Goal: Task Accomplishment & Management: Manage account settings

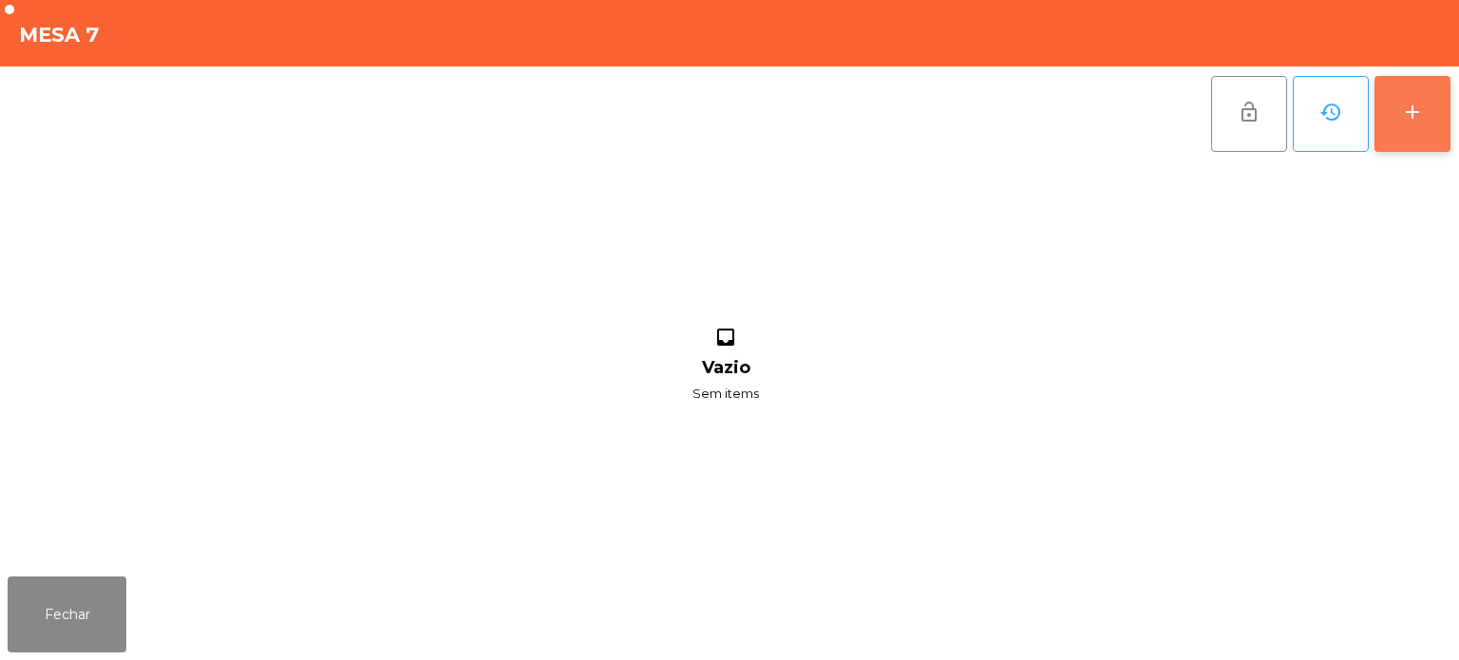
click at [1396, 118] on button "add" at bounding box center [1413, 114] width 76 height 76
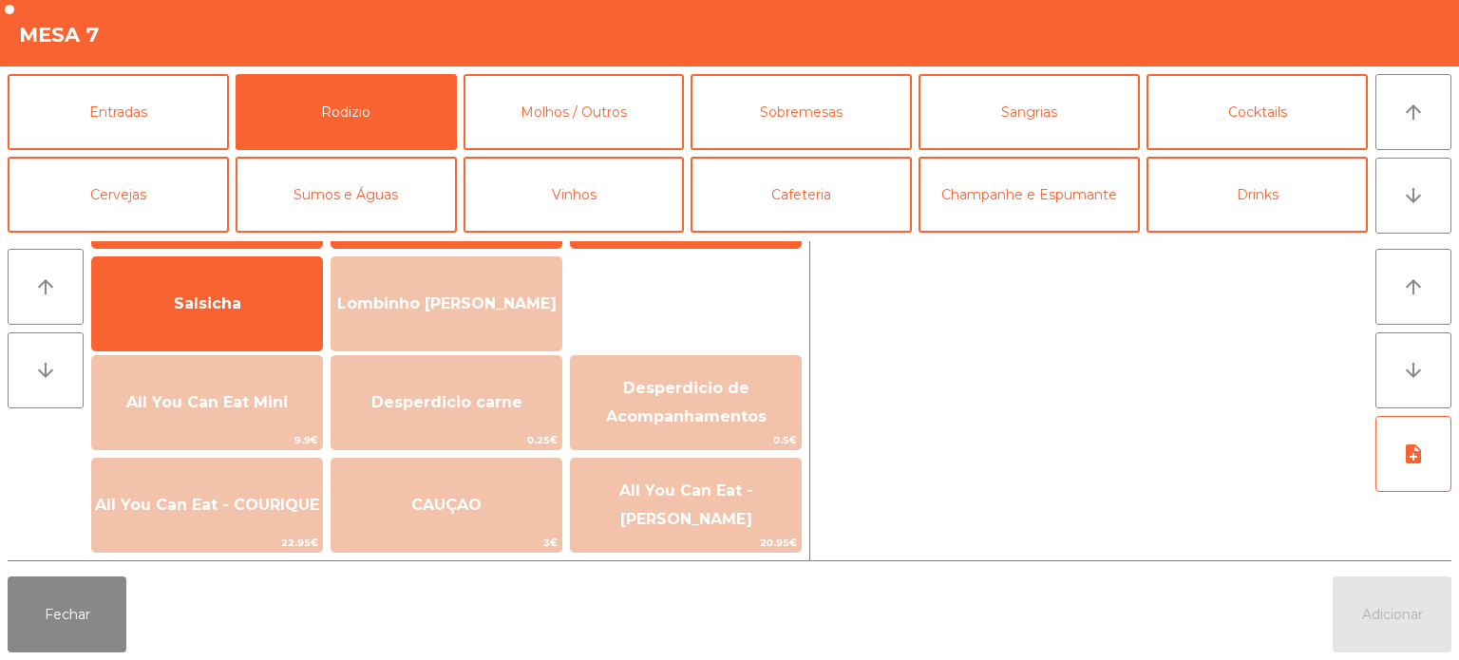
scroll to position [114, 0]
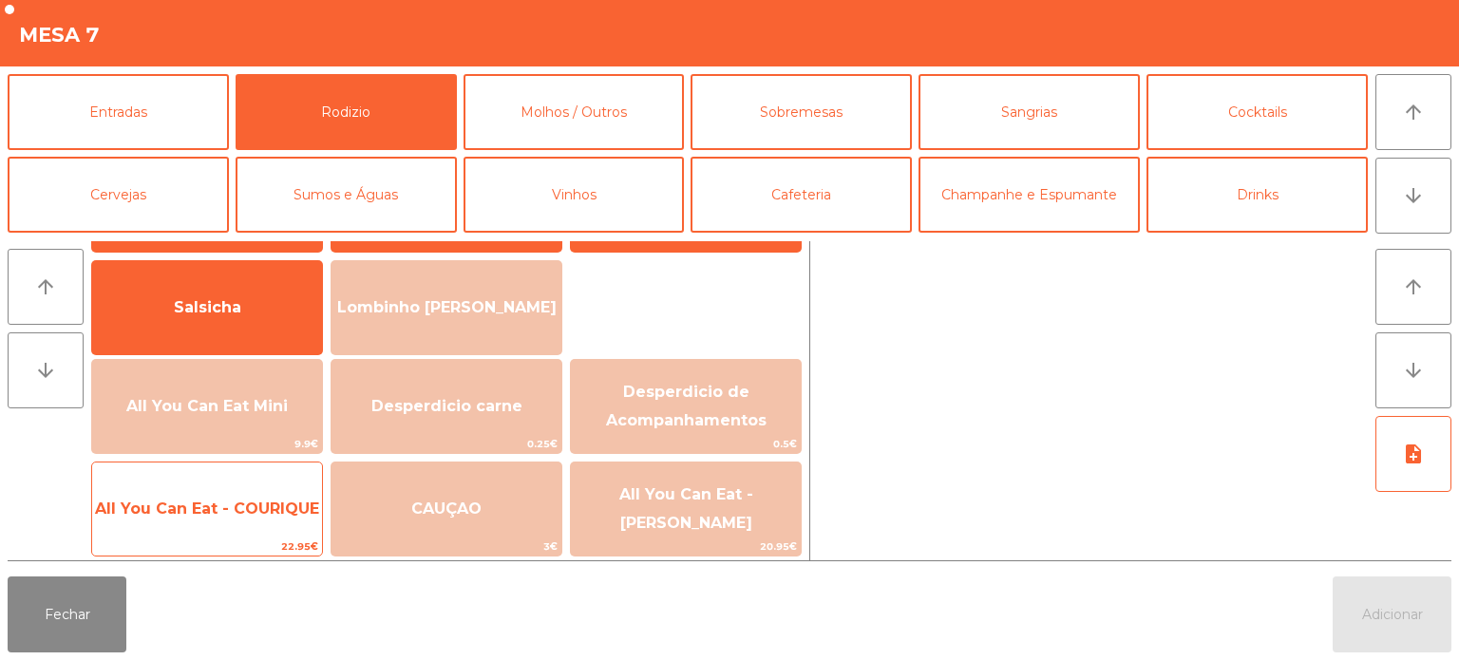
click at [188, 509] on span "All You Can Eat - COURIQUE" at bounding box center [207, 509] width 224 height 18
click at [201, 491] on span "All You Can Eat - COURIQUE" at bounding box center [207, 509] width 230 height 51
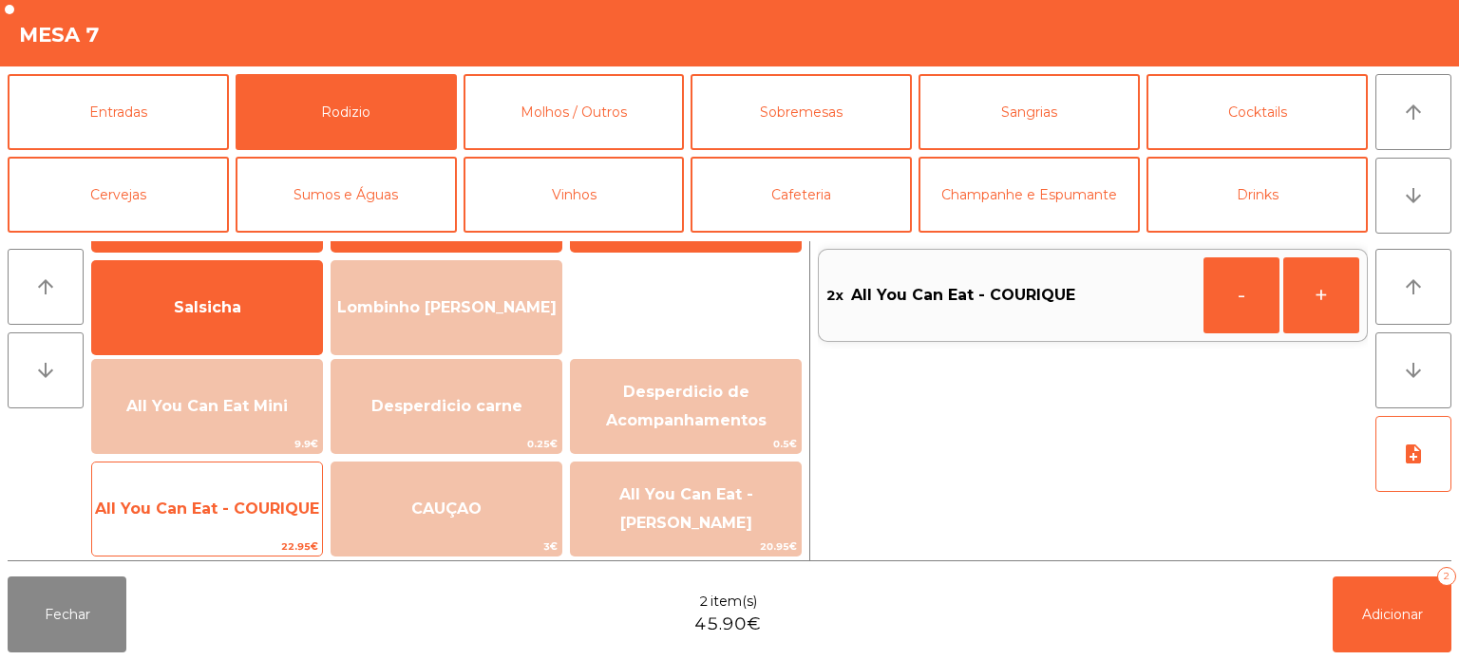
click at [221, 515] on span "All You Can Eat - COURIQUE" at bounding box center [207, 509] width 224 height 18
click at [221, 510] on span "All You Can Eat - COURIQUE" at bounding box center [207, 509] width 224 height 18
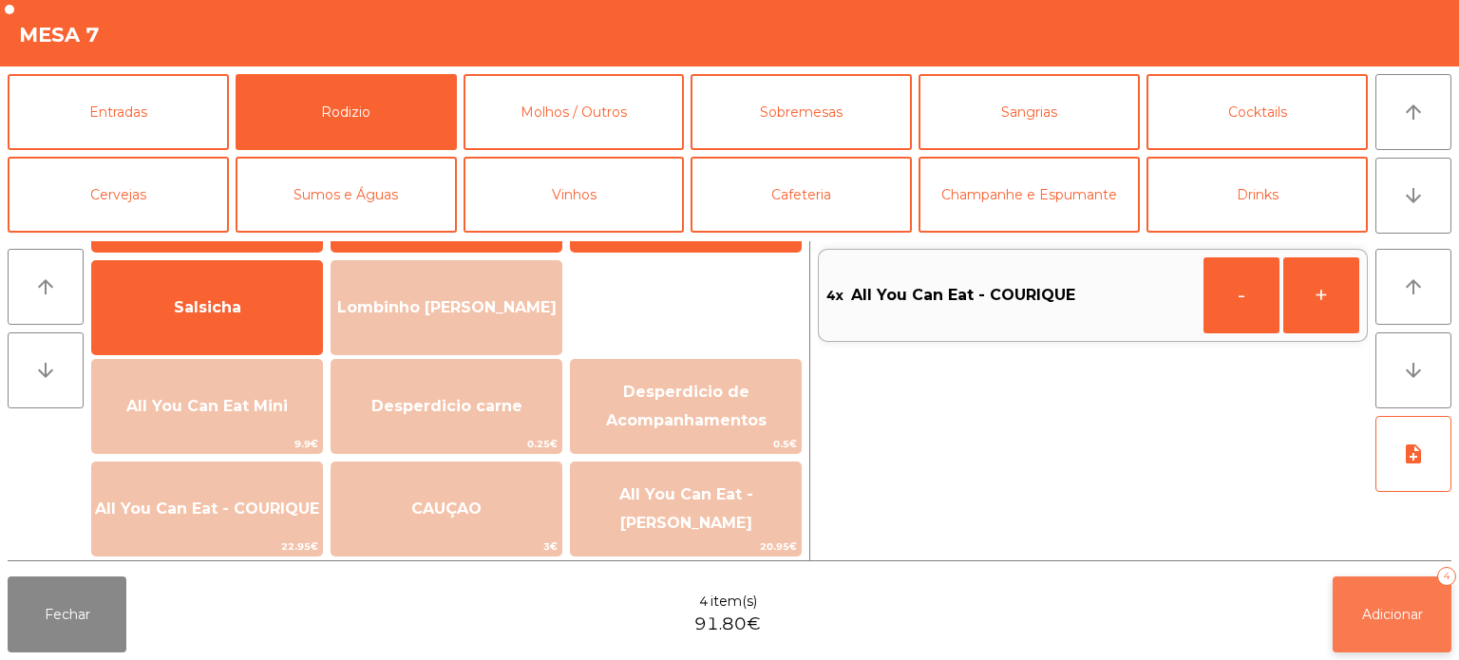
click at [1380, 632] on button "Adicionar 4" at bounding box center [1392, 615] width 119 height 76
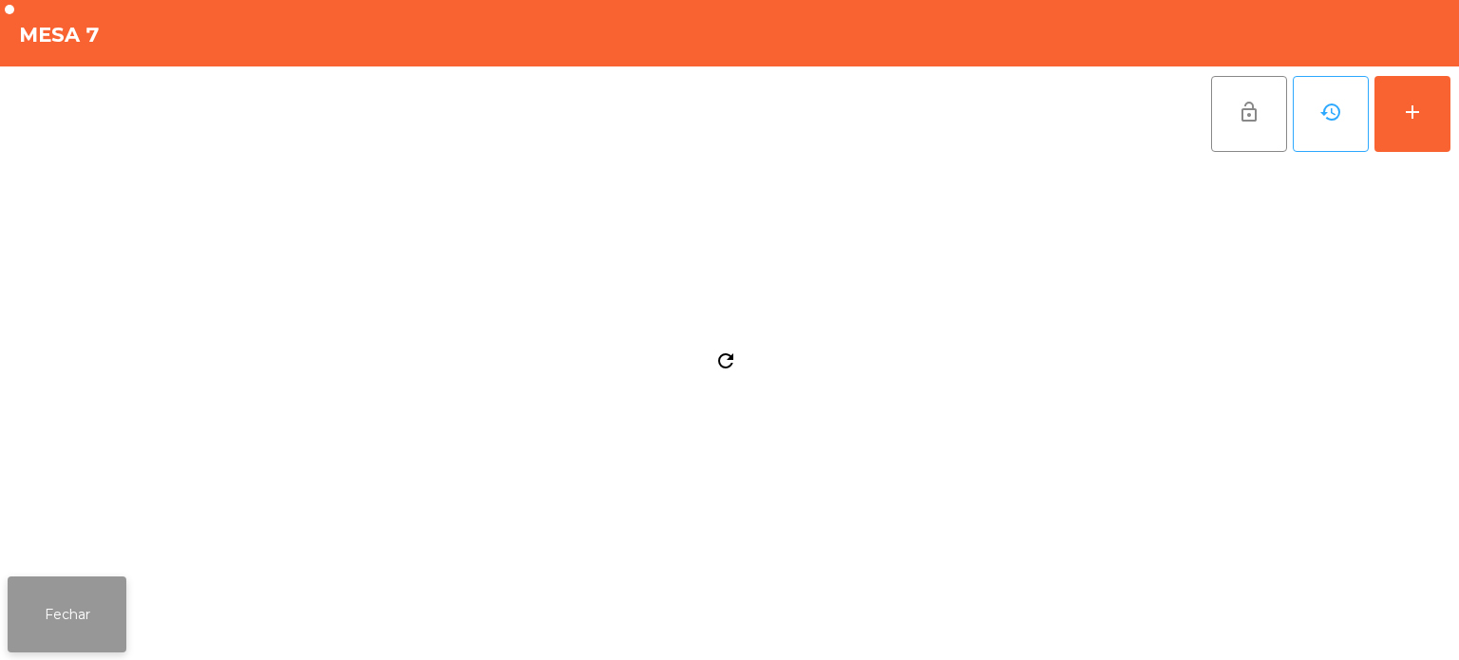
click at [114, 587] on button "Fechar" at bounding box center [67, 615] width 119 height 76
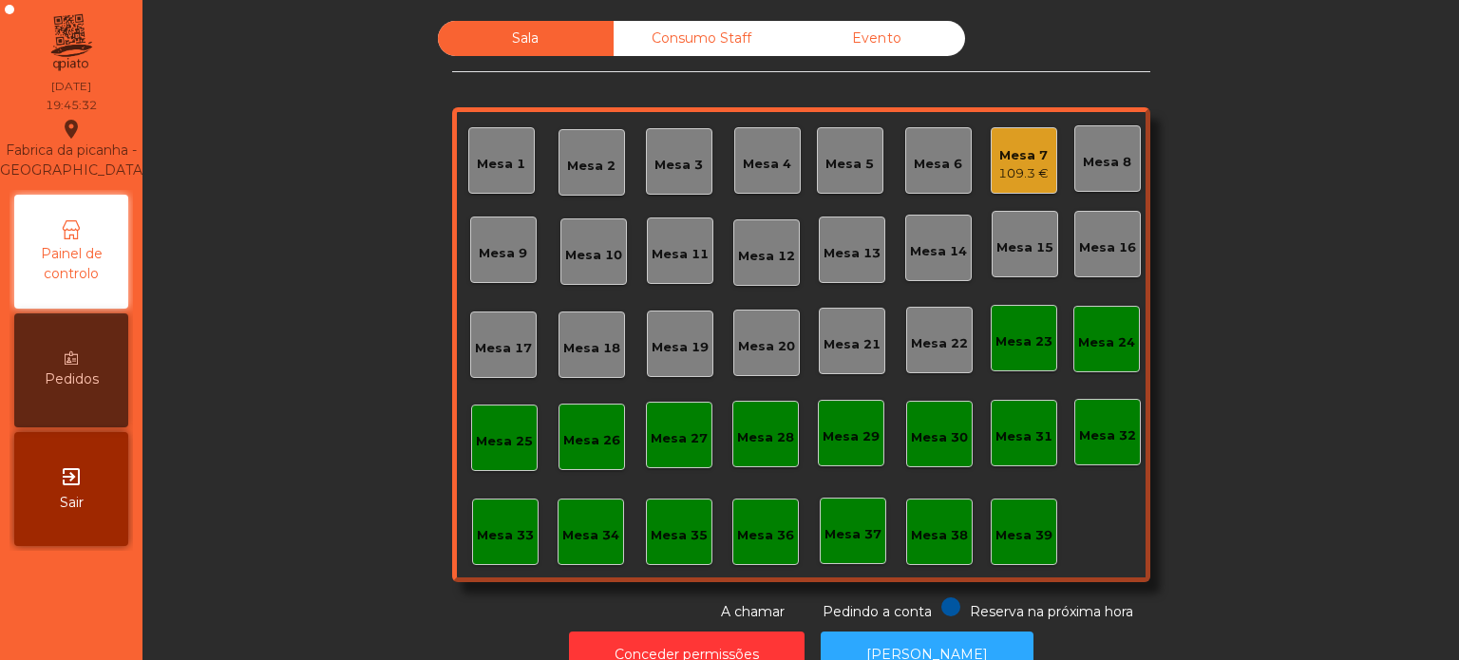
click at [1042, 174] on div "Mesa 7 109.3 €" at bounding box center [1024, 160] width 67 height 67
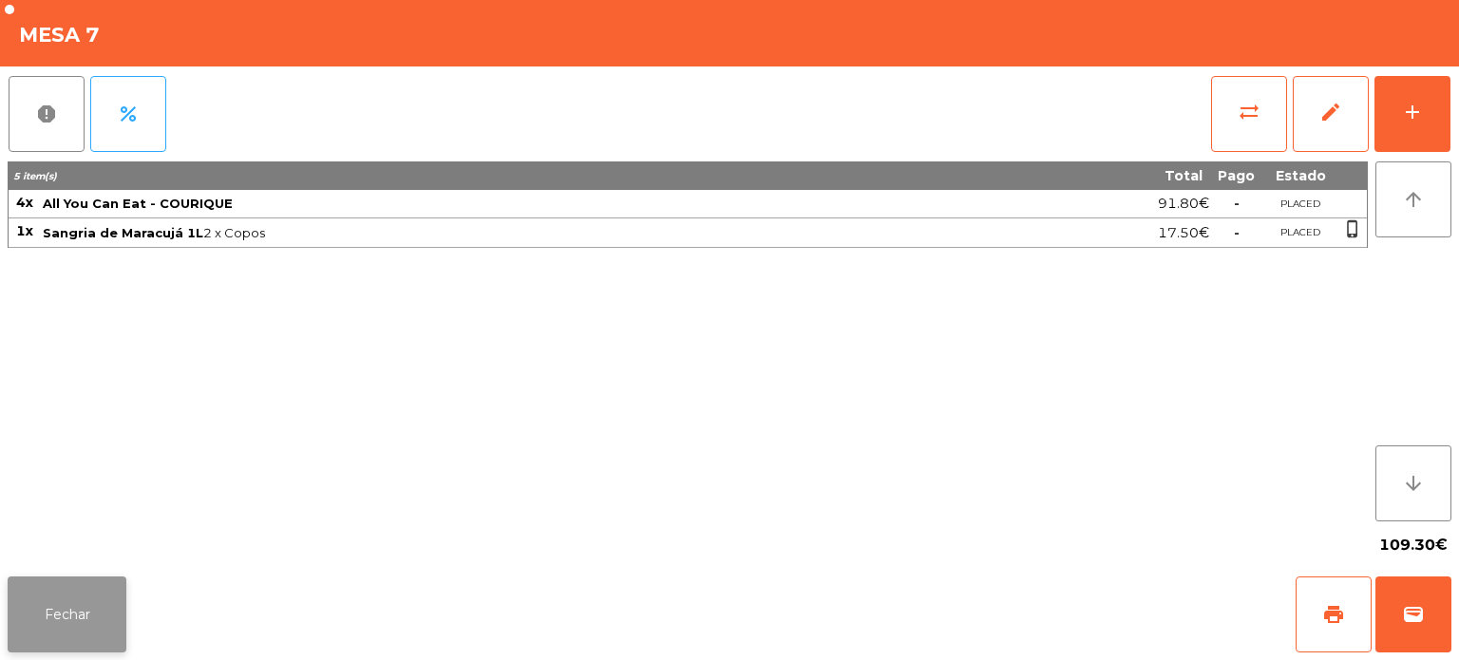
click at [86, 596] on button "Fechar" at bounding box center [67, 615] width 119 height 76
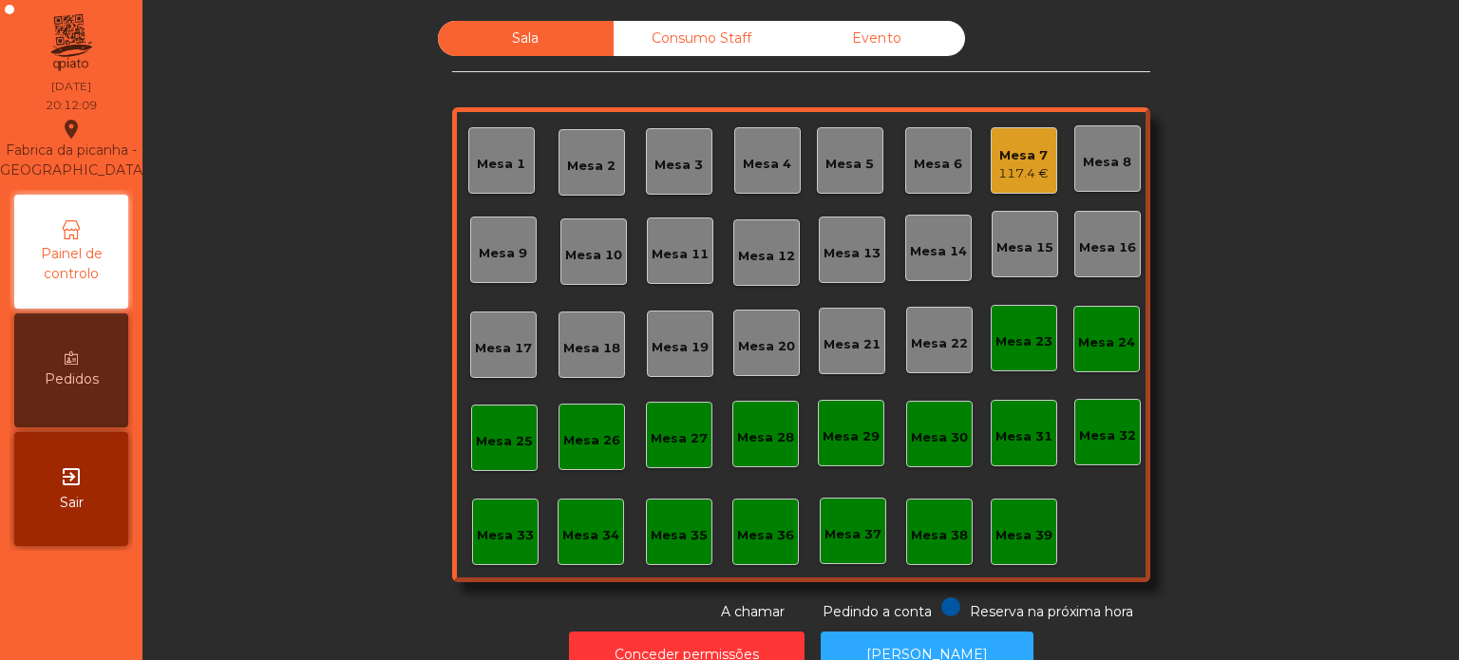
click at [1278, 366] on div "Sala Consumo Staff Evento Mesa 1 Mesa 2 Mesa 3 Mesa 4 Mesa 5 Mesa 6 Mesa 7 117.…" at bounding box center [801, 321] width 1266 height 601
click at [593, 165] on div "Mesa 2" at bounding box center [591, 166] width 48 height 19
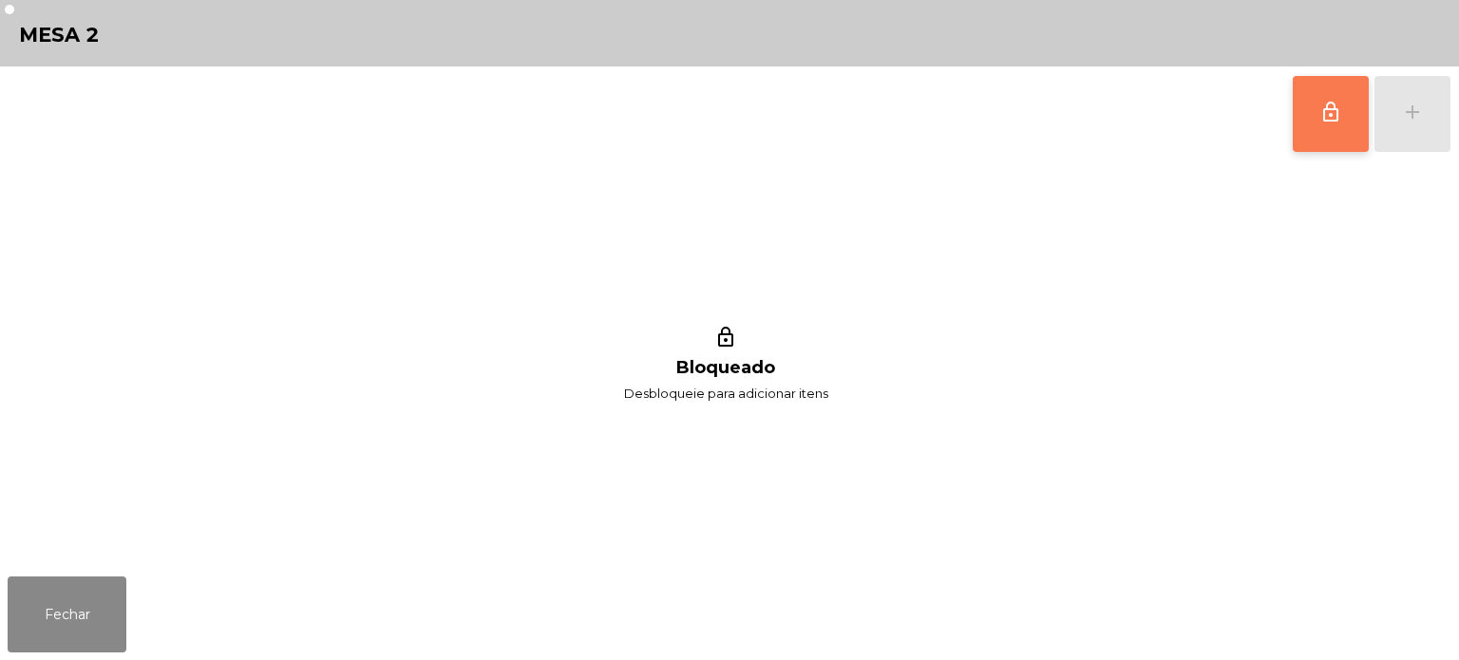
click at [1336, 132] on button "lock_outline" at bounding box center [1331, 114] width 76 height 76
click at [1407, 116] on div "lock_outline add" at bounding box center [1372, 114] width 160 height 95
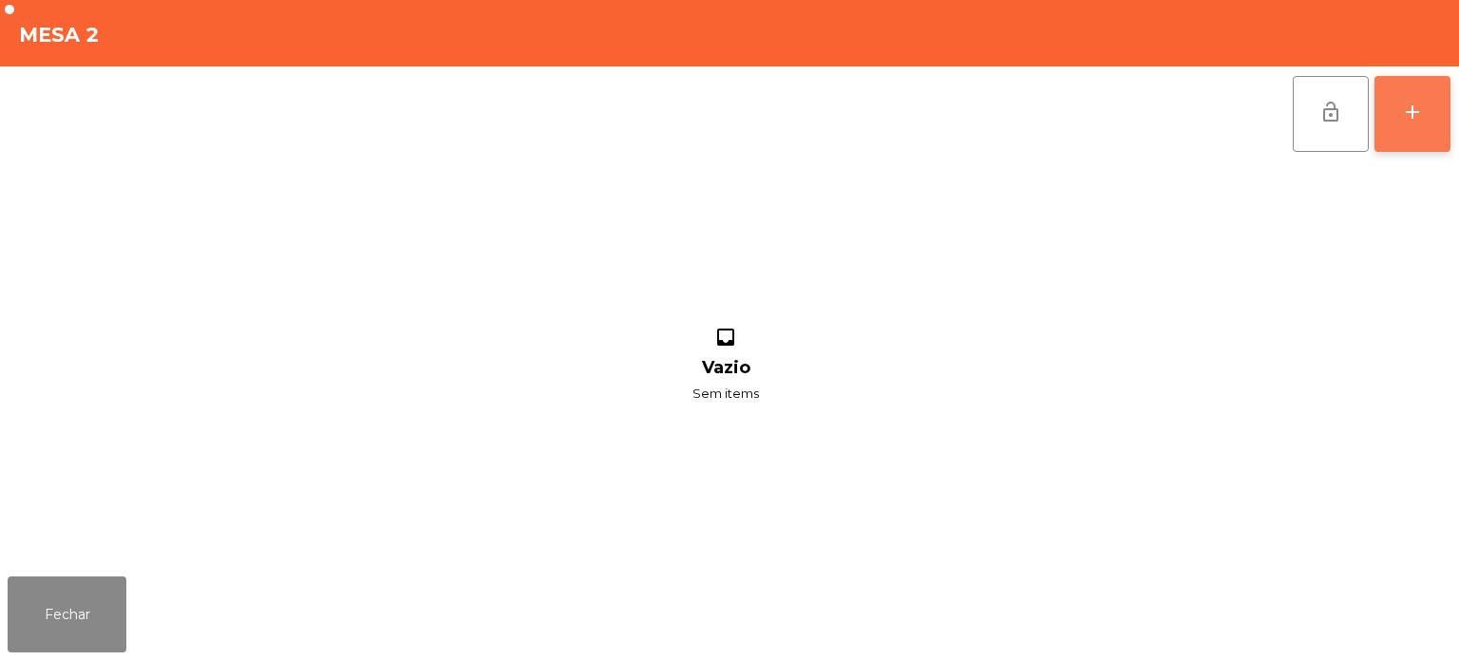
click at [1447, 101] on button "add" at bounding box center [1413, 114] width 76 height 76
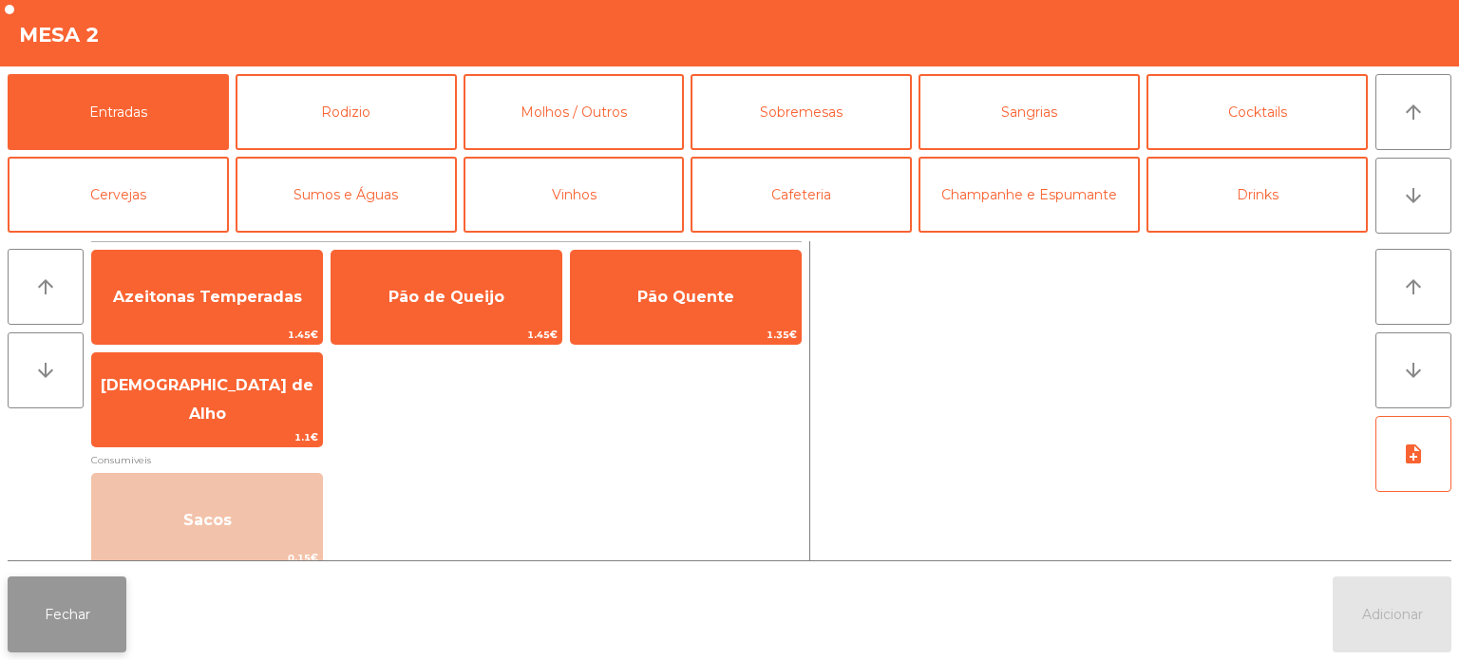
click at [85, 616] on button "Fechar" at bounding box center [67, 615] width 119 height 76
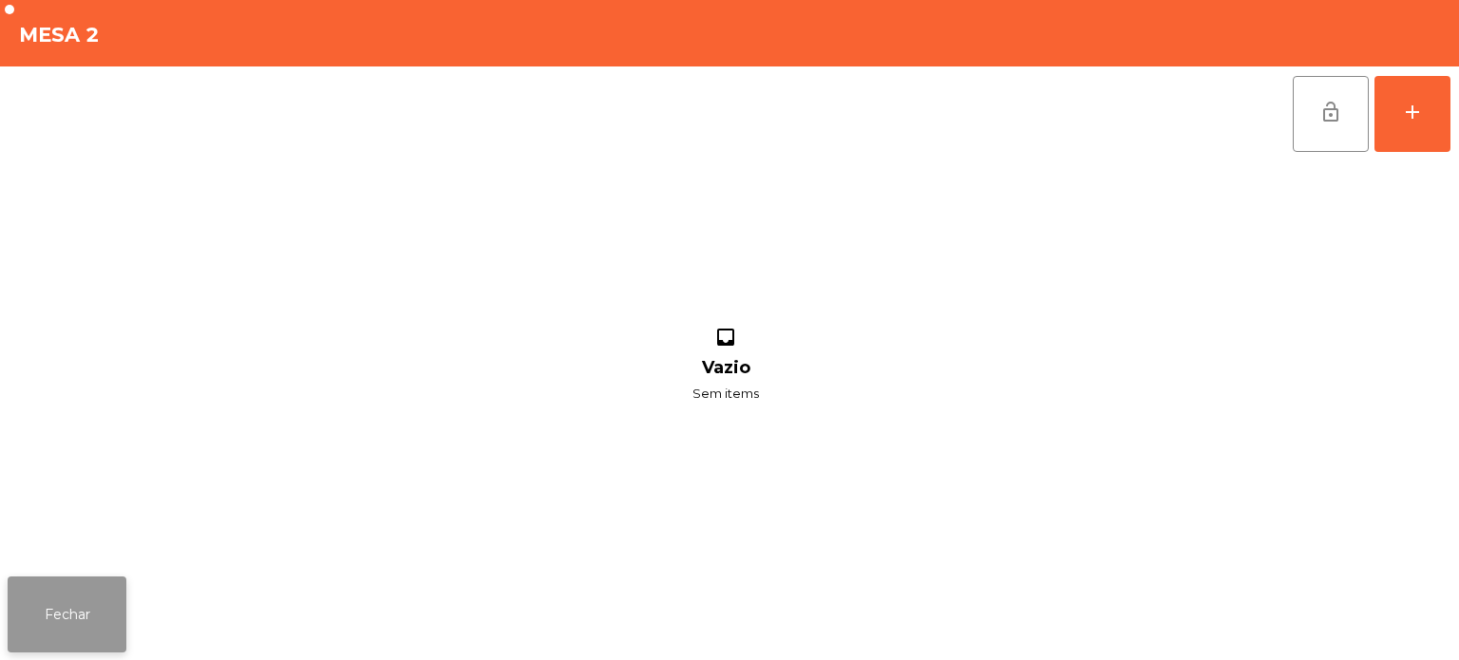
click at [122, 589] on button "Fechar" at bounding box center [67, 615] width 119 height 76
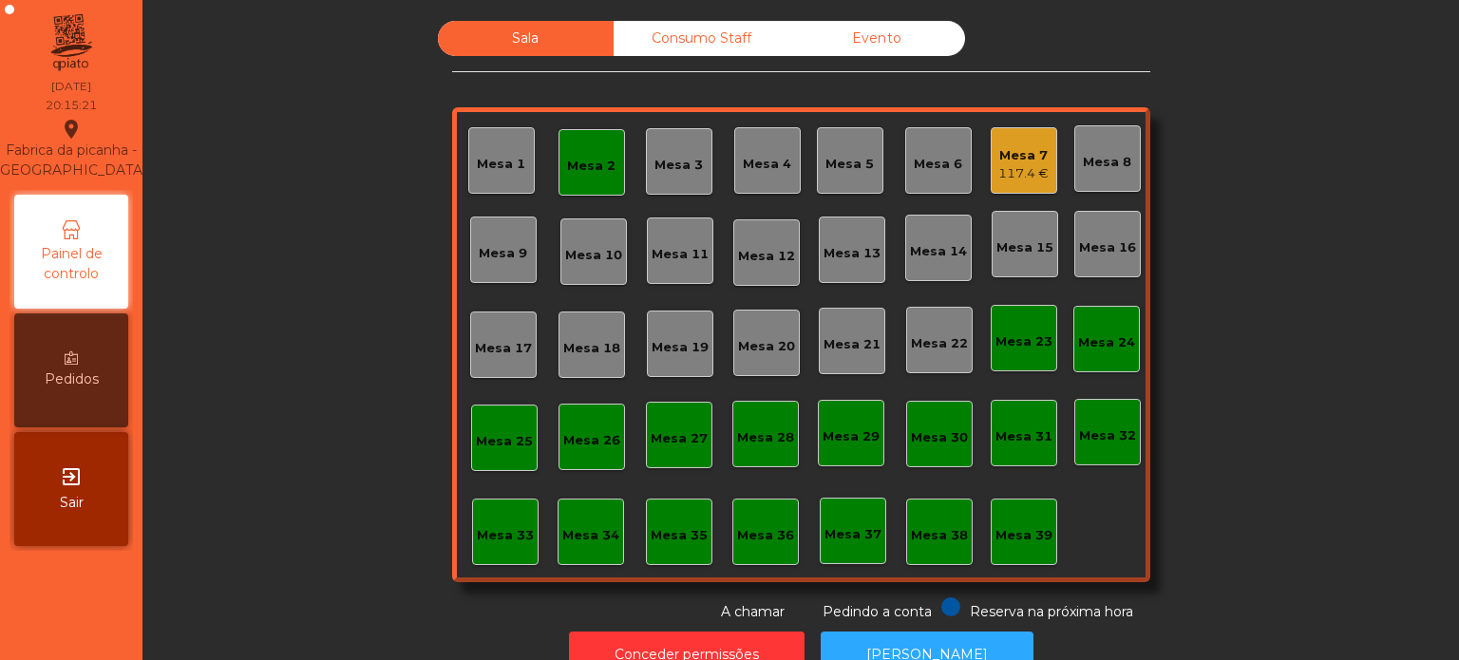
click at [597, 157] on div "Mesa 2" at bounding box center [591, 166] width 48 height 19
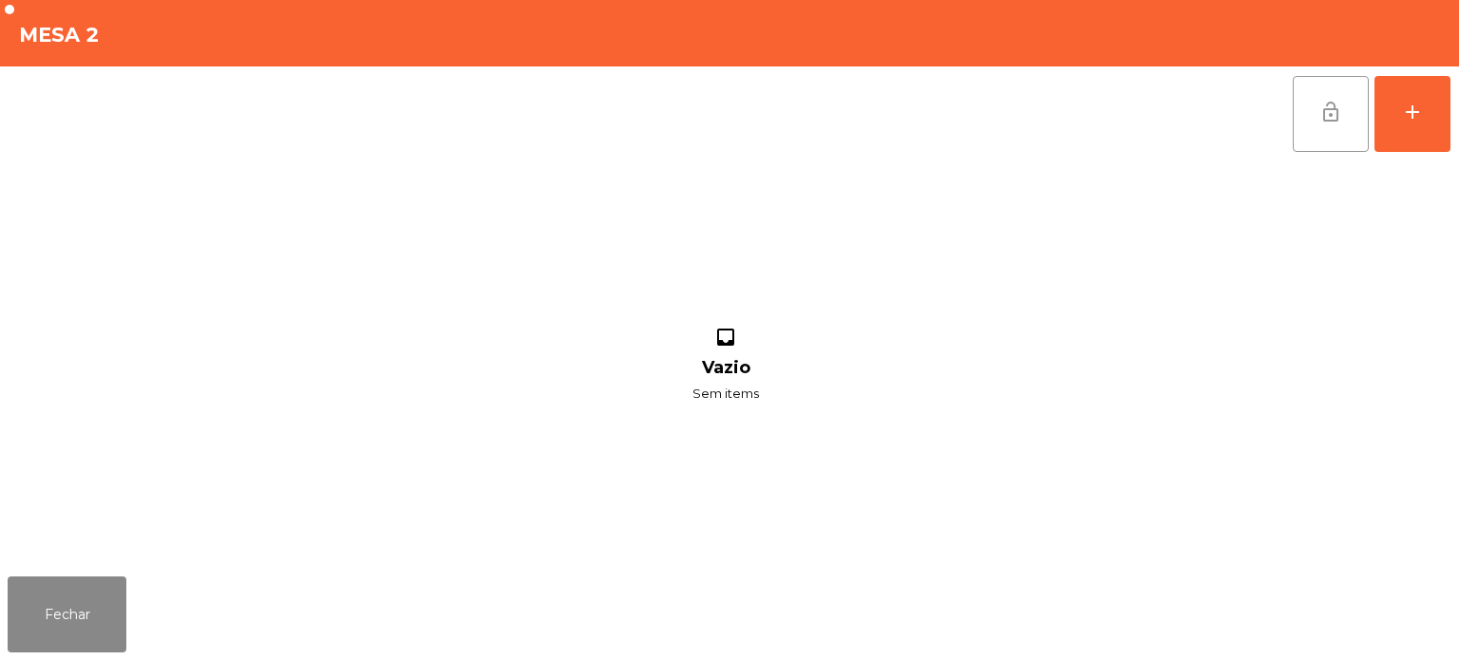
click at [1342, 144] on button "lock_open" at bounding box center [1331, 114] width 76 height 76
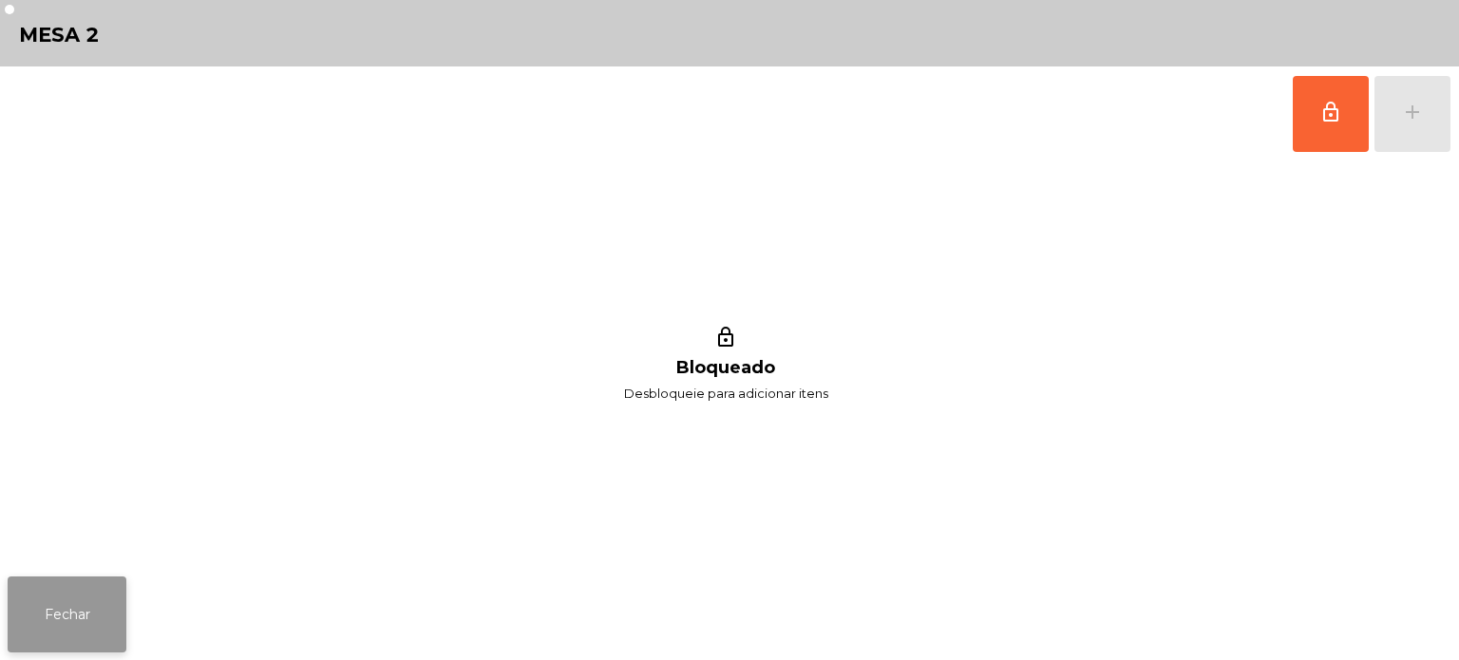
click at [92, 598] on button "Fechar" at bounding box center [67, 615] width 119 height 76
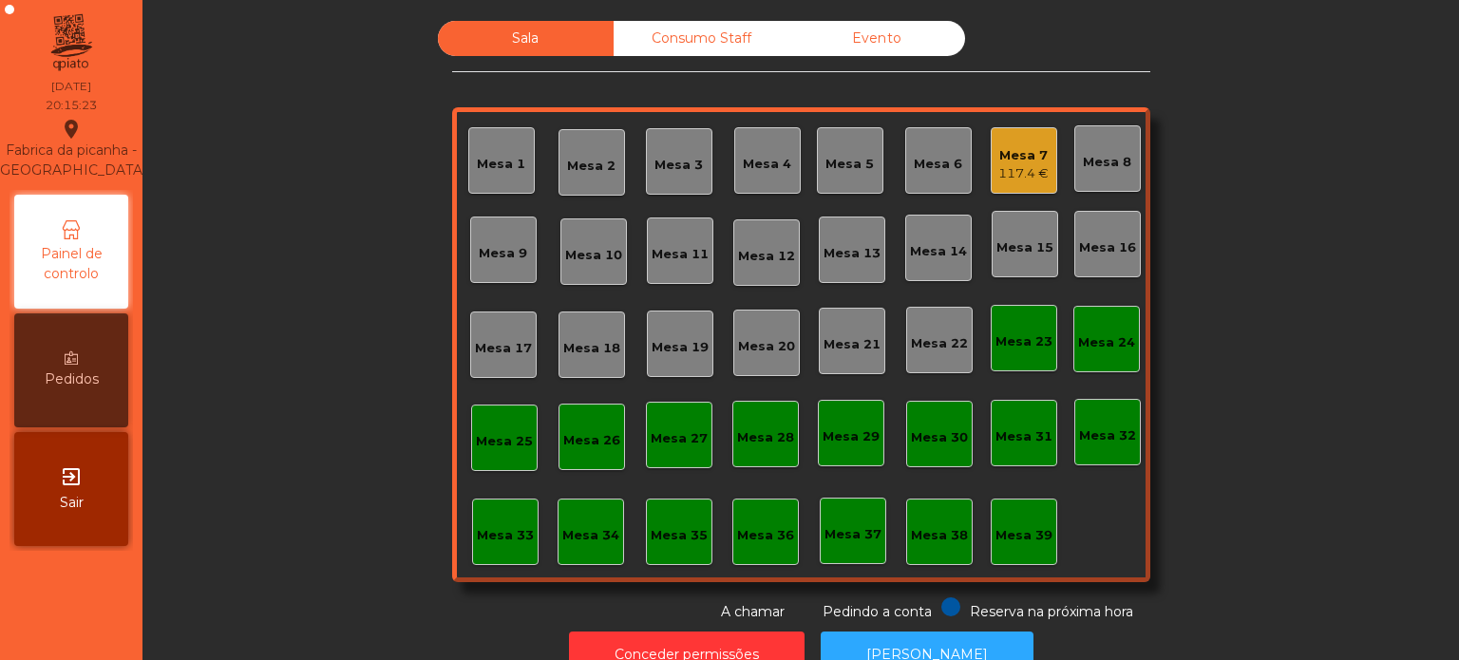
click at [662, 144] on div "Mesa 3" at bounding box center [679, 161] width 67 height 67
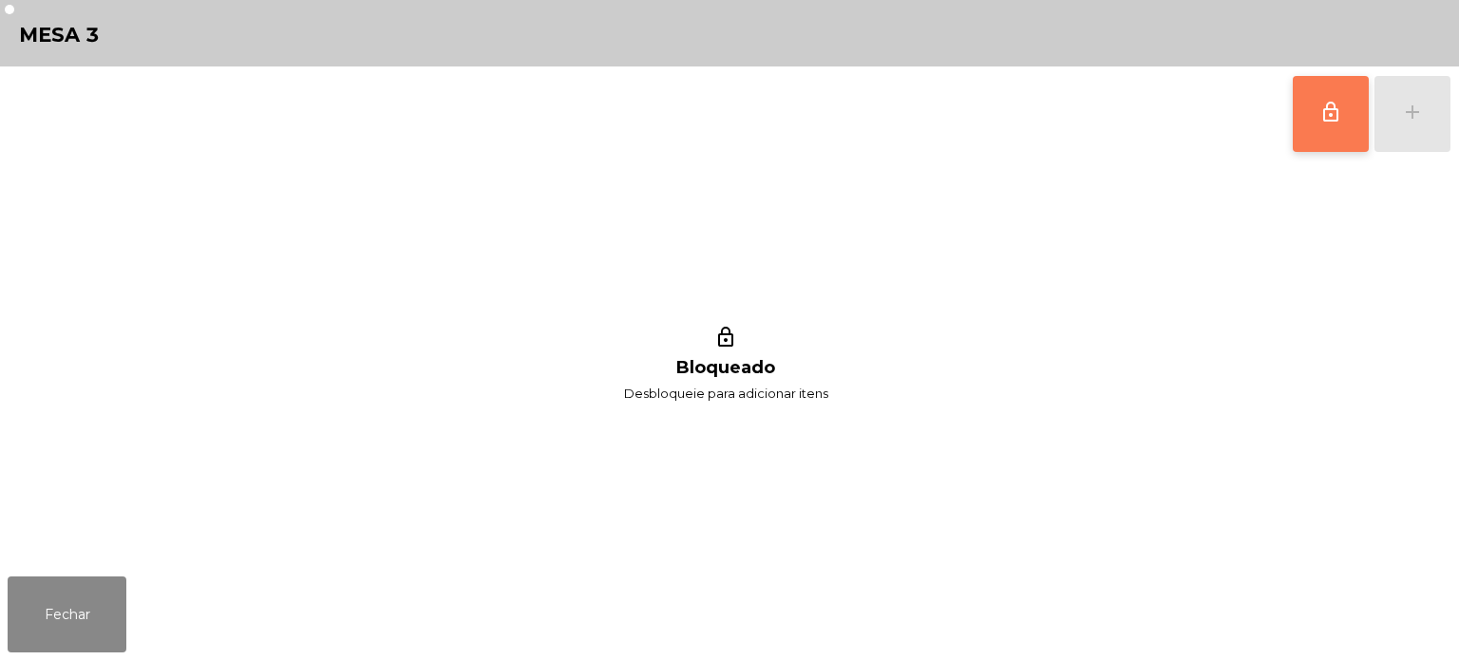
click at [1331, 125] on button "lock_outline" at bounding box center [1331, 114] width 76 height 76
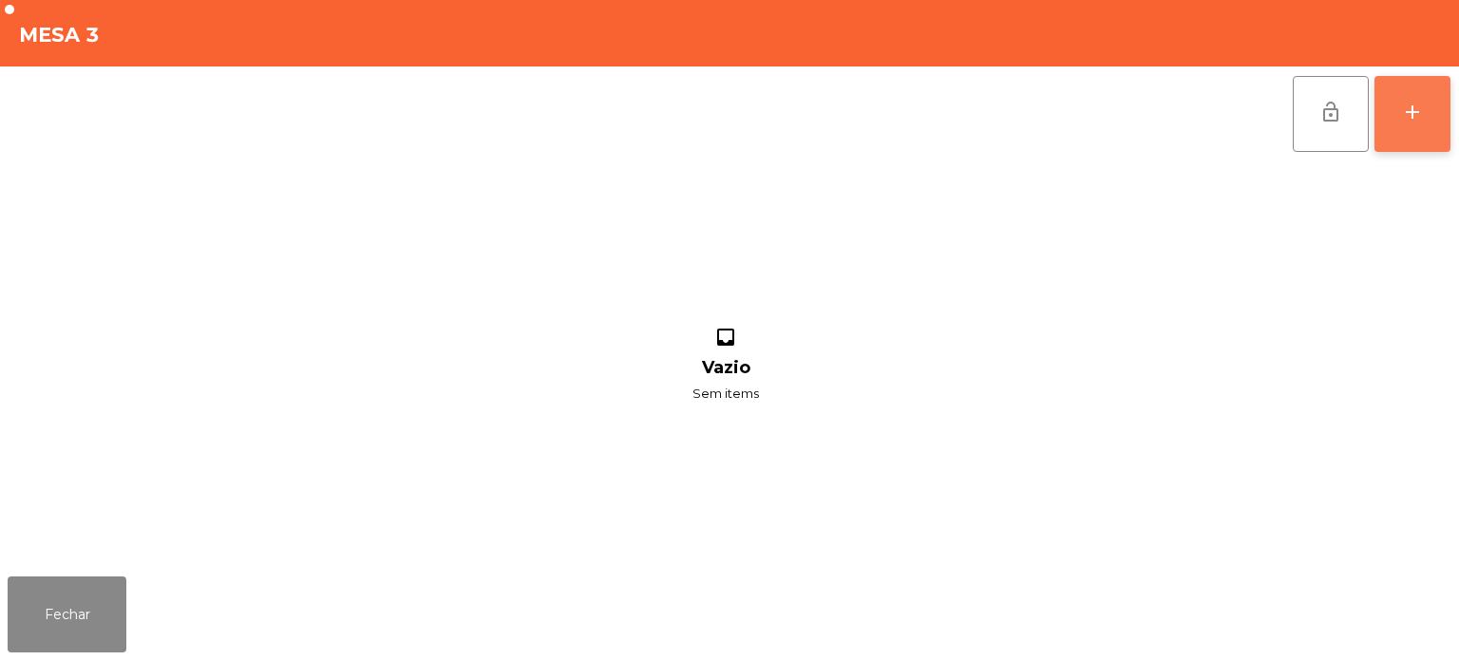
click at [1422, 112] on div "add" at bounding box center [1412, 112] width 23 height 23
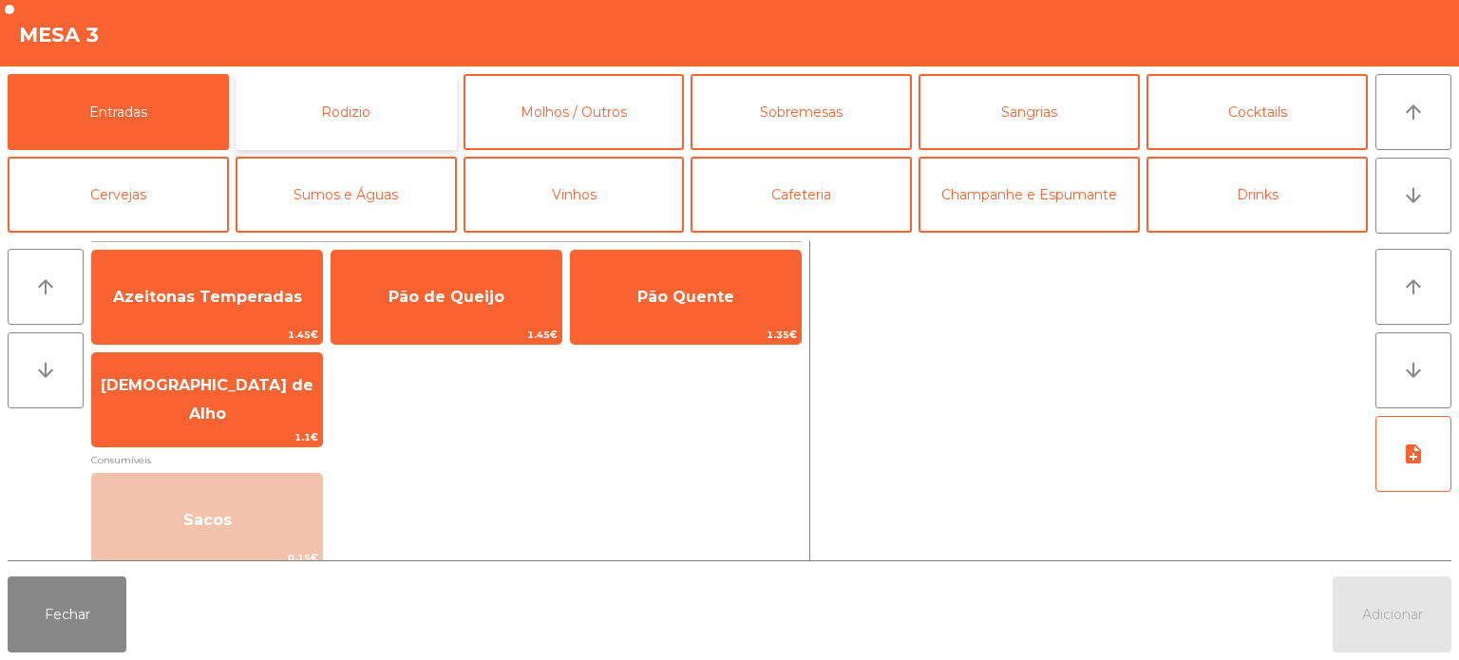
click at [369, 110] on button "Rodizio" at bounding box center [346, 112] width 221 height 76
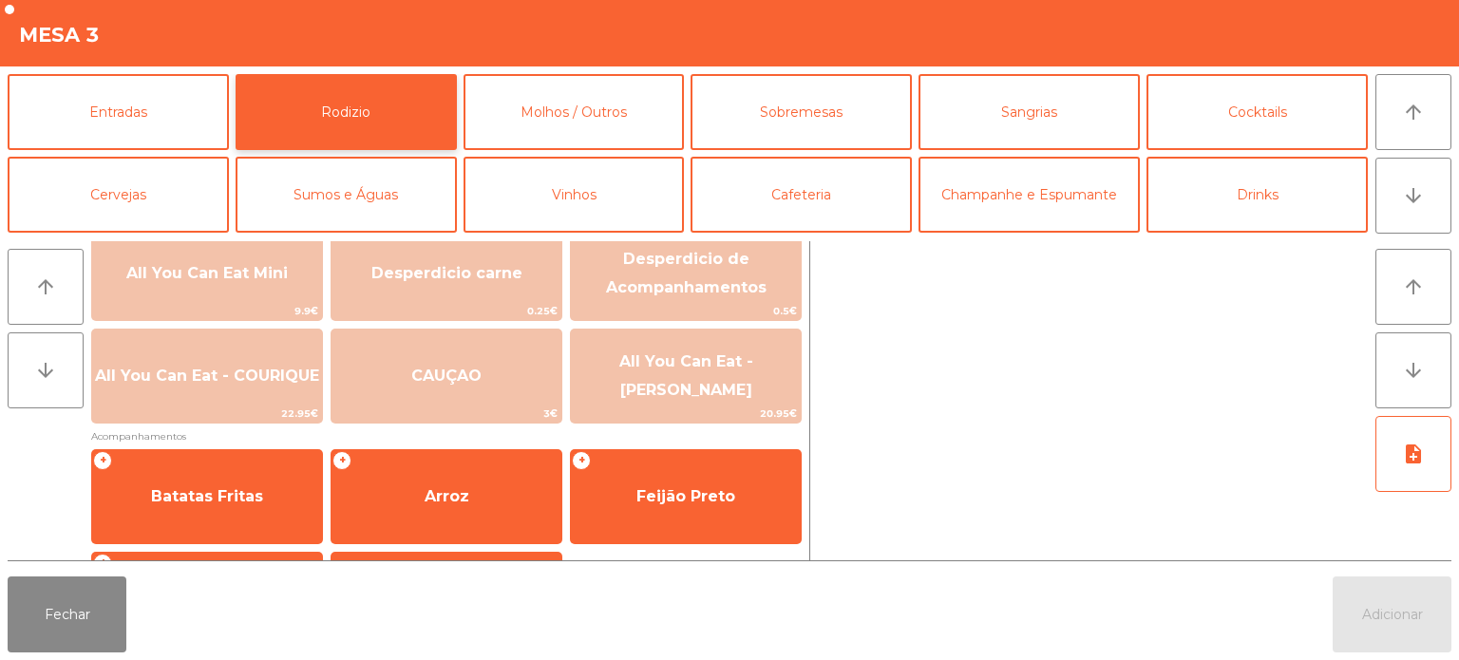
scroll to position [247, 0]
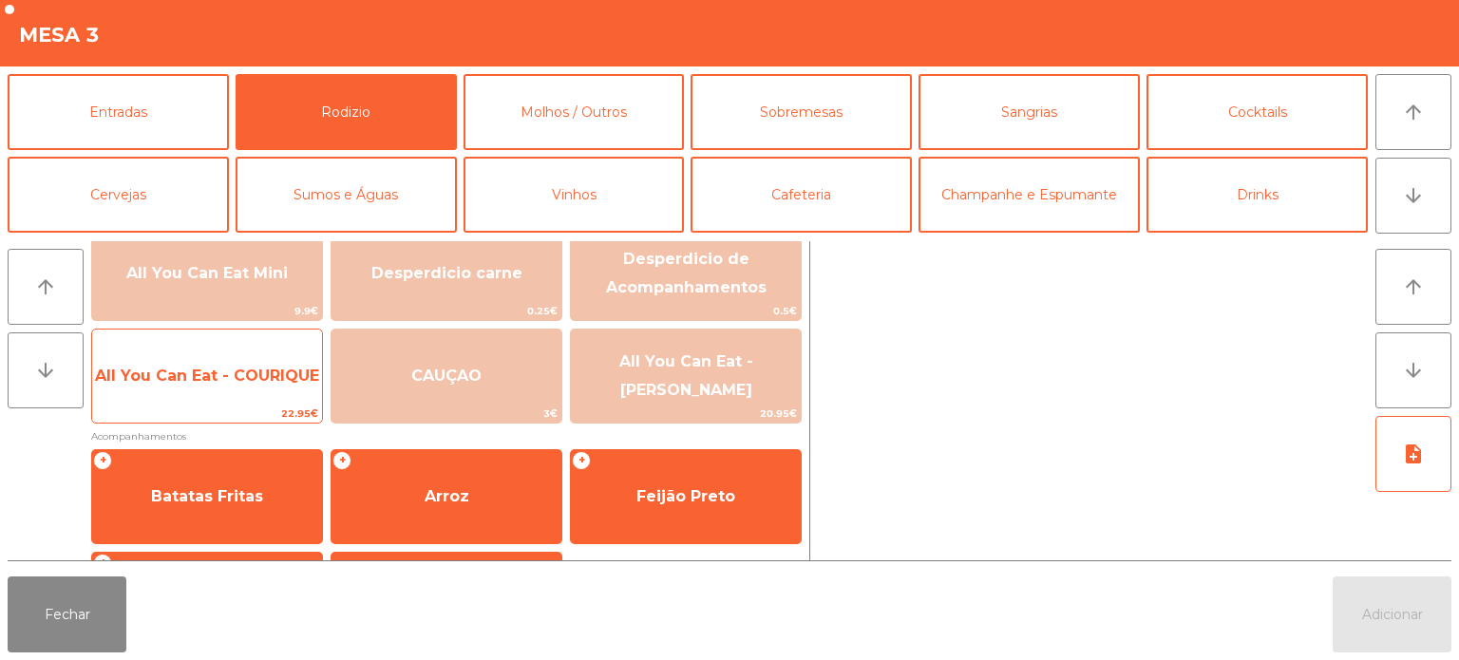
click at [289, 362] on span "All You Can Eat - COURIQUE" at bounding box center [207, 376] width 230 height 51
click at [276, 367] on span "All You Can Eat - COURIQUE" at bounding box center [207, 376] width 224 height 18
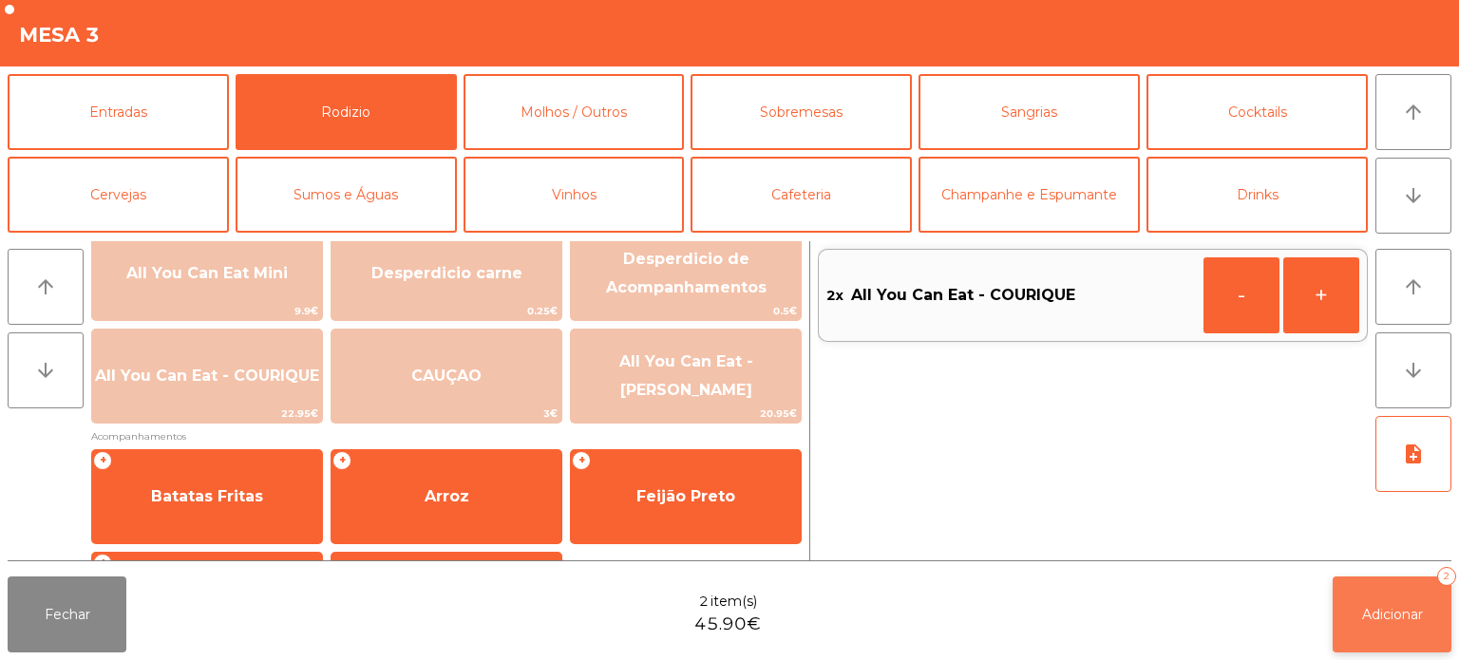
click at [1380, 584] on button "Adicionar 2" at bounding box center [1392, 615] width 119 height 76
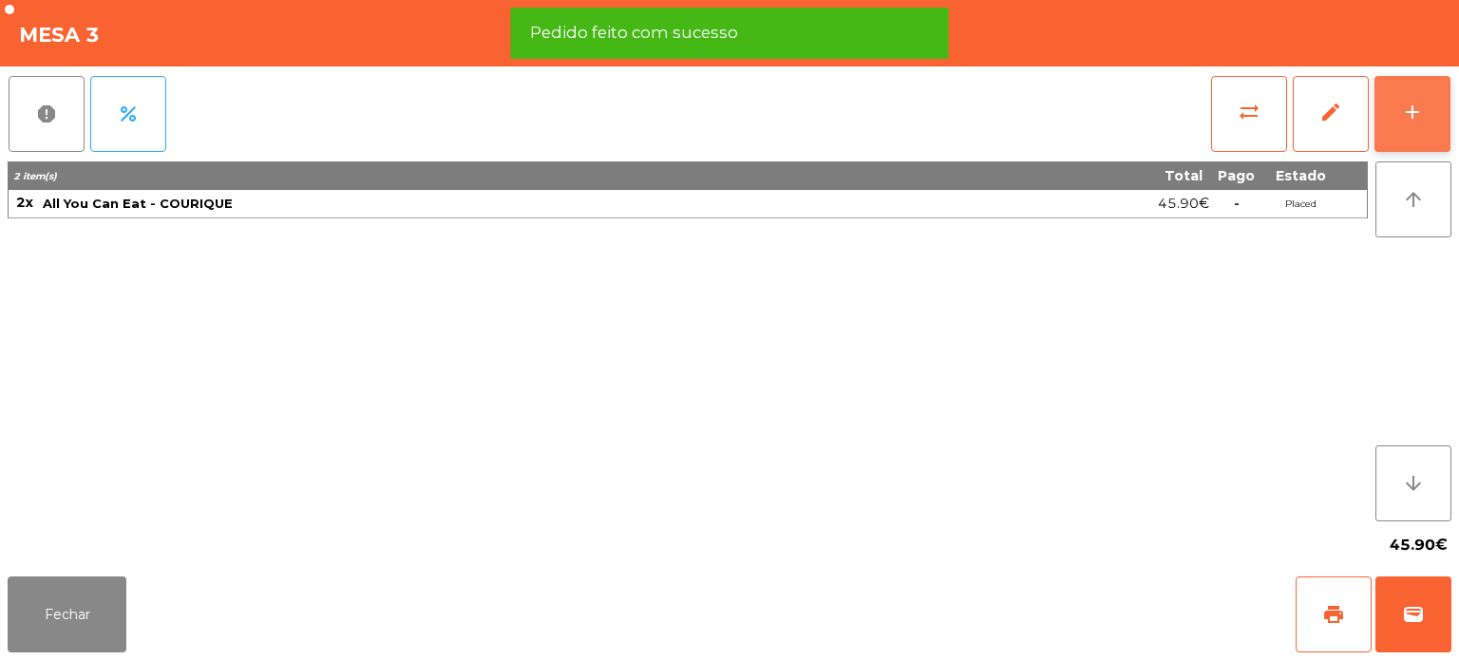
click at [1402, 106] on div "add" at bounding box center [1412, 112] width 23 height 23
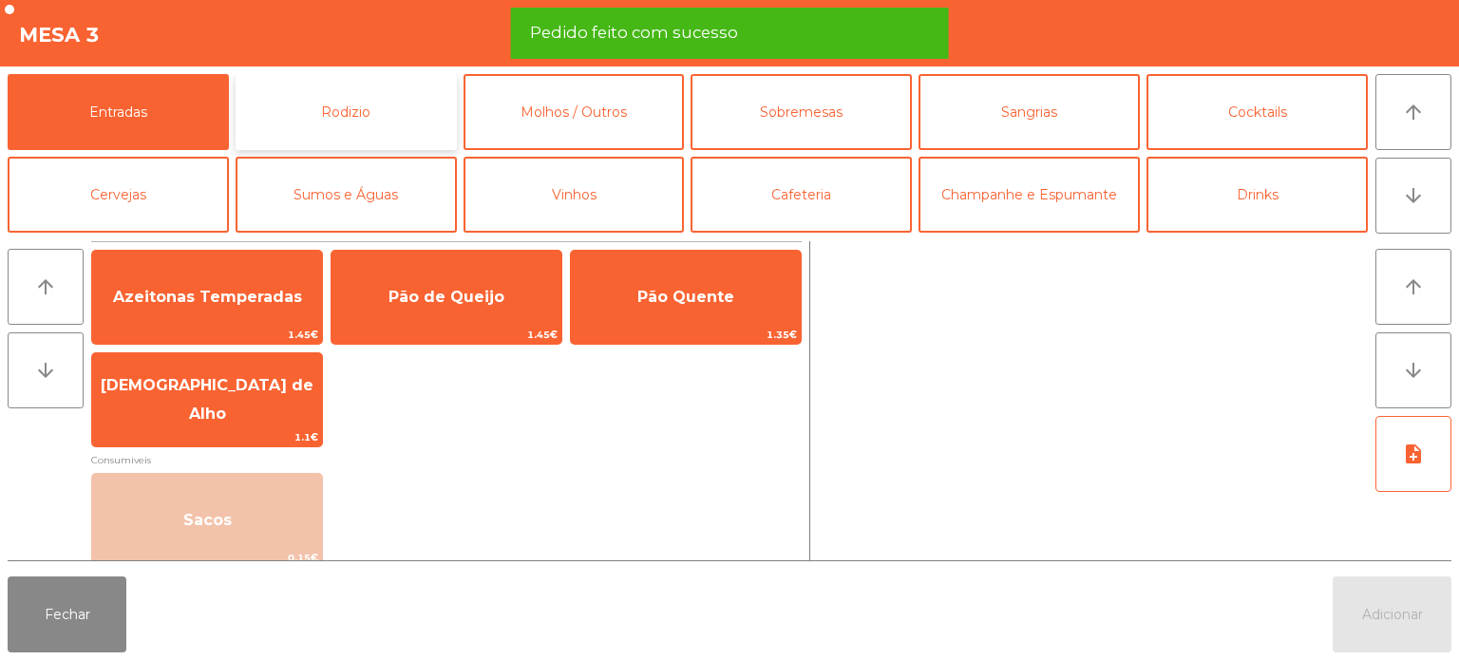
click at [412, 103] on button "Rodizio" at bounding box center [346, 112] width 221 height 76
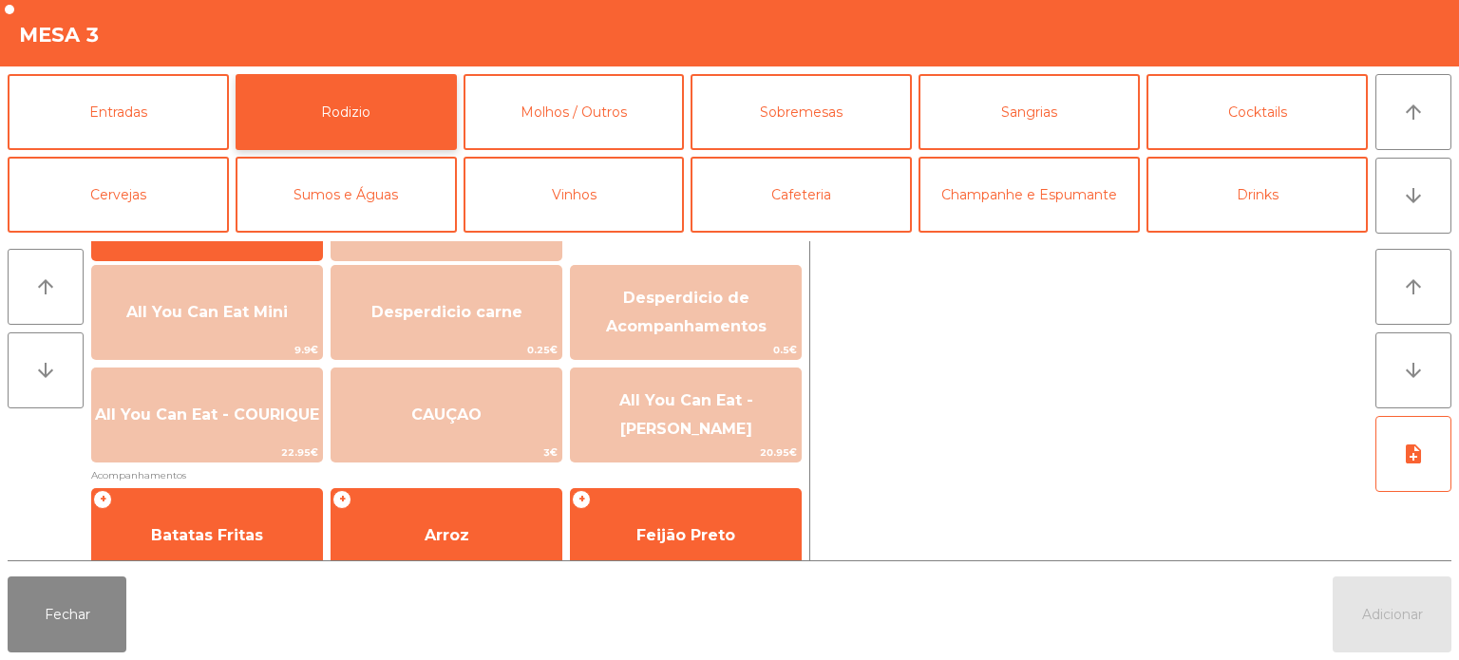
scroll to position [242, 0]
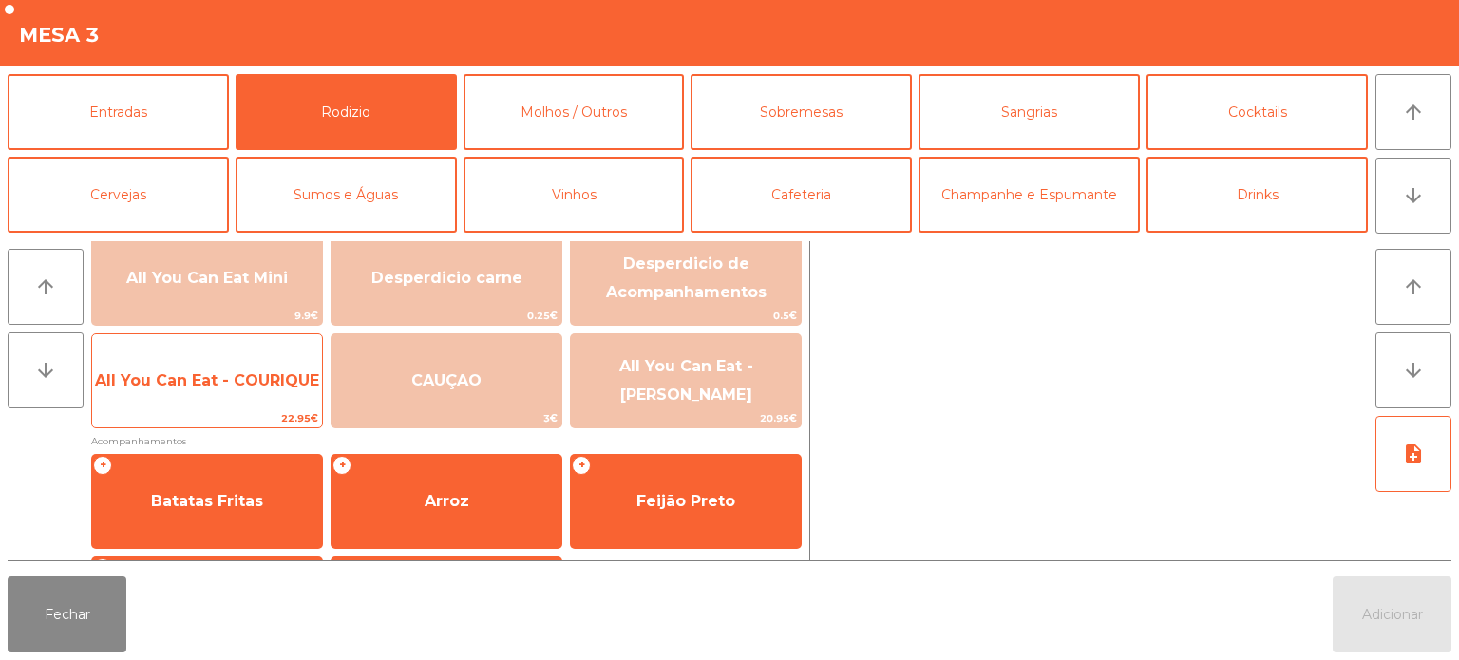
click at [284, 400] on span "All You Can Eat - COURIQUE" at bounding box center [207, 380] width 230 height 51
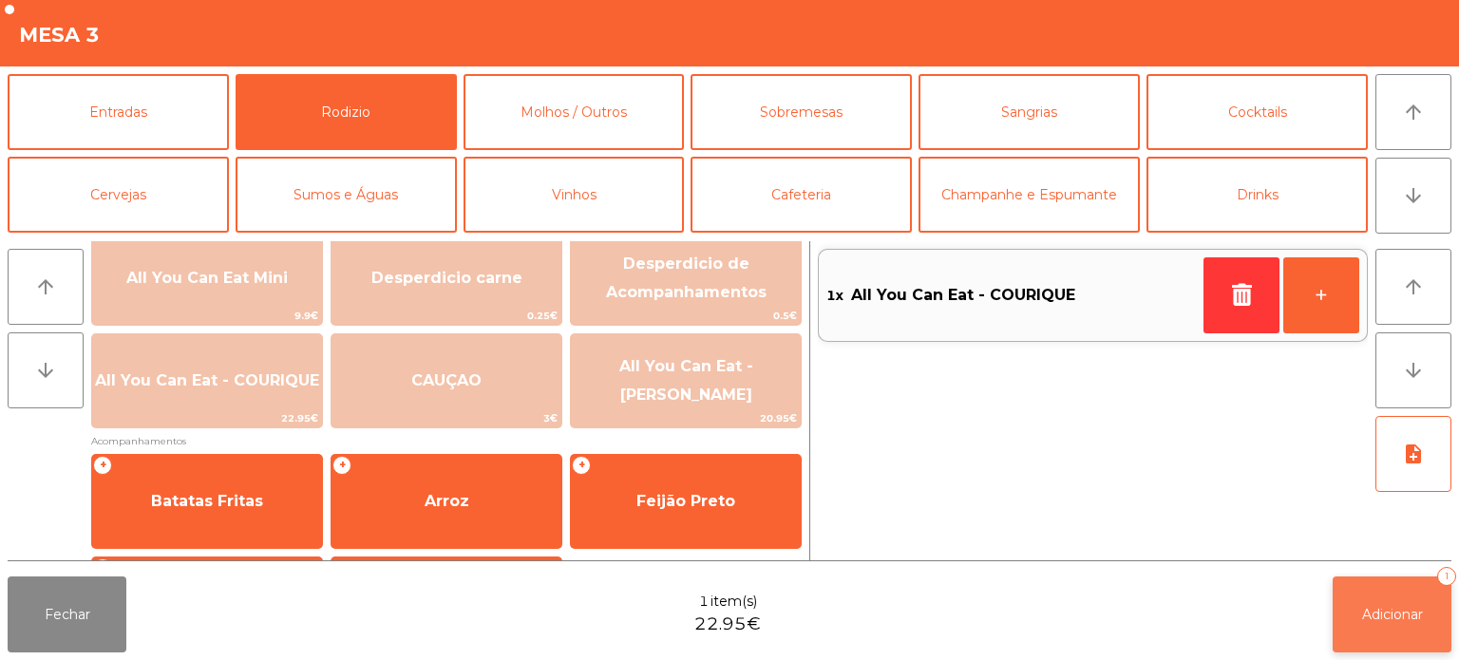
click at [1413, 586] on button "Adicionar 1" at bounding box center [1392, 615] width 119 height 76
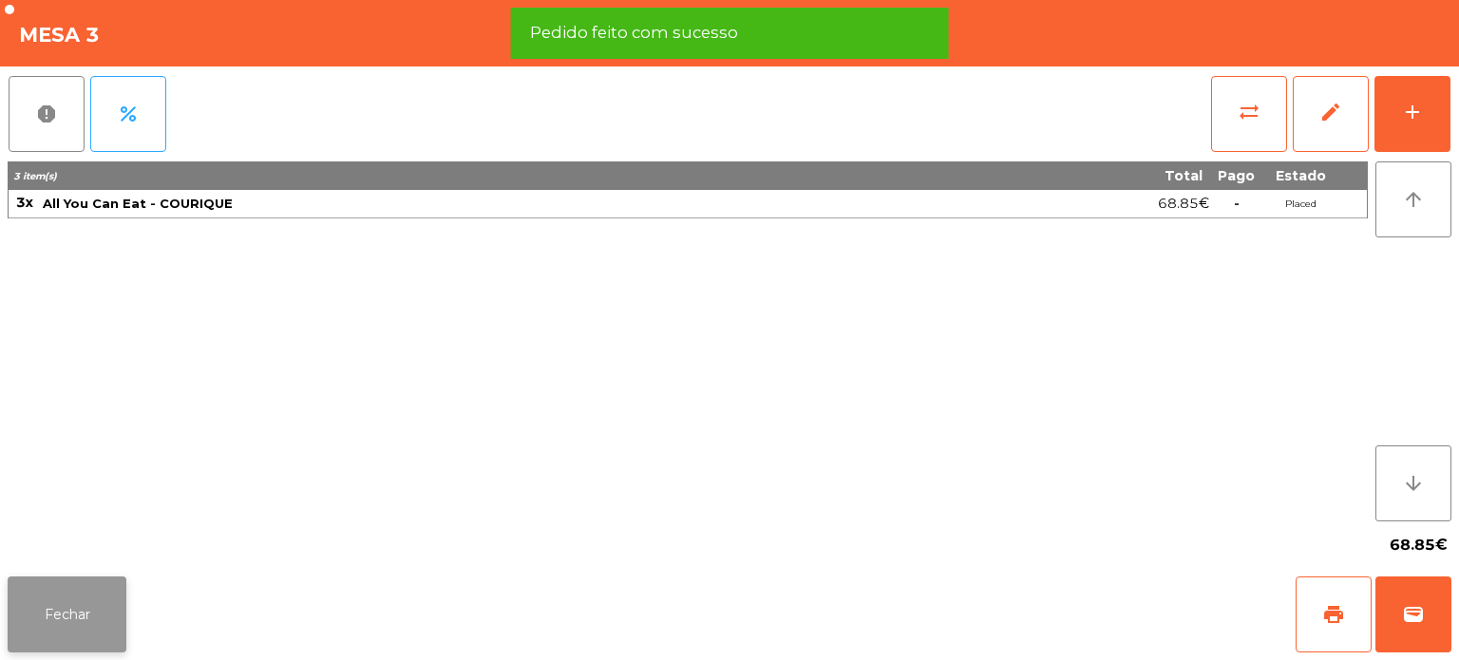
click at [53, 603] on button "Fechar" at bounding box center [67, 615] width 119 height 76
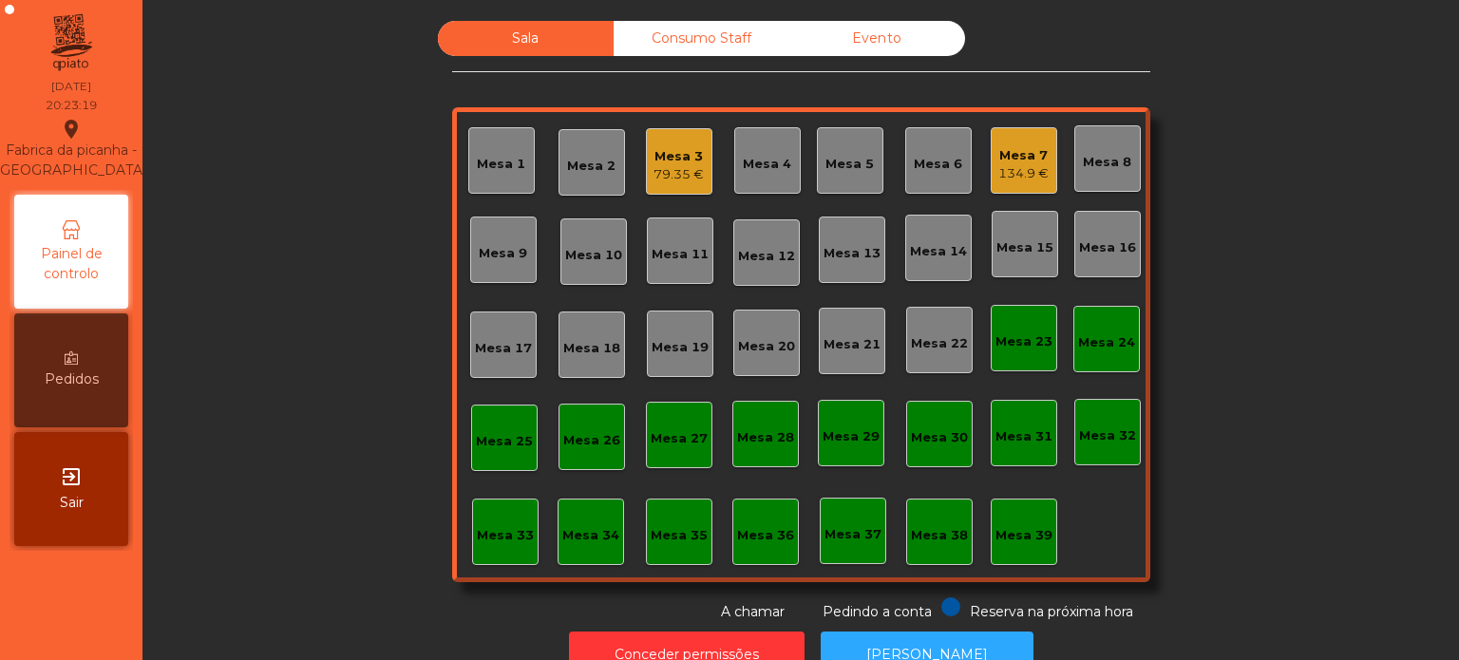
scroll to position [52, 0]
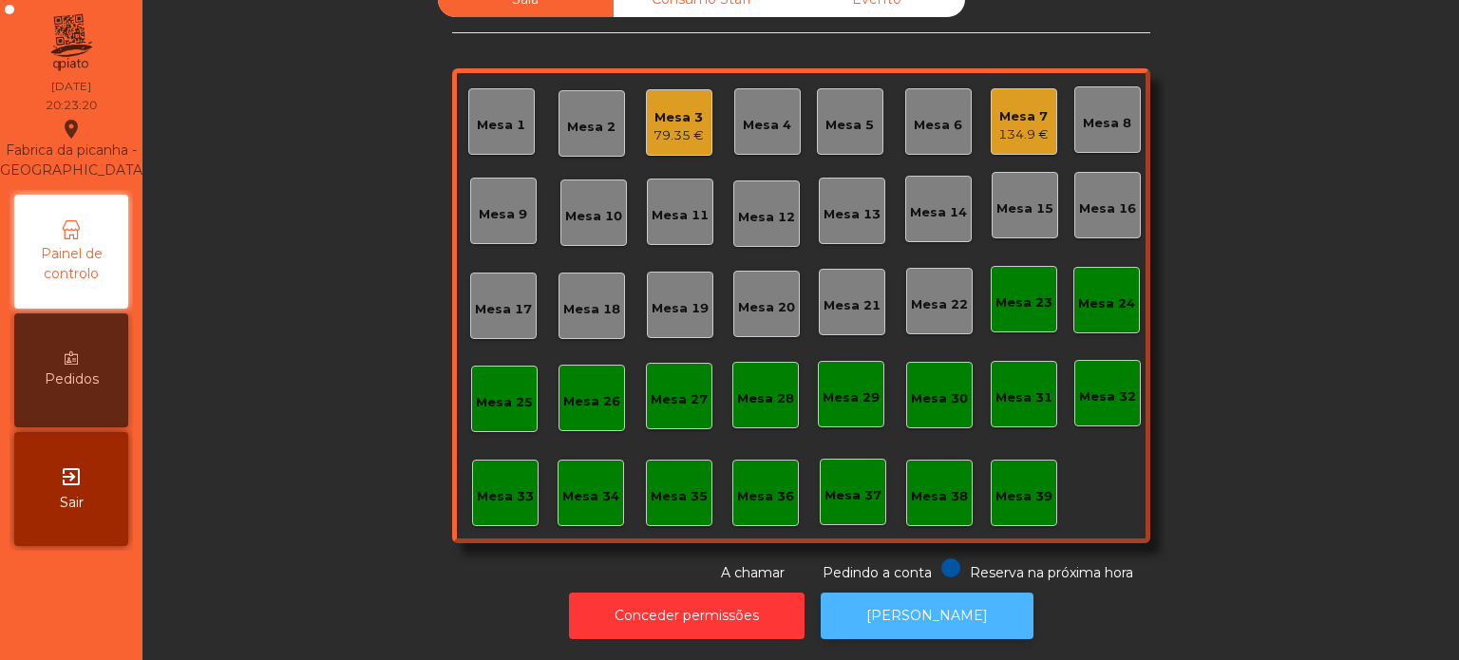
click at [914, 606] on button "[PERSON_NAME]" at bounding box center [927, 616] width 213 height 47
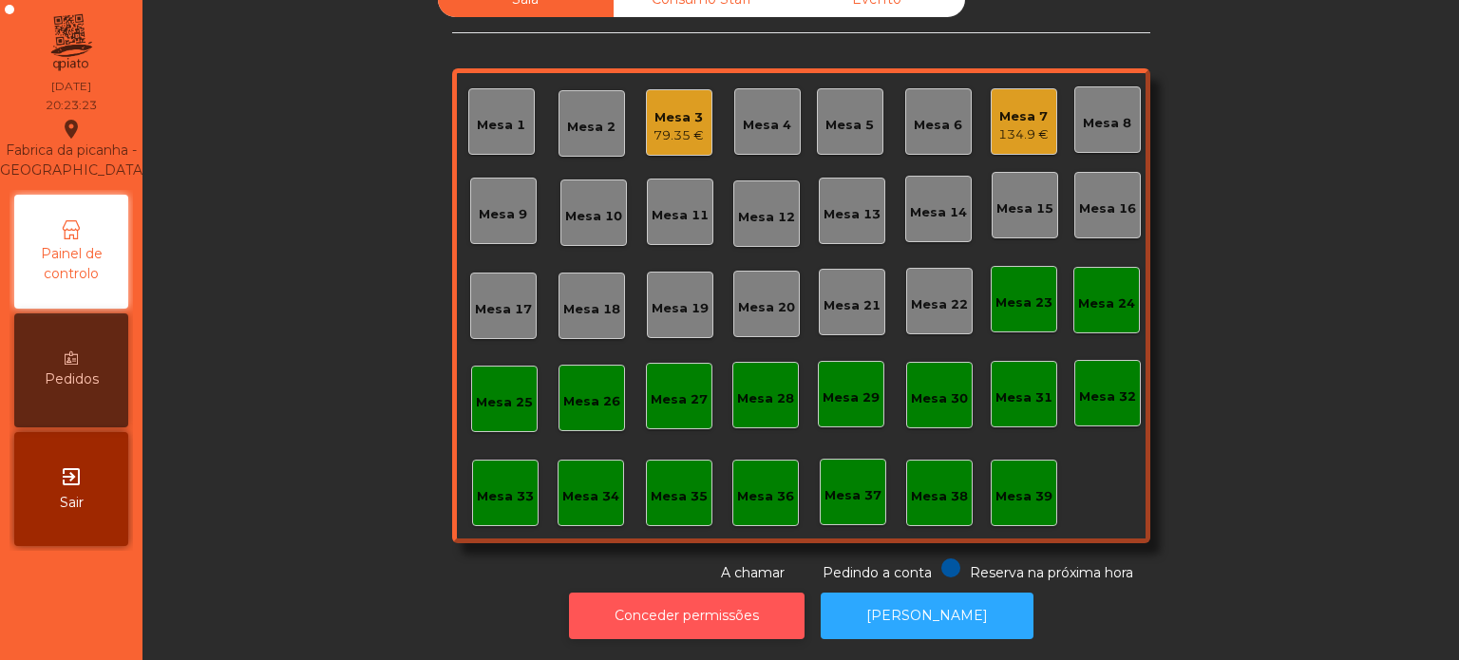
click at [741, 593] on button "Conceder permissões" at bounding box center [687, 616] width 236 height 47
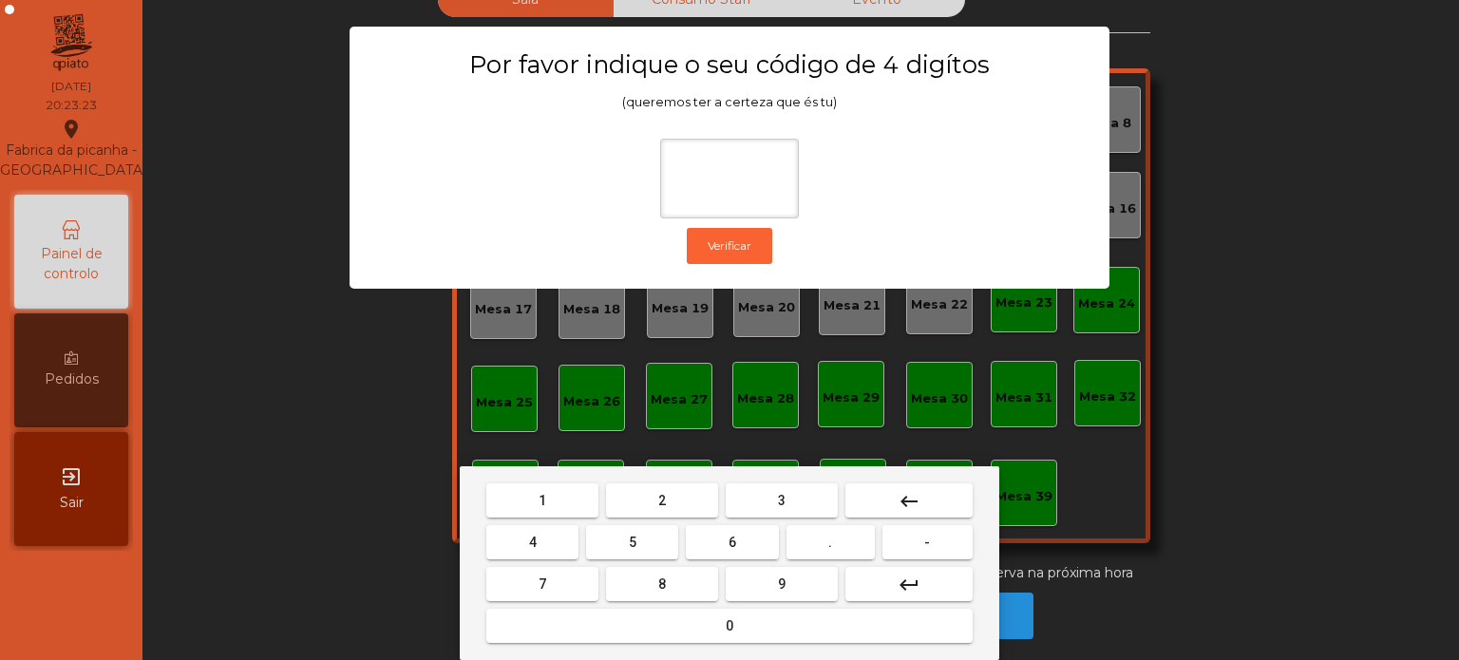
click at [561, 479] on div "1 2 3 keyboard_backspace 4 5 6 . - 7 8 9 keyboard_return 0" at bounding box center [730, 564] width 540 height 194
click at [545, 502] on span "1" at bounding box center [543, 500] width 8 height 15
click at [792, 499] on button "3" at bounding box center [782, 501] width 112 height 34
click at [653, 541] on button "5" at bounding box center [632, 542] width 92 height 34
click at [727, 612] on button "0" at bounding box center [729, 626] width 486 height 34
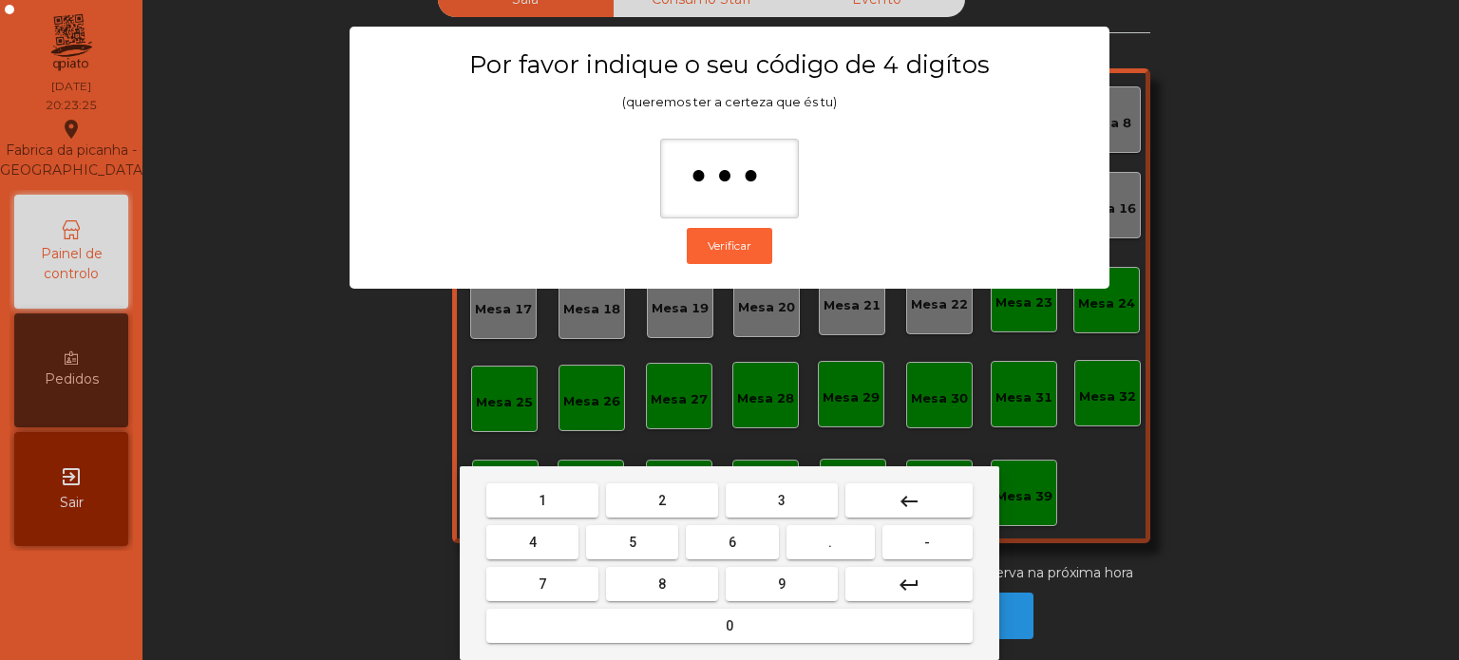
type input "****"
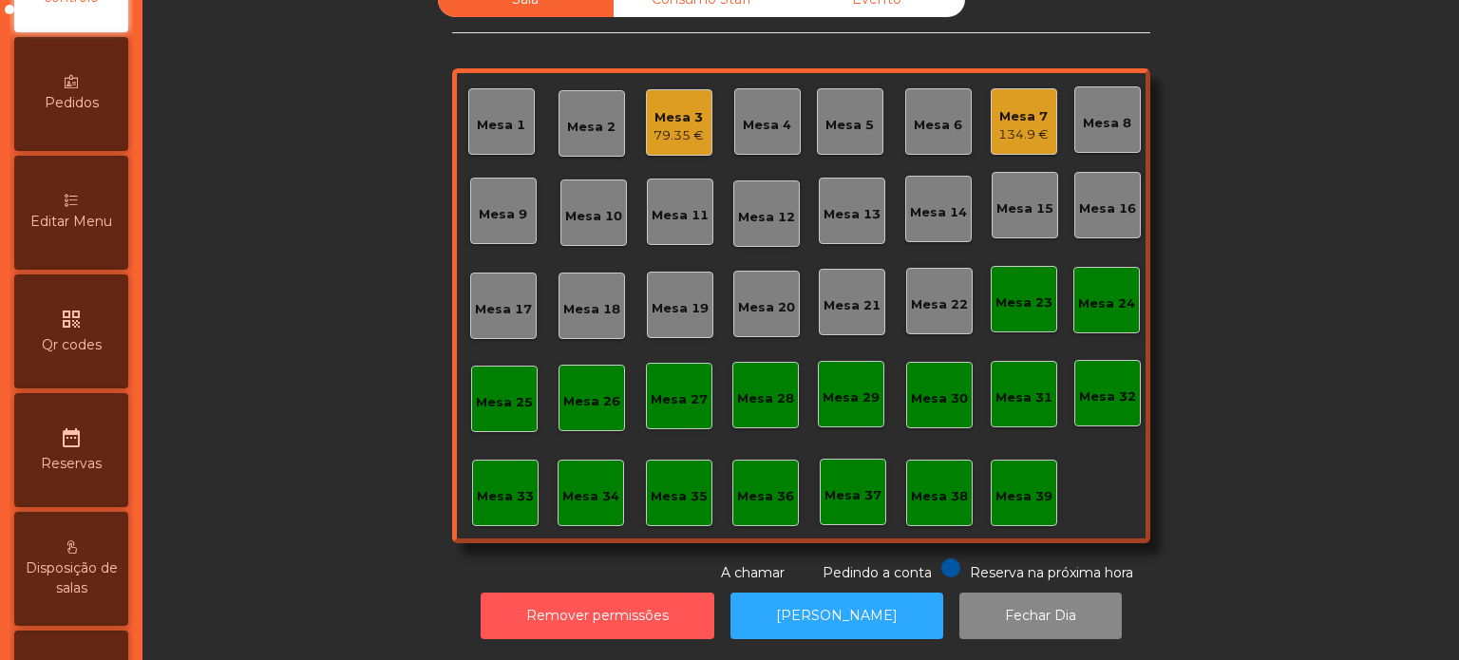
scroll to position [274, 0]
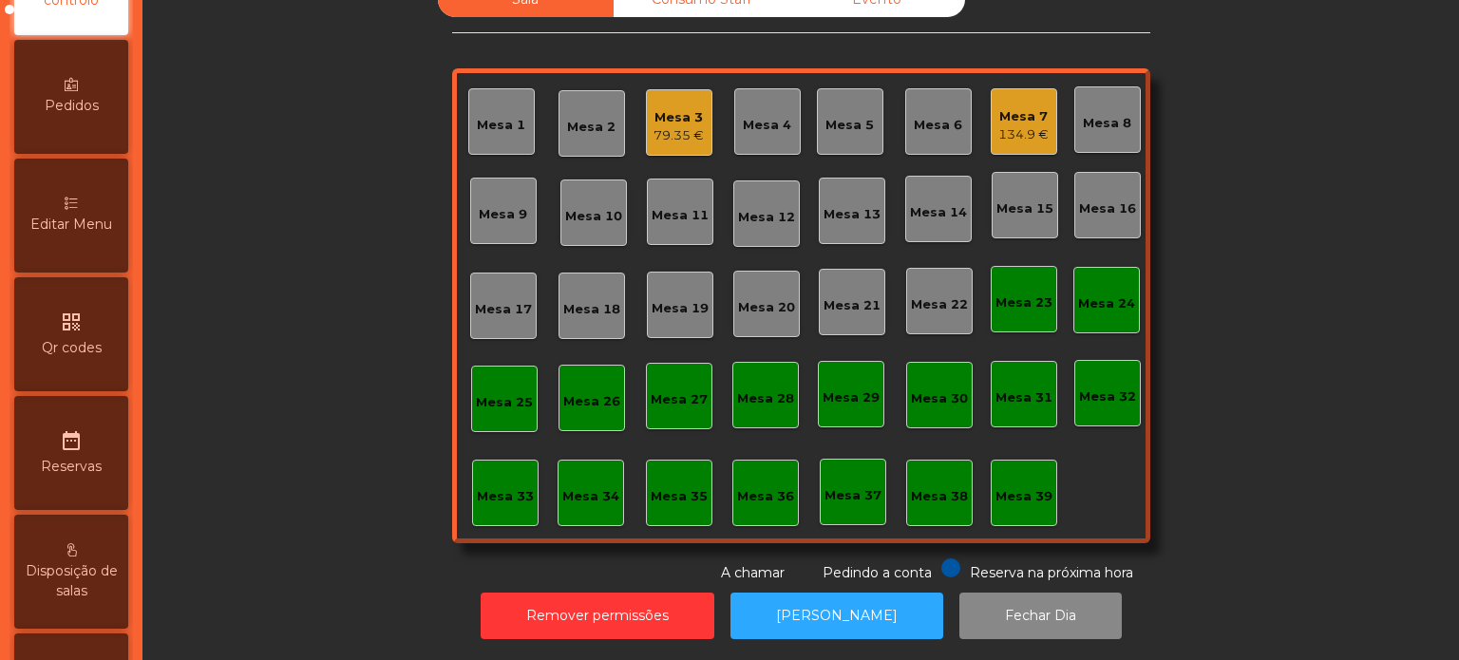
click at [89, 235] on span "Editar Menu" at bounding box center [71, 225] width 82 height 20
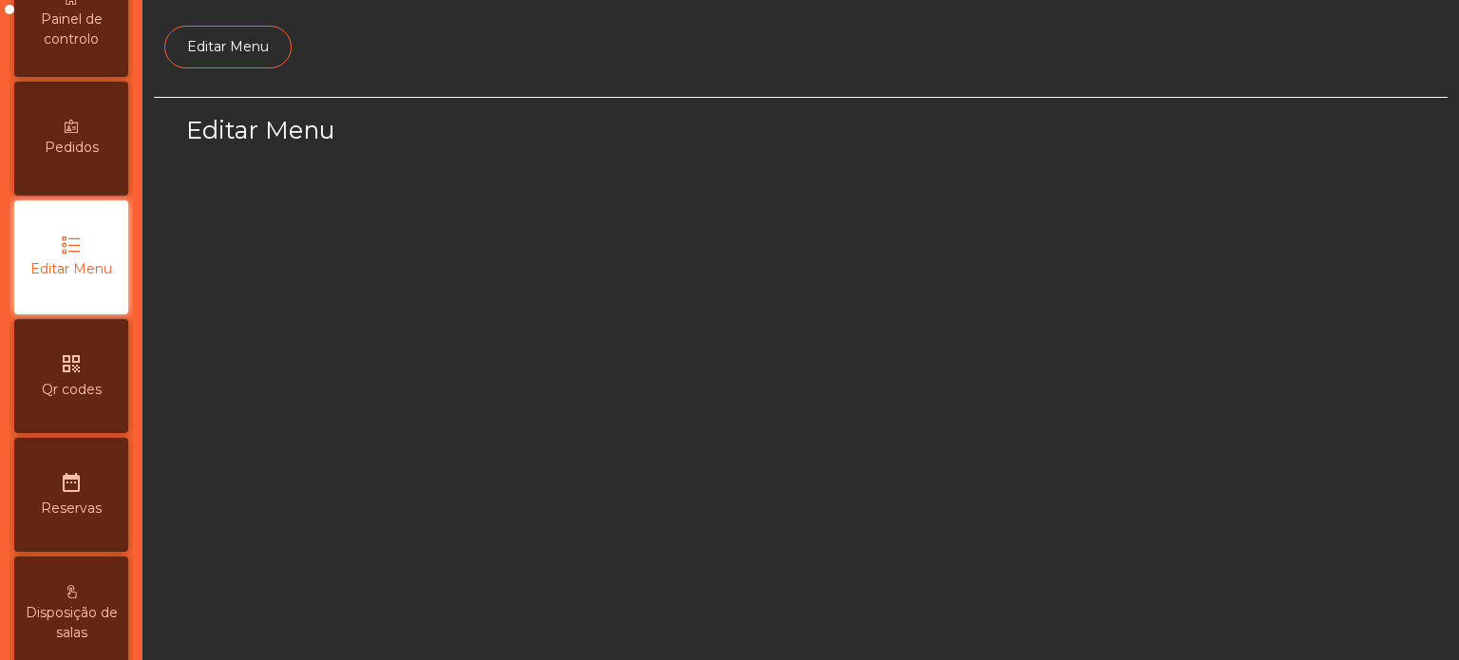
scroll to position [179, 0]
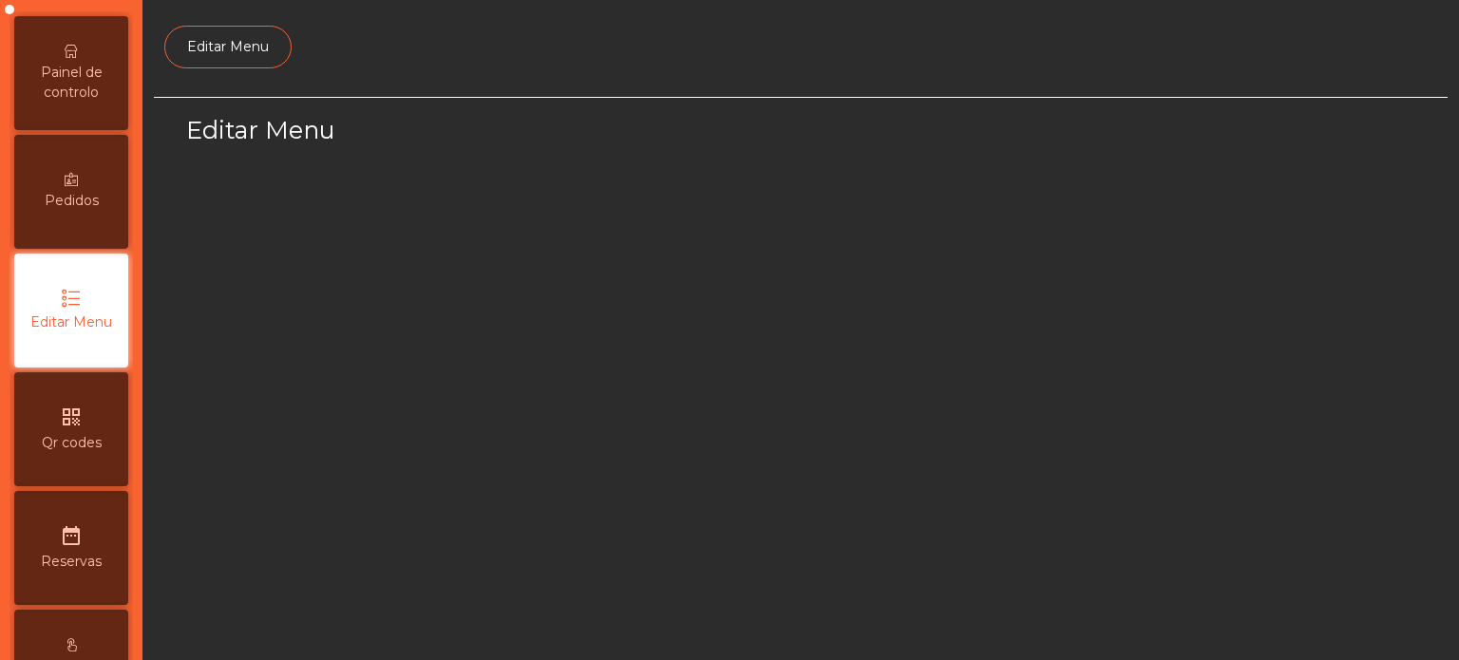
select select "*"
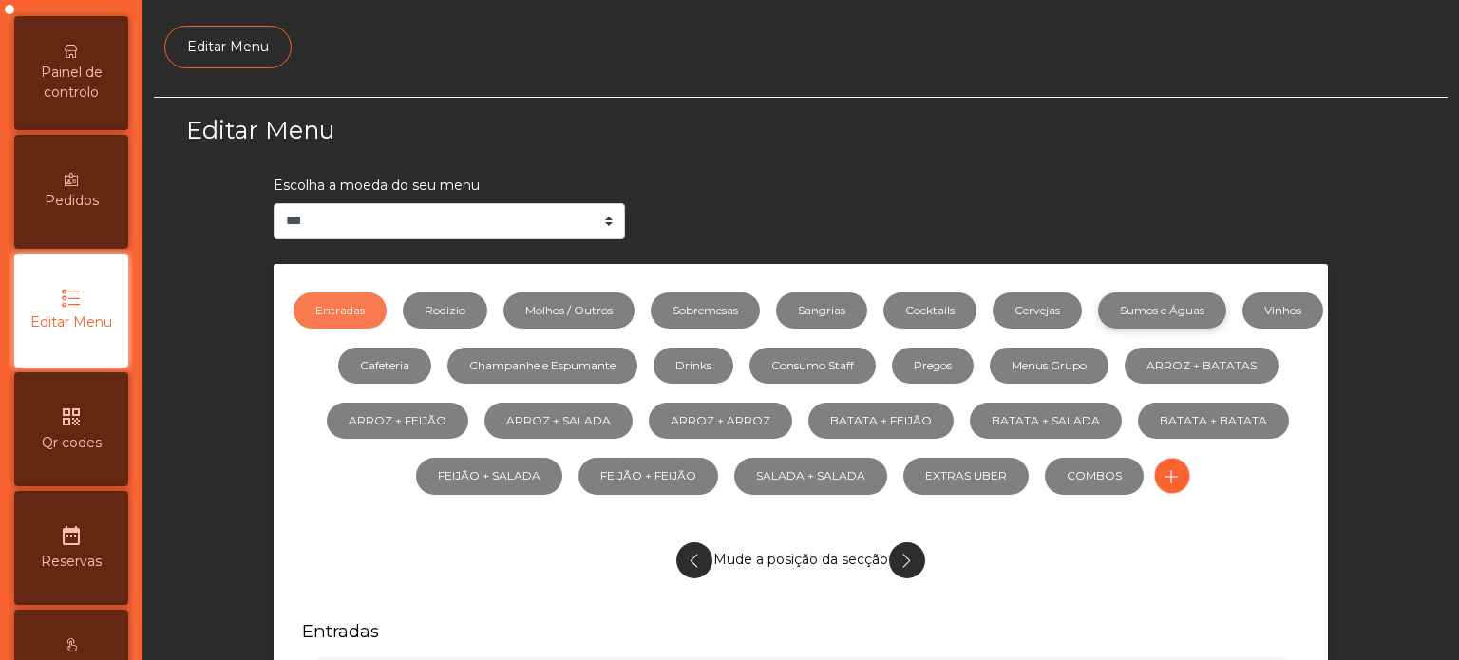
click at [1226, 308] on link "Sumos e Águas" at bounding box center [1162, 311] width 128 height 36
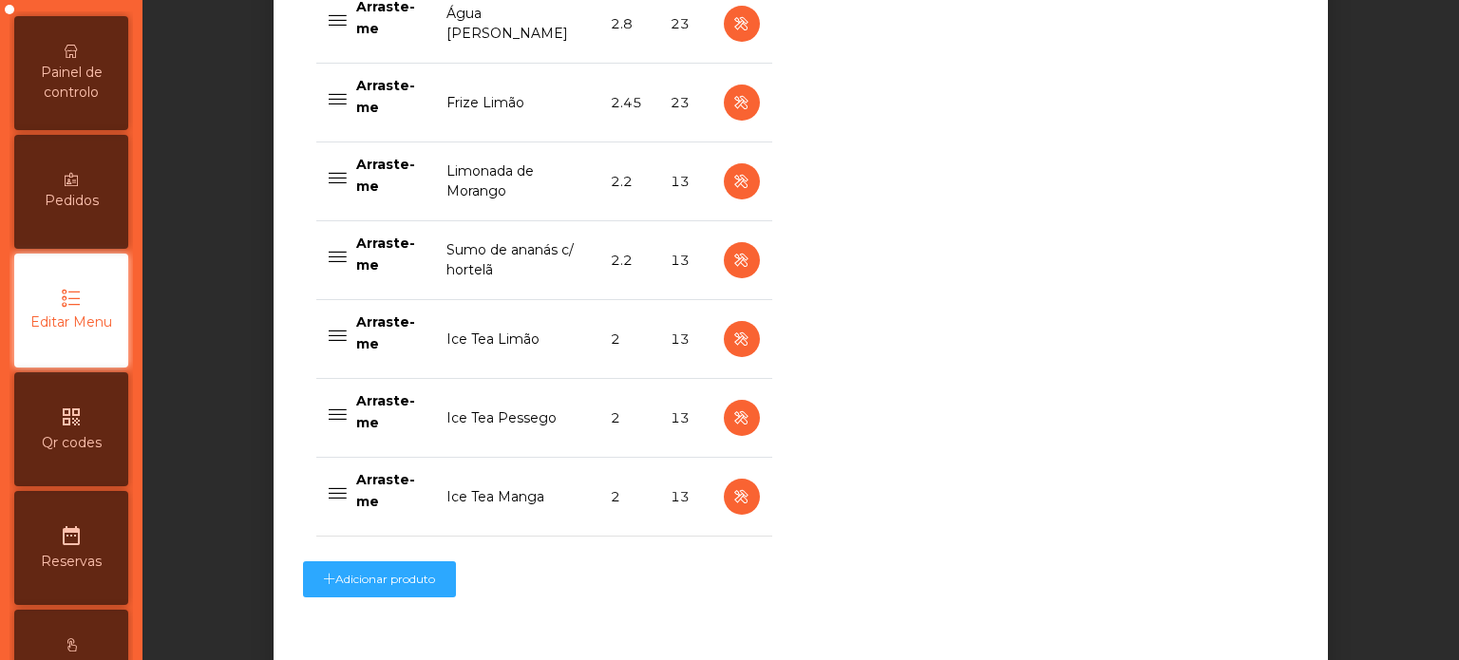
scroll to position [2002, 0]
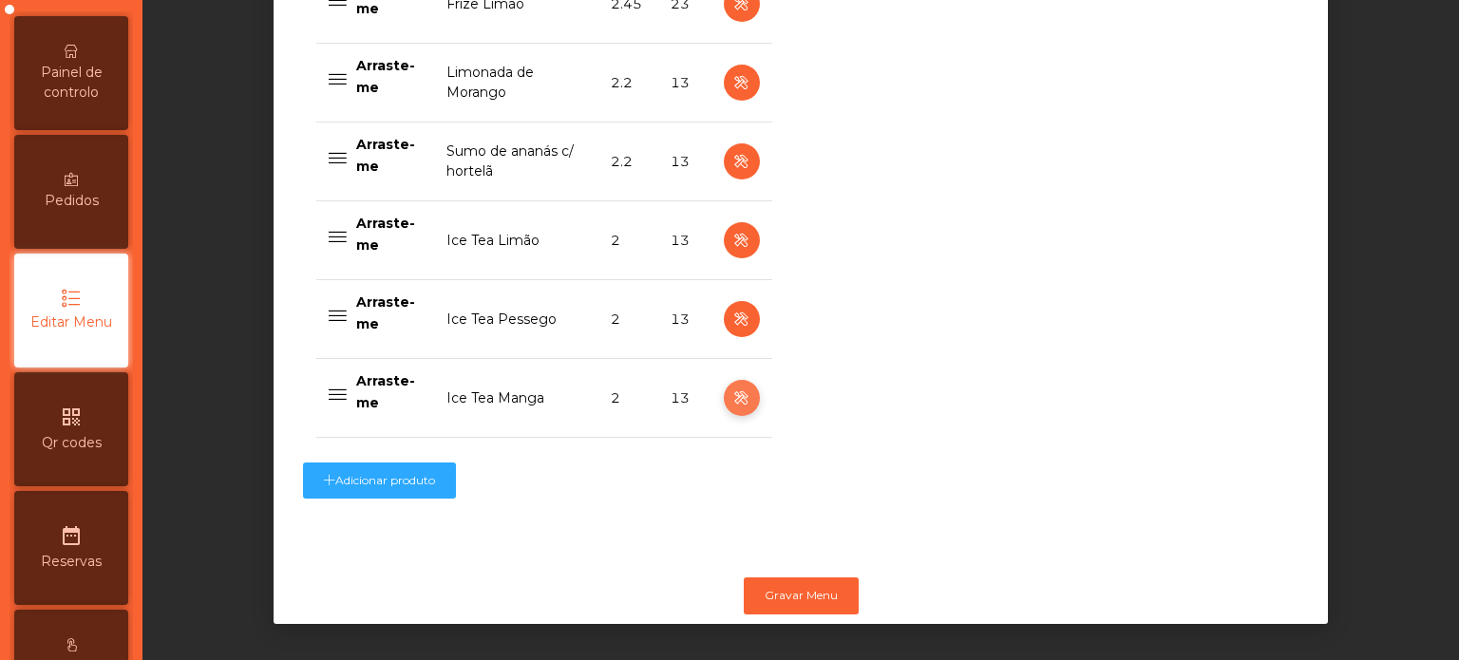
click at [736, 380] on button "button" at bounding box center [742, 398] width 36 height 36
select select "***"
select select "**"
click at [737, 387] on icon "button" at bounding box center [742, 399] width 22 height 24
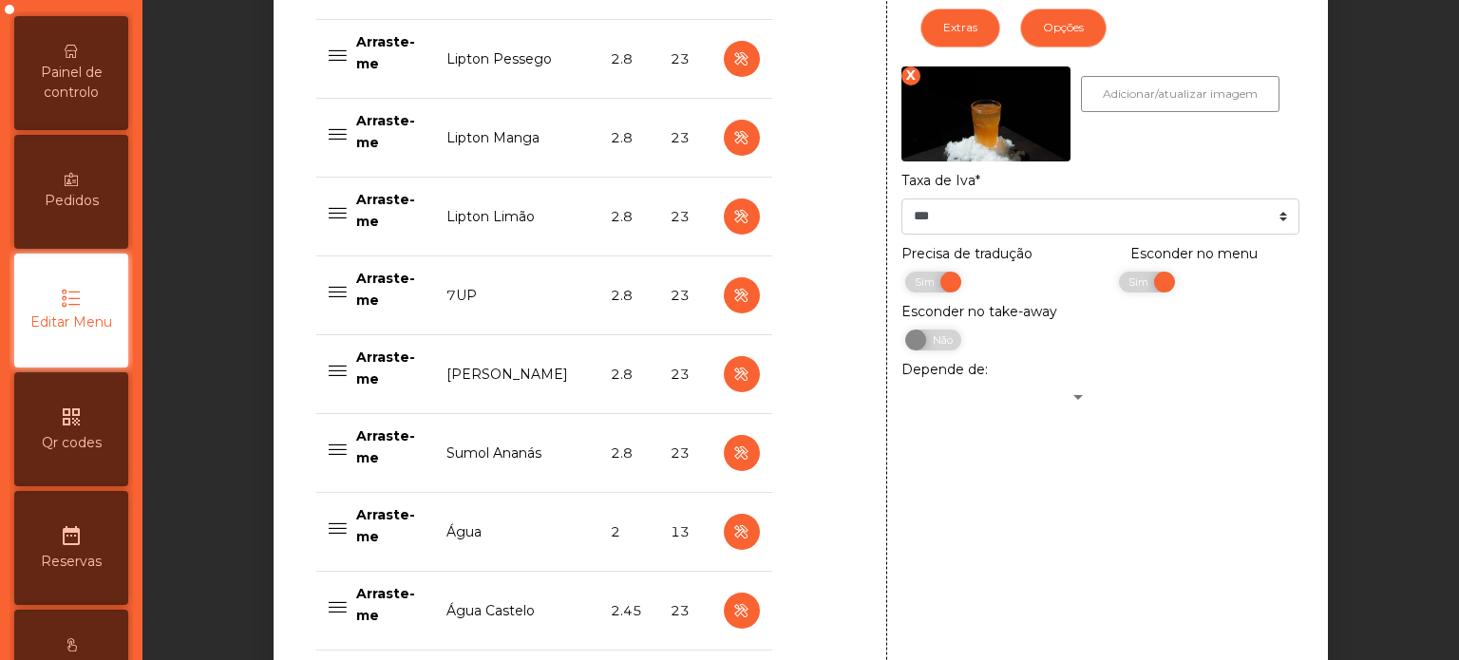
scroll to position [1060, 0]
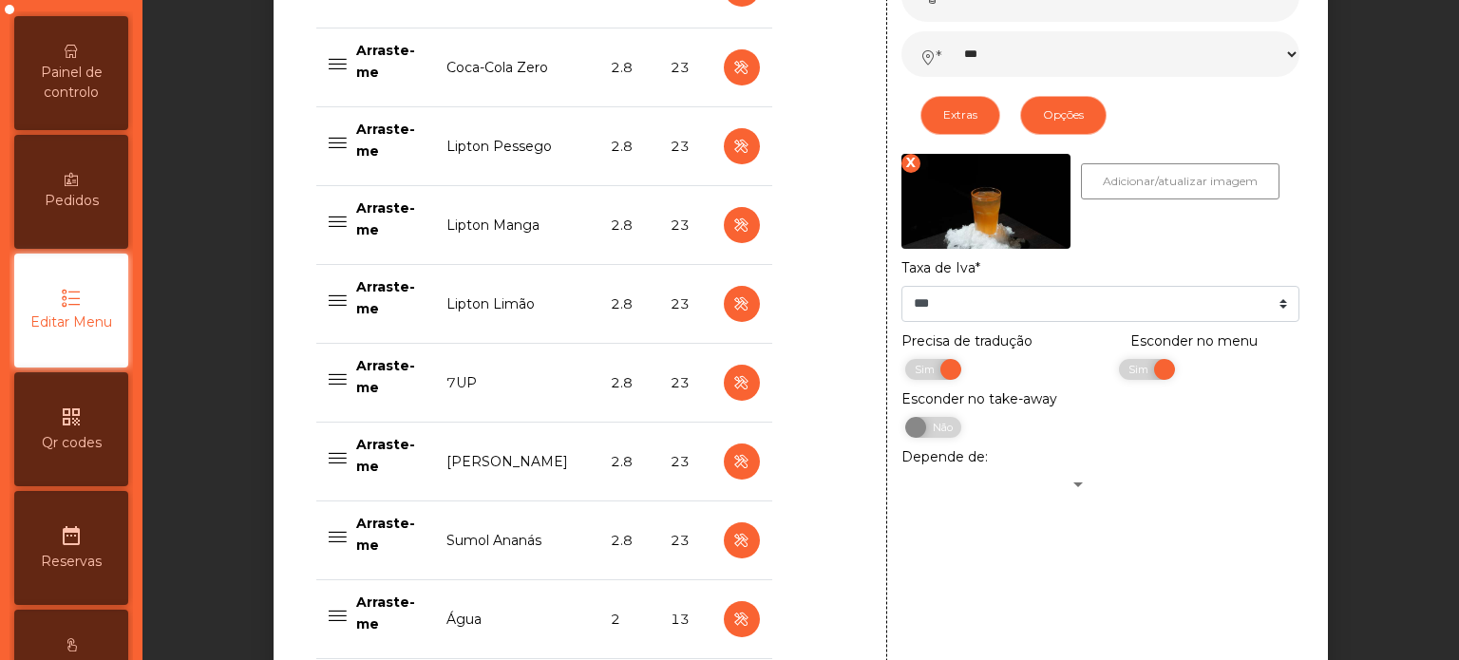
click at [1072, 446] on div "Sim Não" at bounding box center [1102, 432] width 394 height 30
click at [1117, 371] on span "Sim" at bounding box center [1141, 369] width 48 height 21
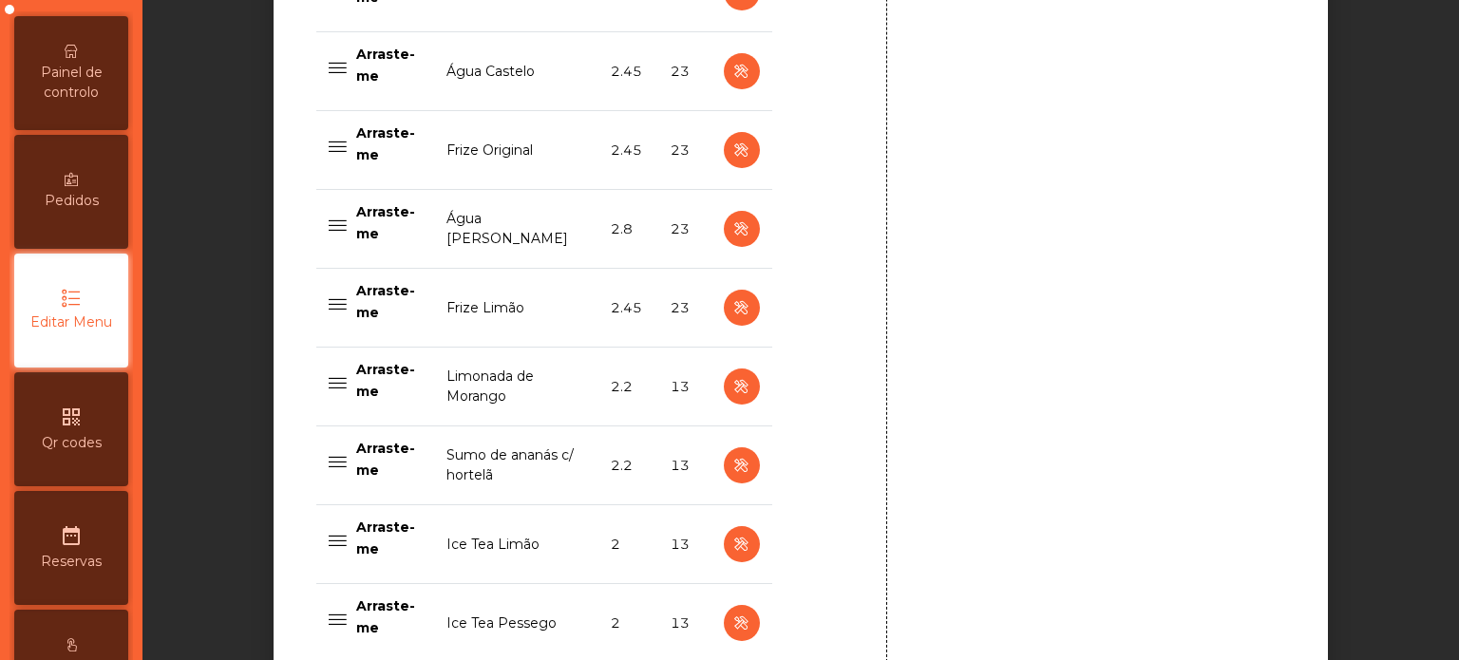
scroll to position [2002, 0]
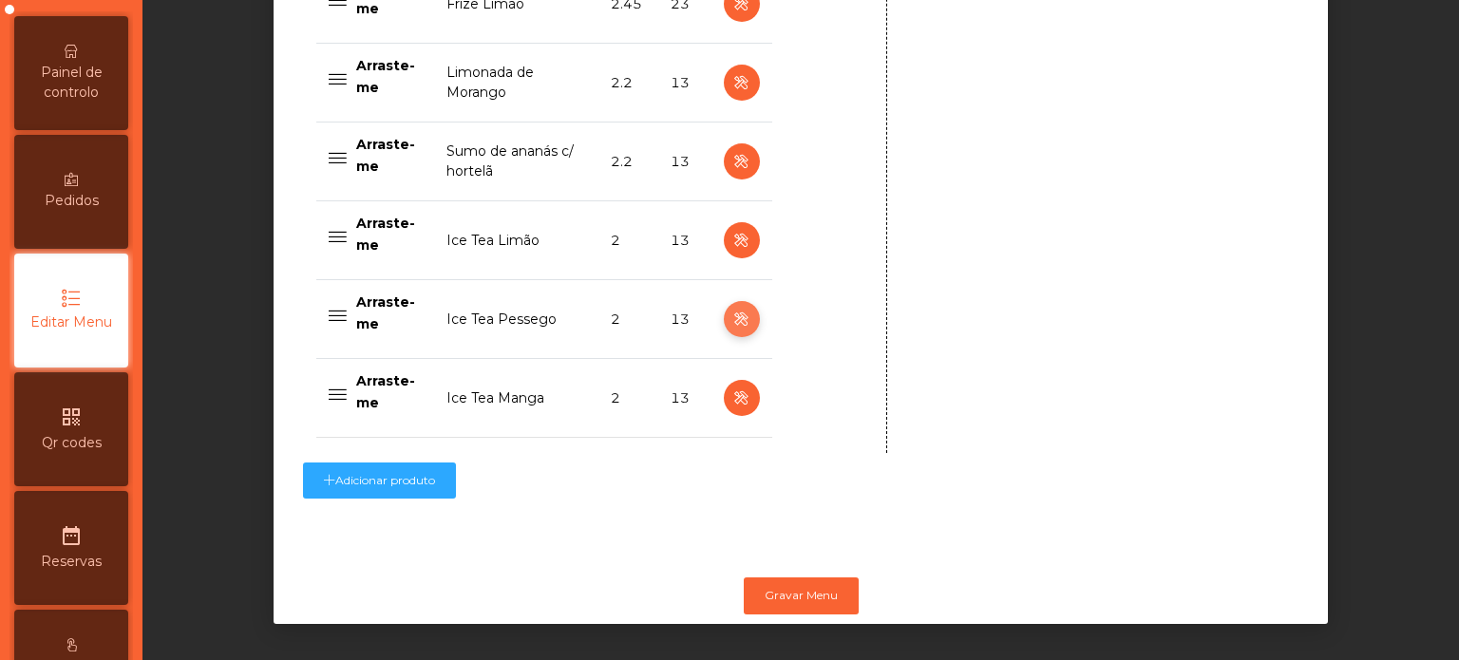
click at [733, 308] on icon "button" at bounding box center [742, 320] width 22 height 24
type input "**********"
select select "***"
select select "**"
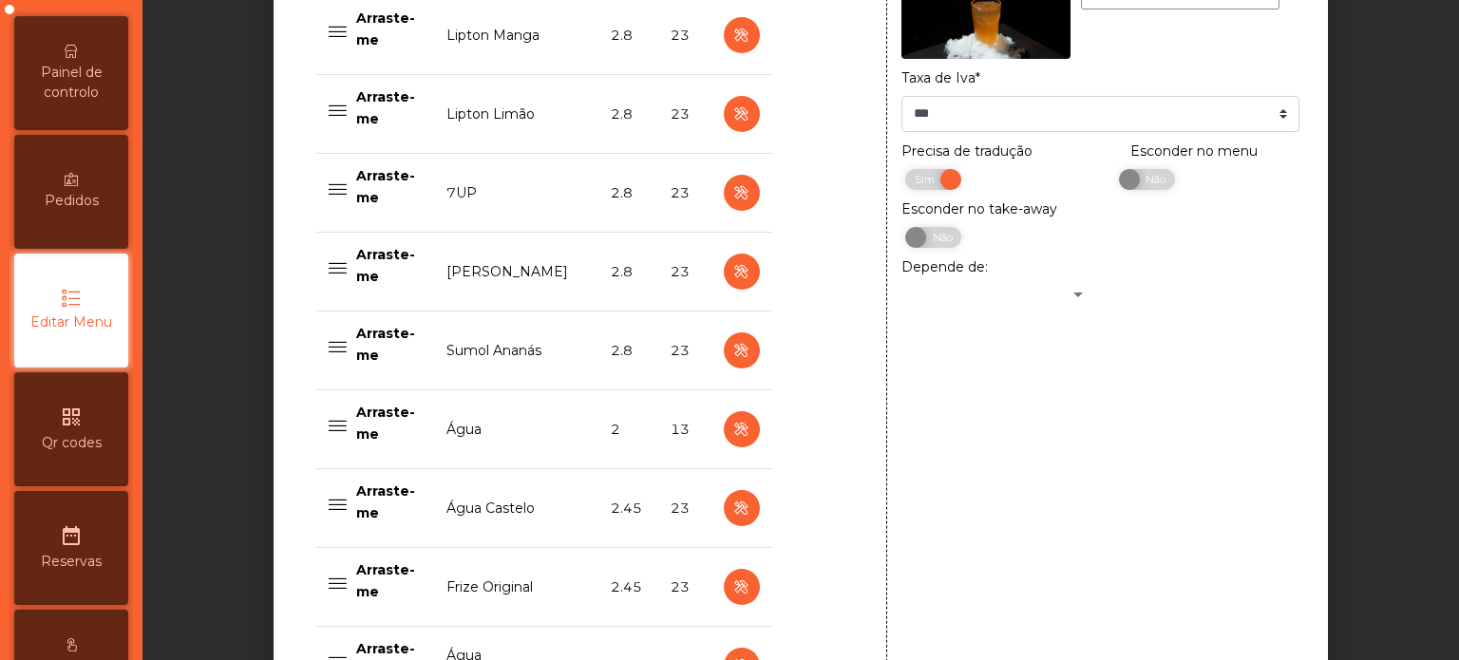
scroll to position [1012, 0]
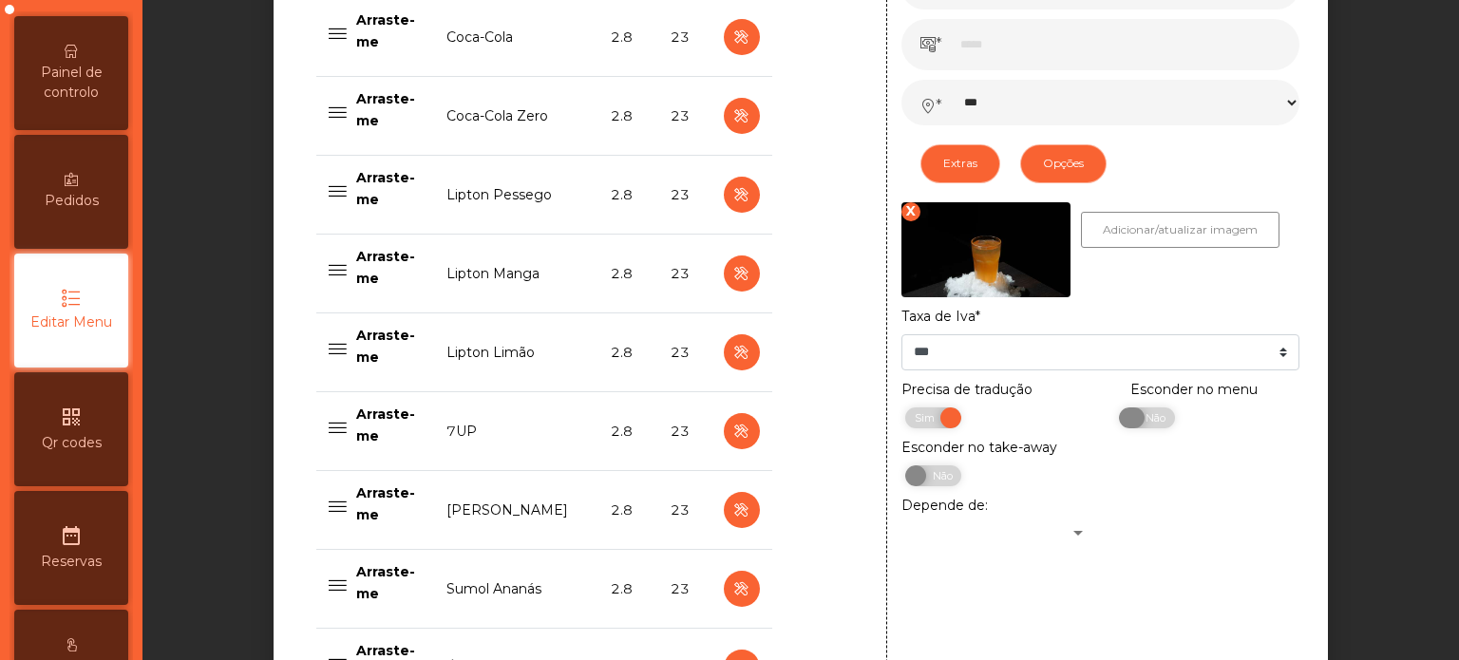
click at [1133, 414] on span "Não" at bounding box center [1154, 418] width 48 height 21
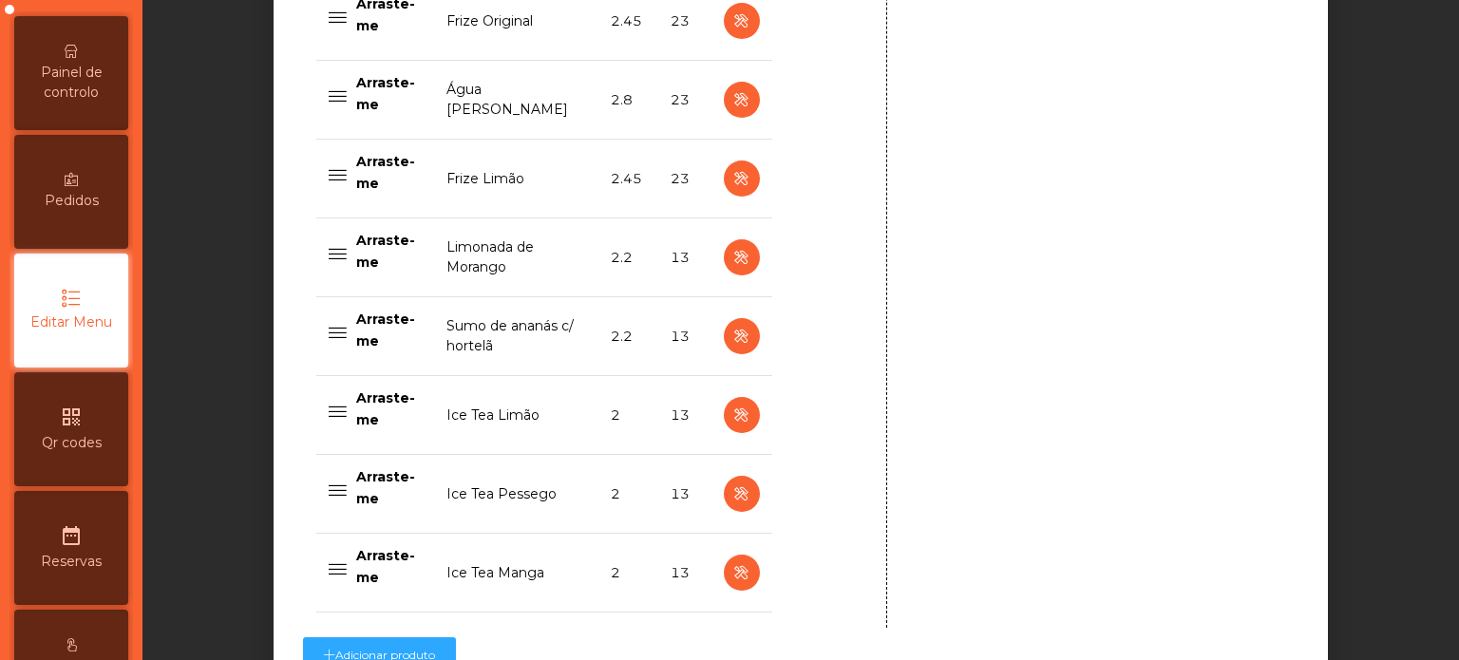
scroll to position [2002, 0]
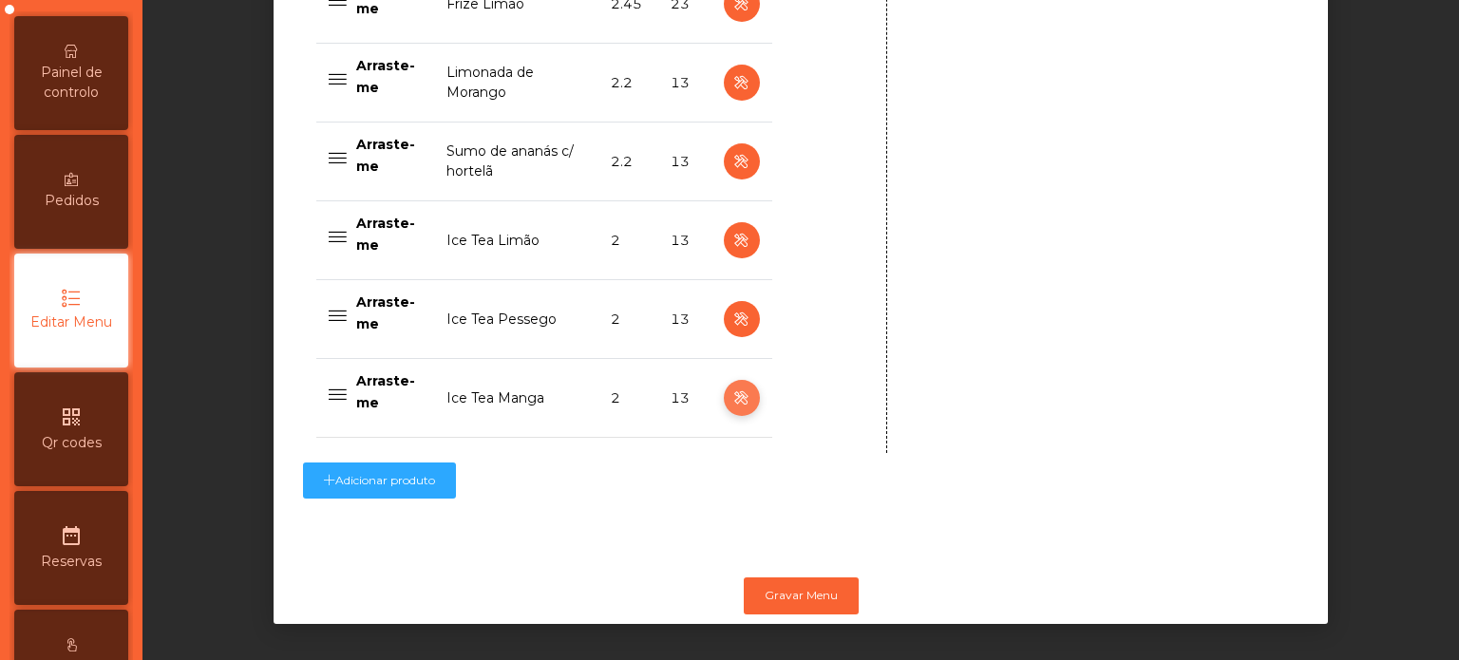
click at [731, 395] on icon "button" at bounding box center [742, 399] width 22 height 24
type input "**********"
select select "***"
select select "**"
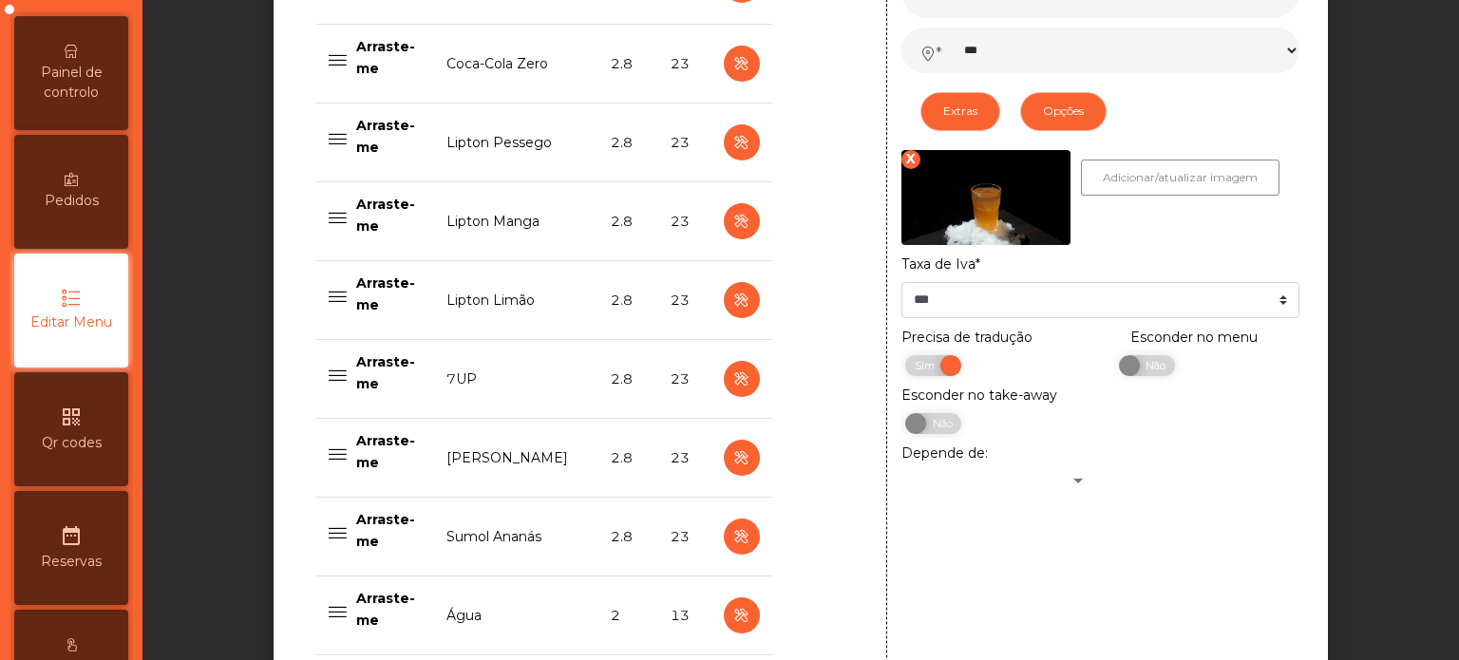
scroll to position [1010, 0]
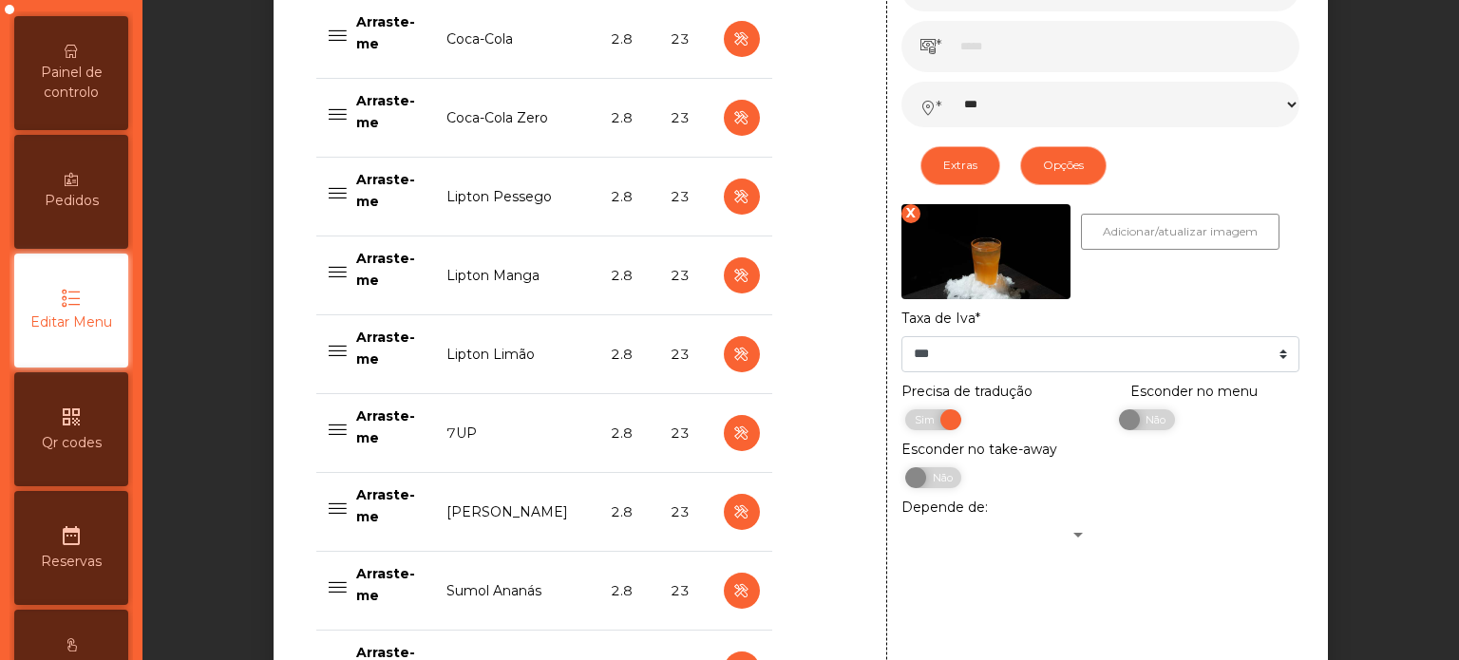
click at [1186, 402] on label "Esconder no menu" at bounding box center [1194, 392] width 127 height 20
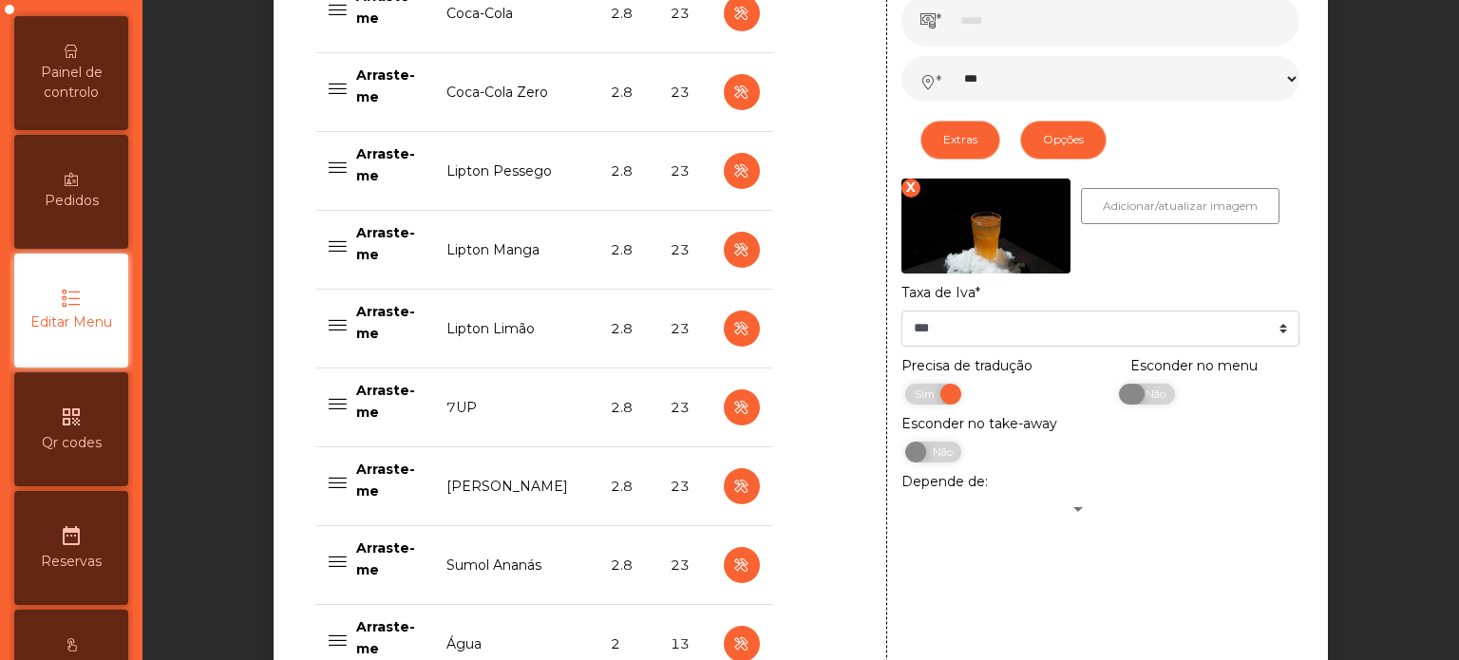
click at [1135, 403] on span "Não" at bounding box center [1154, 394] width 48 height 21
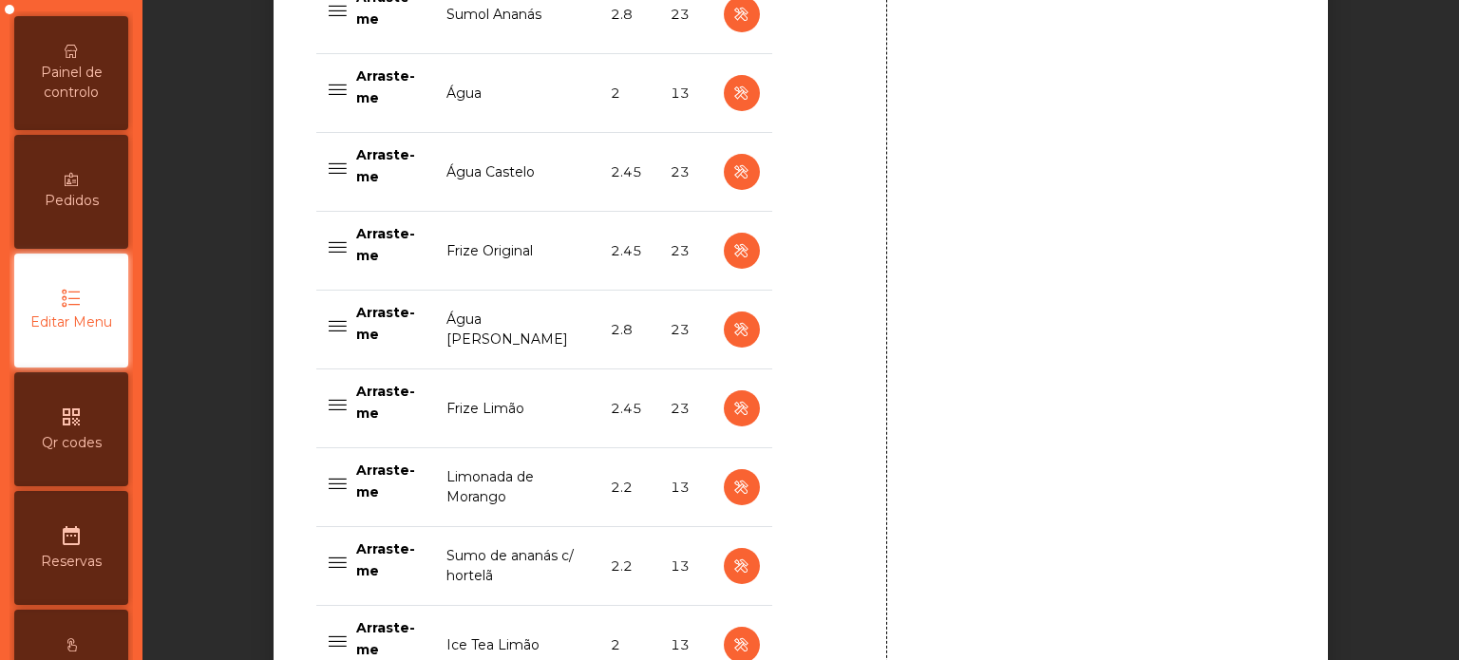
scroll to position [2002, 0]
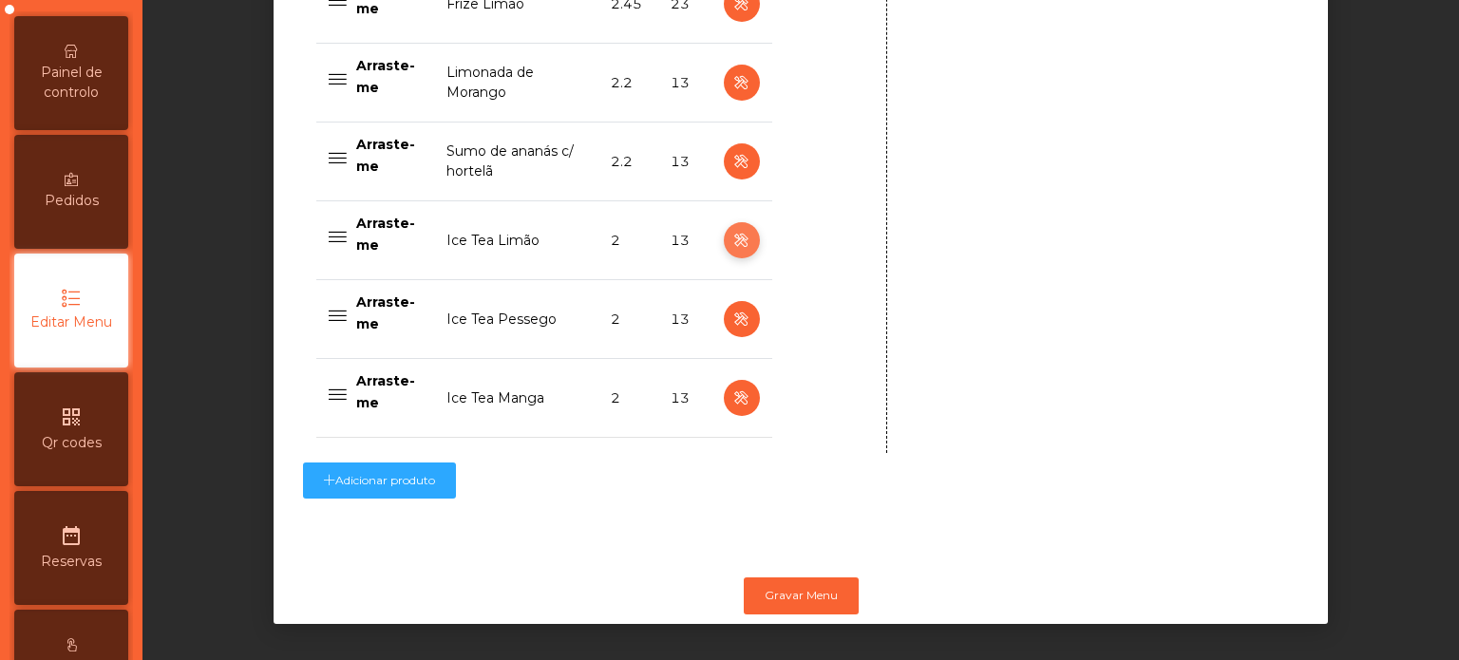
click at [732, 229] on icon "button" at bounding box center [742, 241] width 22 height 24
type input "**********"
select select "***"
select select "**"
click at [735, 229] on icon "button" at bounding box center [742, 241] width 22 height 24
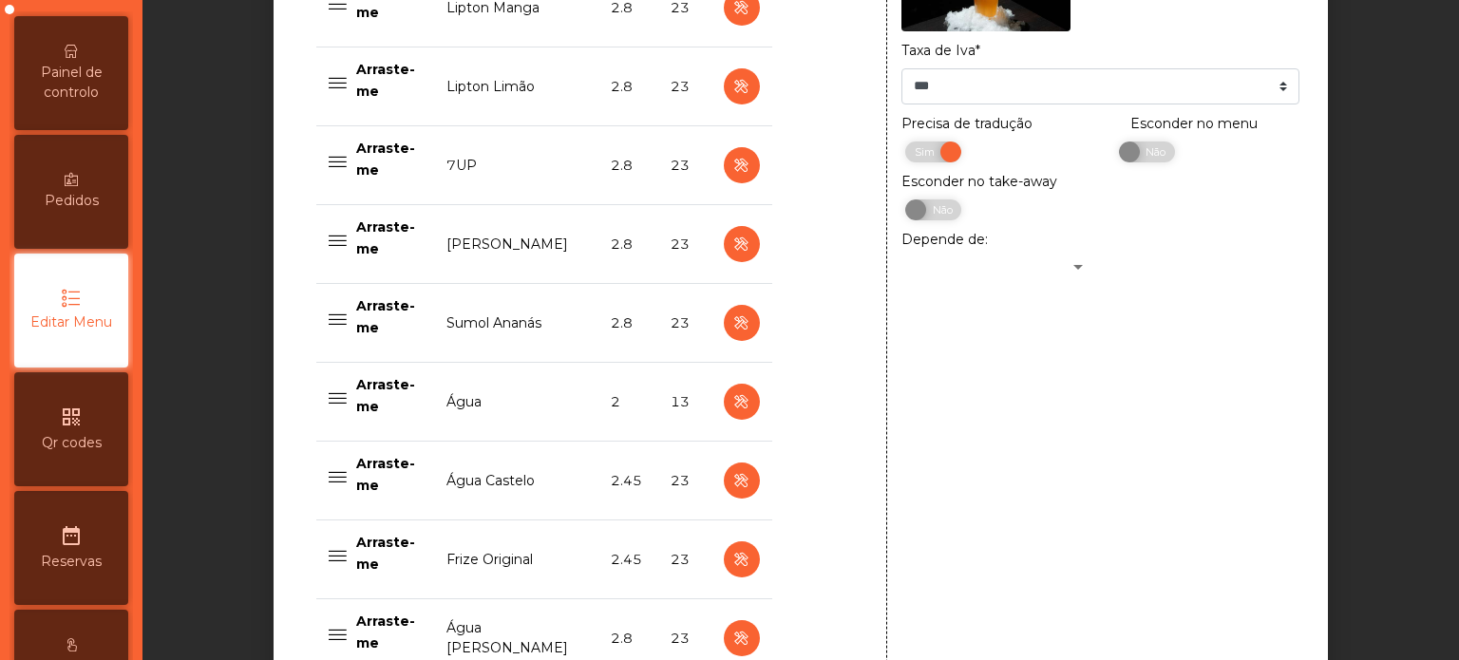
scroll to position [1059, 0]
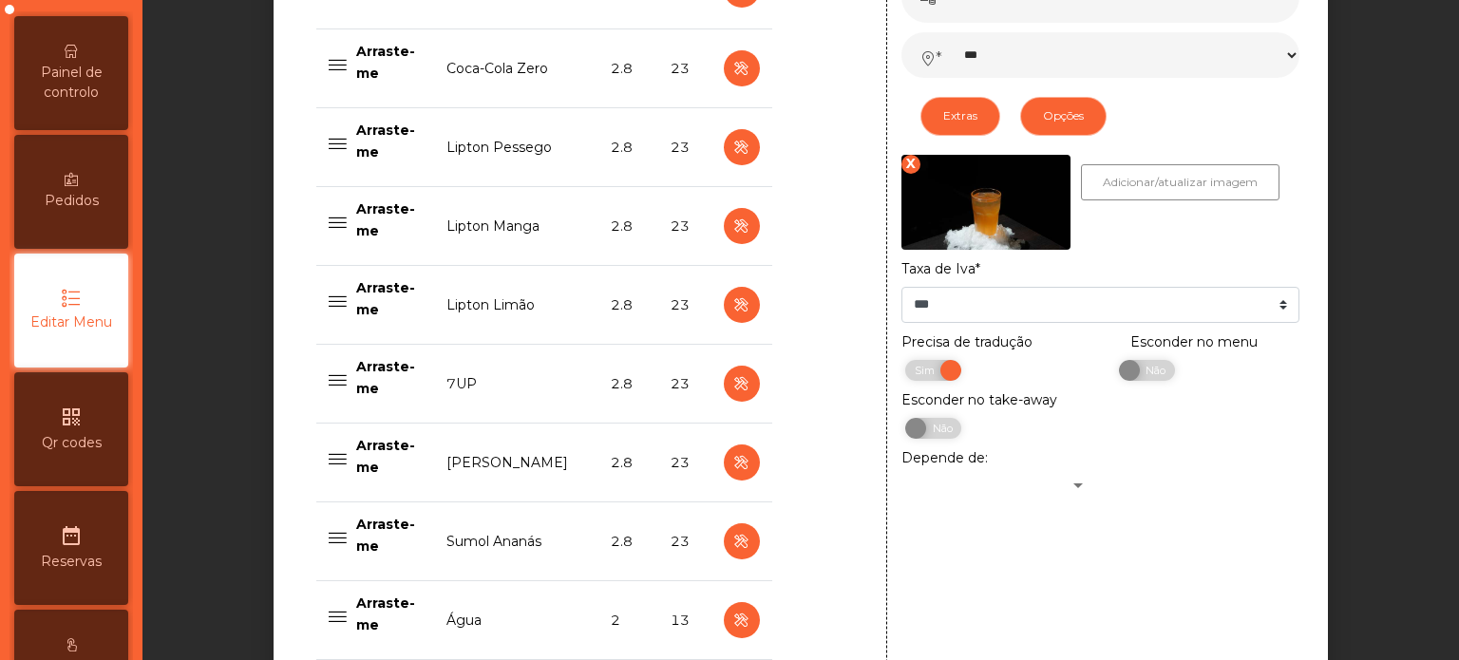
click at [1159, 443] on div "Sim Não" at bounding box center [1102, 433] width 394 height 30
click at [1137, 374] on span "Não" at bounding box center [1154, 370] width 48 height 21
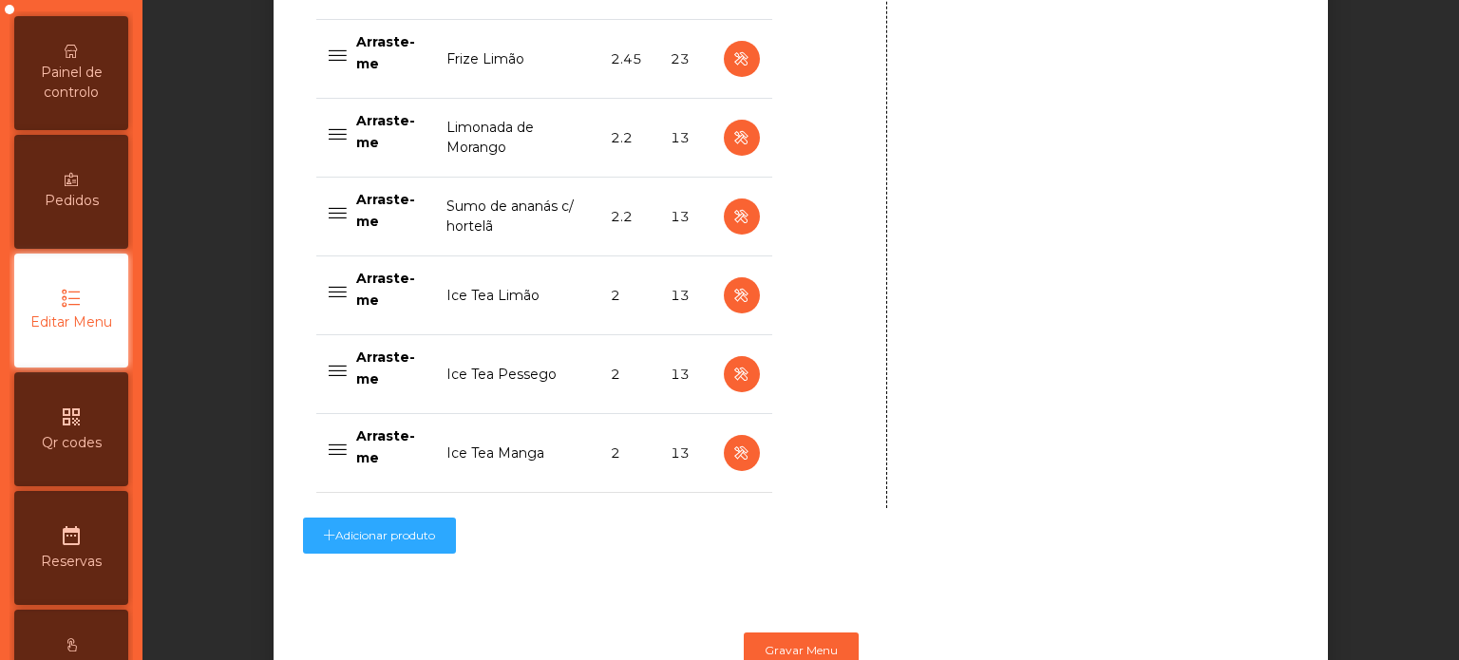
scroll to position [2002, 0]
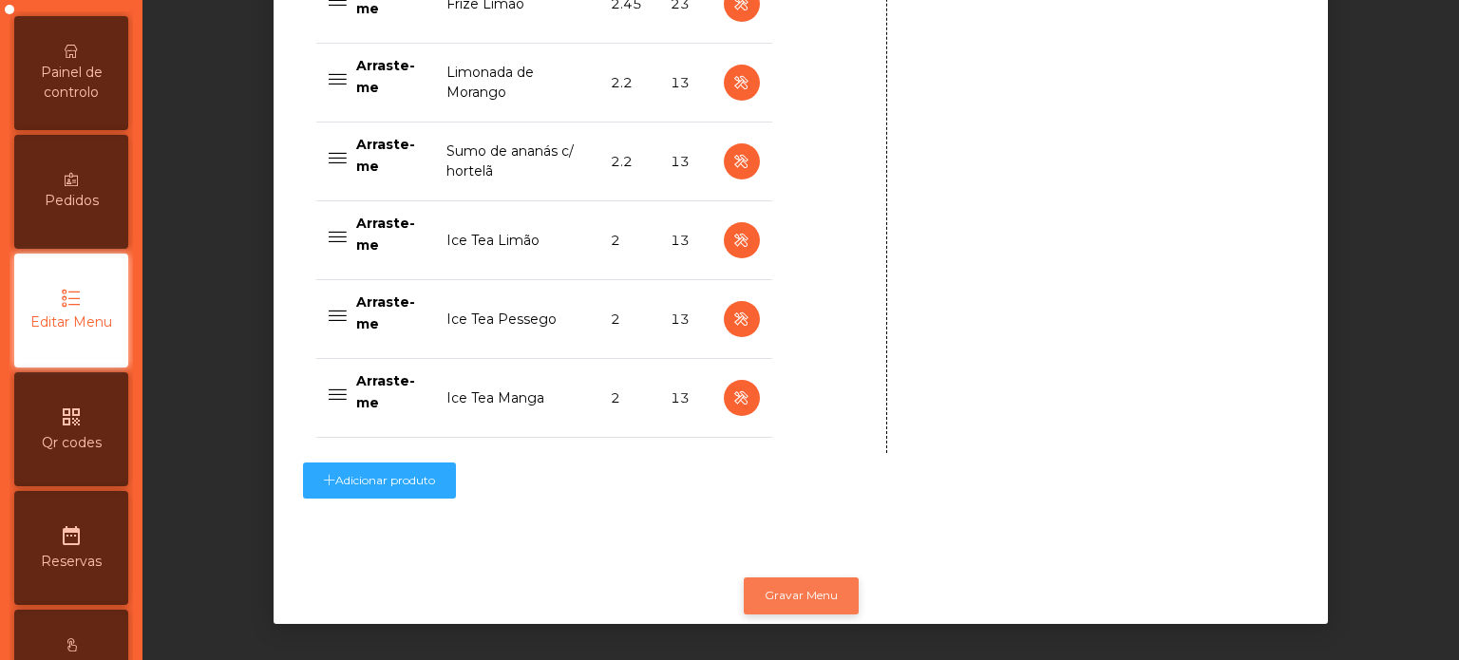
click at [814, 581] on button "Gravar Menu" at bounding box center [801, 596] width 115 height 36
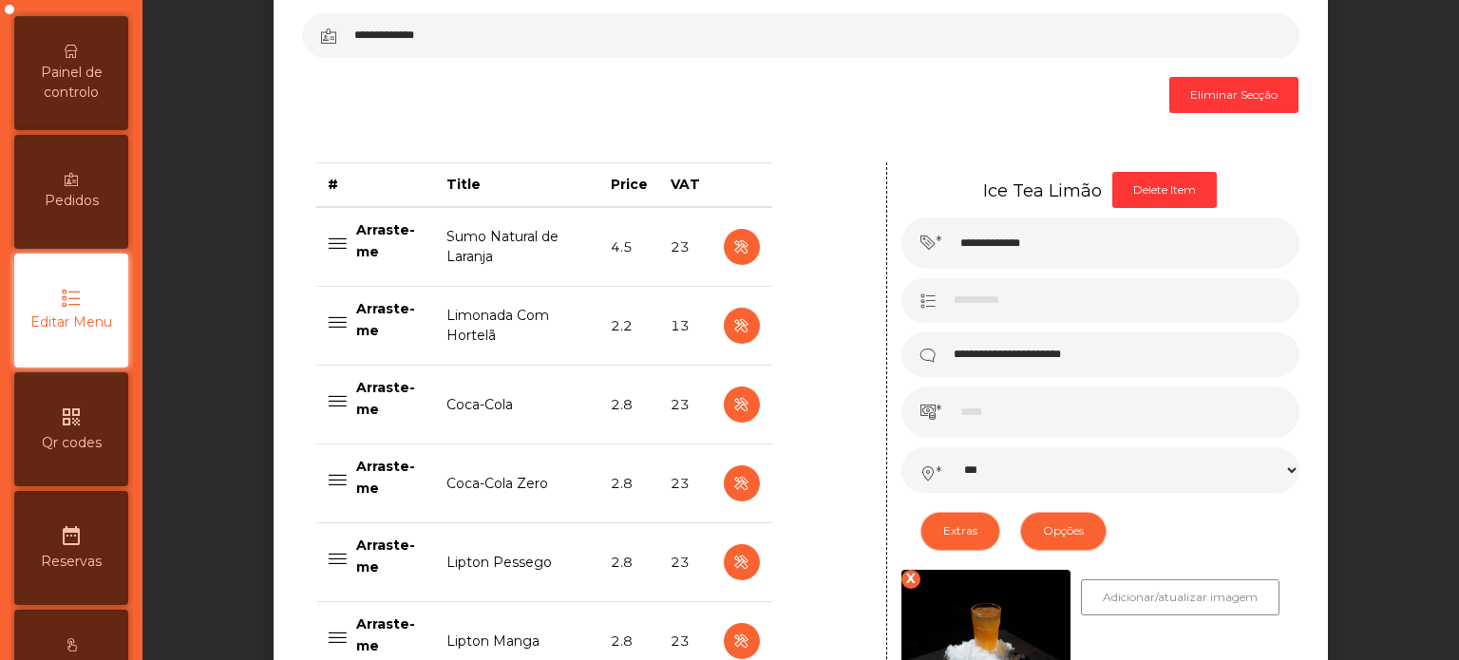
scroll to position [0, 0]
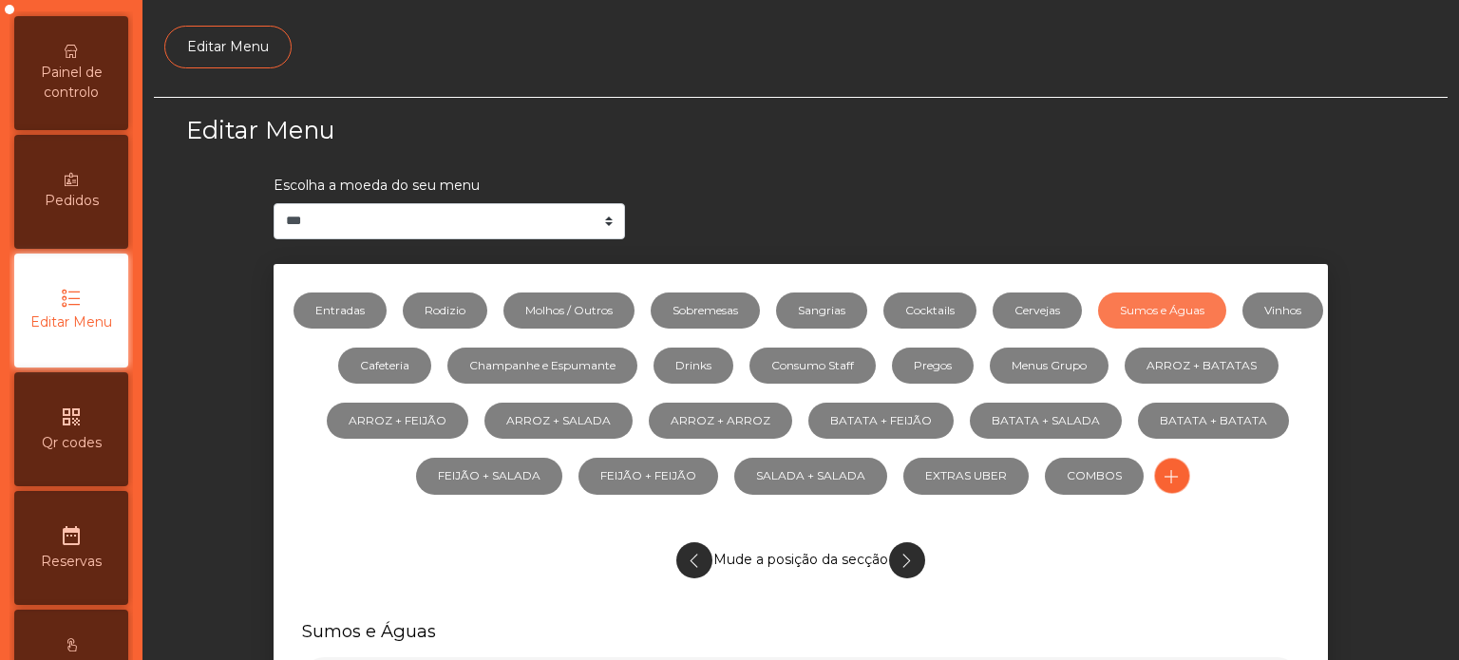
click at [70, 103] on span "Painel de controlo" at bounding box center [71, 83] width 105 height 40
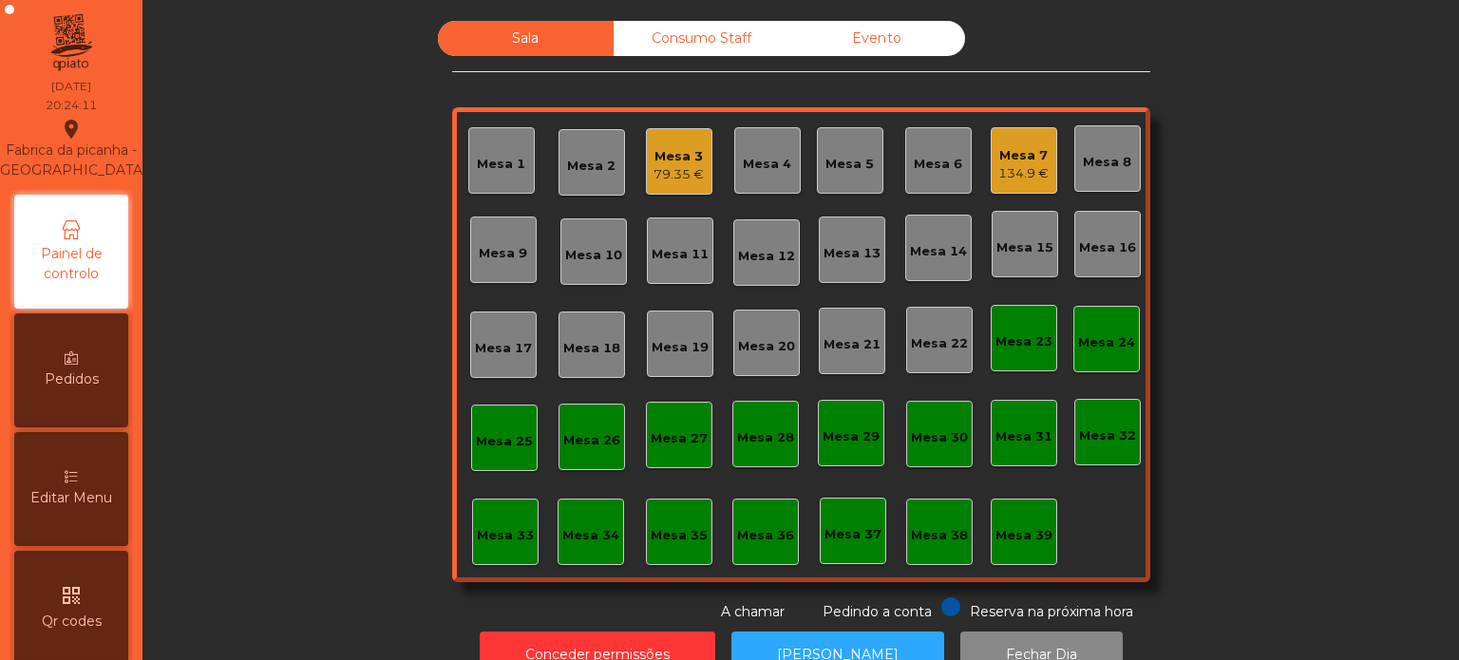
click at [1016, 147] on div "Mesa 7" at bounding box center [1024, 155] width 50 height 19
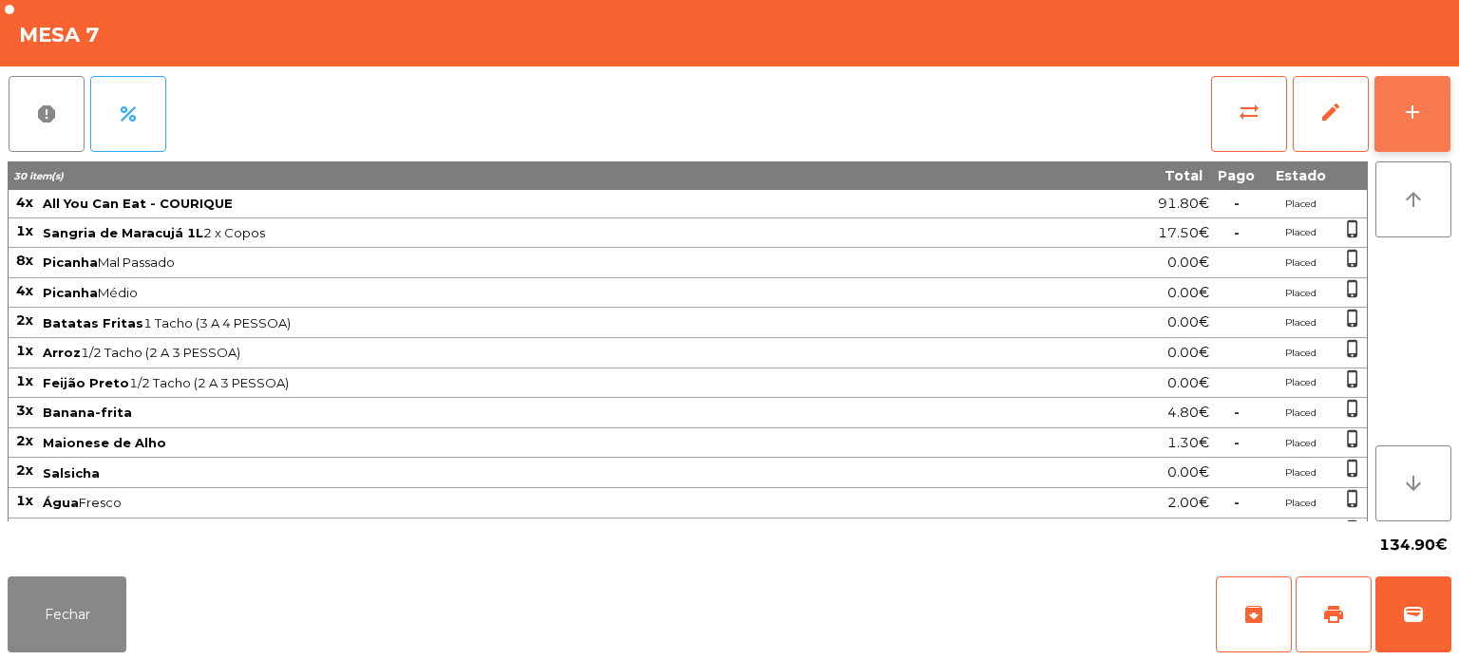
click at [1409, 138] on button "add" at bounding box center [1413, 114] width 76 height 76
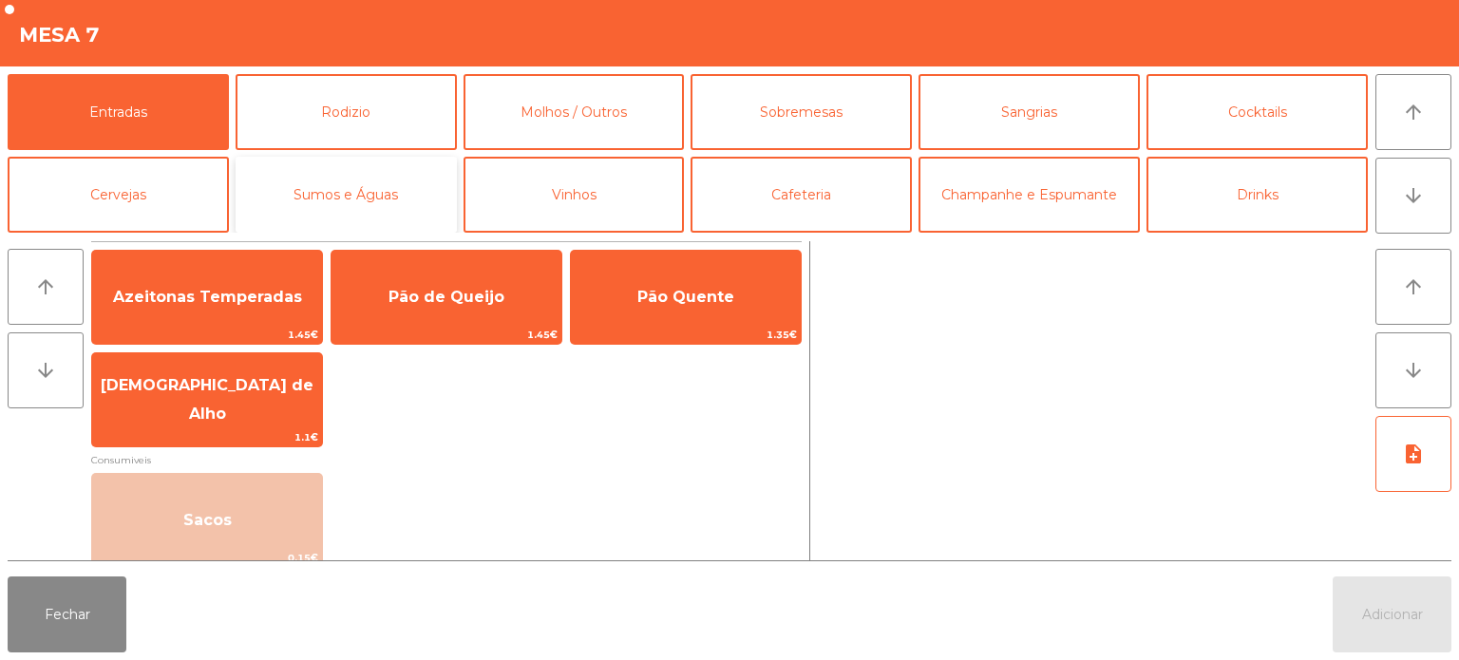
click at [370, 200] on button "Sumos e Águas" at bounding box center [346, 195] width 221 height 76
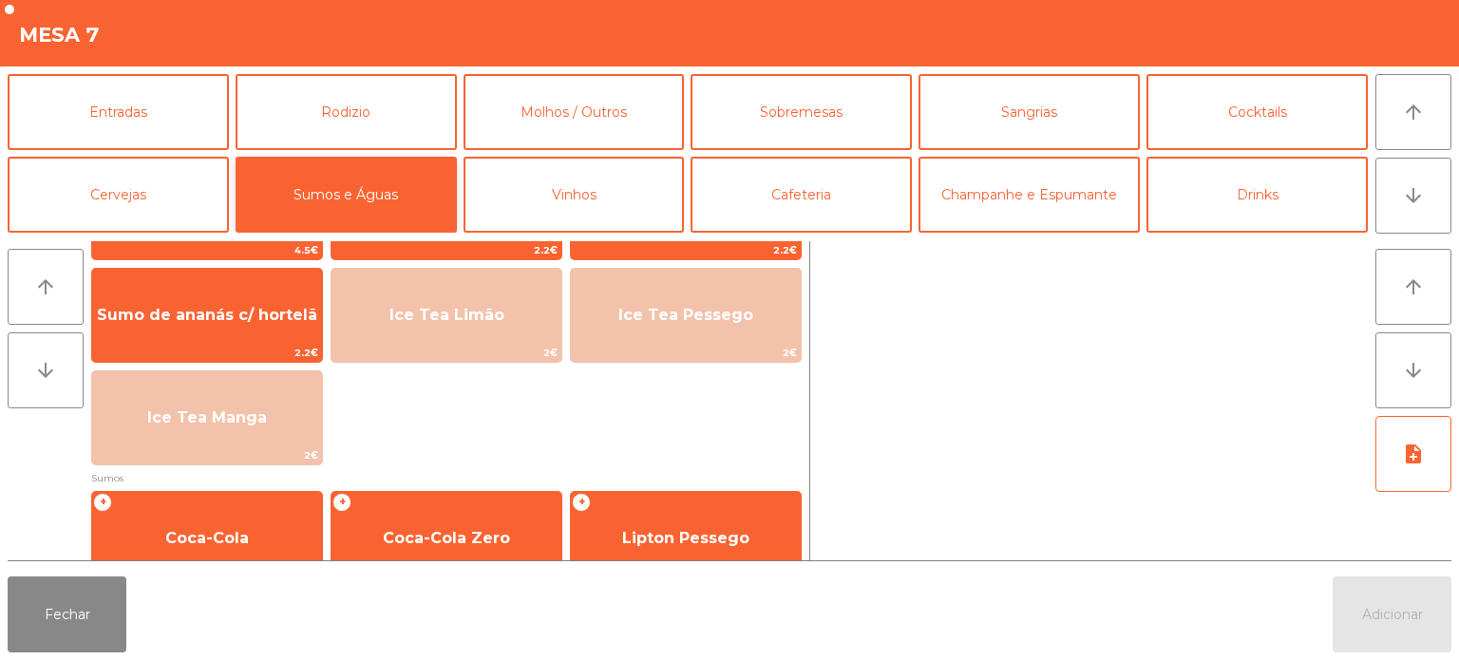
scroll to position [88, 0]
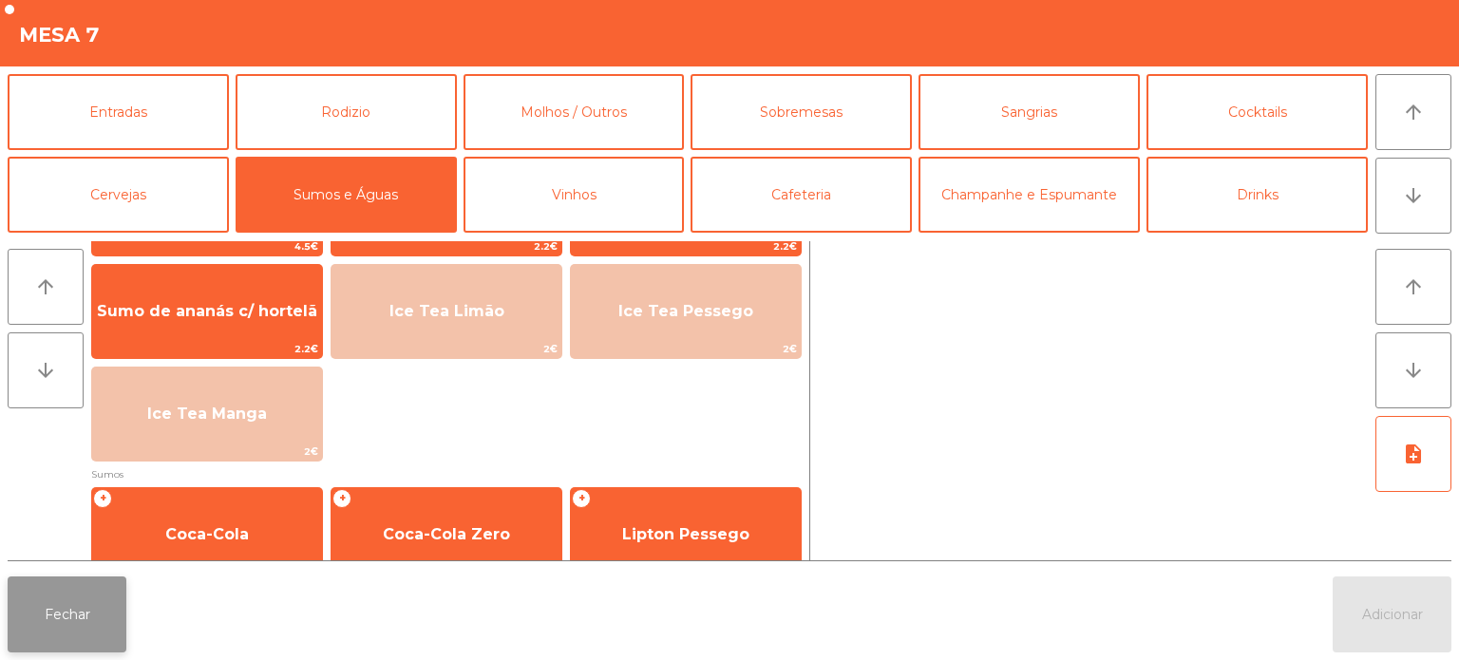
click at [91, 615] on button "Fechar" at bounding box center [67, 615] width 119 height 76
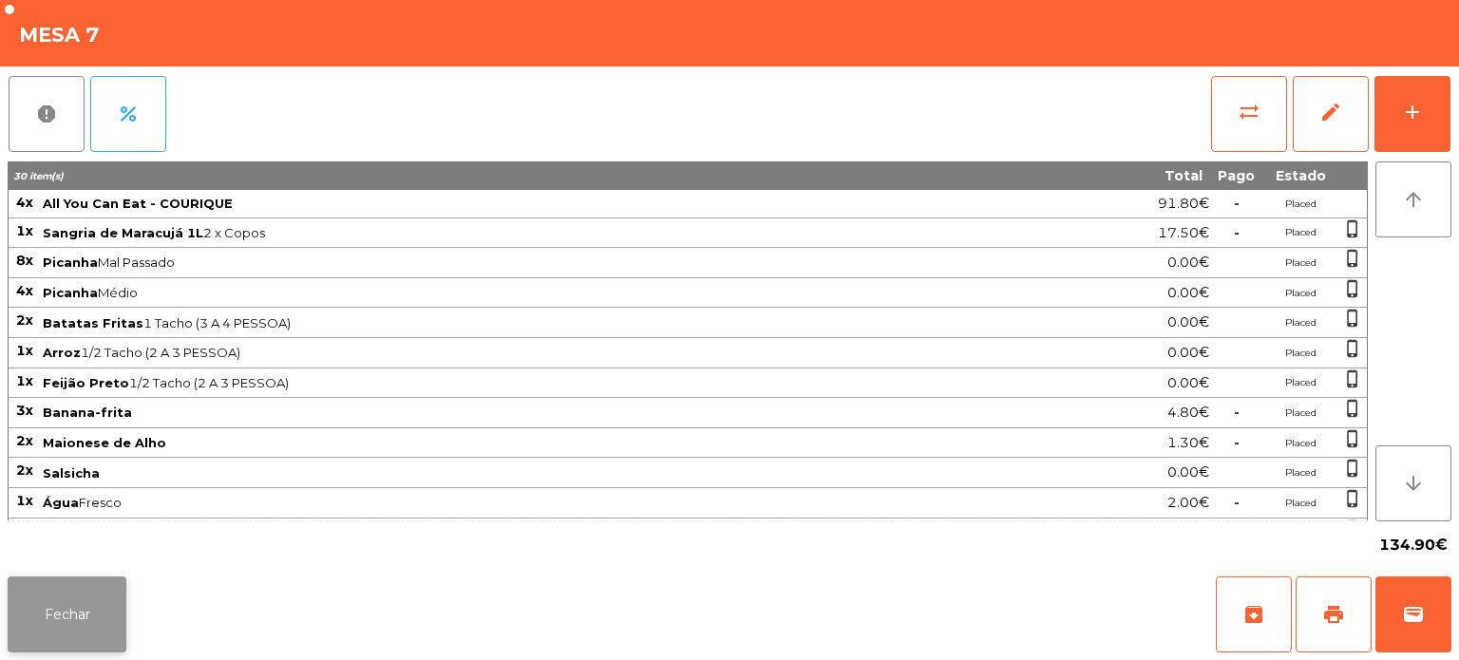
click at [72, 627] on button "Fechar" at bounding box center [67, 615] width 119 height 76
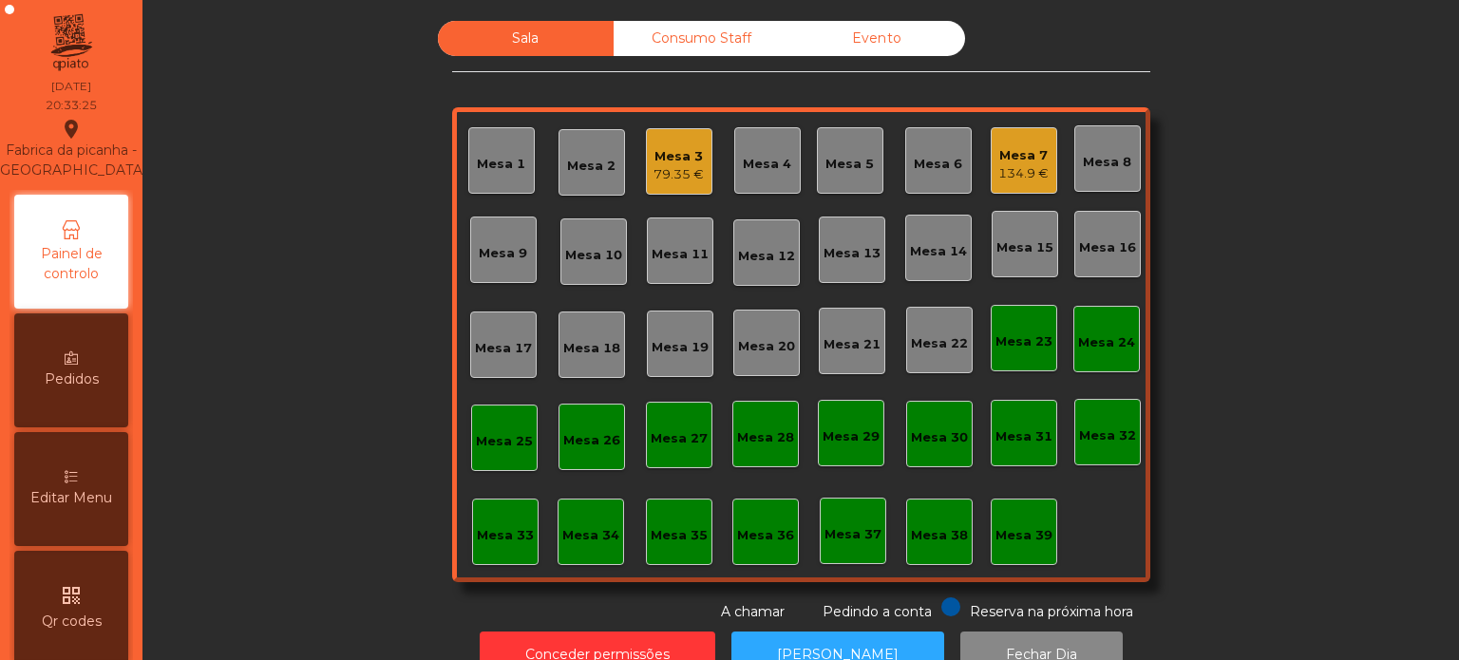
click at [841, 144] on div "Mesa 5" at bounding box center [850, 160] width 67 height 67
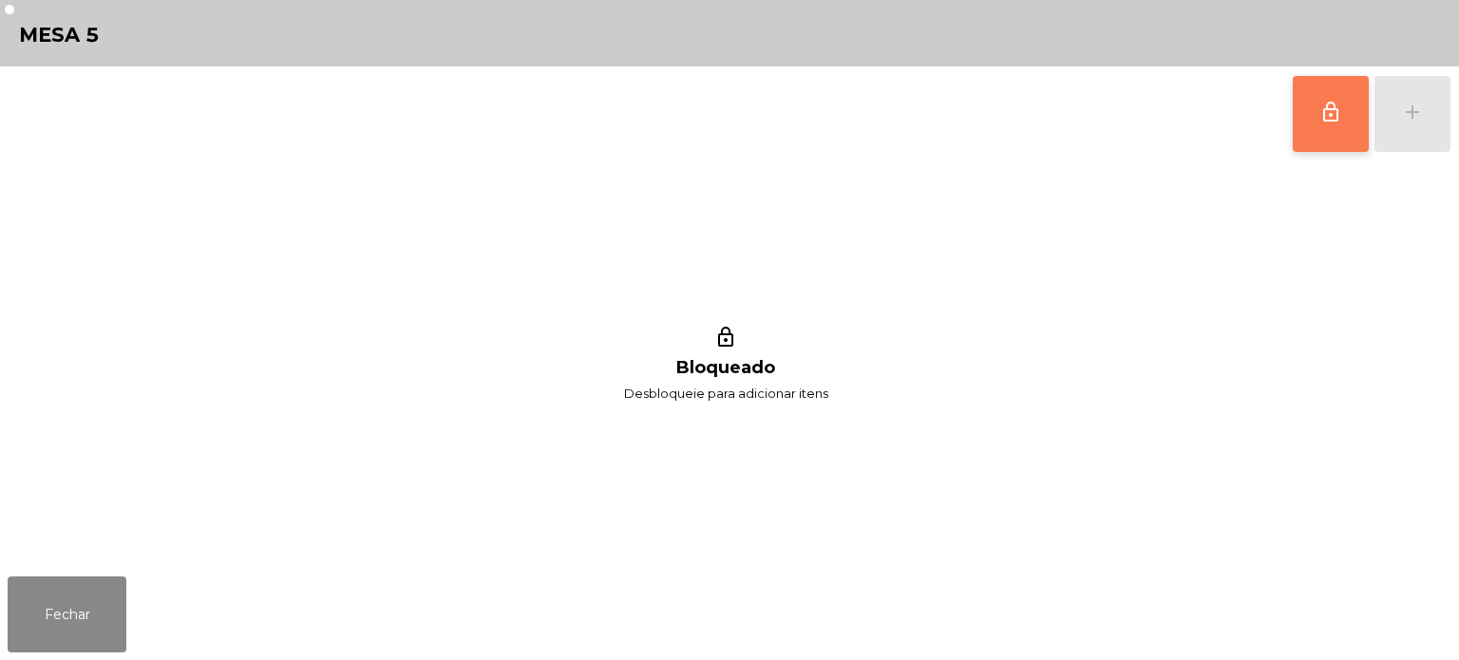
click at [1323, 114] on span "lock_outline" at bounding box center [1331, 112] width 23 height 23
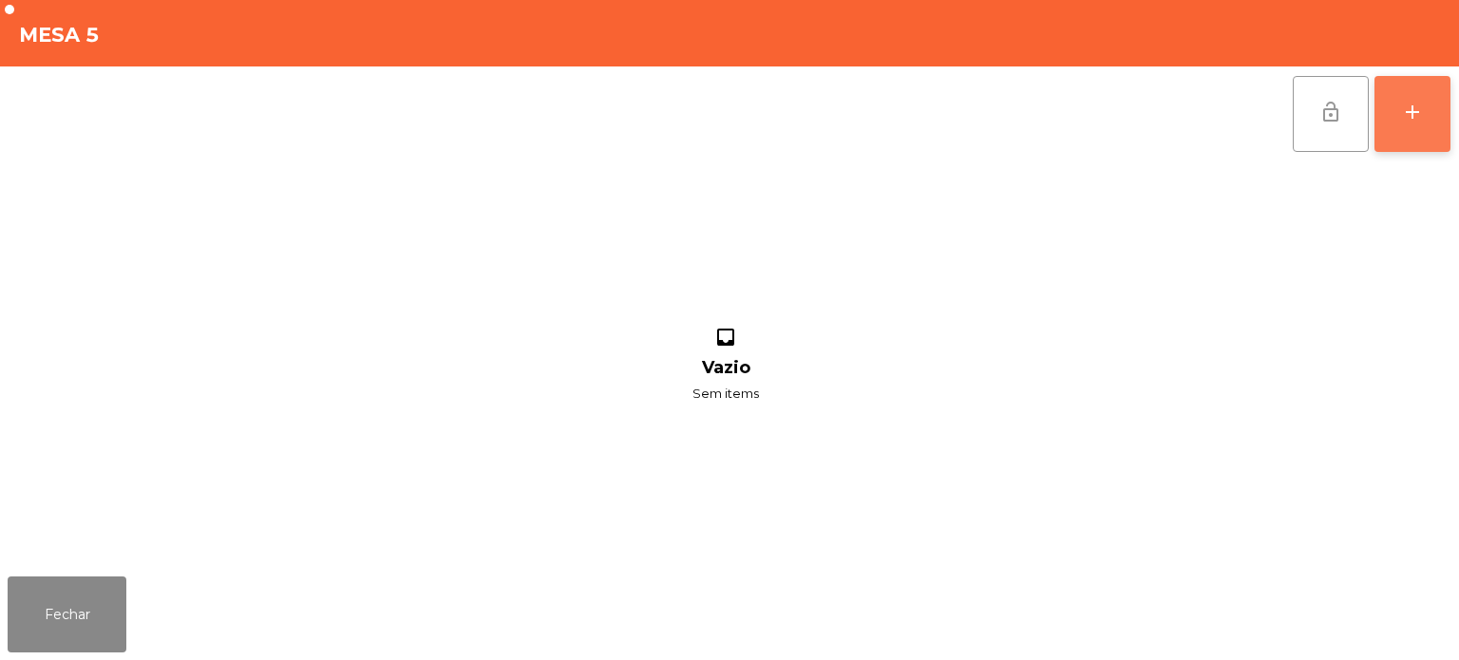
click at [1424, 112] on button "add" at bounding box center [1413, 114] width 76 height 76
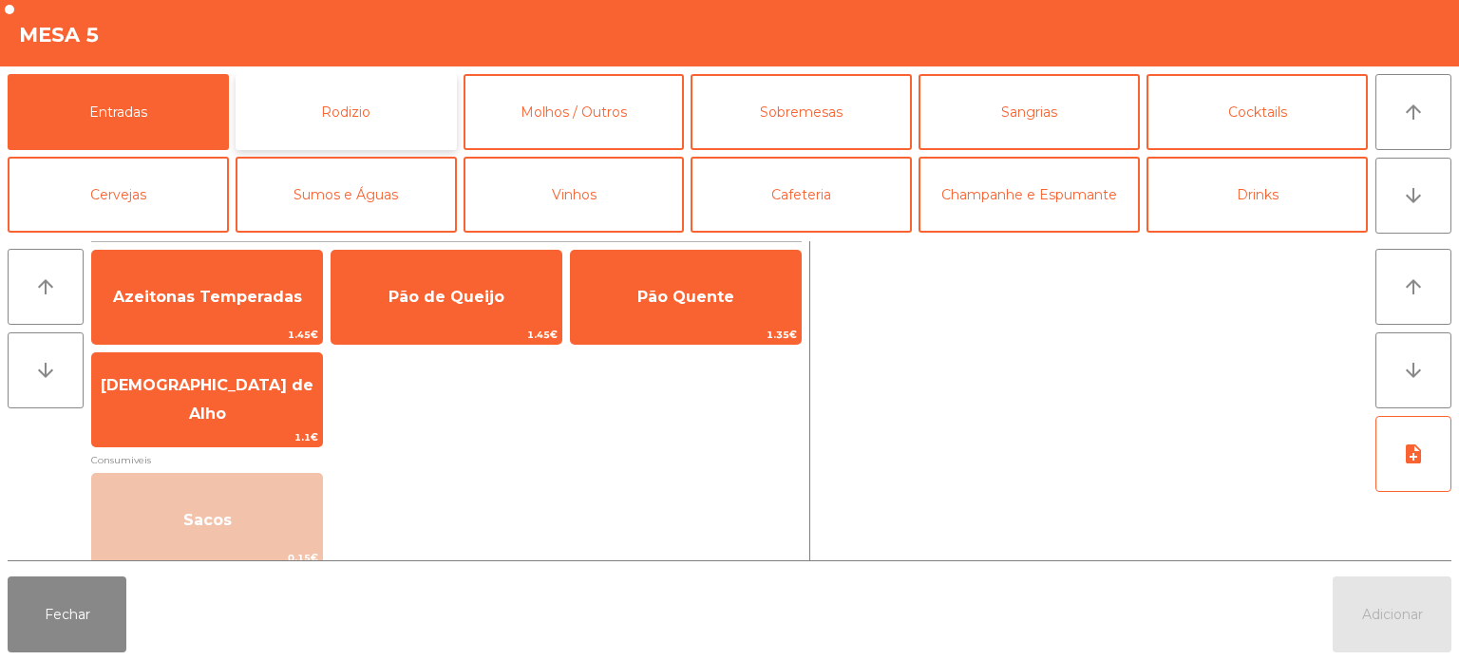
click at [362, 110] on button "Rodizio" at bounding box center [346, 112] width 221 height 76
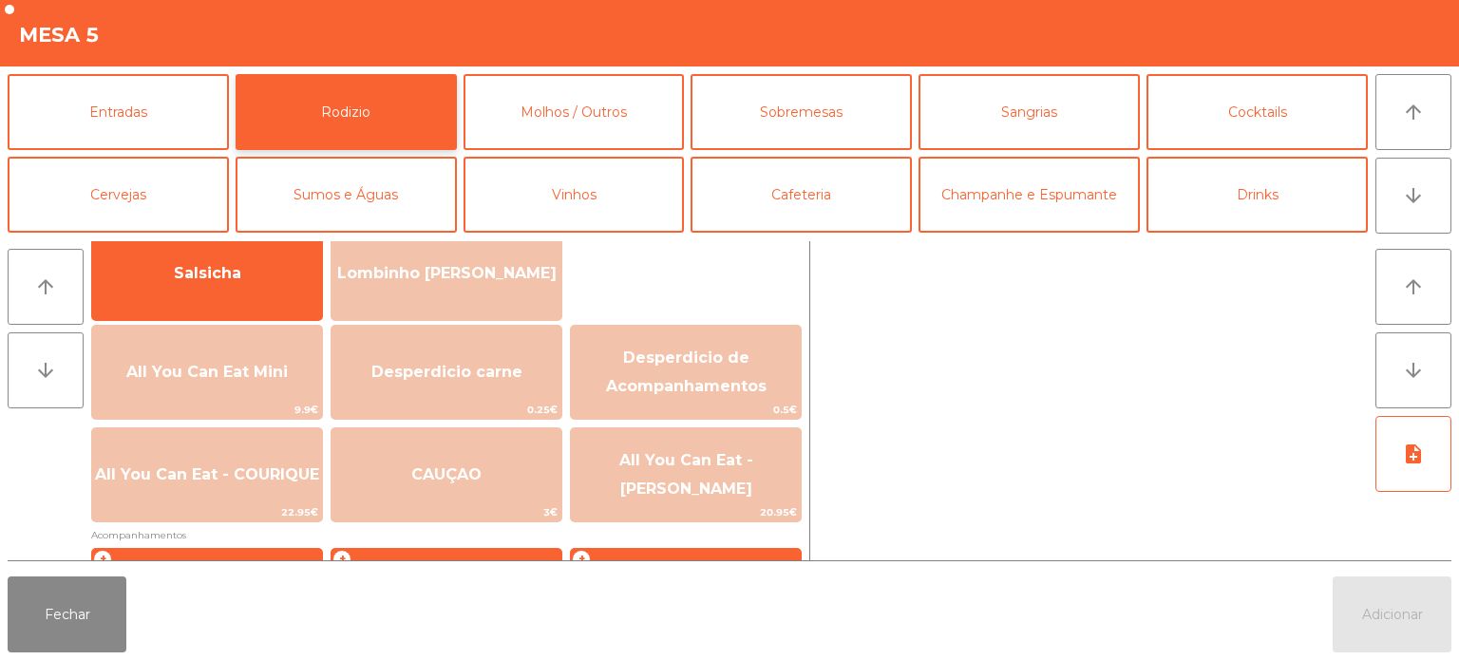
scroll to position [150, 0]
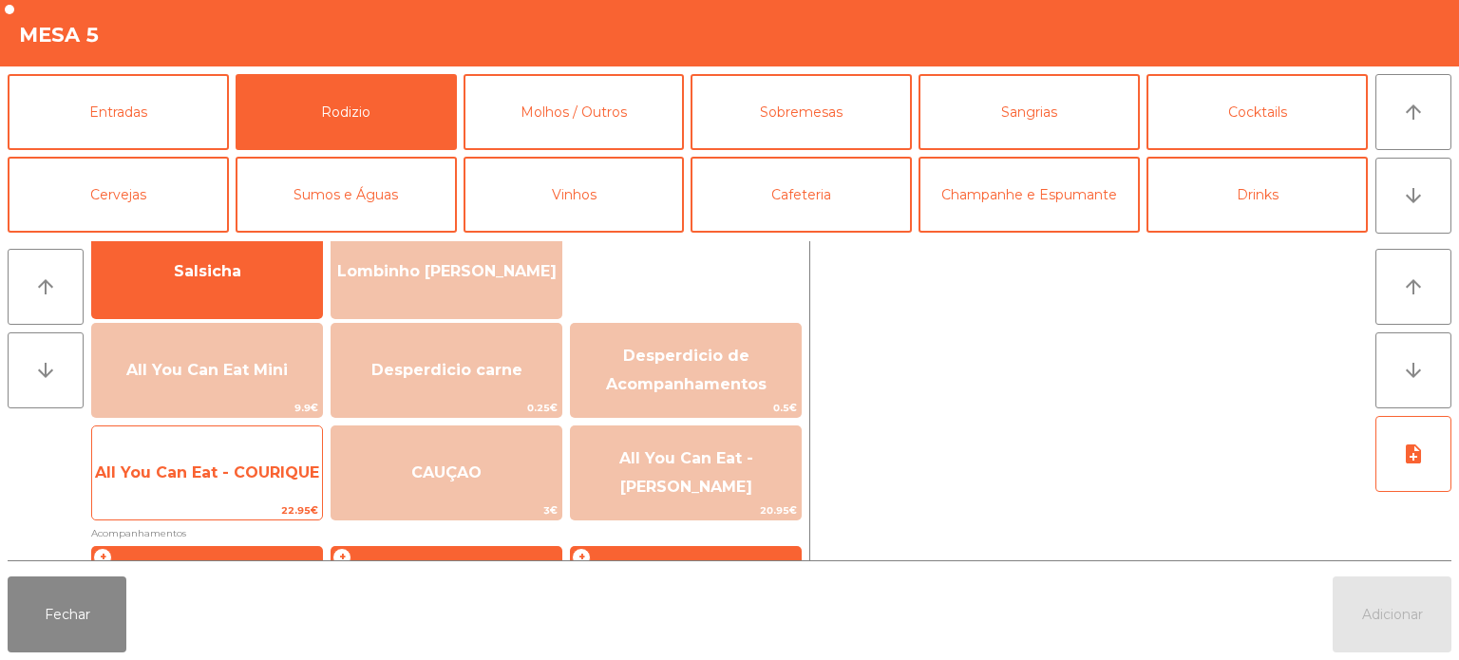
click at [257, 472] on span "All You Can Eat - COURIQUE" at bounding box center [207, 473] width 224 height 18
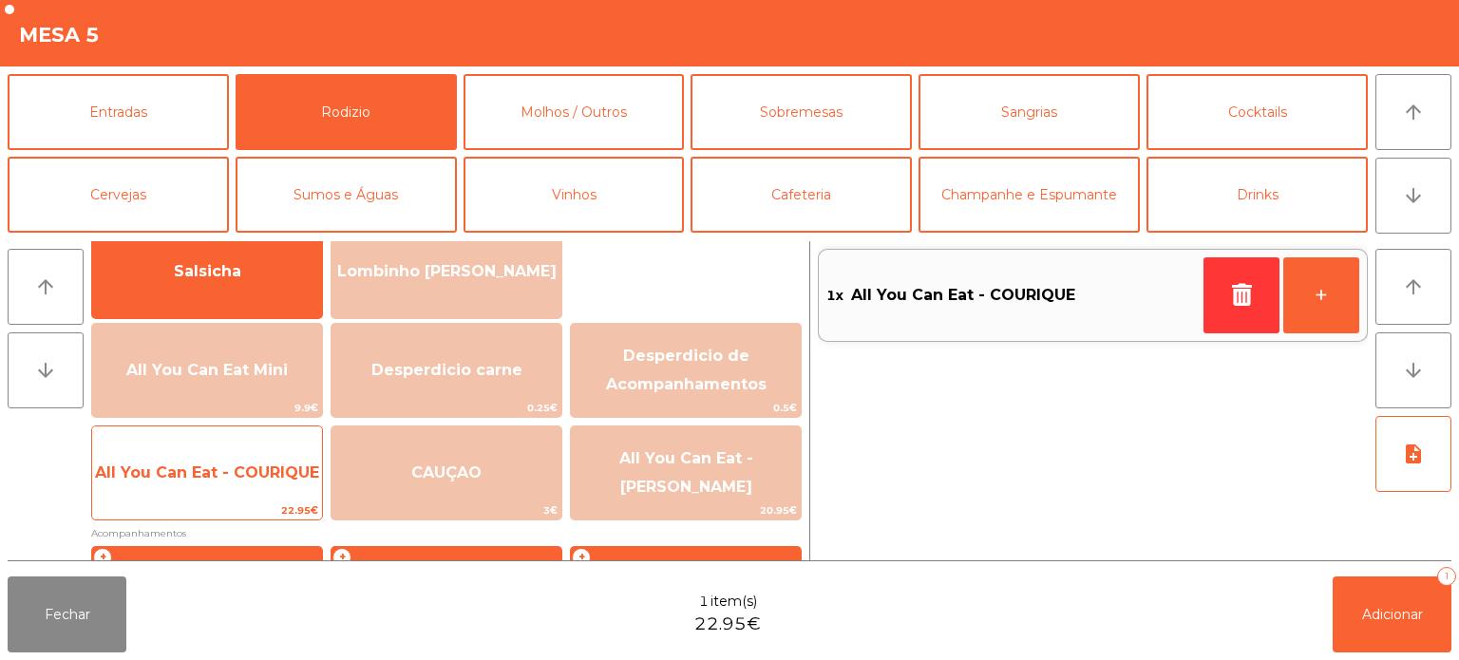
click at [257, 460] on span "All You Can Eat - COURIQUE" at bounding box center [207, 472] width 230 height 51
click at [257, 464] on span "All You Can Eat - COURIQUE" at bounding box center [207, 473] width 224 height 18
click at [256, 476] on span "All You Can Eat - COURIQUE" at bounding box center [207, 473] width 224 height 18
click at [240, 488] on span "All You Can Eat - COURIQUE" at bounding box center [207, 472] width 230 height 51
click at [238, 474] on span "All You Can Eat - COURIQUE" at bounding box center [207, 473] width 224 height 18
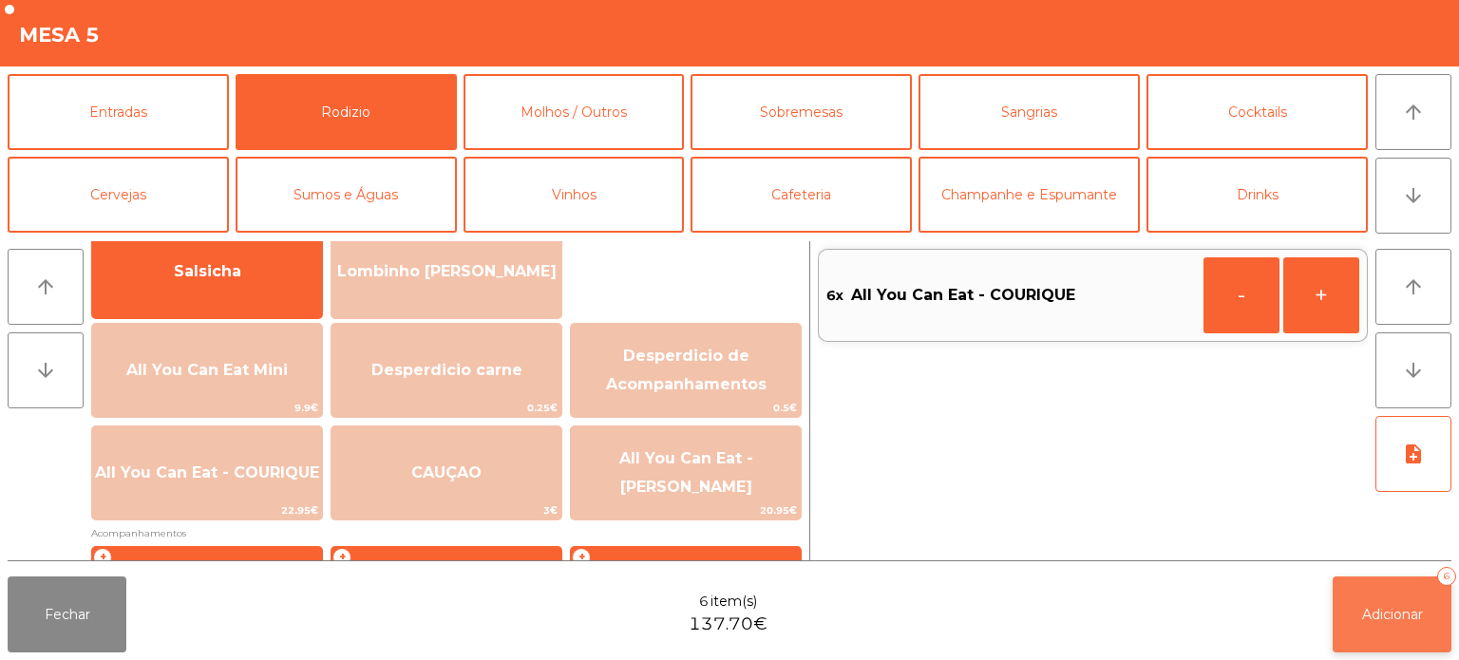
click at [1365, 627] on button "Adicionar 6" at bounding box center [1392, 615] width 119 height 76
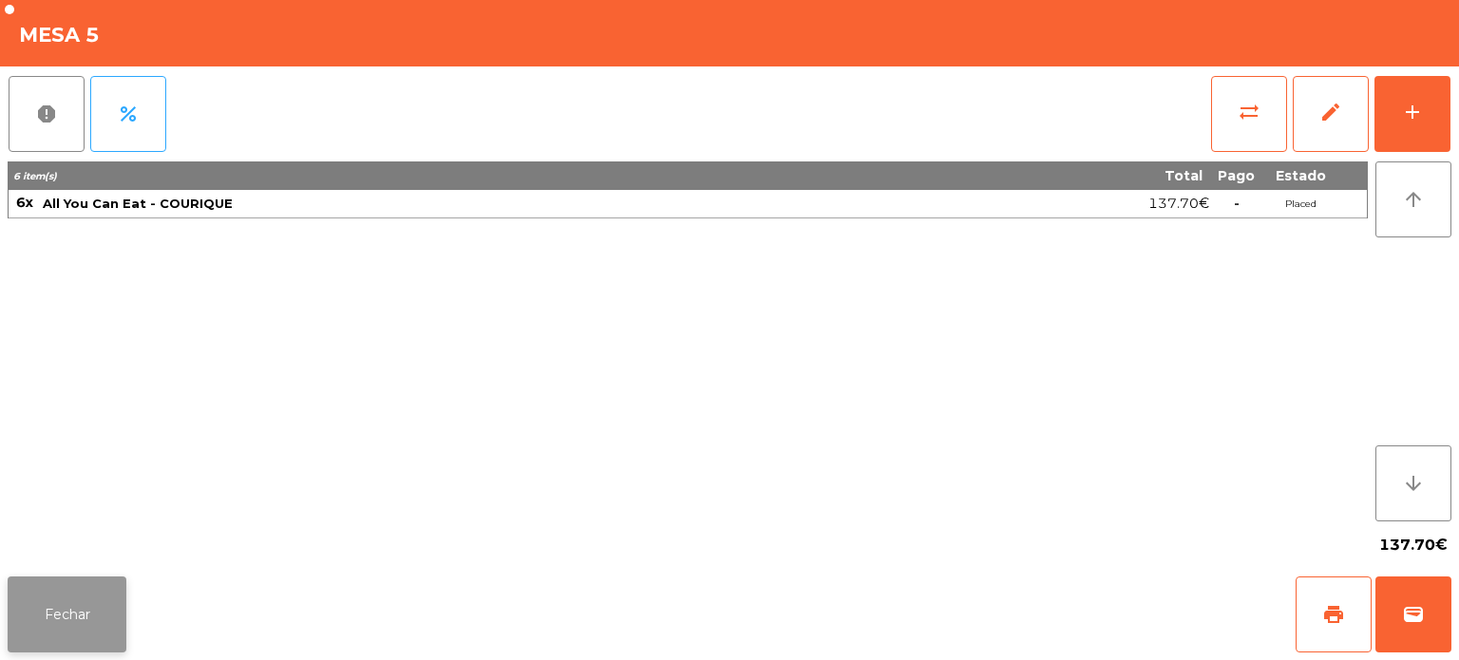
click at [70, 618] on button "Fechar" at bounding box center [67, 615] width 119 height 76
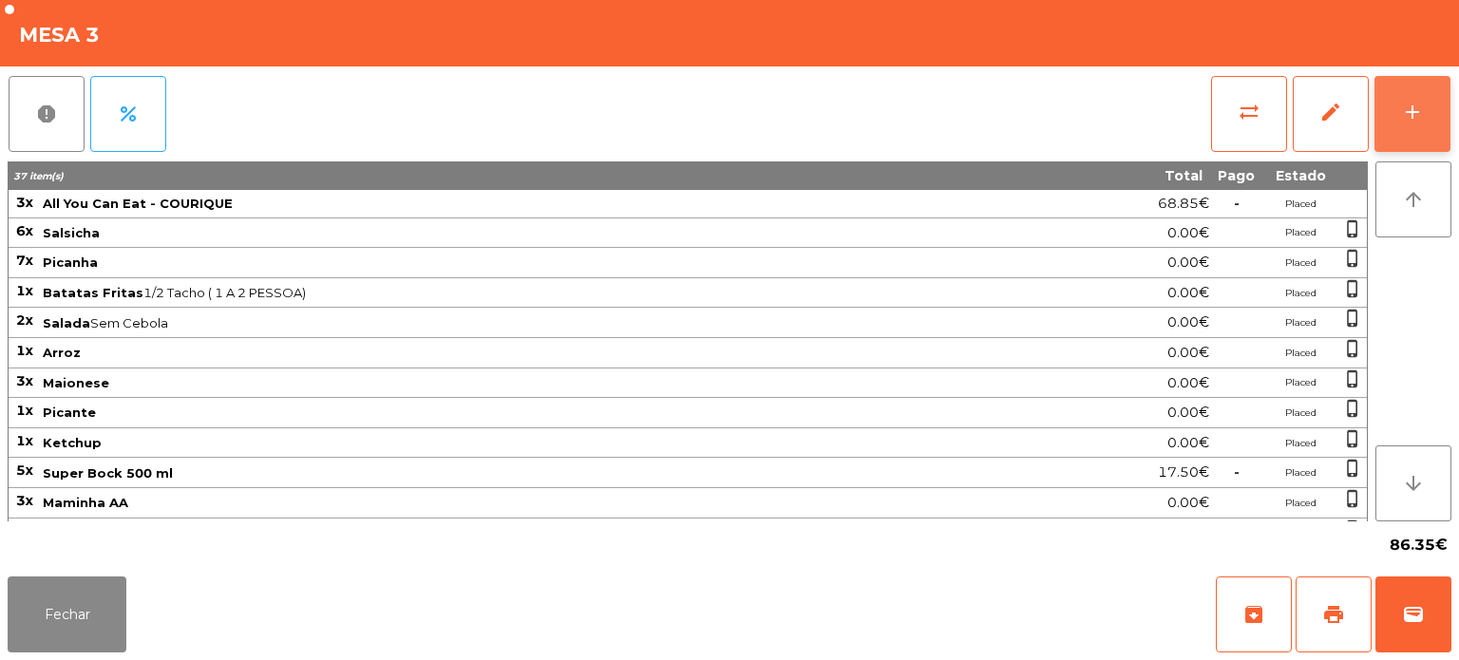
click at [1411, 124] on button "add" at bounding box center [1413, 114] width 76 height 76
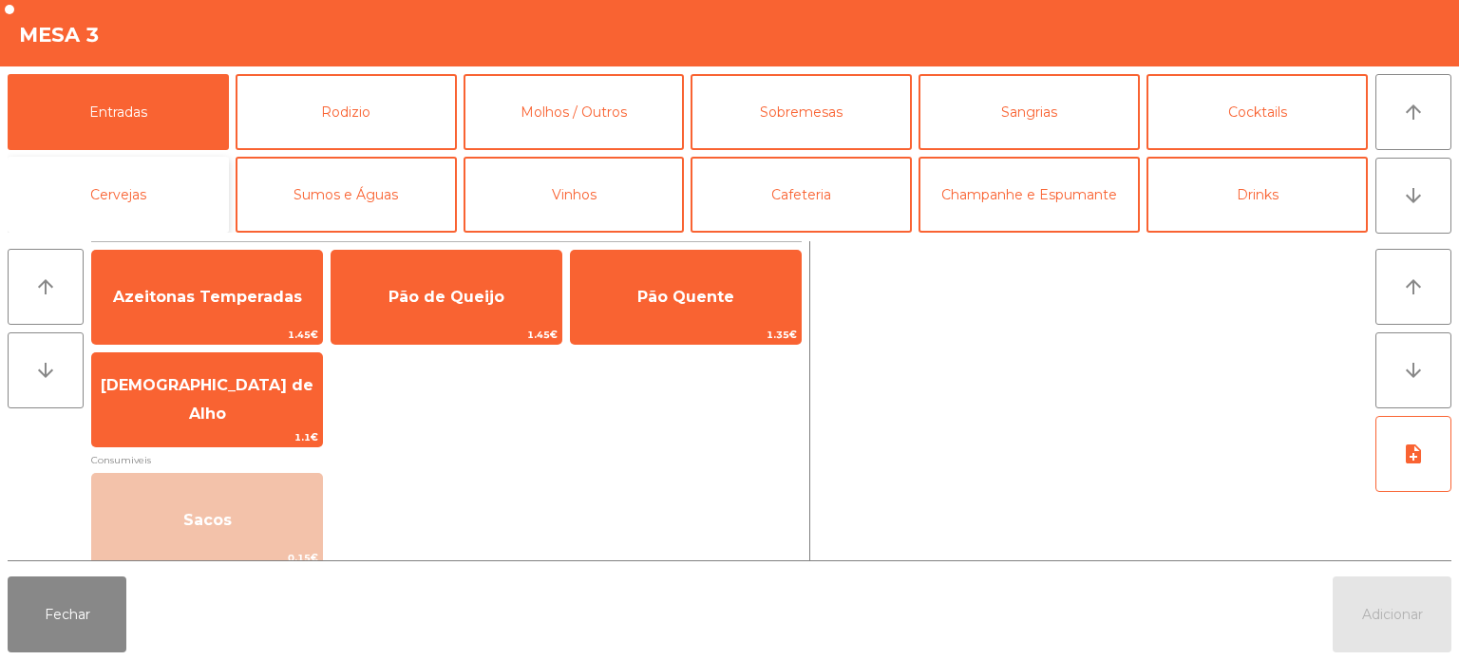
click at [144, 163] on button "Cervejas" at bounding box center [118, 195] width 221 height 76
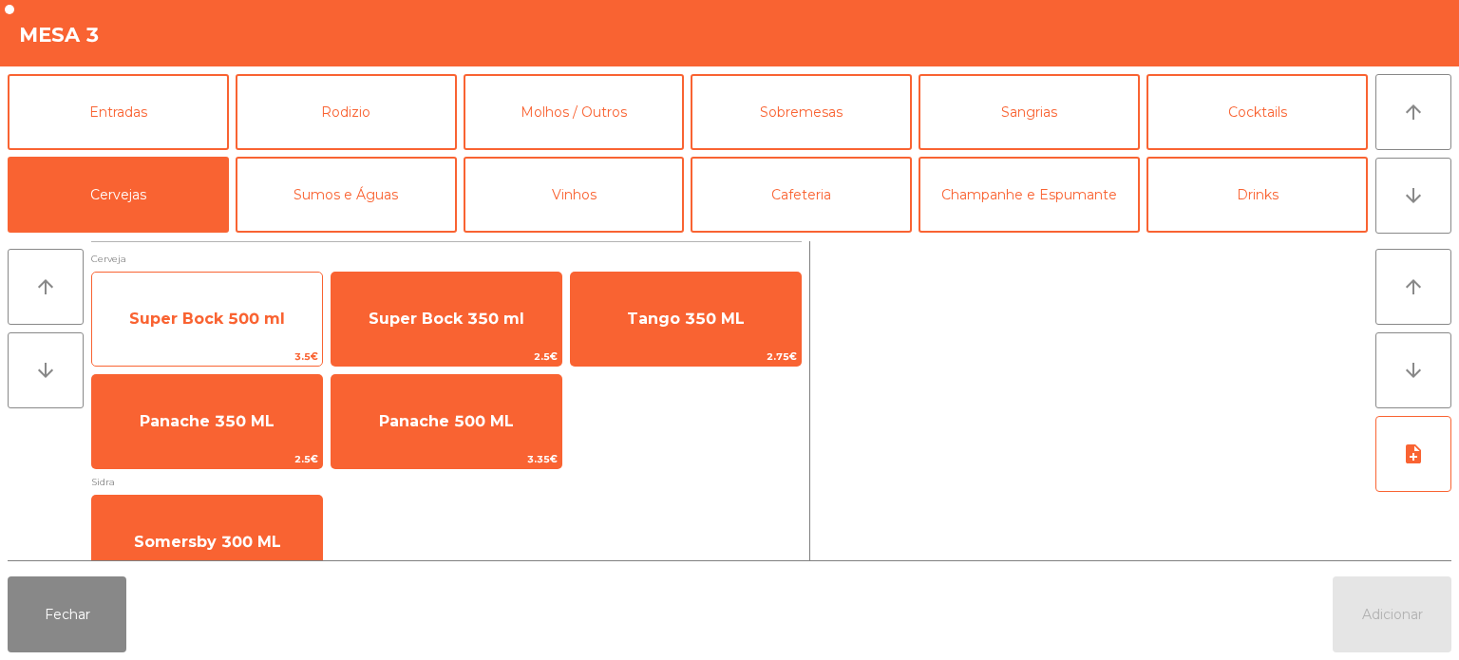
click at [250, 319] on span "Super Bock 500 ml" at bounding box center [207, 319] width 156 height 18
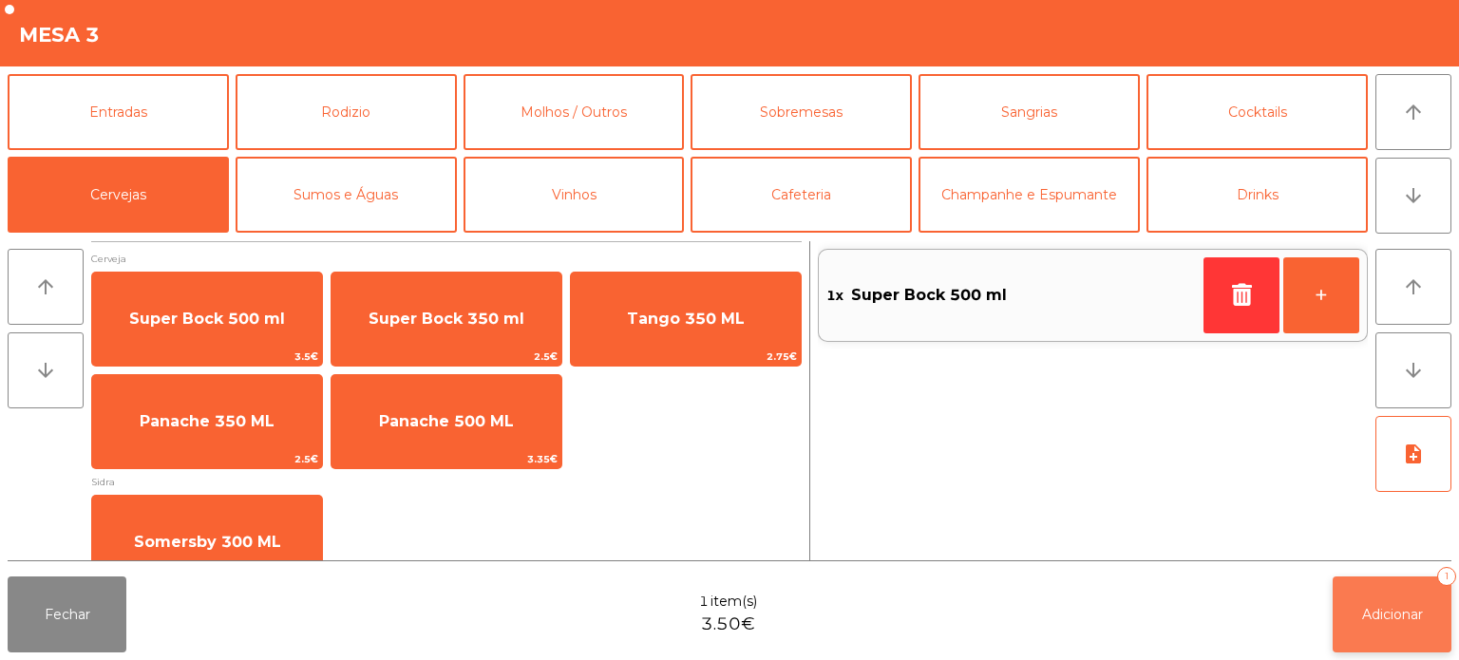
click at [1361, 596] on button "Adicionar 1" at bounding box center [1392, 615] width 119 height 76
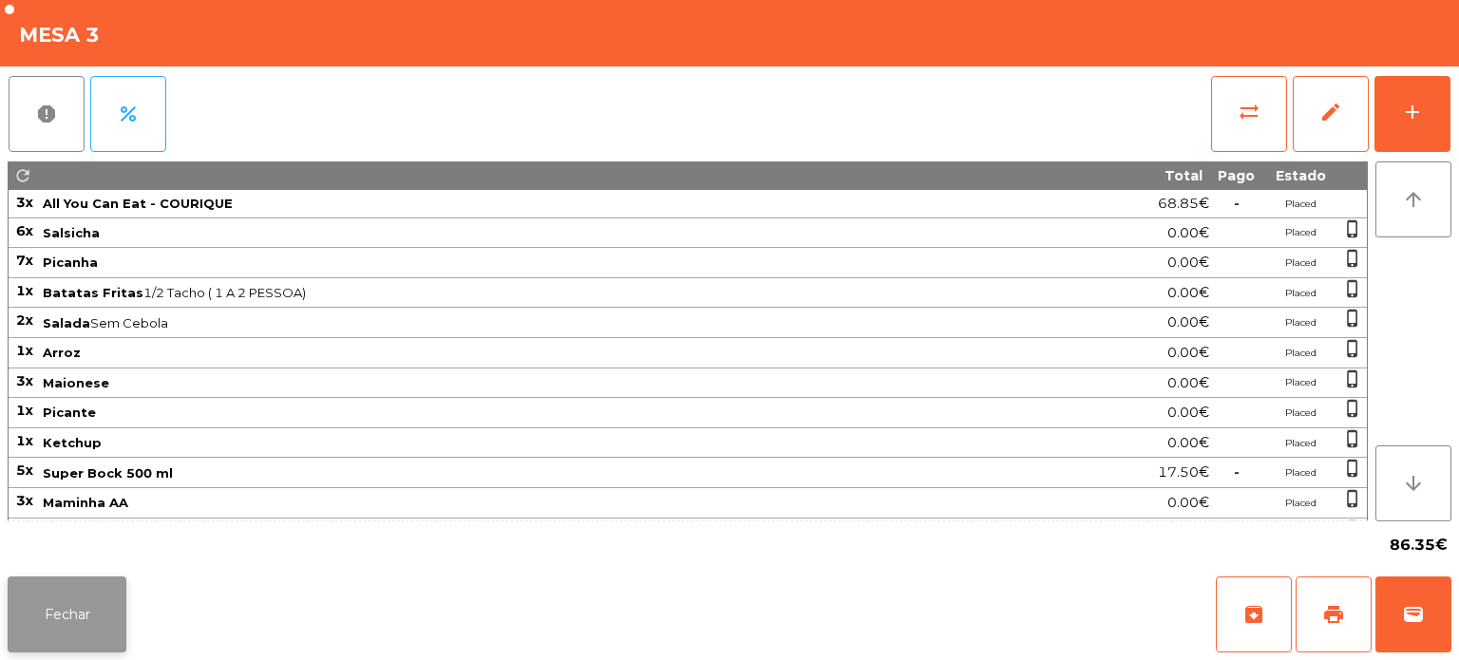
click at [11, 600] on button "Fechar" at bounding box center [67, 615] width 119 height 76
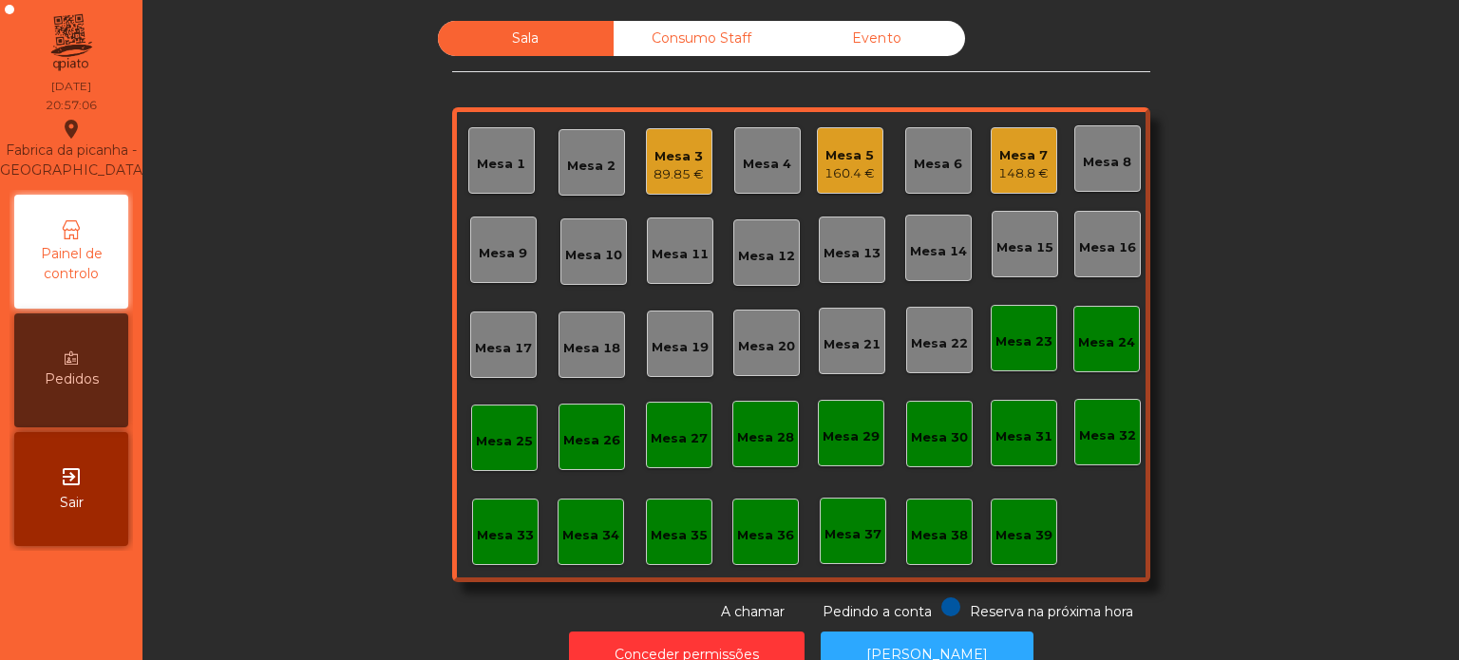
click at [831, 225] on div "Mesa 13" at bounding box center [852, 250] width 67 height 67
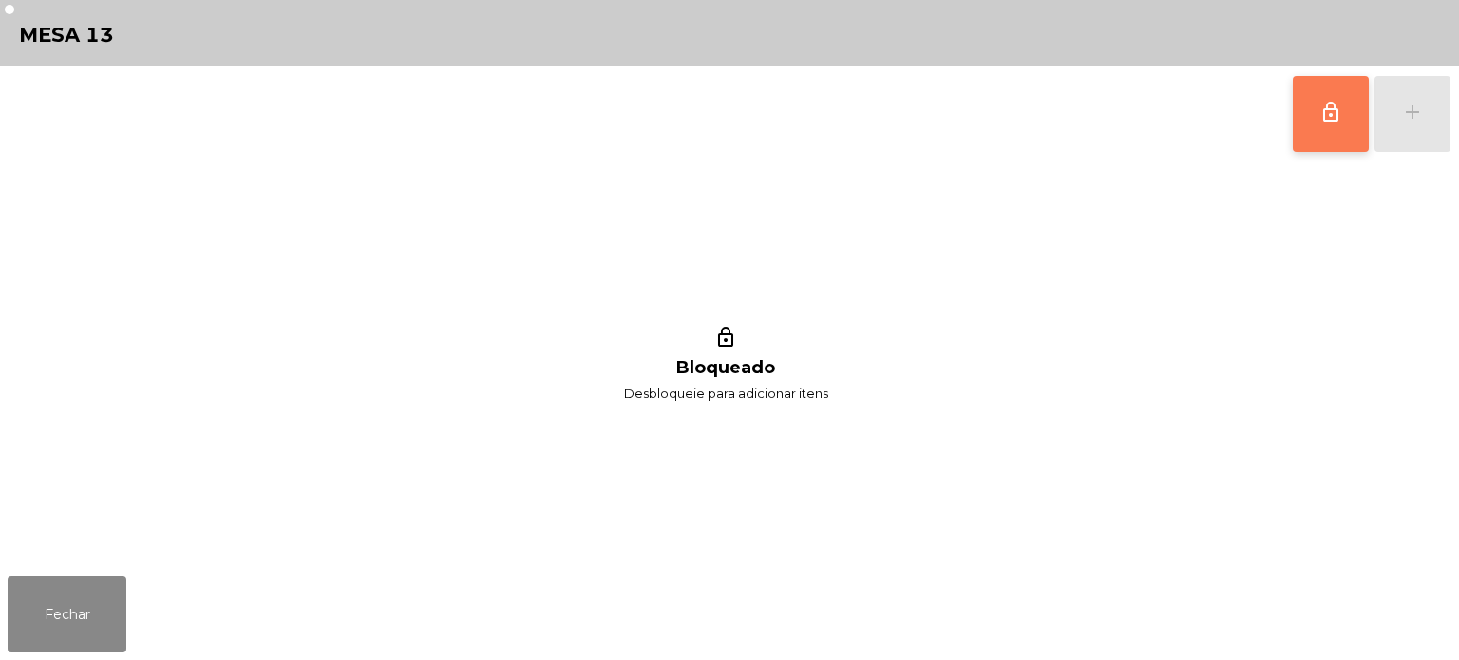
click at [1315, 103] on button "lock_outline" at bounding box center [1331, 114] width 76 height 76
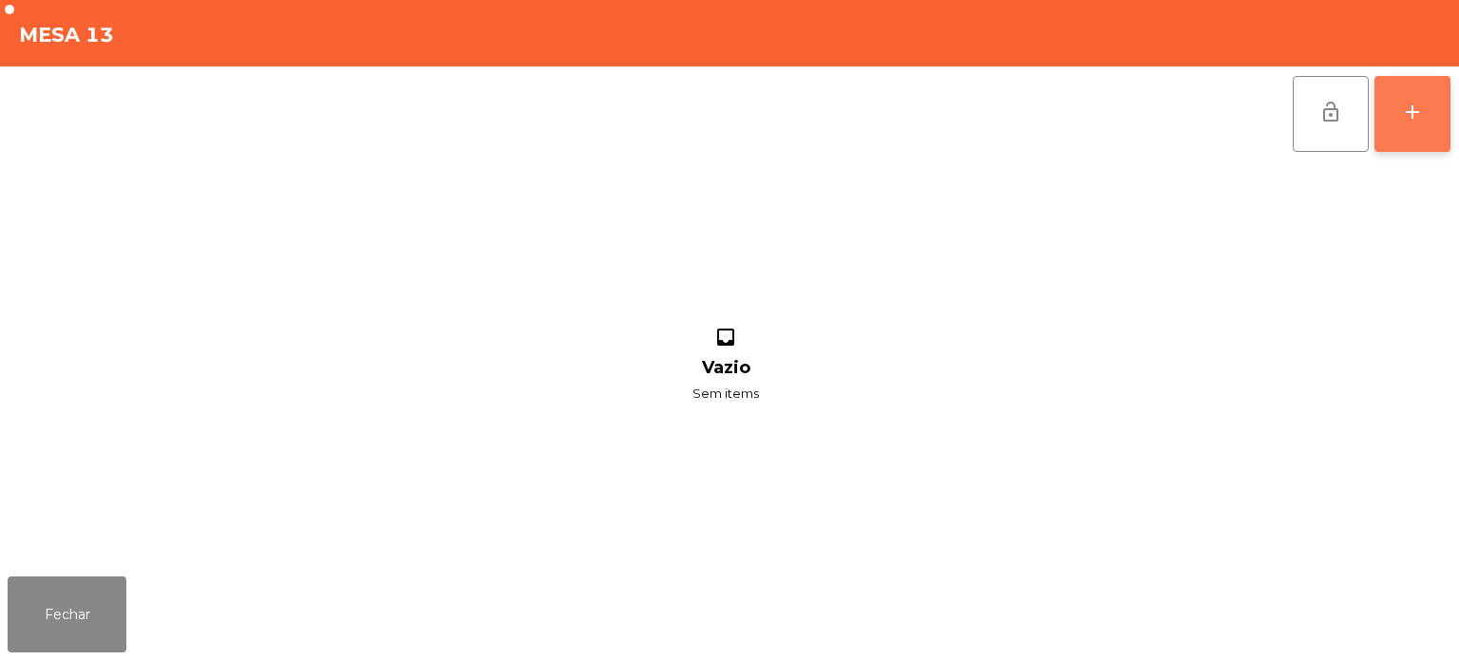
click at [1411, 110] on div "add" at bounding box center [1412, 112] width 23 height 23
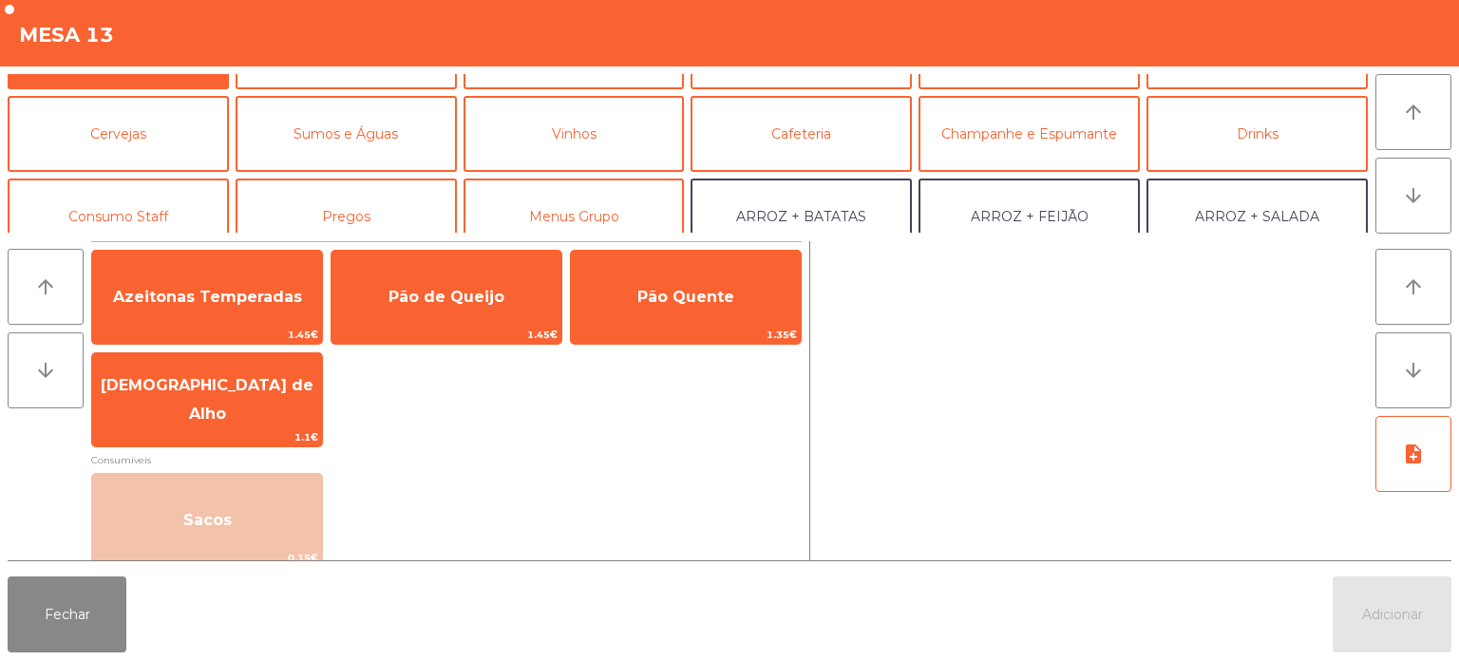
scroll to position [0, 0]
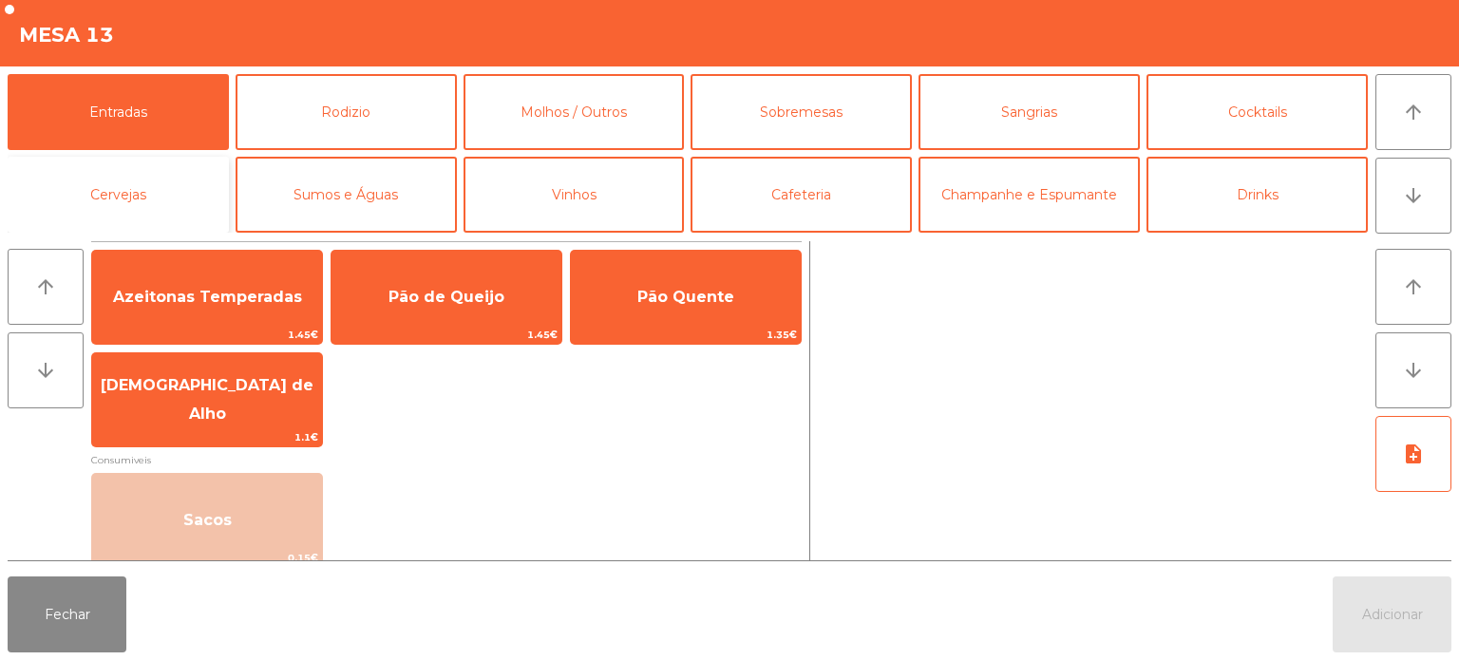
click at [160, 198] on button "Cervejas" at bounding box center [118, 195] width 221 height 76
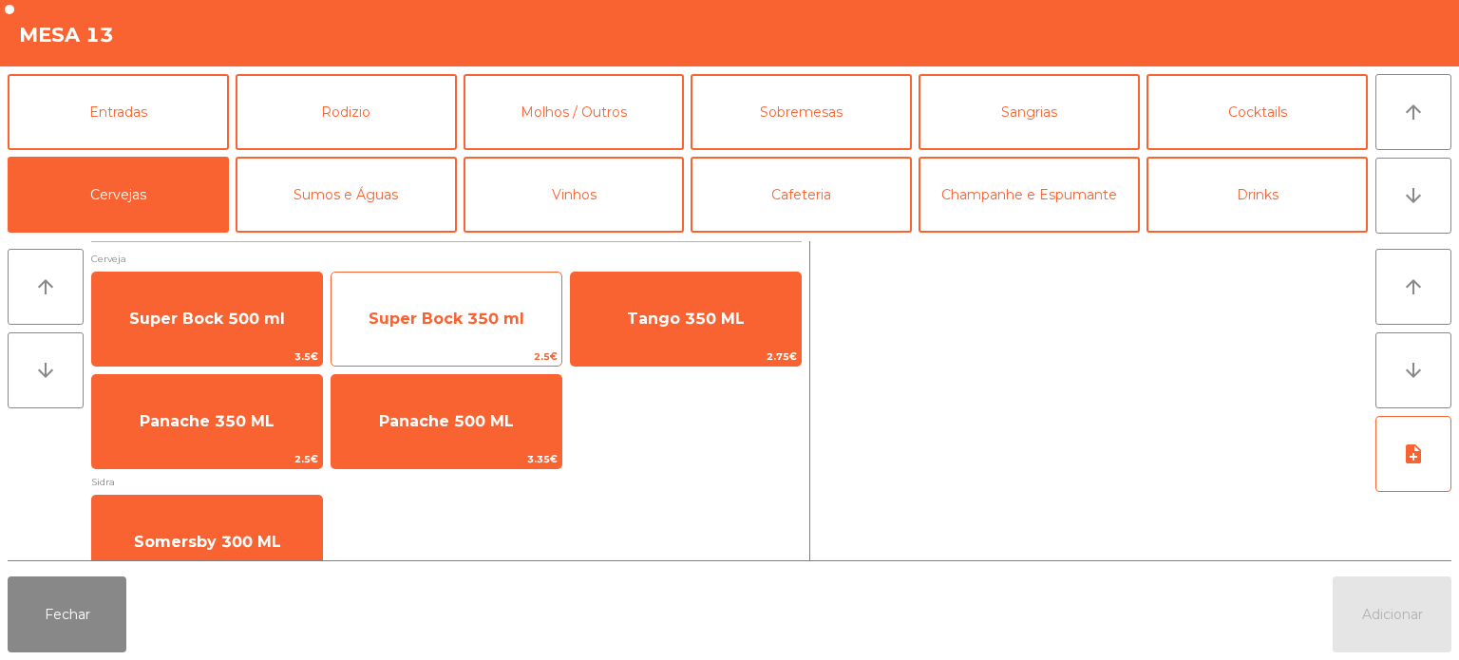
click at [445, 310] on span "Super Bock 350 ml" at bounding box center [447, 319] width 156 height 18
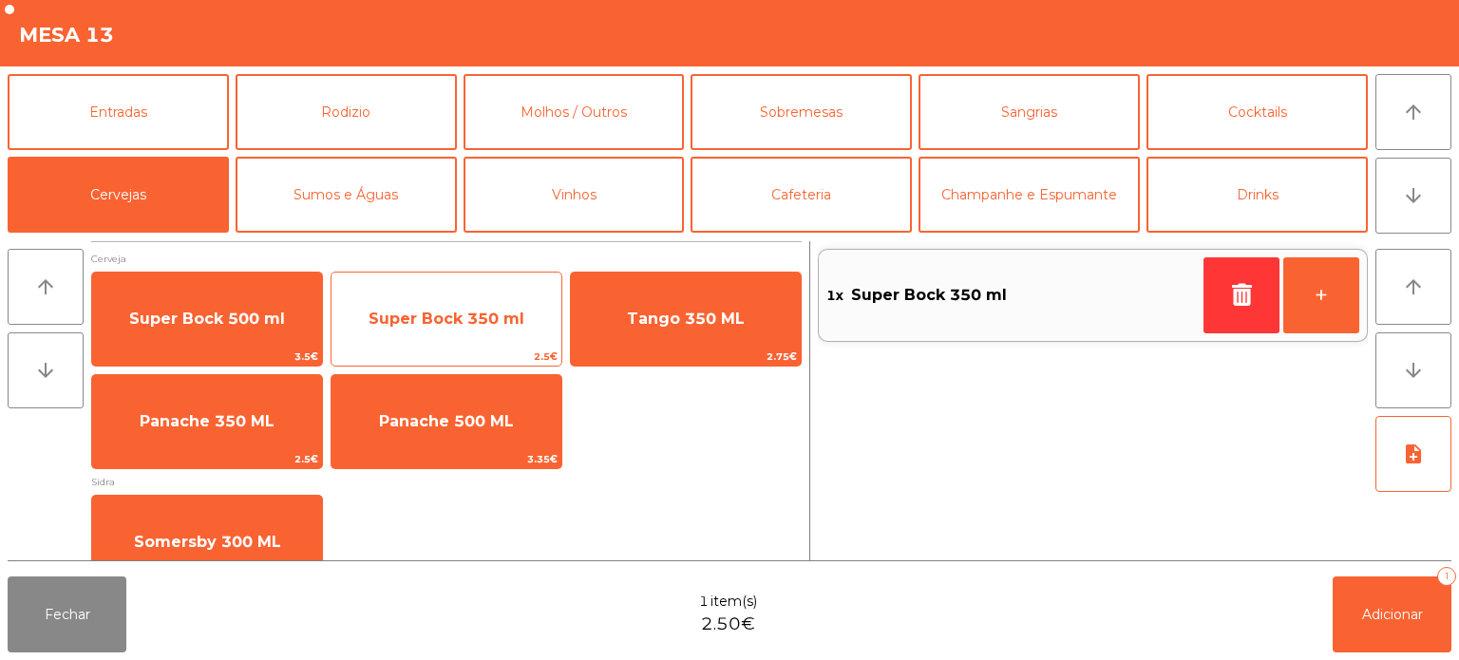
click at [447, 319] on span "Super Bock 350 ml" at bounding box center [447, 319] width 156 height 18
click at [456, 300] on span "Super Bock 350 ml" at bounding box center [447, 319] width 230 height 51
click at [457, 299] on span "Super Bock 350 ml" at bounding box center [447, 319] width 230 height 51
click at [447, 301] on span "Super Bock 350 ml" at bounding box center [447, 319] width 230 height 51
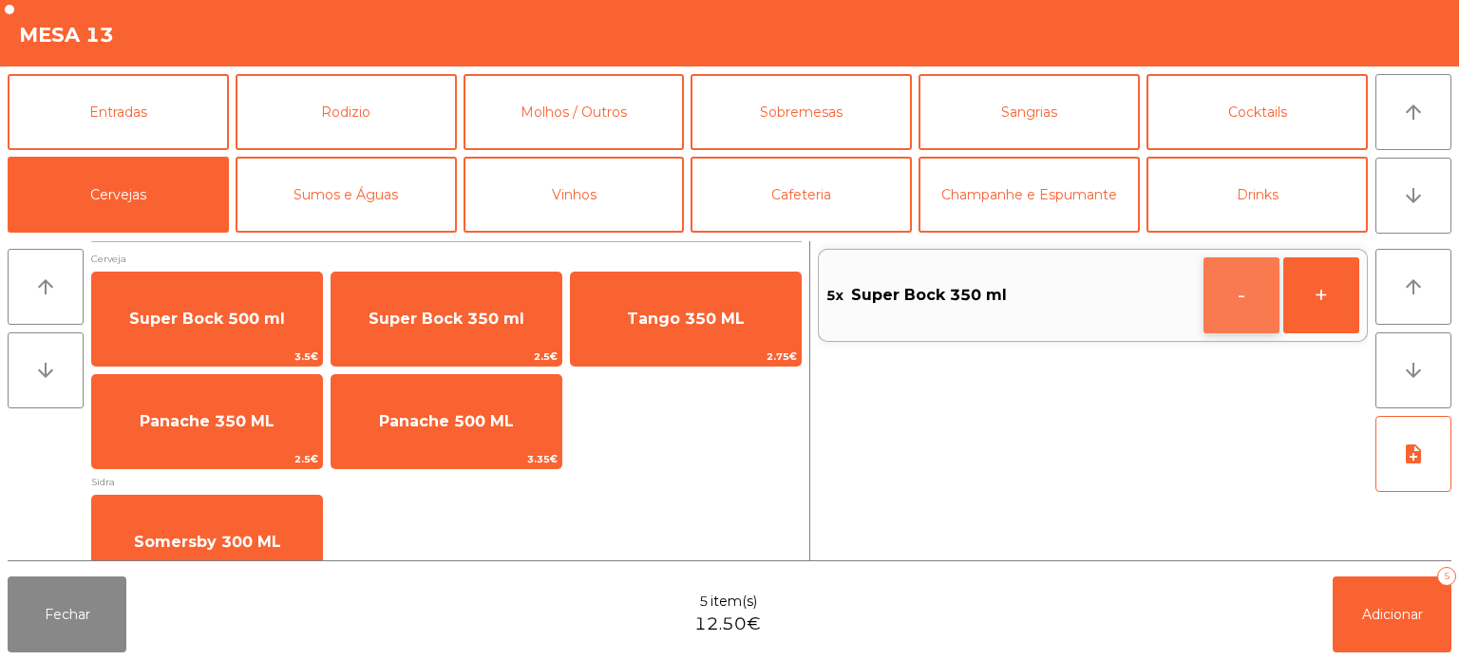
click at [1210, 281] on button "-" at bounding box center [1242, 295] width 76 height 76
click at [1221, 293] on button "-" at bounding box center [1242, 295] width 76 height 76
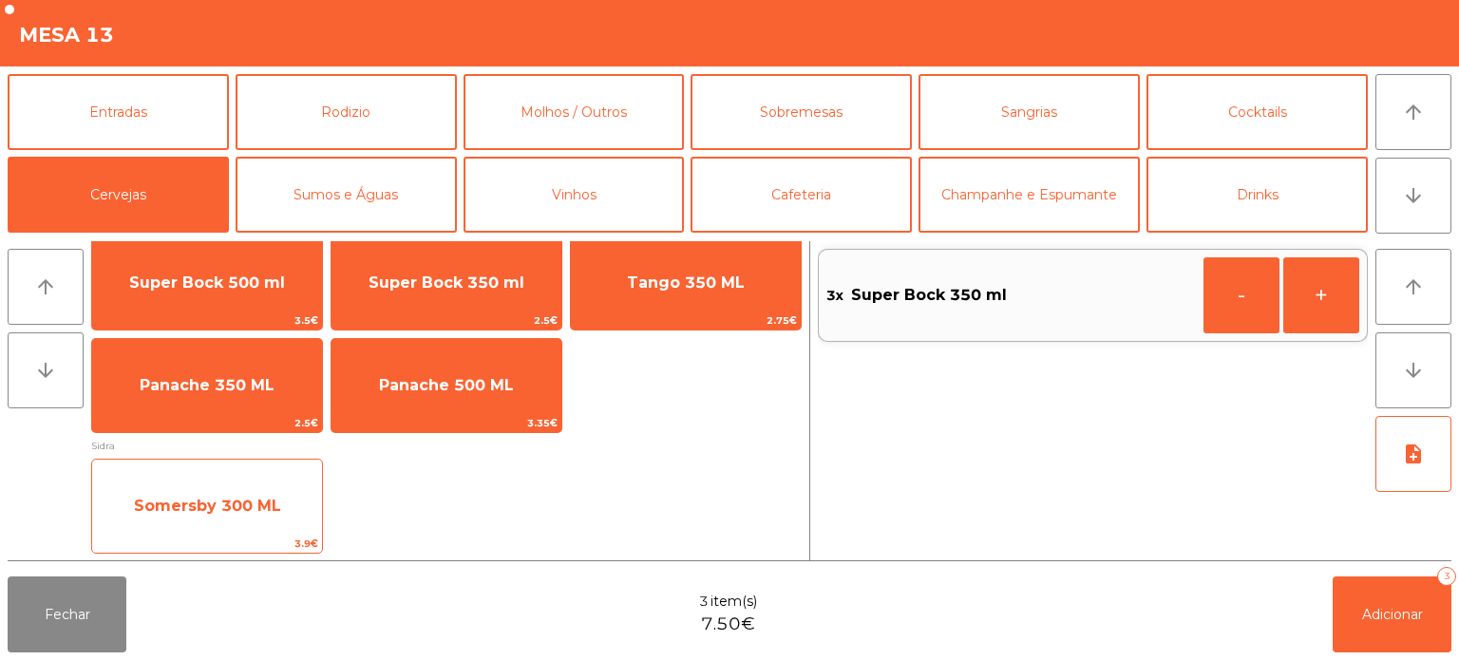
click at [239, 508] on span "Somersby 300 ML" at bounding box center [207, 506] width 147 height 18
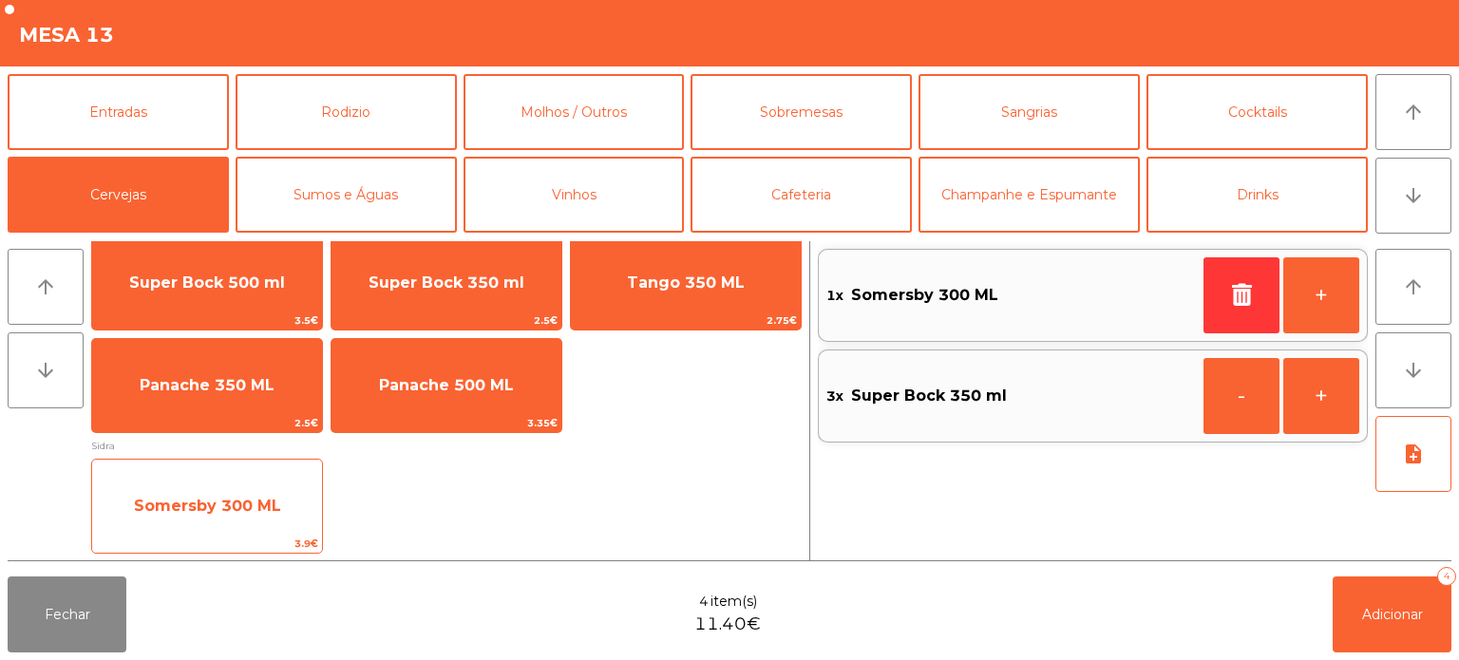
click at [228, 505] on span "Somersby 300 ML" at bounding box center [207, 506] width 147 height 18
click at [225, 494] on span "Somersby 300 ML" at bounding box center [207, 506] width 230 height 51
click at [224, 489] on span "Somersby 300 ML" at bounding box center [207, 506] width 230 height 51
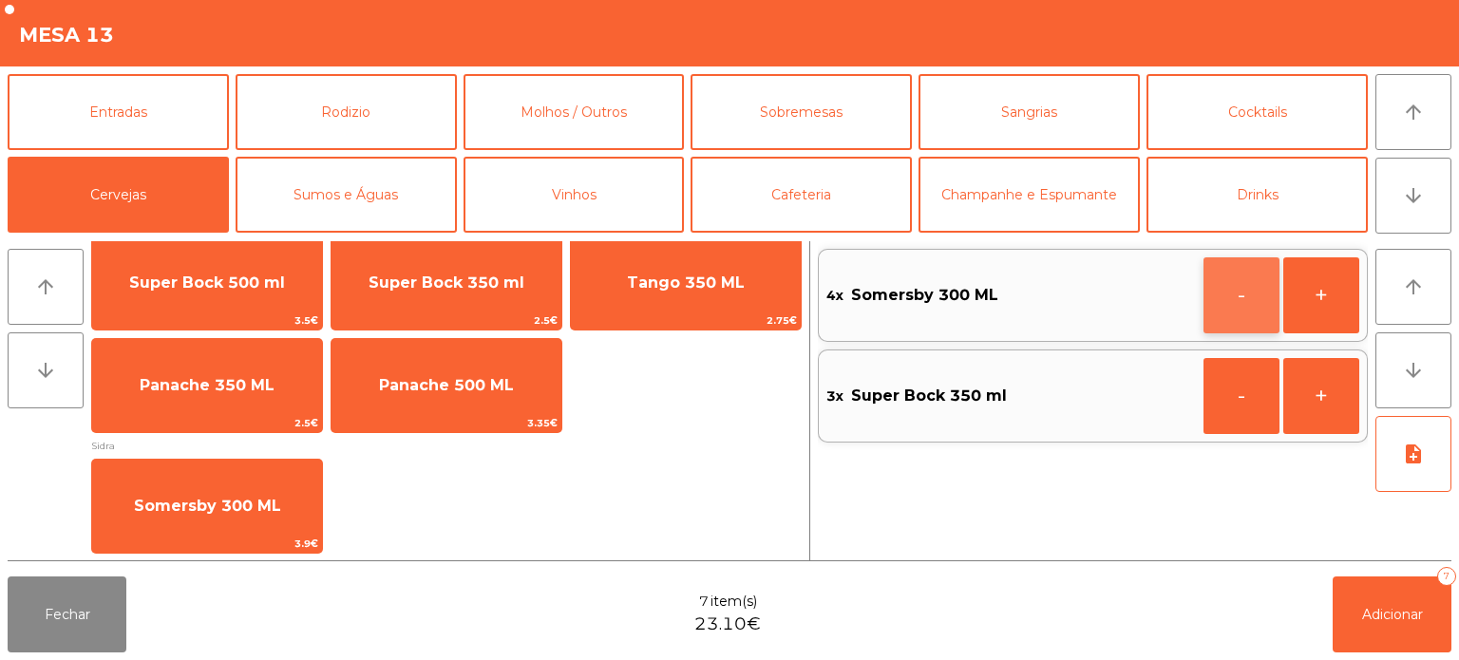
click at [1229, 293] on button "-" at bounding box center [1242, 295] width 76 height 76
click at [1244, 274] on button "-" at bounding box center [1242, 295] width 76 height 76
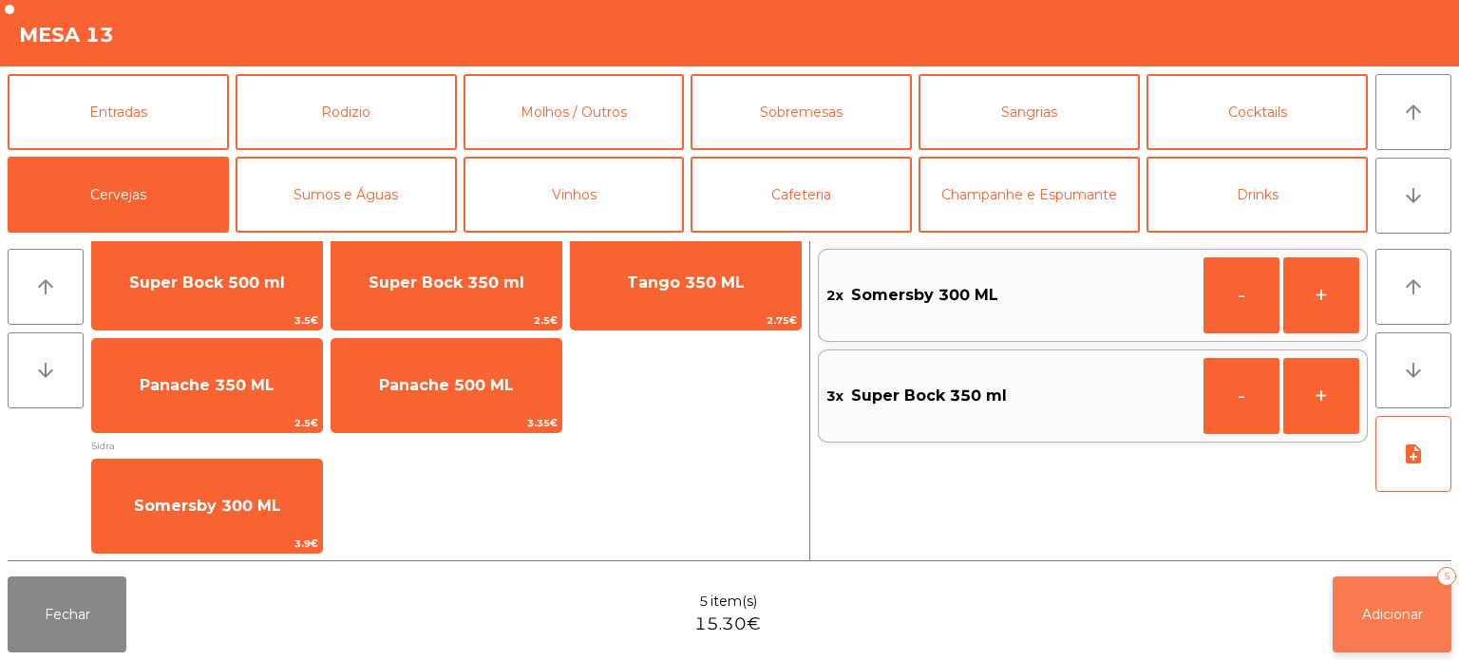
click at [1389, 640] on button "Adicionar 5" at bounding box center [1392, 615] width 119 height 76
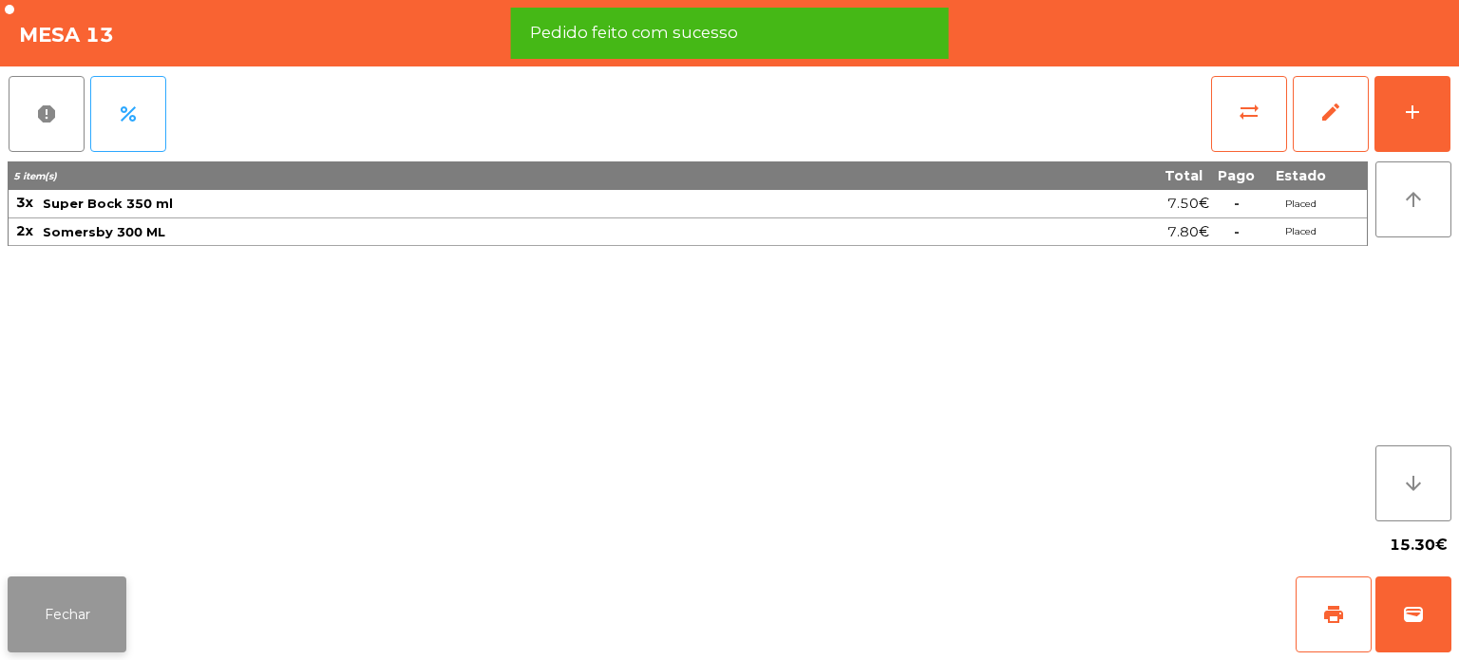
click at [85, 585] on button "Fechar" at bounding box center [67, 615] width 119 height 76
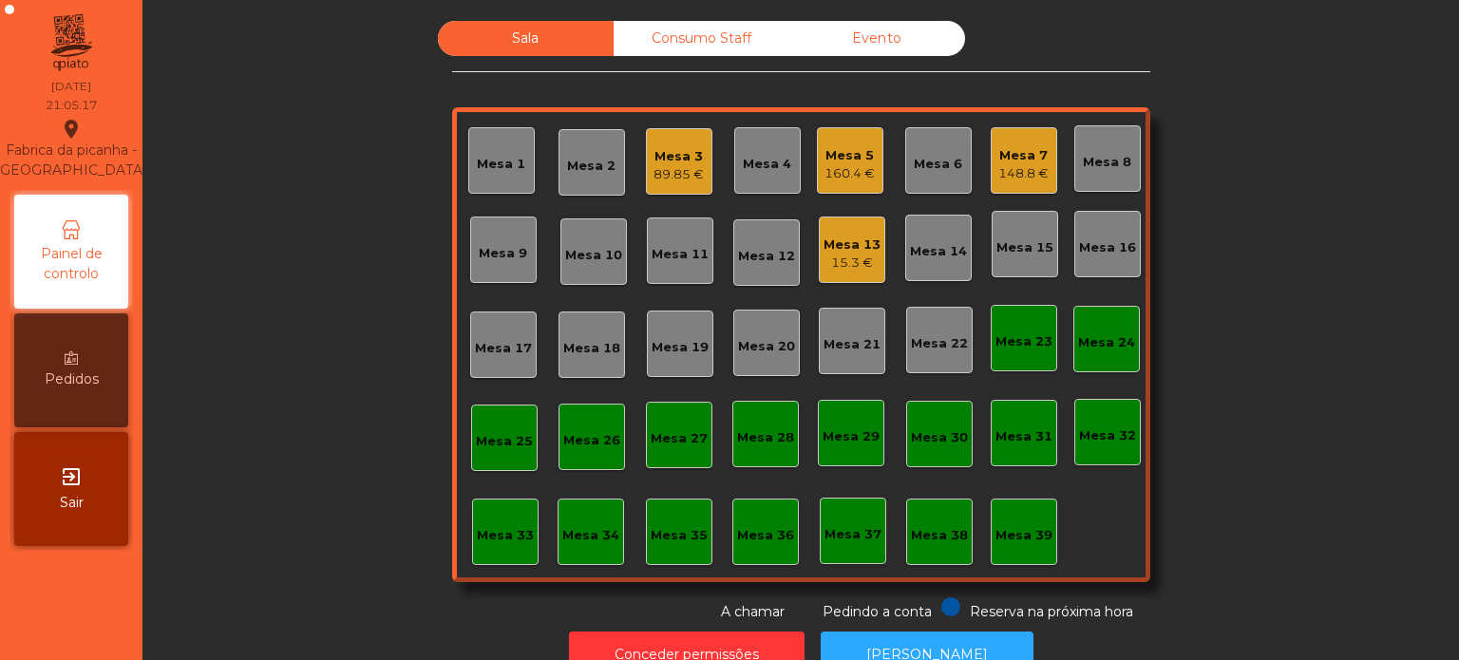
click at [483, 258] on div "Mesa 9" at bounding box center [503, 253] width 48 height 19
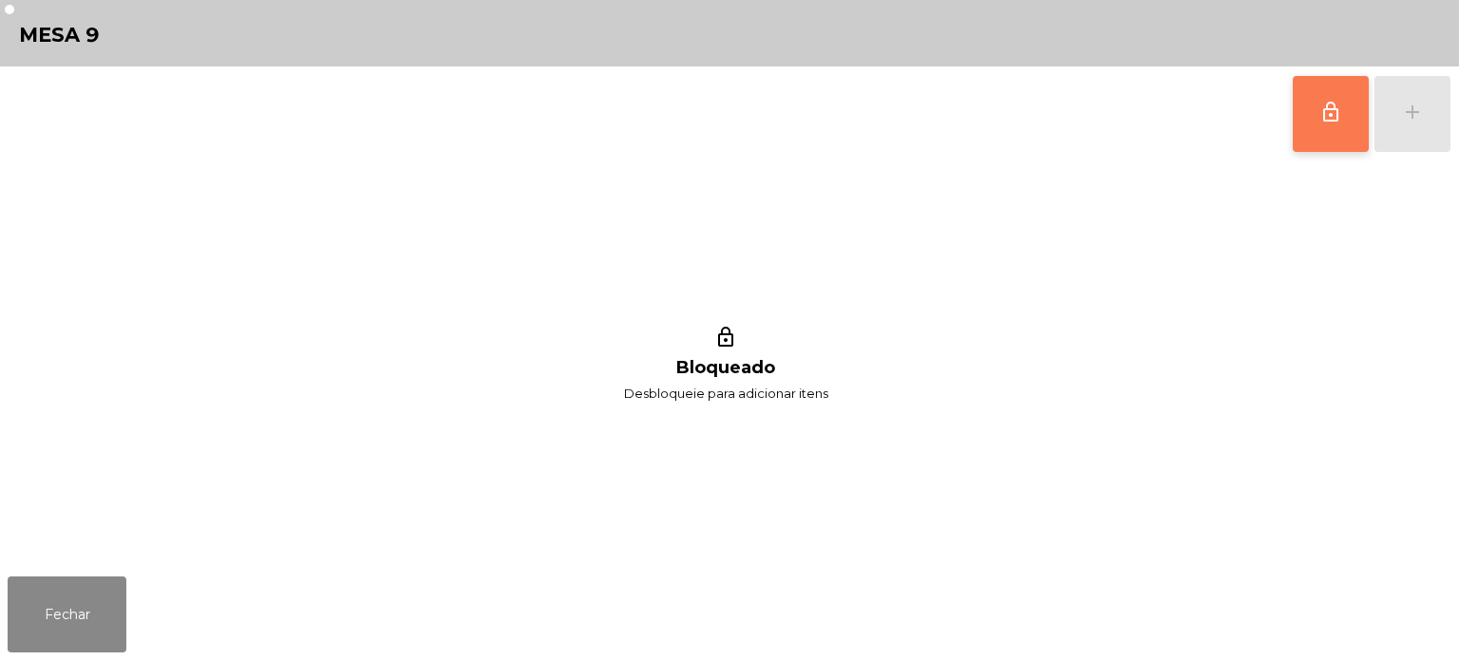
click at [1323, 114] on span "lock_outline" at bounding box center [1331, 112] width 23 height 23
click at [1361, 100] on button "lock_outline" at bounding box center [1331, 114] width 76 height 76
click at [1414, 114] on div "lock_outline add" at bounding box center [1372, 114] width 160 height 95
click at [1338, 88] on button "lock_outline" at bounding box center [1331, 114] width 76 height 76
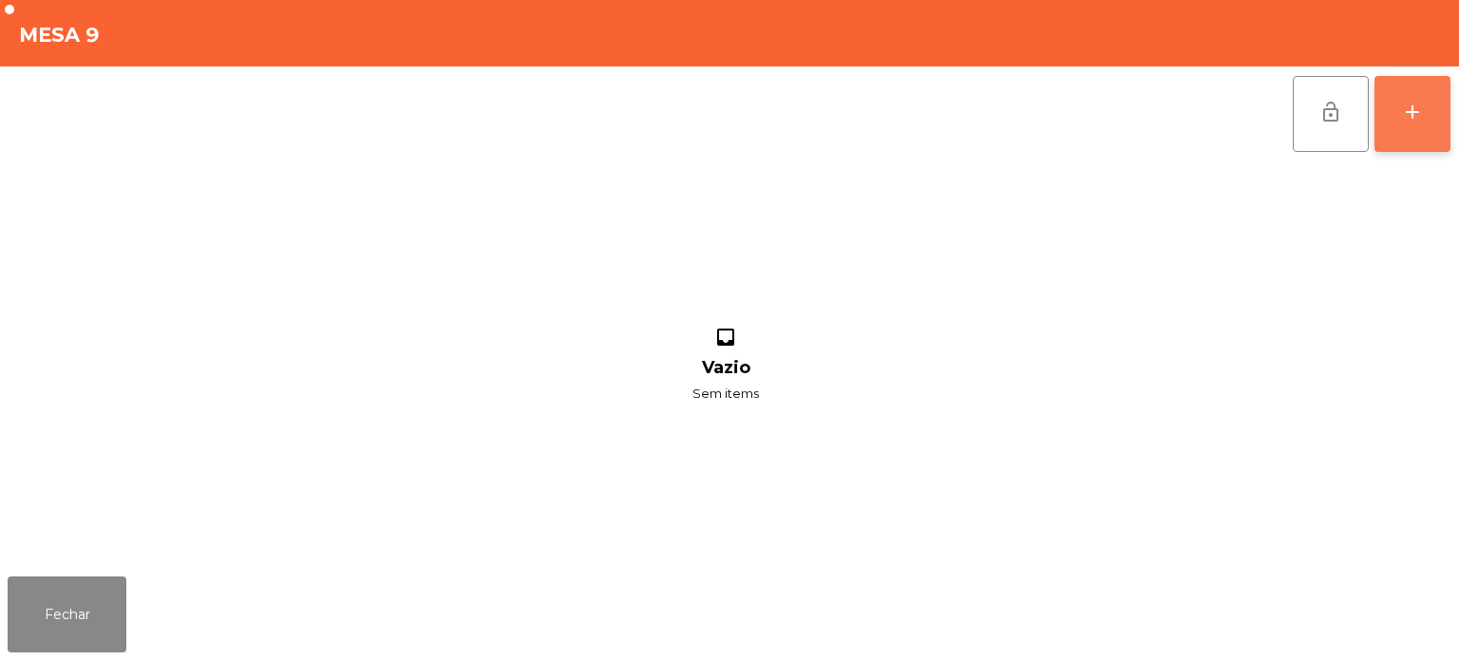
click at [1420, 105] on div "add" at bounding box center [1412, 112] width 23 height 23
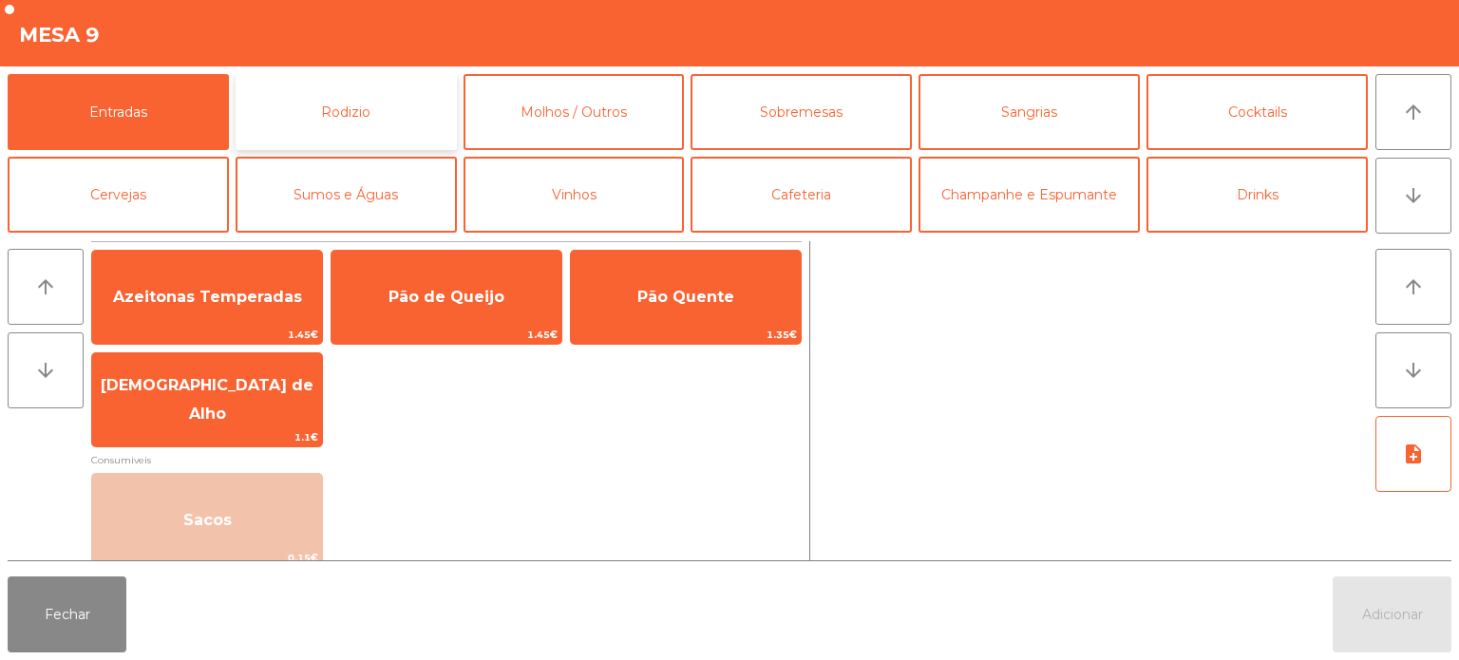
click at [342, 148] on button "Rodizio" at bounding box center [346, 112] width 221 height 76
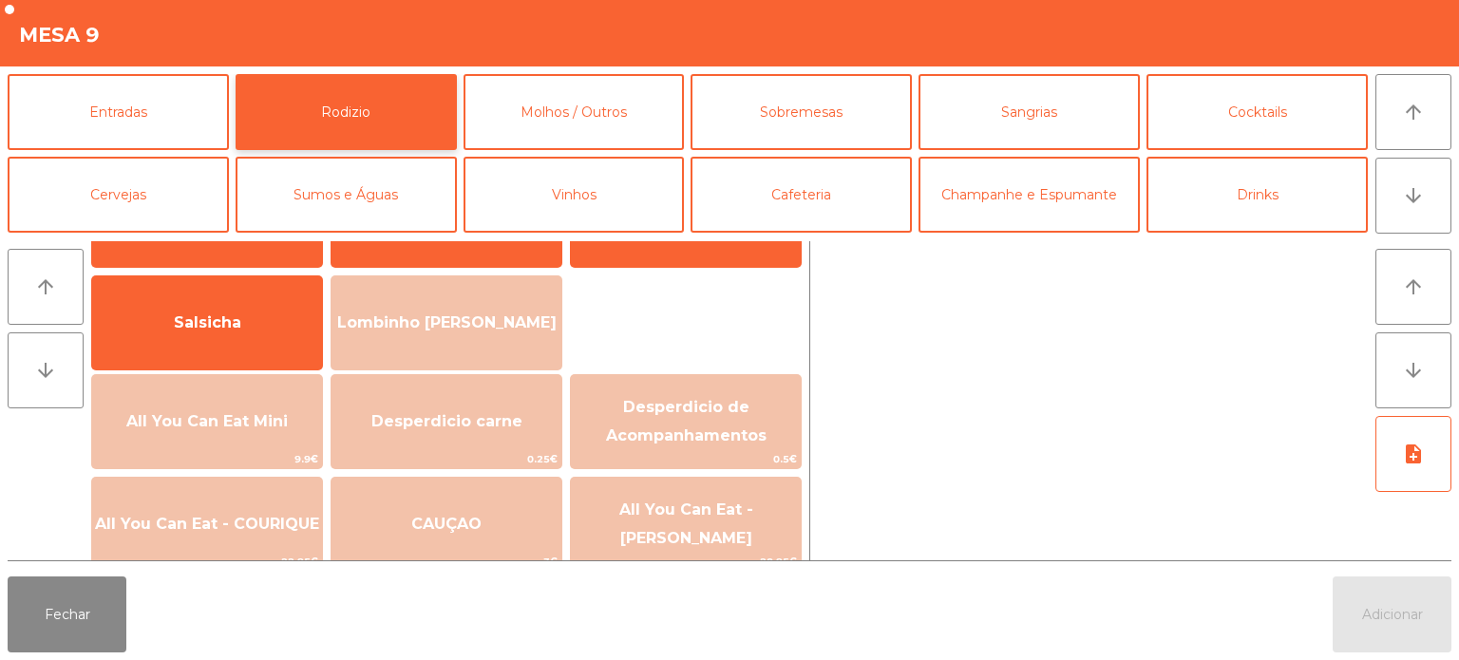
scroll to position [101, 0]
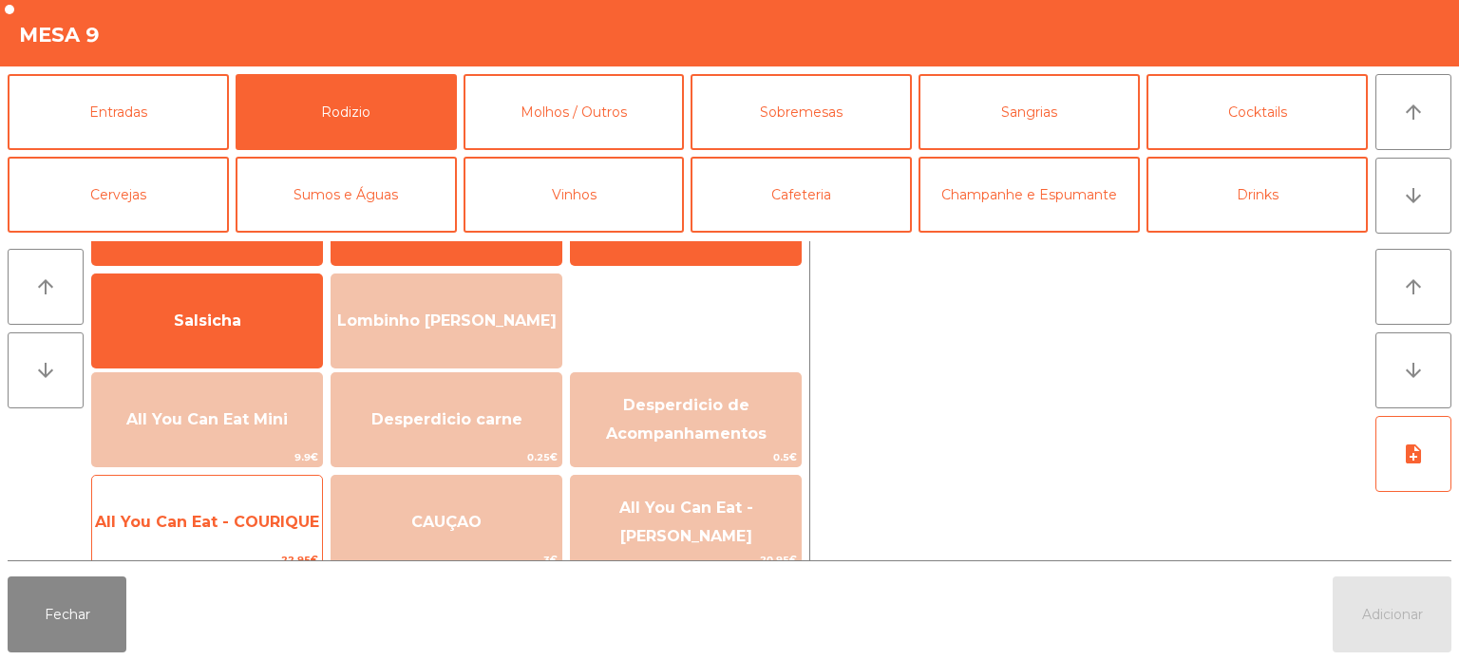
click at [192, 482] on div "All You Can Eat - COURIQUE 22.95€" at bounding box center [207, 522] width 232 height 95
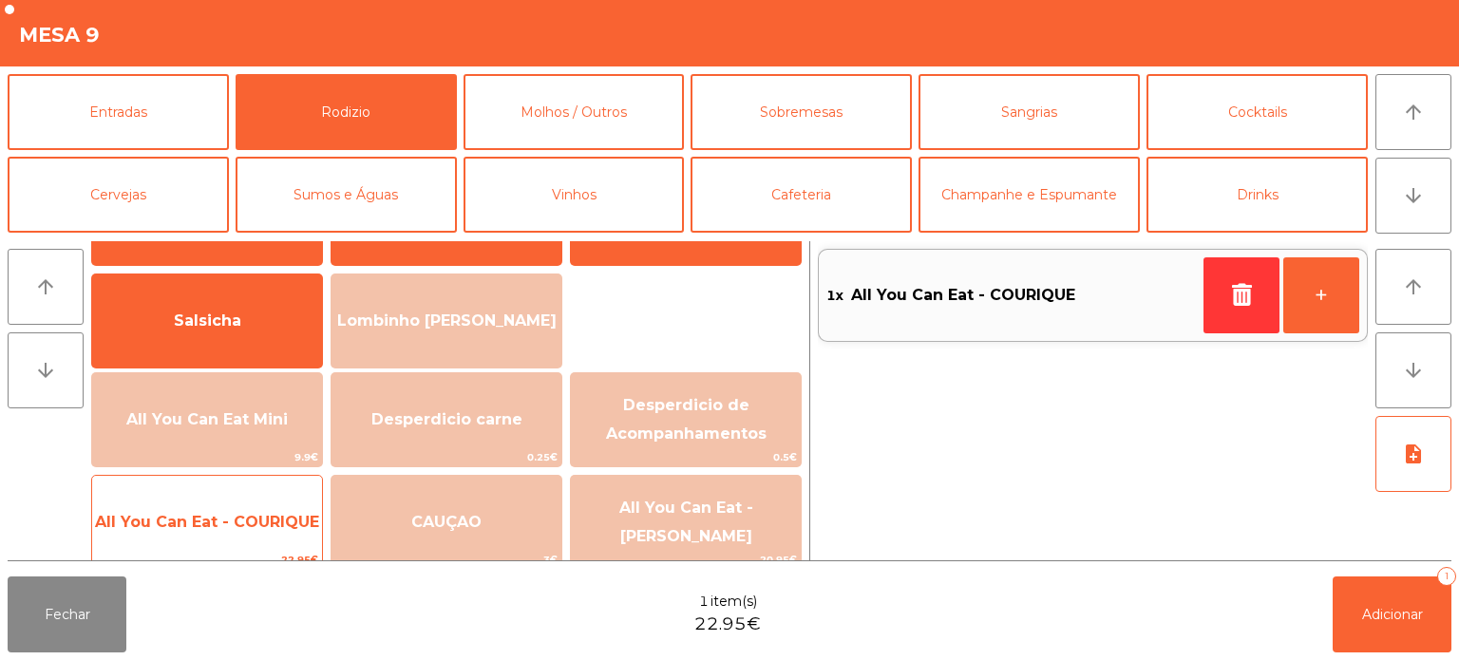
click at [193, 501] on span "All You Can Eat - COURIQUE" at bounding box center [207, 522] width 230 height 51
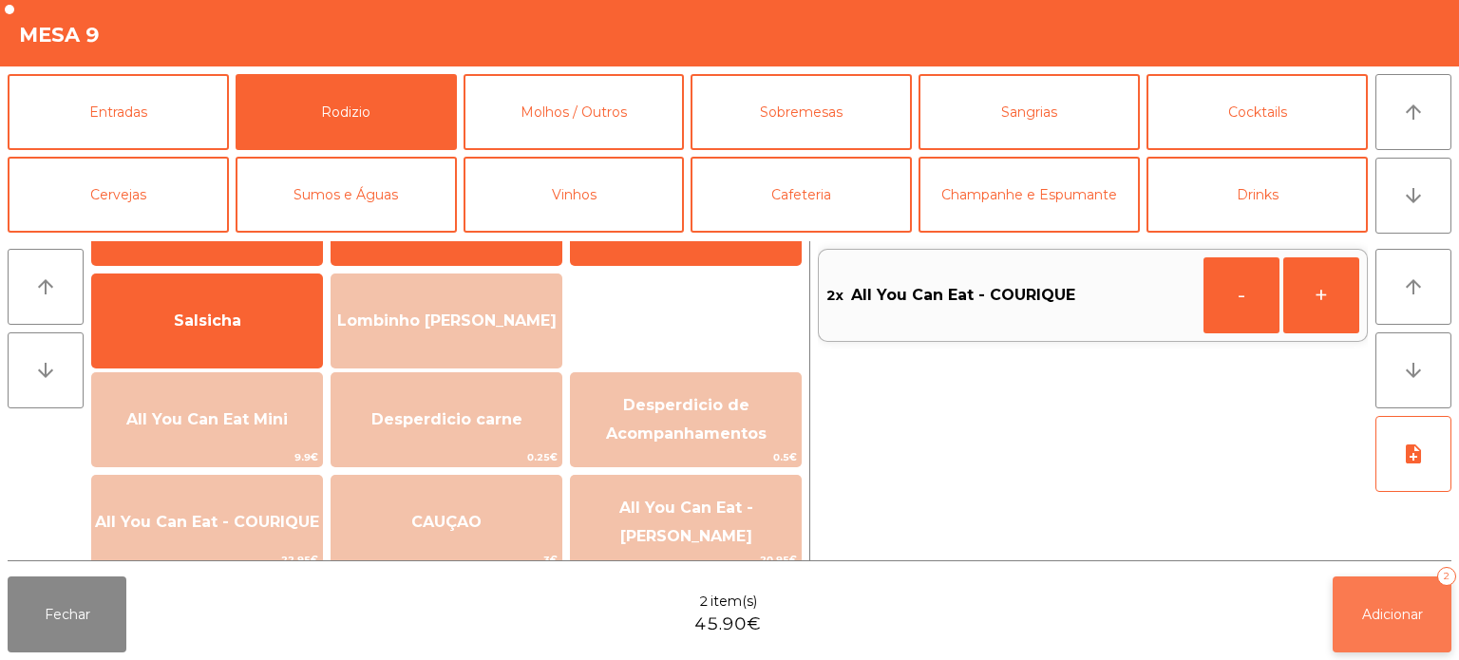
click at [1381, 631] on button "Adicionar 2" at bounding box center [1392, 615] width 119 height 76
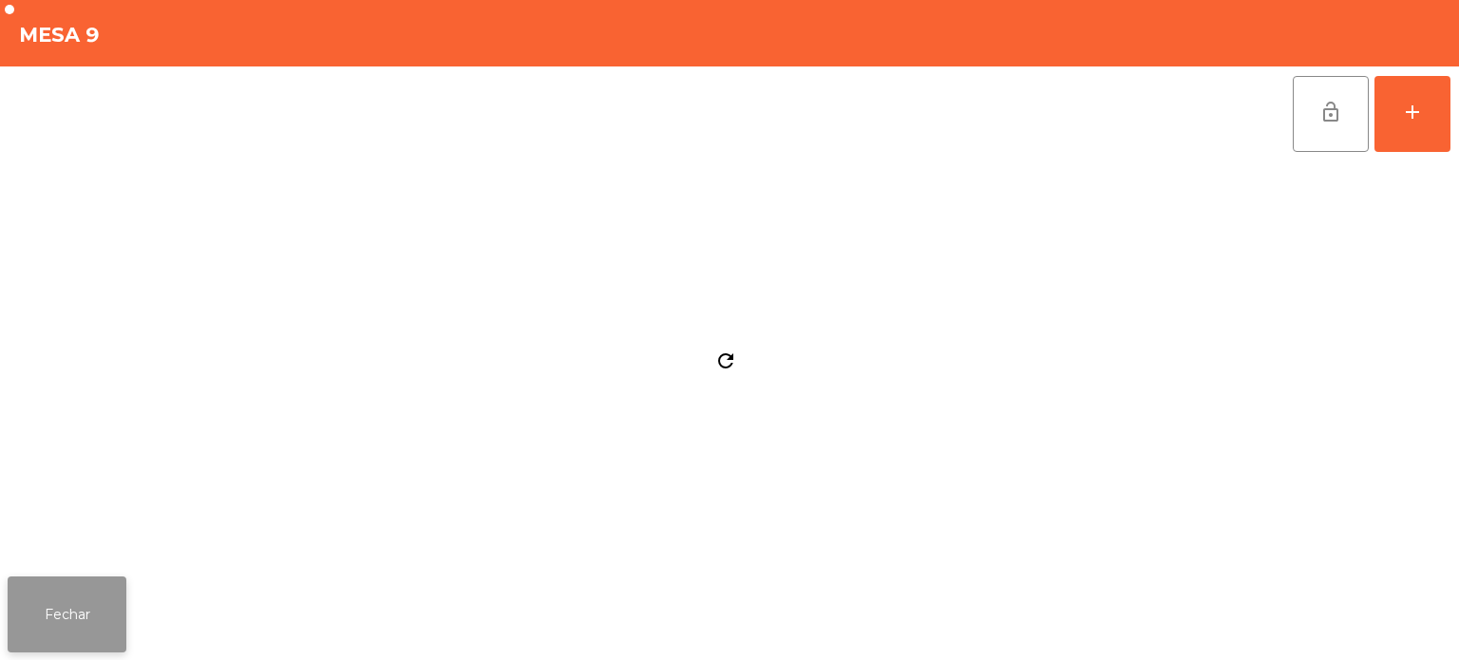
click at [54, 607] on button "Fechar" at bounding box center [67, 615] width 119 height 76
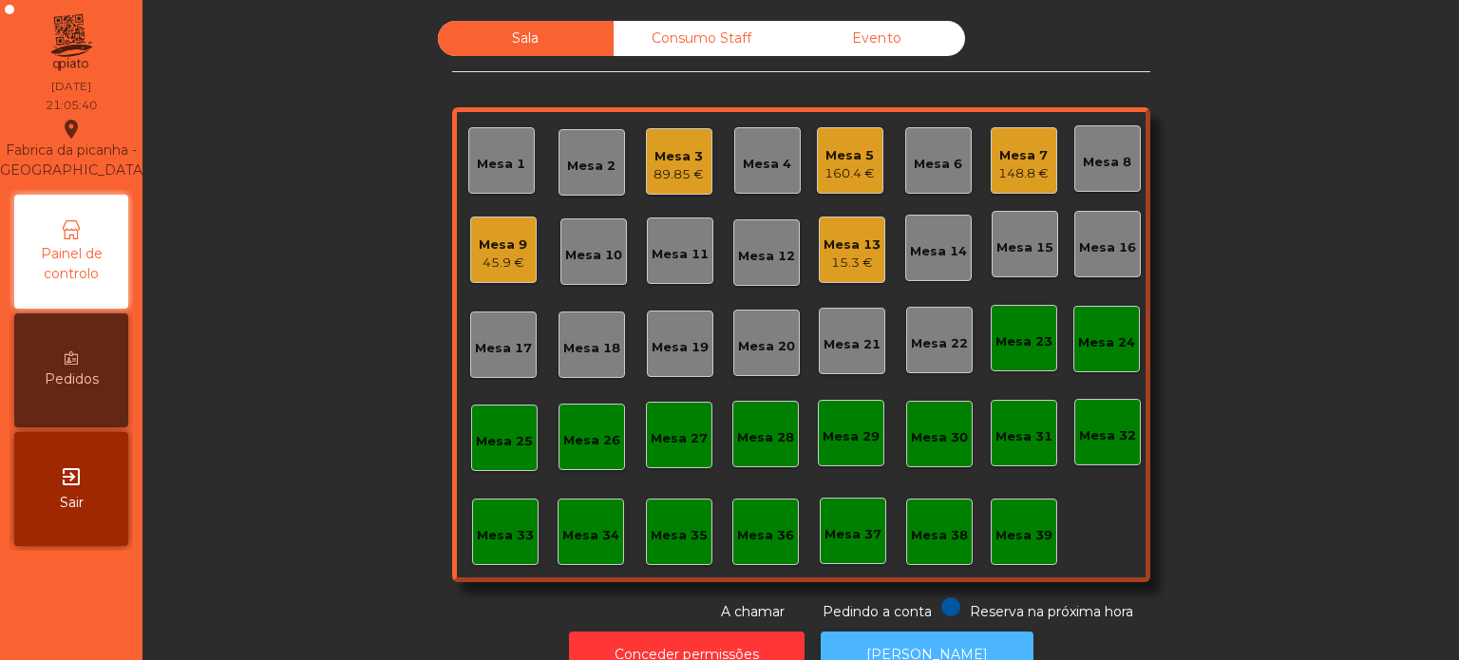
click at [839, 642] on button "[PERSON_NAME]" at bounding box center [927, 655] width 213 height 47
click at [517, 465] on div "Mesa 25" at bounding box center [504, 438] width 67 height 67
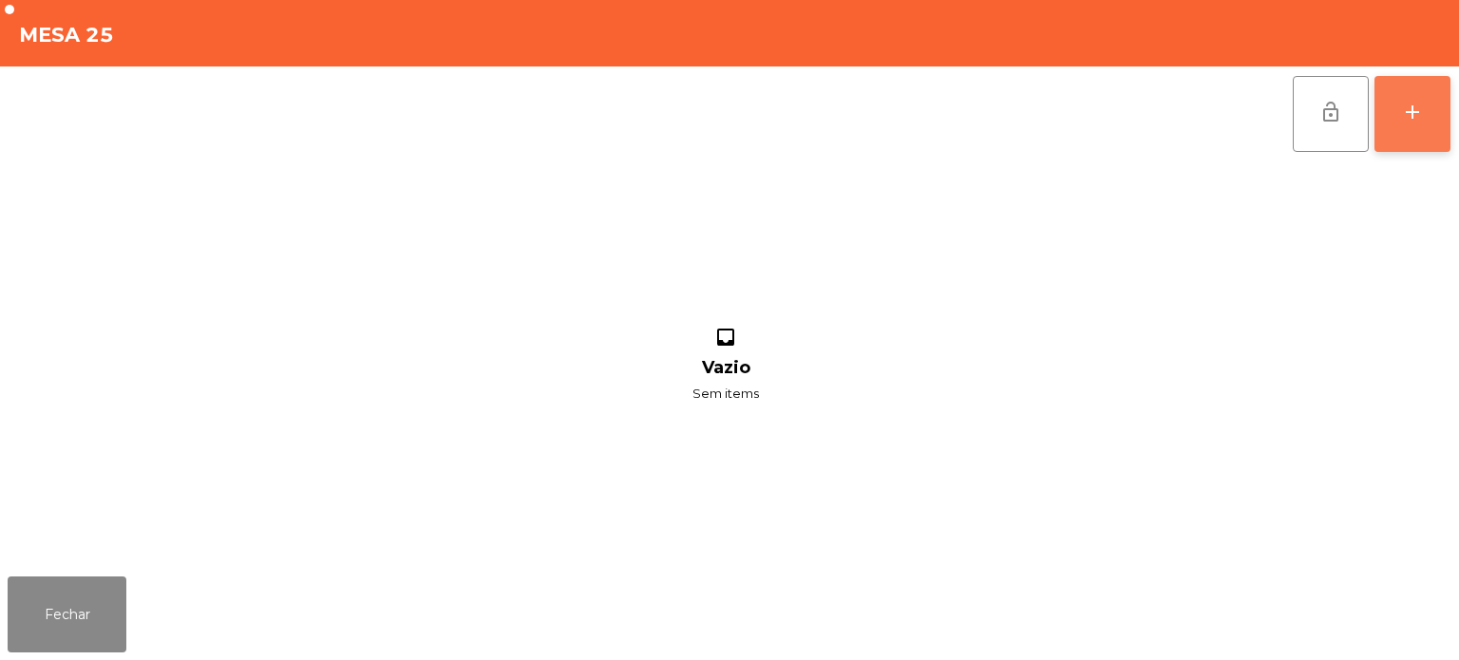
click at [1447, 137] on button "add" at bounding box center [1413, 114] width 76 height 76
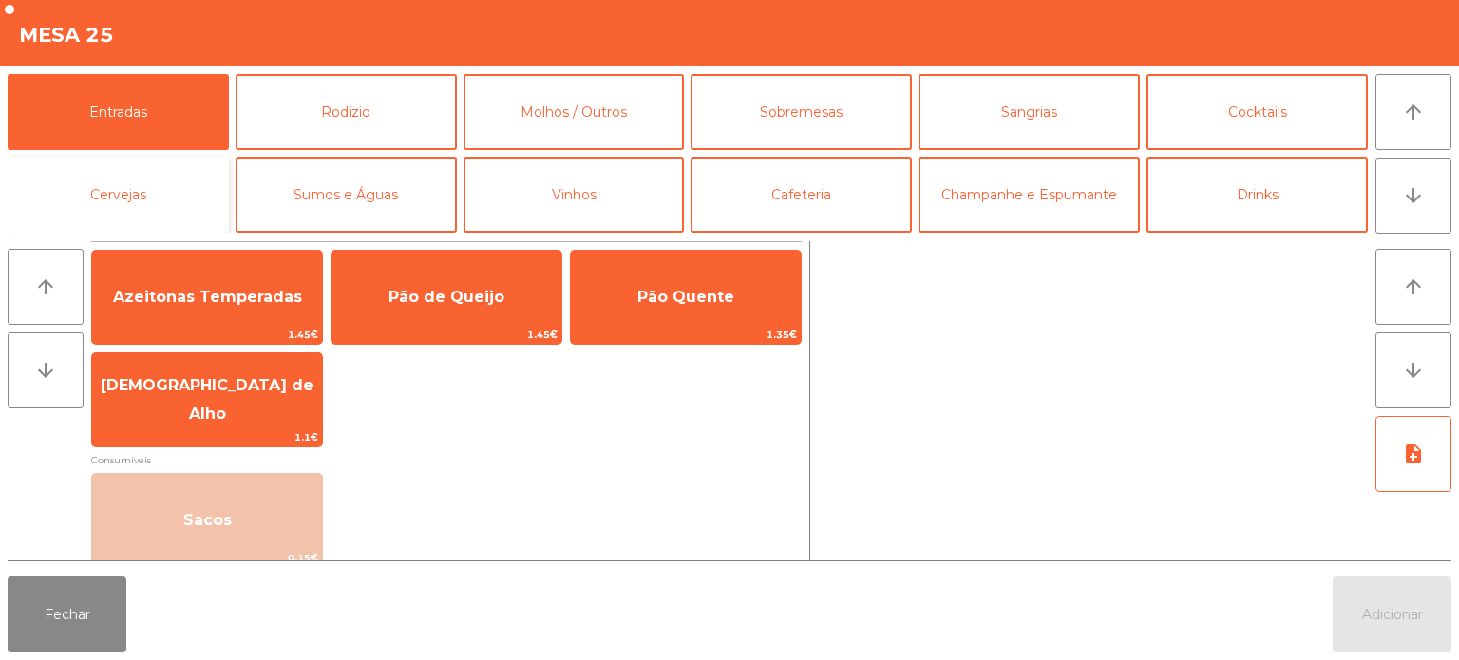
click at [129, 194] on button "Cervejas" at bounding box center [118, 195] width 221 height 76
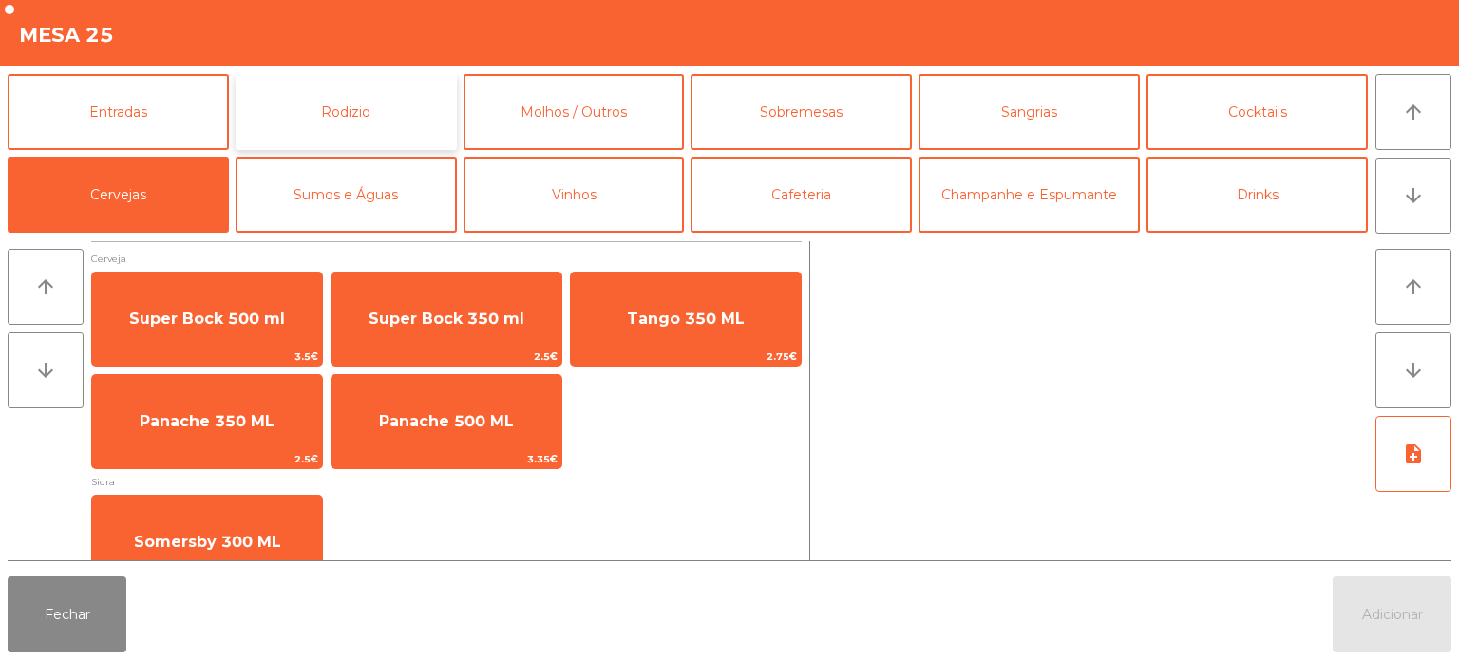
click at [368, 114] on button "Rodizio" at bounding box center [346, 112] width 221 height 76
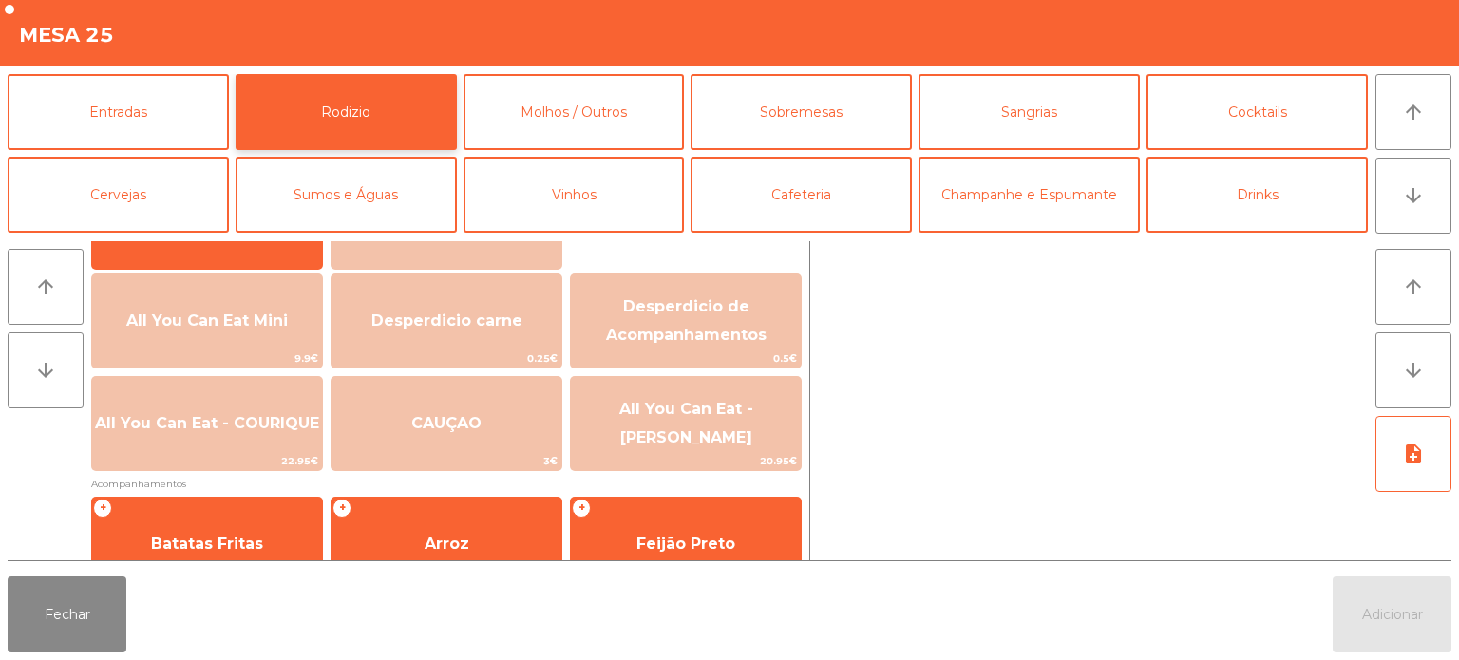
scroll to position [340, 0]
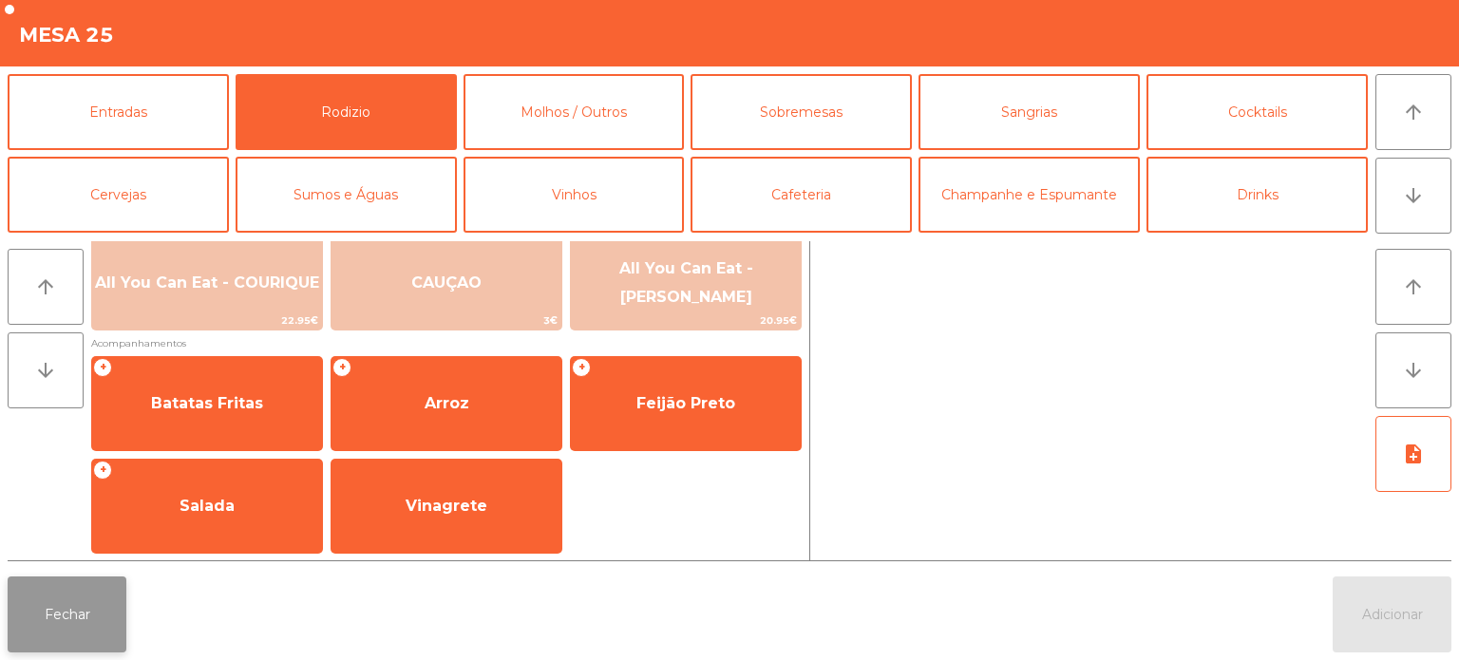
click at [89, 634] on button "Fechar" at bounding box center [67, 615] width 119 height 76
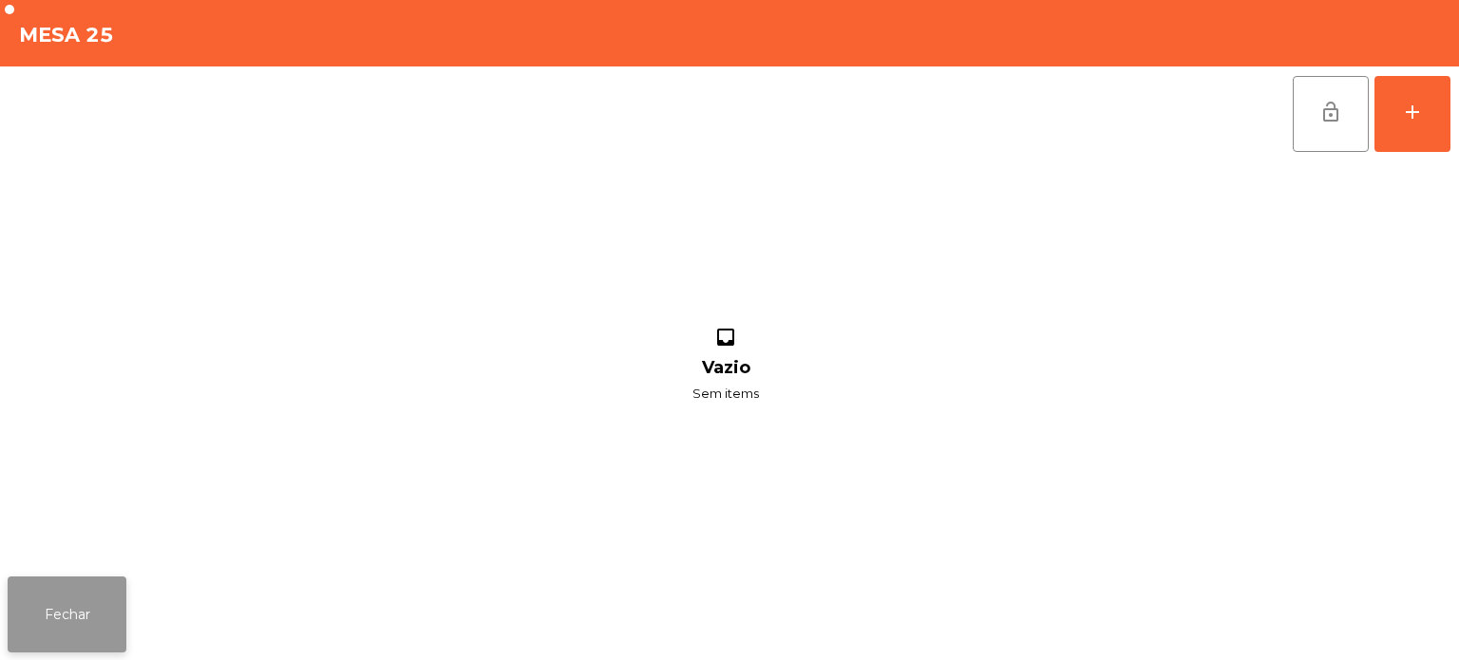
click at [78, 627] on button "Fechar" at bounding box center [67, 615] width 119 height 76
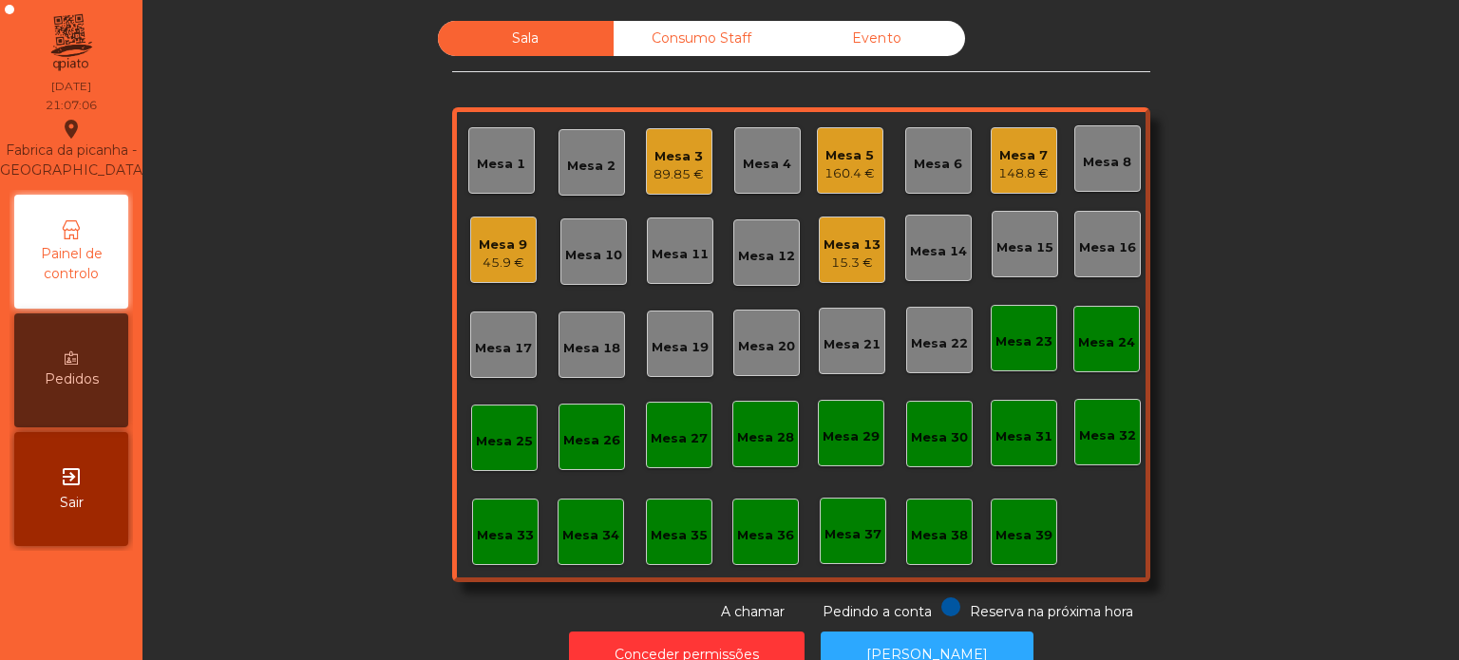
click at [498, 526] on div "Mesa 33" at bounding box center [505, 535] width 57 height 19
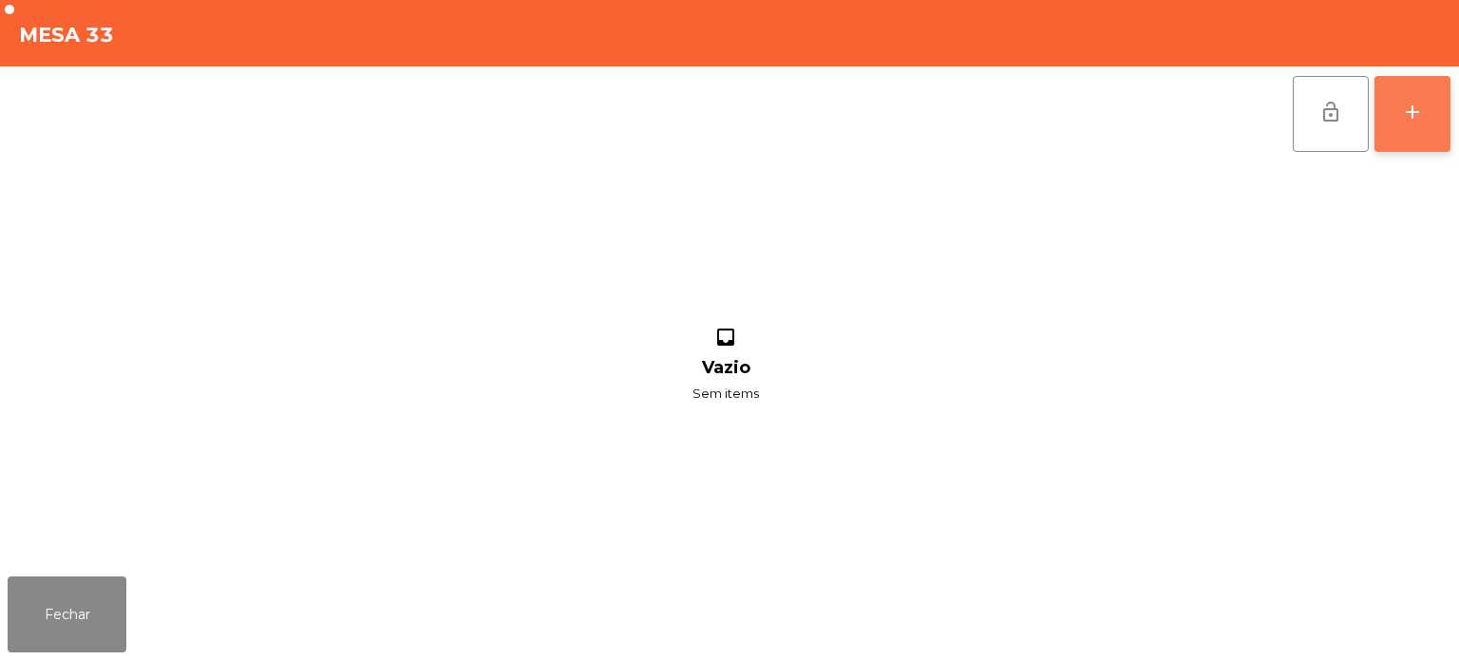
click at [1400, 125] on button "add" at bounding box center [1413, 114] width 76 height 76
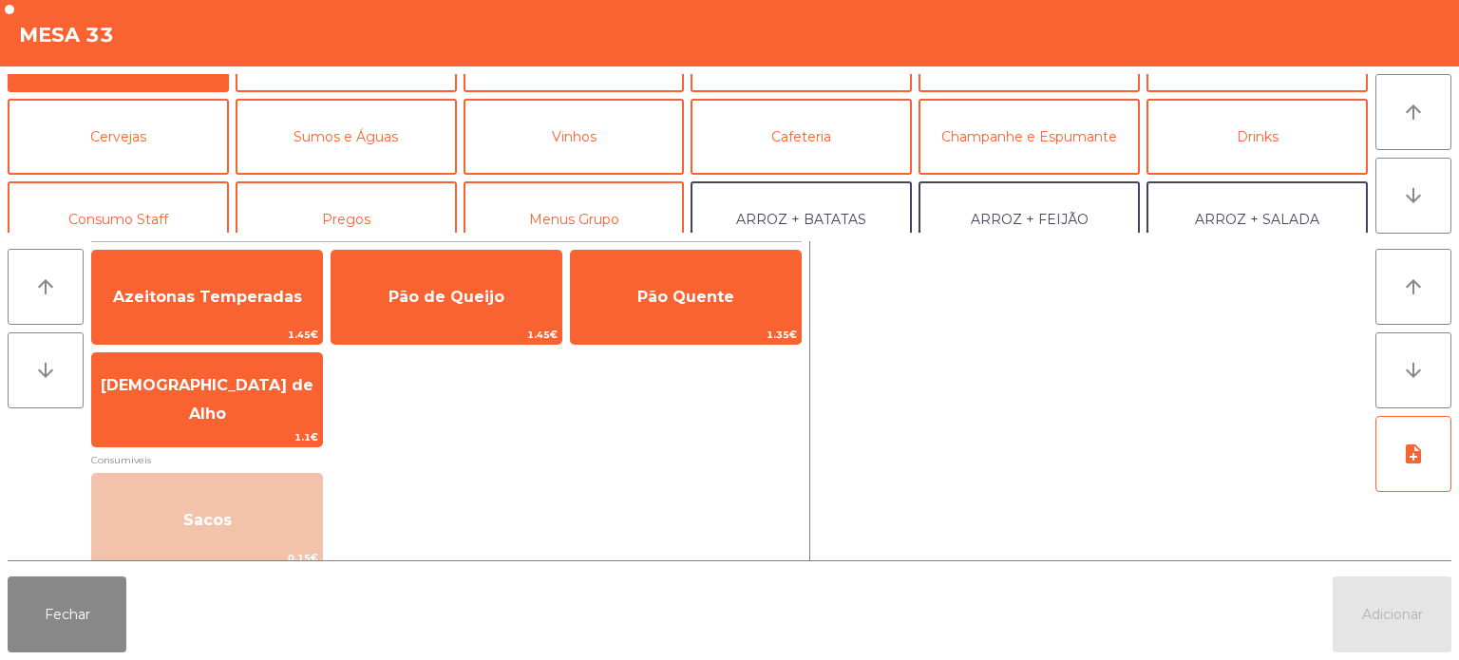
scroll to position [66, 0]
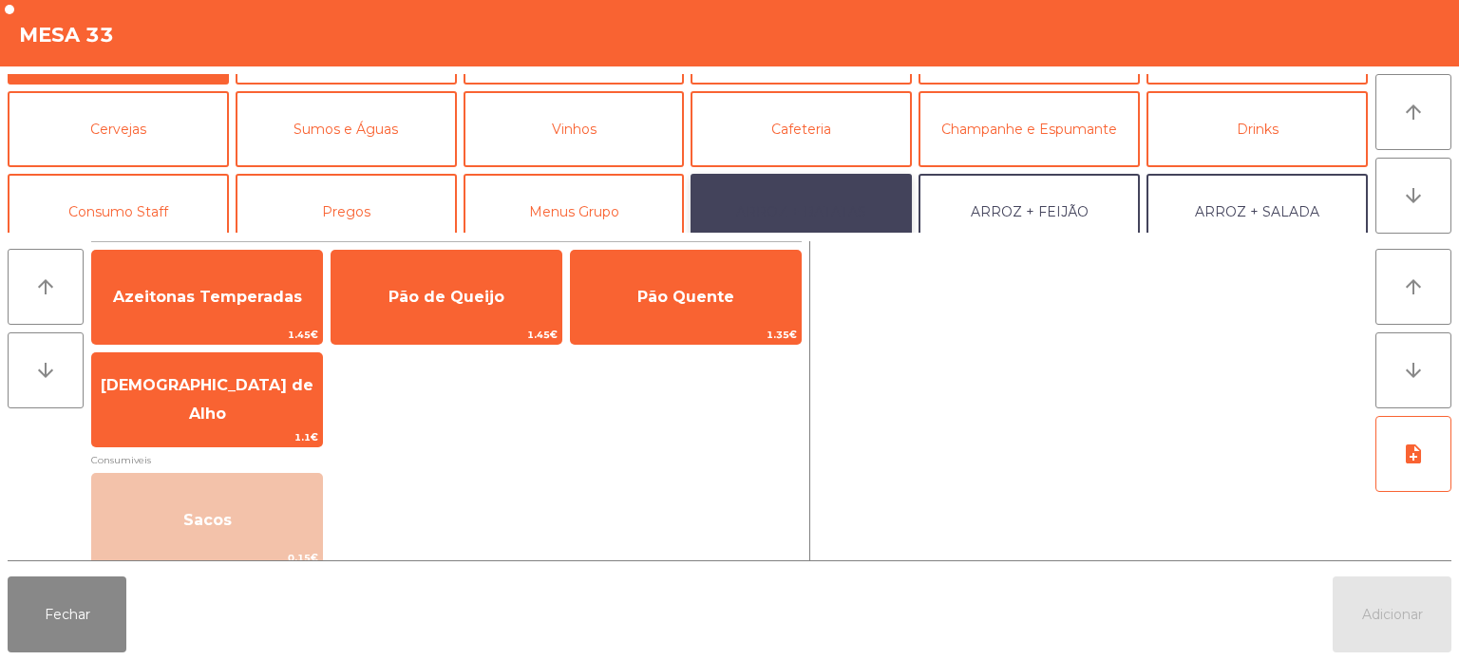
click at [837, 197] on button "ARROZ + BATATAS" at bounding box center [801, 212] width 221 height 76
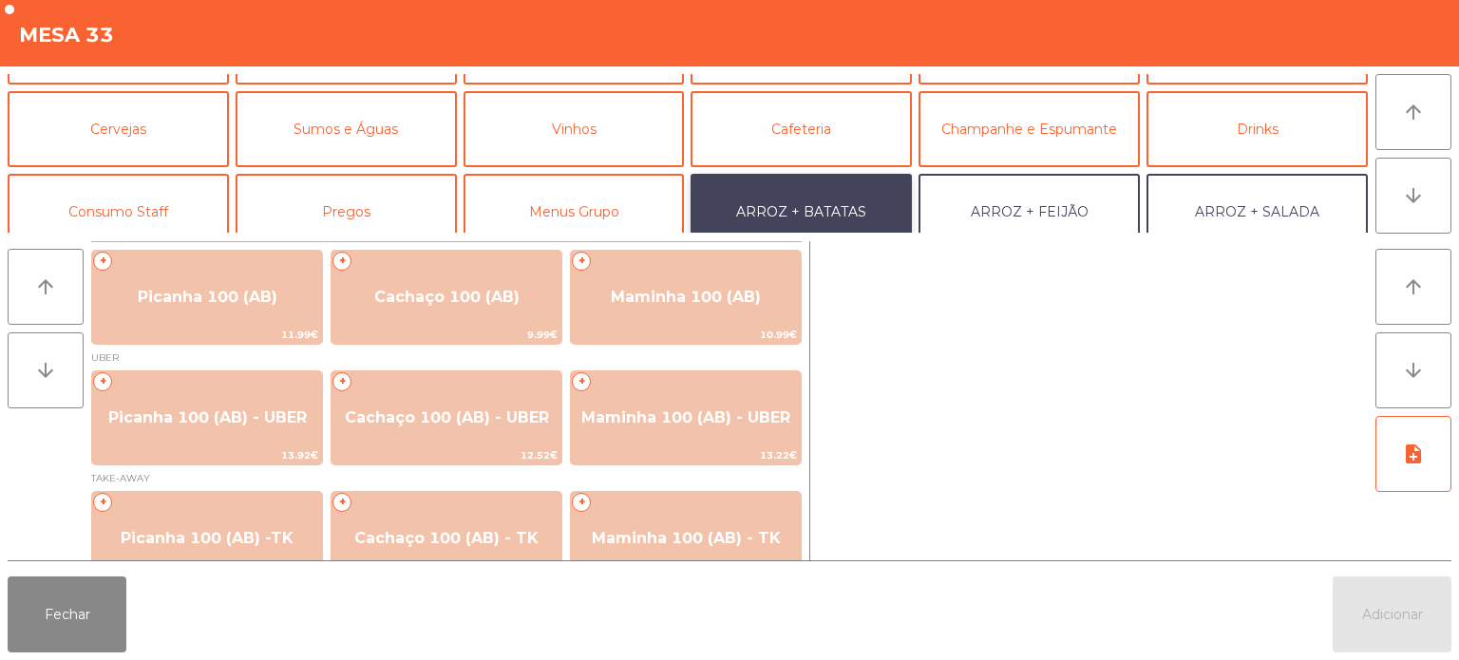
scroll to position [0, 0]
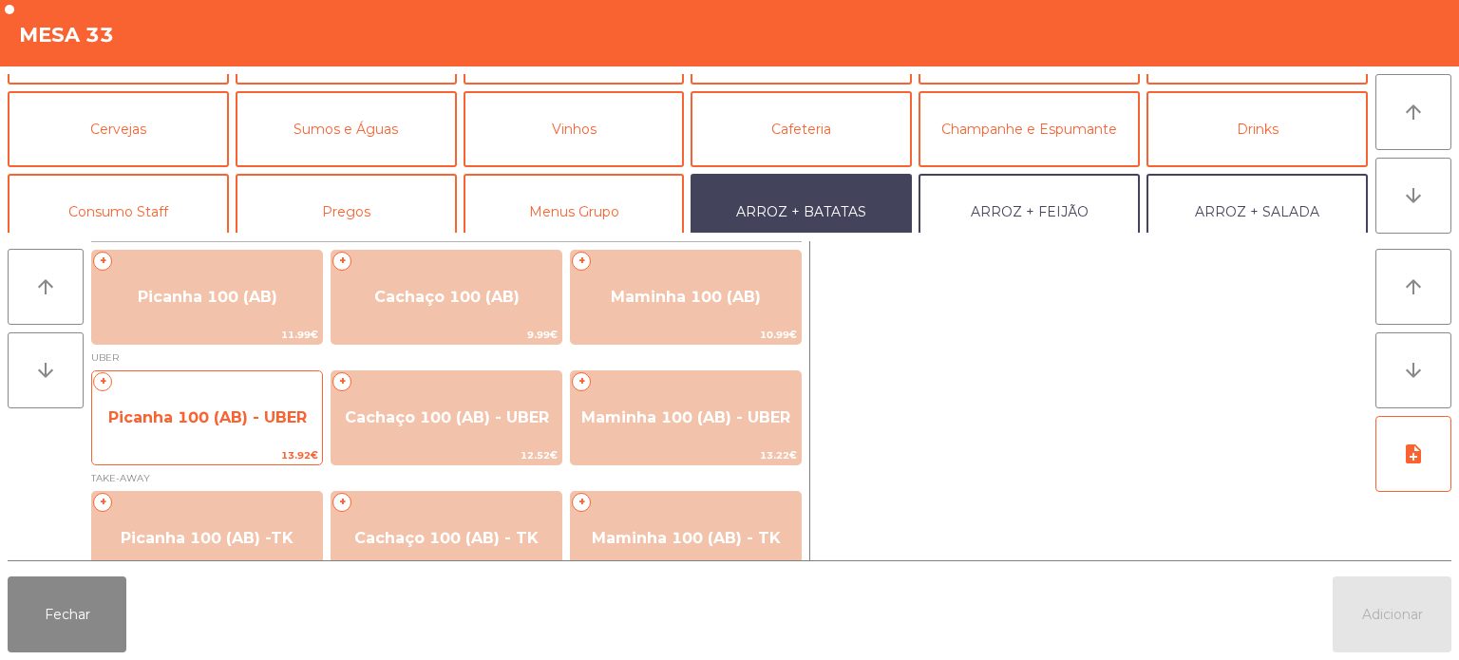
click at [182, 433] on span "Picanha 100 (AB) - UBER" at bounding box center [207, 417] width 230 height 51
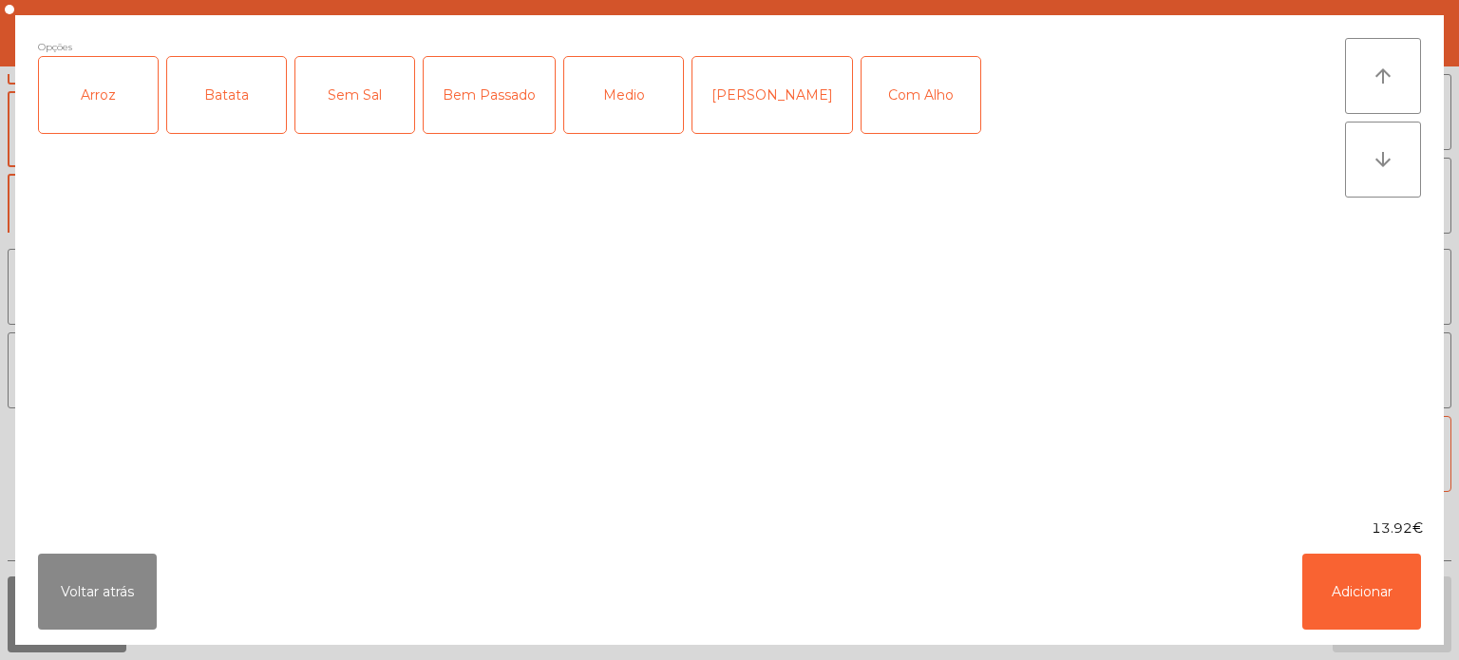
click at [112, 124] on div "Arroz" at bounding box center [98, 95] width 119 height 76
click at [250, 104] on div "Batata" at bounding box center [226, 95] width 119 height 76
click at [754, 85] on div "Mal Pssado" at bounding box center [773, 95] width 160 height 76
click at [1399, 612] on button "Adicionar" at bounding box center [1362, 592] width 119 height 76
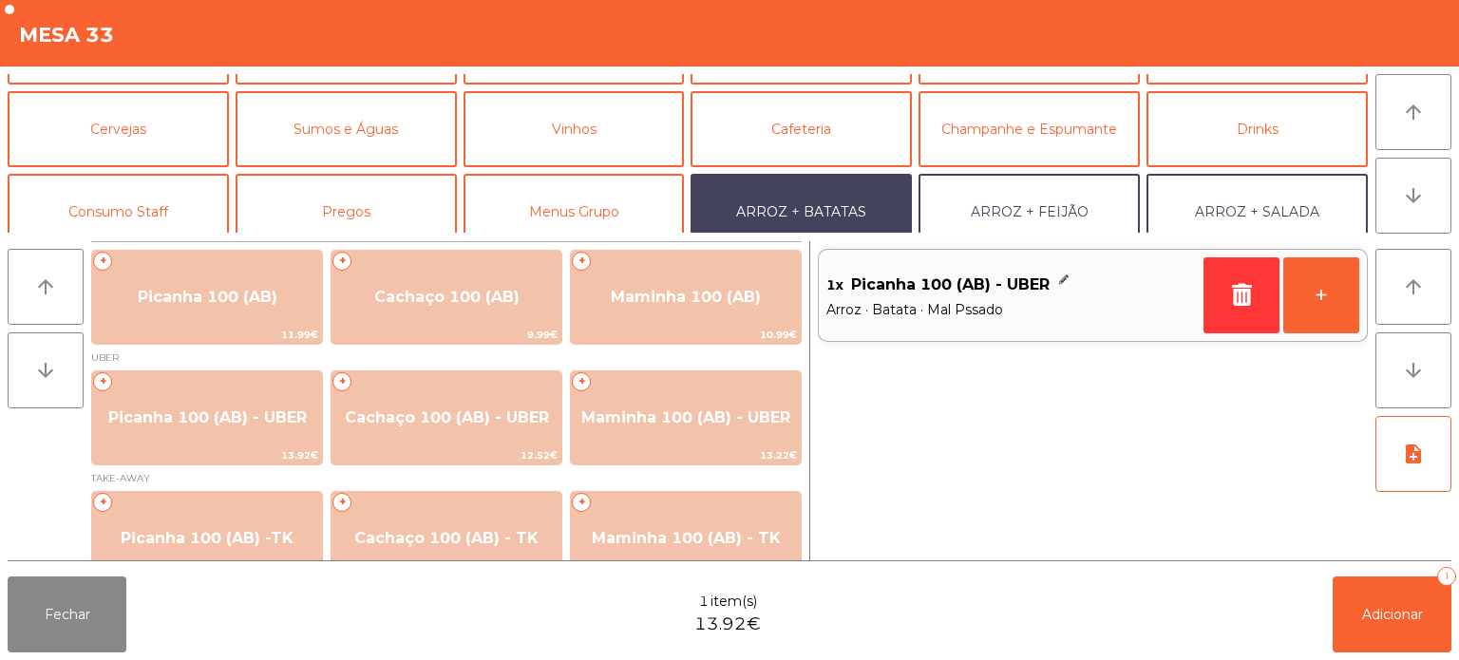
scroll to position [247, 0]
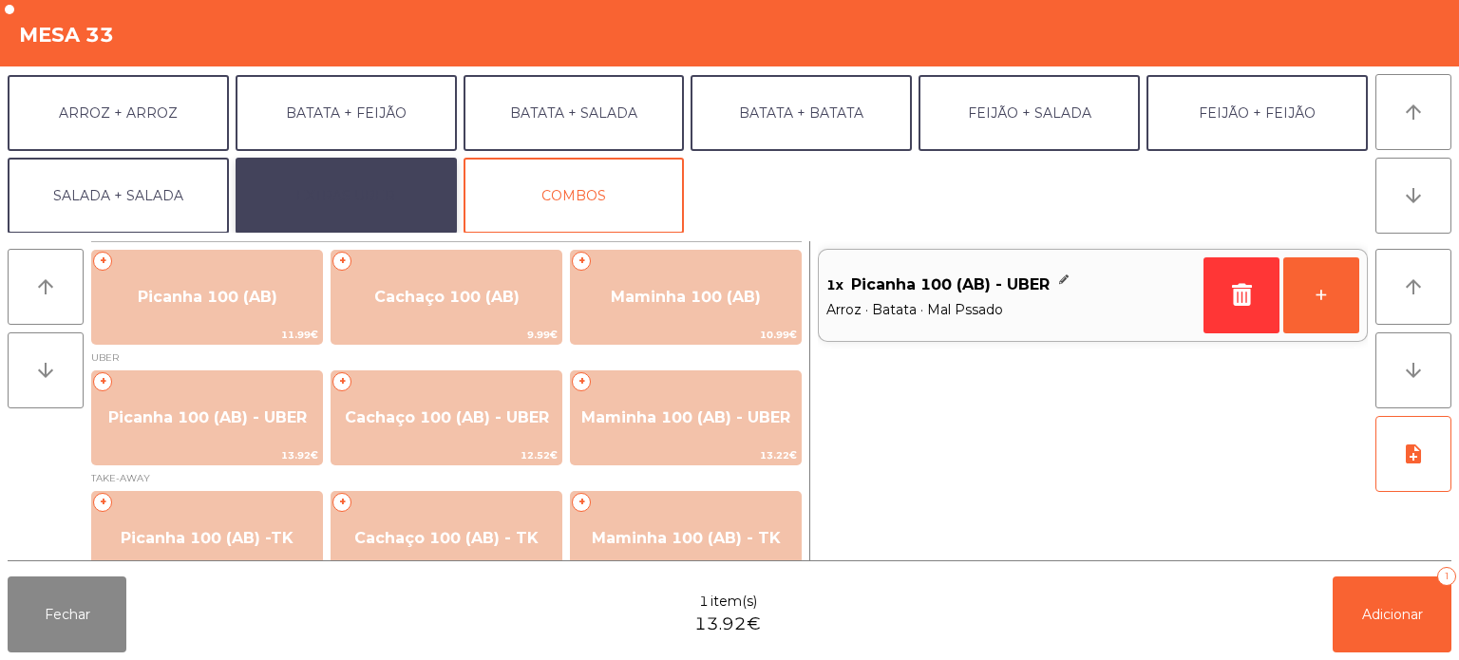
click at [380, 179] on button "EXTRAS UBER" at bounding box center [346, 196] width 221 height 76
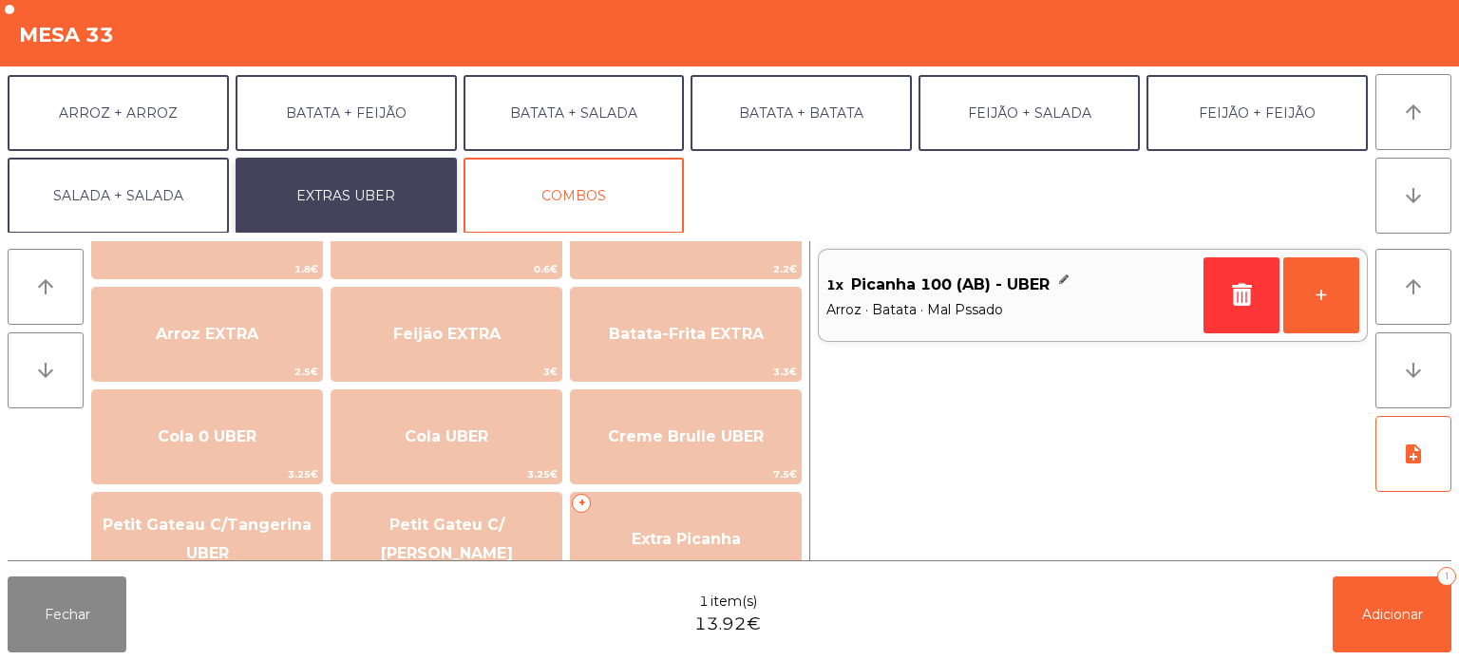
scroll to position [186, 0]
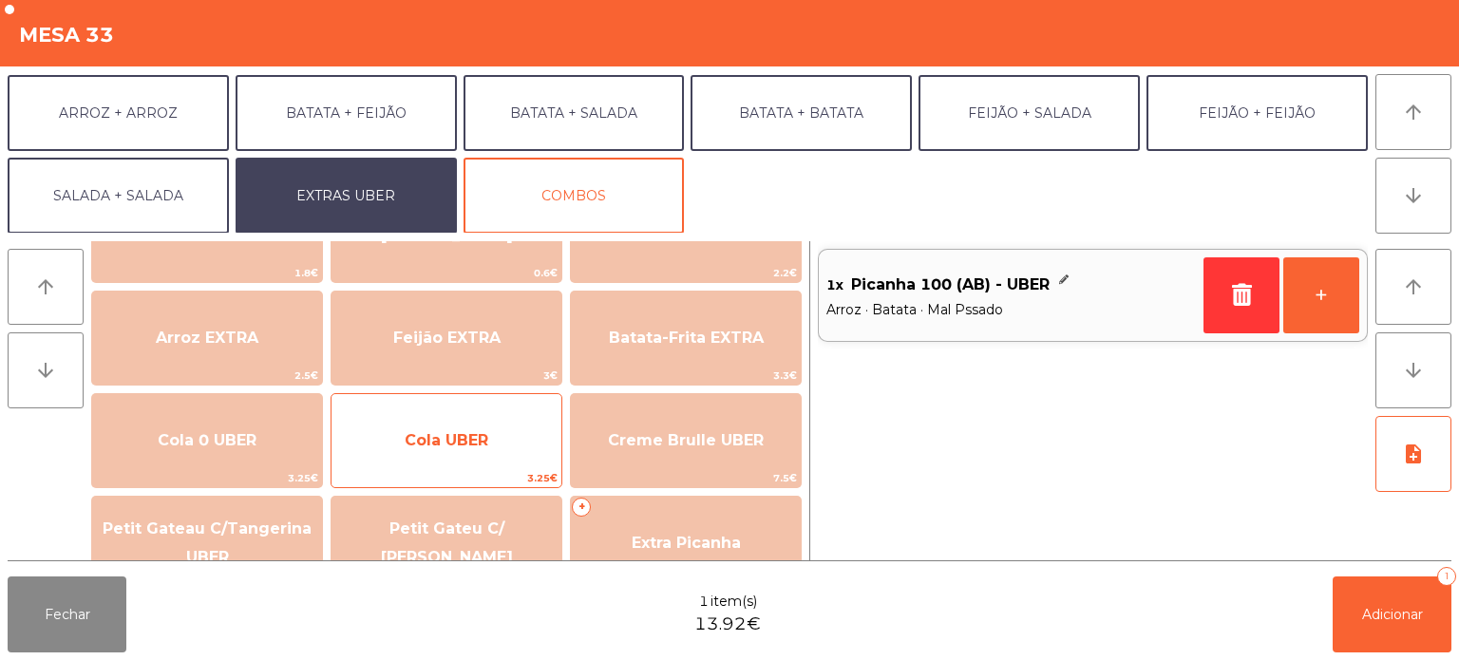
click at [433, 445] on span "Cola UBER" at bounding box center [447, 440] width 84 height 18
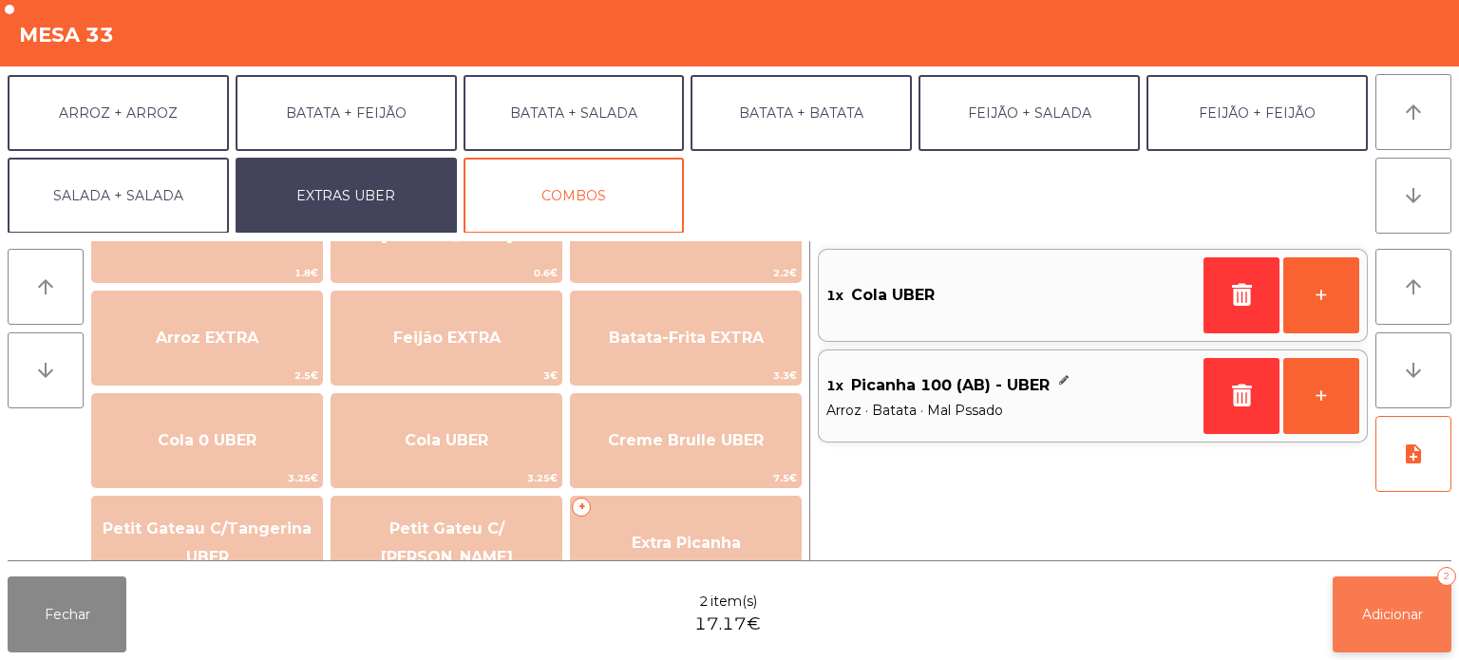
click at [1356, 625] on button "Adicionar 2" at bounding box center [1392, 615] width 119 height 76
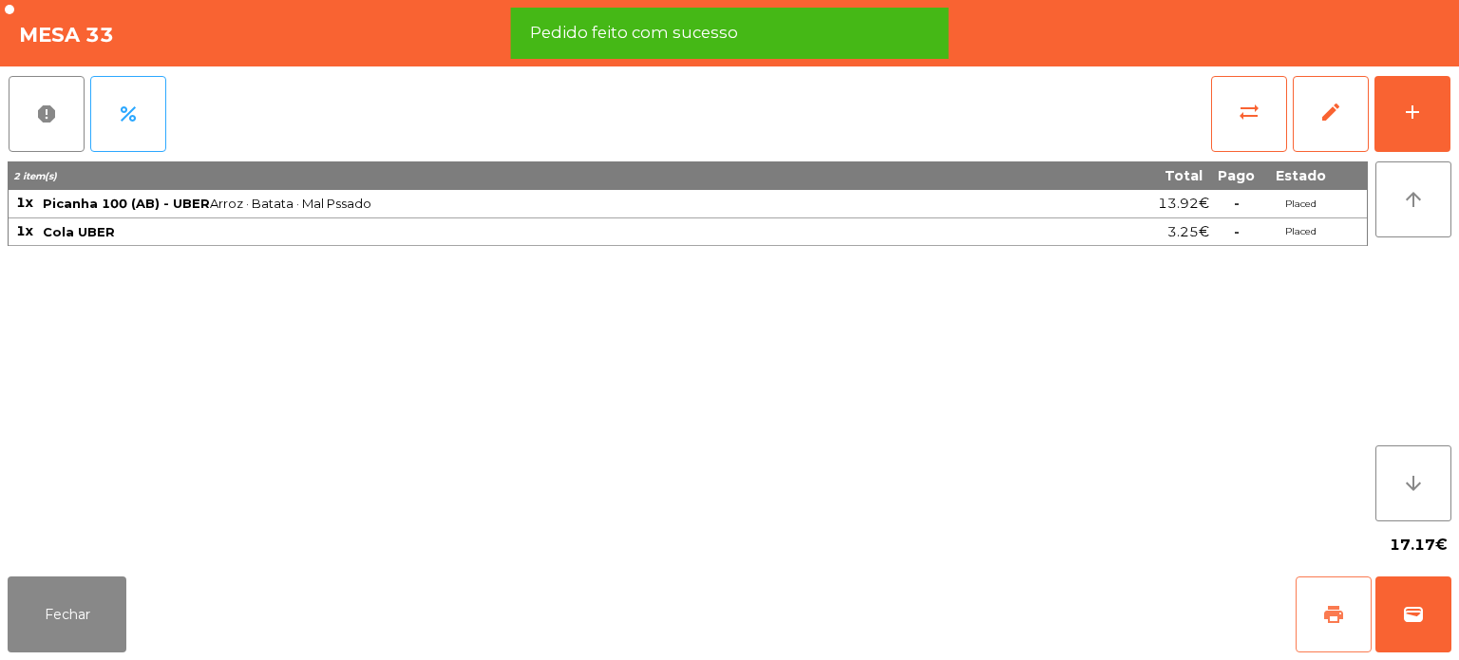
click at [1323, 634] on button "print" at bounding box center [1334, 615] width 76 height 76
click at [1385, 612] on button "wallet" at bounding box center [1414, 615] width 76 height 76
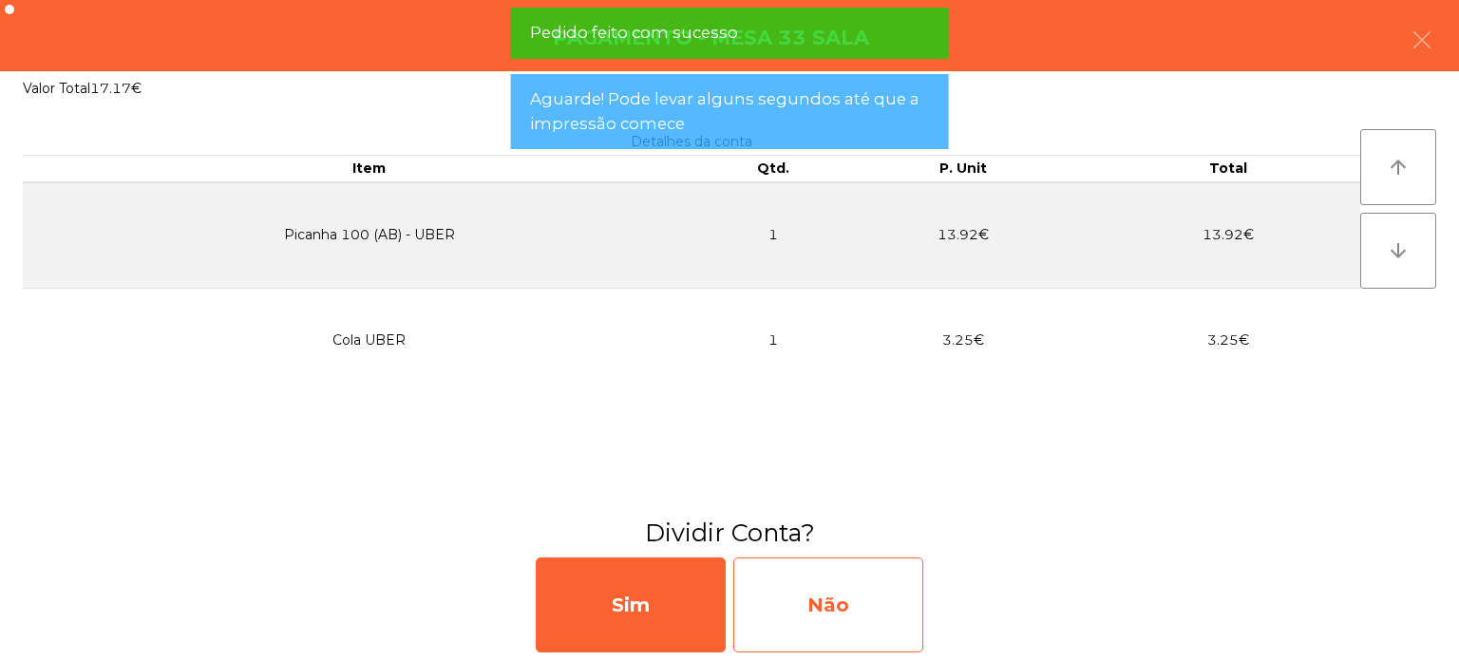
click at [851, 585] on div "Não" at bounding box center [828, 605] width 190 height 95
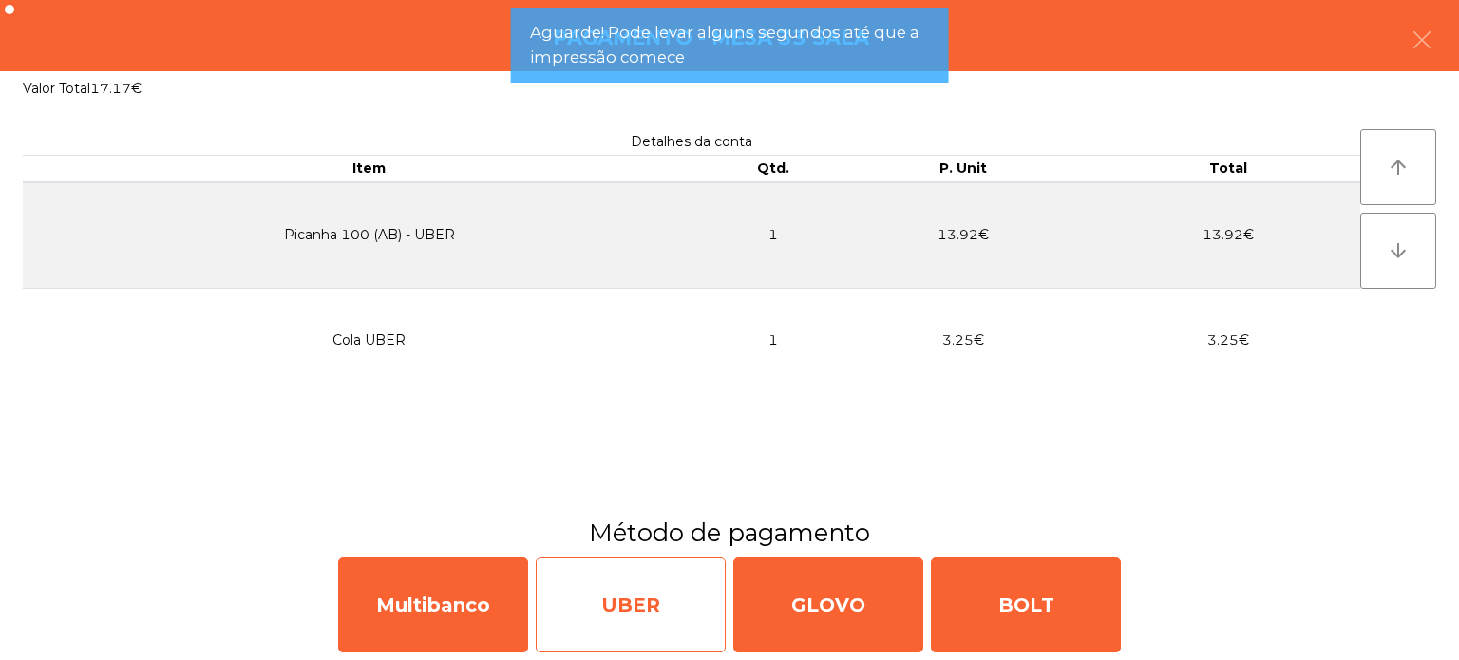
click at [643, 629] on div "UBER" at bounding box center [631, 605] width 190 height 95
select select "**"
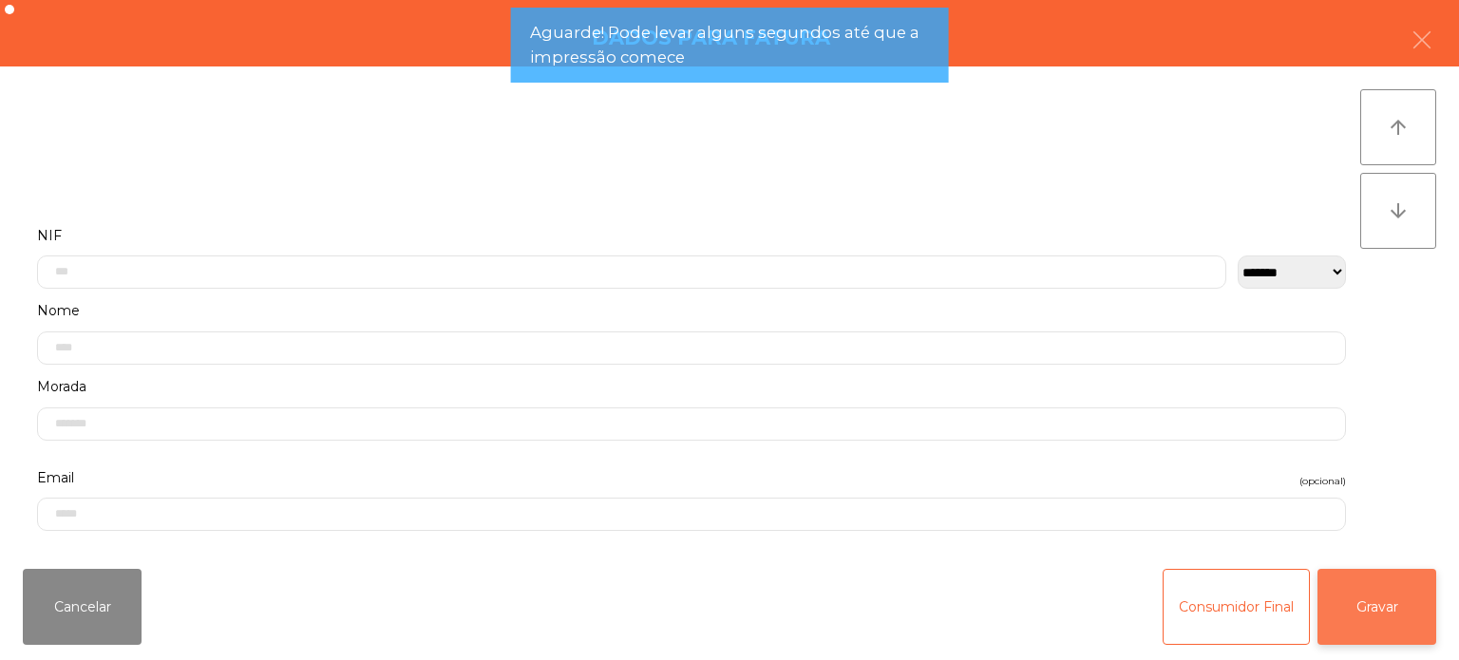
click at [1432, 627] on button "Gravar" at bounding box center [1377, 607] width 119 height 76
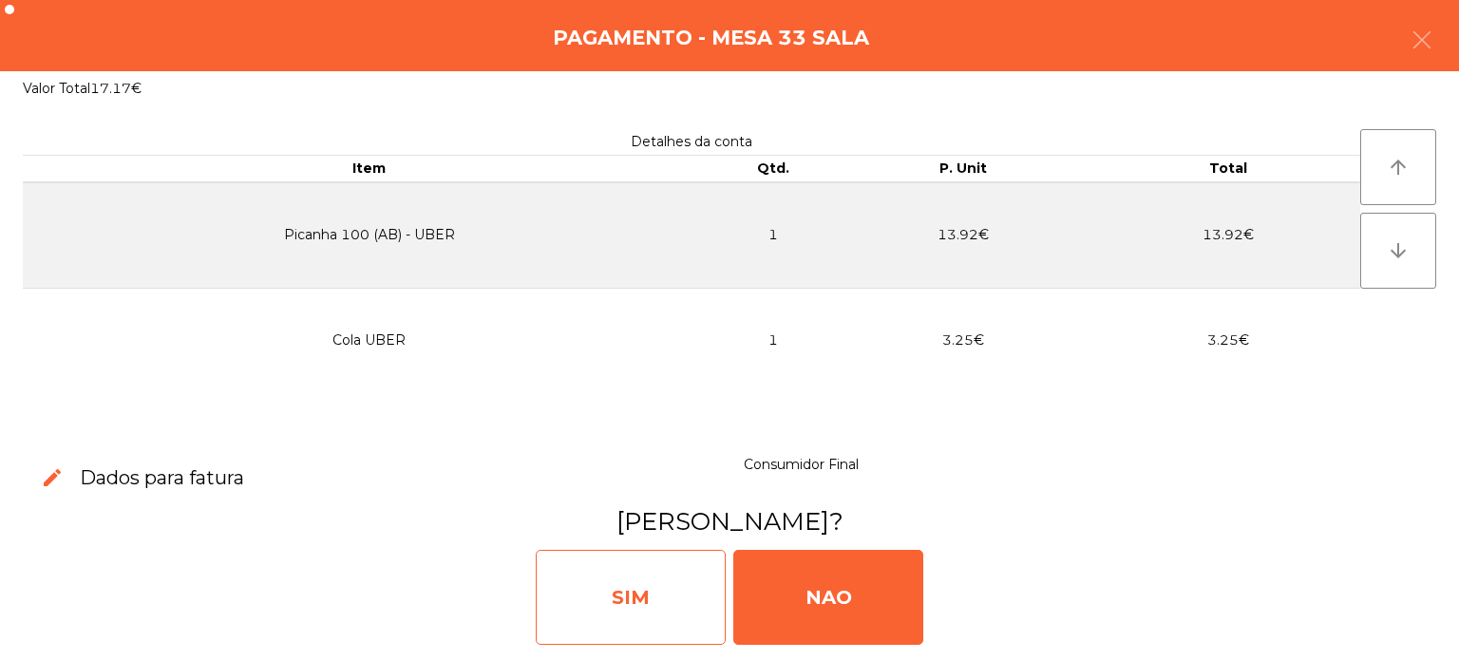
click at [665, 597] on div "SIM" at bounding box center [631, 597] width 190 height 95
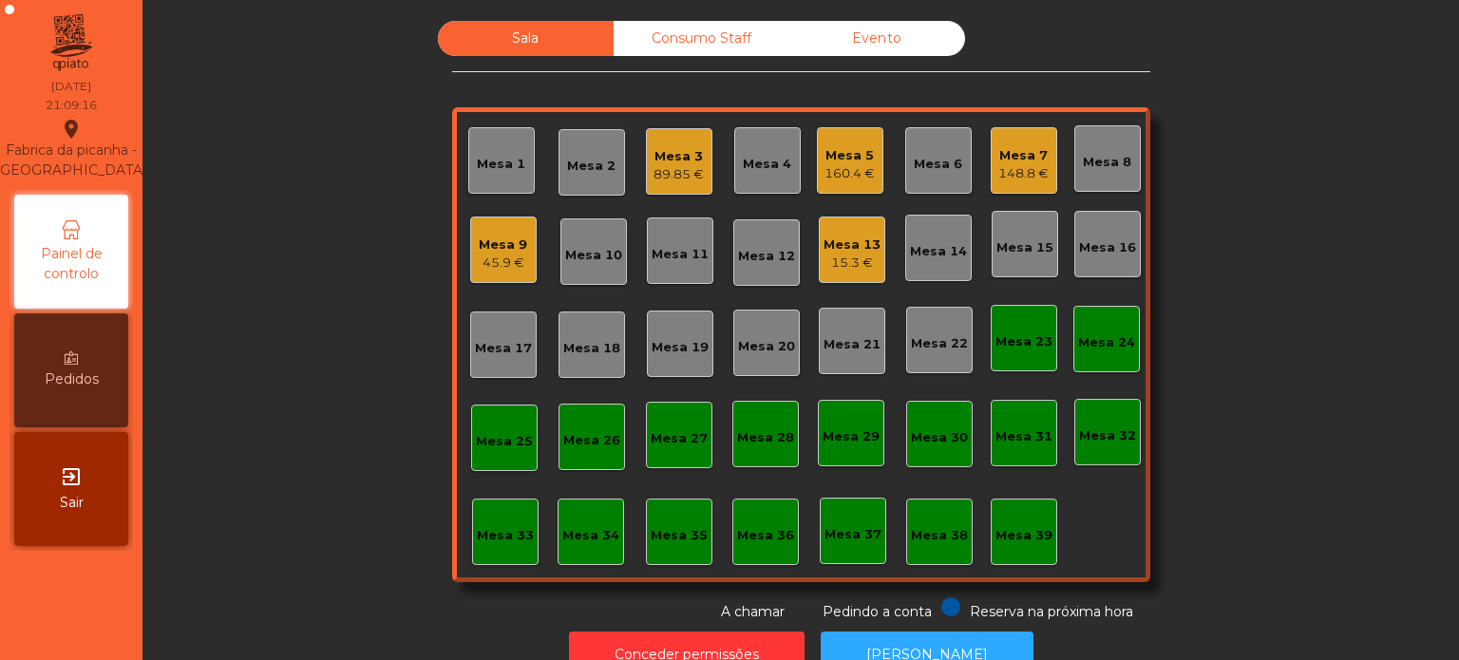
click at [505, 528] on div "Mesa 33" at bounding box center [505, 535] width 57 height 19
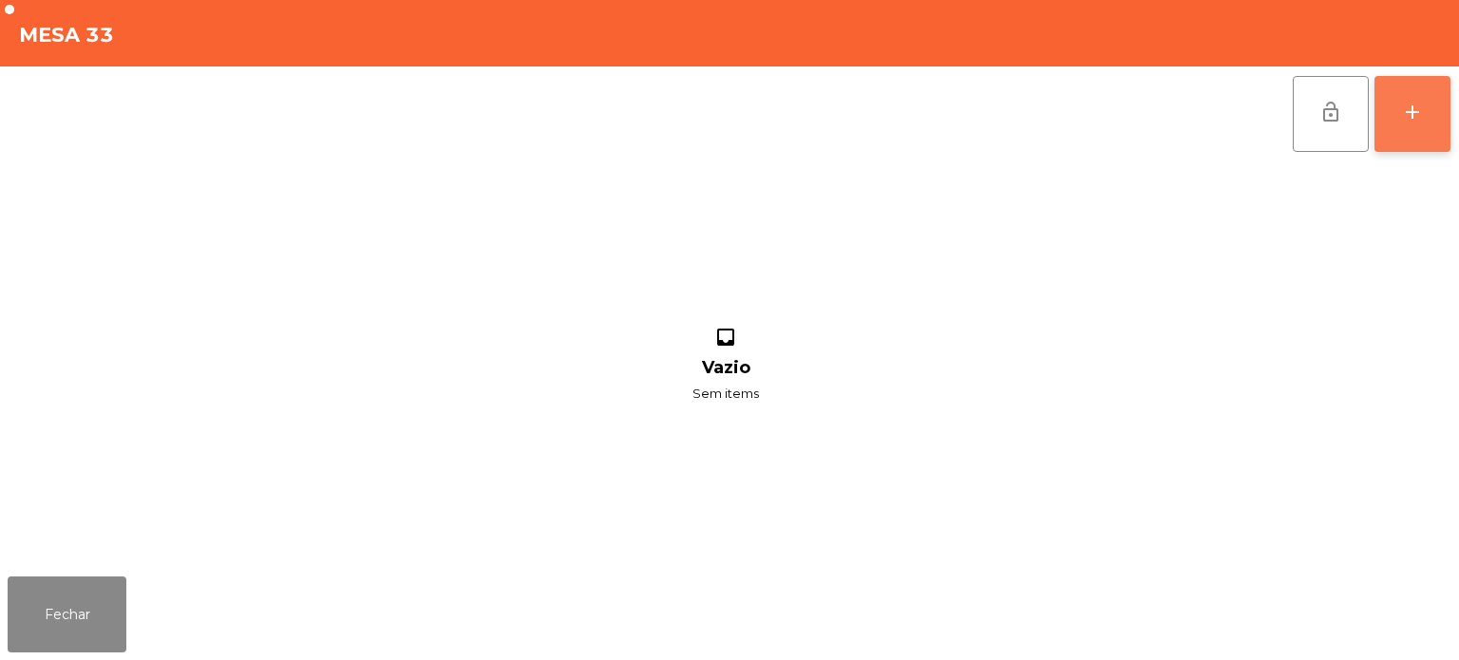
click at [1420, 142] on button "add" at bounding box center [1413, 114] width 76 height 76
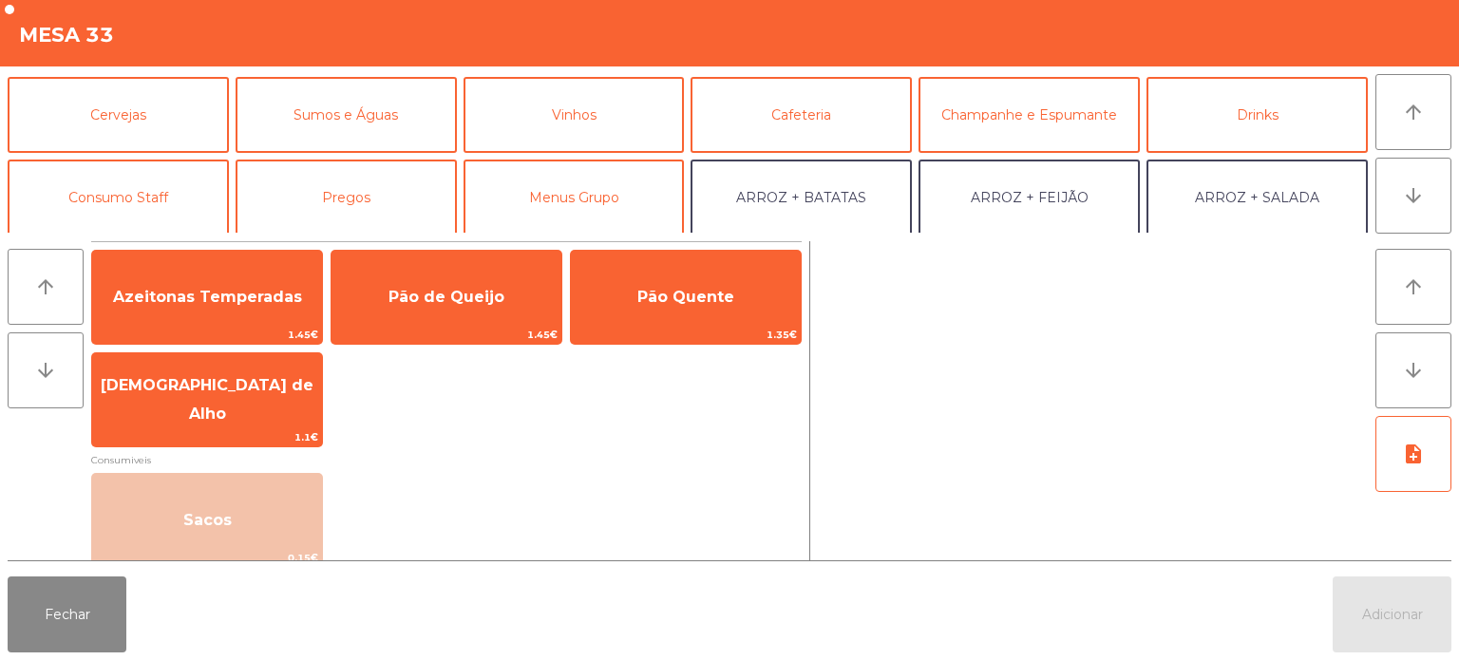
scroll to position [85, 0]
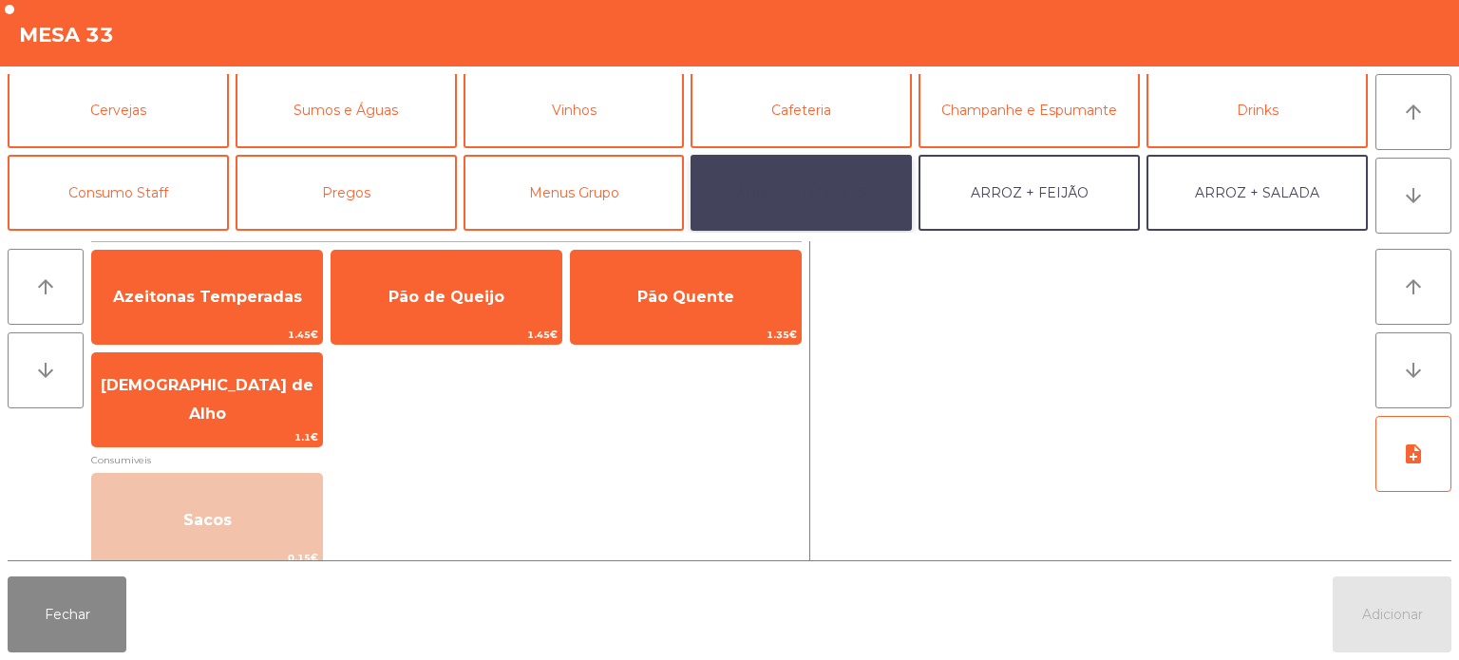
click at [866, 182] on button "ARROZ + BATATAS" at bounding box center [801, 193] width 221 height 76
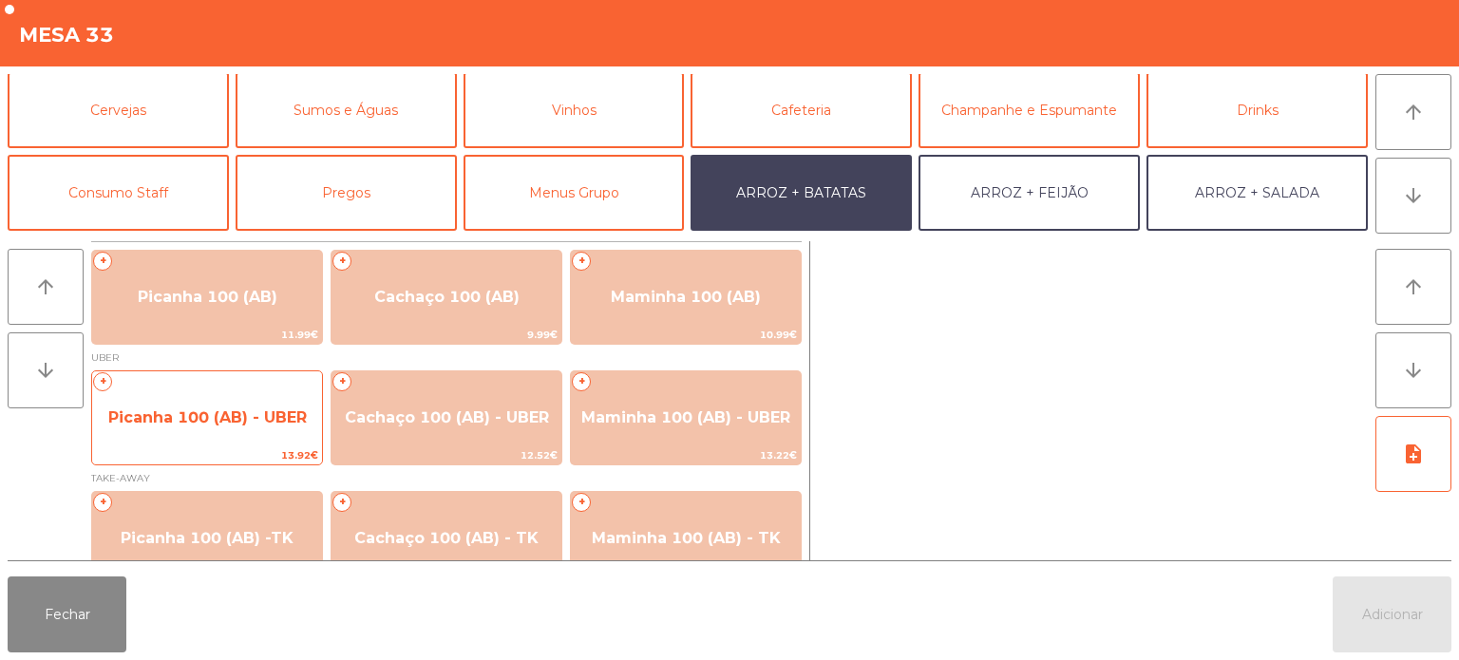
click at [224, 423] on span "Picanha 100 (AB) - UBER" at bounding box center [207, 418] width 199 height 18
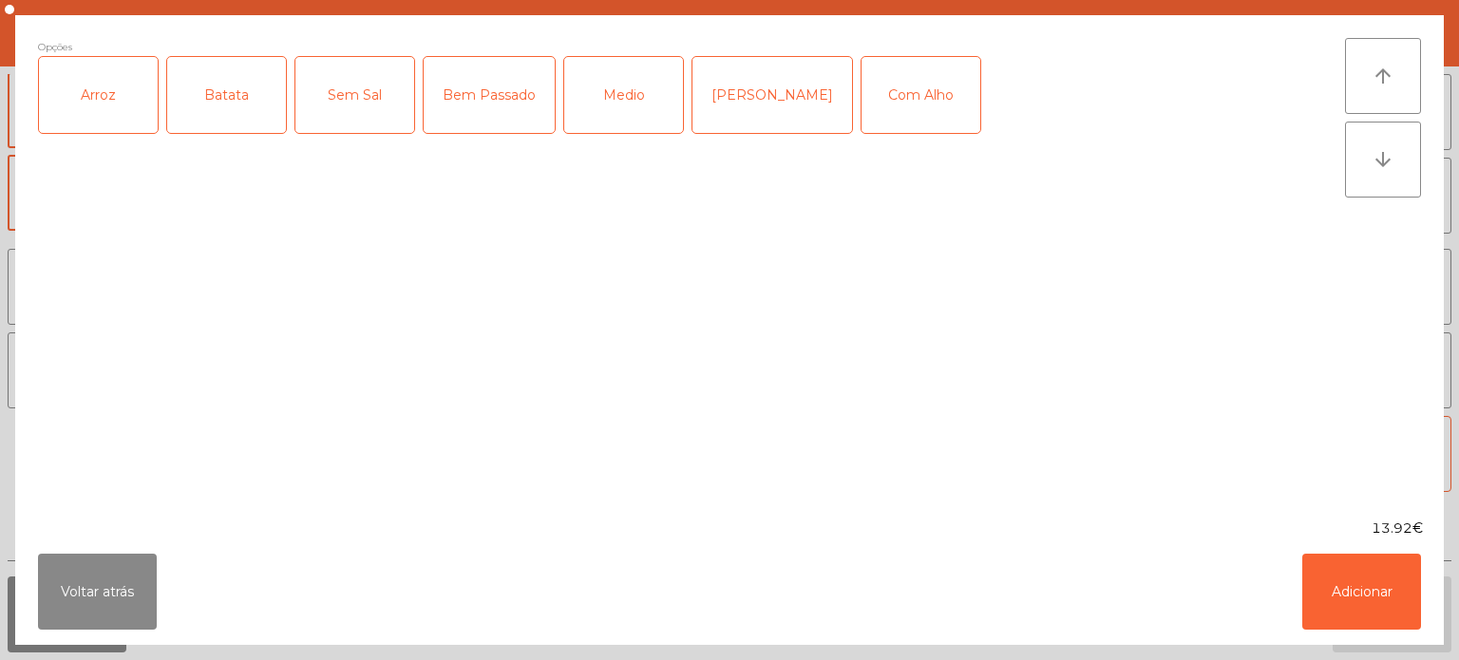
click at [127, 90] on div "Arroz" at bounding box center [98, 95] width 119 height 76
click at [226, 91] on div "Batata" at bounding box center [226, 95] width 119 height 76
click at [624, 99] on div "Medio" at bounding box center [623, 95] width 119 height 76
click at [1329, 572] on button "Adicionar" at bounding box center [1362, 592] width 119 height 76
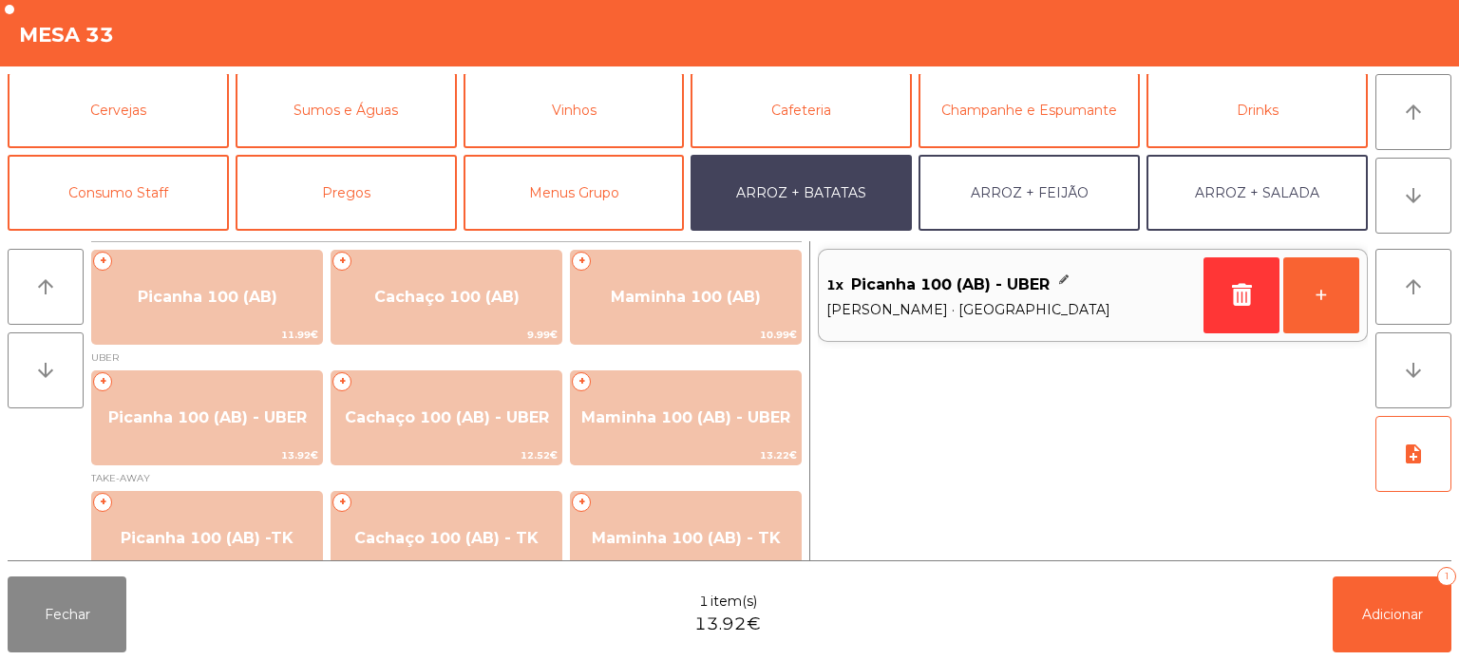
scroll to position [247, 0]
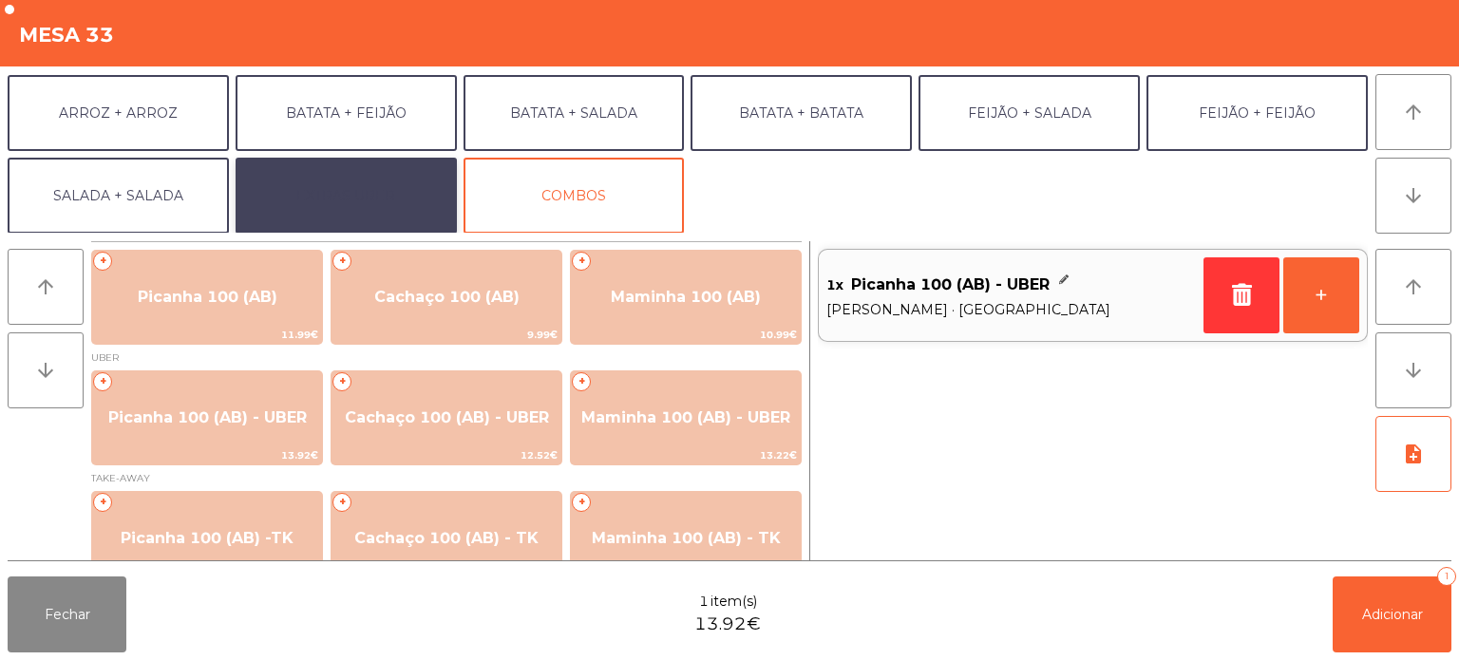
click at [383, 198] on button "EXTRAS UBER" at bounding box center [346, 196] width 221 height 76
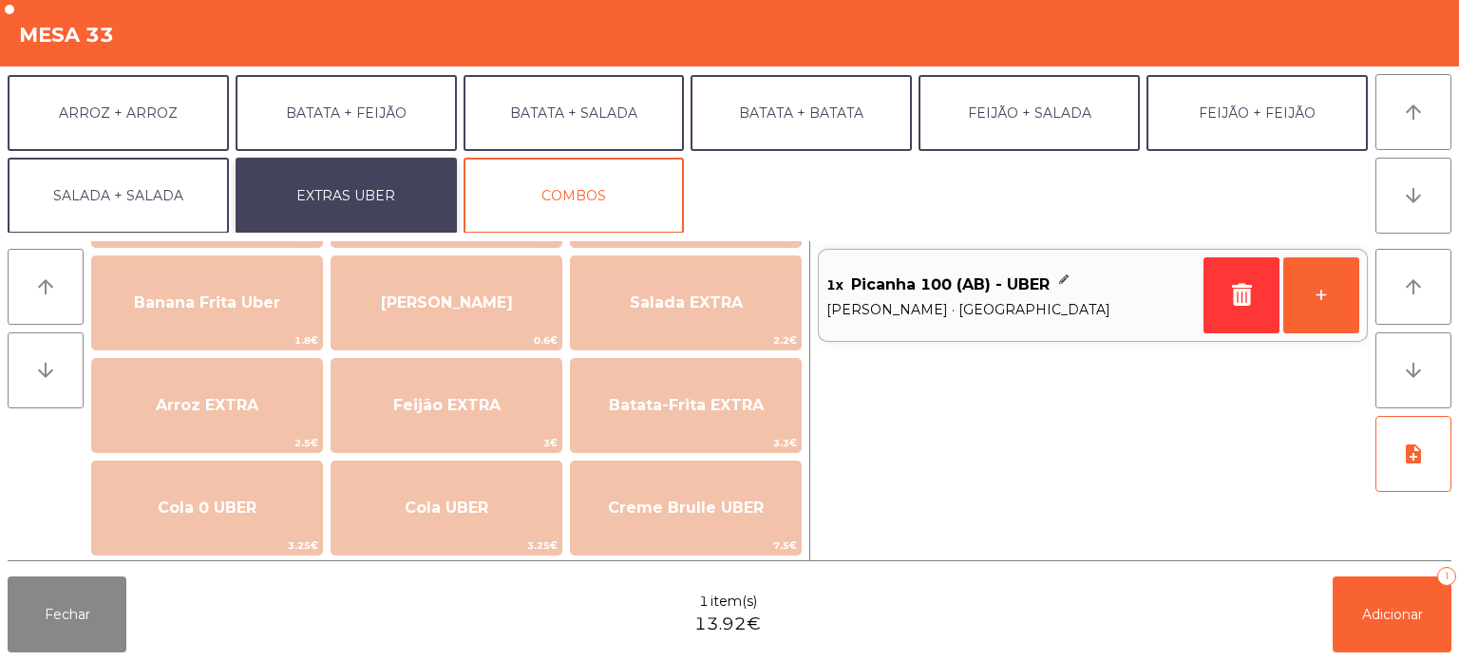
scroll to position [127, 0]
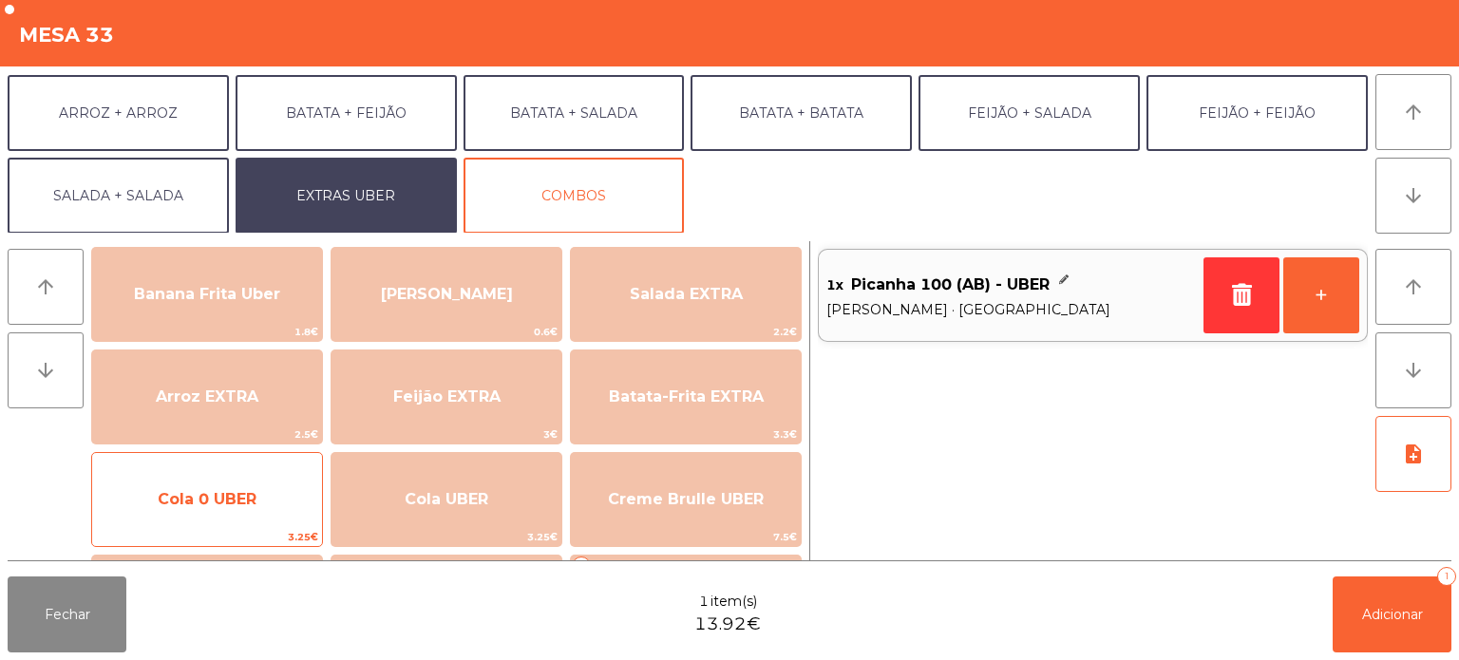
click at [249, 510] on span "Cola 0 UBER" at bounding box center [207, 499] width 230 height 51
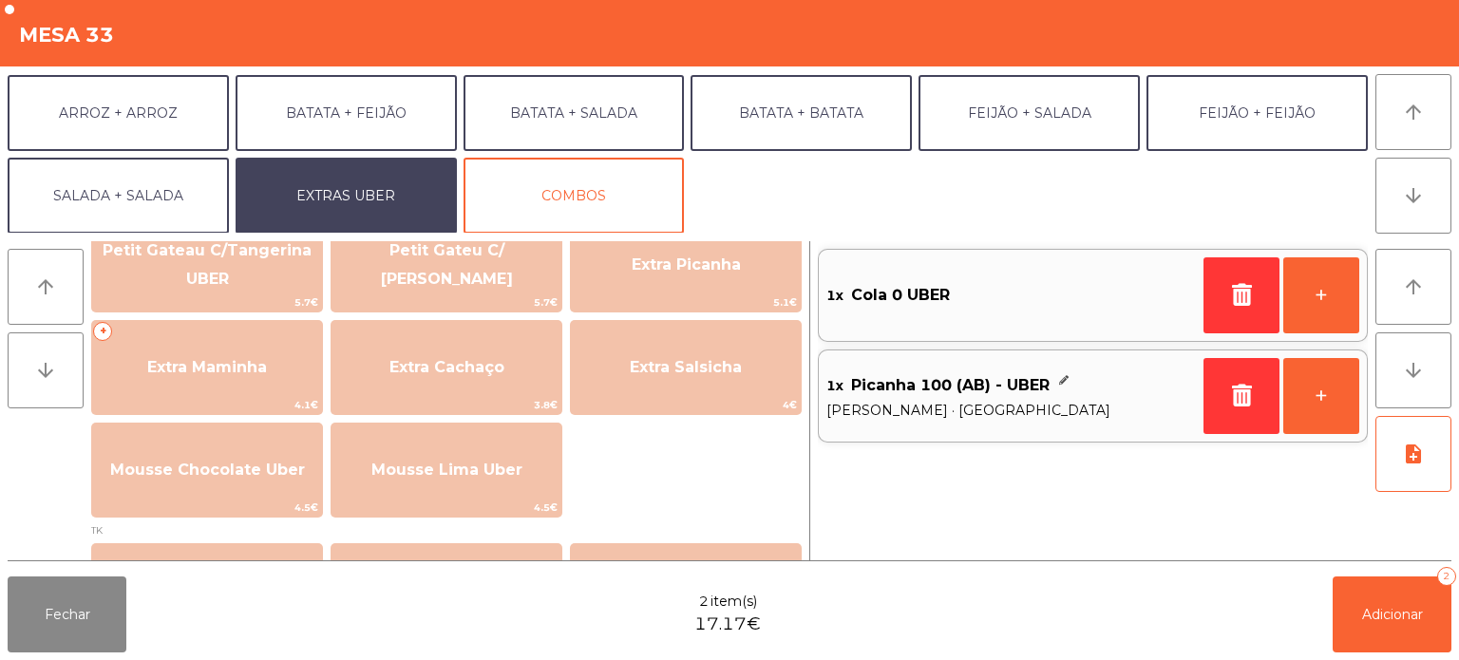
scroll to position [472, 0]
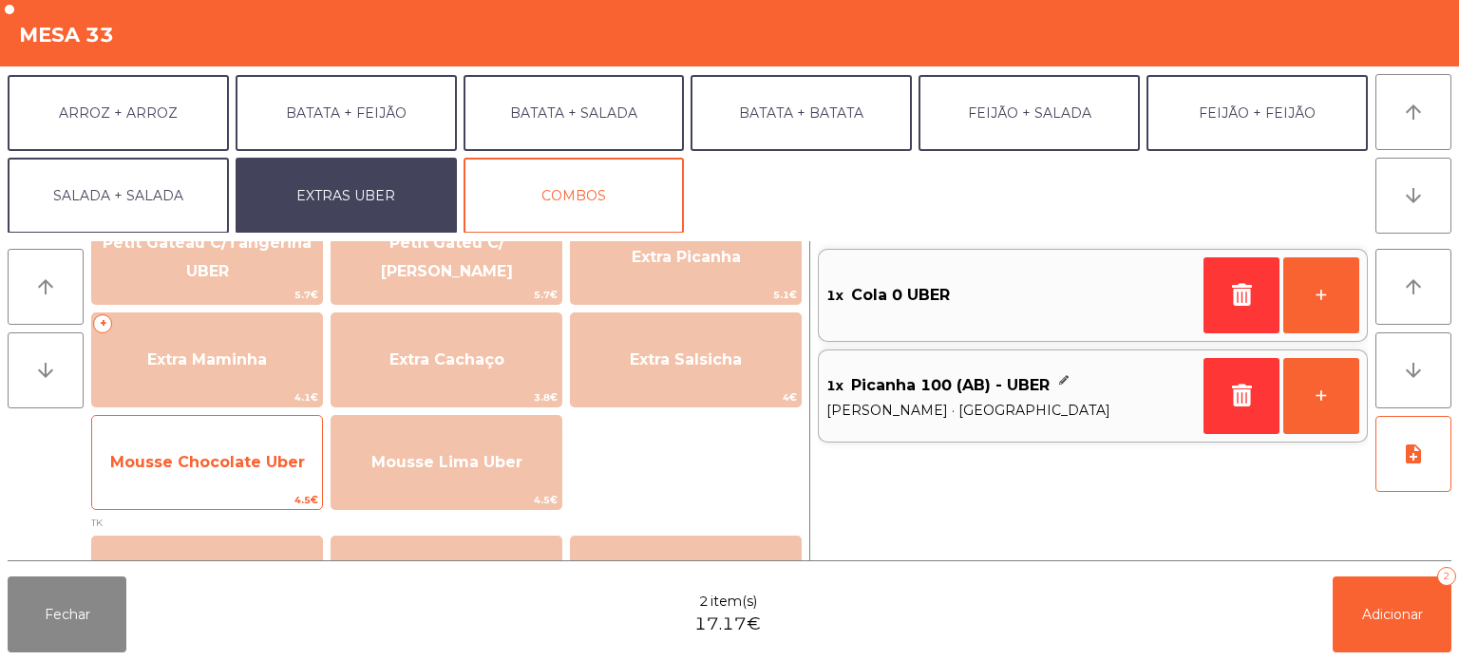
click at [273, 467] on span "Mousse Chocolate Uber" at bounding box center [207, 462] width 195 height 18
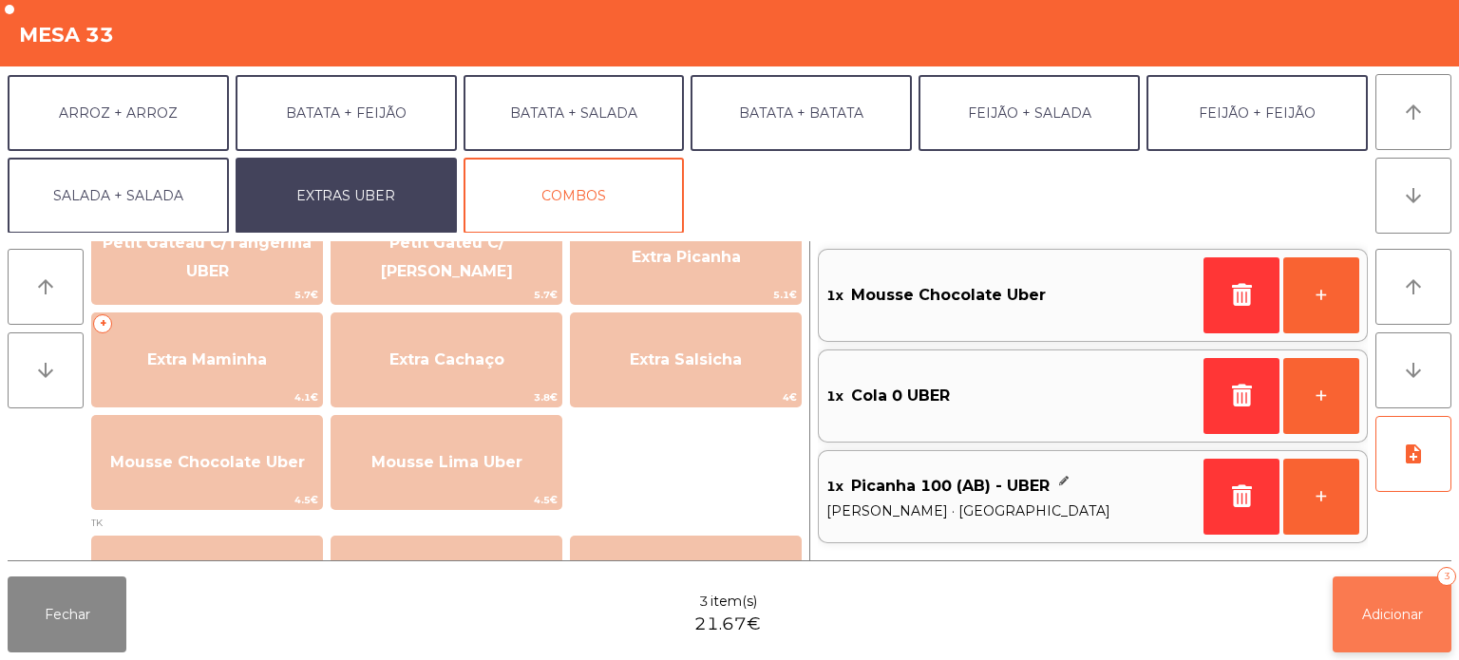
click at [1393, 628] on button "Adicionar 3" at bounding box center [1392, 615] width 119 height 76
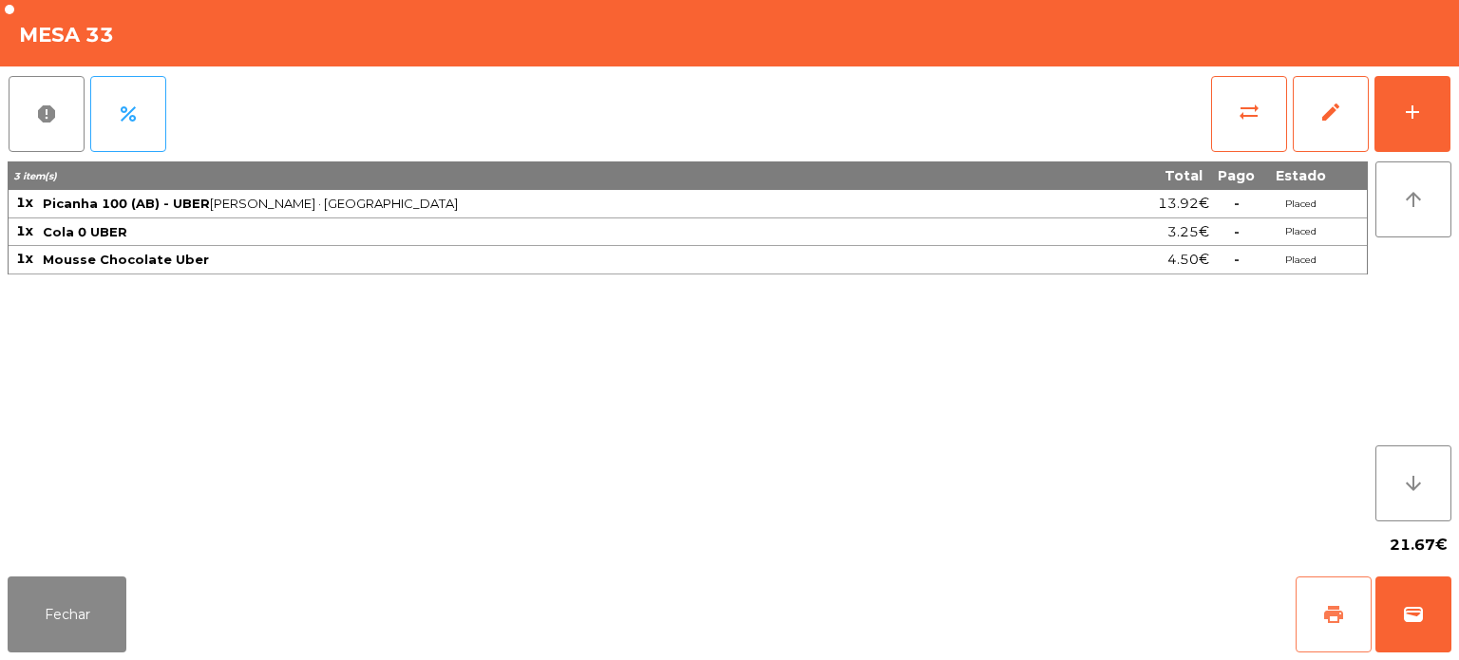
click at [1304, 623] on button "print" at bounding box center [1334, 615] width 76 height 76
click at [1407, 590] on button "wallet" at bounding box center [1414, 615] width 76 height 76
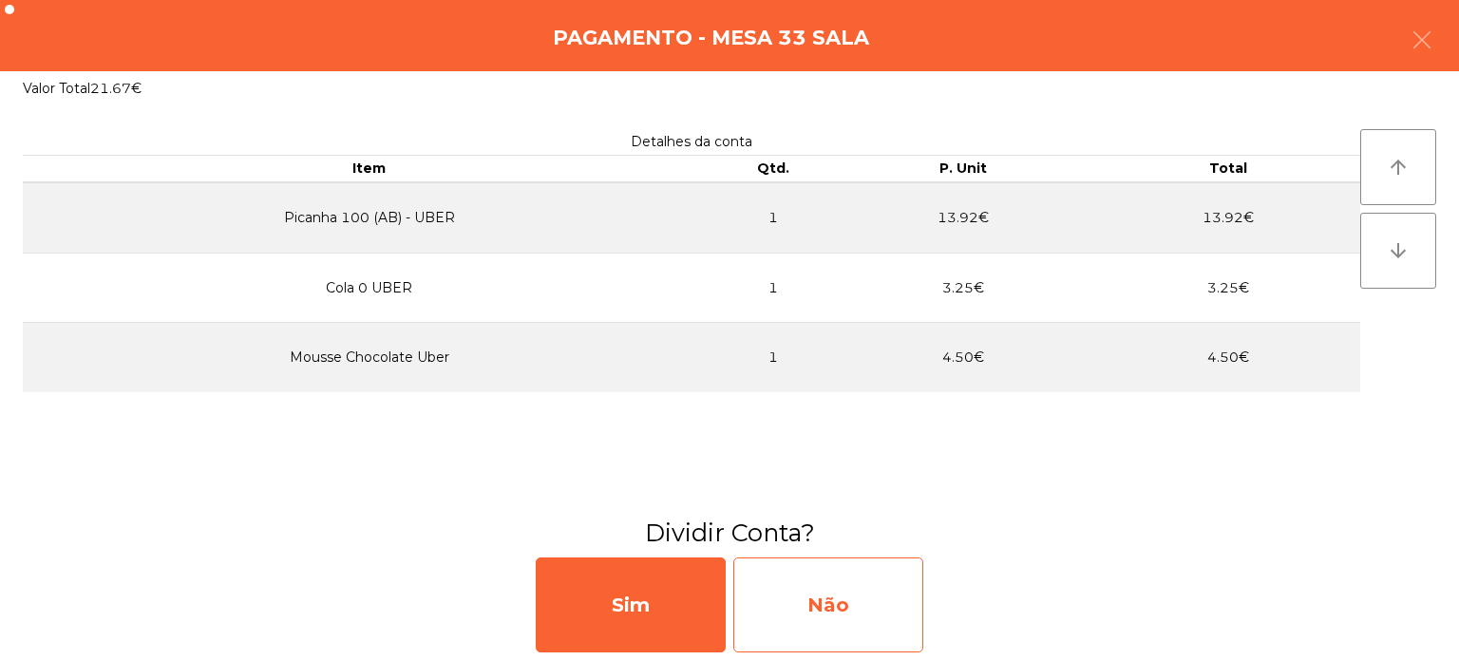
click at [842, 624] on div "Não" at bounding box center [828, 605] width 190 height 95
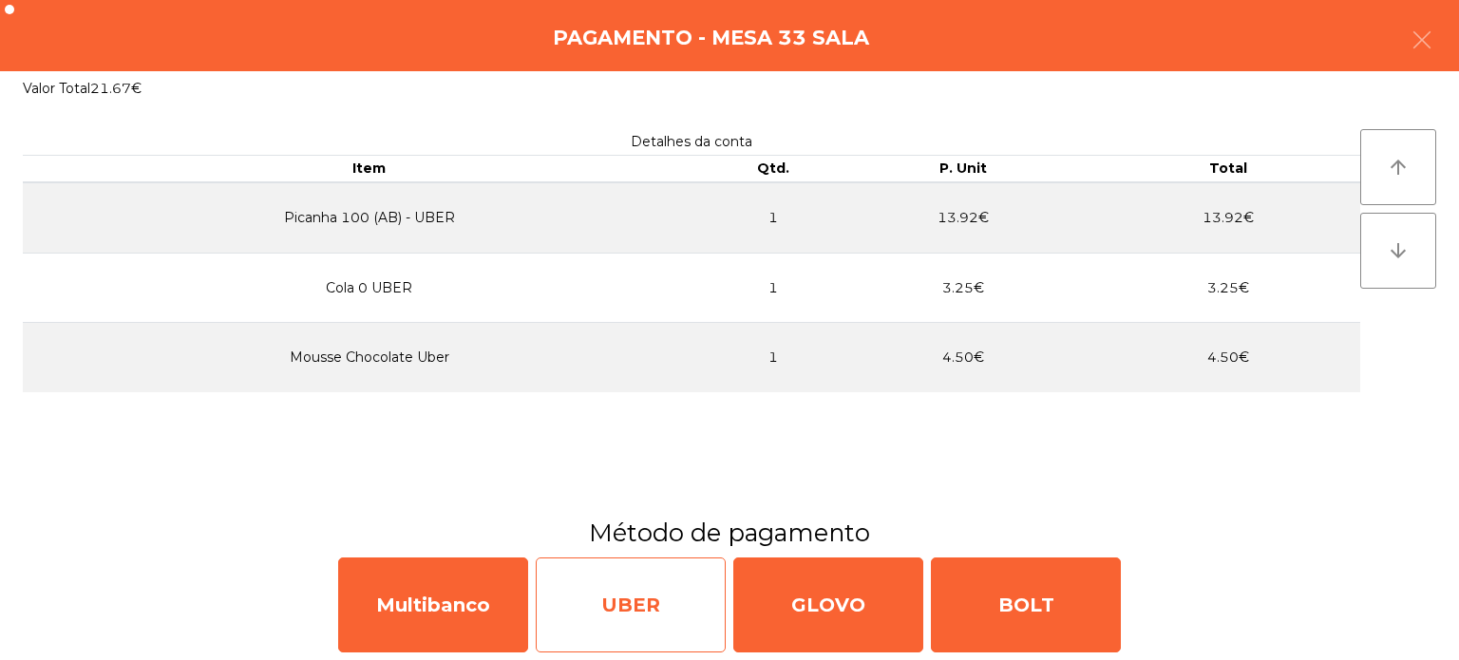
click at [646, 590] on div "UBER" at bounding box center [631, 605] width 190 height 95
select select "**"
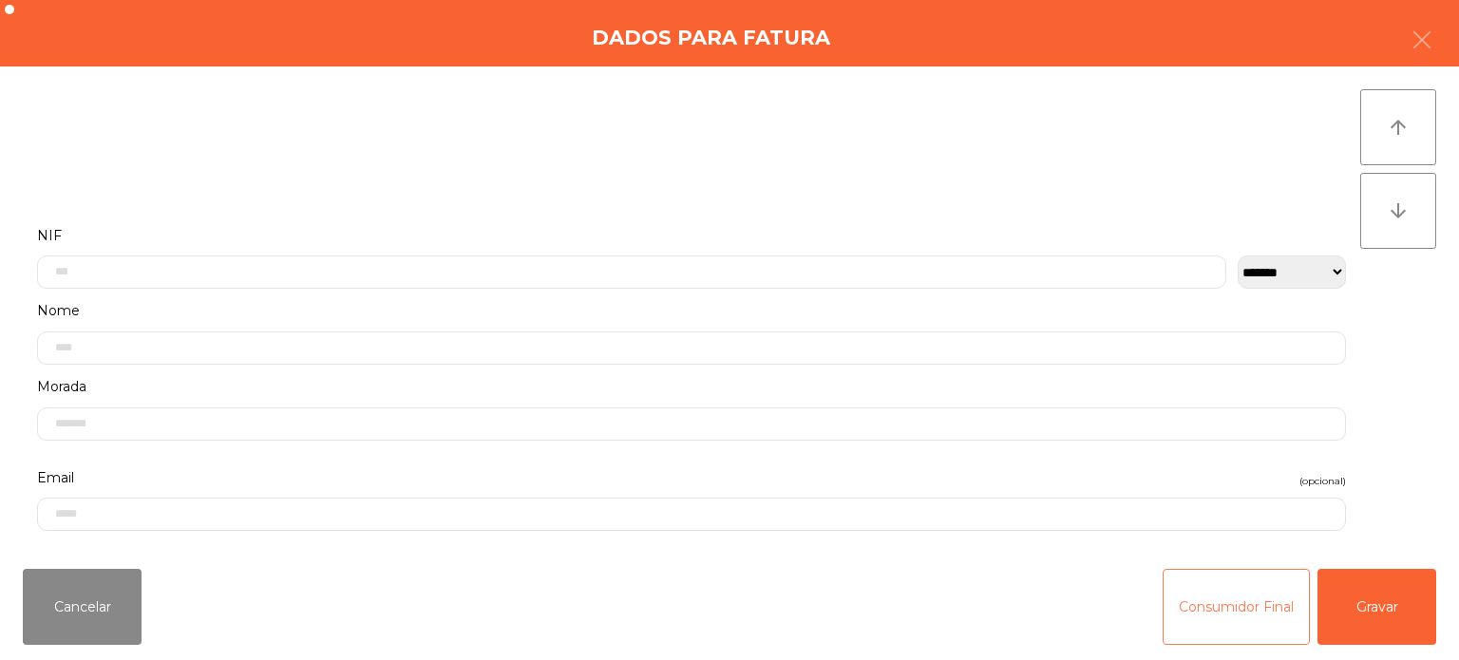
click at [1240, 588] on button "Consumidor Final" at bounding box center [1236, 607] width 147 height 76
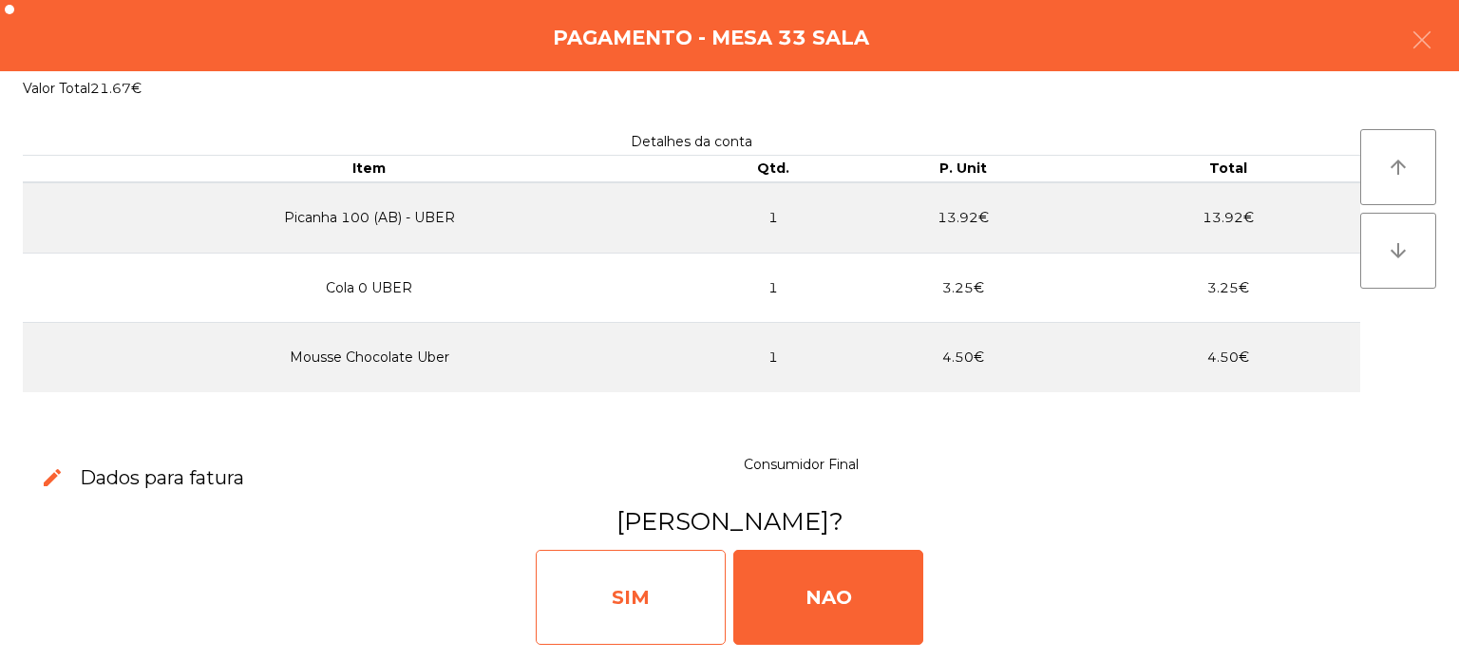
click at [617, 600] on div "SIM" at bounding box center [631, 597] width 190 height 95
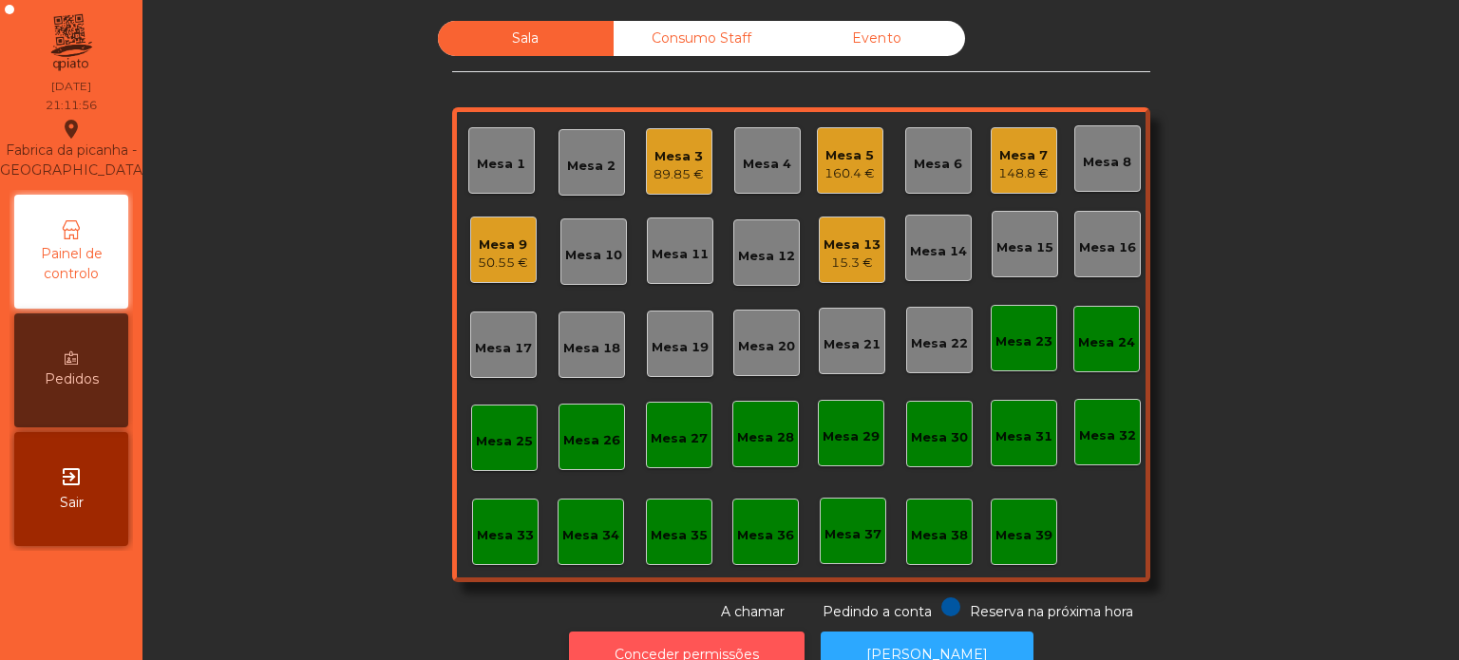
click at [593, 632] on button "Conceder permissões" at bounding box center [687, 655] width 236 height 47
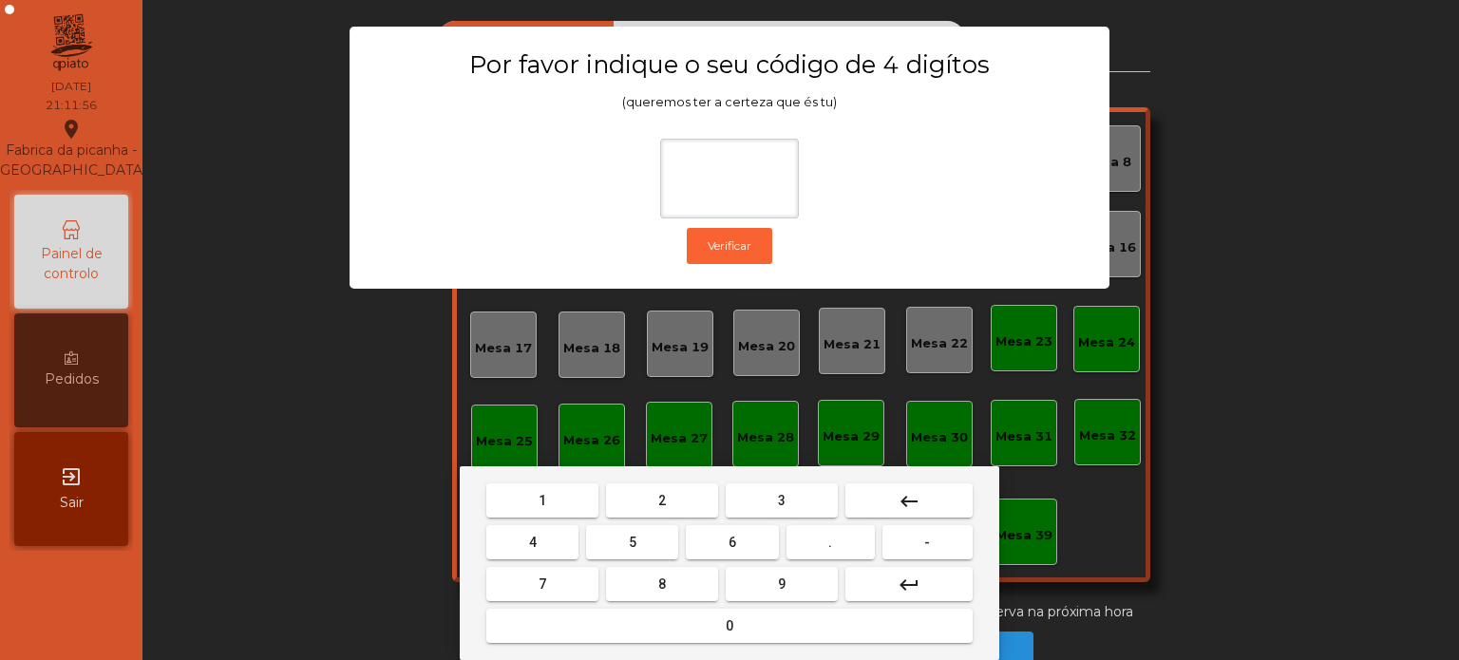
click at [498, 508] on button "1" at bounding box center [542, 501] width 112 height 34
click at [756, 501] on button "3" at bounding box center [782, 501] width 112 height 34
click at [632, 543] on span "5" at bounding box center [633, 542] width 8 height 15
click at [689, 628] on button "0" at bounding box center [729, 626] width 486 height 34
type input "****"
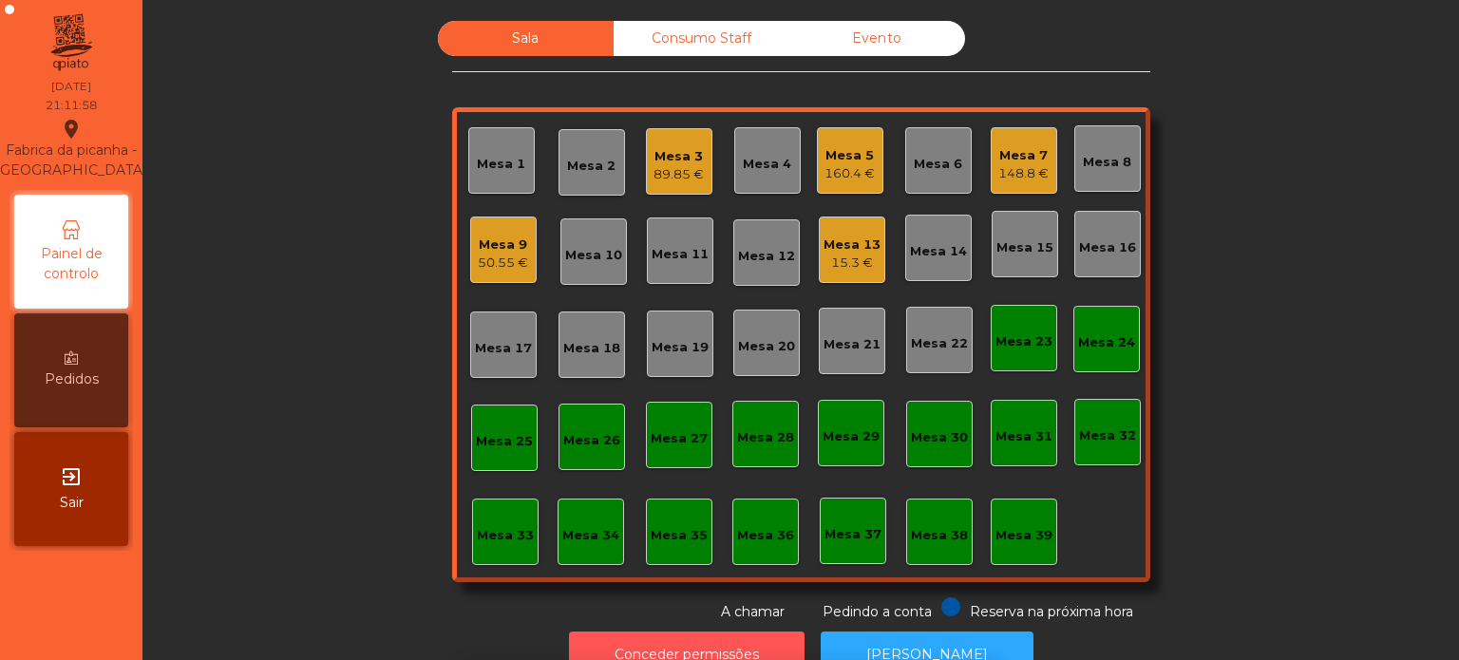
scroll to position [31, 0]
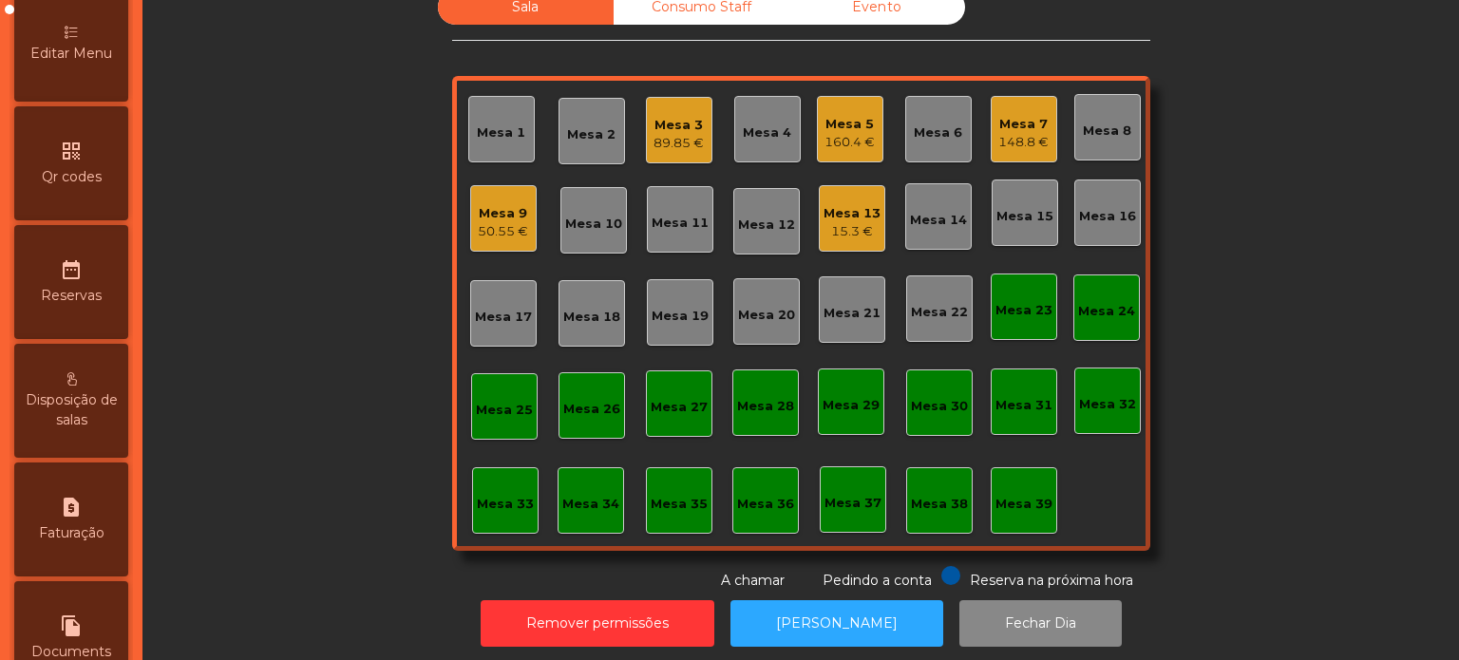
click at [83, 543] on span "Faturação" at bounding box center [72, 534] width 66 height 20
select select "*"
select select "****"
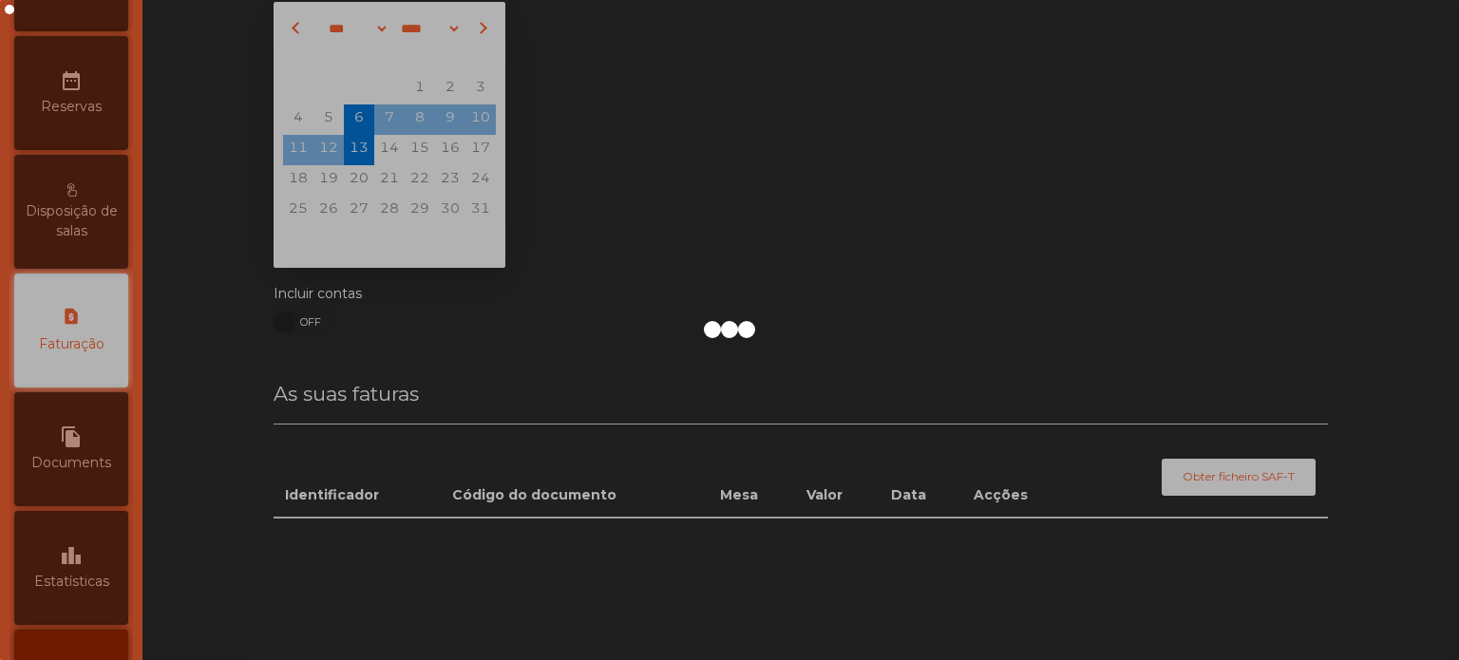
scroll to position [654, 0]
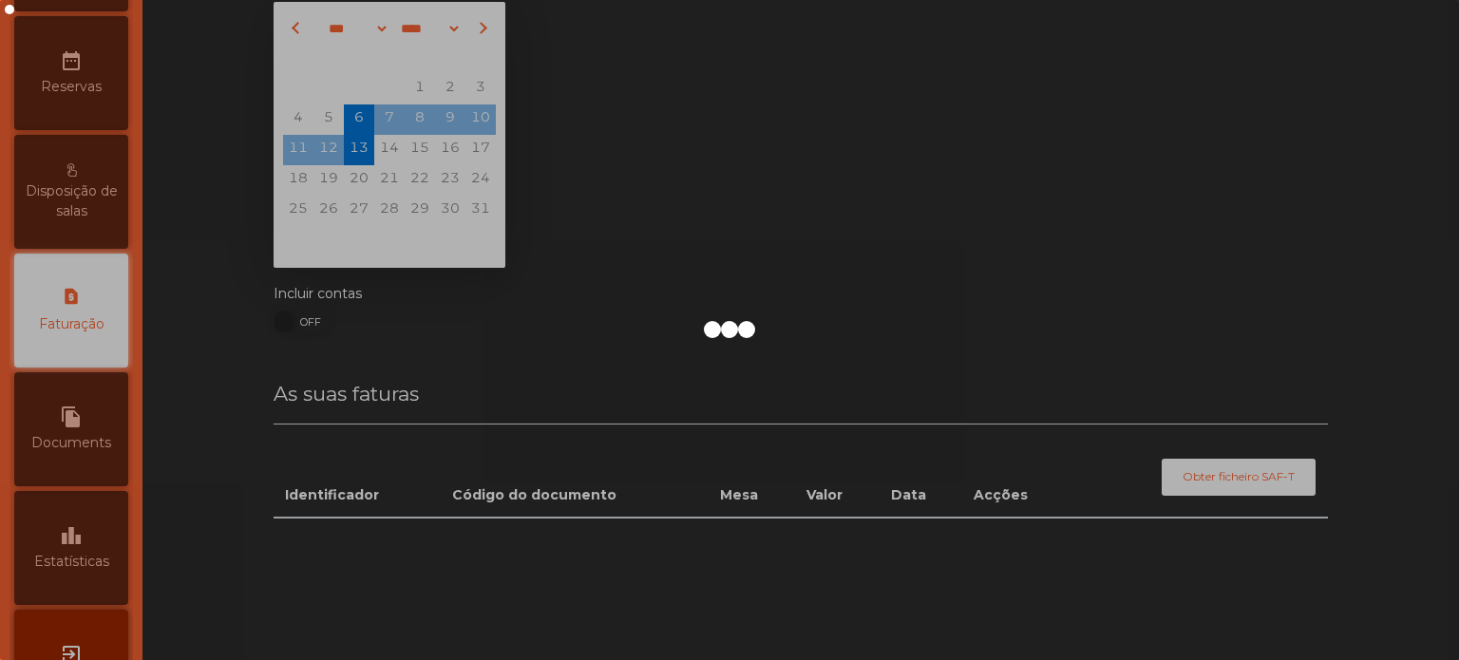
click at [99, 570] on span "Estatísticas" at bounding box center [71, 562] width 75 height 20
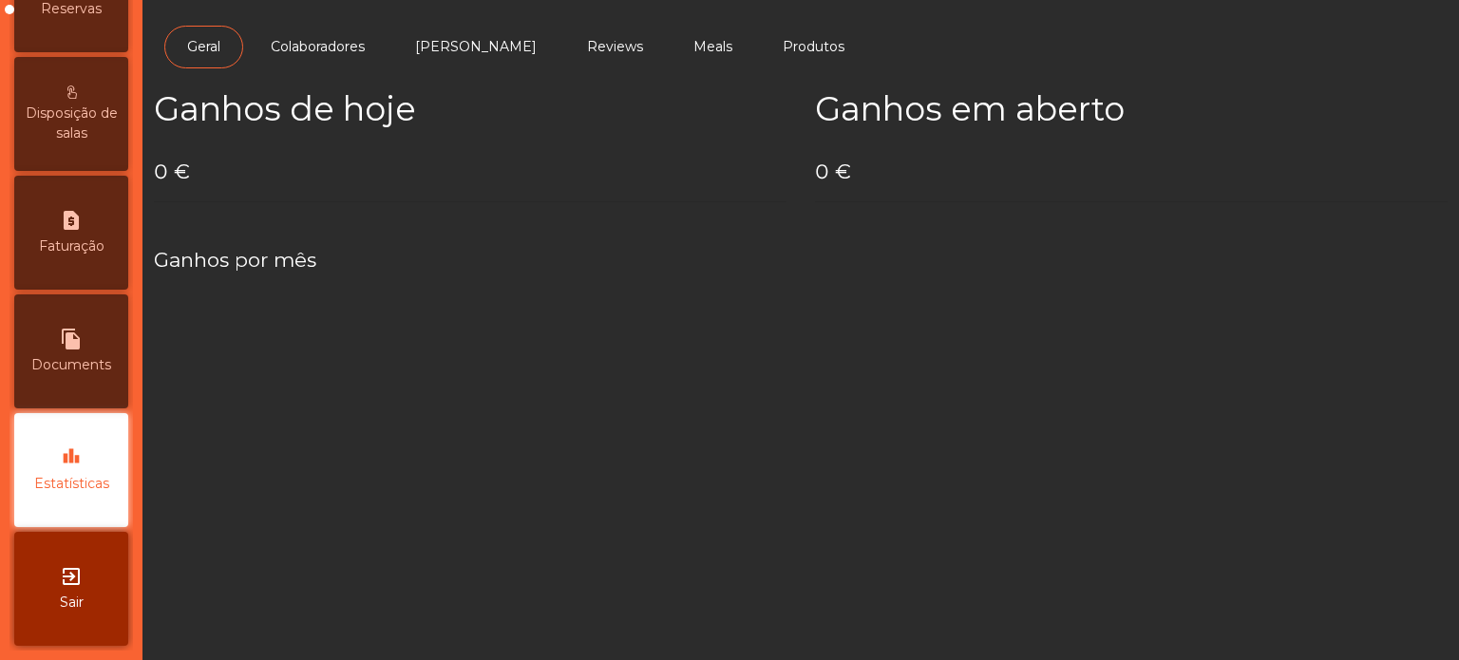
click at [85, 237] on span "Faturação" at bounding box center [72, 247] width 66 height 20
select select "*"
select select "****"
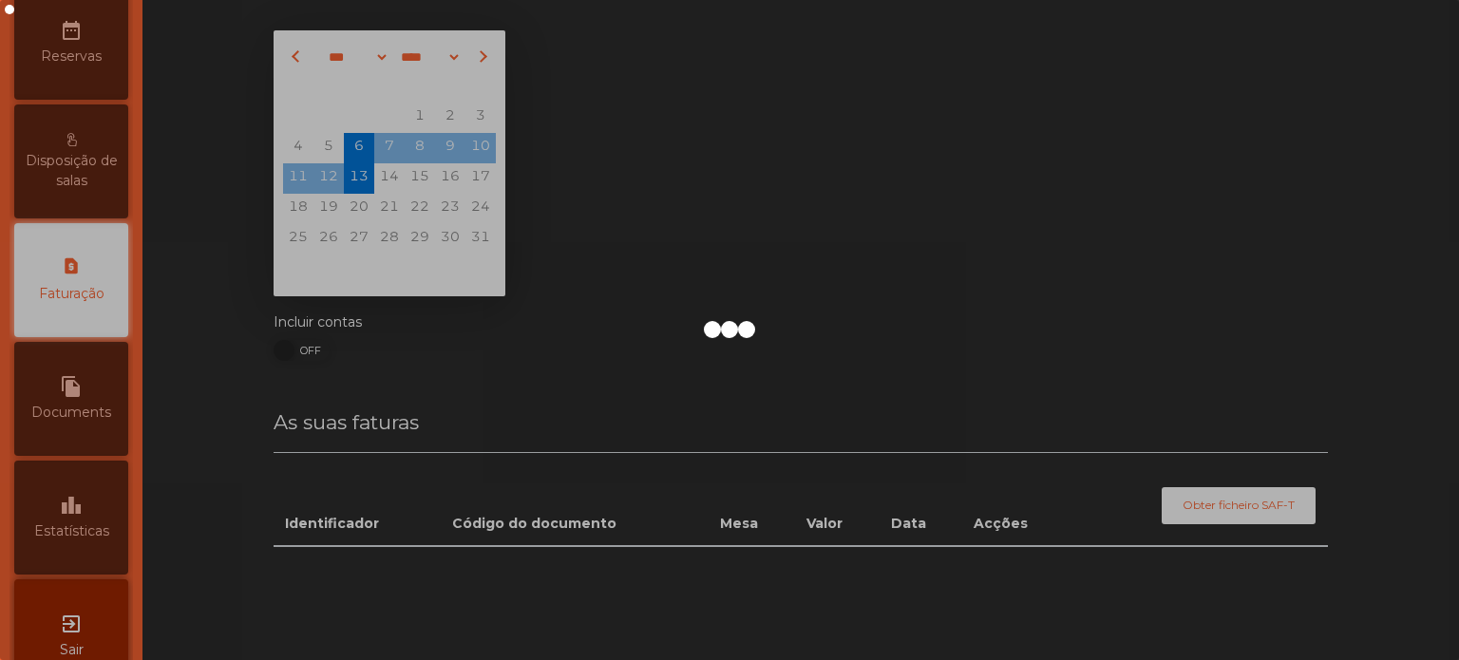
scroll to position [654, 0]
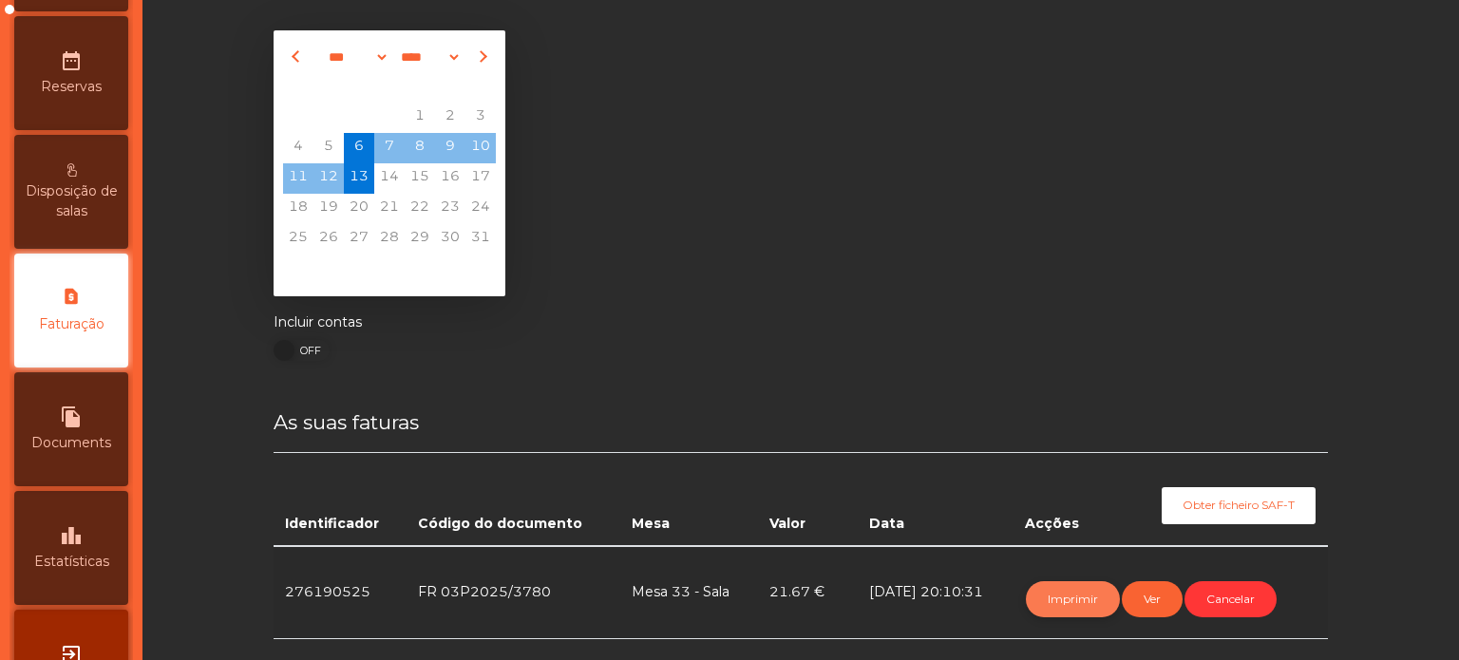
click at [1066, 595] on button "Imprimir" at bounding box center [1073, 599] width 94 height 36
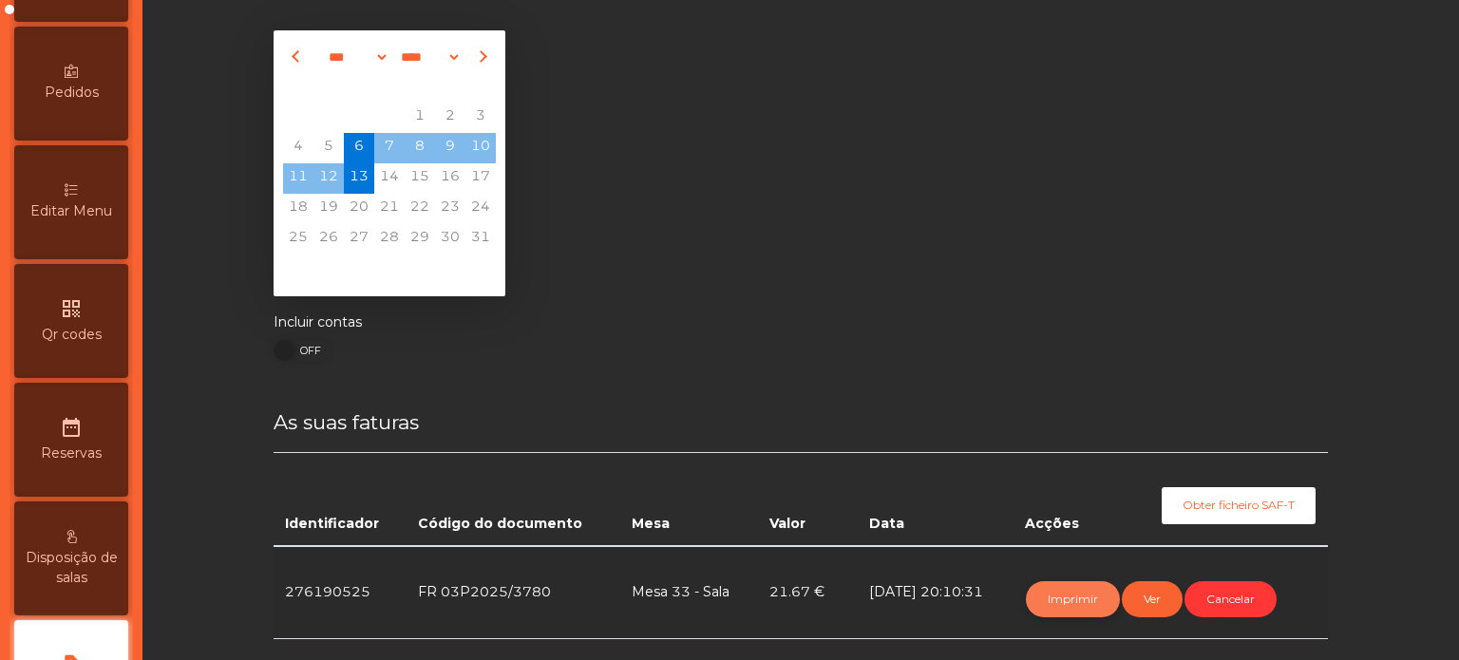
scroll to position [0, 0]
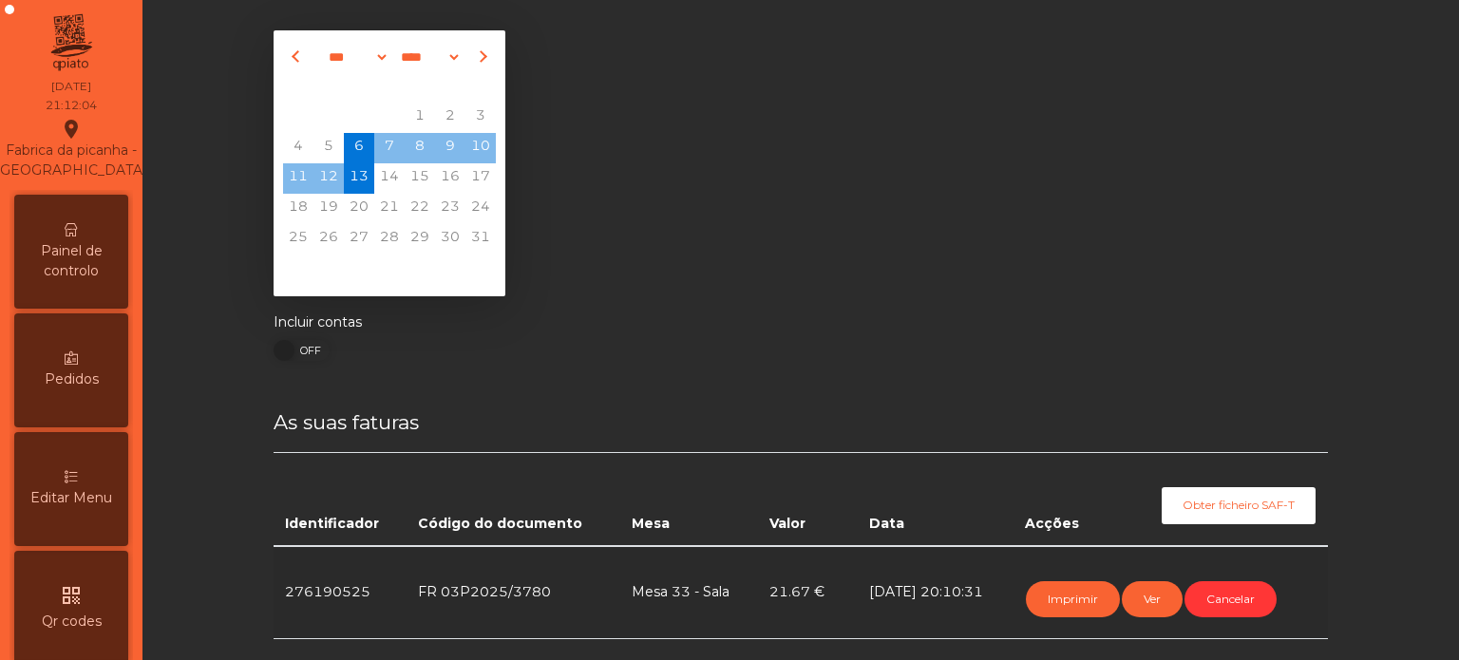
click at [86, 276] on span "Painel de controlo" at bounding box center [71, 261] width 105 height 40
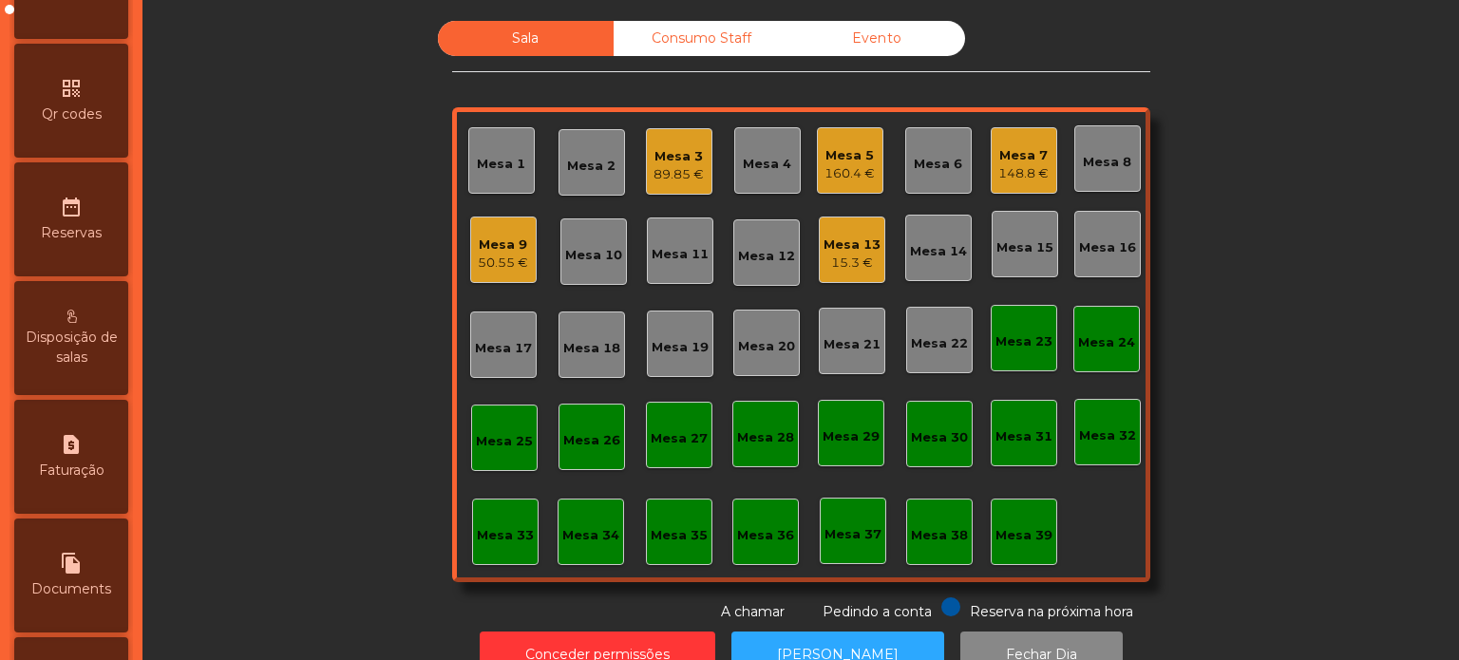
click at [83, 479] on div "request_page Faturação" at bounding box center [71, 457] width 114 height 114
select select "*"
select select "****"
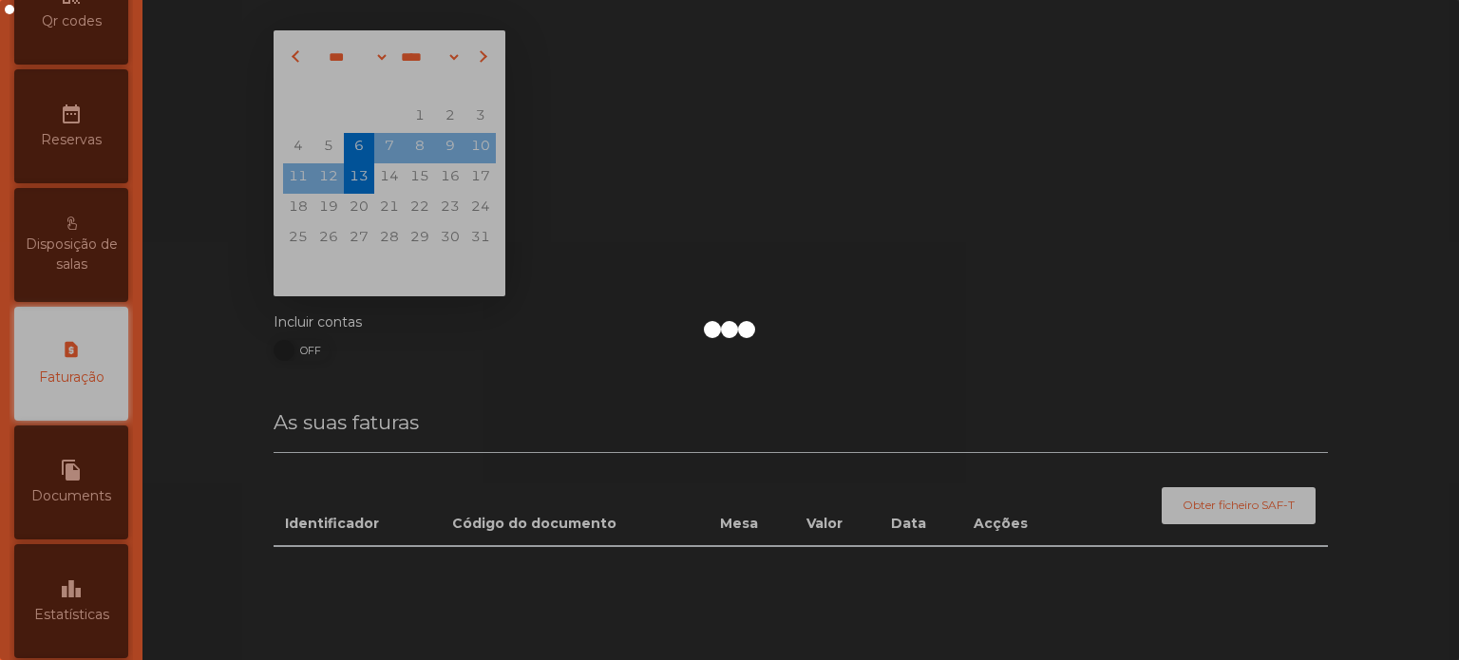
scroll to position [654, 0]
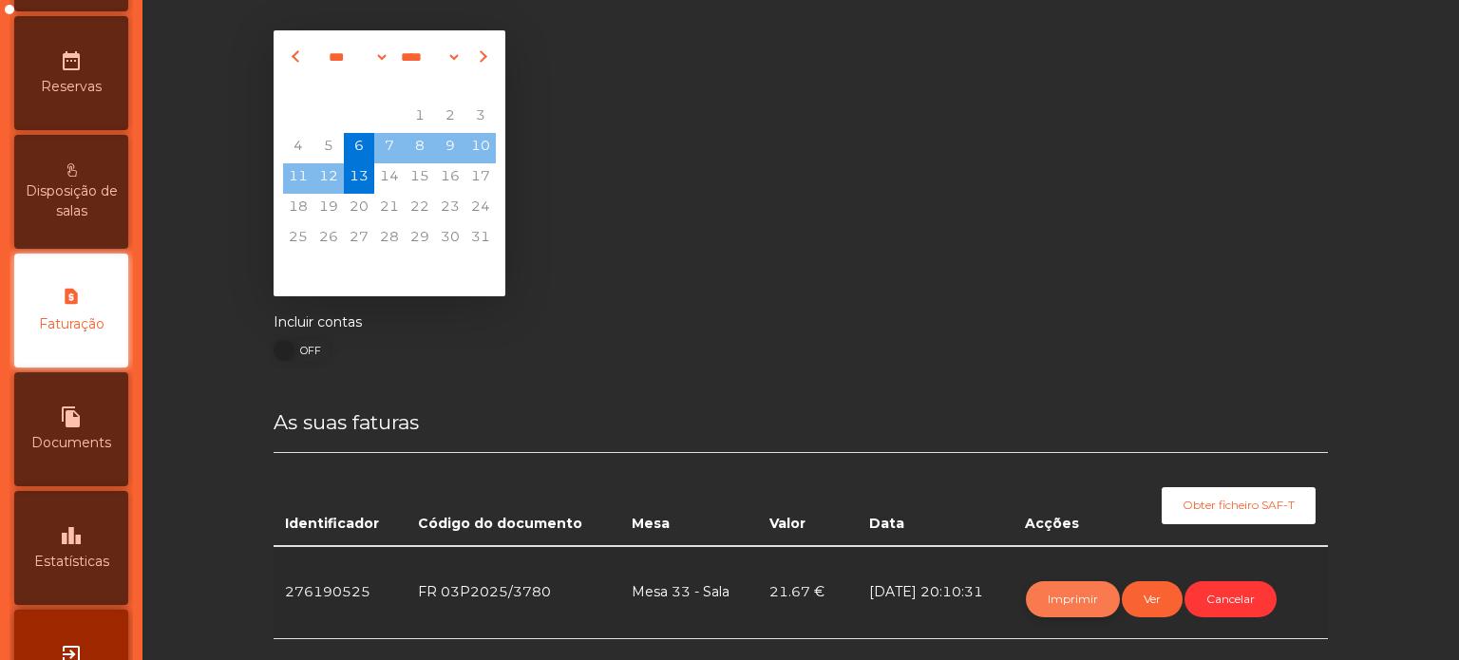
click at [1079, 582] on button "Imprimir" at bounding box center [1073, 599] width 94 height 36
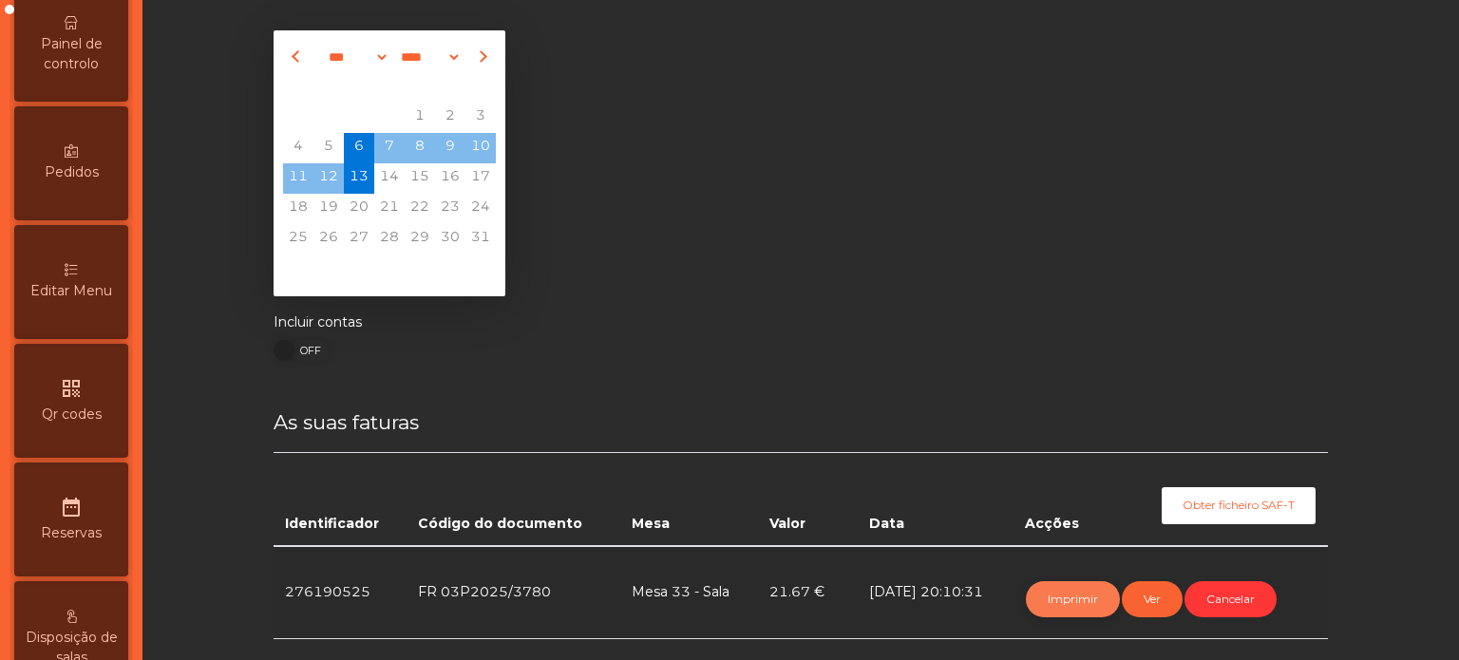
scroll to position [0, 0]
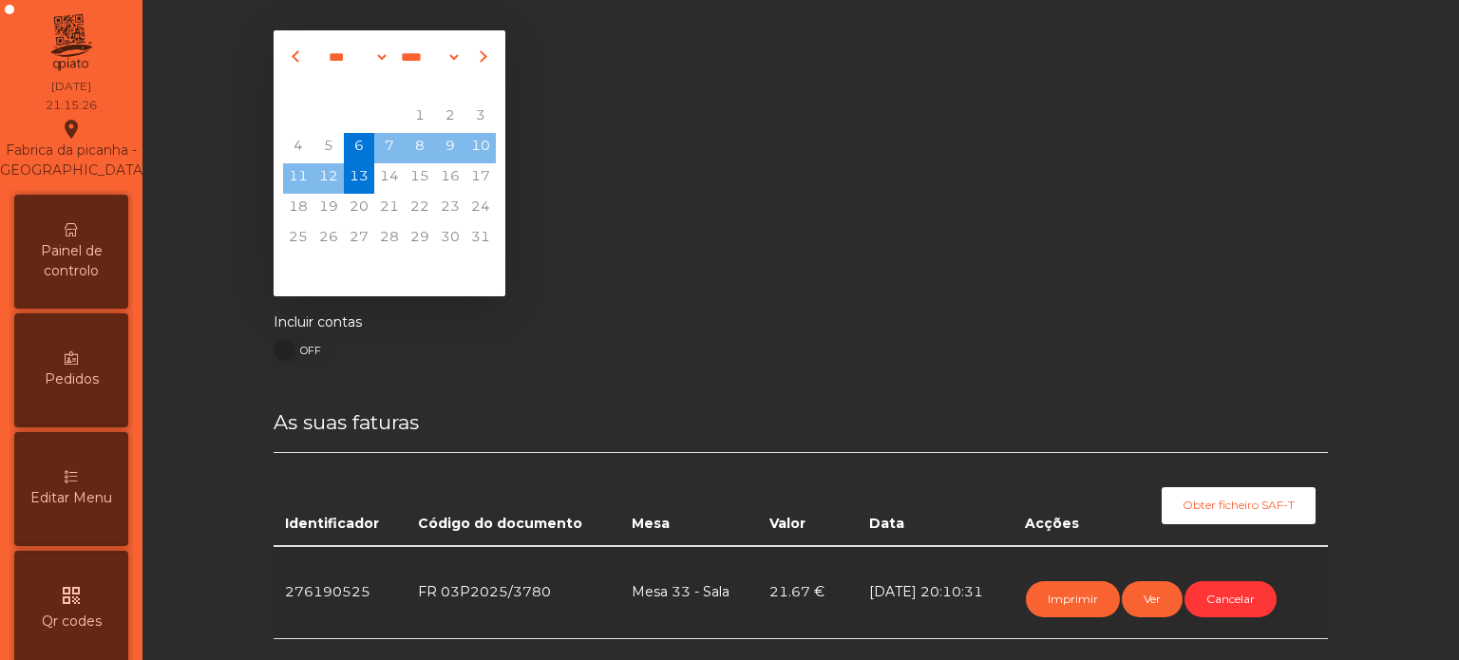
click at [86, 281] on span "Painel de controlo" at bounding box center [71, 261] width 105 height 40
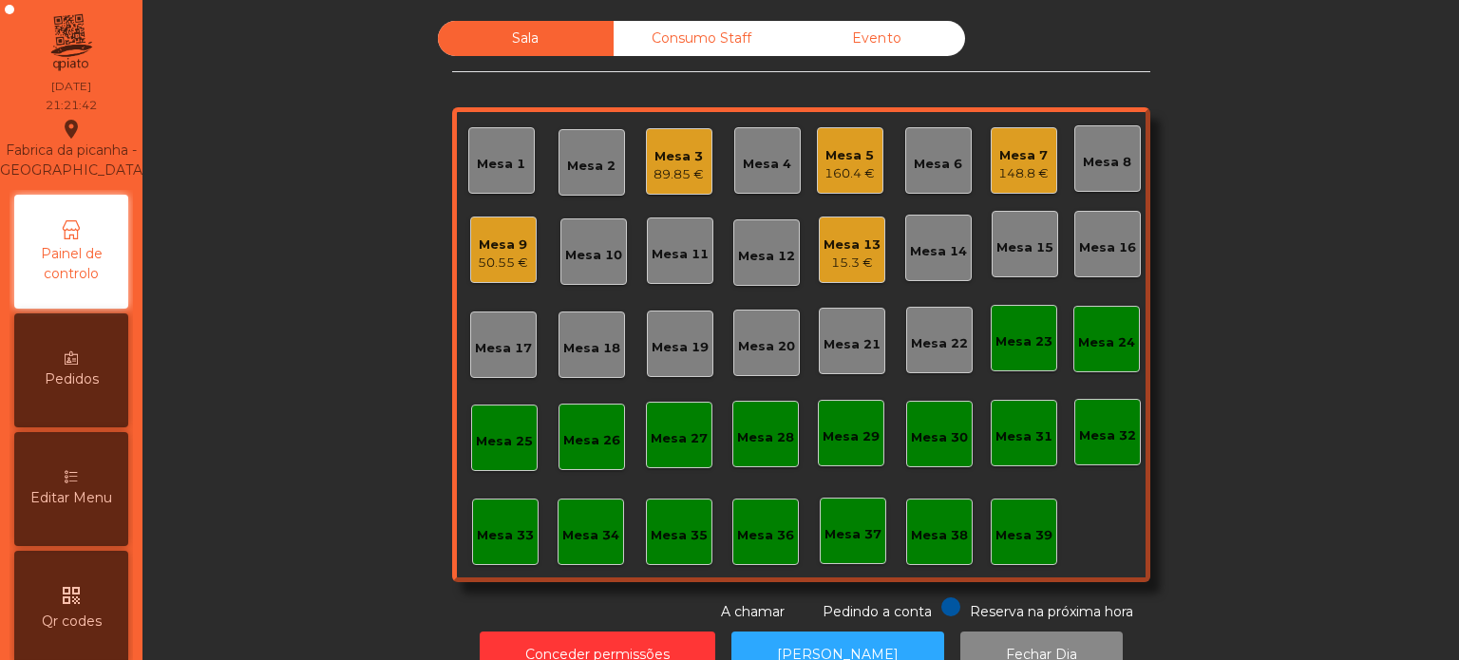
click at [876, 258] on div "Mesa 13 15.3 €" at bounding box center [852, 250] width 67 height 67
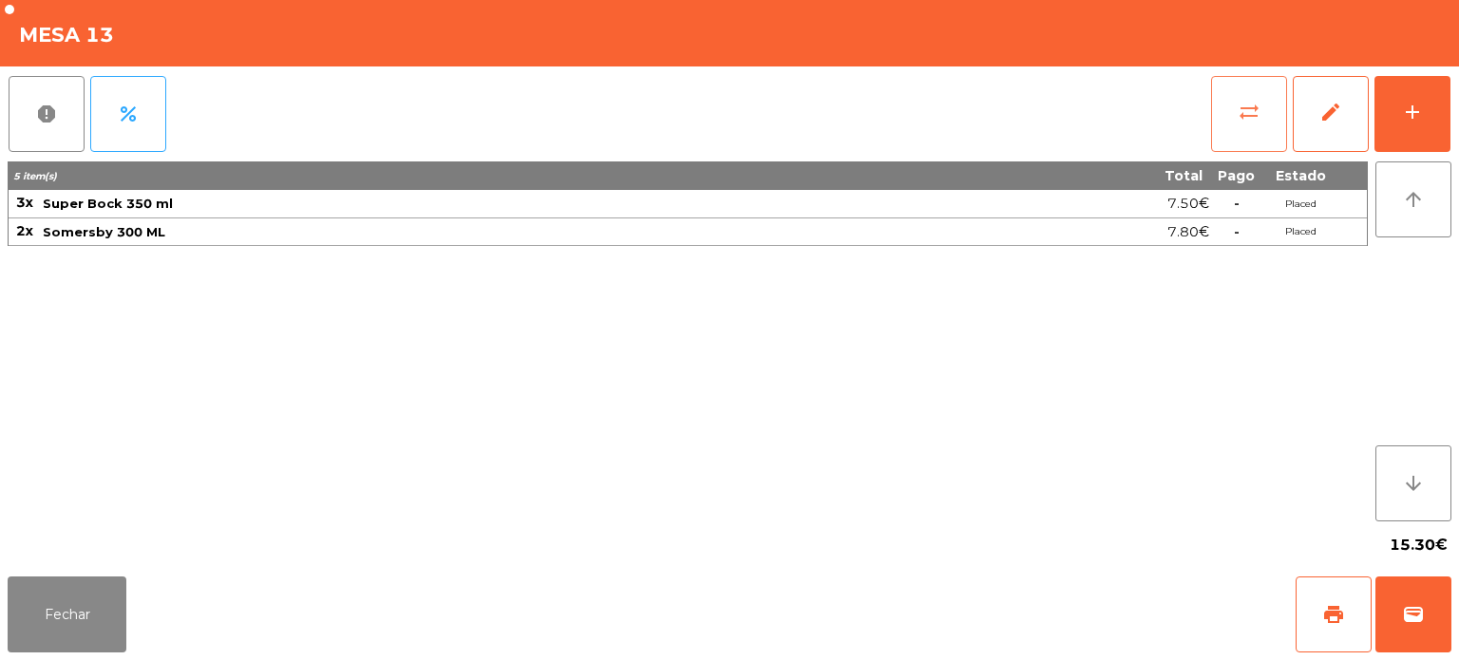
click at [1254, 113] on span "sync_alt" at bounding box center [1249, 112] width 23 height 23
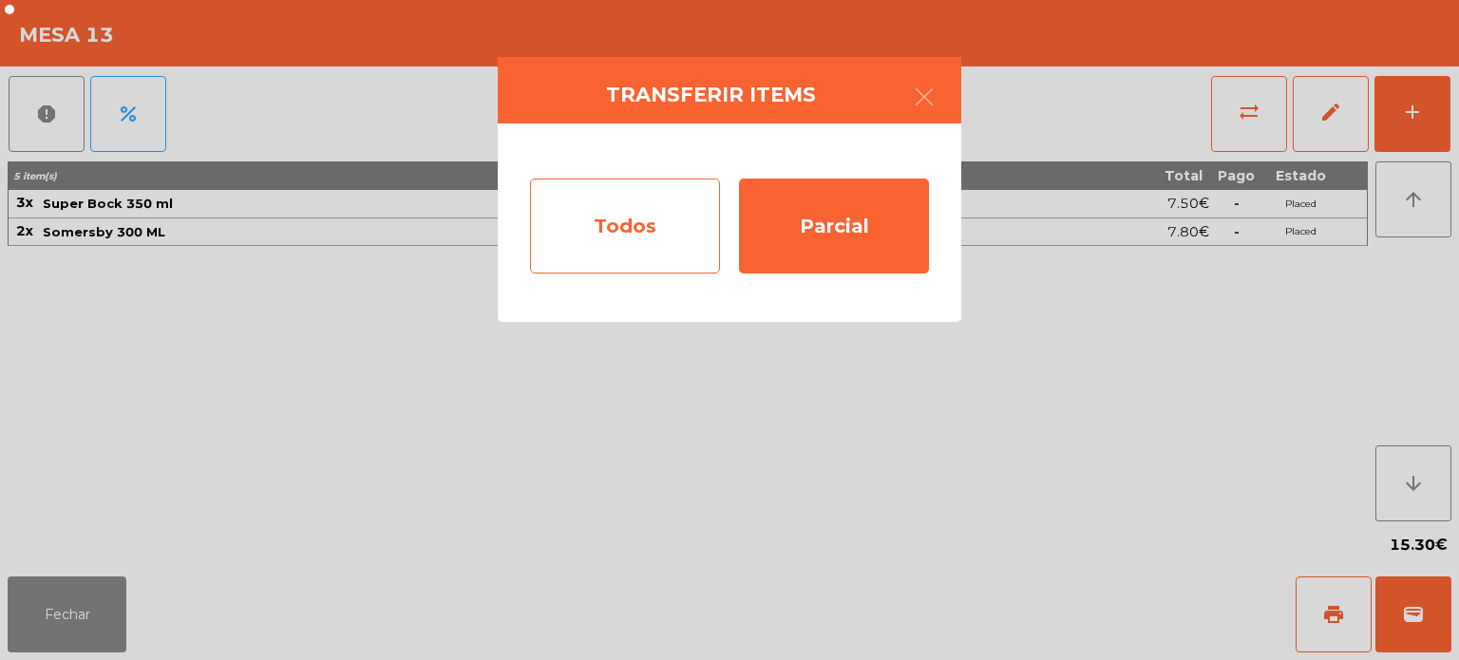
click at [629, 220] on div "Todos" at bounding box center [625, 226] width 190 height 95
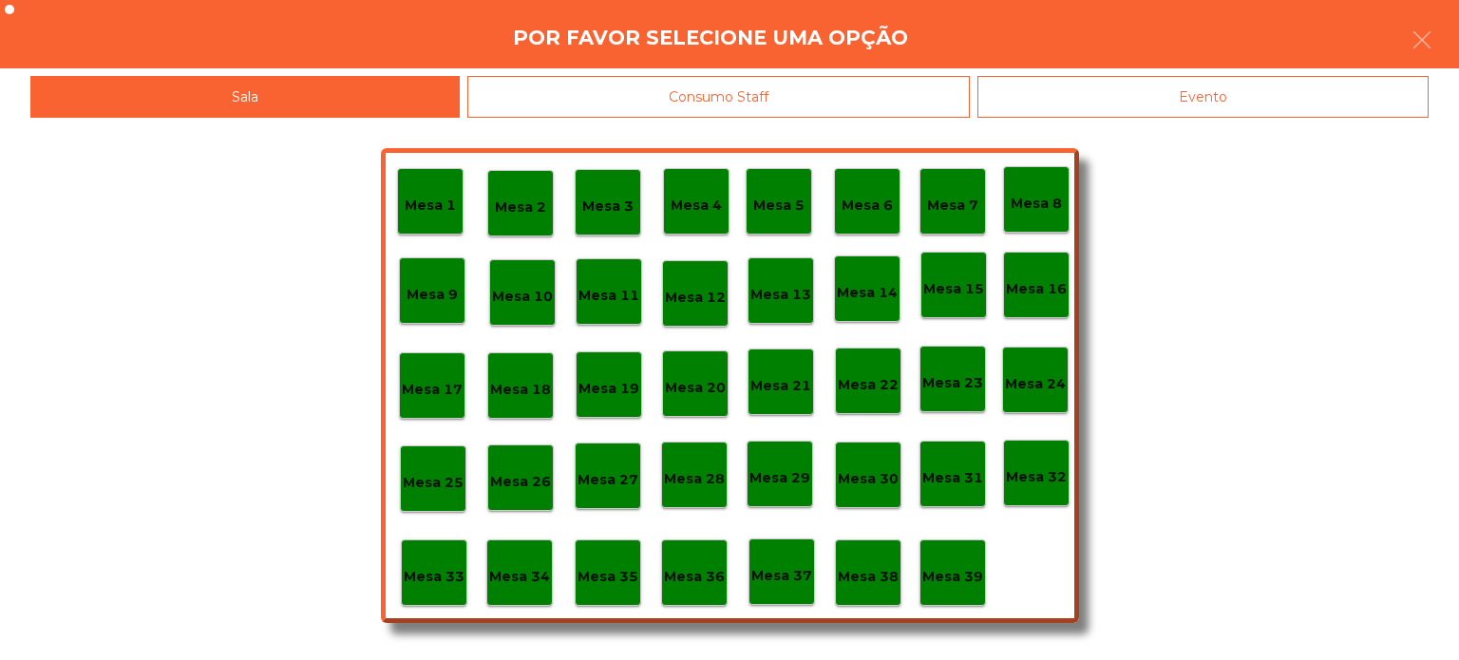
click at [524, 578] on p "Mesa 34" at bounding box center [519, 577] width 61 height 22
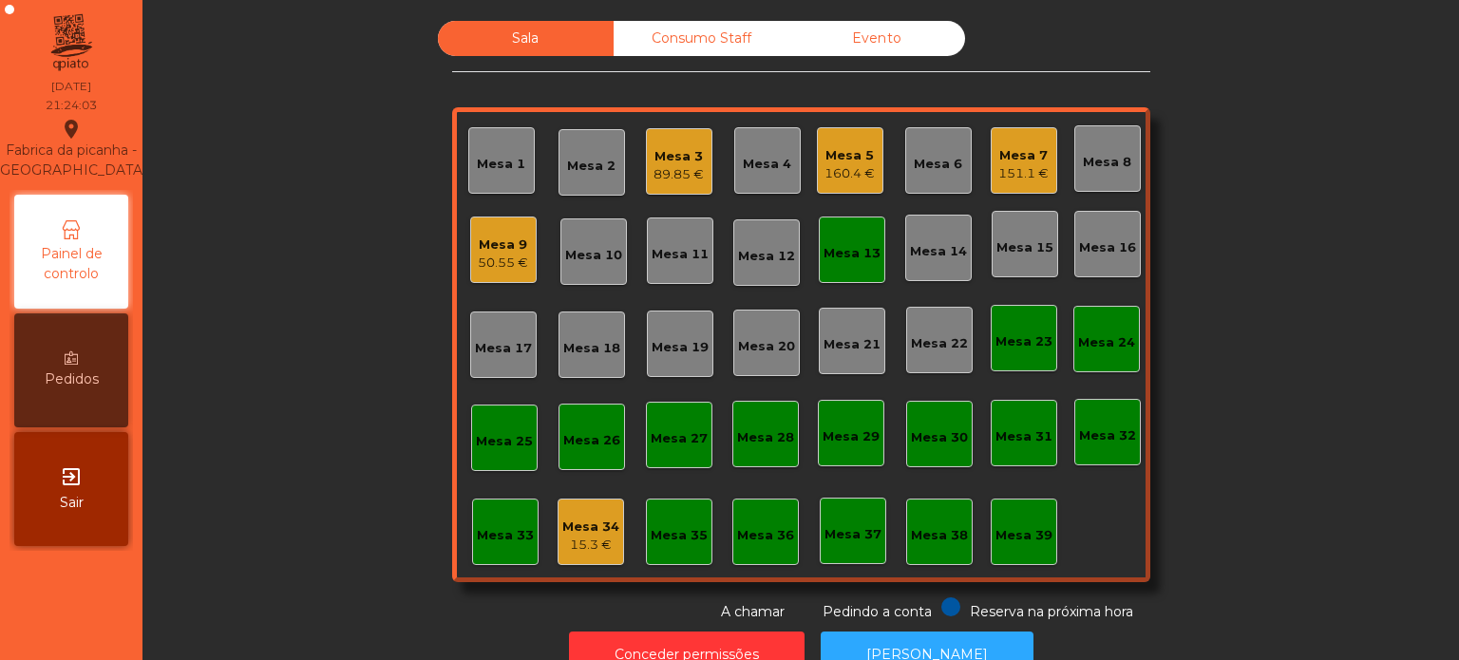
click at [558, 551] on div "Mesa 34 15.3 €" at bounding box center [591, 532] width 67 height 67
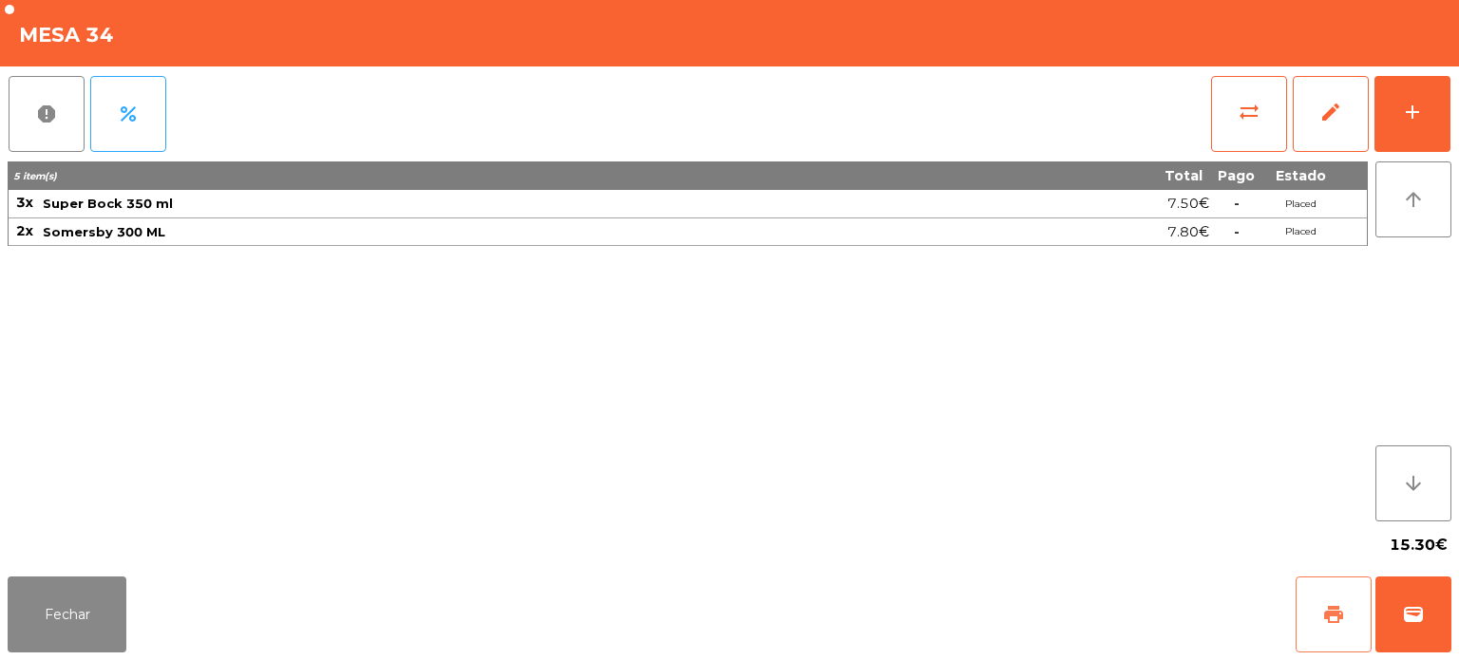
click at [1311, 591] on button "print" at bounding box center [1334, 615] width 76 height 76
click at [97, 608] on button "Fechar" at bounding box center [67, 615] width 119 height 76
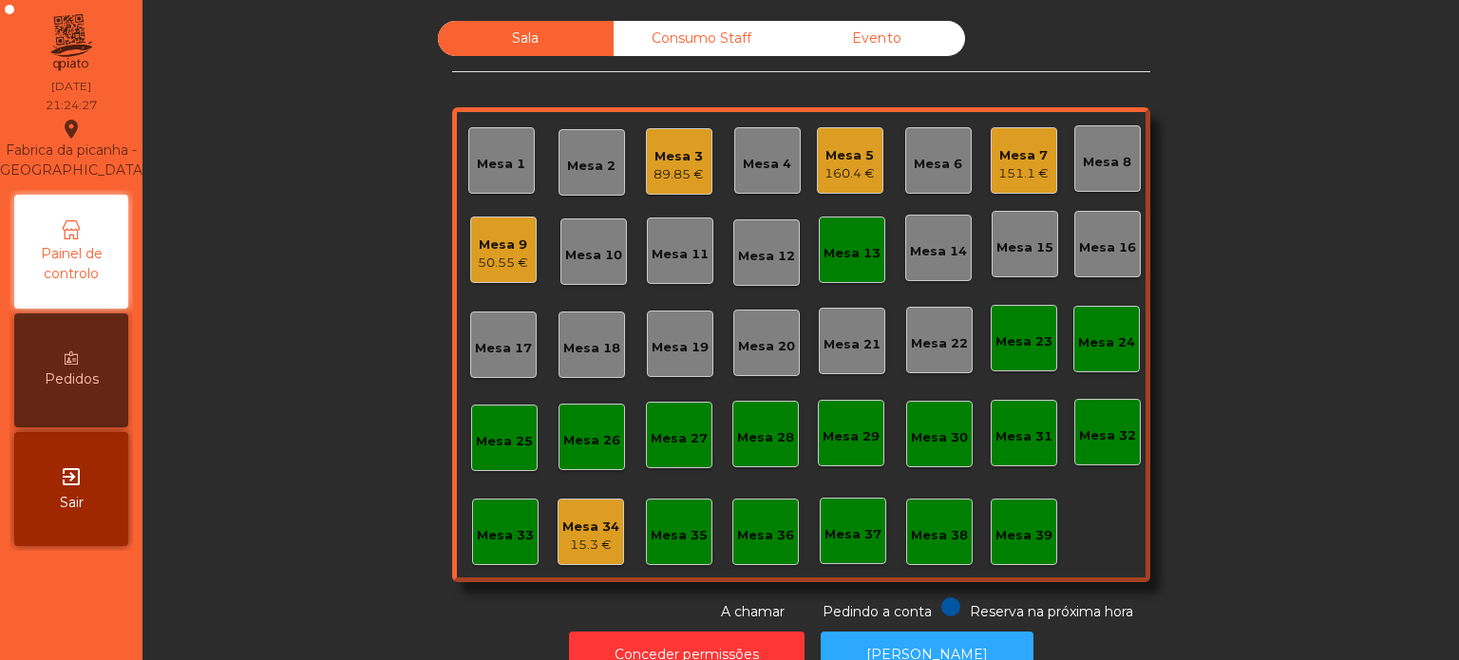
click at [827, 257] on div "Mesa 13" at bounding box center [852, 253] width 57 height 19
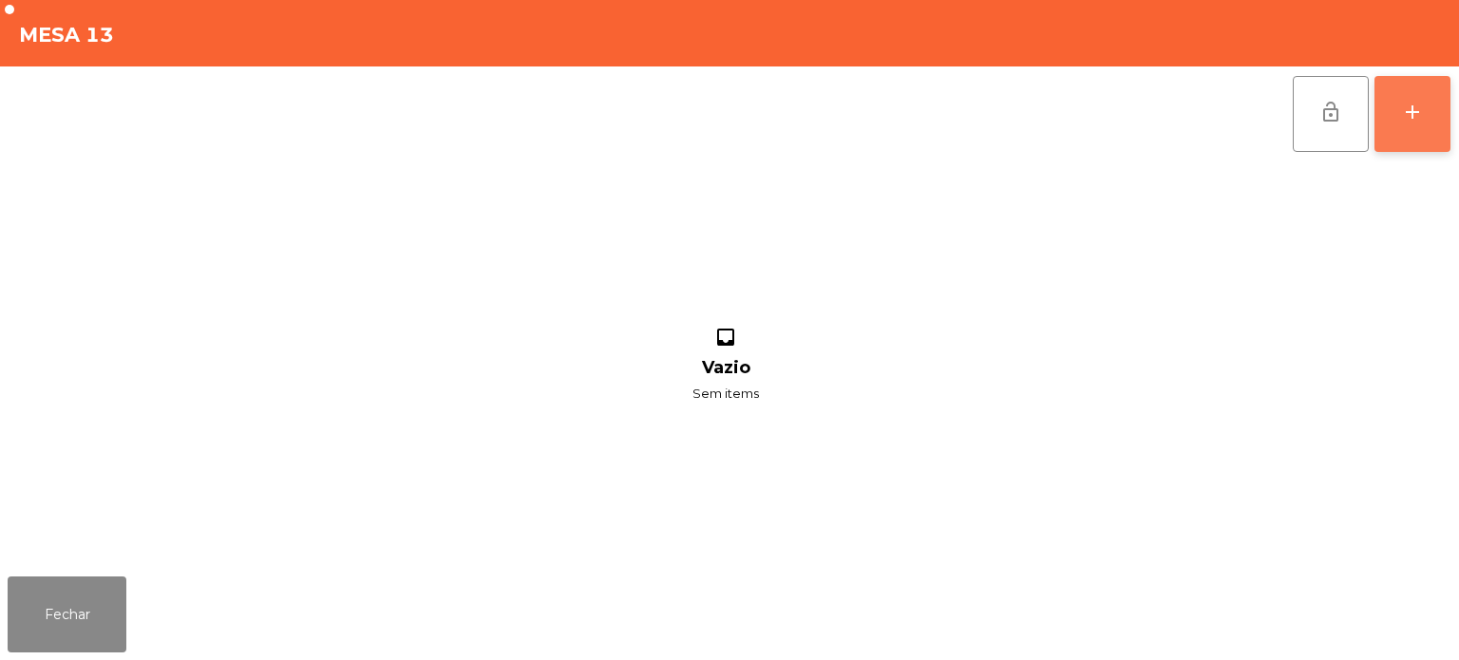
click at [1410, 107] on div "add" at bounding box center [1412, 112] width 23 height 23
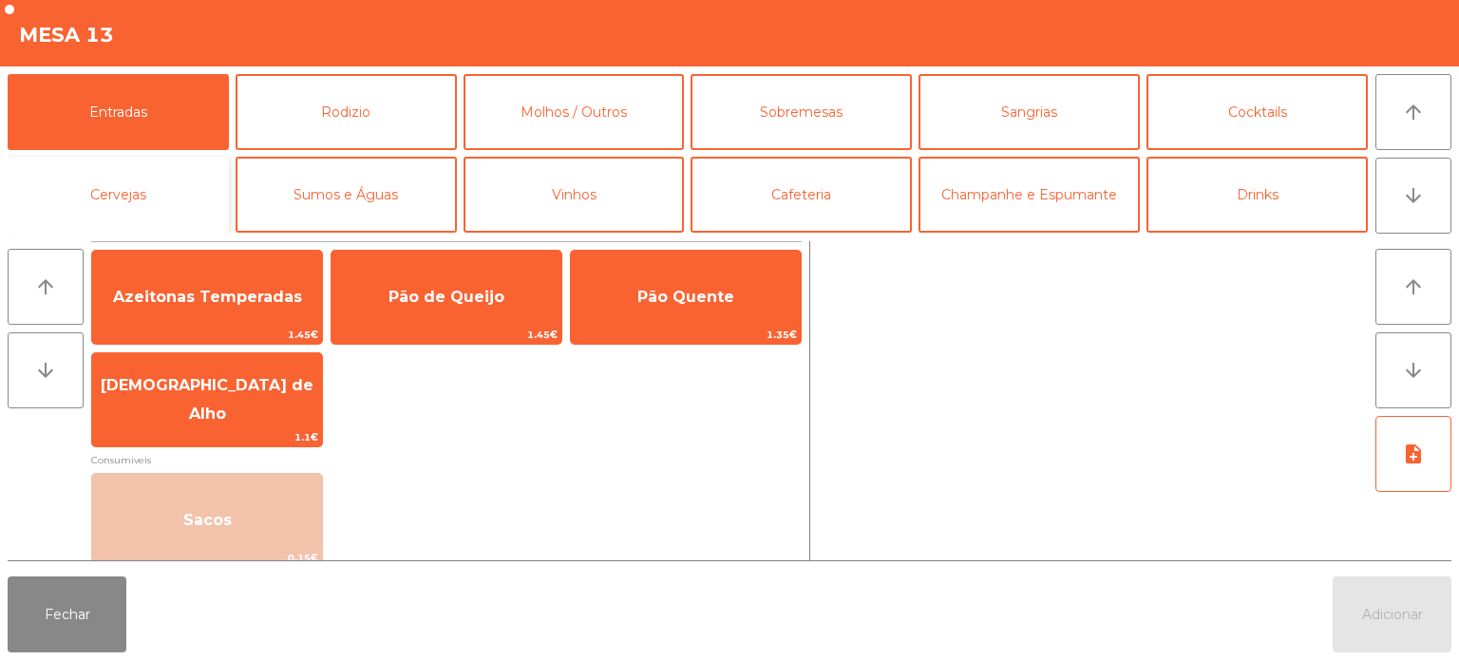
click at [155, 179] on button "Cervejas" at bounding box center [118, 195] width 221 height 76
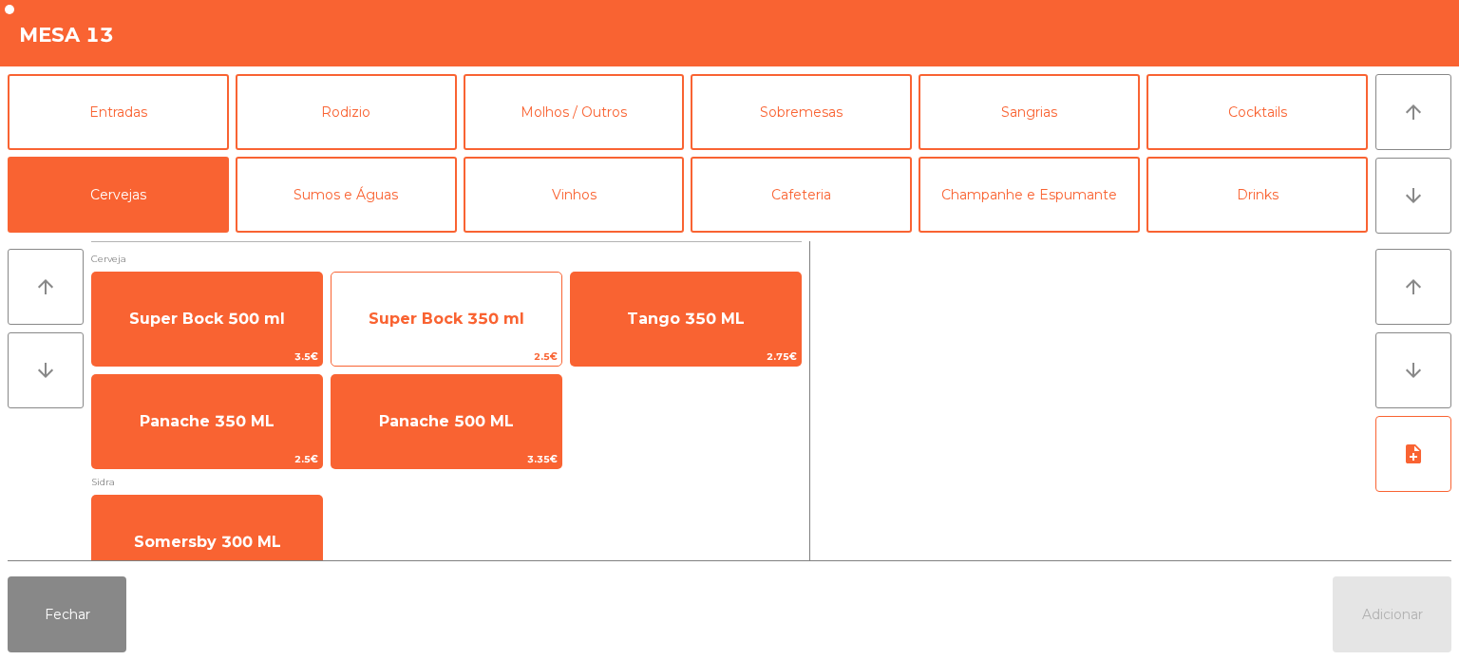
click at [481, 300] on span "Super Bock 350 ml" at bounding box center [447, 319] width 230 height 51
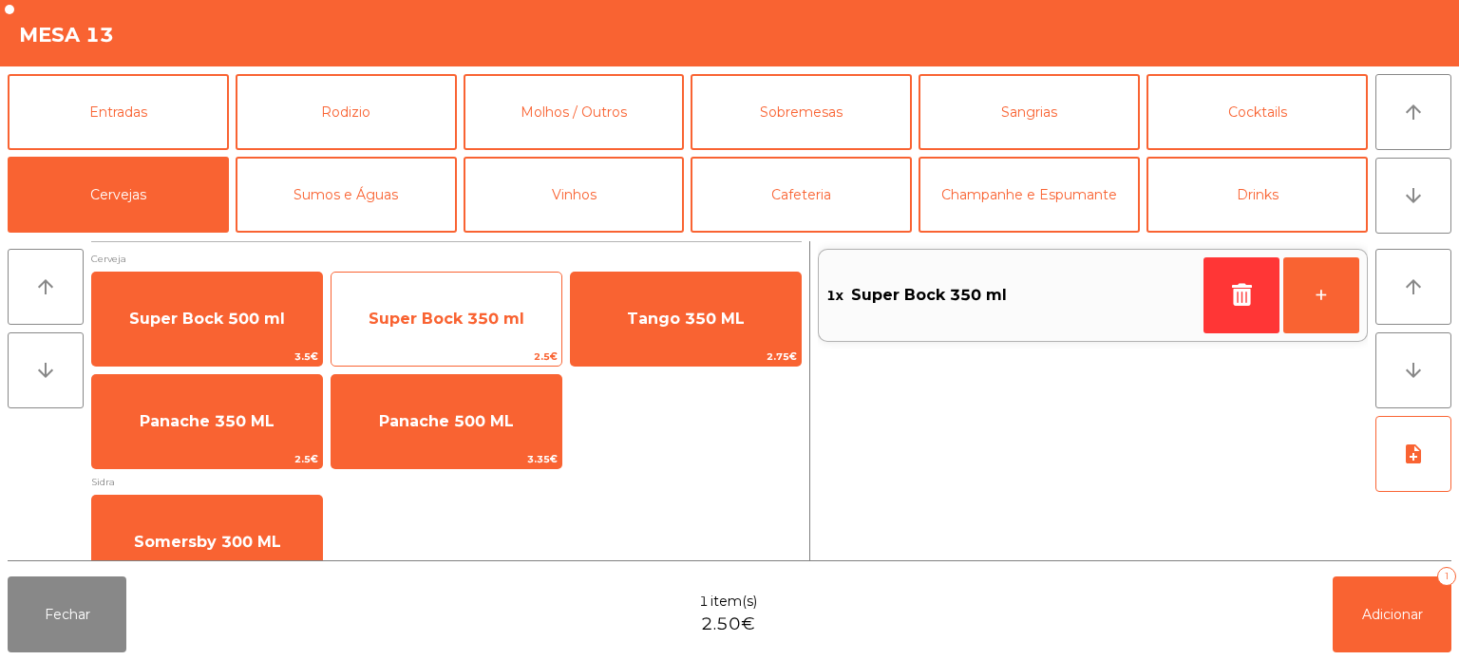
click at [471, 315] on span "Super Bock 350 ml" at bounding box center [447, 319] width 156 height 18
click at [471, 319] on span "Super Bock 350 ml" at bounding box center [447, 319] width 156 height 18
click at [464, 312] on span "Super Bock 350 ml" at bounding box center [447, 319] width 156 height 18
click at [456, 332] on span "Super Bock 350 ml" at bounding box center [447, 319] width 230 height 51
click at [494, 295] on span "Super Bock 350 ml" at bounding box center [447, 319] width 230 height 51
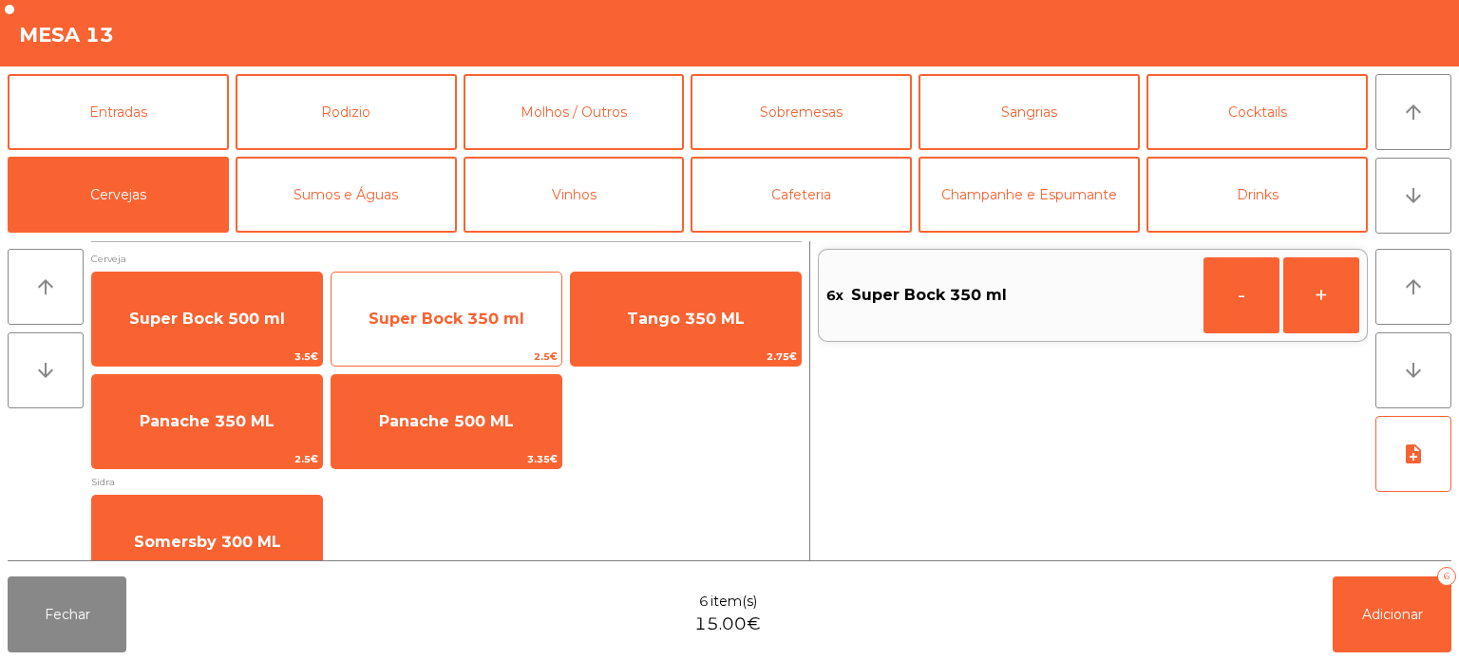
click at [479, 297] on span "Super Bock 350 ml" at bounding box center [447, 319] width 230 height 51
click at [479, 298] on span "Super Bock 350 ml" at bounding box center [447, 319] width 230 height 51
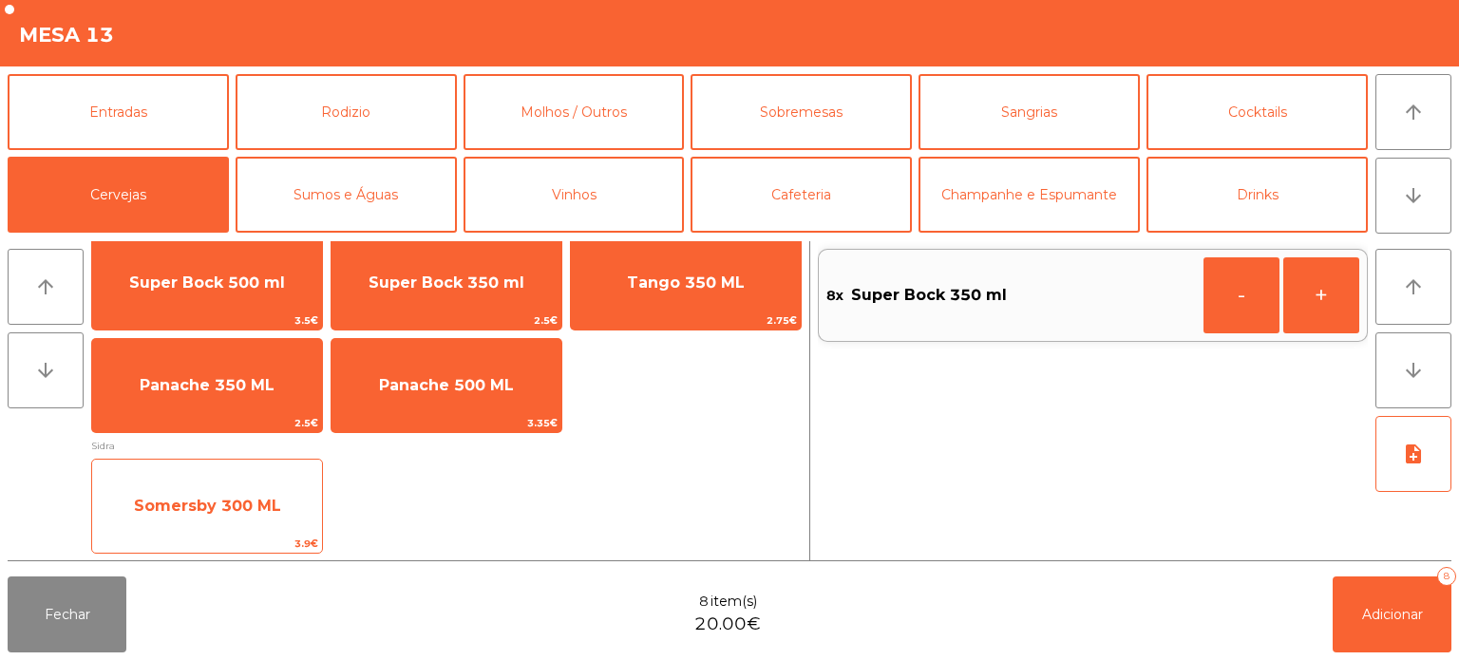
click at [236, 501] on span "Somersby 300 ML" at bounding box center [207, 506] width 147 height 18
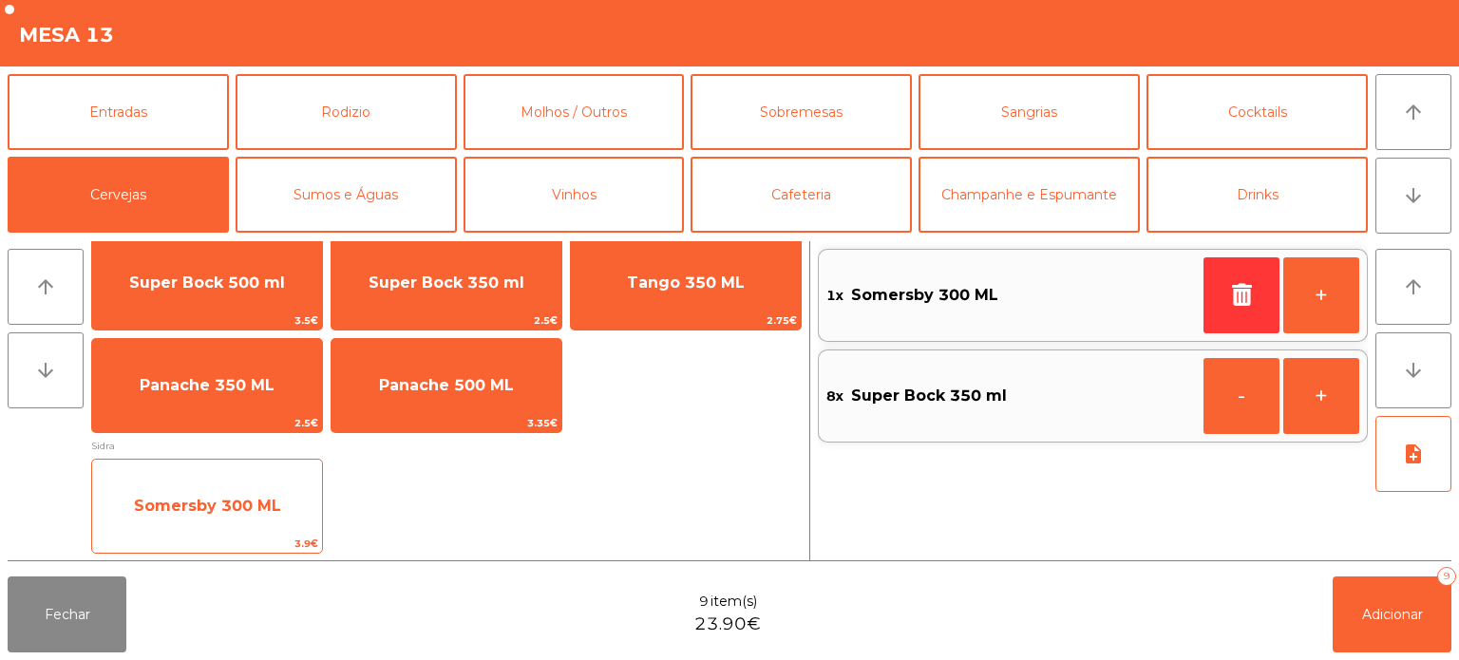
click at [227, 505] on span "Somersby 300 ML" at bounding box center [207, 506] width 147 height 18
click at [233, 494] on span "Somersby 300 ML" at bounding box center [207, 506] width 230 height 51
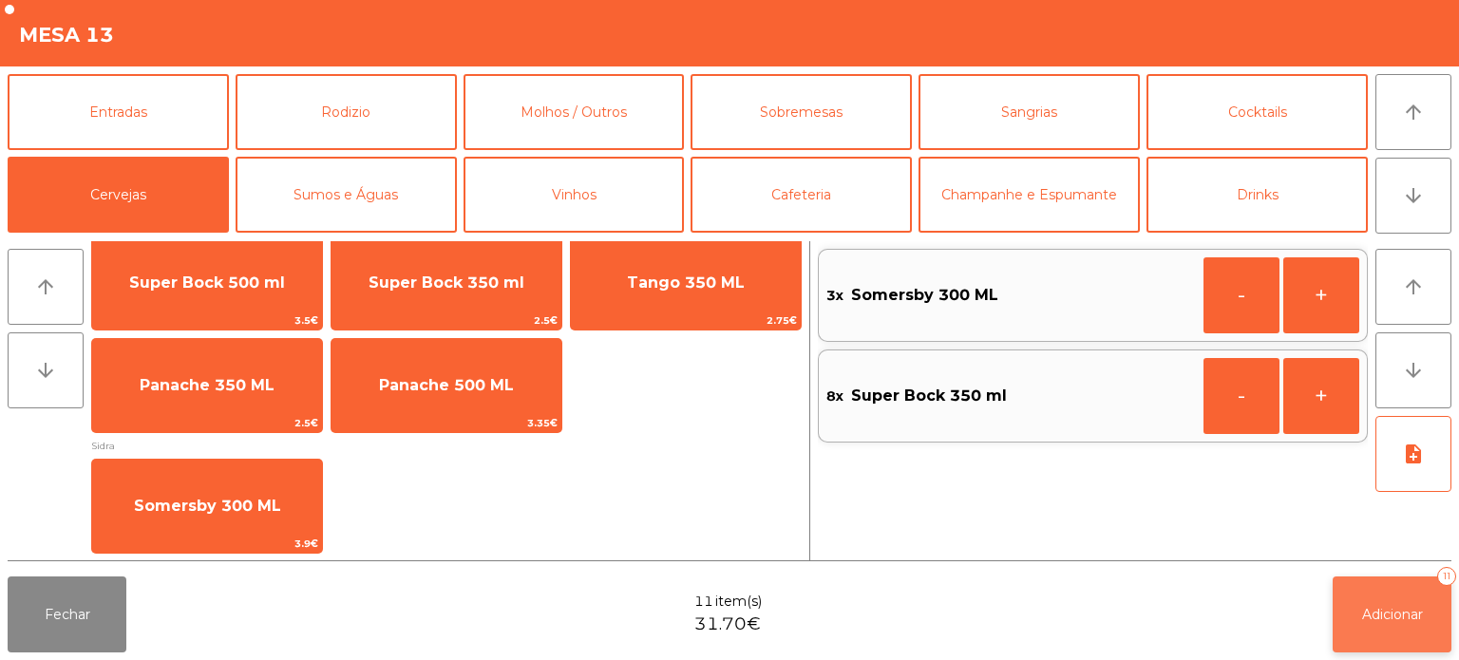
click at [1379, 605] on button "Adicionar 11" at bounding box center [1392, 615] width 119 height 76
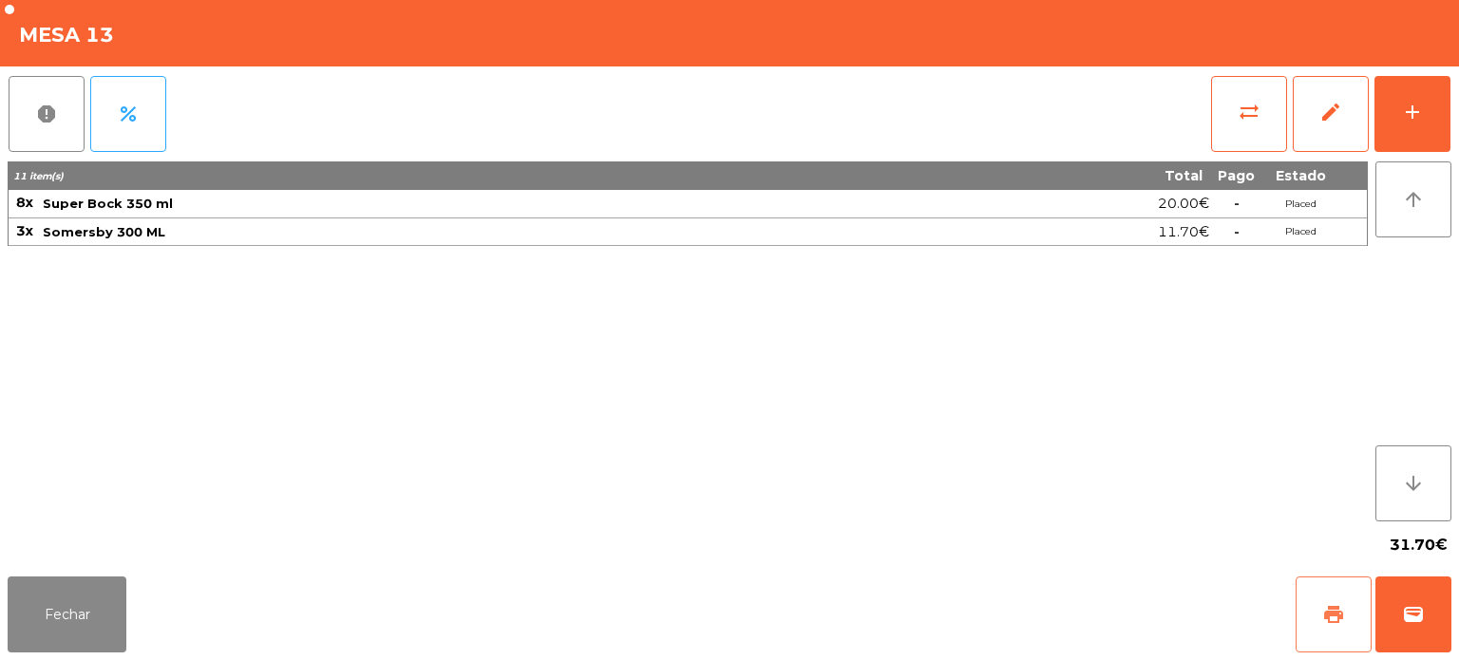
click at [1340, 585] on button "print" at bounding box center [1334, 615] width 76 height 76
click at [61, 581] on button "Fechar" at bounding box center [67, 615] width 119 height 76
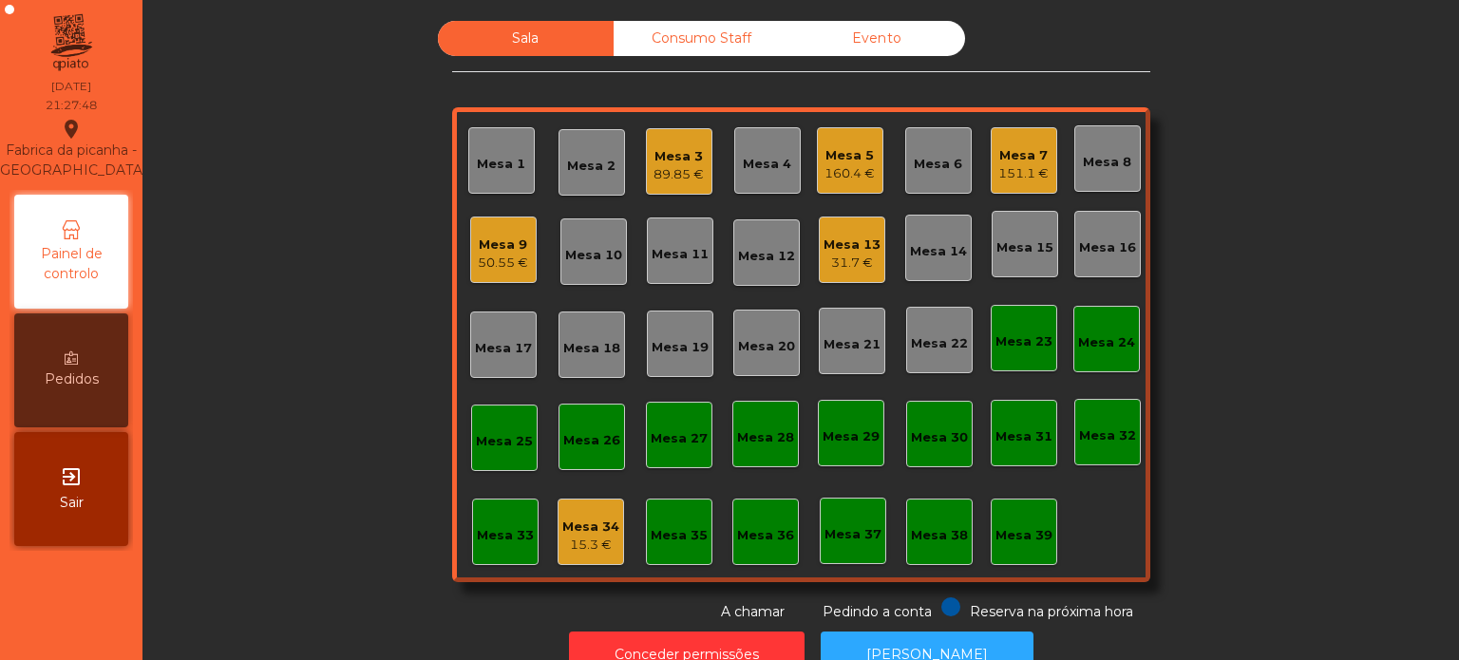
click at [587, 323] on div "Mesa 18" at bounding box center [592, 345] width 67 height 67
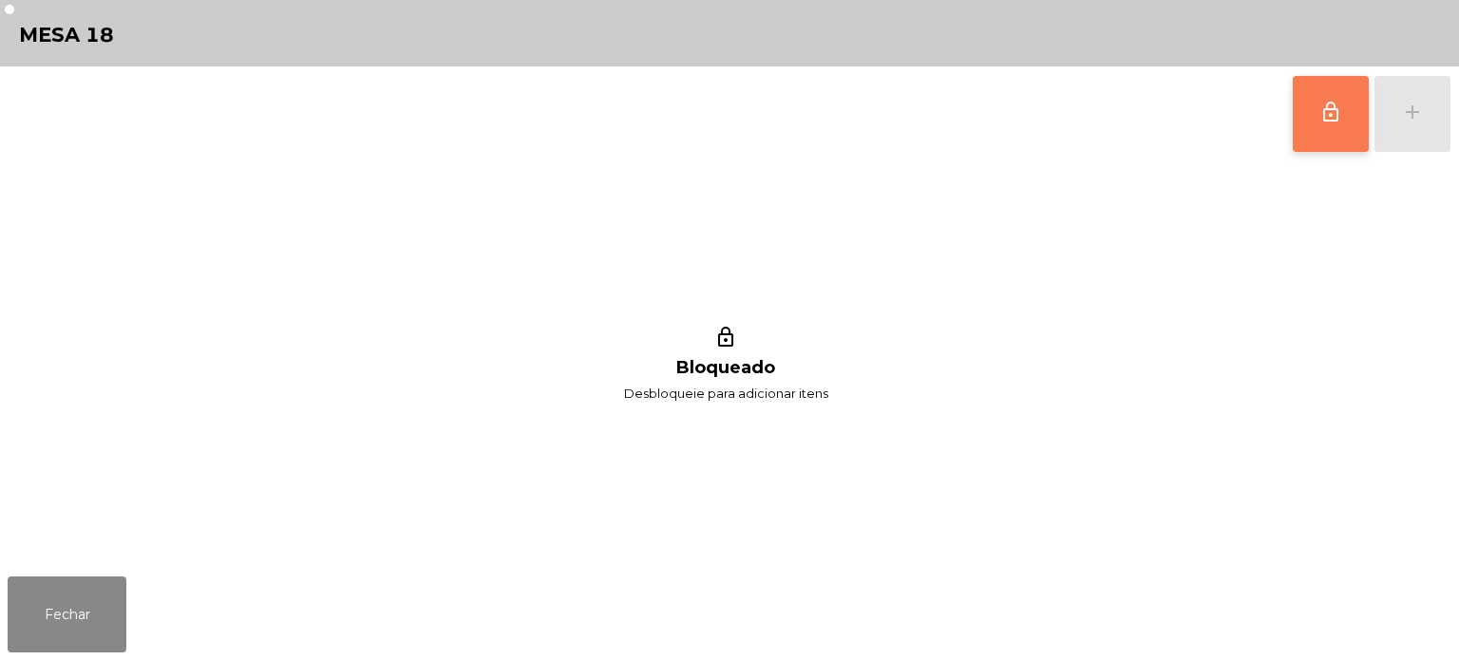
click at [1307, 80] on button "lock_outline" at bounding box center [1331, 114] width 76 height 76
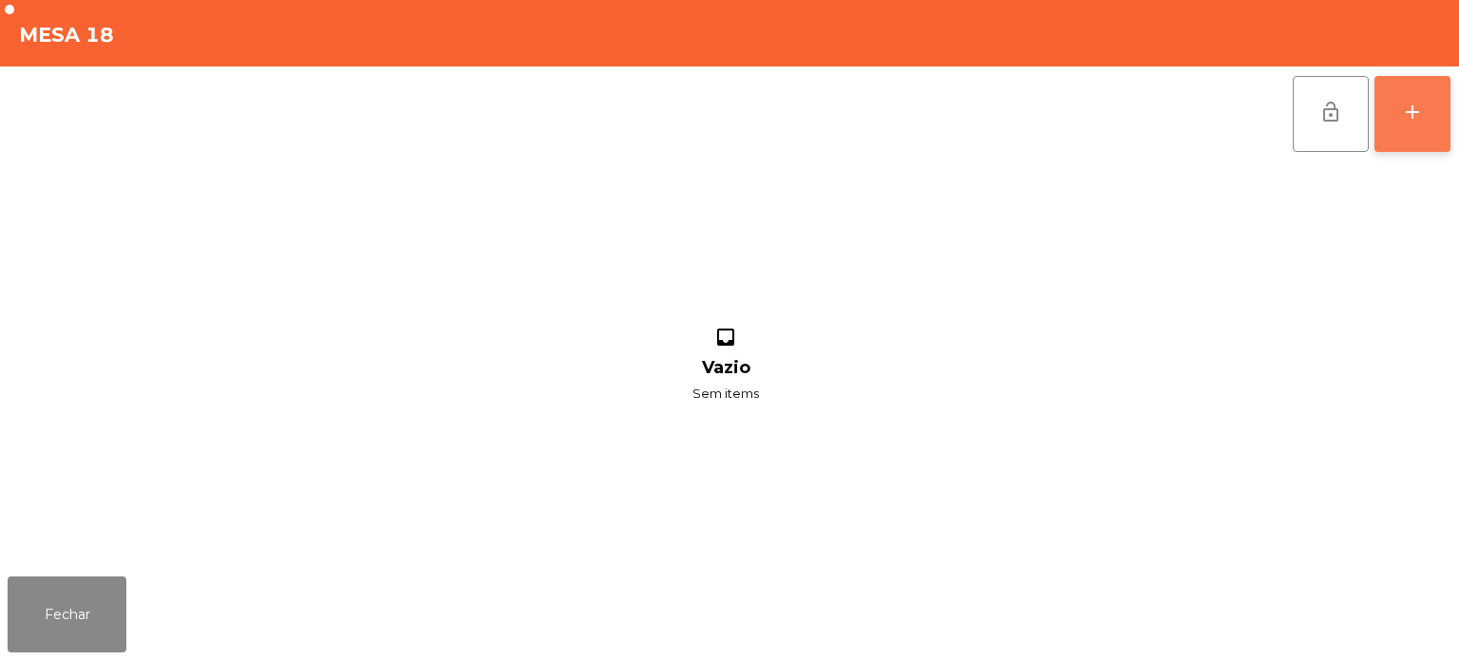
click at [1401, 110] on div "add" at bounding box center [1412, 112] width 23 height 23
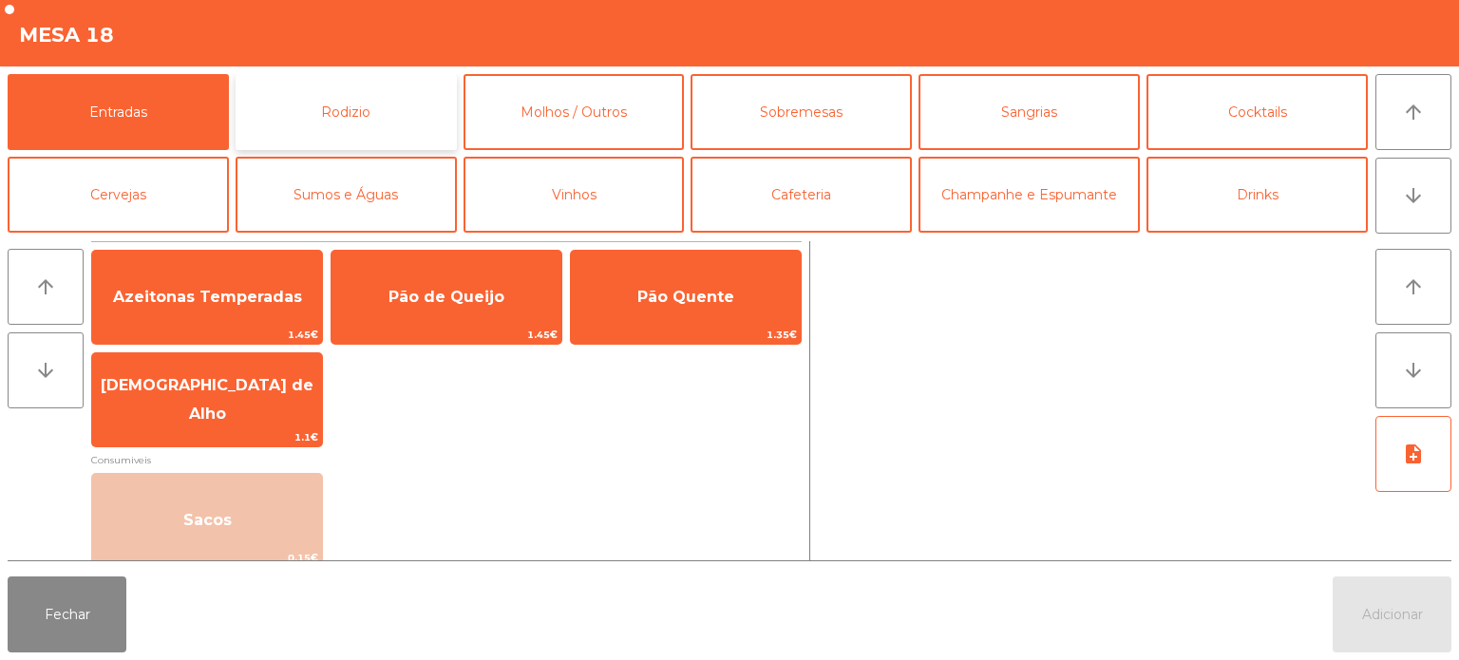
click at [383, 110] on button "Rodizio" at bounding box center [346, 112] width 221 height 76
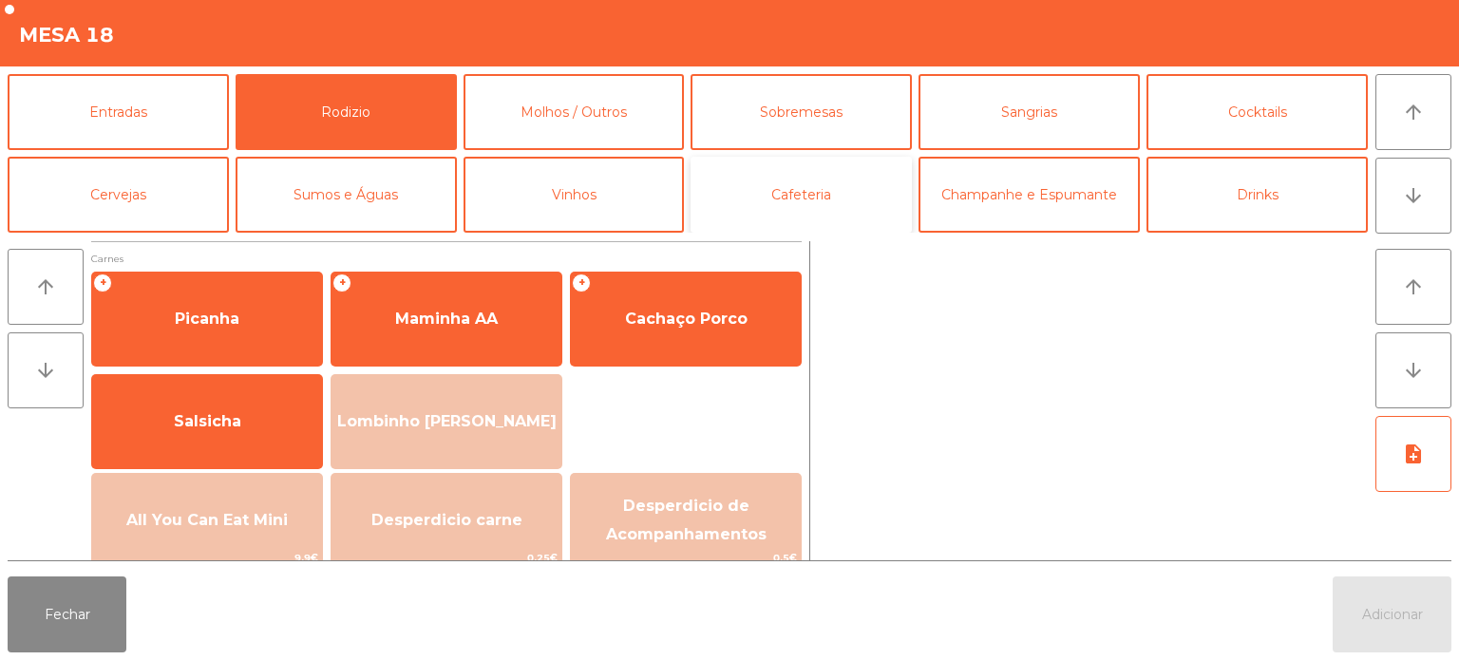
click at [794, 191] on button "Cafeteria" at bounding box center [801, 195] width 221 height 76
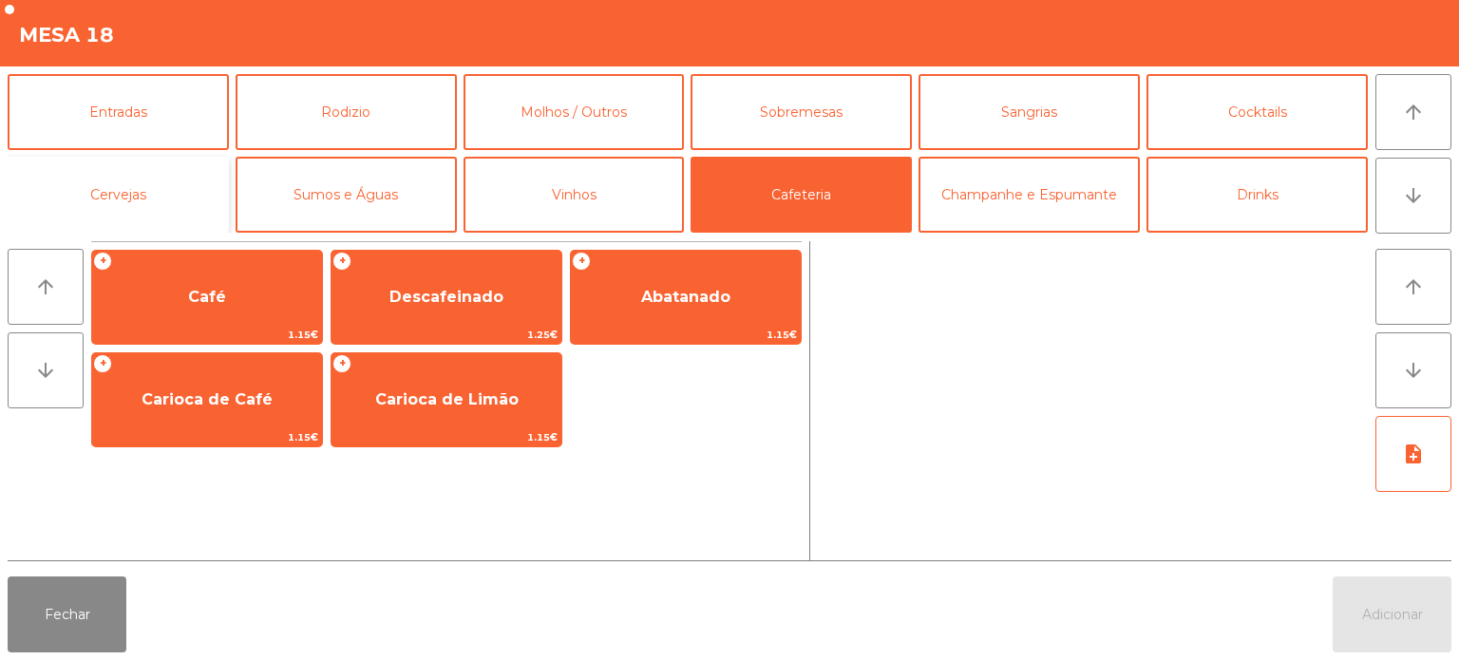
click at [152, 199] on button "Cervejas" at bounding box center [118, 195] width 221 height 76
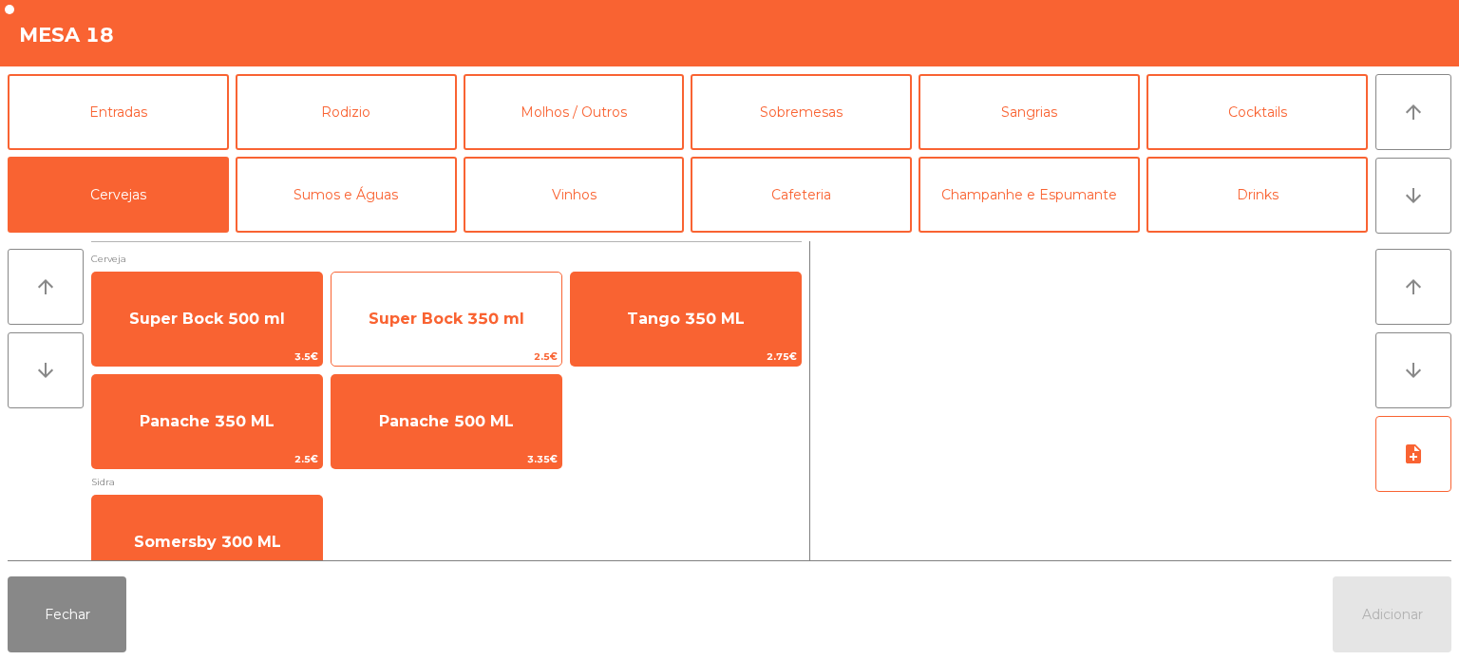
click at [453, 324] on span "Super Bock 350 ml" at bounding box center [447, 319] width 156 height 18
click at [452, 310] on span "Super Bock 350 ml" at bounding box center [447, 319] width 156 height 18
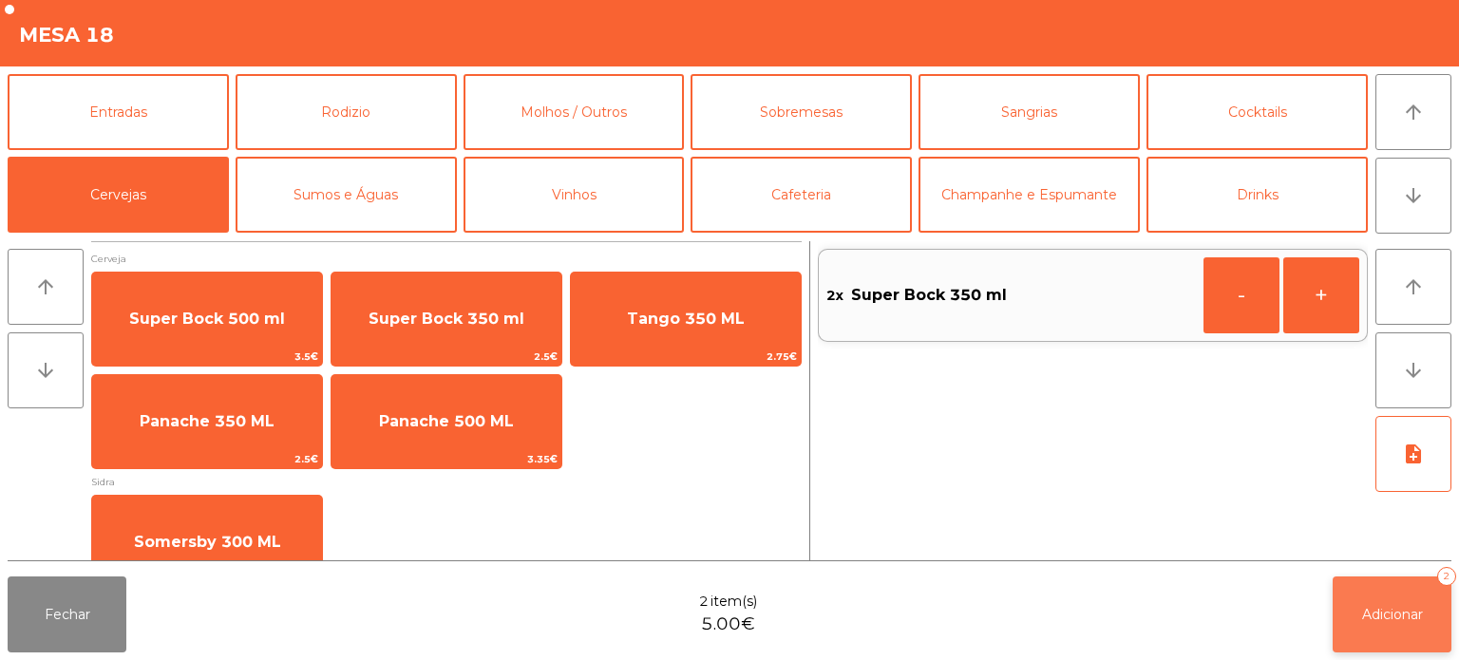
click at [1342, 593] on button "Adicionar 2" at bounding box center [1392, 615] width 119 height 76
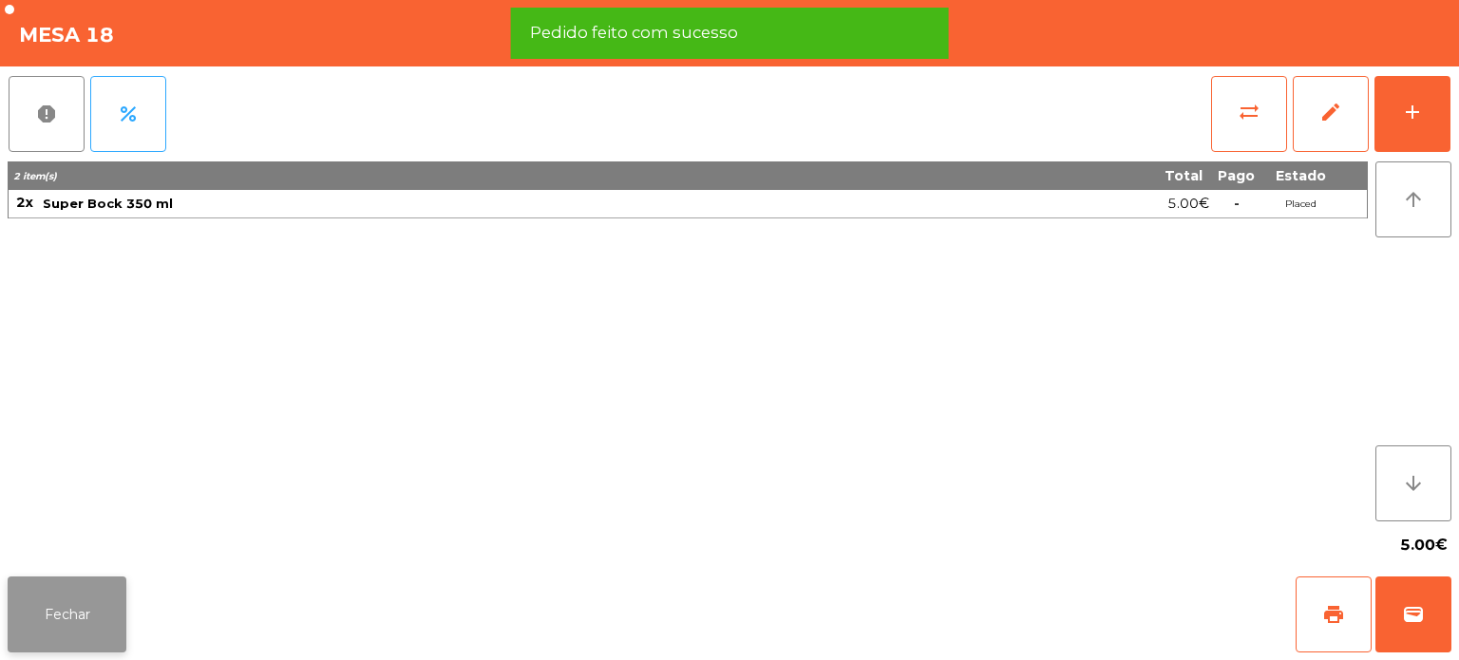
click at [76, 621] on button "Fechar" at bounding box center [67, 615] width 119 height 76
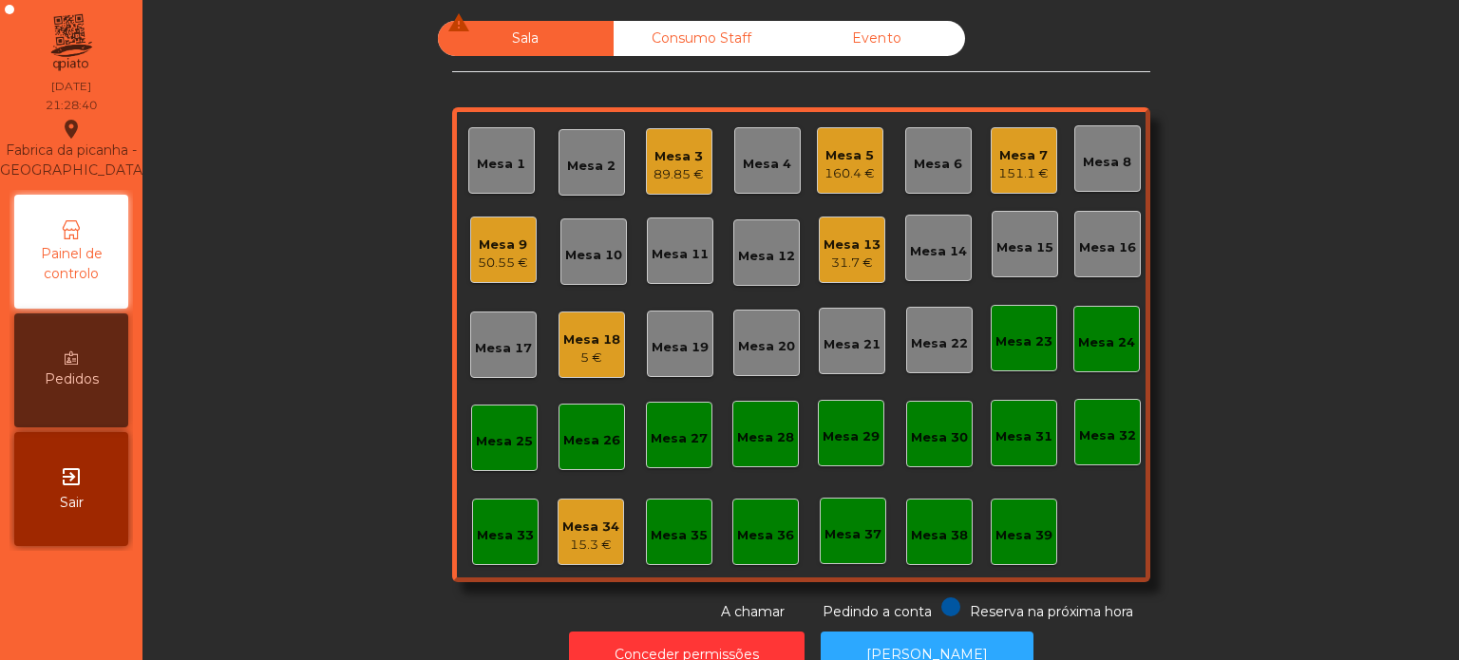
click at [1013, 175] on div "151.1 €" at bounding box center [1024, 173] width 50 height 19
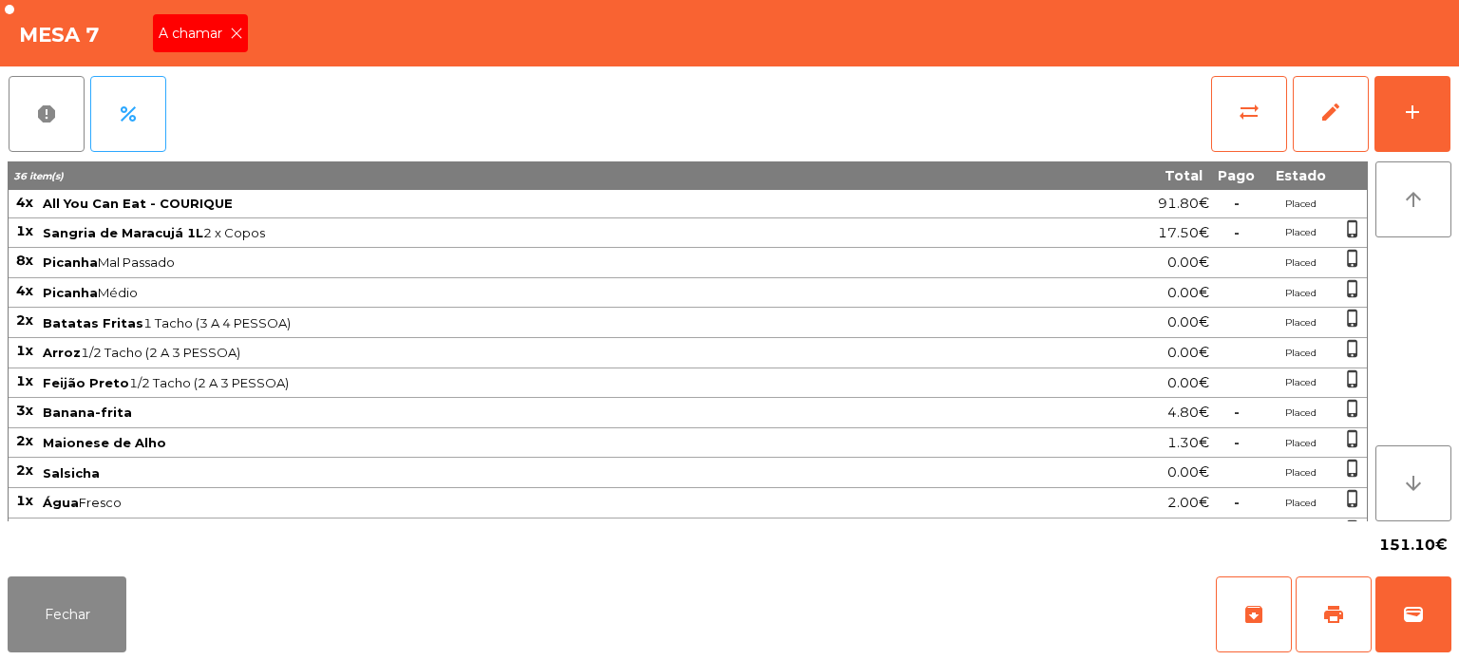
click at [193, 45] on div "A chamar" at bounding box center [200, 33] width 95 height 38
click at [237, 38] on icon at bounding box center [236, 33] width 13 height 13
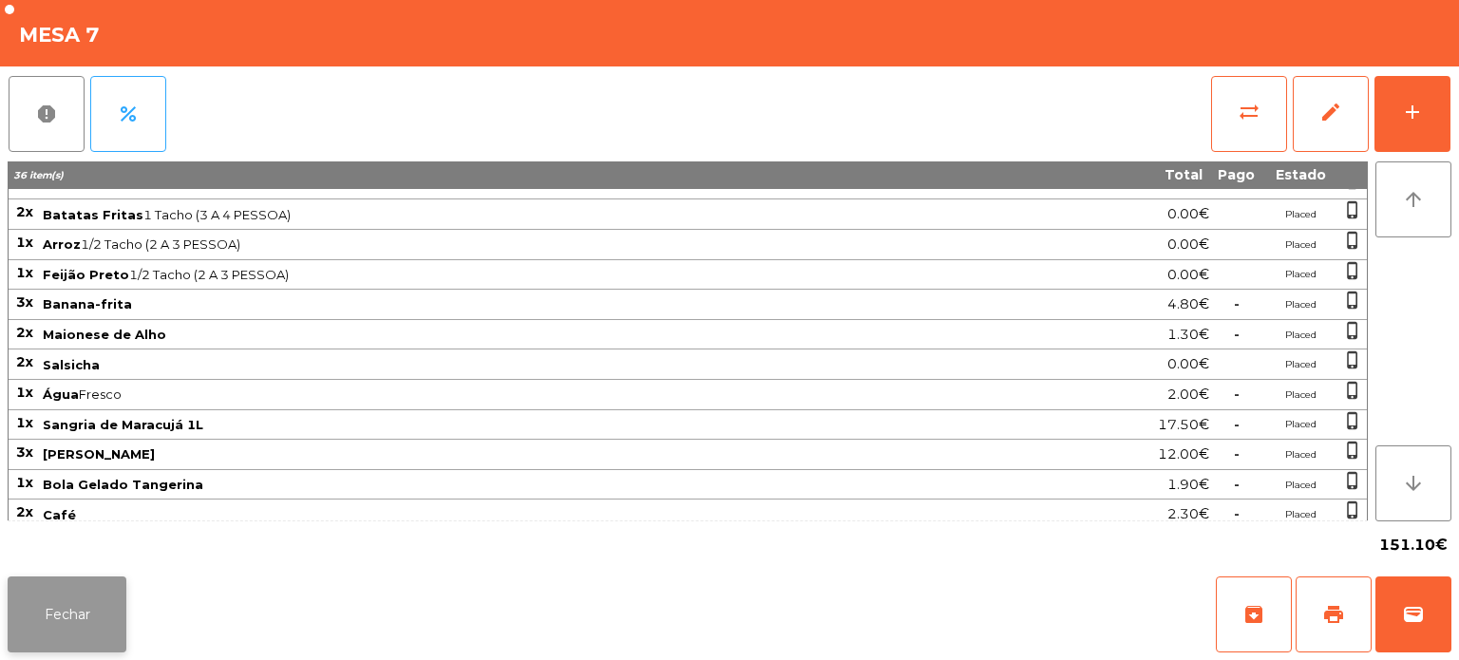
click at [83, 583] on button "Fechar" at bounding box center [67, 615] width 119 height 76
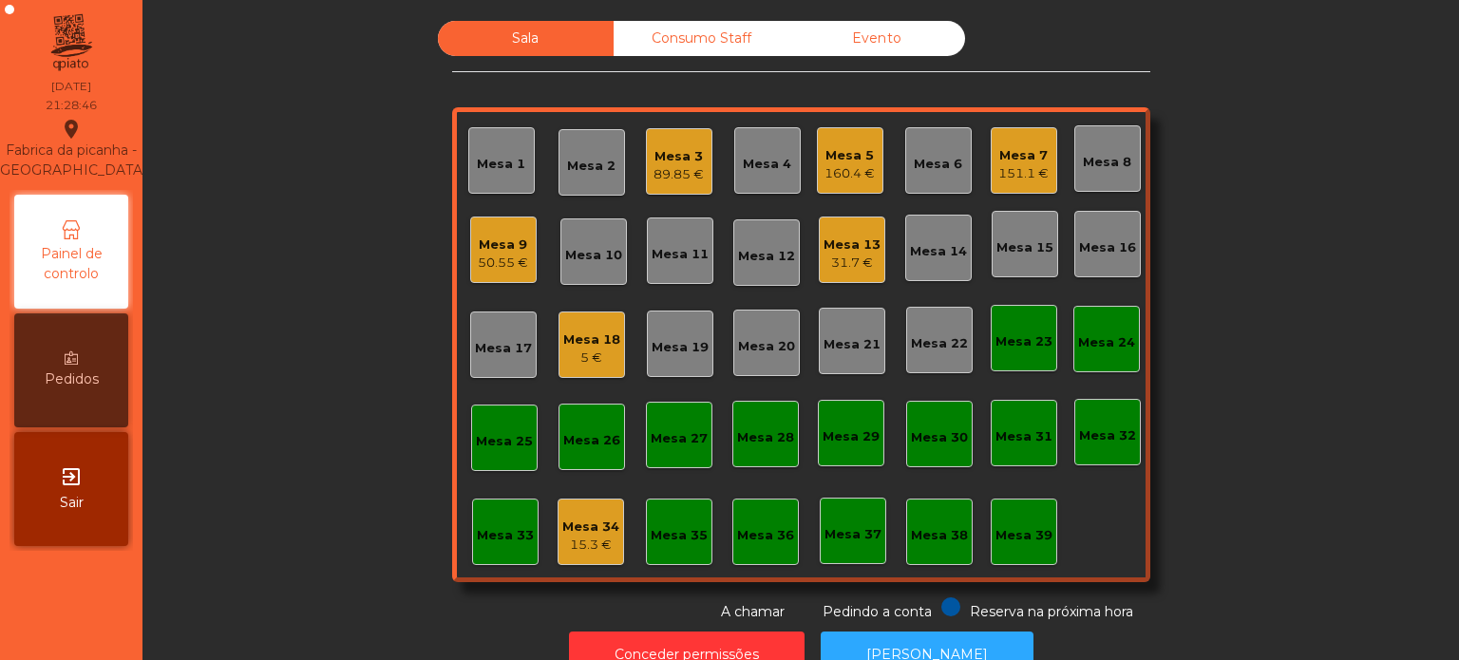
click at [1015, 173] on div "151.1 €" at bounding box center [1024, 173] width 50 height 19
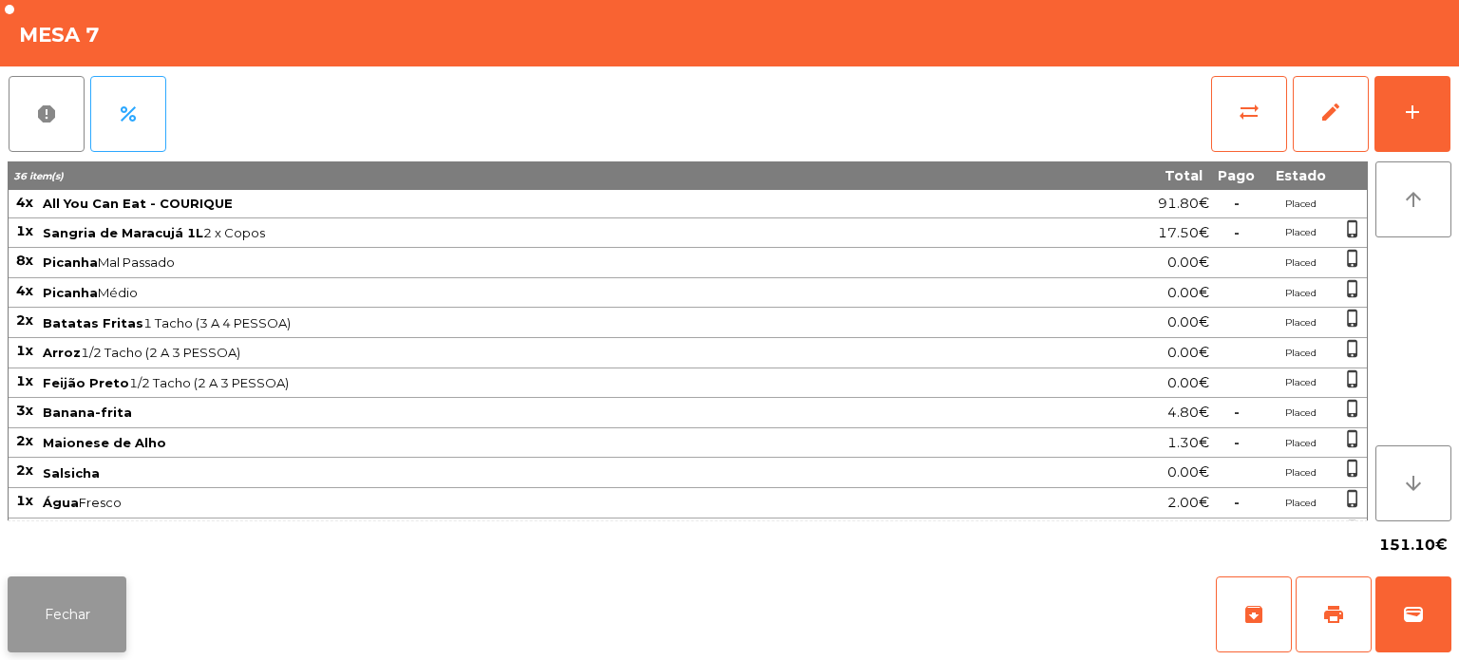
click at [63, 630] on button "Fechar" at bounding box center [67, 615] width 119 height 76
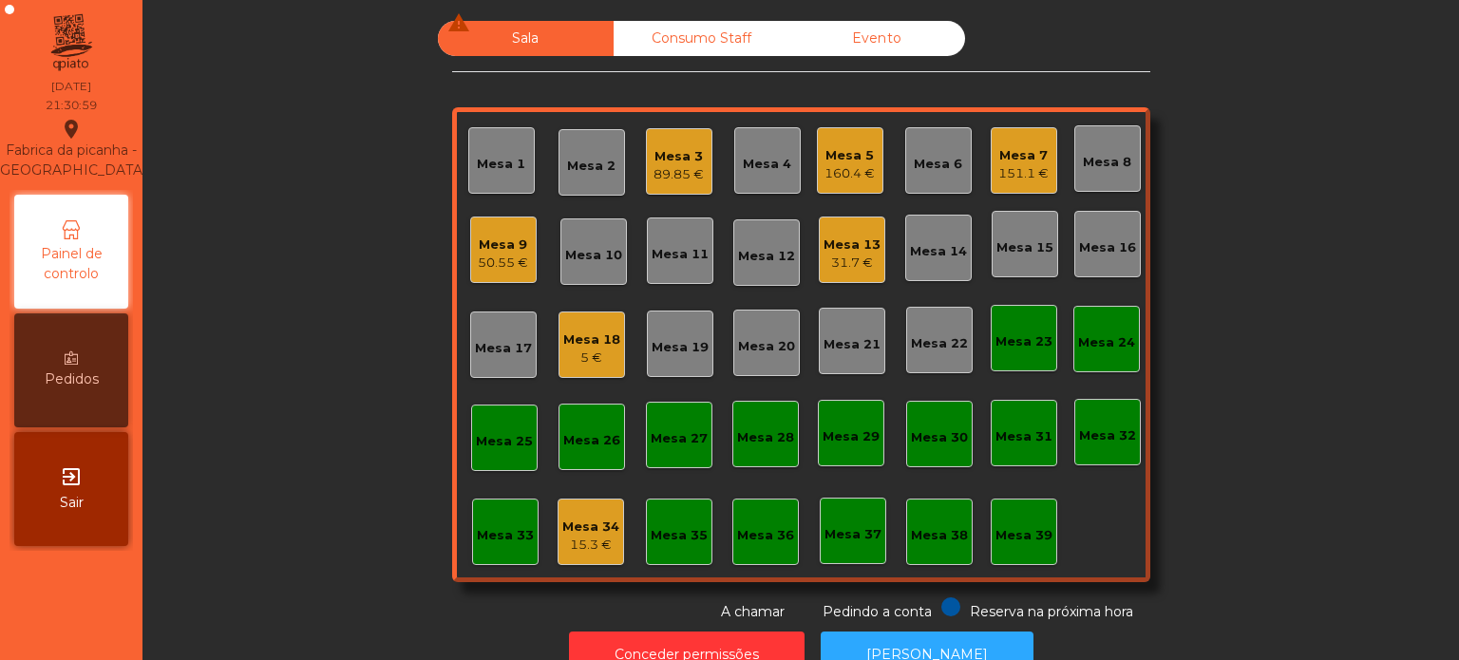
click at [1007, 159] on div "Mesa 7" at bounding box center [1024, 155] width 50 height 19
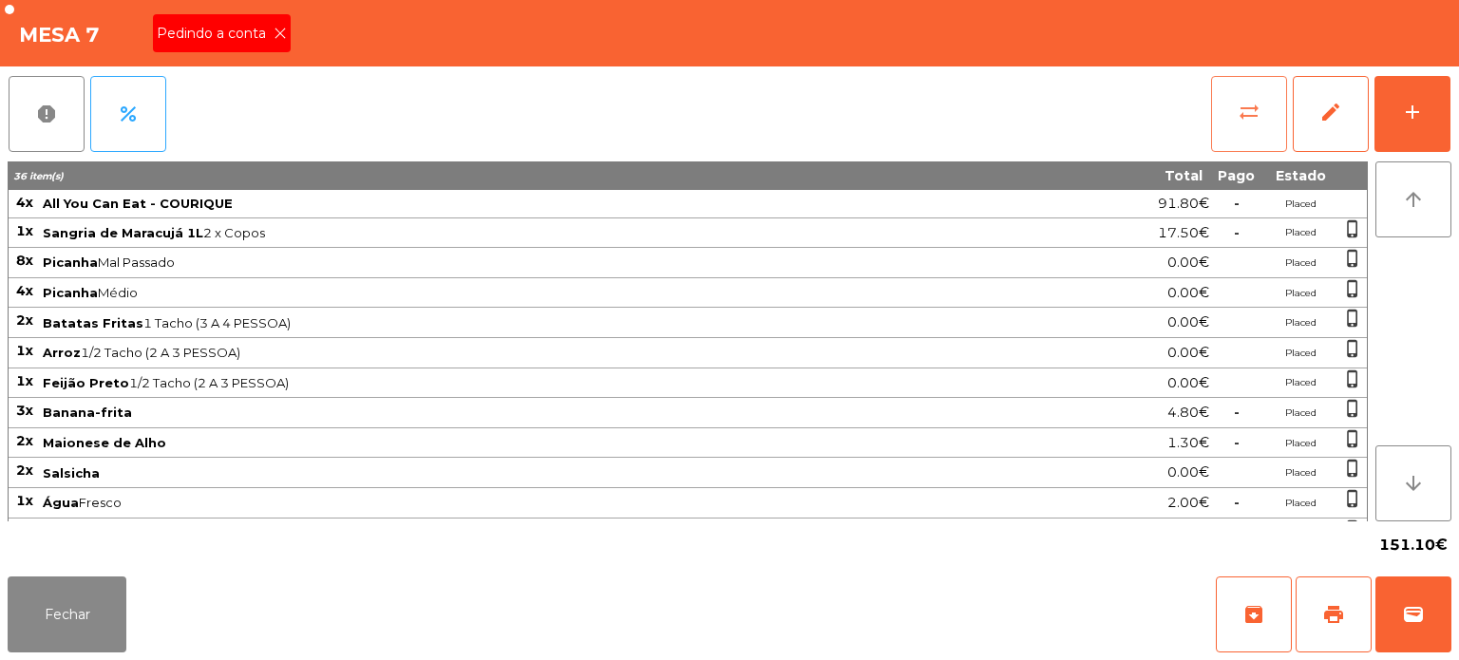
click at [1258, 106] on span "sync_alt" at bounding box center [1249, 112] width 23 height 23
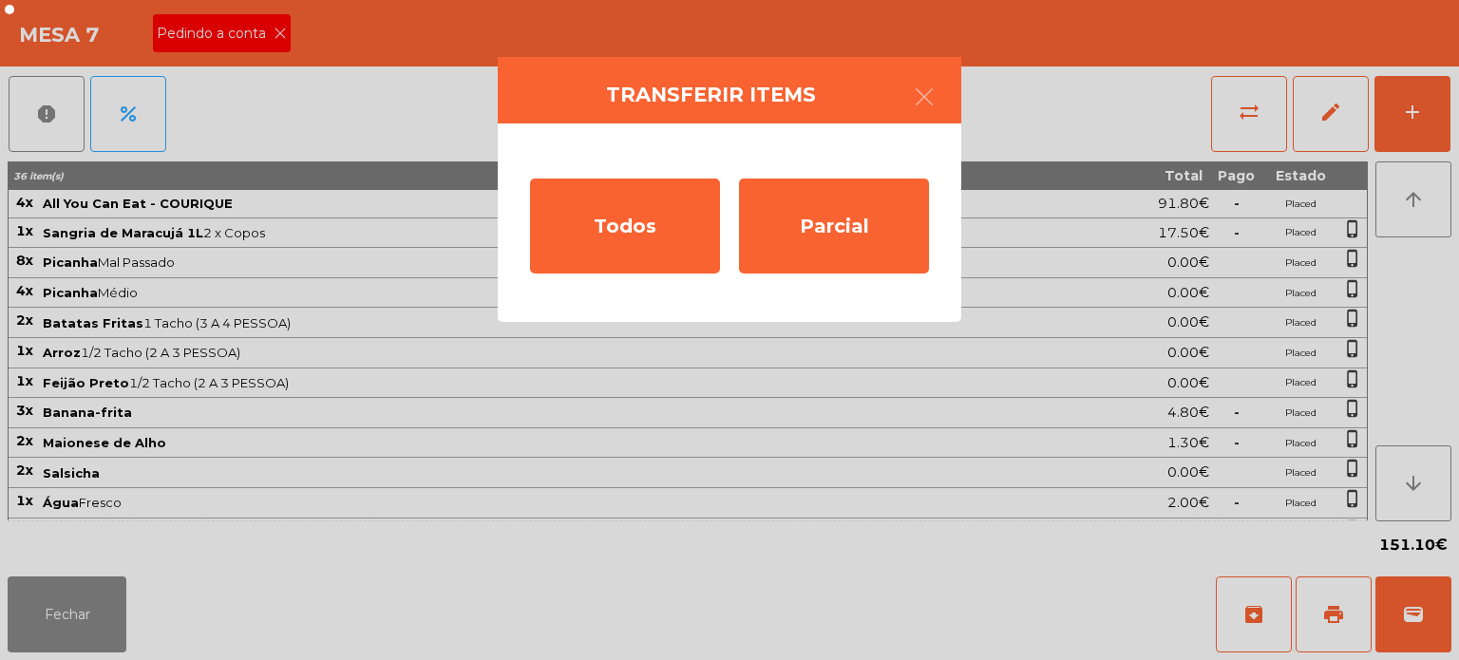
click at [471, 442] on ngb-modal-window "Transferir items Todos Parcial" at bounding box center [729, 330] width 1459 height 660
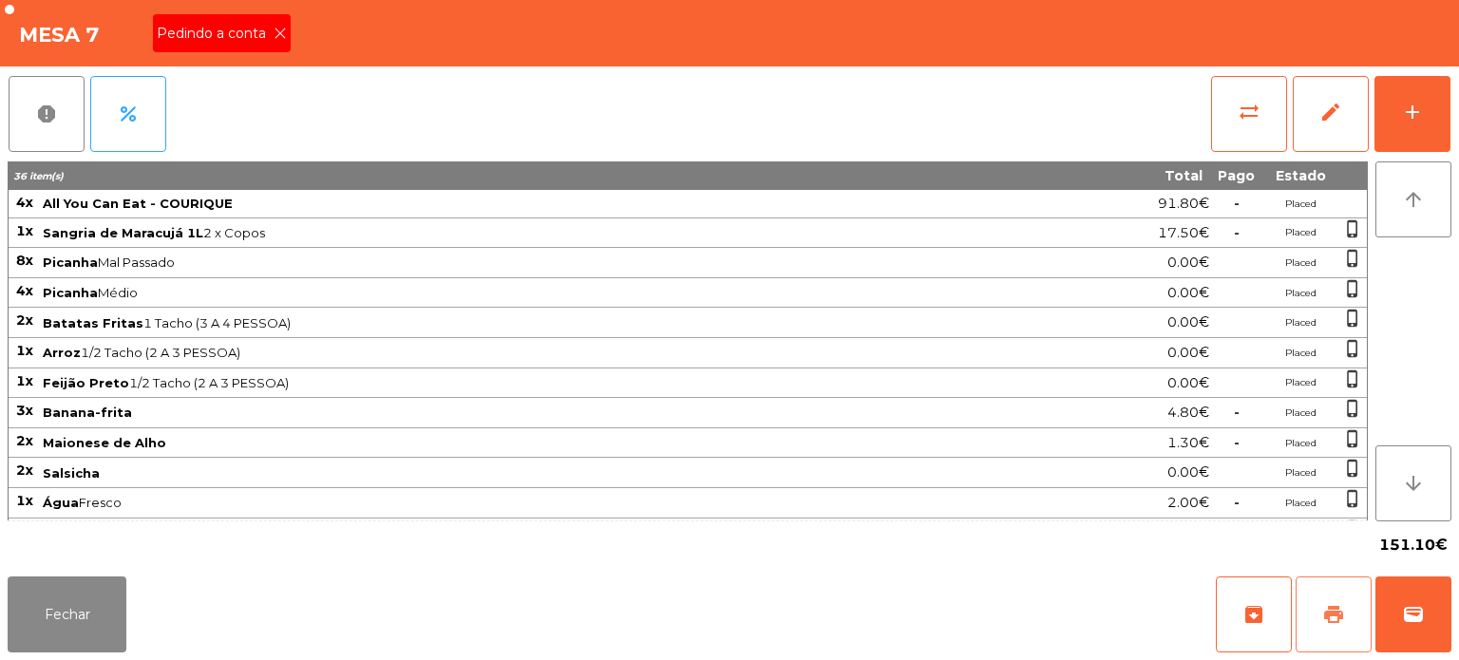
click at [1328, 601] on button "print" at bounding box center [1334, 615] width 76 height 76
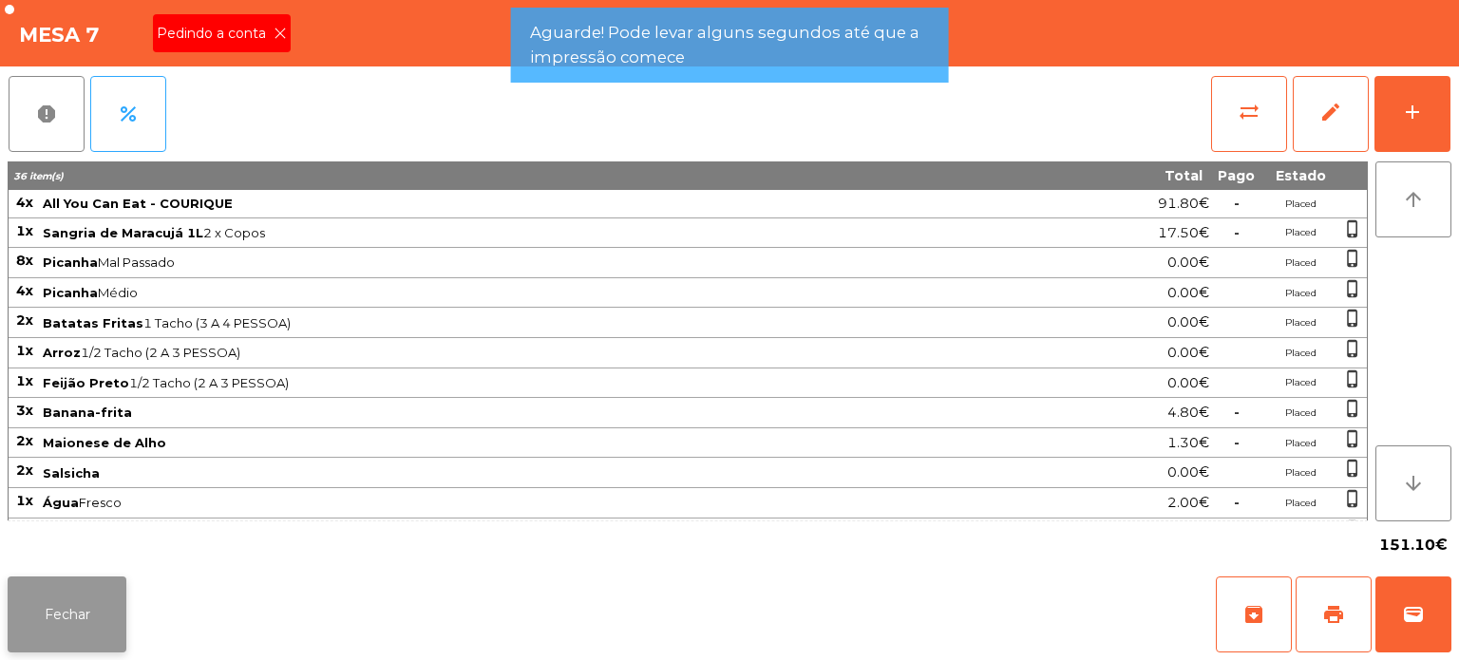
click at [74, 615] on button "Fechar" at bounding box center [67, 615] width 119 height 76
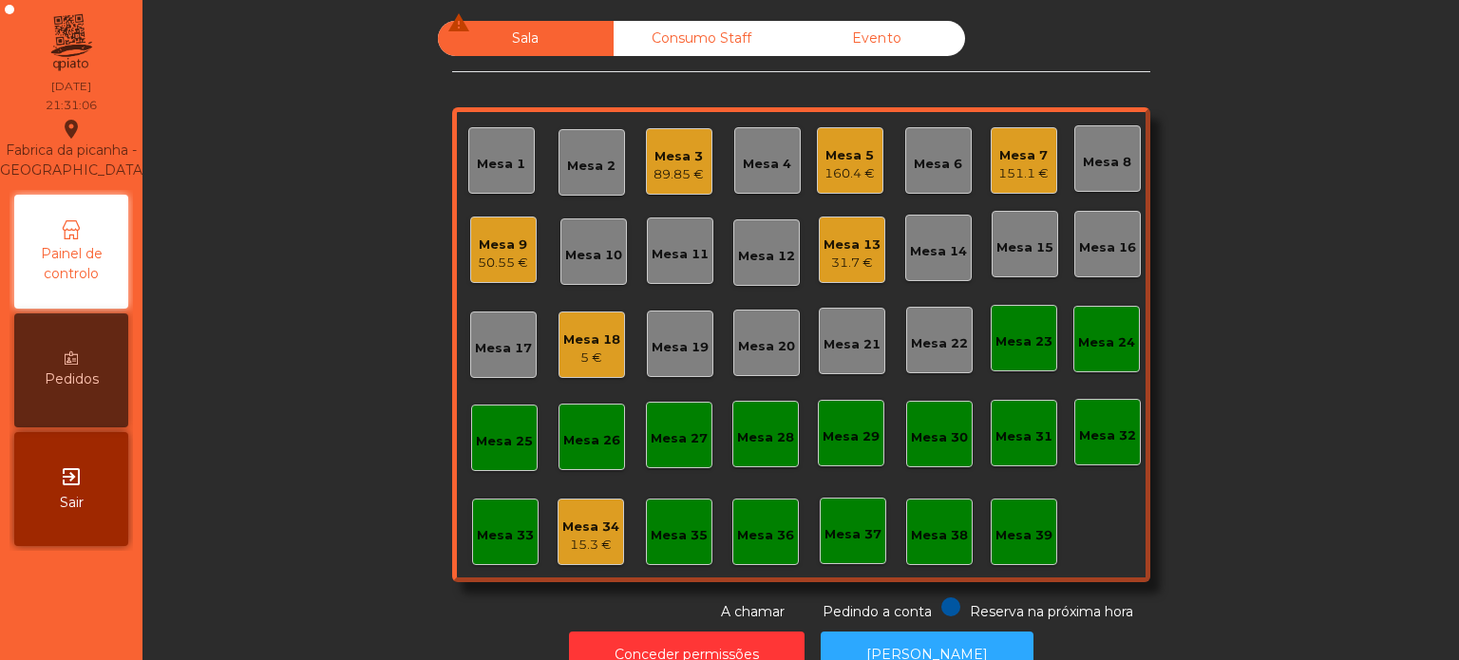
click at [991, 141] on div "Mesa 7 151.1 €" at bounding box center [1024, 160] width 67 height 67
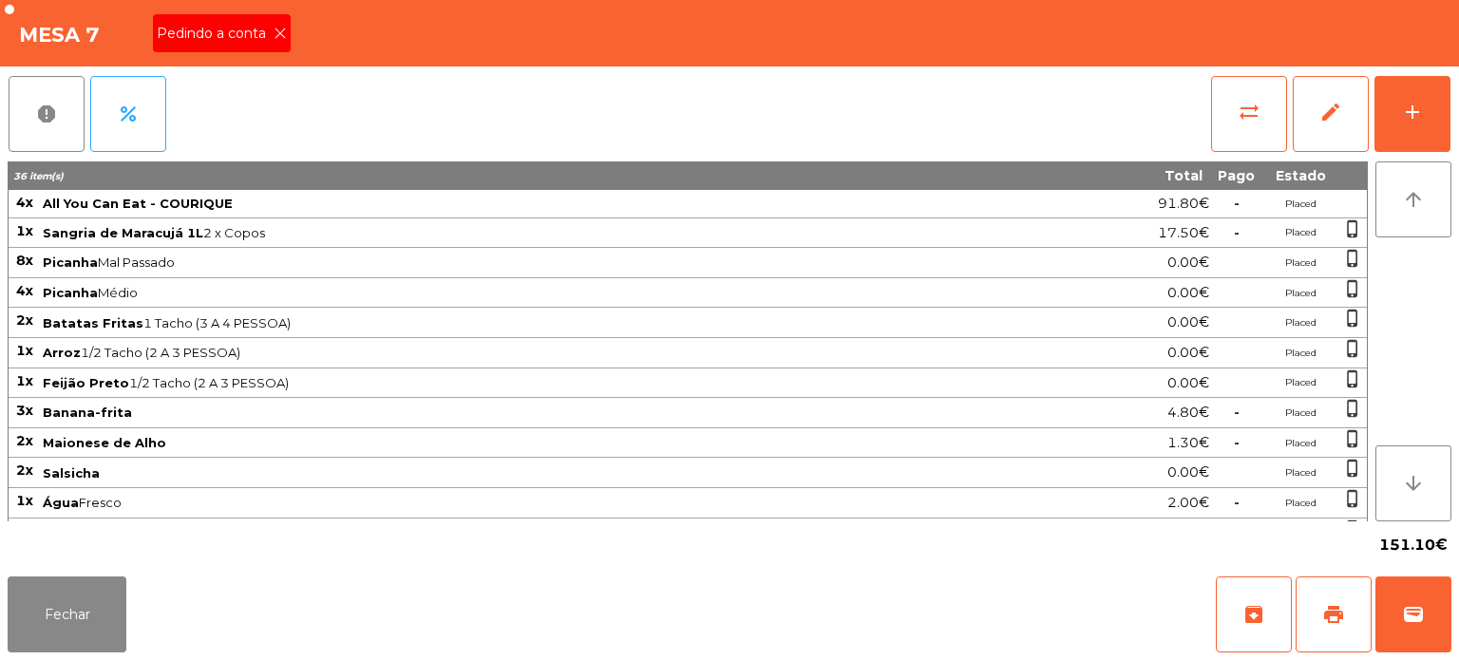
click at [274, 19] on div "Pedindo a conta" at bounding box center [222, 33] width 138 height 38
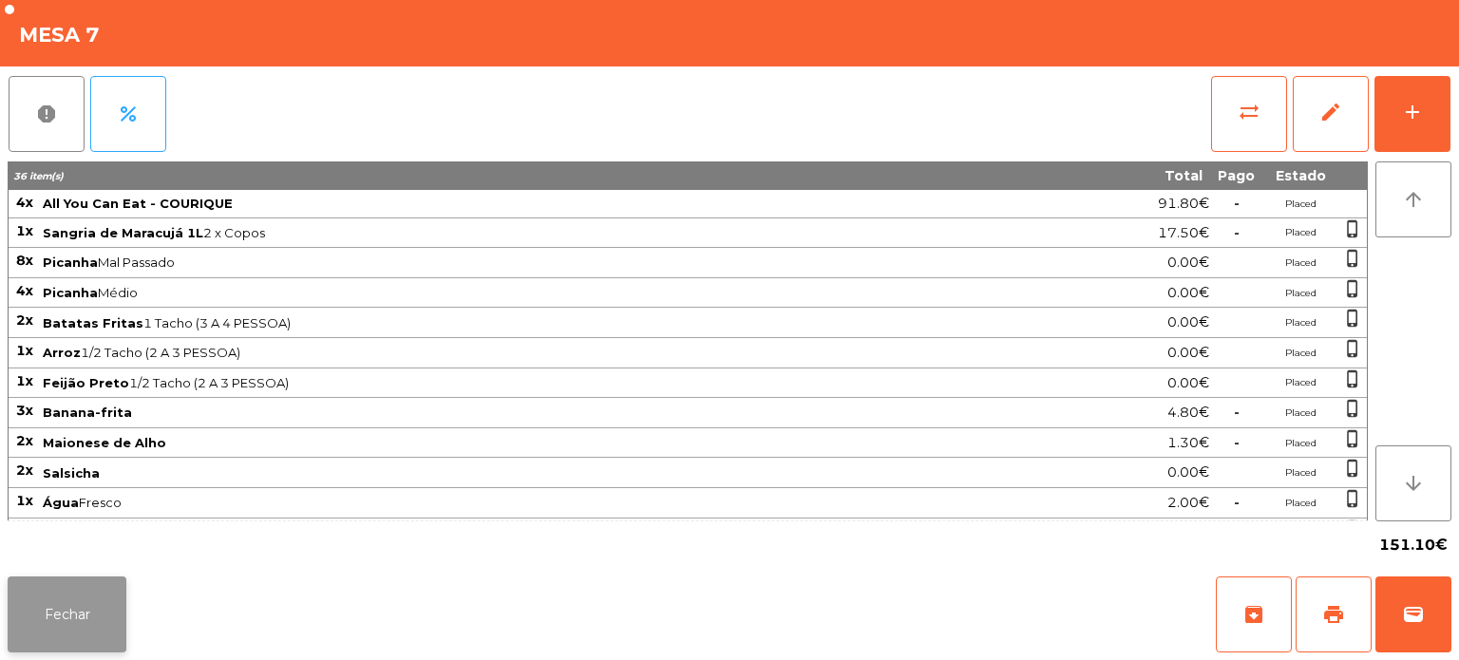
click at [65, 591] on button "Fechar" at bounding box center [67, 615] width 119 height 76
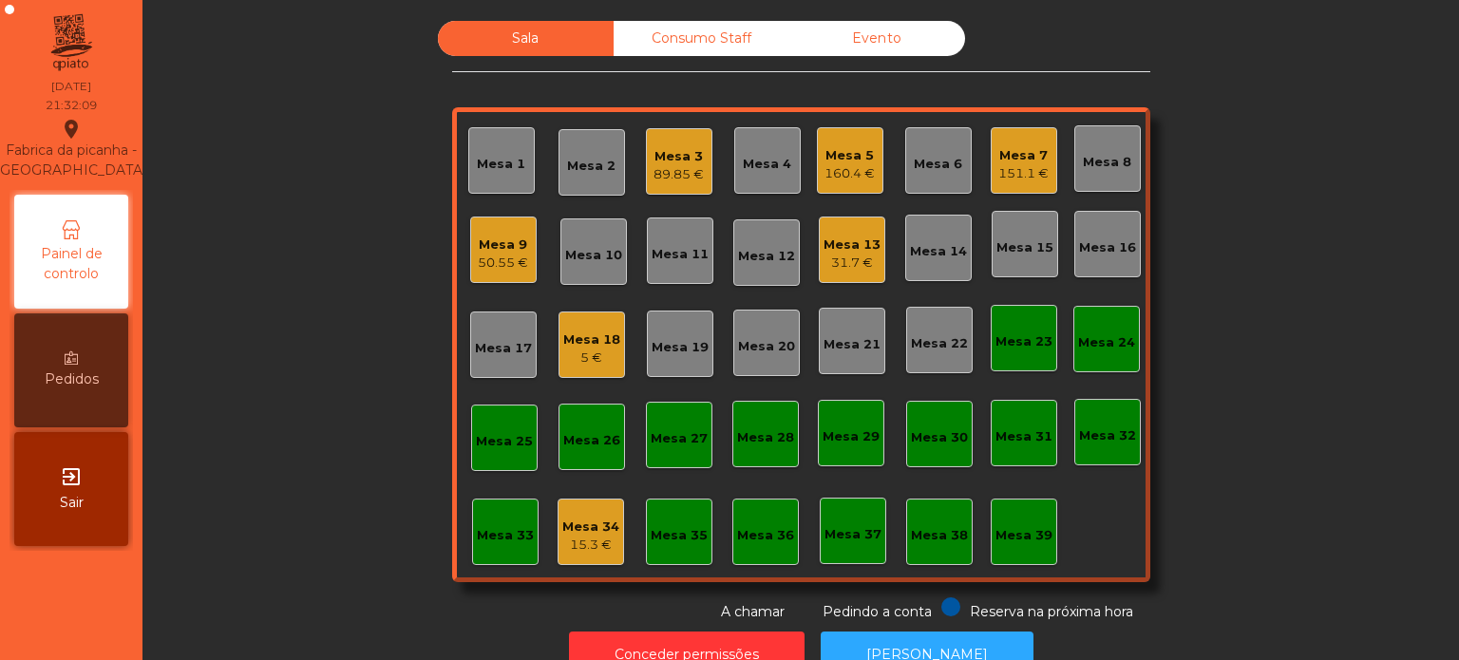
click at [598, 370] on div "Mesa 18 5 €" at bounding box center [592, 345] width 67 height 67
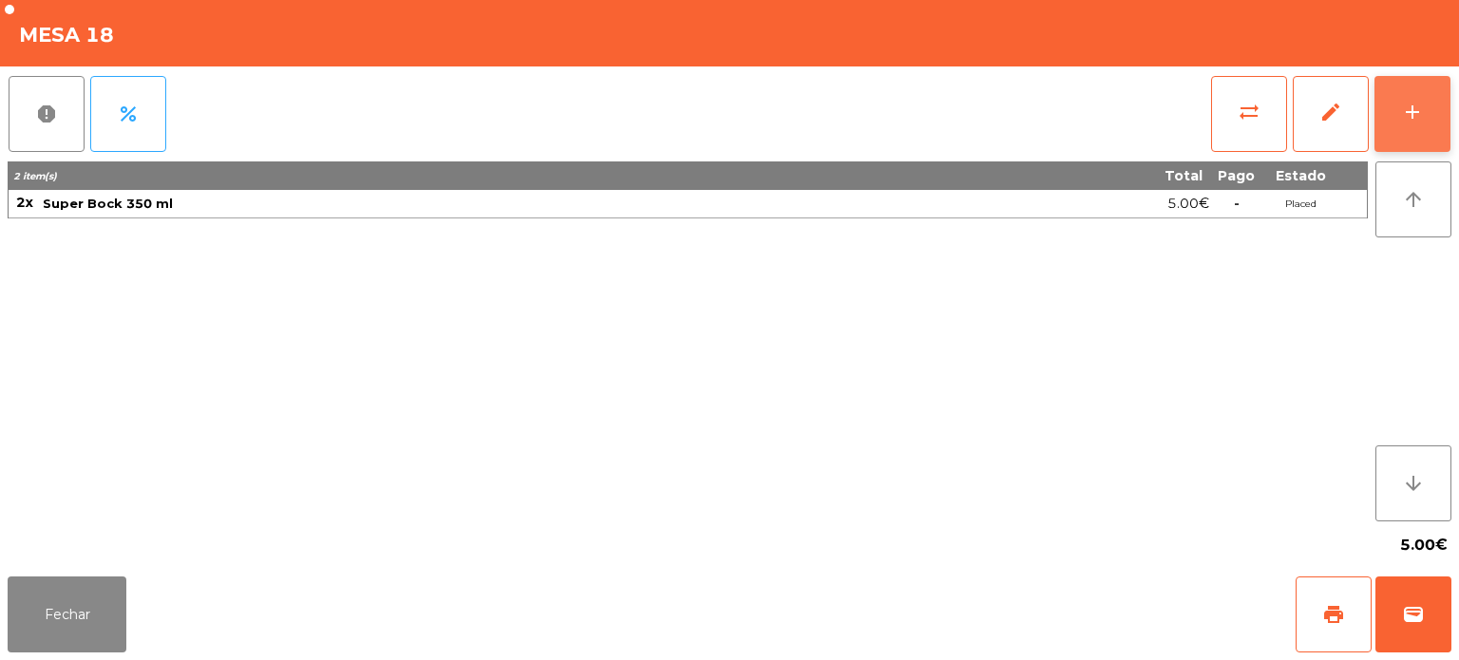
click at [1395, 90] on button "add" at bounding box center [1413, 114] width 76 height 76
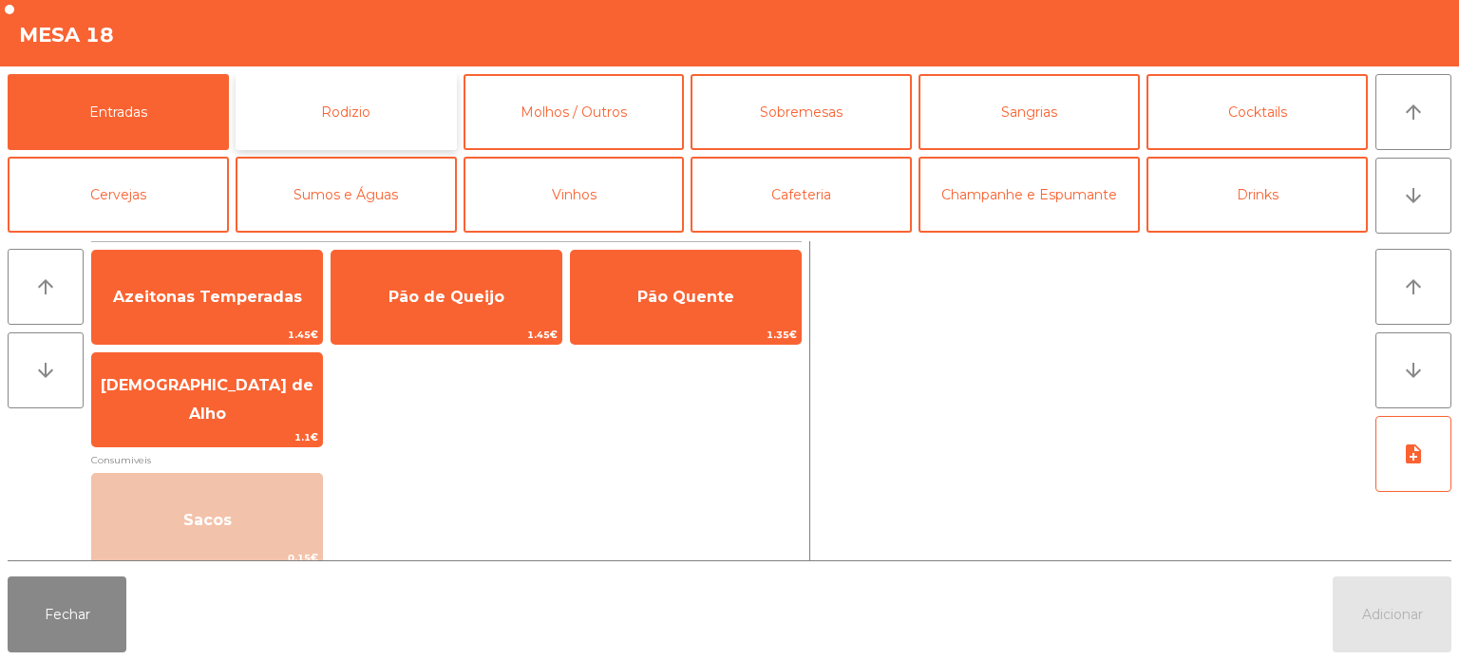
click at [369, 112] on button "Rodizio" at bounding box center [346, 112] width 221 height 76
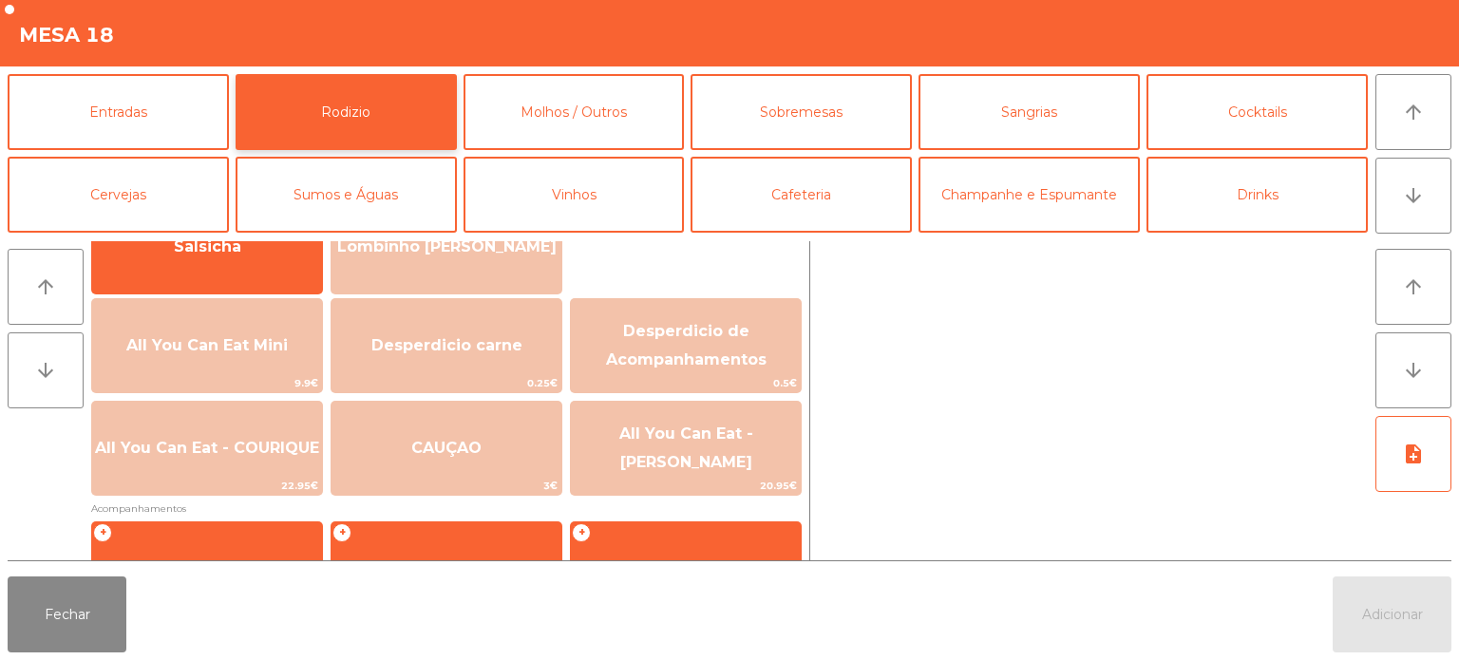
scroll to position [182, 0]
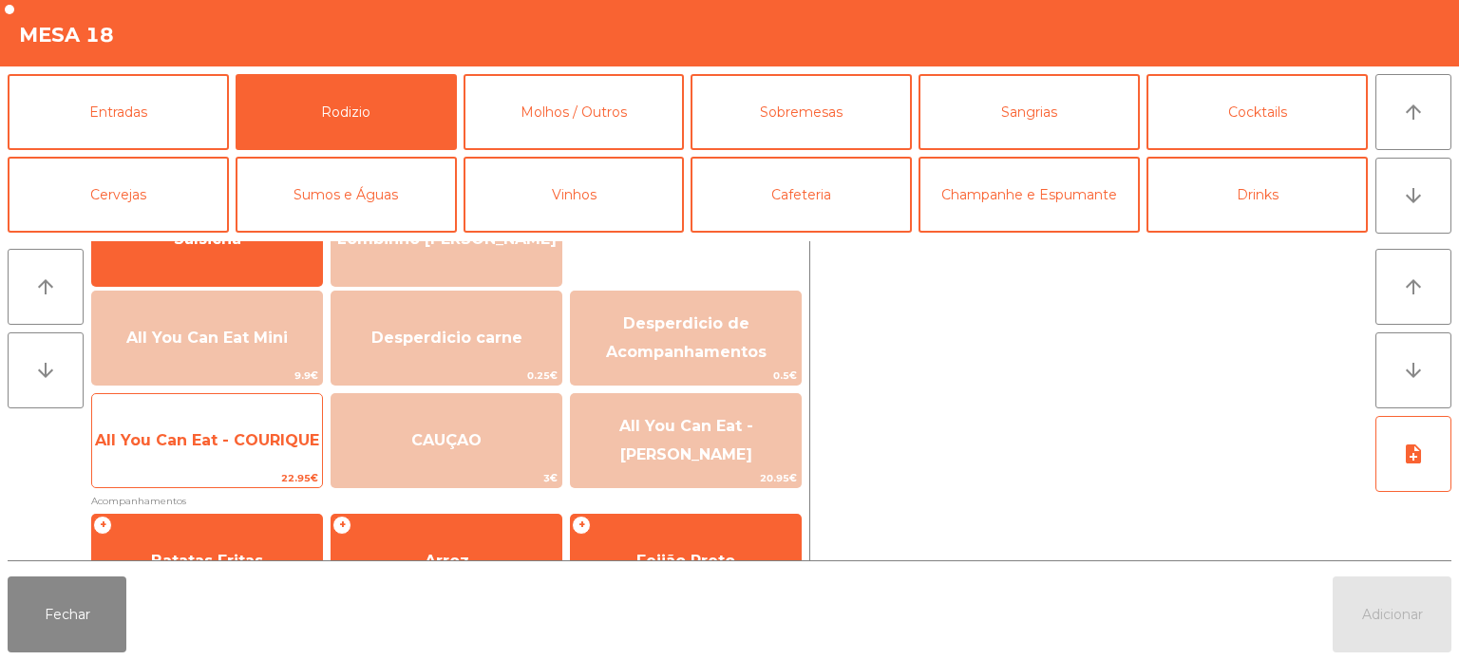
click at [258, 428] on span "All You Can Eat - COURIQUE" at bounding box center [207, 440] width 230 height 51
click at [248, 441] on span "All You Can Eat - COURIQUE" at bounding box center [207, 440] width 224 height 18
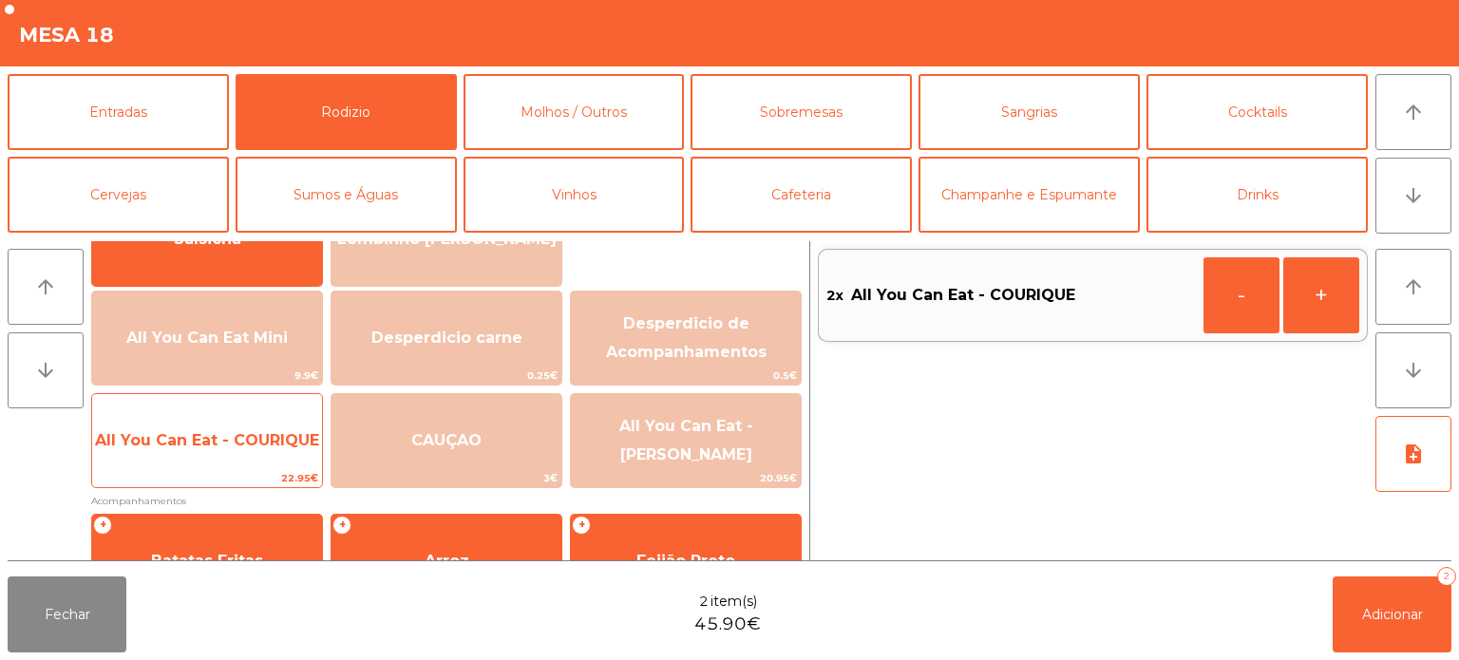
click at [236, 445] on span "All You Can Eat - COURIQUE" at bounding box center [207, 440] width 224 height 18
click at [236, 446] on span "All You Can Eat - COURIQUE" at bounding box center [207, 440] width 224 height 18
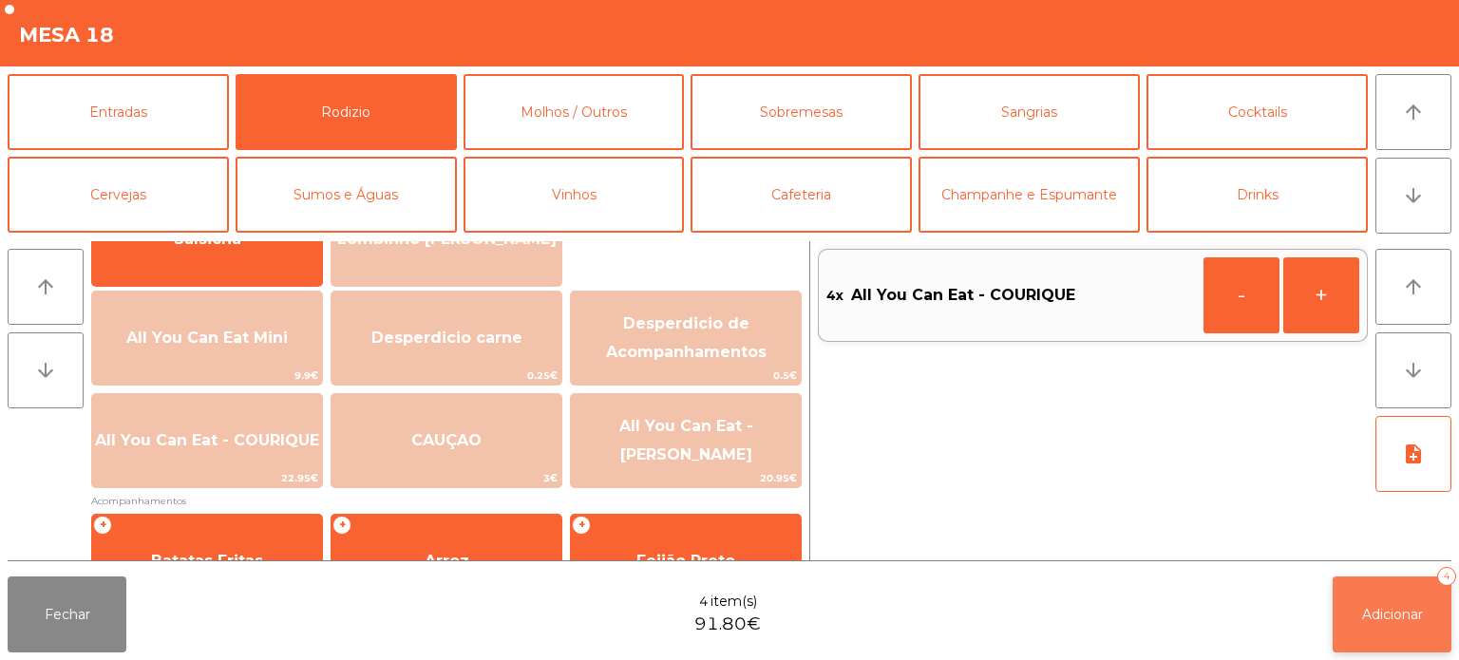
click at [1392, 595] on button "Adicionar 4" at bounding box center [1392, 615] width 119 height 76
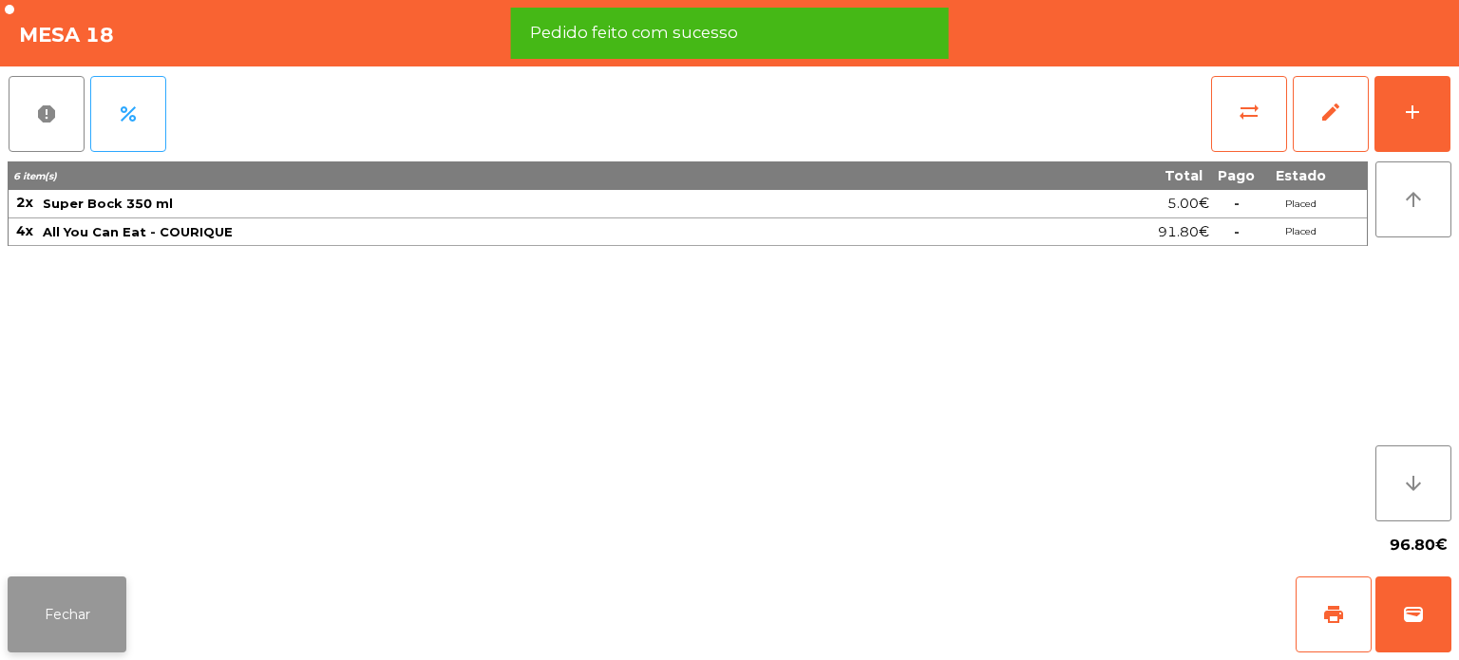
click at [114, 580] on button "Fechar" at bounding box center [67, 615] width 119 height 76
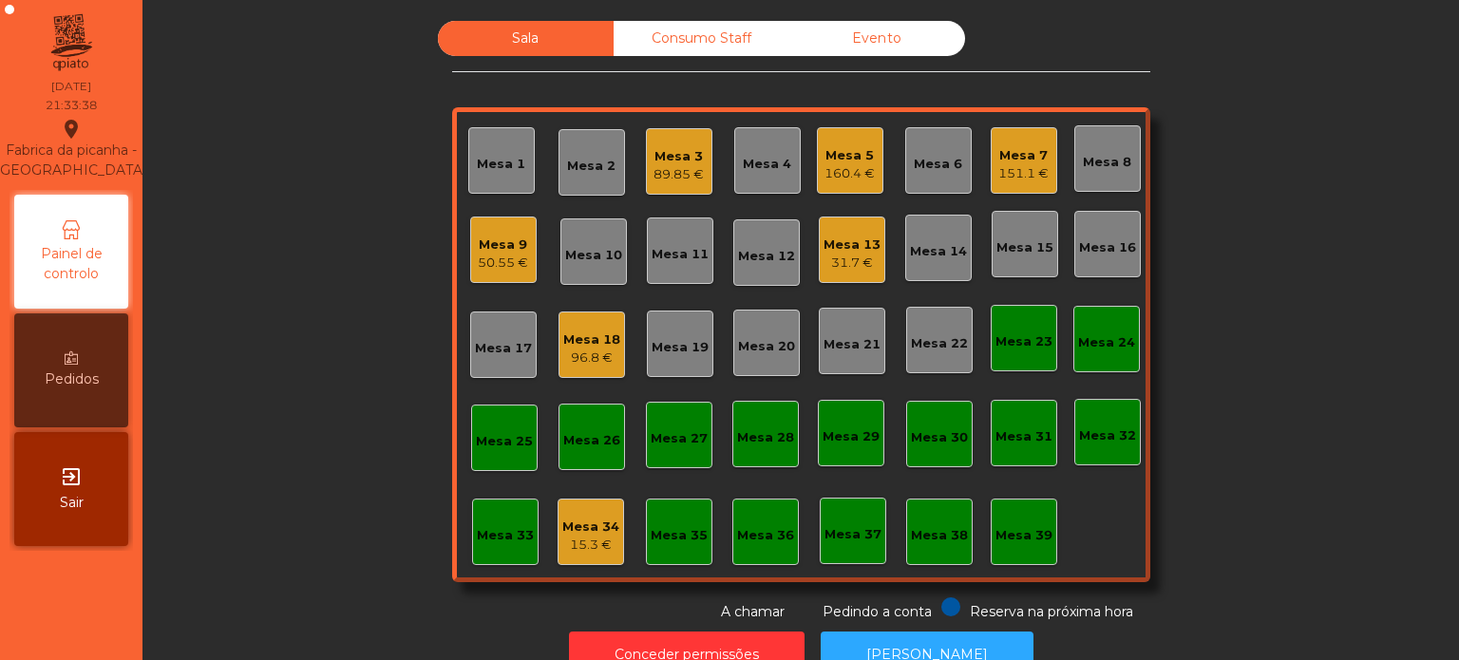
click at [578, 540] on div "15.3 €" at bounding box center [590, 545] width 57 height 19
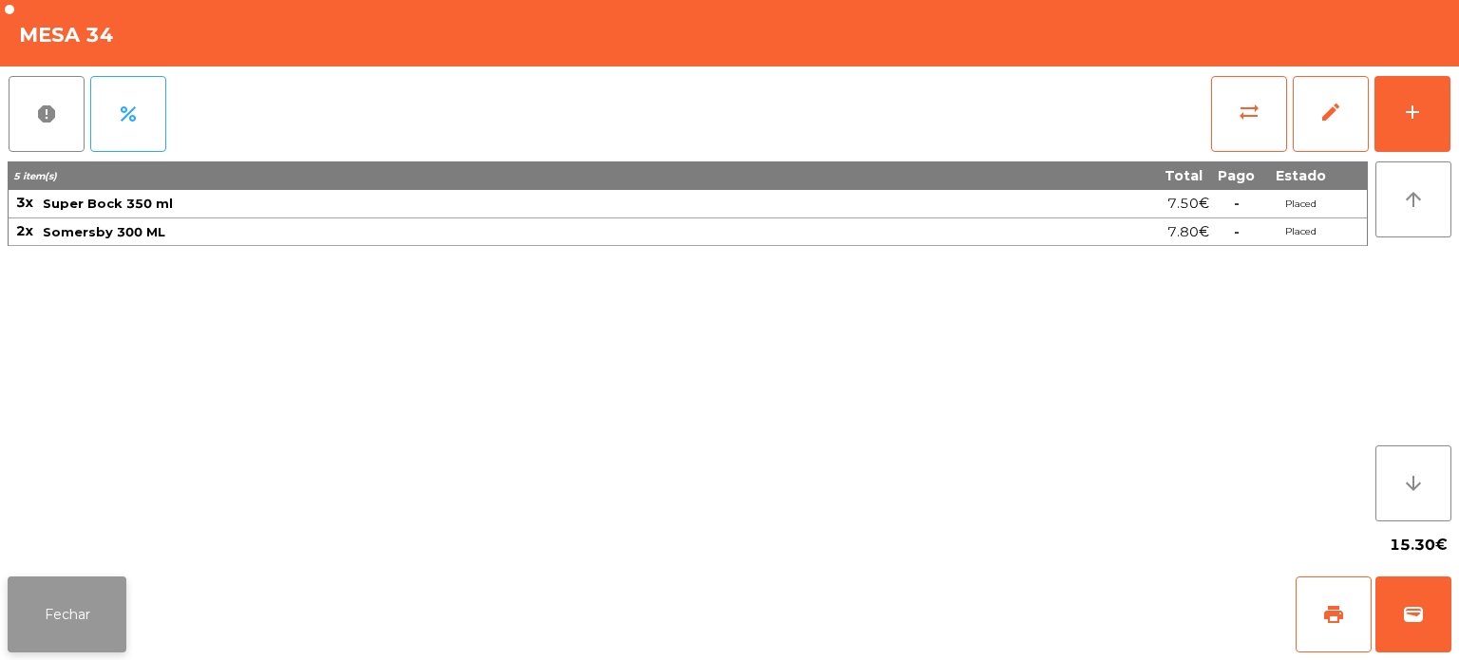
click at [81, 619] on button "Fechar" at bounding box center [67, 615] width 119 height 76
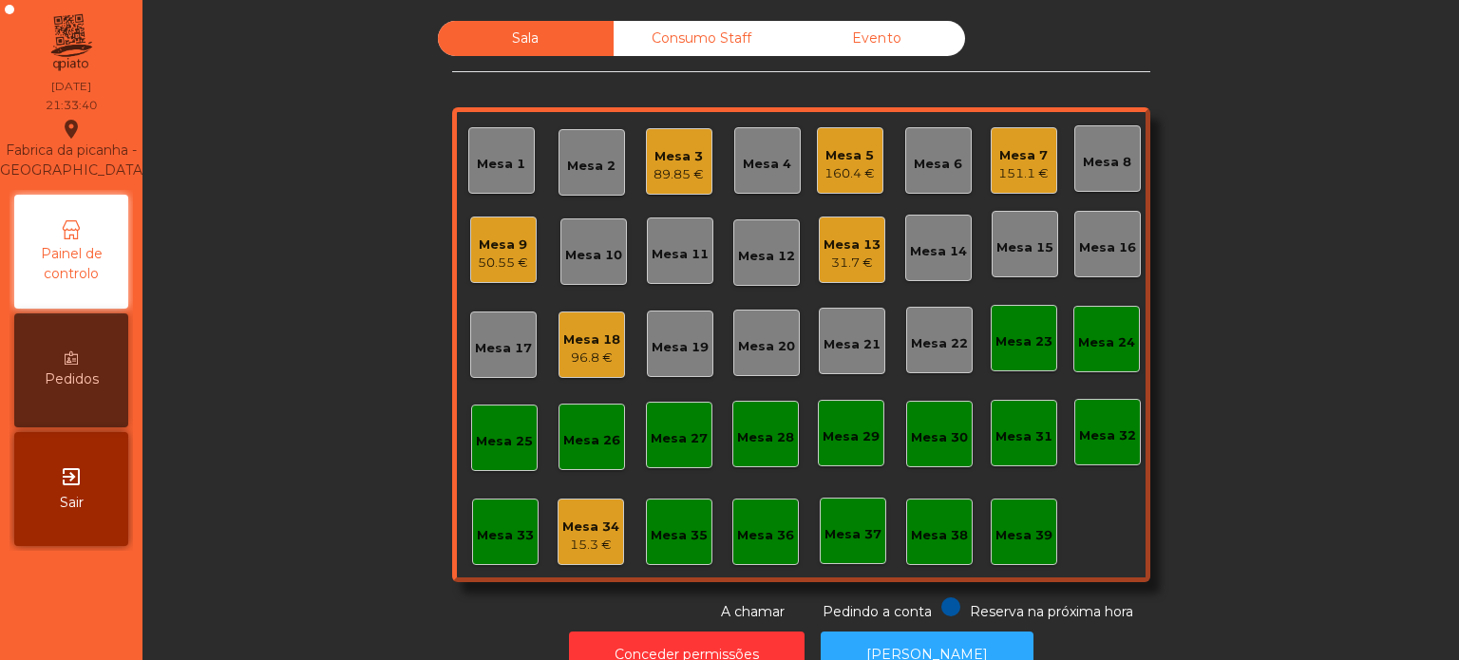
click at [558, 514] on div "Mesa 34 15.3 €" at bounding box center [591, 532] width 67 height 67
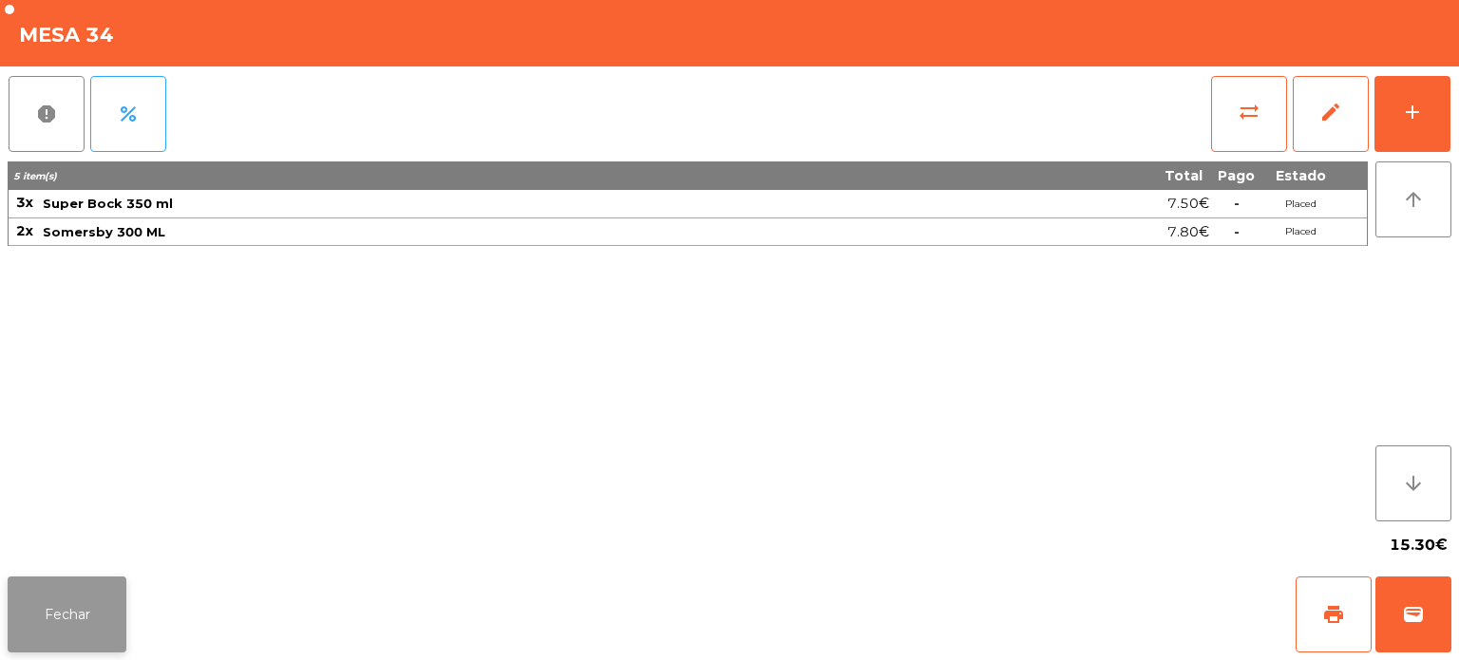
click at [89, 583] on button "Fechar" at bounding box center [67, 615] width 119 height 76
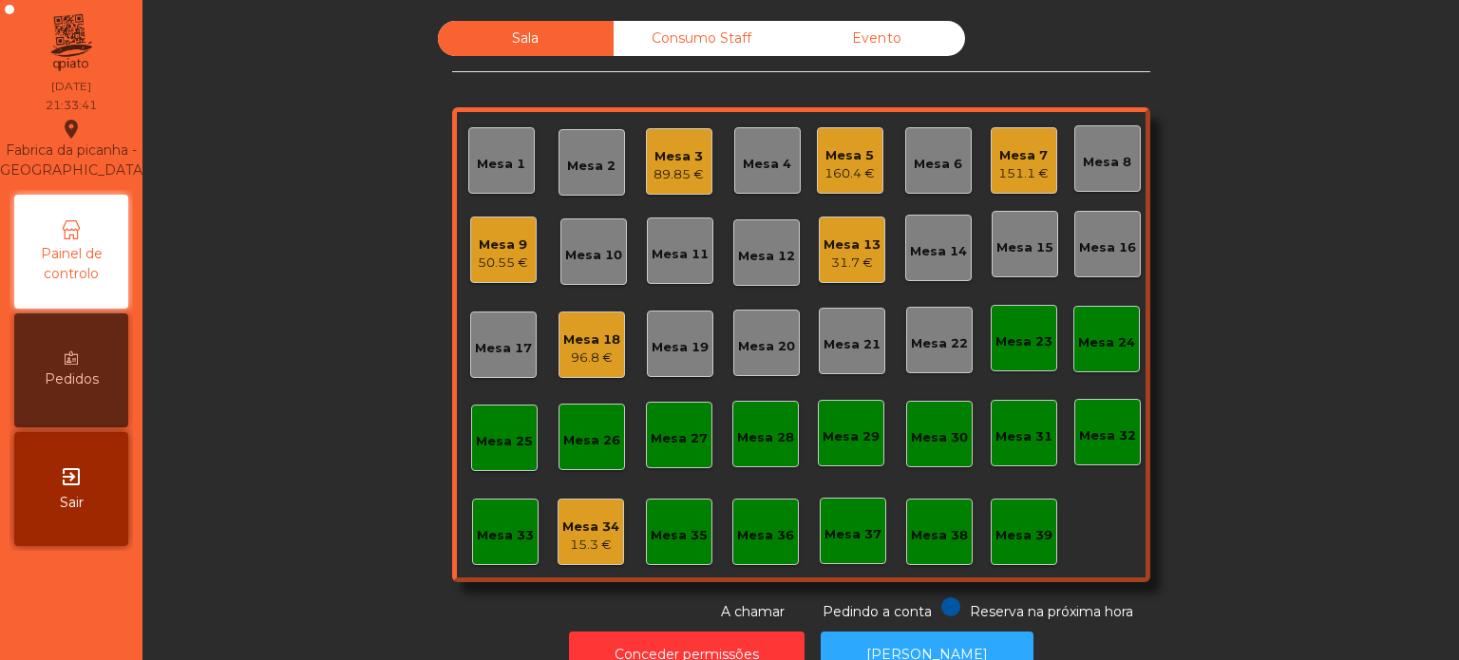
click at [665, 49] on div "Consumo Staff" at bounding box center [702, 38] width 176 height 35
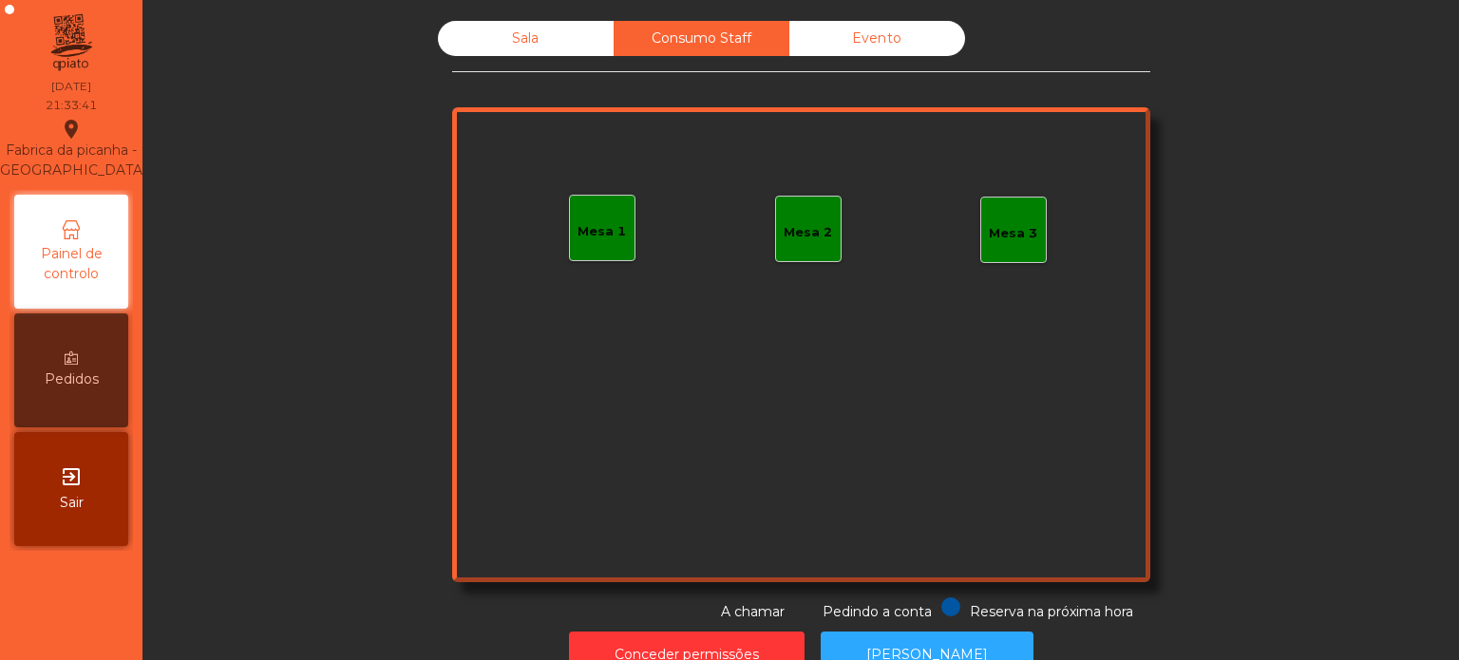
click at [543, 53] on div "Sala" at bounding box center [526, 38] width 176 height 35
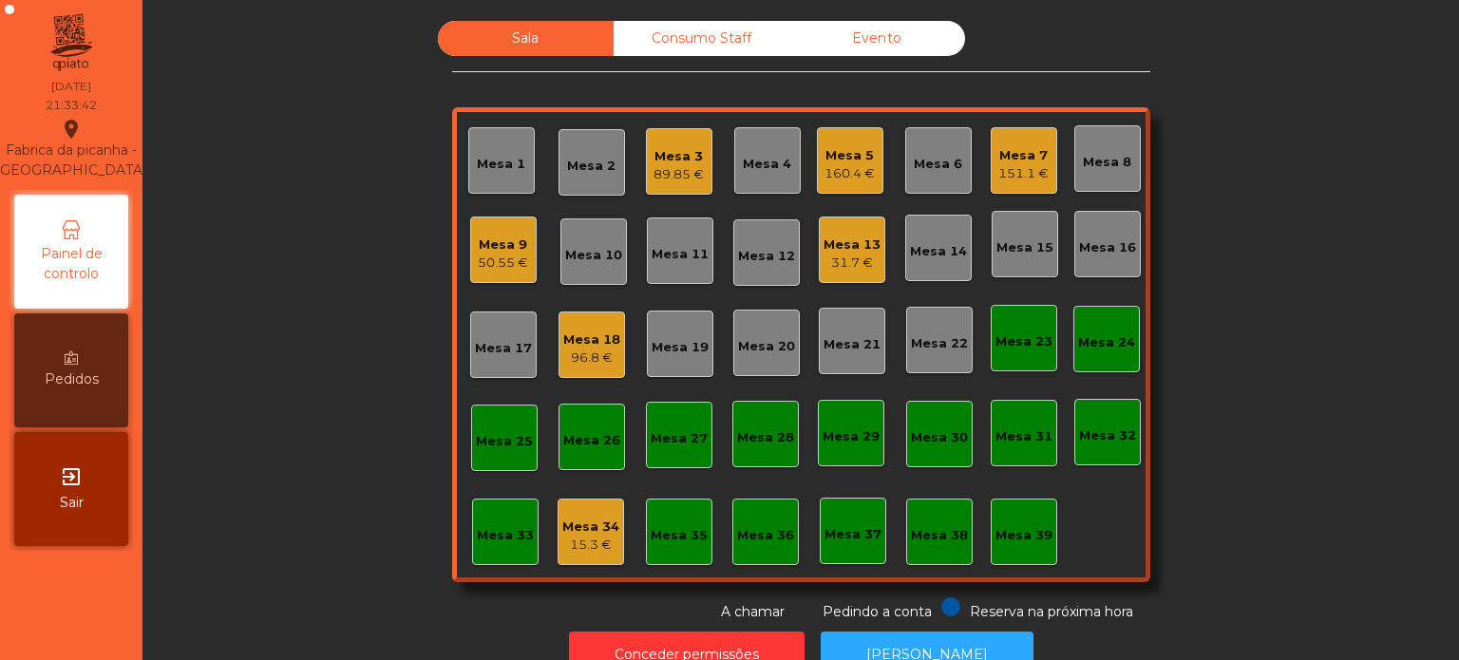
click at [578, 547] on div "15.3 €" at bounding box center [590, 545] width 57 height 19
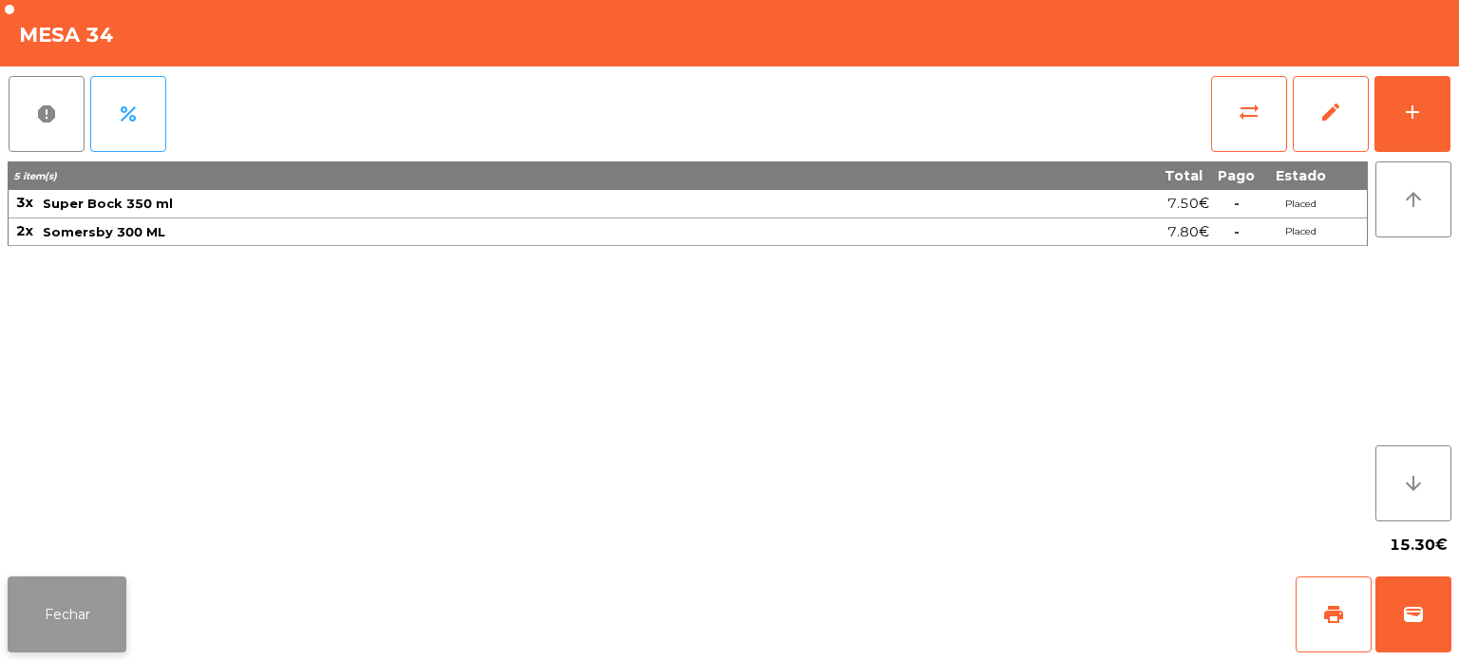
click at [105, 600] on button "Fechar" at bounding box center [67, 615] width 119 height 76
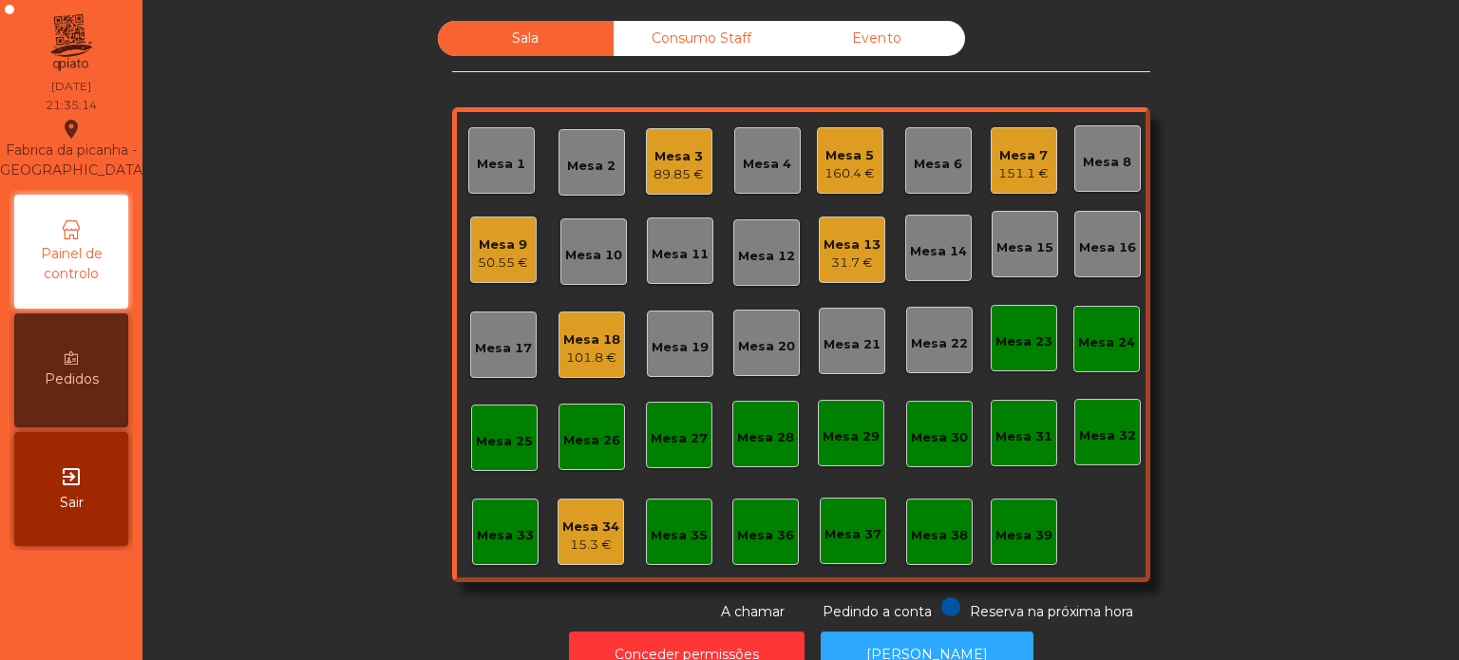
click at [1014, 186] on div "Mesa 7 151.1 €" at bounding box center [1024, 160] width 67 height 67
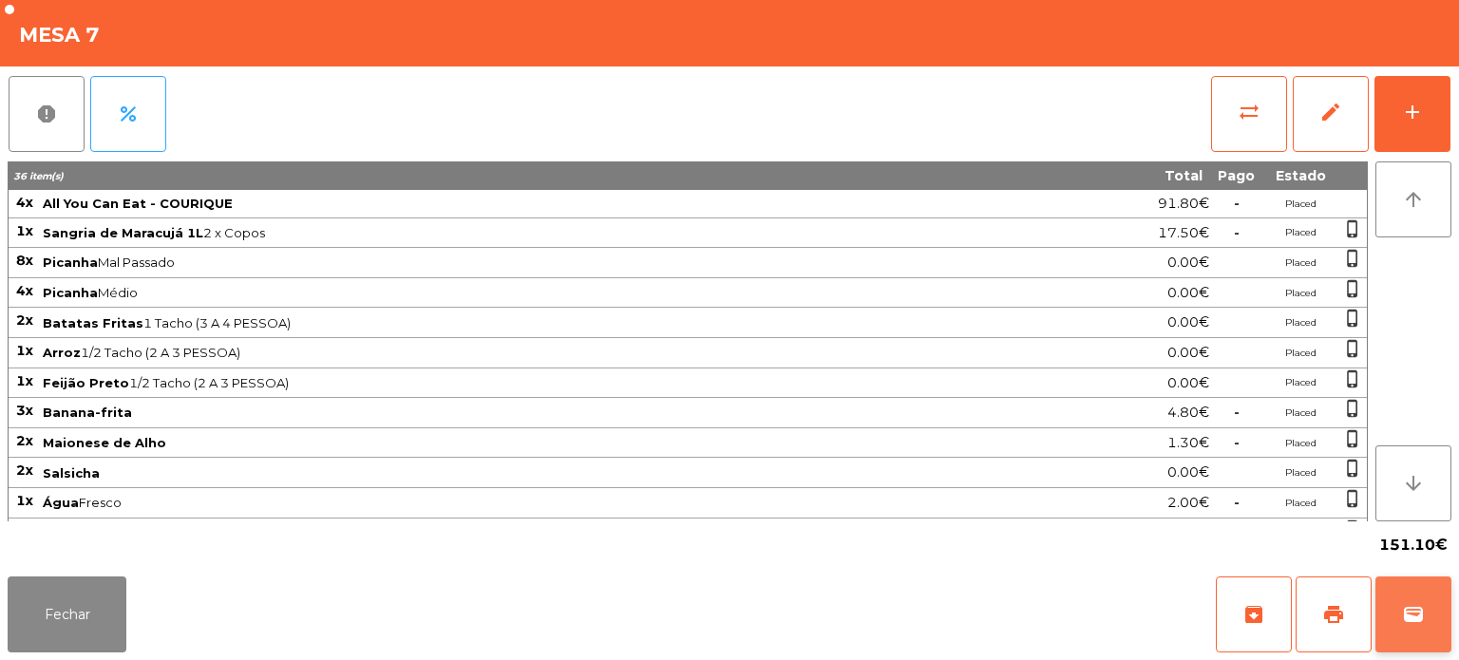
click at [1414, 606] on span "wallet" at bounding box center [1413, 614] width 23 height 23
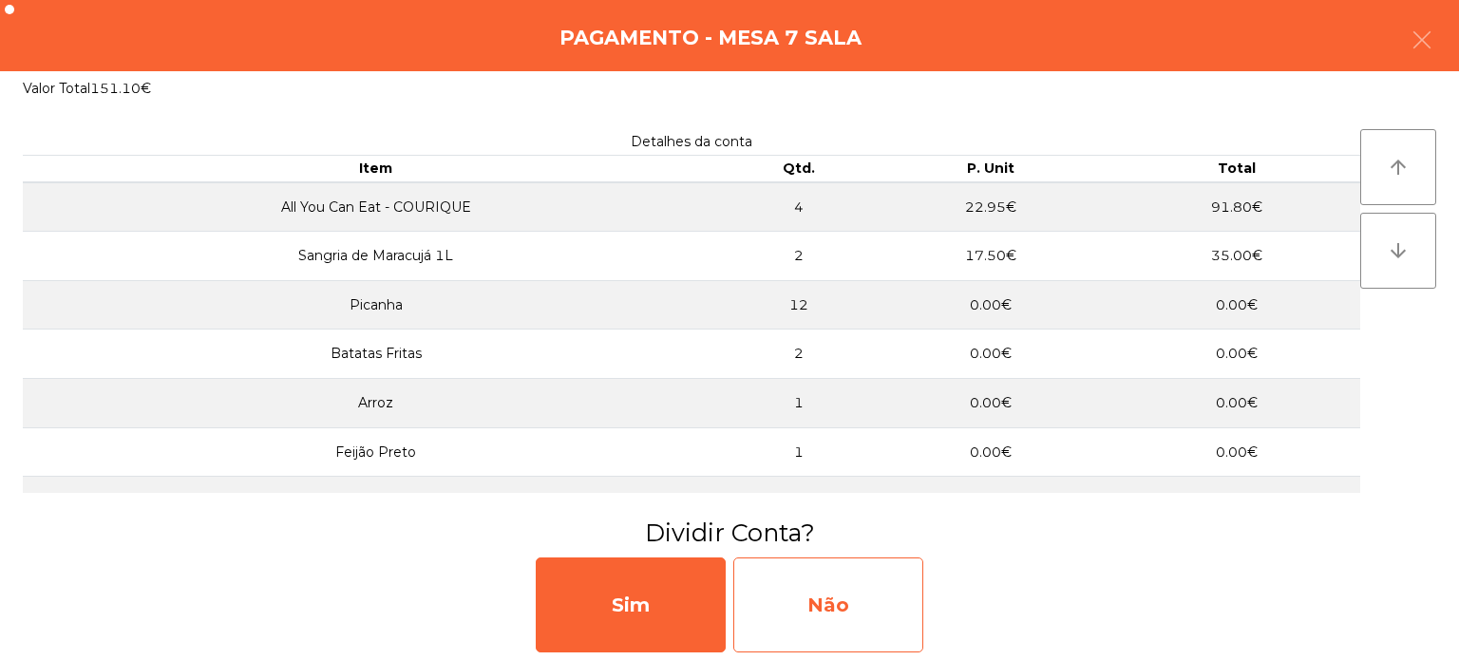
click at [817, 589] on div "Não" at bounding box center [828, 605] width 190 height 95
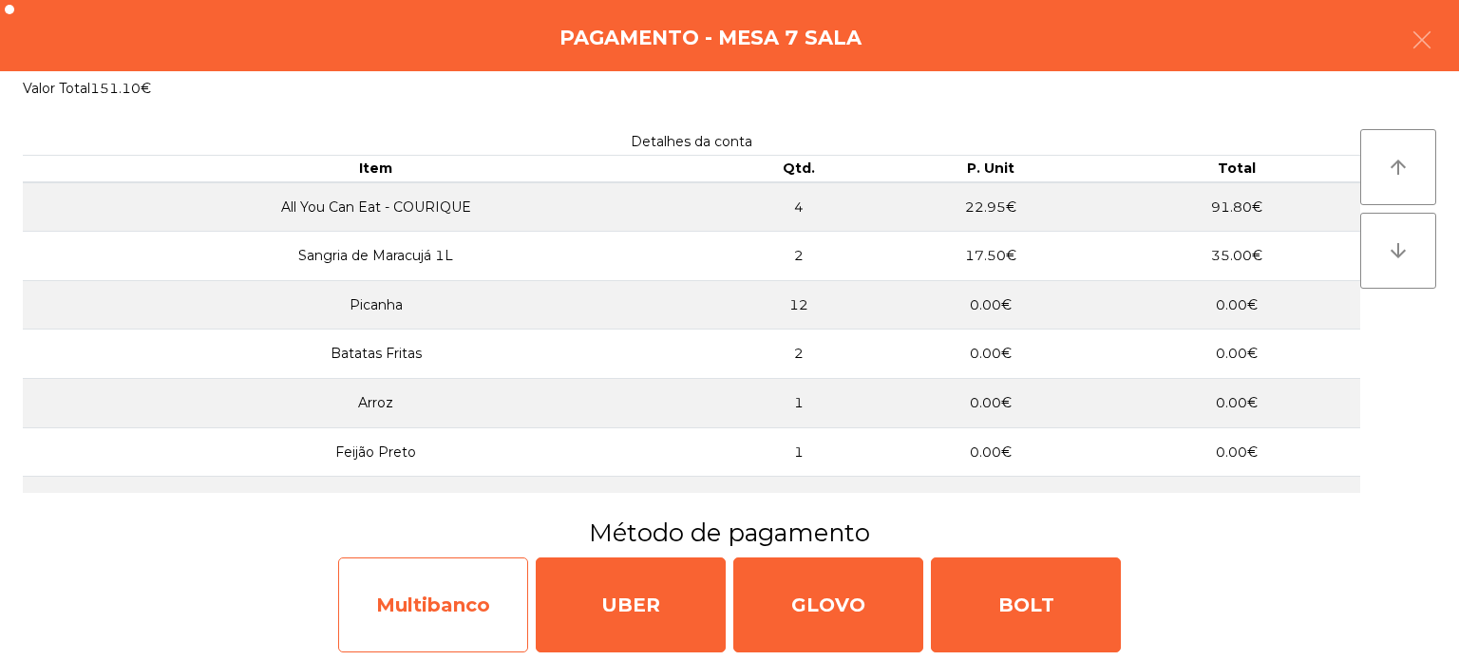
click at [441, 590] on div "Multibanco" at bounding box center [433, 605] width 190 height 95
select select "**"
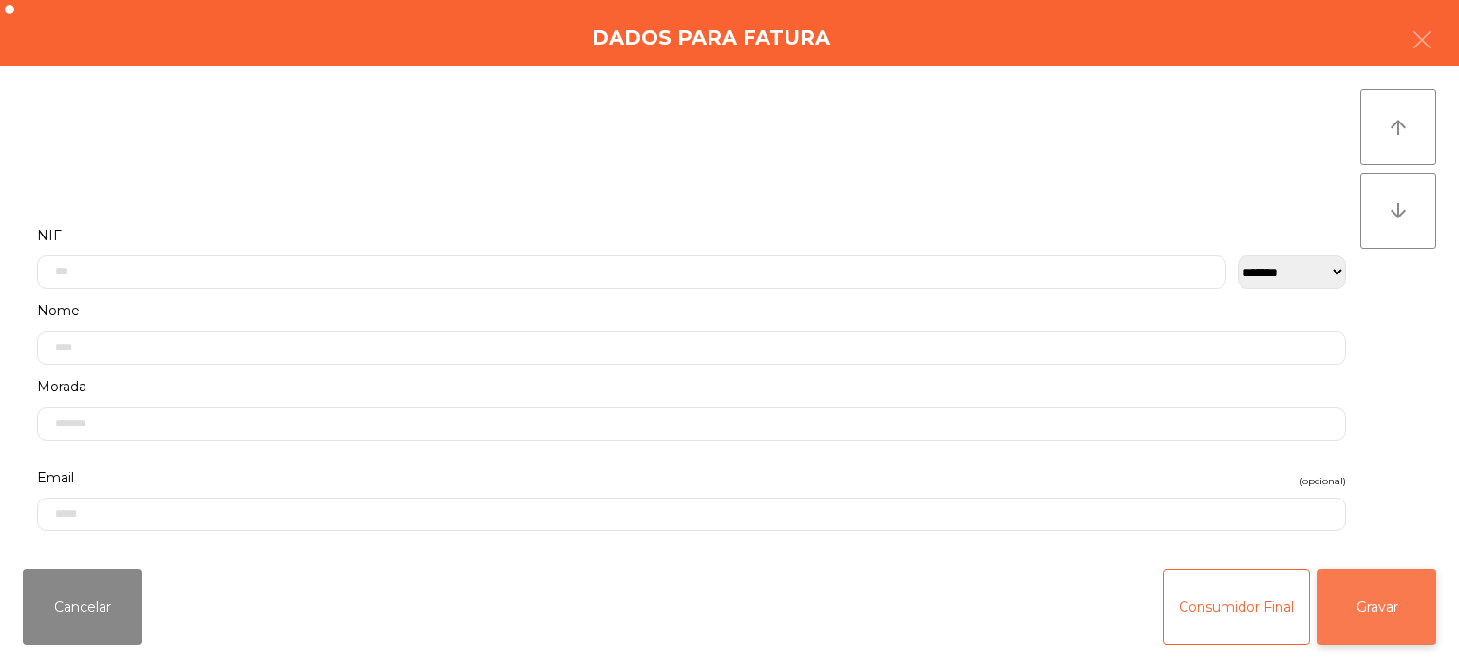
click at [1419, 612] on button "Gravar" at bounding box center [1377, 607] width 119 height 76
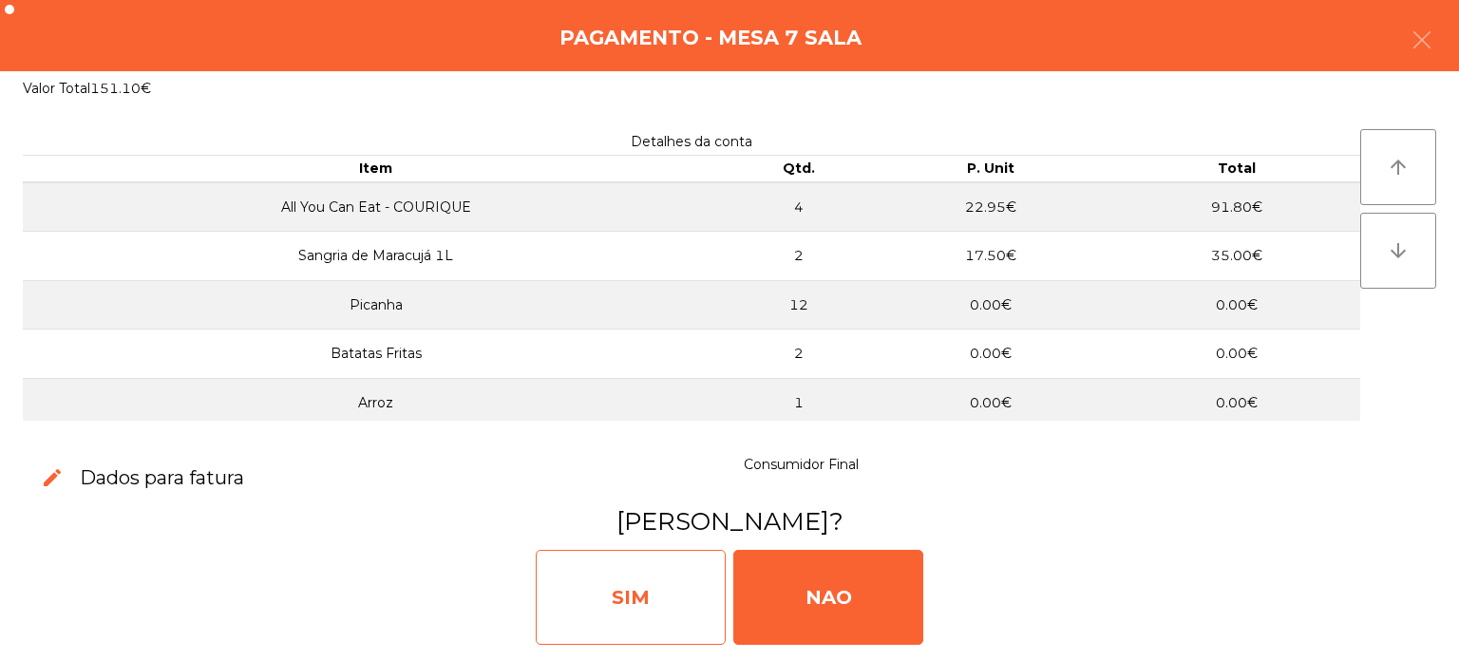
click at [608, 579] on div "SIM" at bounding box center [631, 597] width 190 height 95
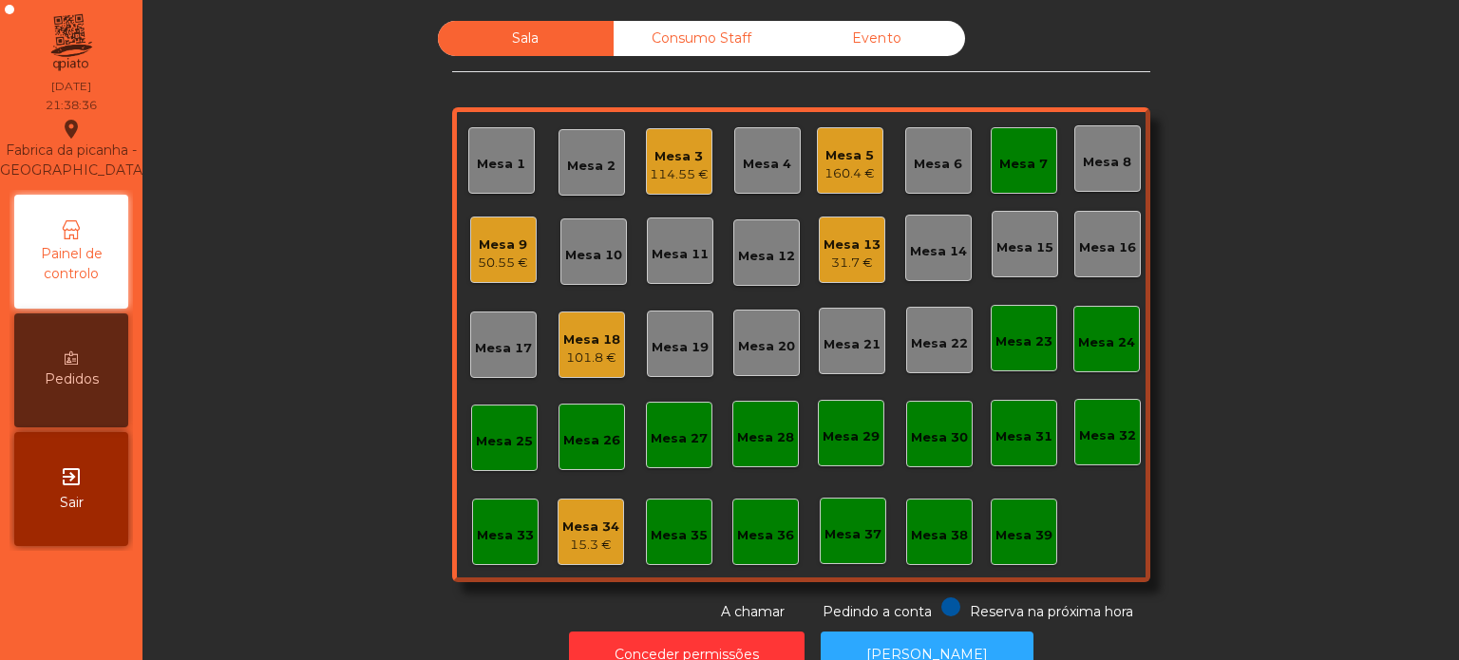
click at [1024, 161] on div "Mesa 7" at bounding box center [1024, 164] width 48 height 19
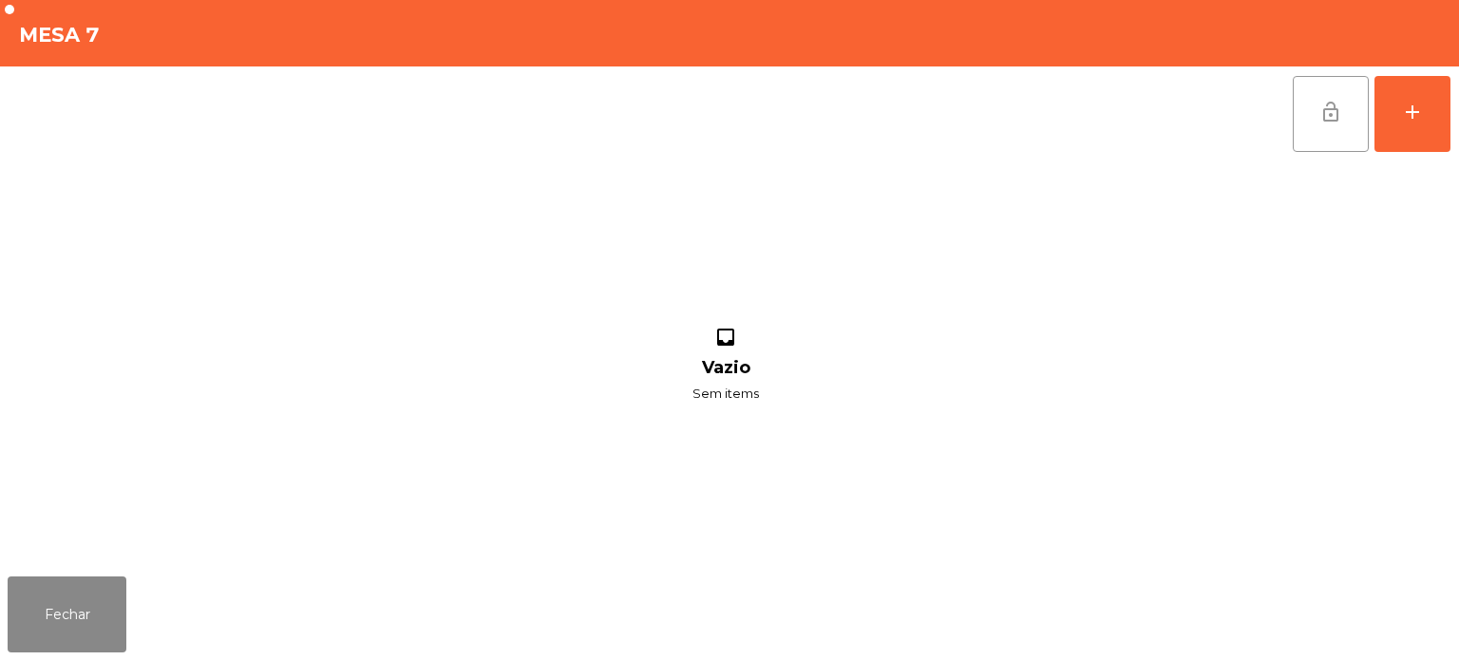
click at [1319, 90] on button "lock_open" at bounding box center [1331, 114] width 76 height 76
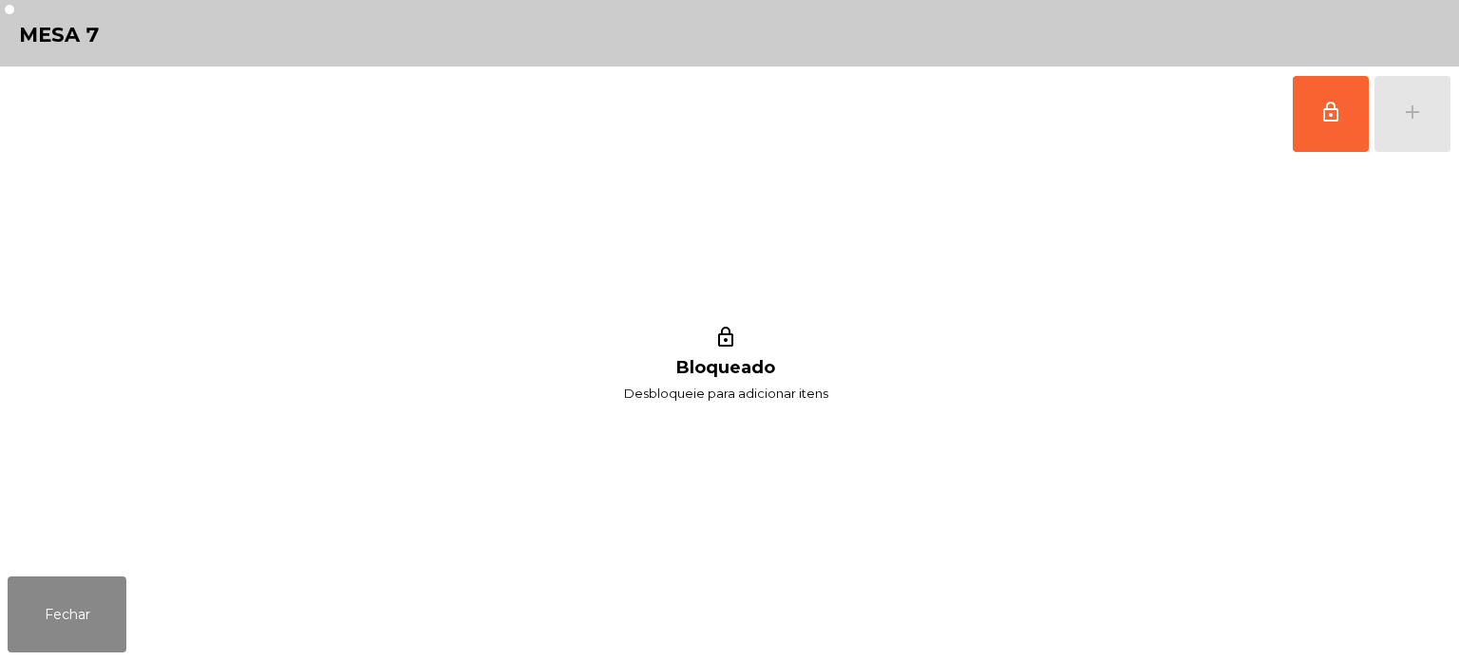
click at [122, 543] on div "lock_outline Bloqueado Desbloqueie para adicionar itens" at bounding box center [726, 366] width 1437 height 408
click at [62, 583] on button "Fechar" at bounding box center [67, 615] width 119 height 76
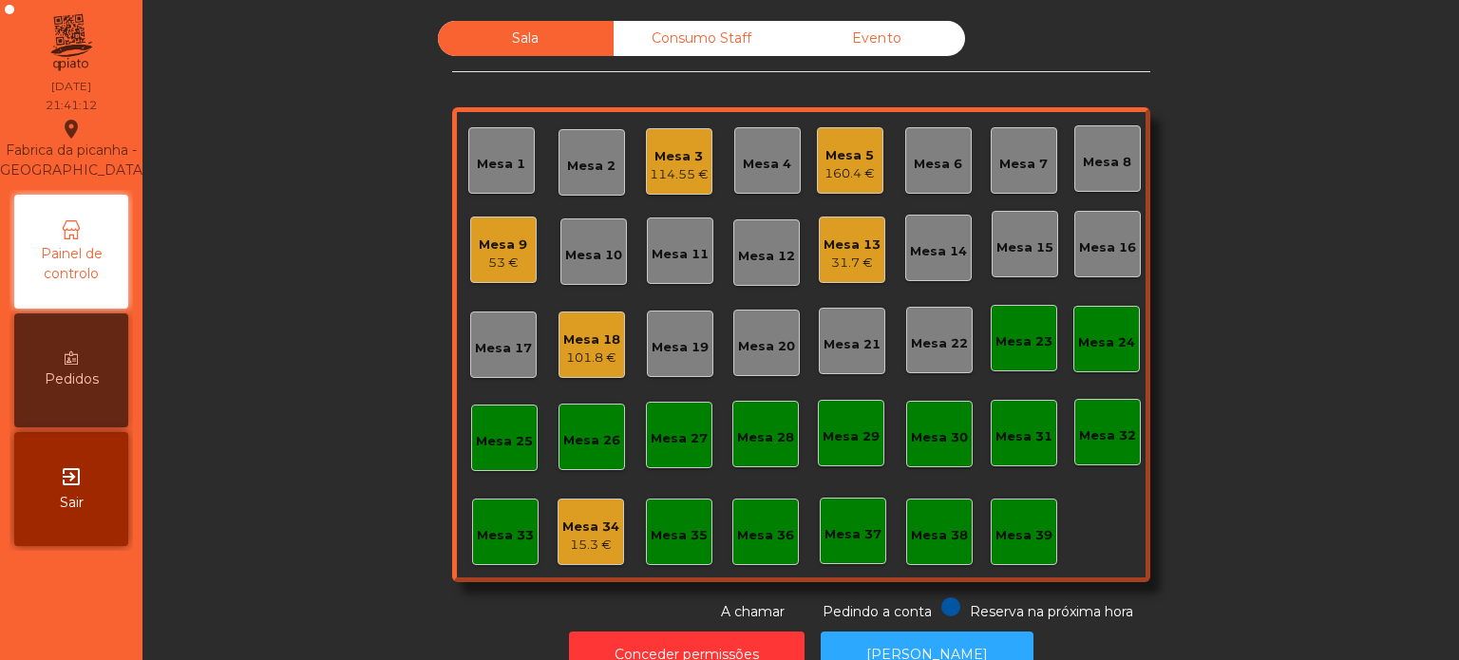
scroll to position [52, 0]
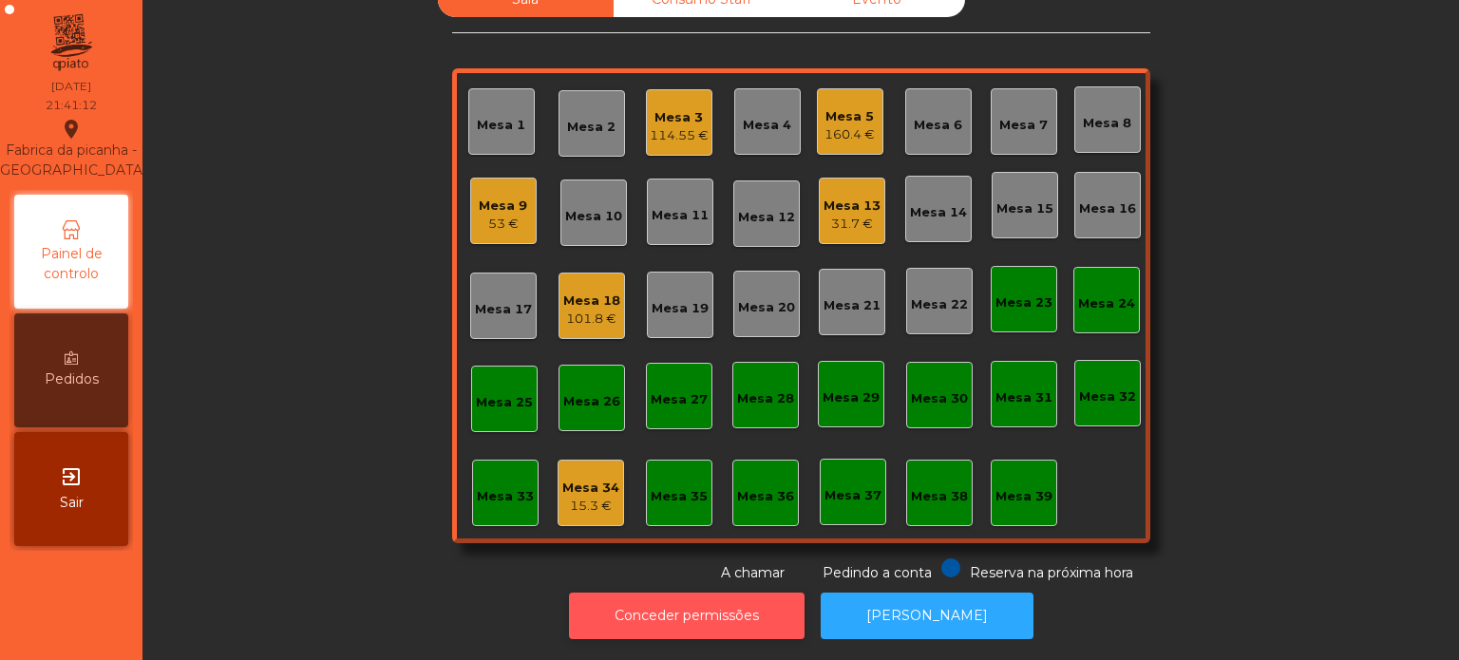
click at [631, 595] on button "Conceder permissões" at bounding box center [687, 616] width 236 height 47
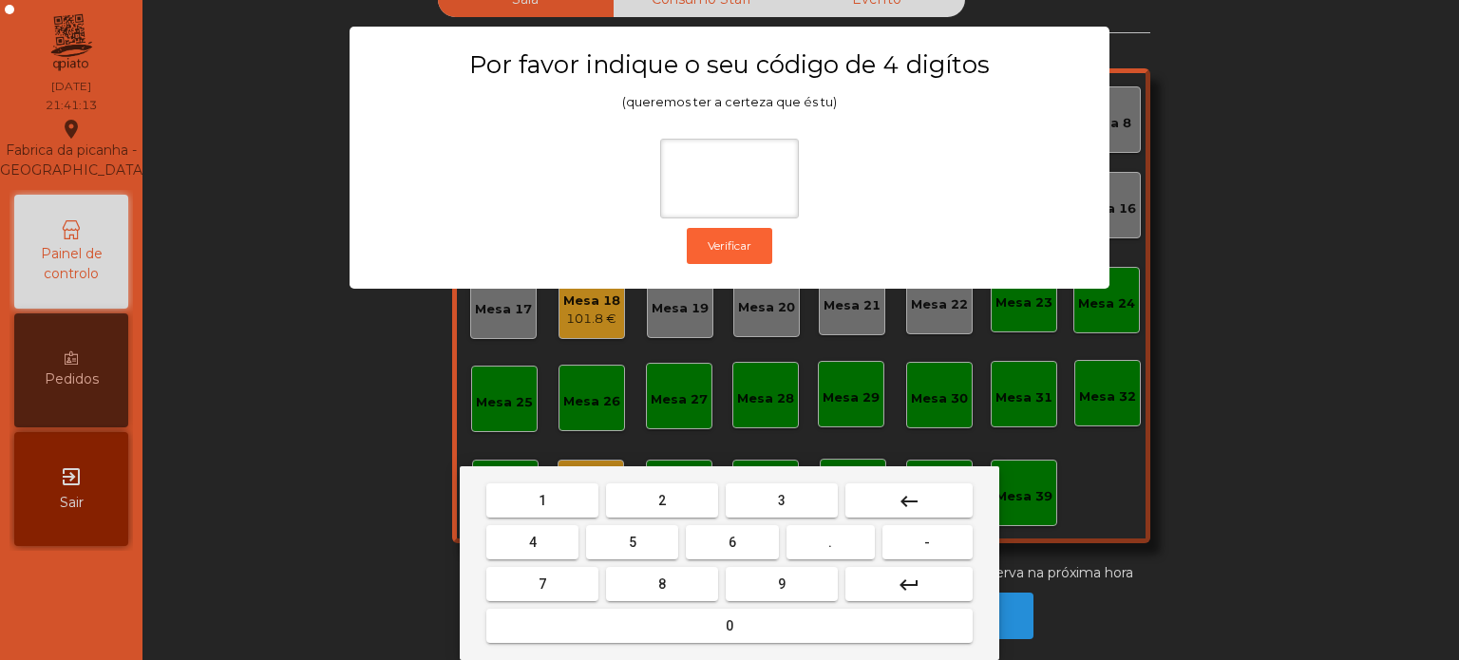
click at [540, 504] on span "1" at bounding box center [543, 500] width 8 height 15
click at [768, 510] on button "3" at bounding box center [782, 501] width 112 height 34
click at [655, 545] on button "5" at bounding box center [632, 542] width 92 height 34
click at [714, 614] on button "0" at bounding box center [729, 626] width 486 height 34
type input "****"
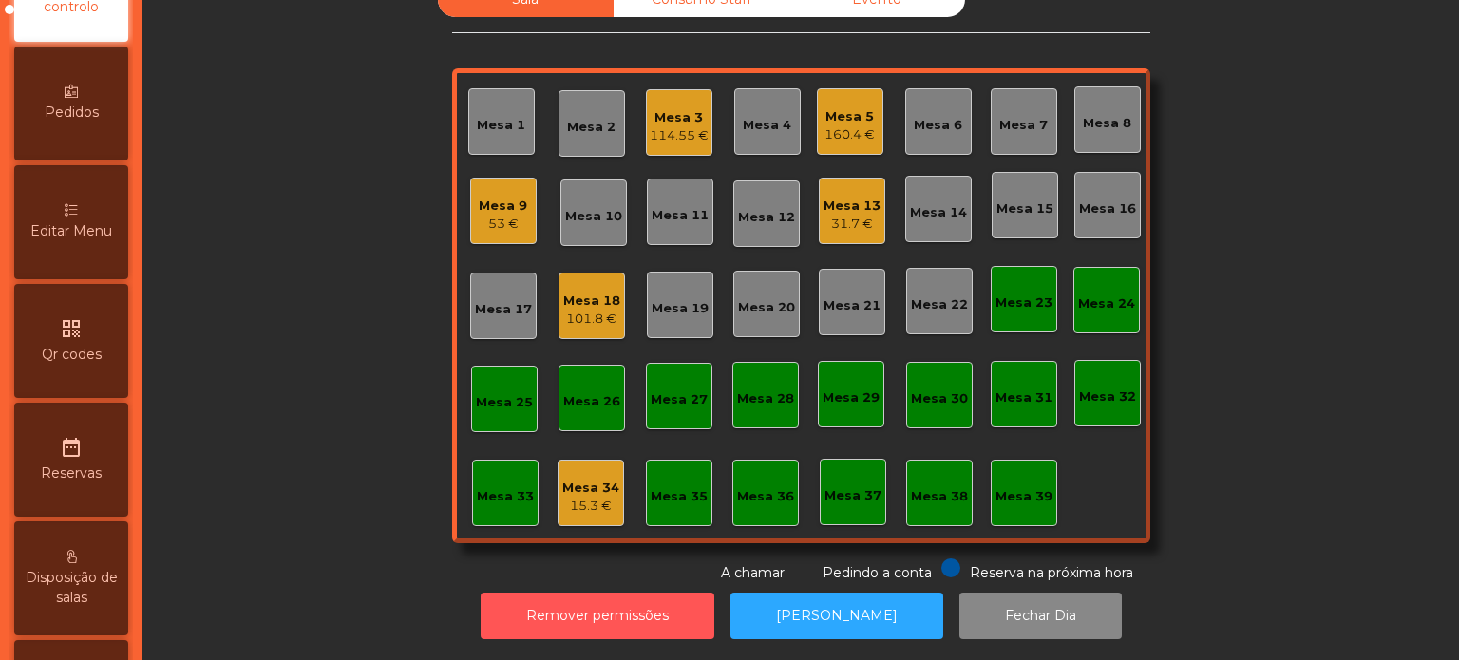
scroll to position [0, 0]
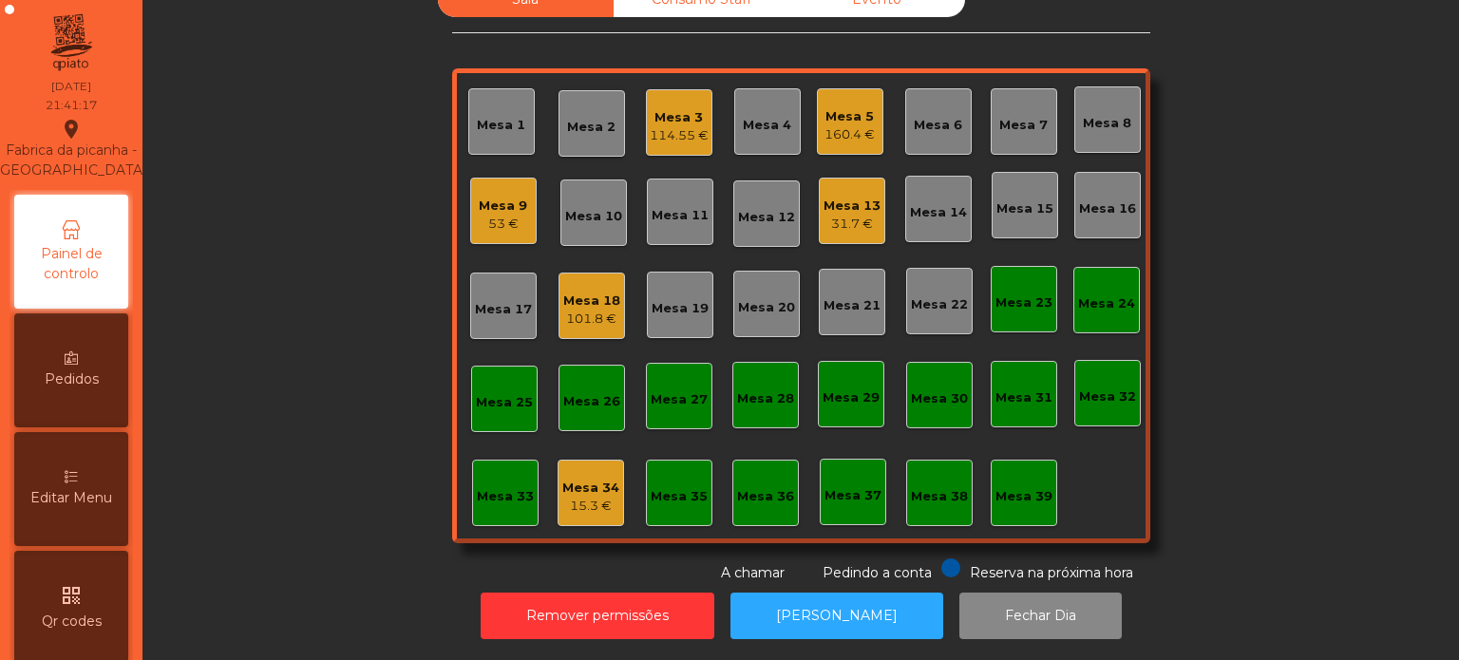
click at [89, 500] on div "Editar Menu" at bounding box center [71, 489] width 114 height 114
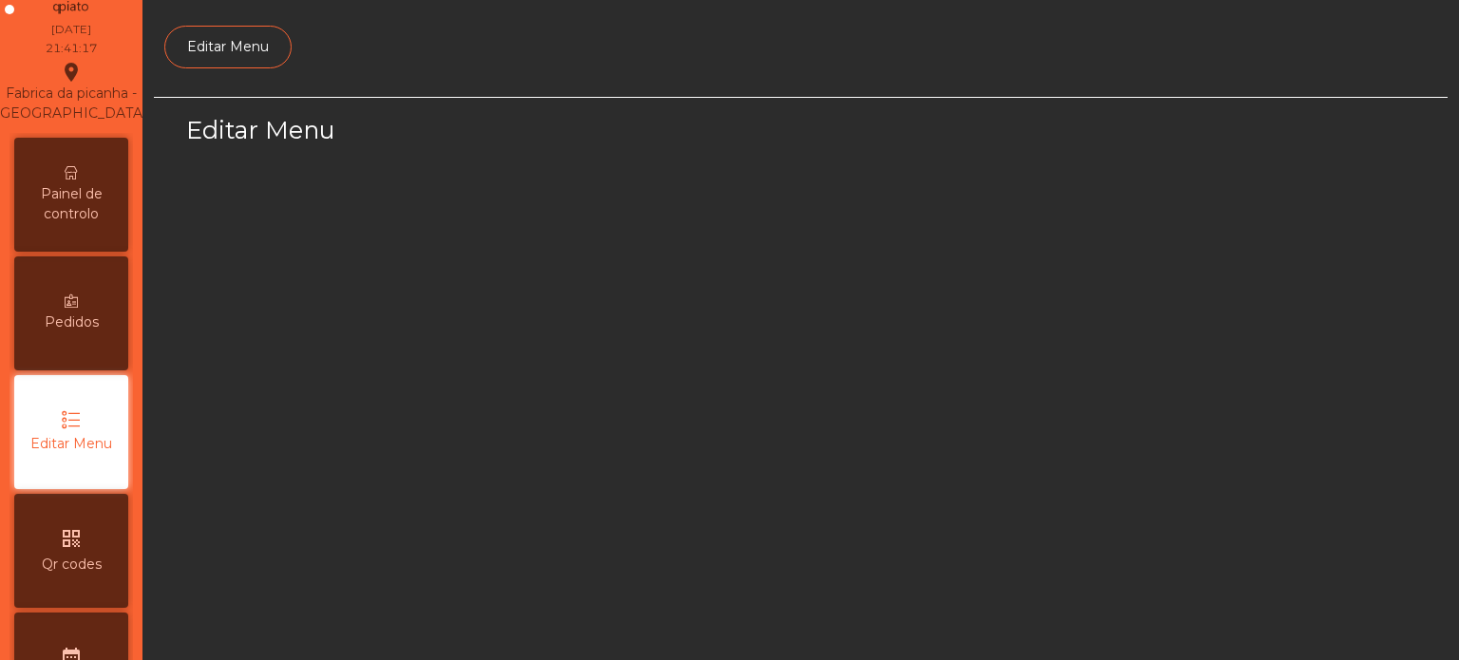
scroll to position [179, 0]
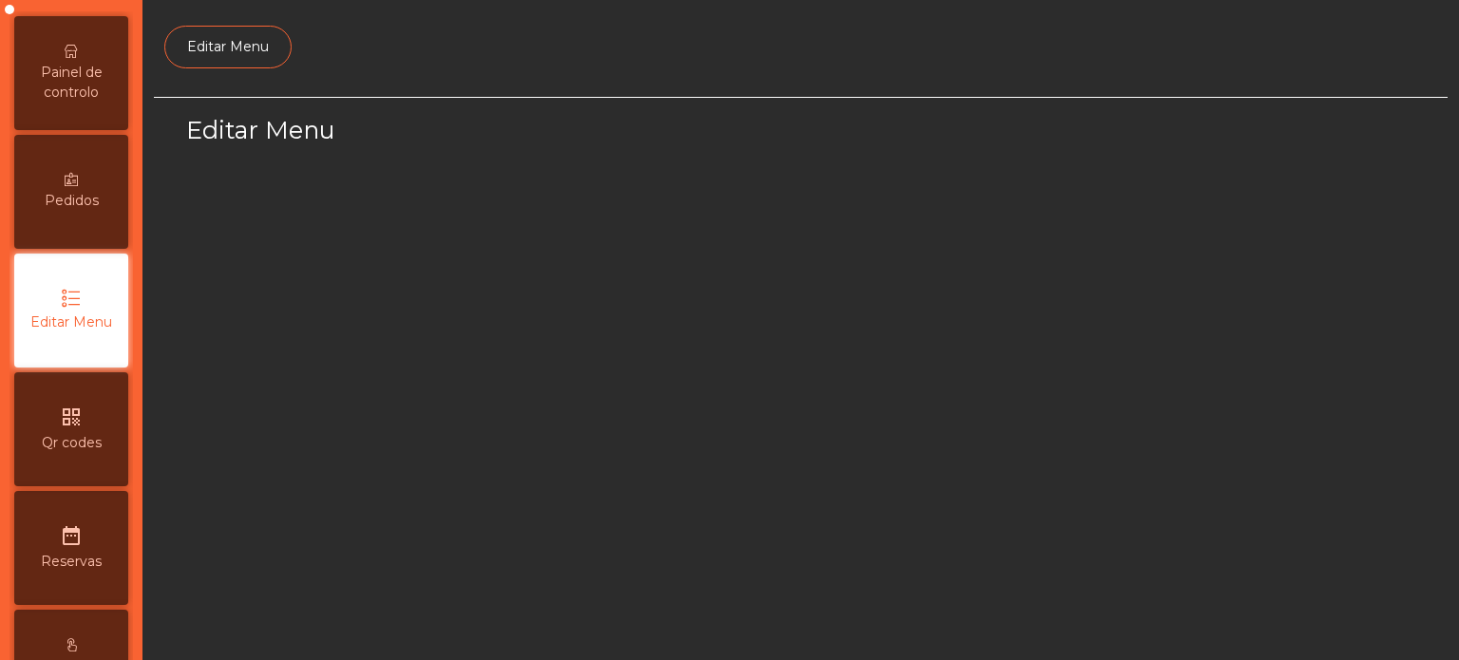
select select "*"
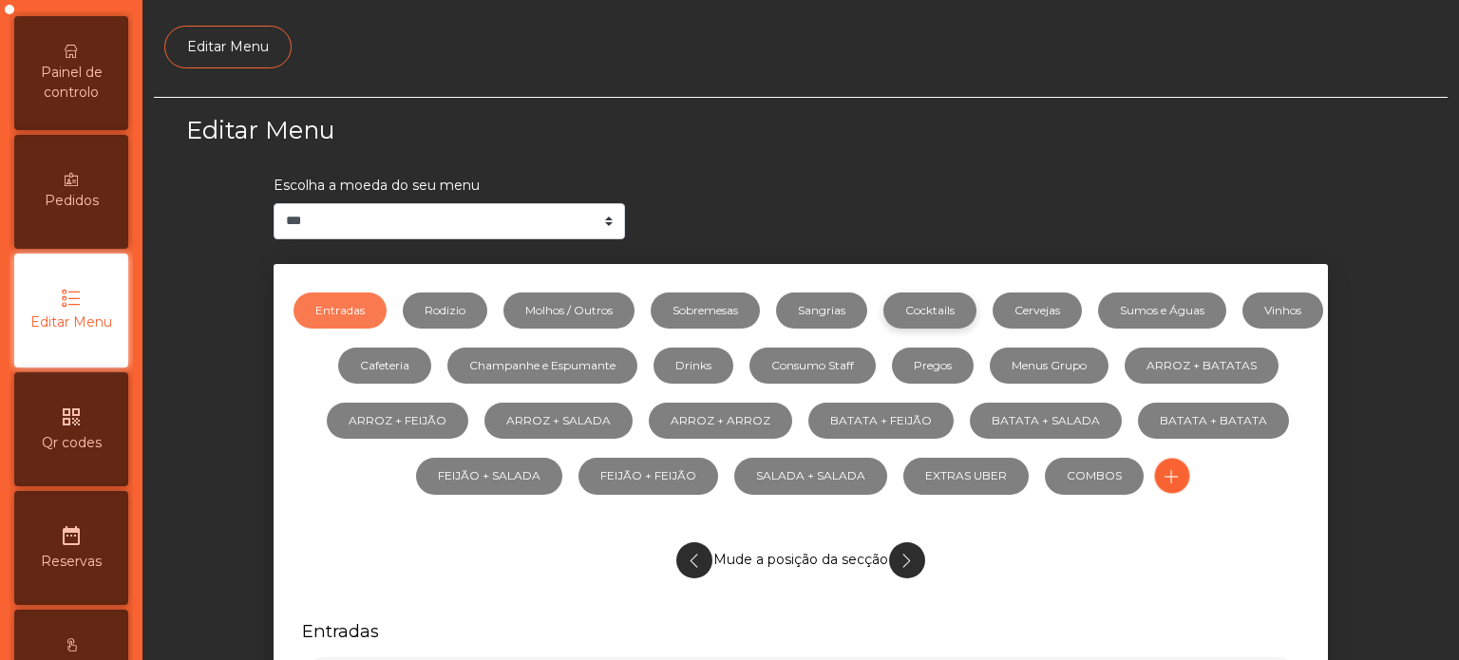
click at [972, 306] on link "Cocktails" at bounding box center [930, 311] width 93 height 36
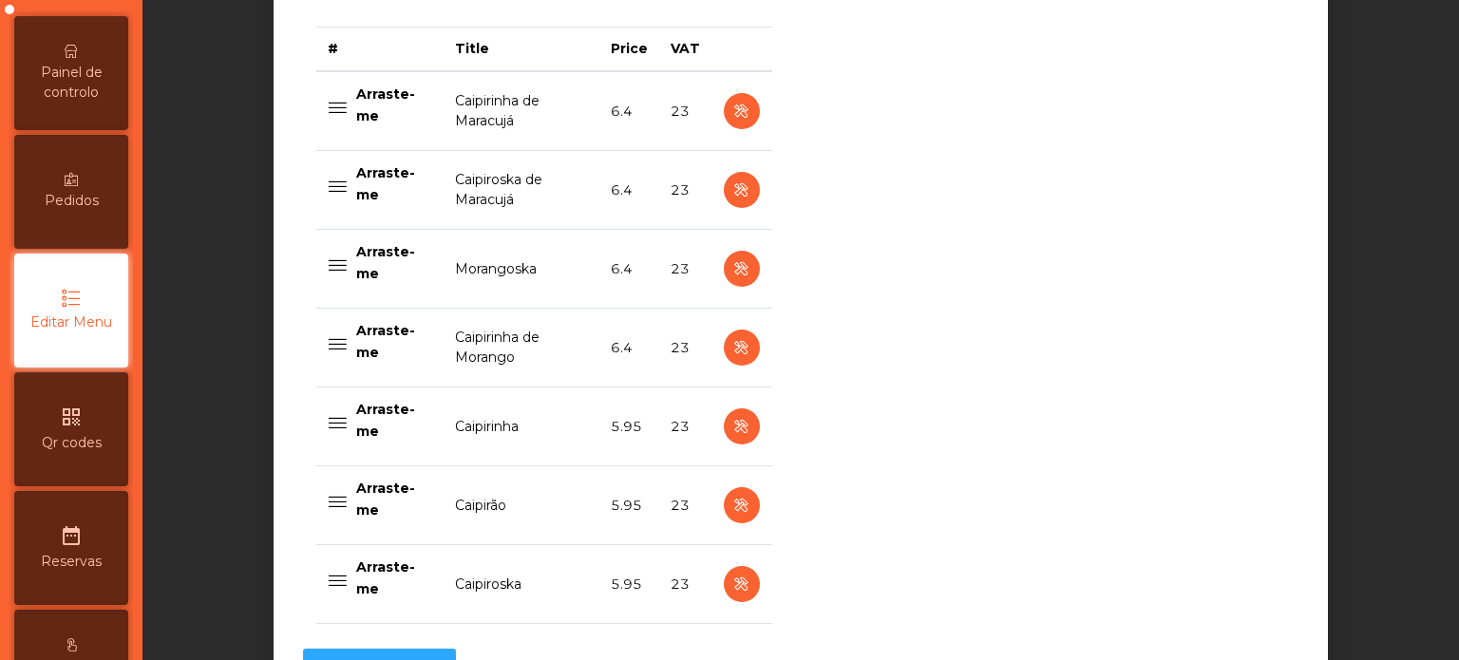
scroll to position [771, 0]
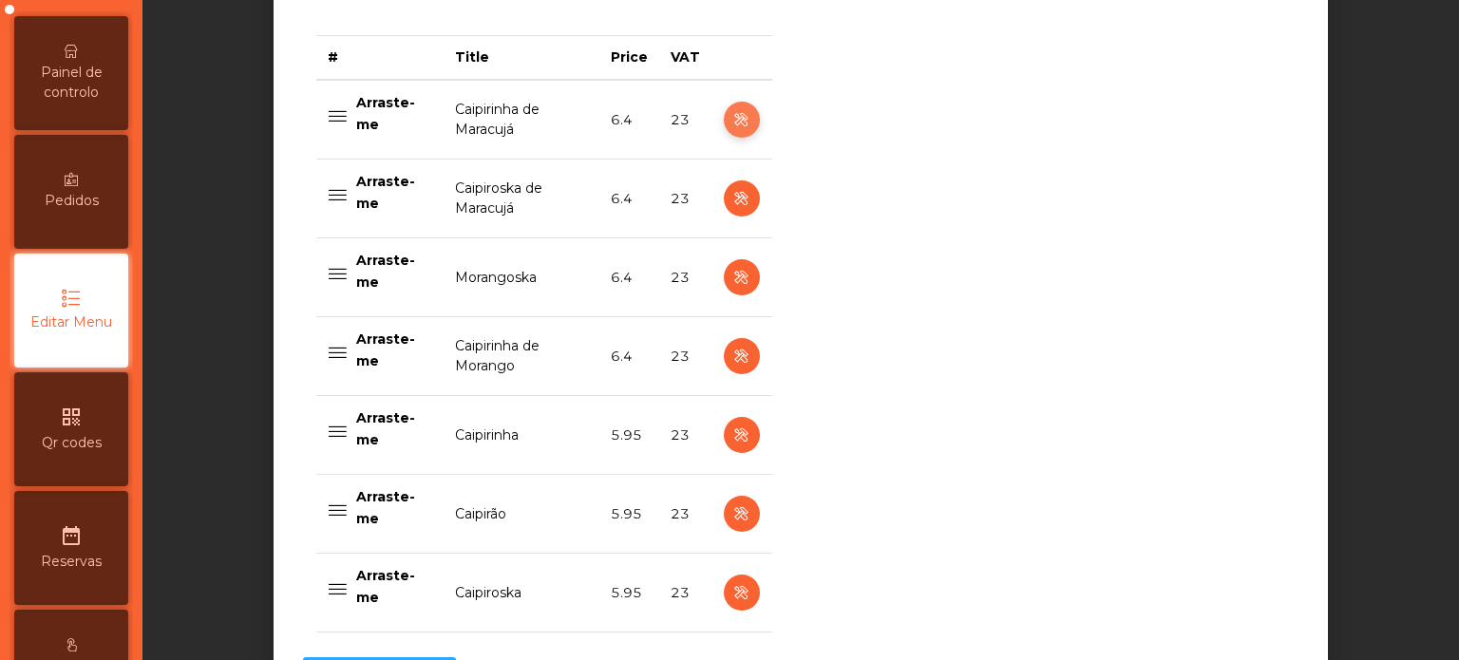
click at [734, 119] on icon "button" at bounding box center [742, 120] width 22 height 24
select select "***"
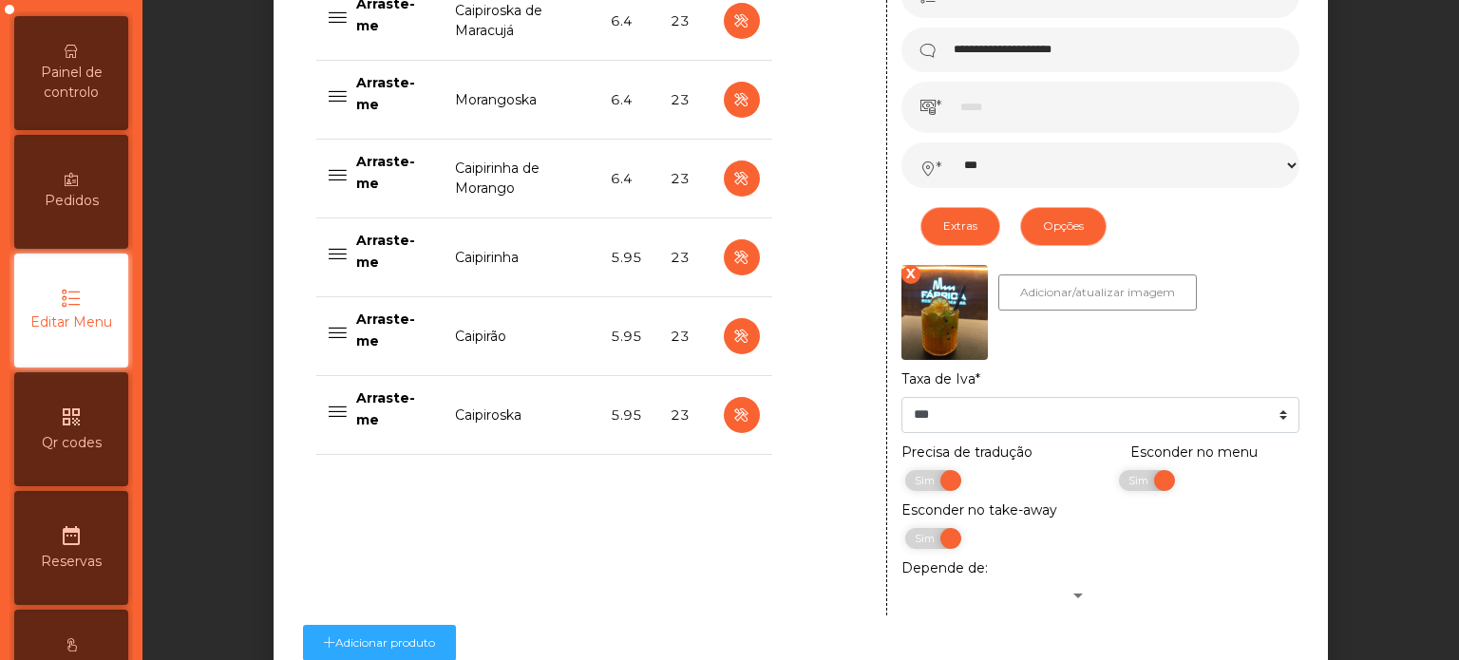
scroll to position [989, 0]
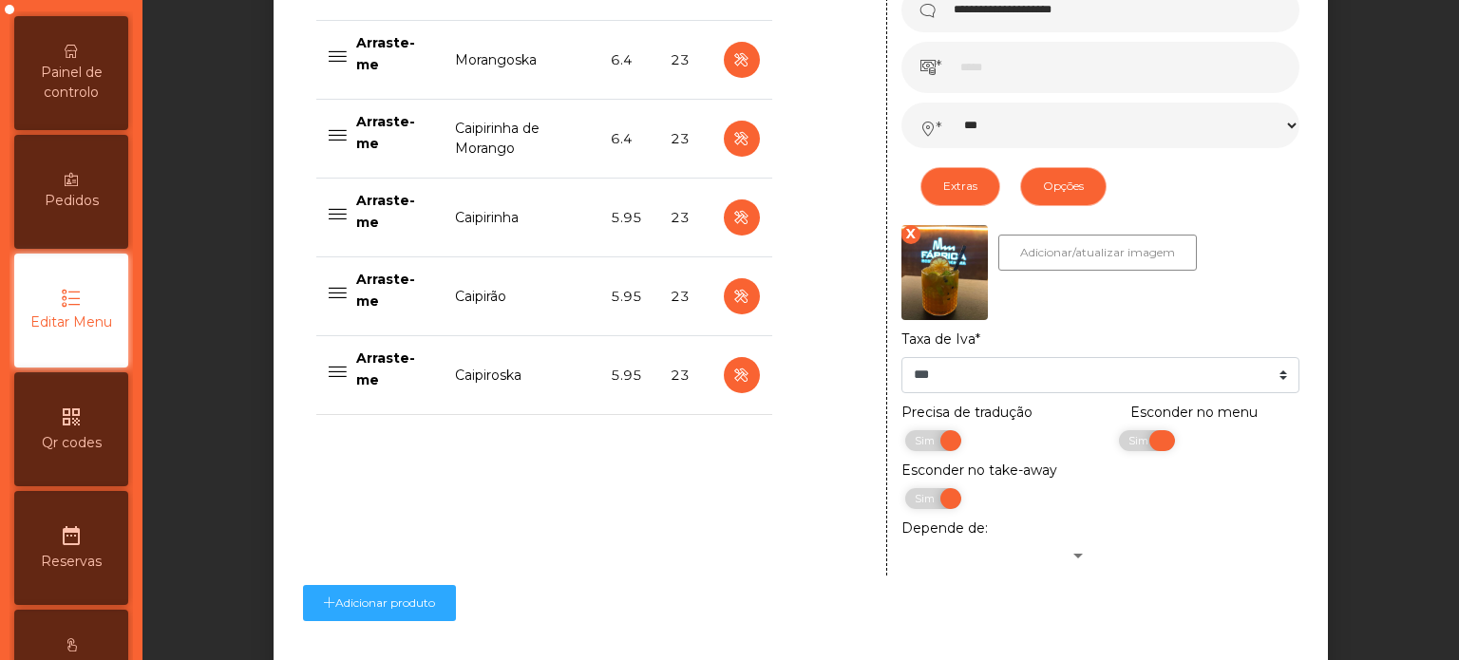
click at [1141, 441] on span "Sim" at bounding box center [1141, 440] width 48 height 21
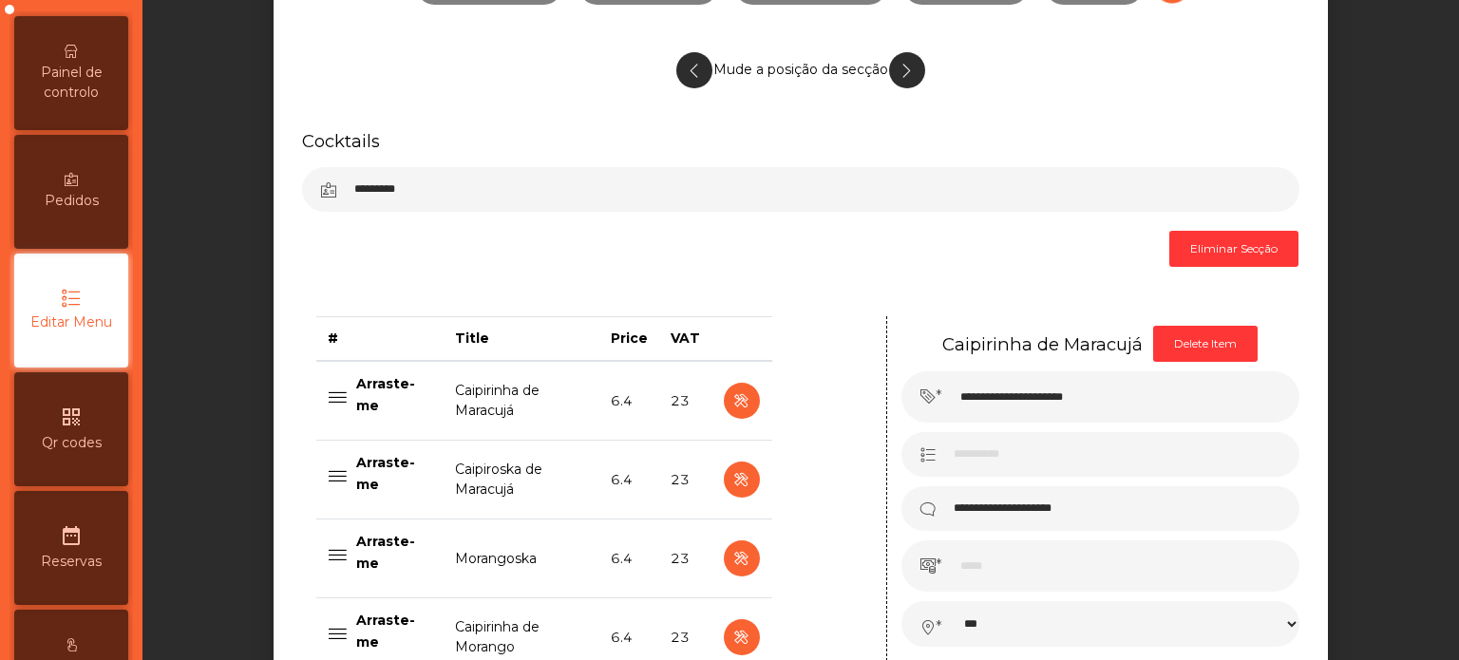
scroll to position [489, 0]
click at [731, 475] on icon "button" at bounding box center [742, 481] width 22 height 24
type input "**********"
select select "***"
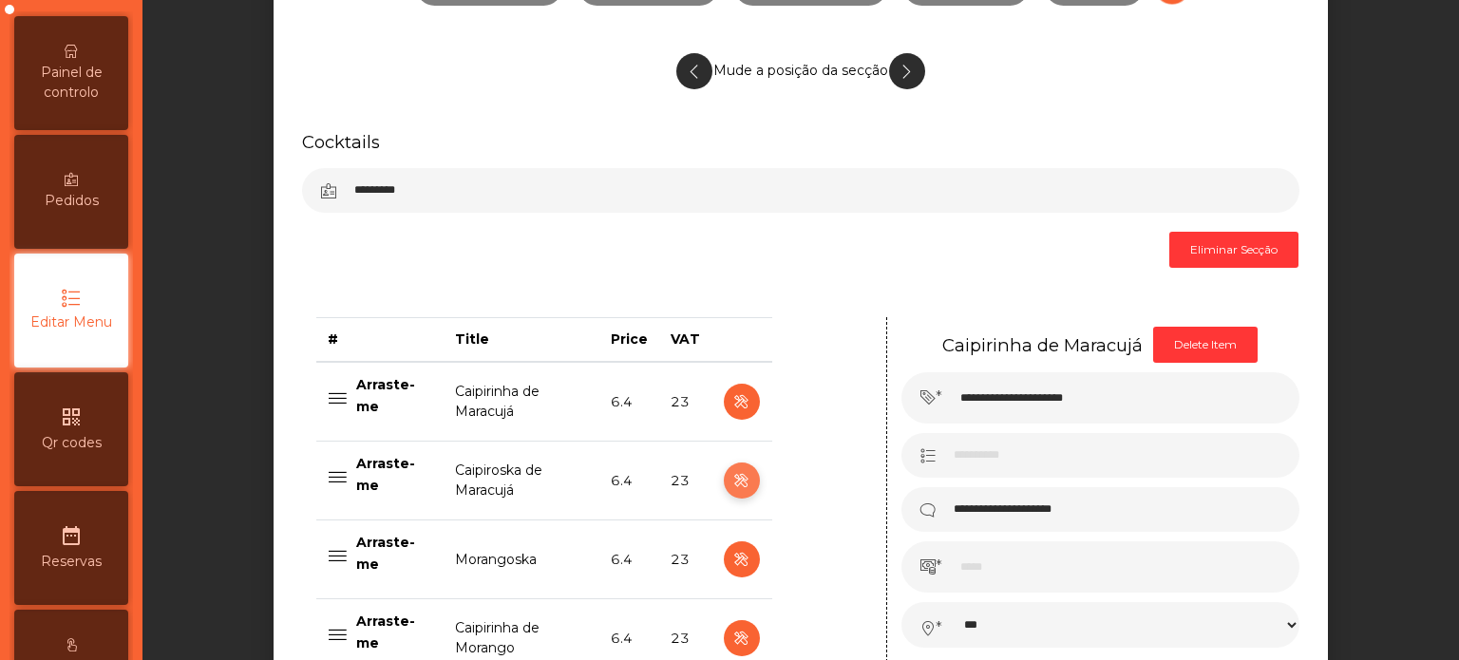
select select "**"
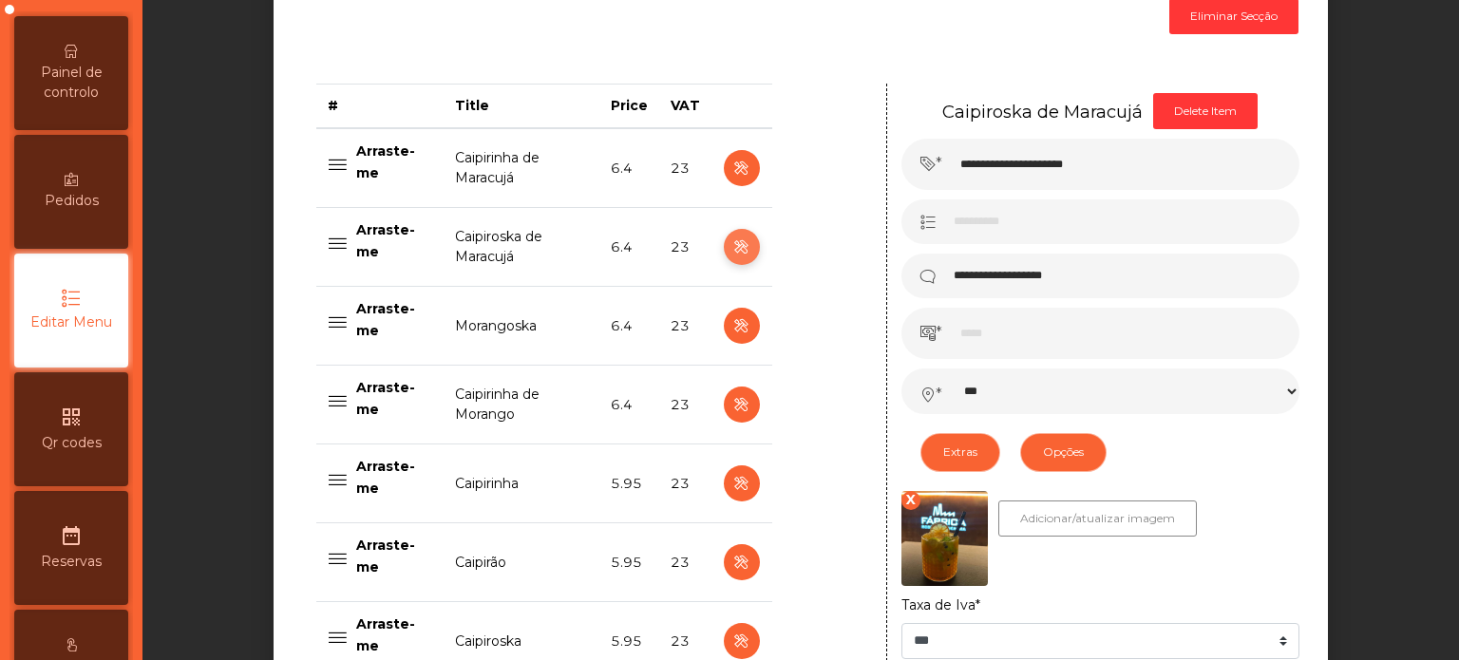
scroll to position [724, 0]
click at [733, 325] on icon "button" at bounding box center [742, 326] width 22 height 24
type input "**********"
select select "***"
select select "**"
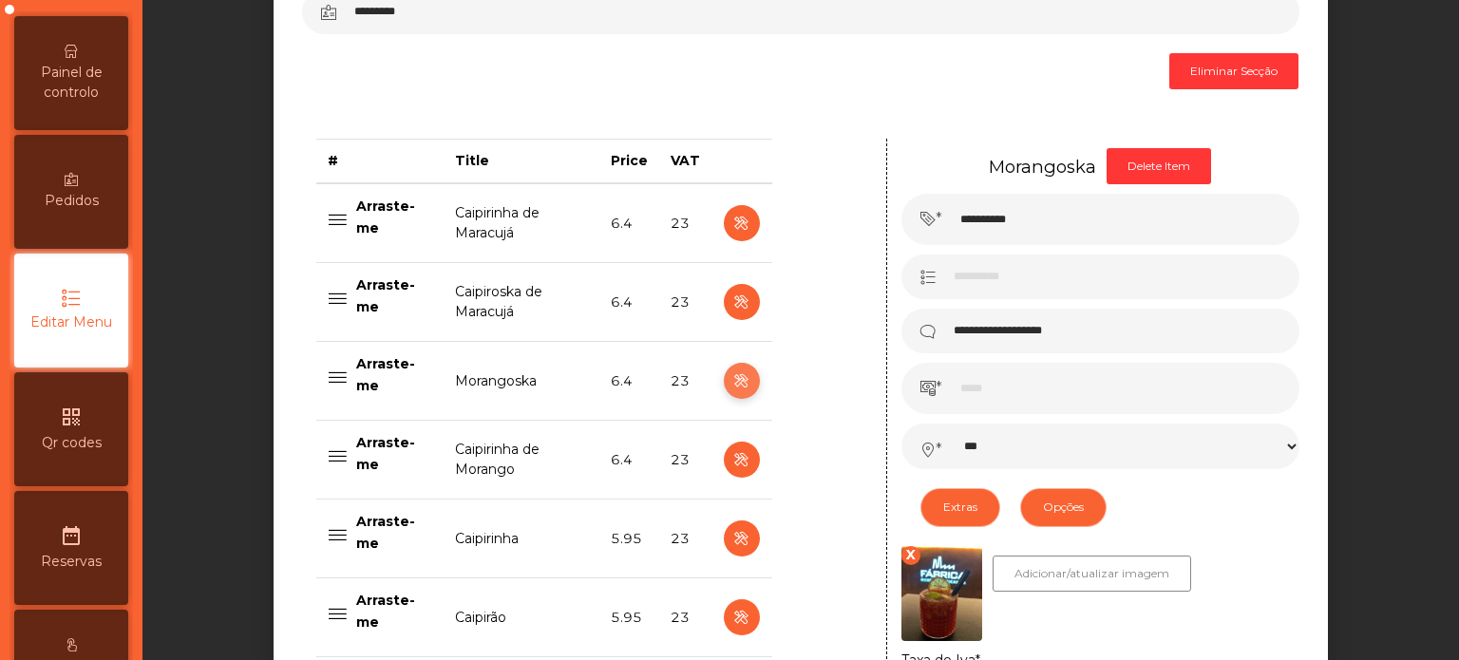
scroll to position [759, 0]
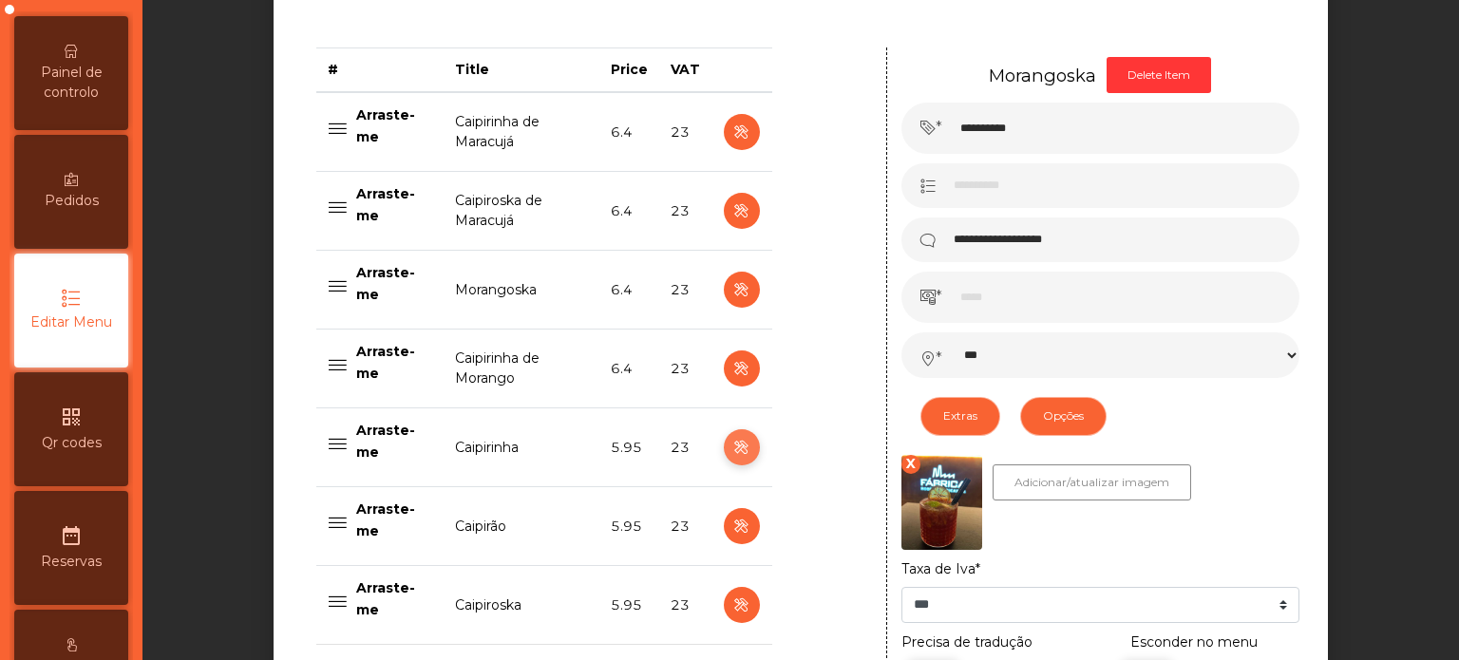
click at [731, 447] on icon "button" at bounding box center [742, 448] width 22 height 24
type input "**********"
type input "****"
select select "***"
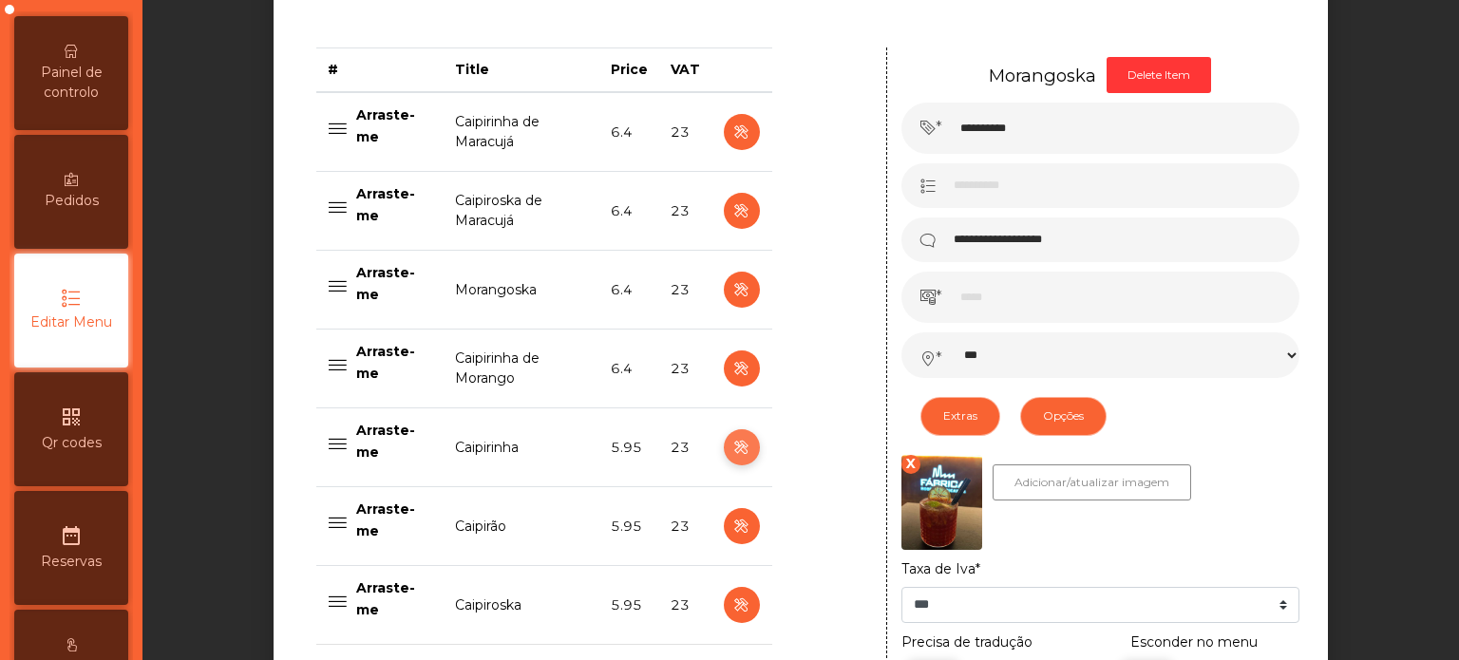
select select "**"
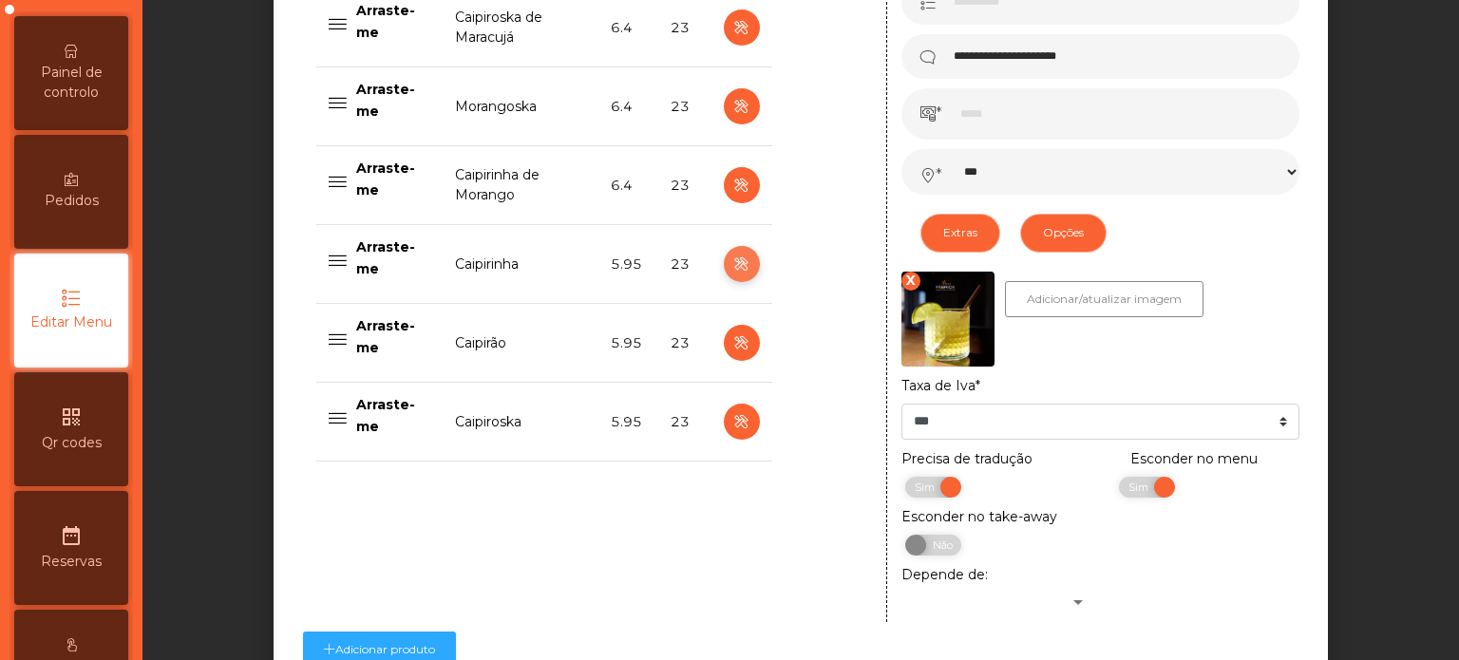
scroll to position [1019, 0]
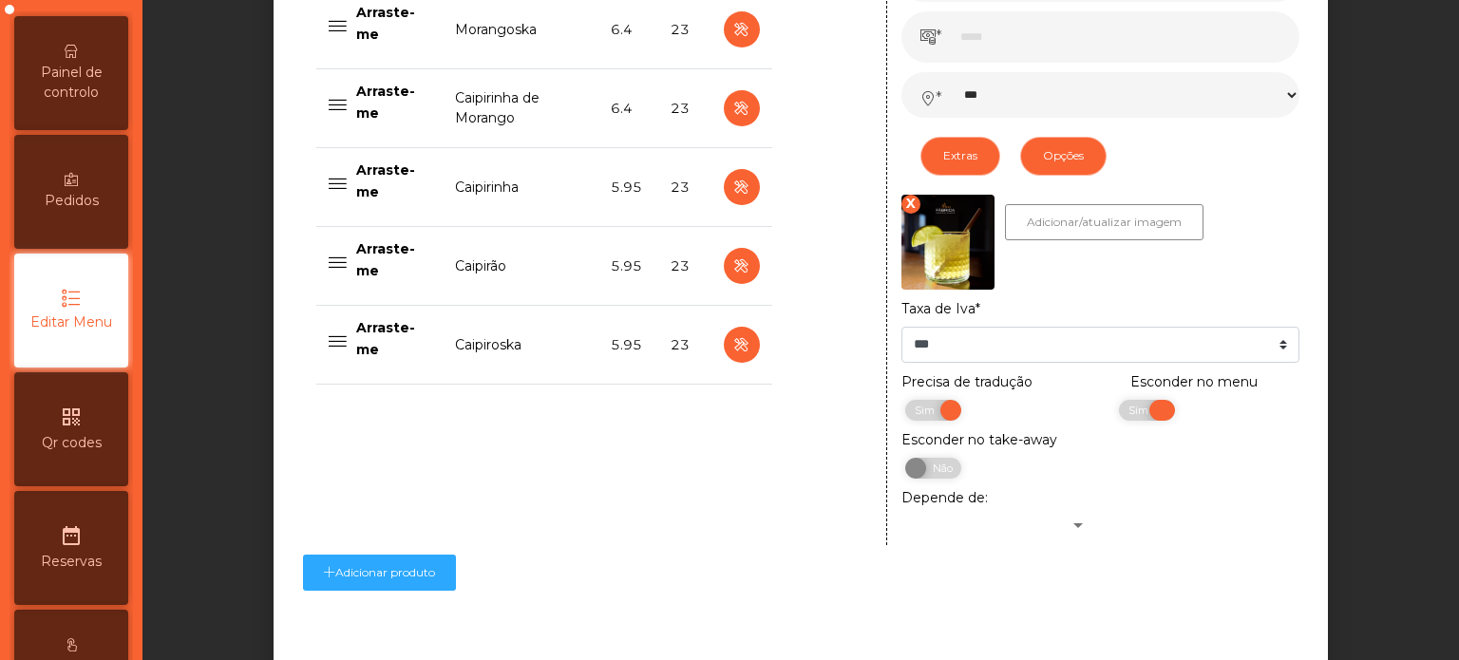
click at [1120, 412] on span "Sim" at bounding box center [1141, 410] width 48 height 21
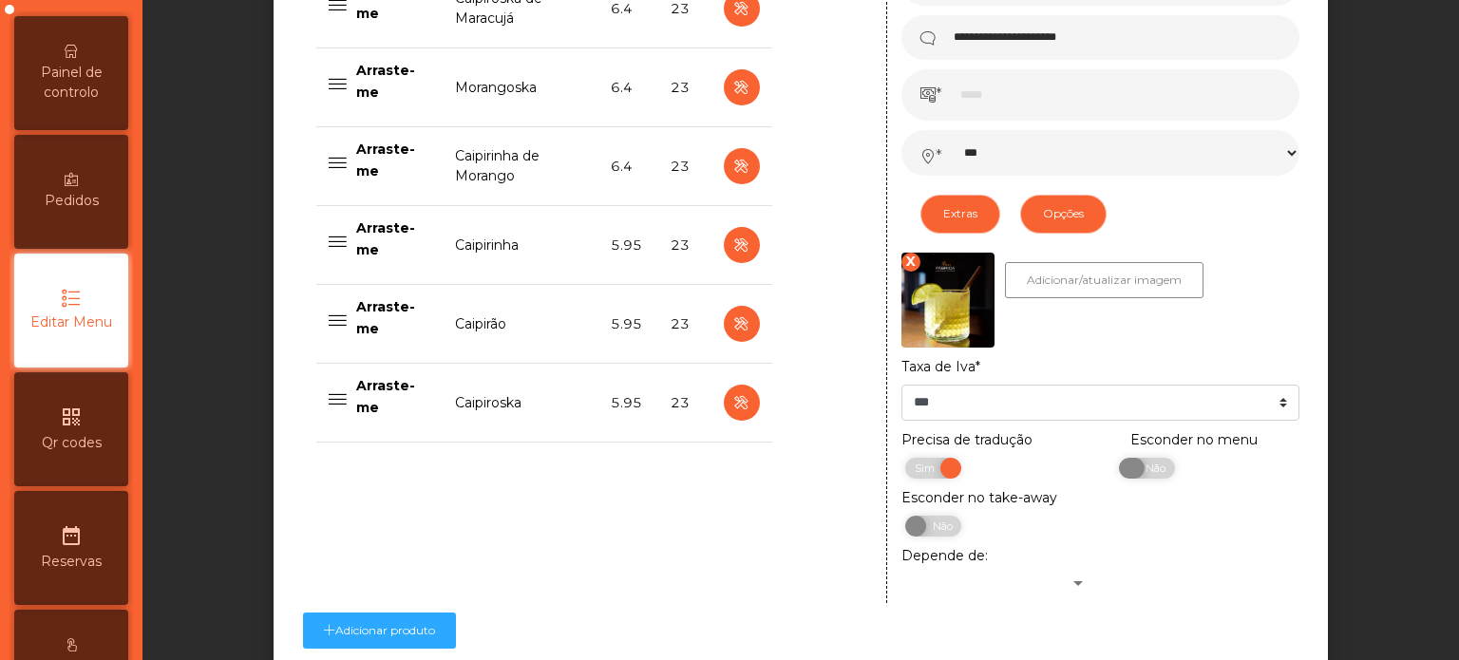
scroll to position [955, 0]
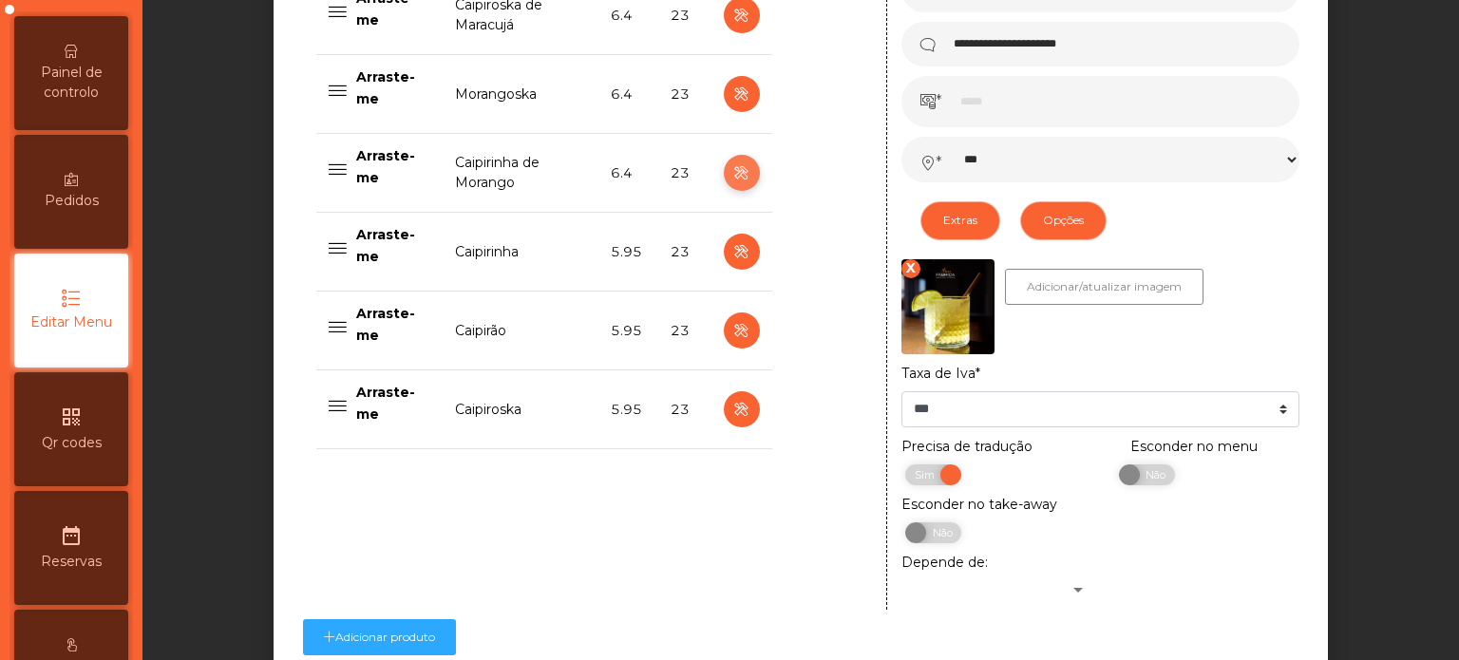
click at [733, 173] on icon "button" at bounding box center [742, 174] width 22 height 24
type input "**********"
type input "***"
select select "***"
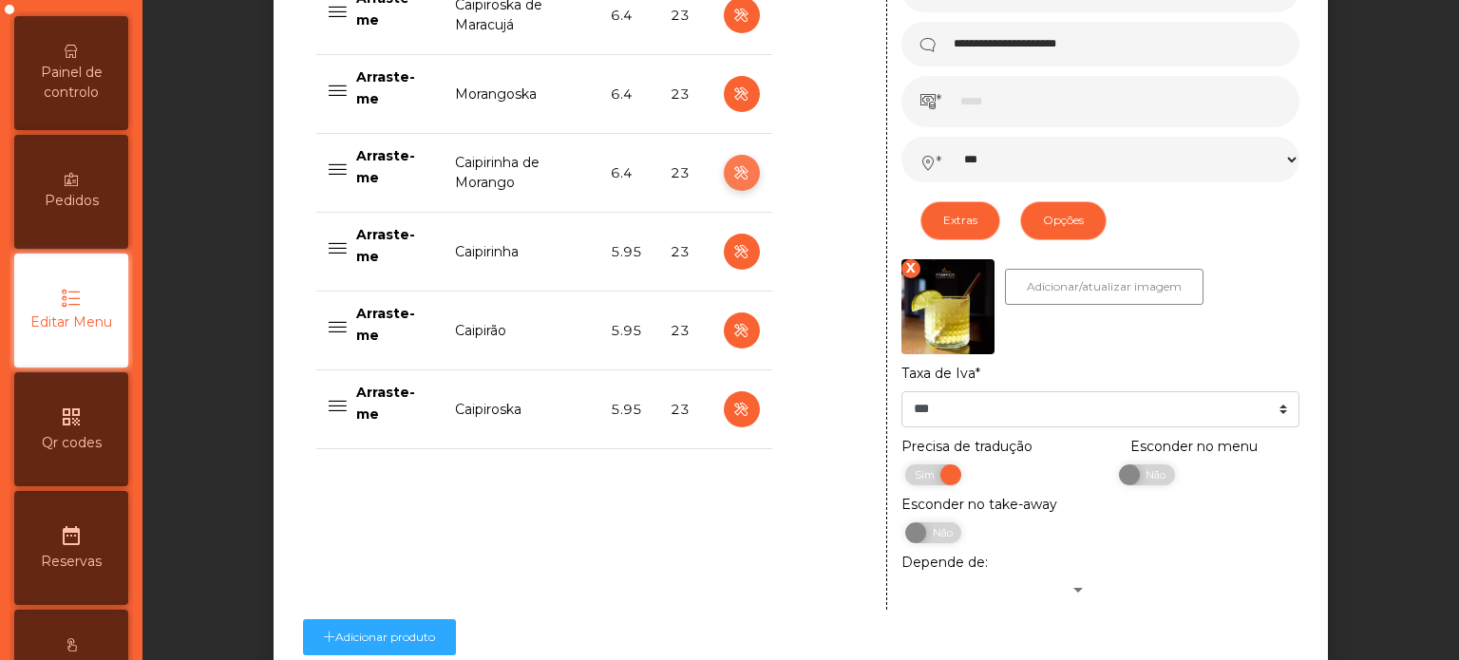
select select "**"
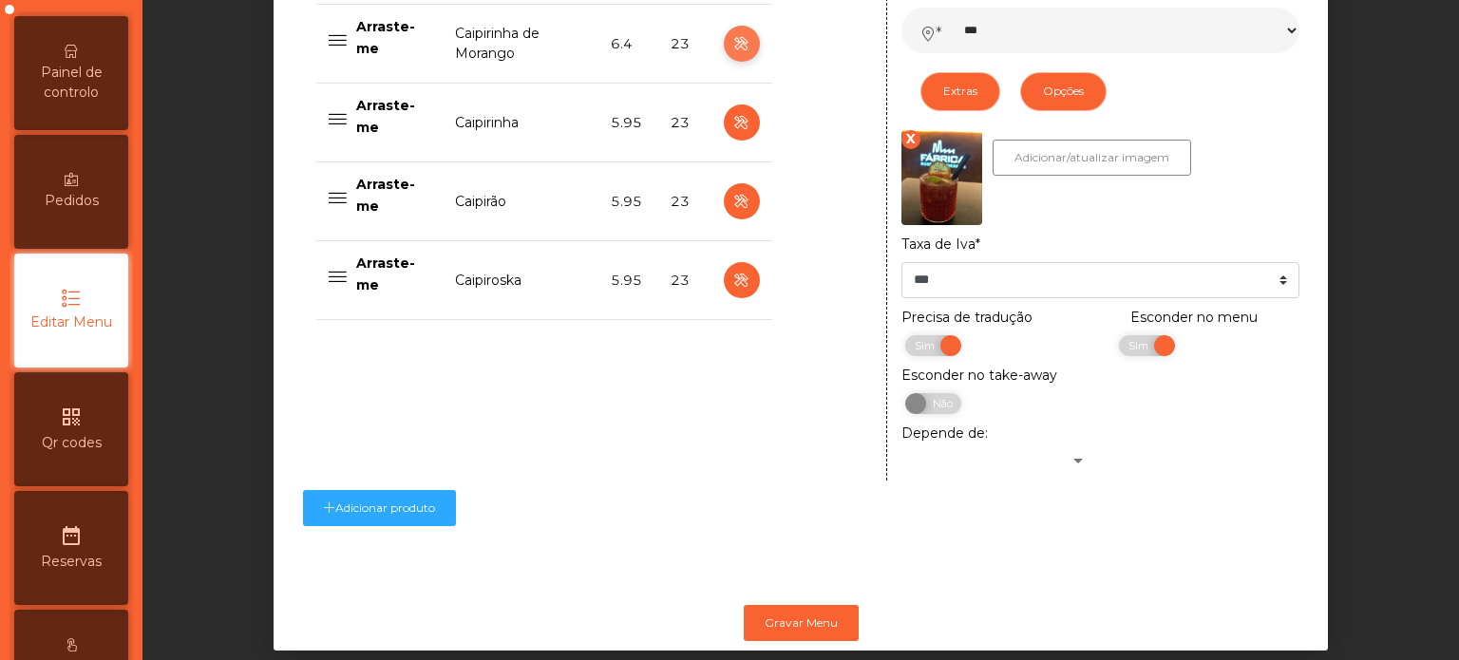
scroll to position [1101, 0]
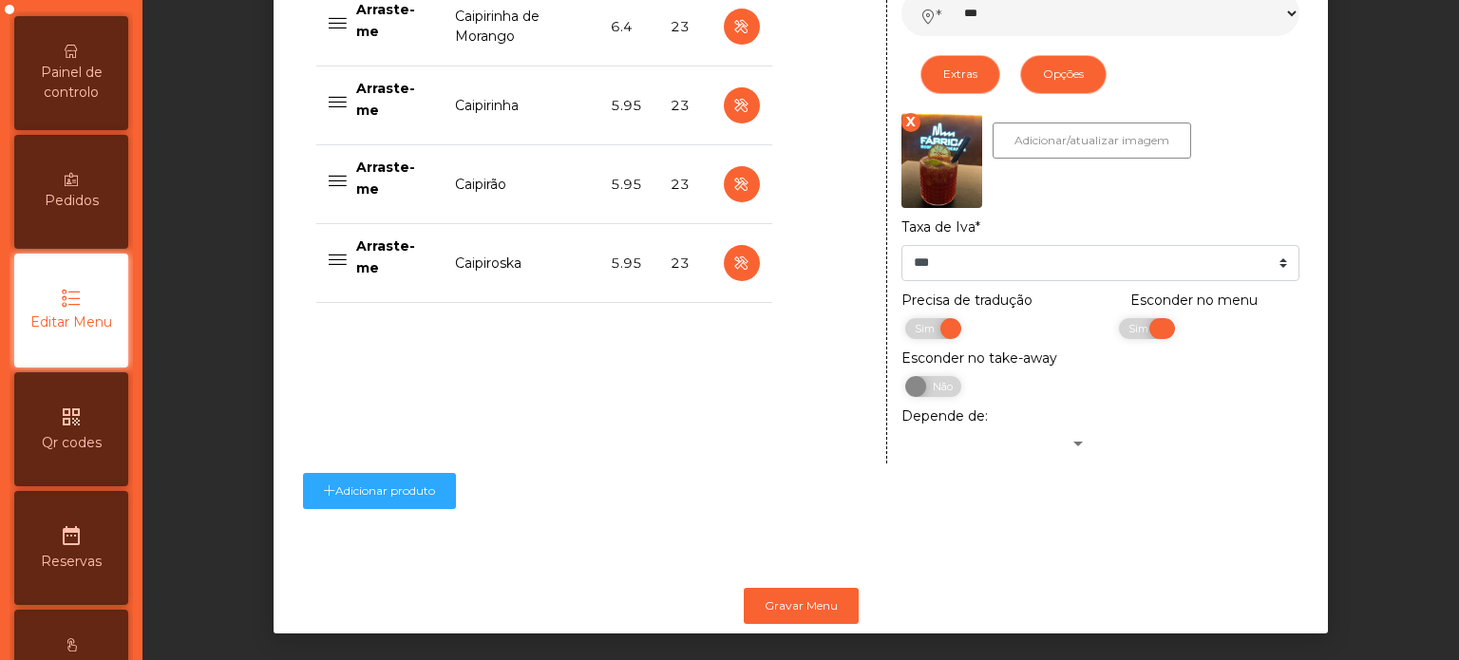
click at [1117, 331] on span "Sim" at bounding box center [1141, 328] width 48 height 21
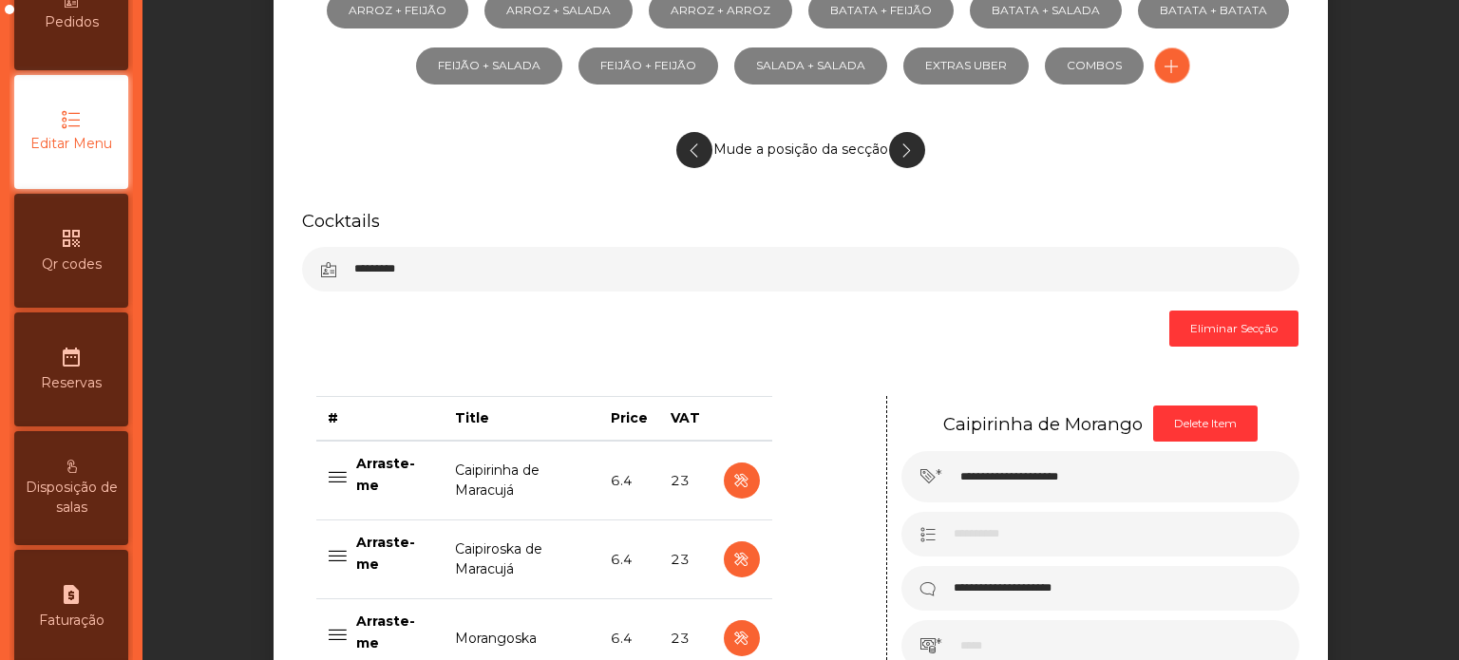
scroll to position [0, 0]
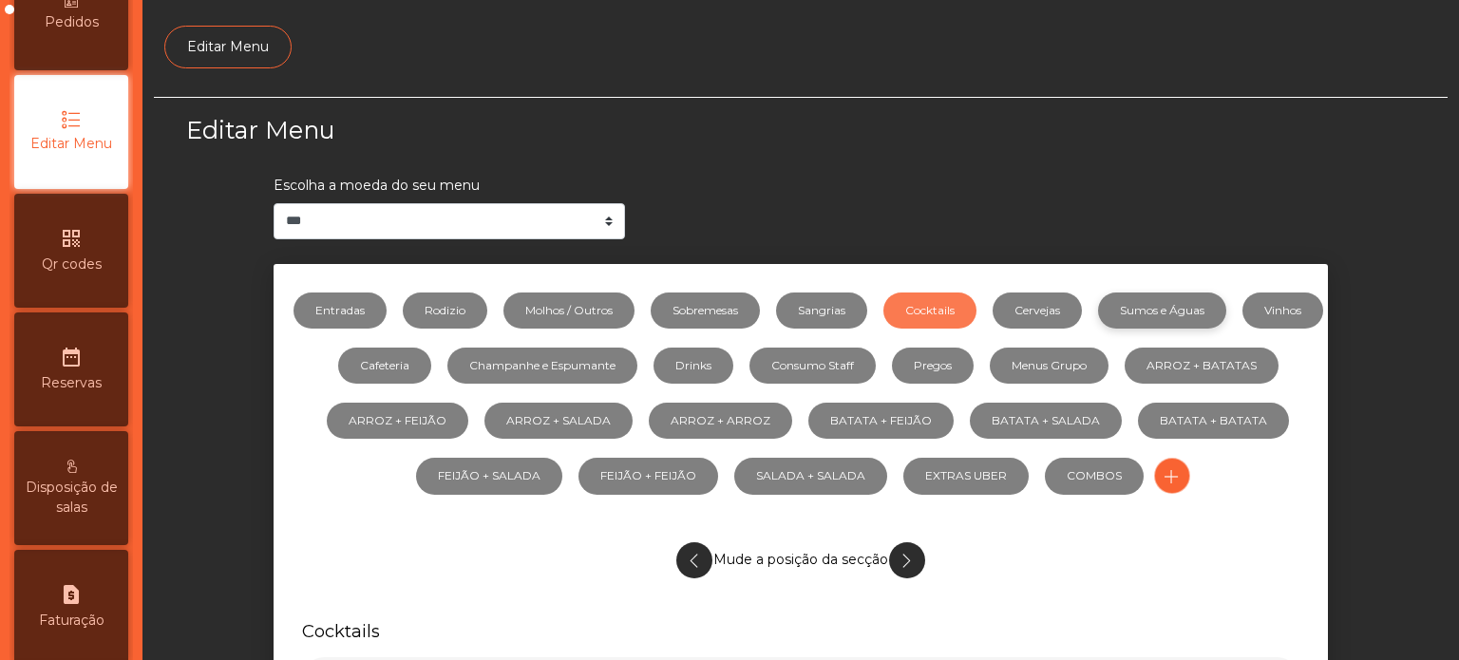
click at [1190, 311] on link "Sumos e Águas" at bounding box center [1162, 311] width 128 height 36
select select "***"
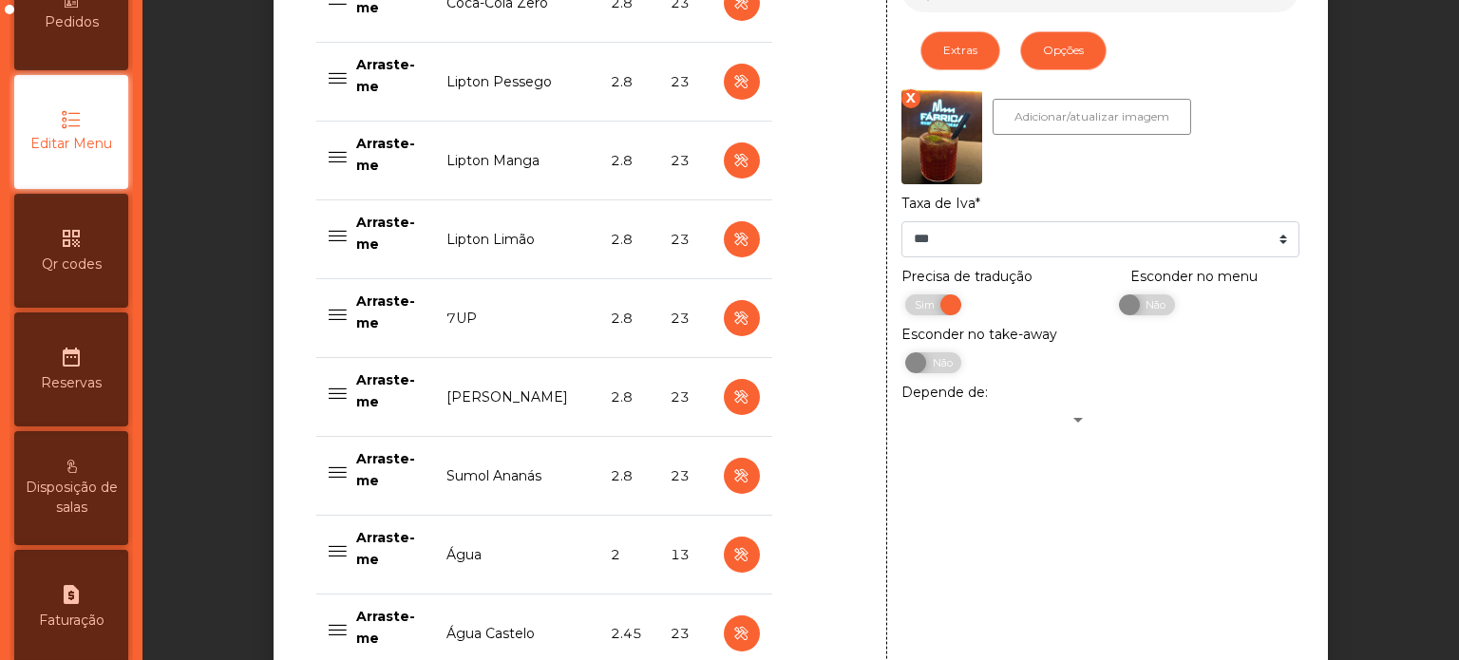
scroll to position [1133, 0]
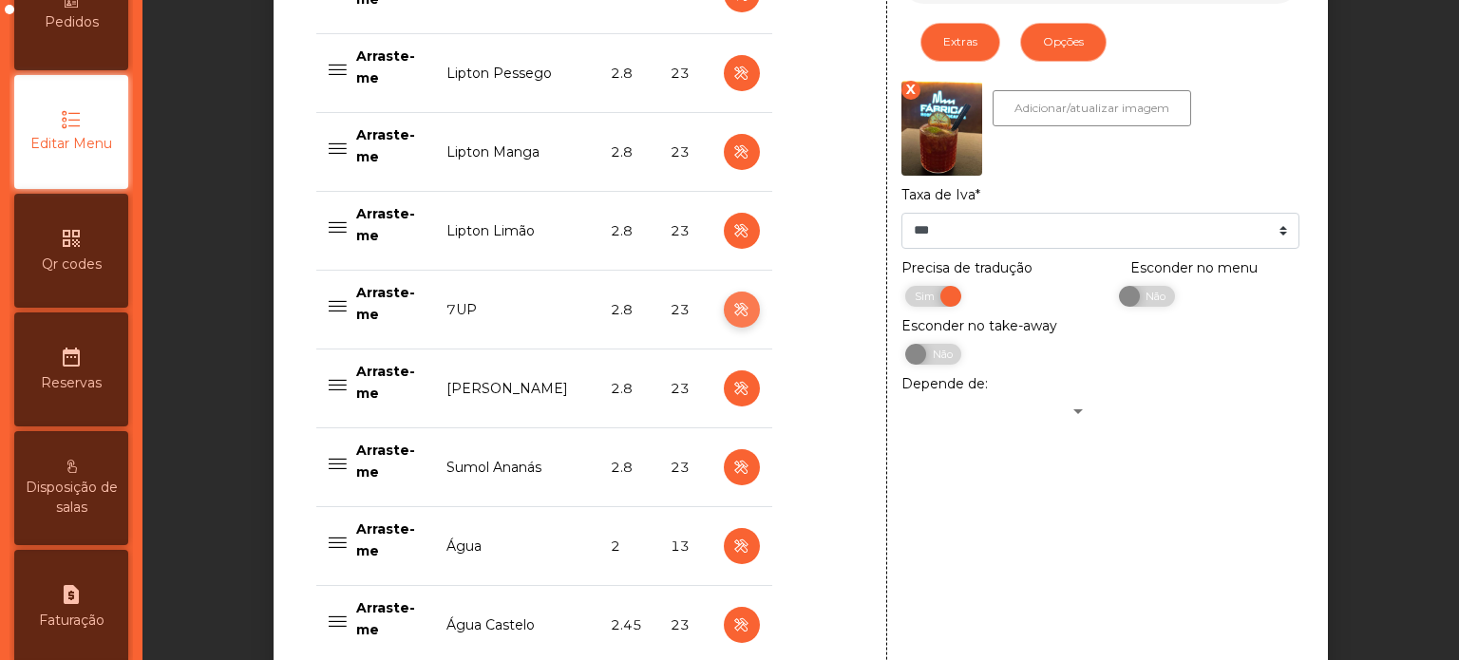
click at [737, 306] on icon "button" at bounding box center [742, 310] width 22 height 24
type input "***"
type input "*****"
type input "***"
select select "***"
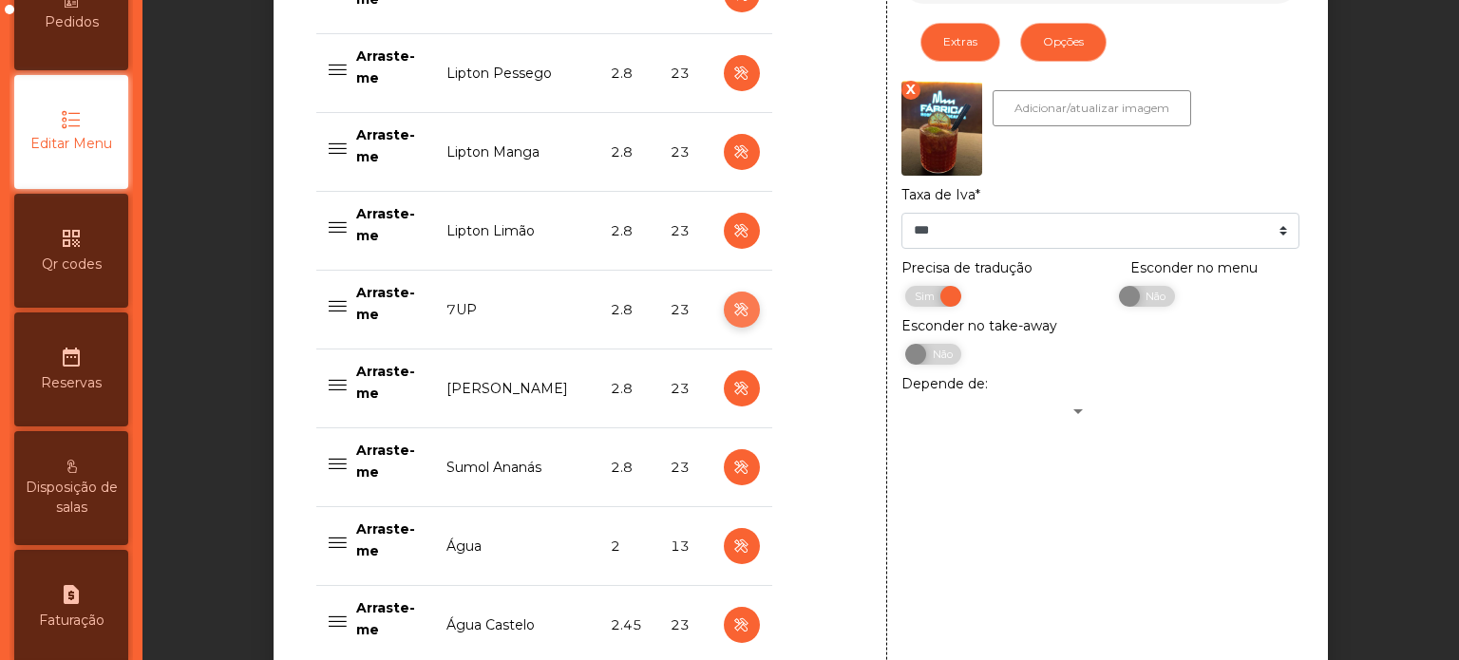
select select "**"
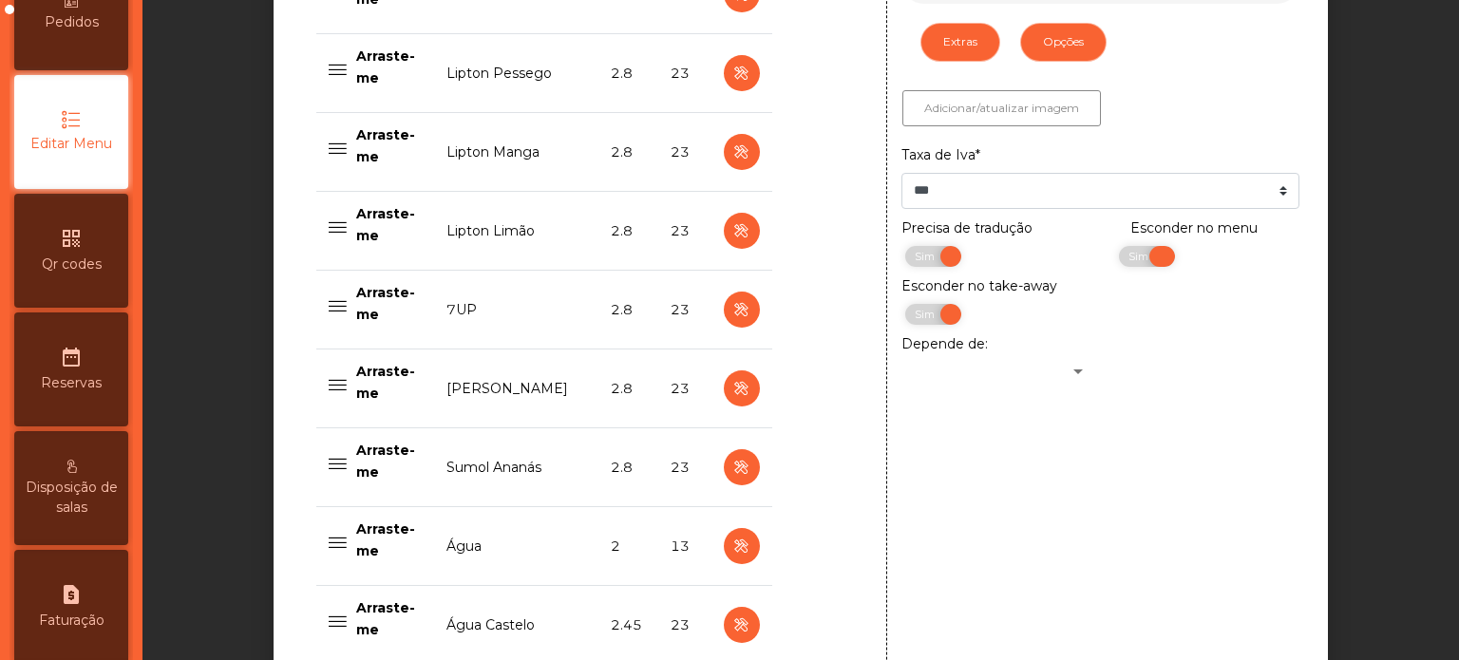
click at [1117, 258] on span "Sim" at bounding box center [1141, 256] width 48 height 21
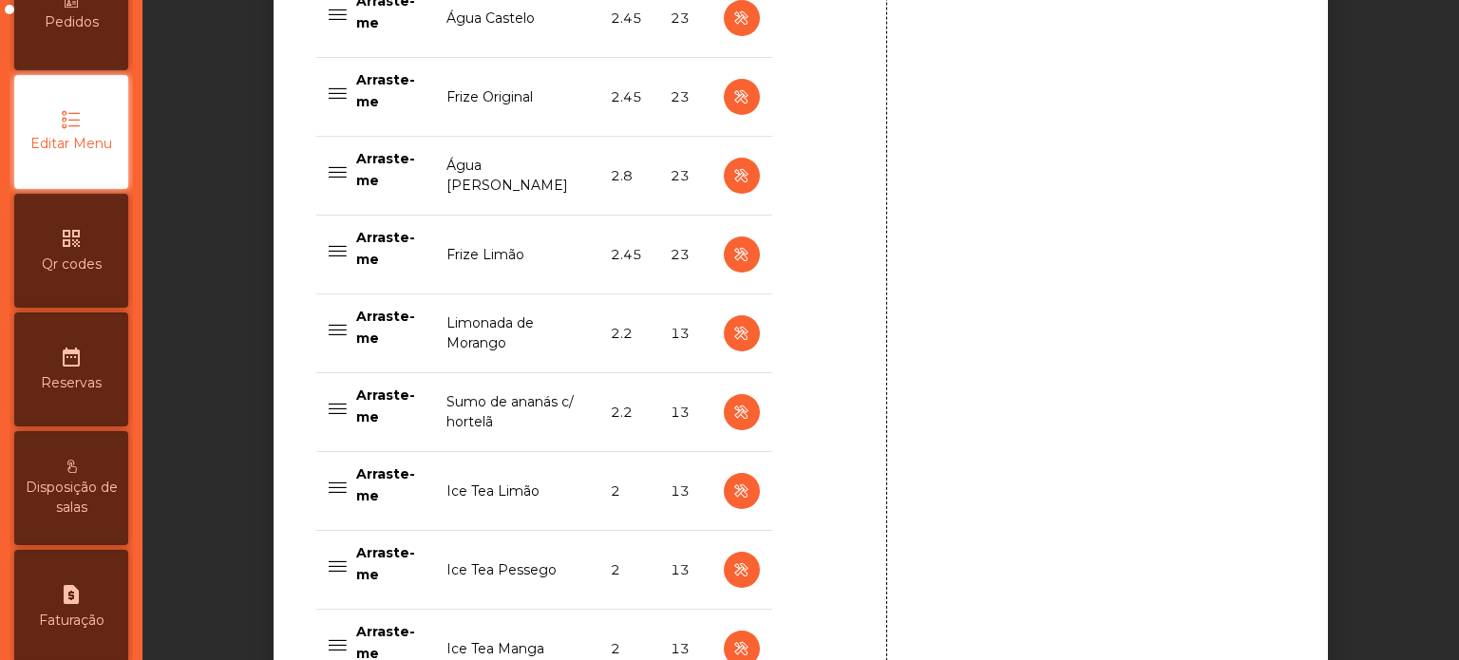
scroll to position [2002, 0]
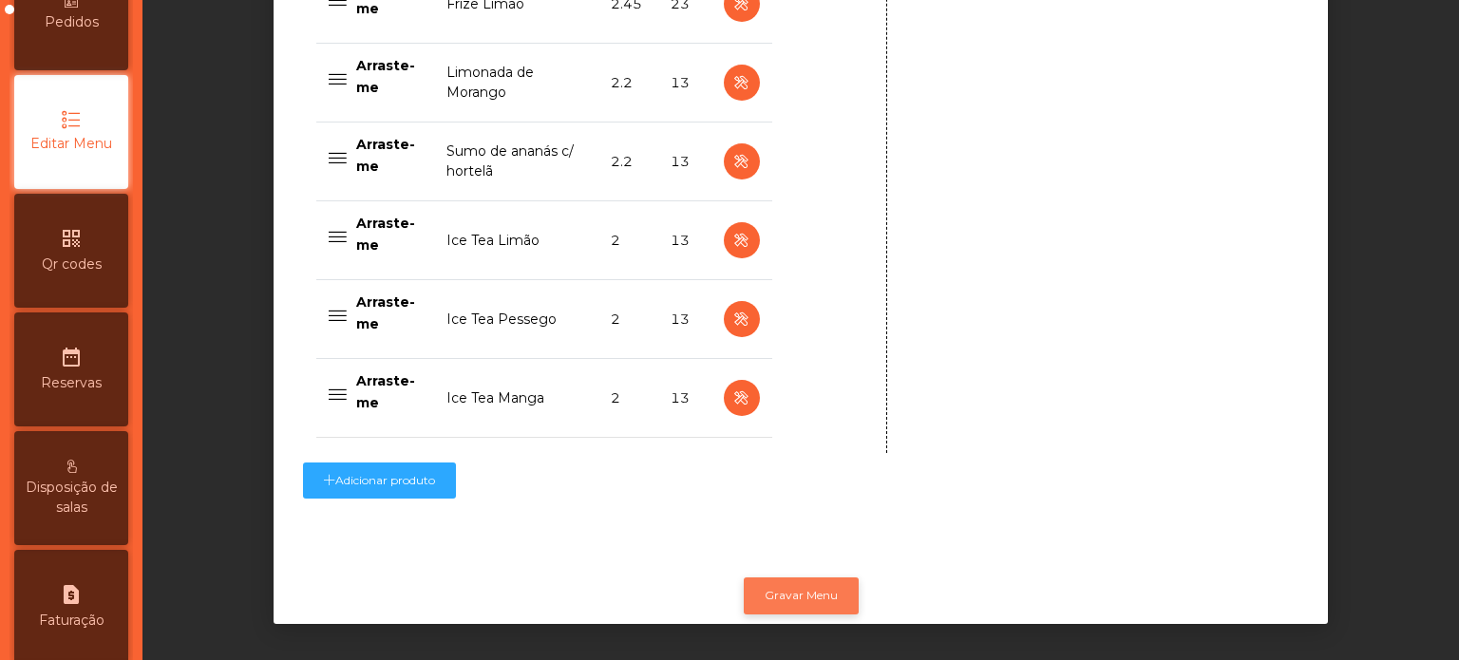
click at [815, 581] on button "Gravar Menu" at bounding box center [801, 596] width 115 height 36
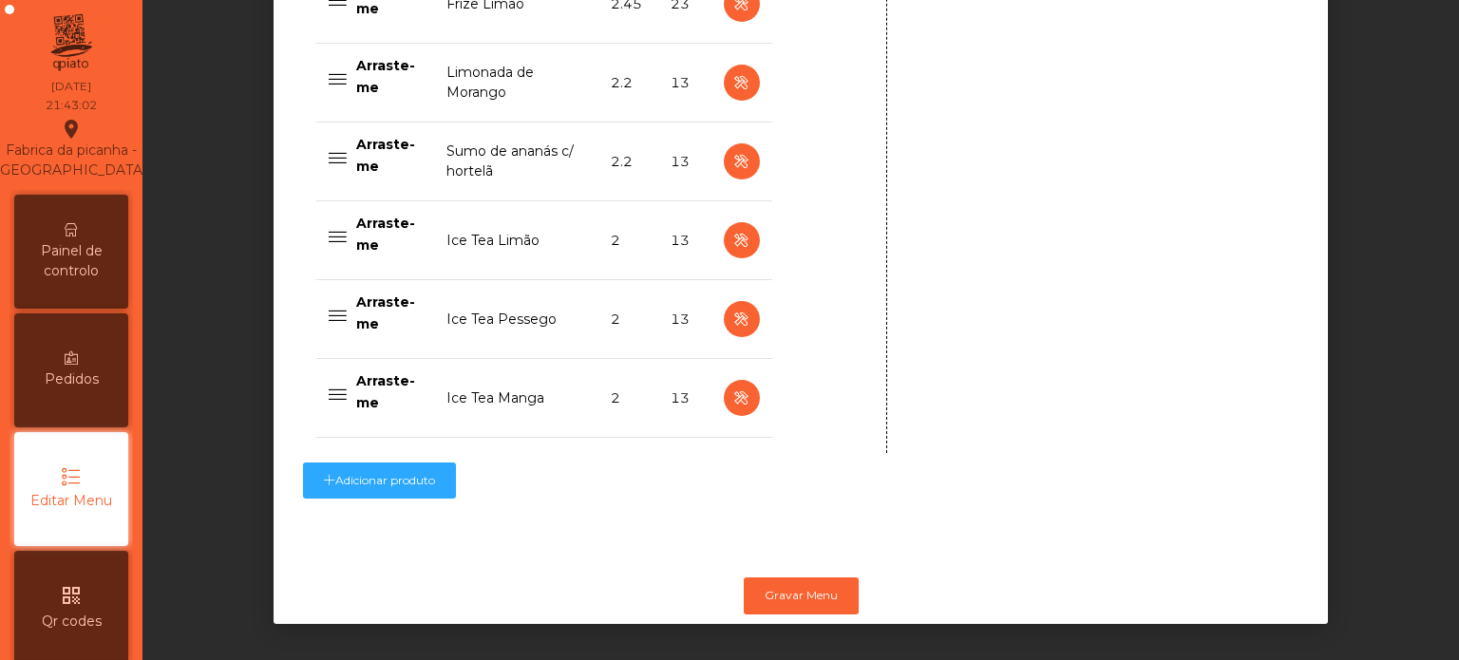
click at [65, 281] on span "Painel de controlo" at bounding box center [71, 261] width 105 height 40
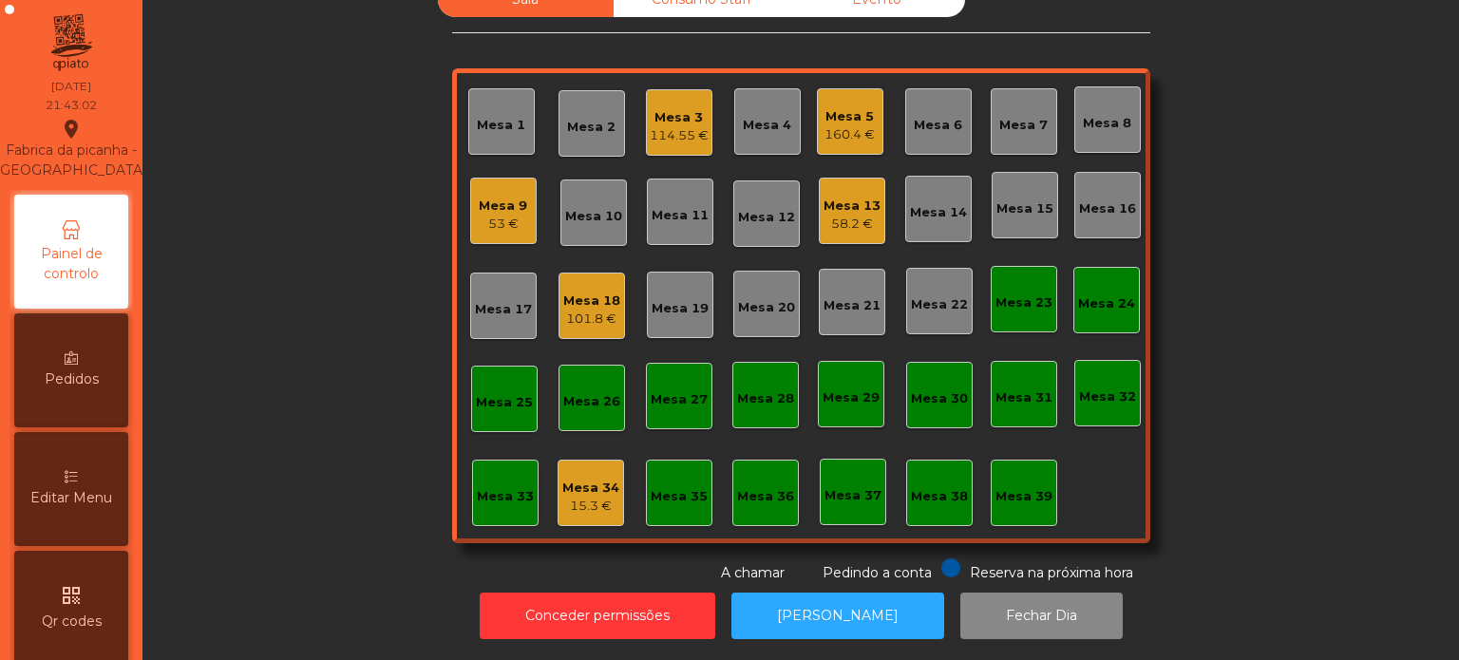
scroll to position [52, 0]
click at [760, 231] on div "Mesa 12" at bounding box center [766, 214] width 67 height 67
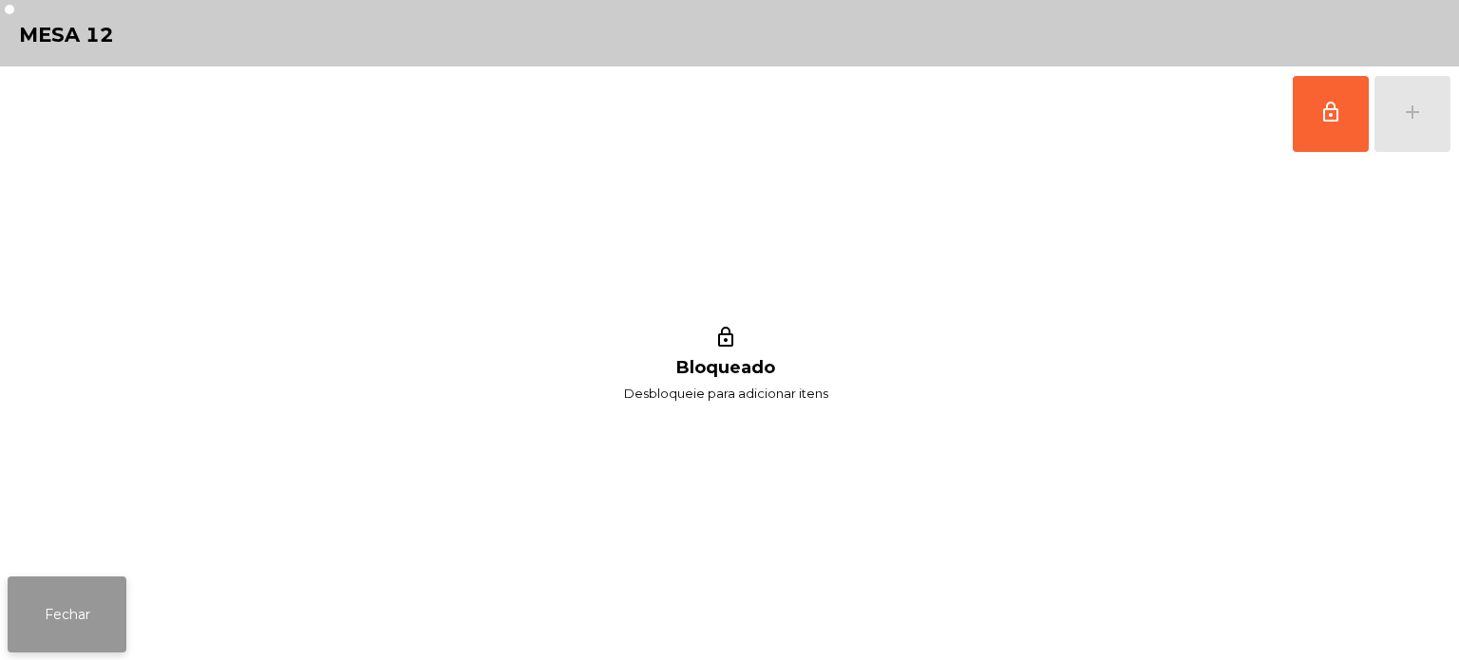
click at [85, 592] on button "Fechar" at bounding box center [67, 615] width 119 height 76
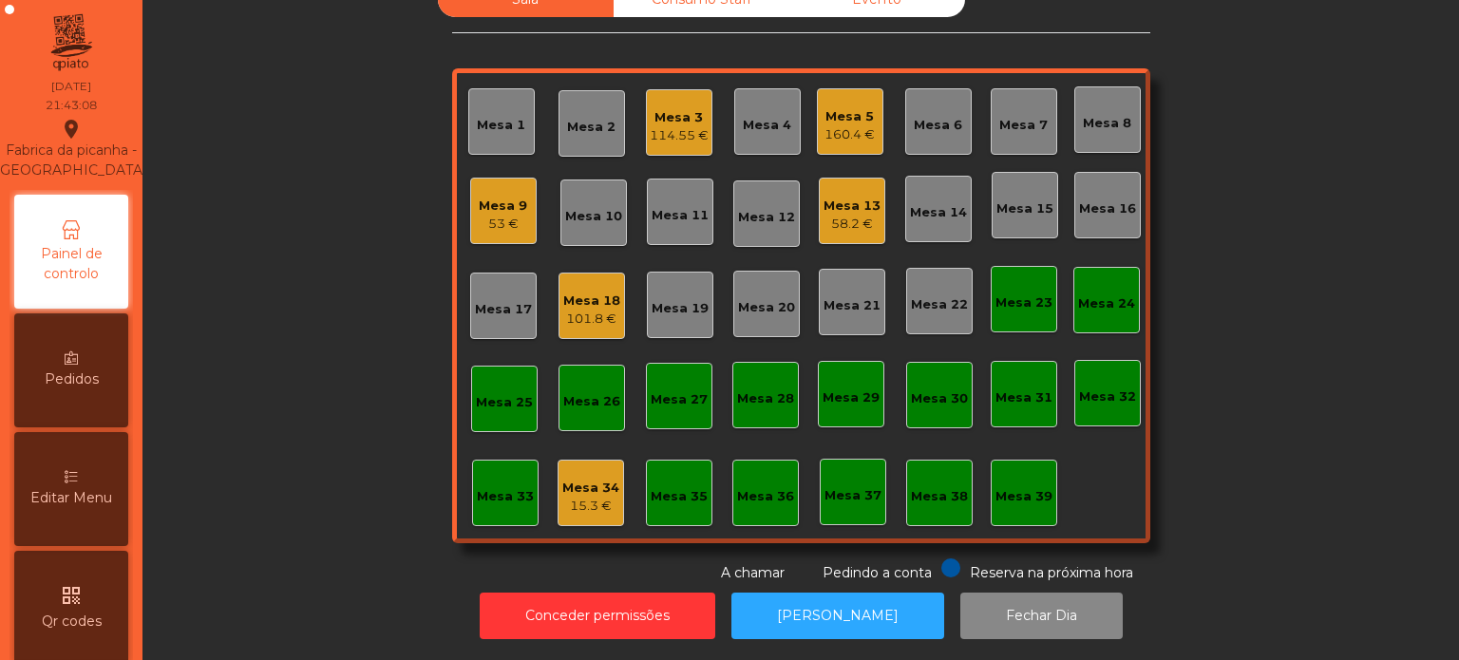
click at [765, 208] on div "Mesa 12" at bounding box center [766, 217] width 57 height 19
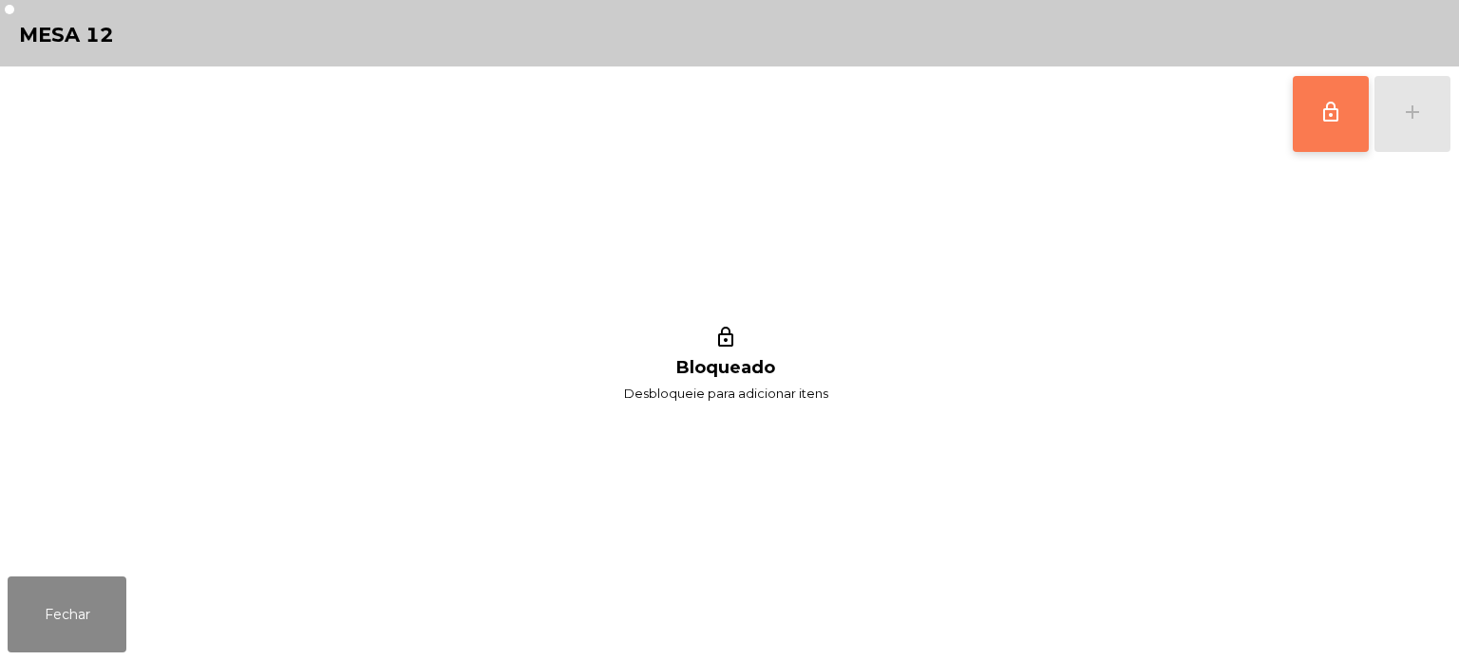
click at [1331, 118] on span "lock_outline" at bounding box center [1331, 112] width 23 height 23
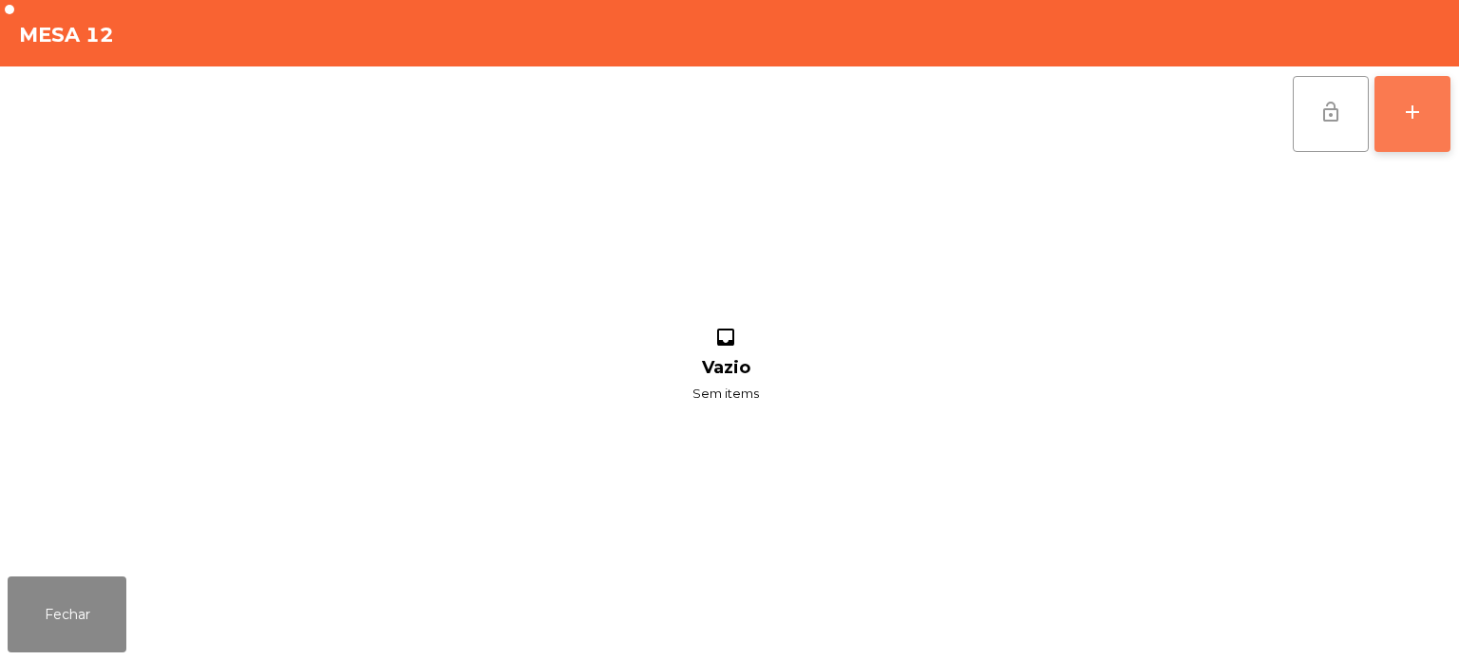
click at [1409, 124] on button "add" at bounding box center [1413, 114] width 76 height 76
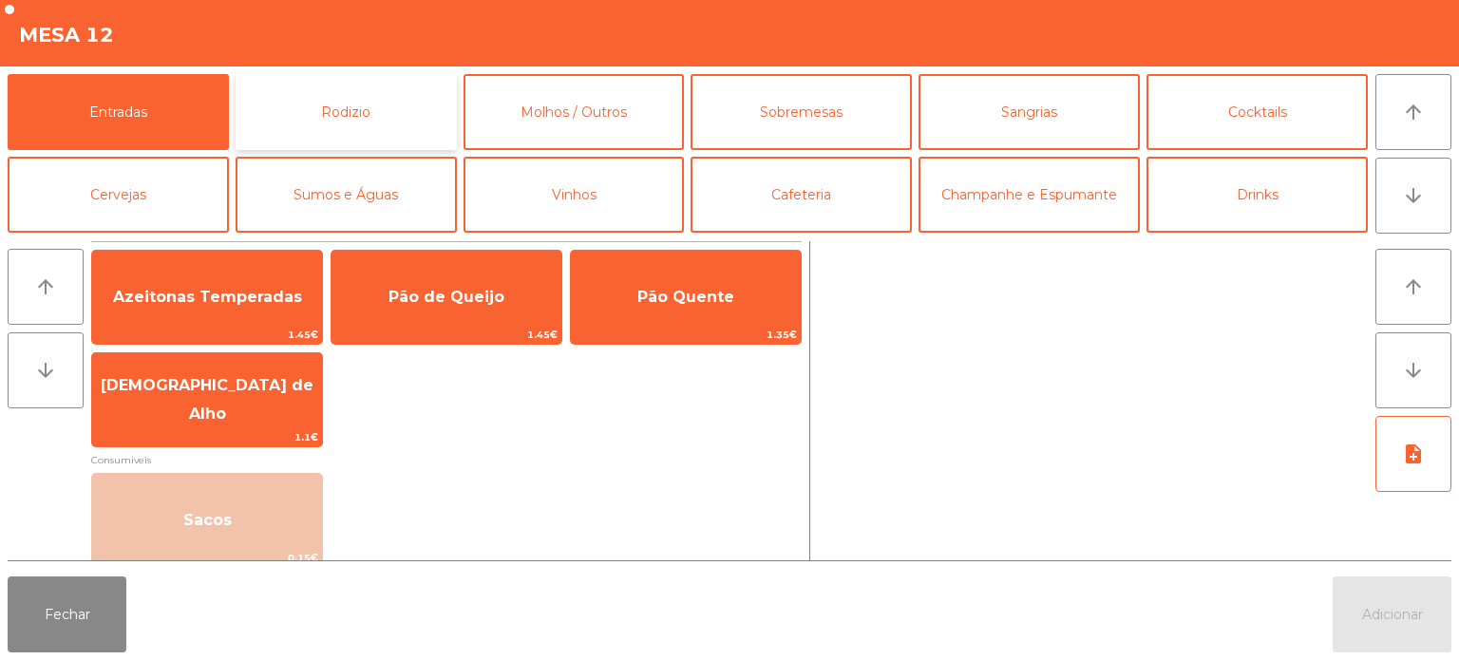
click at [376, 120] on button "Rodizio" at bounding box center [346, 112] width 221 height 76
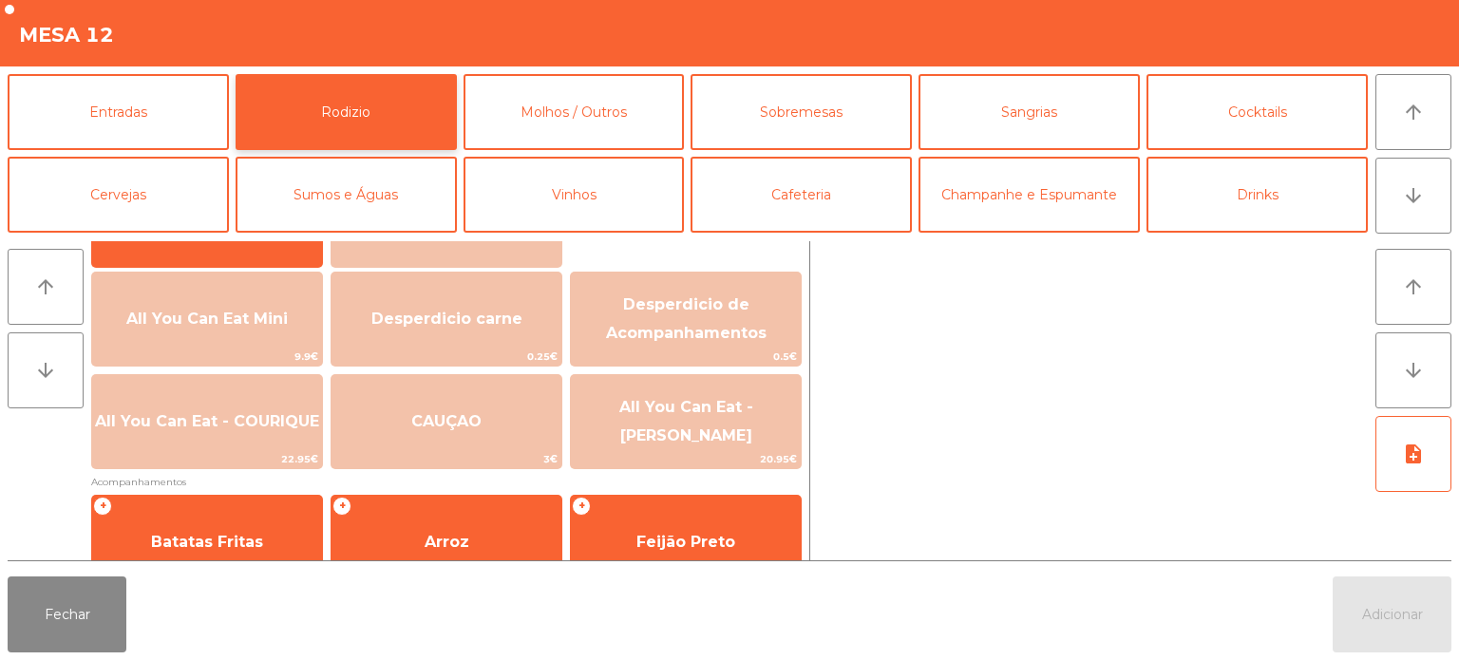
scroll to position [197, 0]
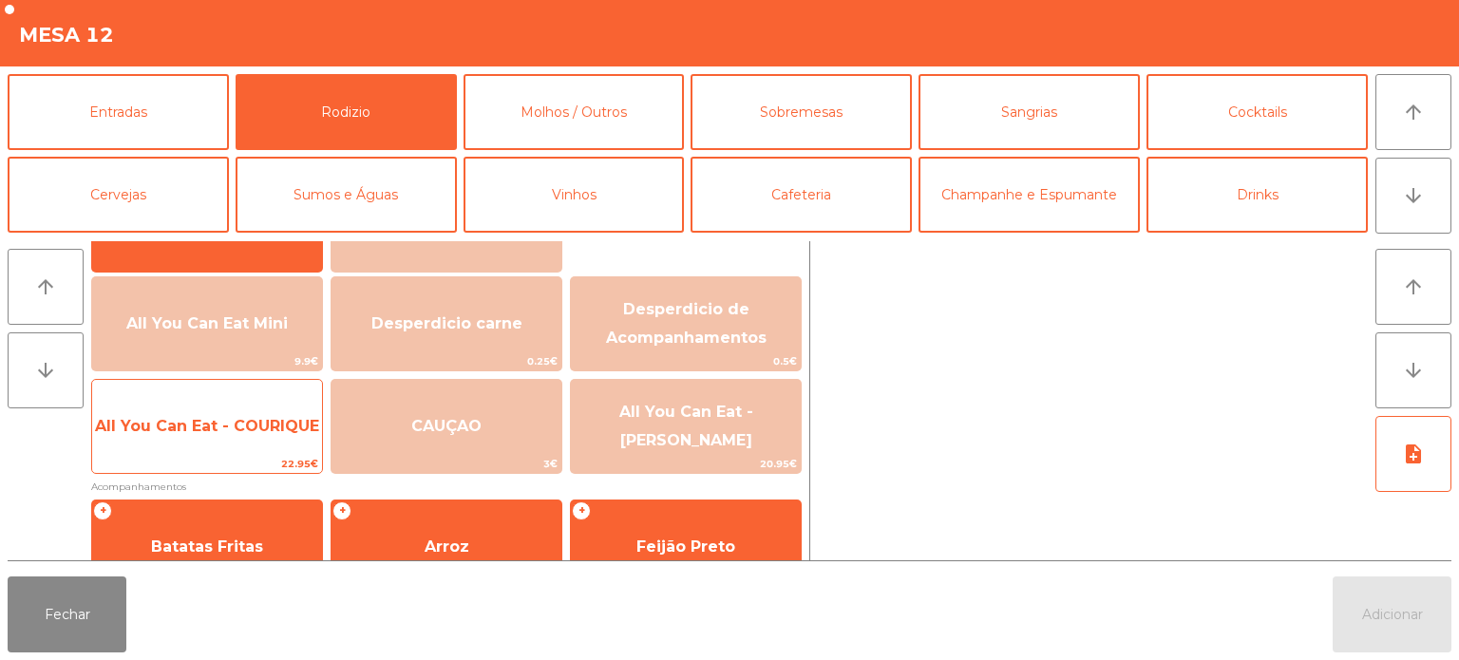
click at [265, 433] on span "All You Can Eat - COURIQUE" at bounding box center [207, 426] width 224 height 18
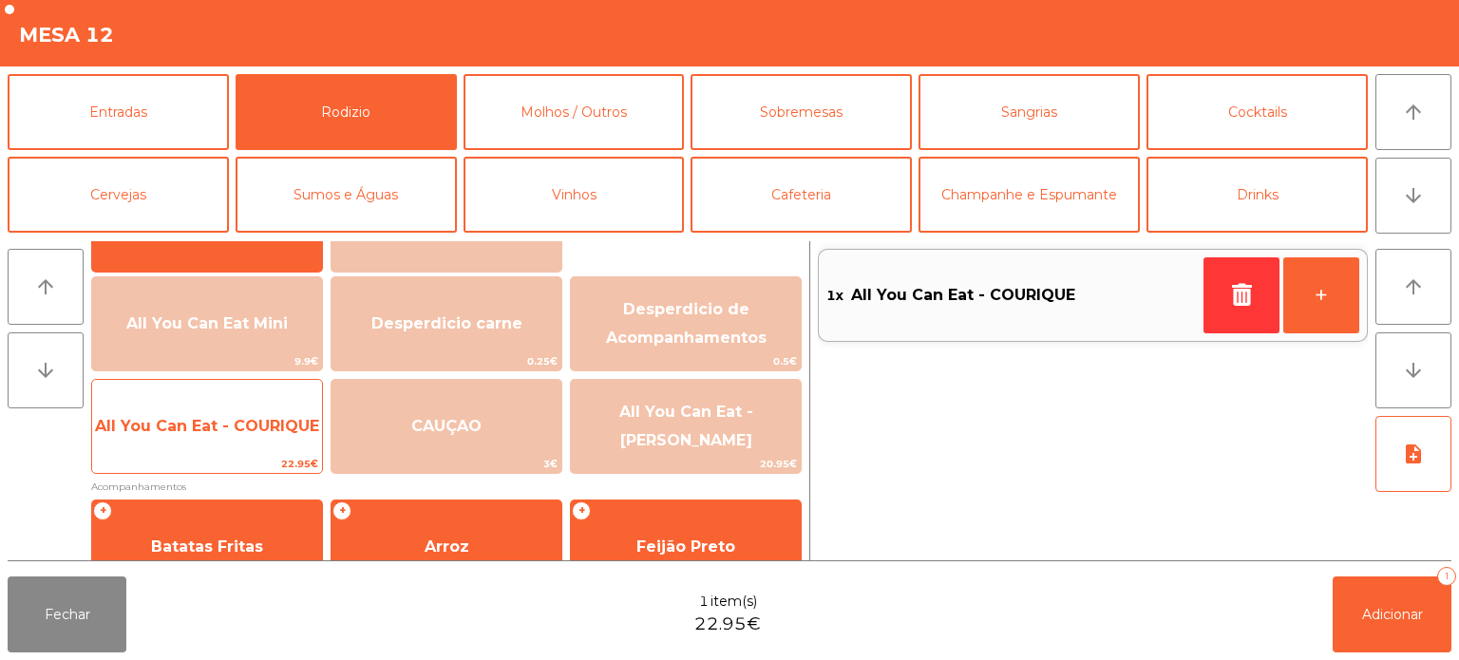
click at [241, 457] on span "22.95€" at bounding box center [207, 464] width 230 height 18
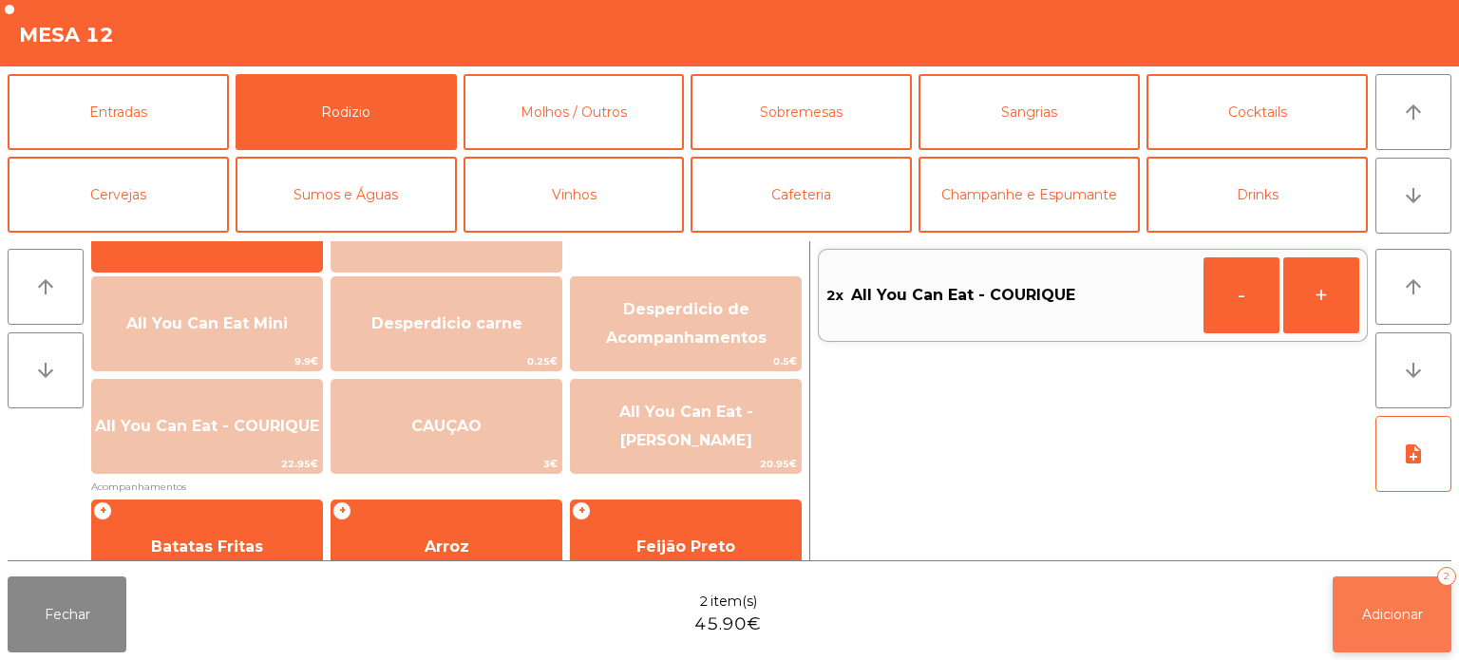
click at [1406, 635] on button "Adicionar 2" at bounding box center [1392, 615] width 119 height 76
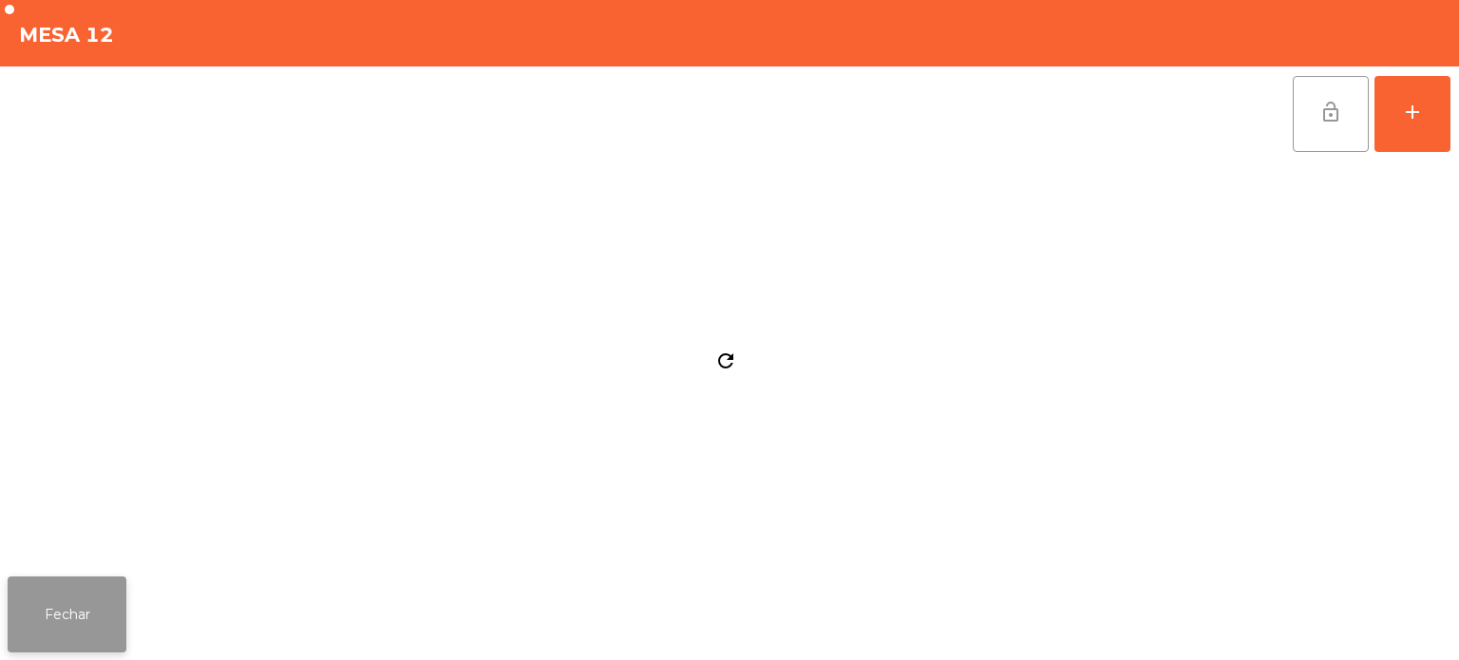
click at [85, 626] on button "Fechar" at bounding box center [67, 615] width 119 height 76
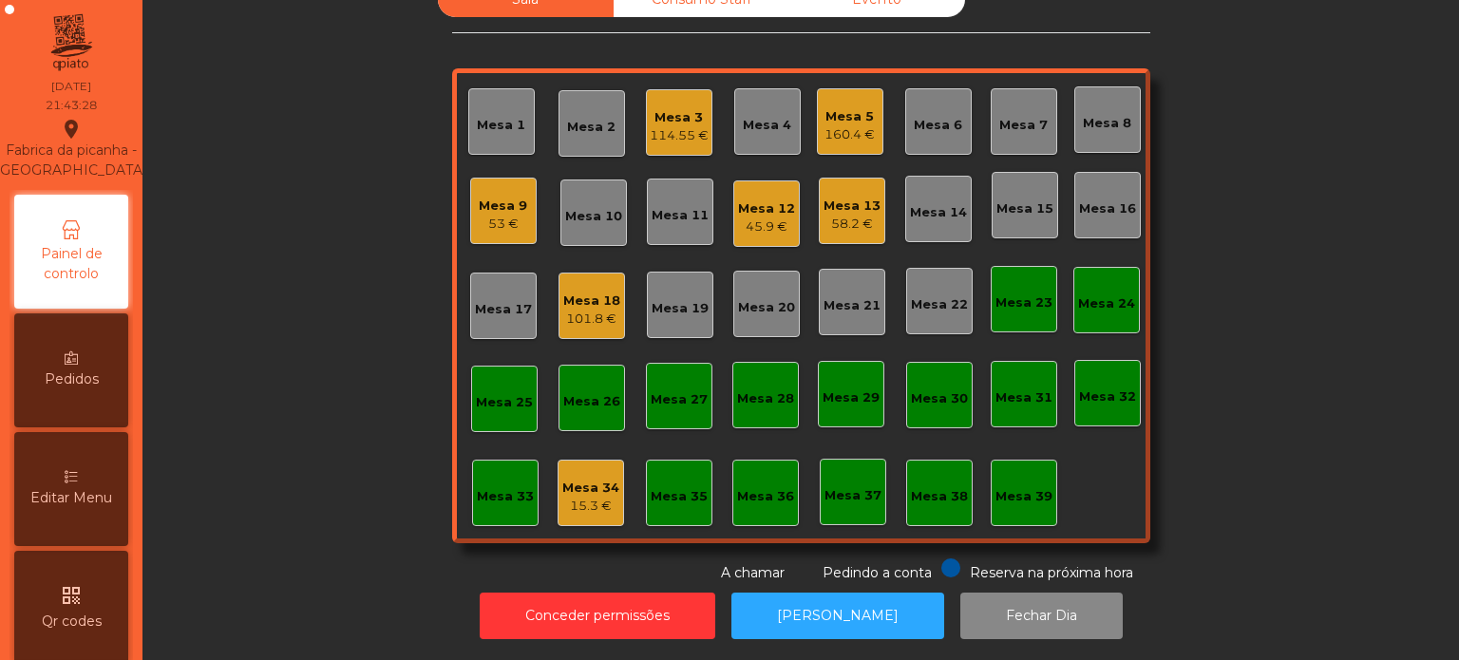
click at [674, 206] on div "Mesa 11" at bounding box center [680, 215] width 57 height 19
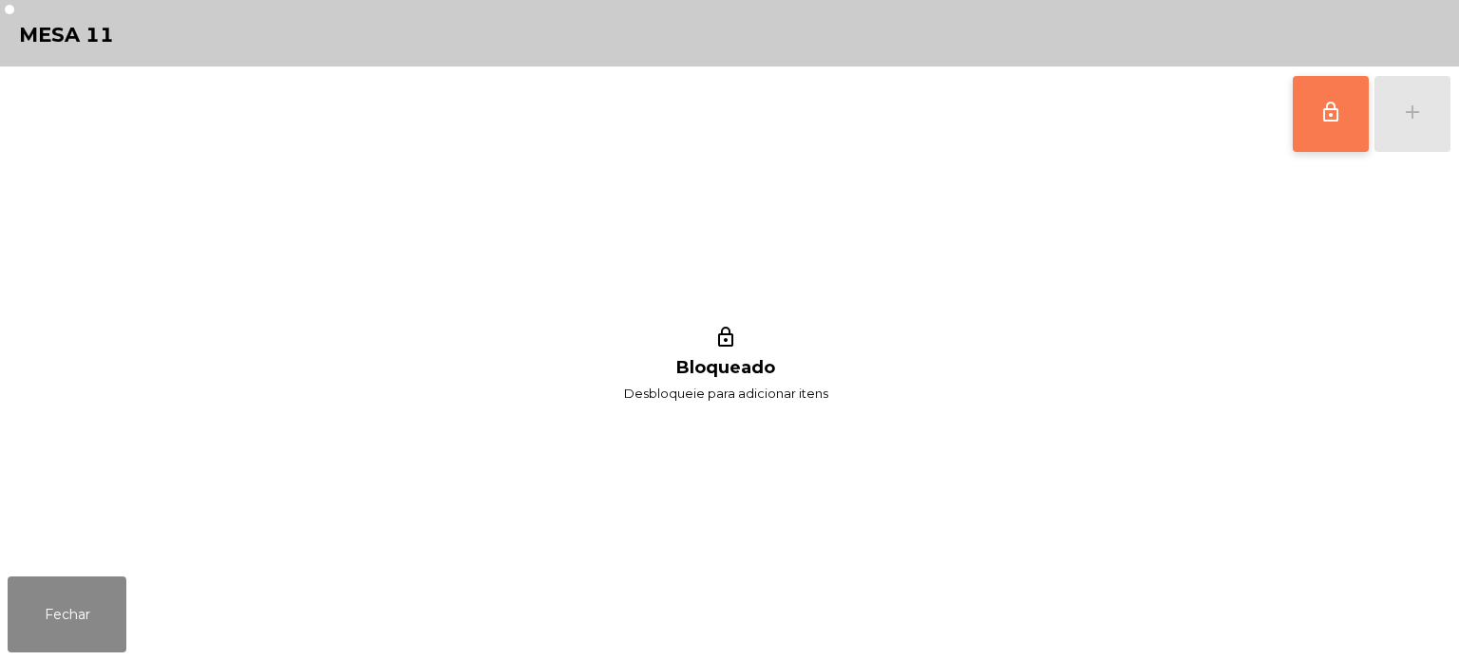
click at [1316, 141] on button "lock_outline" at bounding box center [1331, 114] width 76 height 76
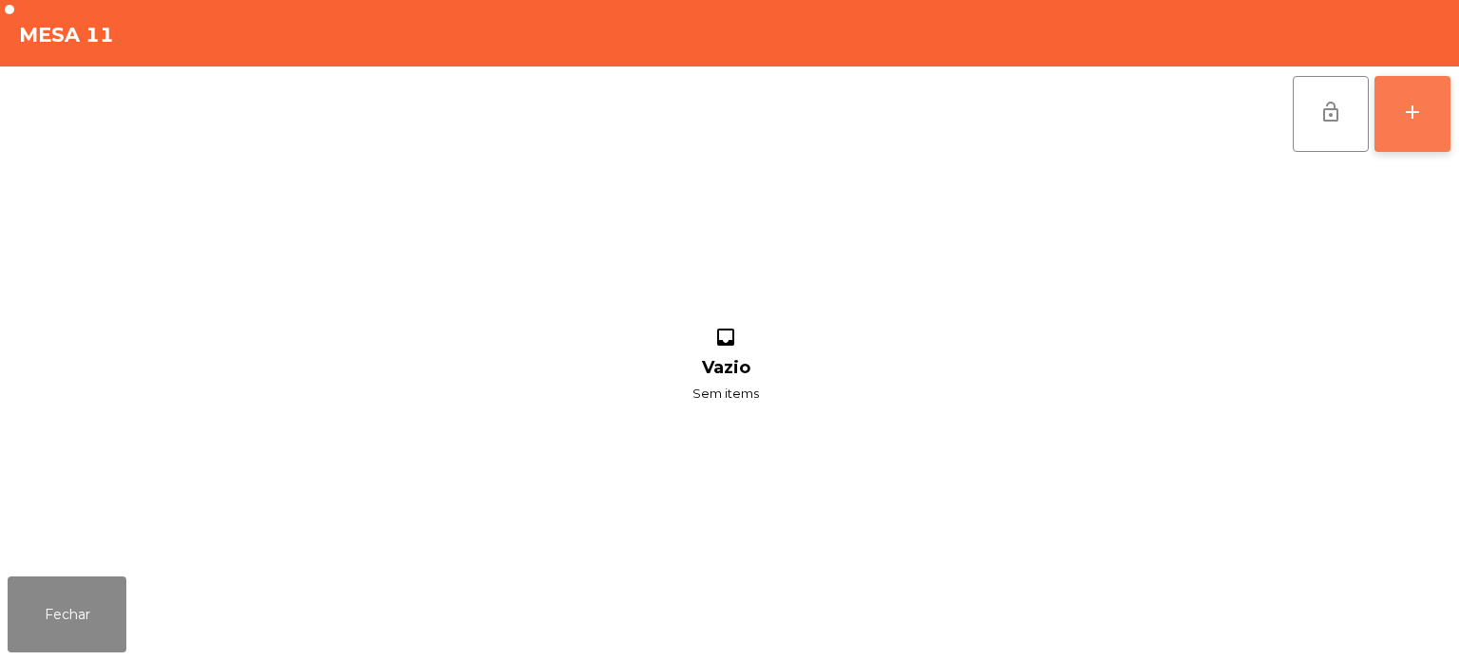
click at [1416, 129] on button "add" at bounding box center [1413, 114] width 76 height 76
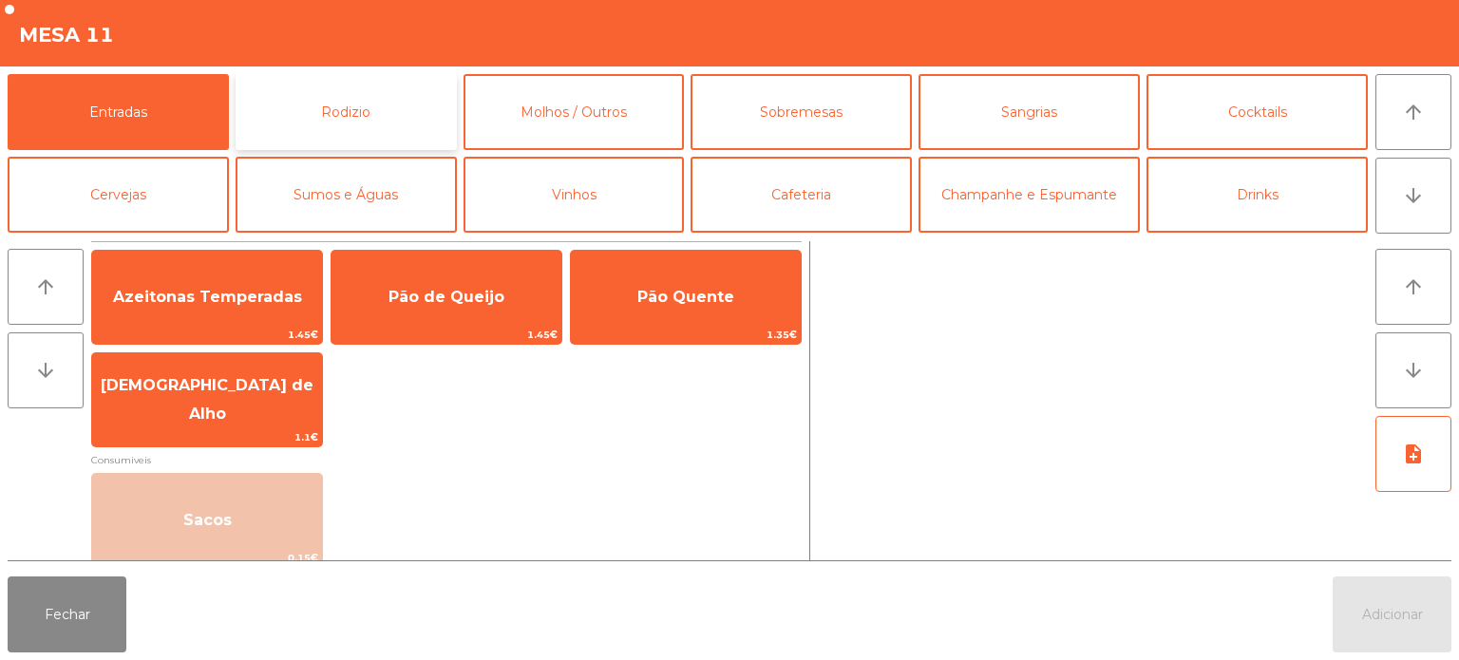
click at [387, 121] on button "Rodizio" at bounding box center [346, 112] width 221 height 76
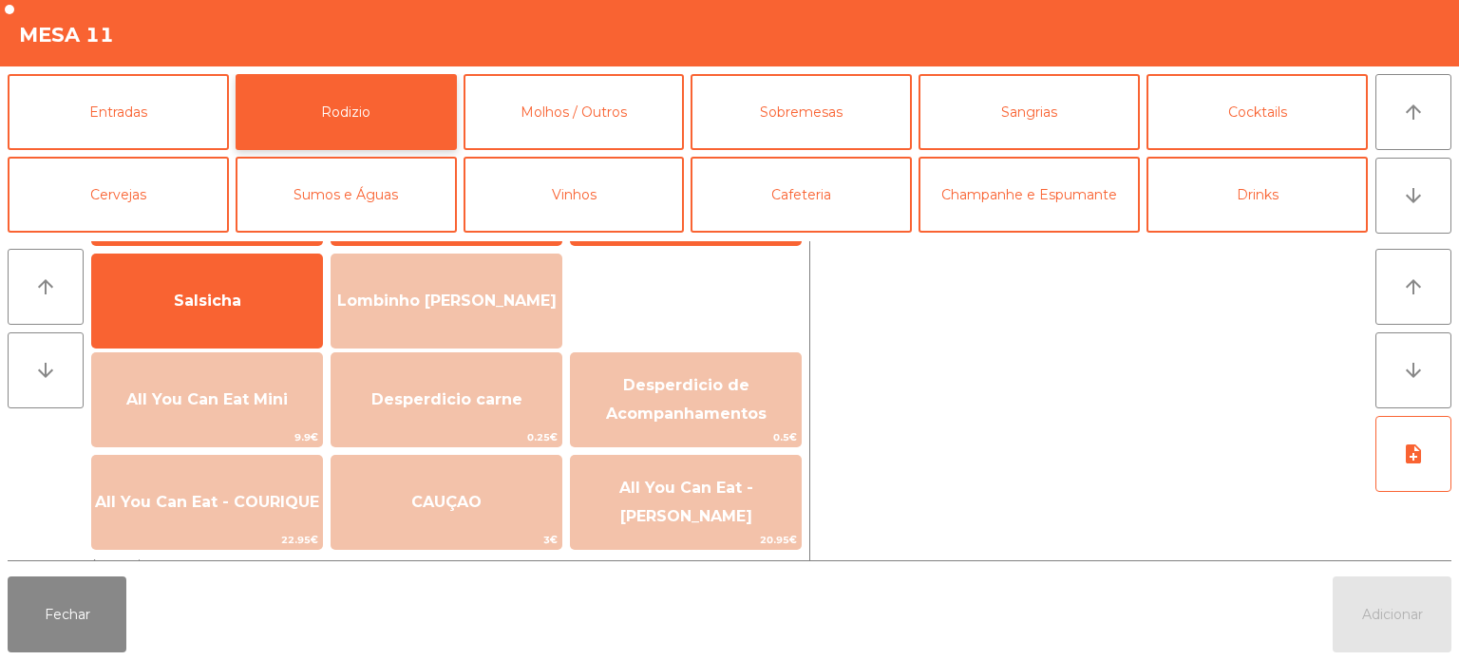
scroll to position [127, 0]
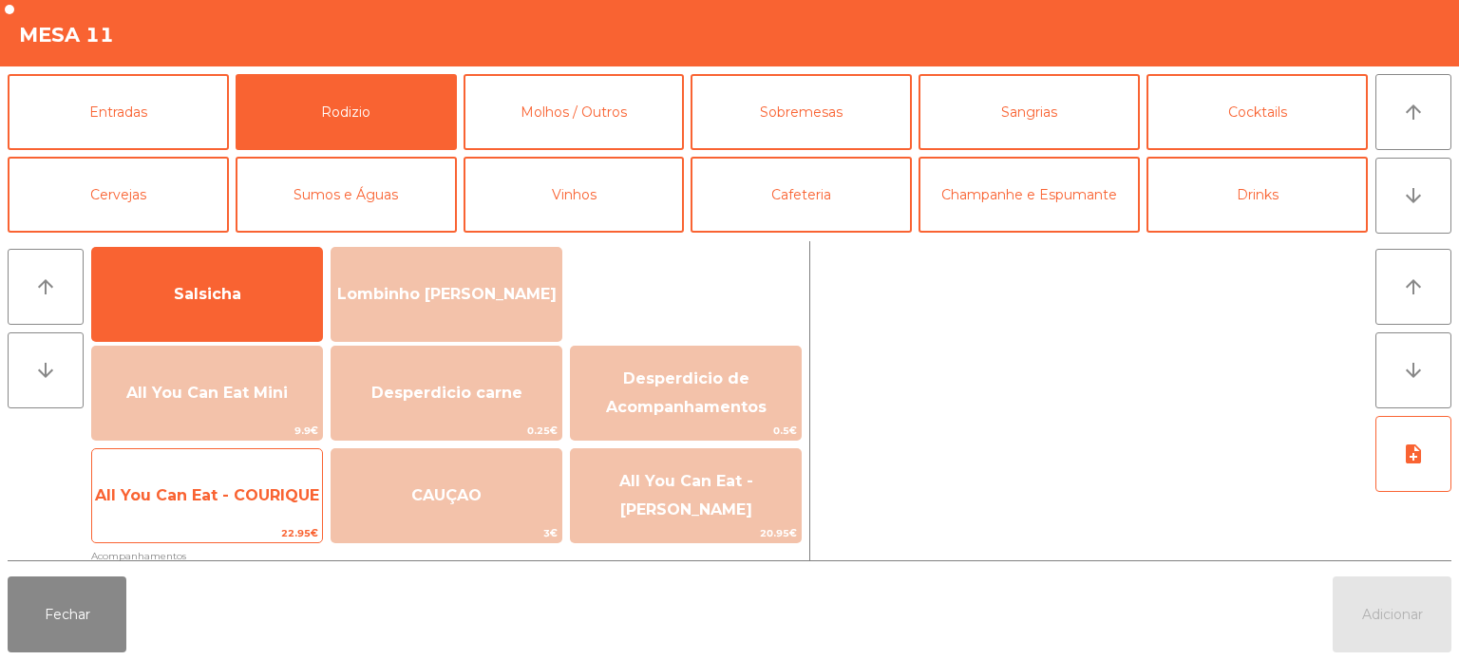
click at [267, 505] on span "All You Can Eat - COURIQUE" at bounding box center [207, 495] width 230 height 51
click at [247, 508] on span "All You Can Eat - COURIQUE" at bounding box center [207, 495] width 230 height 51
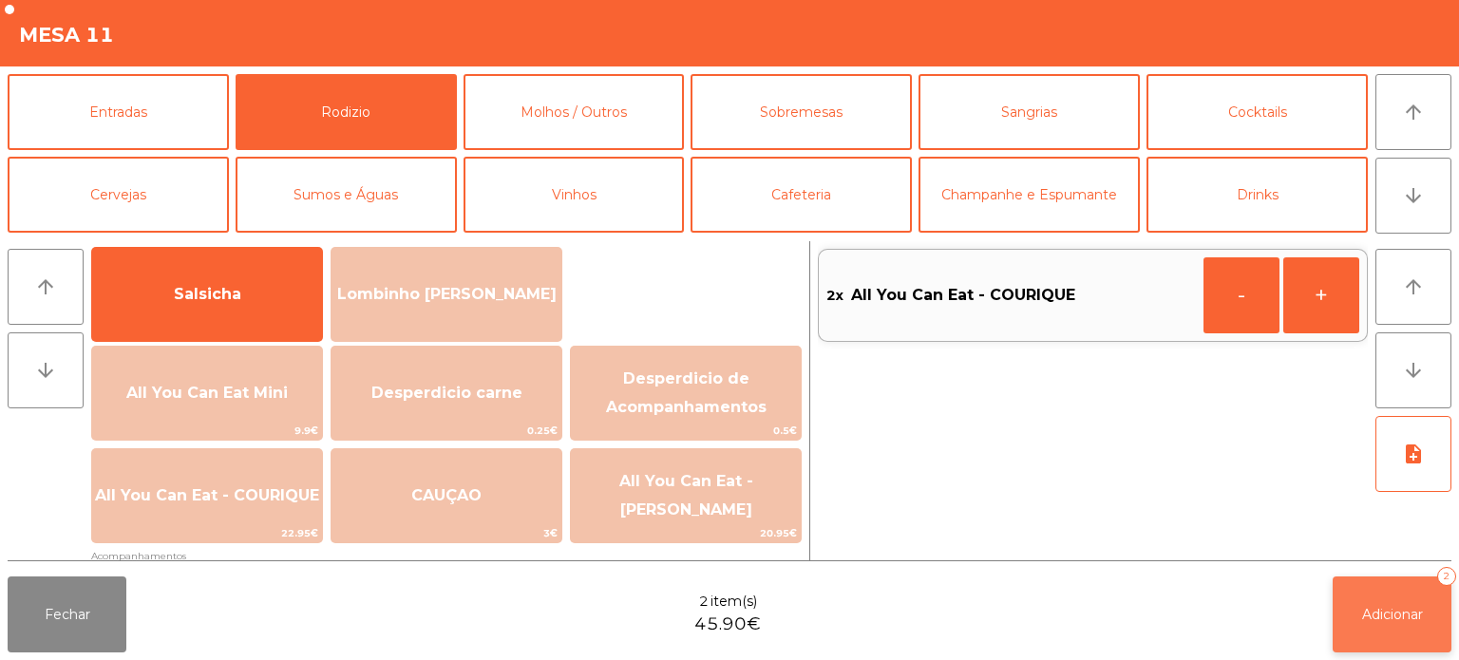
click at [1380, 611] on span "Adicionar" at bounding box center [1392, 614] width 61 height 17
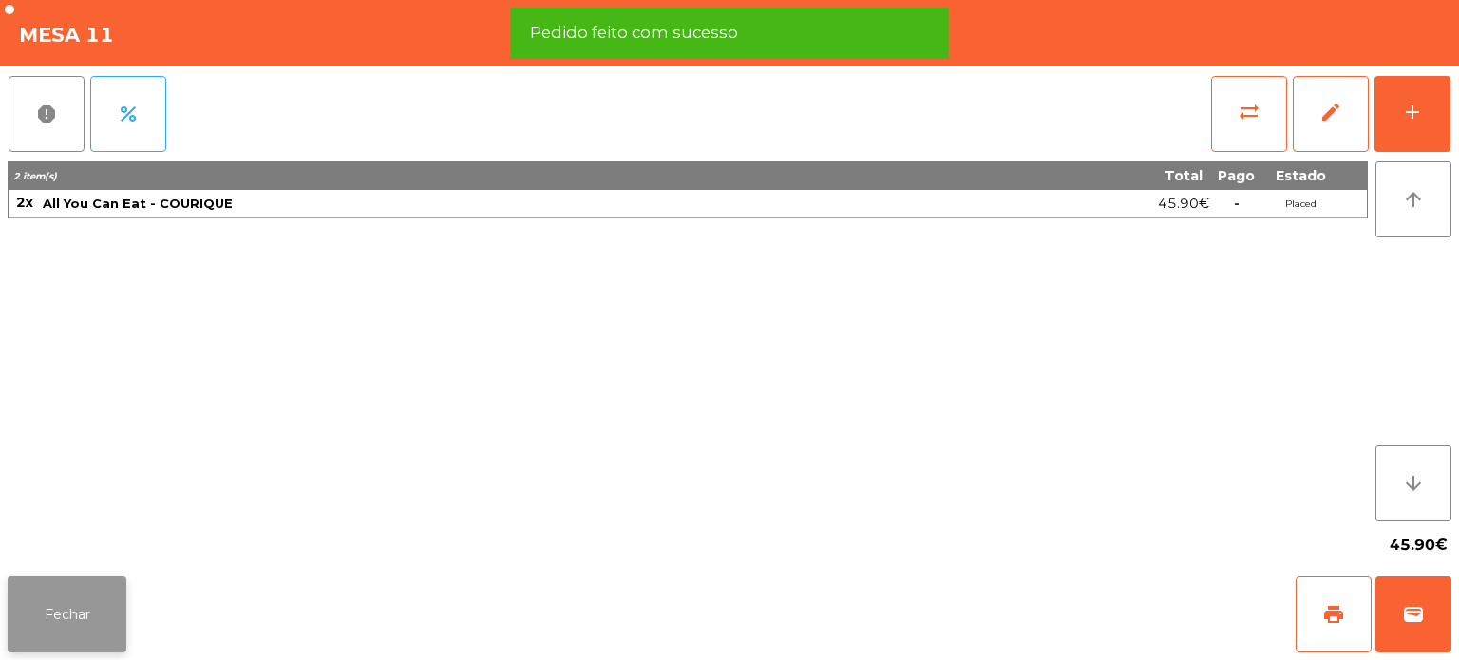
click at [112, 646] on button "Fechar" at bounding box center [67, 615] width 119 height 76
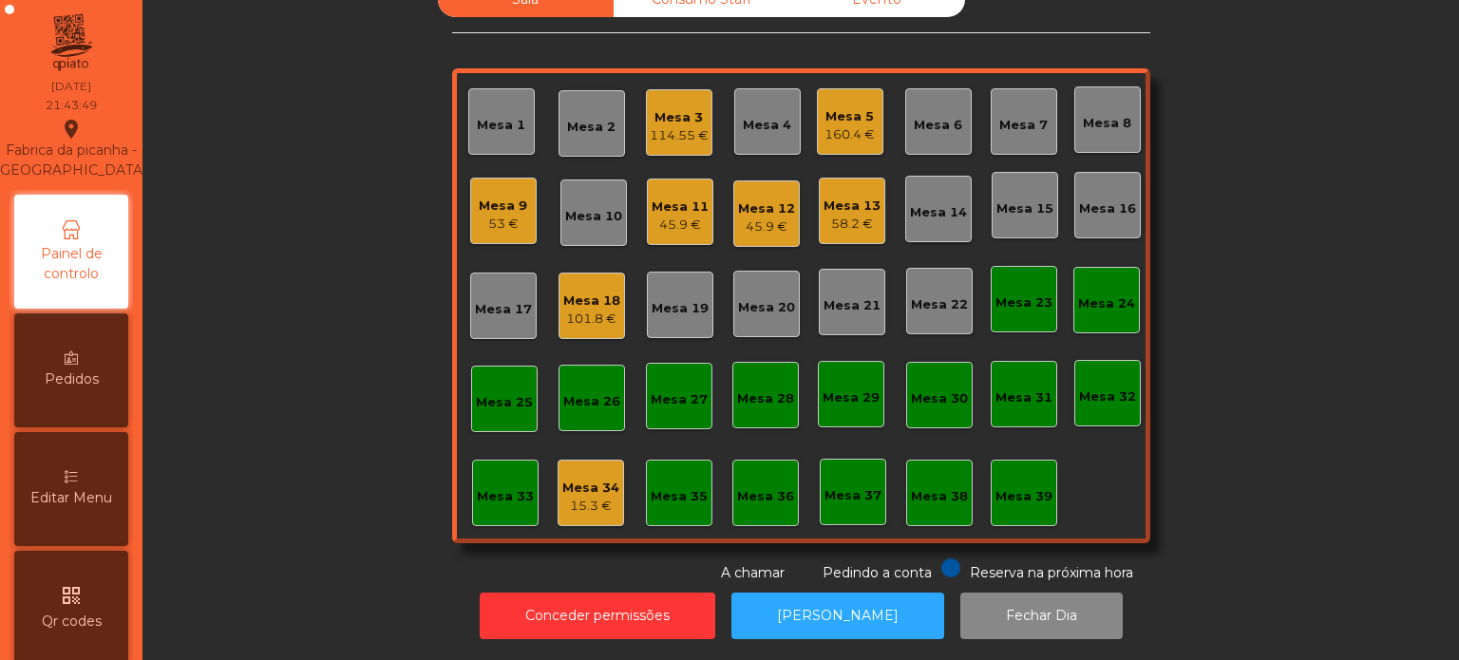
click at [864, 215] on div "58.2 €" at bounding box center [852, 224] width 57 height 19
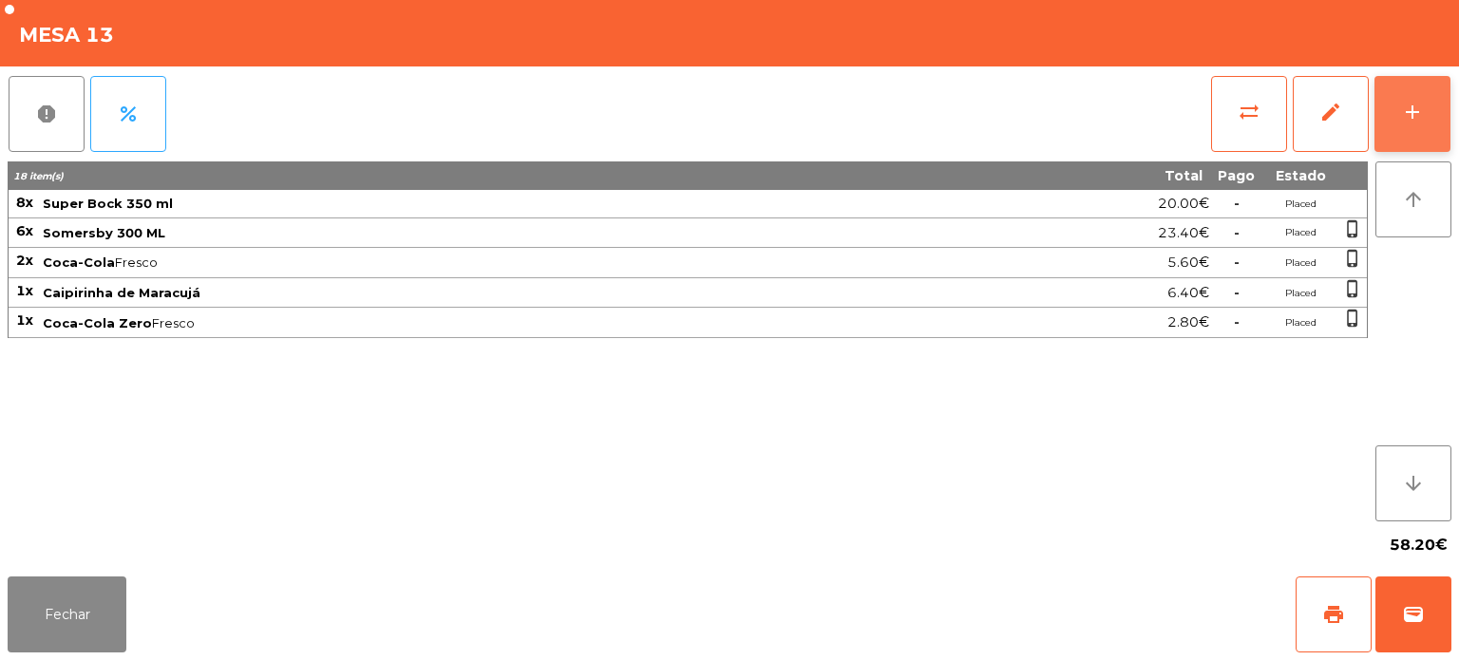
click at [1411, 84] on button "add" at bounding box center [1413, 114] width 76 height 76
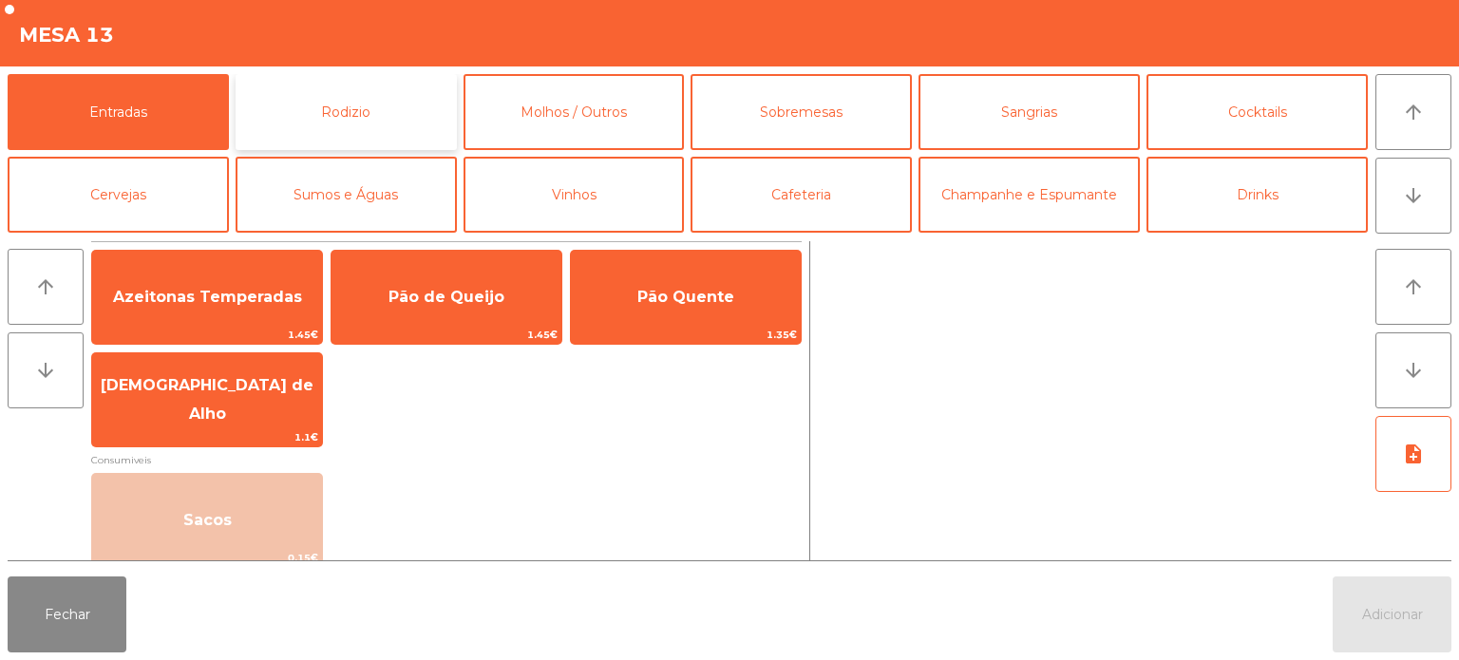
click at [382, 103] on button "Rodizio" at bounding box center [346, 112] width 221 height 76
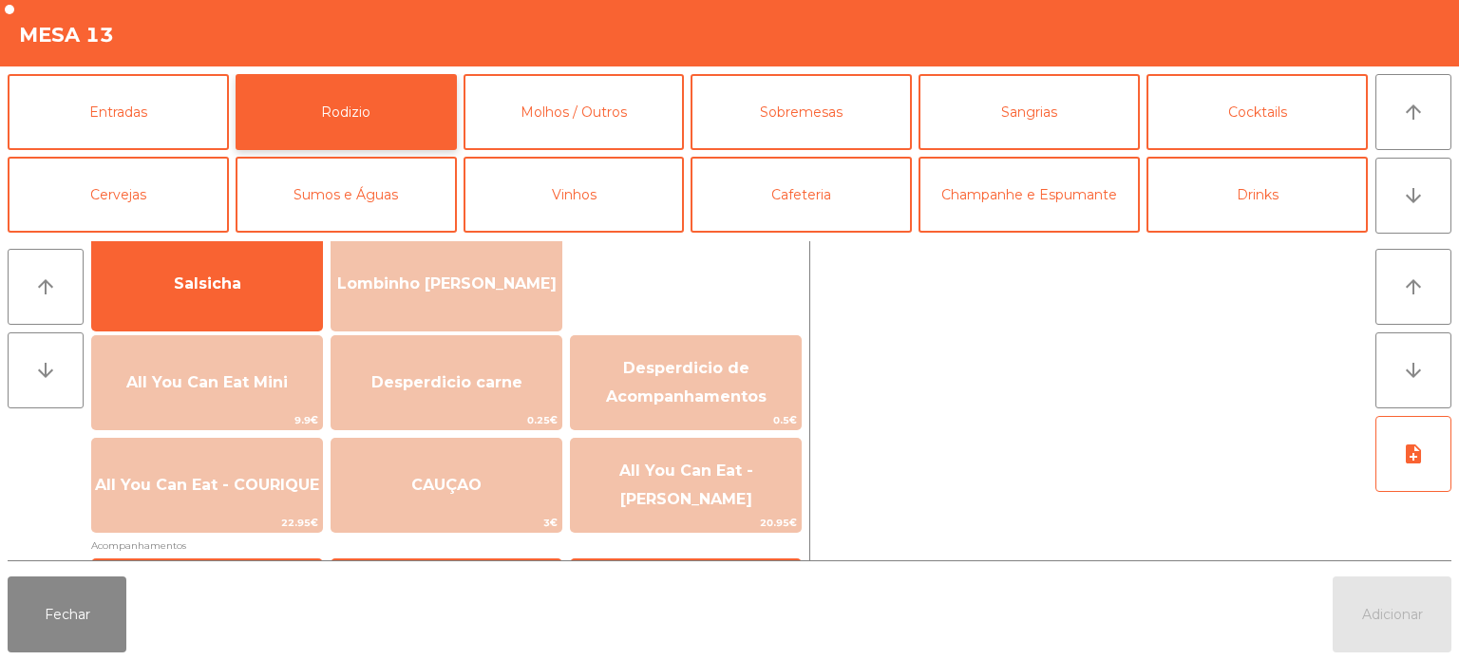
scroll to position [149, 0]
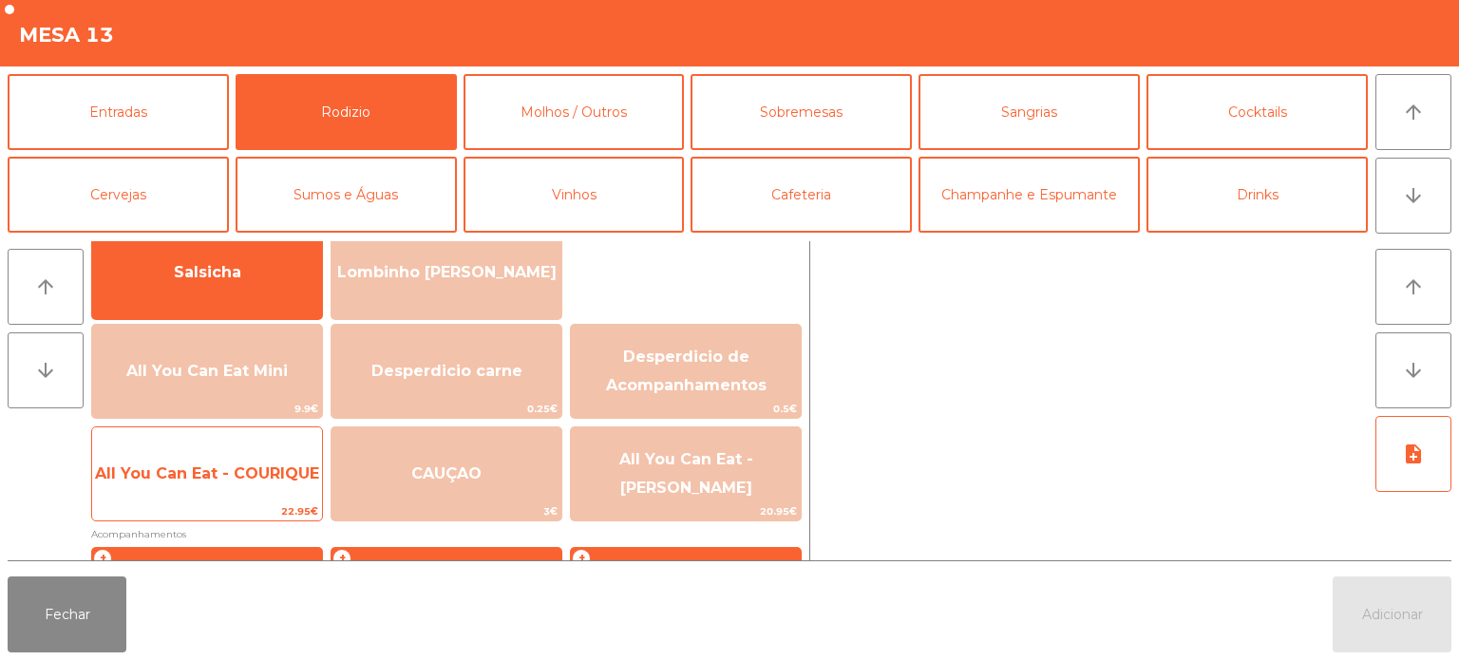
click at [193, 499] on div "All You Can Eat - COURIQUE 22.95€" at bounding box center [207, 474] width 232 height 95
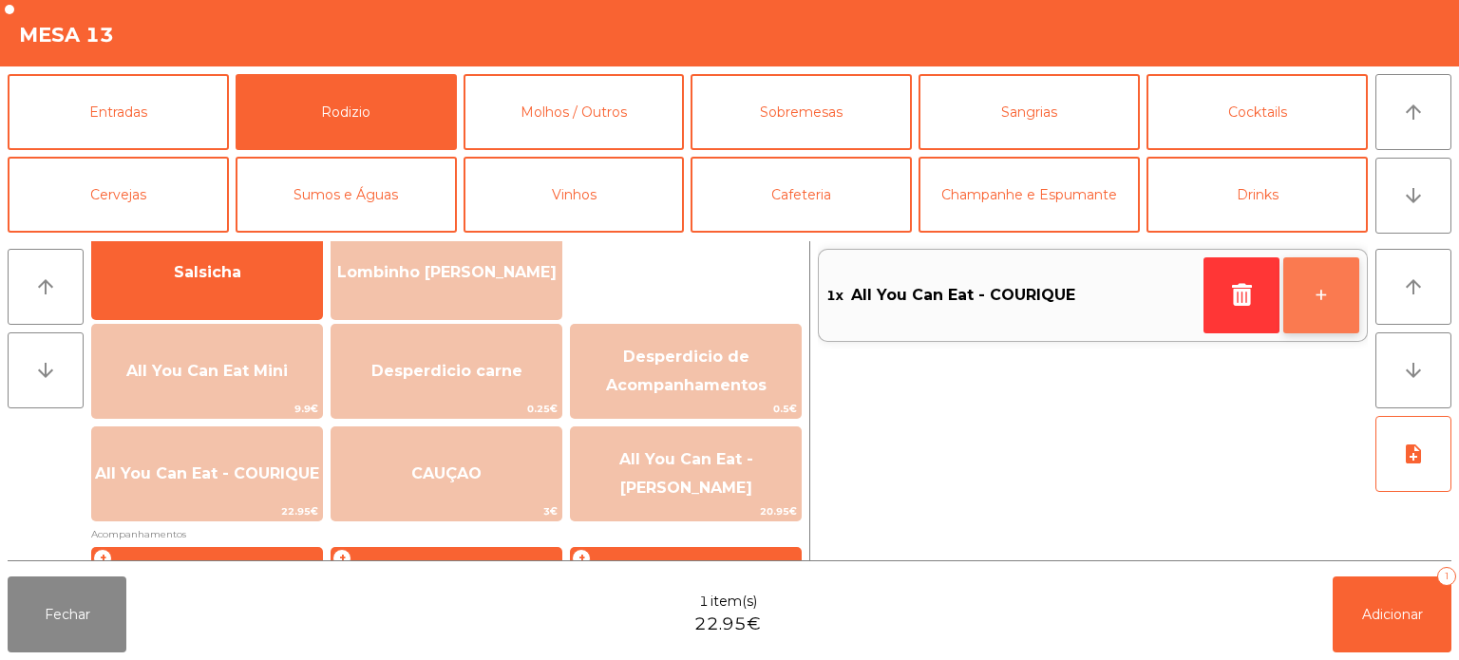
click at [1323, 309] on button "+" at bounding box center [1322, 295] width 76 height 76
click at [1326, 279] on button "+" at bounding box center [1322, 295] width 76 height 76
click at [1298, 274] on button "+" at bounding box center [1322, 295] width 76 height 76
click at [1308, 275] on button "+" at bounding box center [1322, 295] width 76 height 76
click at [1323, 283] on button "+" at bounding box center [1322, 295] width 76 height 76
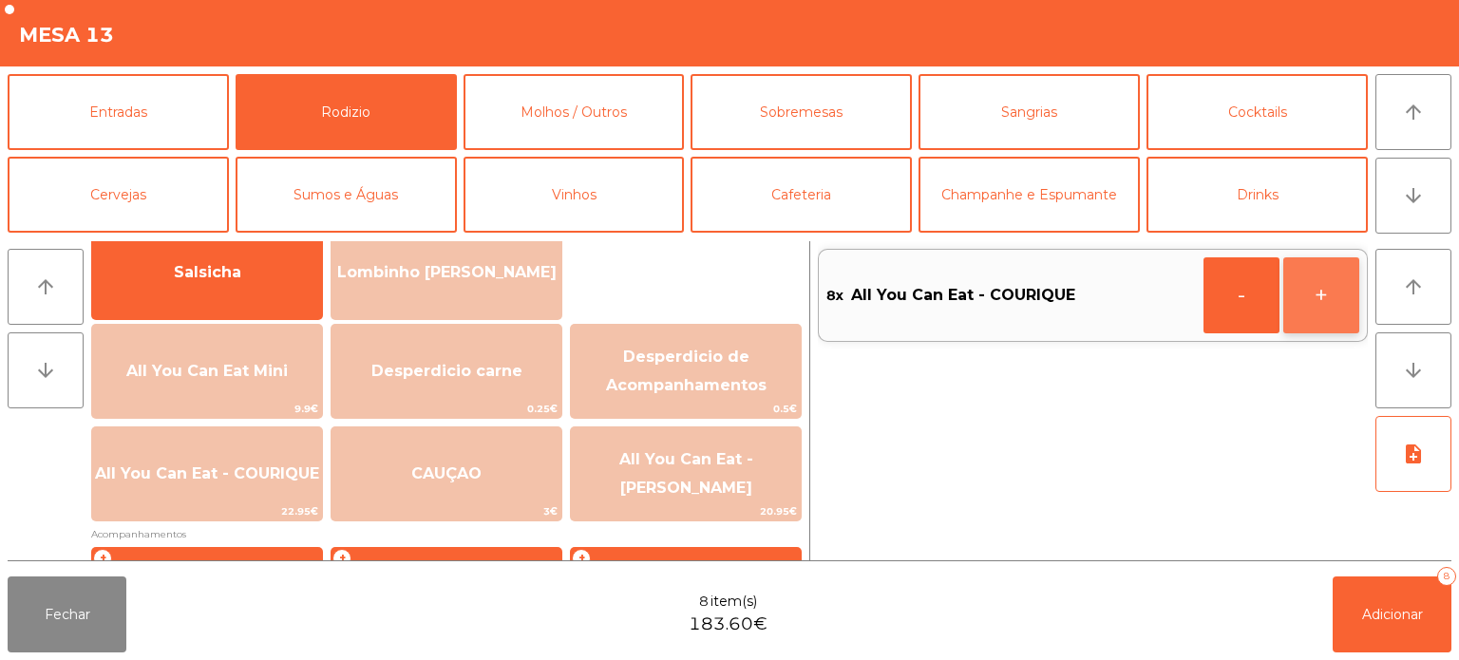
click at [1303, 290] on button "+" at bounding box center [1322, 295] width 76 height 76
click at [1310, 271] on button "+" at bounding box center [1322, 295] width 76 height 76
click at [1297, 293] on button "+" at bounding box center [1322, 295] width 76 height 76
click at [1303, 289] on button "+" at bounding box center [1322, 295] width 76 height 76
click at [1312, 281] on button "+" at bounding box center [1322, 295] width 76 height 76
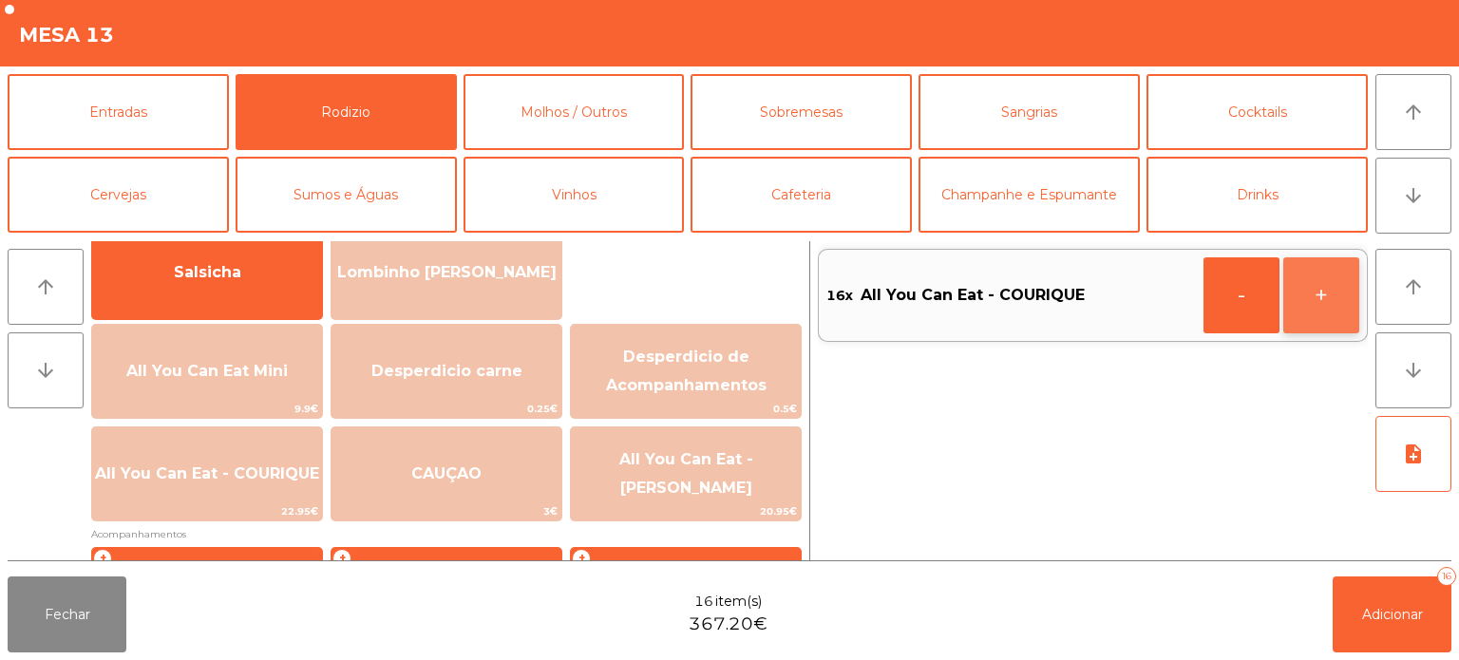
click at [1312, 270] on button "+" at bounding box center [1322, 295] width 76 height 76
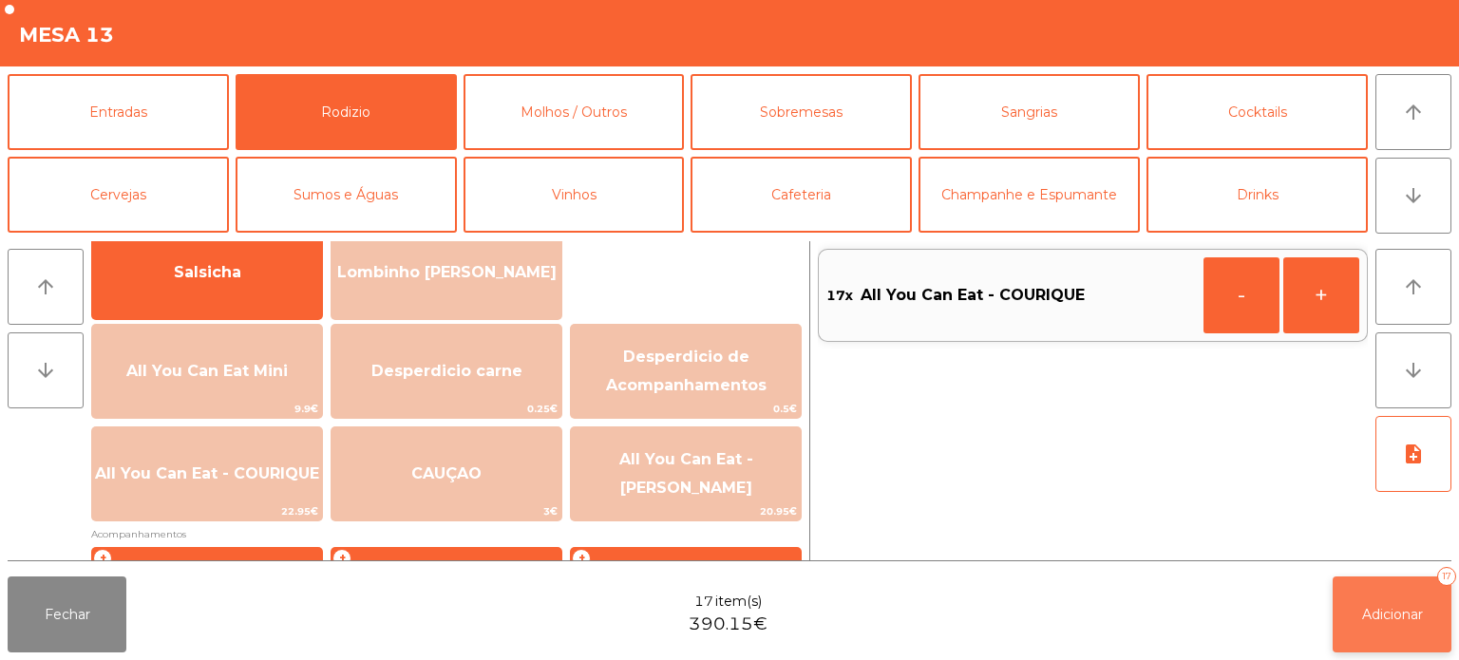
click at [1371, 614] on span "Adicionar" at bounding box center [1392, 614] width 61 height 17
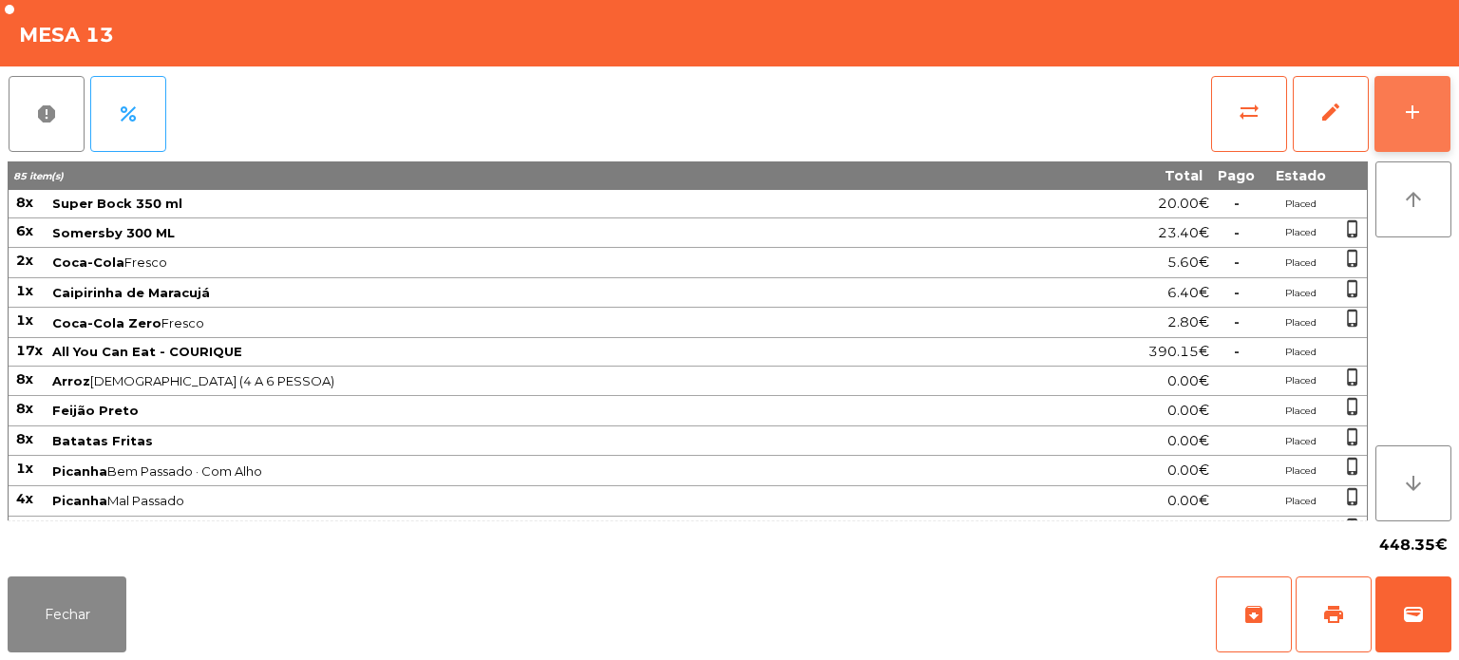
click at [1419, 123] on div "add" at bounding box center [1412, 112] width 23 height 23
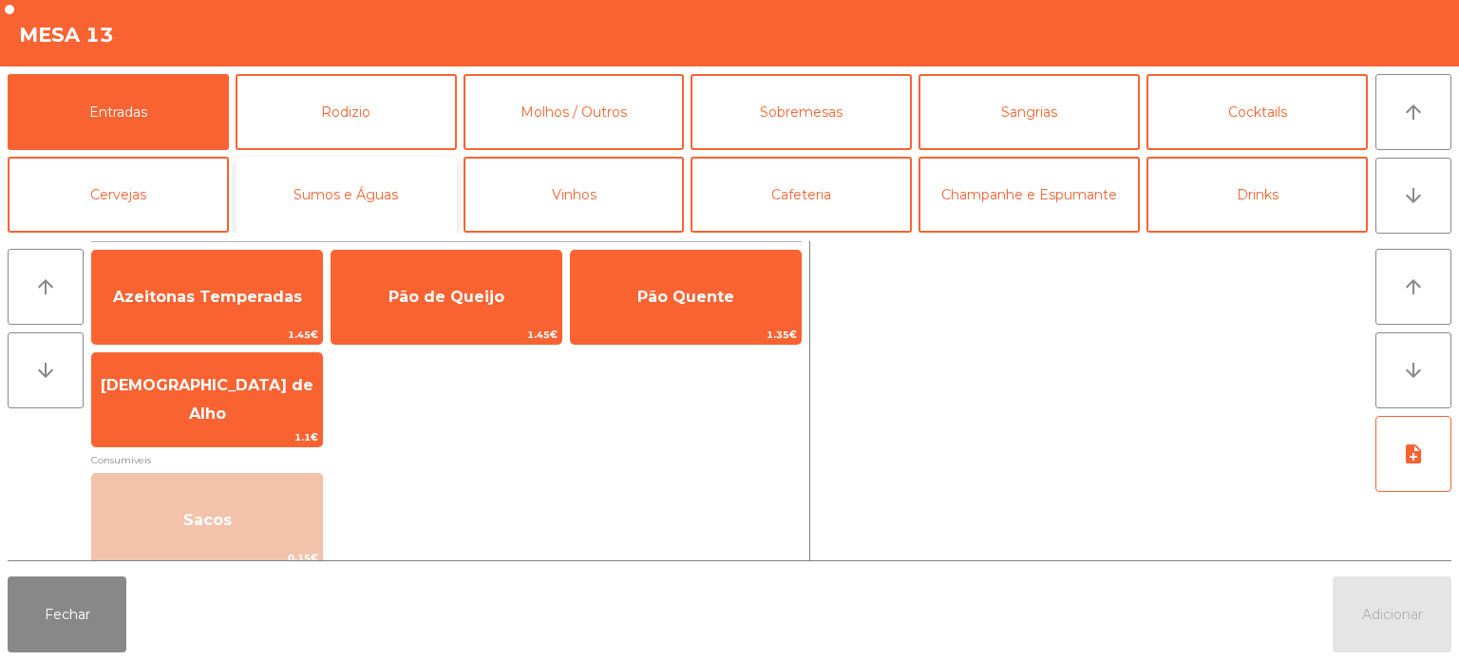
click at [350, 184] on button "Sumos e Águas" at bounding box center [346, 195] width 221 height 76
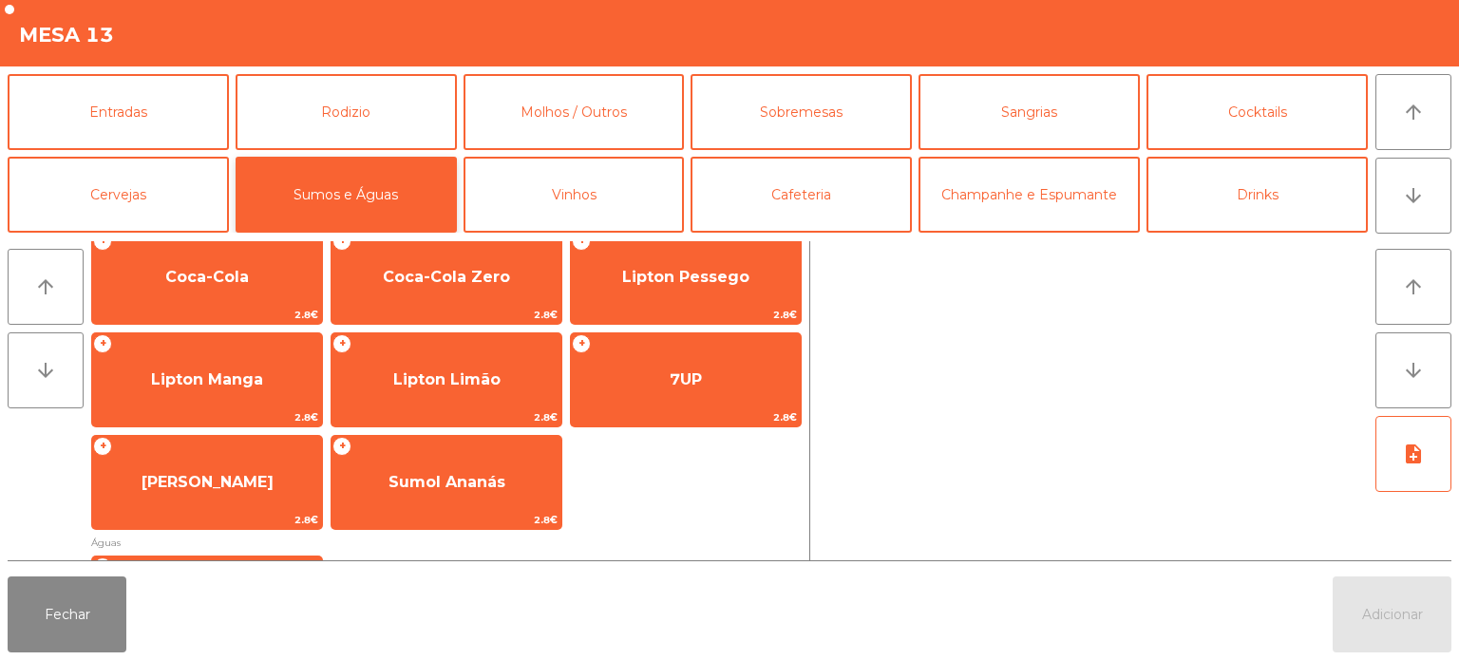
scroll to position [333, 0]
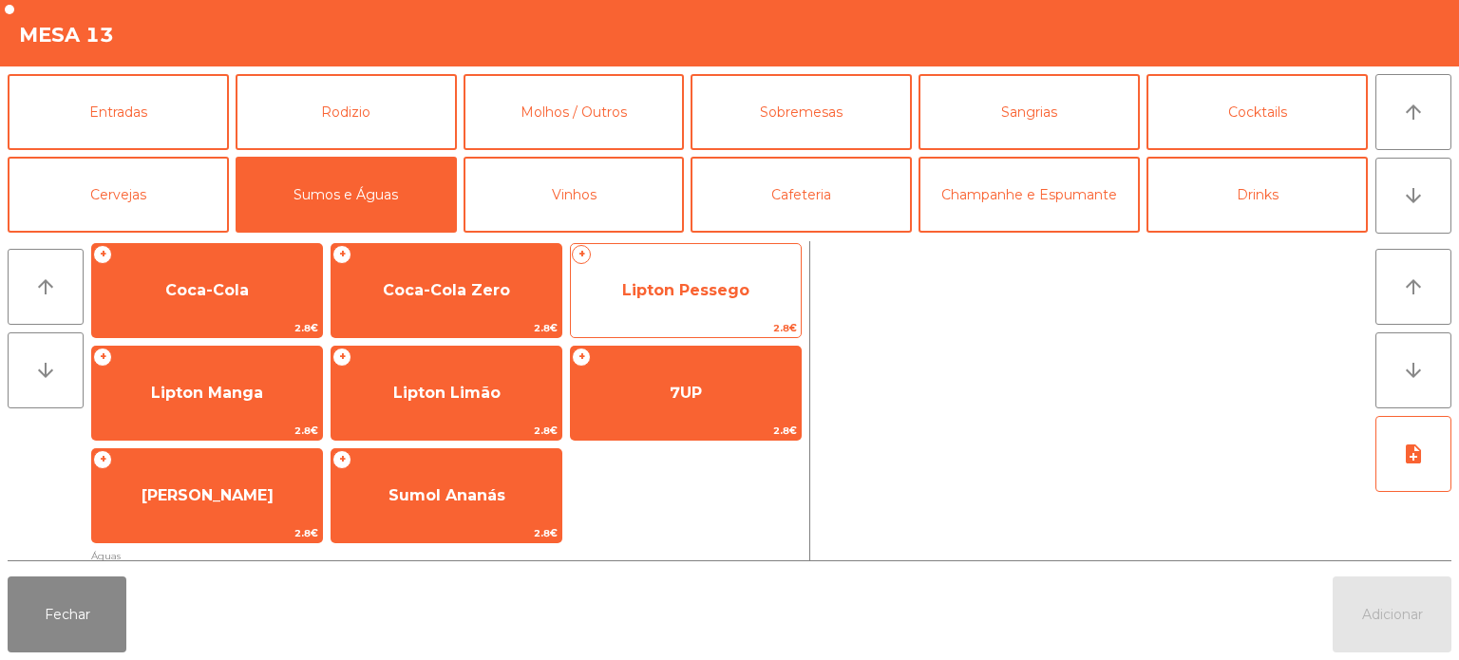
click at [727, 300] on span "Lipton Pessego" at bounding box center [686, 290] width 230 height 51
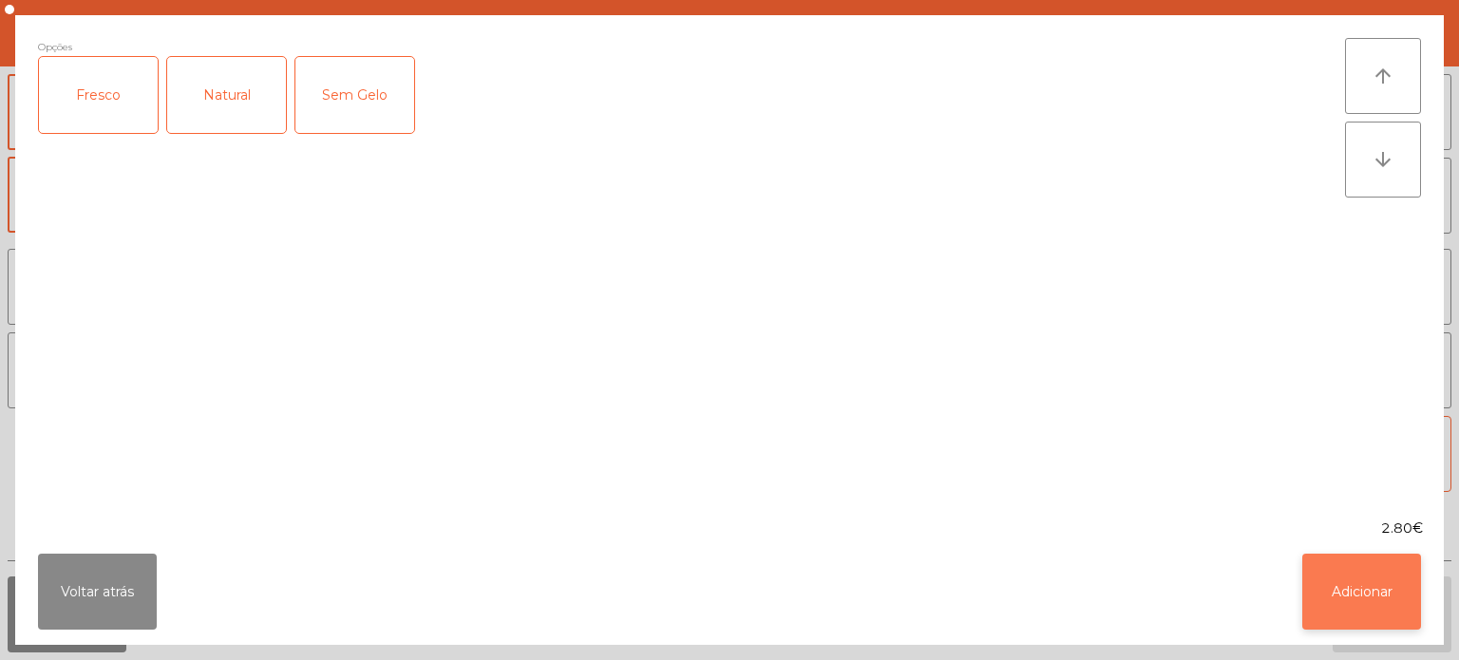
click at [1369, 566] on button "Adicionar" at bounding box center [1362, 592] width 119 height 76
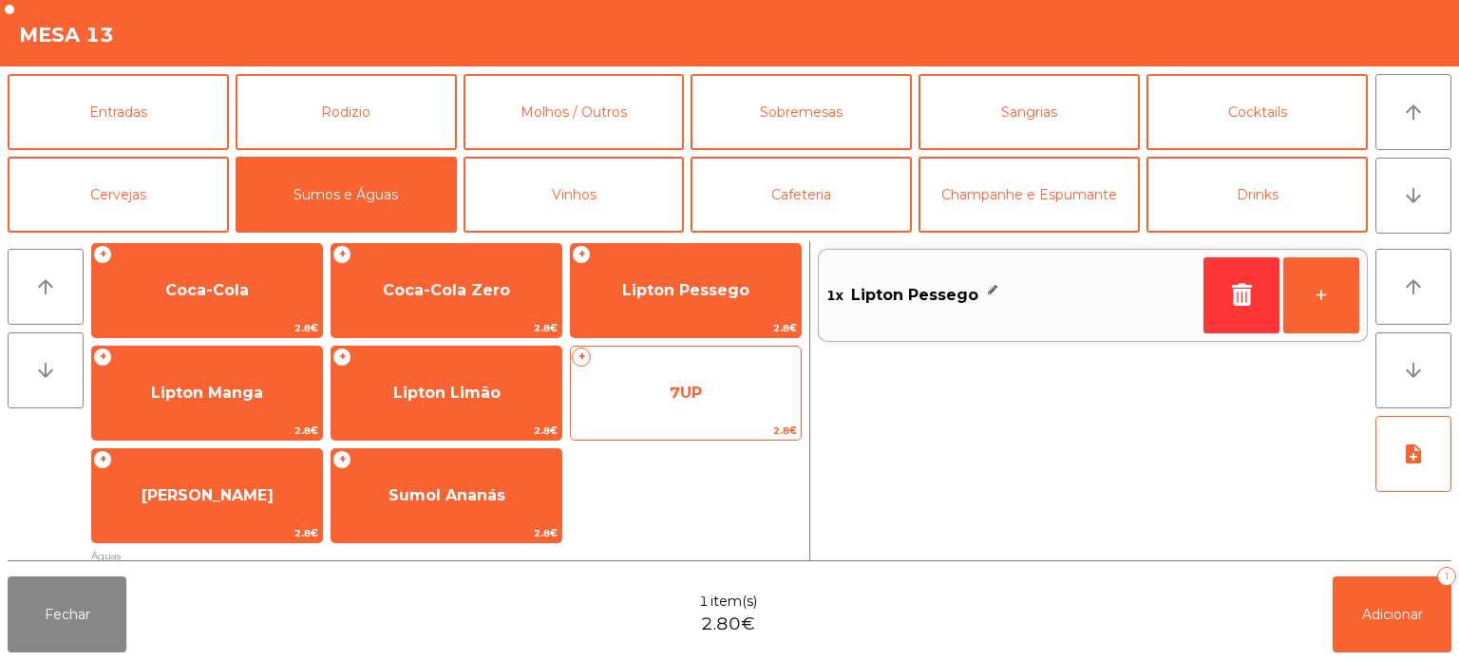
click at [669, 402] on span "7UP" at bounding box center [686, 393] width 230 height 51
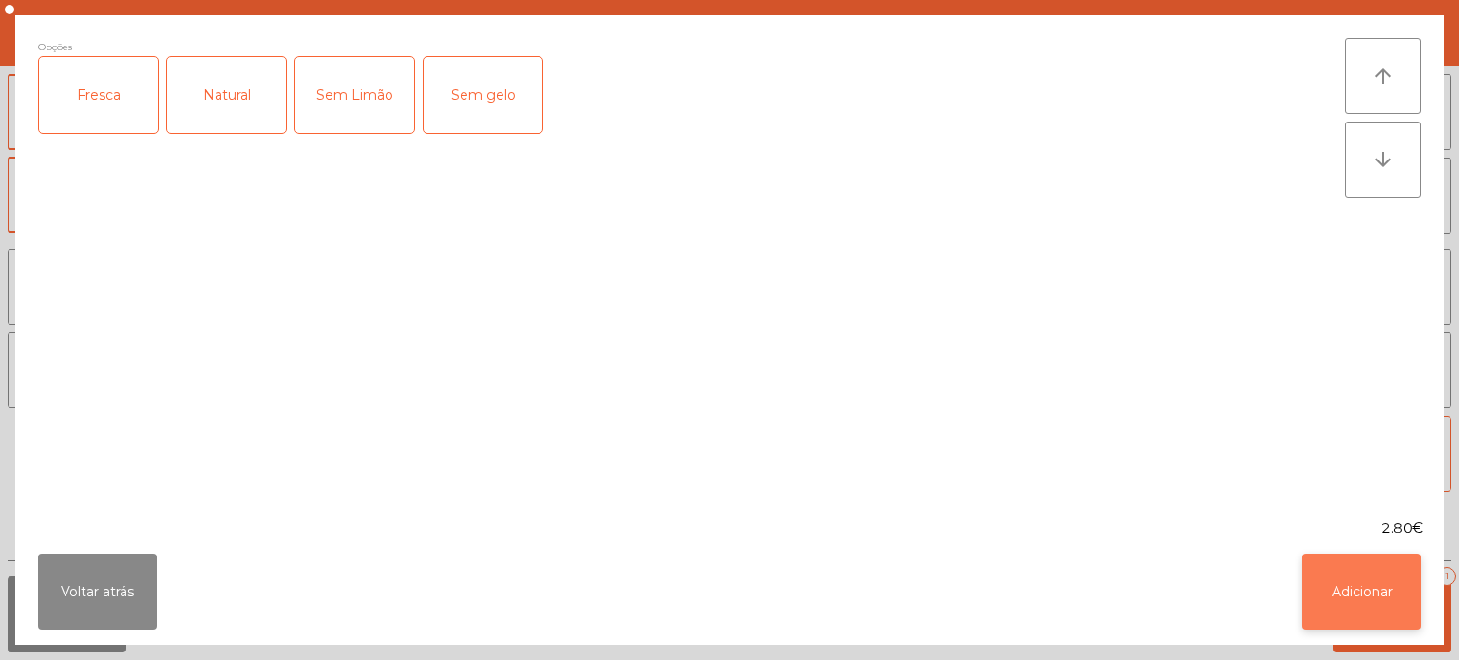
click at [1344, 618] on button "Adicionar" at bounding box center [1362, 592] width 119 height 76
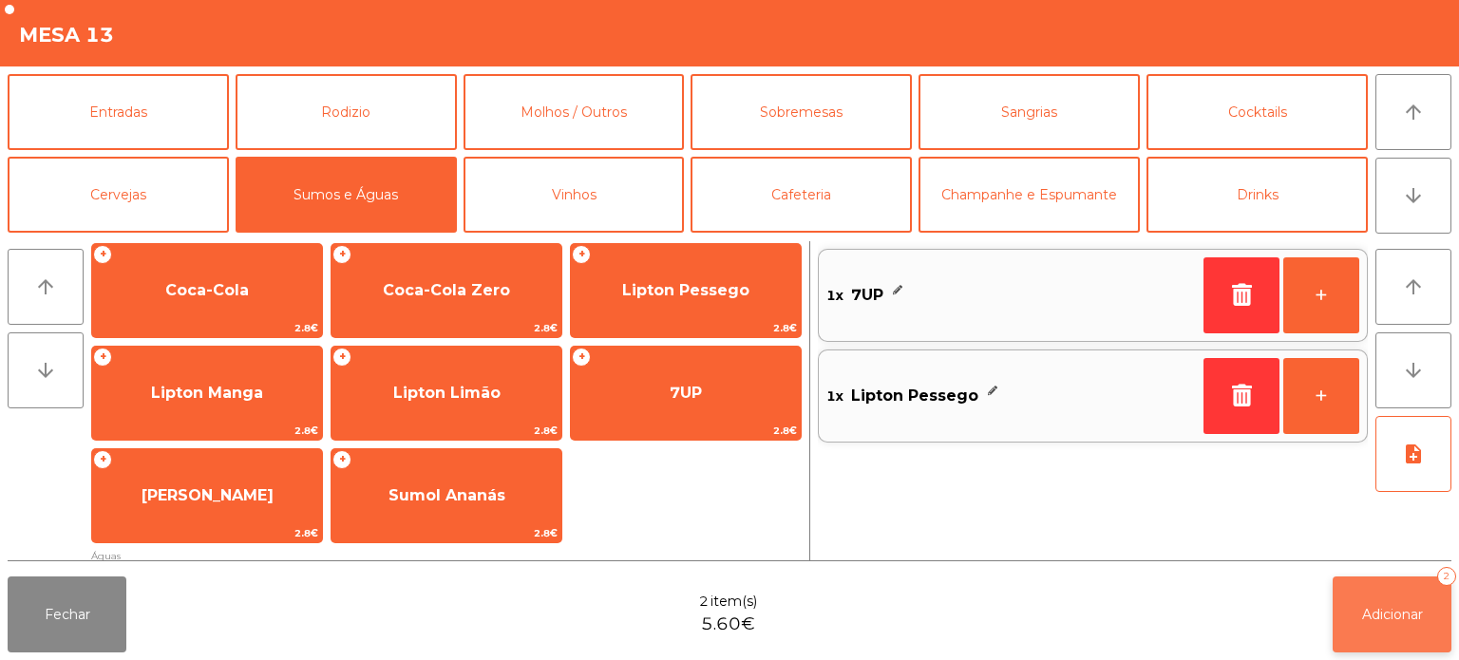
click at [1400, 600] on button "Adicionar 2" at bounding box center [1392, 615] width 119 height 76
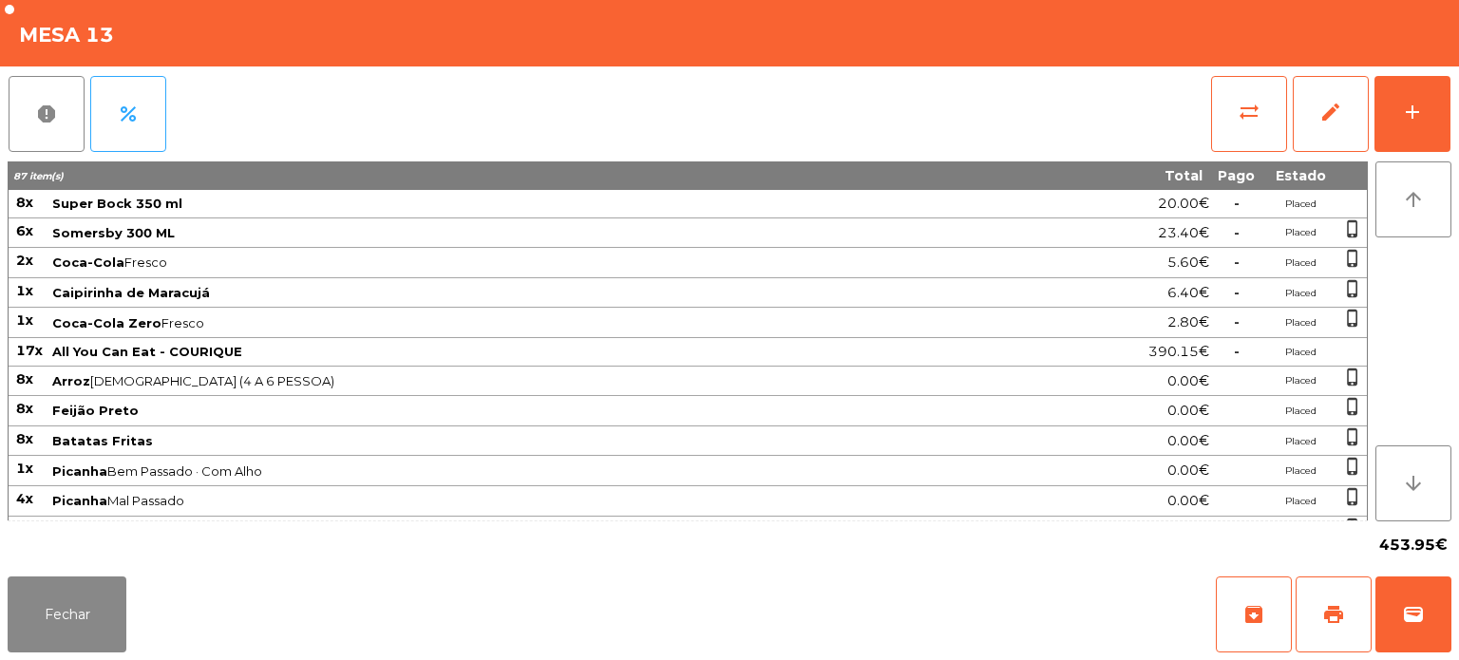
scroll to position [52, 0]
click at [48, 628] on button "Fechar" at bounding box center [67, 615] width 119 height 76
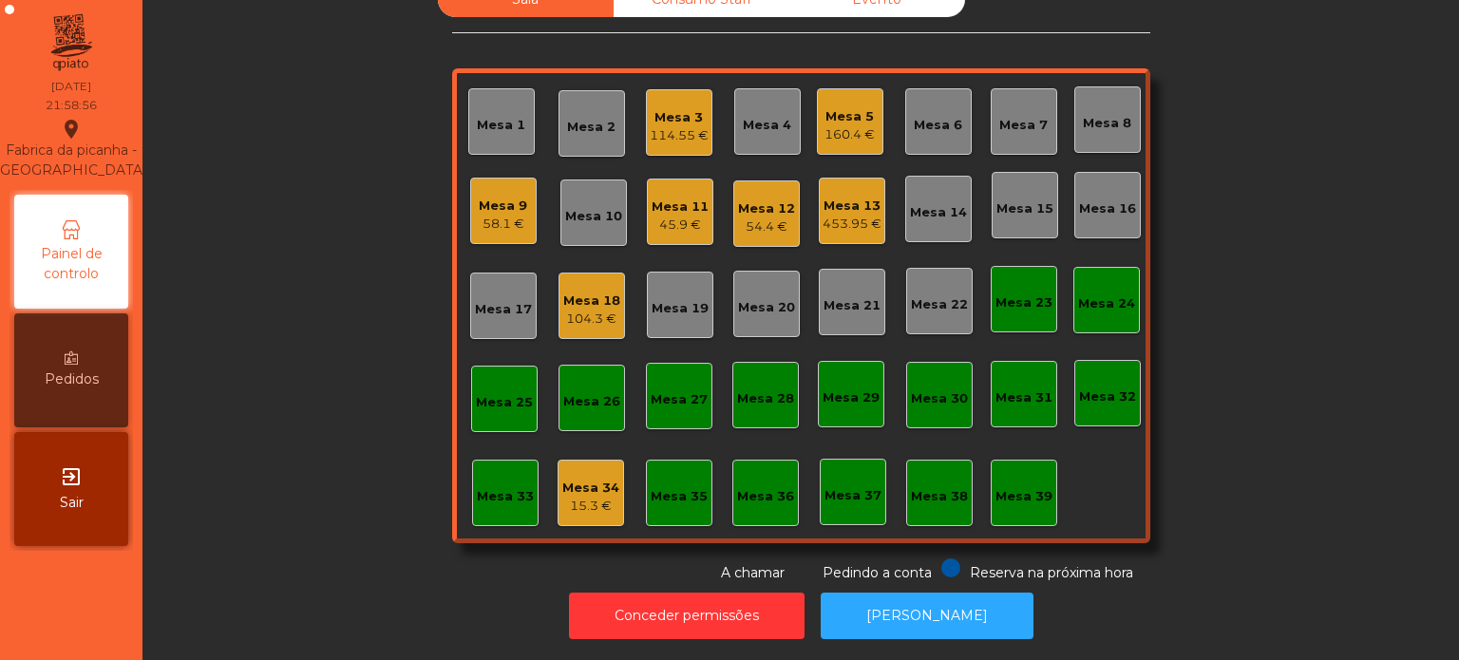
click at [860, 215] on div "453.95 €" at bounding box center [852, 224] width 59 height 19
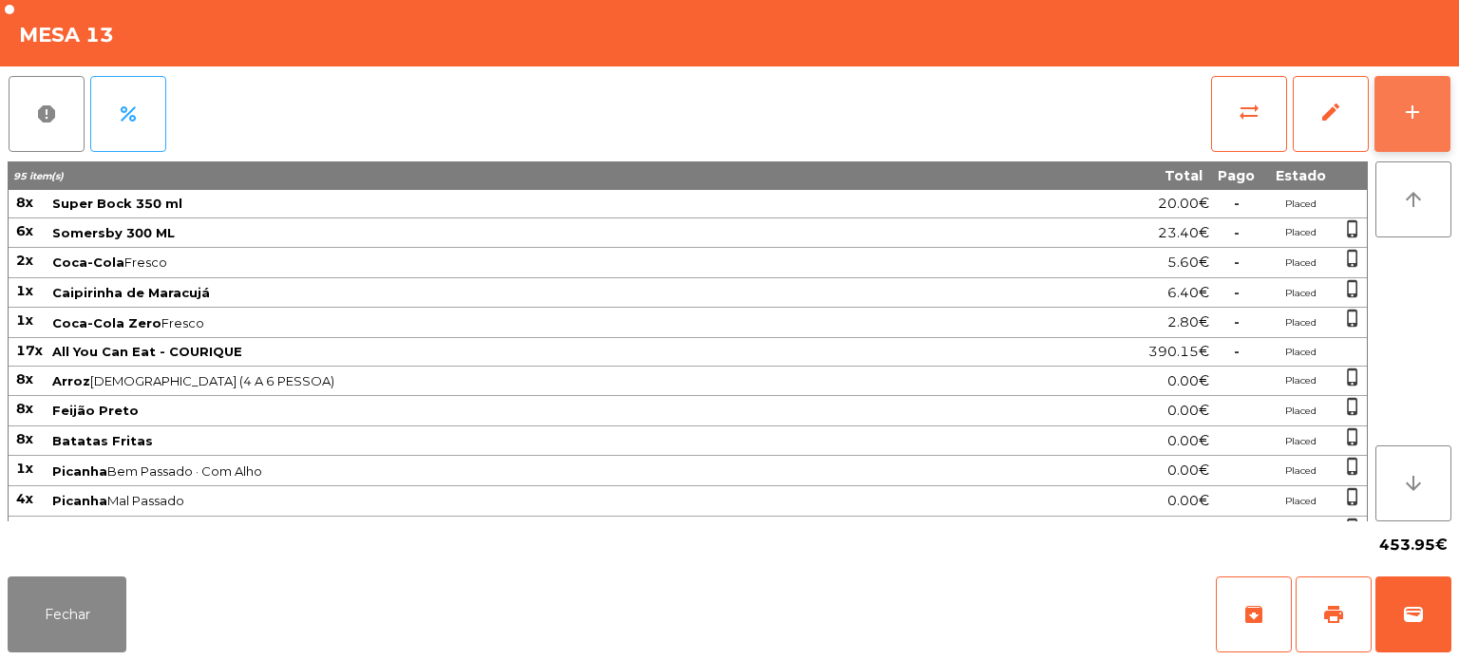
click at [1417, 87] on button "add" at bounding box center [1413, 114] width 76 height 76
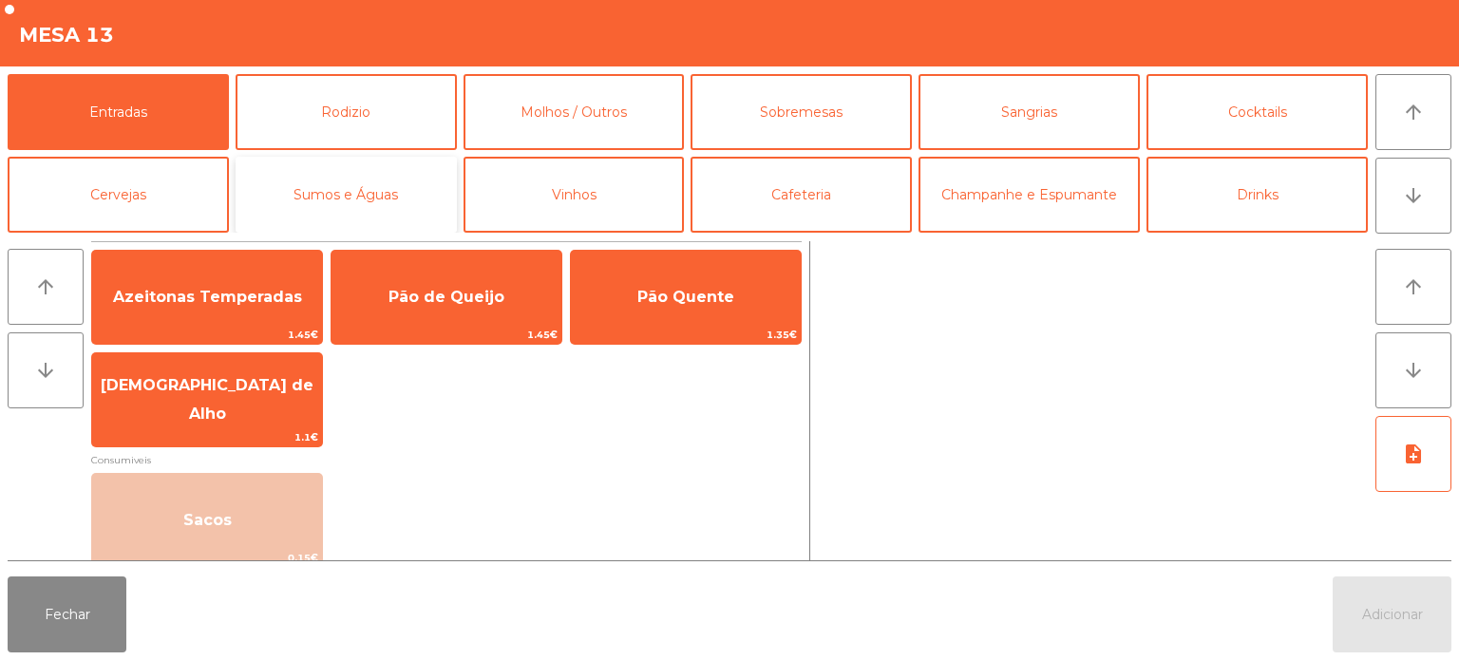
click at [373, 180] on button "Sumos e Águas" at bounding box center [346, 195] width 221 height 76
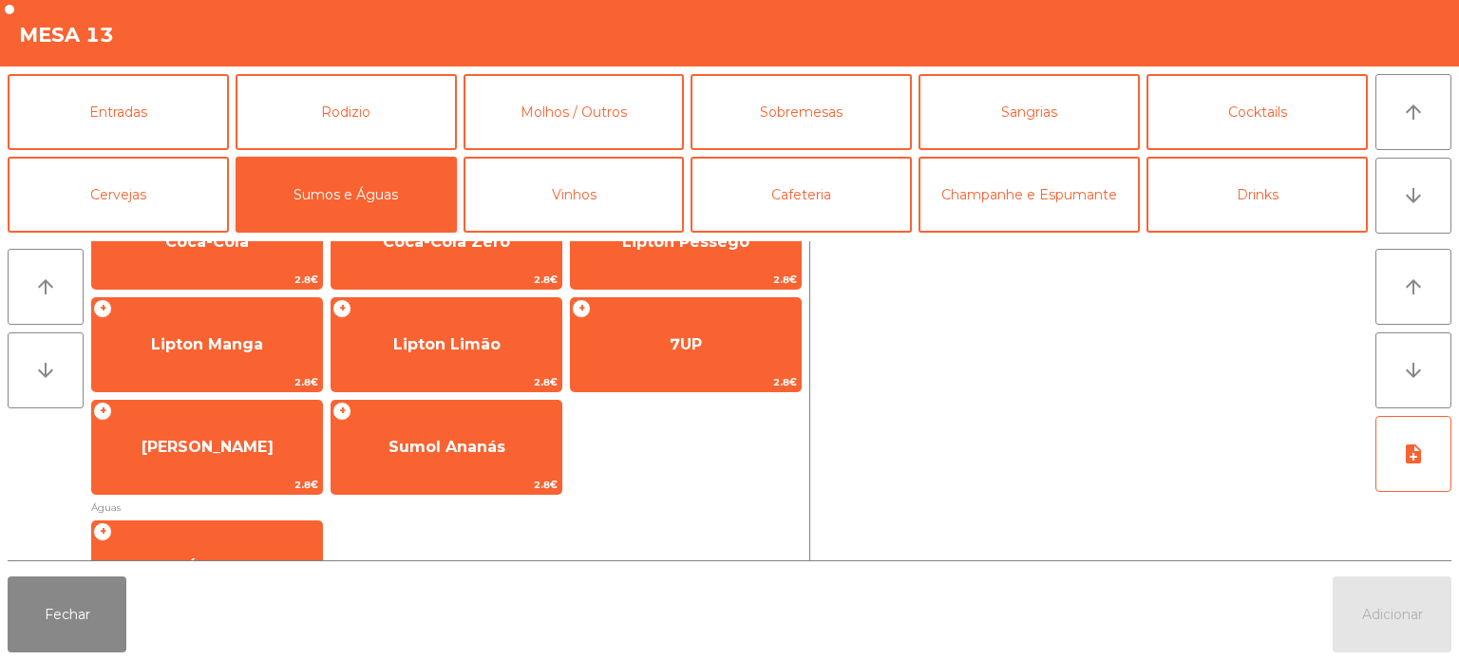
scroll to position [384, 0]
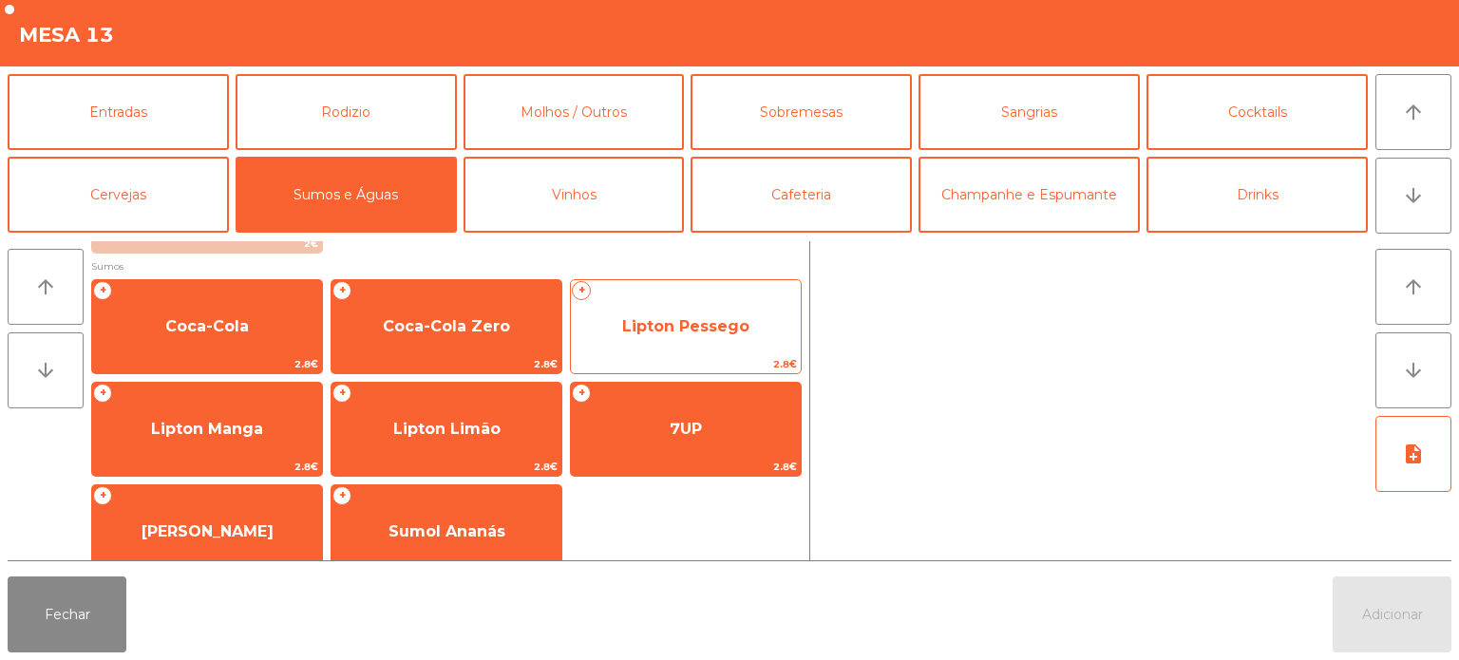
click at [685, 312] on span "Lipton Pessego" at bounding box center [686, 326] width 230 height 51
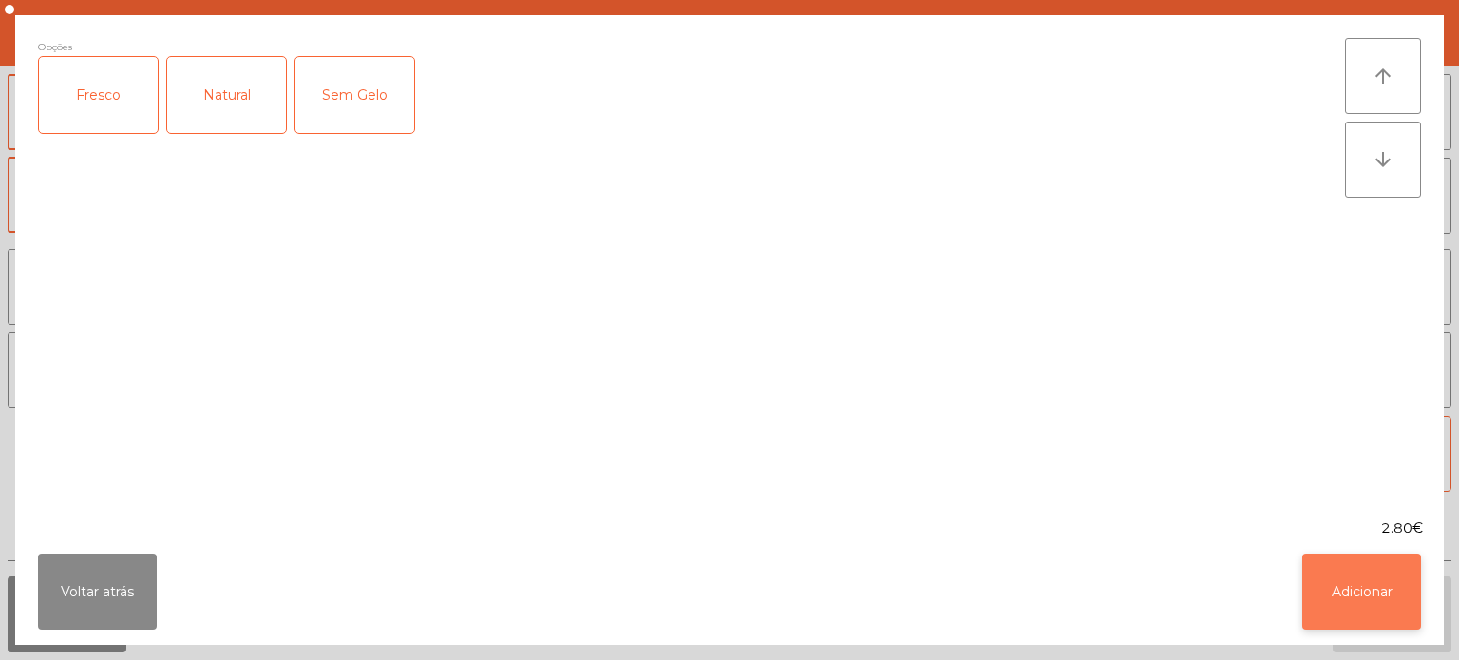
click at [1339, 581] on button "Adicionar" at bounding box center [1362, 592] width 119 height 76
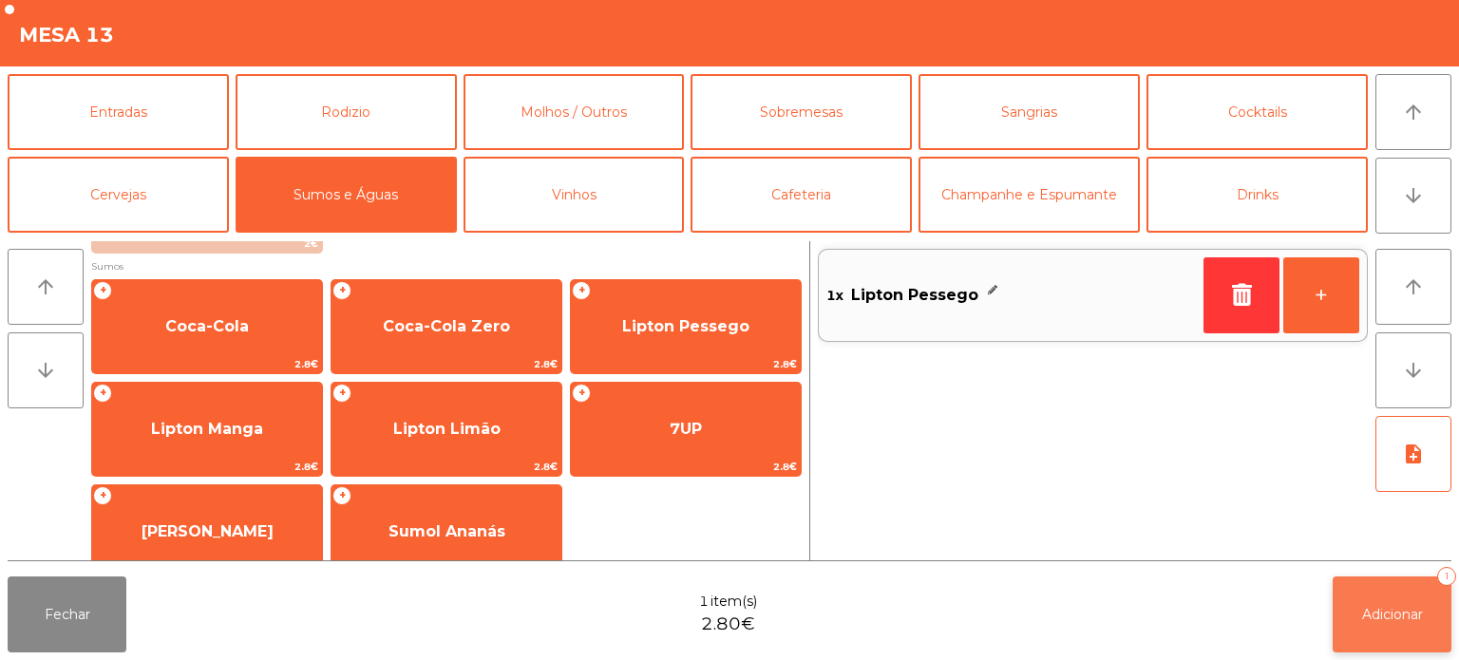
click at [1400, 623] on button "Adicionar 1" at bounding box center [1392, 615] width 119 height 76
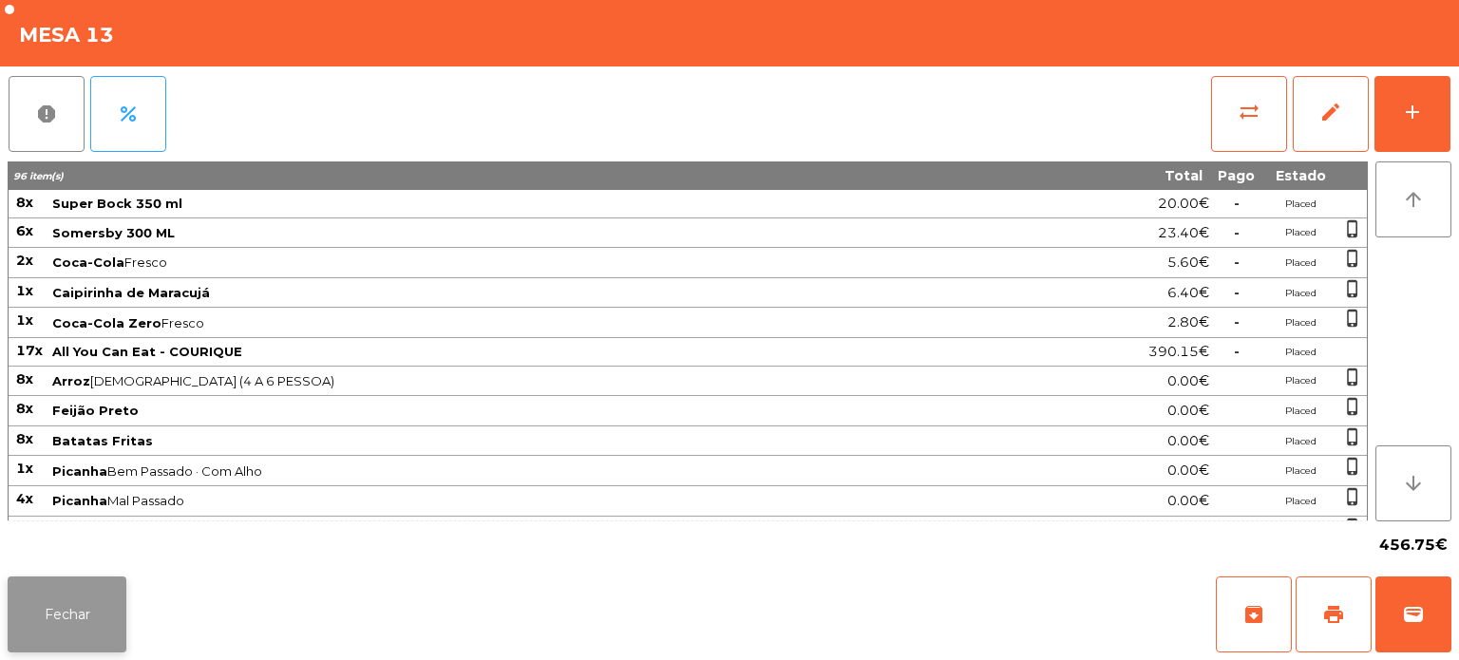
click at [91, 598] on button "Fechar" at bounding box center [67, 615] width 119 height 76
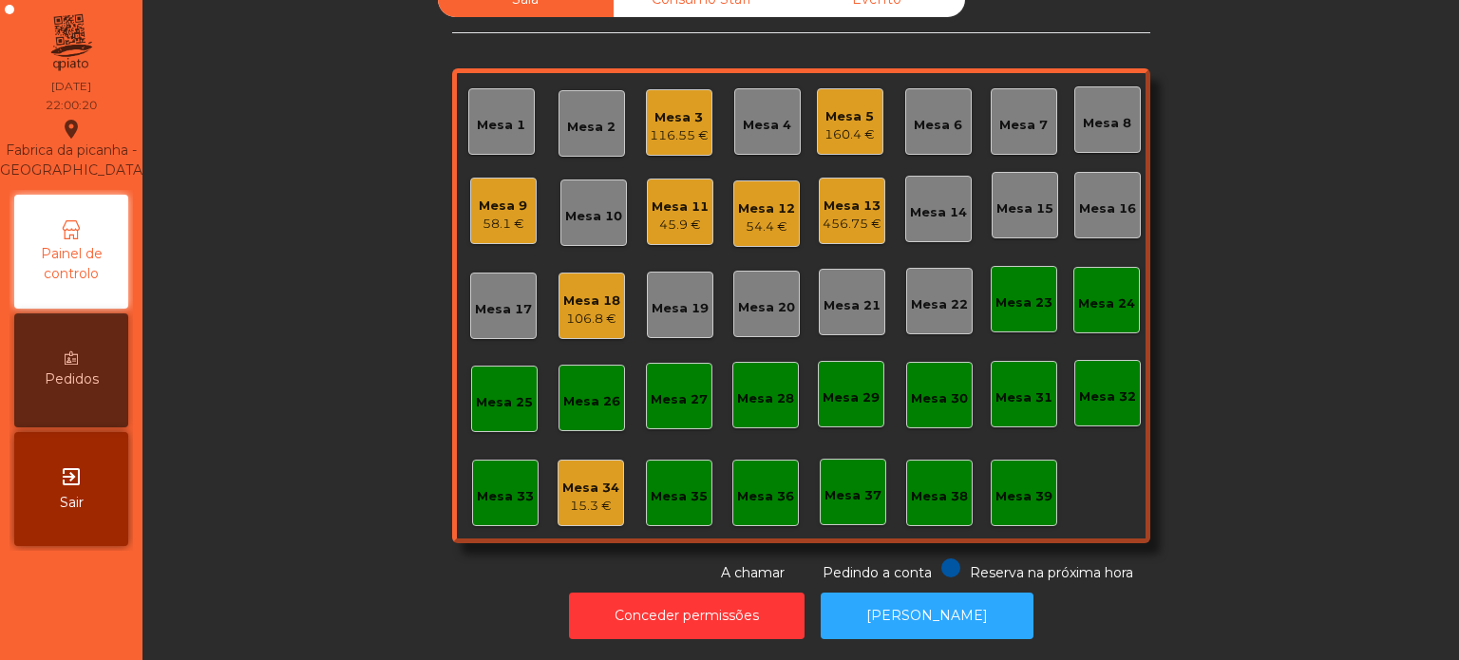
click at [666, 126] on div "116.55 €" at bounding box center [679, 135] width 59 height 19
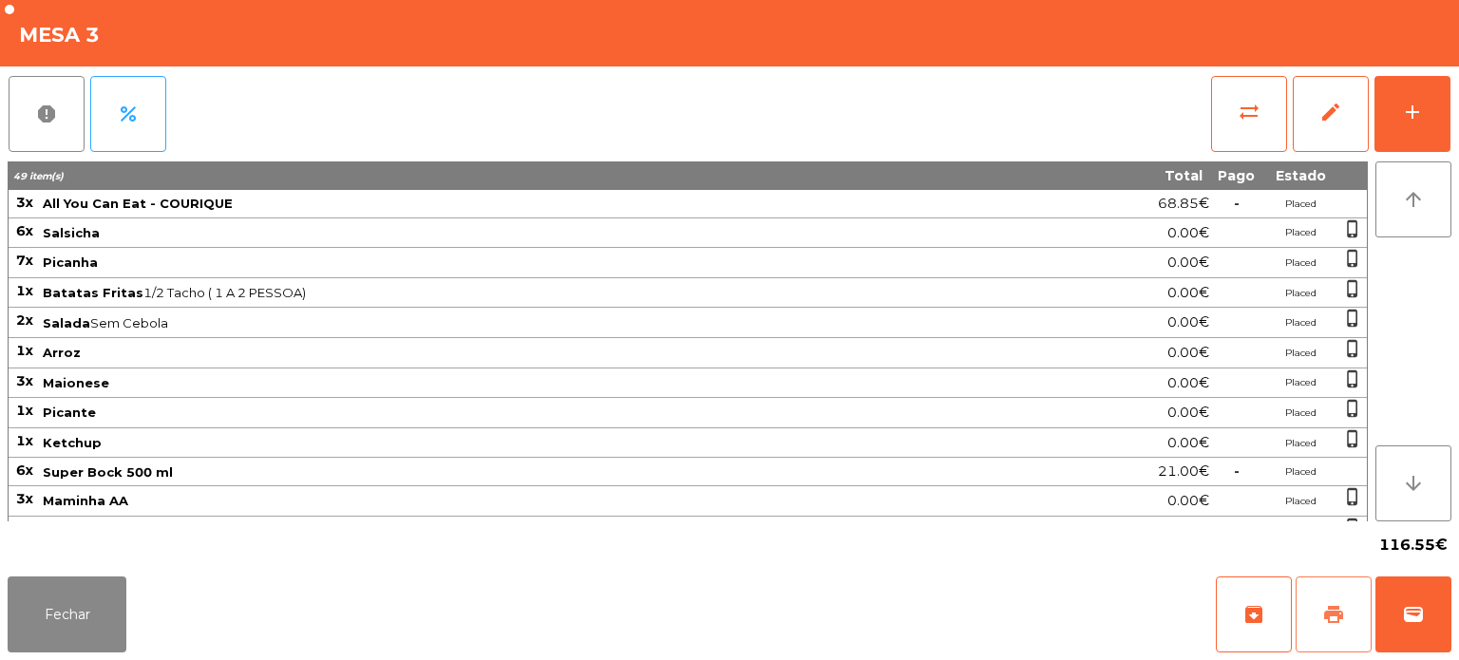
click at [1315, 600] on button "print" at bounding box center [1334, 615] width 76 height 76
click at [44, 578] on button "Fechar" at bounding box center [67, 615] width 119 height 76
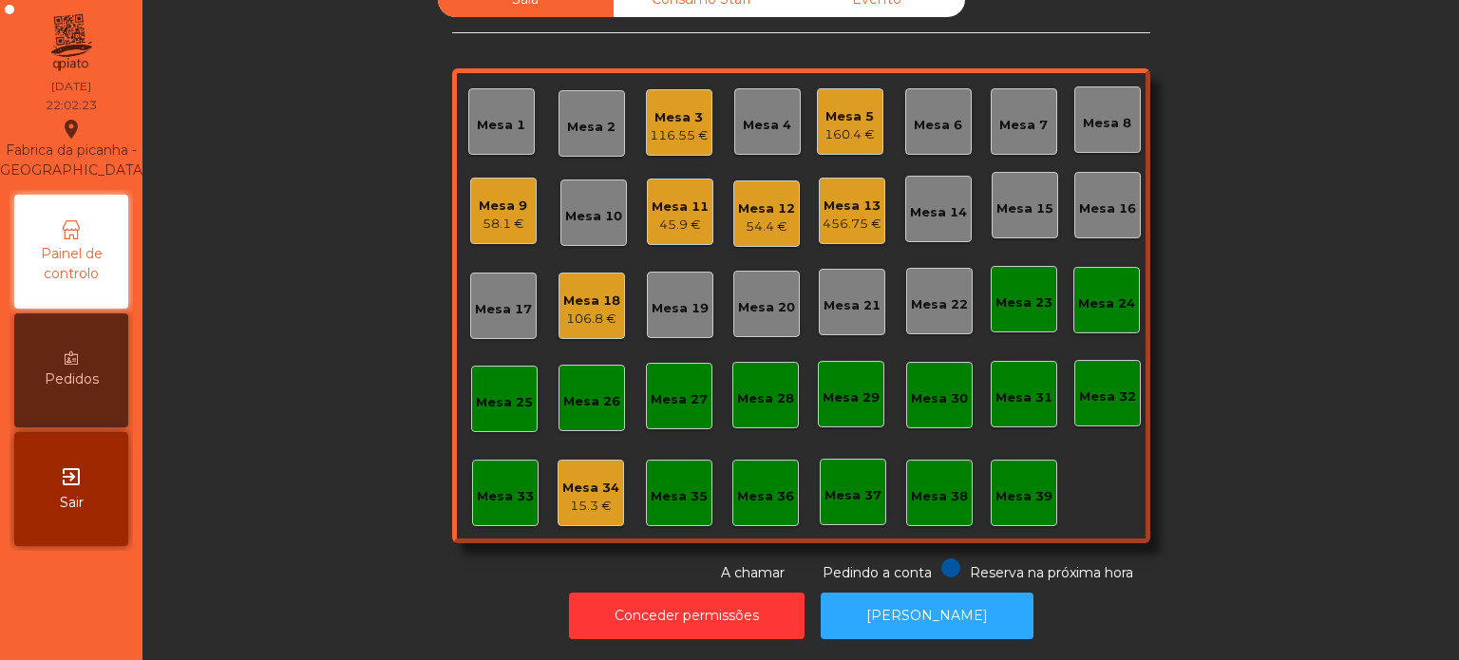
click at [664, 126] on div "116.55 €" at bounding box center [679, 135] width 59 height 19
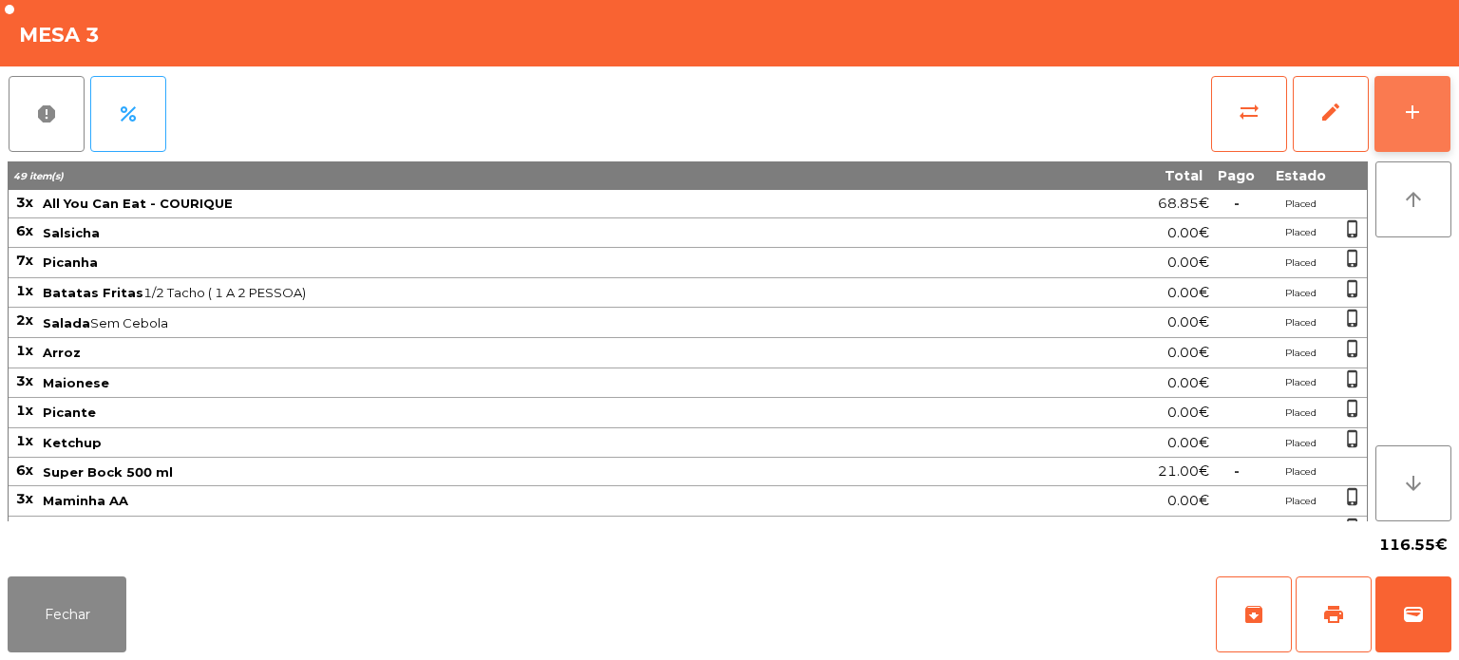
click at [1444, 108] on button "add" at bounding box center [1413, 114] width 76 height 76
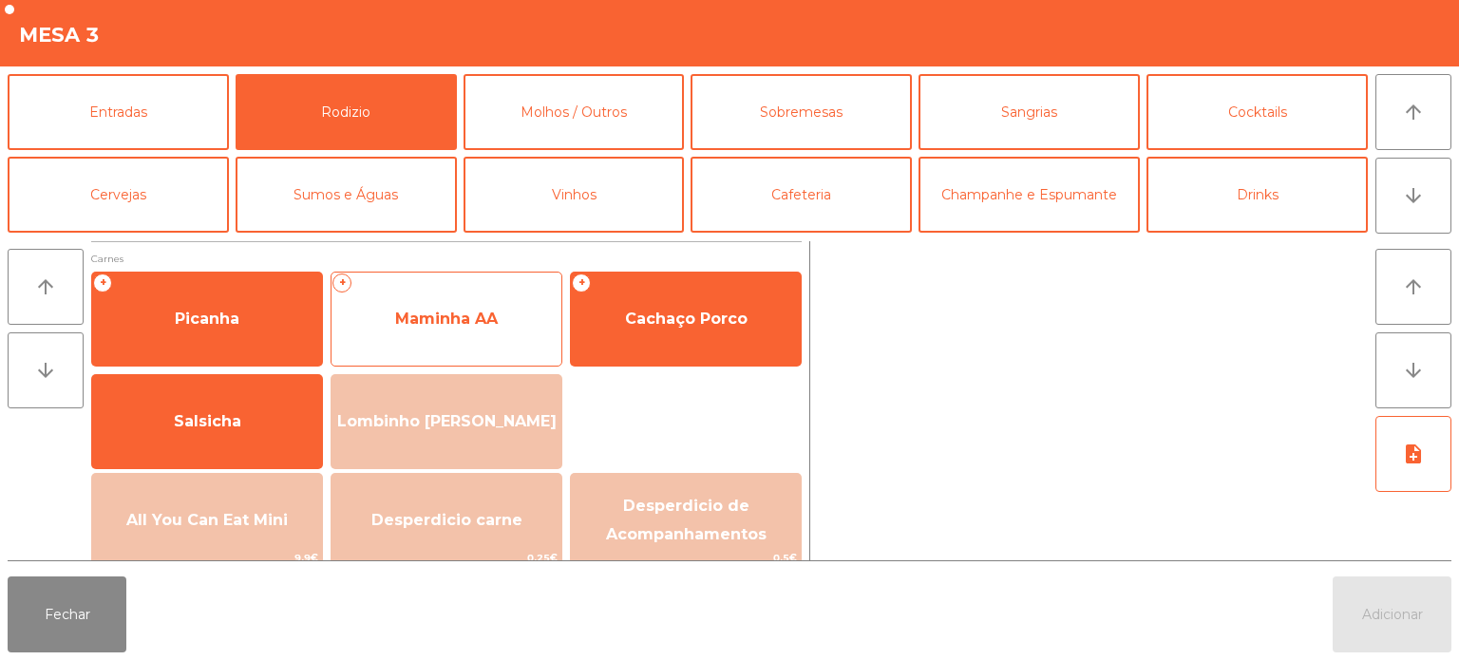
click at [475, 328] on span "Maminha AA" at bounding box center [447, 319] width 230 height 51
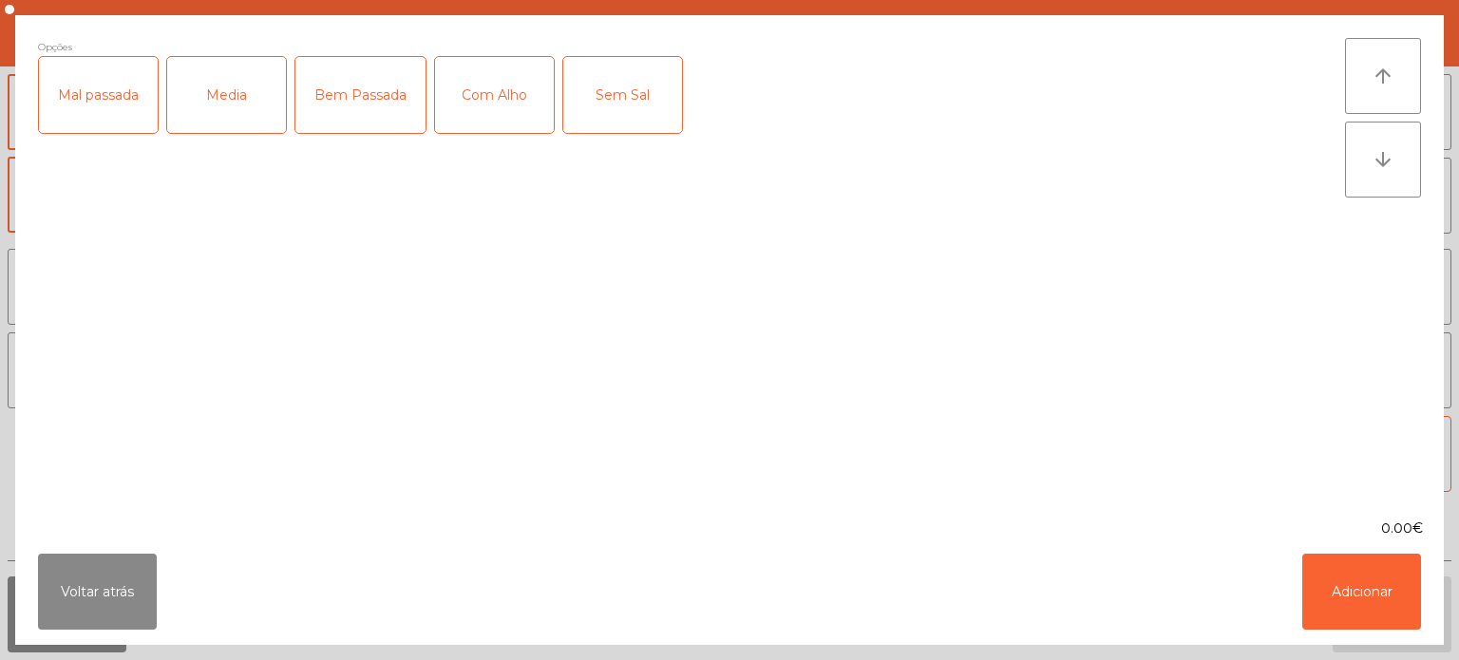
click at [368, 124] on div "Bem Passada" at bounding box center [360, 95] width 130 height 76
click at [501, 86] on div "Com Alho" at bounding box center [494, 95] width 119 height 76
click at [1355, 561] on button "Adicionar" at bounding box center [1362, 592] width 119 height 76
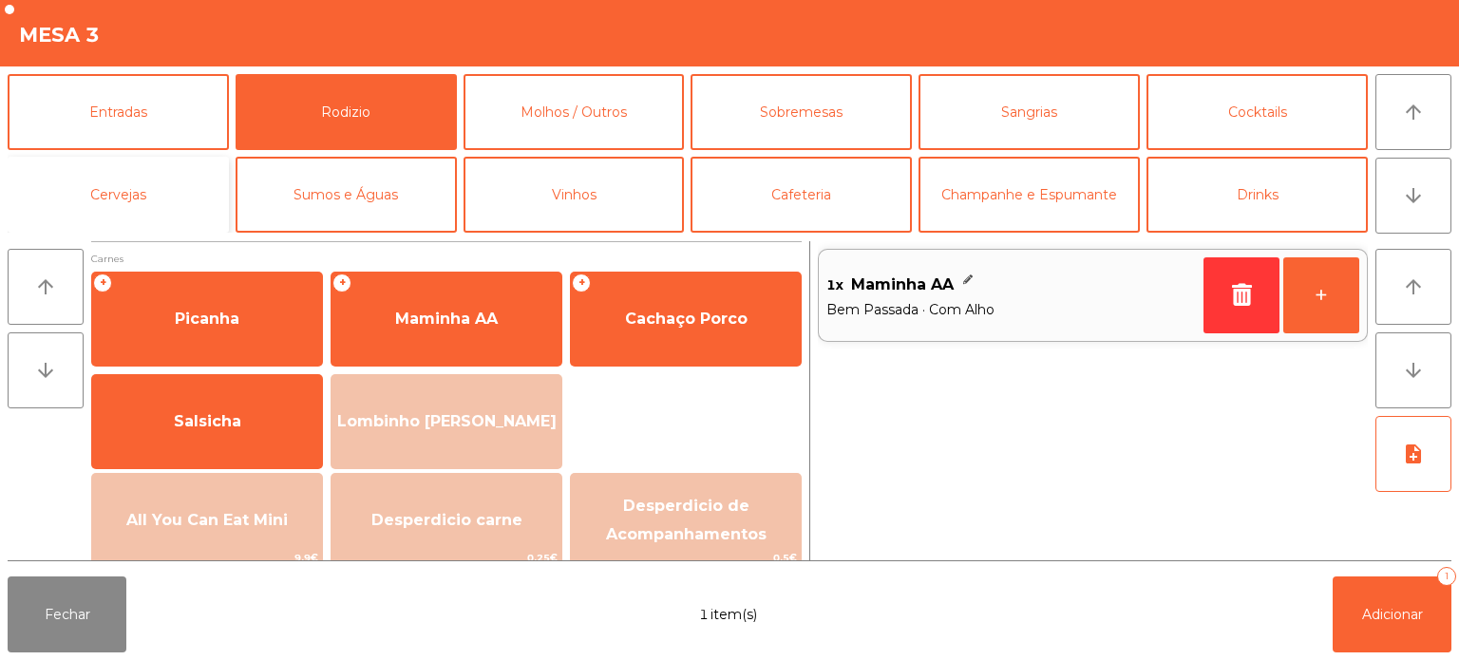
click at [148, 192] on button "Cervejas" at bounding box center [118, 195] width 221 height 76
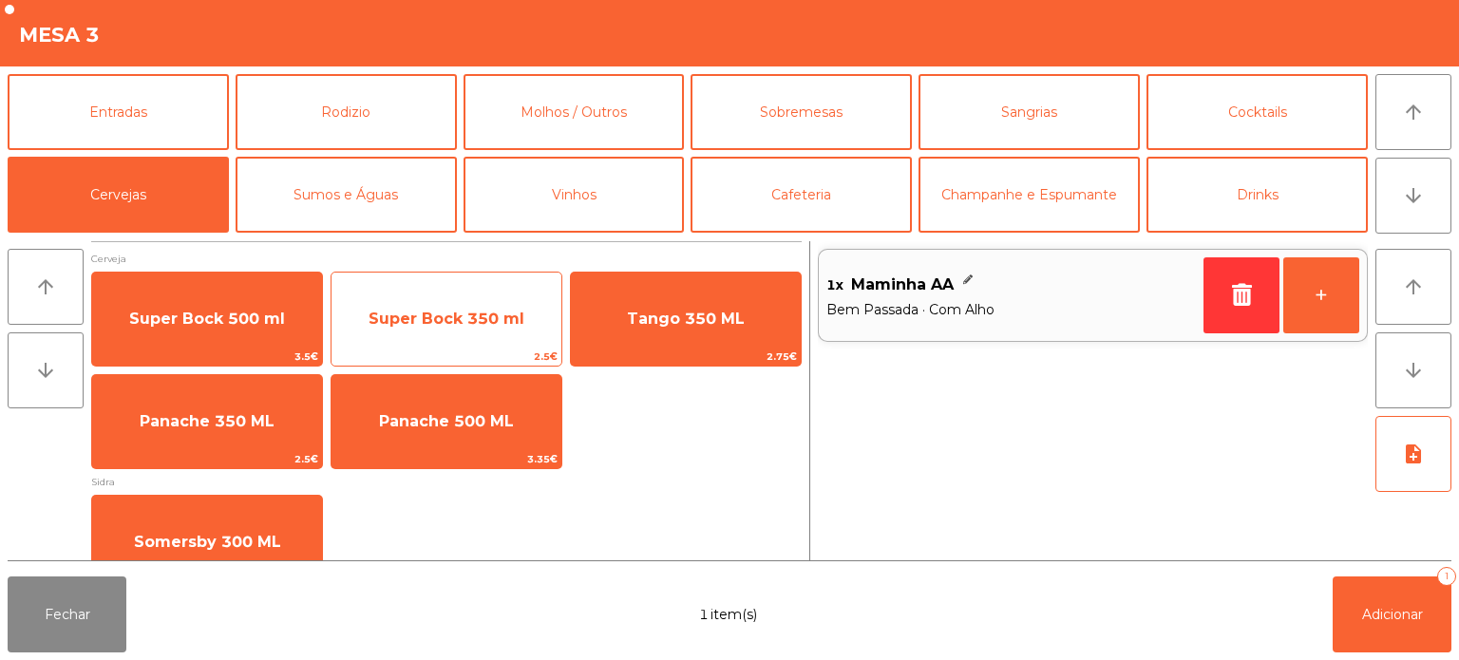
click at [467, 315] on span "Super Bock 350 ml" at bounding box center [447, 319] width 156 height 18
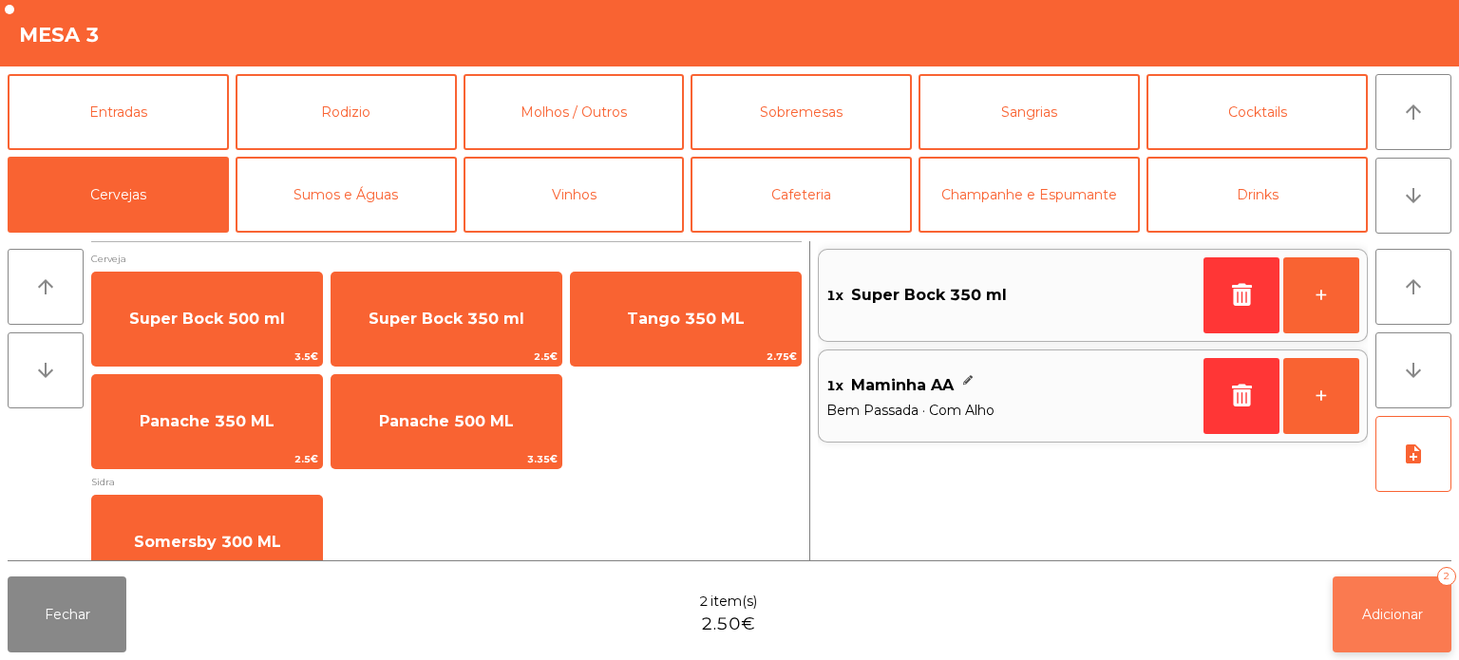
click at [1378, 616] on span "Adicionar" at bounding box center [1392, 614] width 61 height 17
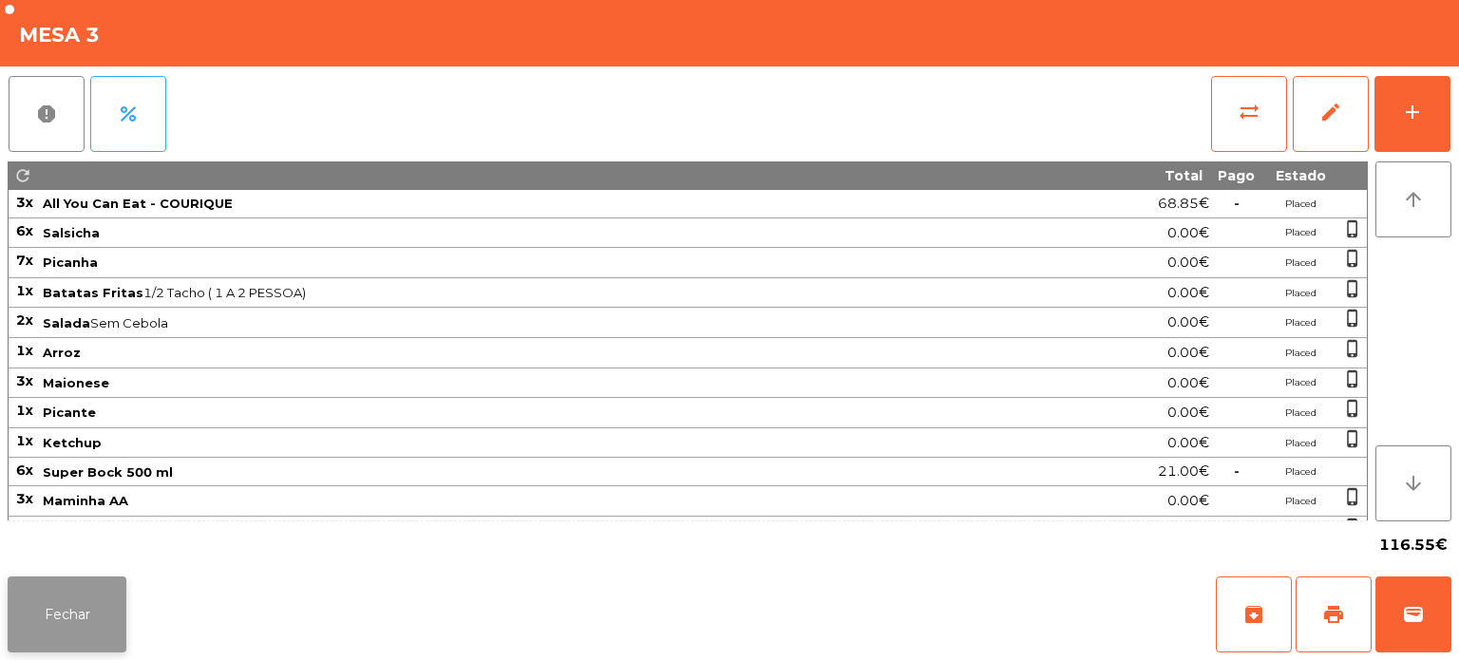
click at [94, 588] on button "Fechar" at bounding box center [67, 615] width 119 height 76
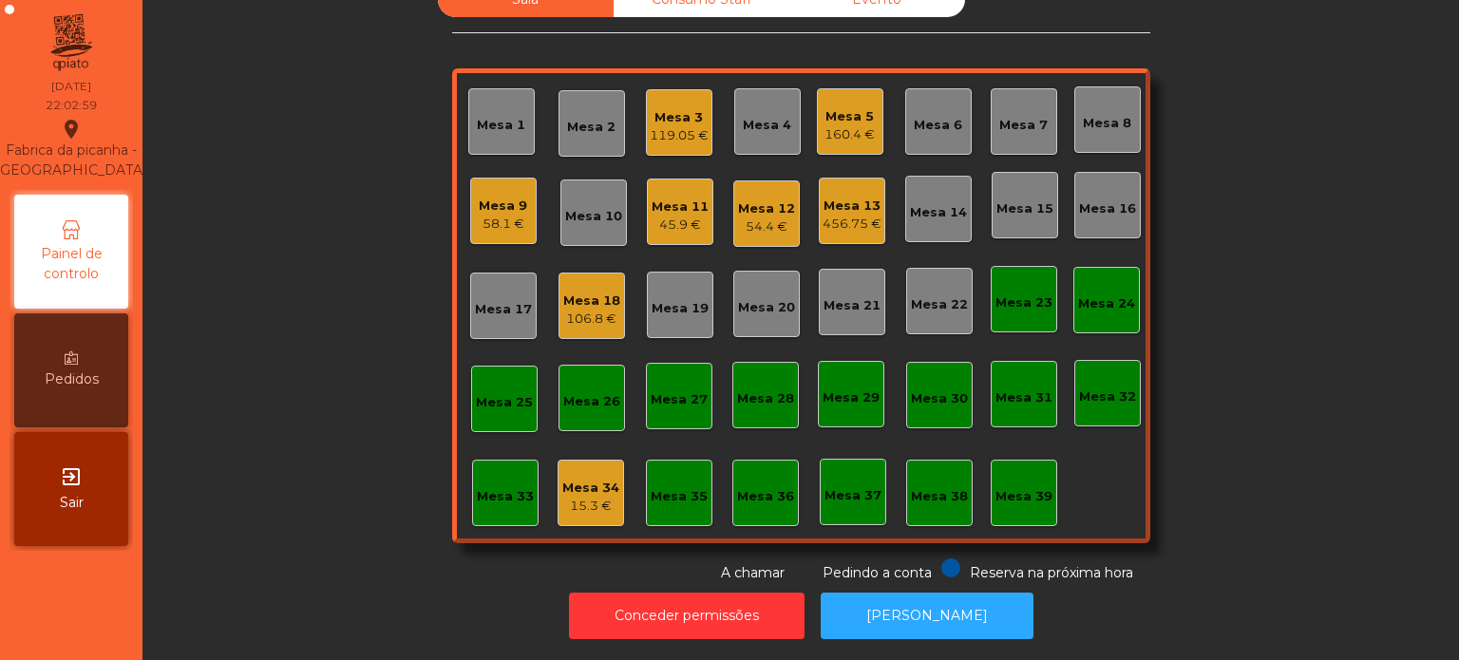
click at [659, 126] on div "119.05 €" at bounding box center [679, 135] width 59 height 19
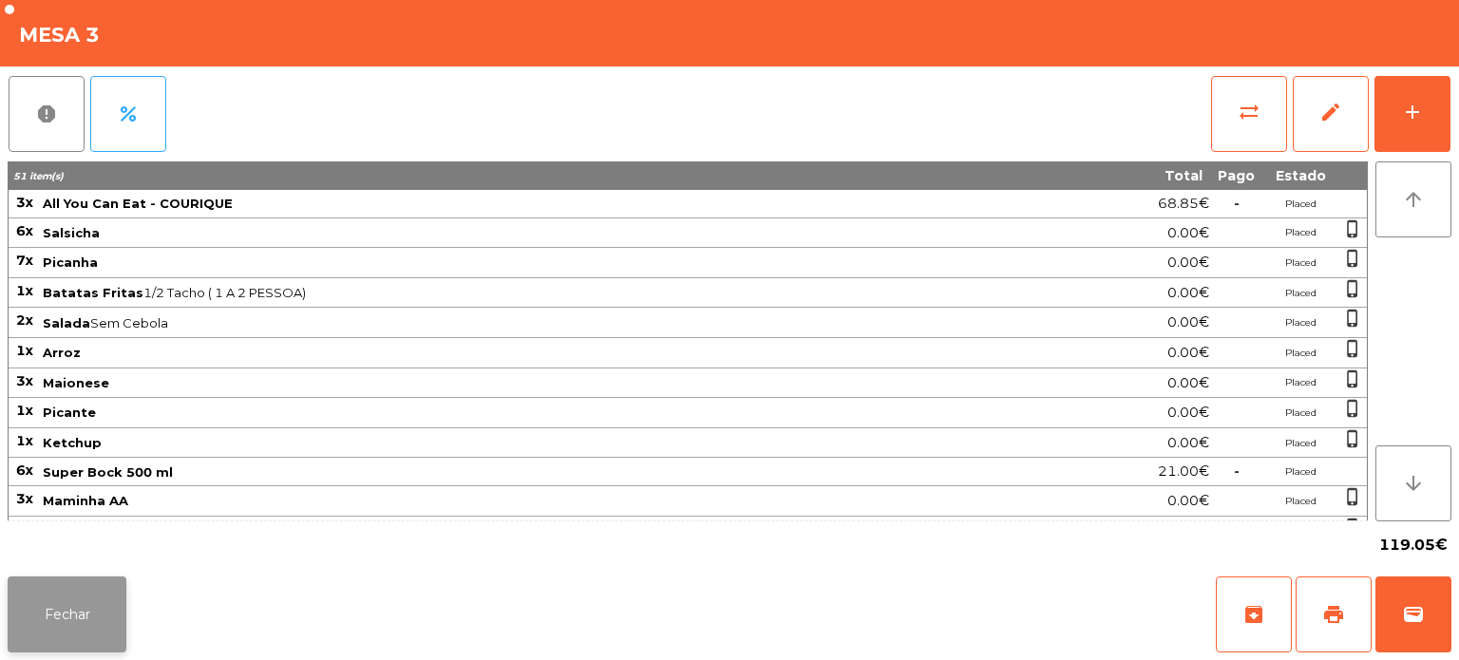
click at [76, 621] on button "Fechar" at bounding box center [67, 615] width 119 height 76
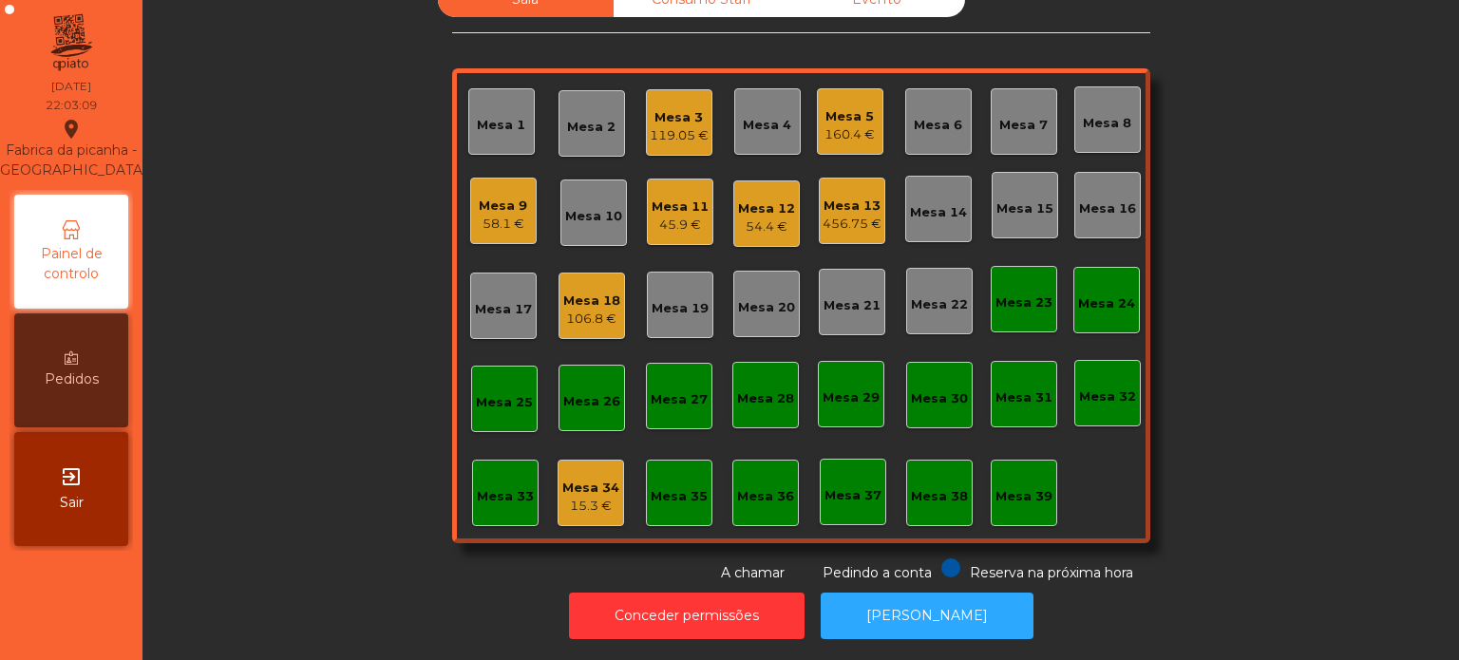
click at [661, 110] on div "Mesa 3" at bounding box center [679, 117] width 59 height 19
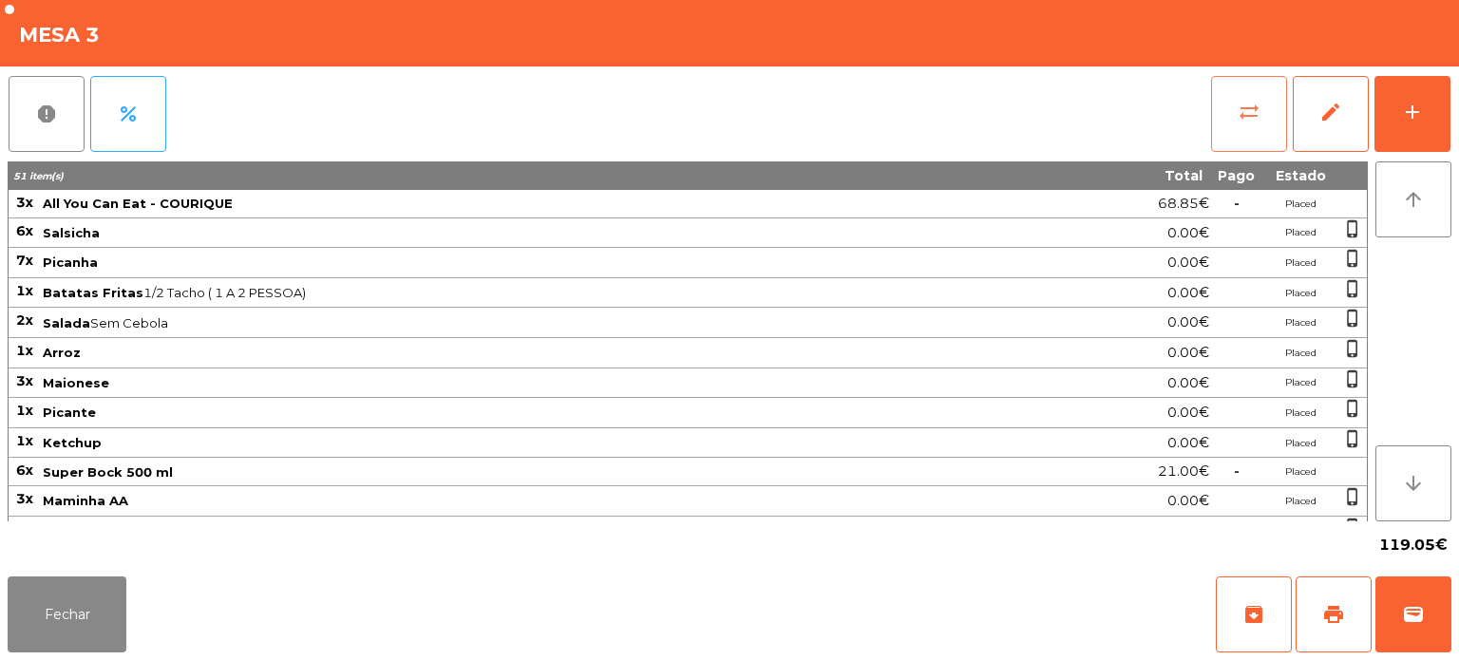
click at [1212, 148] on button "sync_alt" at bounding box center [1249, 114] width 76 height 76
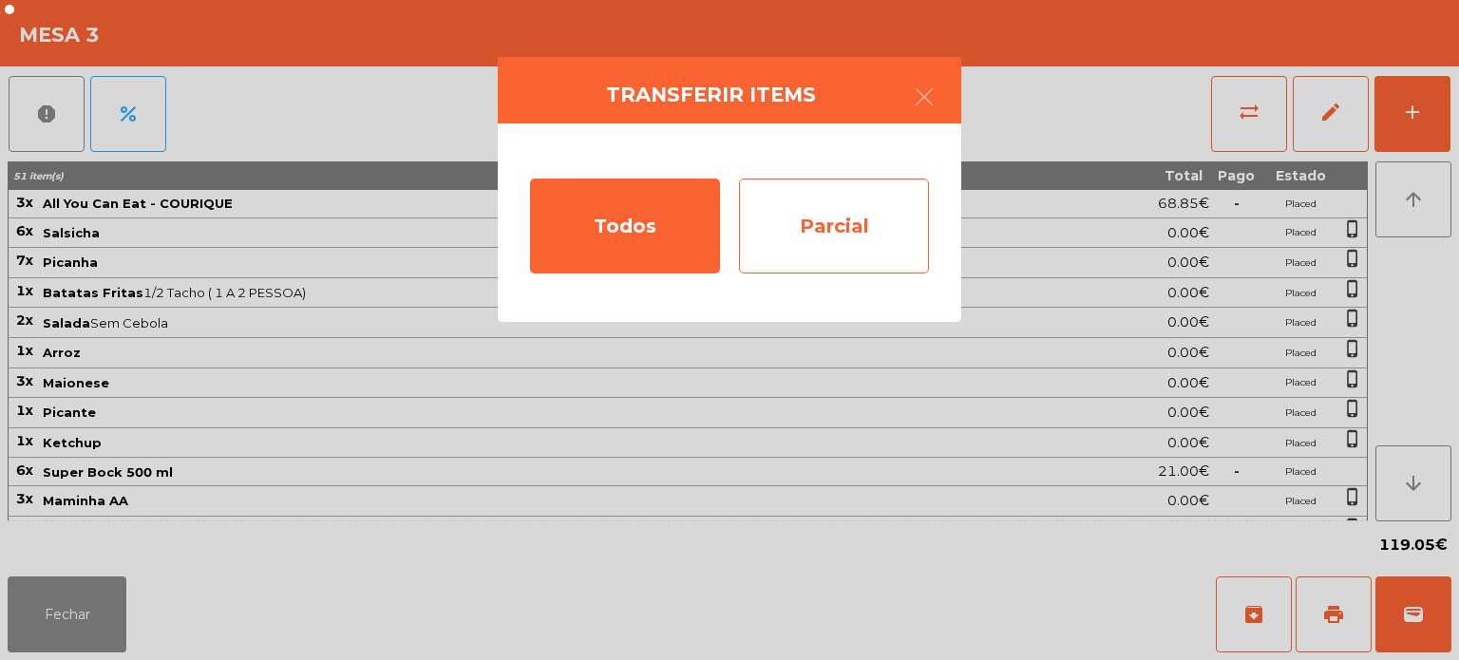
click at [871, 230] on div "Parcial" at bounding box center [834, 226] width 190 height 95
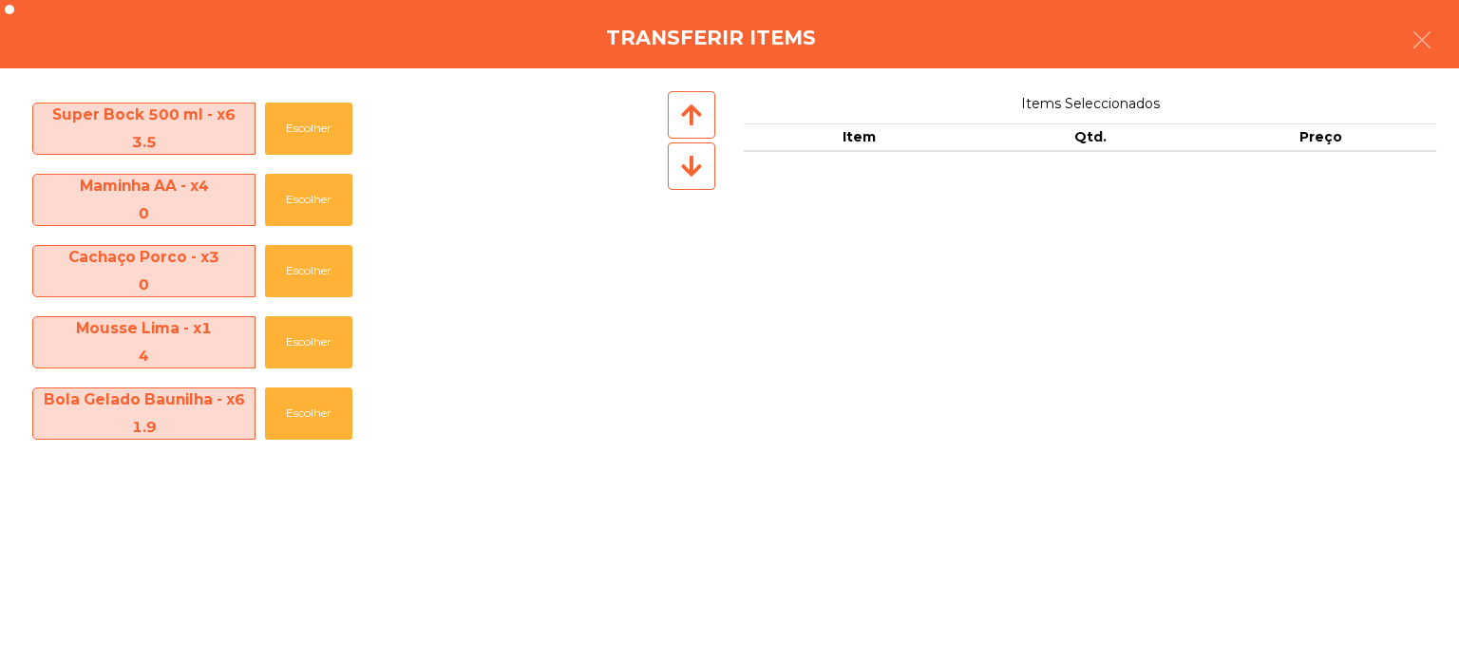
scroll to position [850, 0]
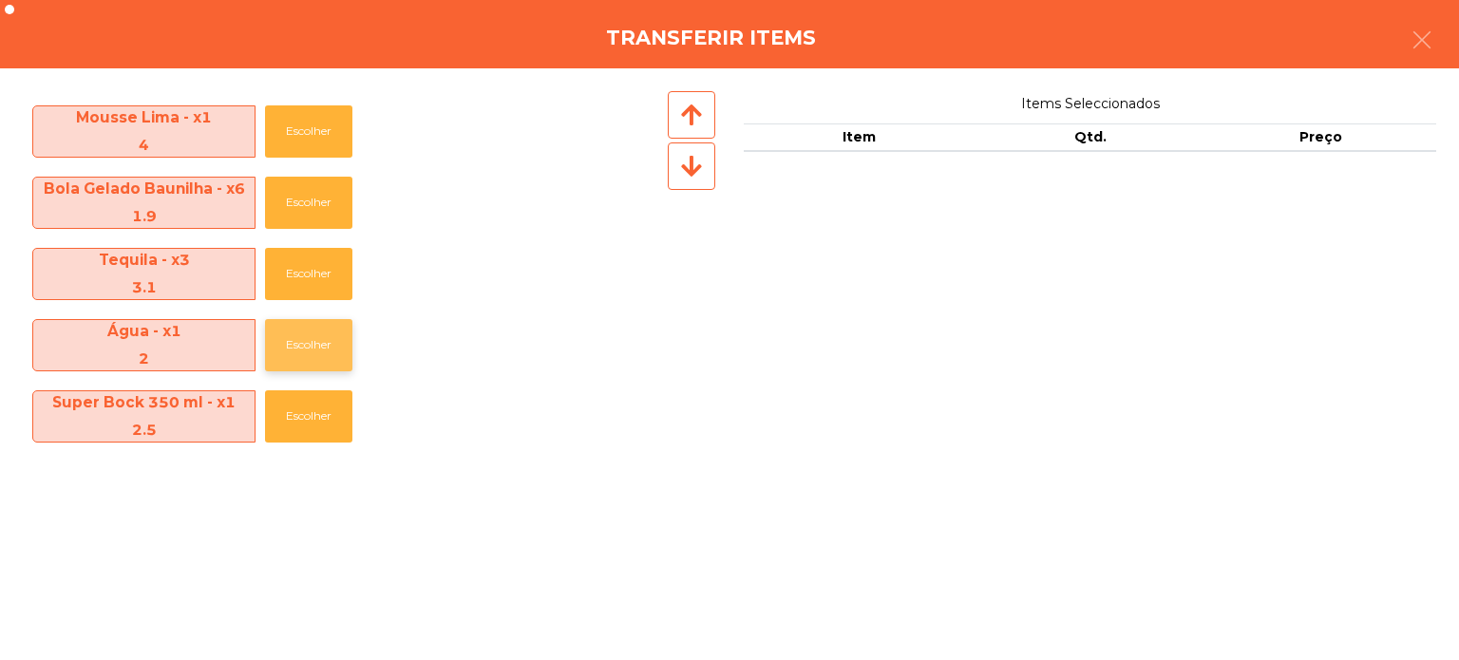
click at [301, 339] on button "Escolher" at bounding box center [308, 345] width 87 height 52
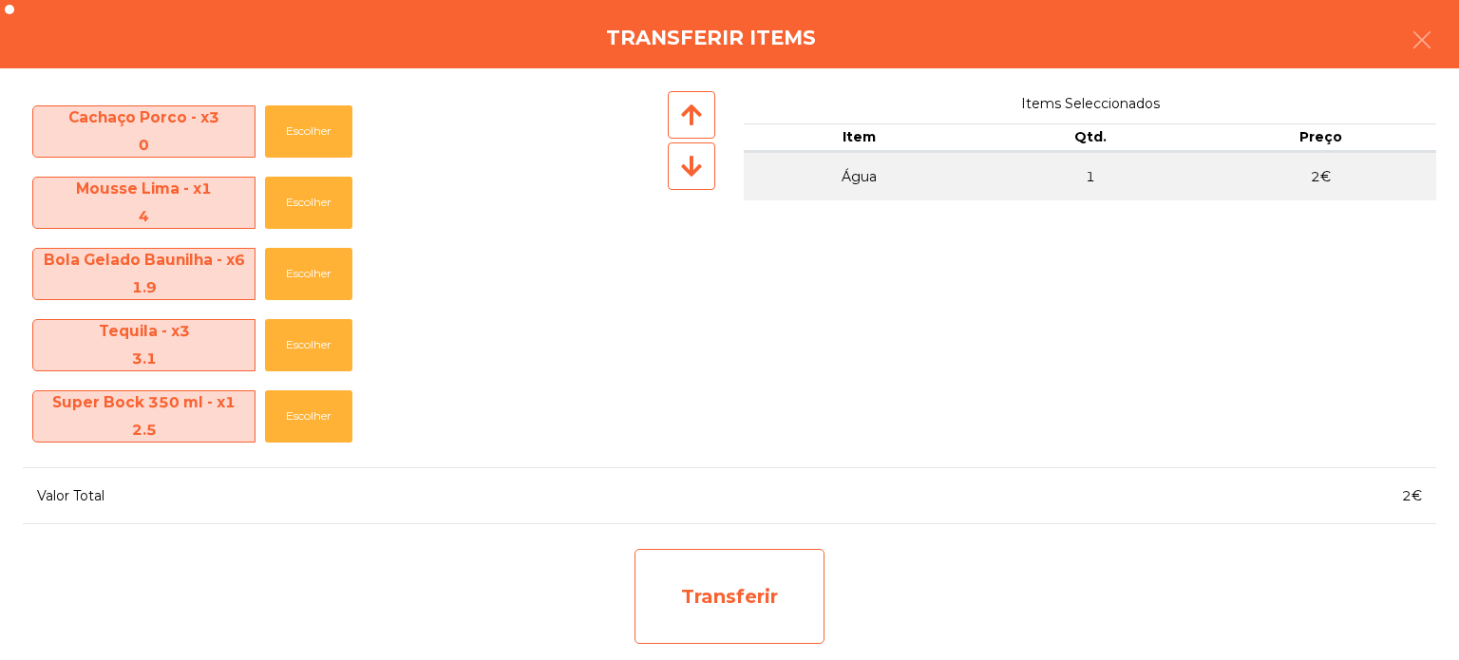
click at [763, 582] on div "Transferir" at bounding box center [730, 596] width 190 height 95
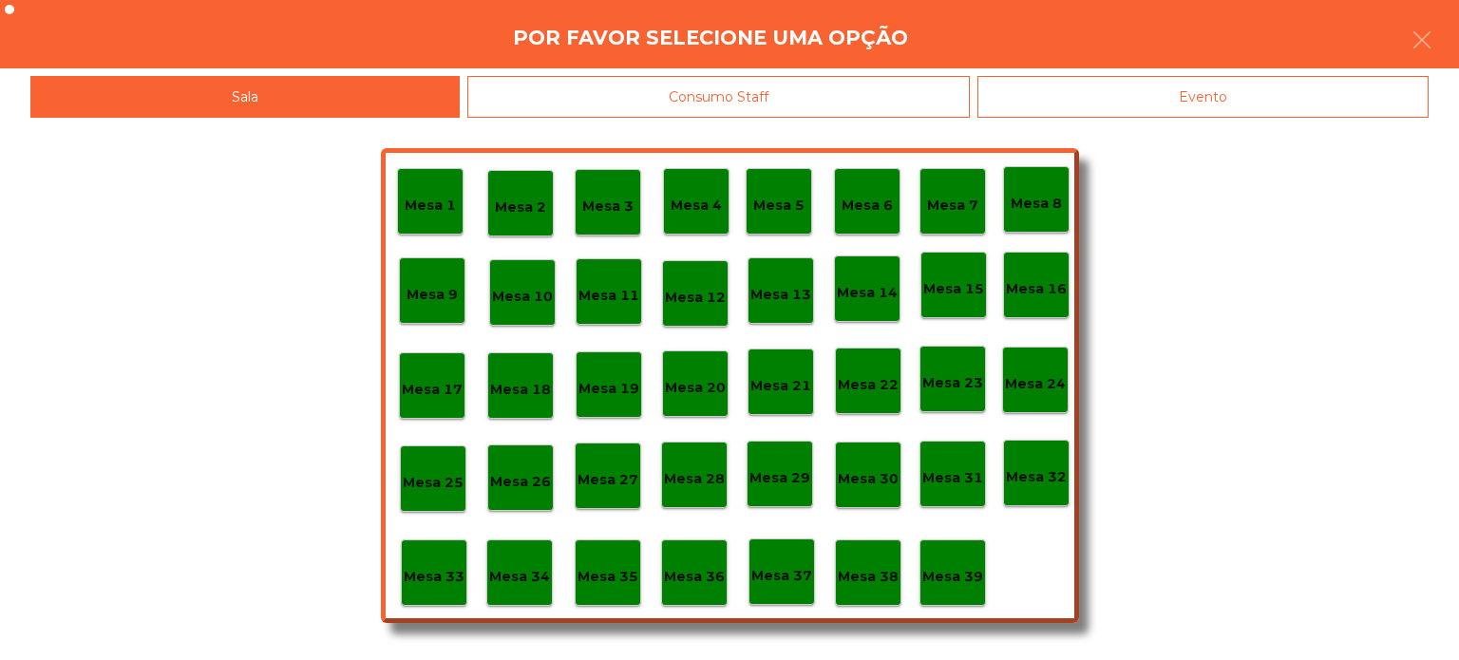
click at [960, 569] on p "Mesa 39" at bounding box center [953, 577] width 61 height 22
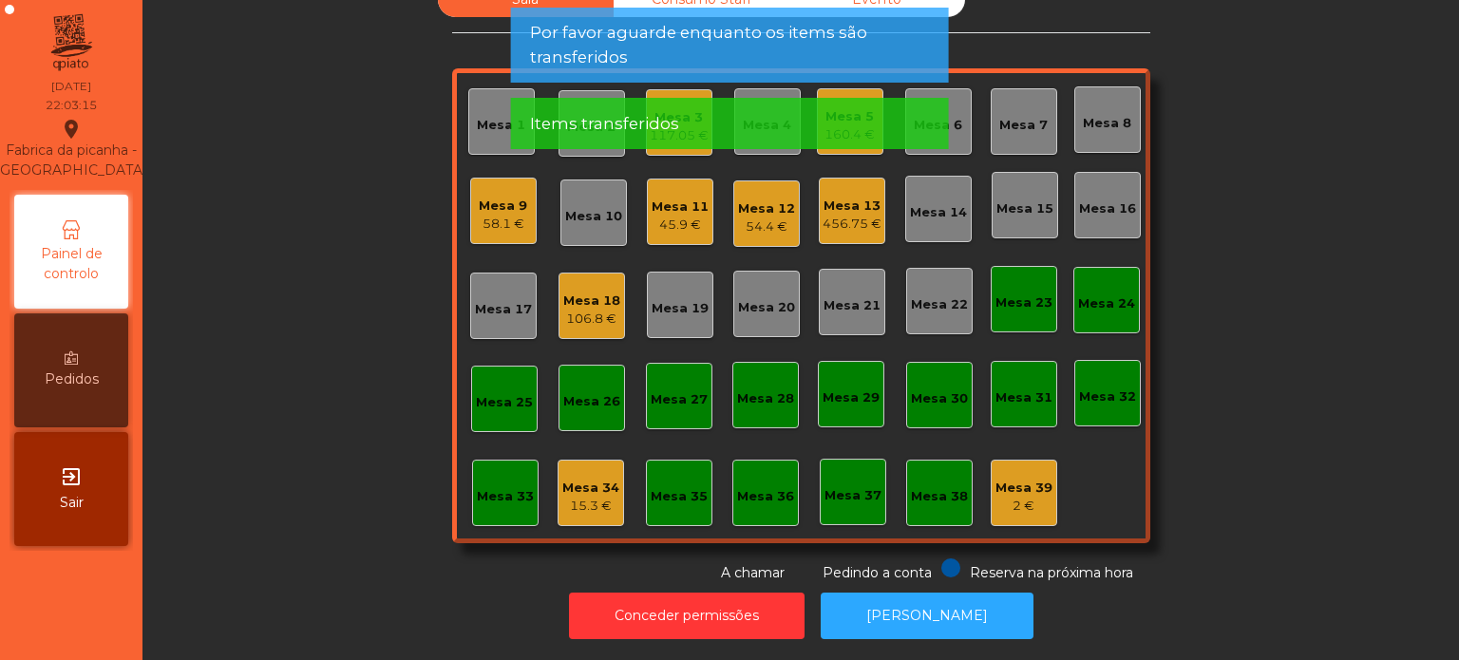
click at [1314, 269] on div "Sala Consumo Staff Evento Mesa 1 Mesa 2 Mesa 3 117.05 € [GEOGRAPHIC_DATA] 4 Mes…" at bounding box center [801, 282] width 1266 height 601
click at [759, 45] on span "Por favor aguarde enquanto os items são transferidos" at bounding box center [730, 45] width 400 height 48
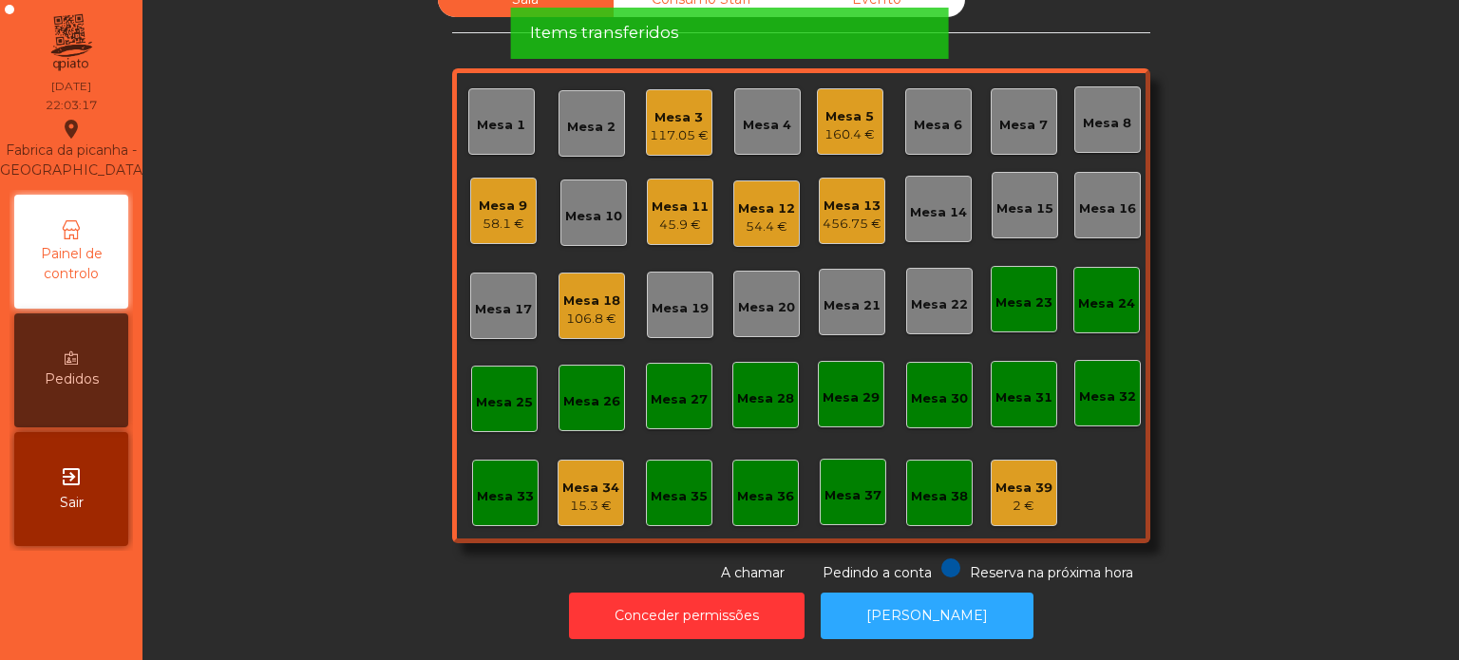
click at [755, 28] on div "Items transferidos" at bounding box center [730, 33] width 400 height 24
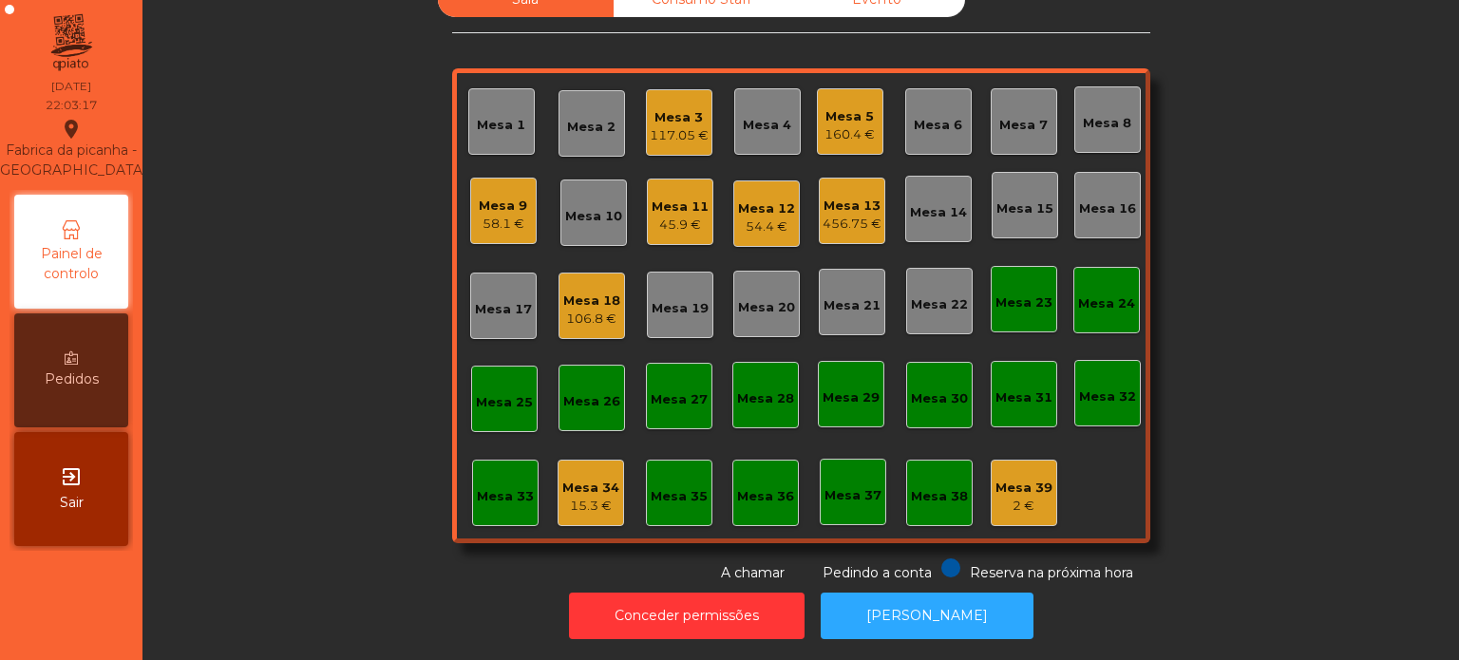
click at [679, 111] on div "Mesa 3" at bounding box center [679, 117] width 59 height 19
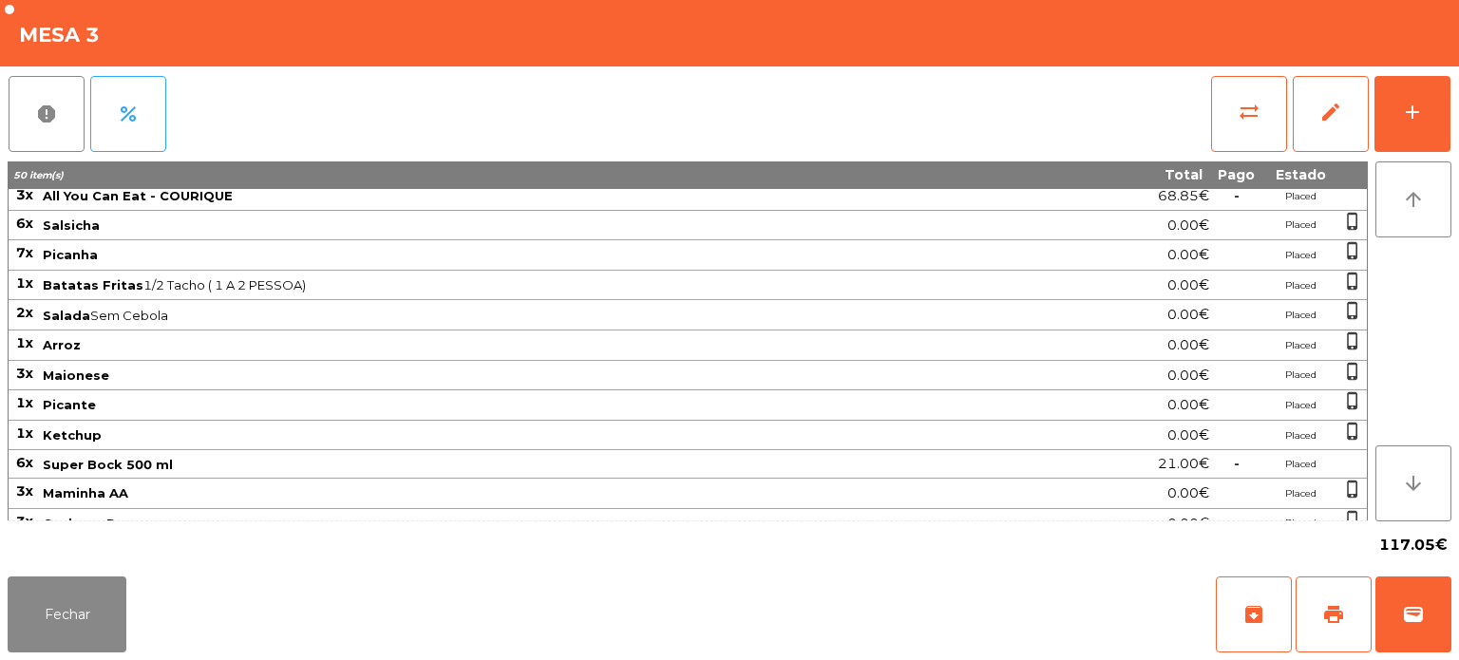
scroll to position [0, 0]
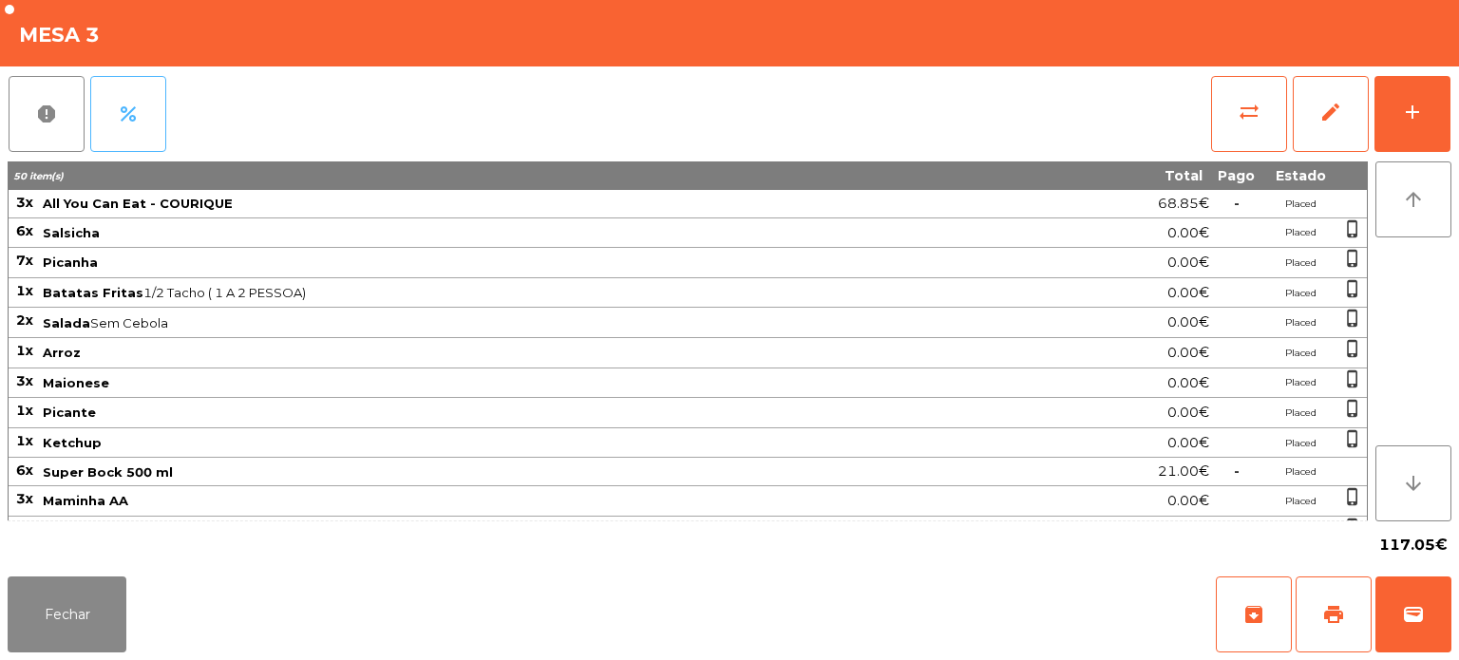
click at [124, 126] on button "percent" at bounding box center [128, 114] width 76 height 76
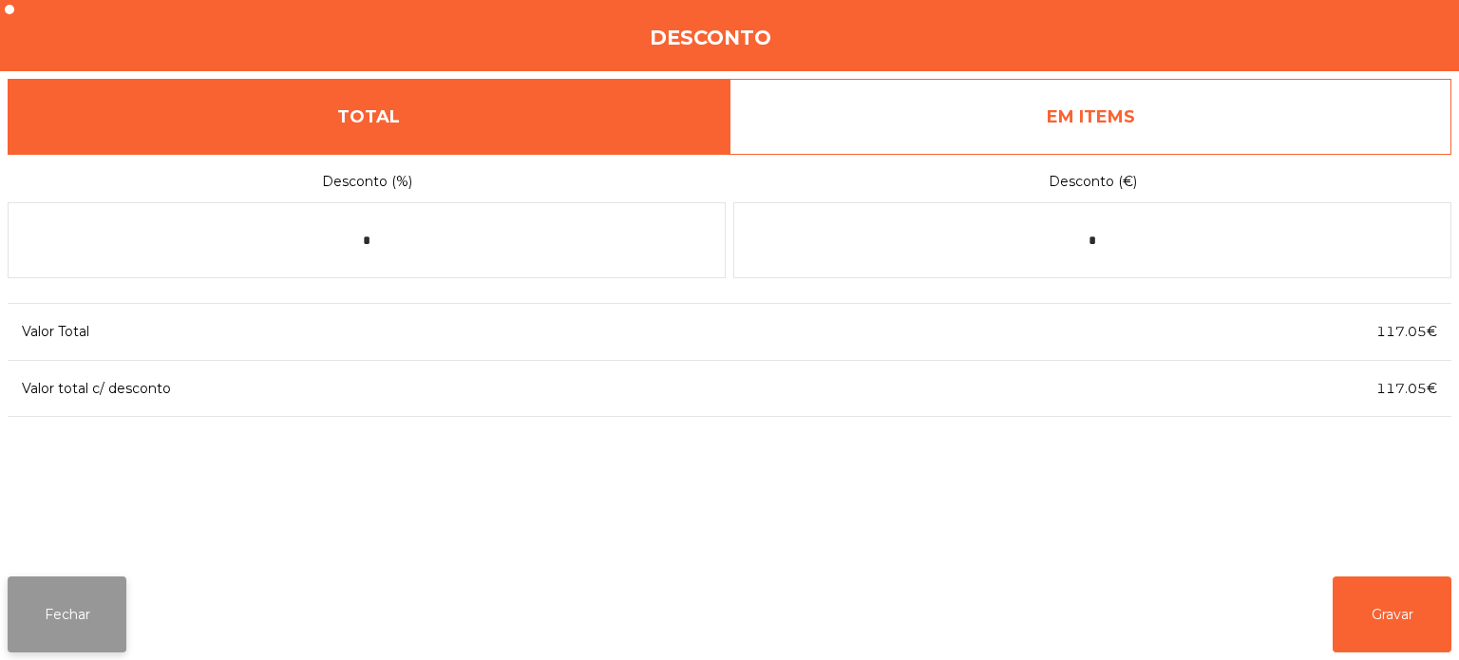
click at [75, 616] on button "Fechar" at bounding box center [67, 615] width 119 height 76
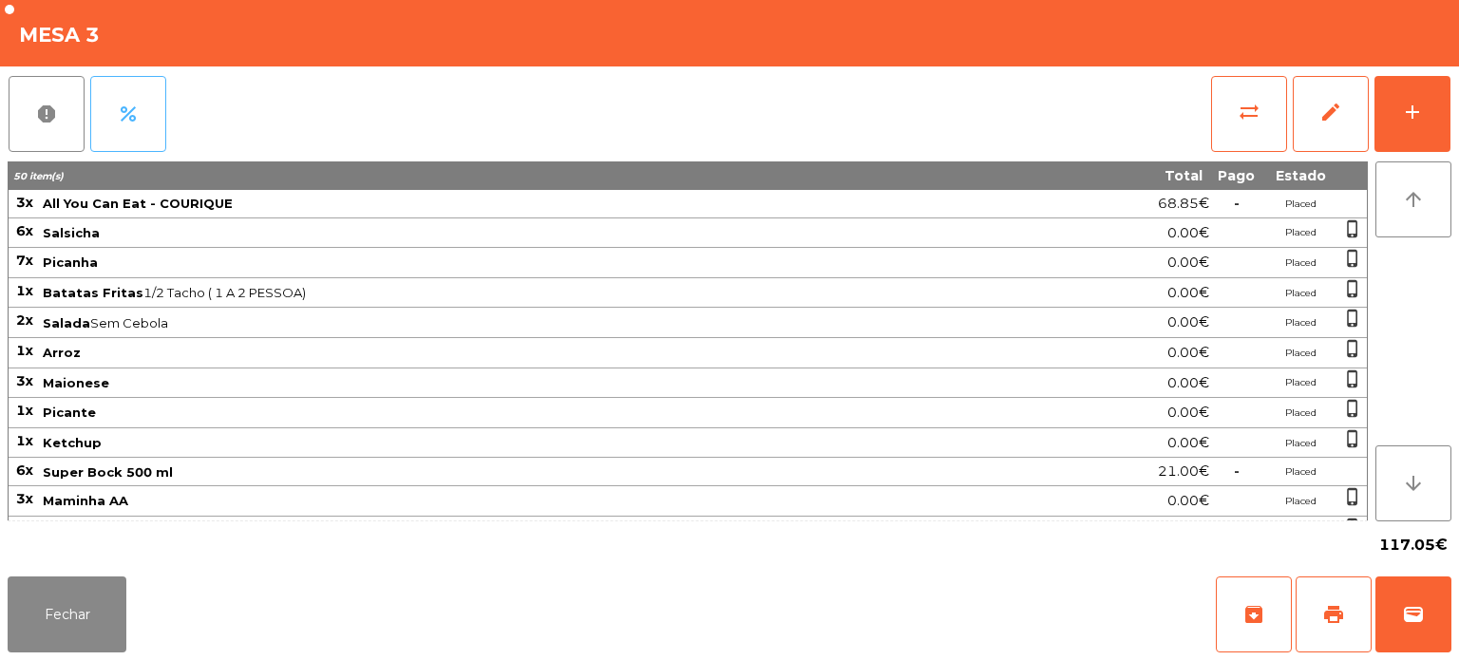
scroll to position [193, 0]
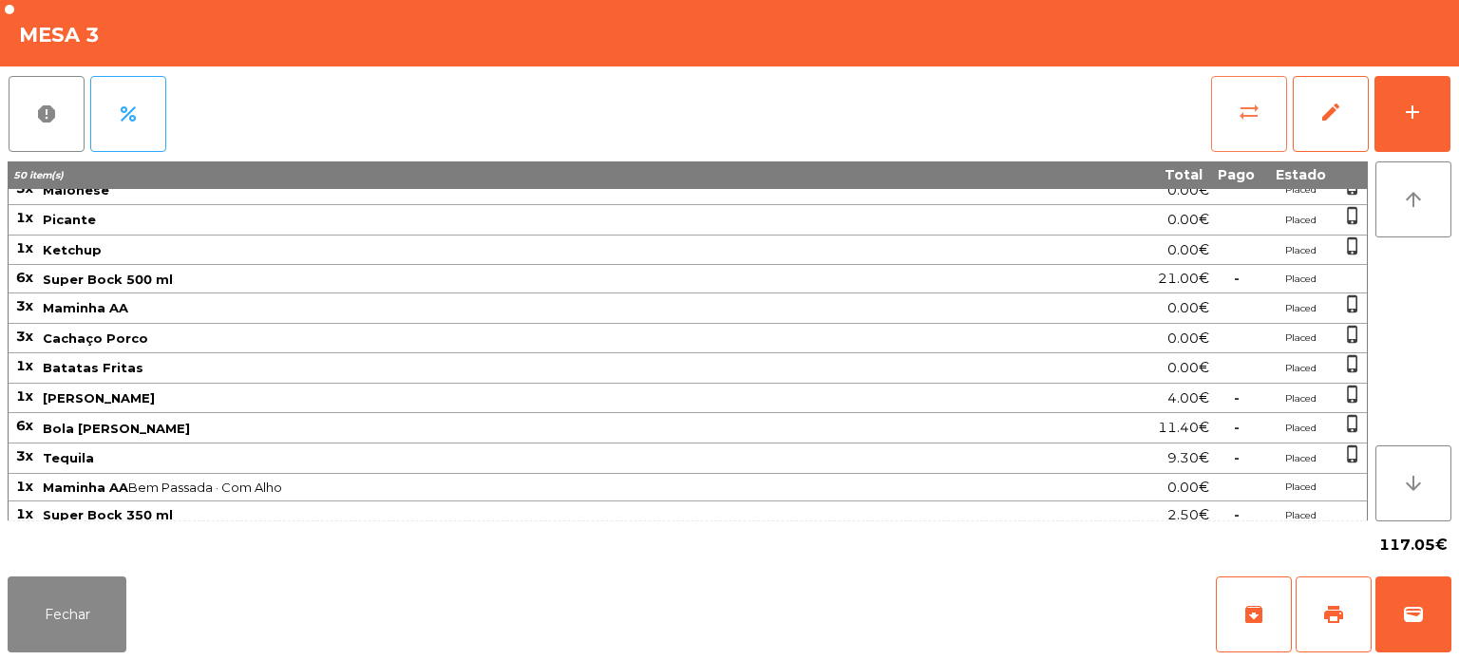
click at [1258, 122] on span "sync_alt" at bounding box center [1249, 112] width 23 height 23
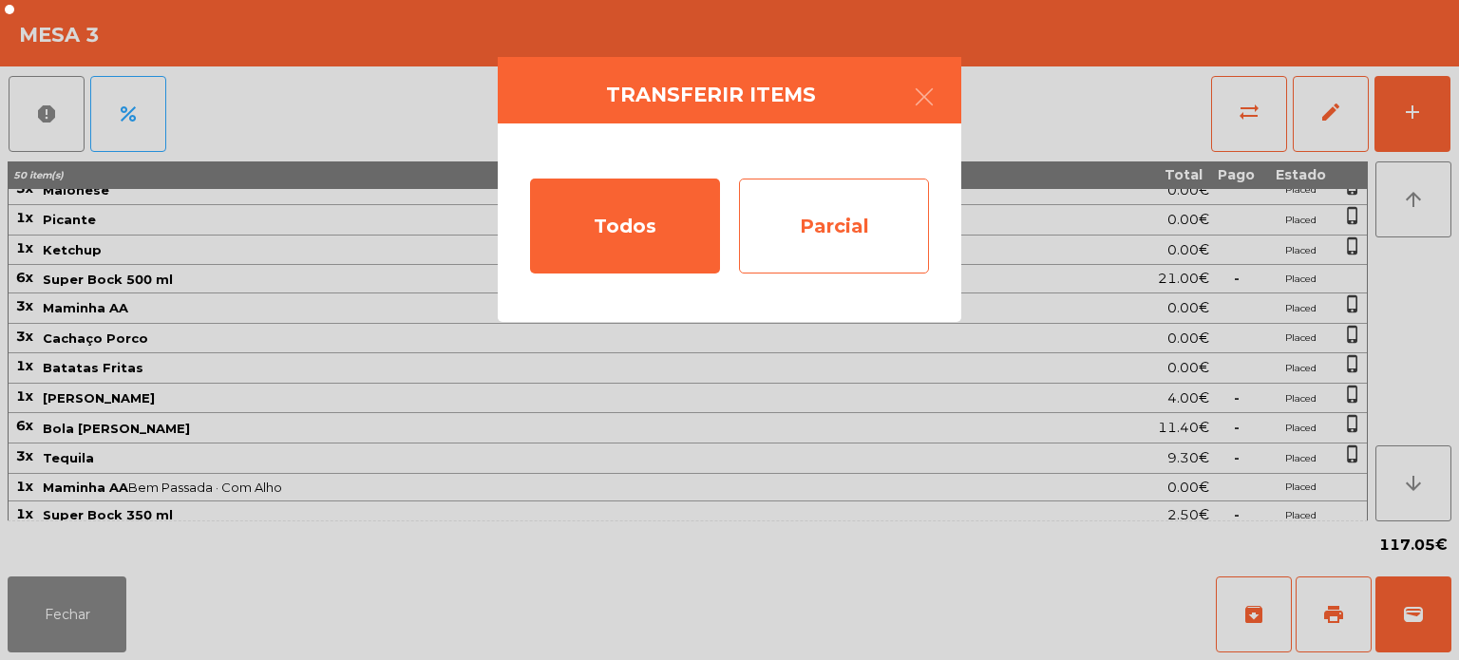
click at [864, 217] on div "Parcial" at bounding box center [834, 226] width 190 height 95
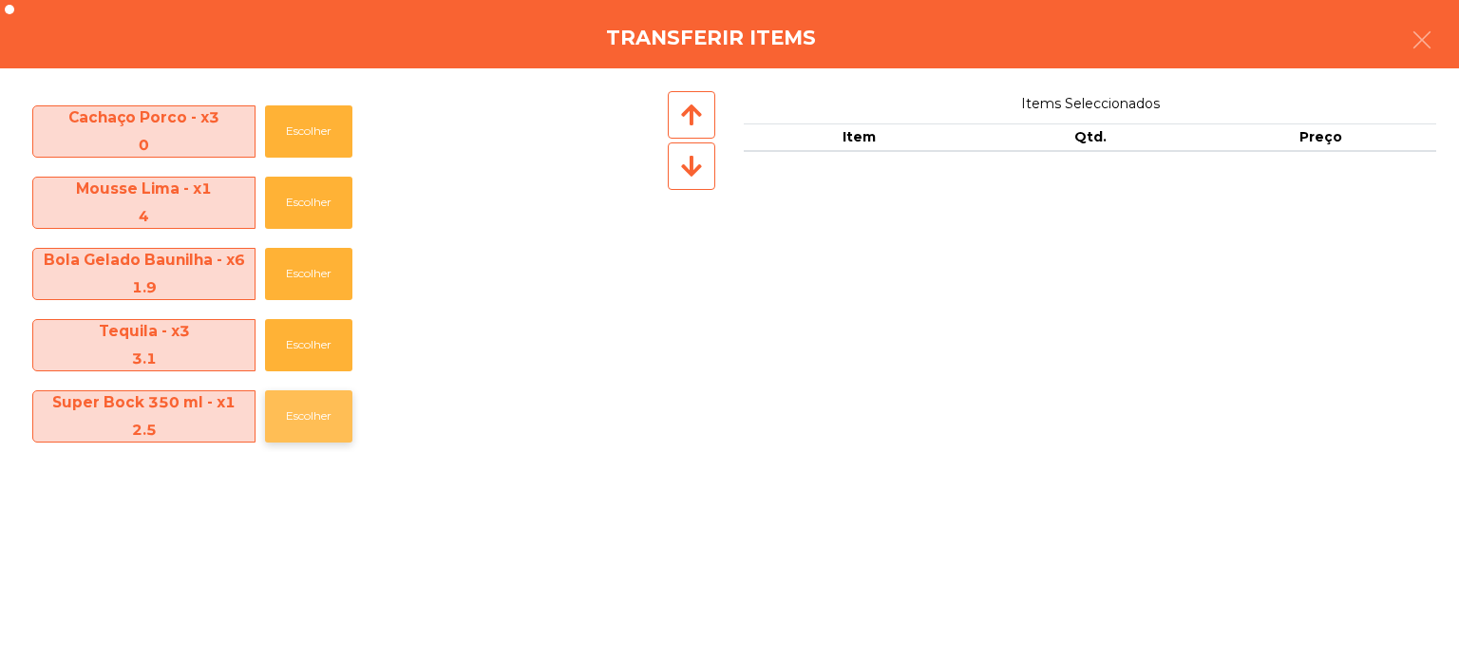
click at [301, 428] on button "Escolher" at bounding box center [308, 416] width 87 height 52
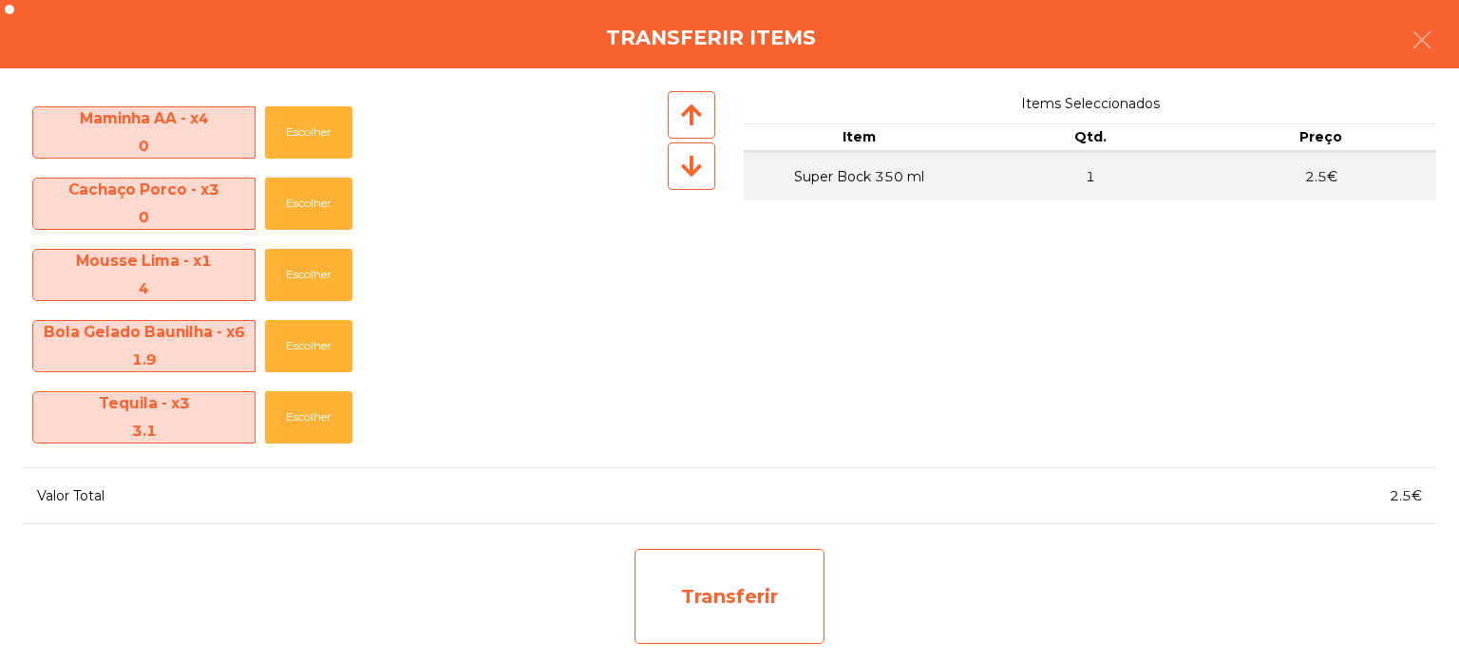
click at [695, 594] on div "Transferir" at bounding box center [730, 596] width 190 height 95
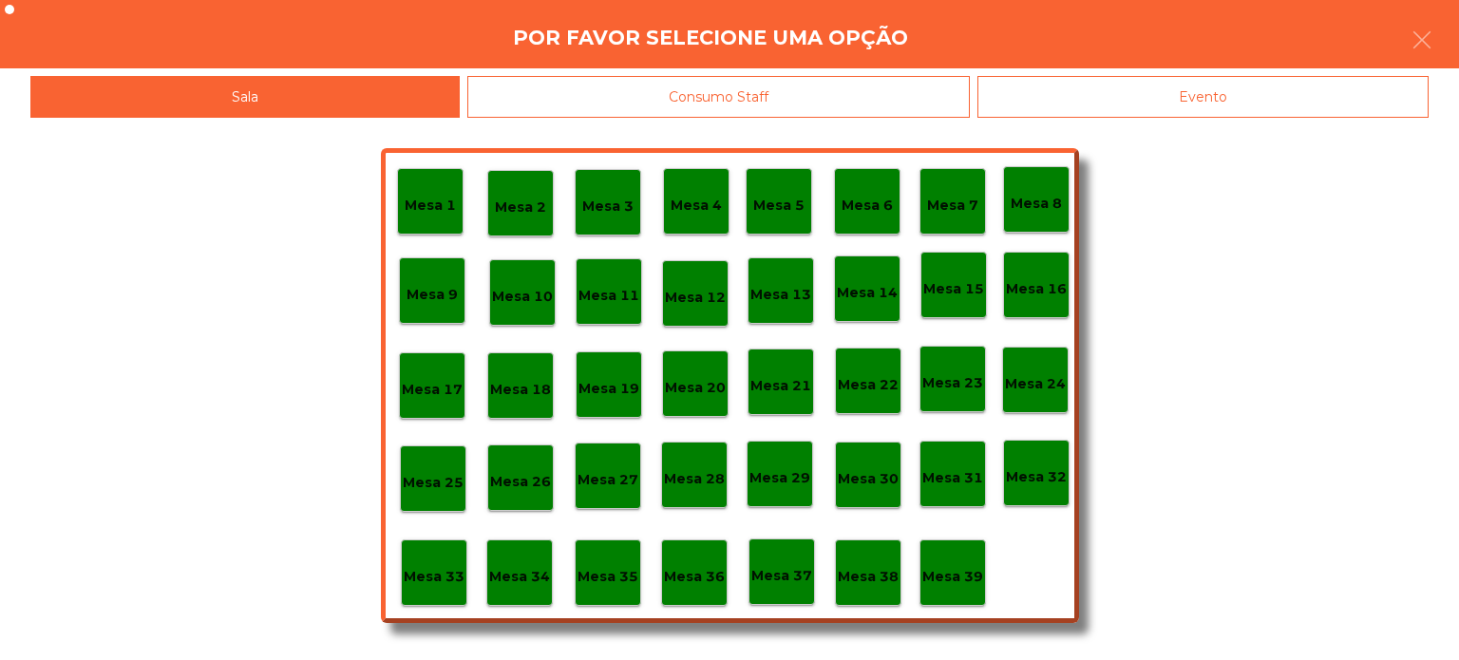
click at [800, 299] on p "Mesa 13" at bounding box center [781, 295] width 61 height 22
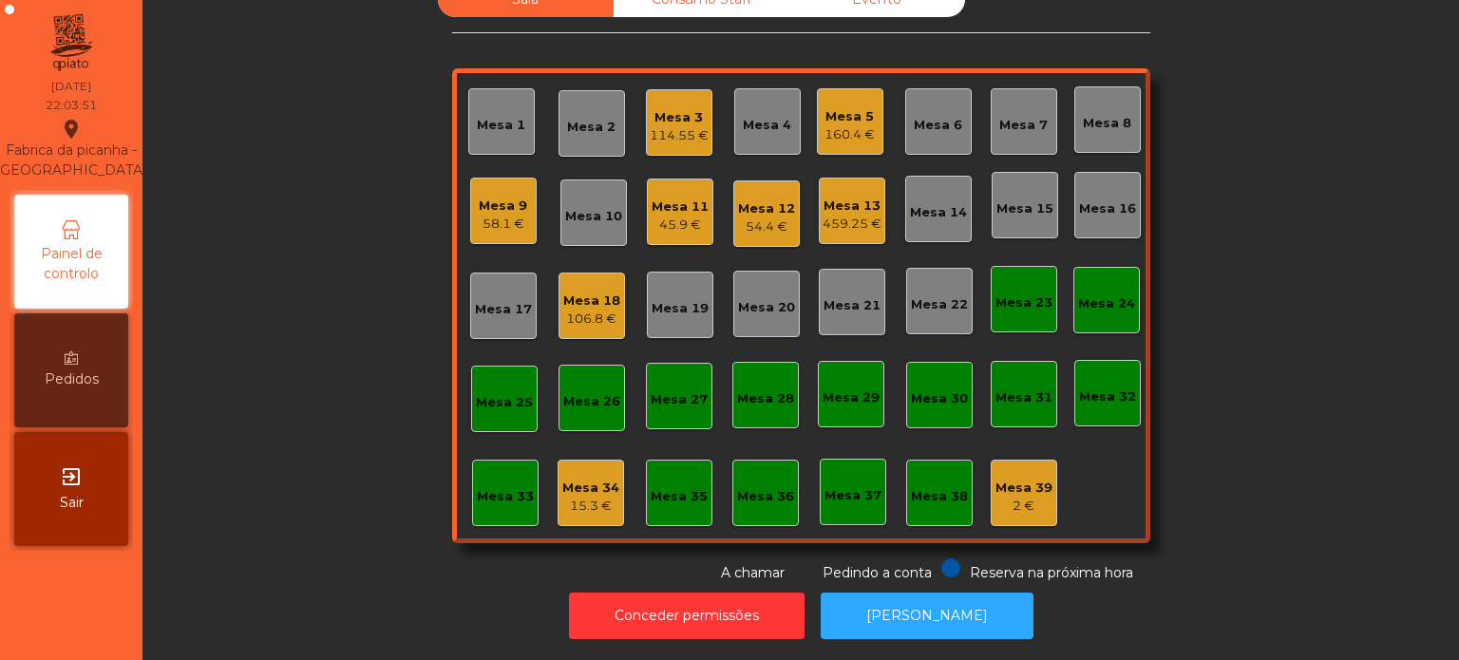
click at [1044, 476] on div "Mesa 39 2 €" at bounding box center [1024, 493] width 67 height 67
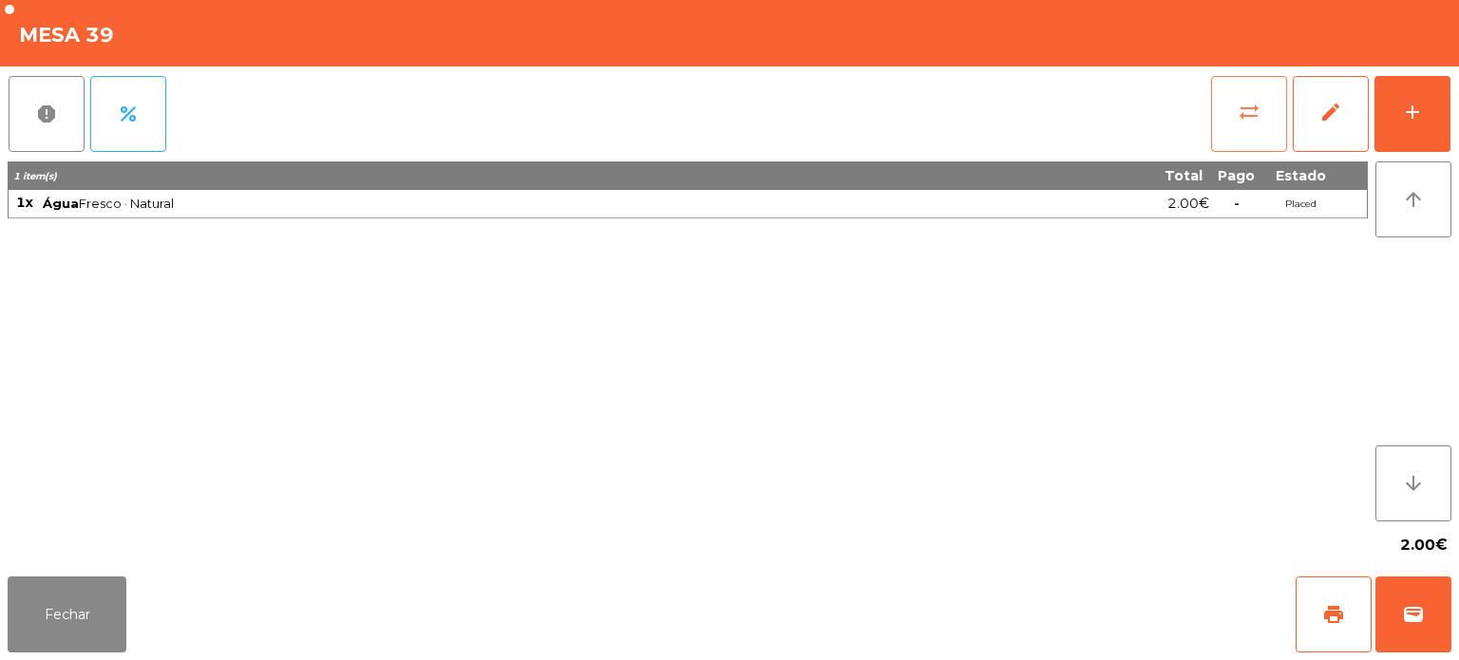
click at [1224, 114] on button "sync_alt" at bounding box center [1249, 114] width 76 height 76
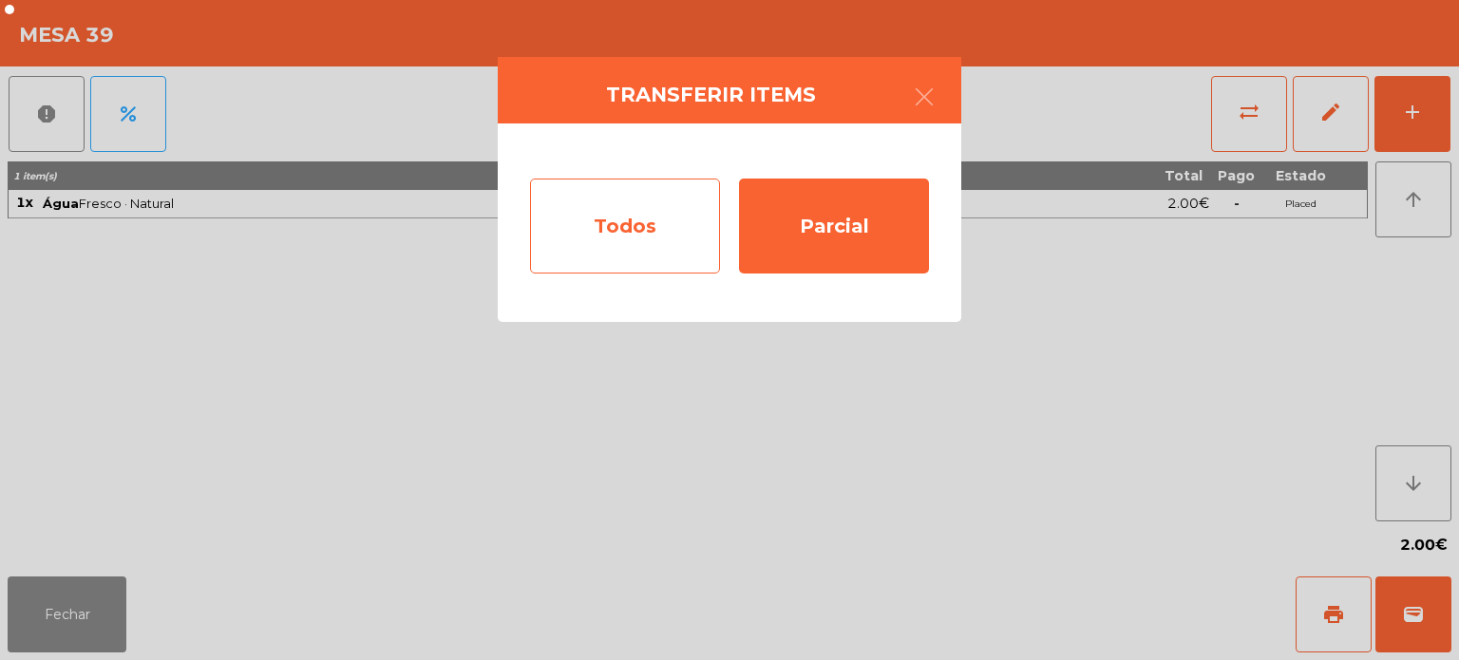
click at [592, 212] on div "Todos" at bounding box center [625, 226] width 190 height 95
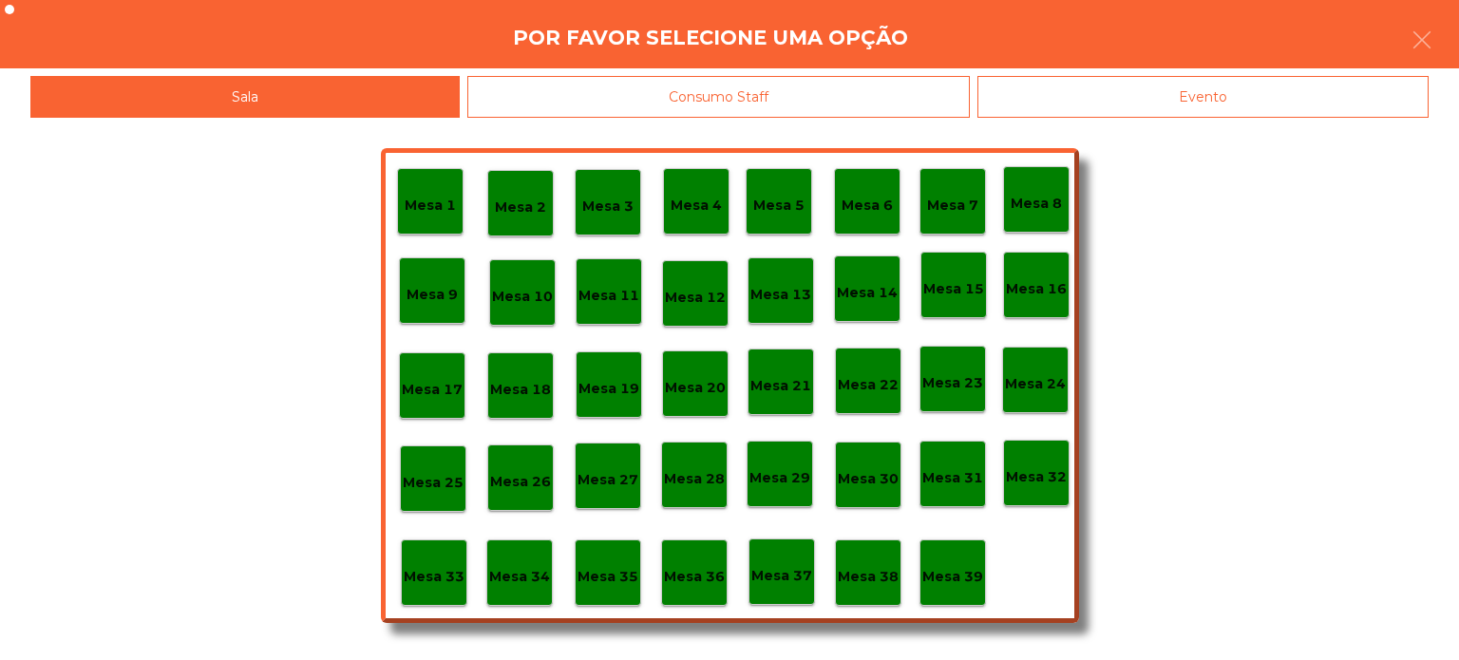
click at [611, 203] on p "Mesa 3" at bounding box center [607, 207] width 51 height 22
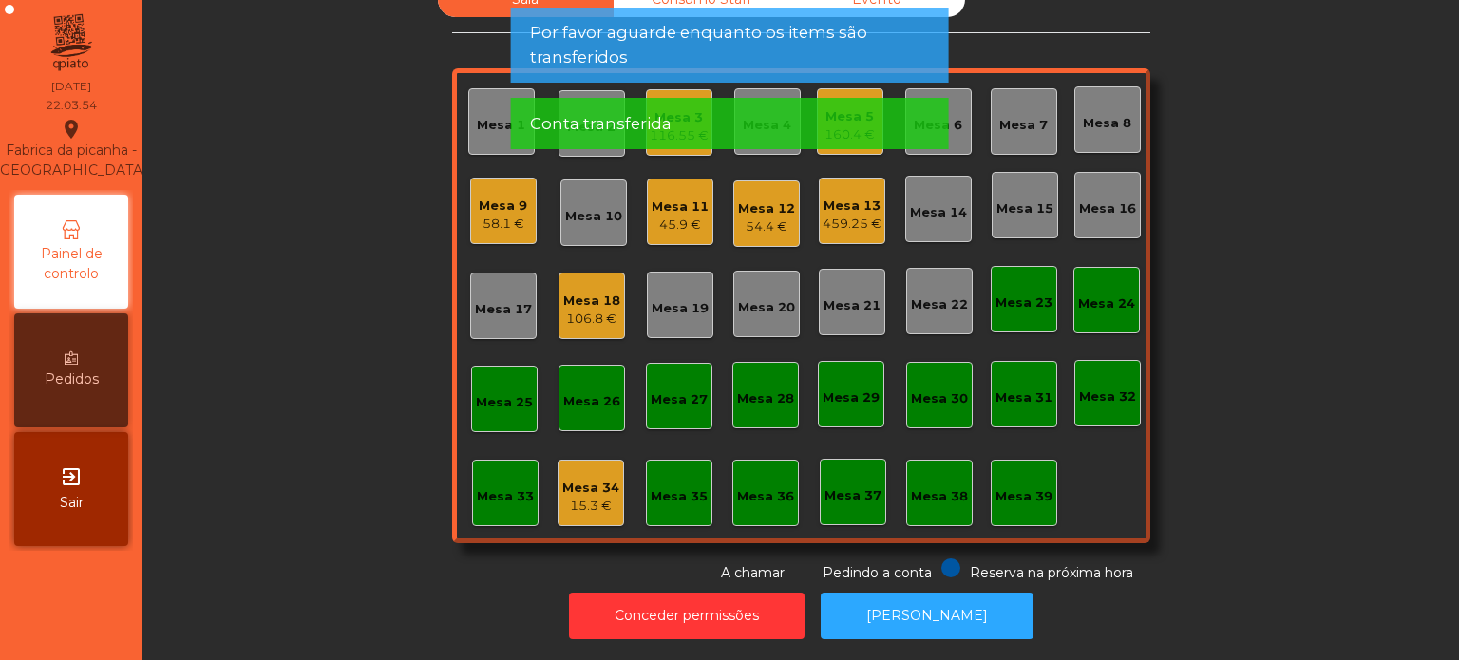
click at [732, 114] on div "Conta transferida" at bounding box center [730, 124] width 400 height 24
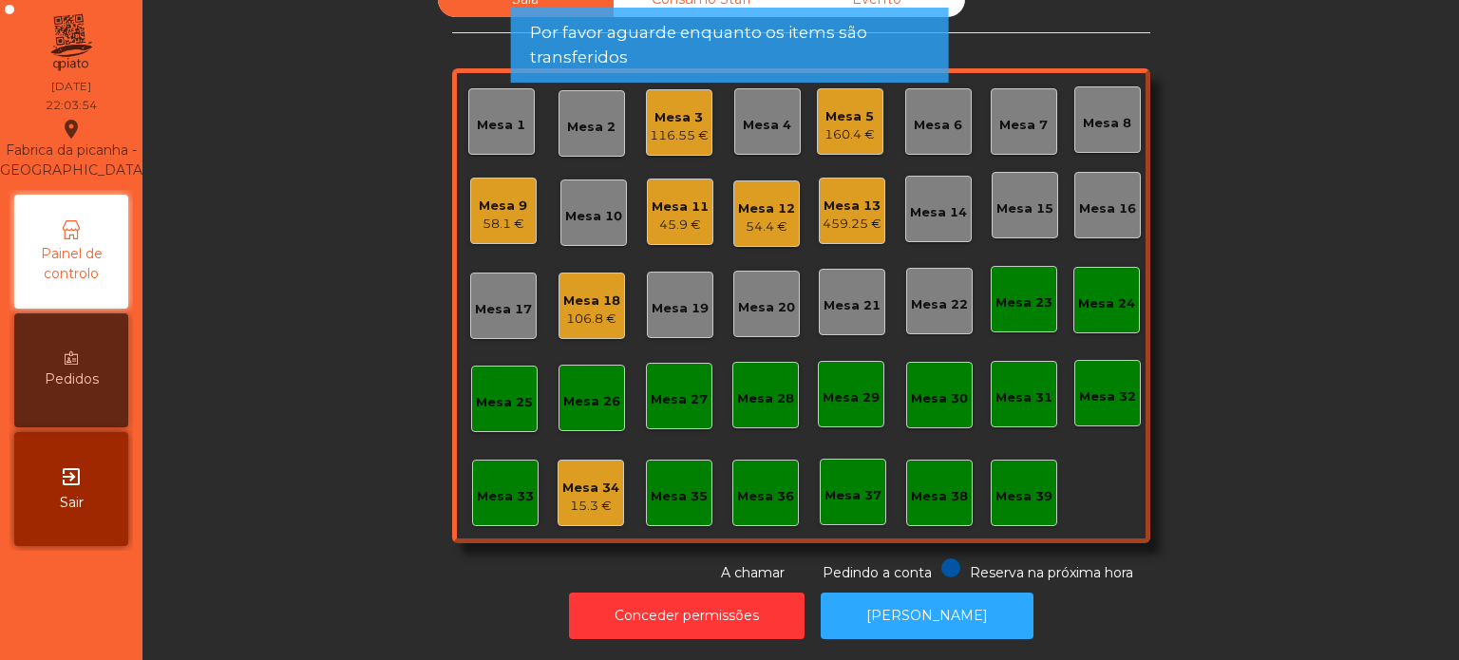
click at [733, 40] on span "Por favor aguarde enquanto os items são transferidos" at bounding box center [730, 45] width 400 height 48
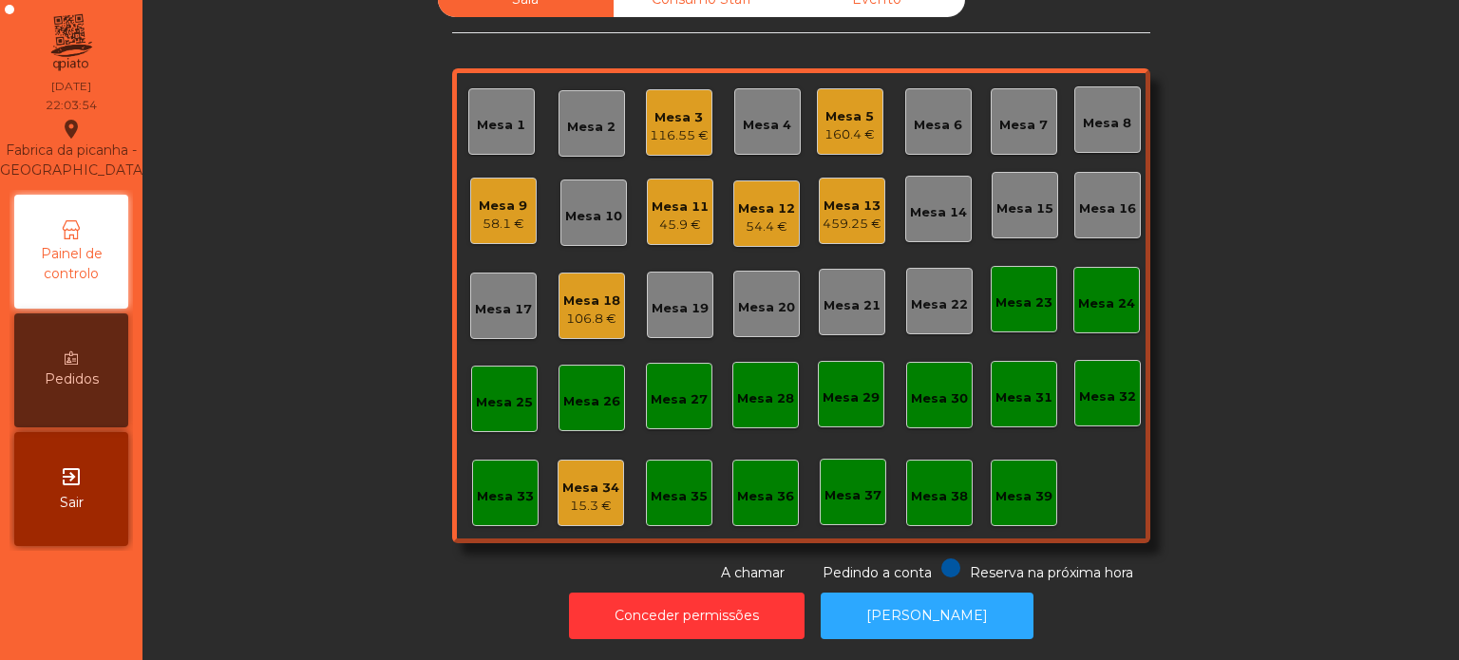
click at [654, 126] on div "116.55 €" at bounding box center [679, 135] width 59 height 19
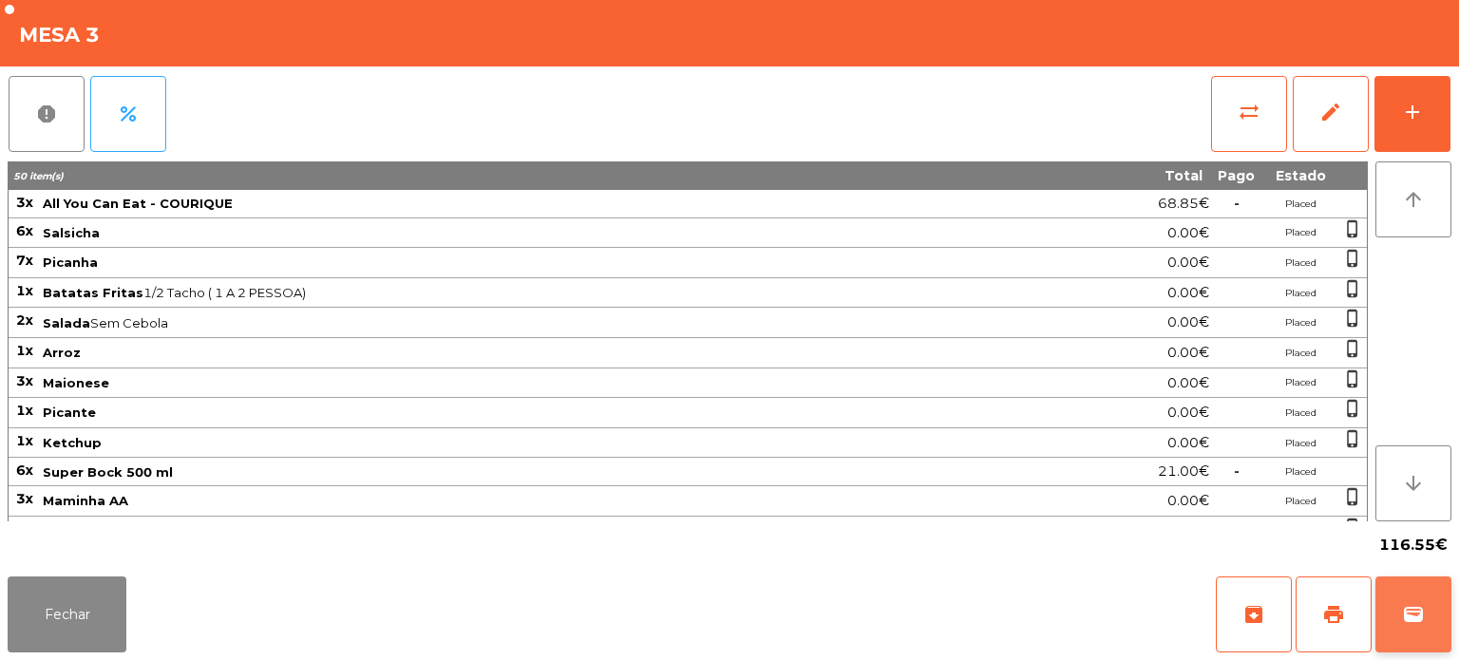
click at [1407, 603] on span "wallet" at bounding box center [1413, 614] width 23 height 23
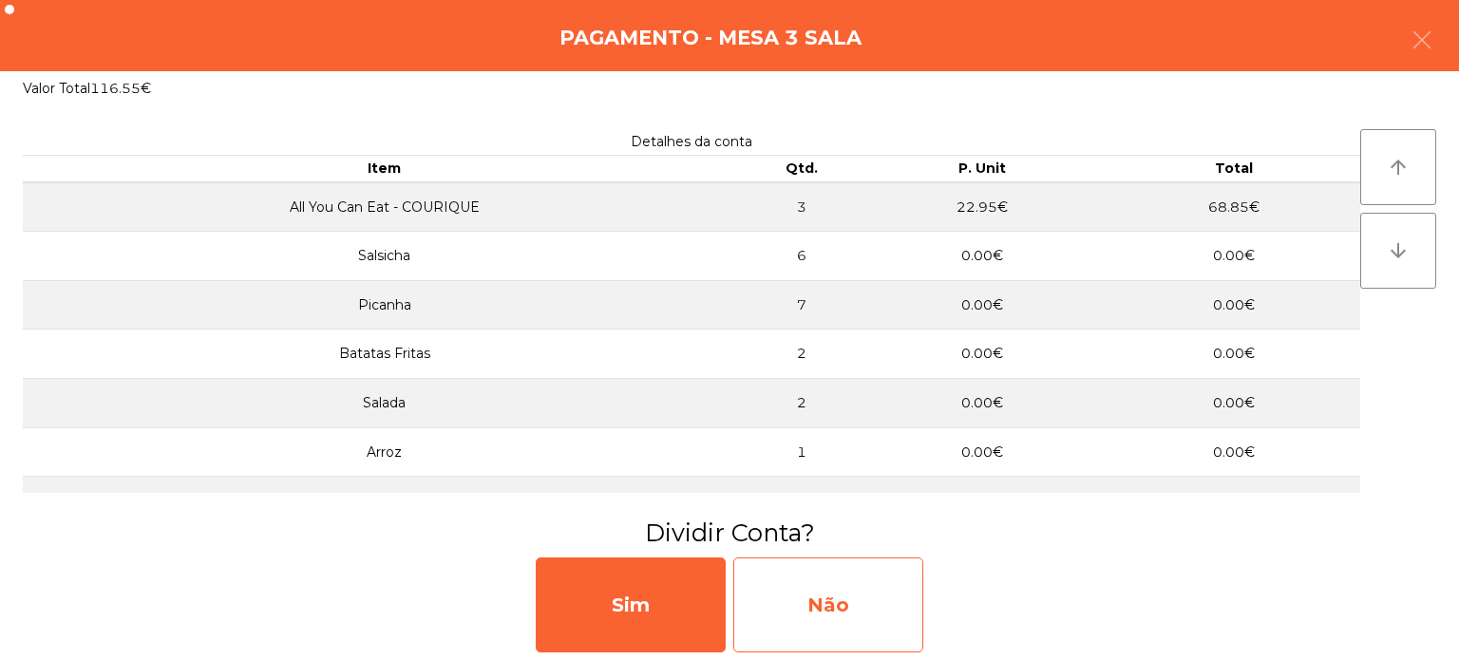
click at [827, 606] on div "Não" at bounding box center [828, 605] width 190 height 95
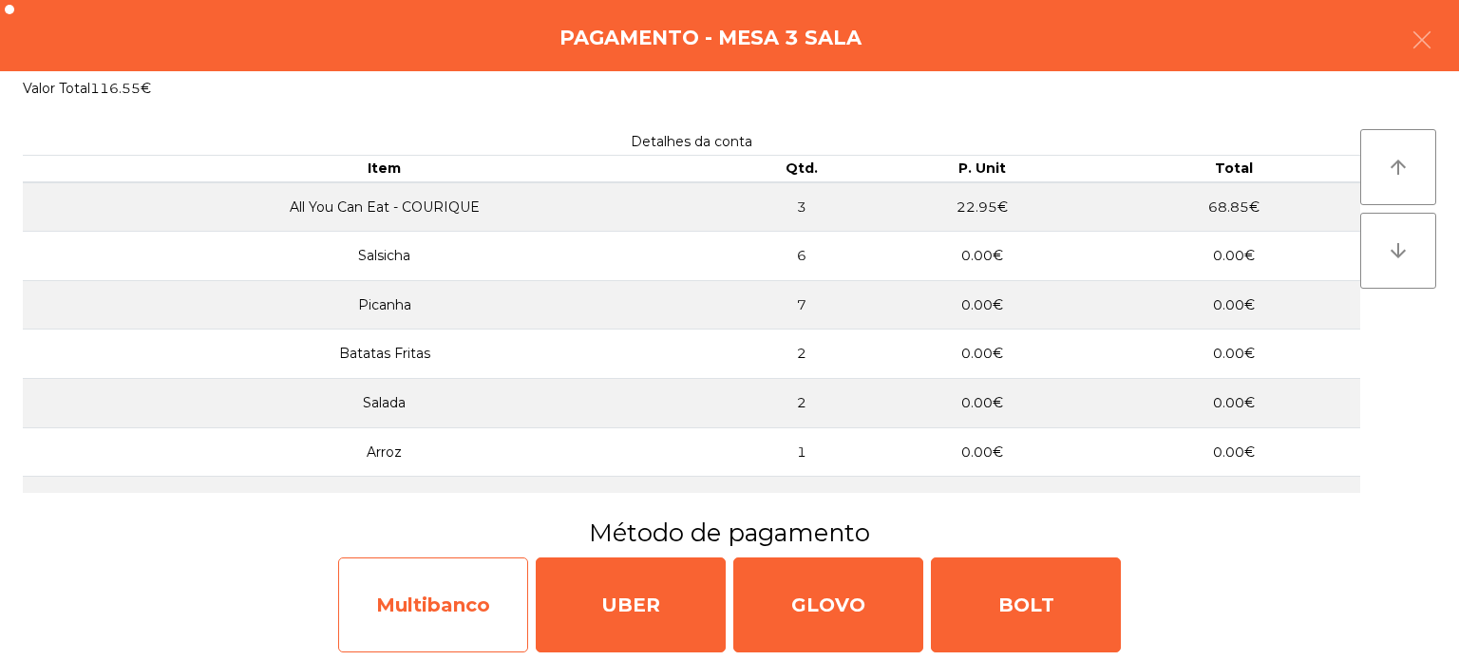
click at [450, 619] on div "Multibanco" at bounding box center [433, 605] width 190 height 95
select select "**"
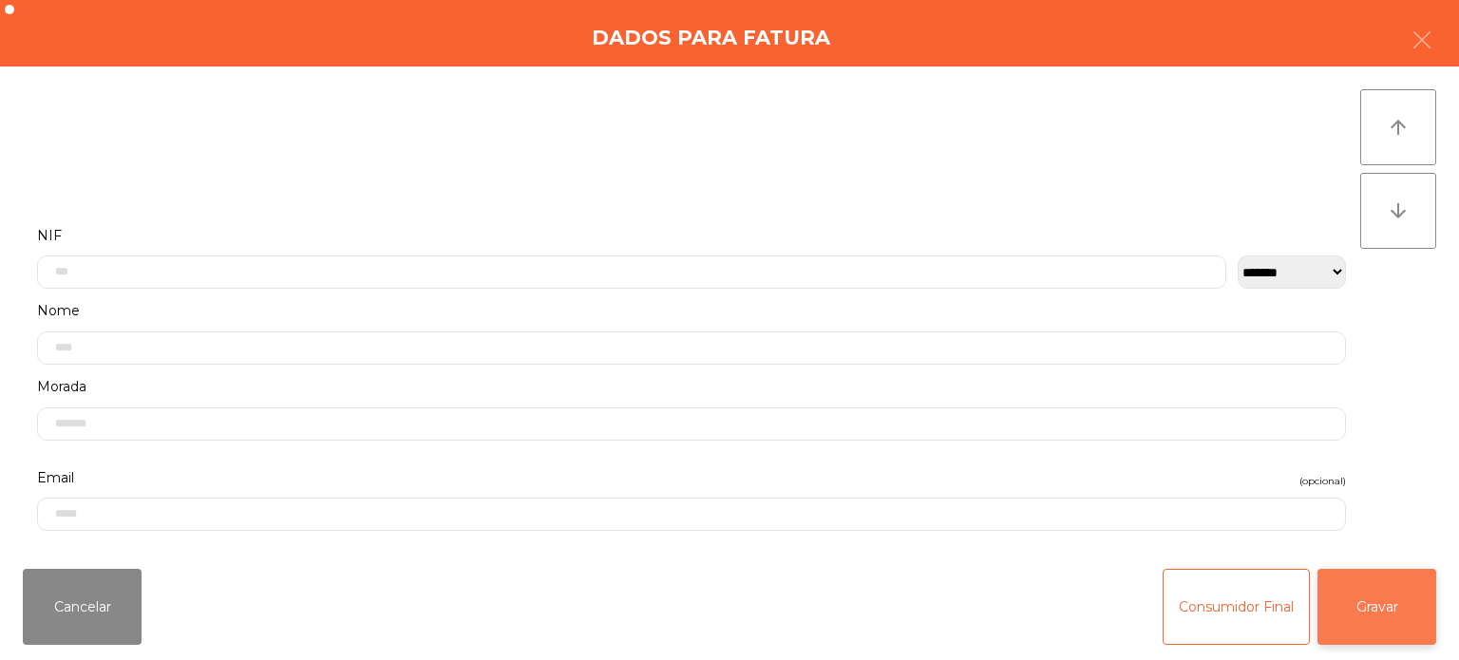
click at [1359, 599] on button "Gravar" at bounding box center [1377, 607] width 119 height 76
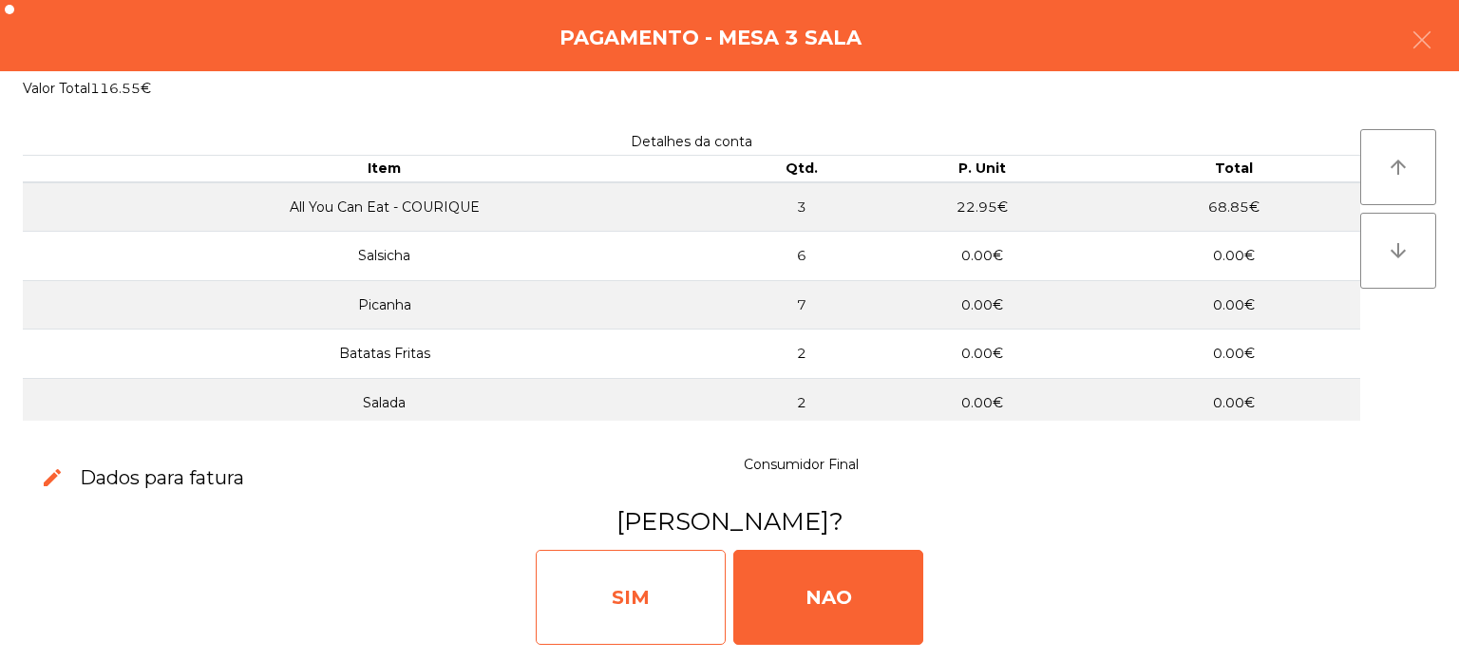
click at [627, 578] on div "SIM" at bounding box center [631, 597] width 190 height 95
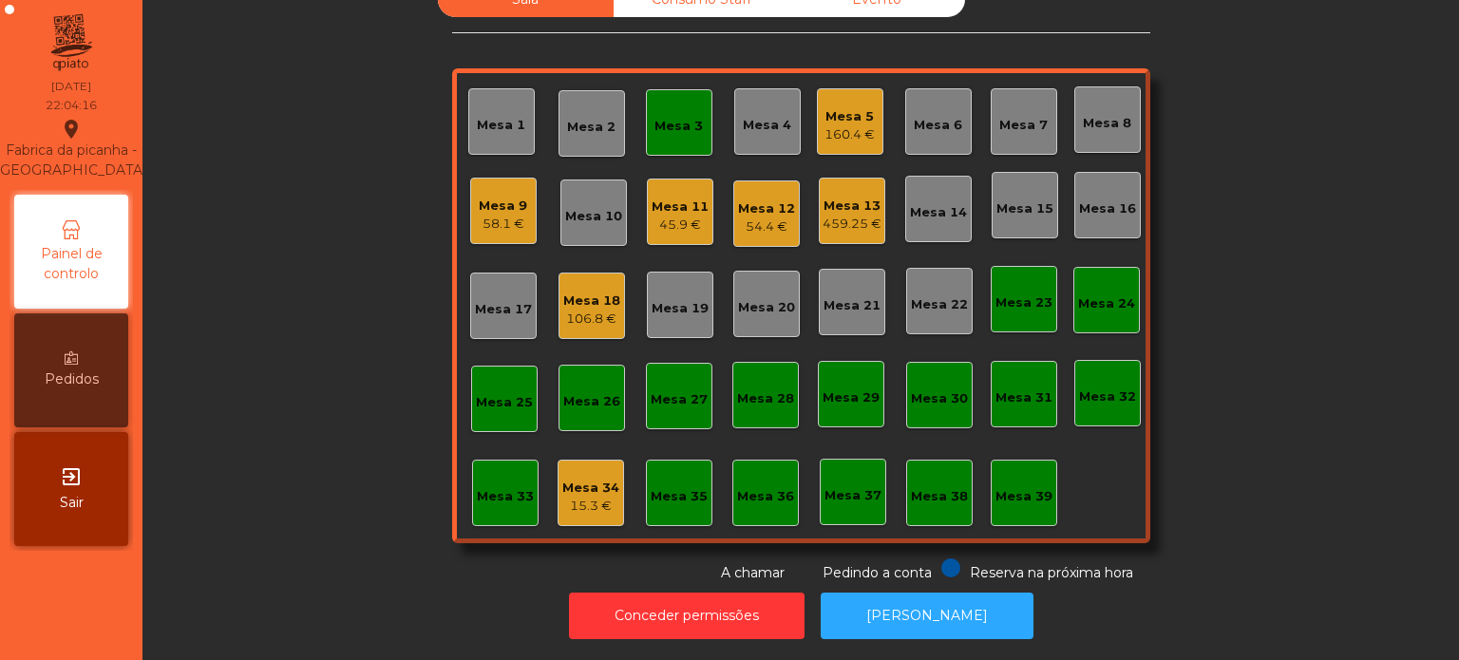
click at [689, 117] on div "Mesa 3" at bounding box center [679, 126] width 48 height 19
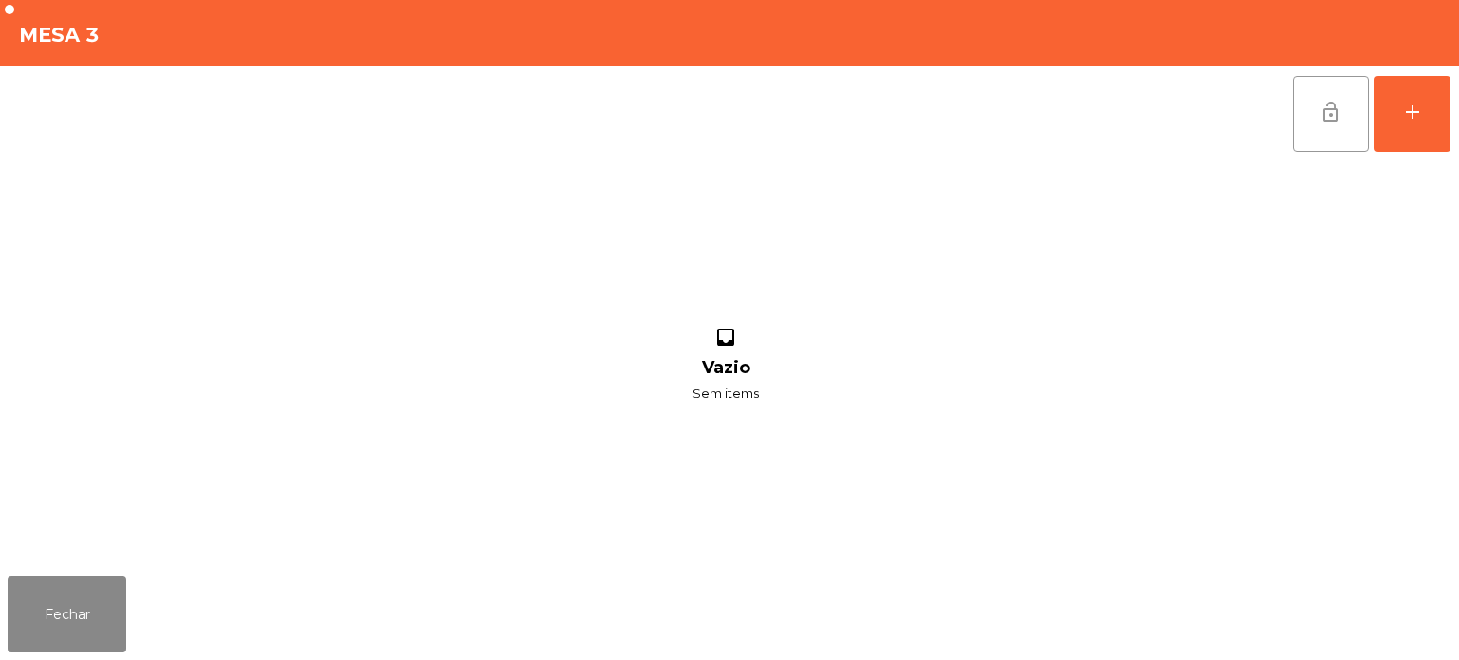
click at [1337, 109] on span "lock_open" at bounding box center [1331, 112] width 23 height 23
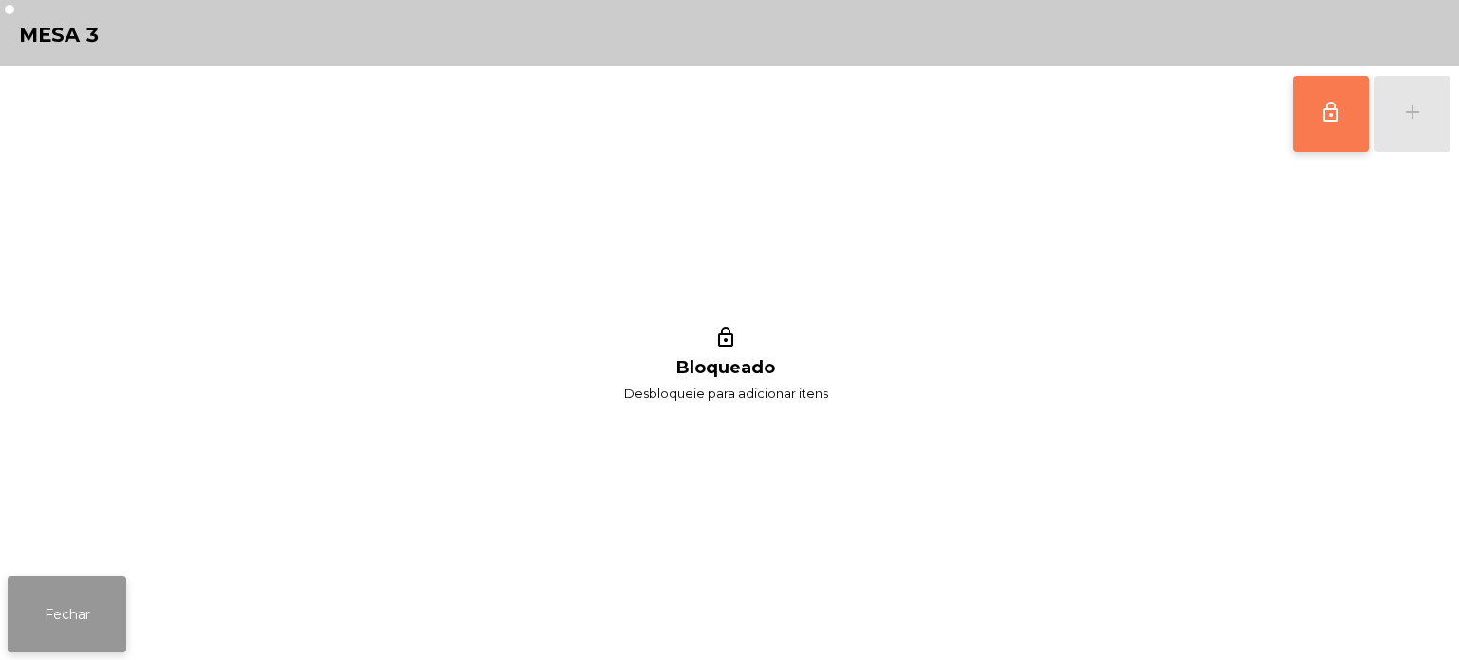
click at [73, 602] on button "Fechar" at bounding box center [67, 615] width 119 height 76
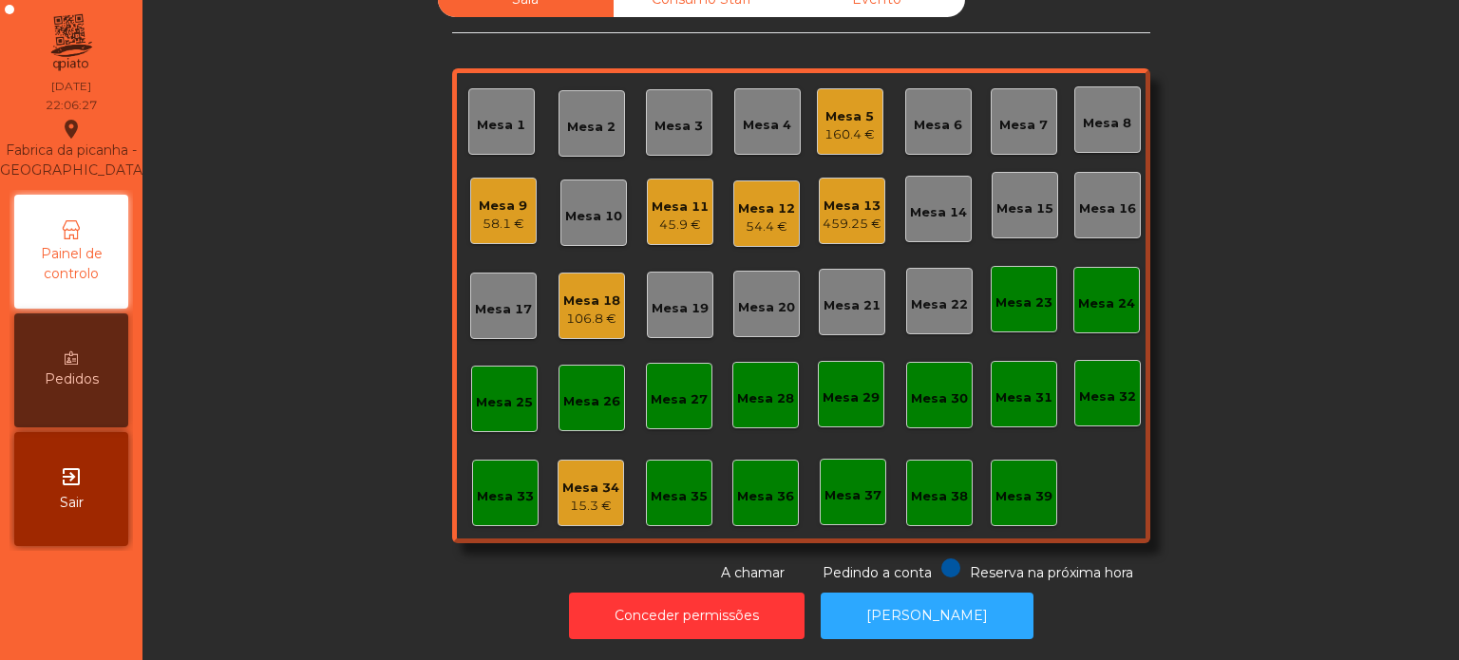
click at [835, 222] on div "Mesa 13 459.25 €" at bounding box center [852, 211] width 67 height 67
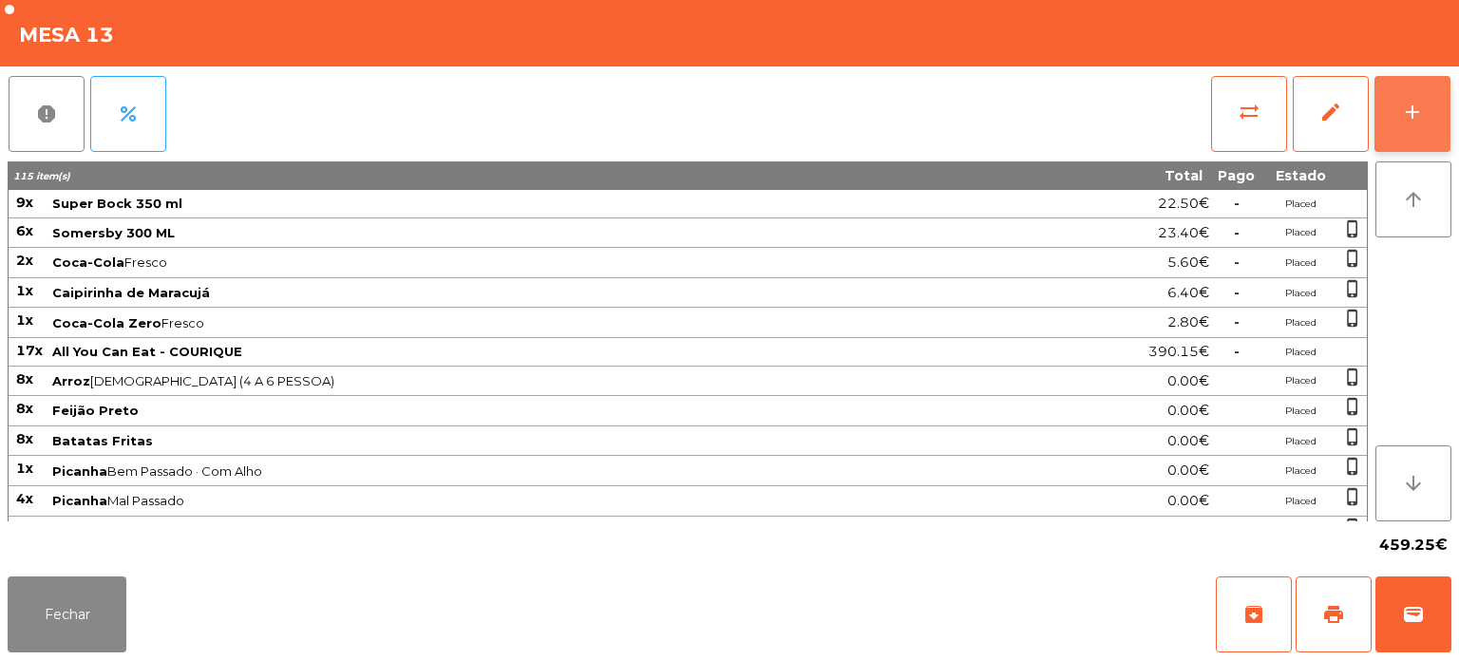
click at [1407, 134] on button "add" at bounding box center [1413, 114] width 76 height 76
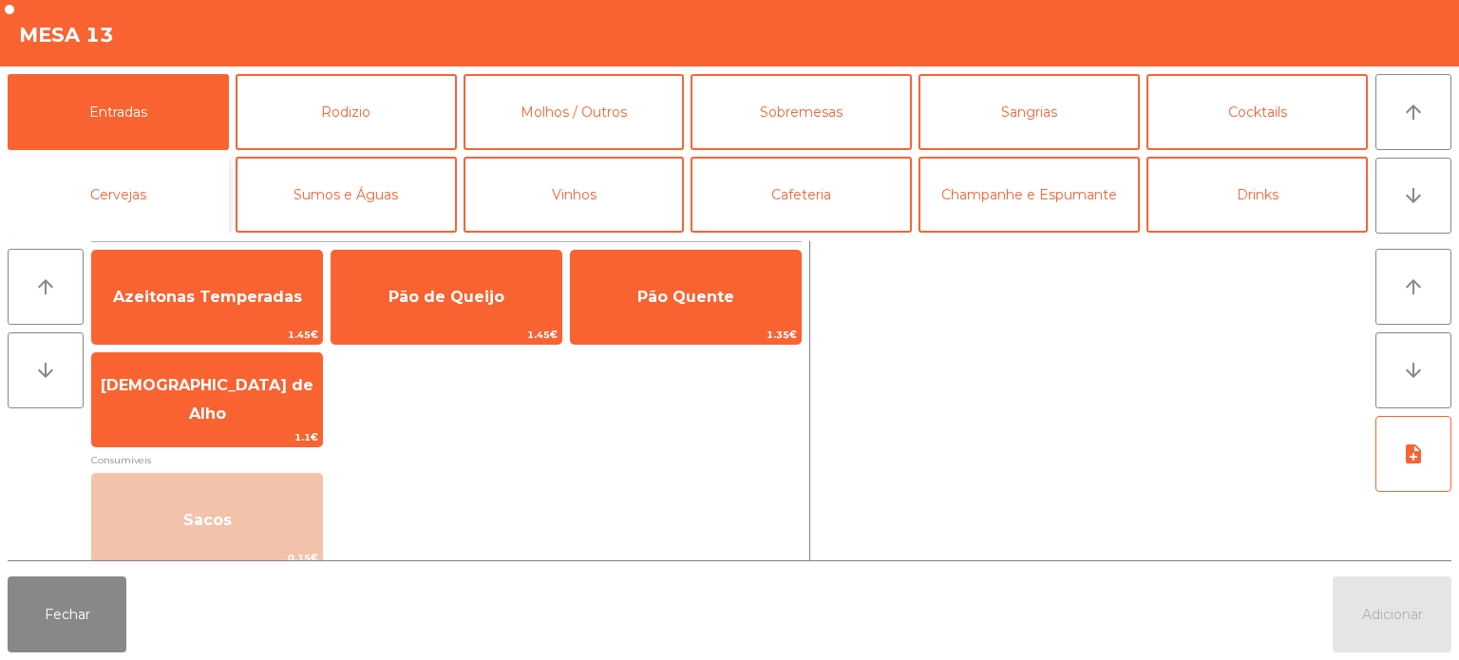
click at [156, 201] on button "Cervejas" at bounding box center [118, 195] width 221 height 76
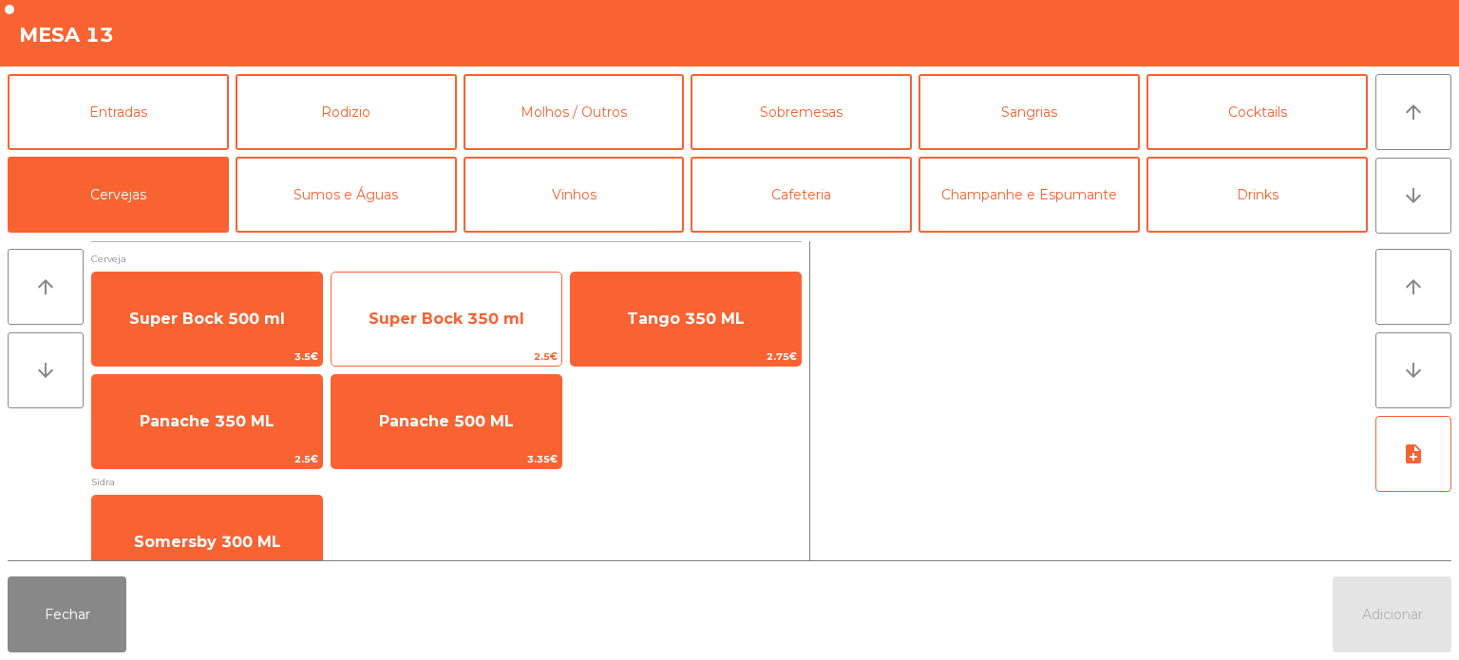
click at [488, 307] on span "Super Bock 350 ml" at bounding box center [447, 319] width 230 height 51
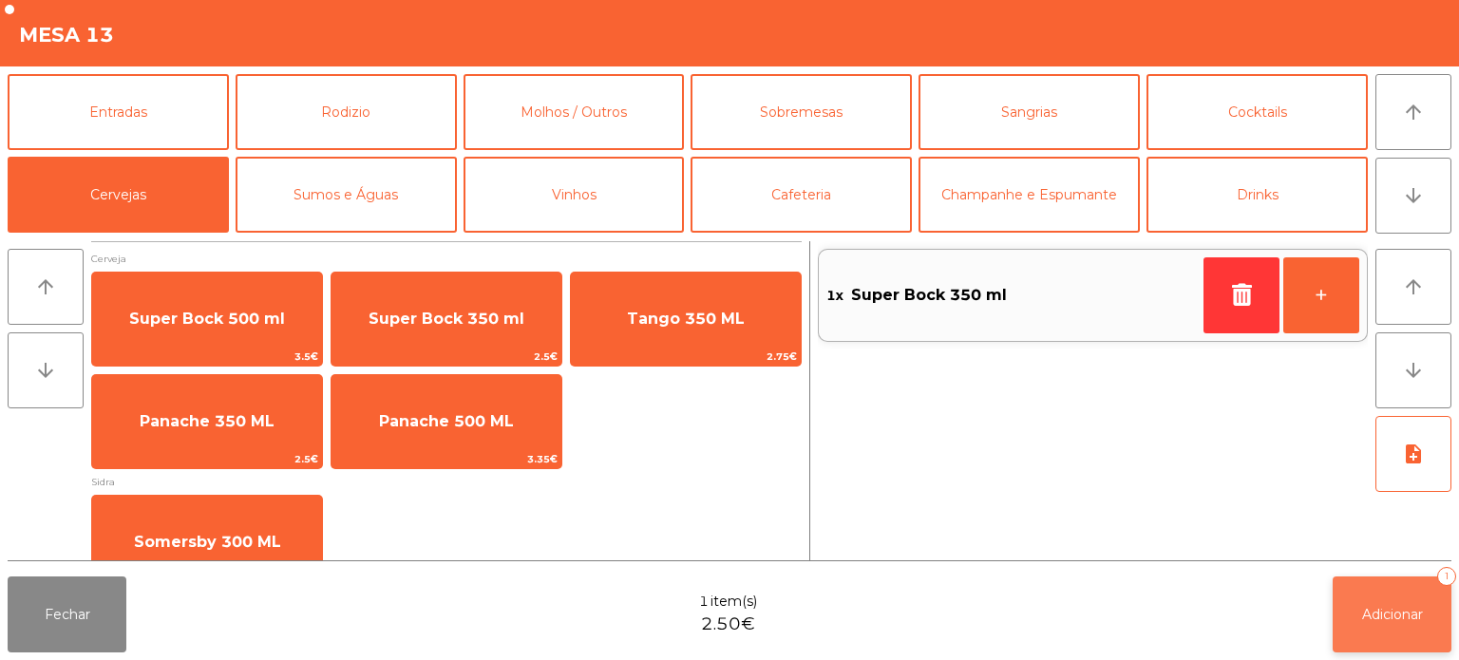
click at [1386, 600] on button "Adicionar 1" at bounding box center [1392, 615] width 119 height 76
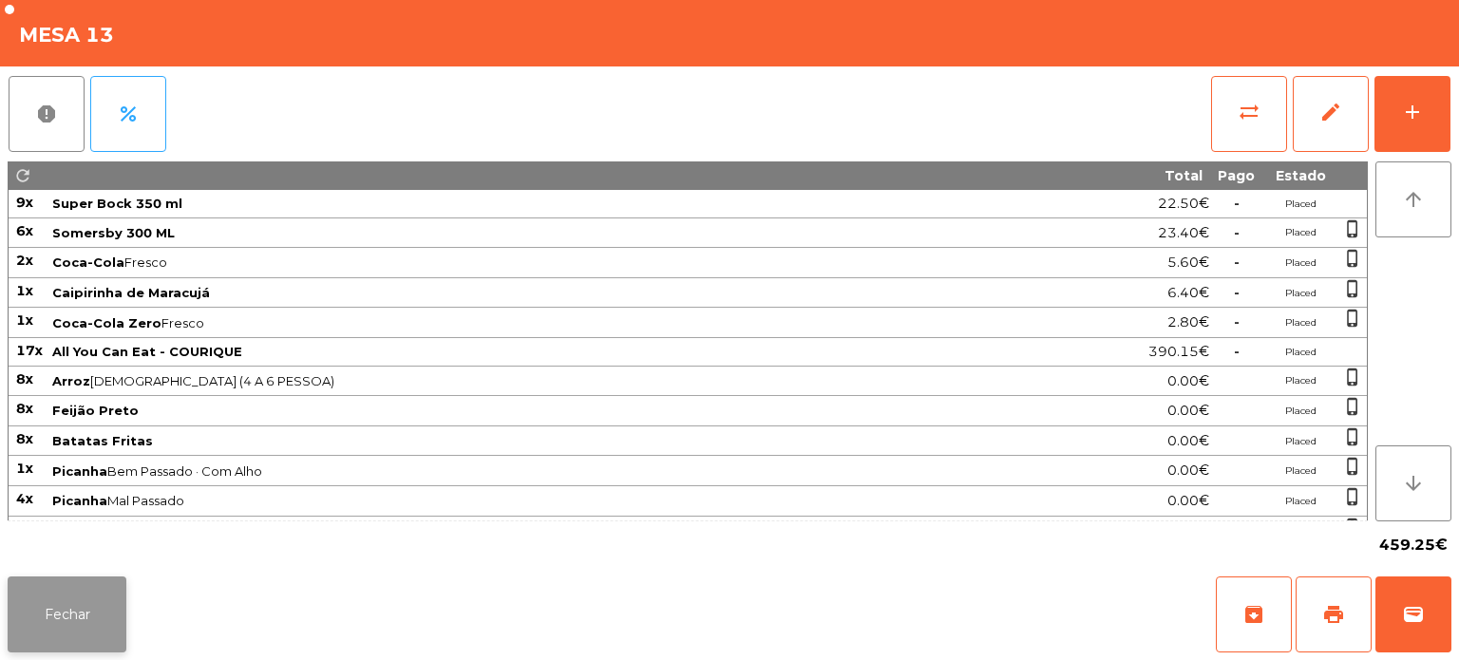
click at [125, 584] on button "Fechar" at bounding box center [67, 615] width 119 height 76
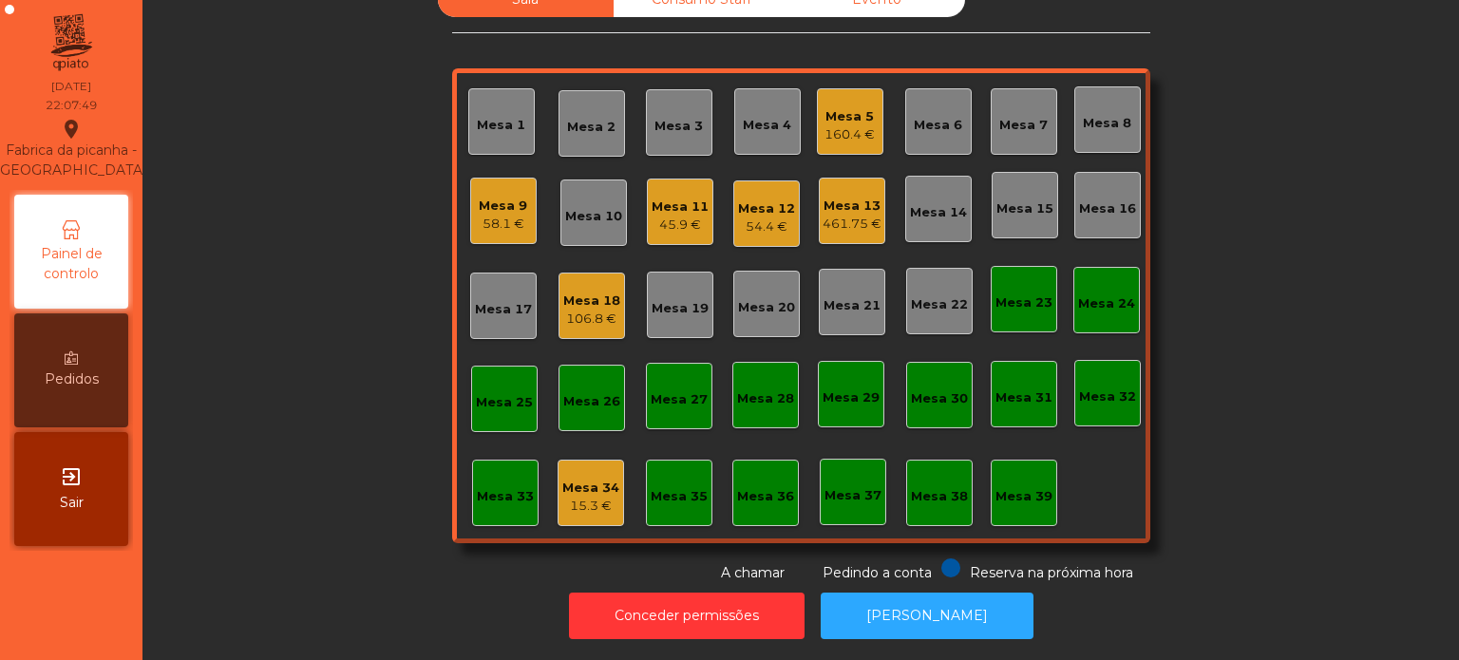
click at [839, 200] on div "Mesa 13" at bounding box center [852, 206] width 59 height 19
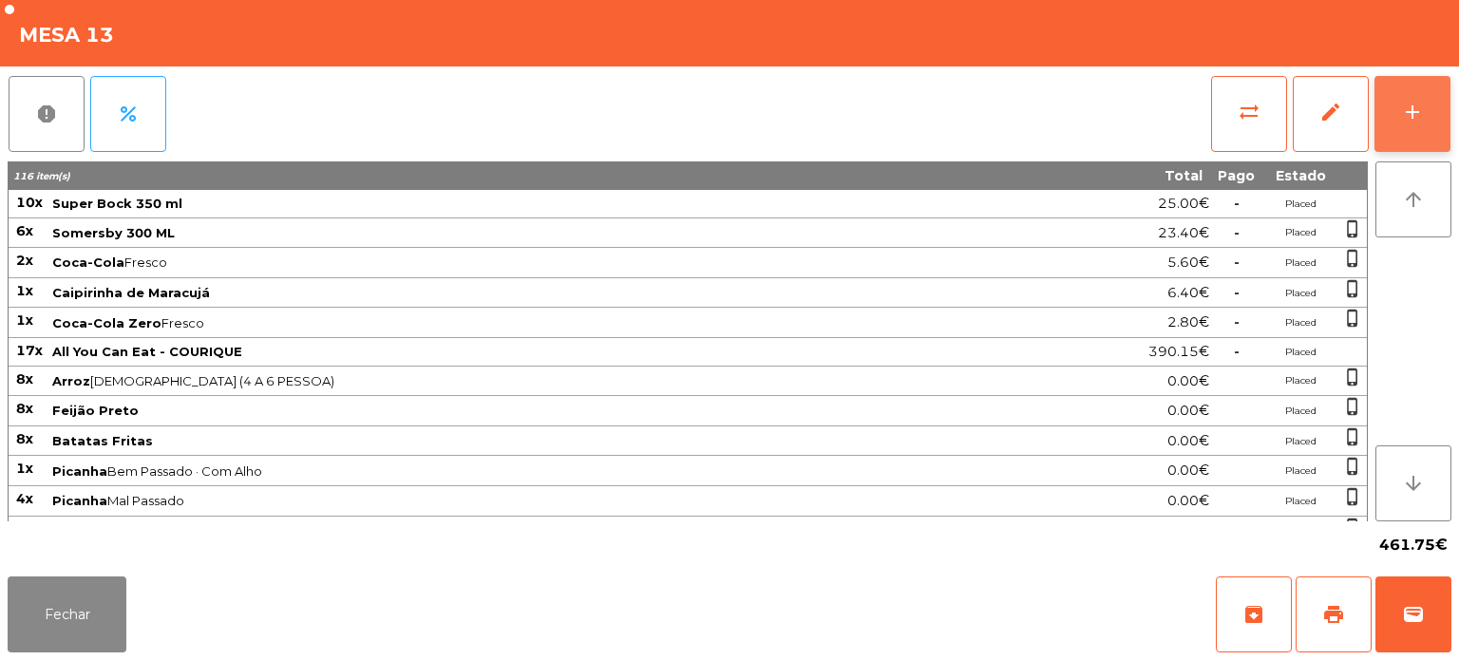
click at [1409, 118] on div "add" at bounding box center [1412, 112] width 23 height 23
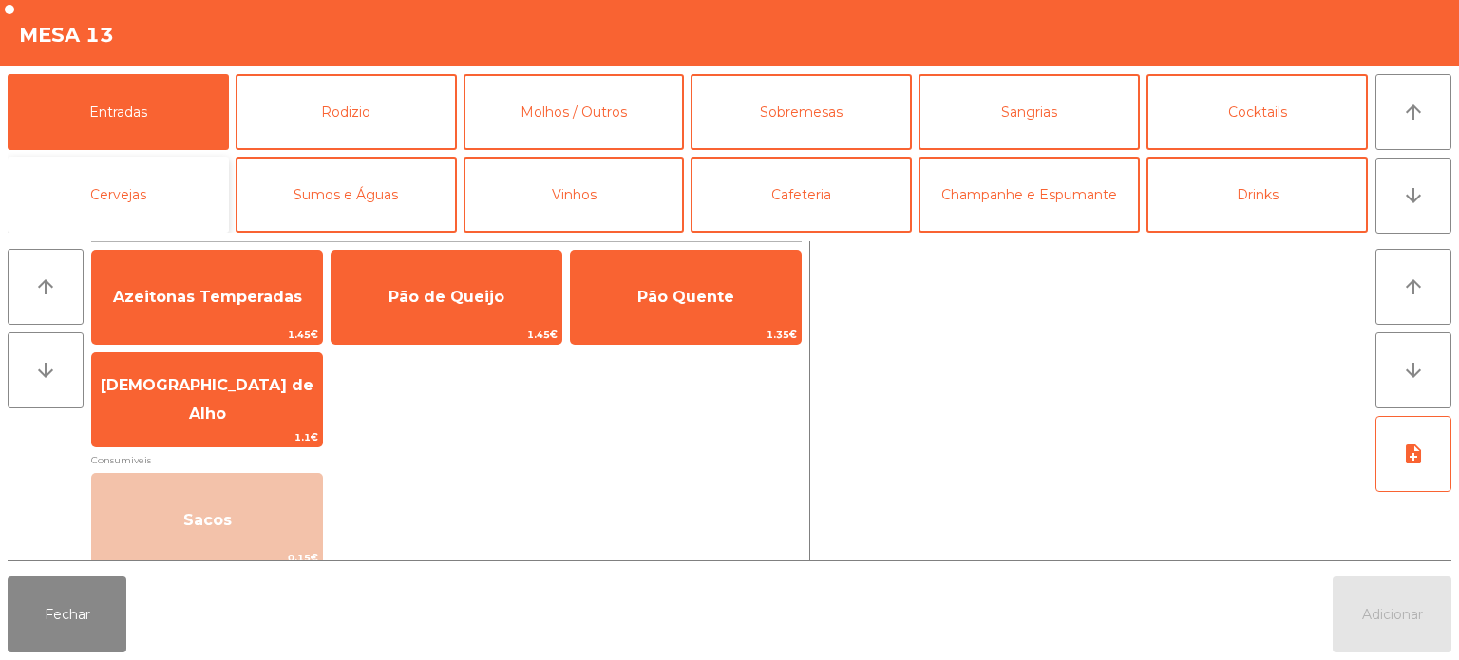
click at [169, 195] on button "Cervejas" at bounding box center [118, 195] width 221 height 76
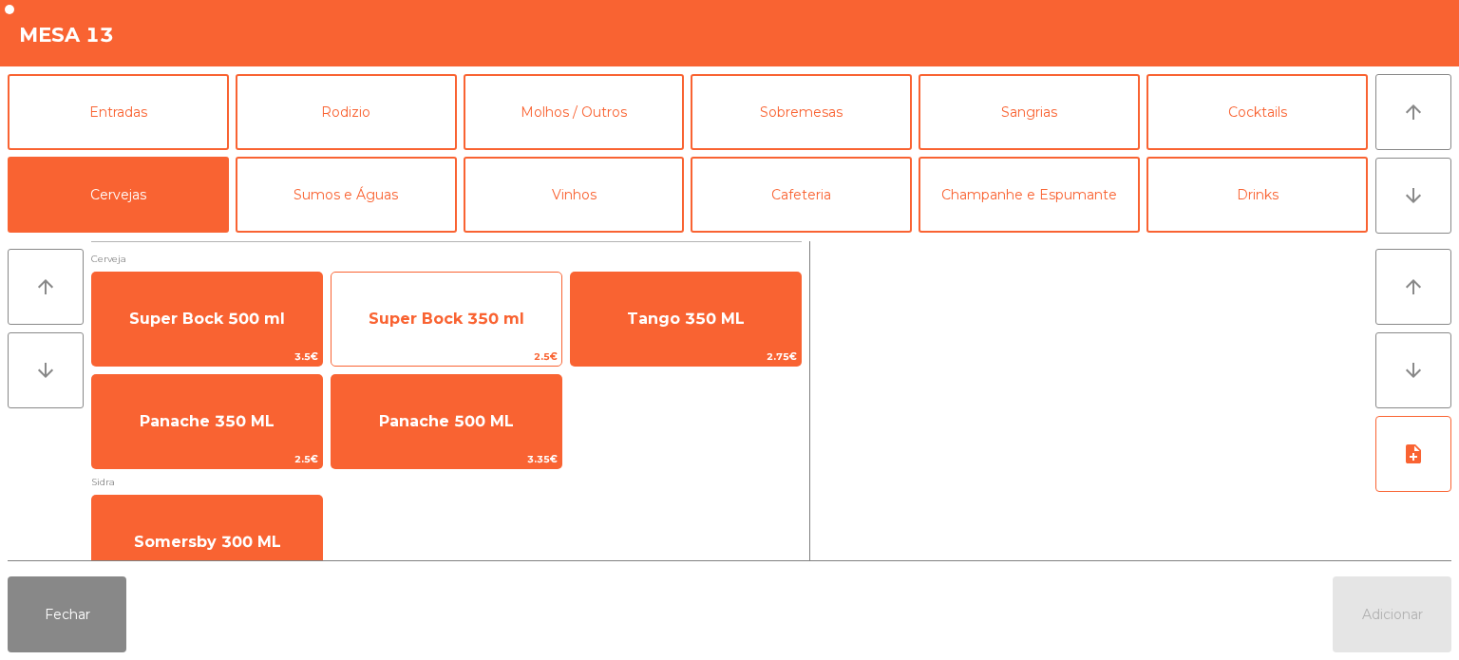
click at [444, 310] on span "Super Bock 350 ml" at bounding box center [447, 319] width 156 height 18
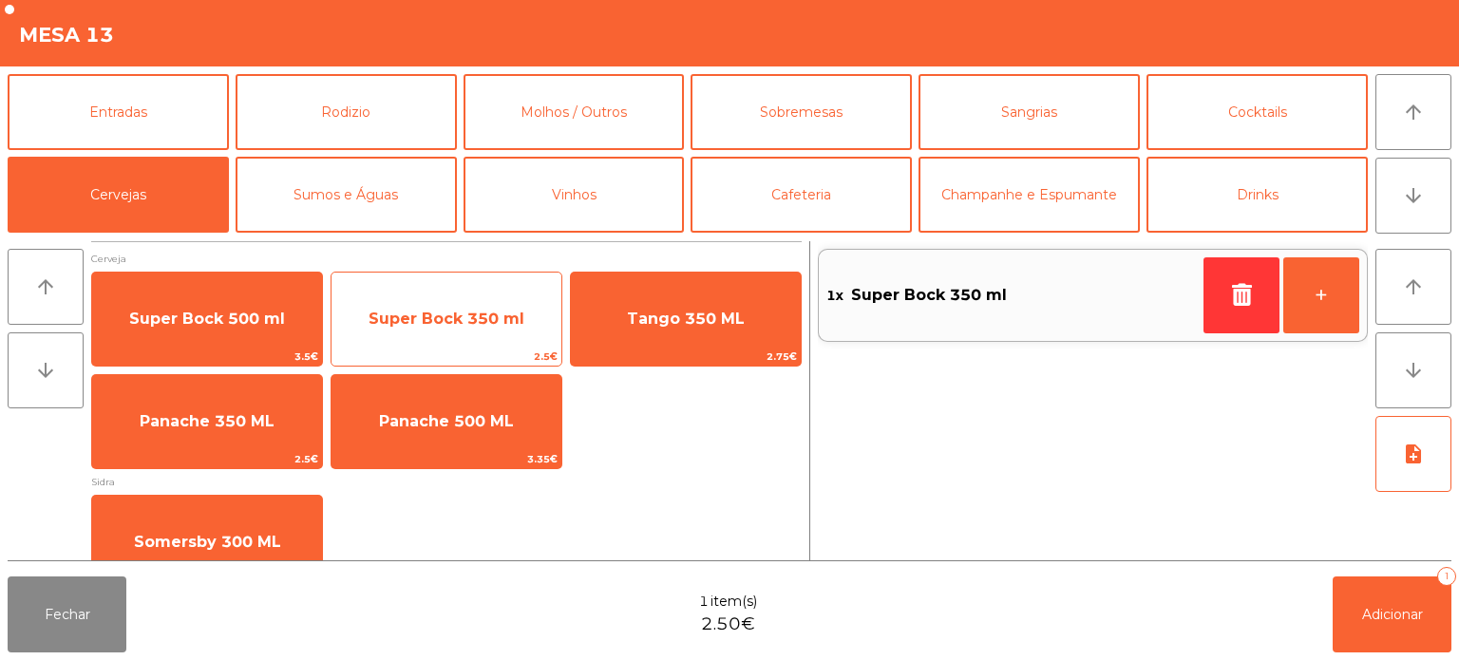
scroll to position [36, 0]
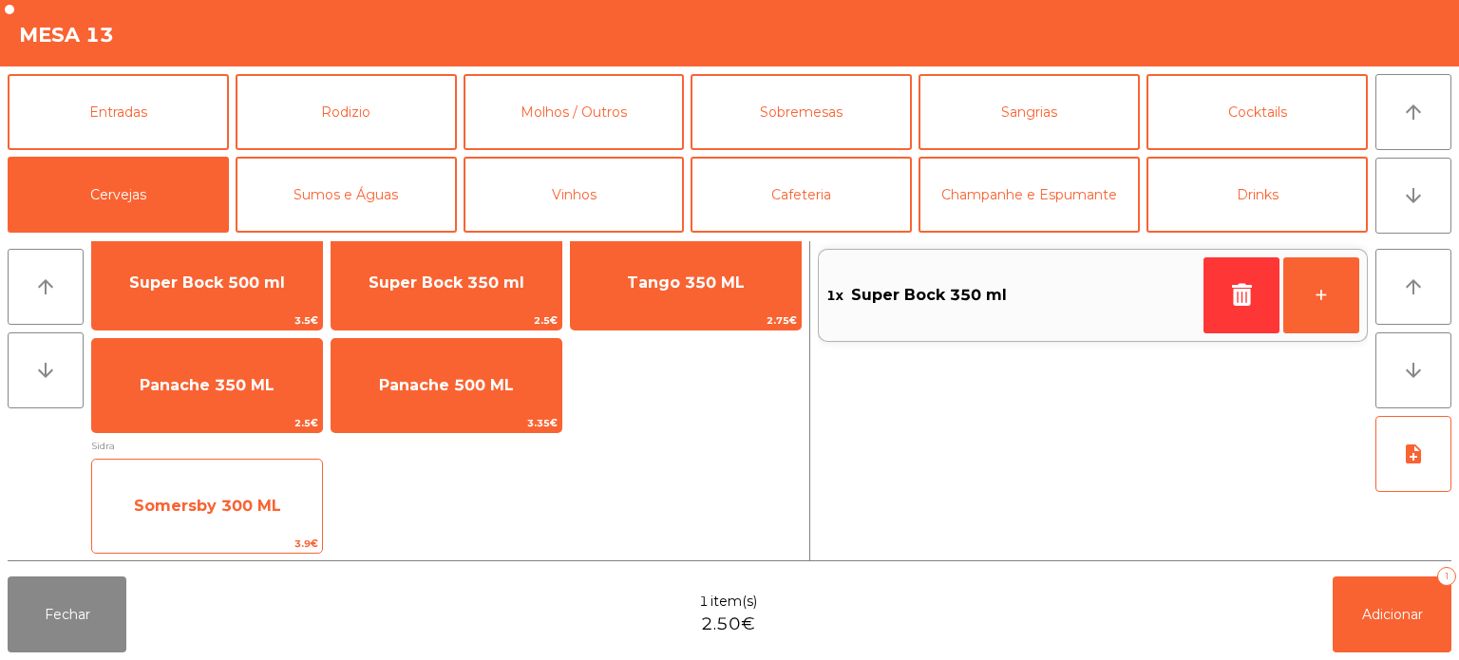
click at [231, 502] on span "Somersby 300 ML" at bounding box center [207, 506] width 147 height 18
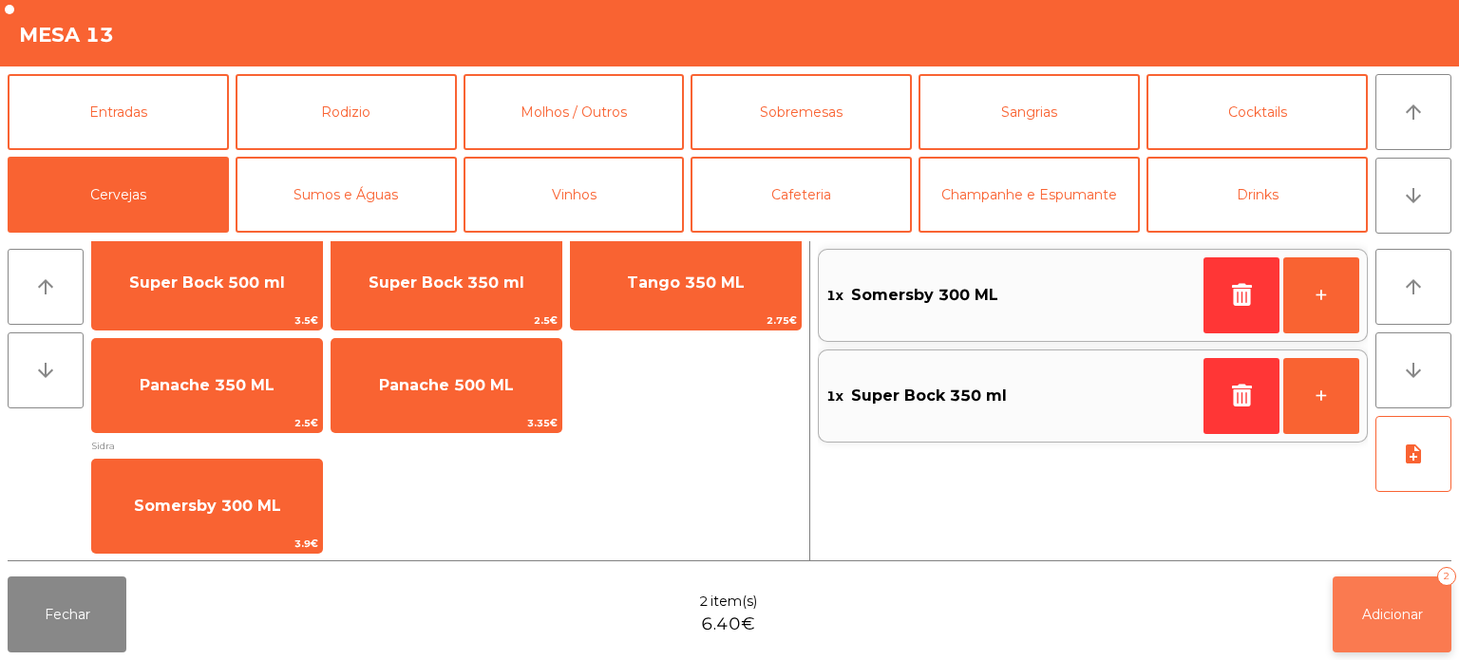
click at [1374, 613] on span "Adicionar" at bounding box center [1392, 614] width 61 height 17
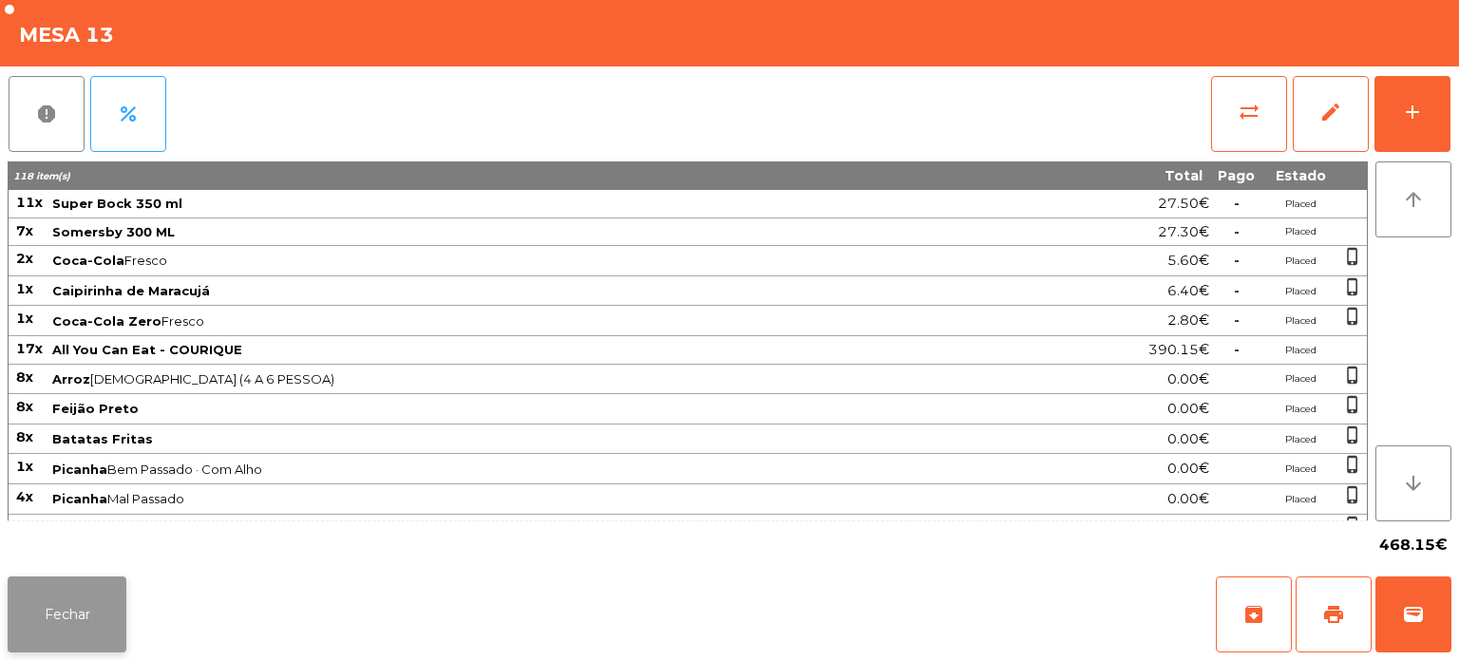
click at [65, 619] on button "Fechar" at bounding box center [67, 615] width 119 height 76
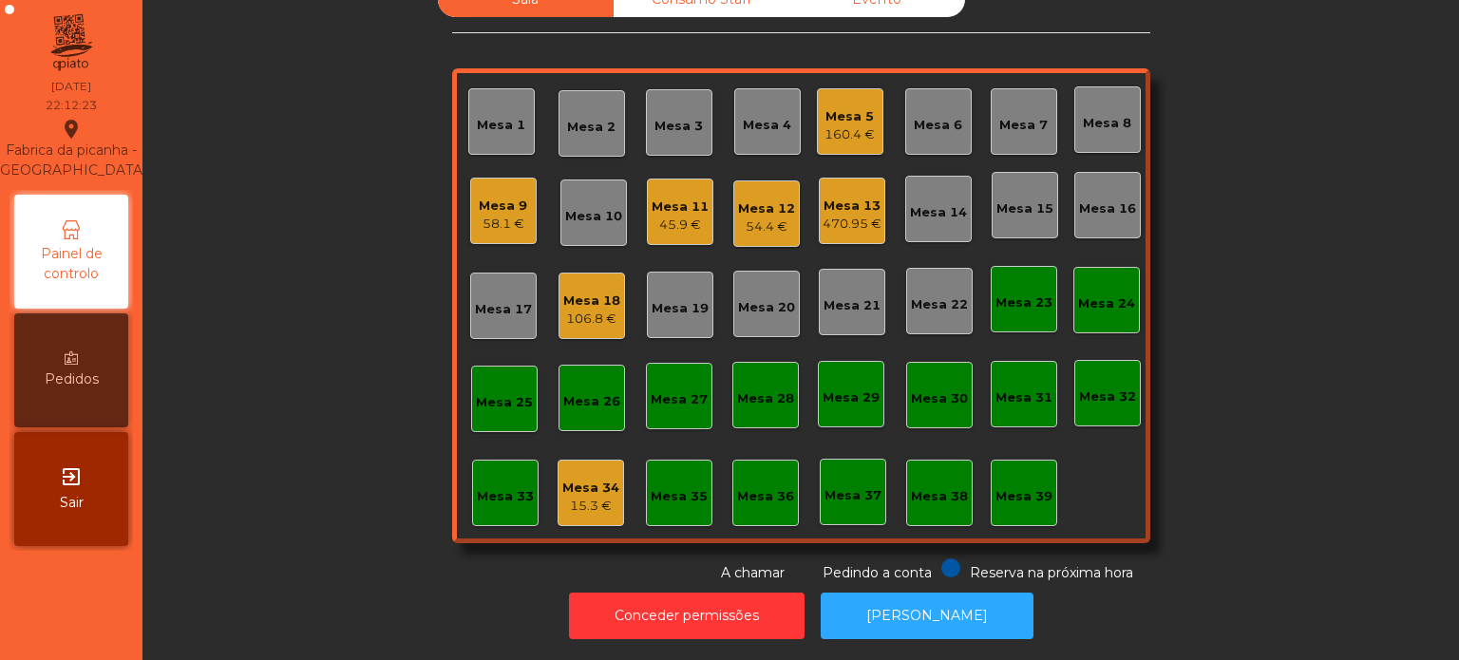
click at [851, 100] on div "Mesa 5 160.4 €" at bounding box center [850, 122] width 50 height 45
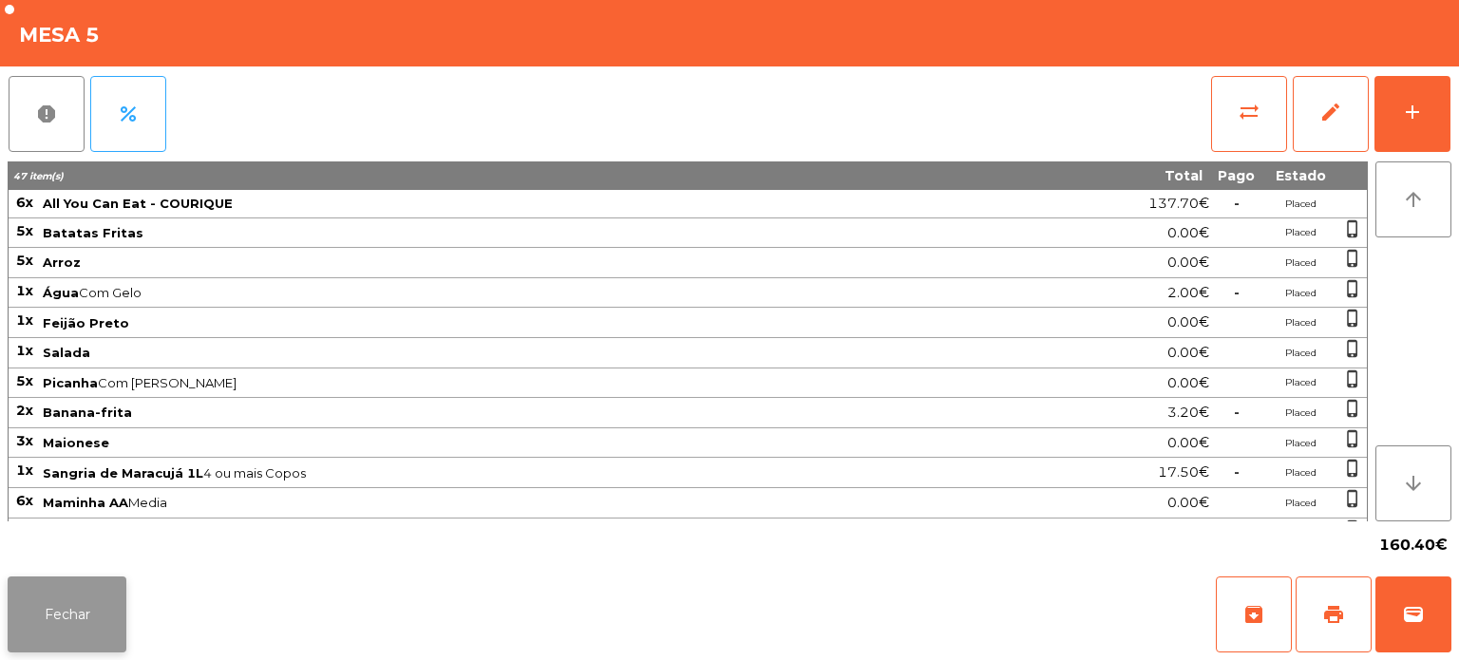
click at [74, 628] on button "Fechar" at bounding box center [67, 615] width 119 height 76
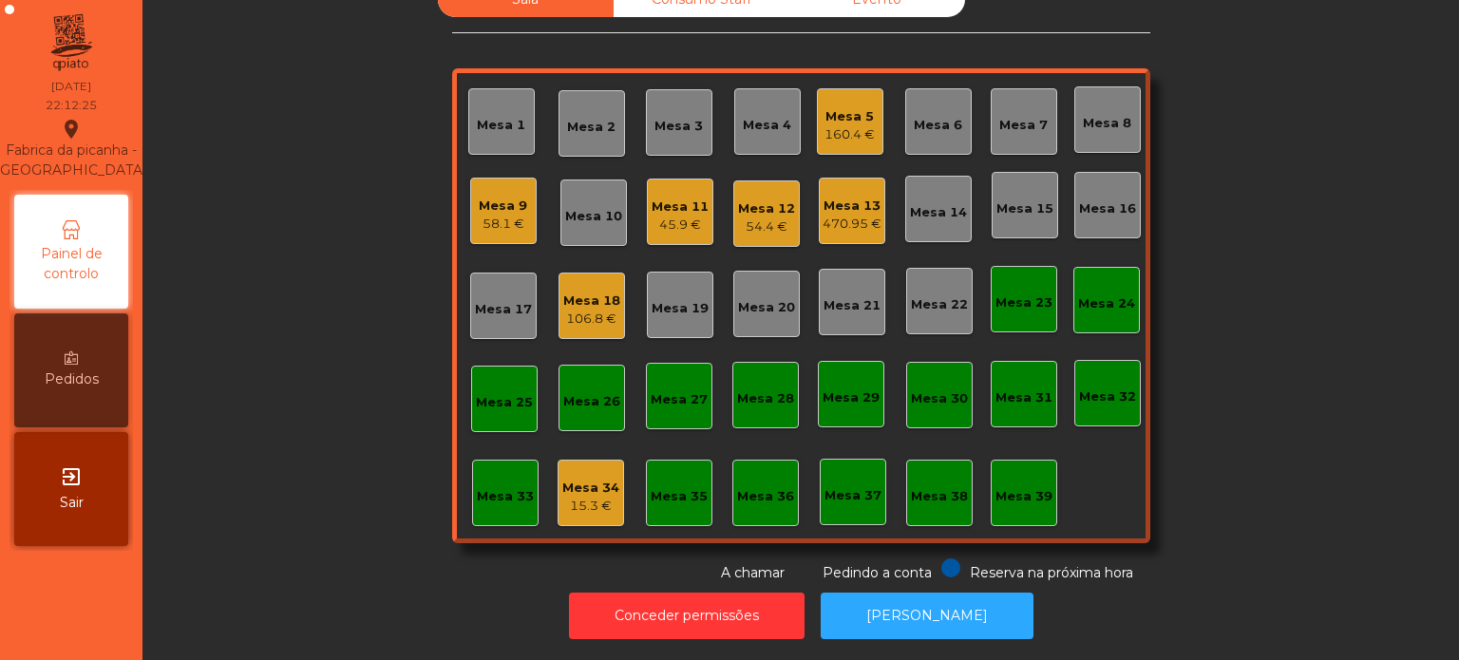
click at [844, 215] on div "470.95 €" at bounding box center [852, 224] width 59 height 19
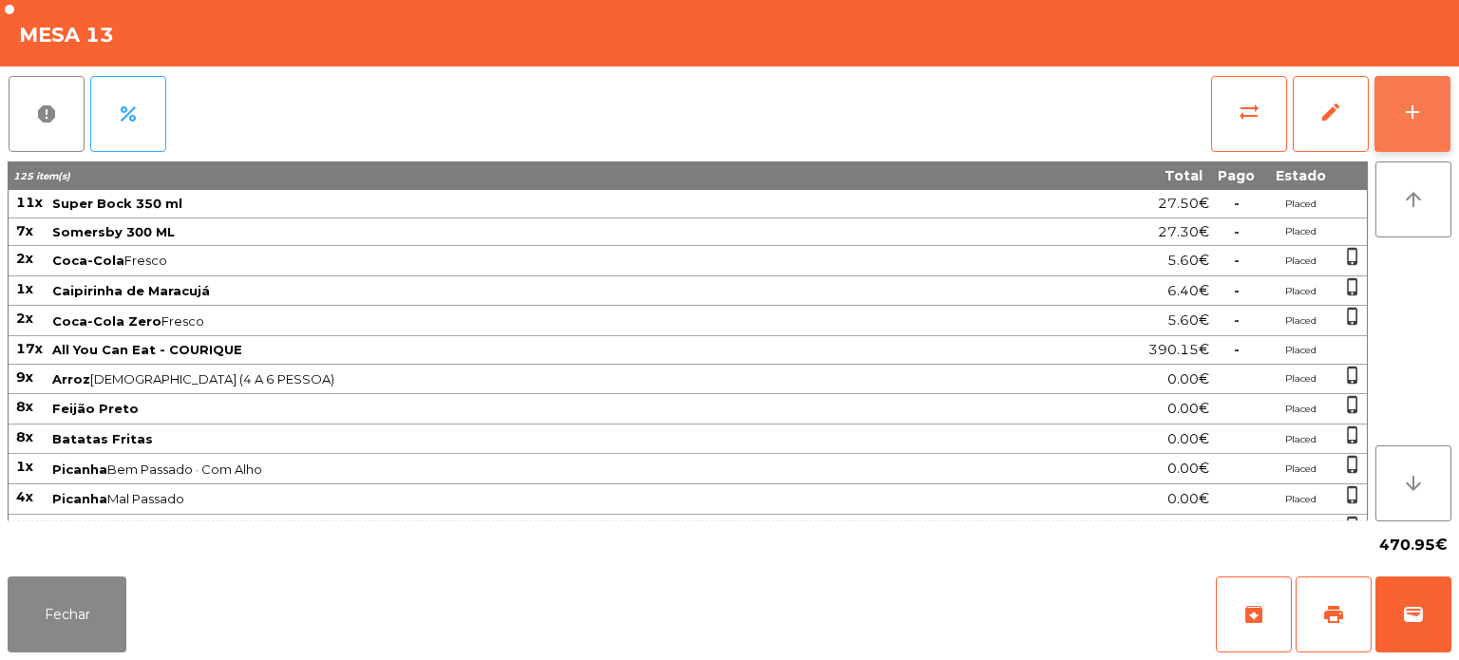
click at [1423, 129] on button "add" at bounding box center [1413, 114] width 76 height 76
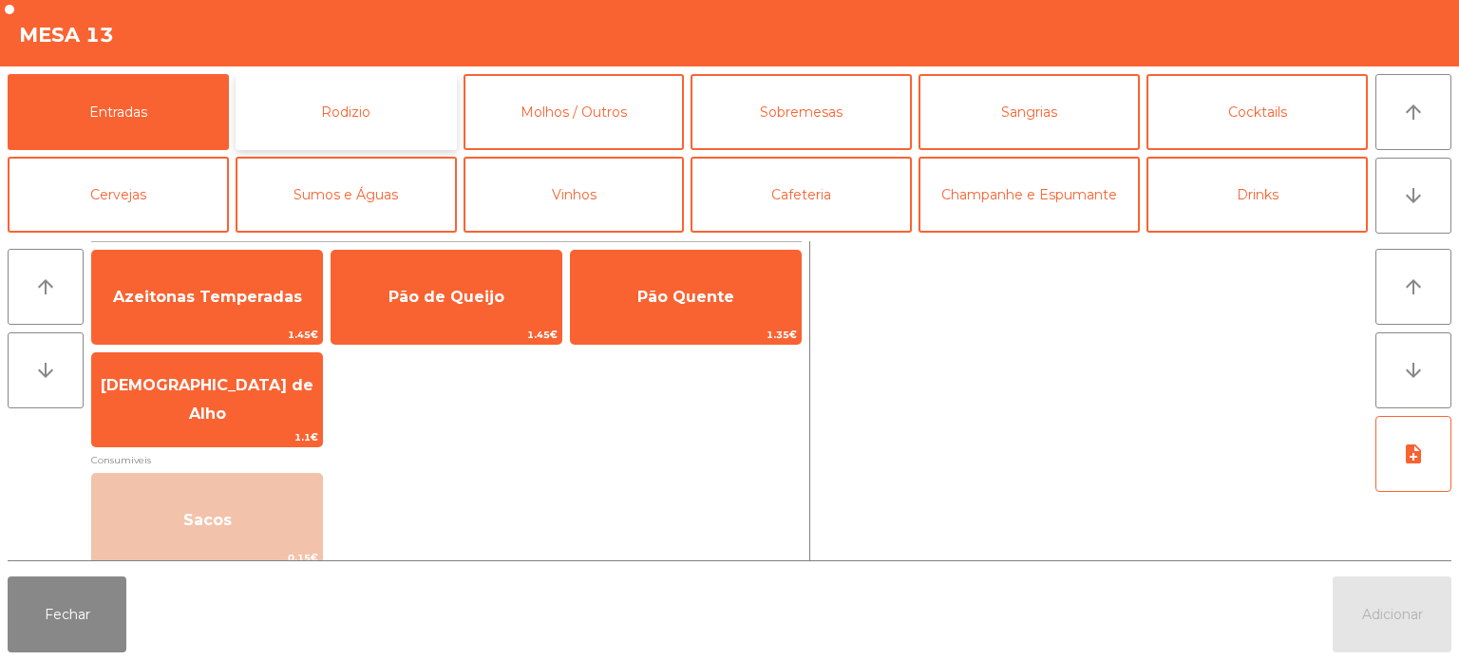
click at [384, 136] on button "Rodizio" at bounding box center [346, 112] width 221 height 76
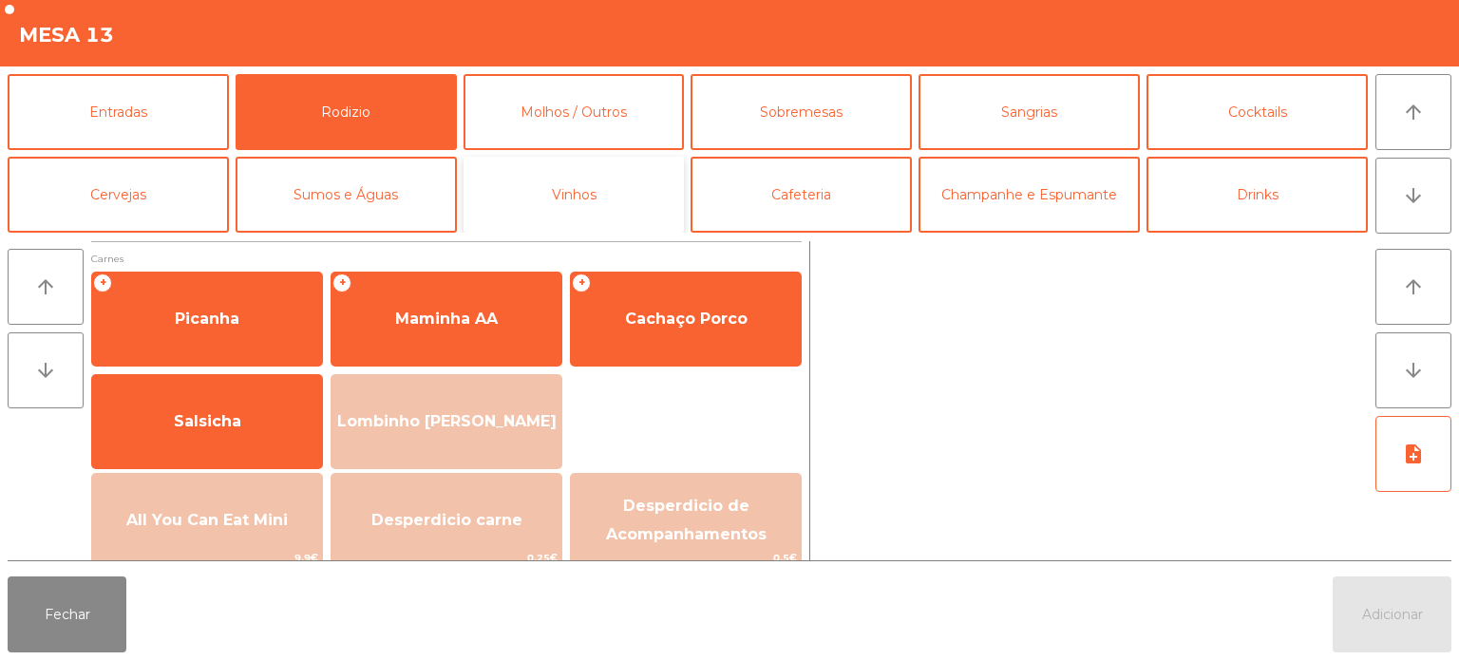
click at [465, 190] on button "Vinhos" at bounding box center [574, 195] width 221 height 76
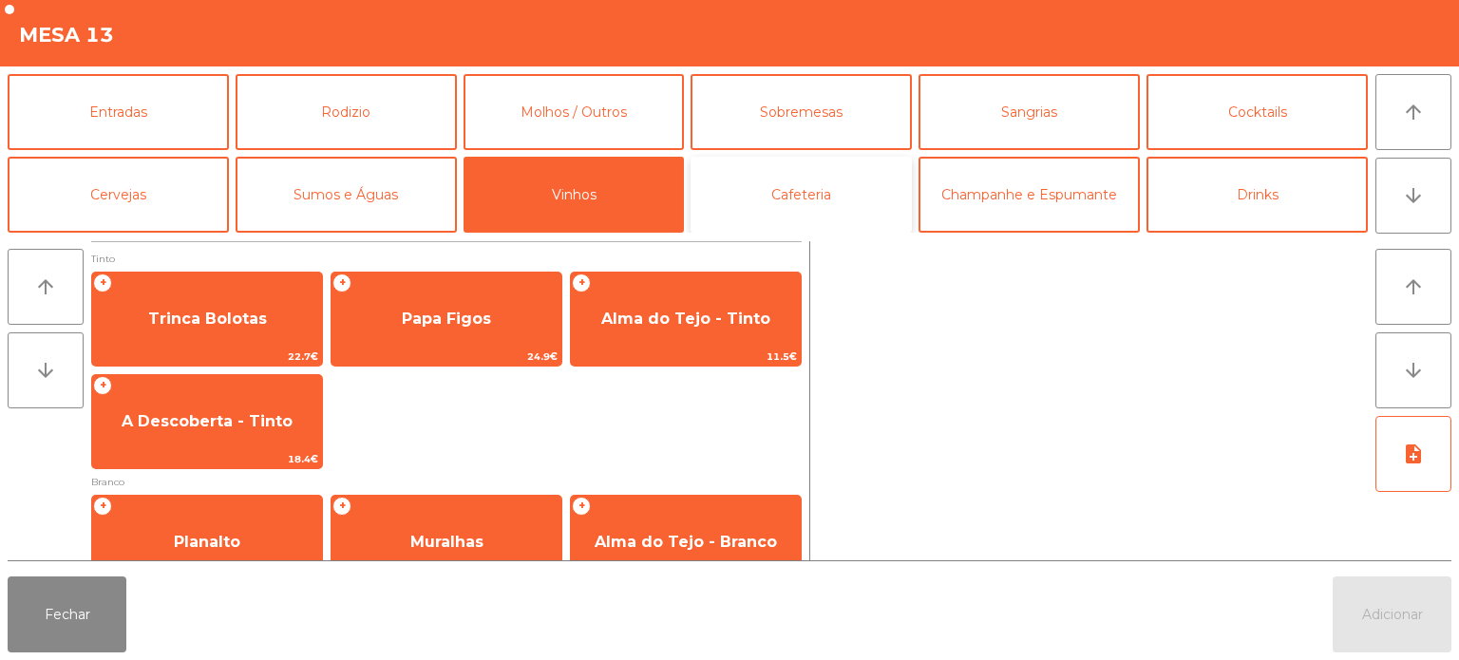
click at [698, 166] on button "Cafeteria" at bounding box center [801, 195] width 221 height 76
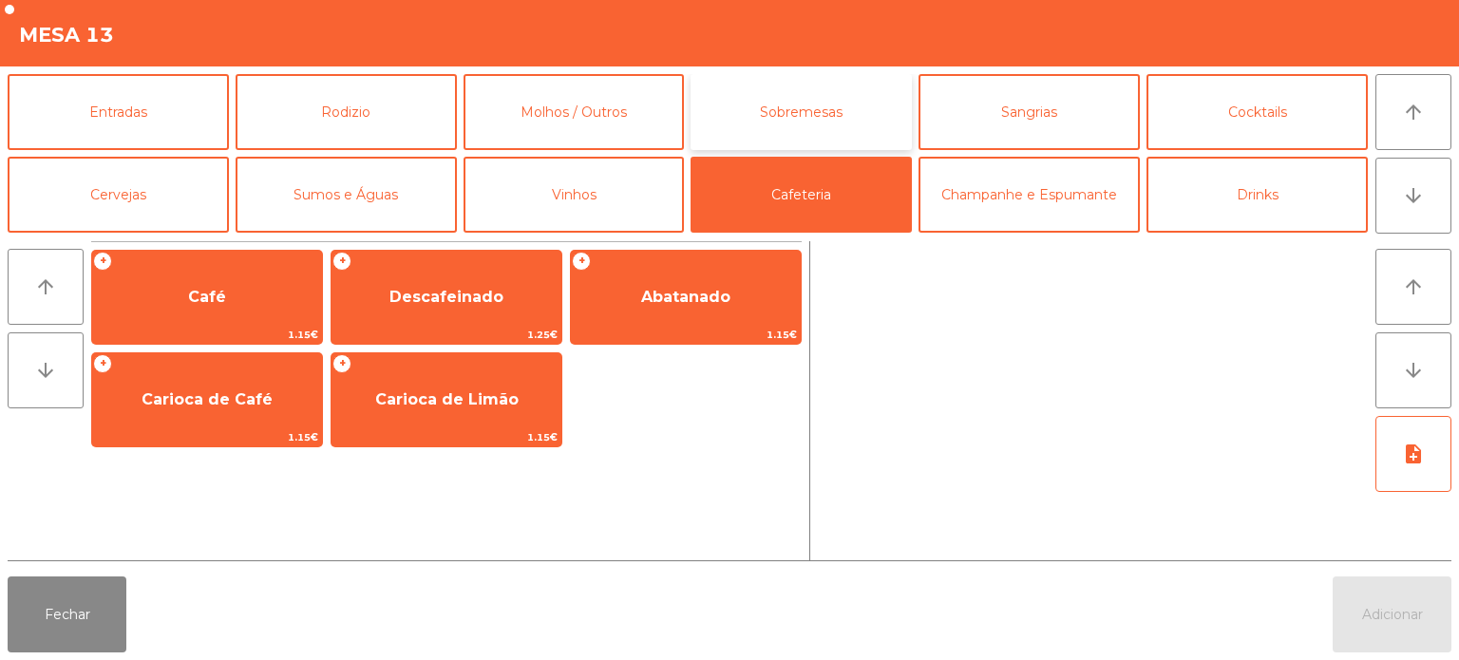
click at [869, 114] on button "Sobremesas" at bounding box center [801, 112] width 221 height 76
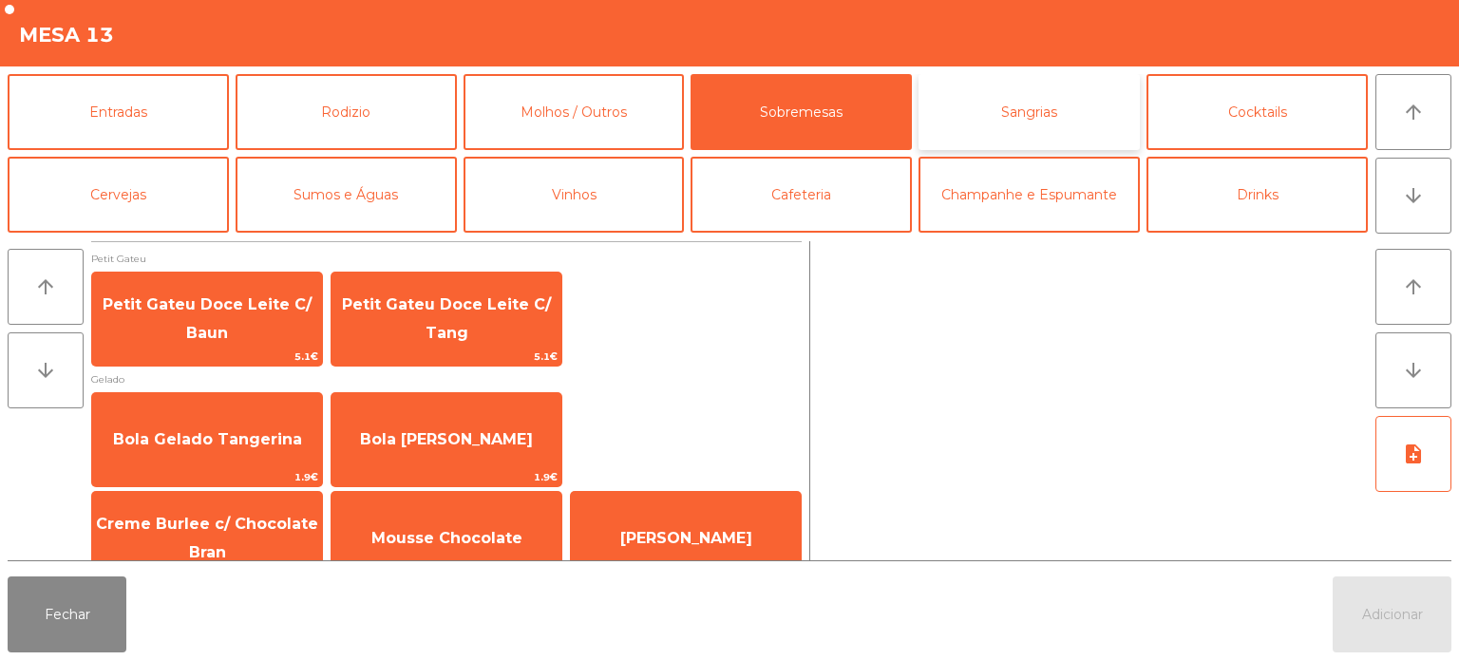
click at [1020, 112] on button "Sangrias" at bounding box center [1029, 112] width 221 height 76
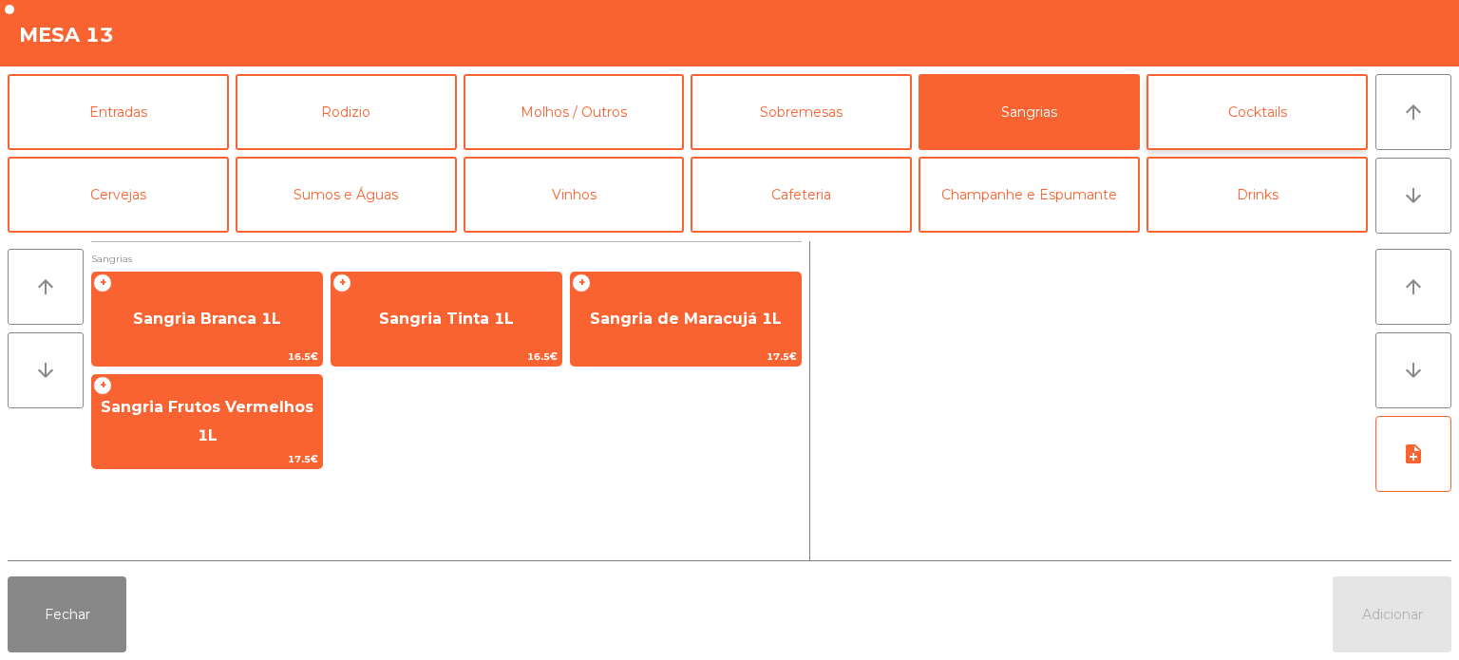
click at [1230, 103] on button "Cocktails" at bounding box center [1257, 112] width 221 height 76
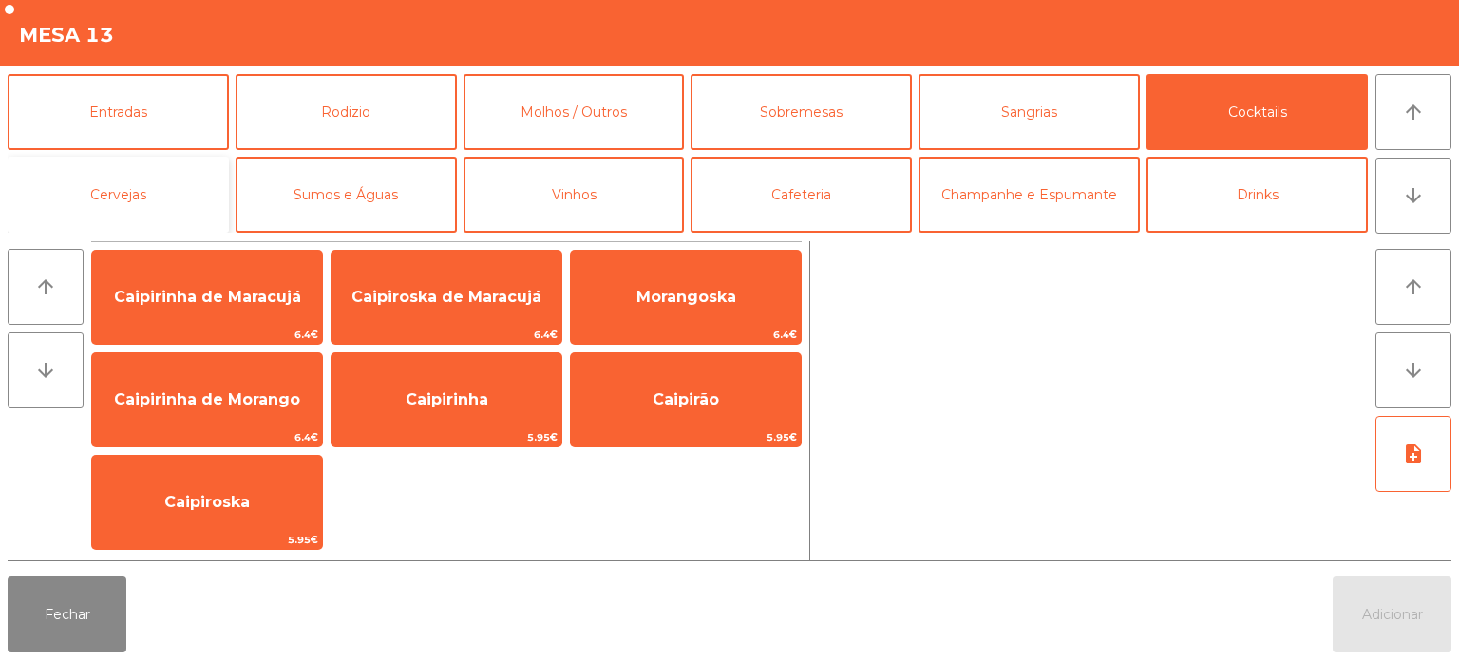
click at [147, 195] on button "Cervejas" at bounding box center [118, 195] width 221 height 76
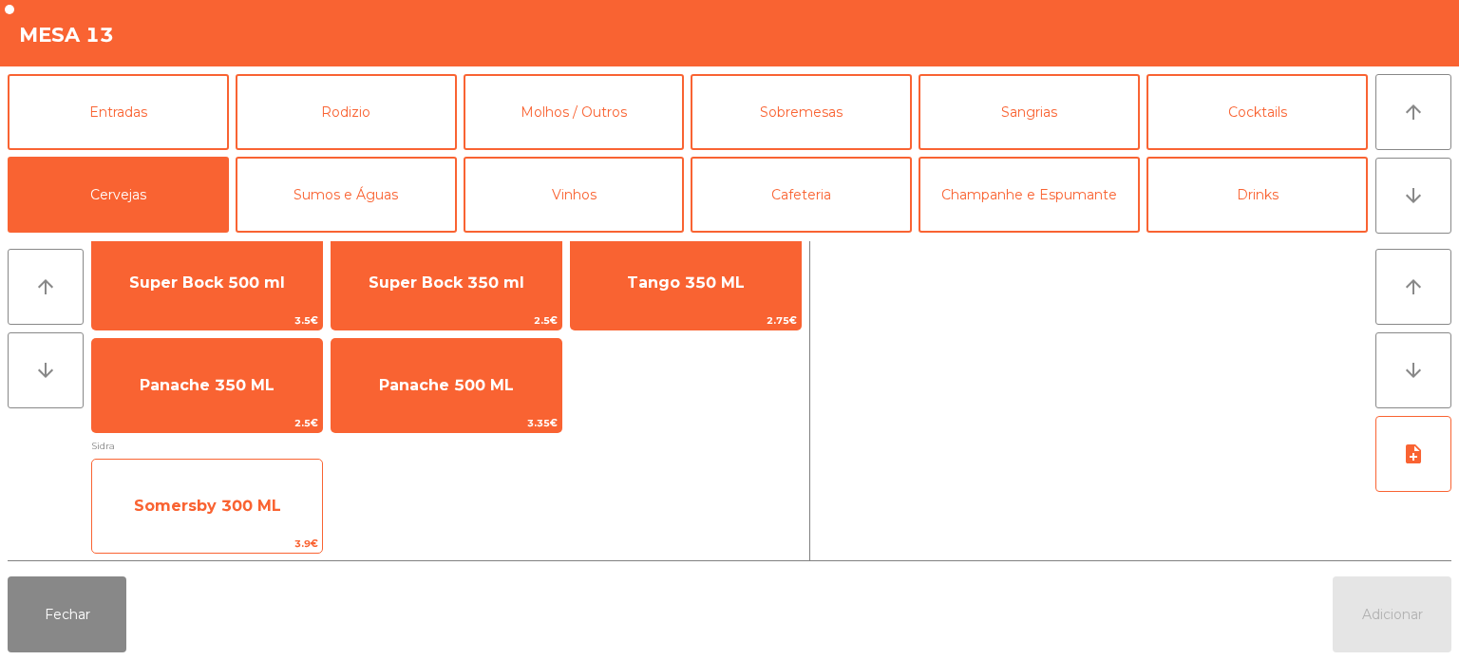
click at [236, 486] on span "Somersby 300 ML" at bounding box center [207, 506] width 230 height 51
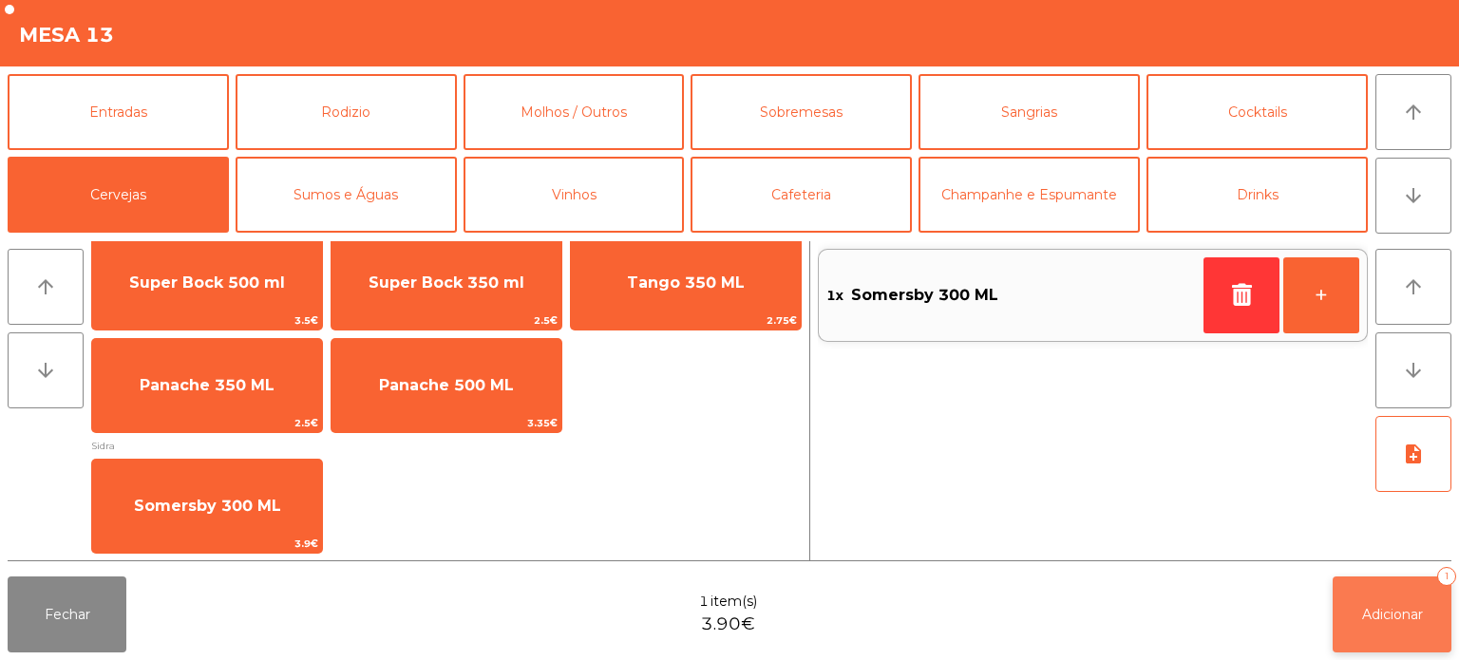
click at [1413, 598] on button "Adicionar 1" at bounding box center [1392, 615] width 119 height 76
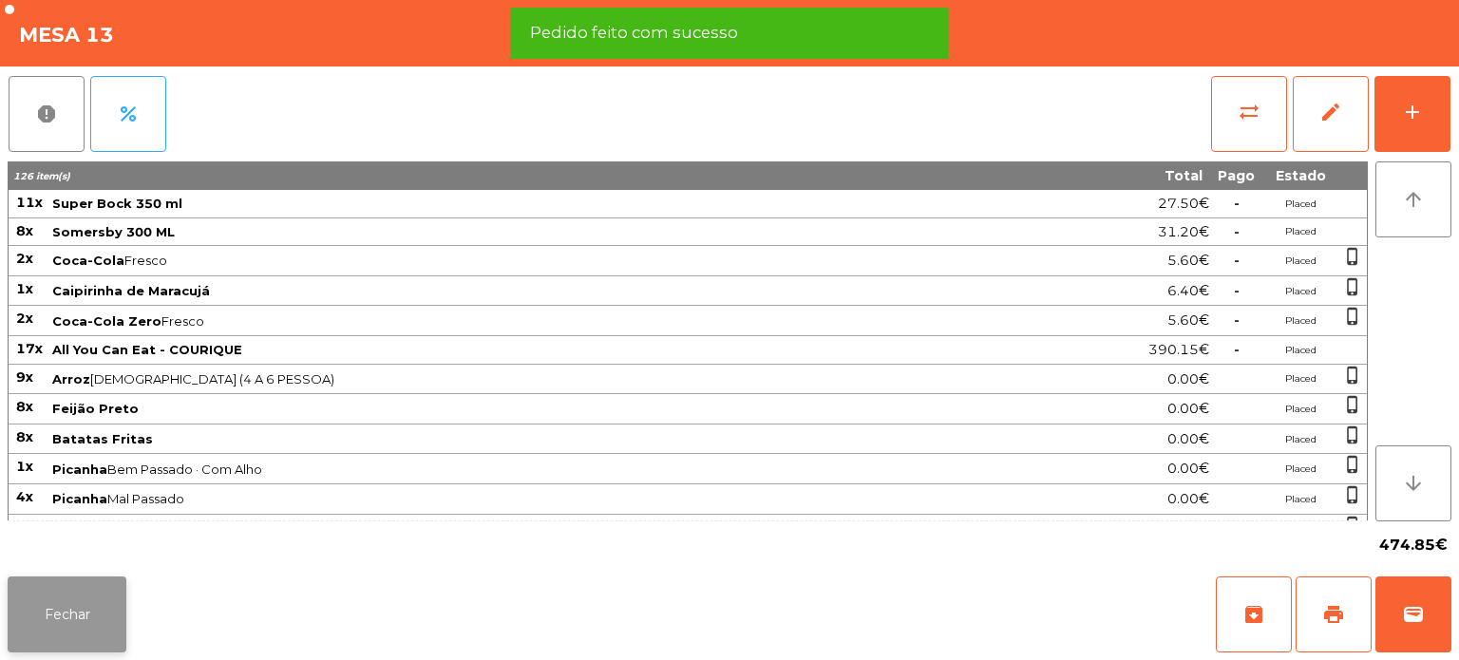
click at [83, 599] on button "Fechar" at bounding box center [67, 615] width 119 height 76
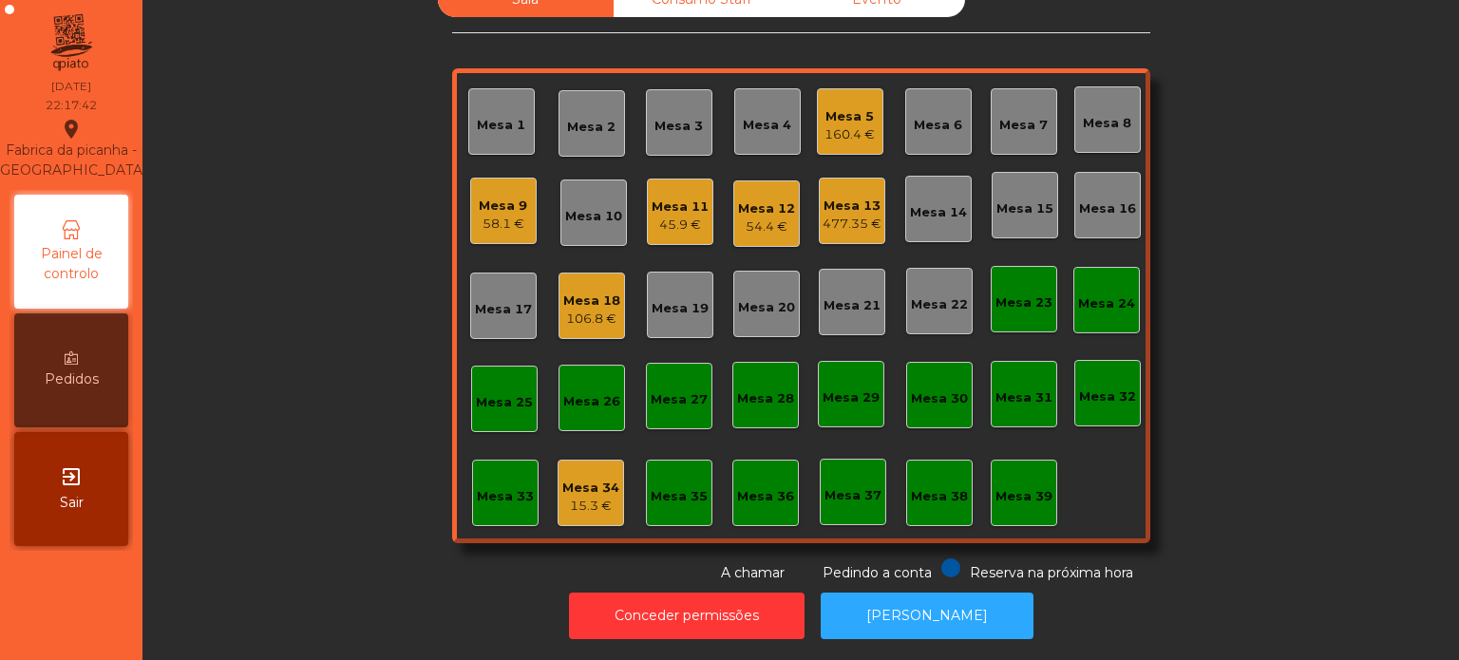
click at [470, 178] on div "Mesa 9 58.1 €" at bounding box center [503, 211] width 67 height 67
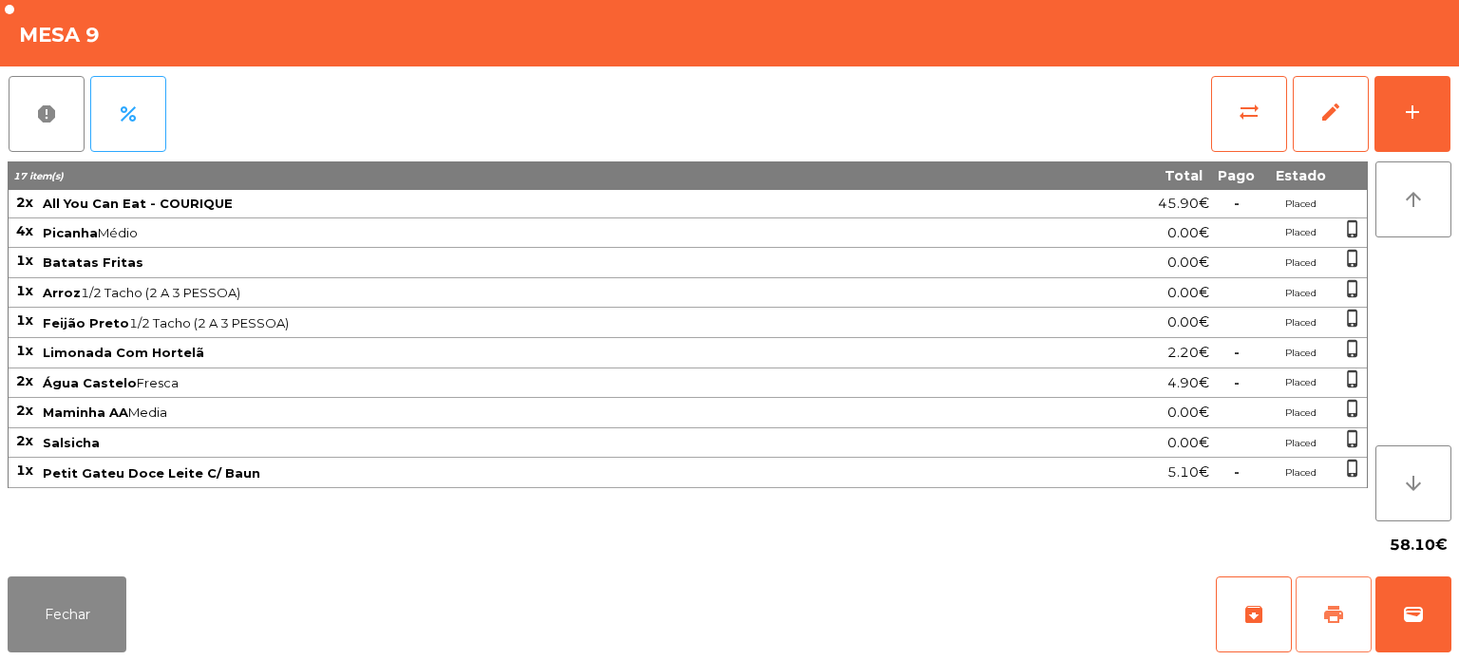
click at [1342, 626] on button "print" at bounding box center [1334, 615] width 76 height 76
click at [116, 601] on button "Fechar" at bounding box center [67, 615] width 119 height 76
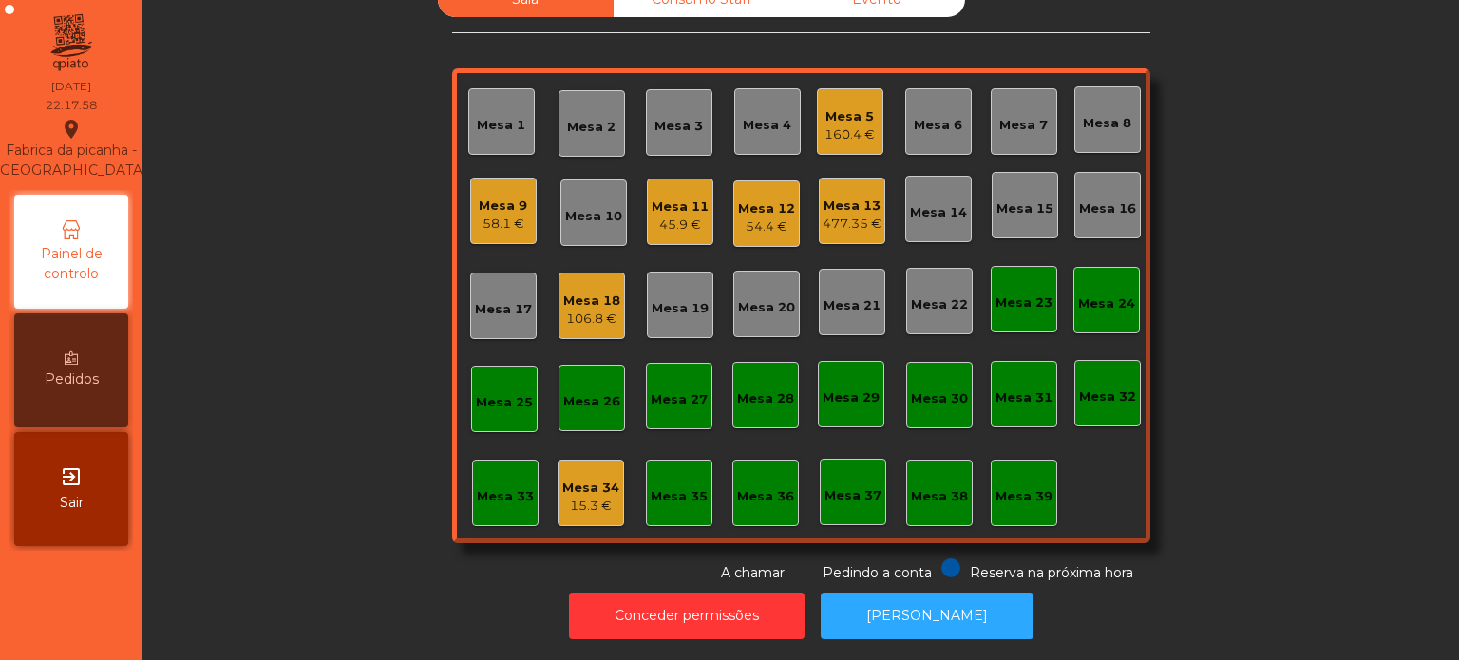
click at [502, 224] on div "Mesa 9 58.1 €" at bounding box center [503, 211] width 67 height 67
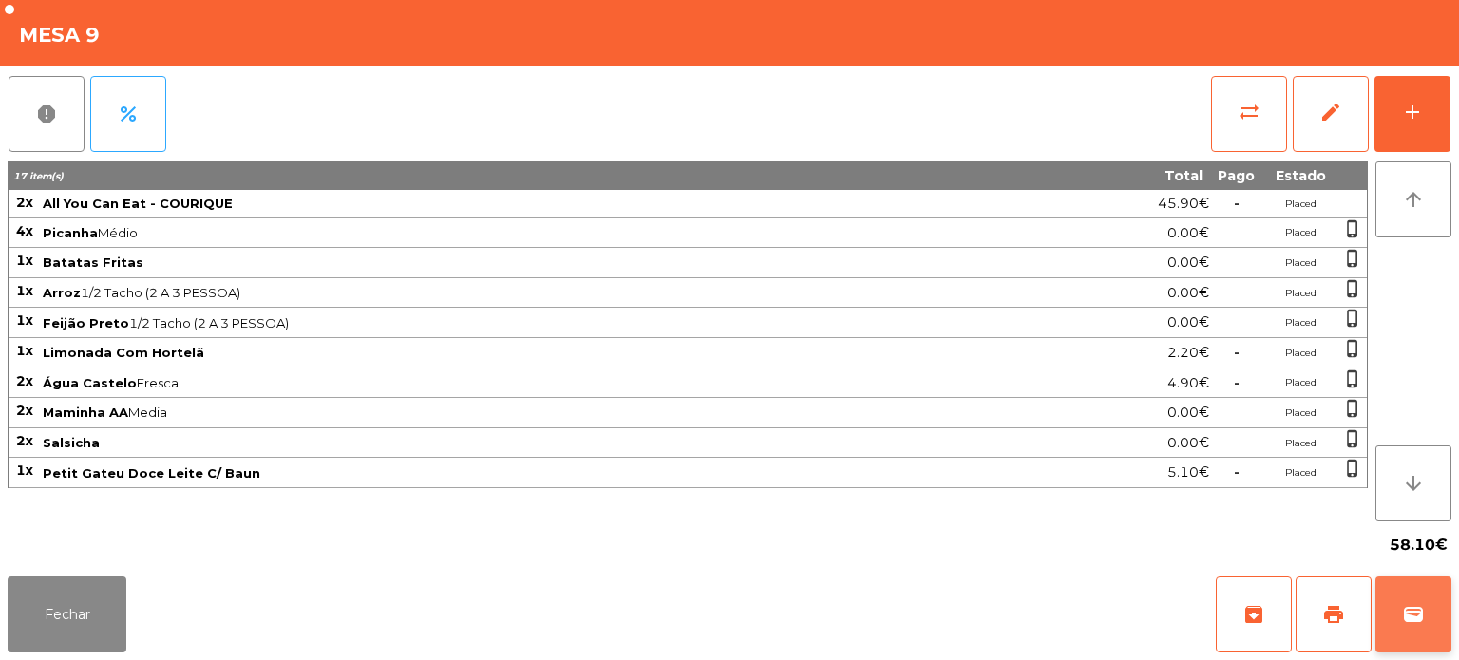
click at [1447, 638] on button "wallet" at bounding box center [1414, 615] width 76 height 76
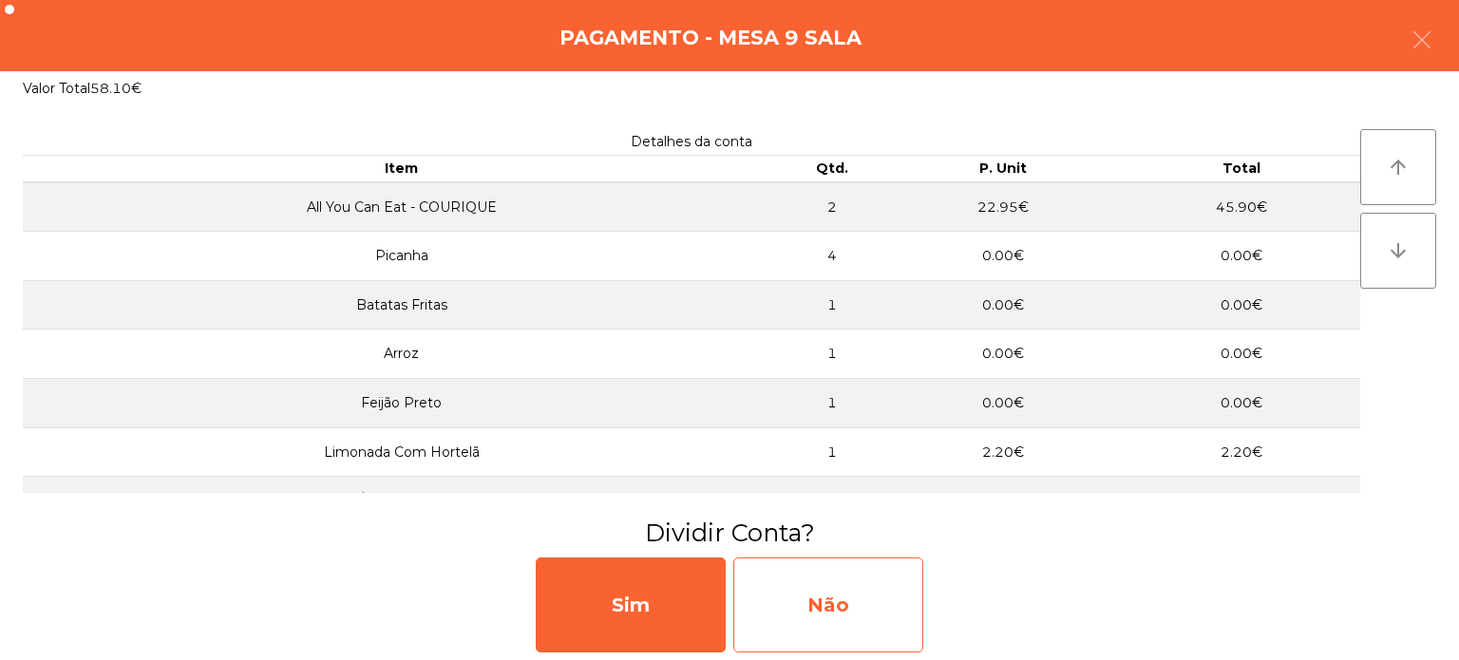
click at [839, 608] on div "Não" at bounding box center [828, 605] width 190 height 95
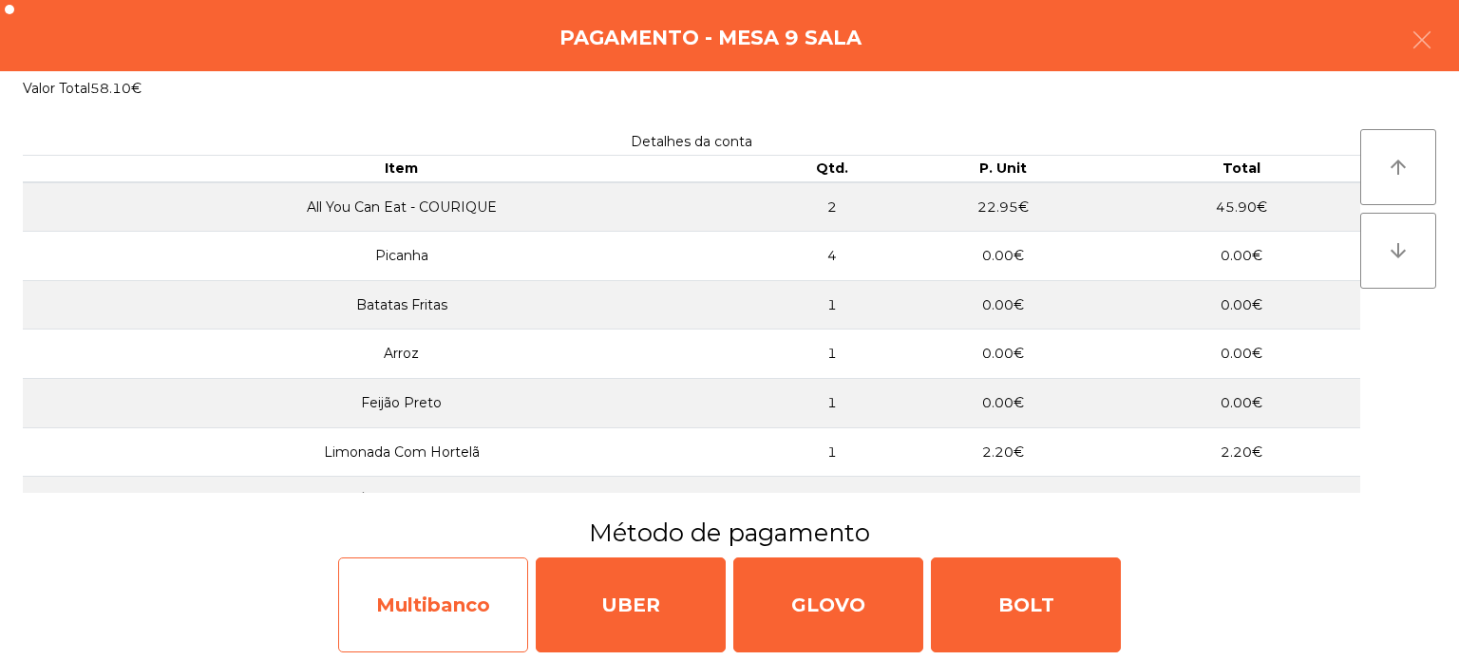
click at [452, 590] on div "Multibanco" at bounding box center [433, 605] width 190 height 95
select select "**"
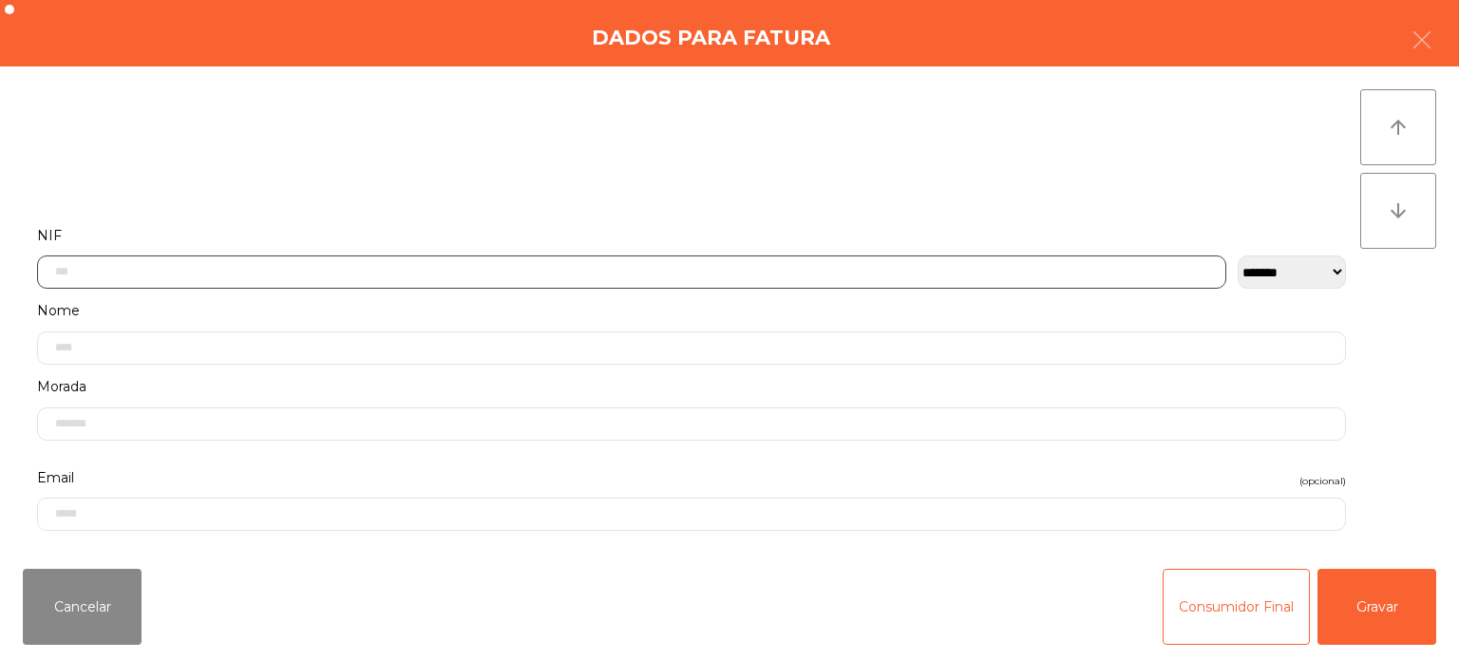
click at [733, 275] on input "text" at bounding box center [632, 272] width 1190 height 33
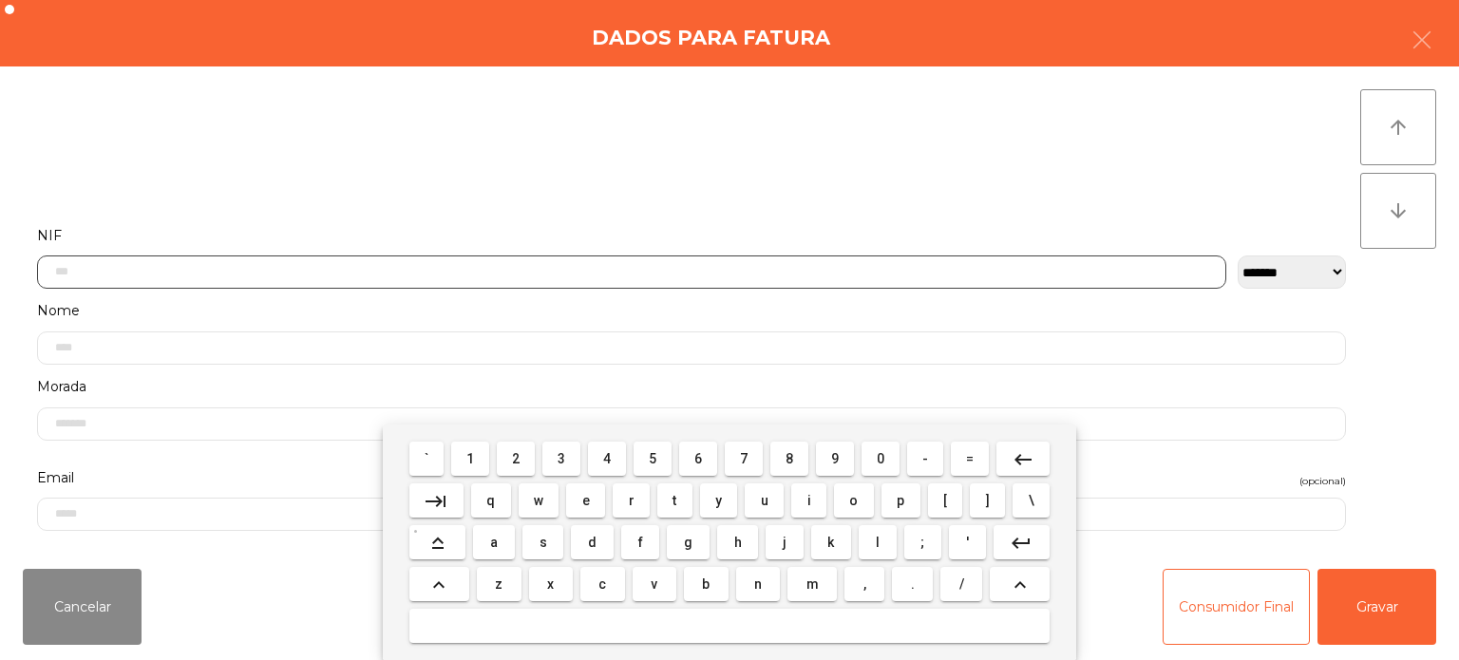
scroll to position [132, 0]
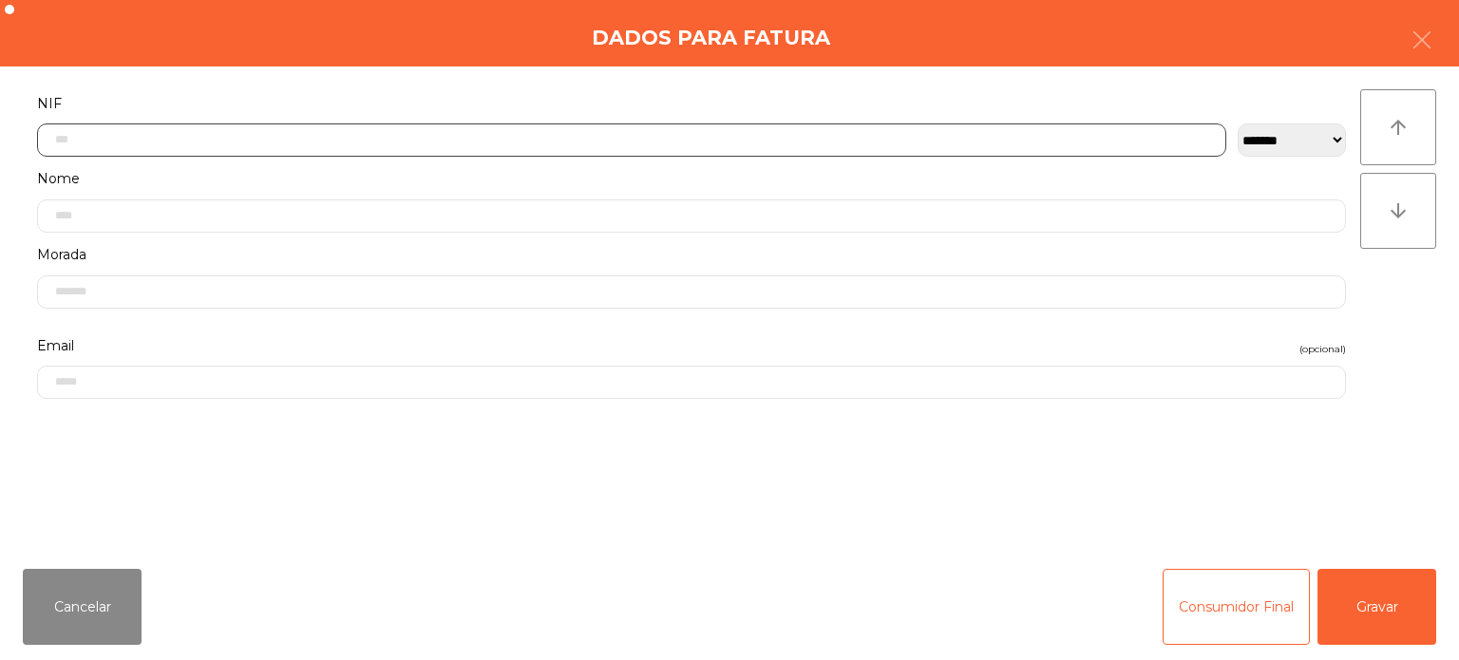
click at [719, 139] on input "text" at bounding box center [632, 140] width 1190 height 33
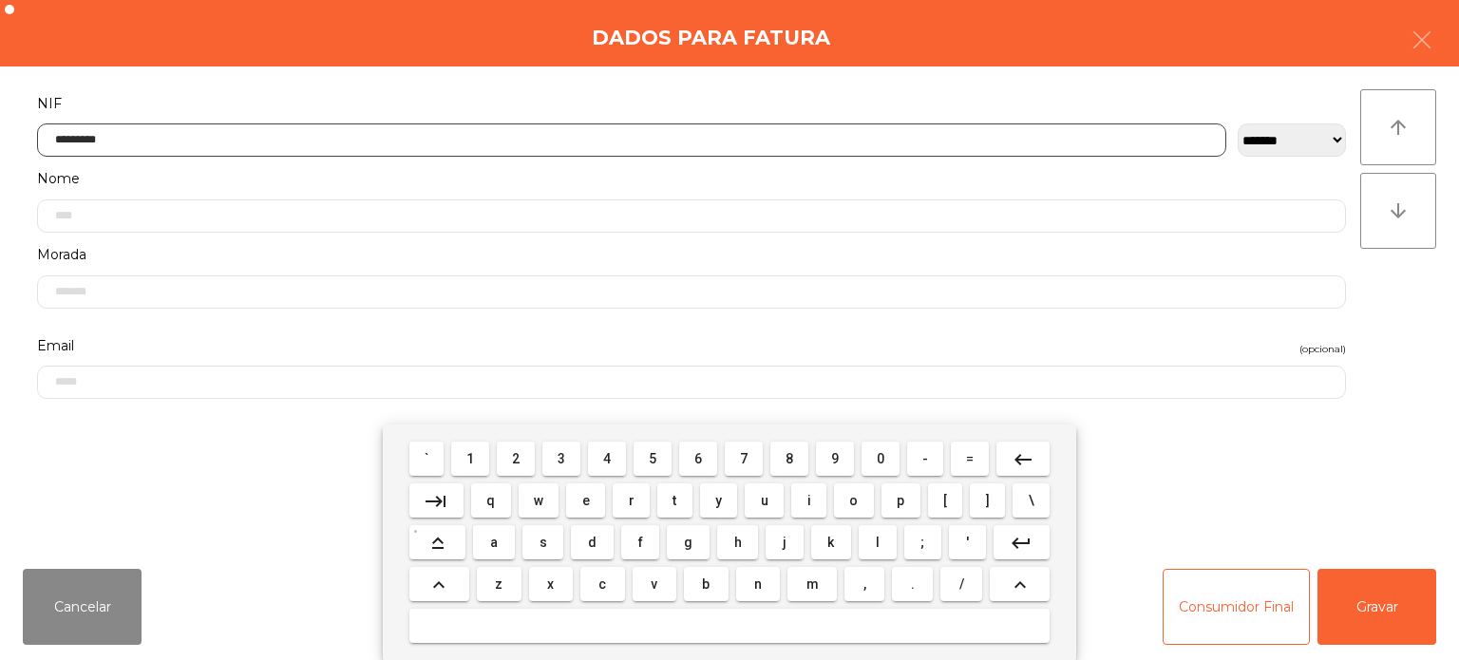
type input "*********"
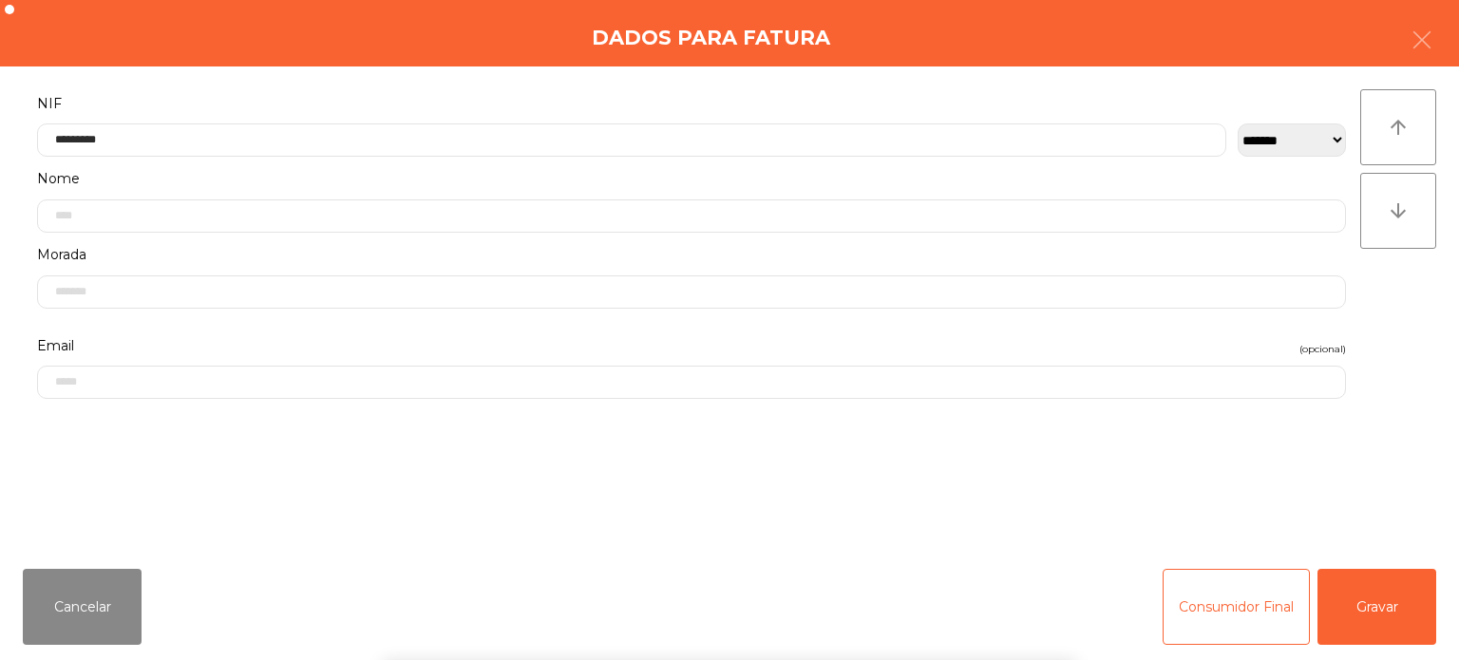
click at [1342, 593] on div "` 1 2 3 4 5 6 7 8 9 0 - = keyboard_backspace keyboard_tab q w e r t y u i o p […" at bounding box center [729, 543] width 1459 height 236
click at [1363, 594] on div "` 1 2 3 4 5 6 7 8 9 0 - = keyboard_backspace keyboard_tab q w e r t y u i o p […" at bounding box center [729, 543] width 1459 height 236
click at [1380, 615] on button "Gravar" at bounding box center [1377, 607] width 119 height 76
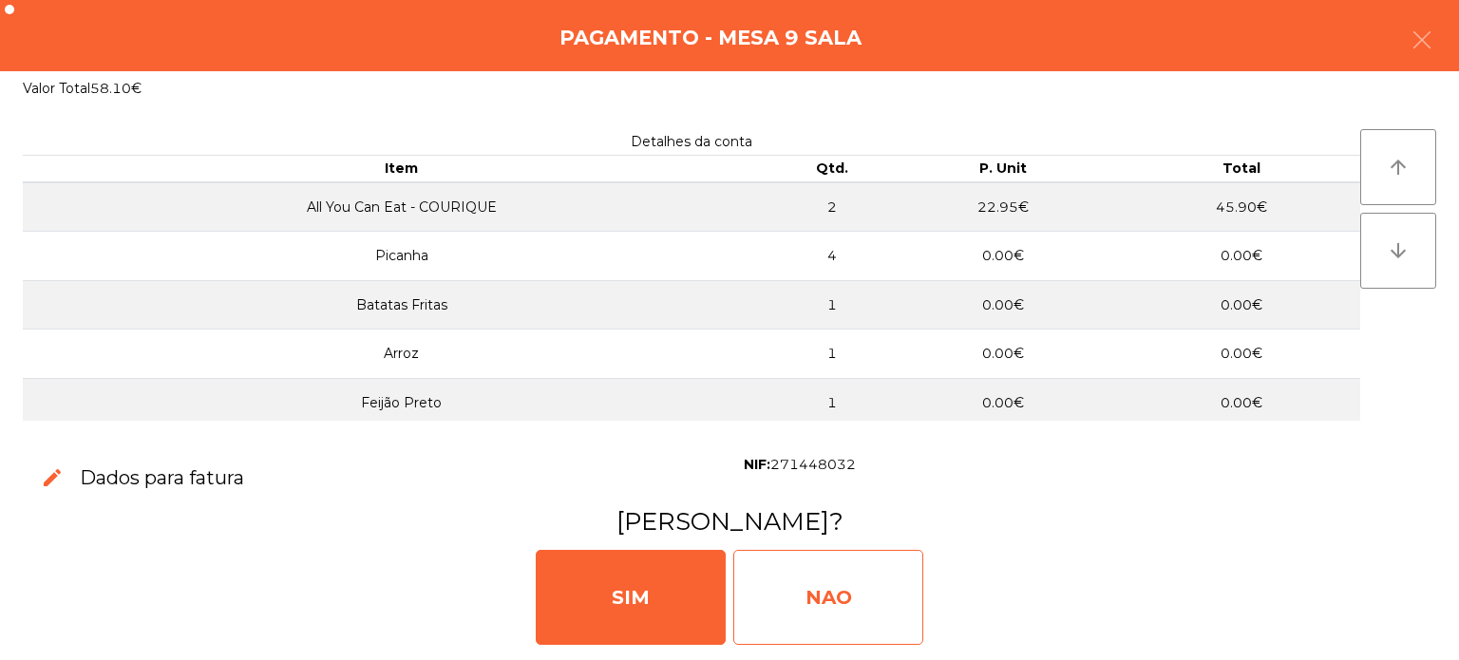
click at [830, 578] on div "NAO" at bounding box center [828, 597] width 190 height 95
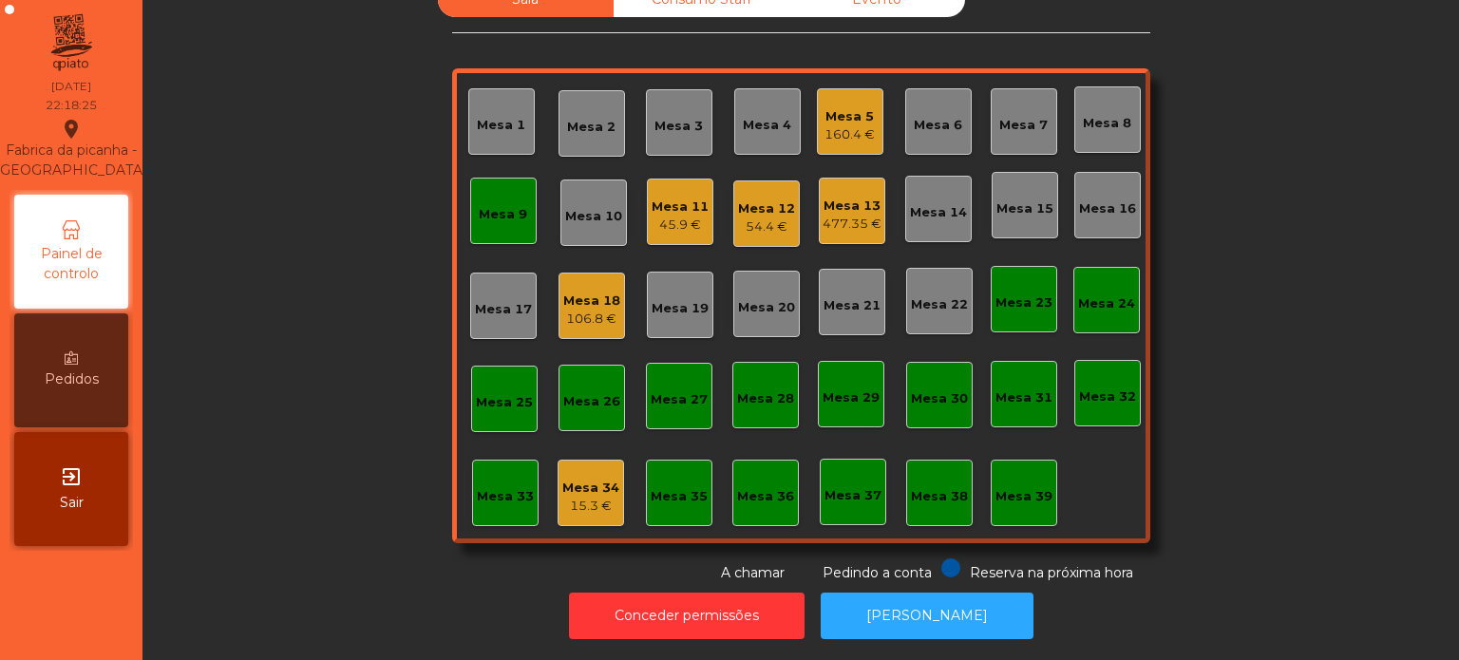
click at [483, 217] on div "Mesa 9" at bounding box center [503, 211] width 67 height 67
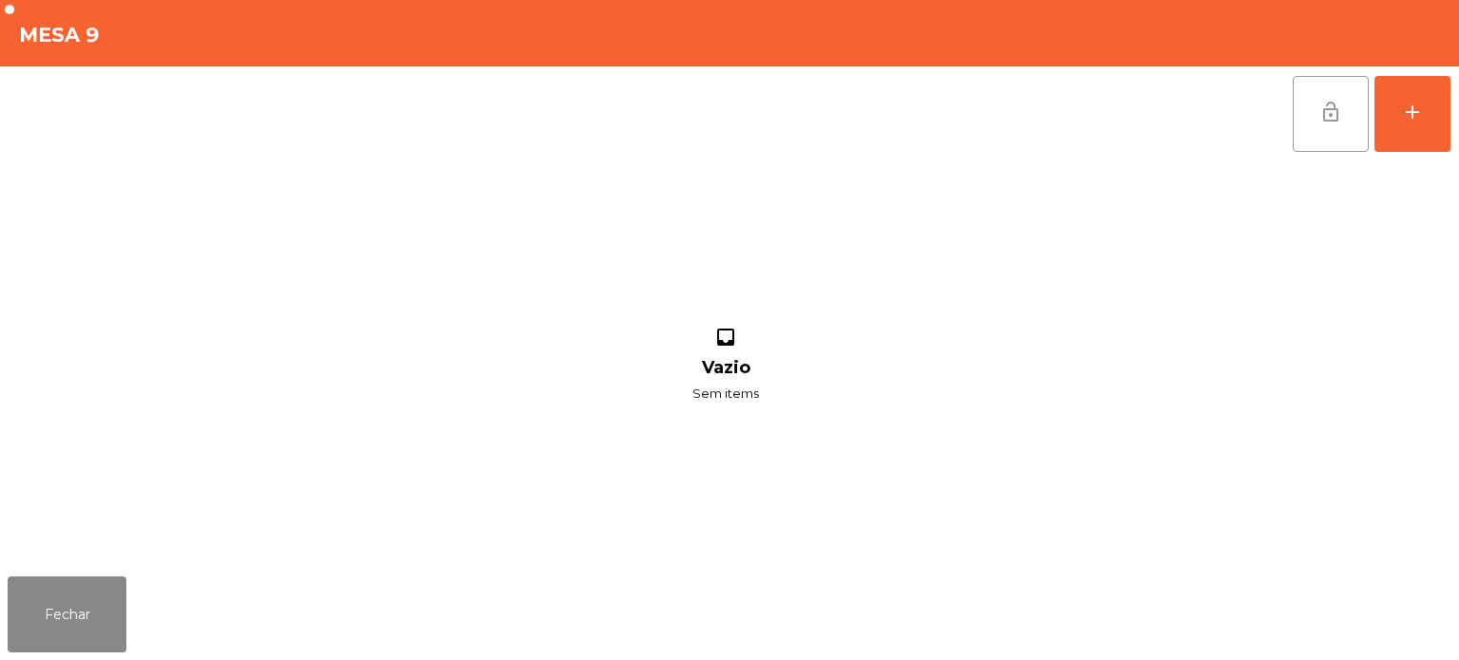
click at [1343, 137] on button "lock_open" at bounding box center [1331, 114] width 76 height 76
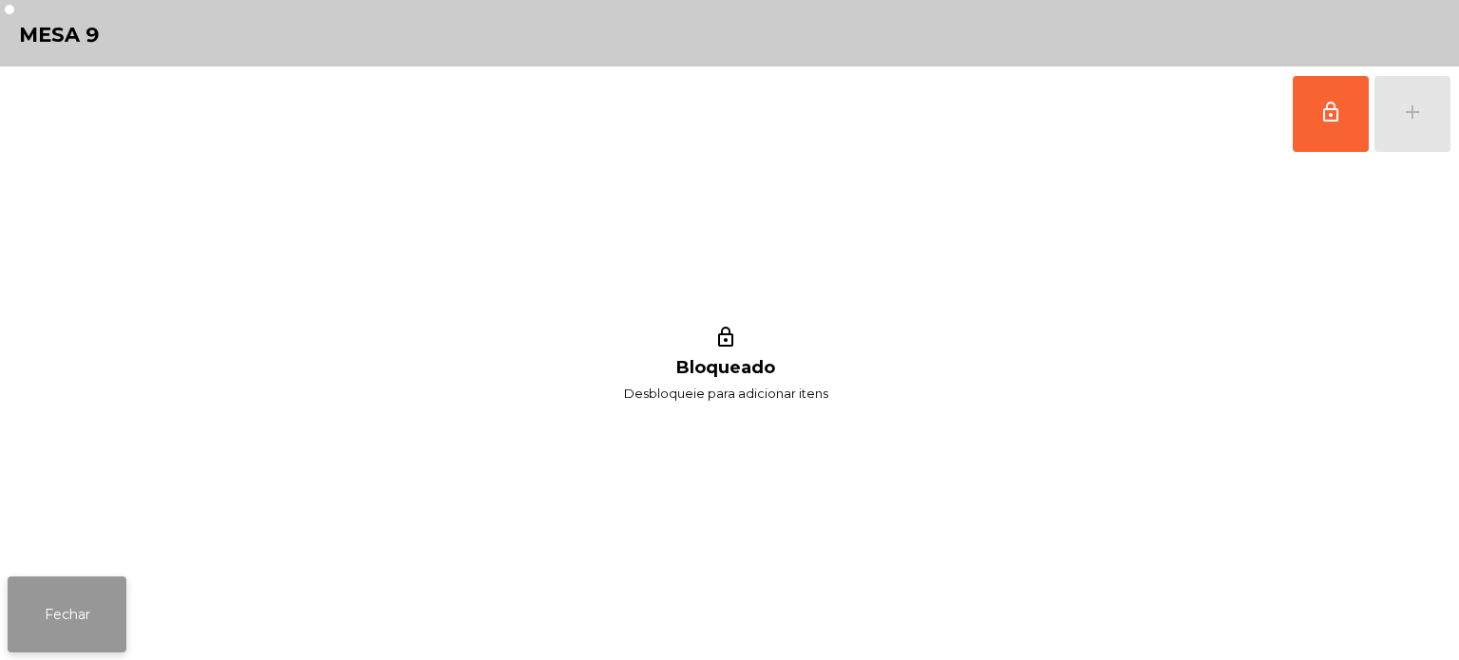
click at [72, 595] on button "Fechar" at bounding box center [67, 615] width 119 height 76
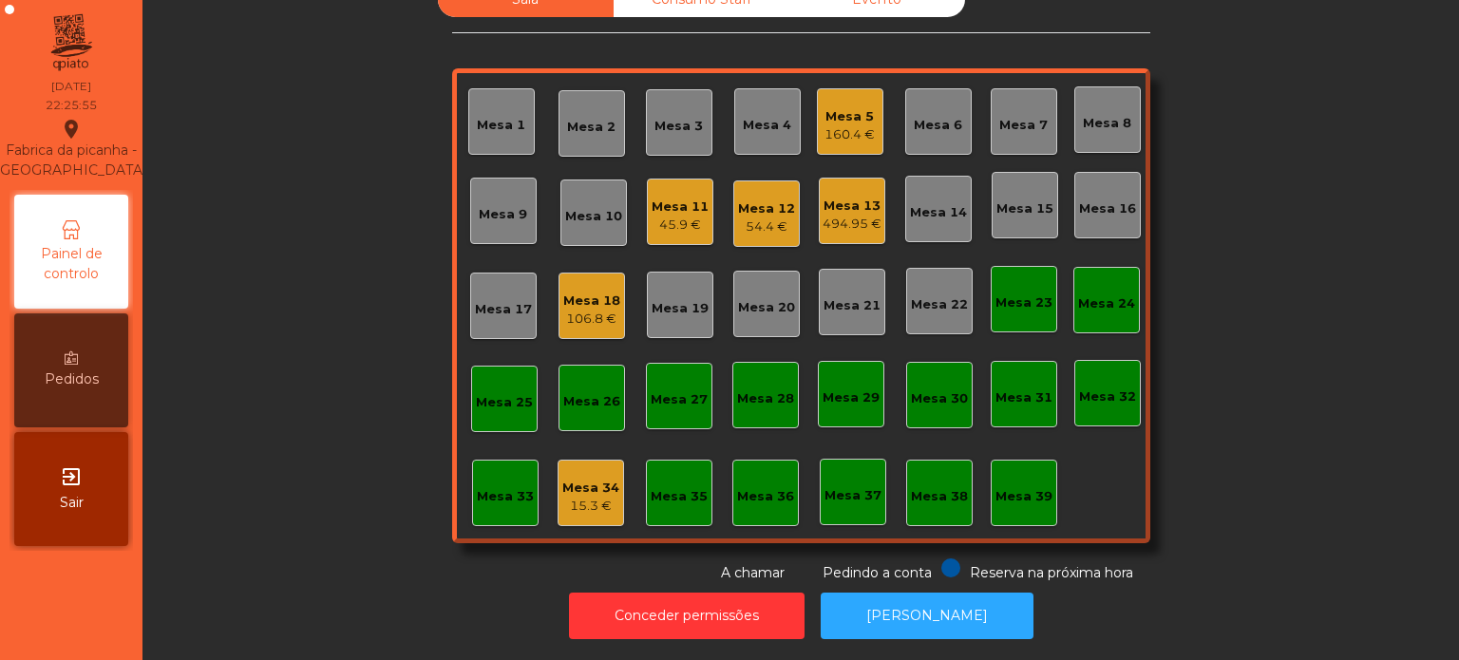
click at [847, 215] on div "494.95 €" at bounding box center [852, 224] width 59 height 19
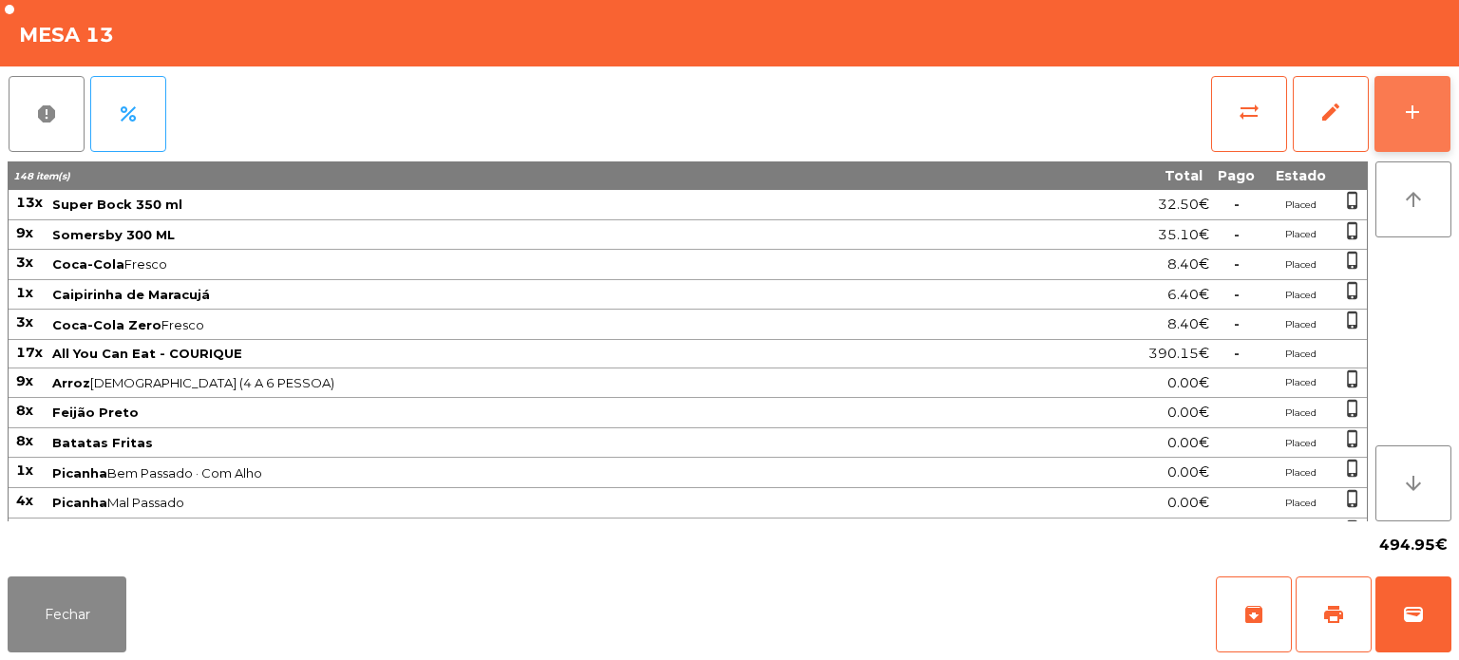
click at [1429, 112] on button "add" at bounding box center [1413, 114] width 76 height 76
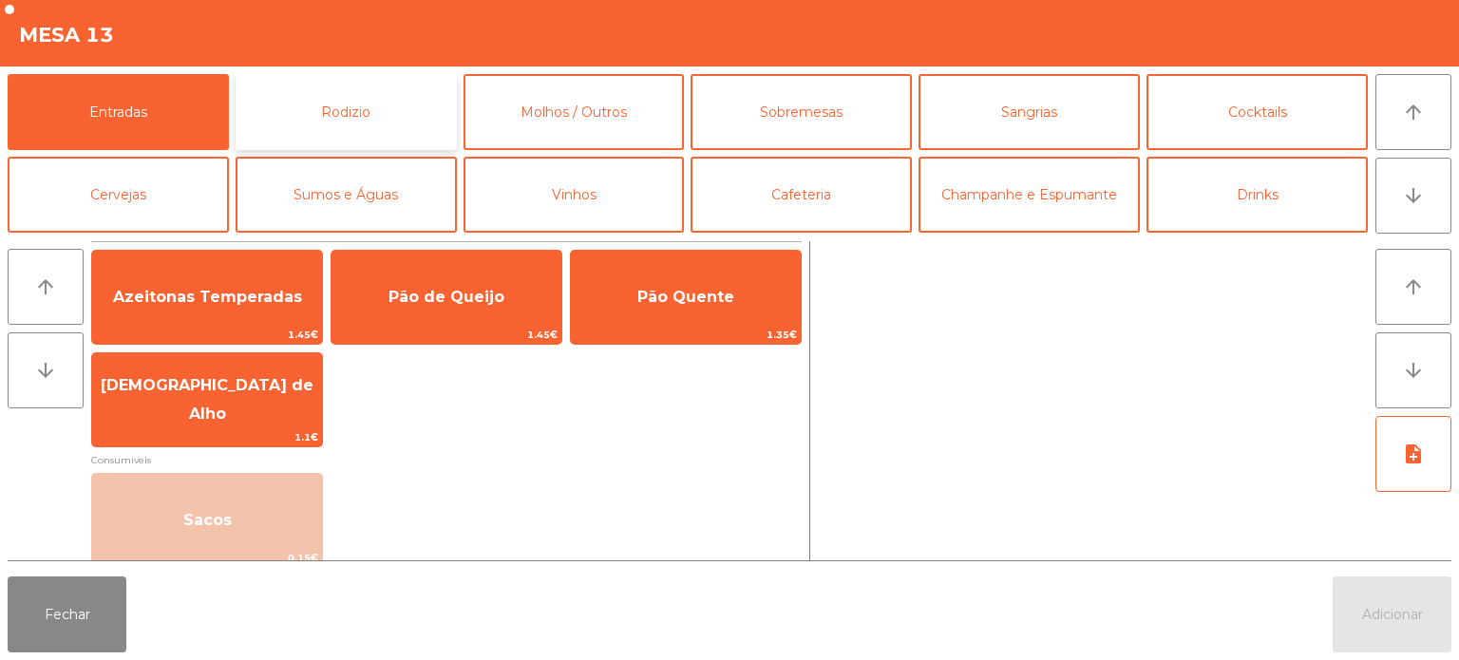
click at [334, 108] on button "Rodizio" at bounding box center [346, 112] width 221 height 76
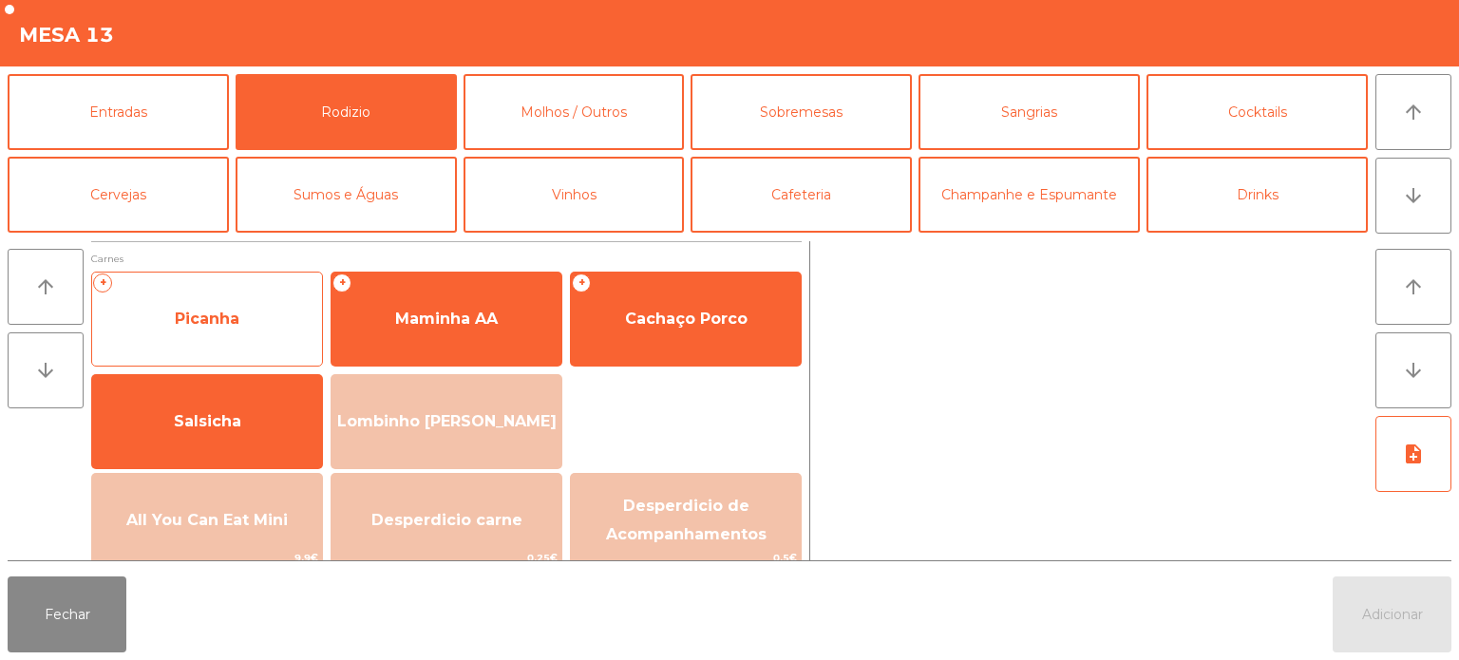
click at [232, 280] on div "+ Picanha" at bounding box center [207, 319] width 232 height 95
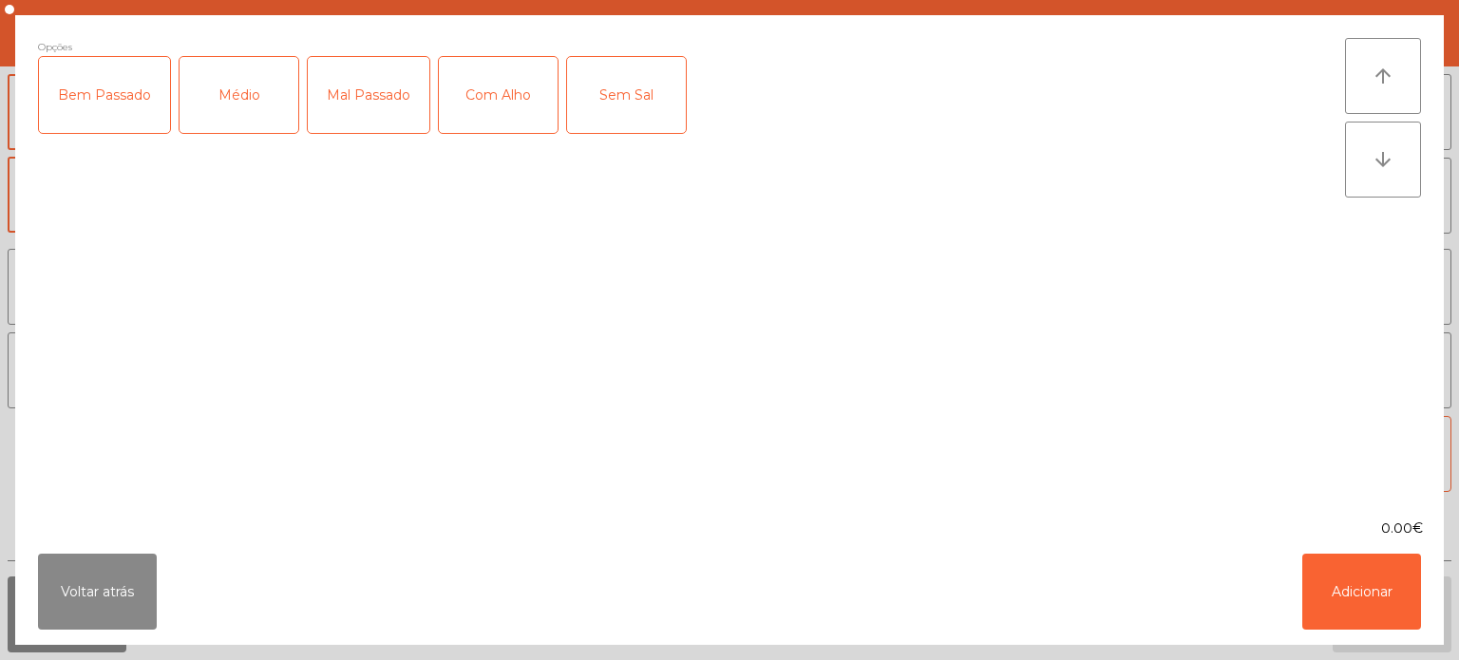
click at [222, 84] on div "Médio" at bounding box center [239, 95] width 119 height 76
click at [511, 118] on div "Com Alho" at bounding box center [498, 95] width 119 height 76
click at [1376, 571] on button "Adicionar" at bounding box center [1362, 592] width 119 height 76
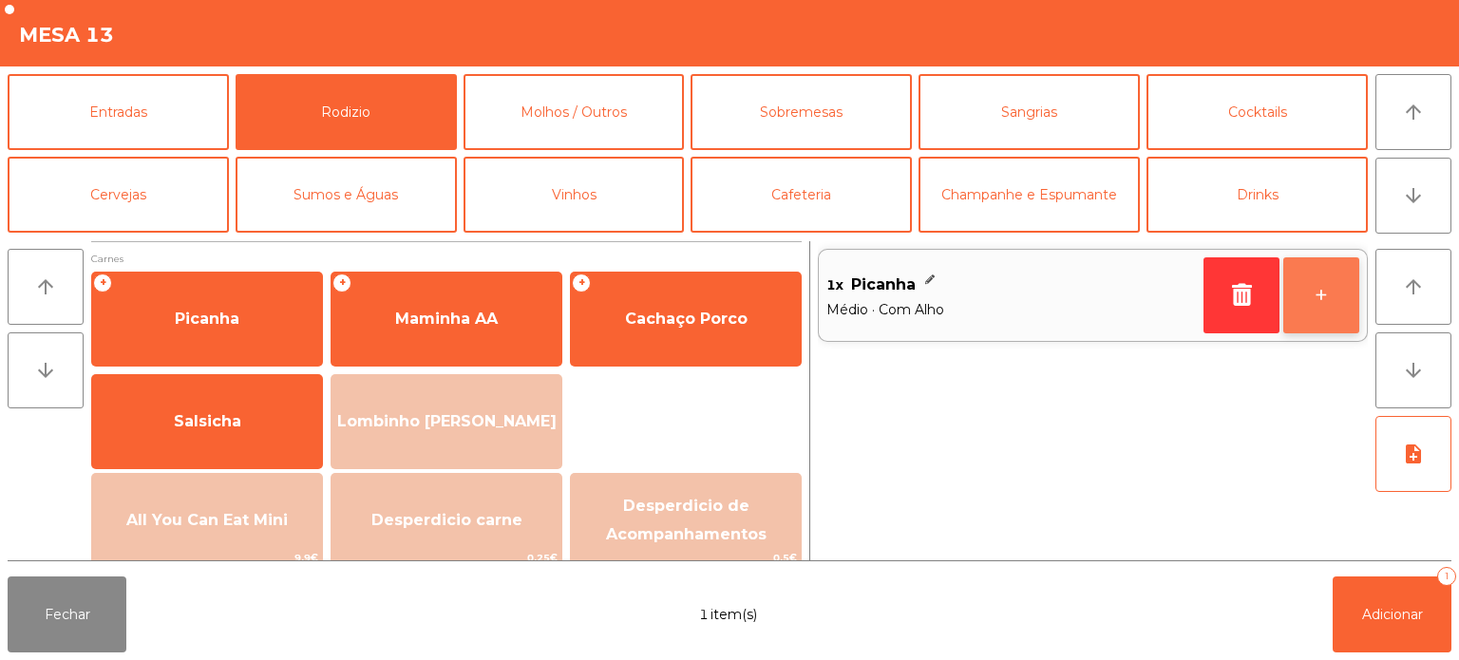
click at [1330, 304] on button "+" at bounding box center [1322, 295] width 76 height 76
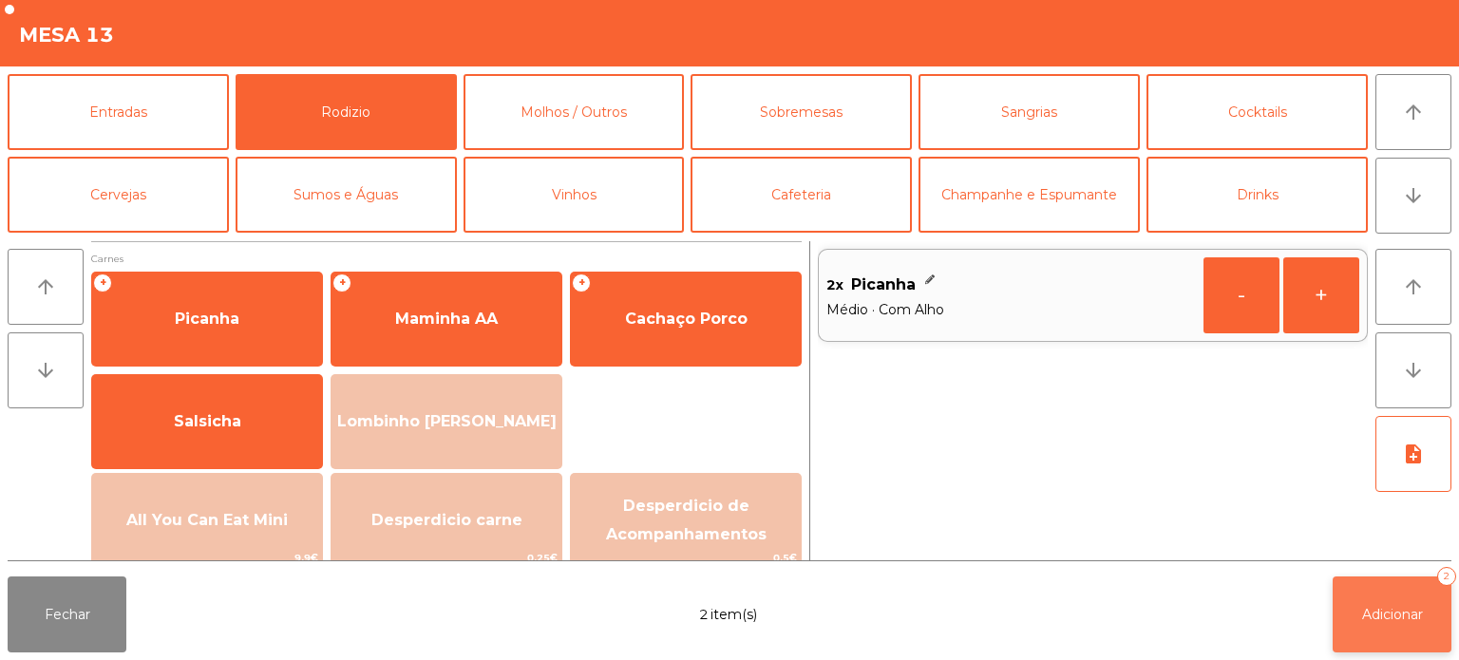
click at [1367, 590] on button "Adicionar 2" at bounding box center [1392, 615] width 119 height 76
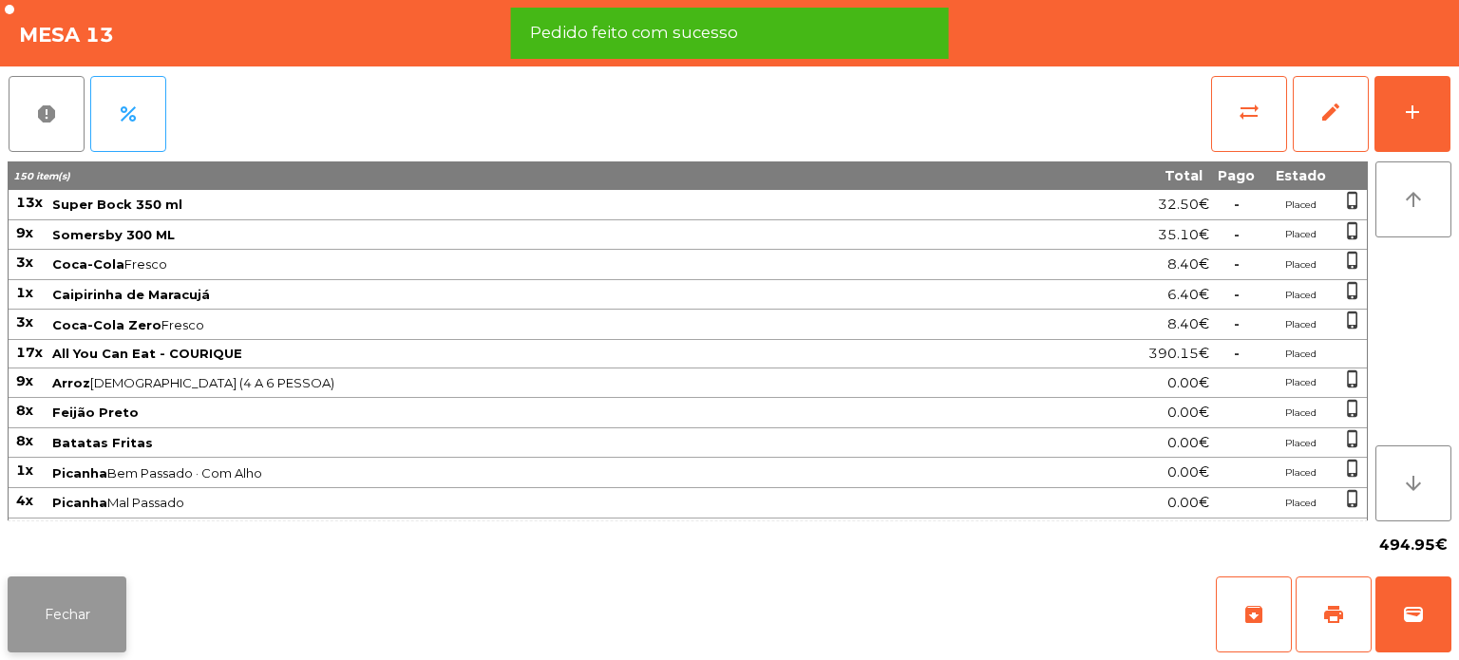
click at [42, 592] on button "Fechar" at bounding box center [67, 615] width 119 height 76
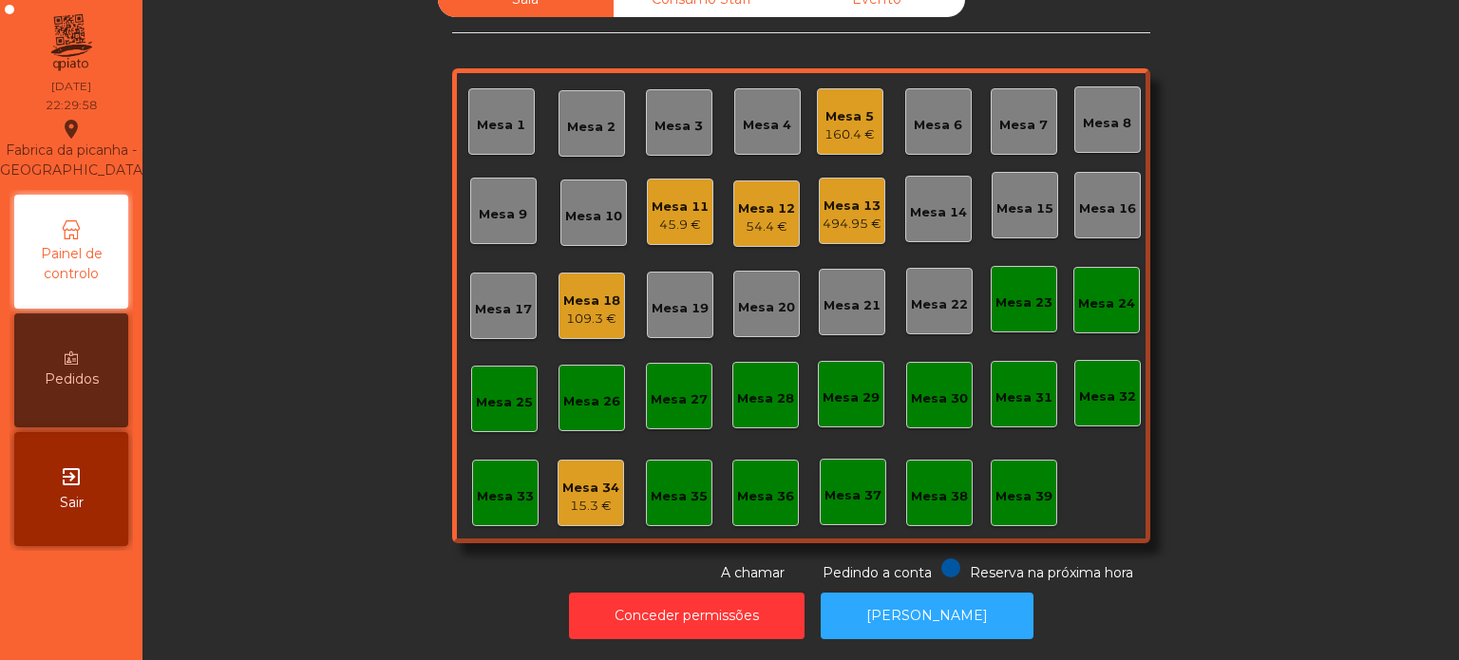
click at [589, 460] on div "Mesa 34 15.3 €" at bounding box center [591, 493] width 67 height 67
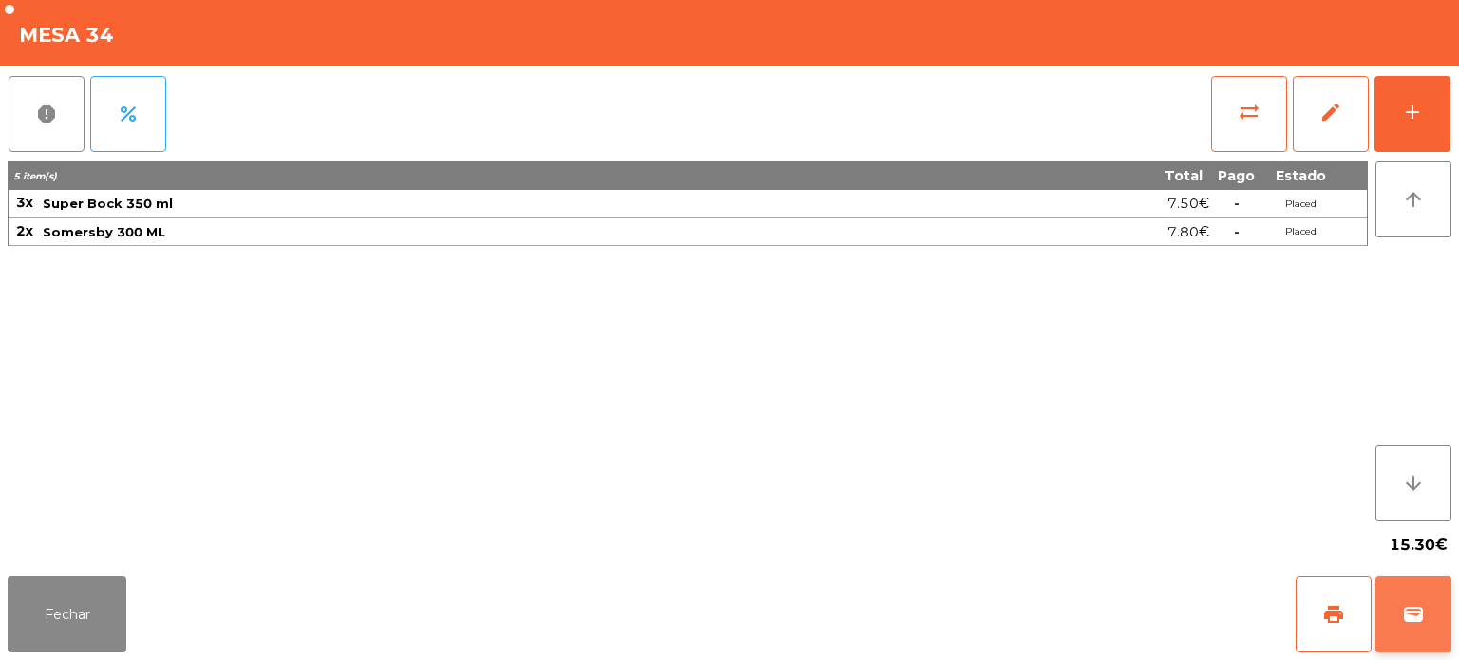
click at [1447, 600] on button "wallet" at bounding box center [1414, 615] width 76 height 76
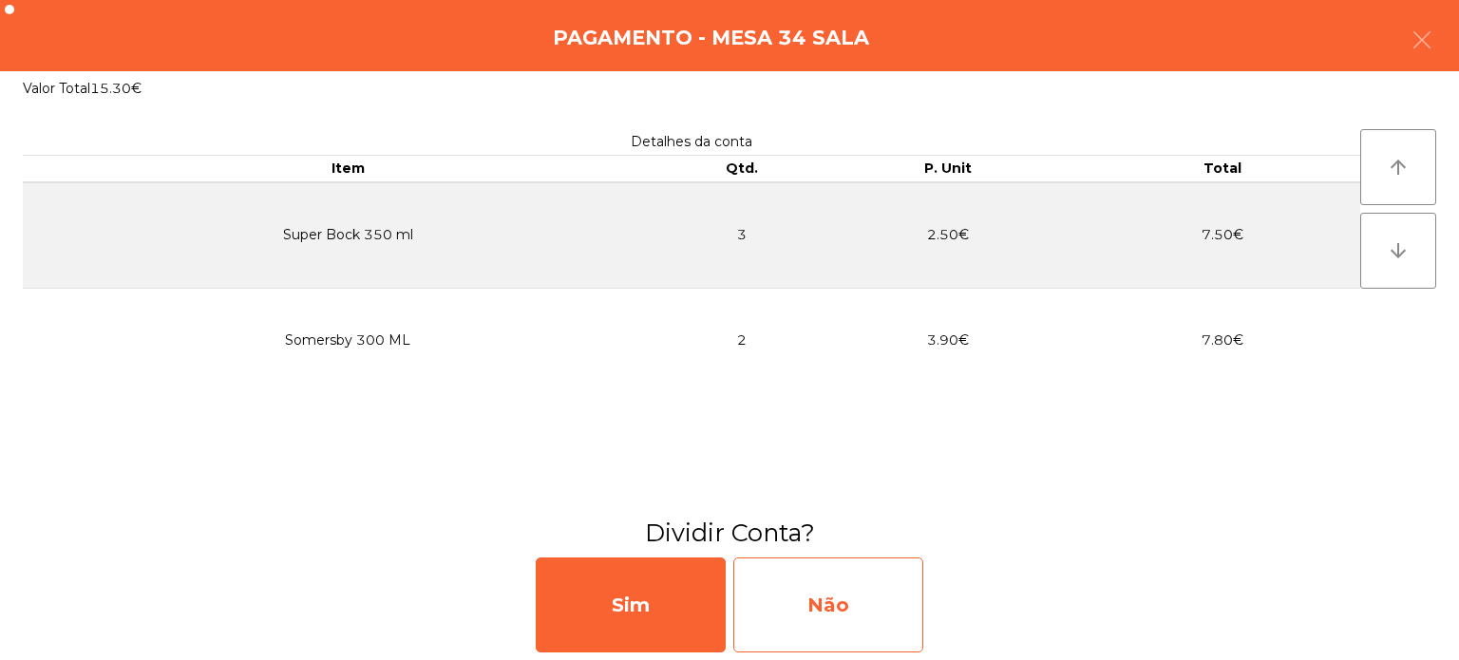
click at [872, 562] on div "Não" at bounding box center [828, 605] width 190 height 95
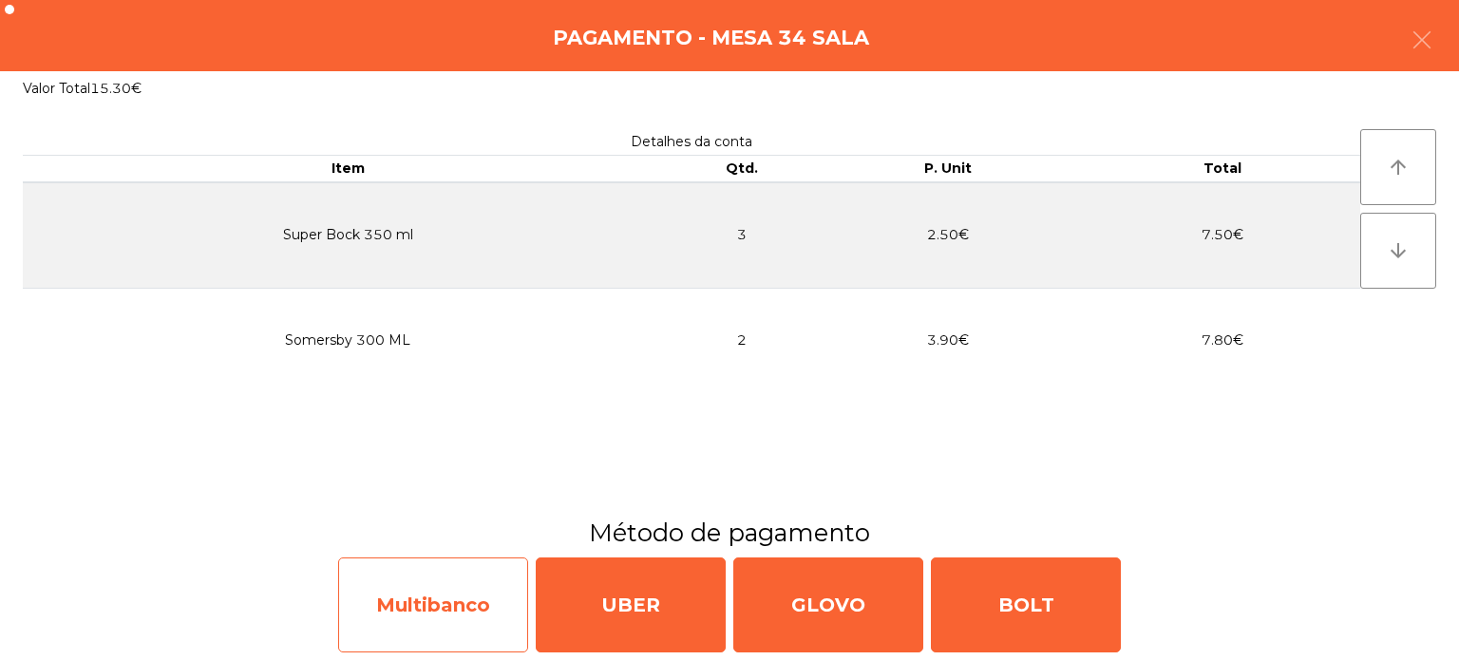
click at [414, 596] on div "Multibanco" at bounding box center [433, 605] width 190 height 95
select select "**"
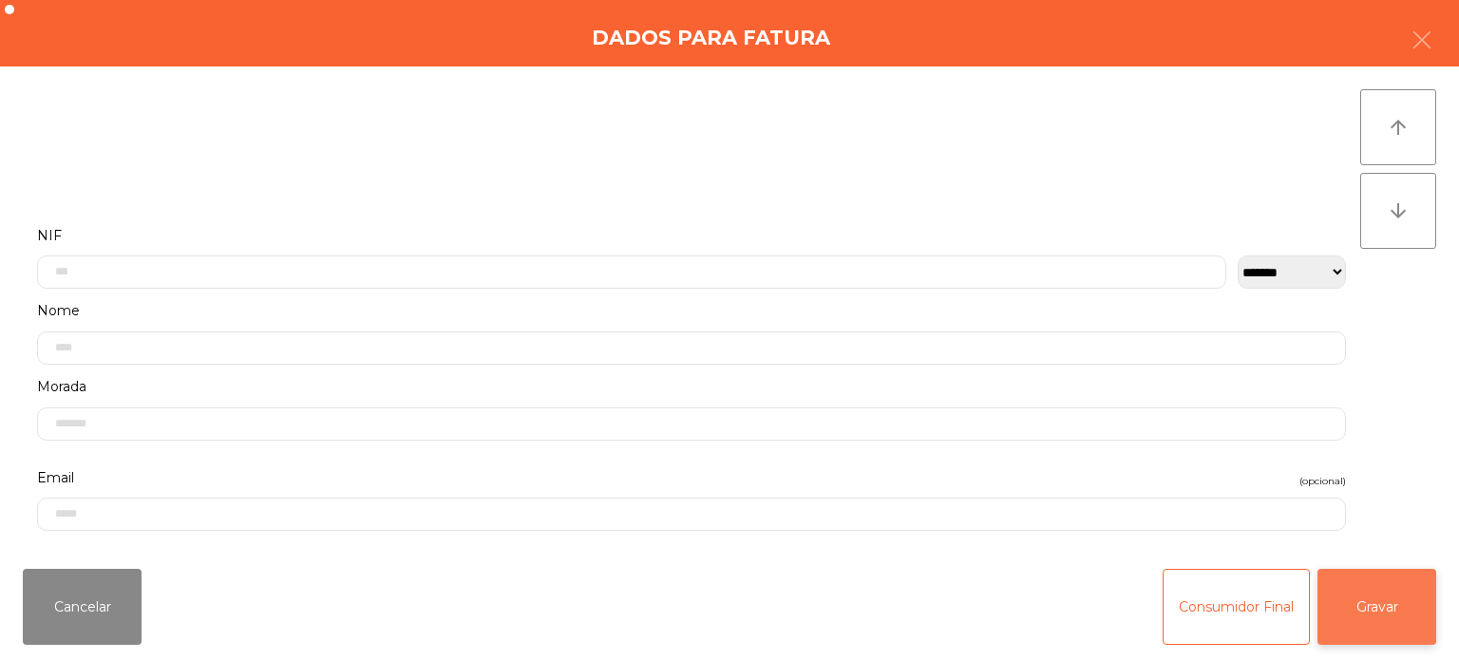
click at [1388, 598] on button "Gravar" at bounding box center [1377, 607] width 119 height 76
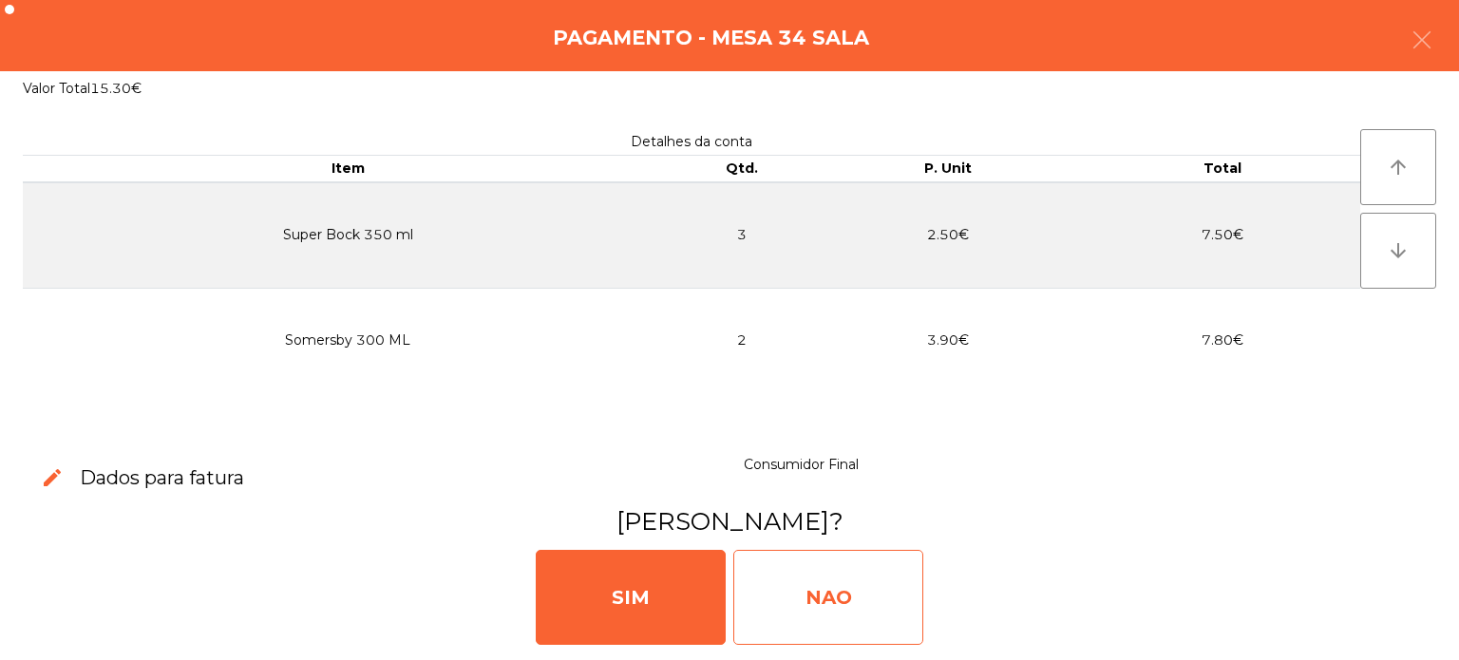
click at [866, 617] on div "NAO" at bounding box center [828, 597] width 190 height 95
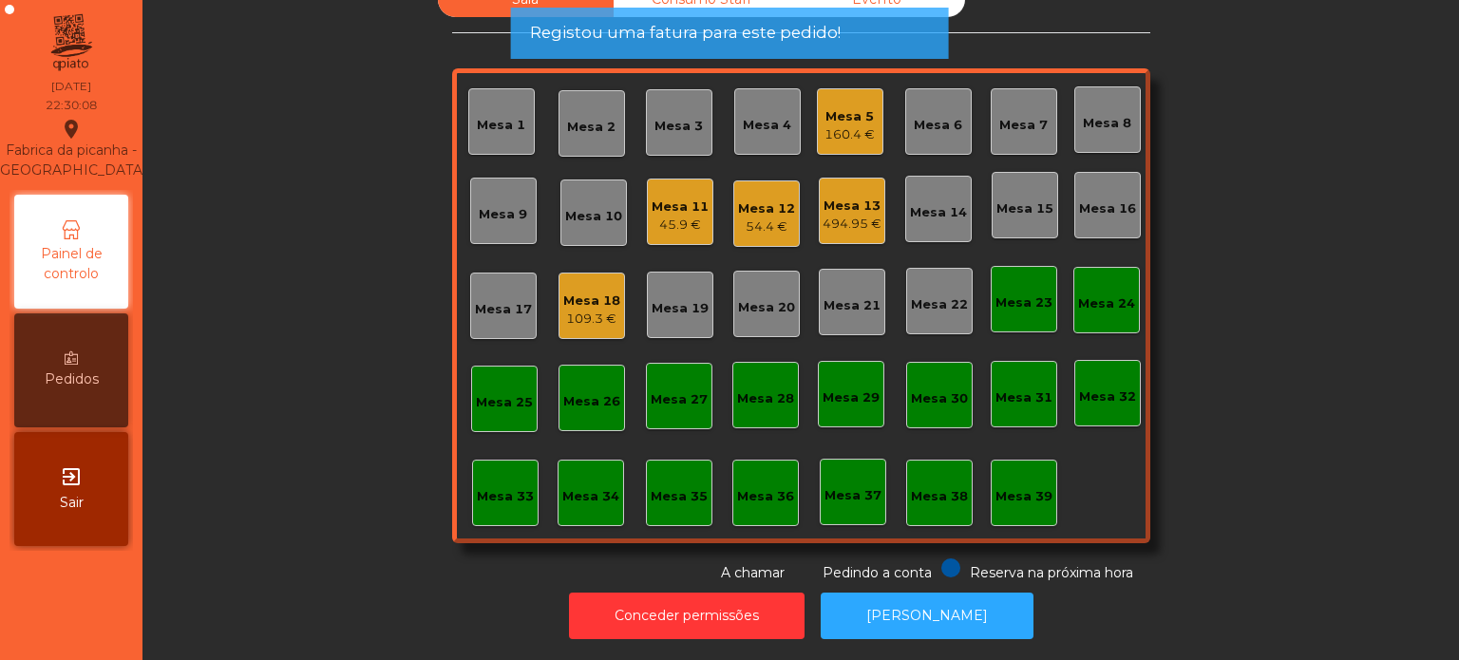
click at [1334, 428] on div "Sala Consumo Staff Evento Mesa 1 [GEOGRAPHIC_DATA] 3 Mesa 4 Mesa 5 160.4 € Mesa…" at bounding box center [801, 282] width 1266 height 601
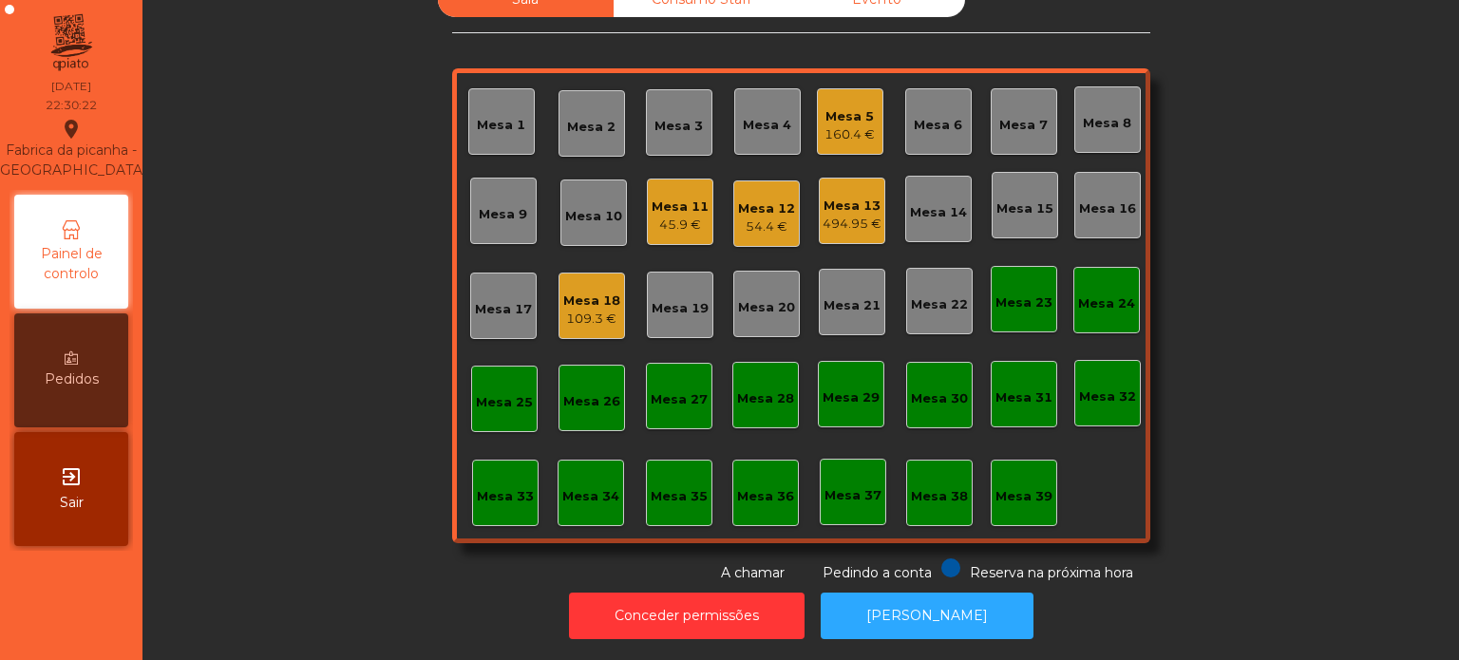
click at [836, 107] on div "Mesa 5" at bounding box center [850, 116] width 50 height 19
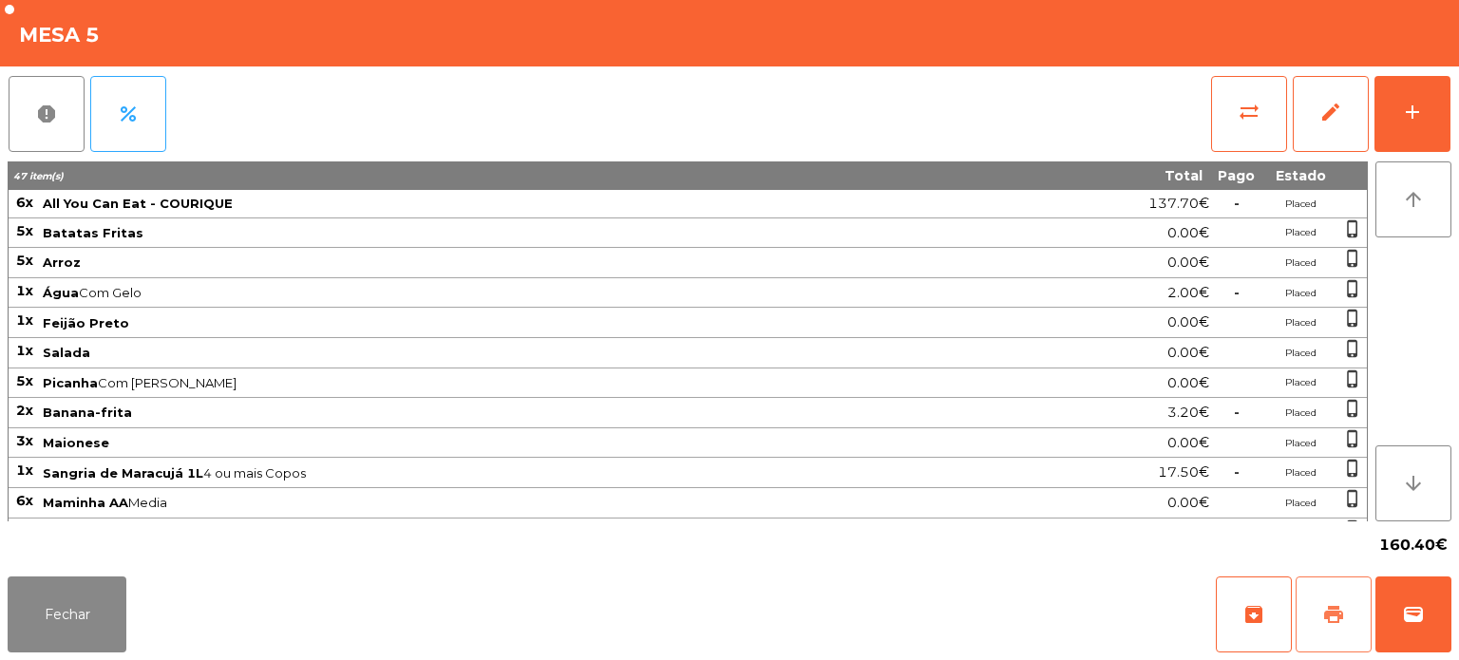
click at [1332, 635] on button "print" at bounding box center [1334, 615] width 76 height 76
click at [1399, 636] on button "wallet" at bounding box center [1414, 615] width 76 height 76
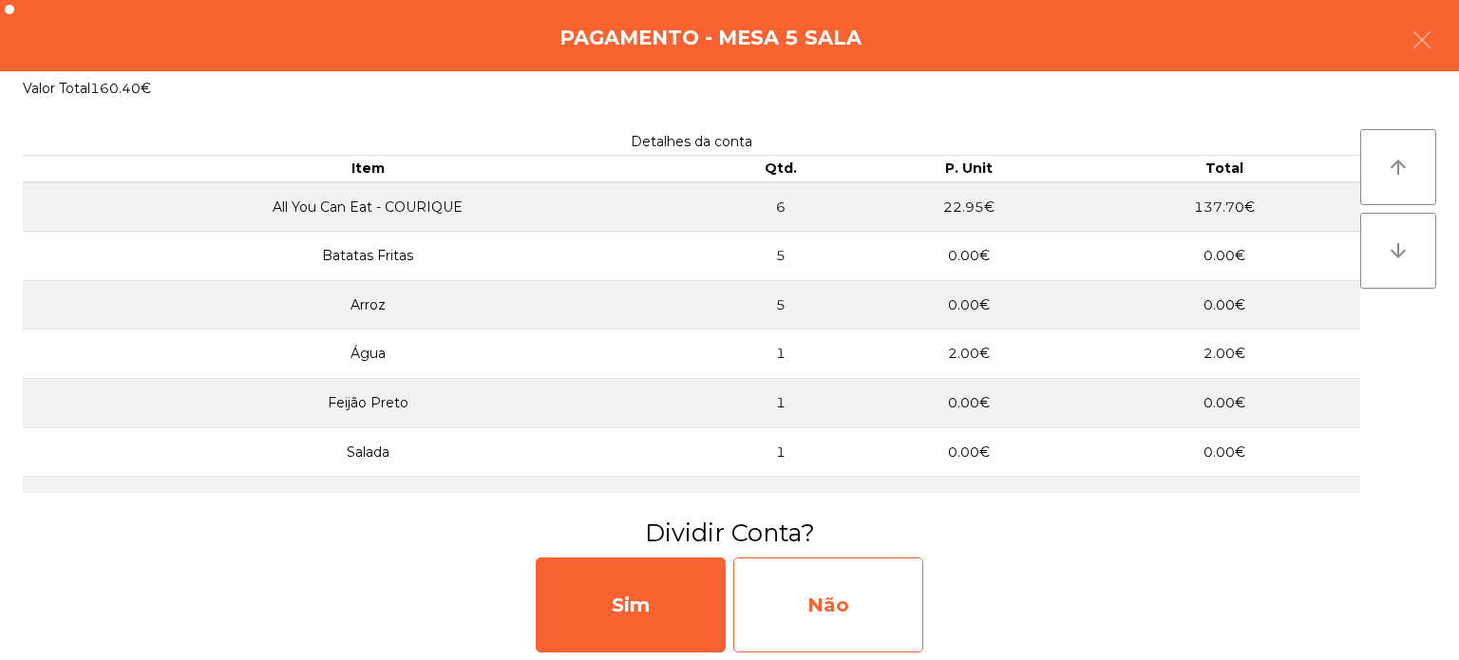
click at [868, 596] on div "Não" at bounding box center [828, 605] width 190 height 95
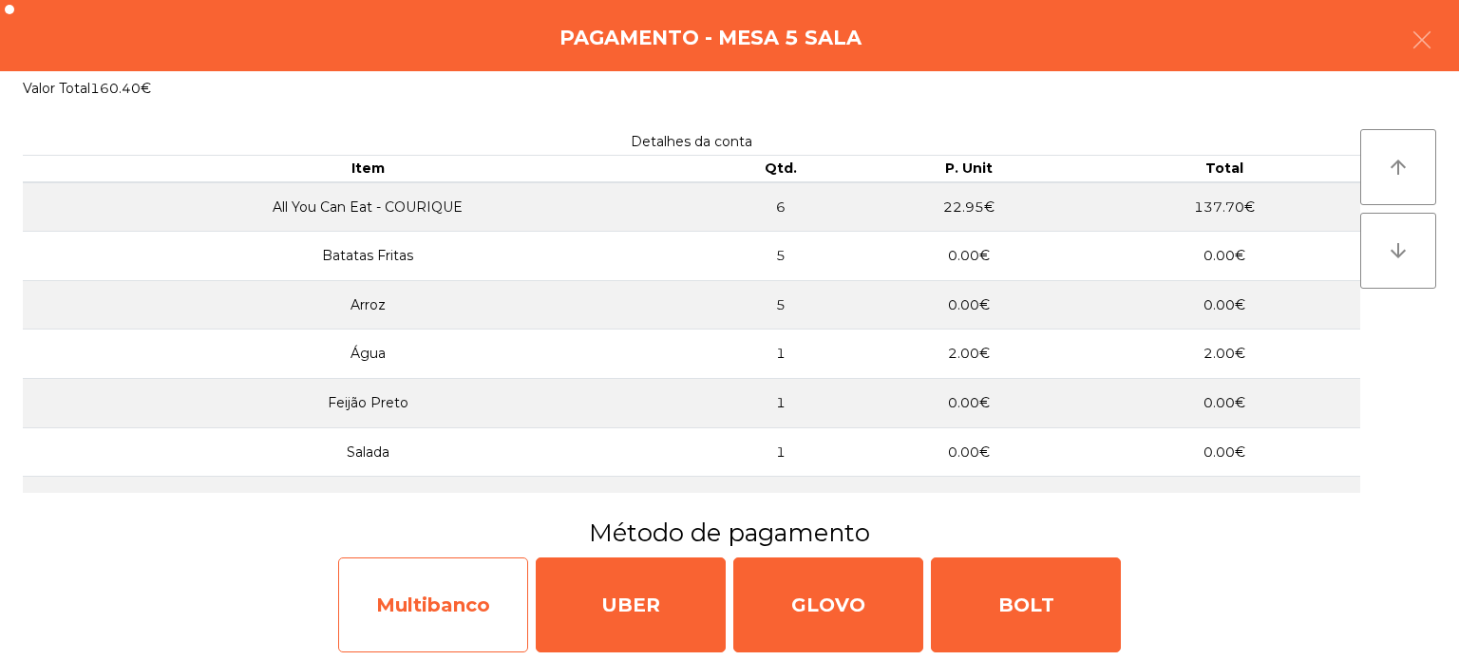
click at [409, 597] on div "Multibanco" at bounding box center [433, 605] width 190 height 95
select select "**"
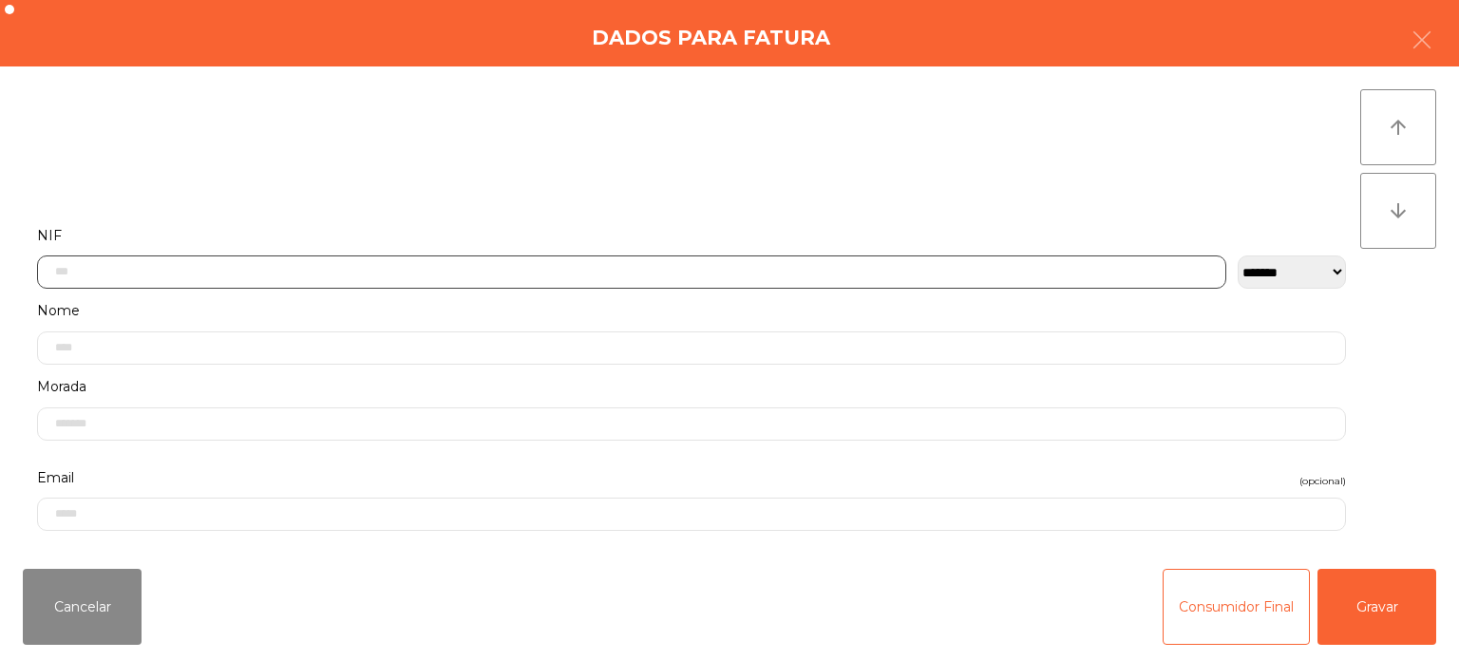
click at [384, 276] on input "text" at bounding box center [632, 272] width 1190 height 33
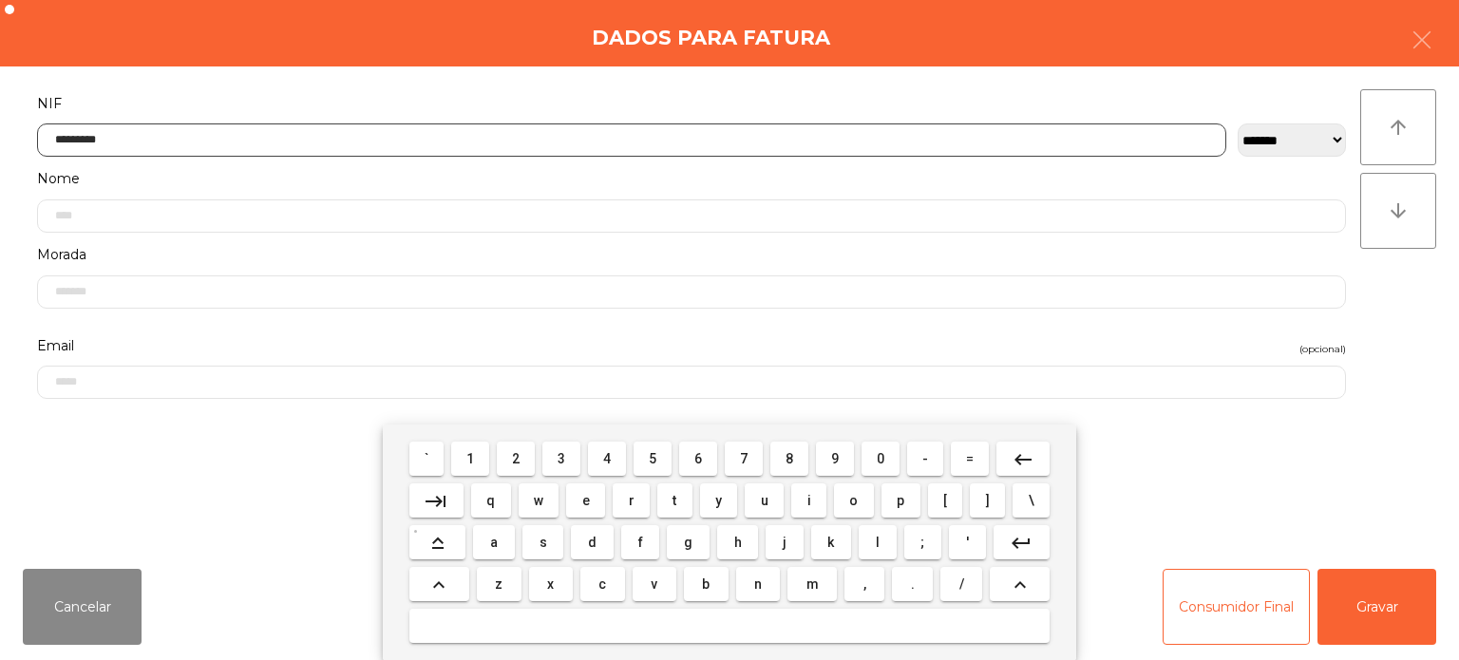
type input "*********"
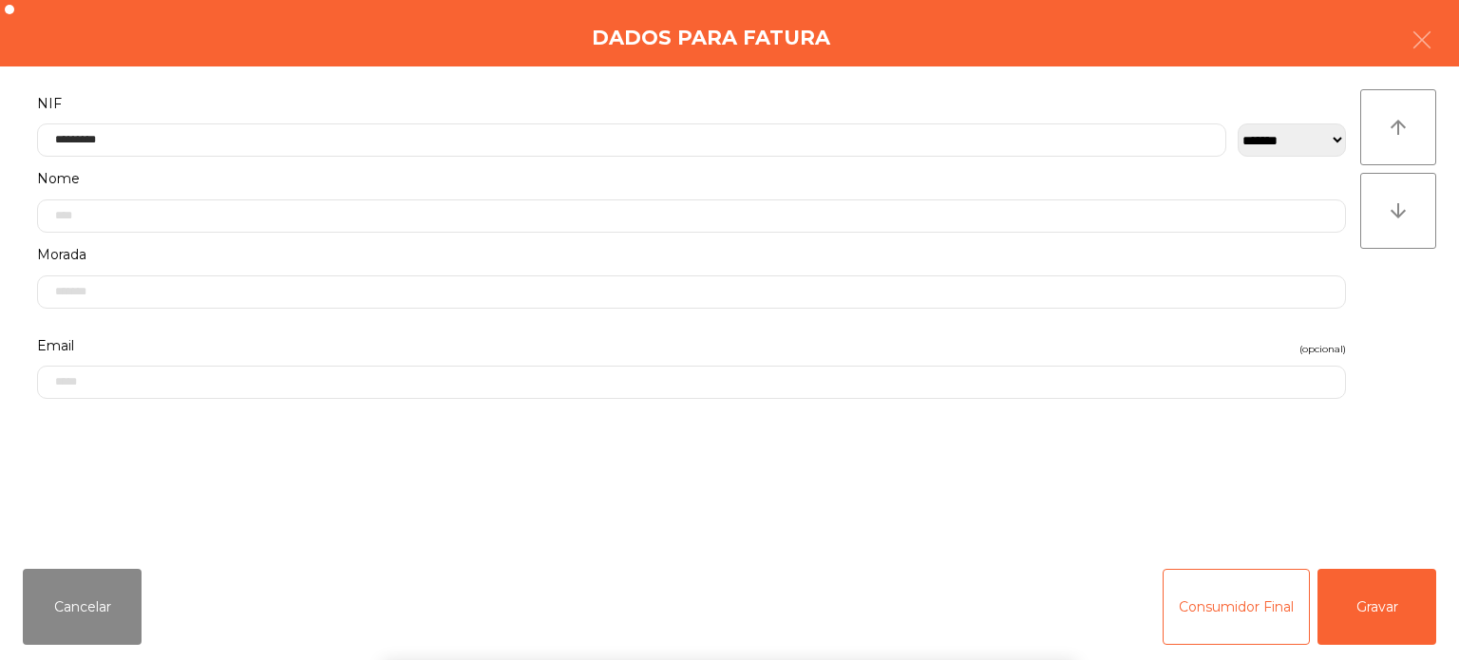
click at [1422, 266] on div "**********" at bounding box center [729, 310] width 1459 height 487
click at [1391, 585] on button "Gravar" at bounding box center [1377, 607] width 119 height 76
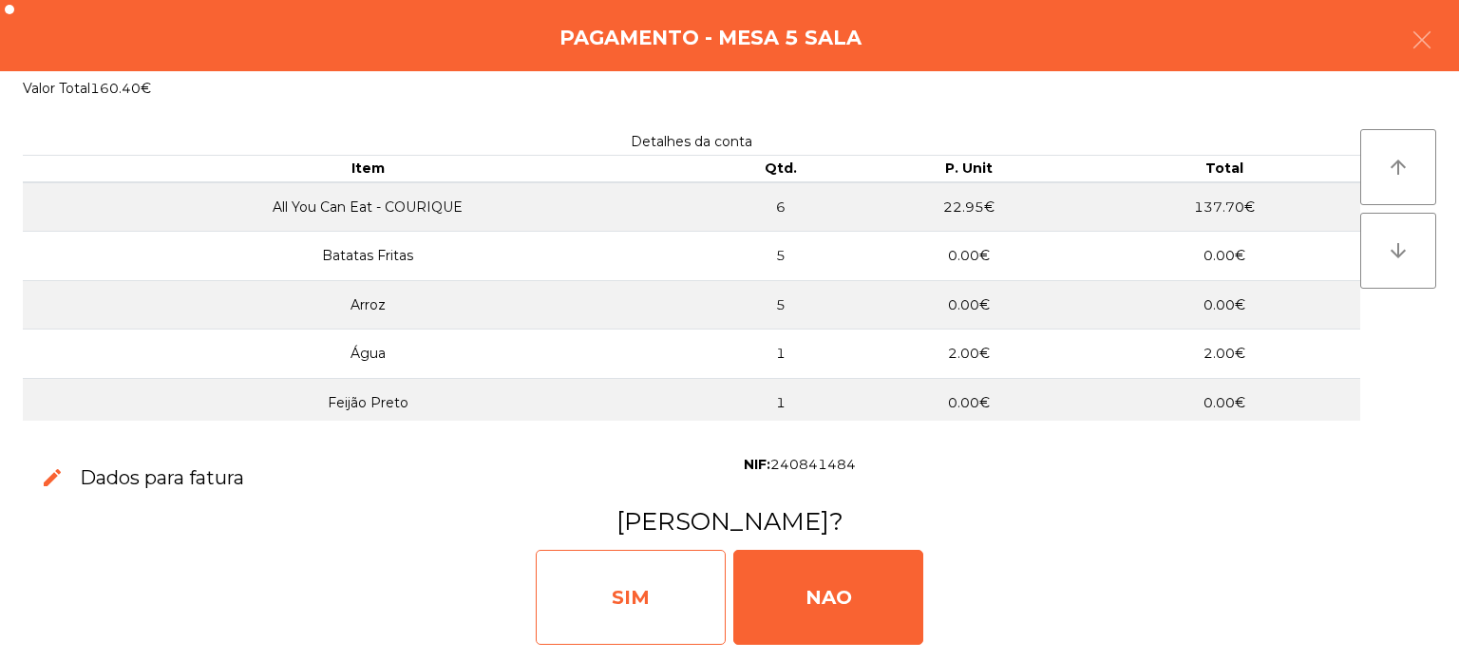
click at [651, 619] on div "SIM" at bounding box center [631, 597] width 190 height 95
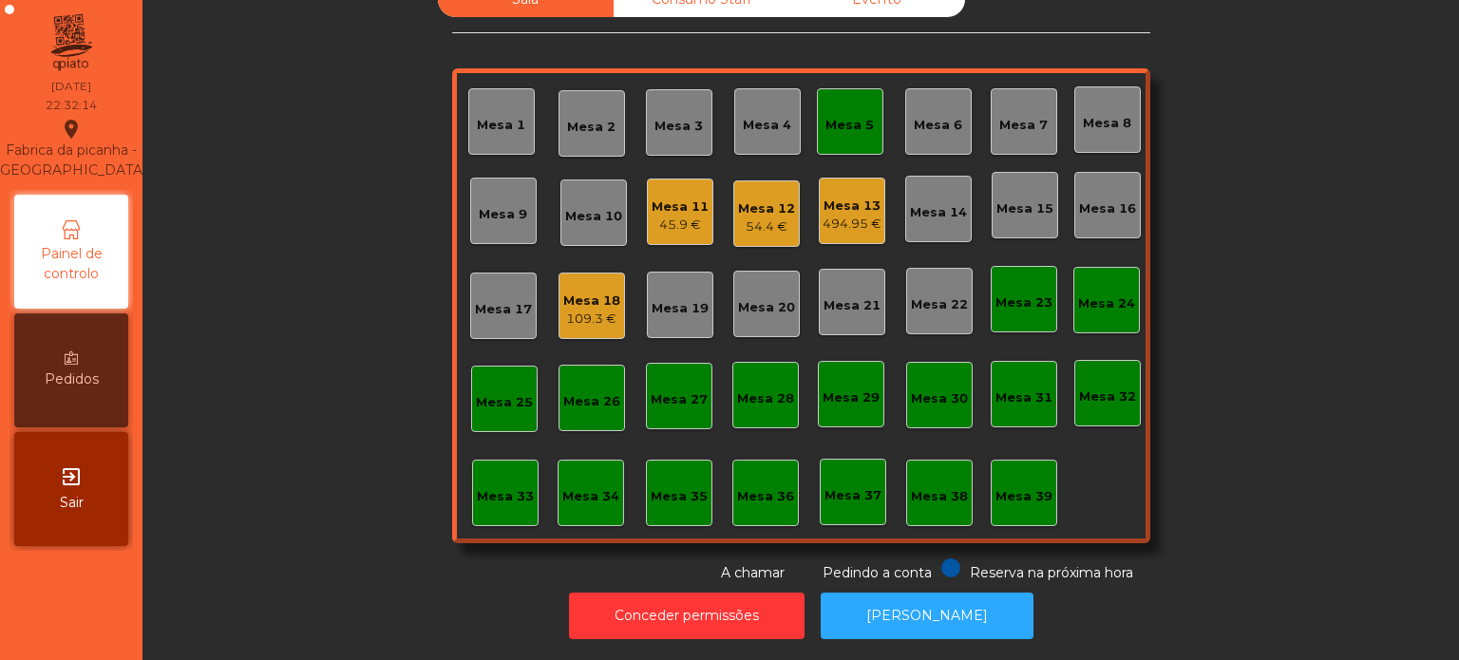
click at [830, 88] on div "Mesa 5" at bounding box center [850, 121] width 67 height 67
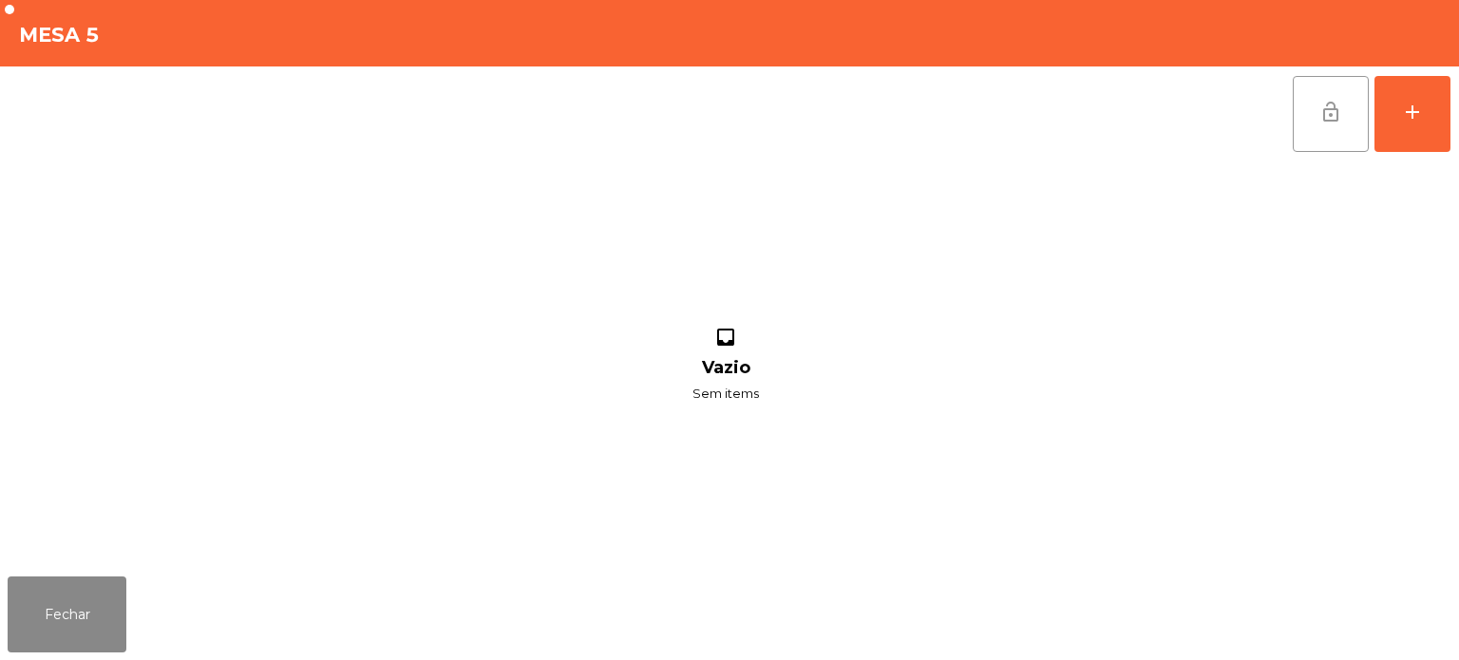
click at [1362, 94] on button "lock_open" at bounding box center [1331, 114] width 76 height 76
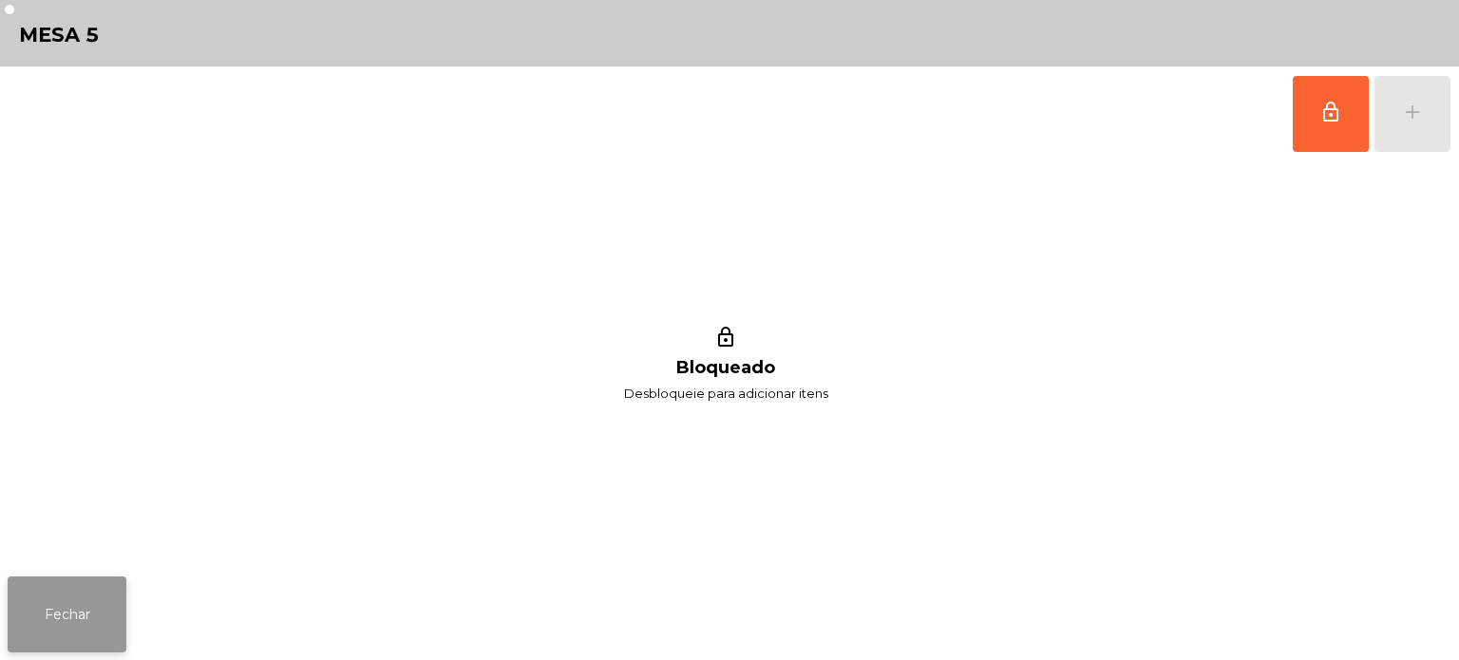
click at [48, 633] on button "Fechar" at bounding box center [67, 615] width 119 height 76
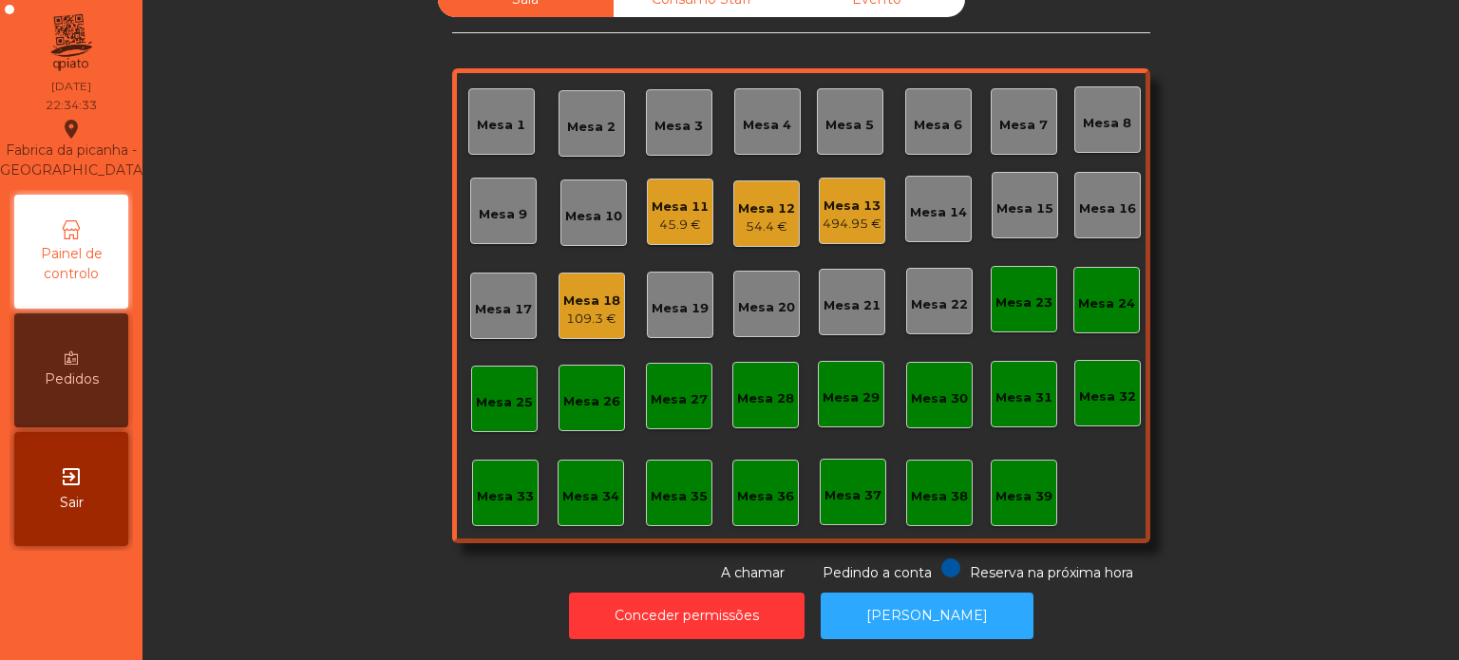
click at [865, 197] on div "Mesa 13" at bounding box center [852, 206] width 59 height 19
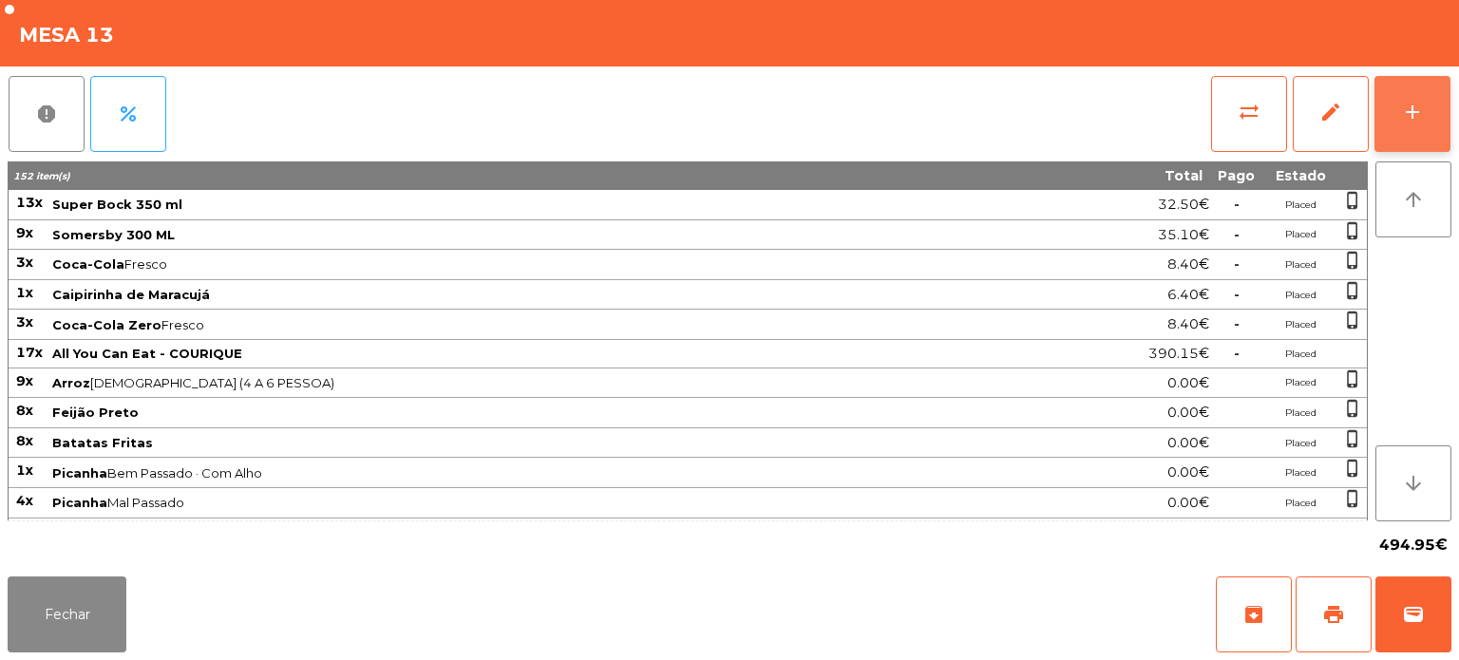
click at [1409, 113] on div "add" at bounding box center [1412, 112] width 23 height 23
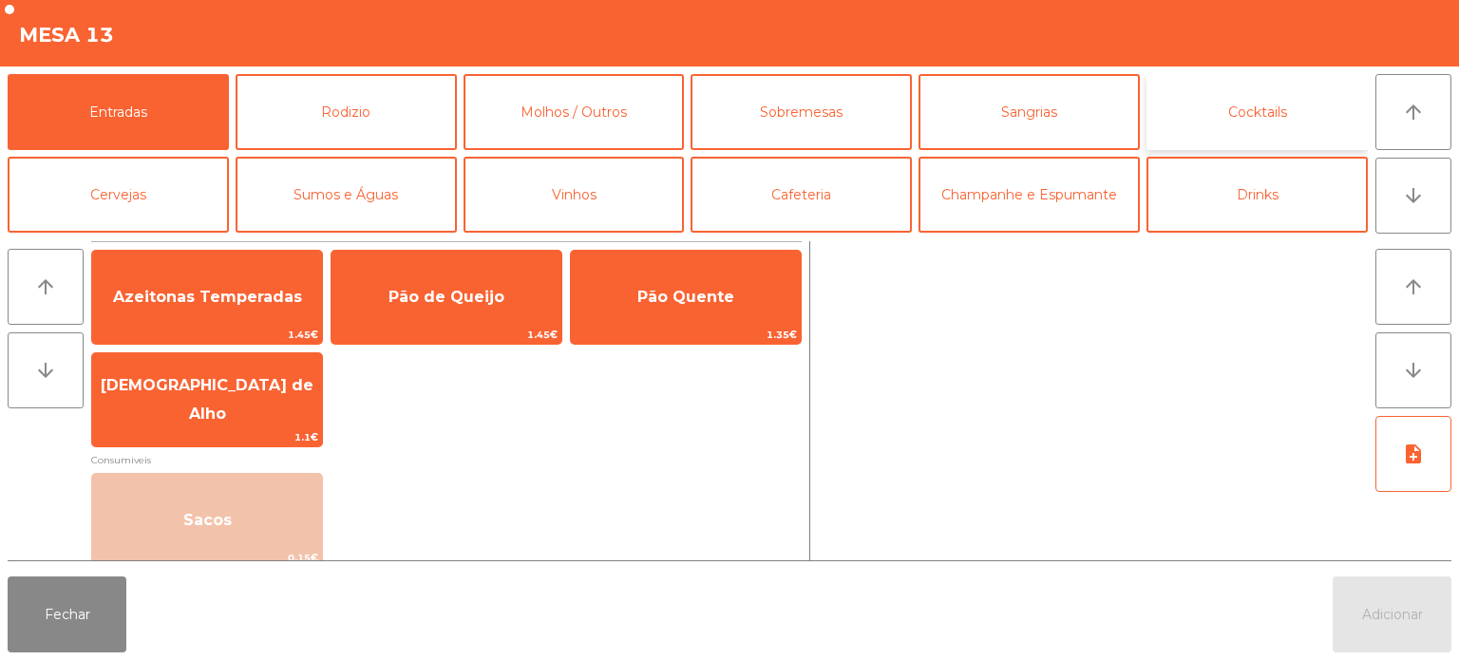
click at [1302, 101] on button "Cocktails" at bounding box center [1257, 112] width 221 height 76
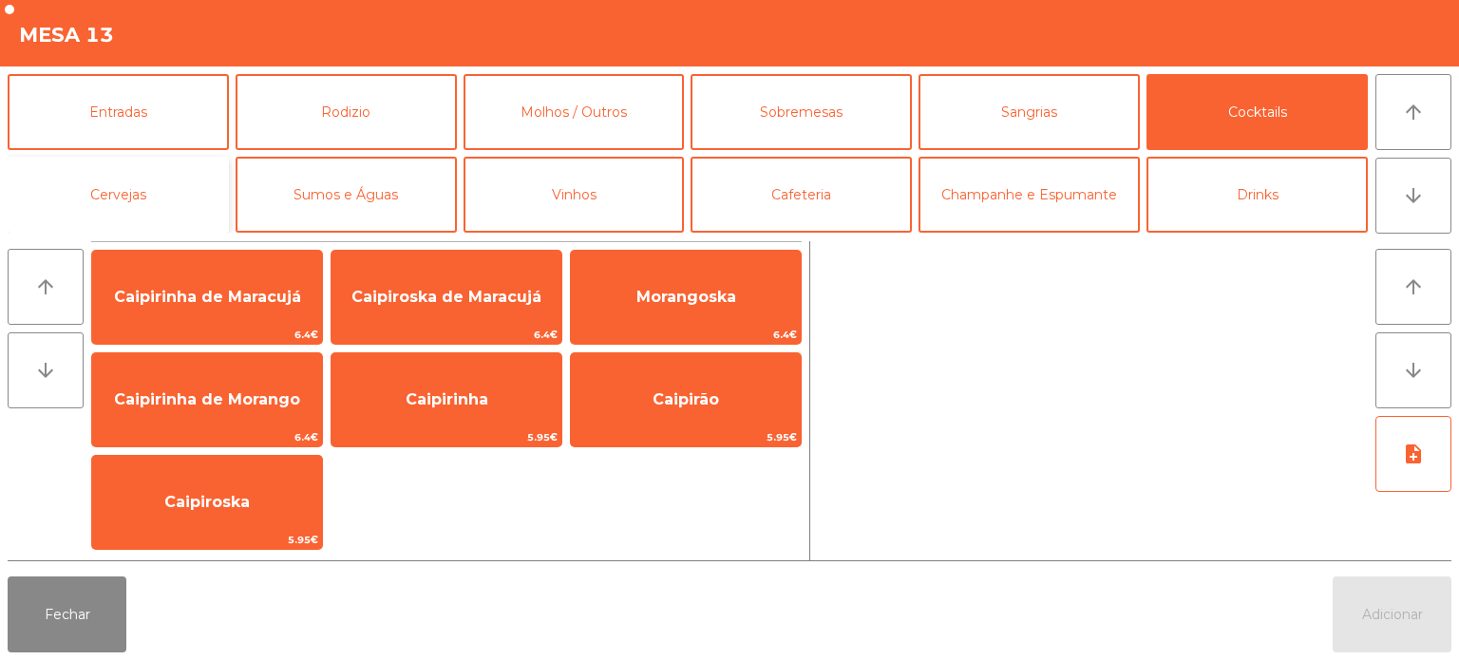
click at [121, 163] on button "Cervejas" at bounding box center [118, 195] width 221 height 76
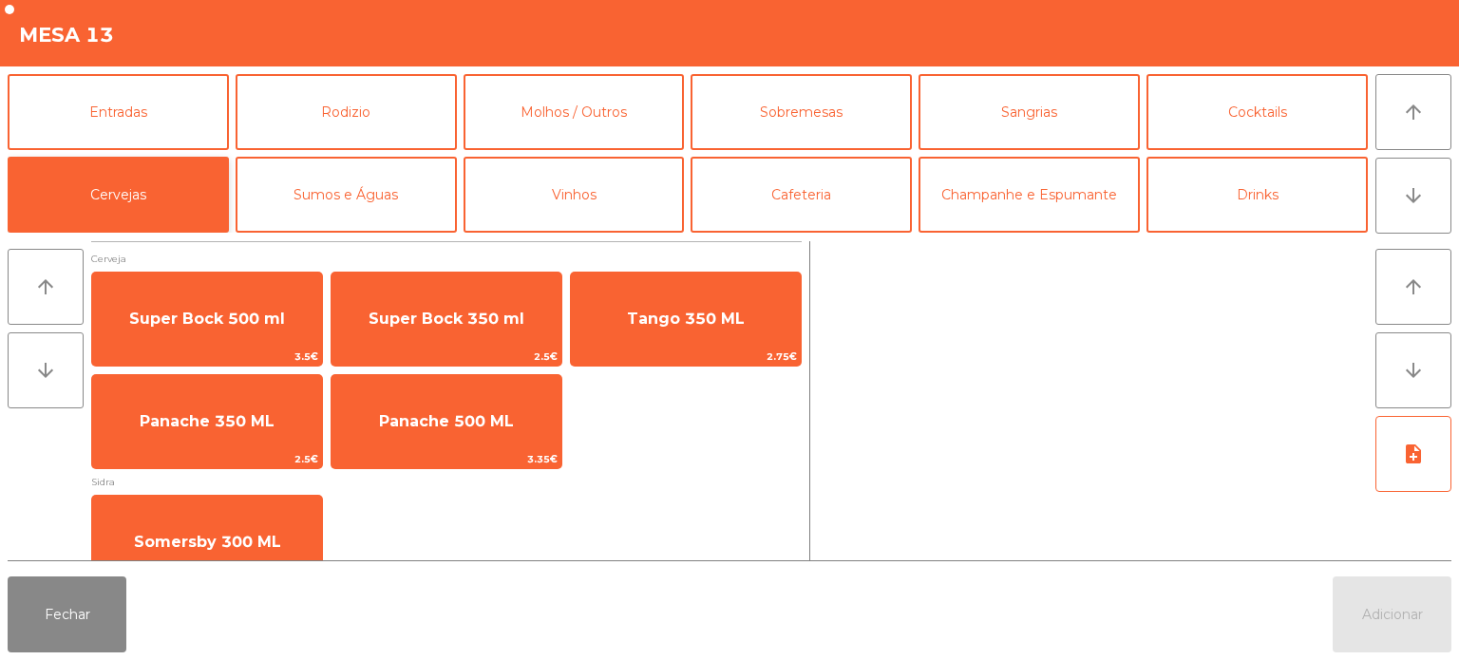
scroll to position [36, 0]
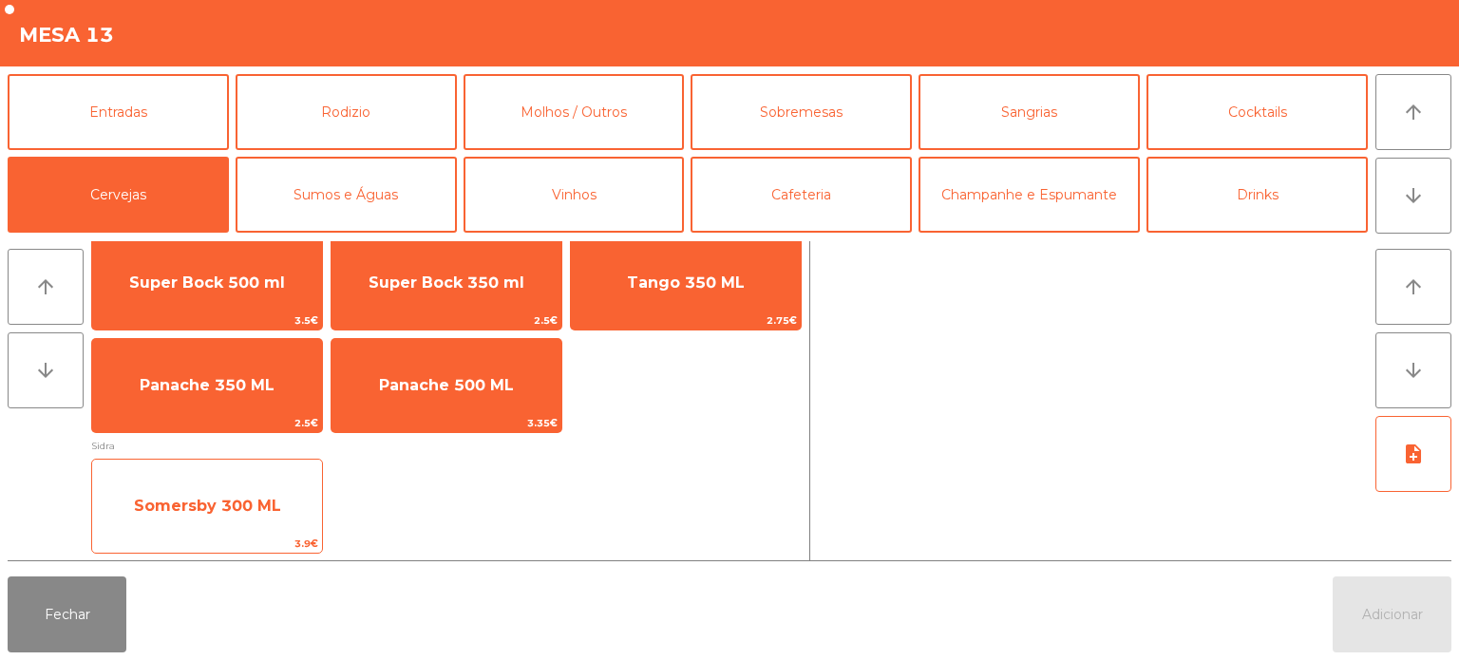
click at [238, 502] on span "Somersby 300 ML" at bounding box center [207, 506] width 147 height 18
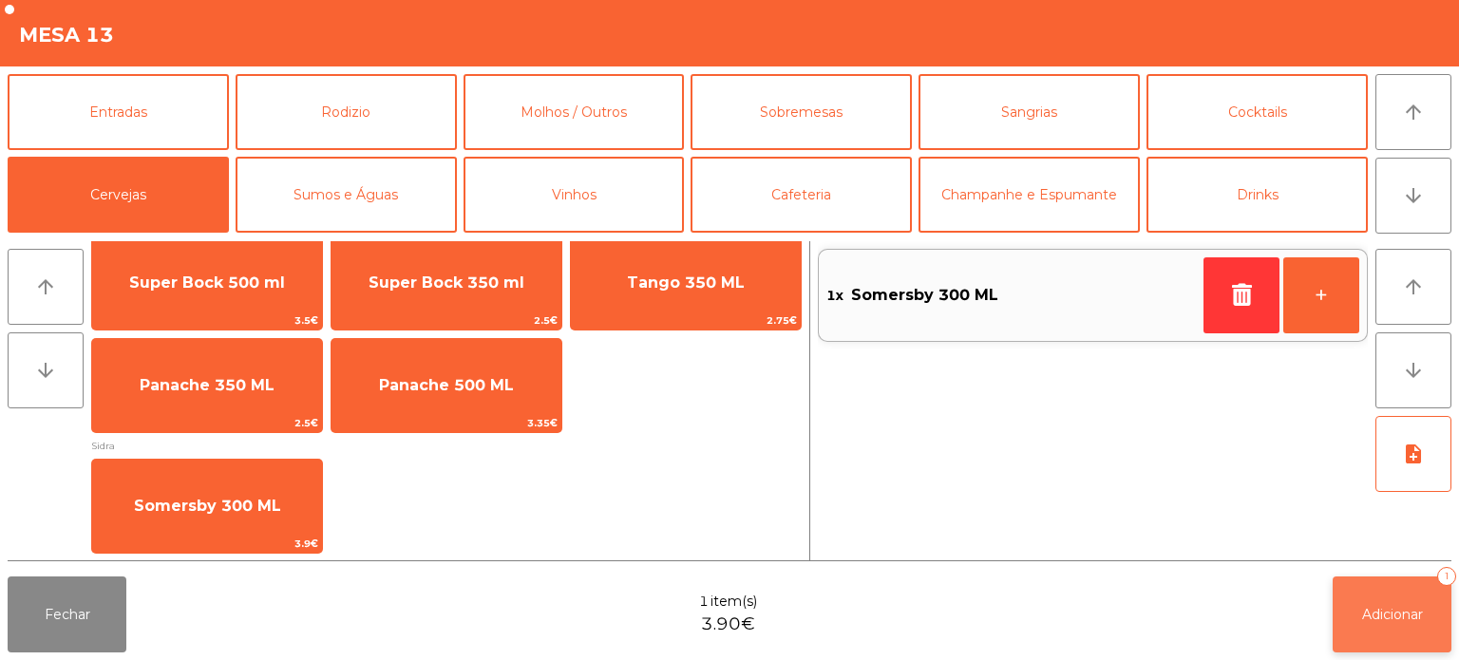
click at [1338, 614] on button "Adicionar 1" at bounding box center [1392, 615] width 119 height 76
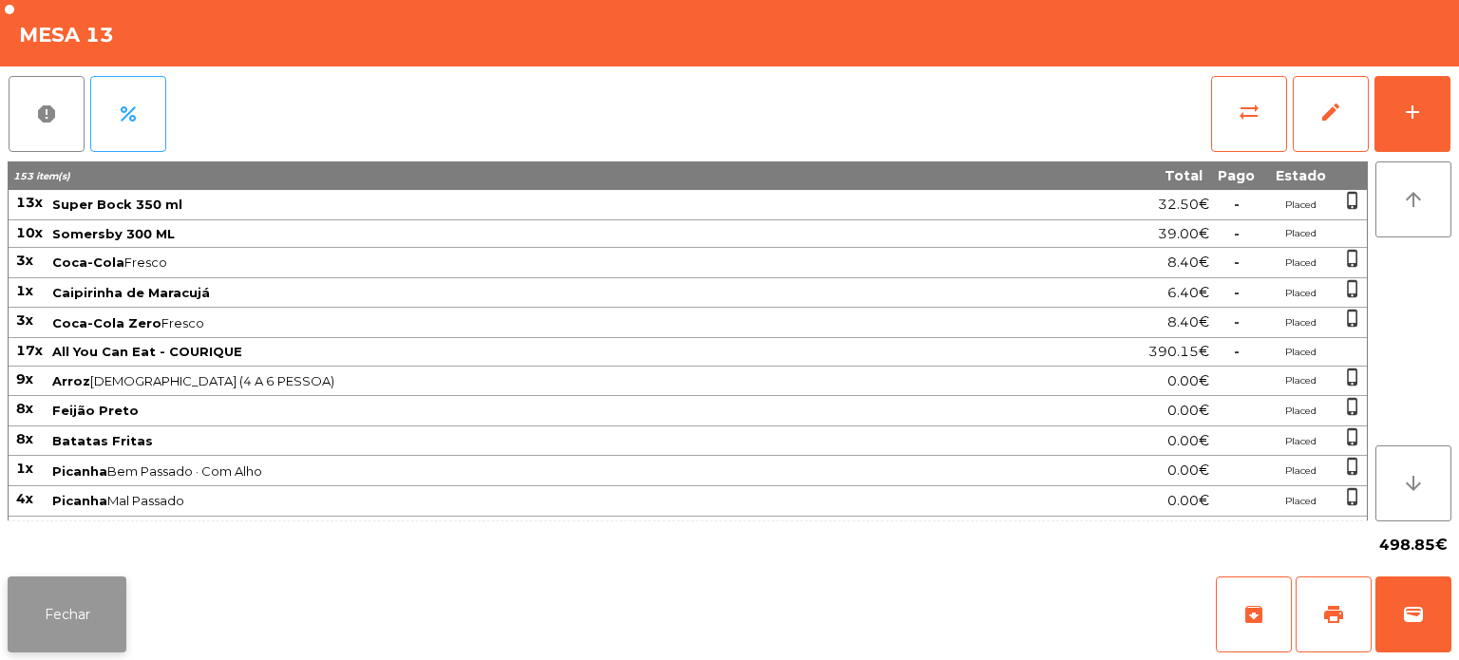
click at [93, 579] on button "Fechar" at bounding box center [67, 615] width 119 height 76
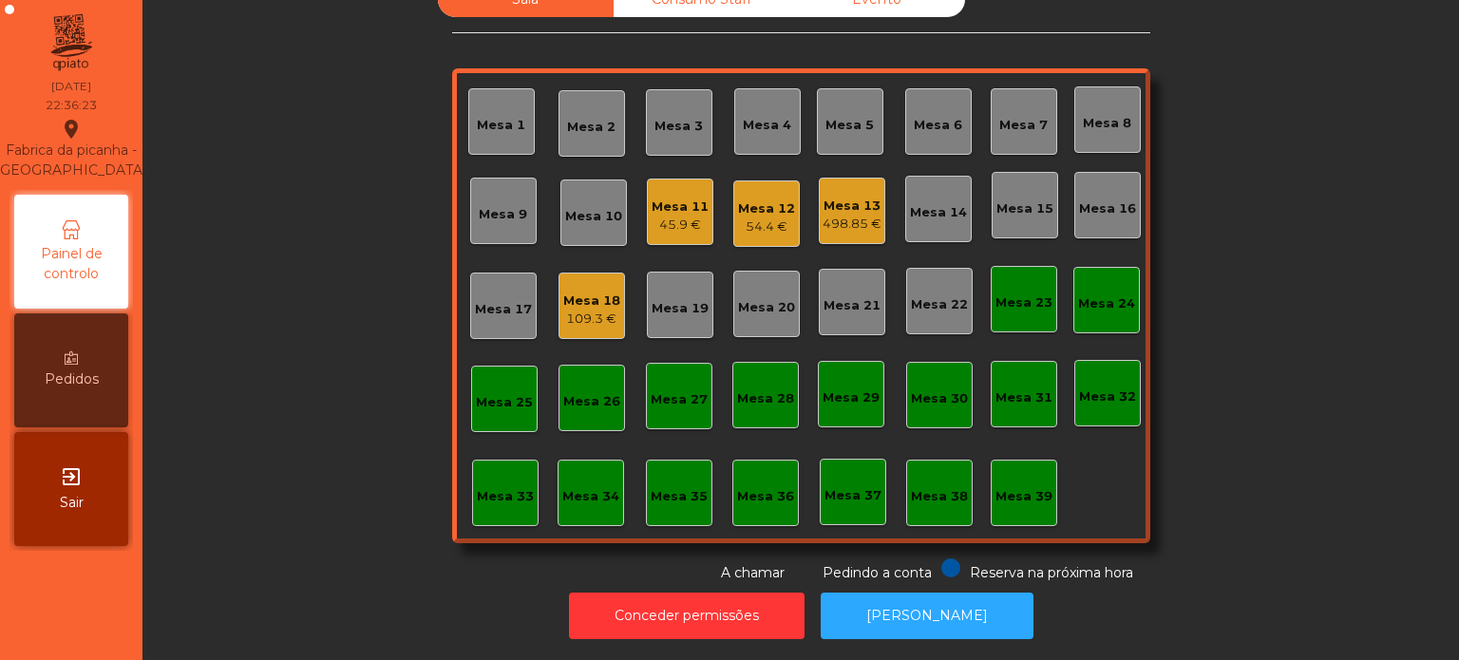
click at [691, 218] on div "45.9 €" at bounding box center [680, 225] width 57 height 19
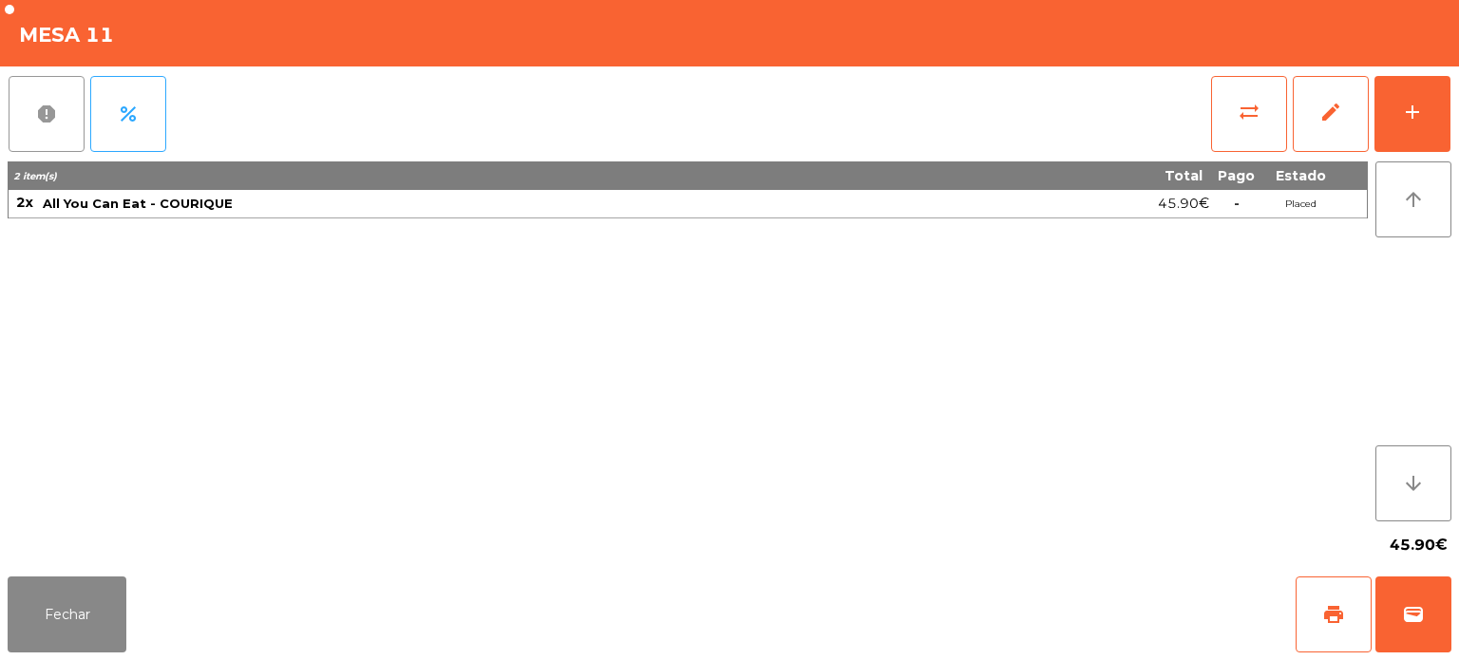
click at [74, 108] on button "report" at bounding box center [47, 114] width 76 height 76
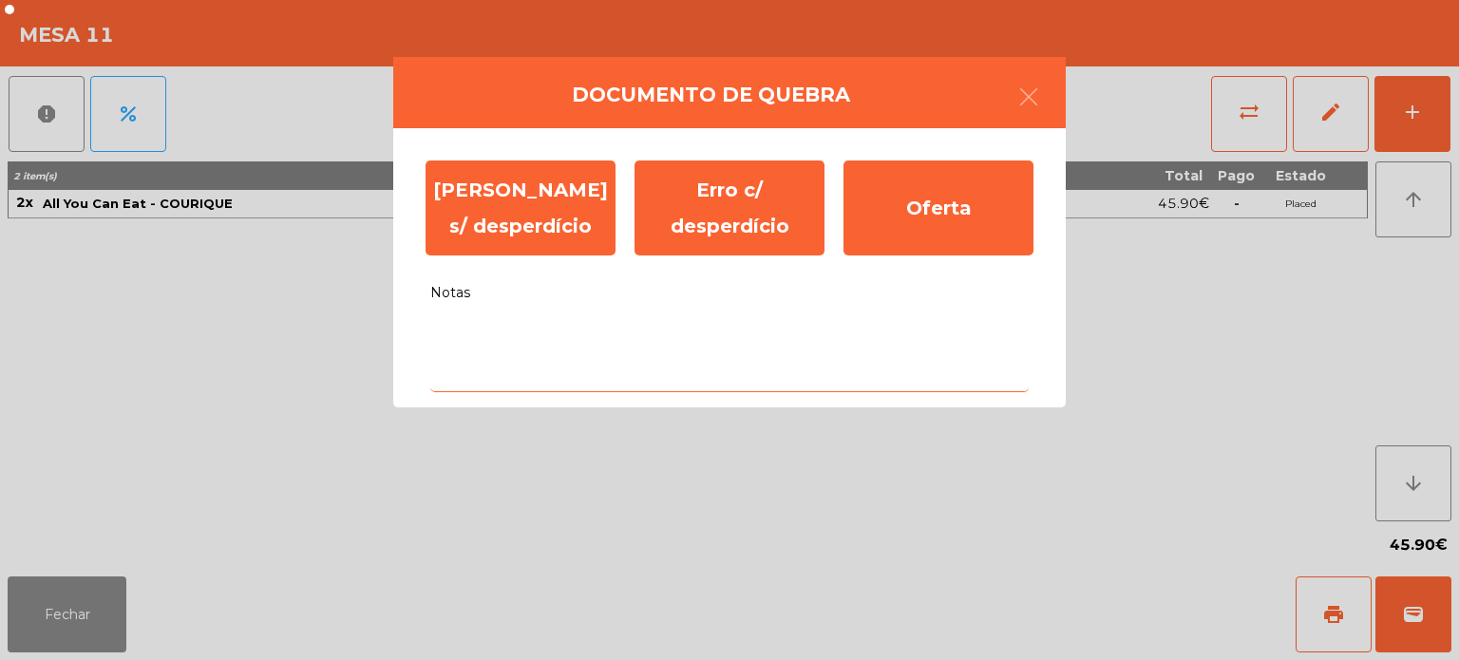
click at [699, 340] on textarea "Notas" at bounding box center [729, 353] width 599 height 79
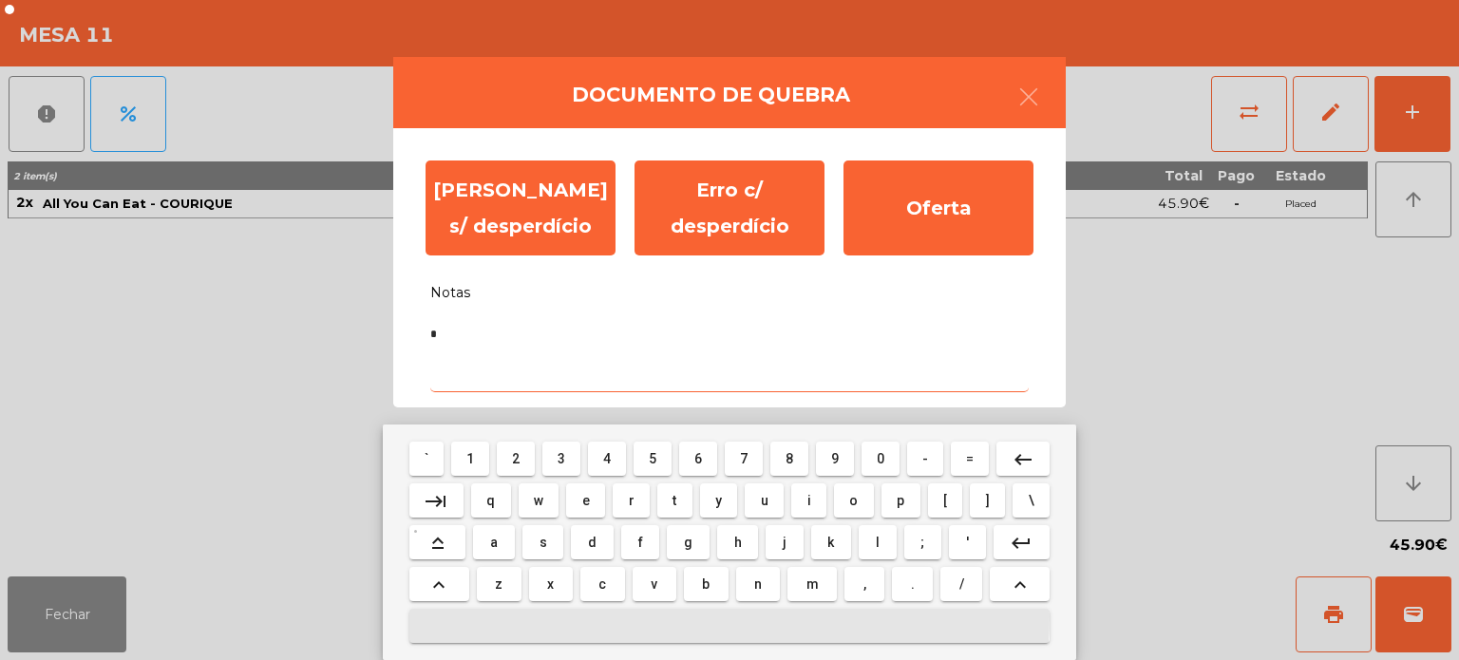
click at [604, 591] on span "c" at bounding box center [603, 584] width 8 height 15
type textarea "*"
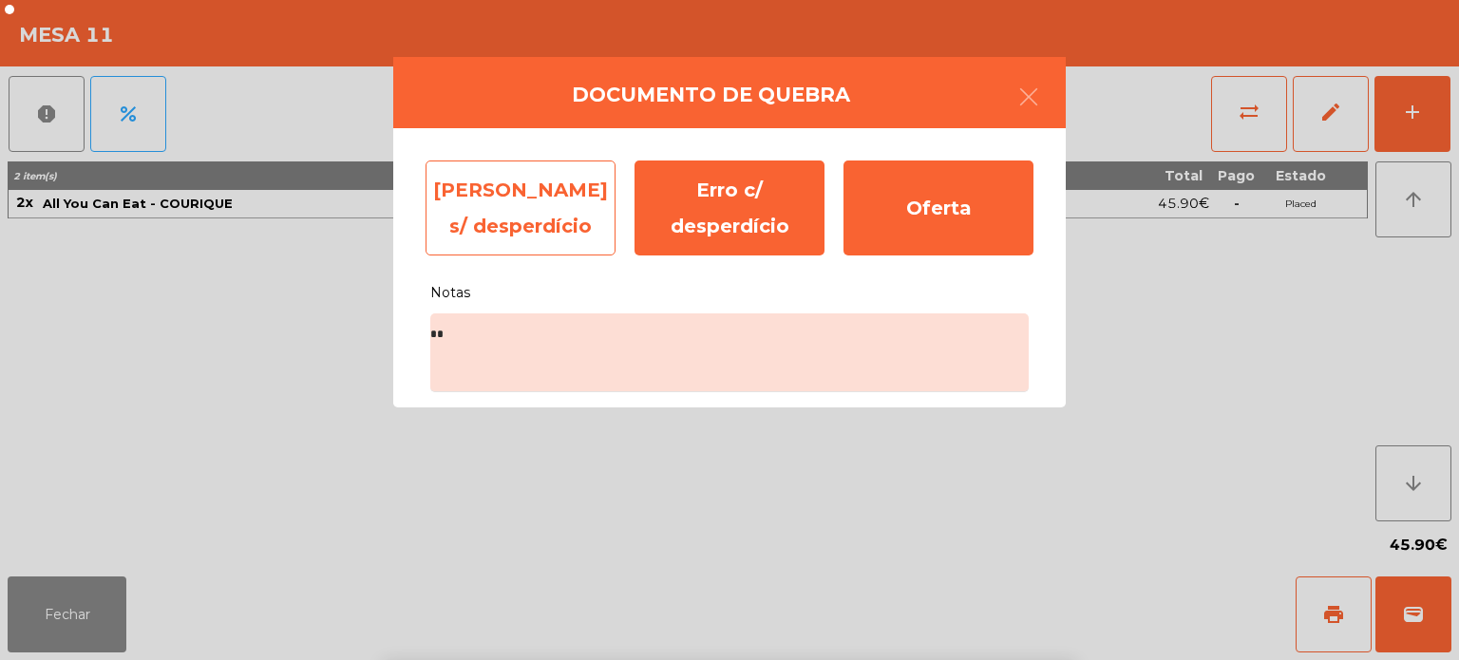
click at [514, 217] on div "[PERSON_NAME] s/ desperdício" at bounding box center [521, 208] width 190 height 95
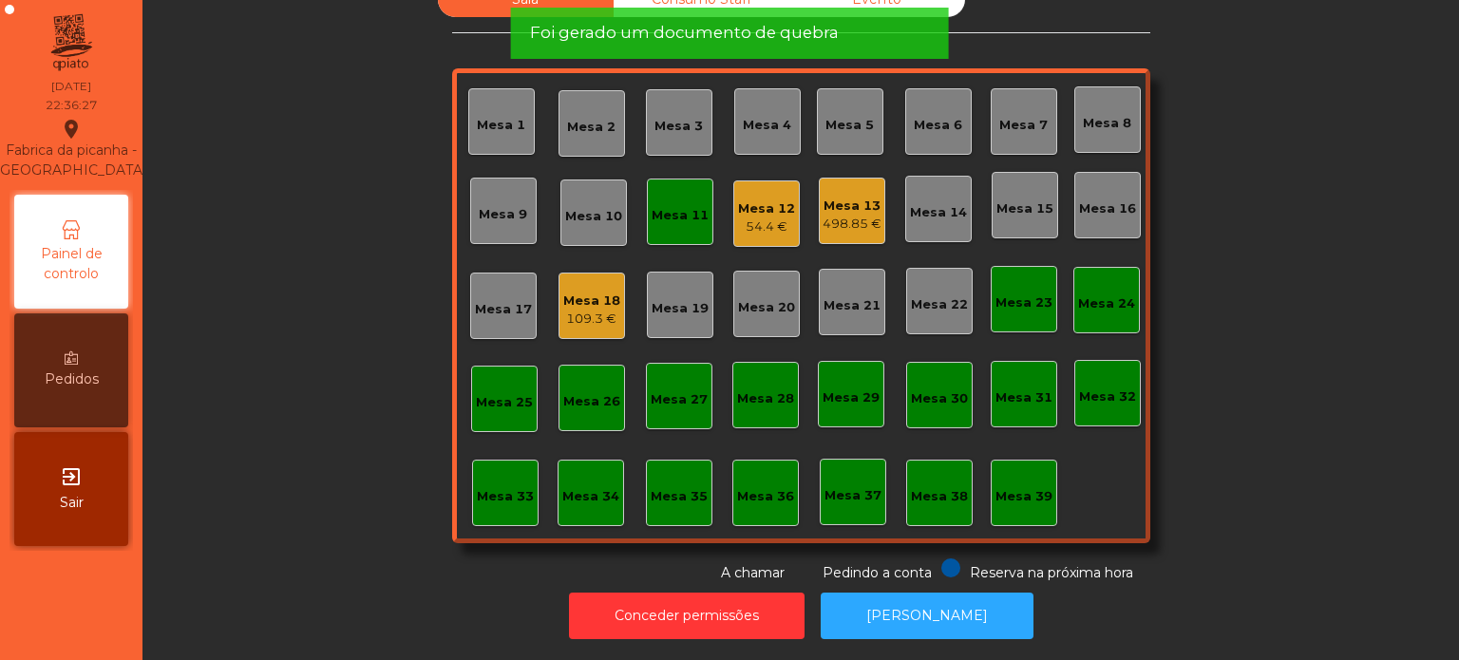
click at [754, 218] on div "54.4 €" at bounding box center [766, 227] width 57 height 19
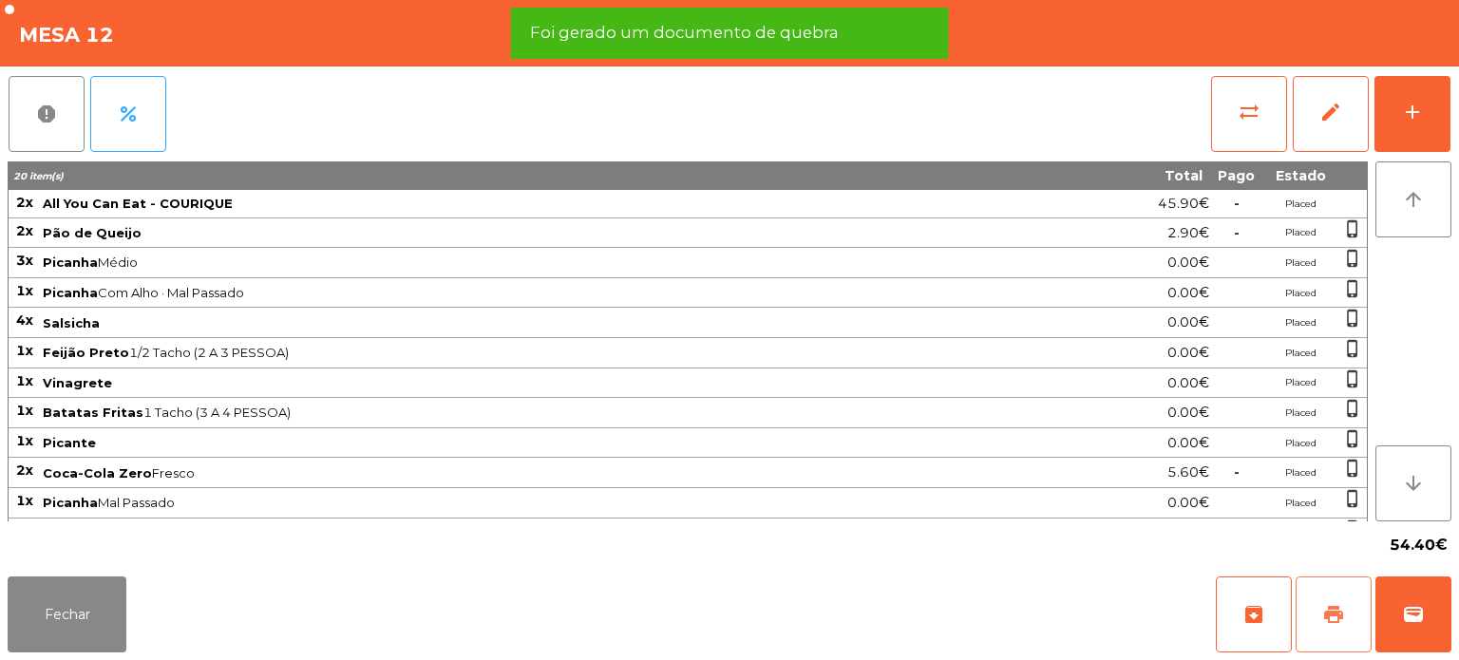
click at [1331, 619] on span "print" at bounding box center [1334, 614] width 23 height 23
click at [121, 608] on button "Fechar" at bounding box center [67, 615] width 119 height 76
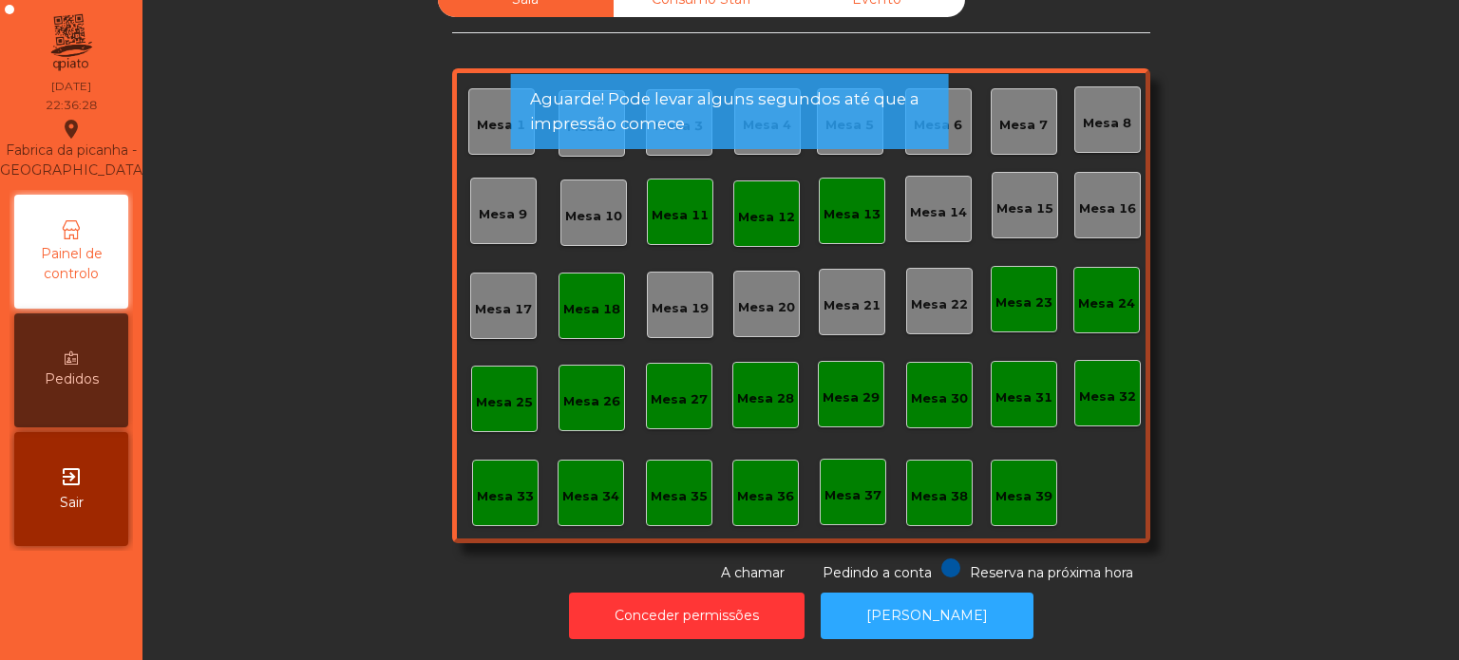
click at [692, 199] on div "Mesa 11" at bounding box center [680, 212] width 57 height 27
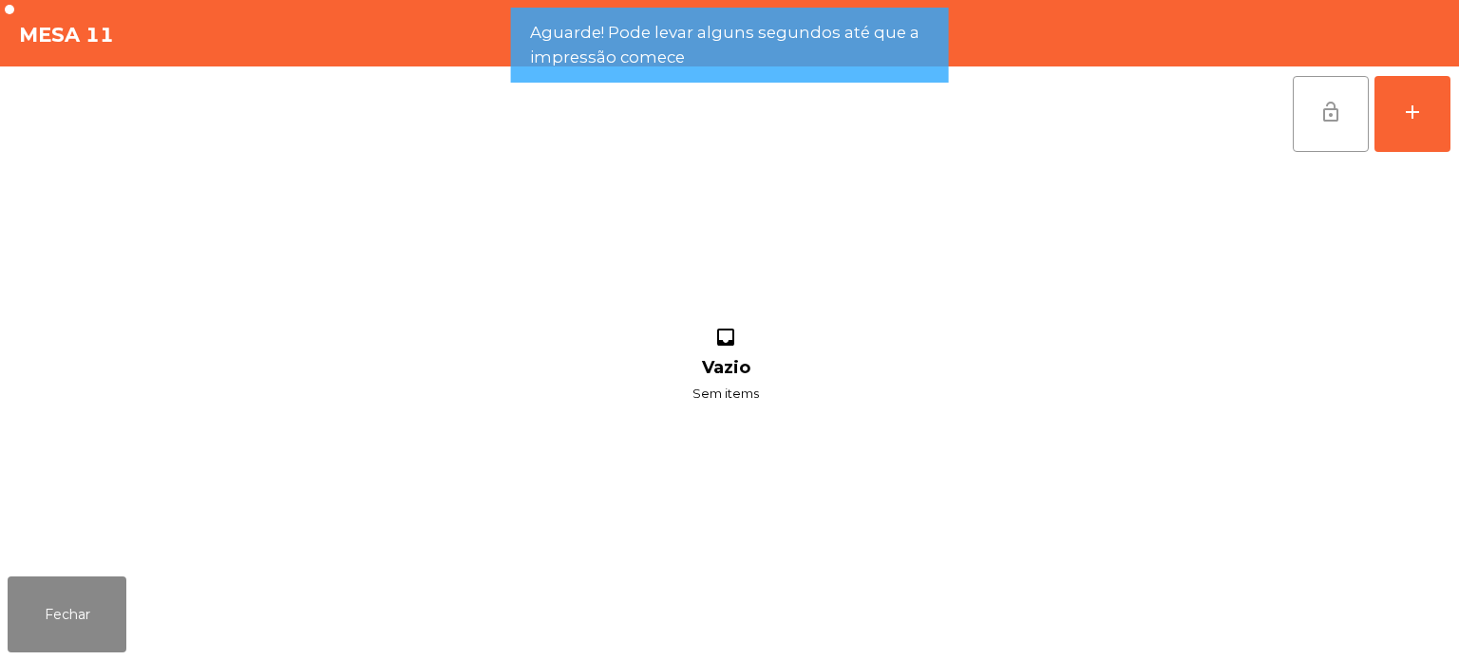
click at [1340, 129] on button "lock_open" at bounding box center [1331, 114] width 76 height 76
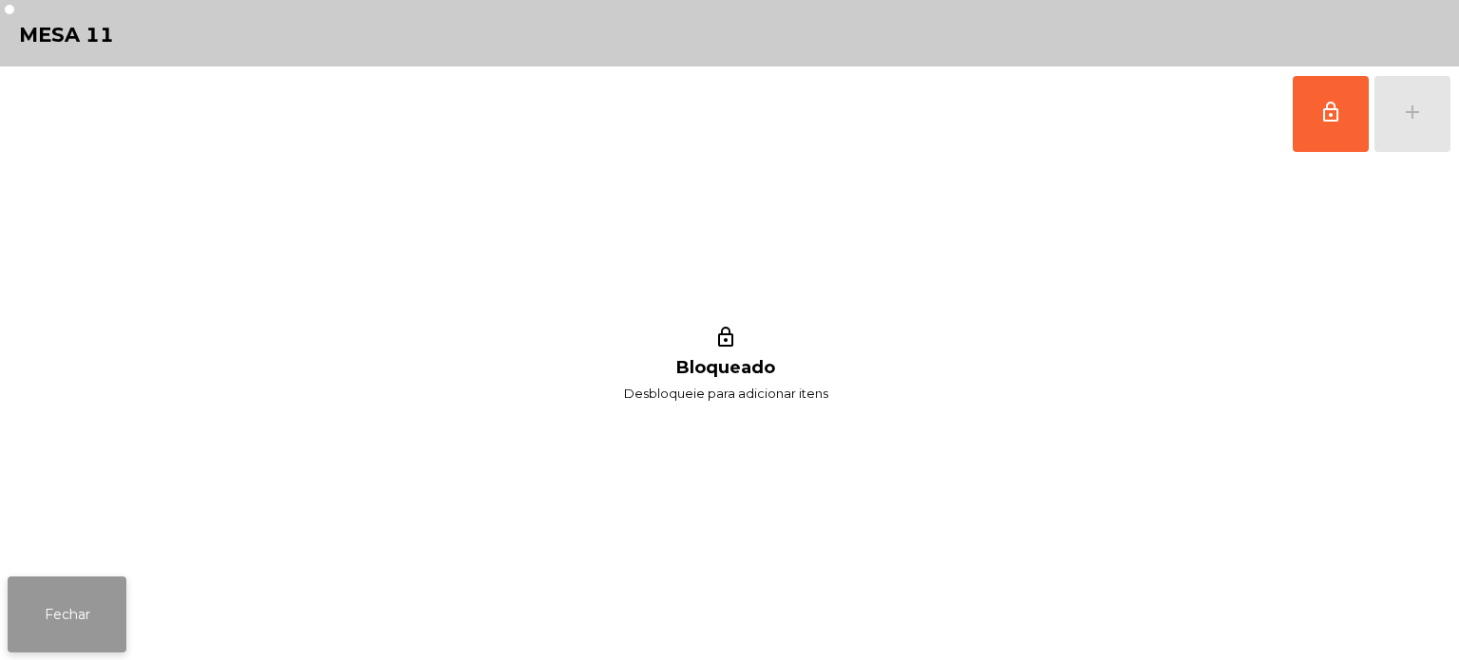
click at [123, 594] on button "Fechar" at bounding box center [67, 615] width 119 height 76
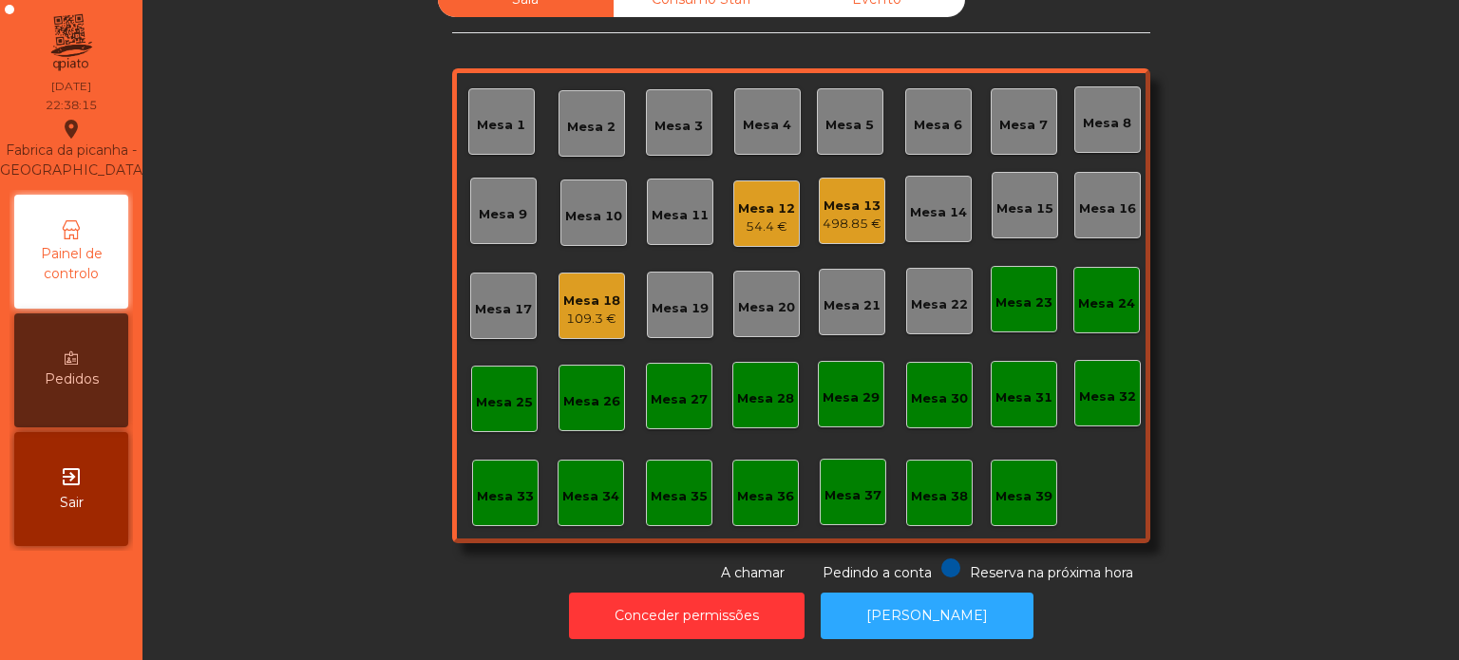
click at [768, 219] on div "54.4 €" at bounding box center [766, 227] width 57 height 19
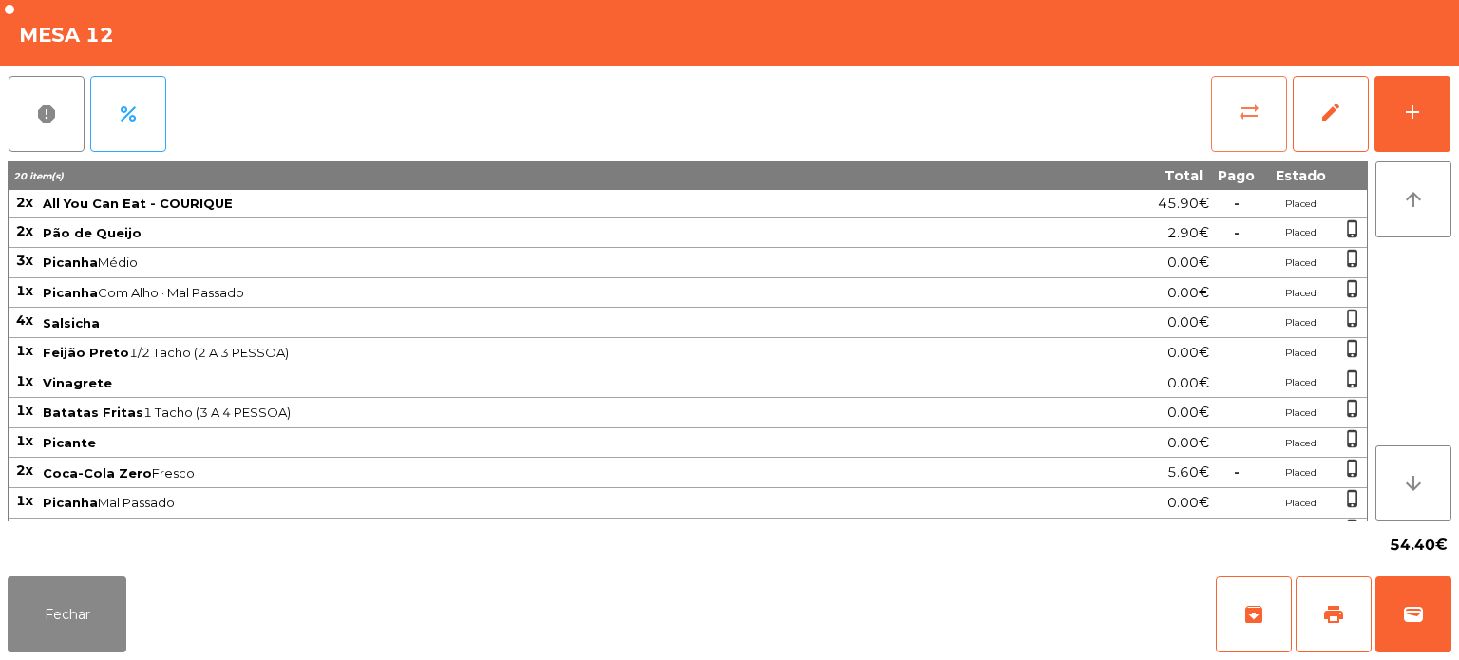
click at [1232, 106] on button "sync_alt" at bounding box center [1249, 114] width 76 height 76
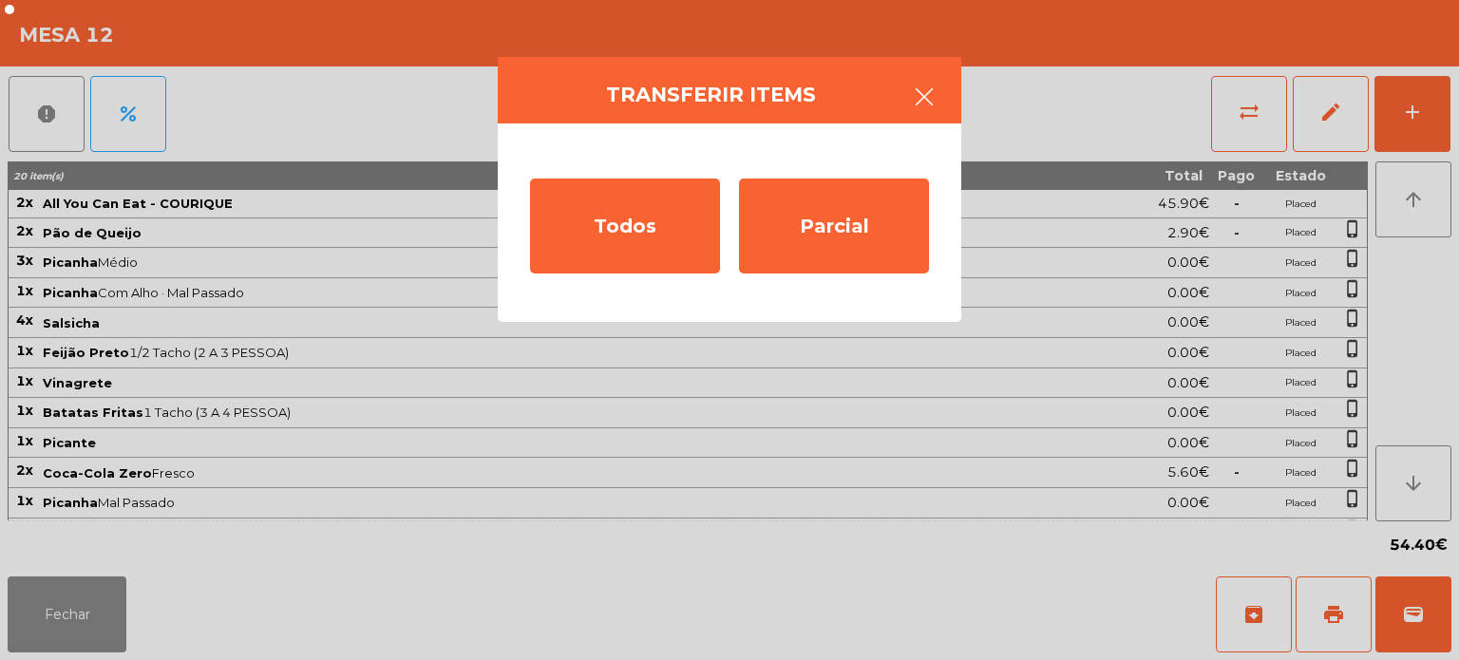
click at [939, 87] on button "button" at bounding box center [924, 98] width 53 height 57
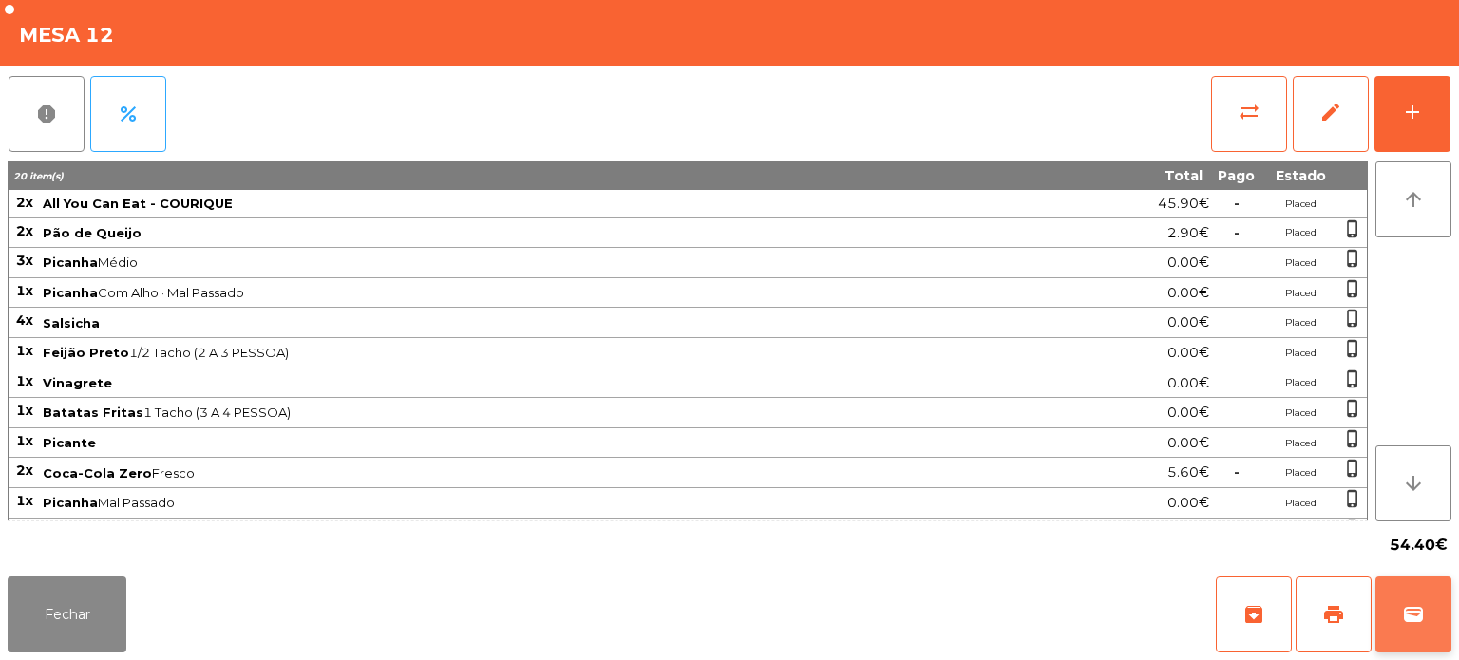
click at [1447, 644] on button "wallet" at bounding box center [1414, 615] width 76 height 76
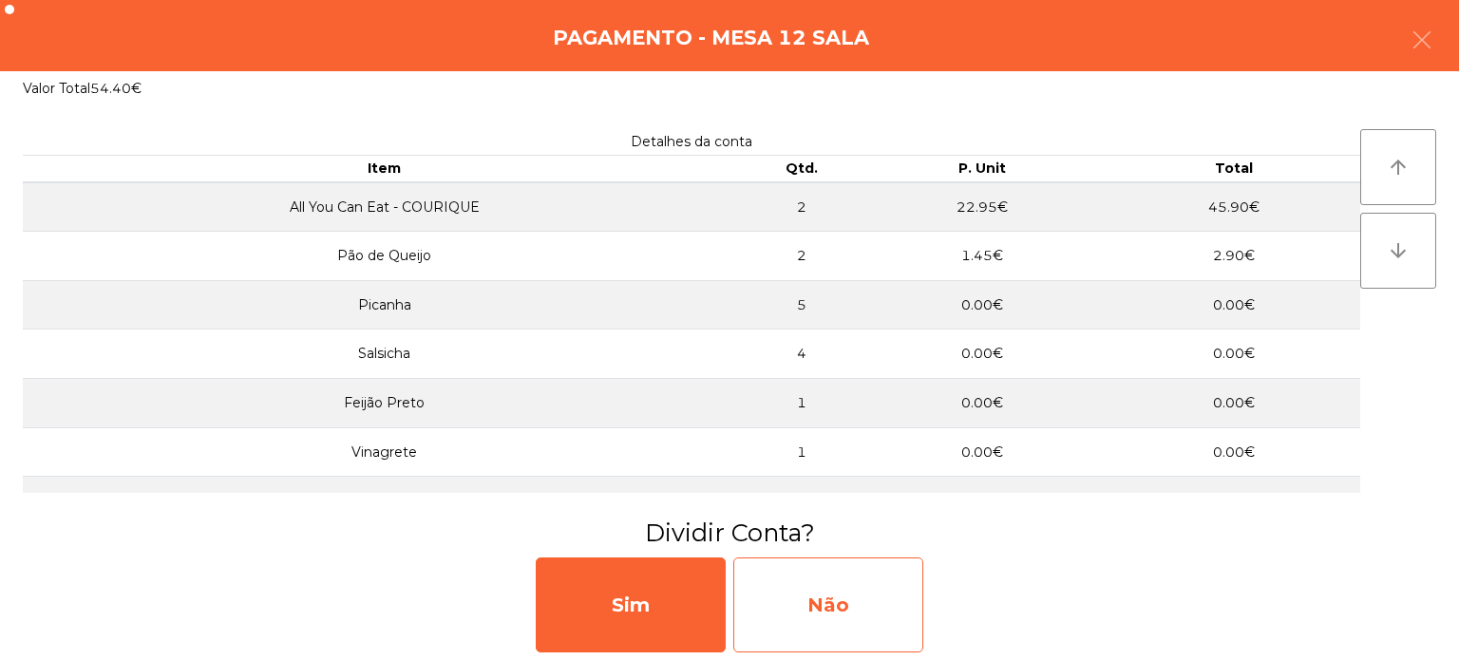
click at [828, 588] on div "Não" at bounding box center [828, 605] width 190 height 95
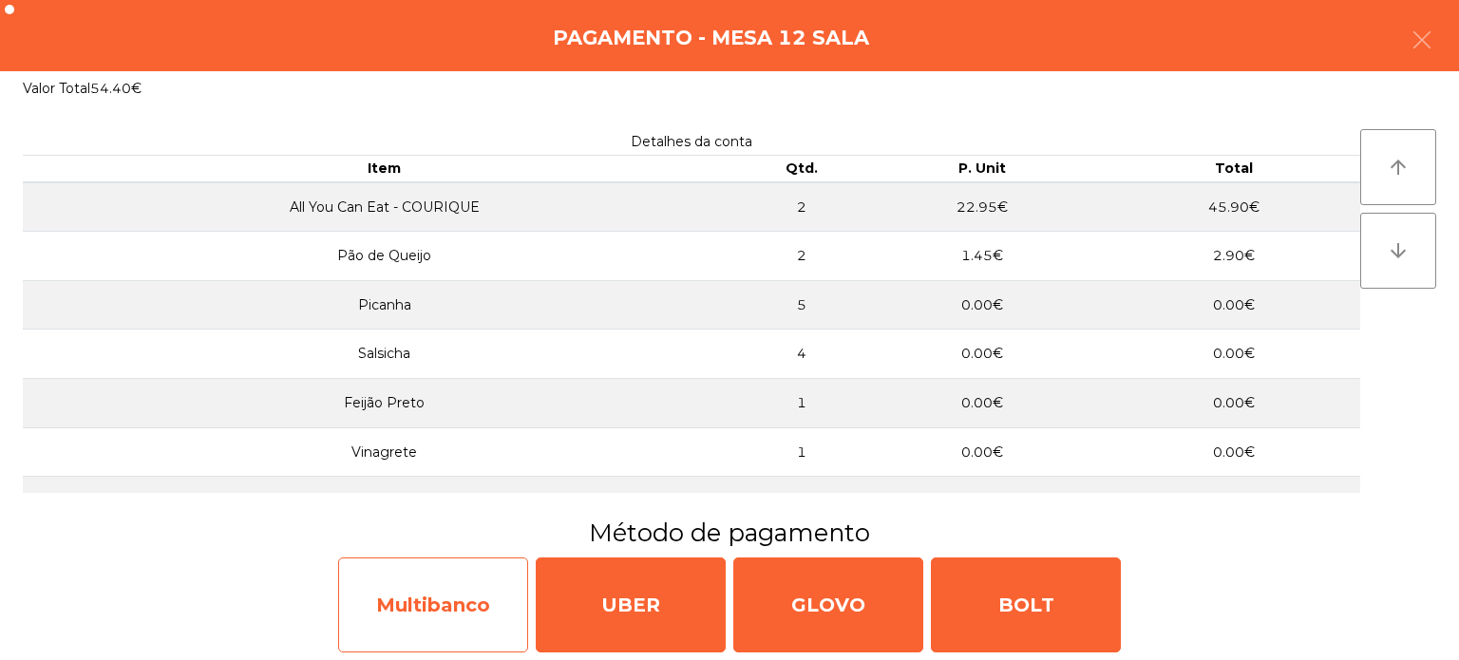
click at [460, 614] on div "Multibanco" at bounding box center [433, 605] width 190 height 95
select select "**"
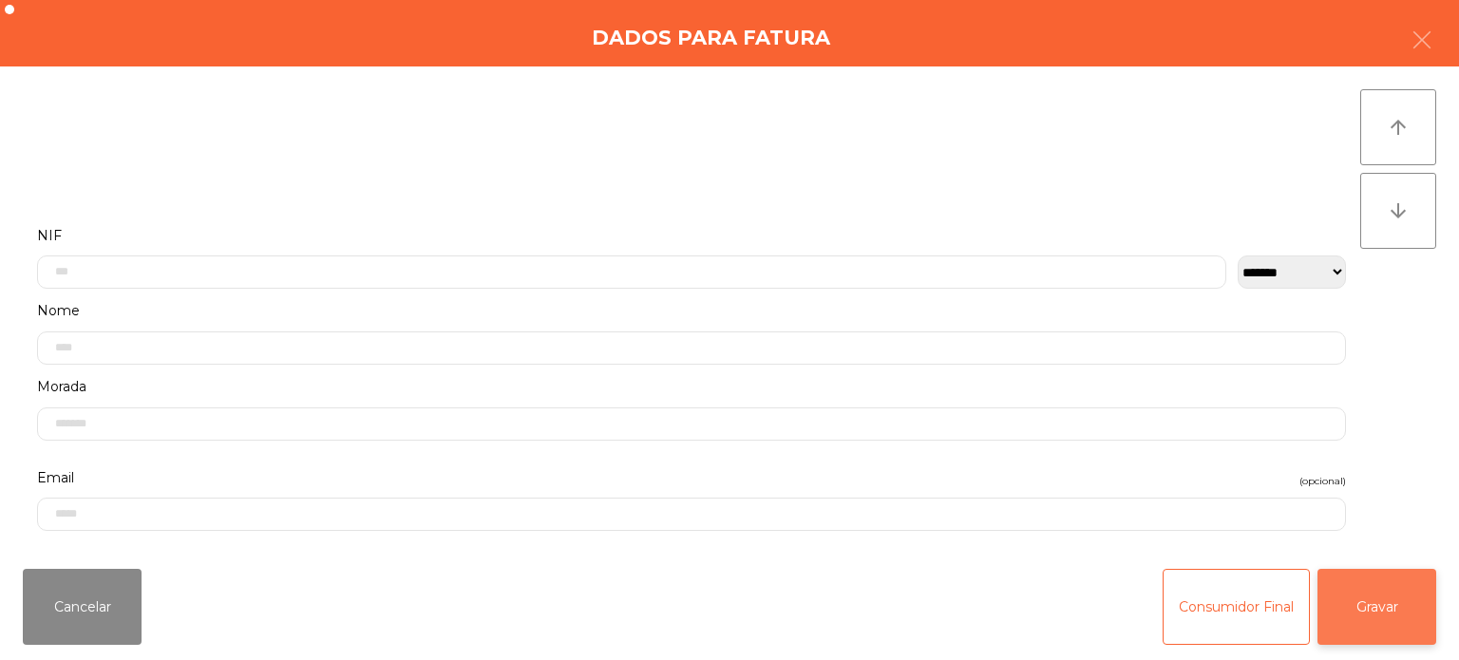
click at [1391, 619] on button "Gravar" at bounding box center [1377, 607] width 119 height 76
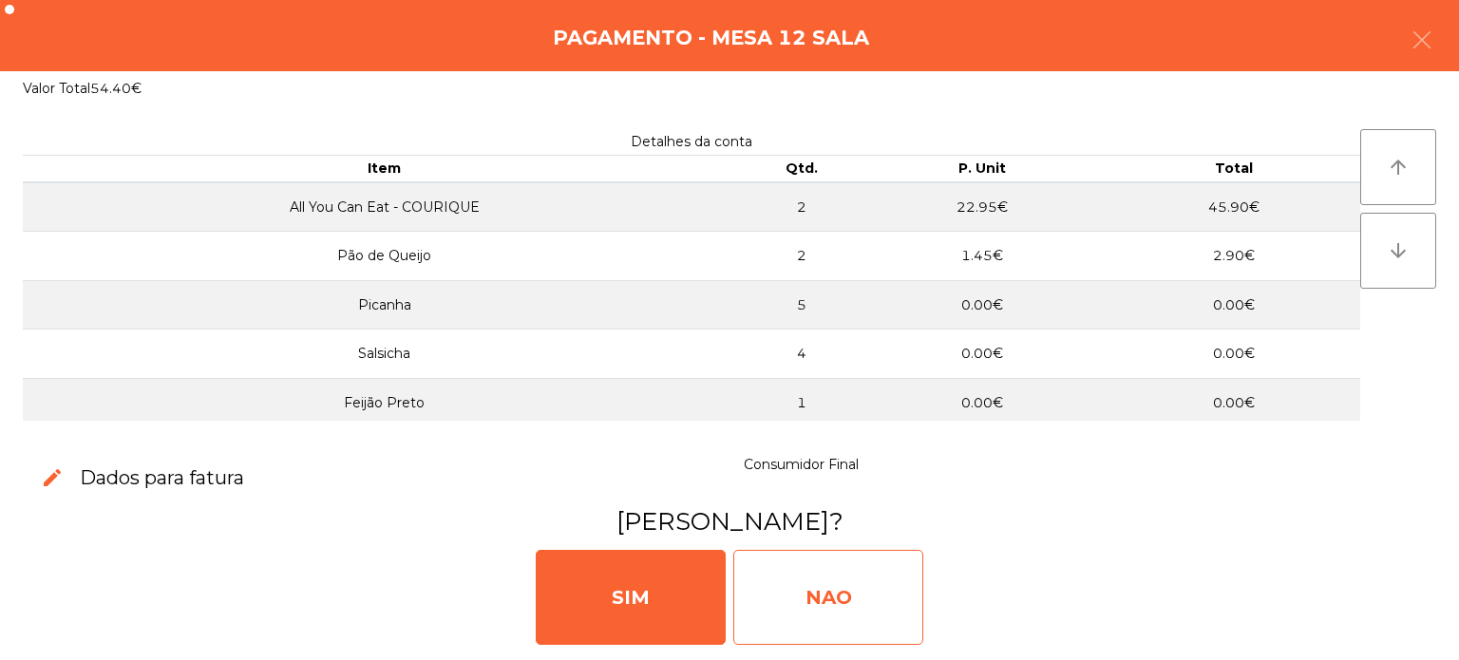
click at [859, 595] on div "NAO" at bounding box center [828, 597] width 190 height 95
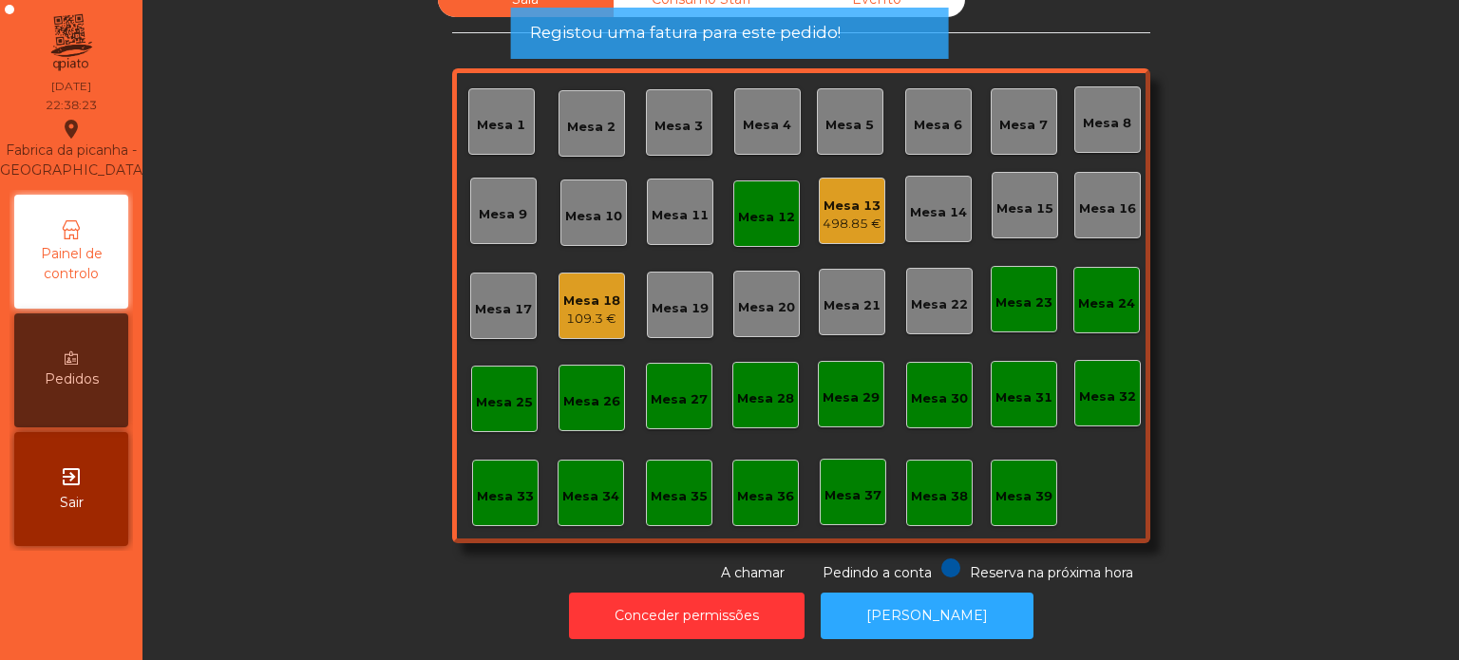
click at [738, 208] on div "Mesa 12" at bounding box center [766, 217] width 57 height 19
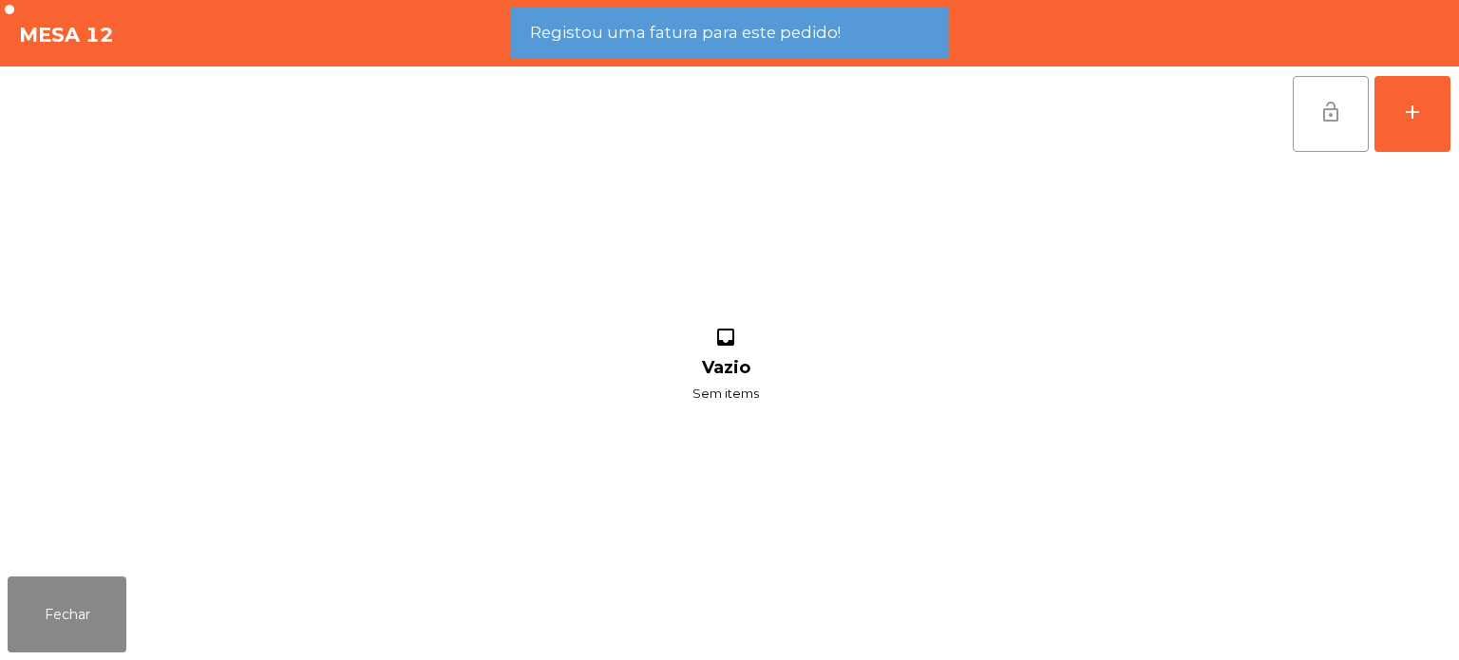
click at [1311, 119] on button "lock_open" at bounding box center [1331, 114] width 76 height 76
click at [98, 587] on button "Fechar" at bounding box center [67, 615] width 119 height 76
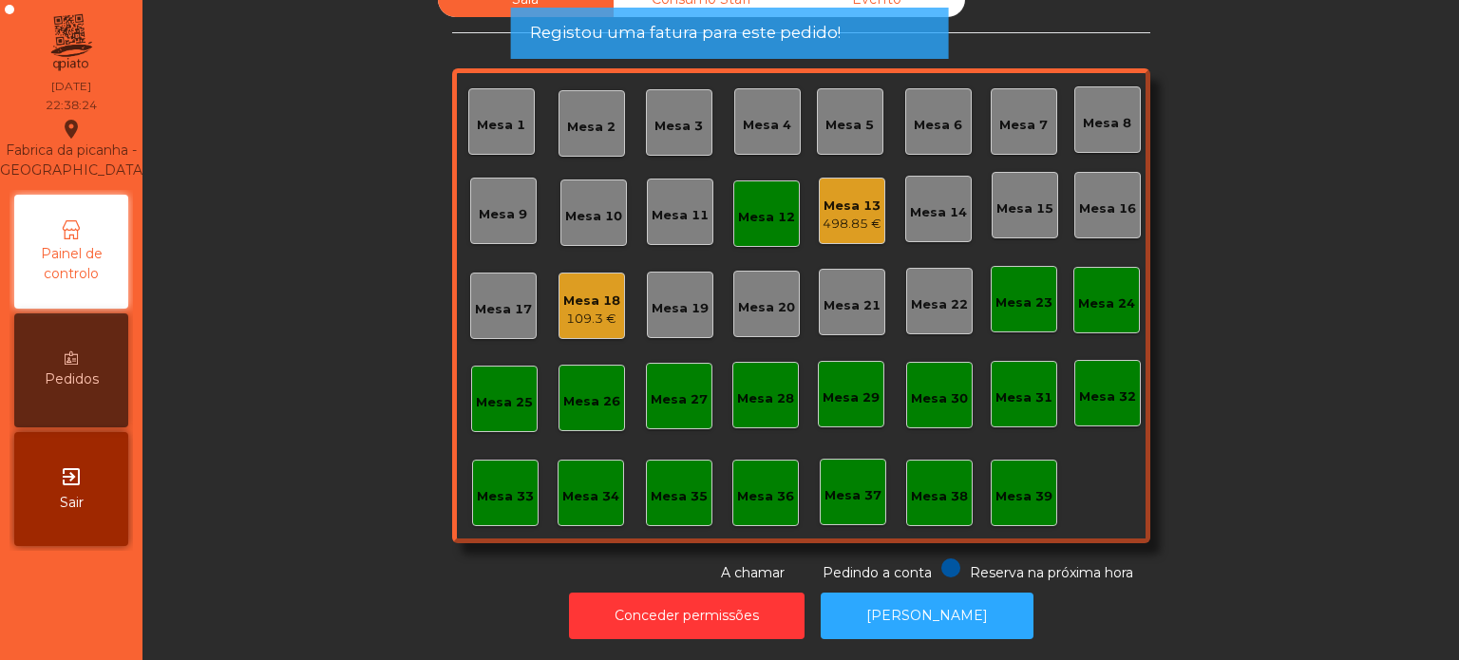
click at [721, 27] on span "Registou uma fatura para este pedido!" at bounding box center [685, 33] width 311 height 24
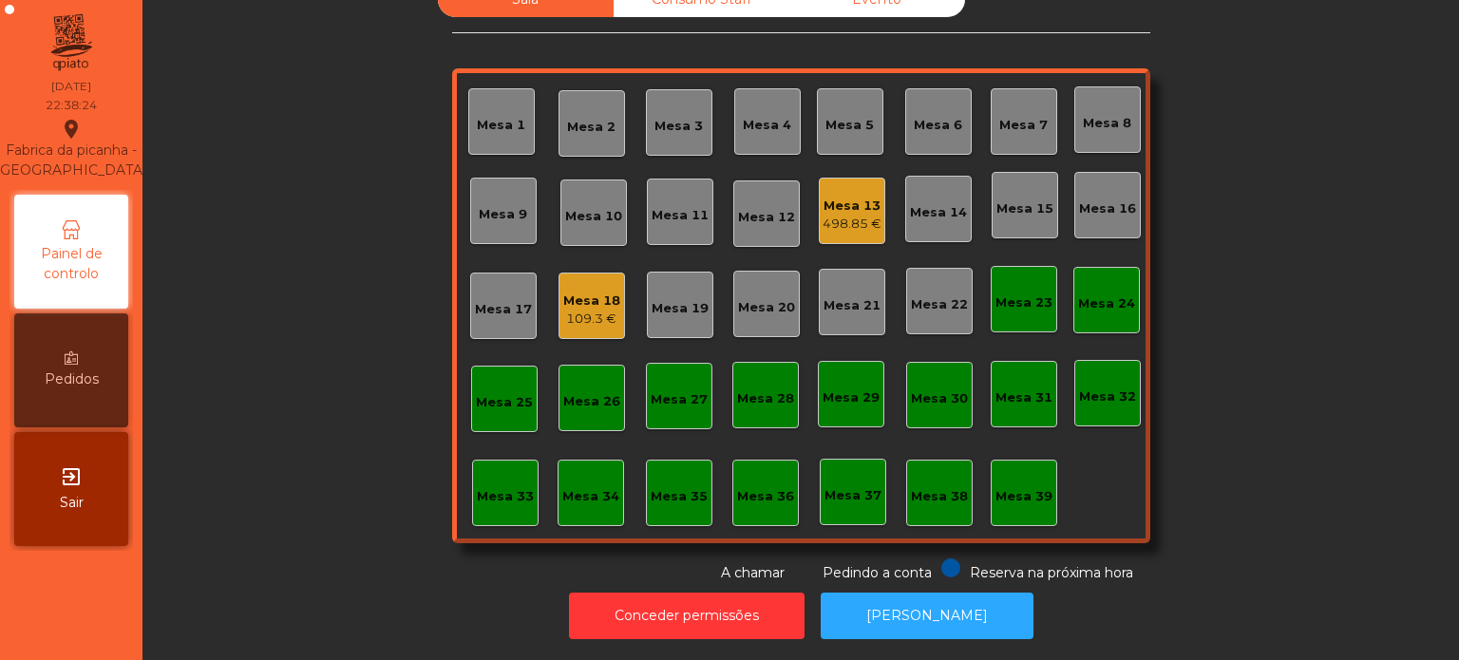
click at [817, 29] on span "Registou uma fatura para este pedido!" at bounding box center [685, 33] width 311 height 24
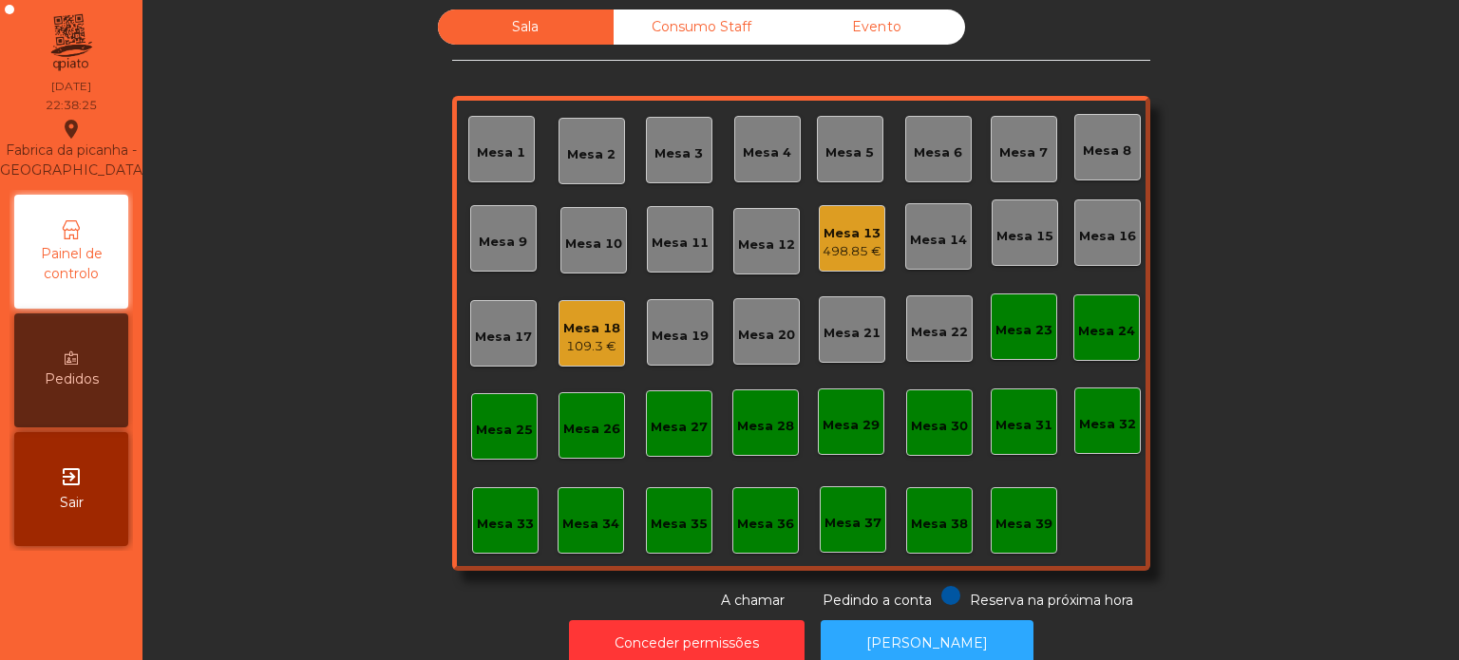
scroll to position [10, 0]
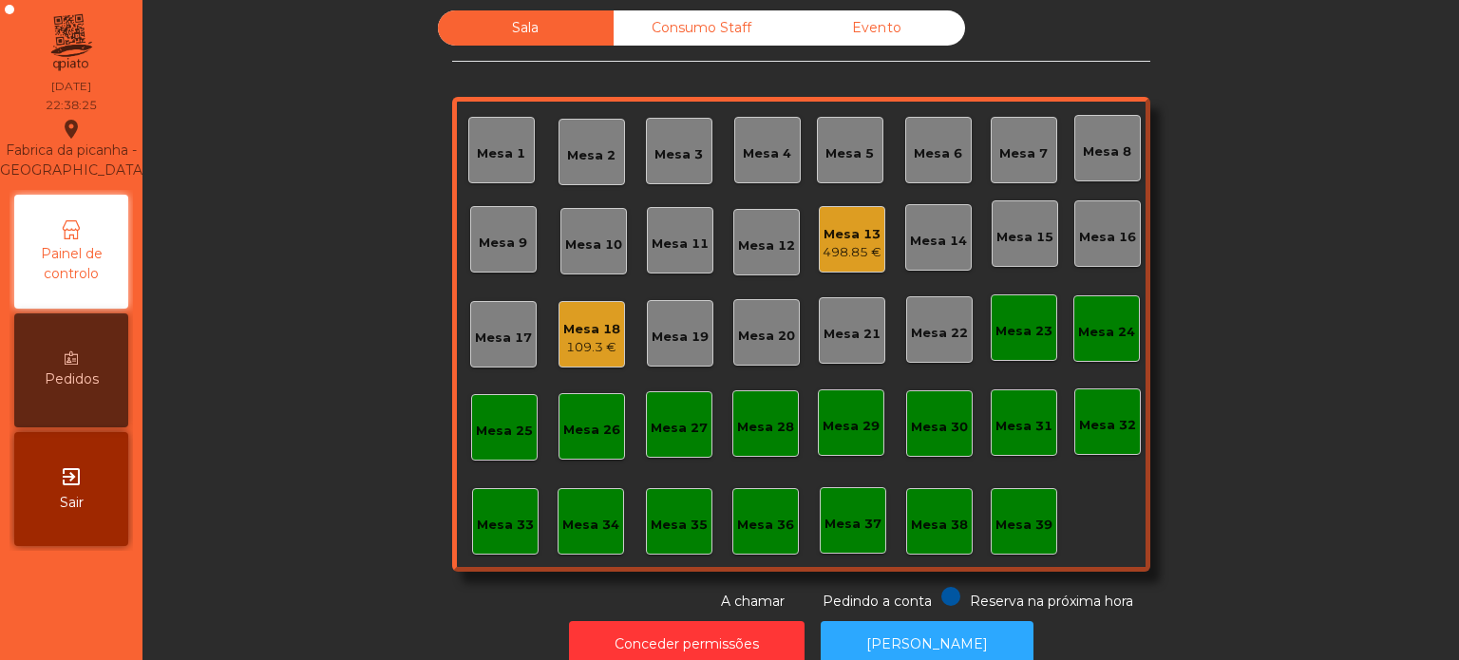
click at [868, 39] on div "Evento" at bounding box center [878, 27] width 176 height 35
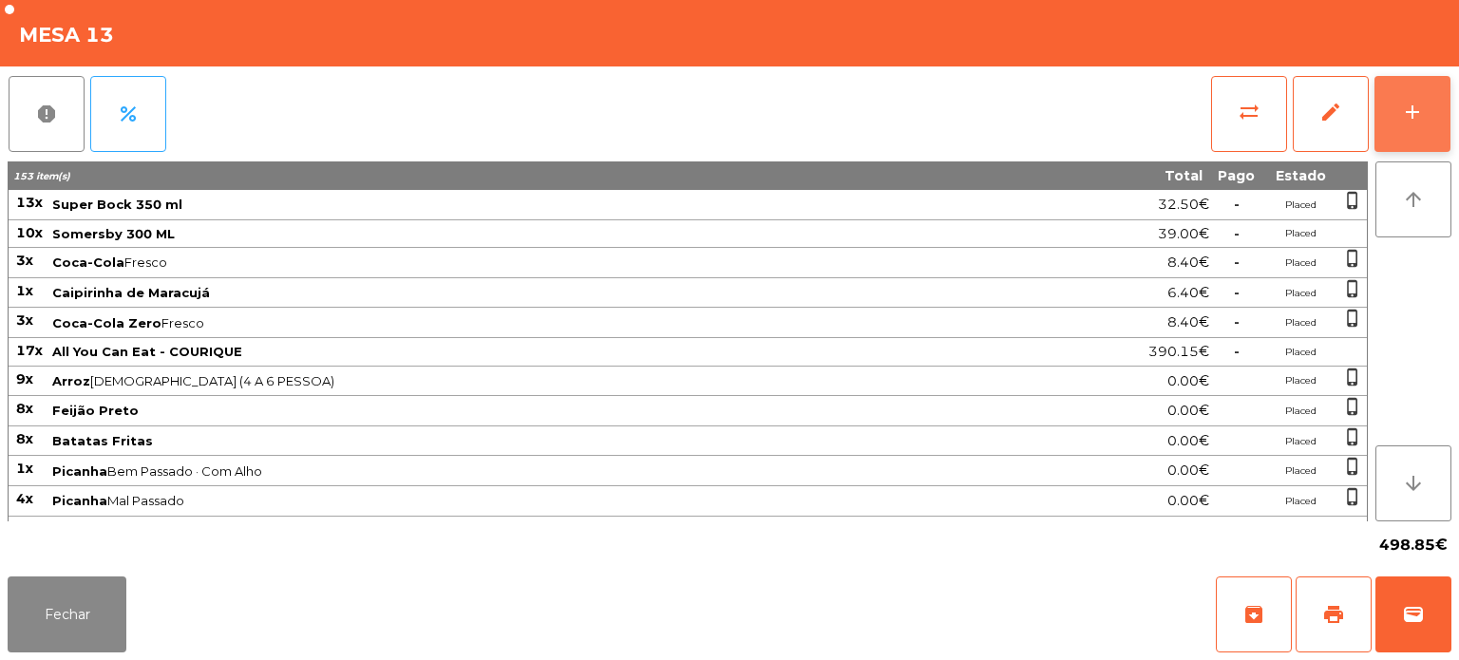
click at [1398, 125] on button "add" at bounding box center [1413, 114] width 76 height 76
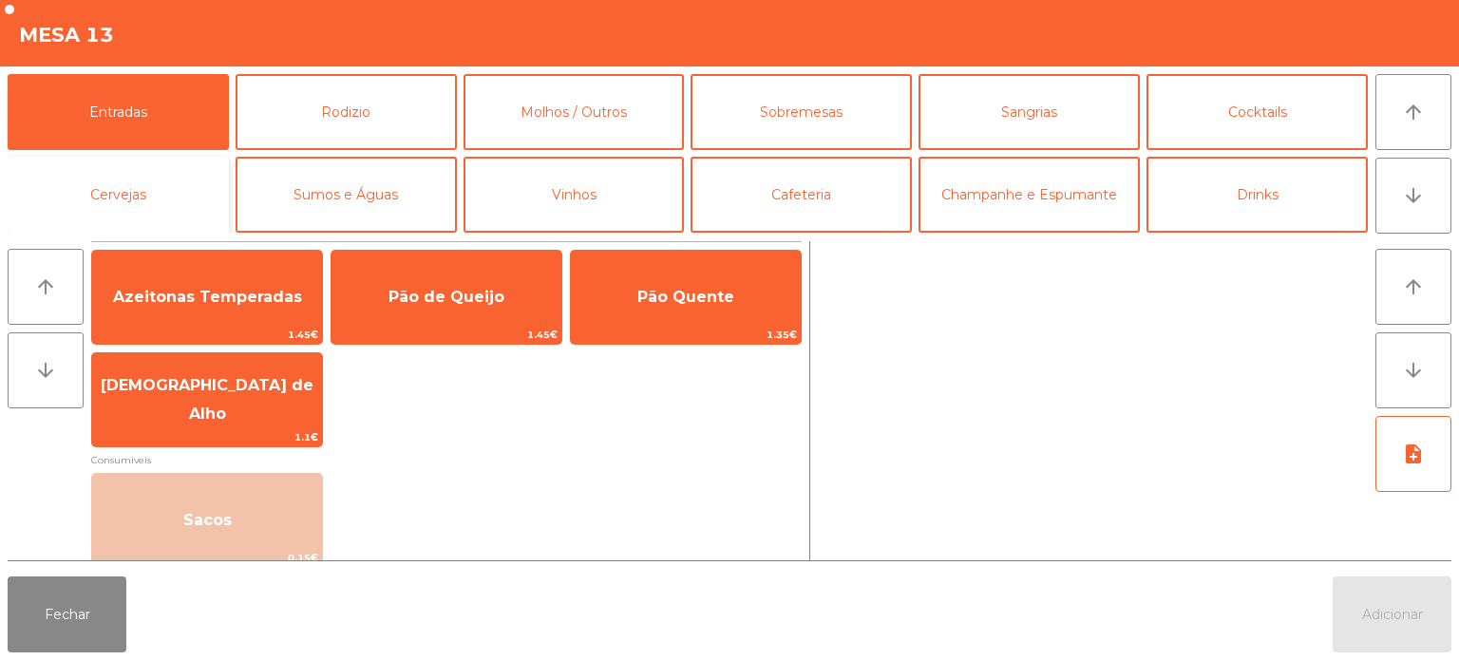
click at [106, 190] on button "Cervejas" at bounding box center [118, 195] width 221 height 76
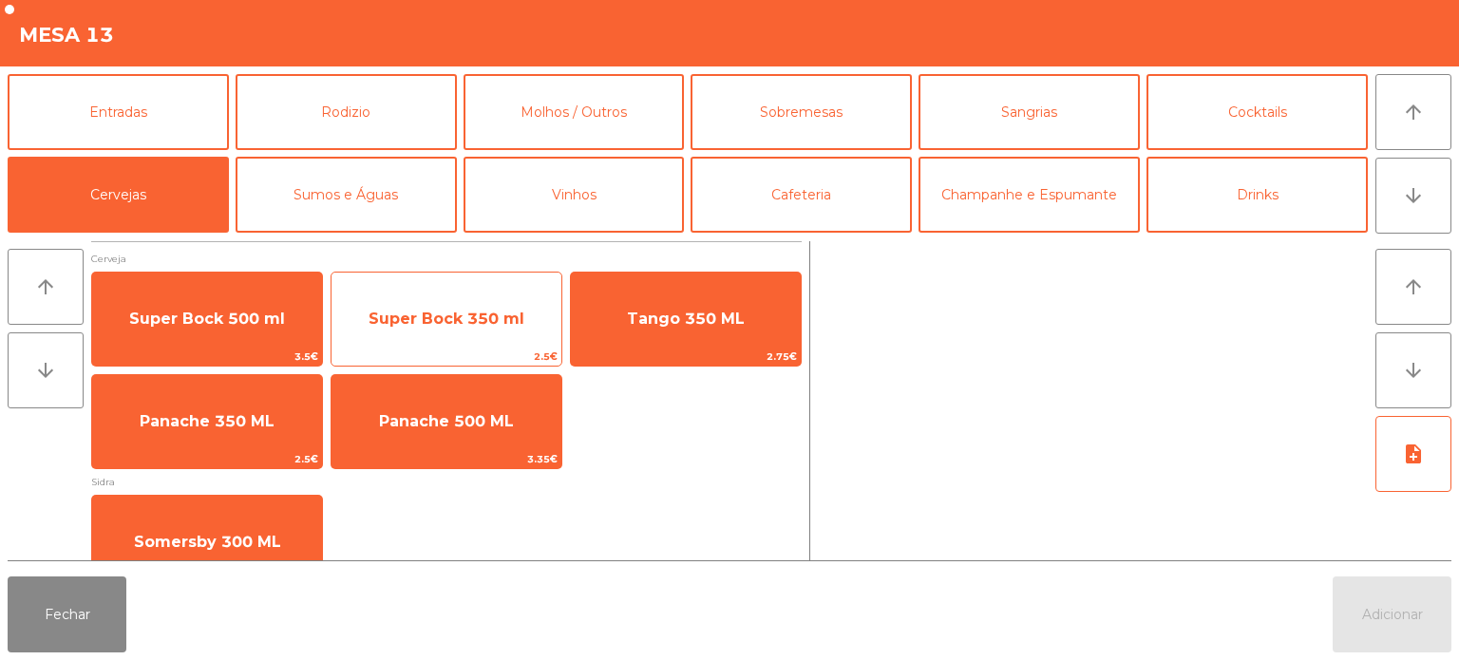
click at [447, 308] on span "Super Bock 350 ml" at bounding box center [447, 319] width 230 height 51
click at [477, 315] on span "Super Bock 350 ml" at bounding box center [447, 319] width 156 height 18
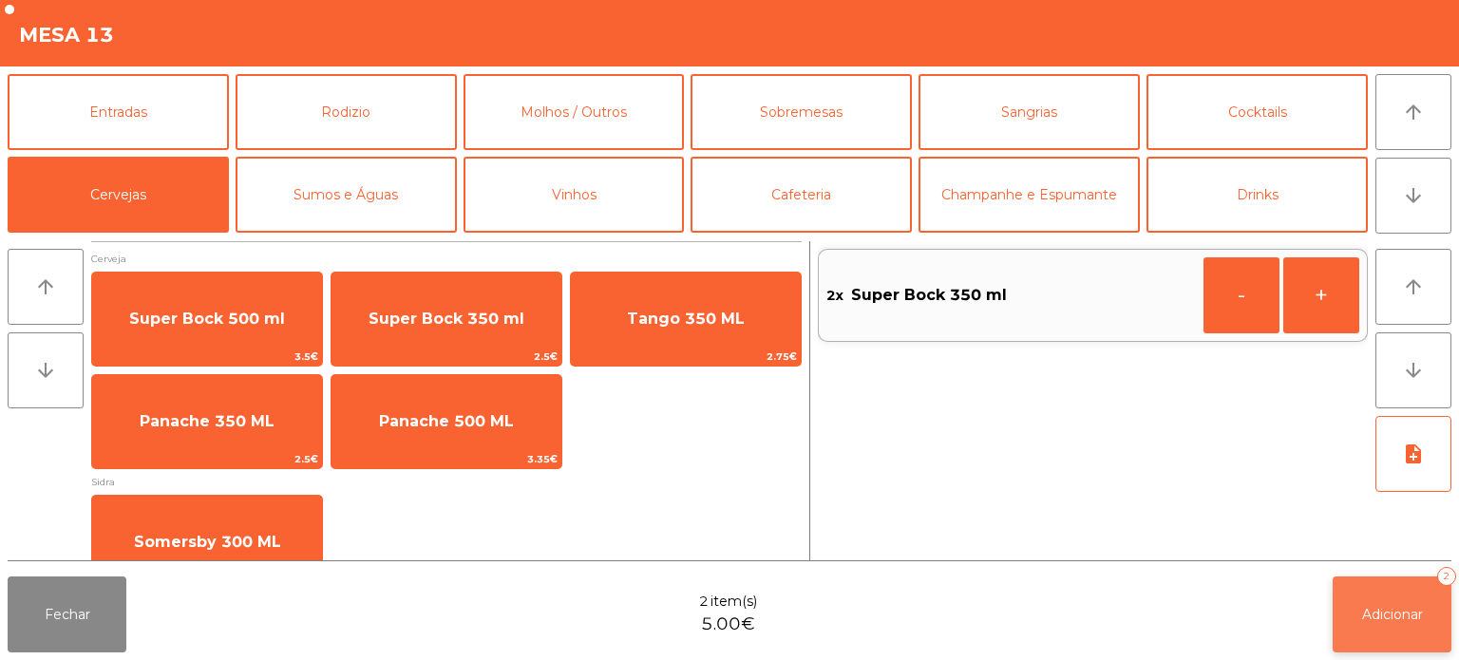
click at [1354, 589] on button "Adicionar 2" at bounding box center [1392, 615] width 119 height 76
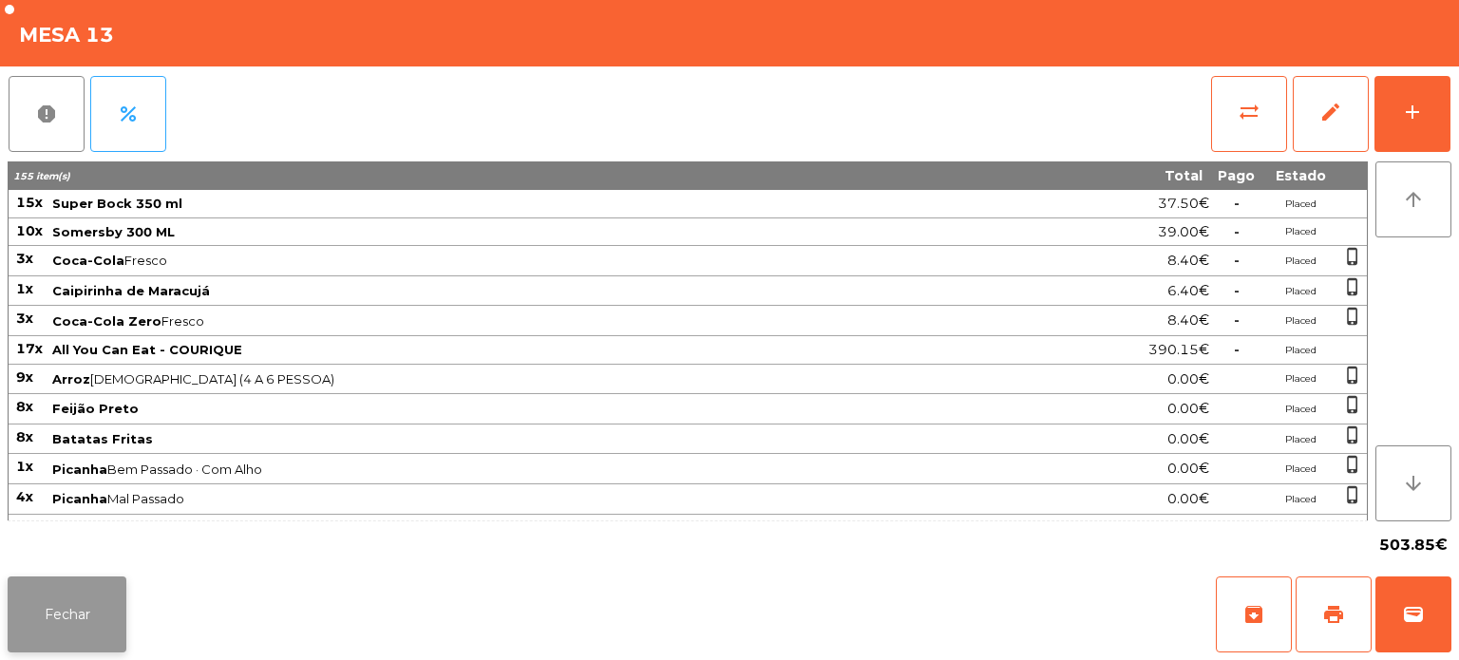
click at [57, 578] on button "Fechar" at bounding box center [67, 615] width 119 height 76
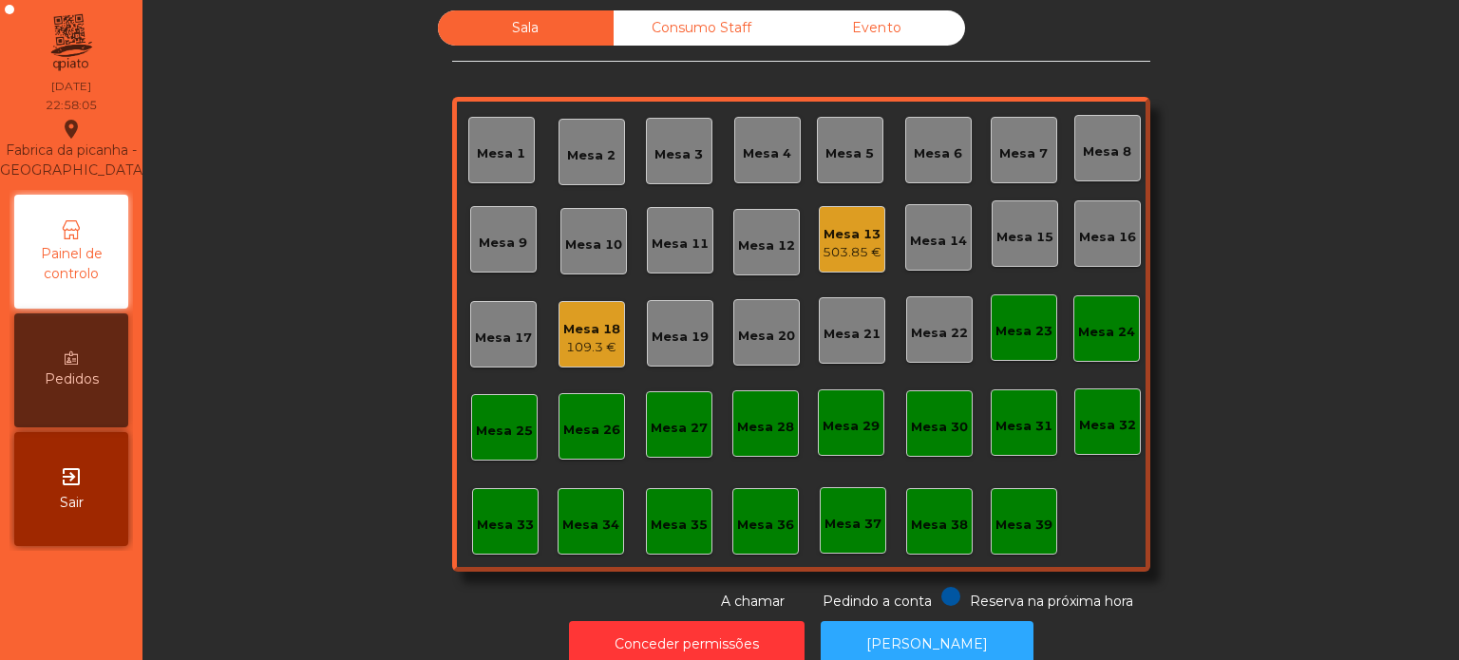
click at [560, 578] on div "Sala Consumo Staff Evento [GEOGRAPHIC_DATA] 3 Mesa 4 Mesa 5 [GEOGRAPHIC_DATA] 7…" at bounding box center [801, 310] width 698 height 601
click at [711, 29] on div "Consumo Staff" at bounding box center [702, 27] width 176 height 35
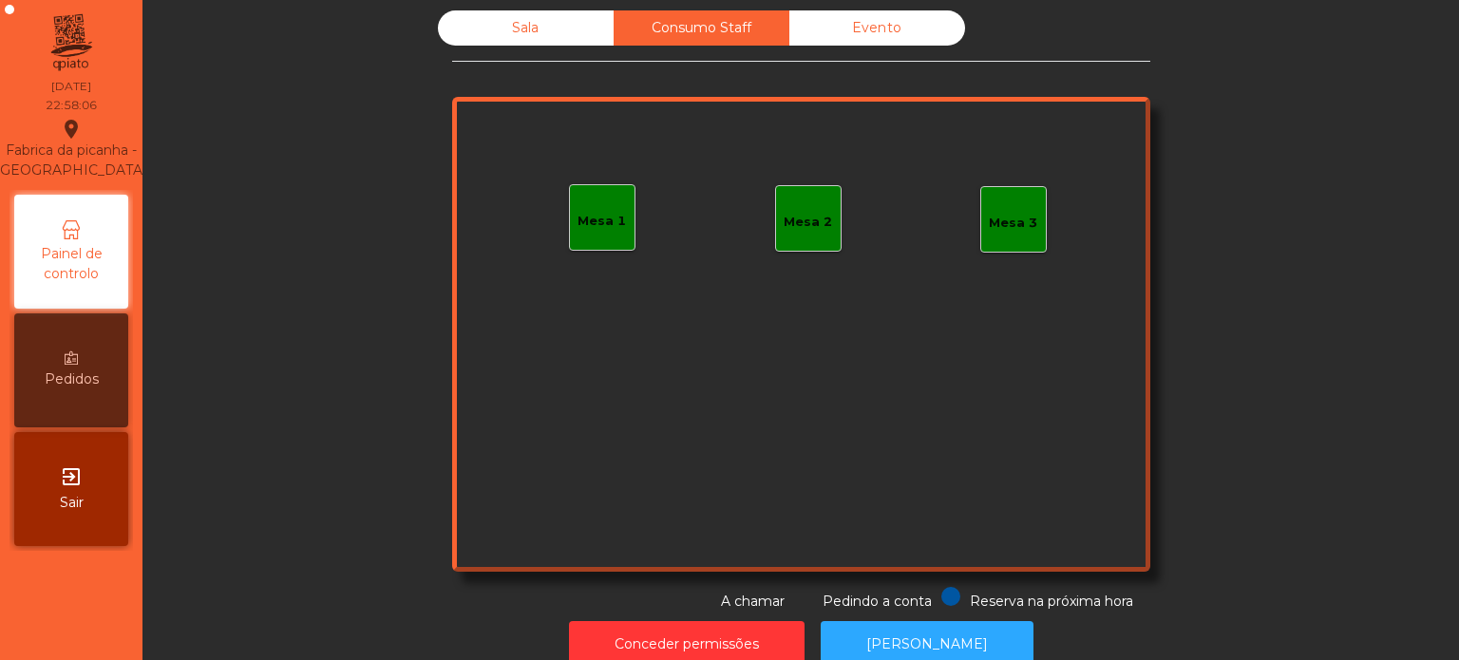
click at [595, 227] on div "Mesa 1" at bounding box center [602, 221] width 48 height 19
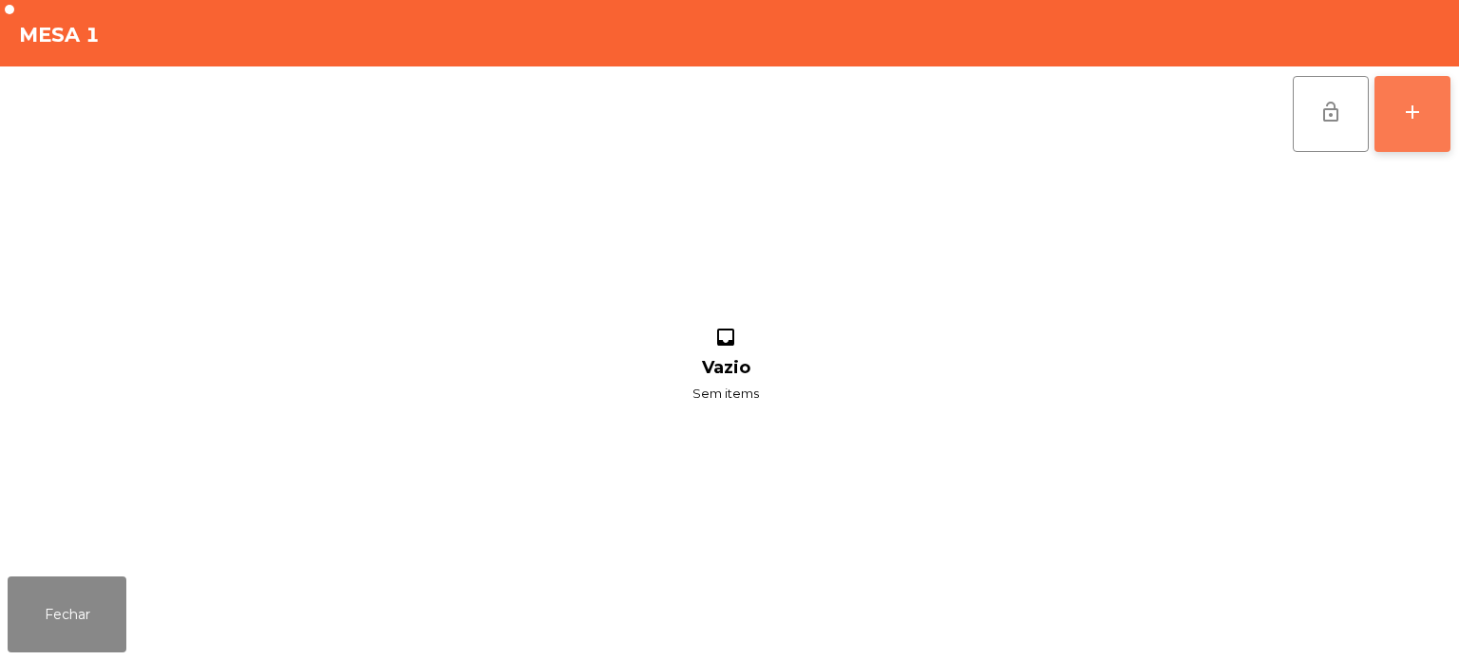
click at [1391, 109] on button "add" at bounding box center [1413, 114] width 76 height 76
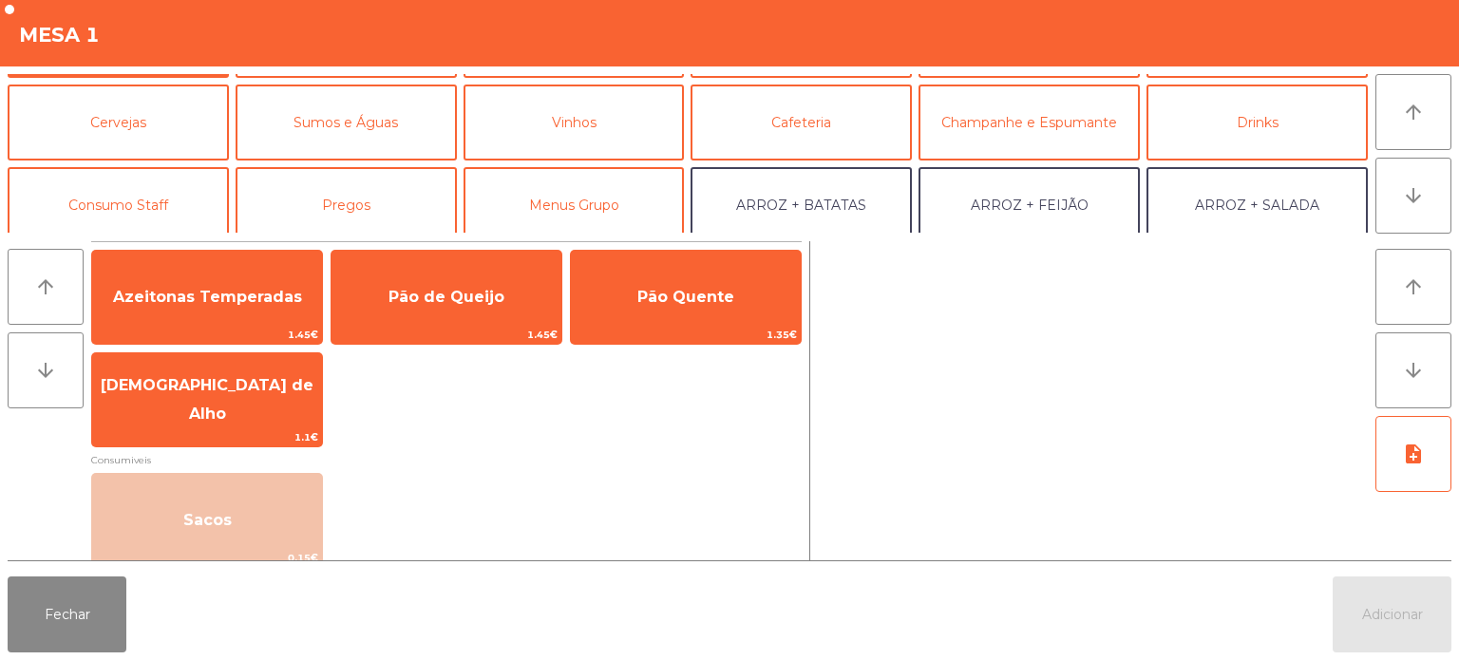
scroll to position [86, 0]
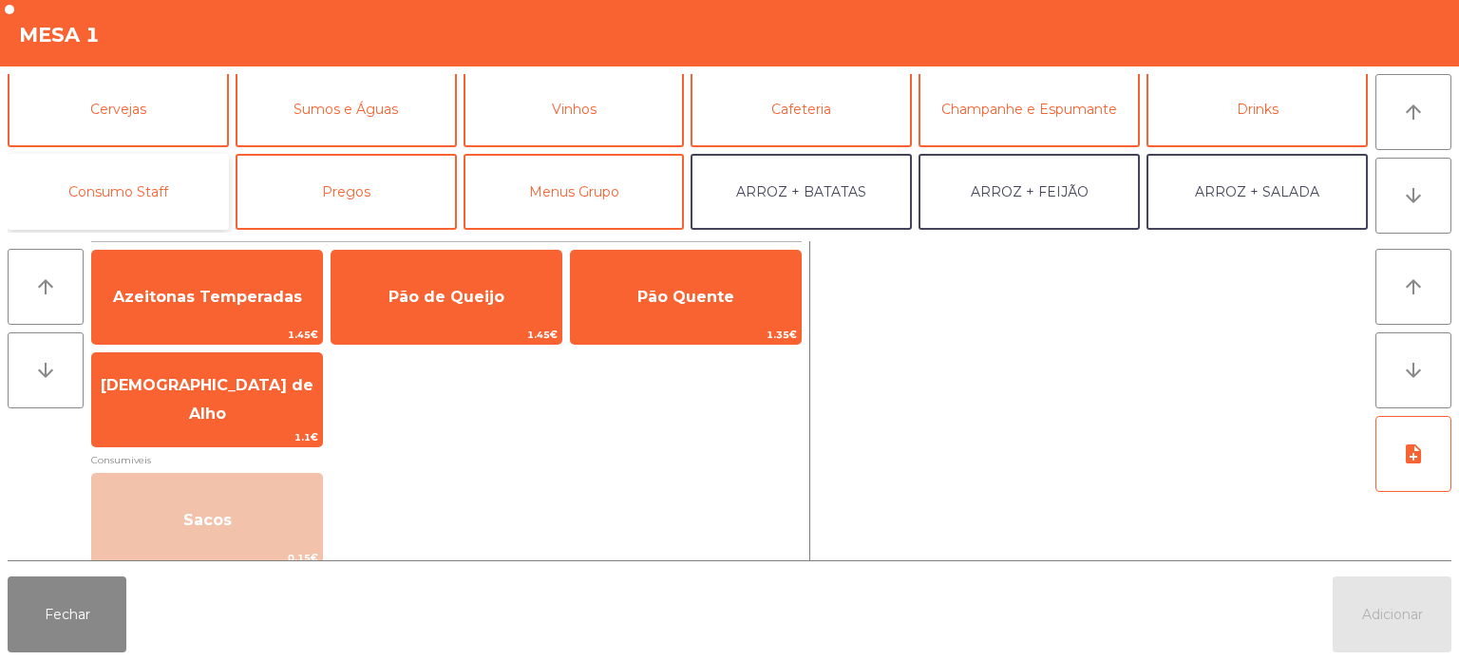
click at [171, 188] on button "Consumo Staff" at bounding box center [118, 192] width 221 height 76
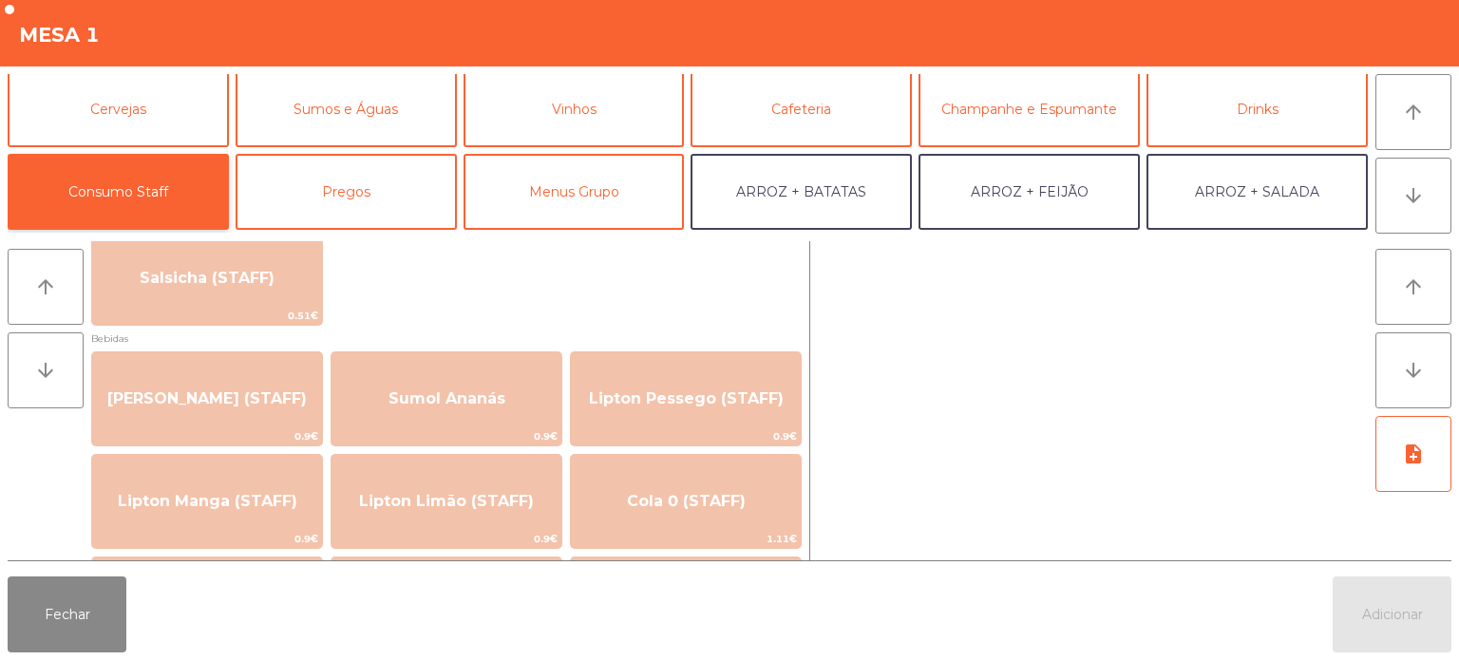
scroll to position [0, 0]
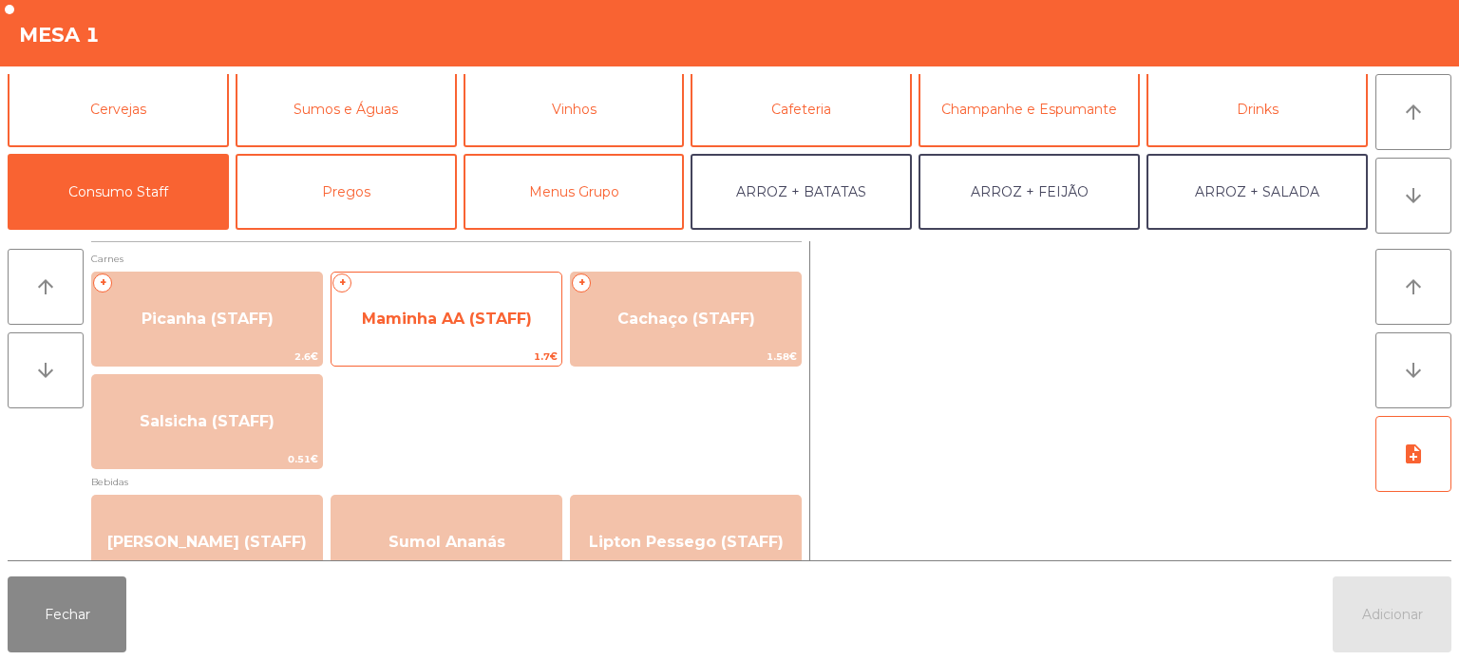
click at [443, 336] on span "Maminha AA (STAFF)" at bounding box center [447, 319] width 230 height 51
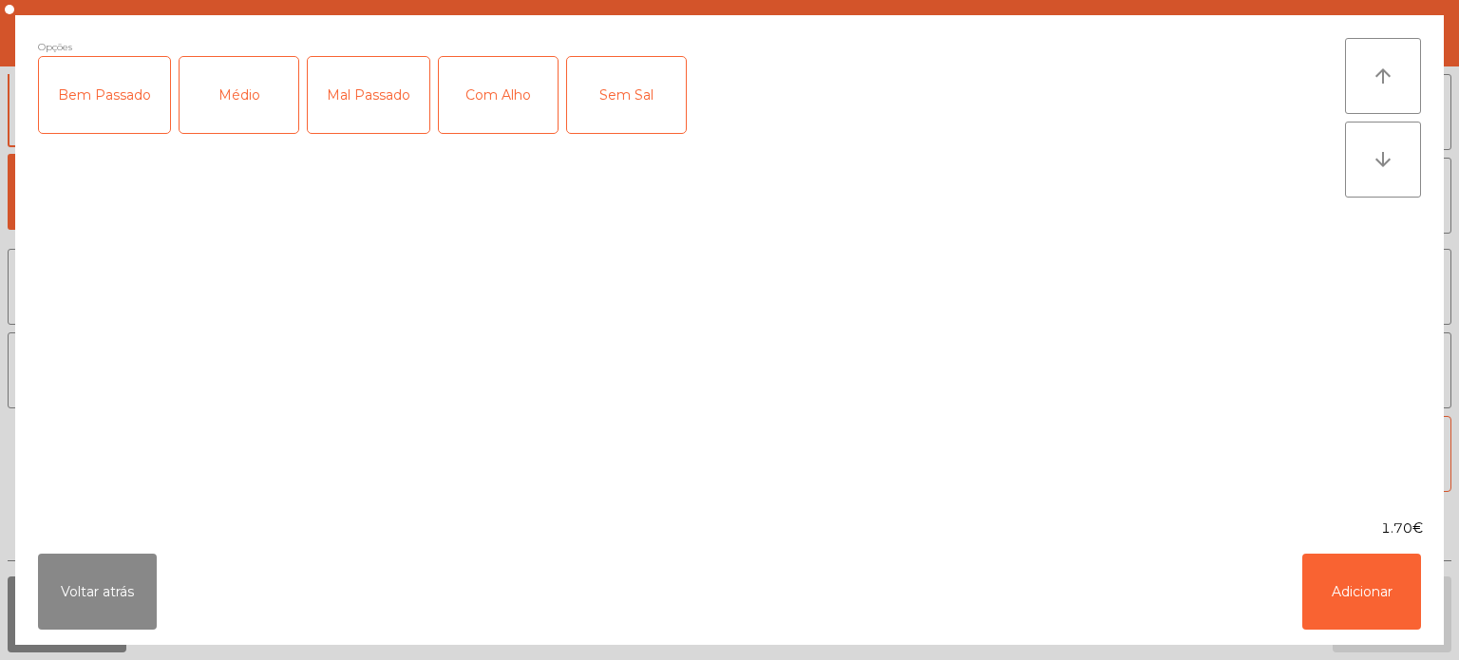
click at [222, 76] on div "Médio" at bounding box center [239, 95] width 119 height 76
click at [240, 85] on div "Médio" at bounding box center [239, 95] width 119 height 76
click at [372, 78] on div "Mal Passado" at bounding box center [369, 95] width 122 height 76
click at [258, 76] on div "Médio" at bounding box center [239, 95] width 119 height 76
click at [439, 75] on div "Com Alho" at bounding box center [498, 95] width 119 height 76
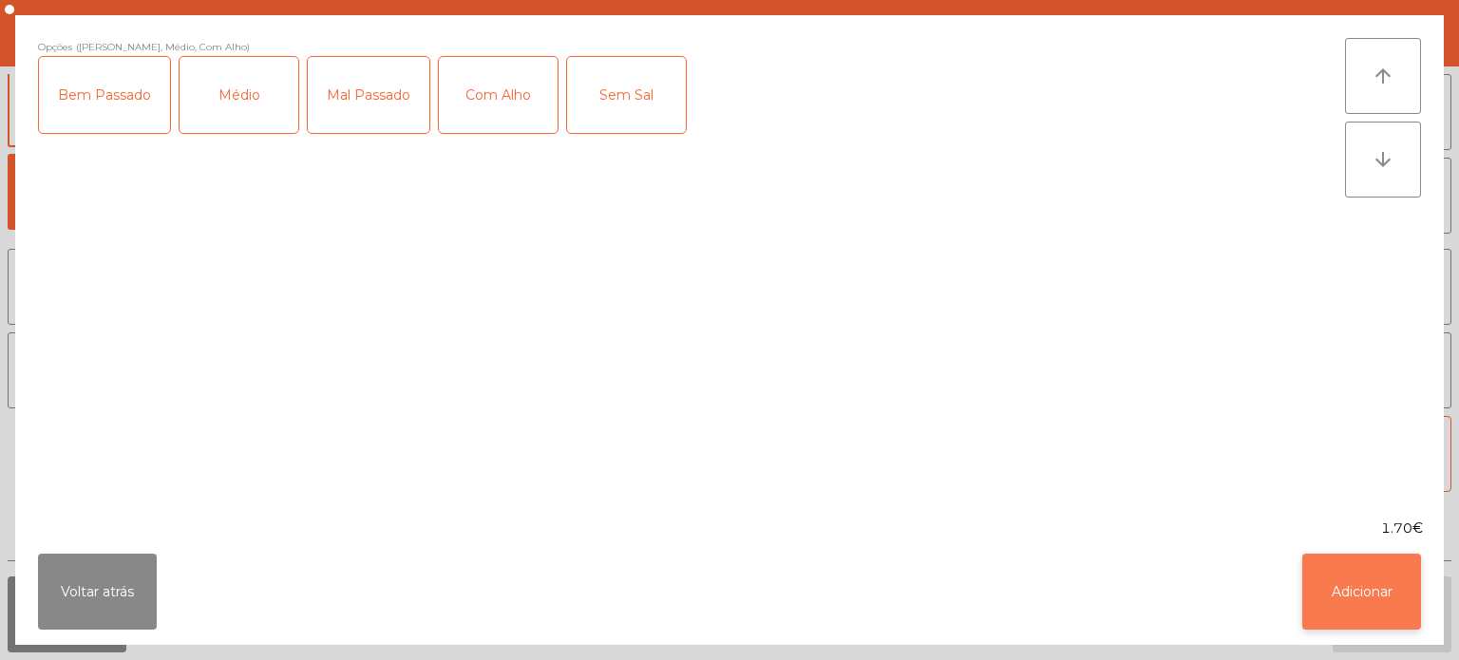
click at [1358, 592] on button "Adicionar" at bounding box center [1362, 592] width 119 height 76
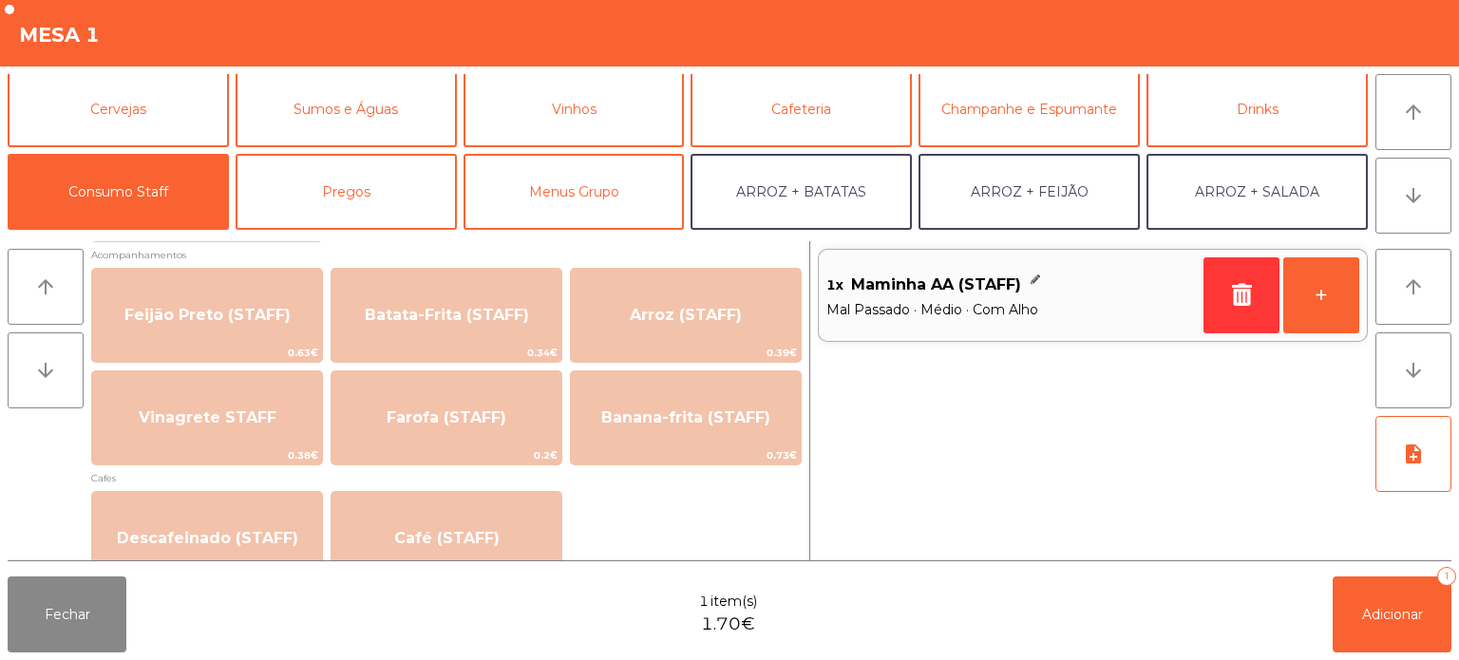
scroll to position [878, 0]
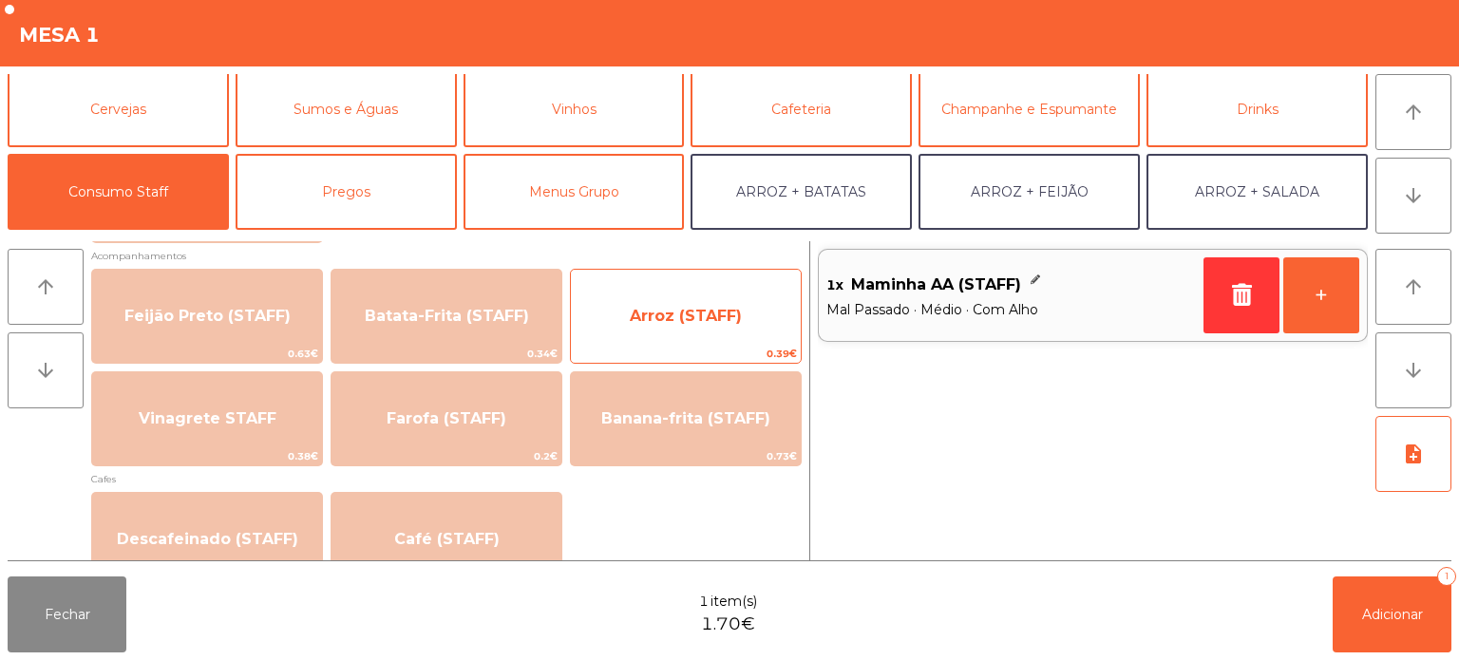
click at [693, 312] on span "Arroz (STAFF)" at bounding box center [686, 316] width 112 height 18
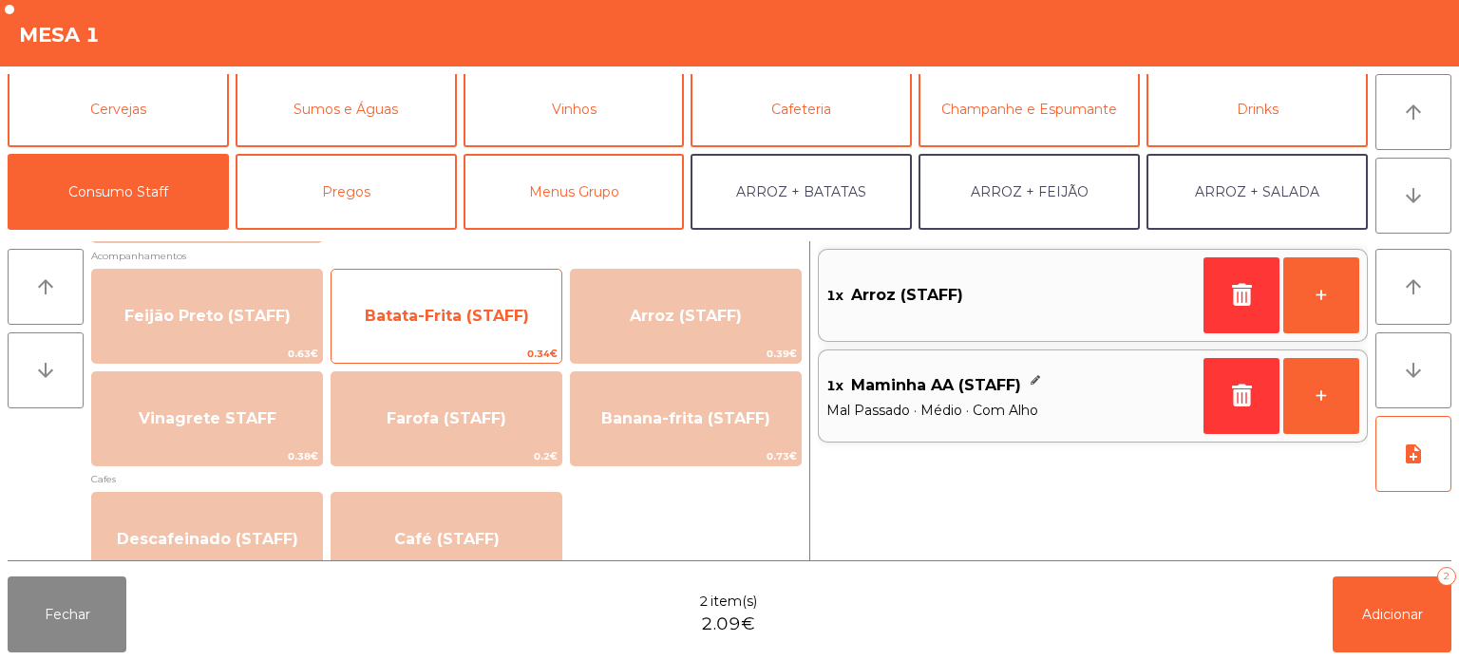
click at [435, 339] on span "Batata-Frita (STAFF)" at bounding box center [447, 316] width 230 height 51
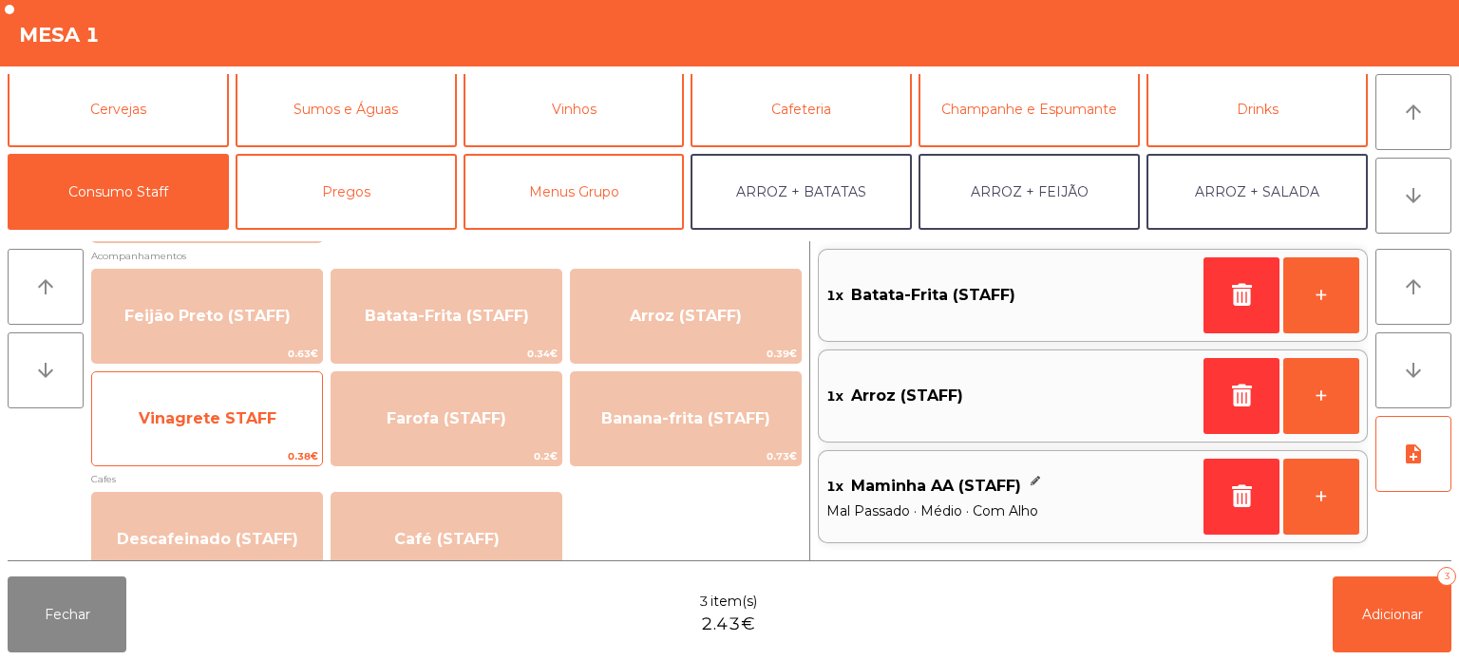
click at [256, 420] on span "Vinagrete STAFF" at bounding box center [208, 418] width 138 height 18
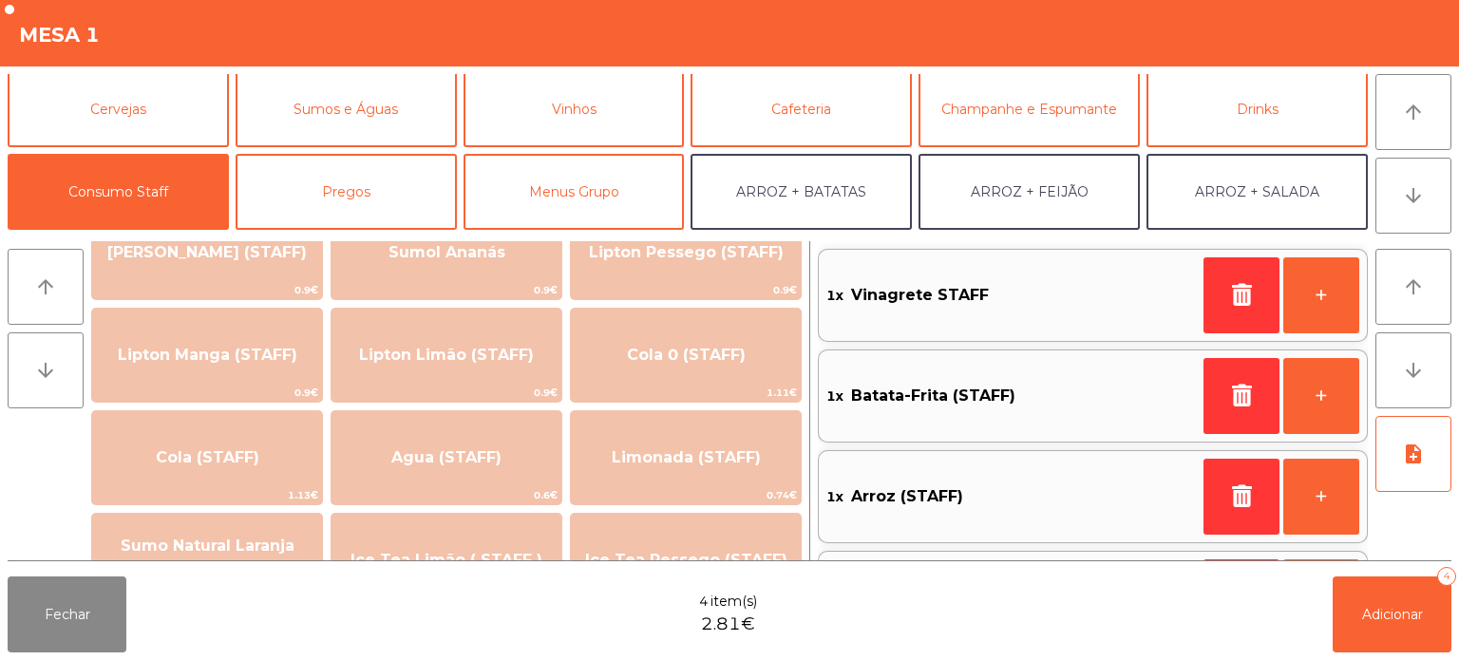
scroll to position [0, 0]
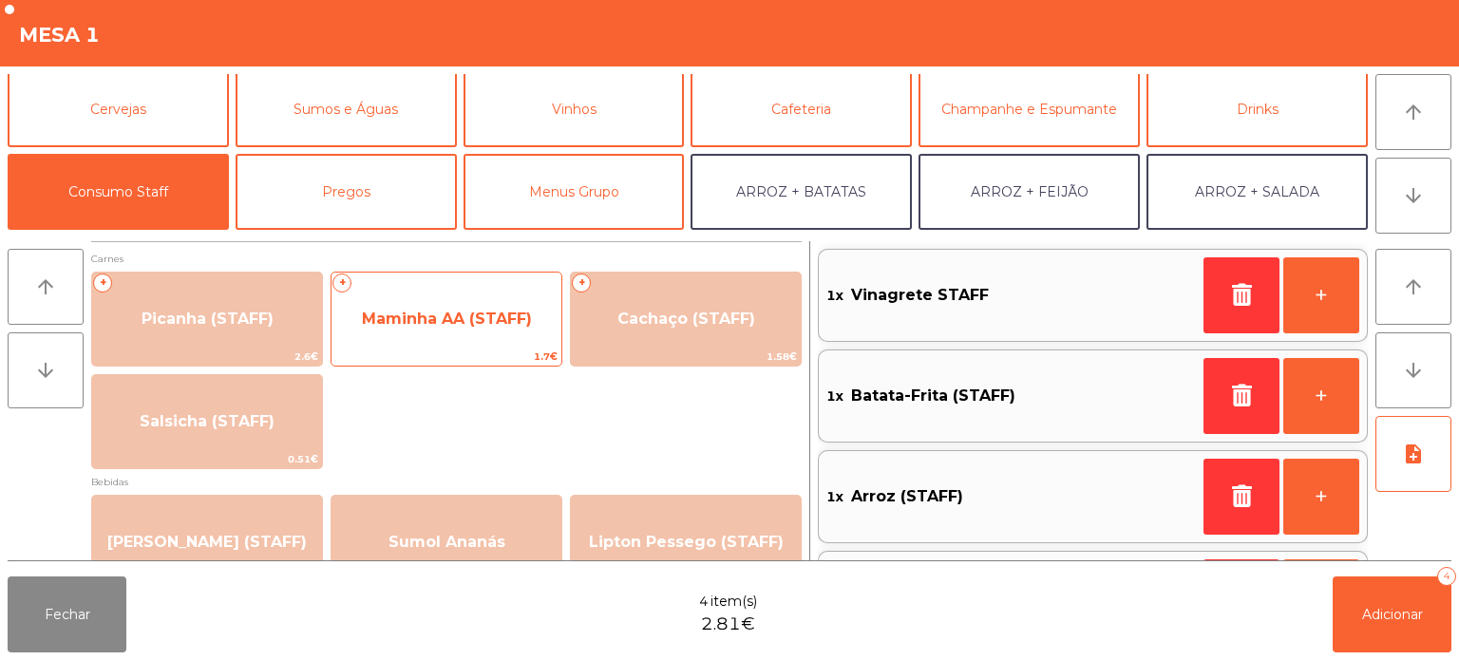
click at [493, 315] on span "Maminha AA (STAFF)" at bounding box center [447, 319] width 170 height 18
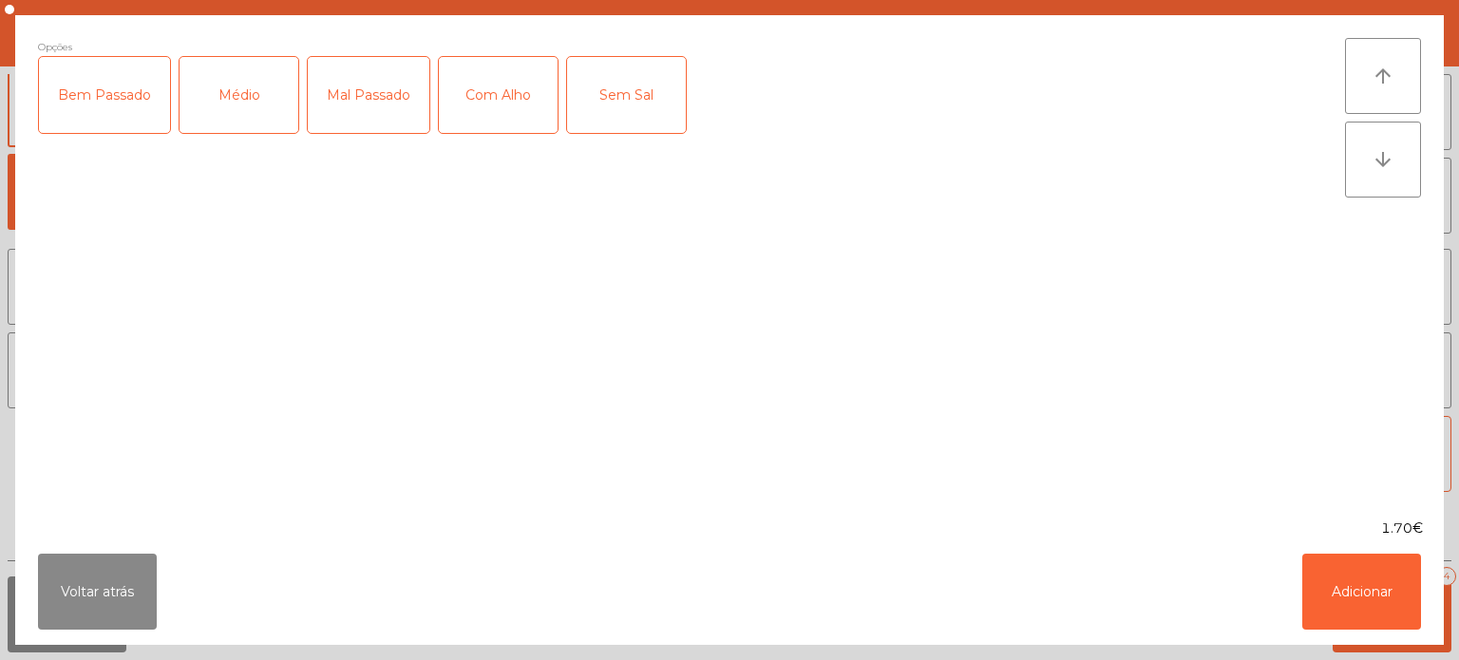
click at [263, 103] on div "Médio" at bounding box center [239, 95] width 119 height 76
click at [380, 87] on div "Mal Passado" at bounding box center [369, 95] width 122 height 76
click at [485, 98] on div "Com Alho" at bounding box center [498, 95] width 119 height 76
click at [1362, 587] on button "Adicionar" at bounding box center [1362, 592] width 119 height 76
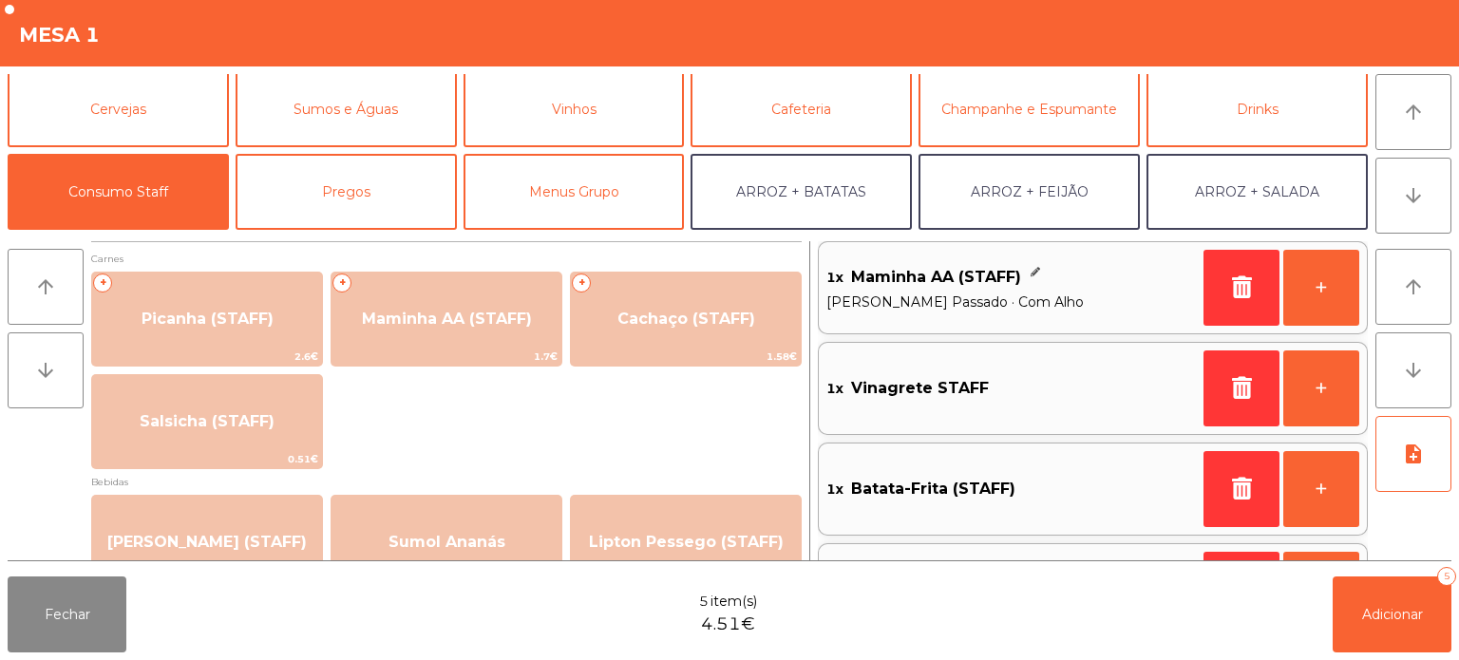
click at [1114, 505] on div "1x Batata-Frita (STAFF)" at bounding box center [1012, 489] width 370 height 44
click at [1015, 399] on div "1x Vinagrete STAFF" at bounding box center [1012, 388] width 370 height 29
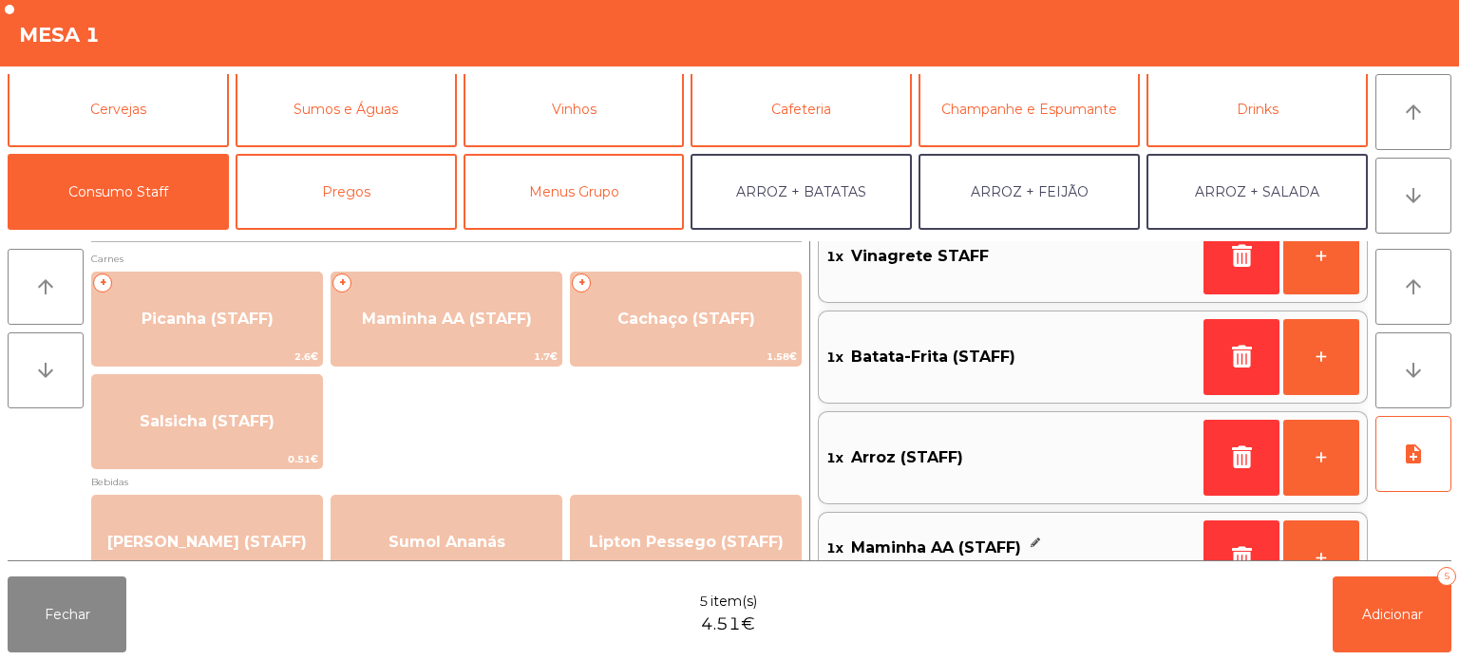
scroll to position [189, 0]
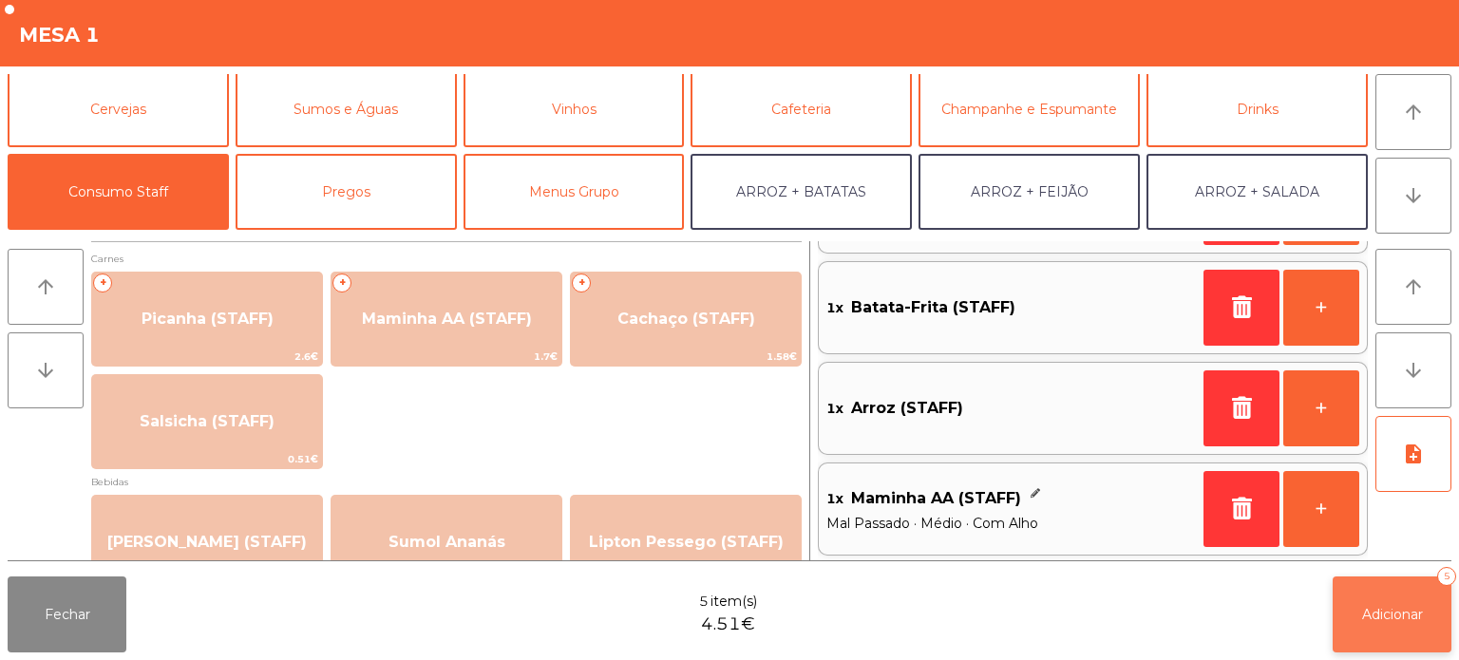
click at [1384, 623] on button "Adicionar 5" at bounding box center [1392, 615] width 119 height 76
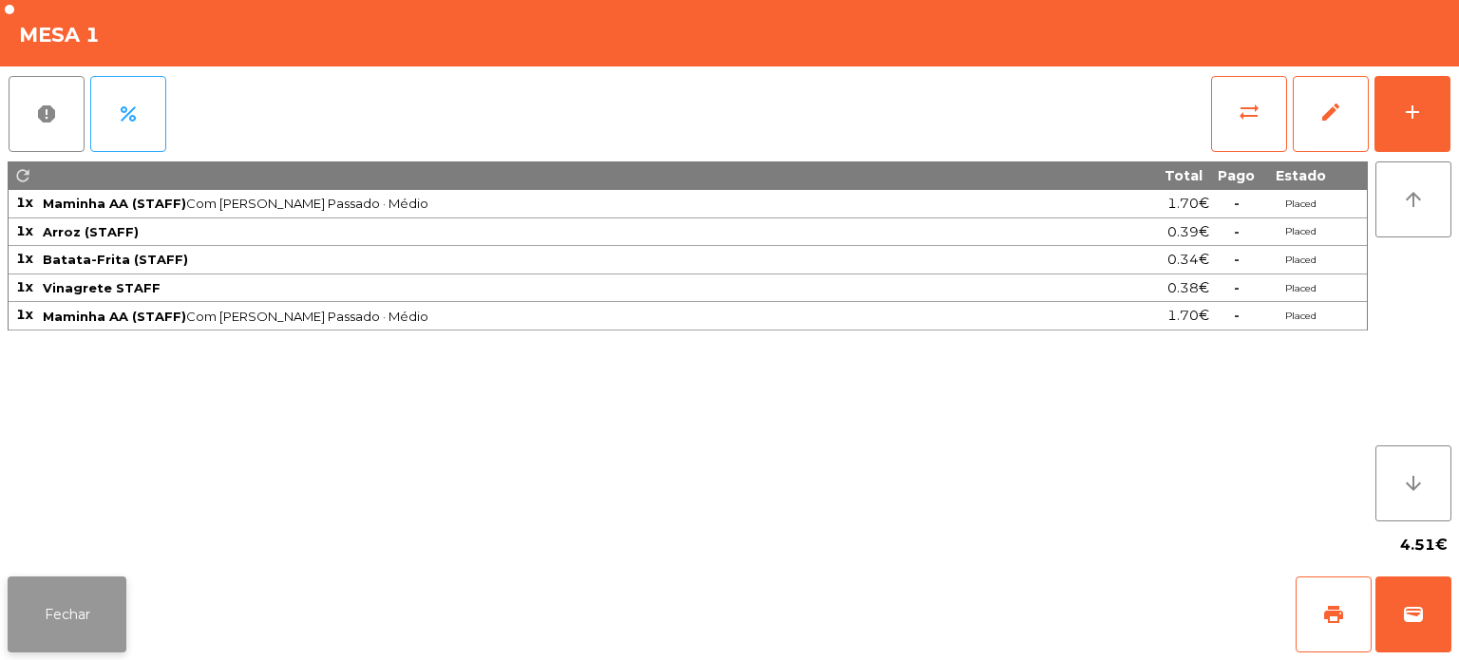
click at [113, 581] on button "Fechar" at bounding box center [67, 615] width 119 height 76
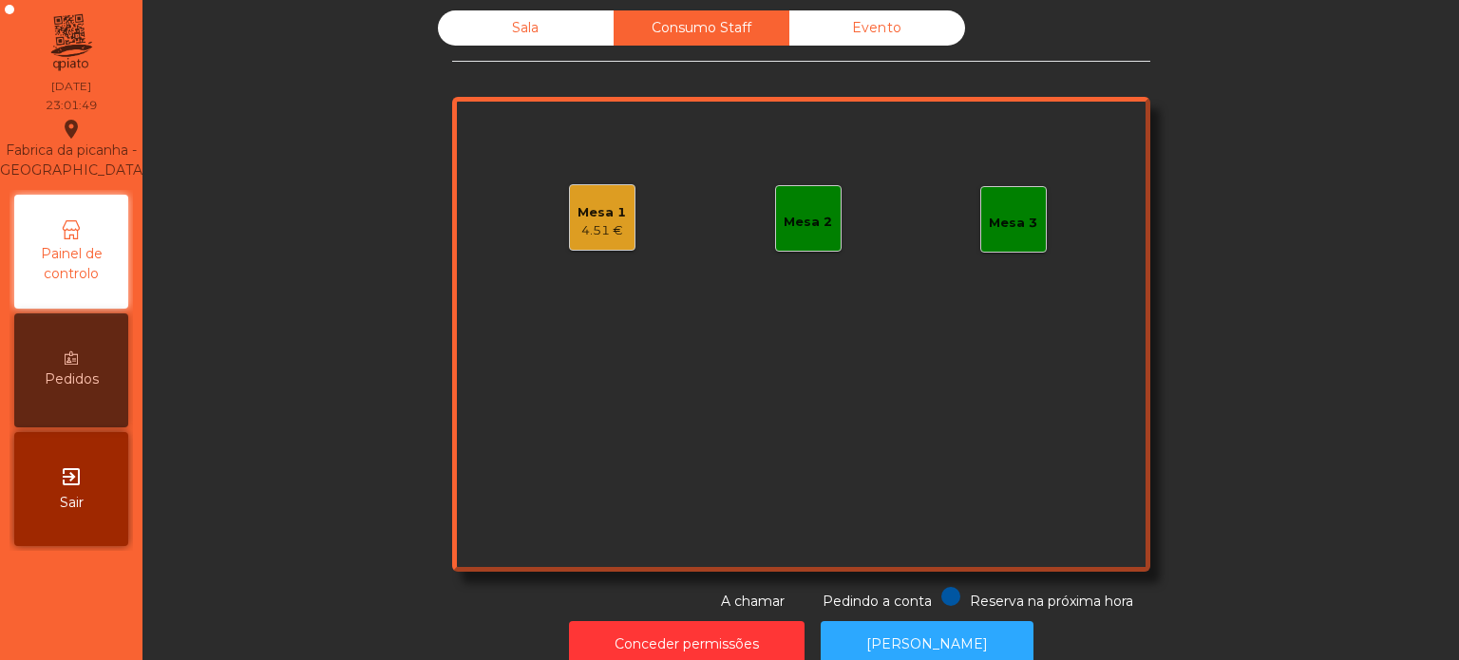
click at [569, 234] on div "Mesa 1 4.51 €" at bounding box center [602, 217] width 67 height 67
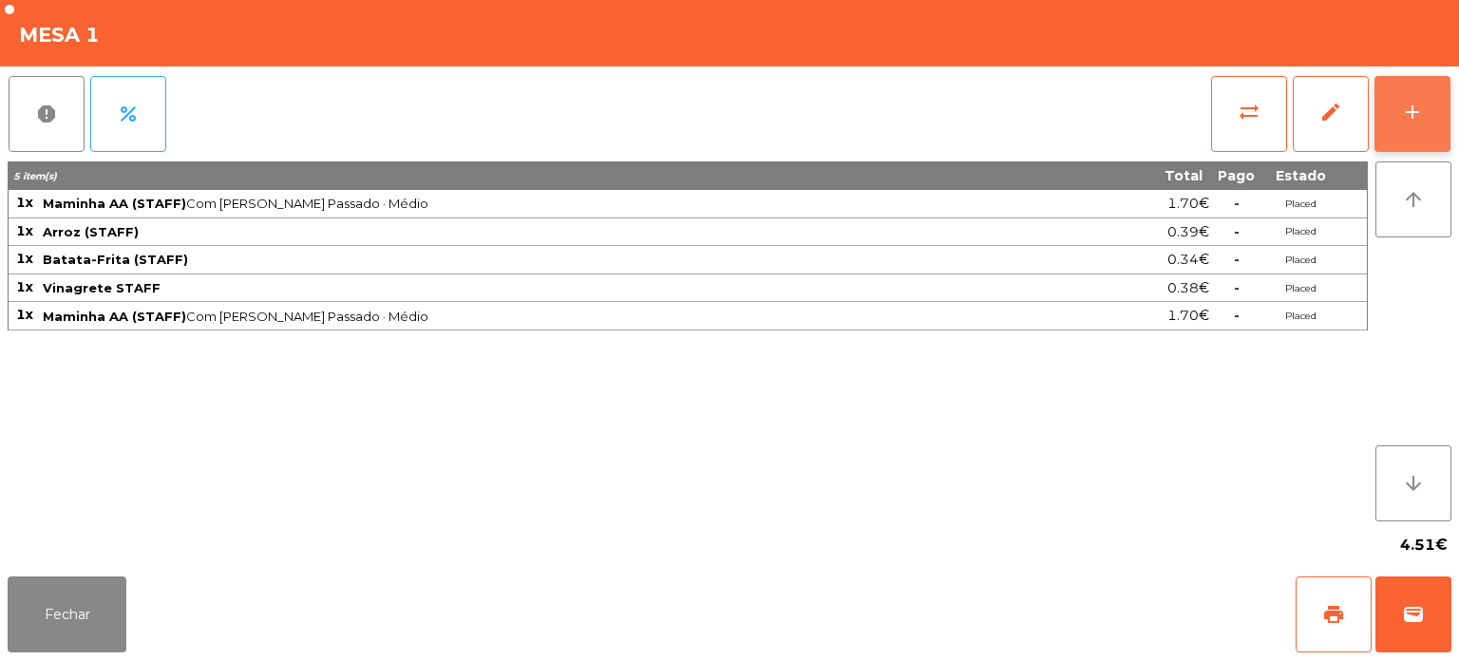
click at [1393, 118] on button "add" at bounding box center [1413, 114] width 76 height 76
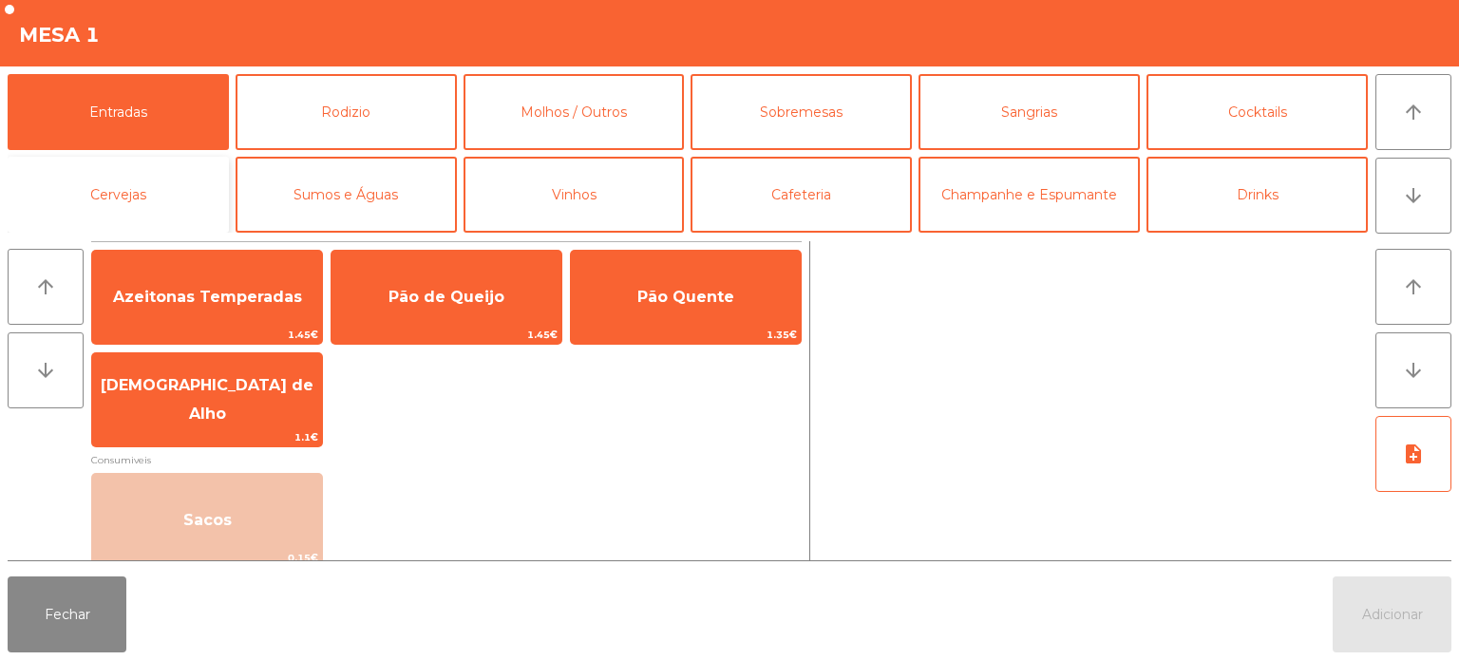
click at [182, 196] on button "Cervejas" at bounding box center [118, 195] width 221 height 76
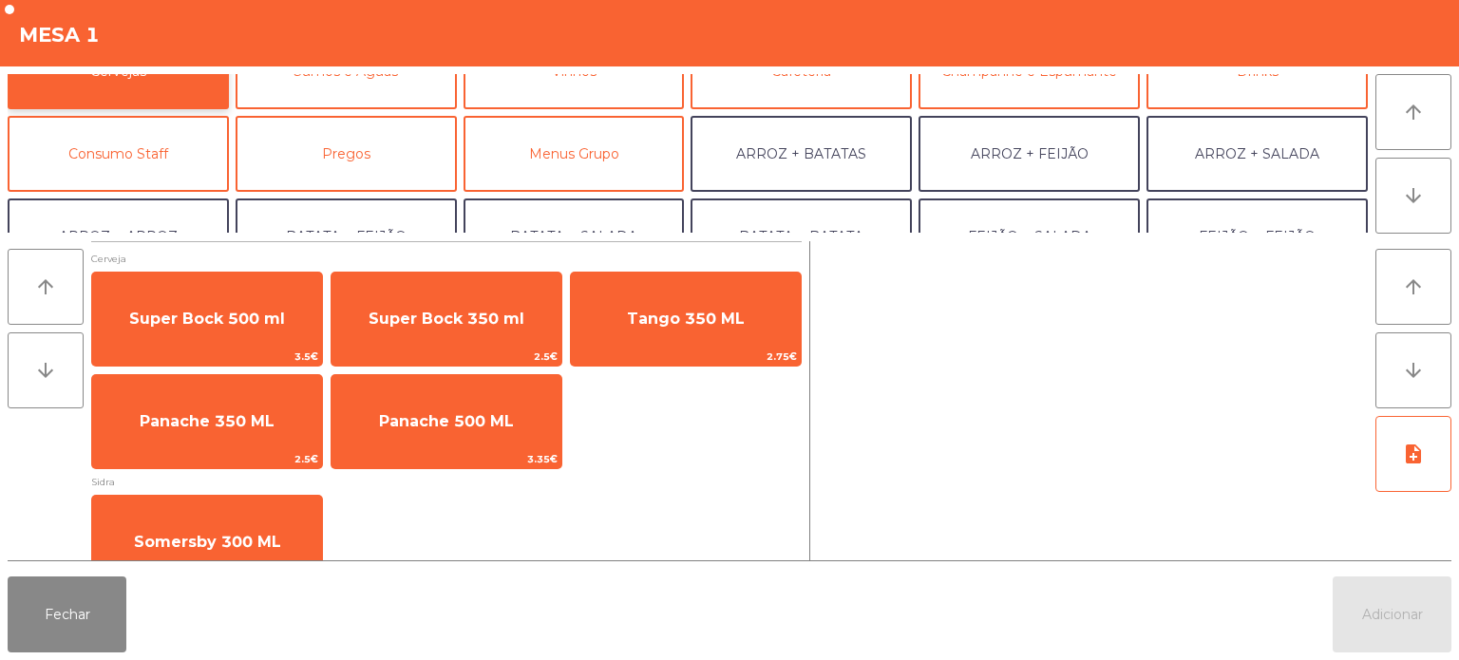
scroll to position [130, 0]
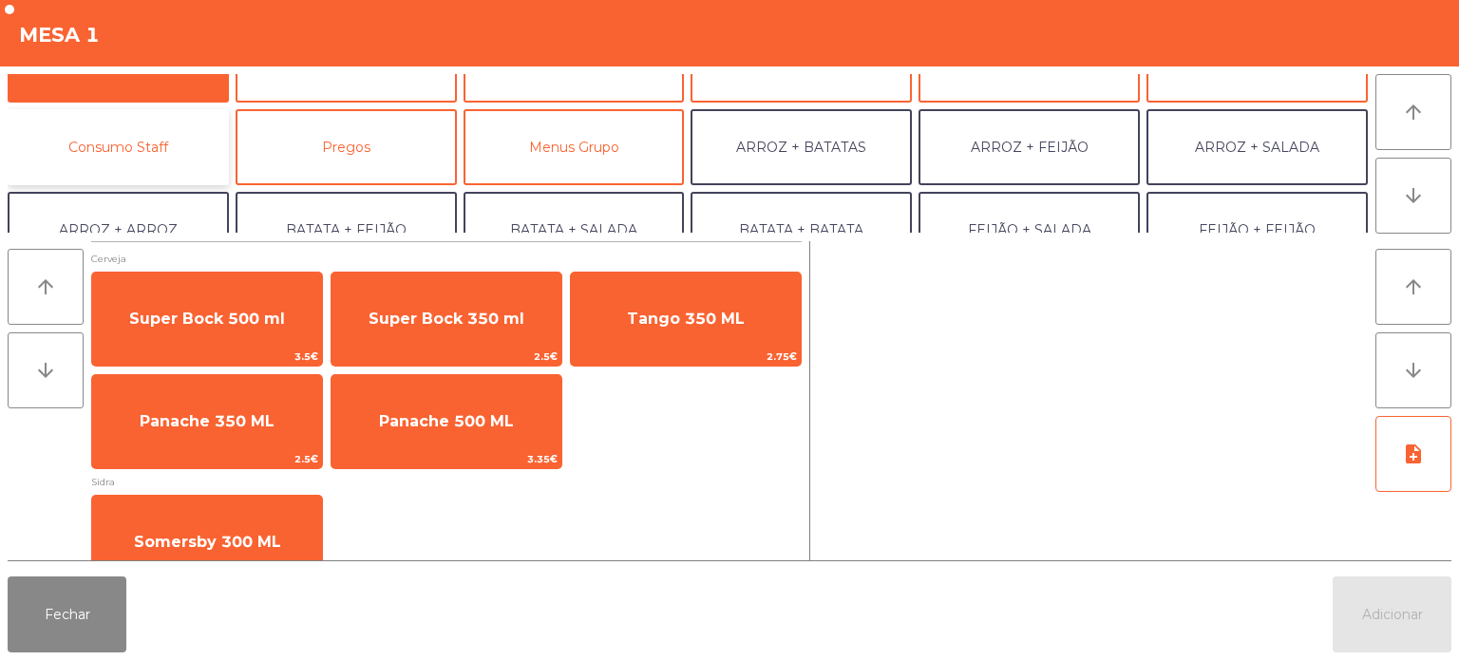
click at [153, 167] on button "Consumo Staff" at bounding box center [118, 147] width 221 height 76
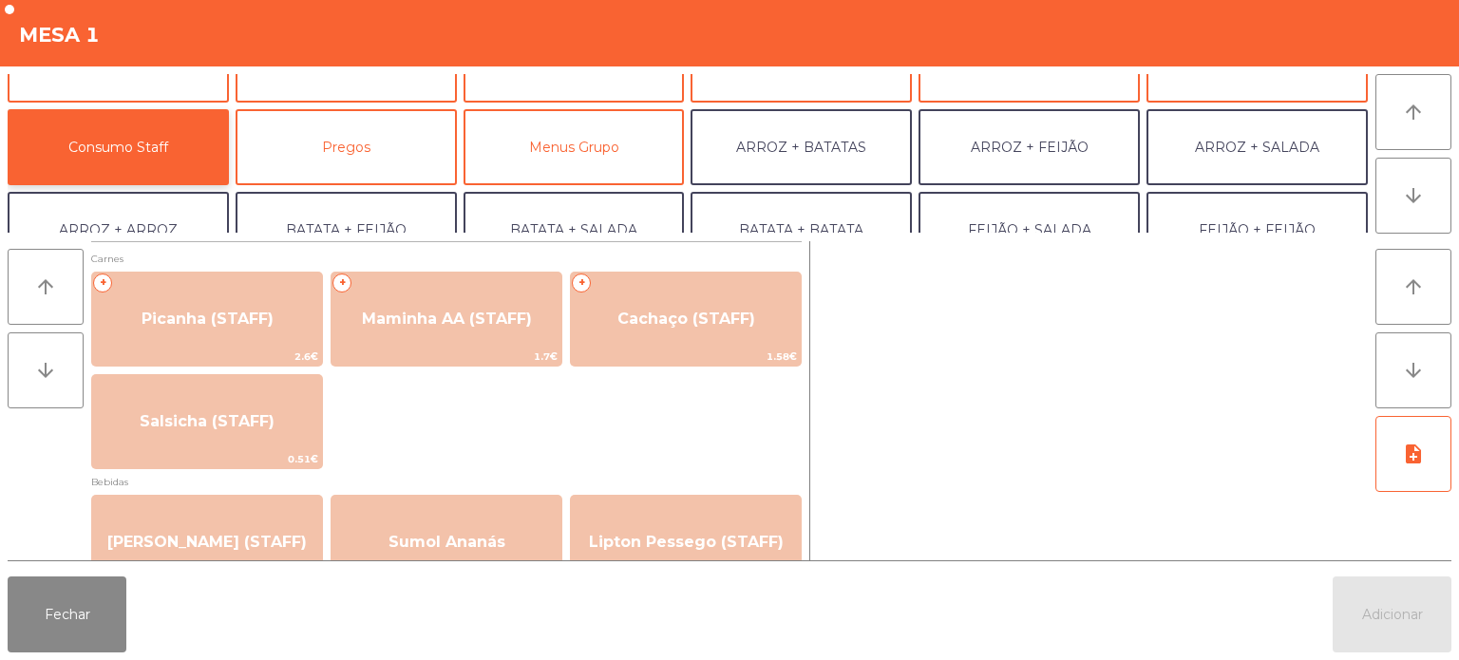
scroll to position [1, 0]
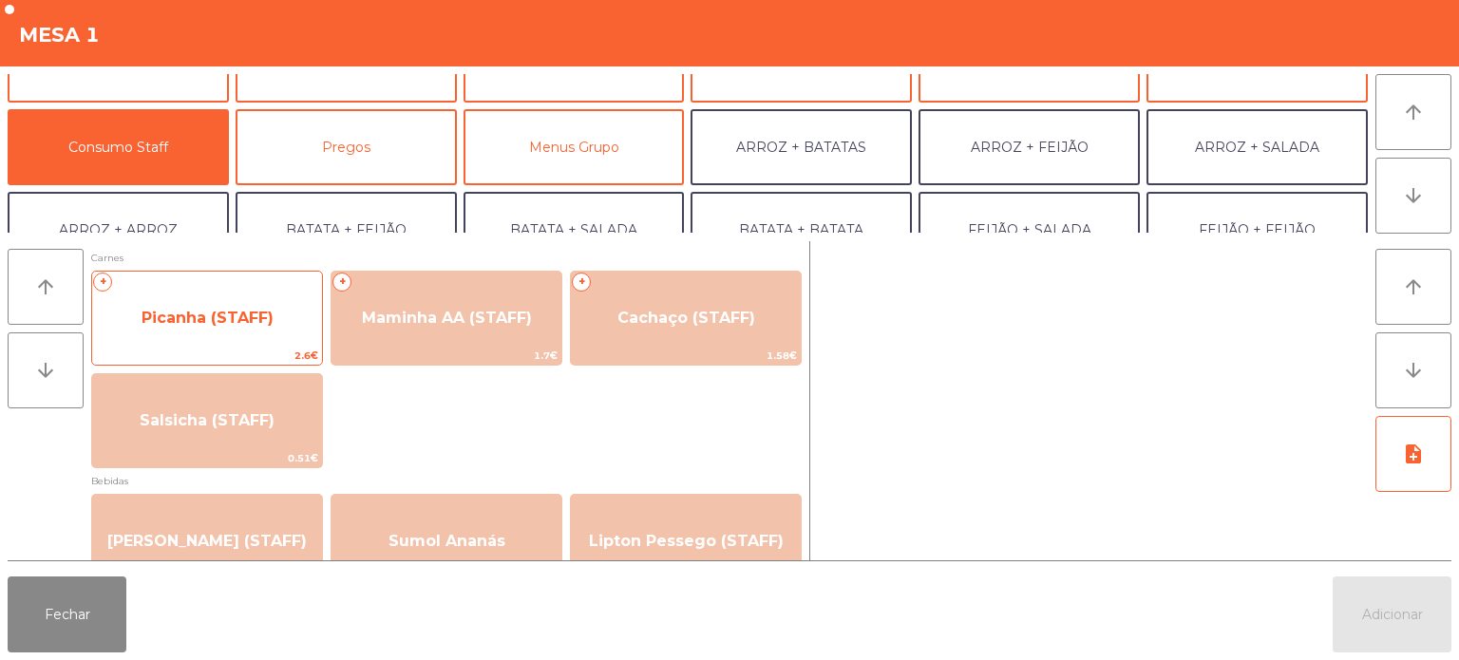
click at [227, 318] on span "Picanha (STAFF)" at bounding box center [208, 318] width 132 height 18
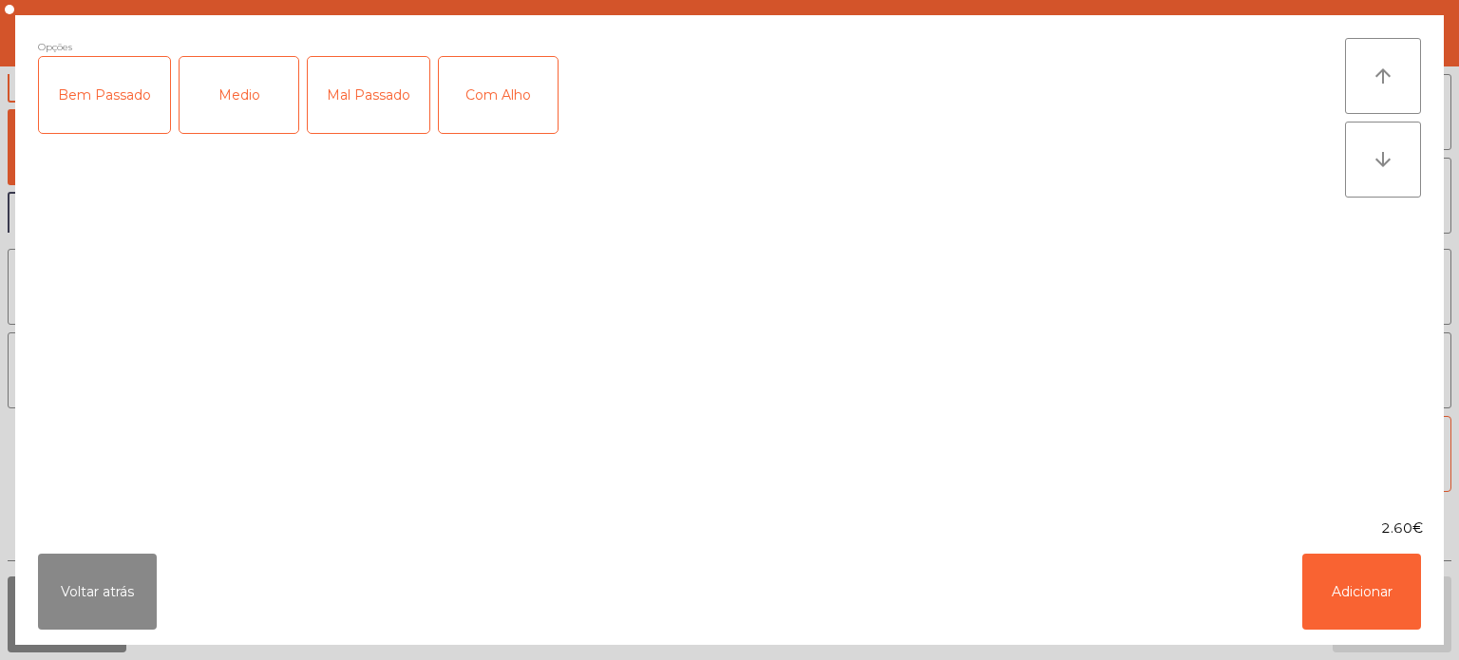
click at [291, 100] on div "Medio" at bounding box center [239, 95] width 119 height 76
click at [1361, 611] on button "Adicionar" at bounding box center [1362, 592] width 119 height 76
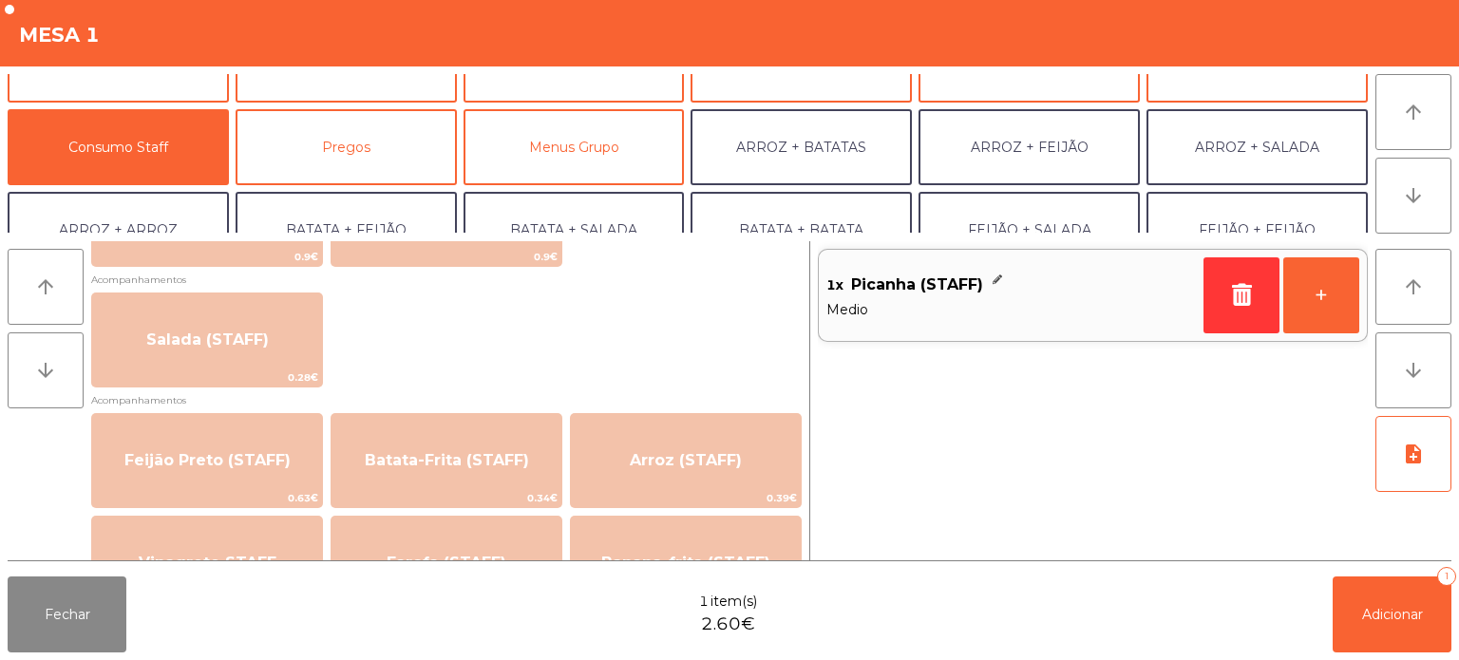
scroll to position [768, 0]
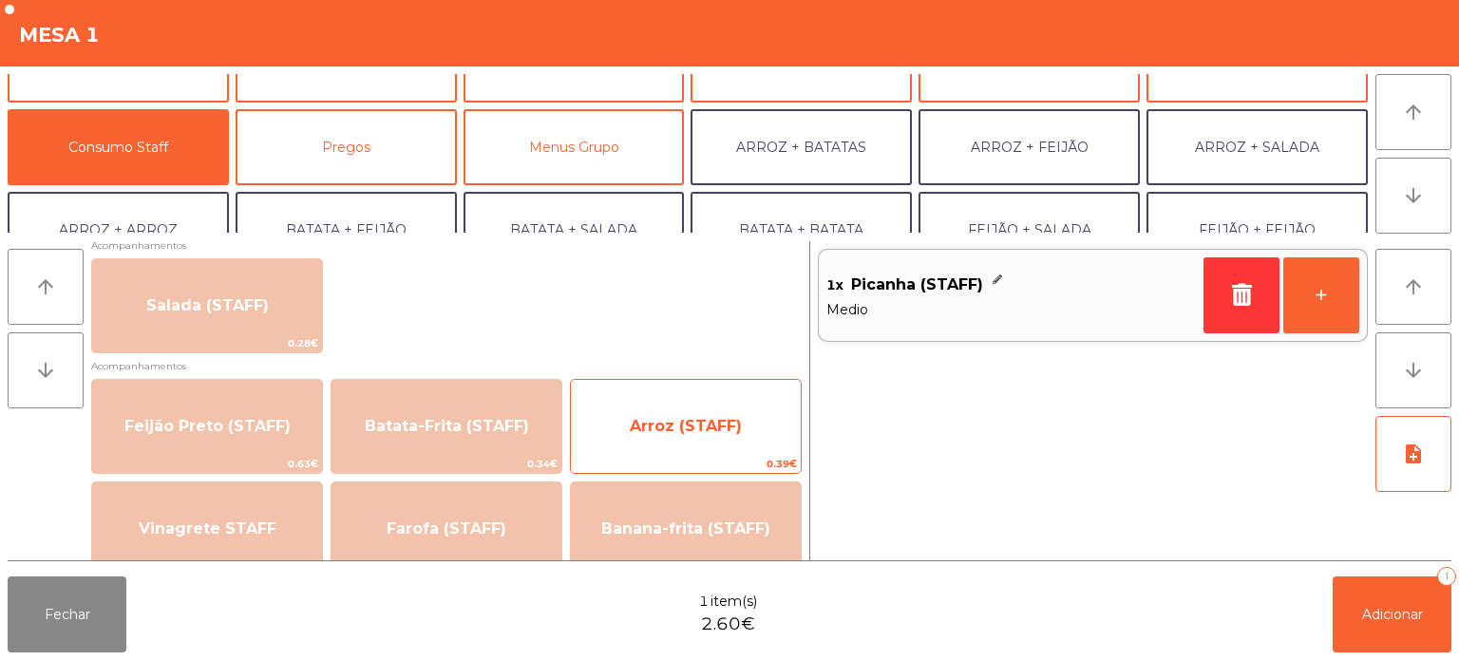
click at [650, 414] on span "Arroz (STAFF)" at bounding box center [686, 426] width 230 height 51
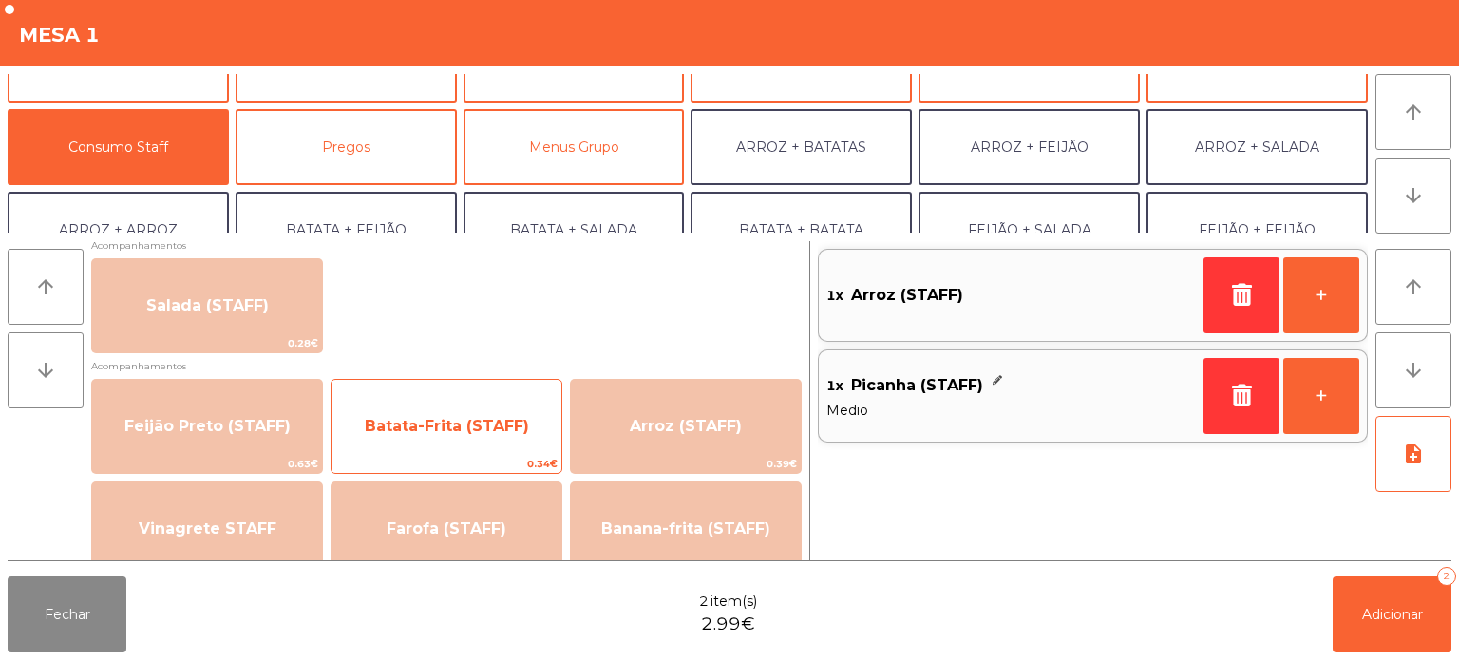
click at [460, 414] on span "Batata-Frita (STAFF)" at bounding box center [447, 426] width 230 height 51
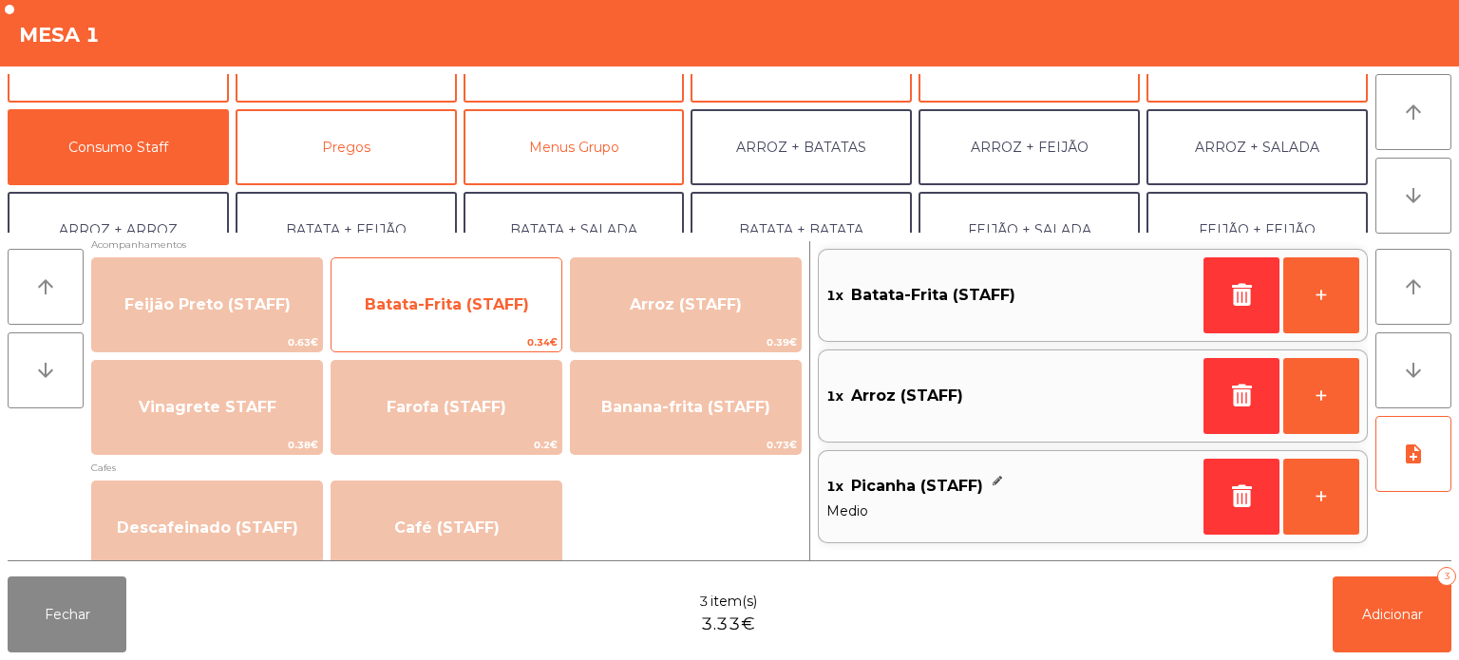
scroll to position [921, 0]
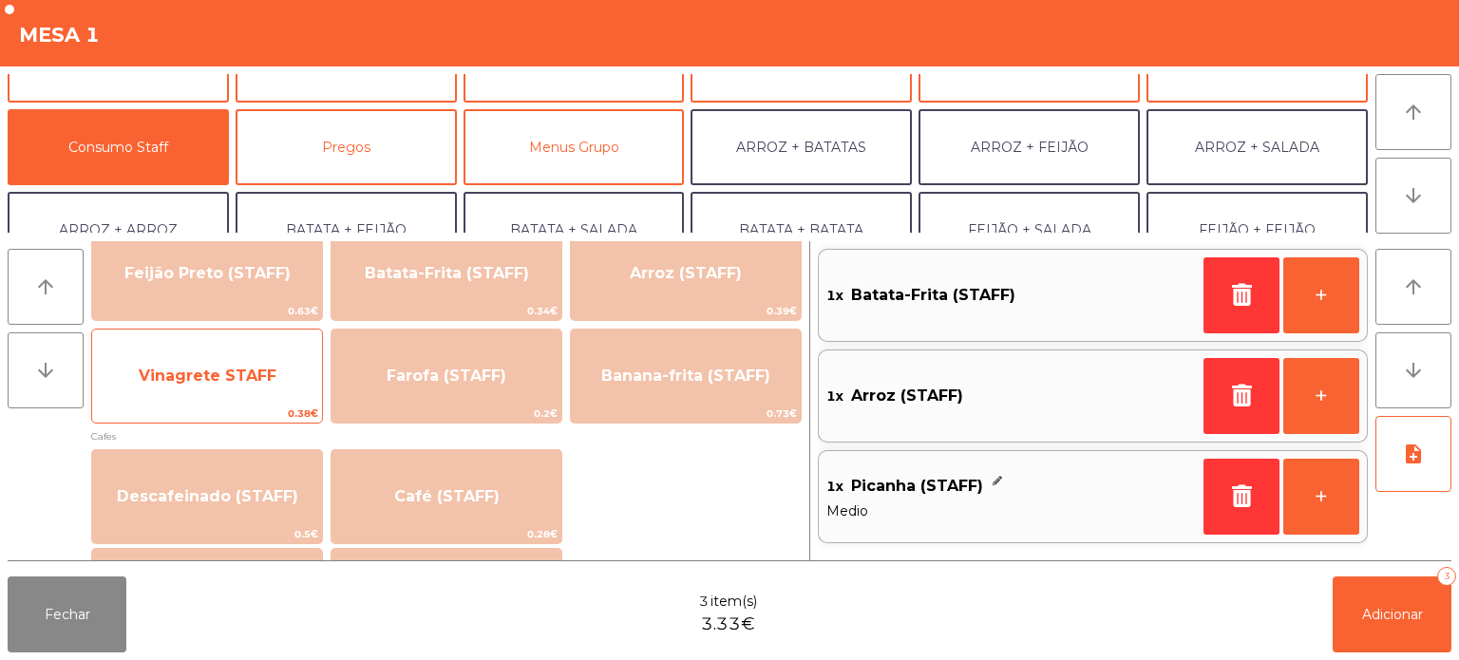
click at [228, 374] on span "Vinagrete STAFF" at bounding box center [208, 376] width 138 height 18
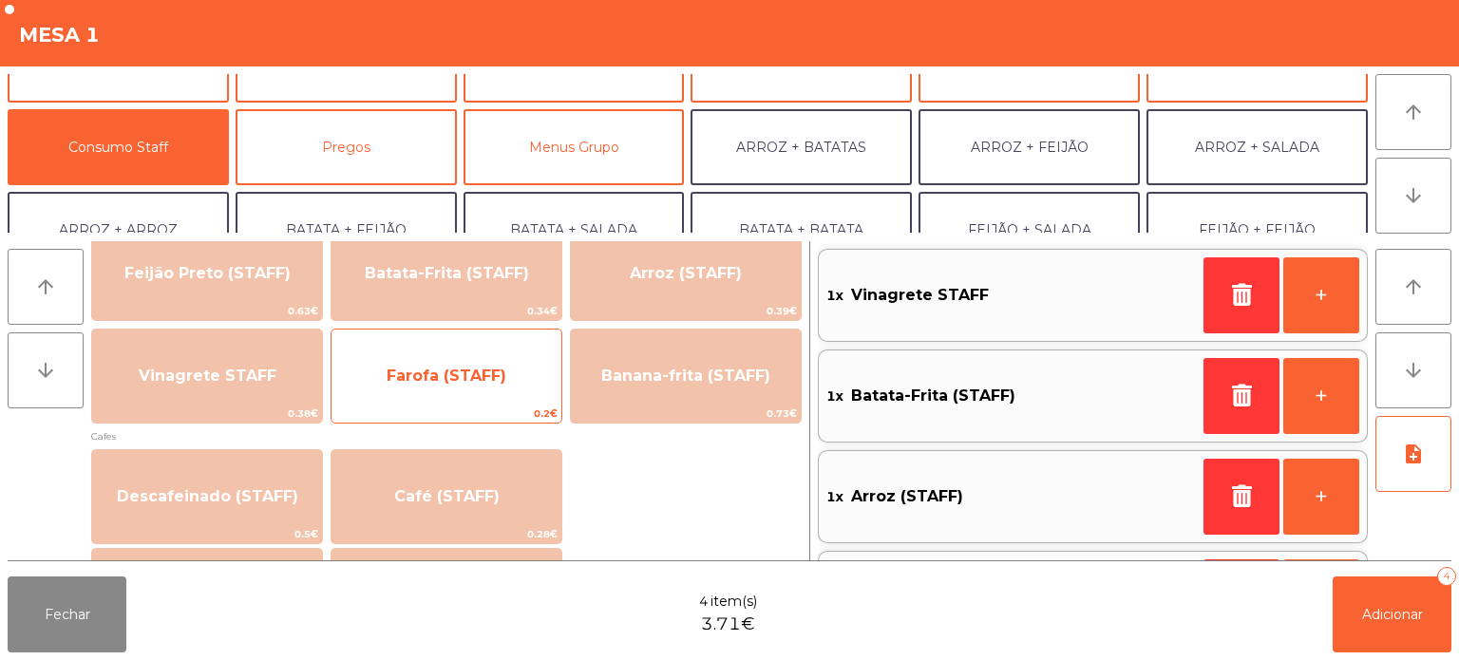
click at [471, 390] on span "Farofa (STAFF)" at bounding box center [447, 376] width 230 height 51
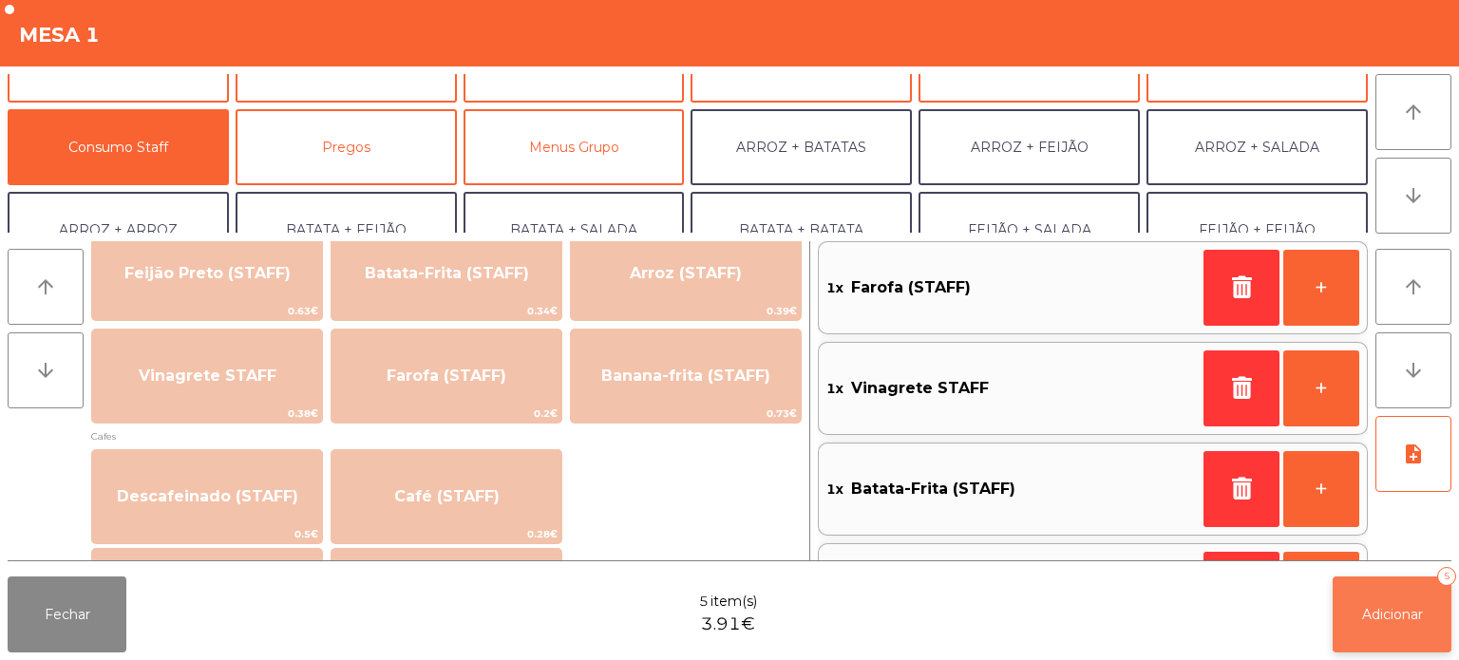
click at [1376, 621] on span "Adicionar" at bounding box center [1392, 614] width 61 height 17
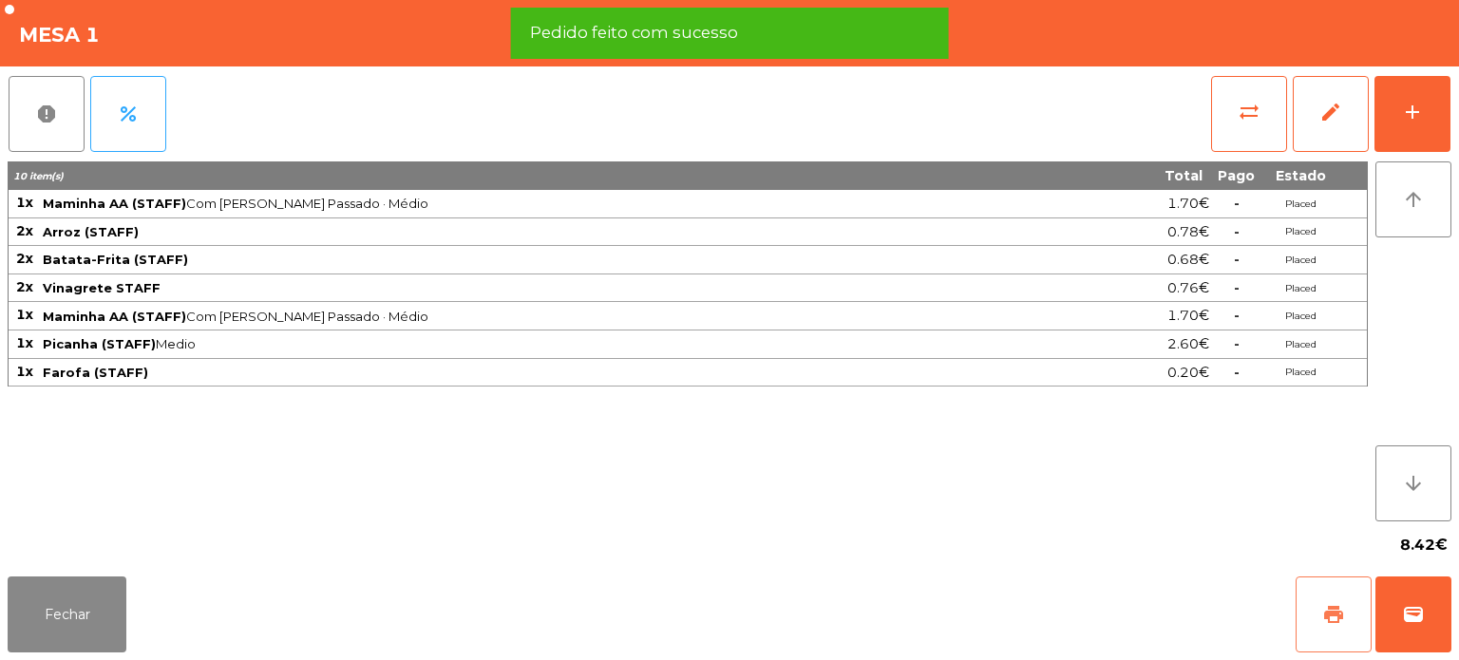
click at [1309, 617] on button "print" at bounding box center [1334, 615] width 76 height 76
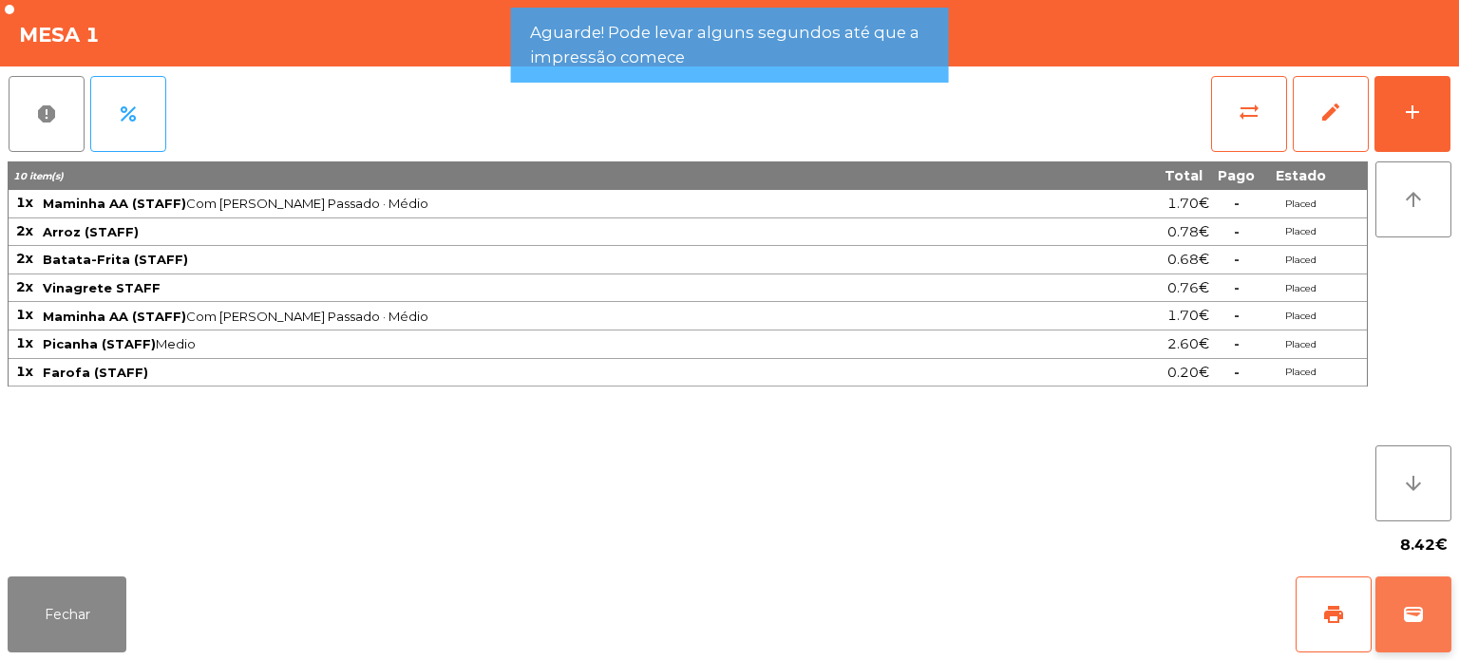
click at [1383, 624] on button "wallet" at bounding box center [1414, 615] width 76 height 76
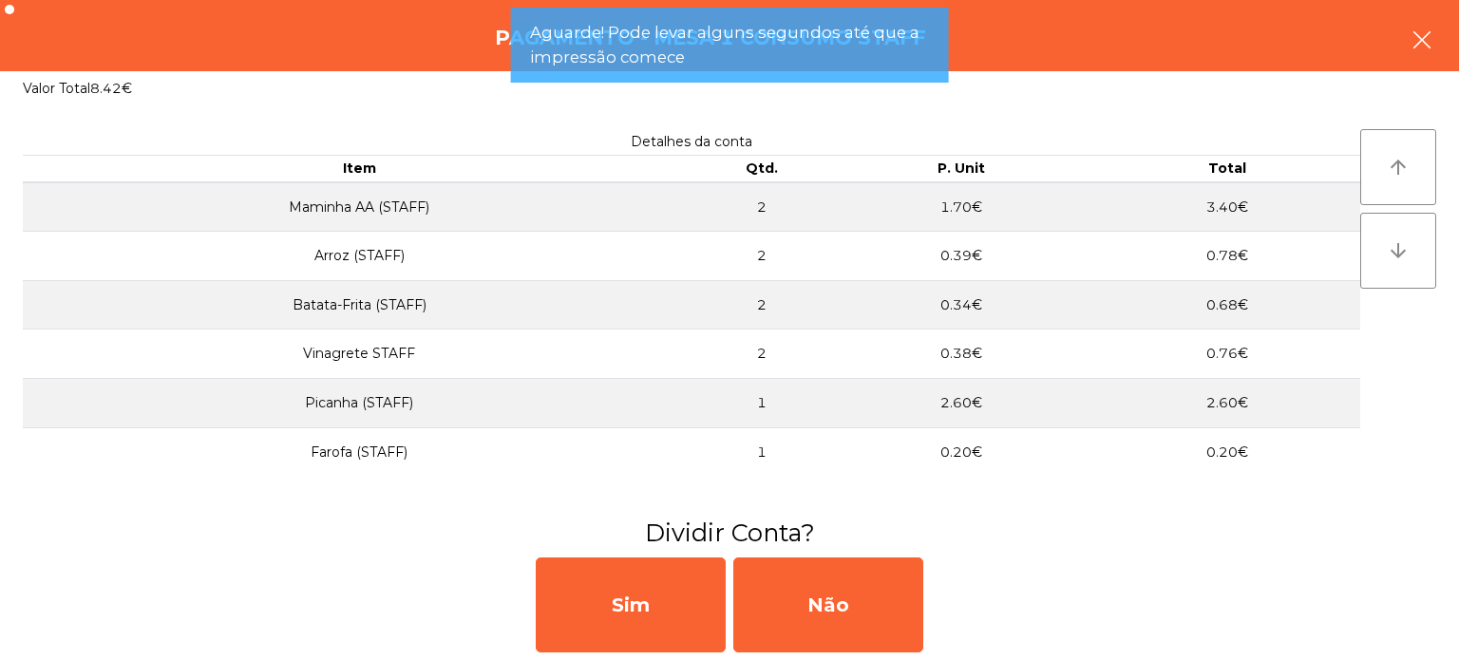
click at [1444, 34] on button "button" at bounding box center [1422, 41] width 53 height 57
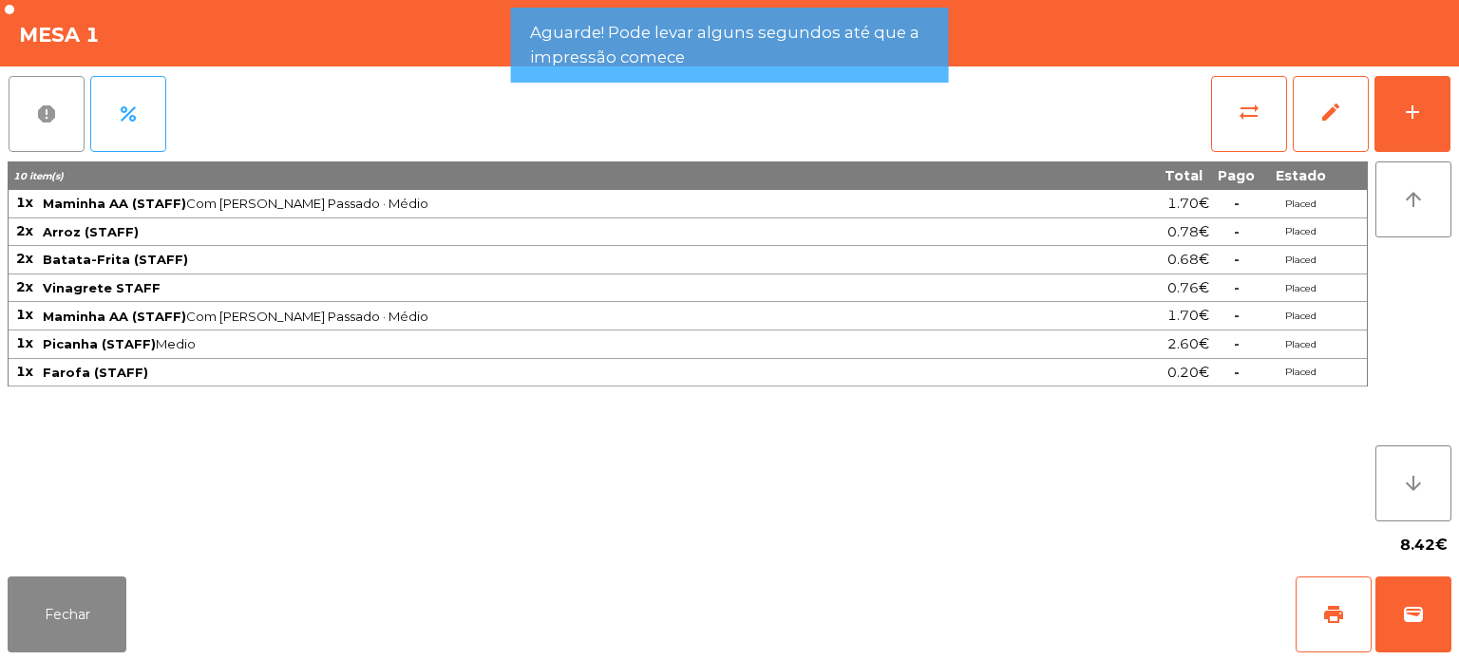
click at [48, 125] on button "report" at bounding box center [47, 114] width 76 height 76
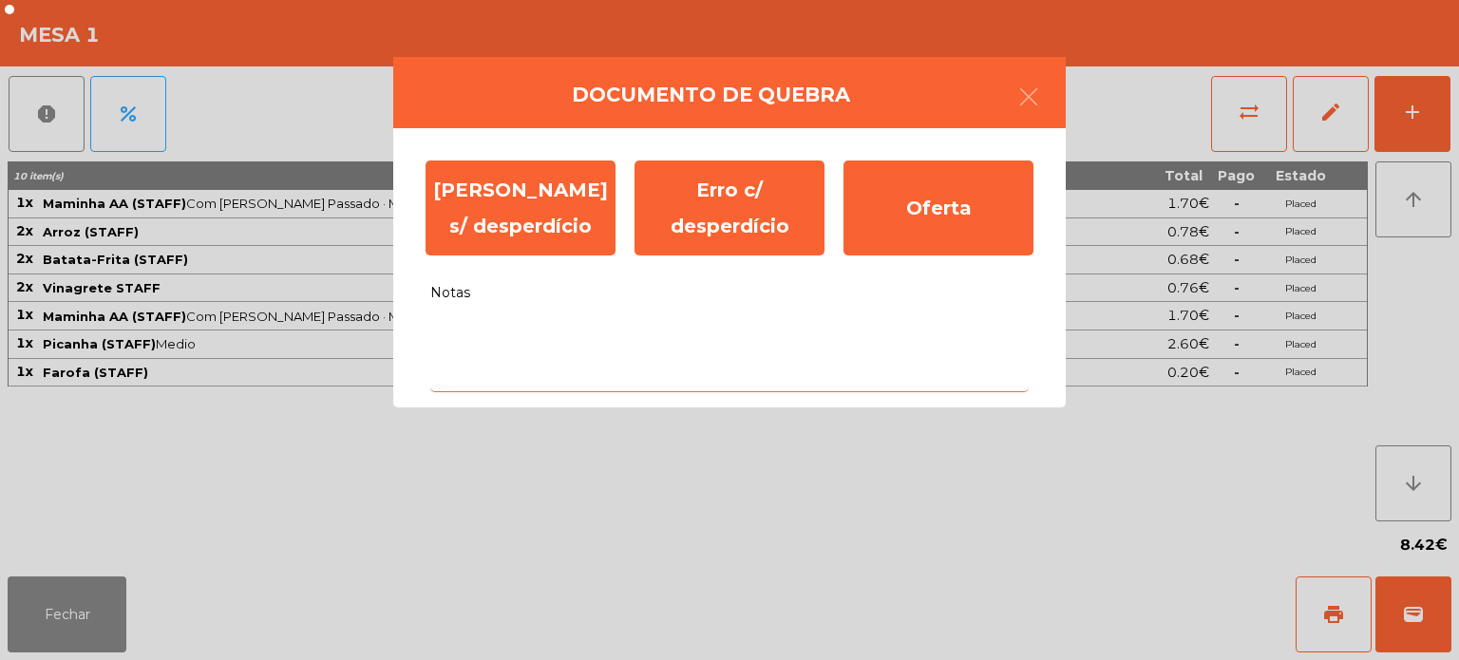
click at [695, 339] on textarea "Notas" at bounding box center [729, 353] width 599 height 79
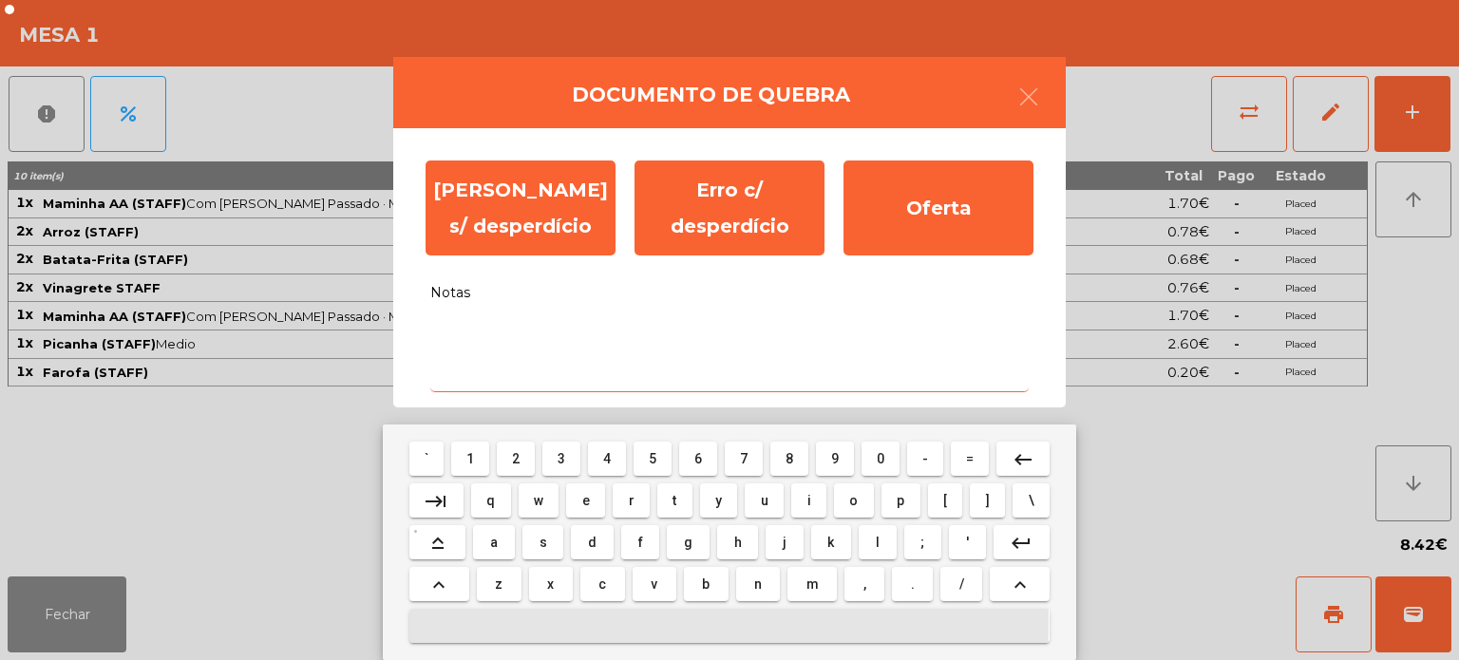
click at [488, 623] on button at bounding box center [729, 626] width 640 height 34
click at [543, 585] on button "x" at bounding box center [551, 584] width 44 height 34
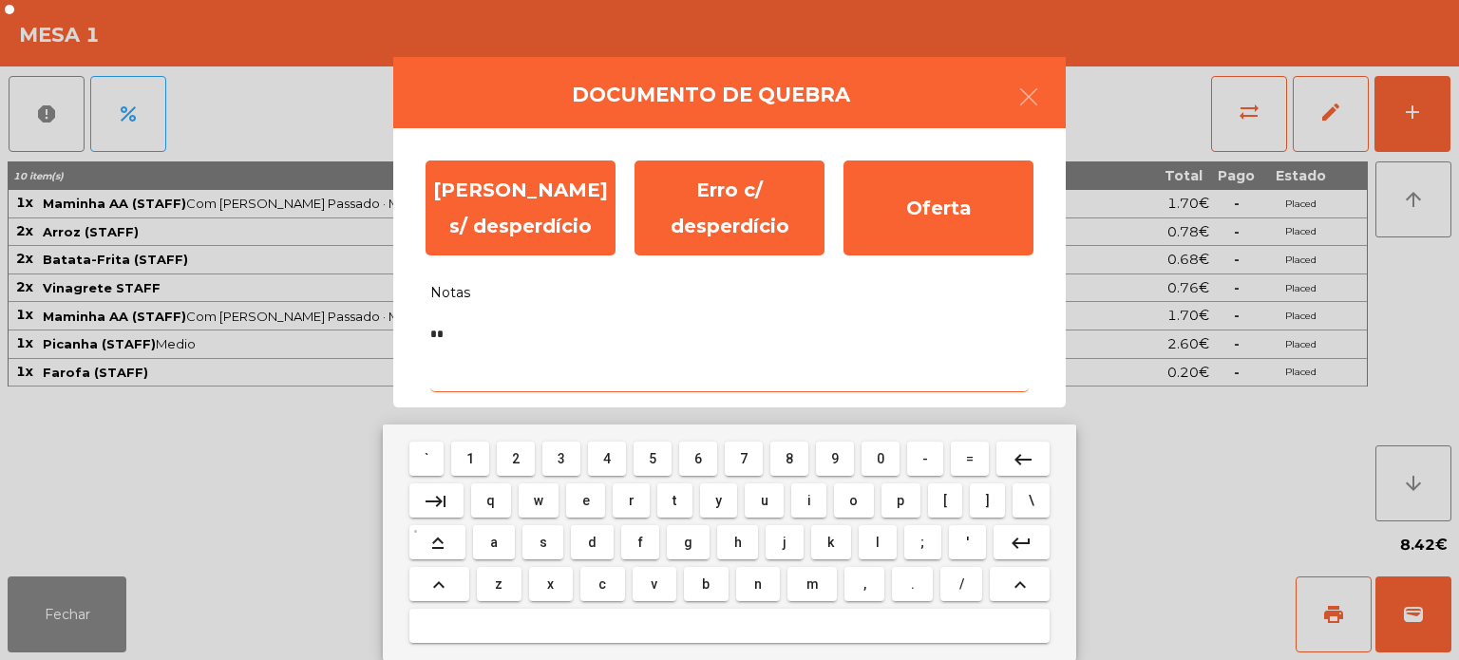
click at [722, 532] on button "h" at bounding box center [737, 542] width 41 height 34
type textarea "**"
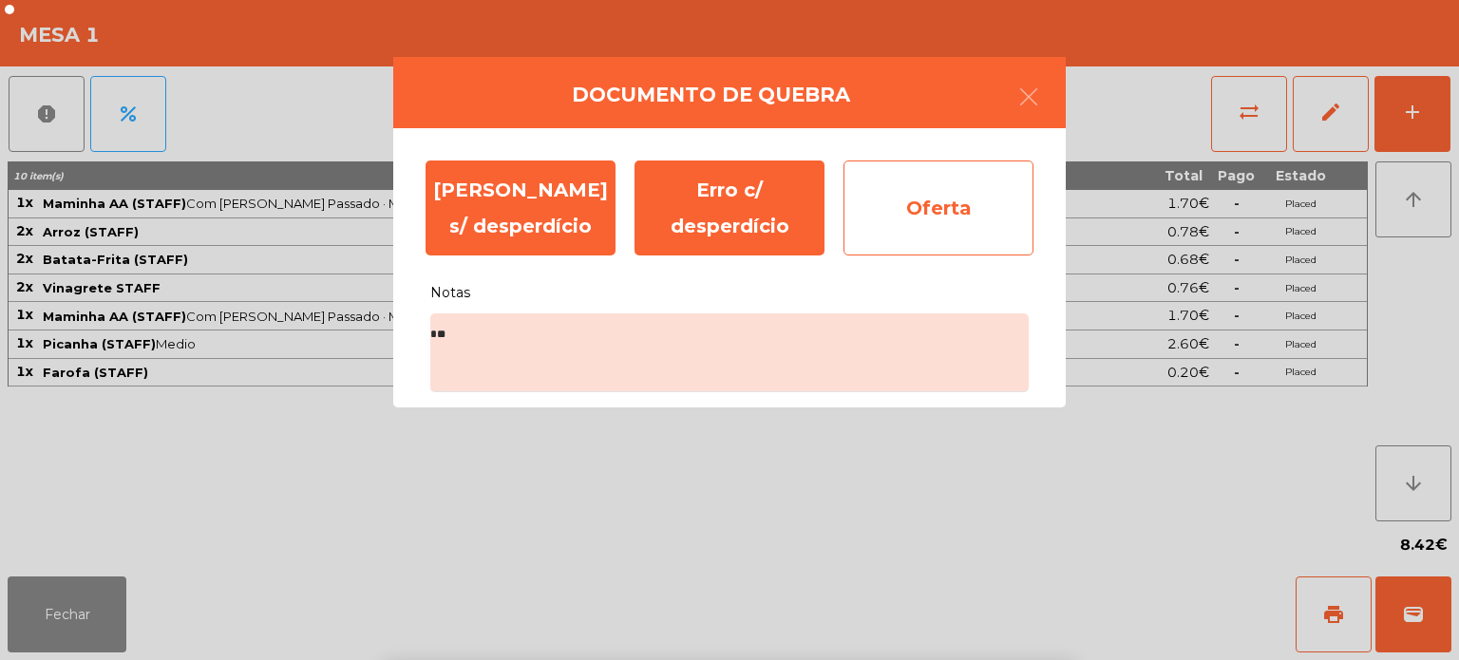
click at [919, 219] on div "Oferta" at bounding box center [939, 208] width 190 height 95
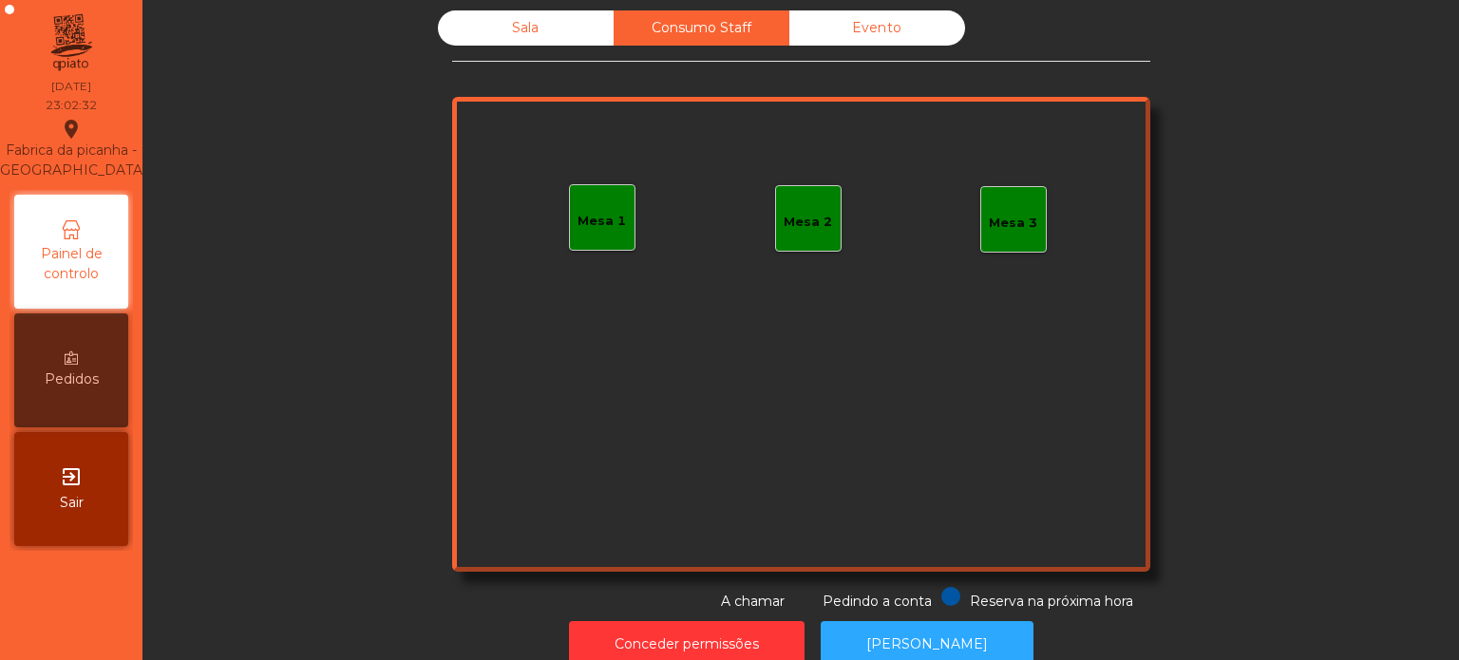
click at [569, 38] on div "Sala" at bounding box center [526, 27] width 176 height 35
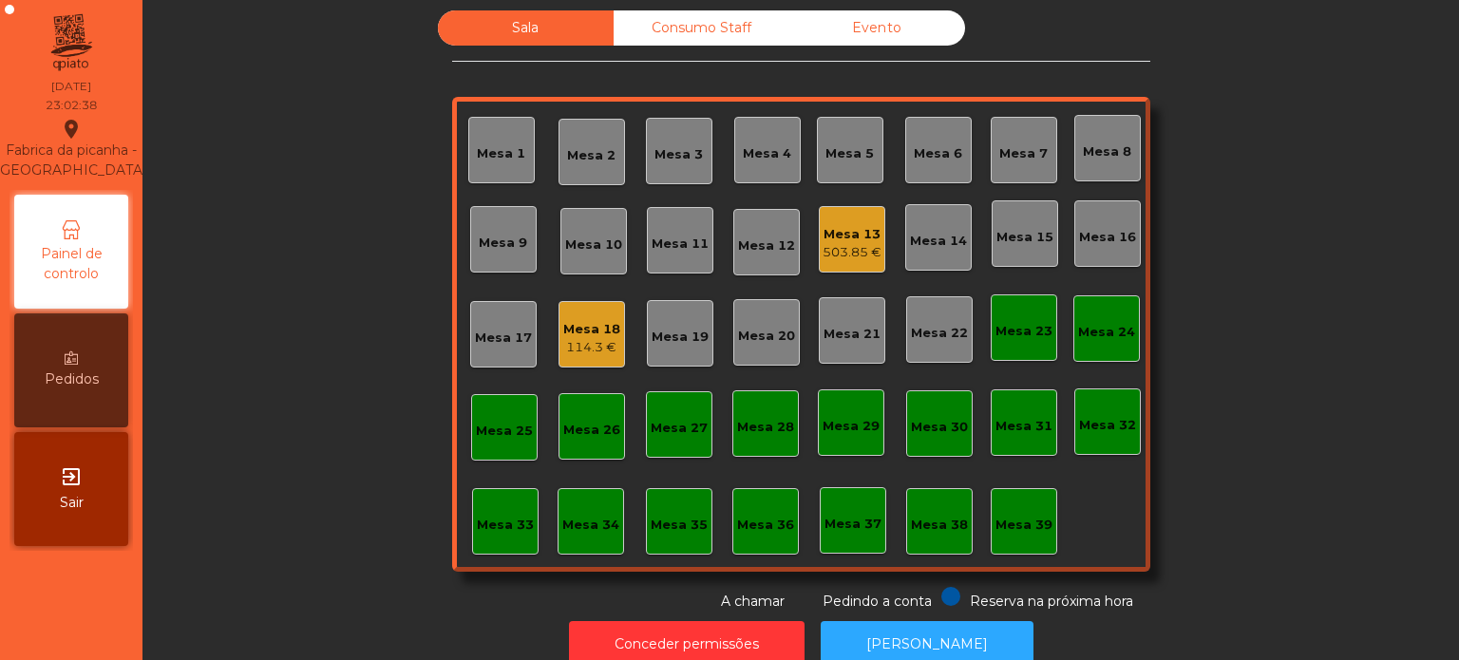
click at [783, 530] on div "Mesa 36" at bounding box center [765, 525] width 57 height 19
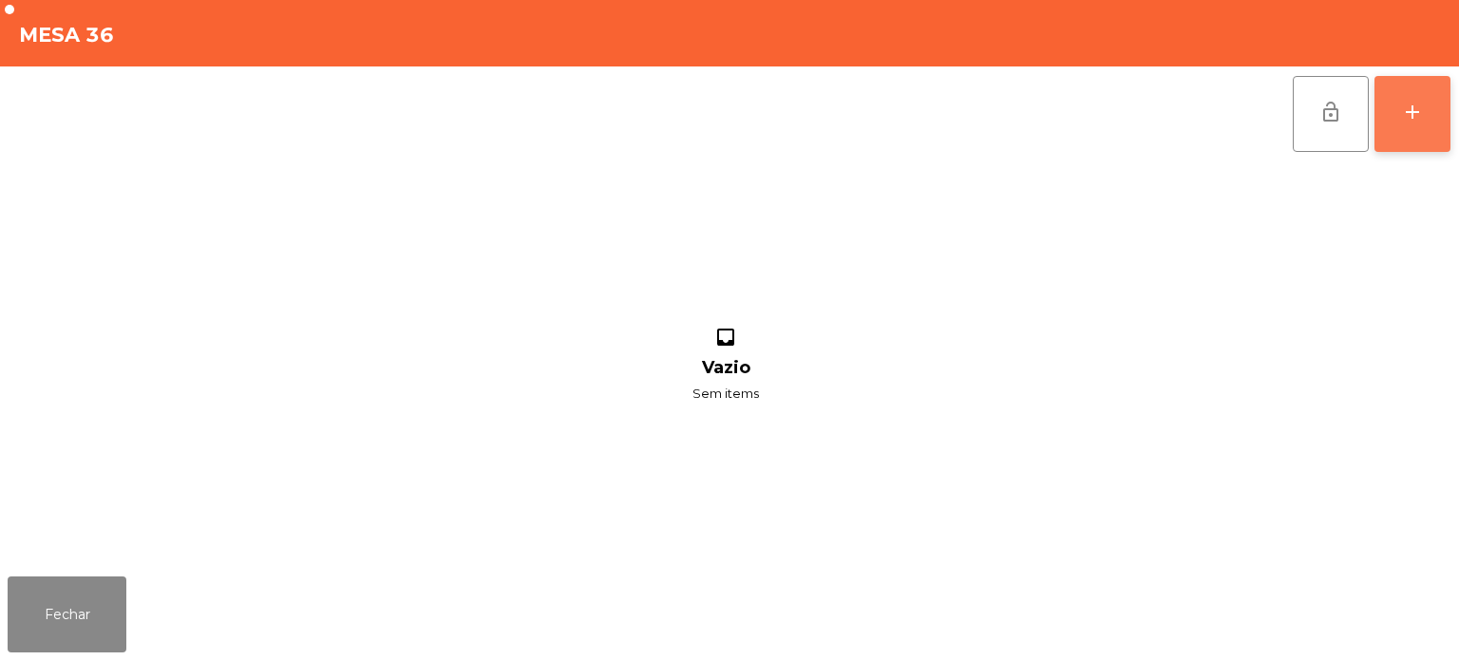
click at [1429, 95] on button "add" at bounding box center [1413, 114] width 76 height 76
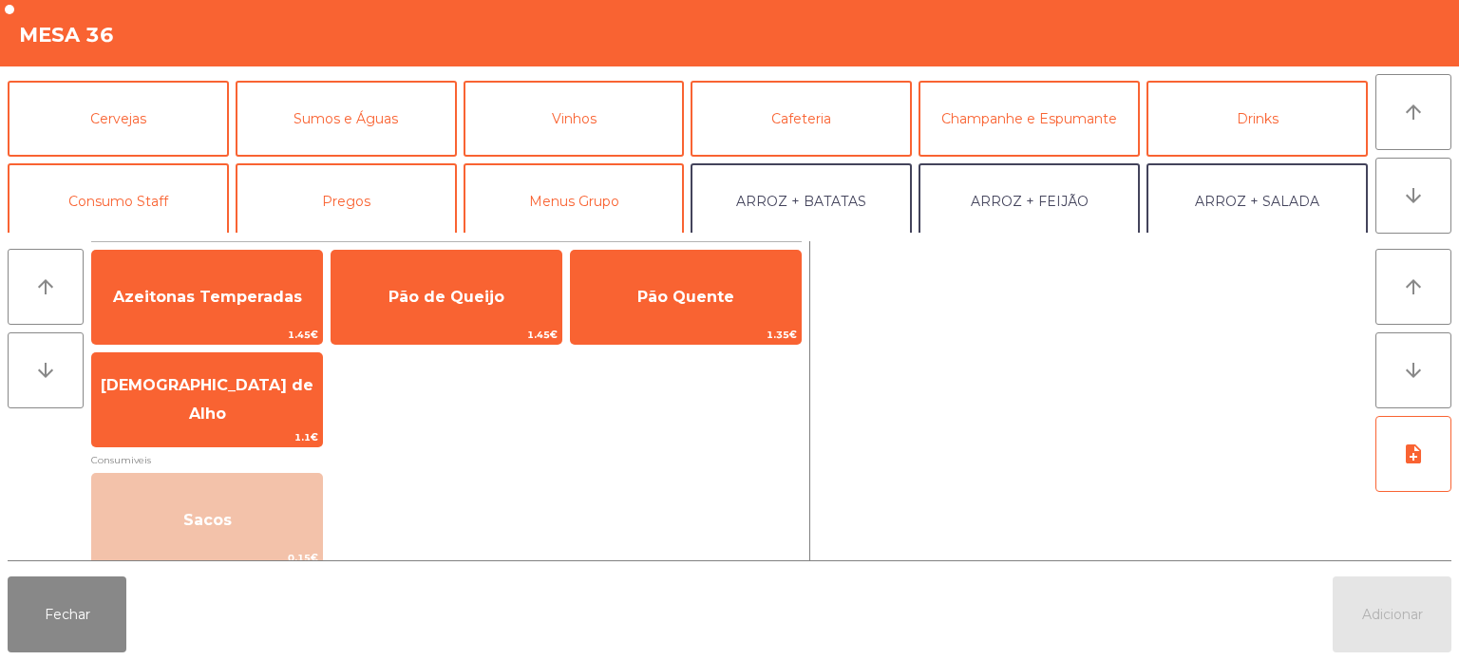
scroll to position [75, 0]
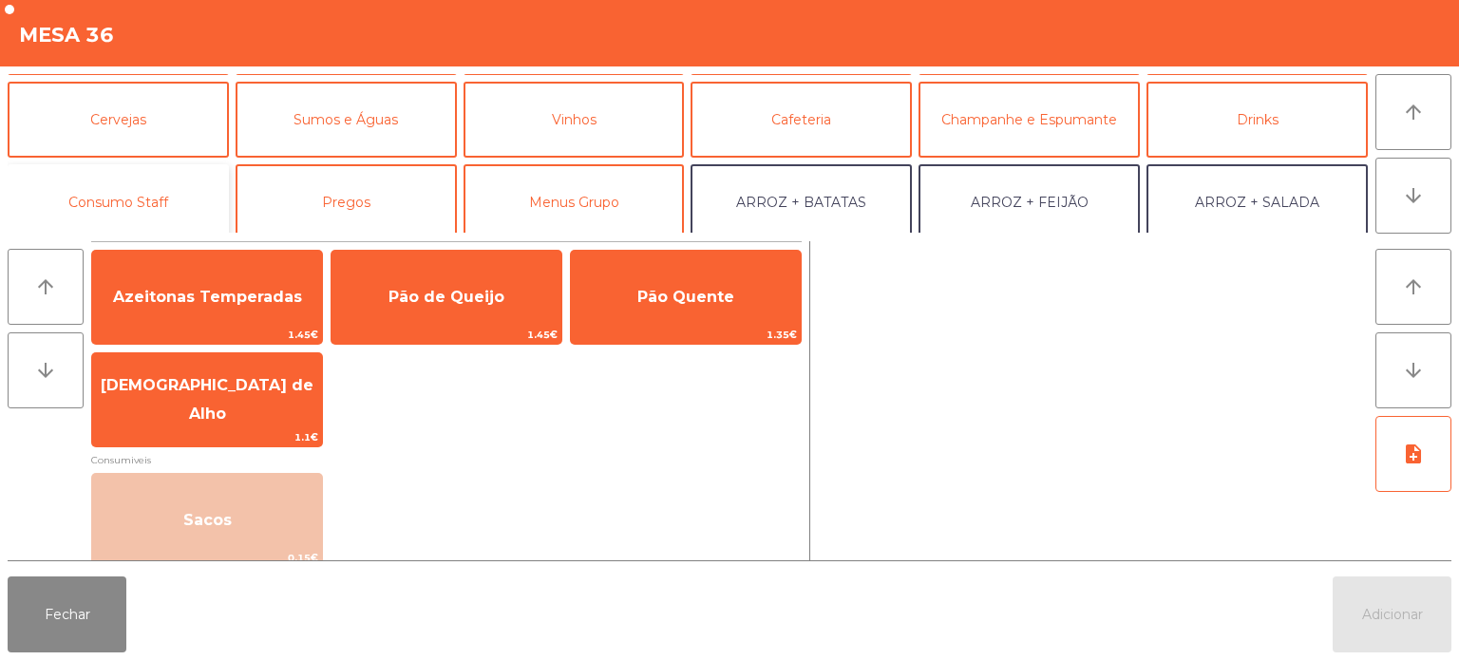
click at [171, 188] on button "Consumo Staff" at bounding box center [118, 202] width 221 height 76
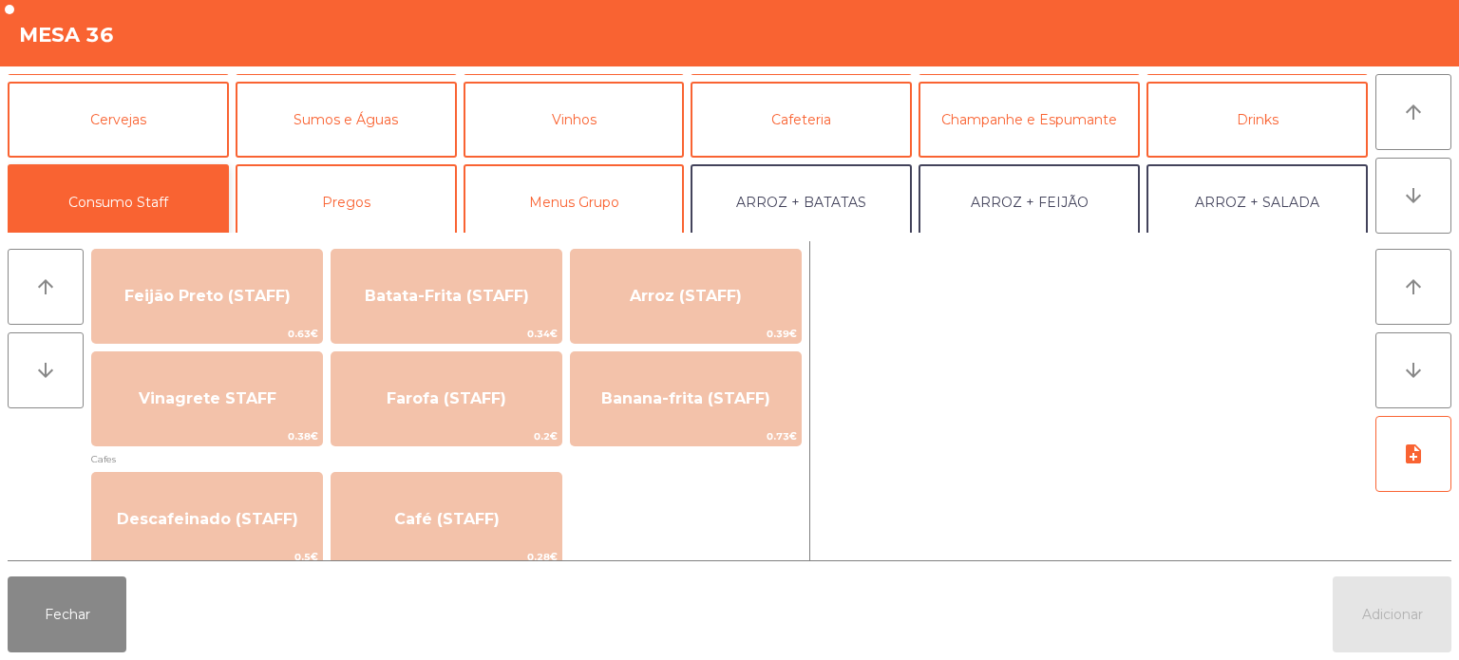
scroll to position [899, 0]
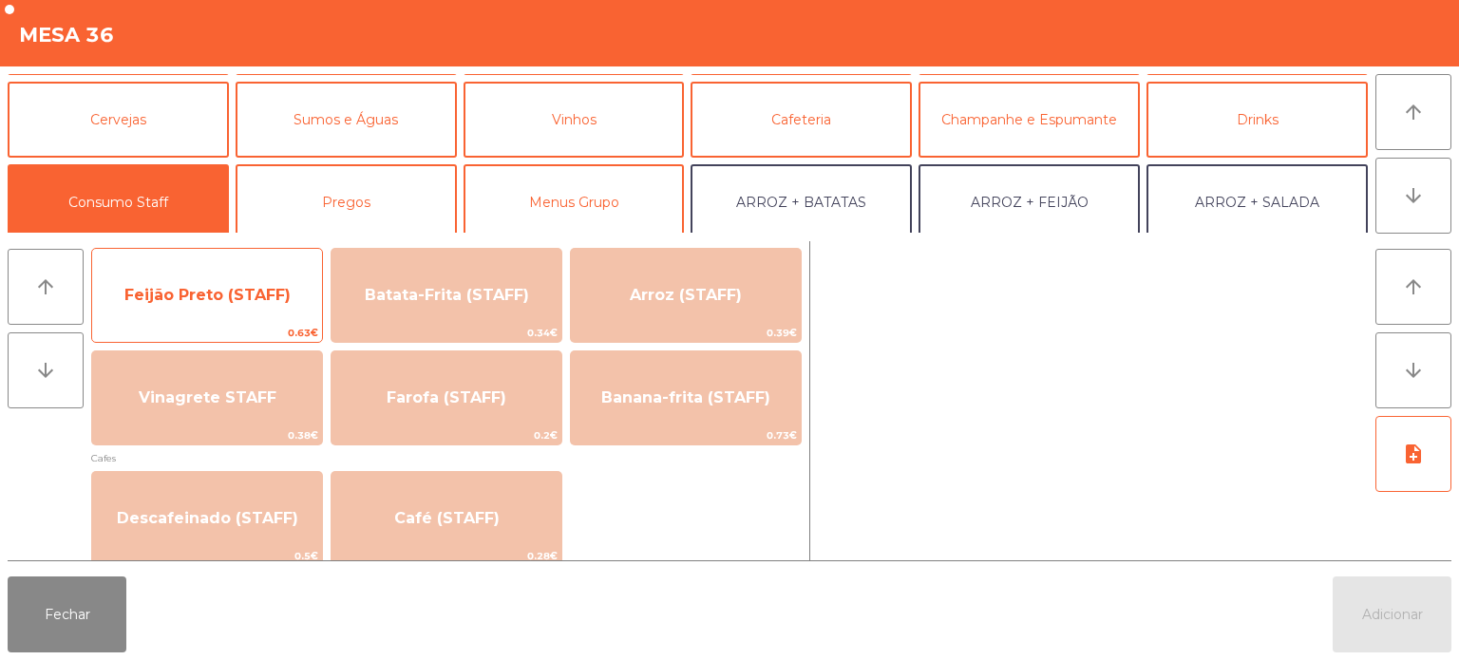
click at [163, 314] on span "Feijão Preto (STAFF)" at bounding box center [207, 295] width 230 height 51
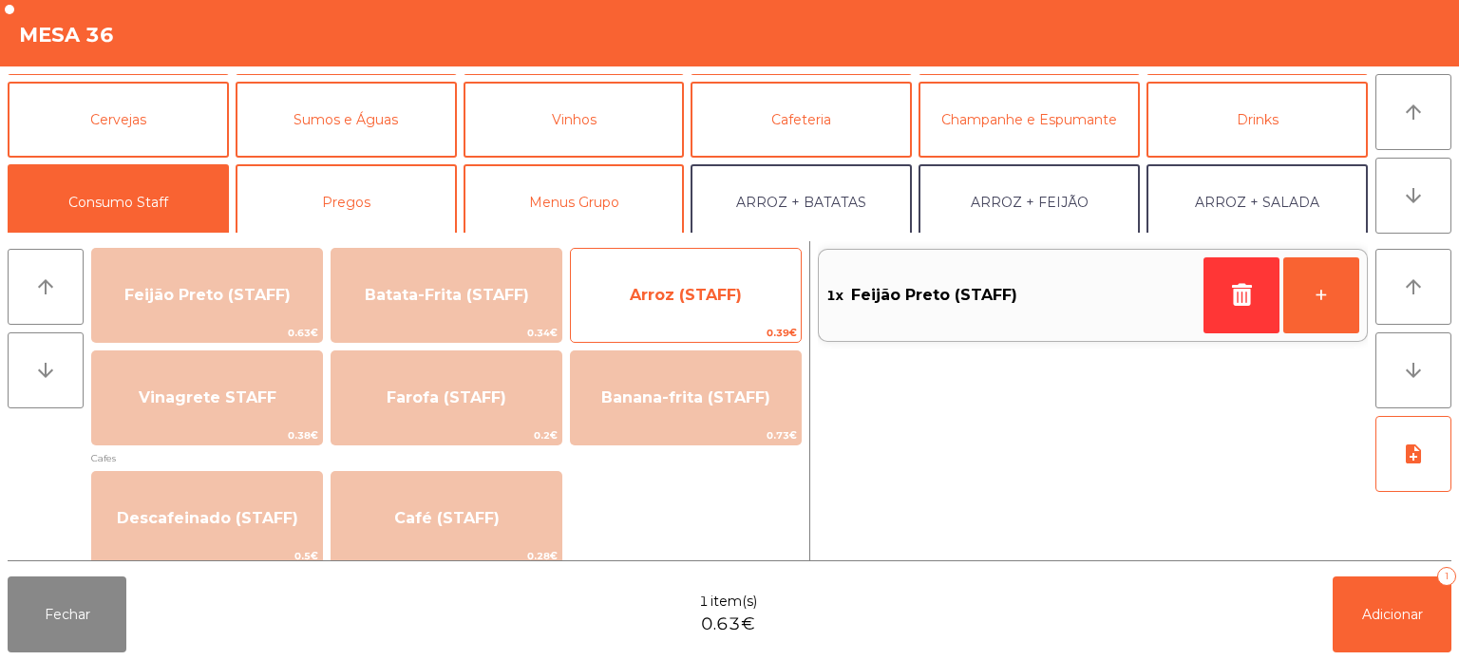
click at [694, 274] on span "Arroz (STAFF)" at bounding box center [686, 295] width 230 height 51
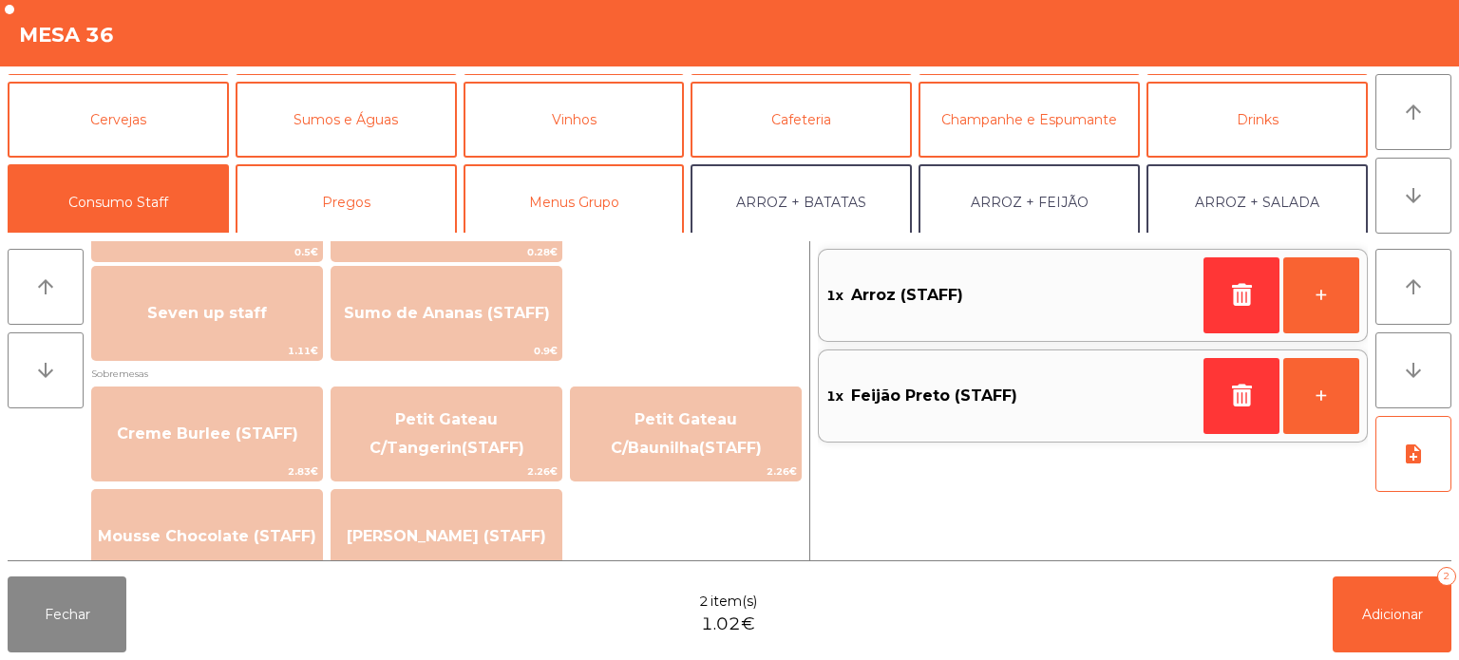
scroll to position [1680, 0]
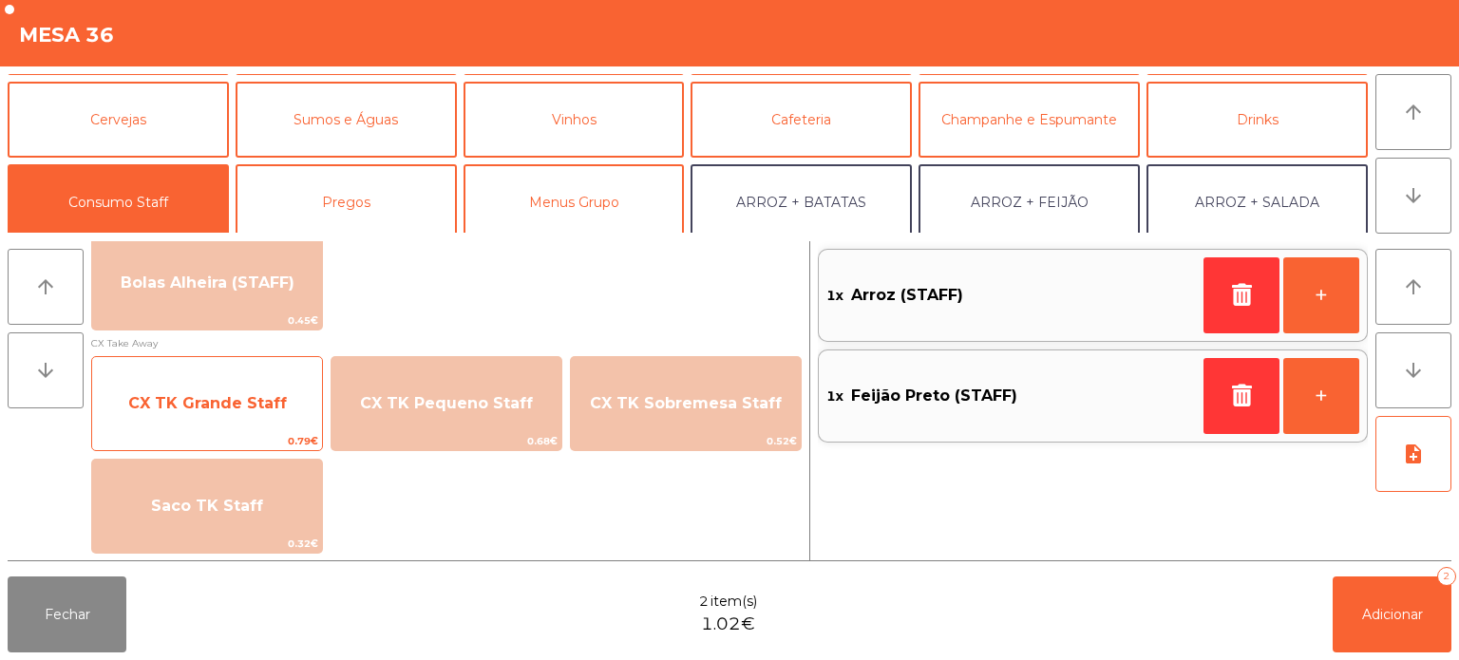
click at [228, 421] on span "CX TK Grande Staff" at bounding box center [207, 403] width 230 height 51
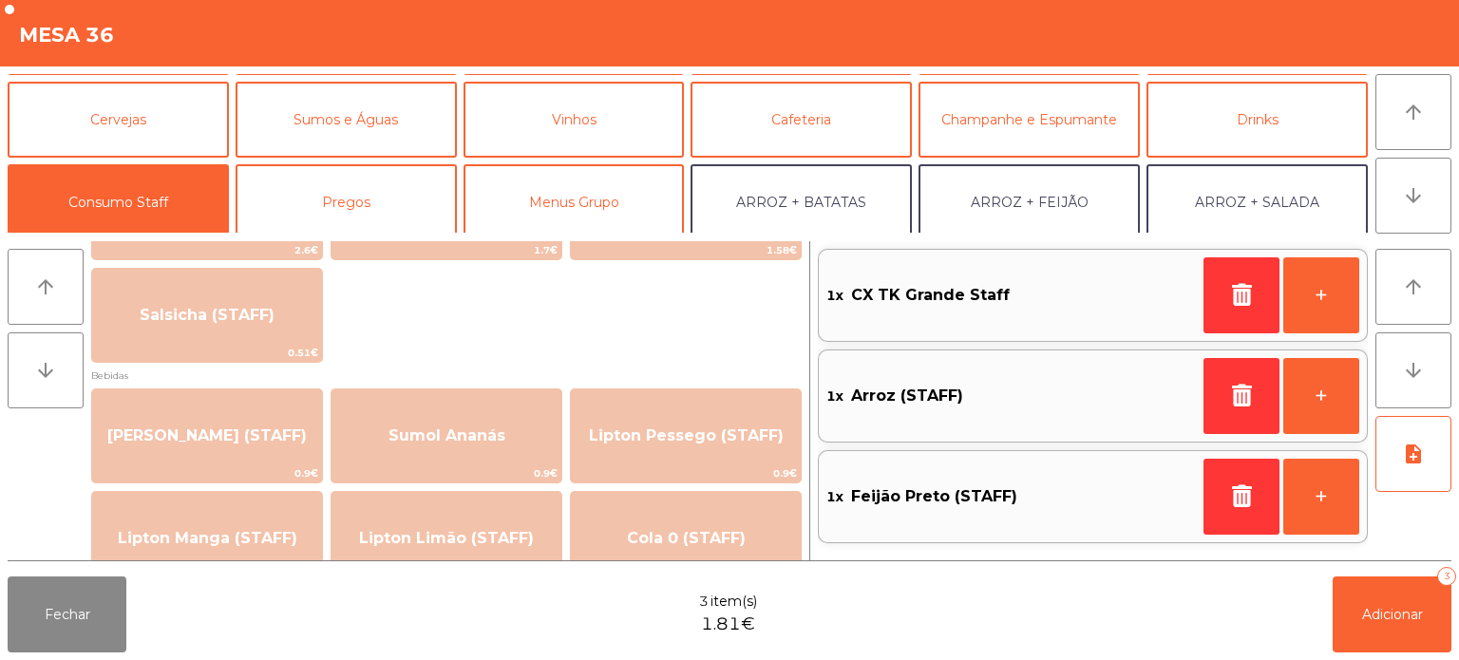
scroll to position [107, 0]
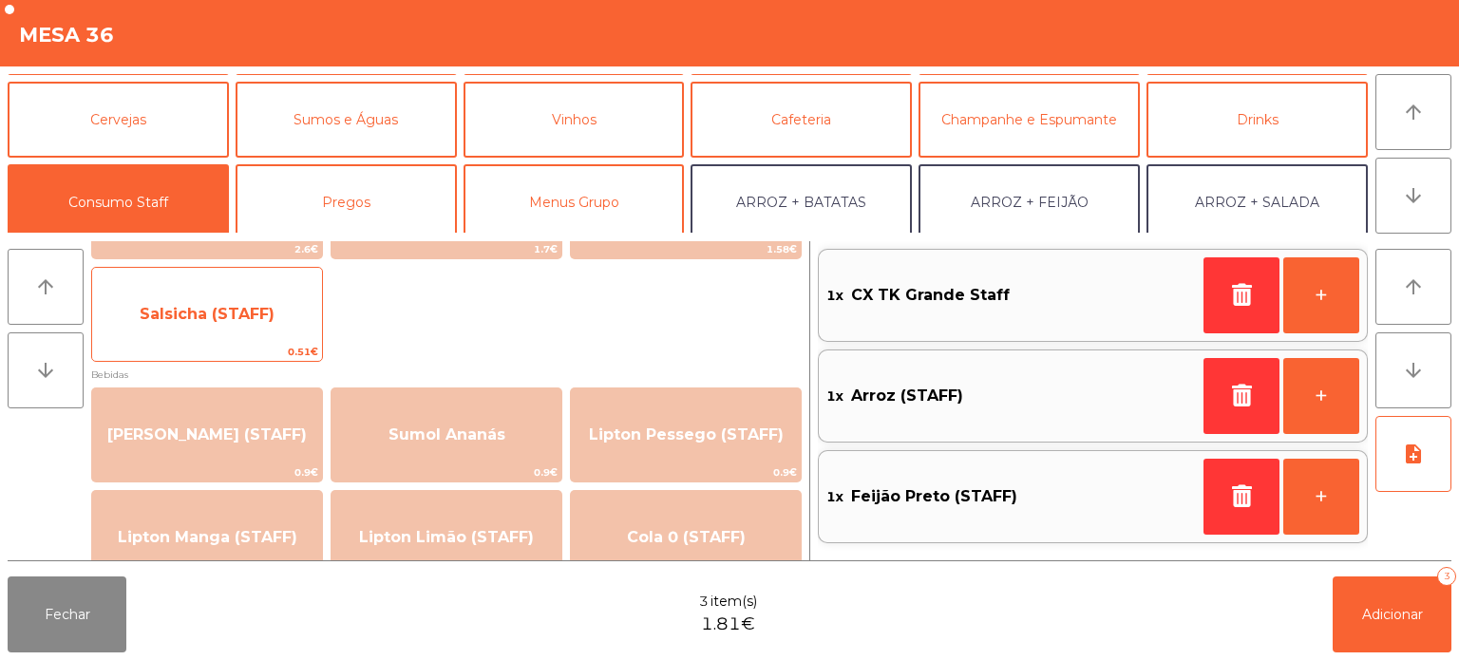
click at [253, 326] on span "Salsicha (STAFF)" at bounding box center [207, 314] width 230 height 51
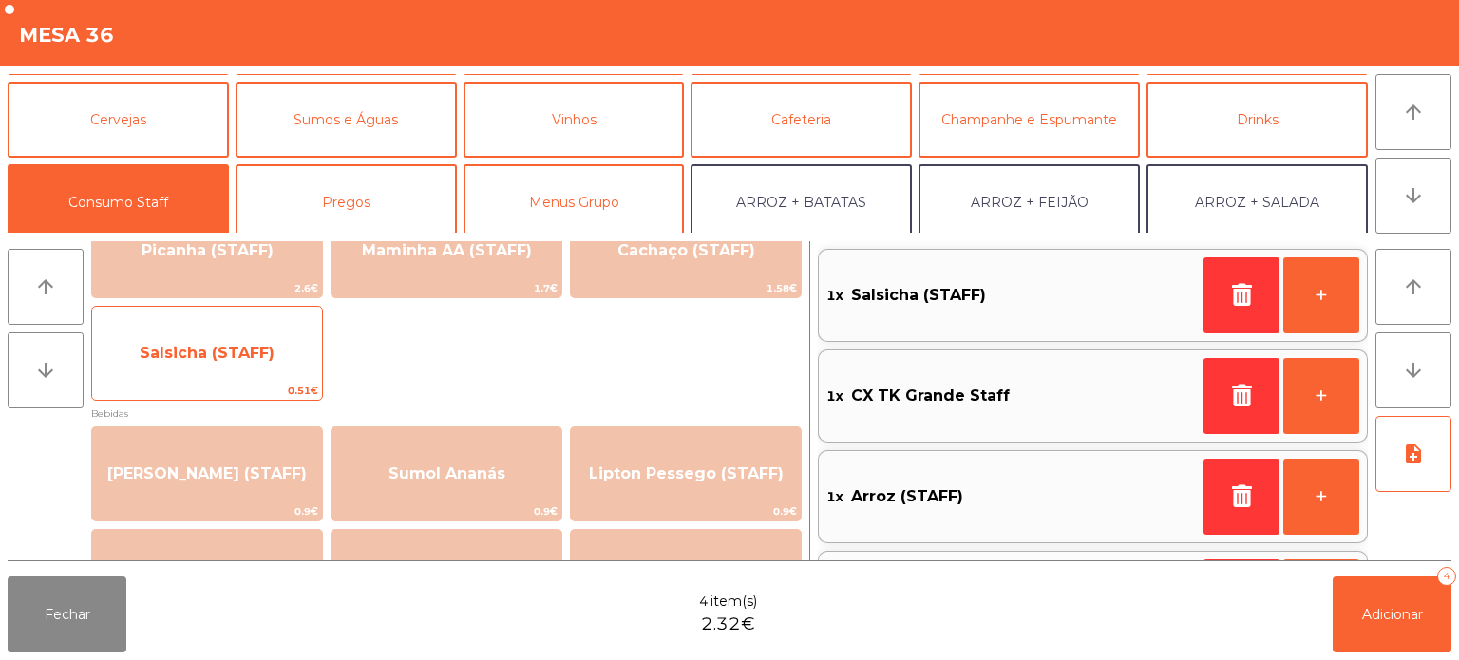
scroll to position [0, 0]
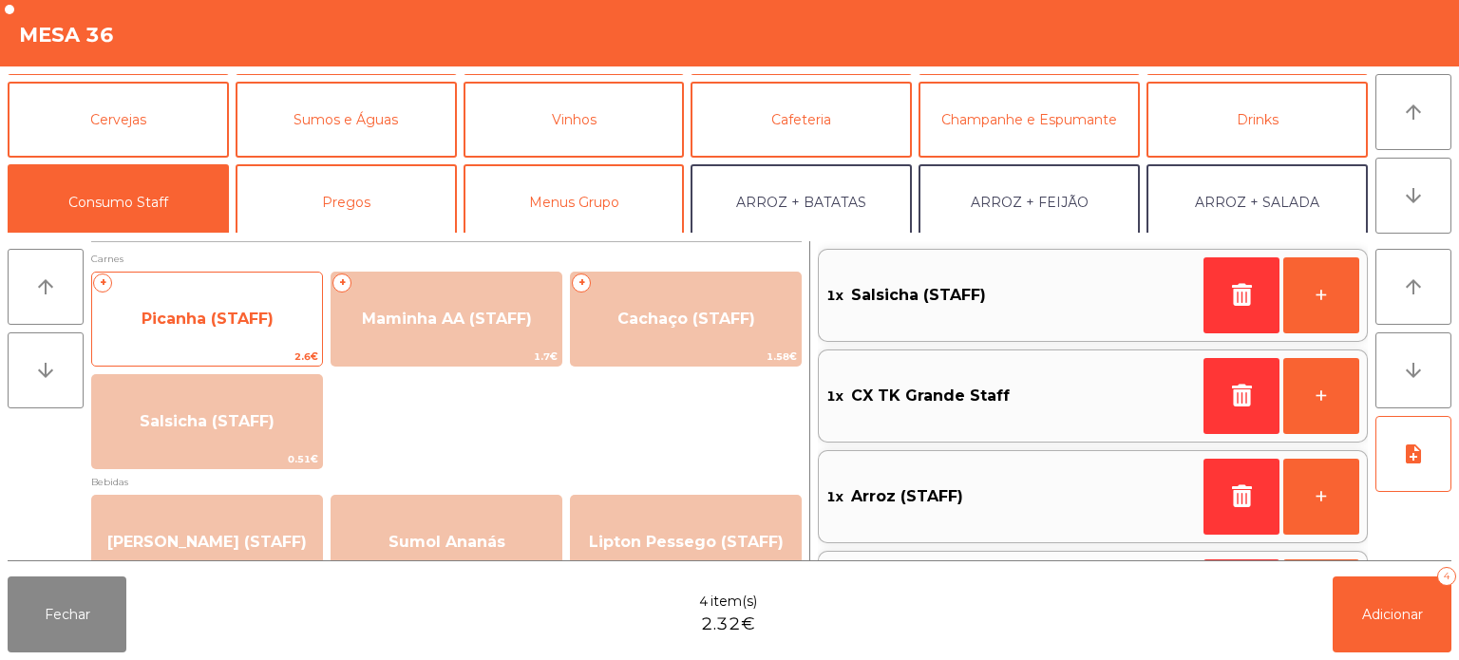
click at [234, 320] on span "Picanha (STAFF)" at bounding box center [208, 319] width 132 height 18
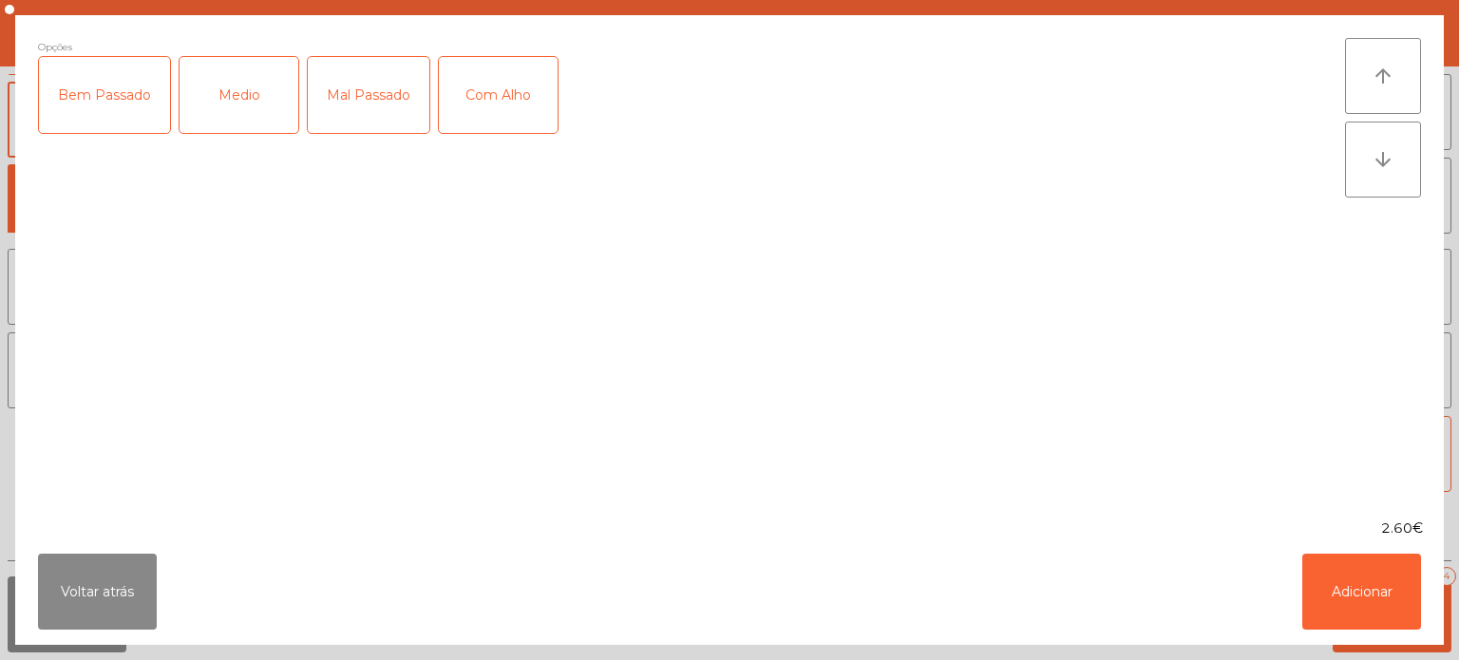
click at [383, 94] on div "Mal Passado" at bounding box center [369, 95] width 122 height 76
click at [489, 103] on div "Com Alho" at bounding box center [498, 95] width 119 height 76
click at [1369, 592] on button "Adicionar" at bounding box center [1362, 592] width 119 height 76
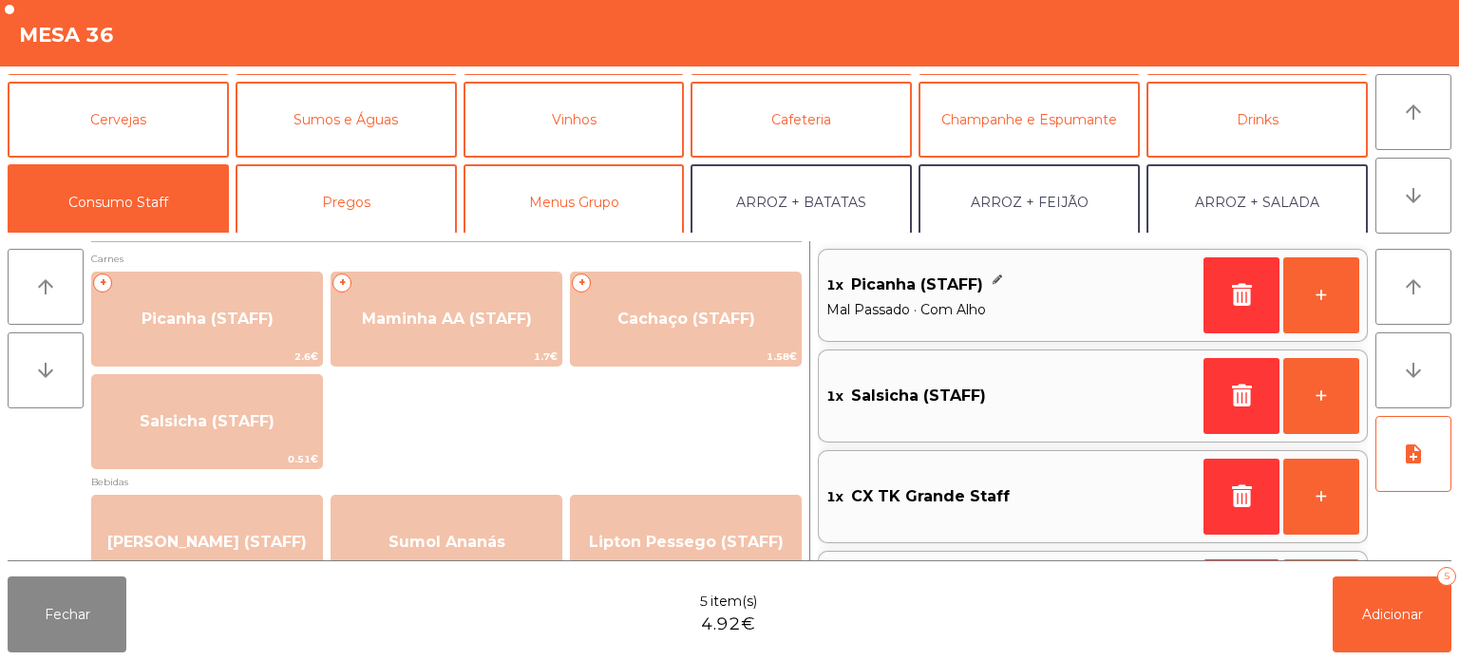
scroll to position [8, 0]
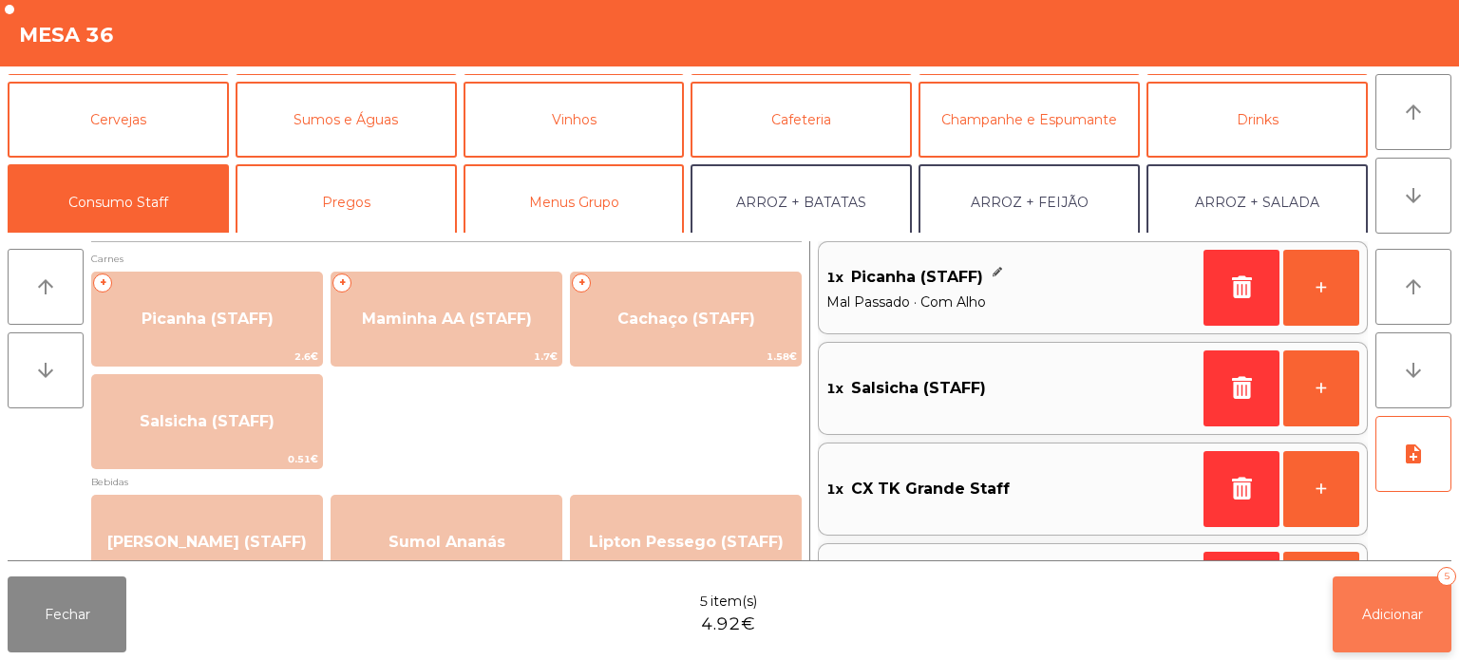
click at [1383, 608] on span "Adicionar" at bounding box center [1392, 614] width 61 height 17
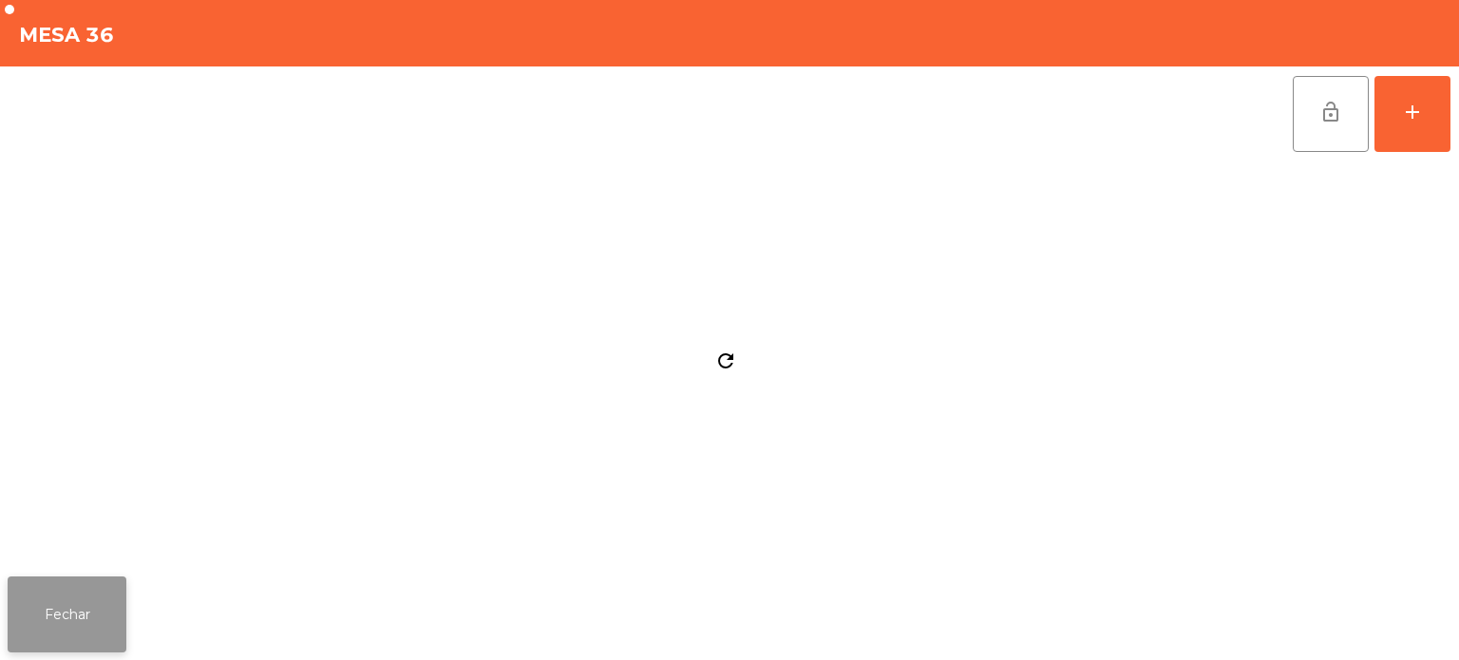
click at [86, 619] on button "Fechar" at bounding box center [67, 615] width 119 height 76
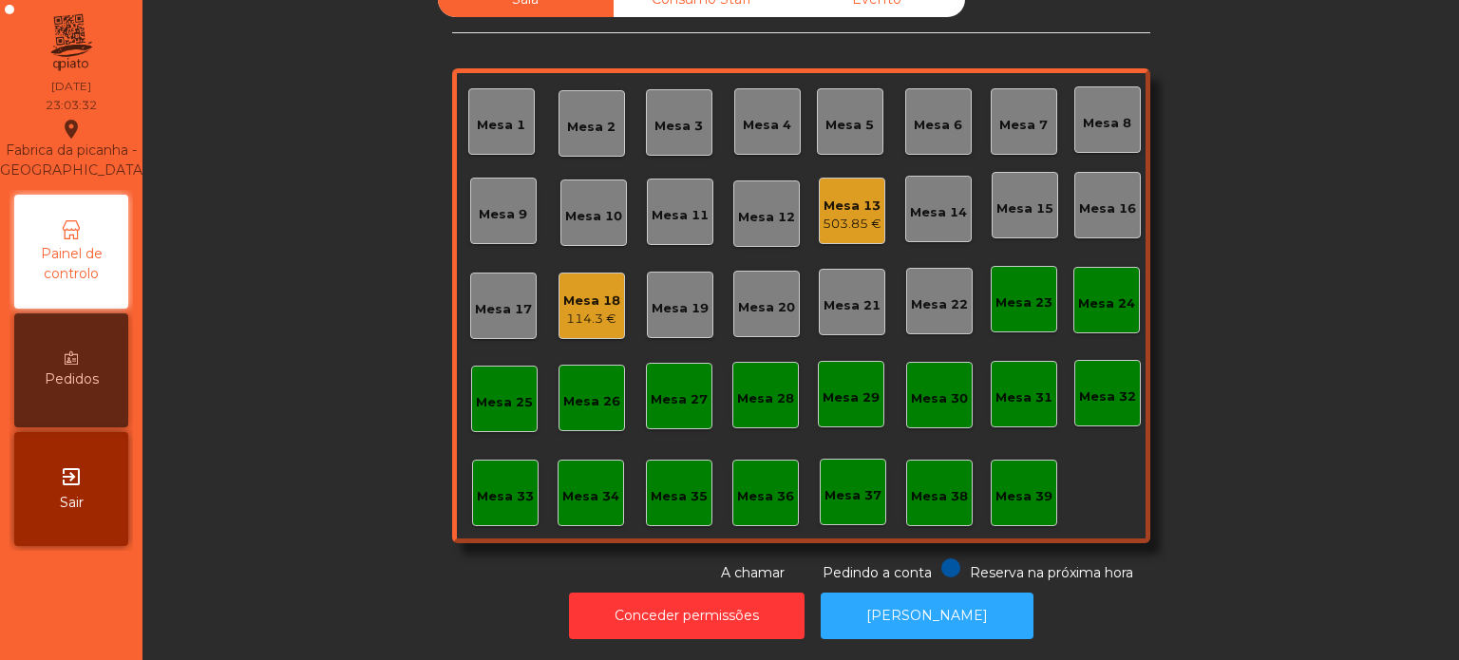
scroll to position [0, 0]
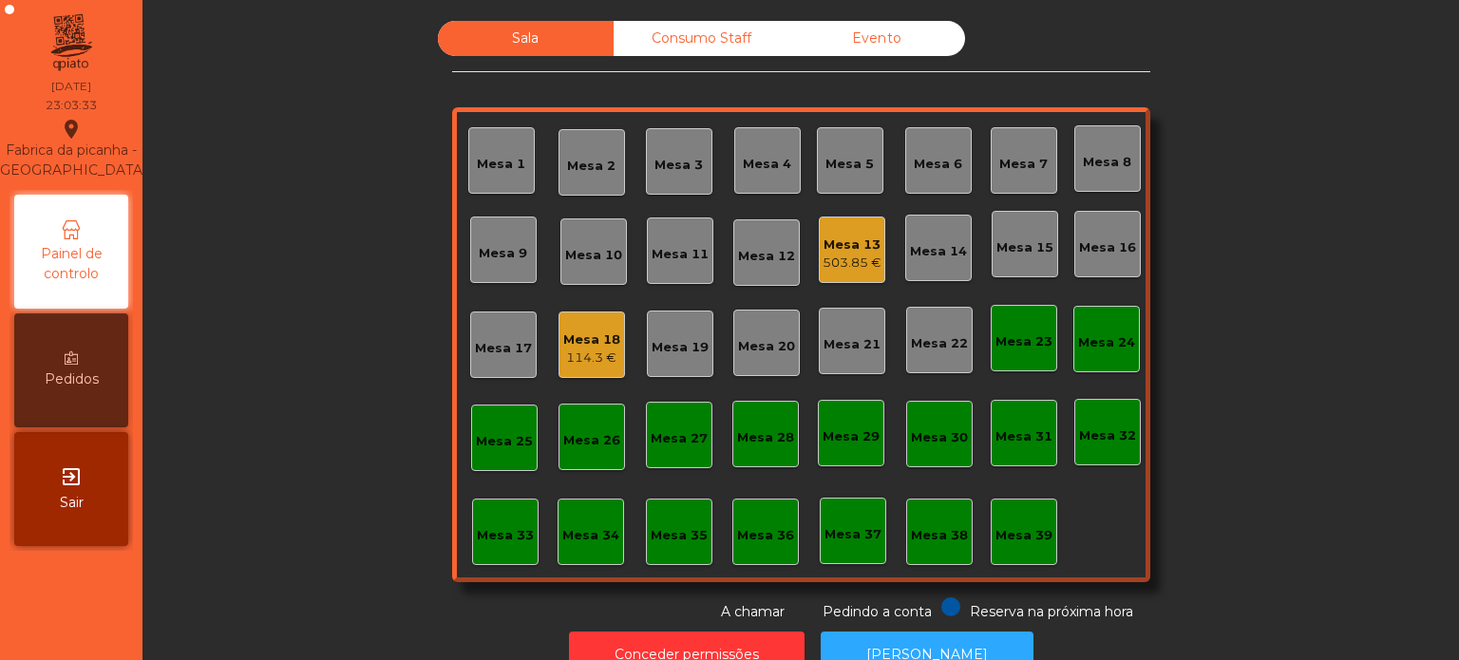
click at [662, 42] on div "Consumo Staff" at bounding box center [702, 38] width 176 height 35
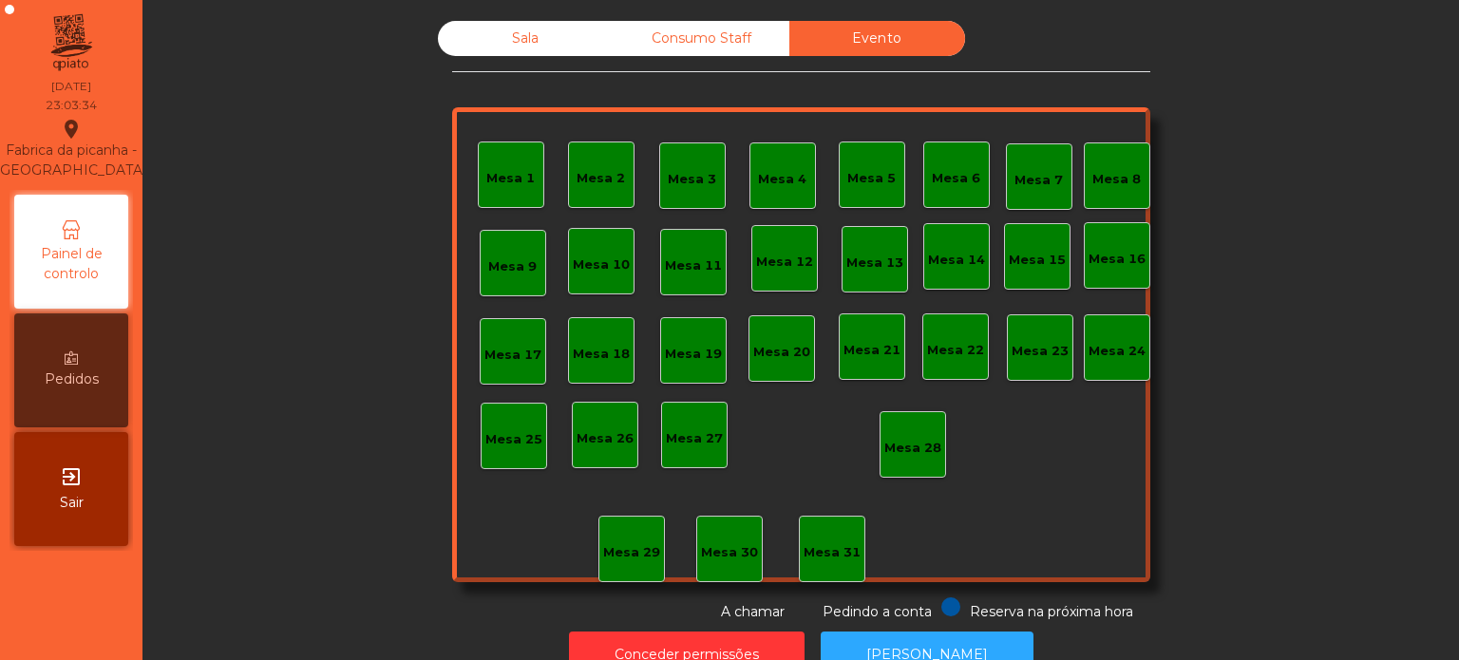
click at [555, 51] on div "Sala" at bounding box center [526, 38] width 176 height 35
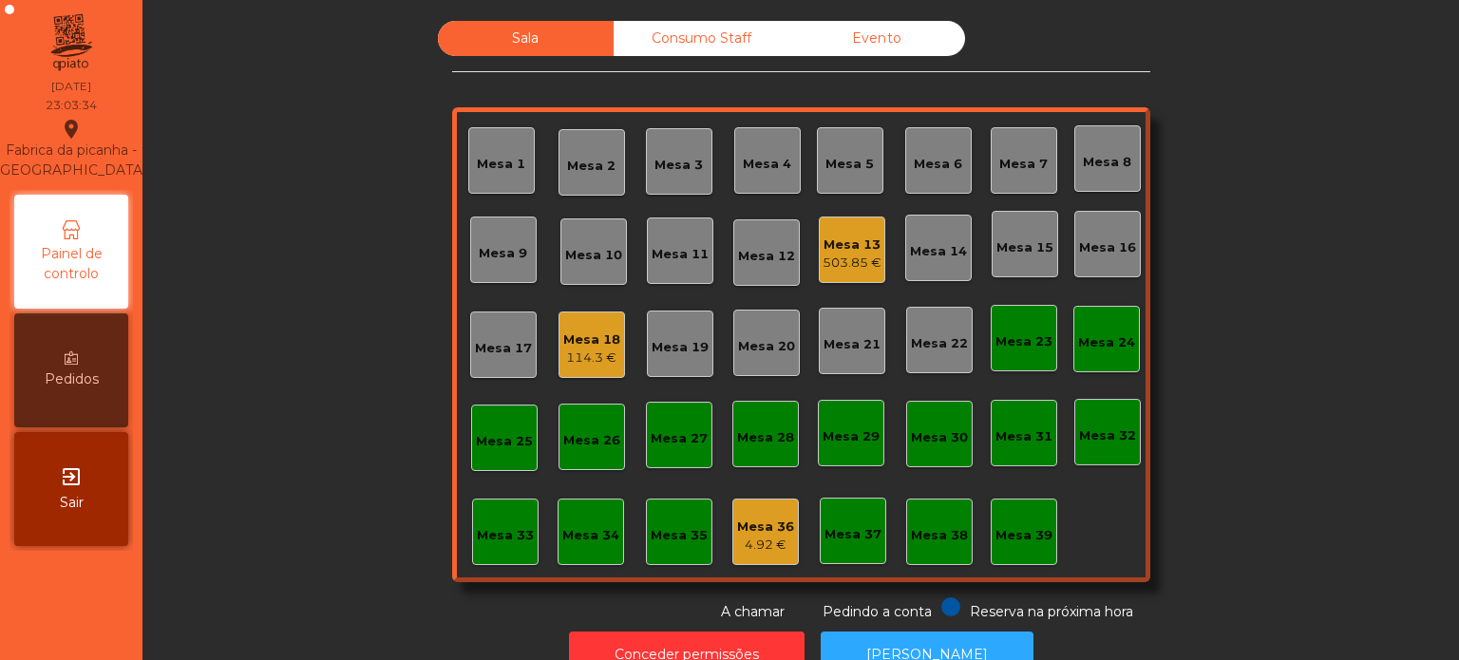
click at [579, 352] on div "114.3 €" at bounding box center [591, 358] width 57 height 19
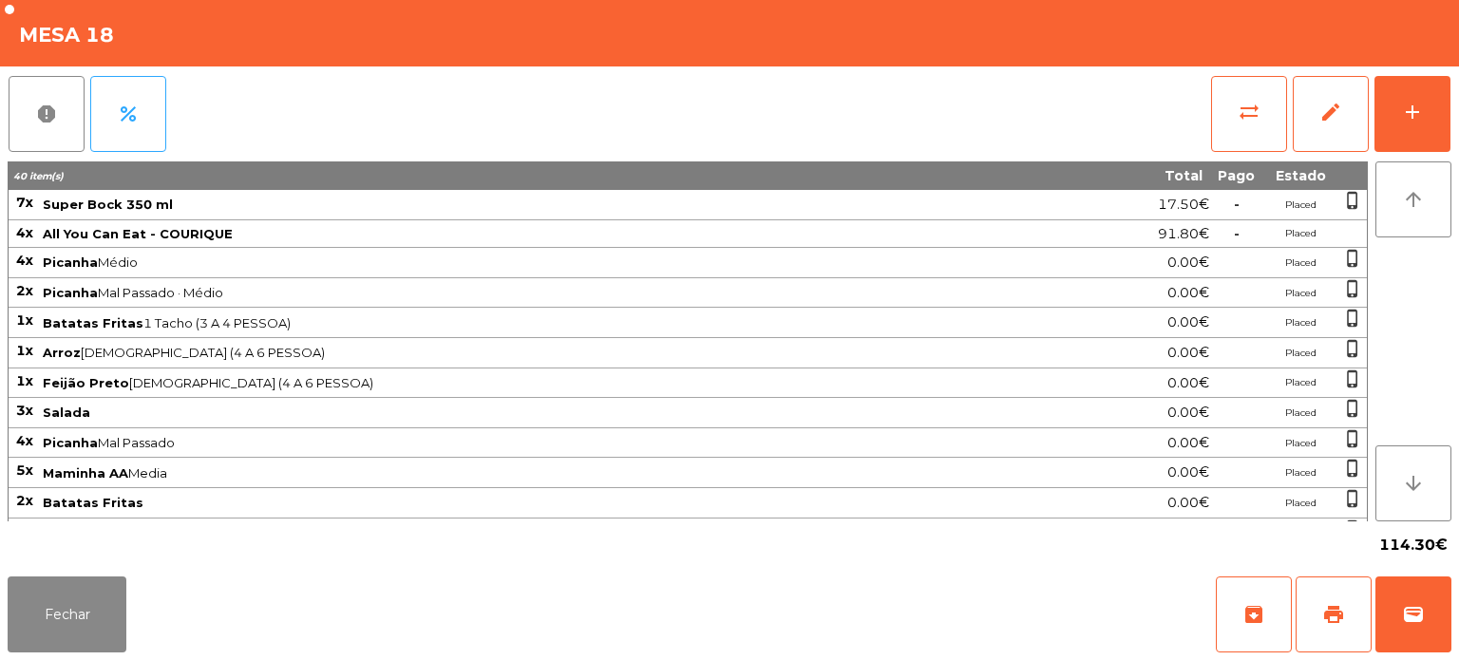
scroll to position [49, 0]
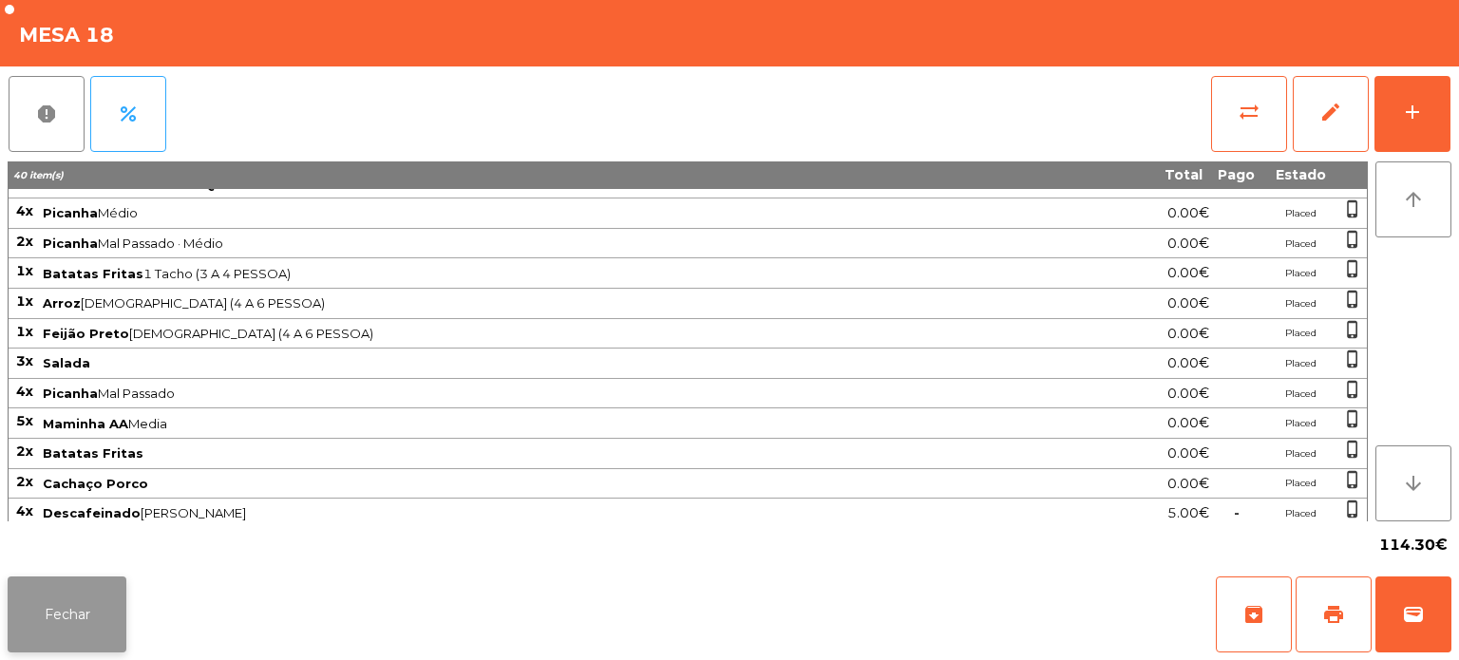
click at [60, 603] on button "Fechar" at bounding box center [67, 615] width 119 height 76
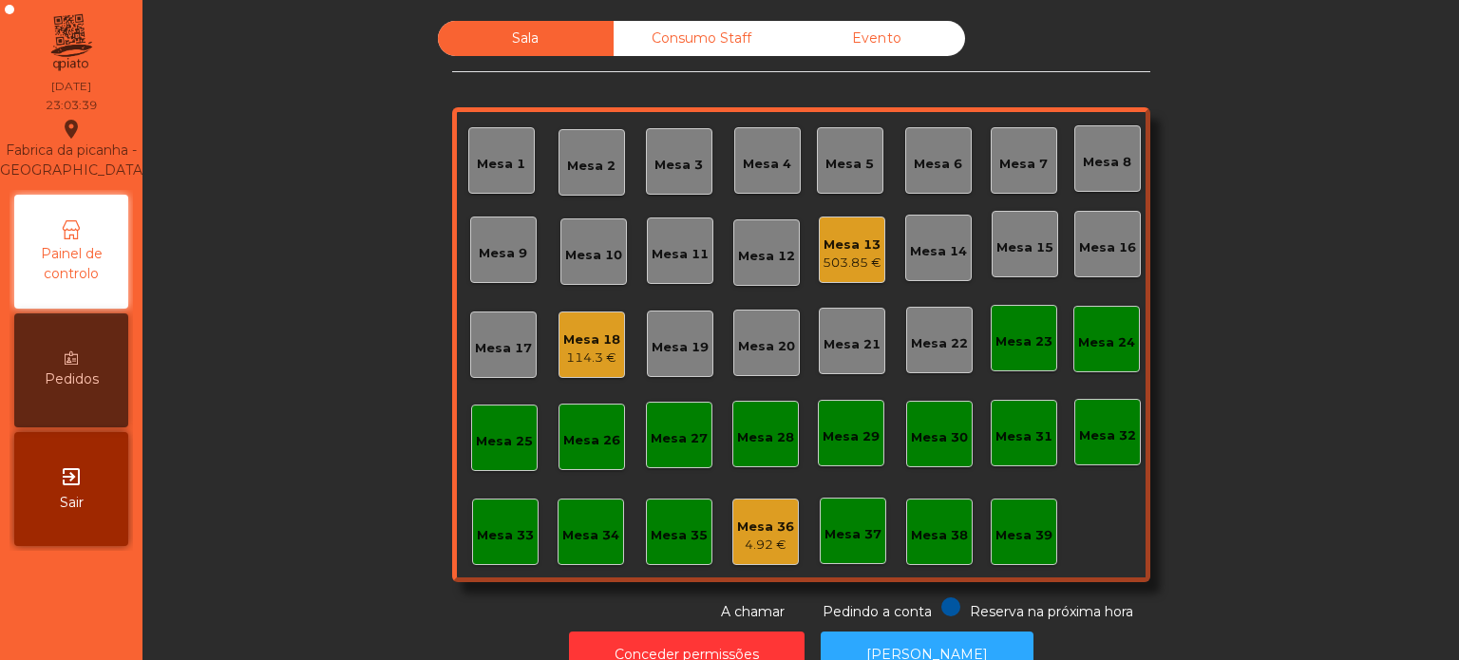
click at [840, 228] on div "Mesa 13 503.85 €" at bounding box center [852, 250] width 59 height 45
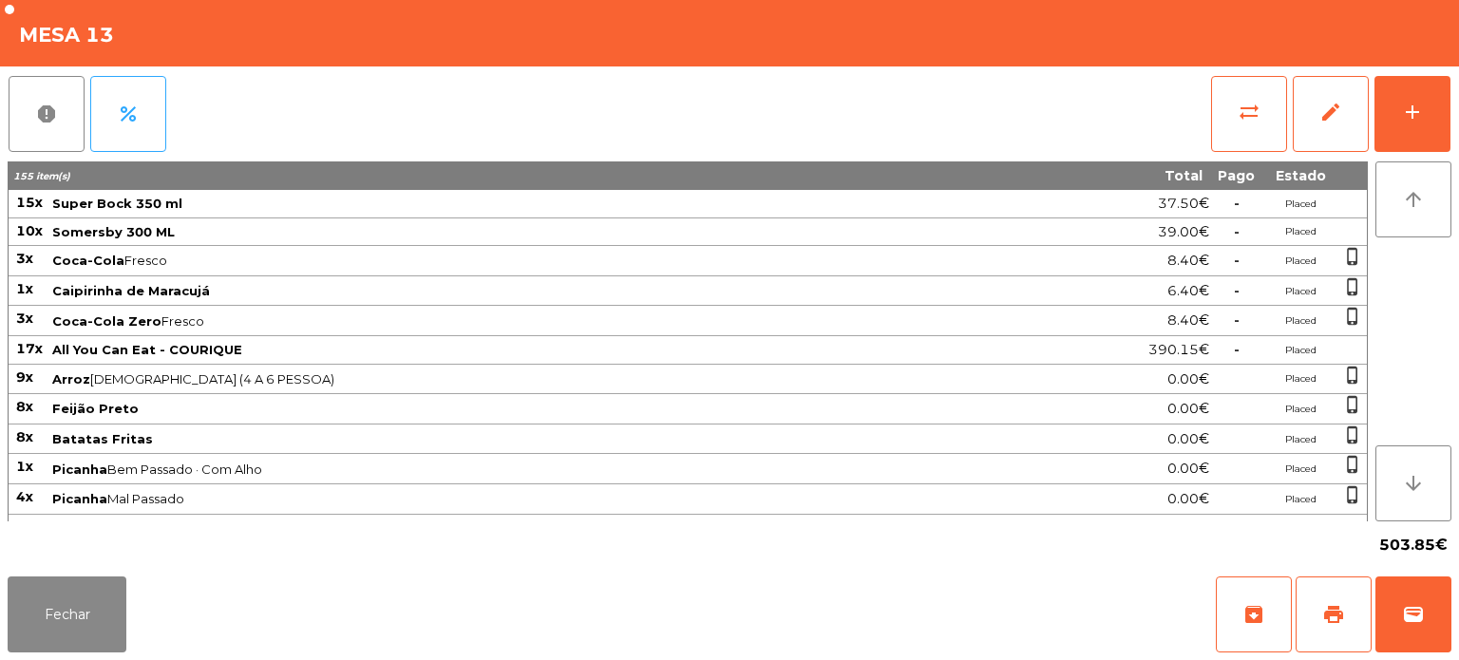
scroll to position [338, 0]
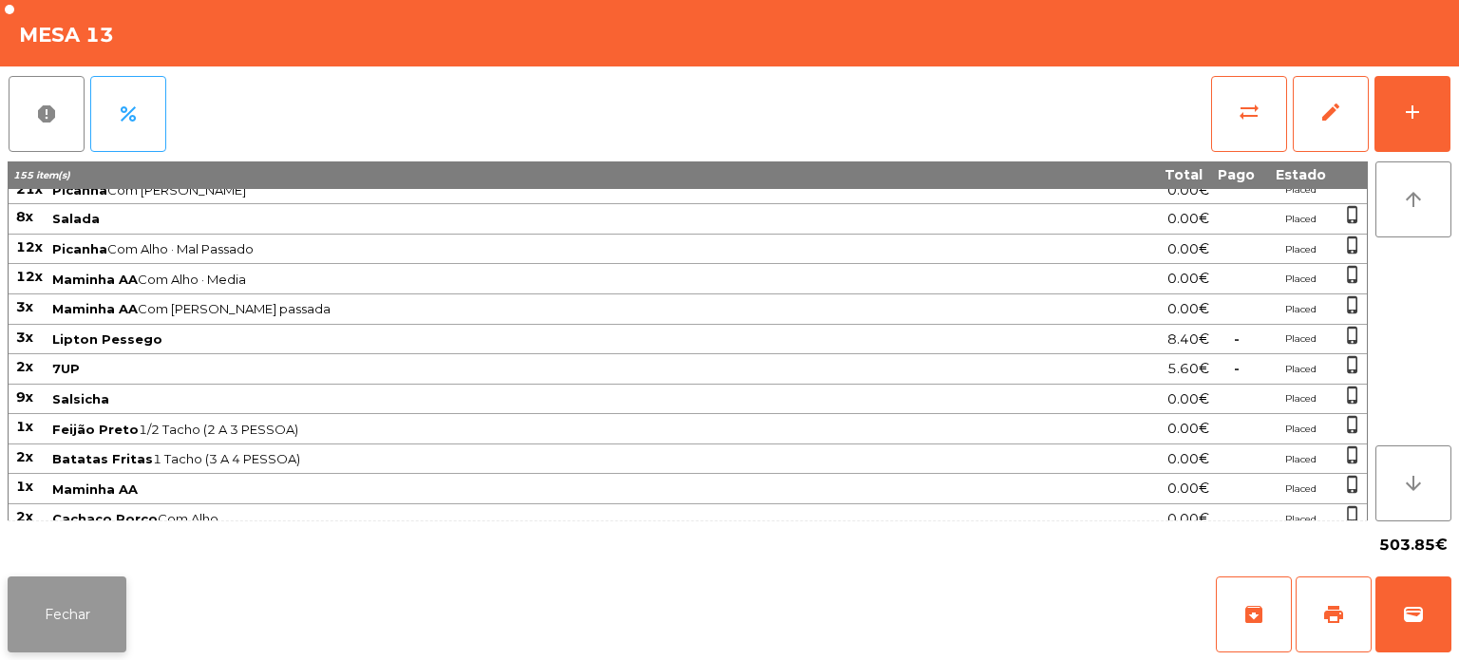
click at [103, 622] on button "Fechar" at bounding box center [67, 615] width 119 height 76
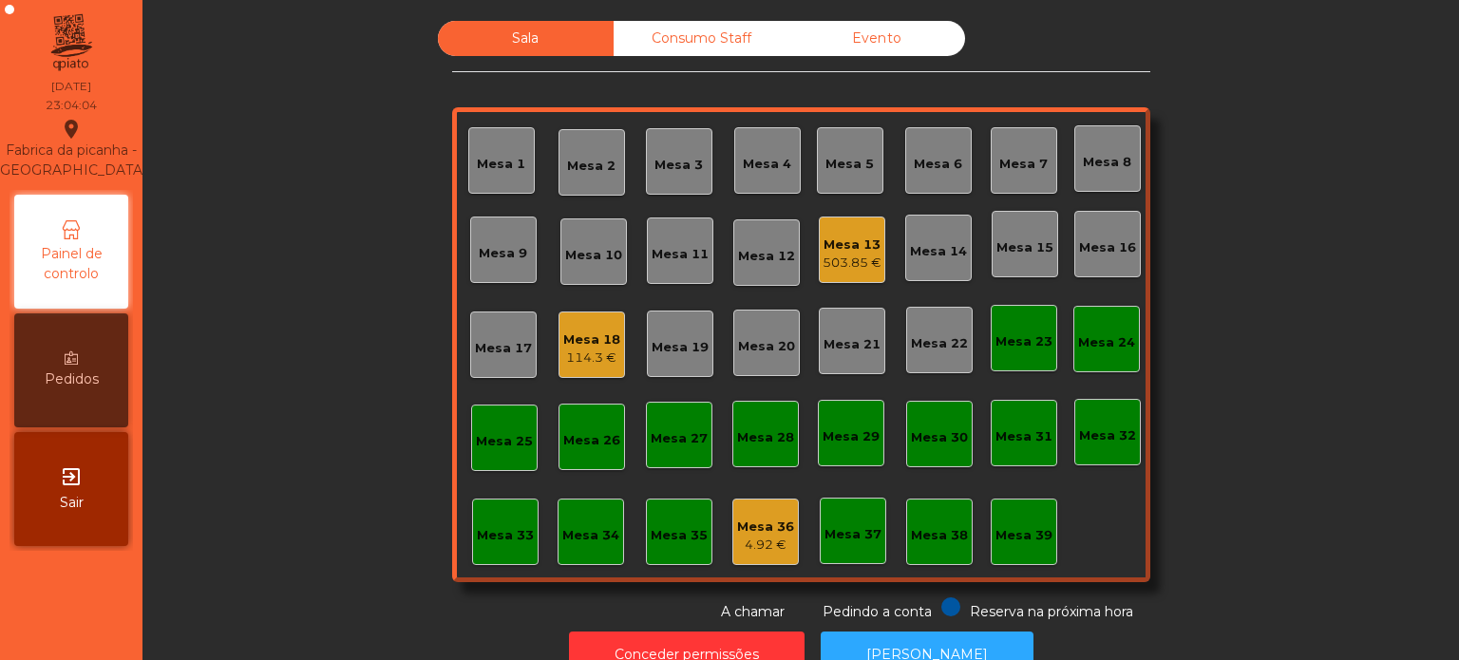
click at [851, 269] on div "503.85 €" at bounding box center [852, 263] width 59 height 19
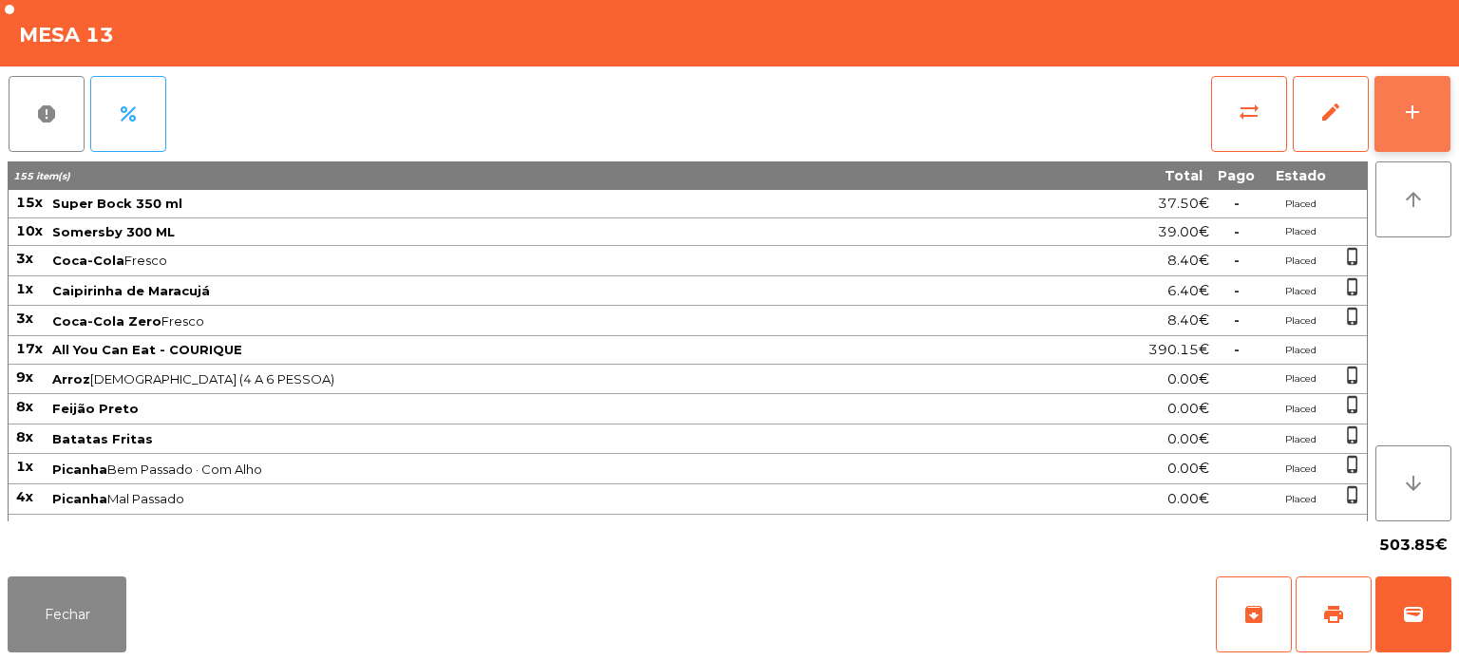
click at [1419, 97] on button "add" at bounding box center [1413, 114] width 76 height 76
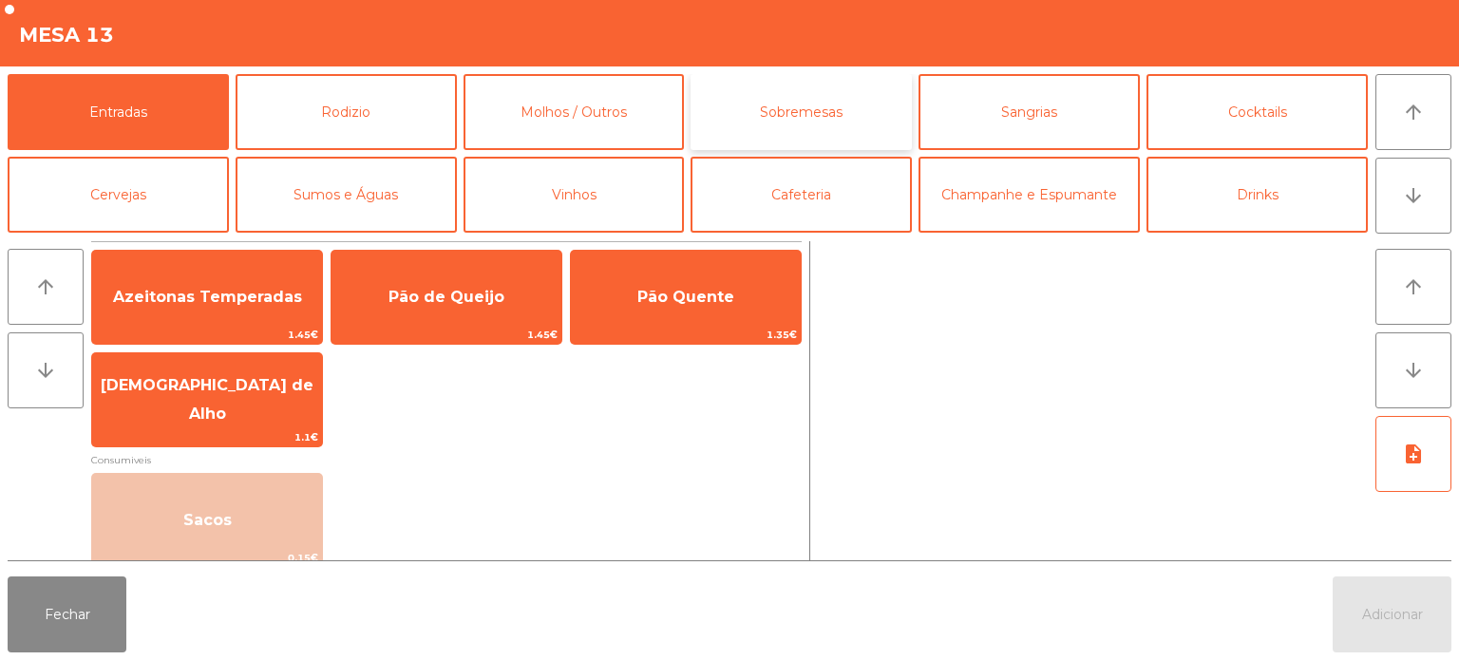
click at [846, 141] on button "Sobremesas" at bounding box center [801, 112] width 221 height 76
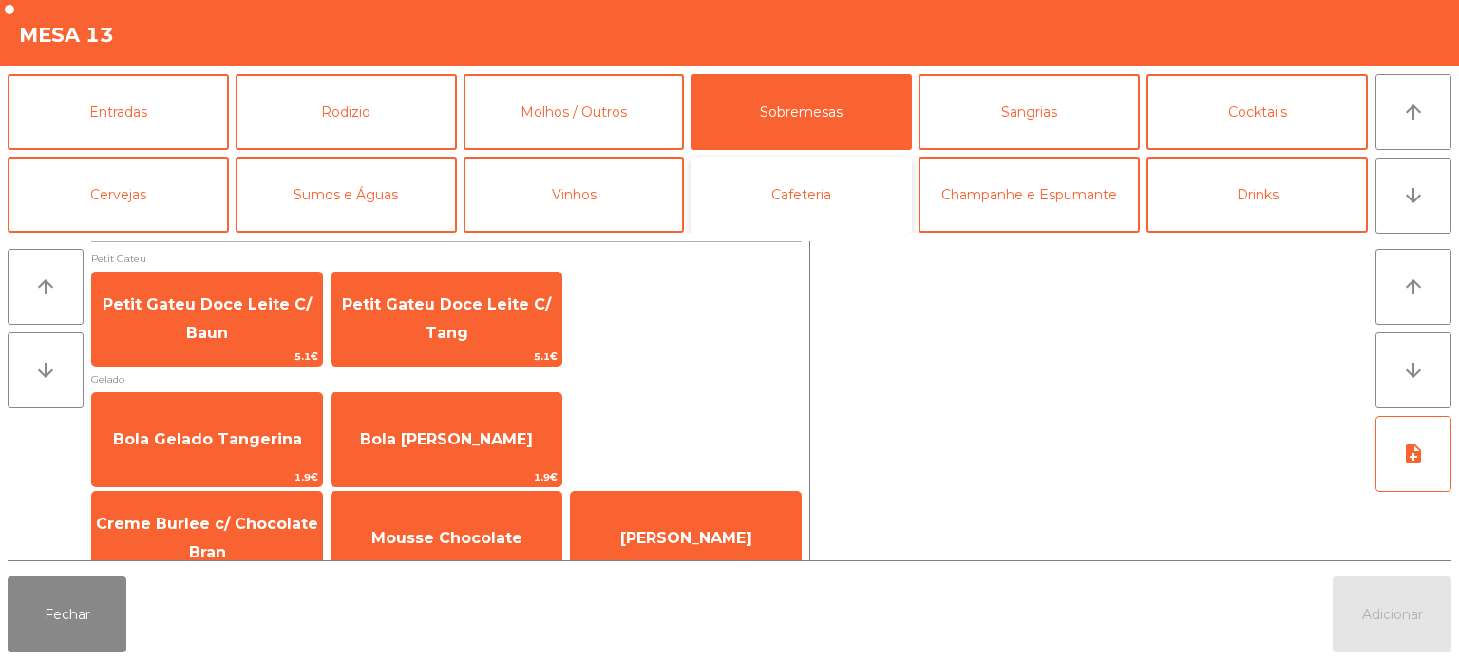
click at [779, 185] on button "Cafeteria" at bounding box center [801, 195] width 221 height 76
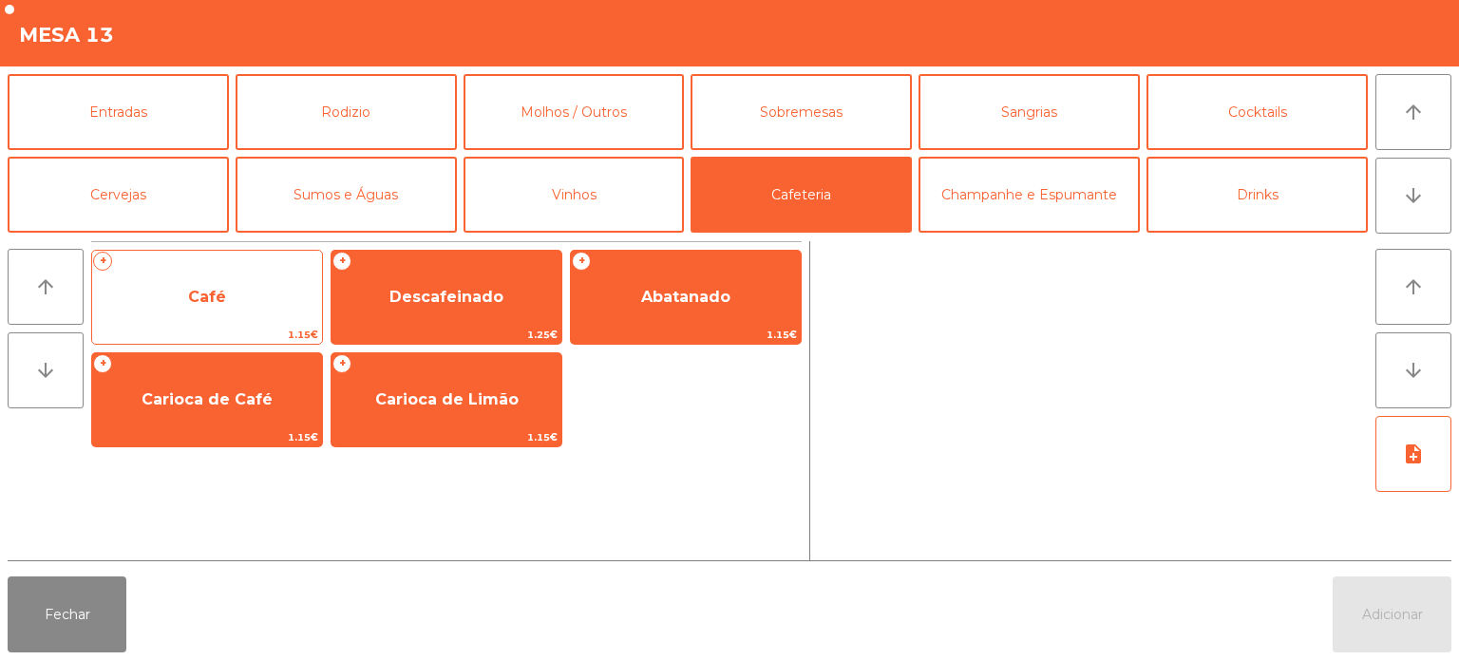
click at [236, 299] on span "Café" at bounding box center [207, 297] width 230 height 51
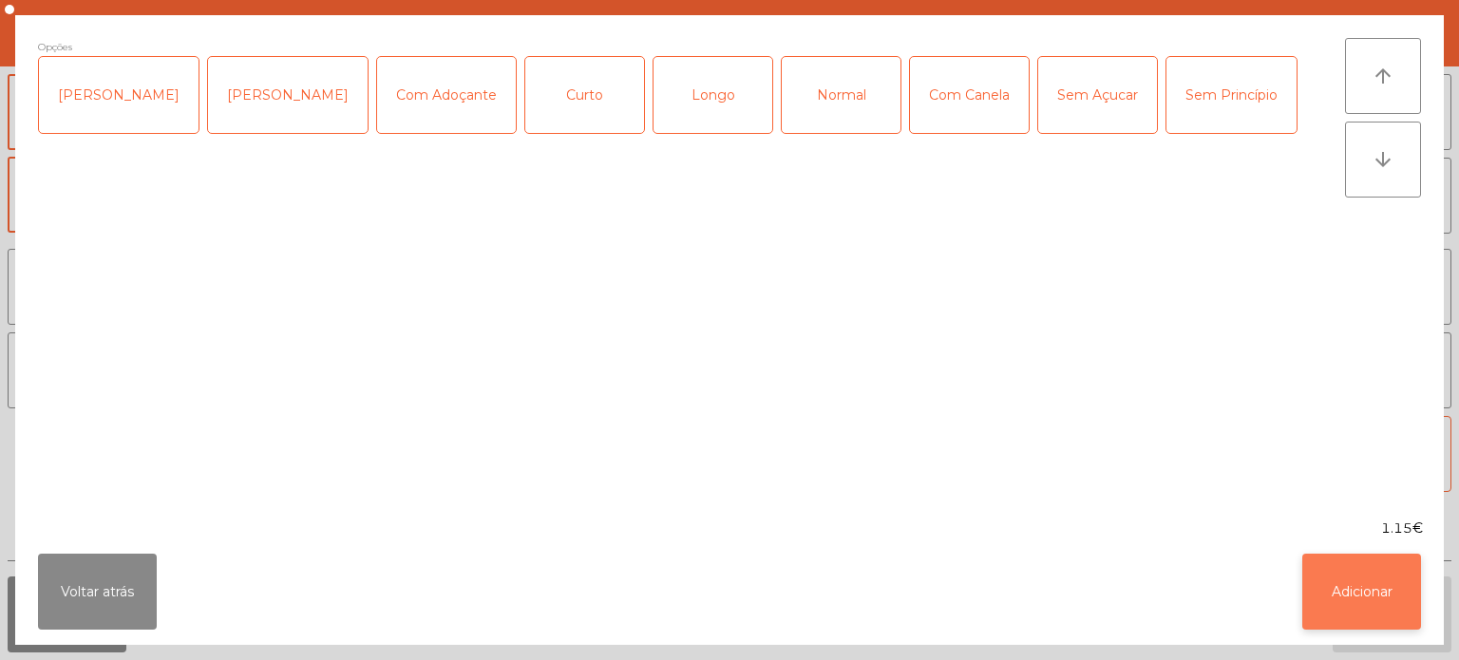
click at [1373, 585] on button "Adicionar" at bounding box center [1362, 592] width 119 height 76
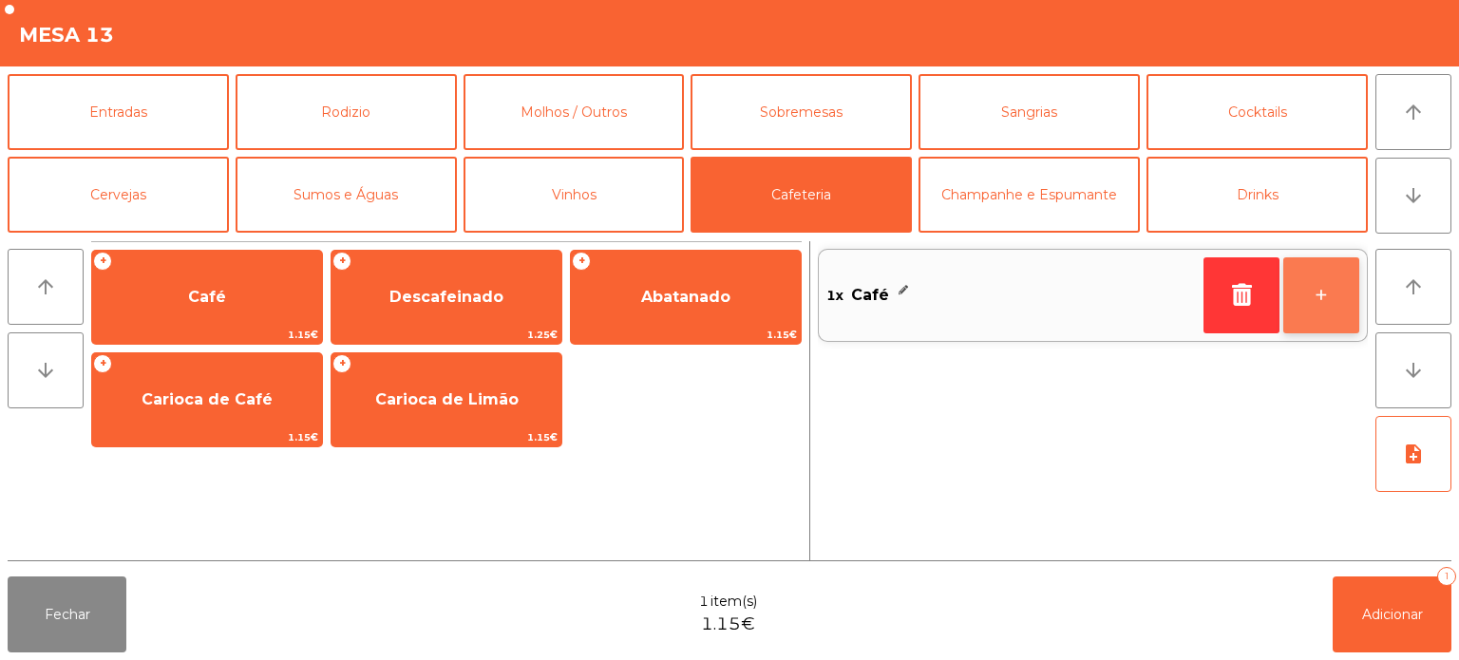
click at [1334, 304] on button "+" at bounding box center [1322, 295] width 76 height 76
click at [1328, 304] on button "+" at bounding box center [1322, 295] width 76 height 76
click at [1338, 307] on button "+" at bounding box center [1322, 295] width 76 height 76
click at [1317, 296] on button "+" at bounding box center [1322, 295] width 76 height 76
click at [1311, 298] on button "+" at bounding box center [1322, 295] width 76 height 76
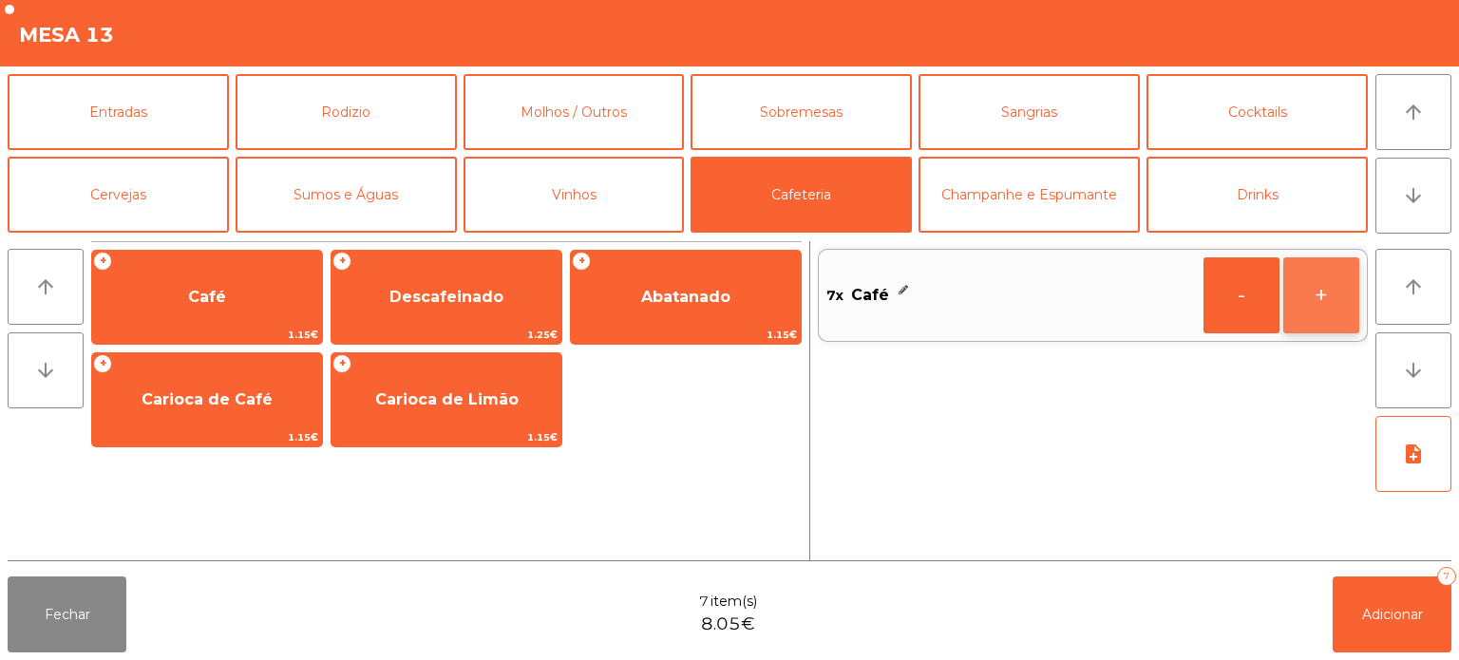
click at [1313, 295] on button "+" at bounding box center [1322, 295] width 76 height 76
click at [1310, 295] on button "+" at bounding box center [1322, 295] width 76 height 76
click at [1314, 289] on button "+" at bounding box center [1322, 295] width 76 height 76
click at [1310, 285] on button "+" at bounding box center [1322, 295] width 76 height 76
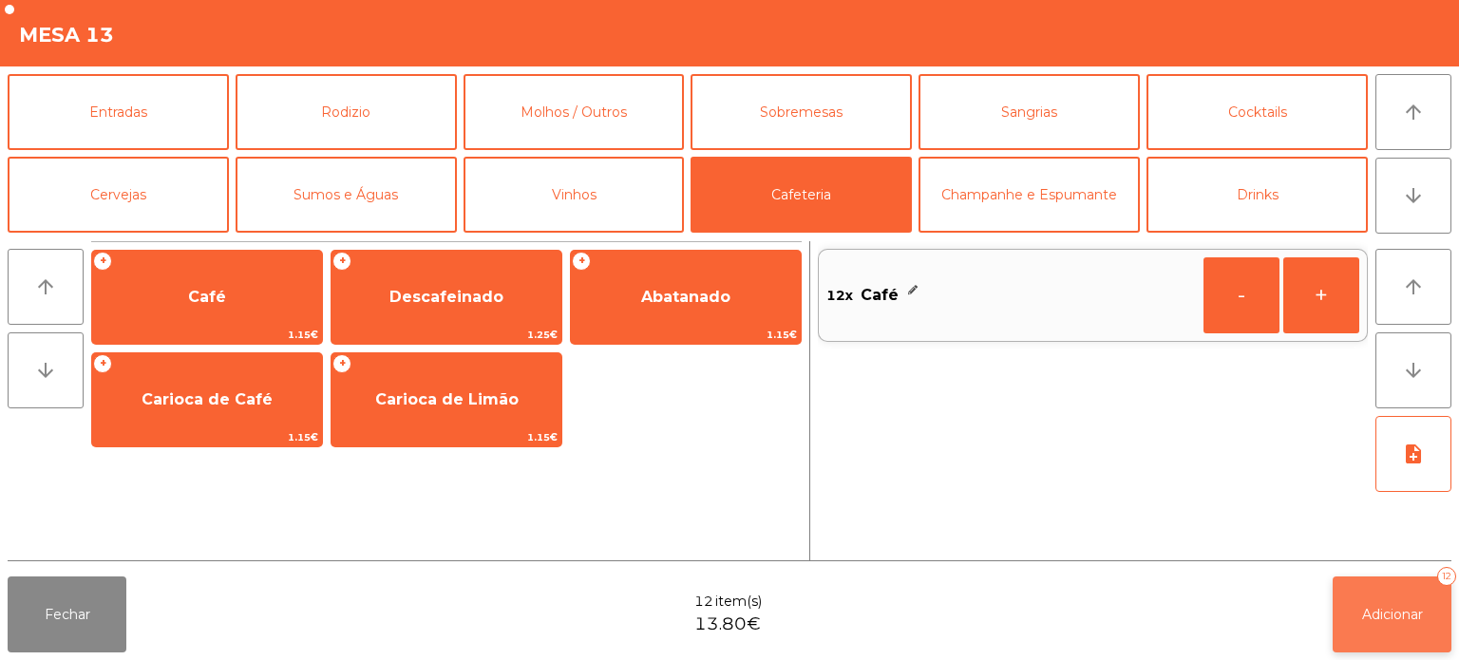
click at [1380, 619] on span "Adicionar" at bounding box center [1392, 614] width 61 height 17
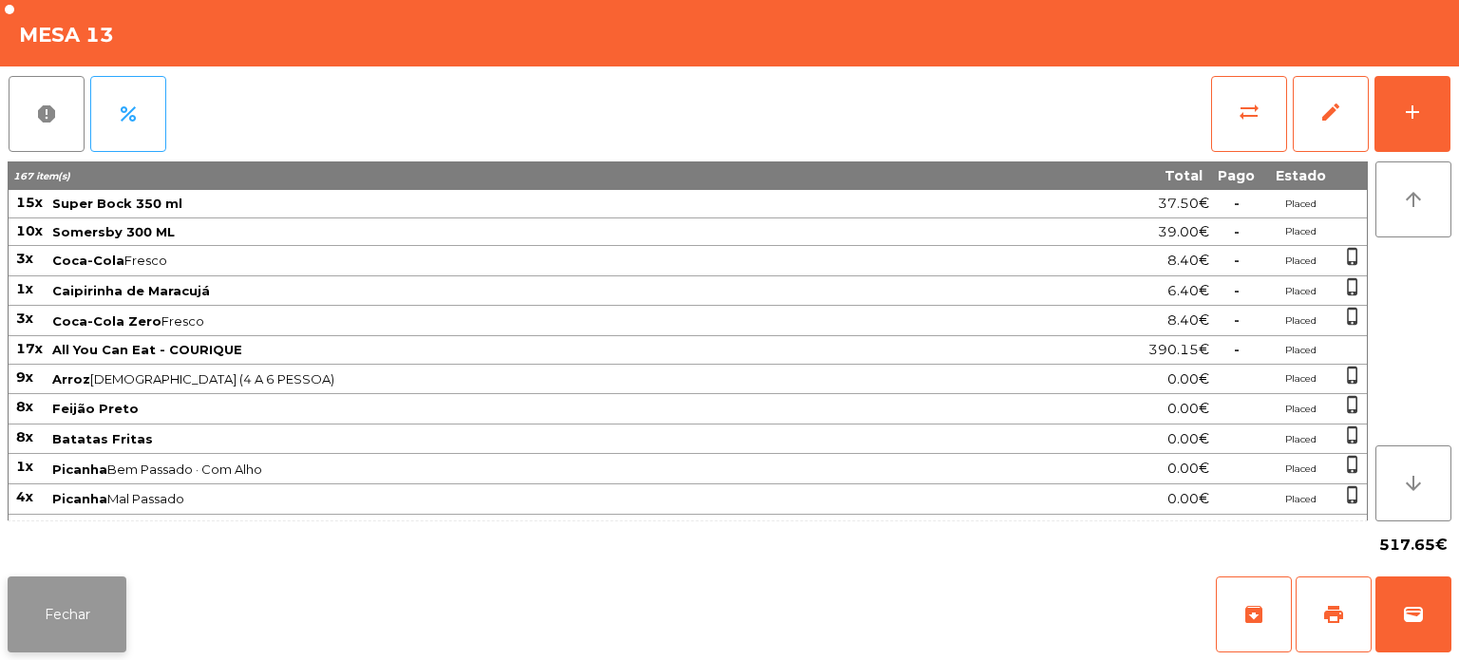
click at [53, 603] on button "Fechar" at bounding box center [67, 615] width 119 height 76
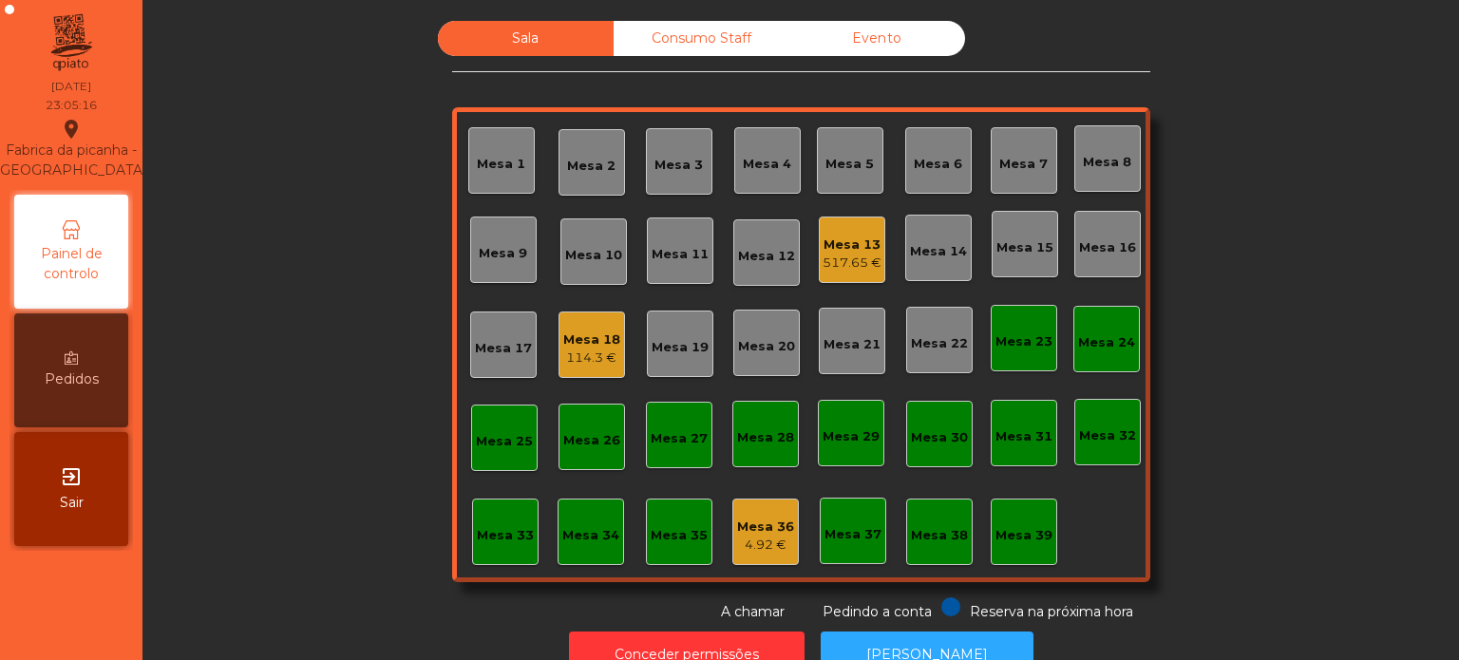
click at [841, 236] on div "Mesa 13" at bounding box center [852, 245] width 59 height 19
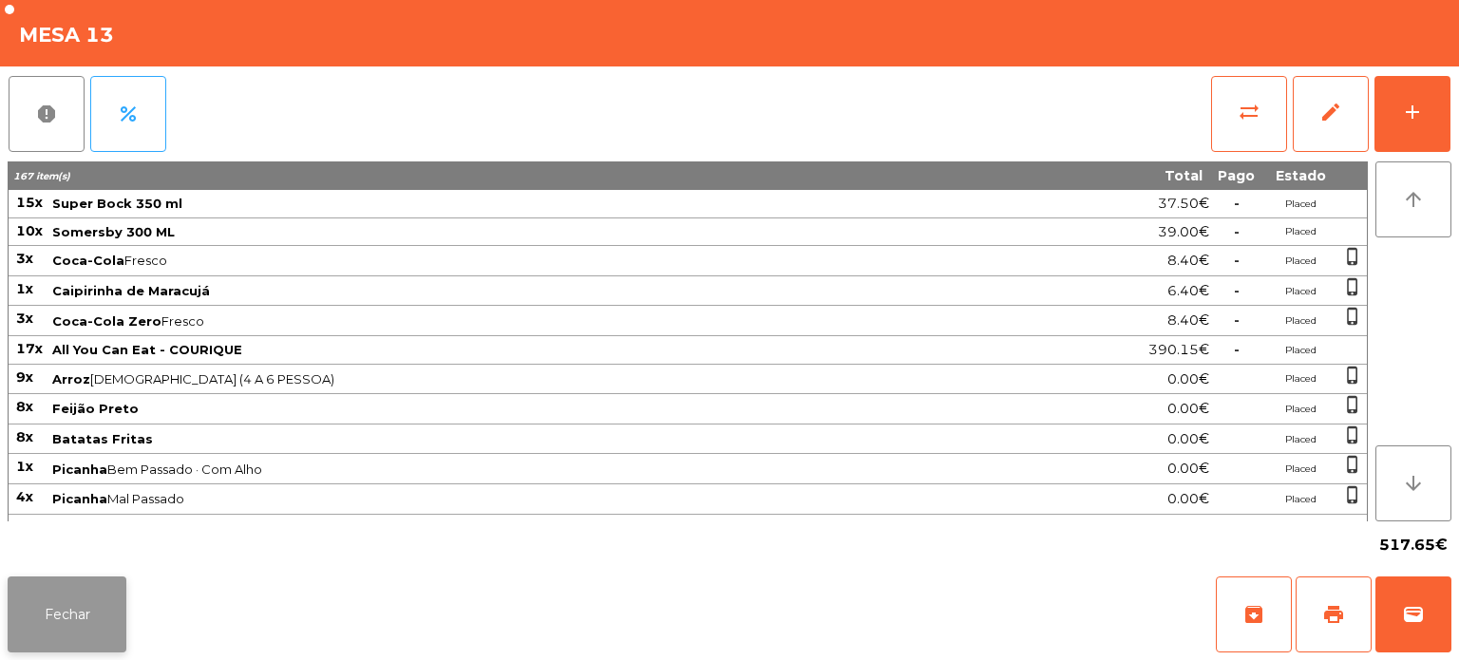
click at [80, 585] on button "Fechar" at bounding box center [67, 615] width 119 height 76
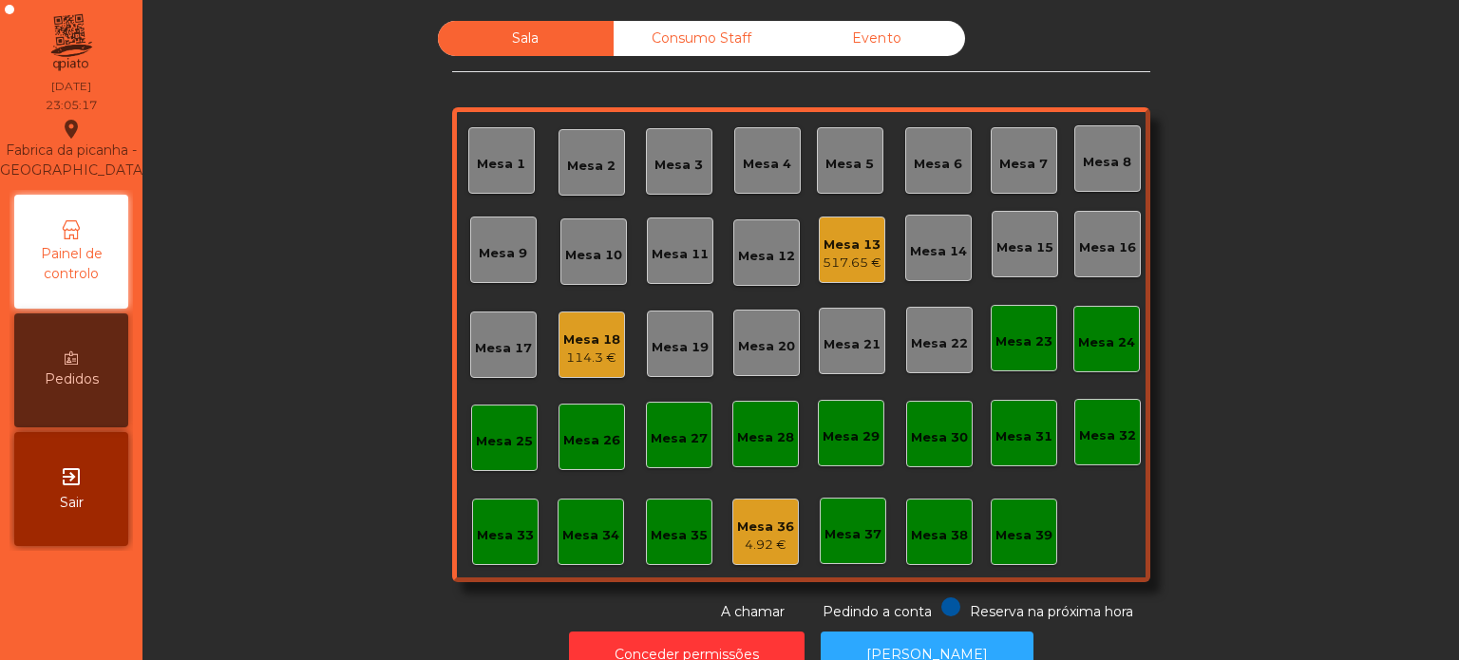
click at [580, 363] on div "114.3 €" at bounding box center [591, 358] width 57 height 19
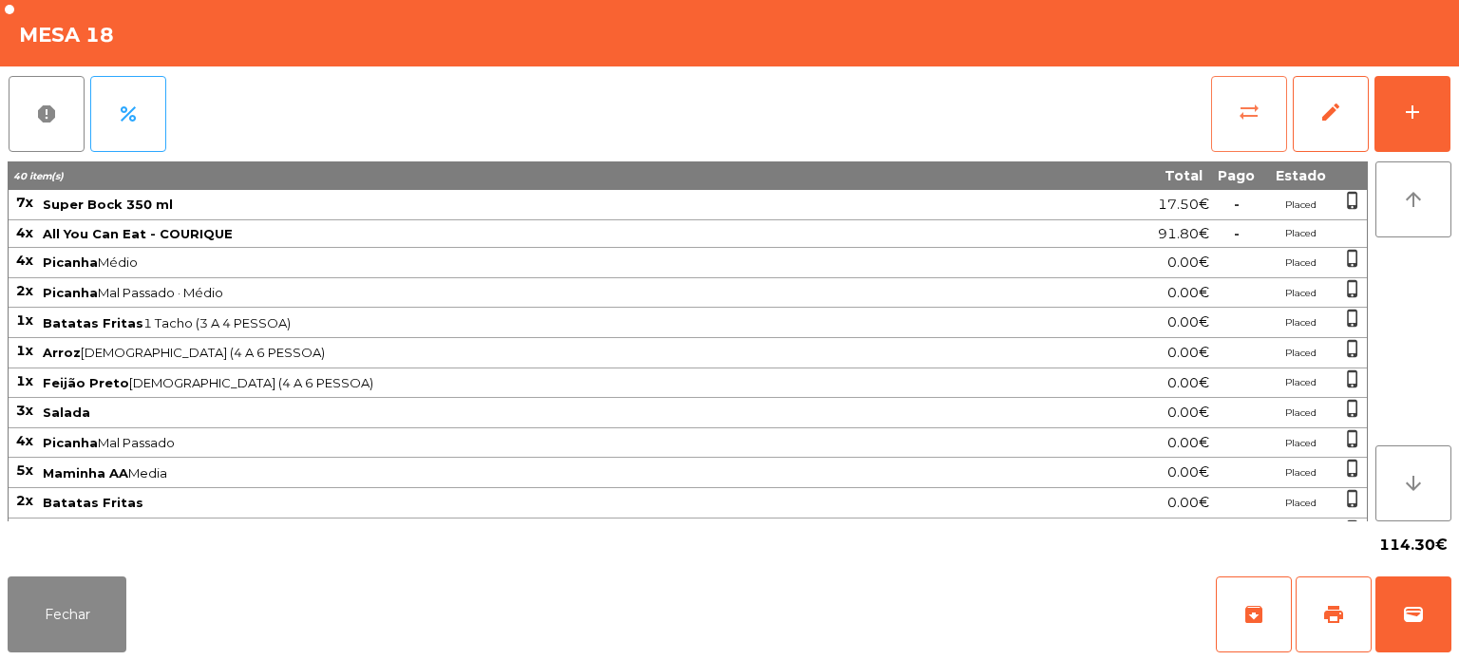
click at [1269, 106] on button "sync_alt" at bounding box center [1249, 114] width 76 height 76
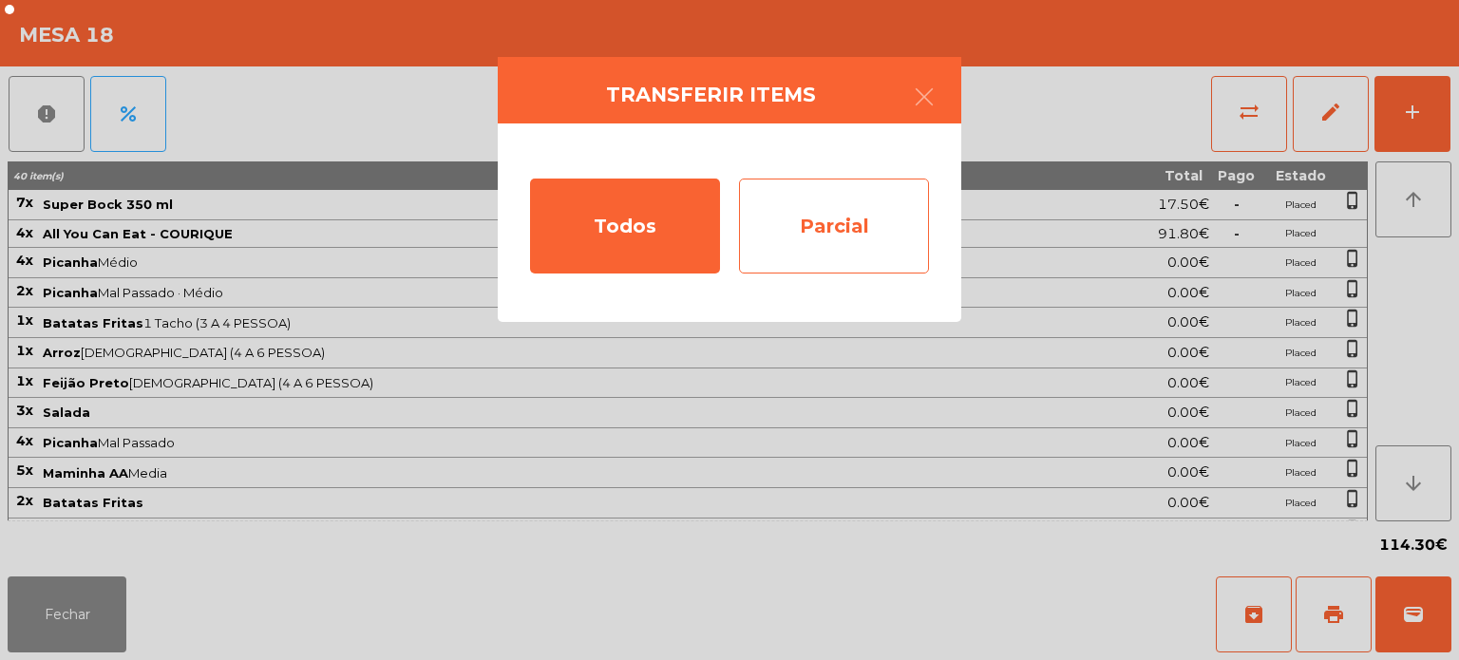
click at [815, 199] on div "Parcial" at bounding box center [834, 226] width 190 height 95
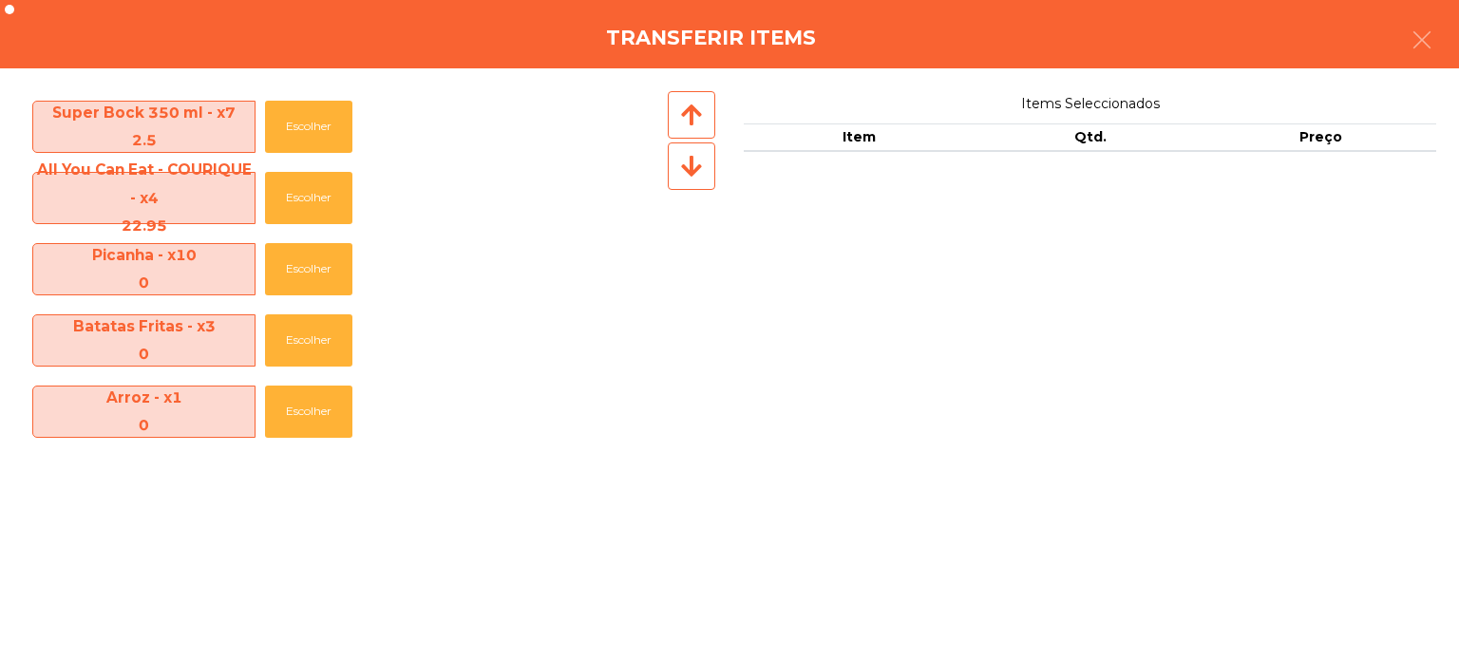
scroll to position [352, 0]
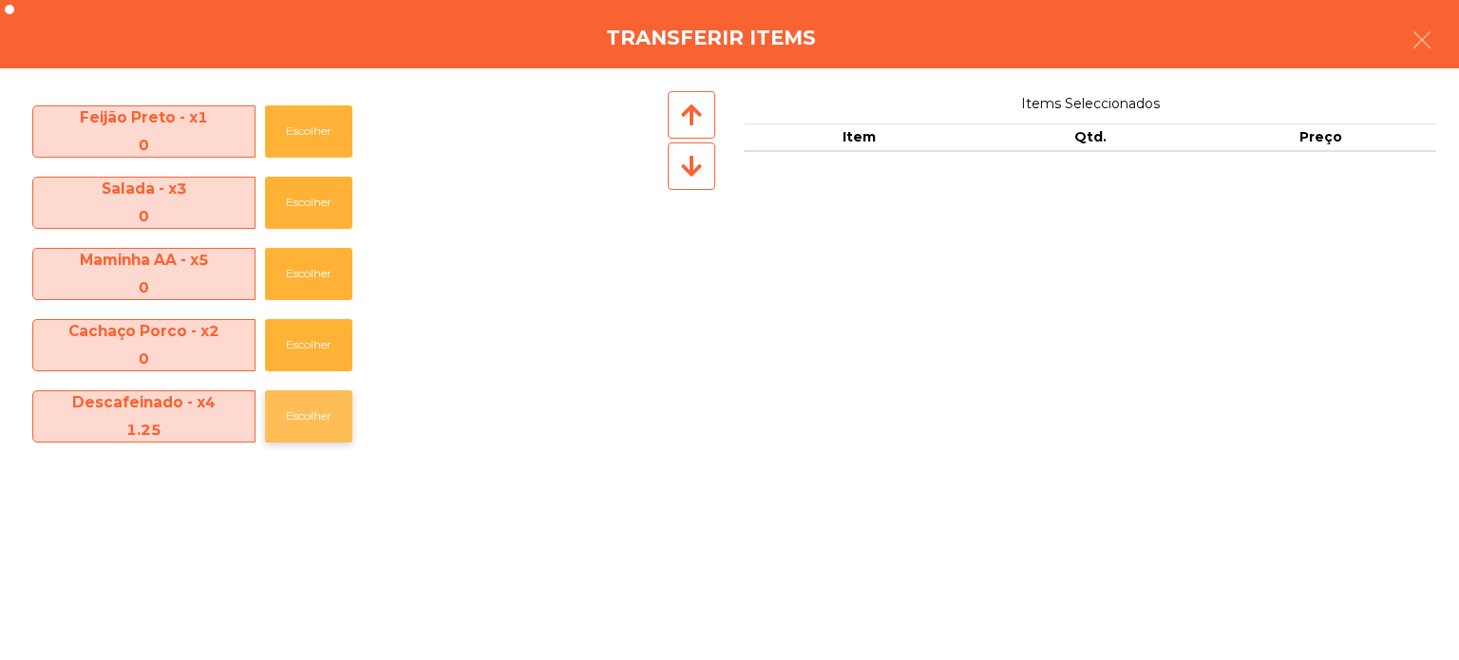
click at [279, 436] on button "Escolher" at bounding box center [308, 416] width 87 height 52
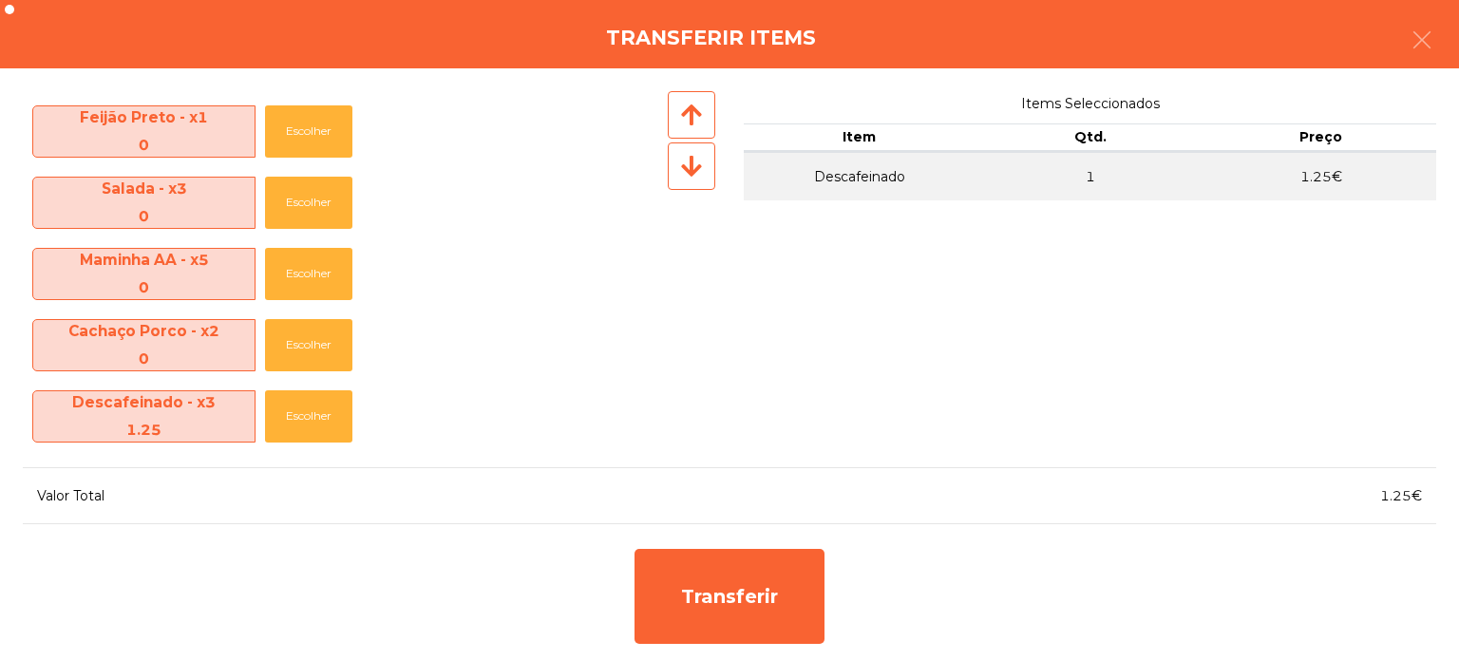
click at [613, 581] on div "Transferir" at bounding box center [730, 597] width 1414 height 114
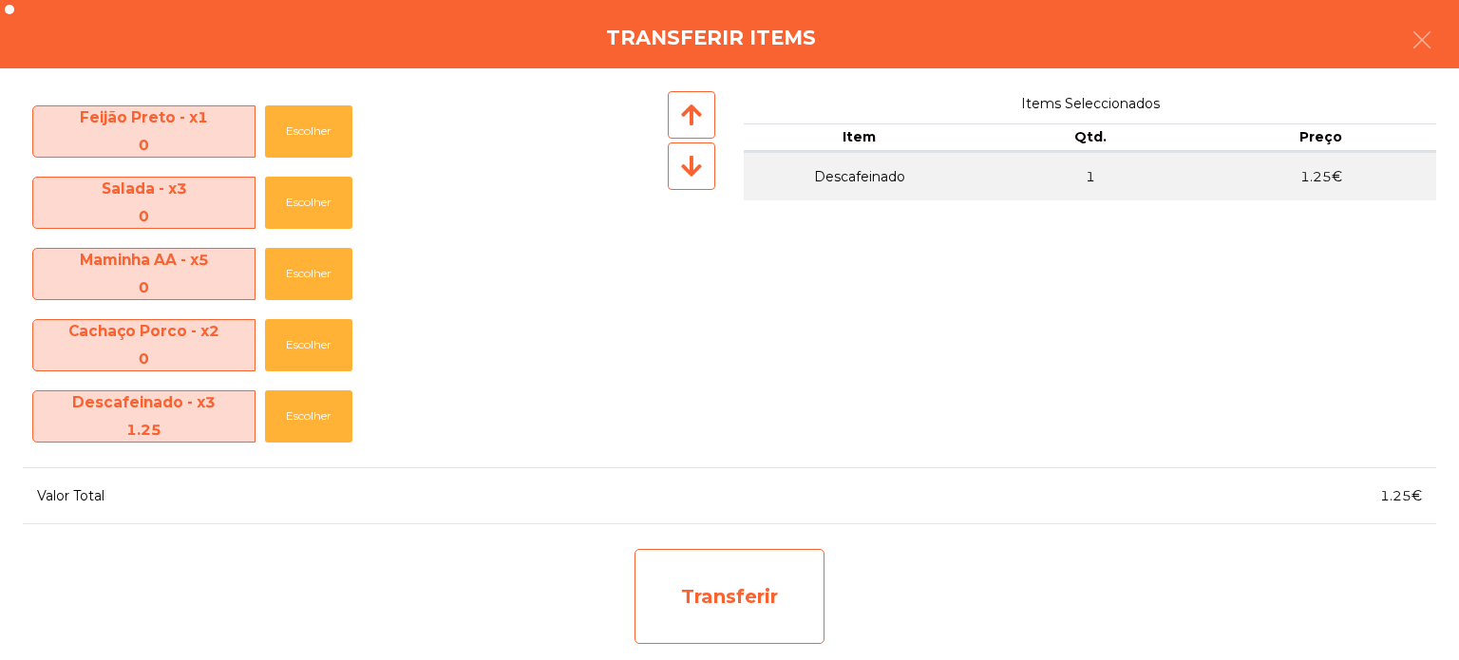
click at [701, 561] on div "Transferir" at bounding box center [730, 596] width 190 height 95
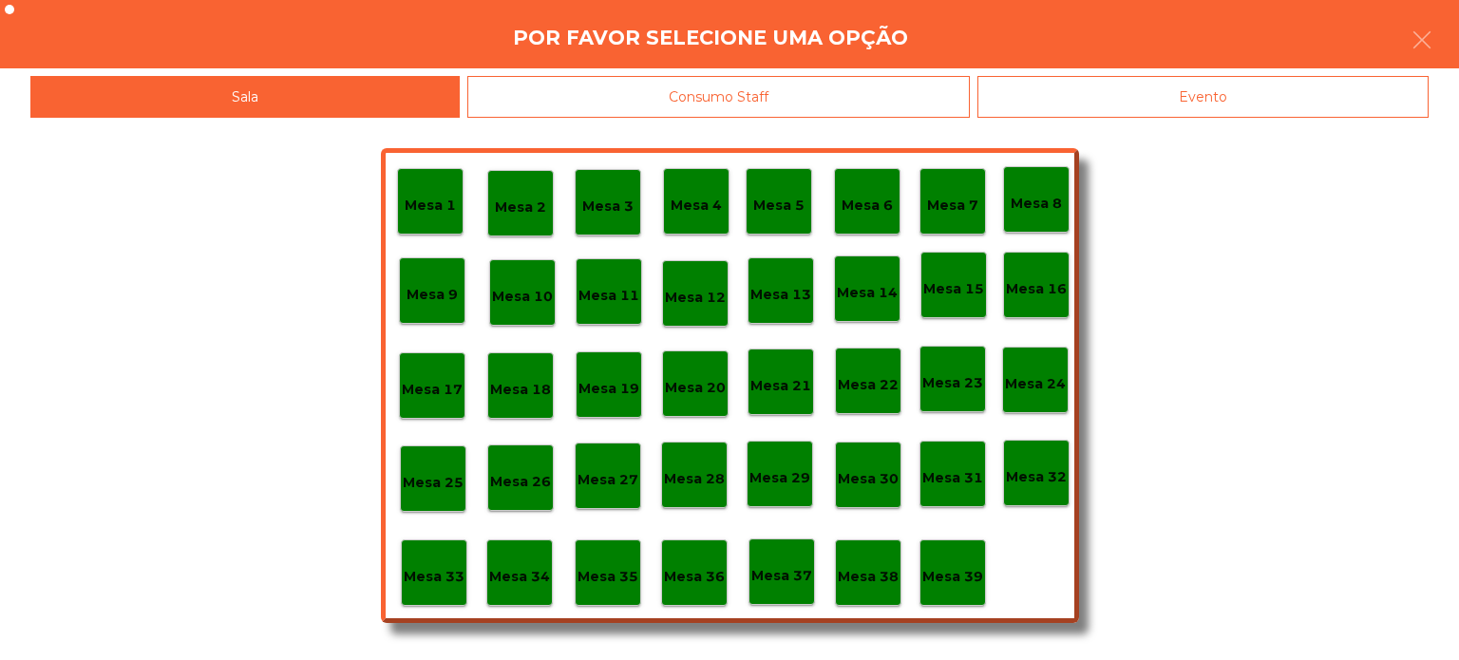
click at [778, 563] on div "Mesa 37" at bounding box center [782, 572] width 61 height 29
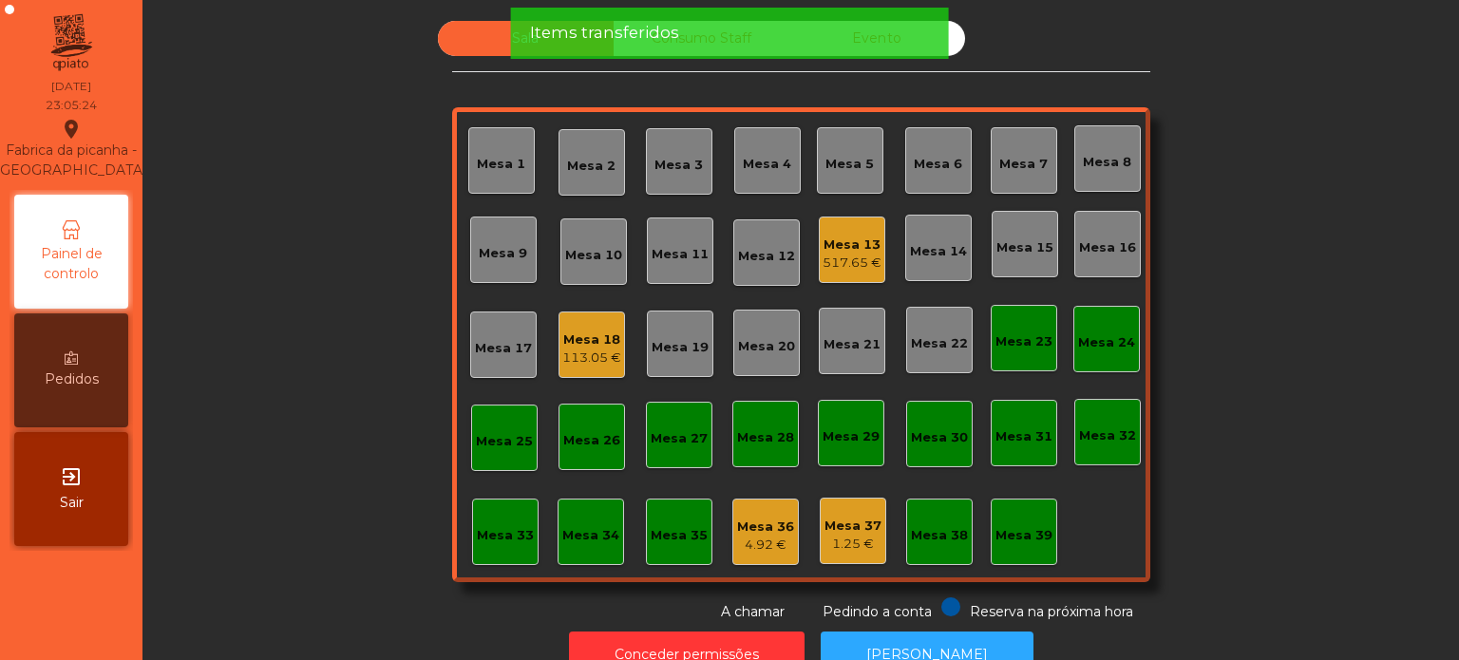
click at [845, 543] on div "1.25 €" at bounding box center [853, 544] width 57 height 19
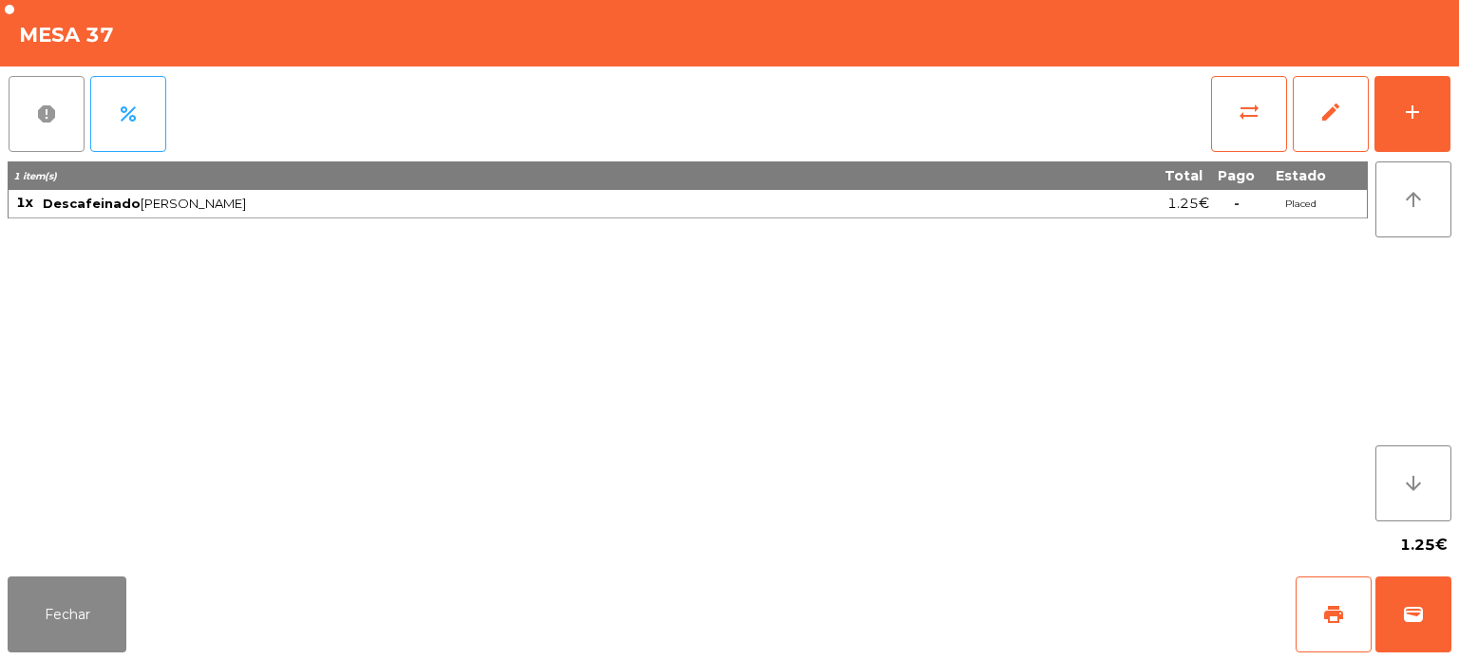
click at [58, 117] on button "report" at bounding box center [47, 114] width 76 height 76
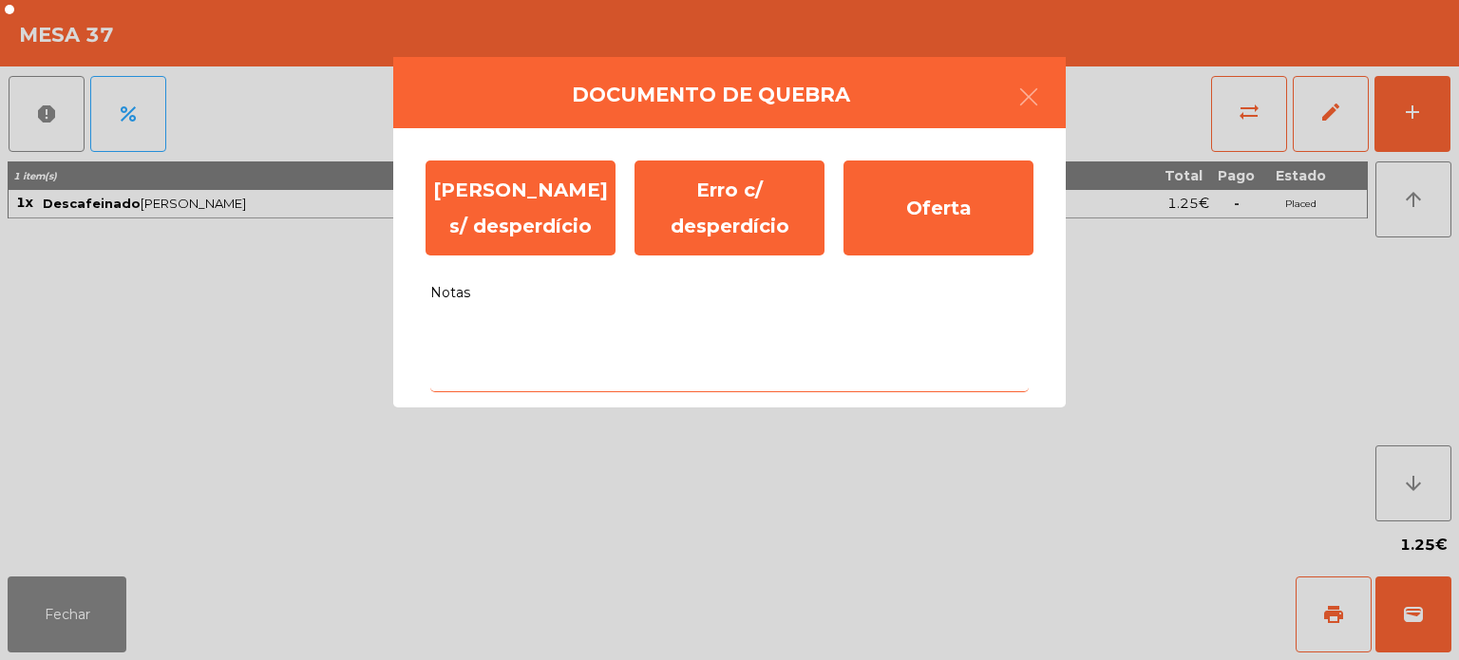
click at [593, 339] on textarea "Notas" at bounding box center [729, 353] width 599 height 79
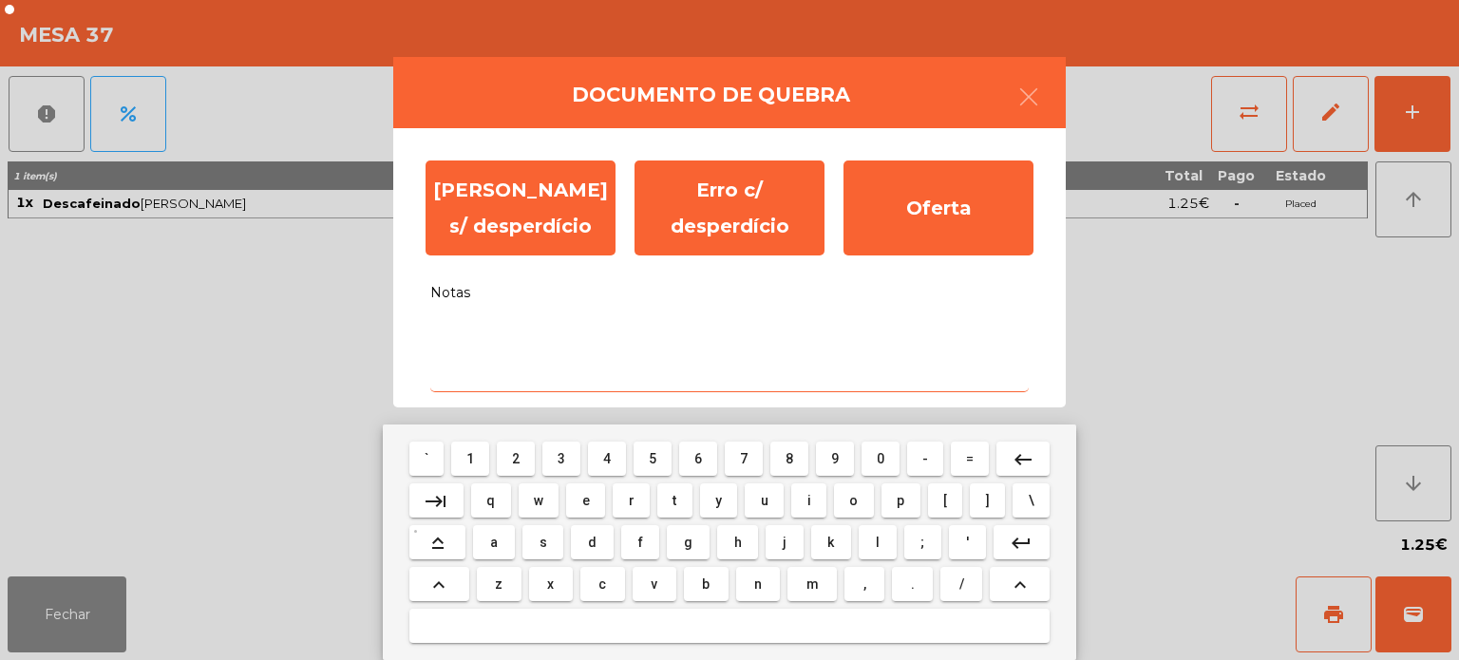
click at [548, 542] on button "s" at bounding box center [543, 542] width 41 height 34
click at [585, 499] on span "e" at bounding box center [586, 500] width 8 height 15
click at [828, 593] on button "m" at bounding box center [812, 584] width 49 height 34
type textarea "***"
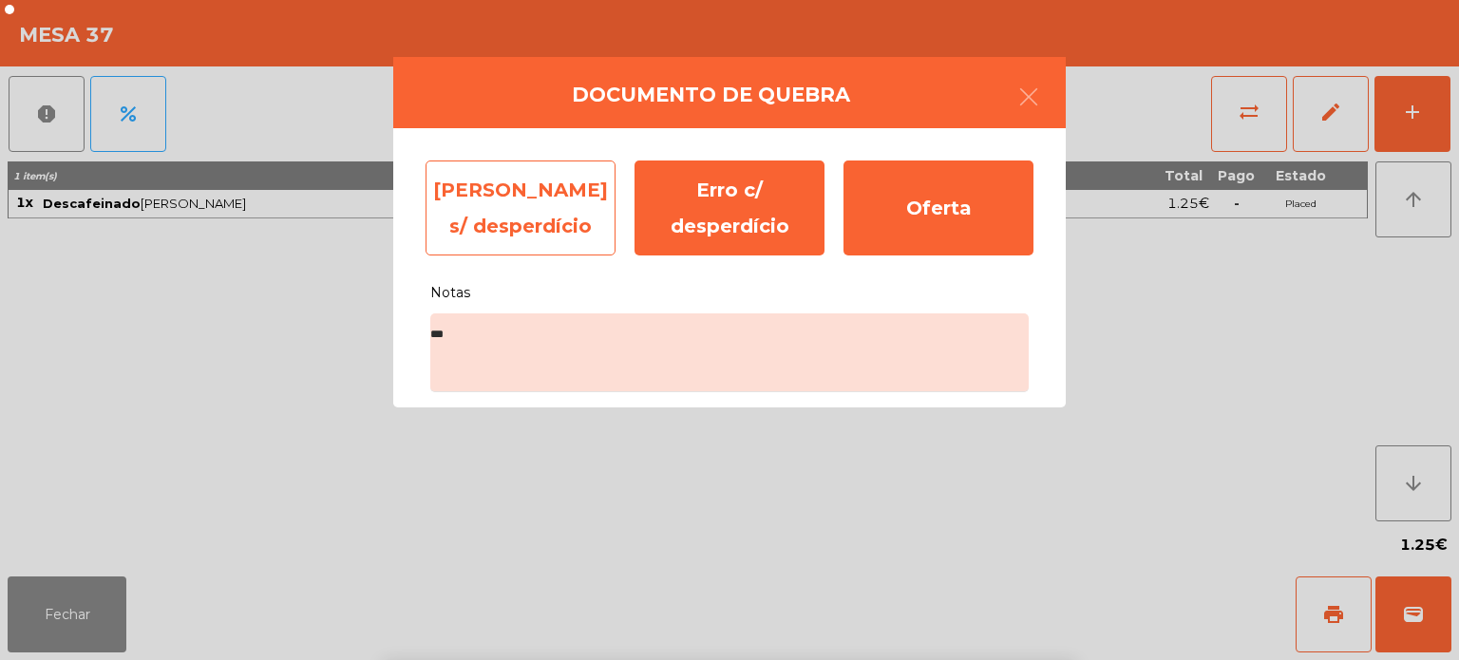
click at [511, 213] on div "[PERSON_NAME] s/ desperdício" at bounding box center [521, 208] width 190 height 95
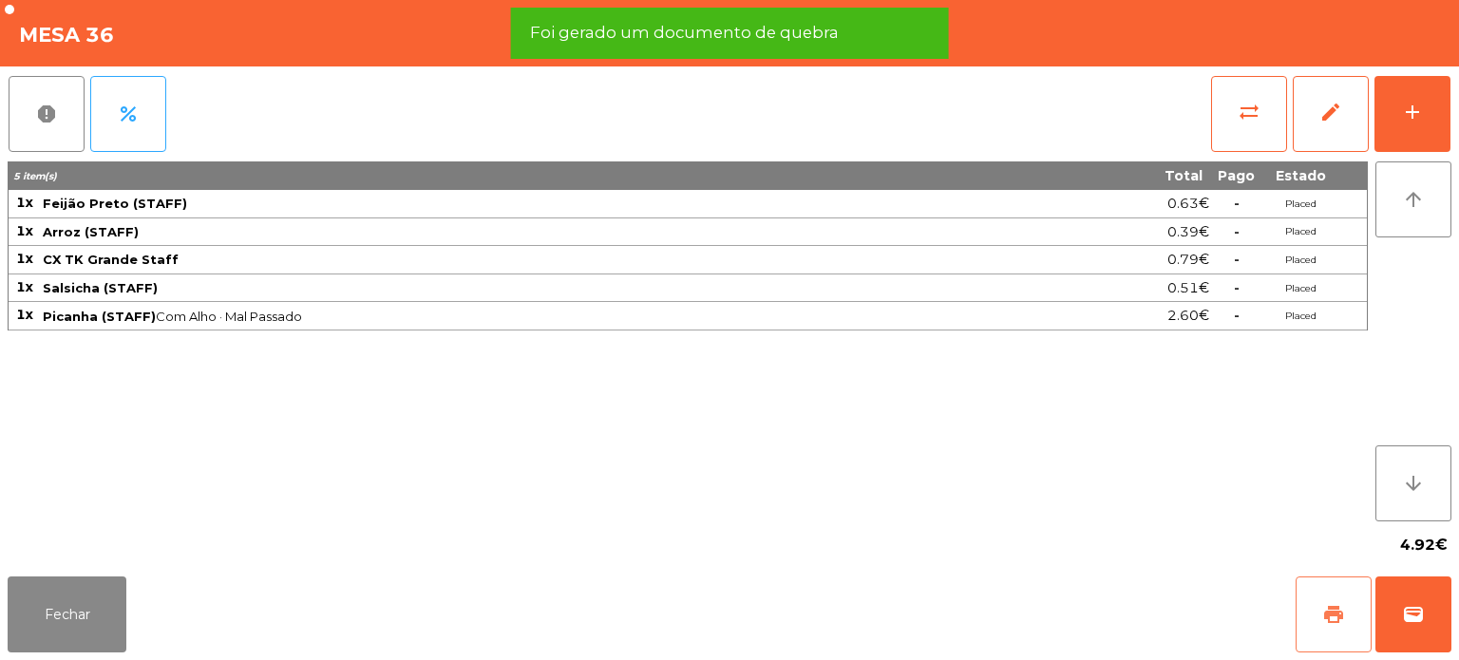
click at [1331, 581] on button "print" at bounding box center [1334, 615] width 76 height 76
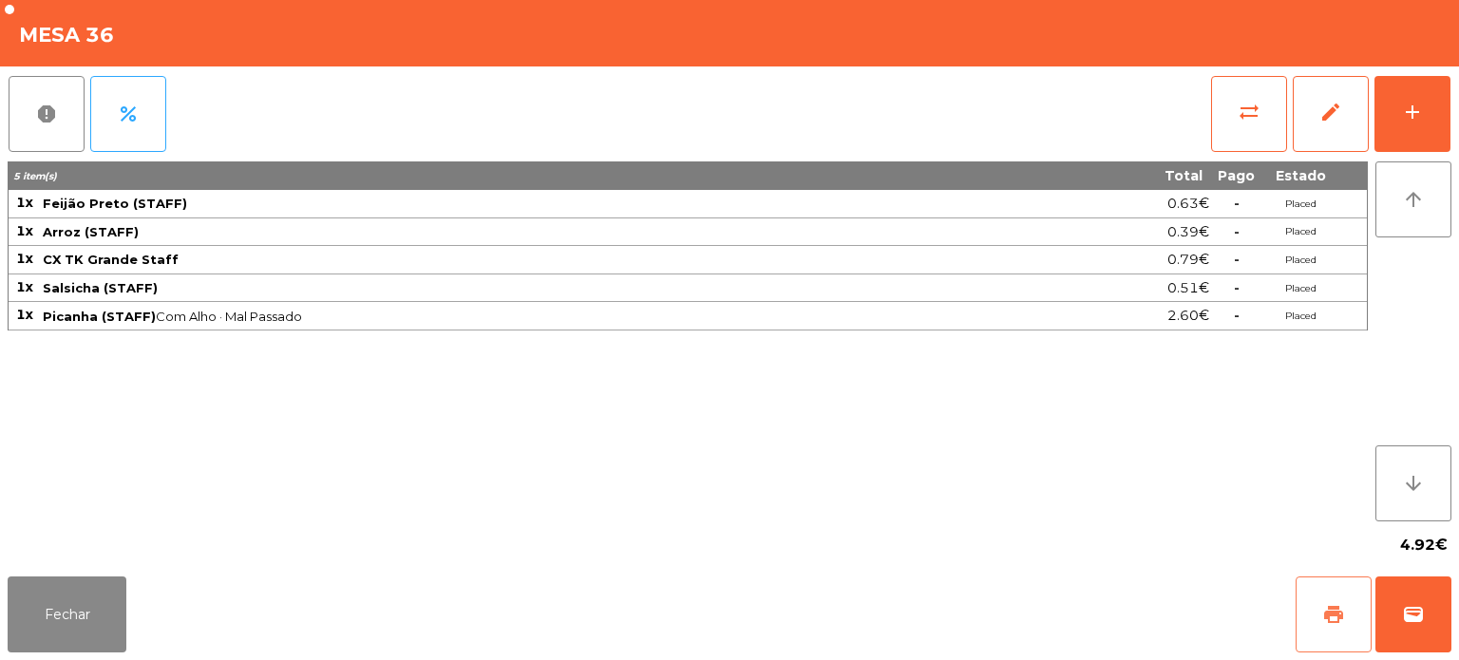
click at [1341, 612] on span "print" at bounding box center [1334, 614] width 23 height 23
click at [80, 633] on button "Fechar" at bounding box center [67, 615] width 119 height 76
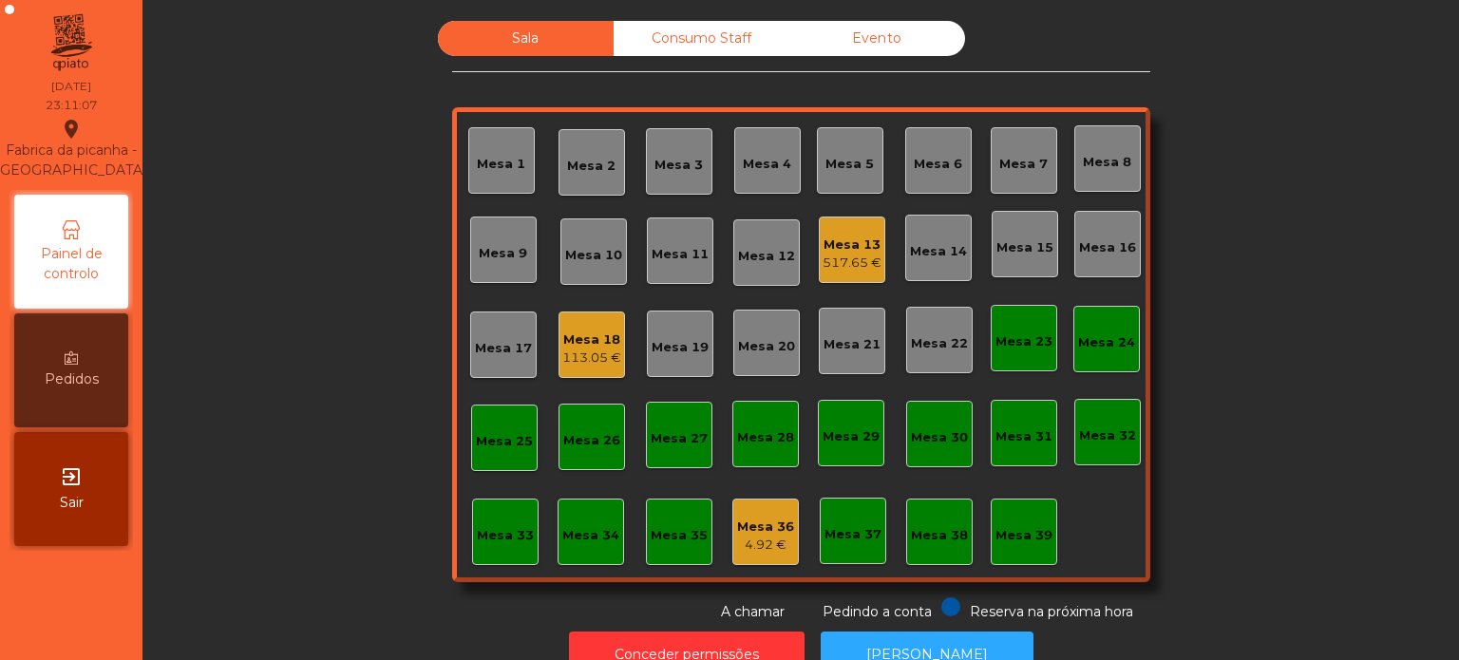
click at [733, 54] on div "Consumo Staff" at bounding box center [702, 38] width 176 height 35
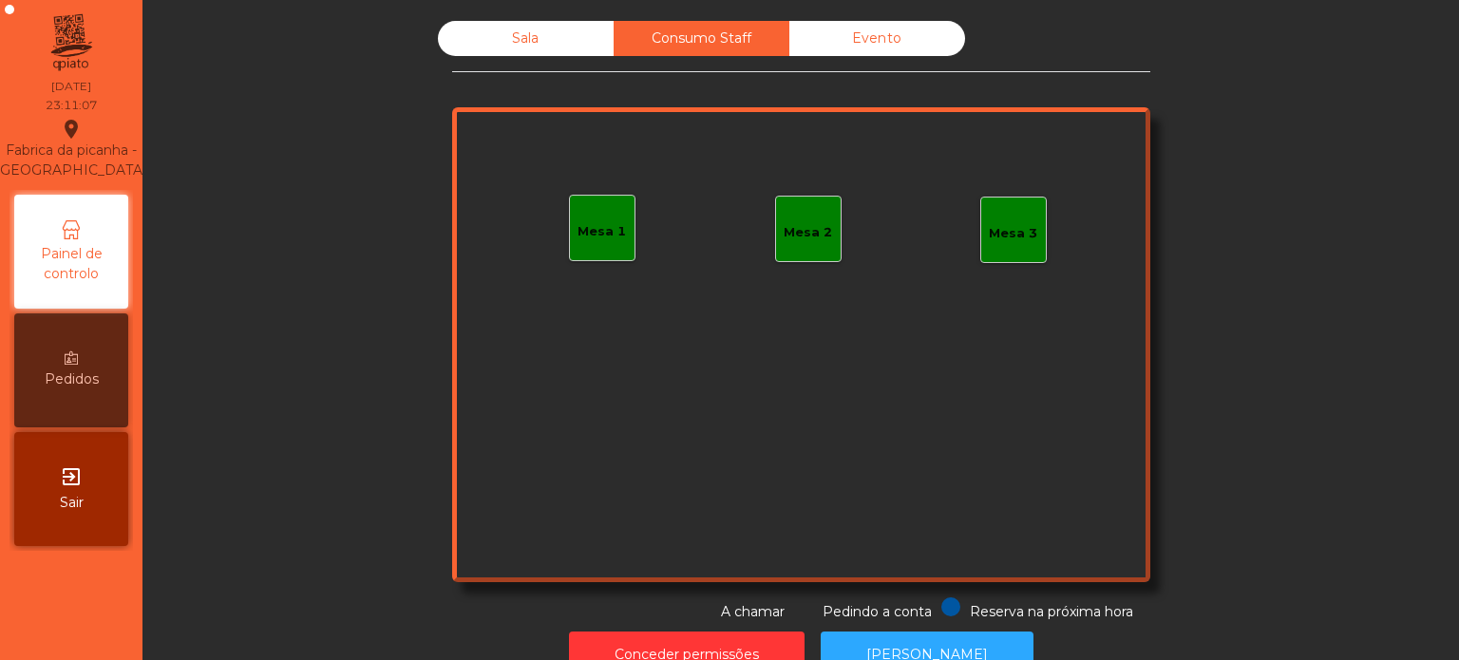
click at [725, 53] on div "Consumo Staff" at bounding box center [702, 38] width 176 height 35
click at [505, 52] on div "Sala" at bounding box center [526, 38] width 176 height 35
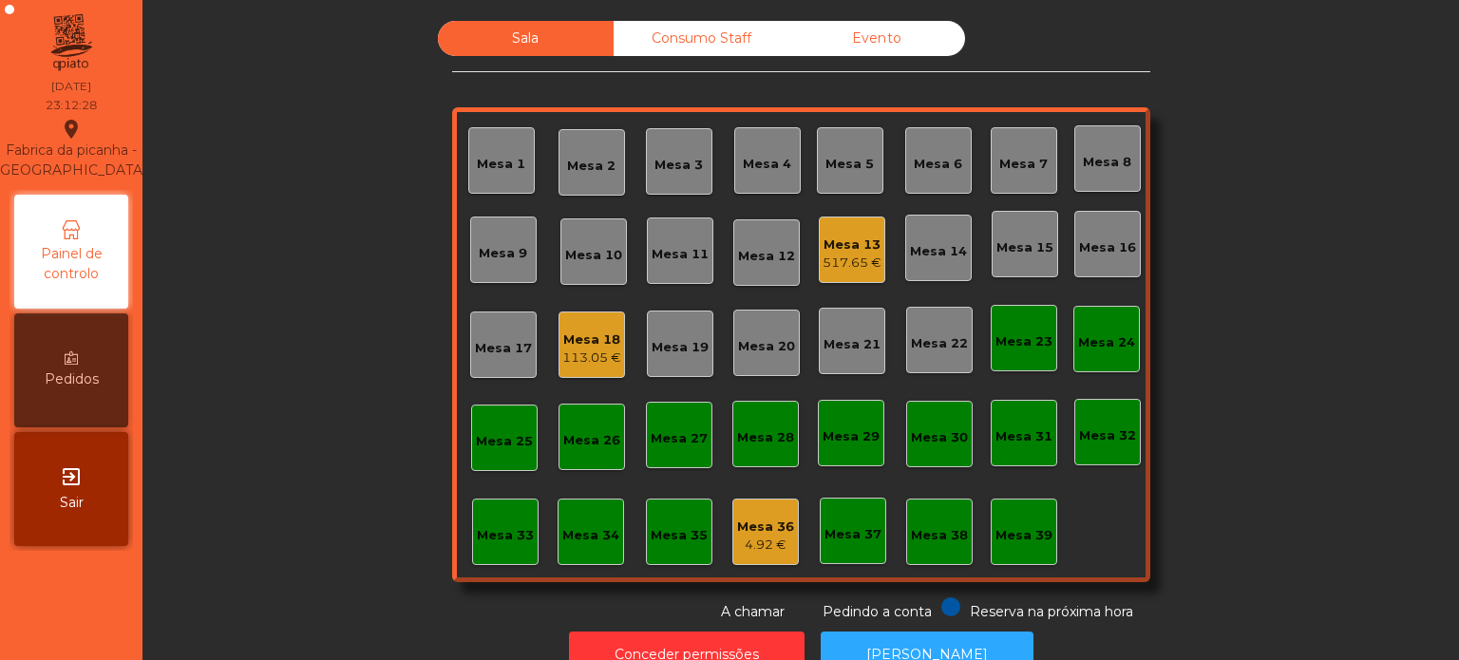
click at [829, 254] on div "517.65 €" at bounding box center [852, 263] width 59 height 19
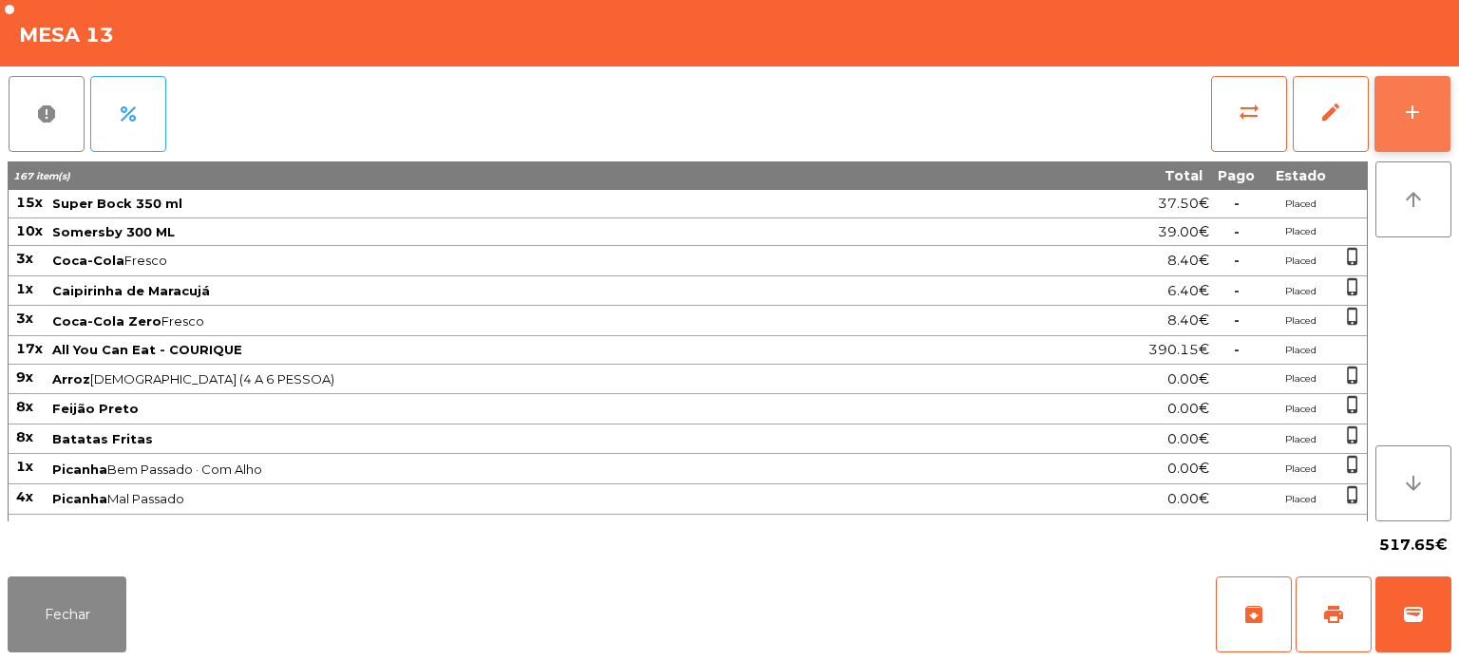
click at [1408, 113] on div "add" at bounding box center [1412, 112] width 23 height 23
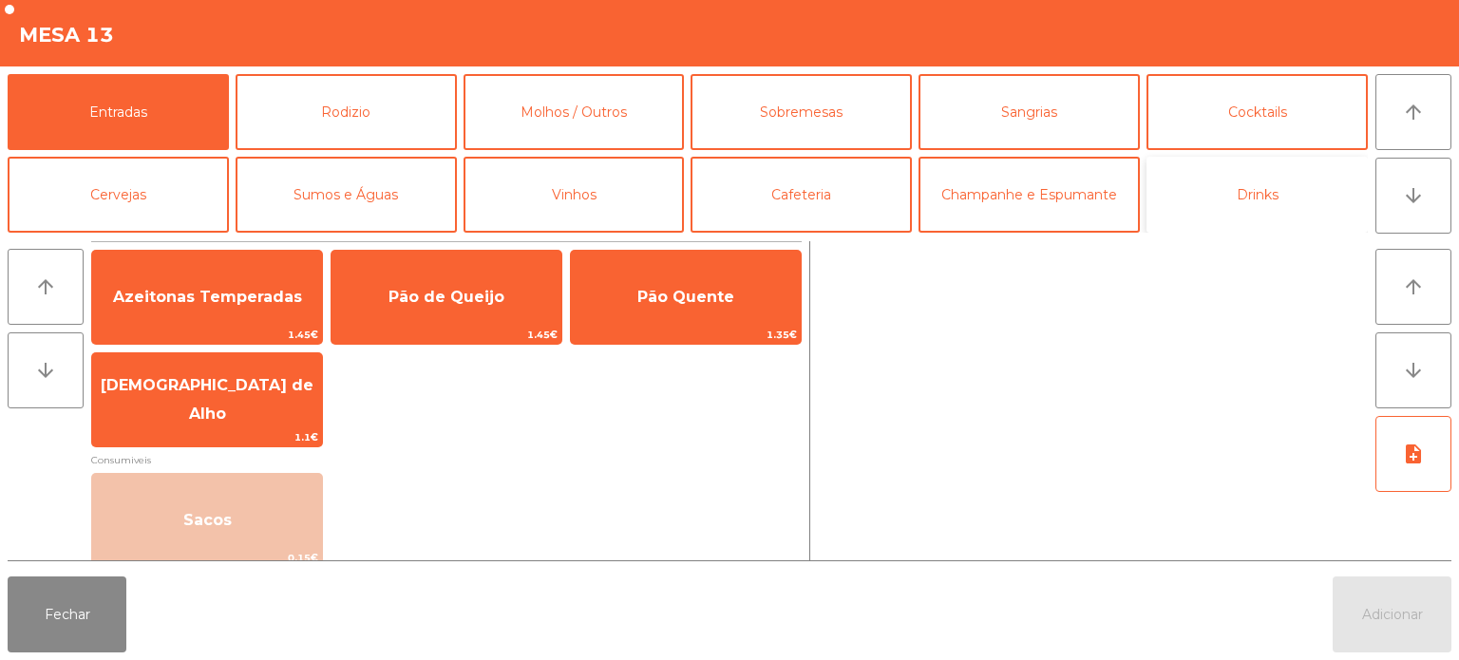
click at [1241, 228] on button "Drinks" at bounding box center [1257, 195] width 221 height 76
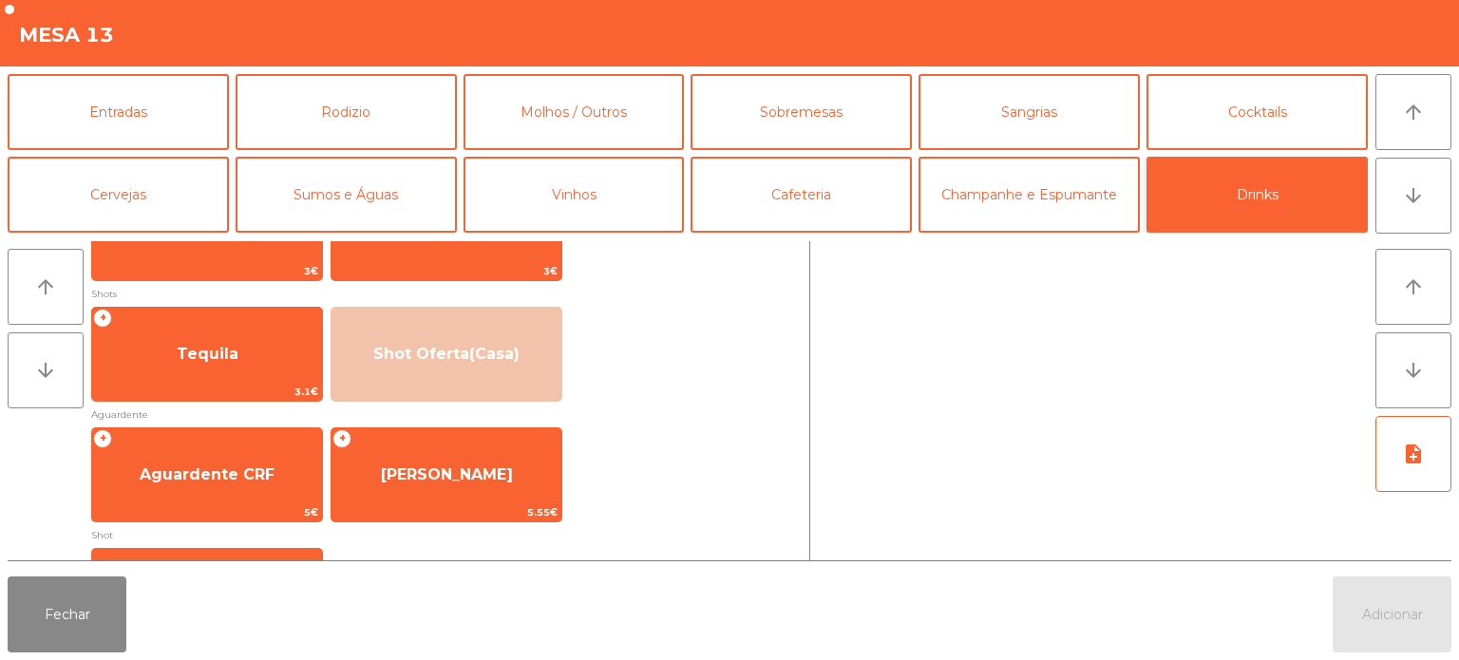
scroll to position [434, 0]
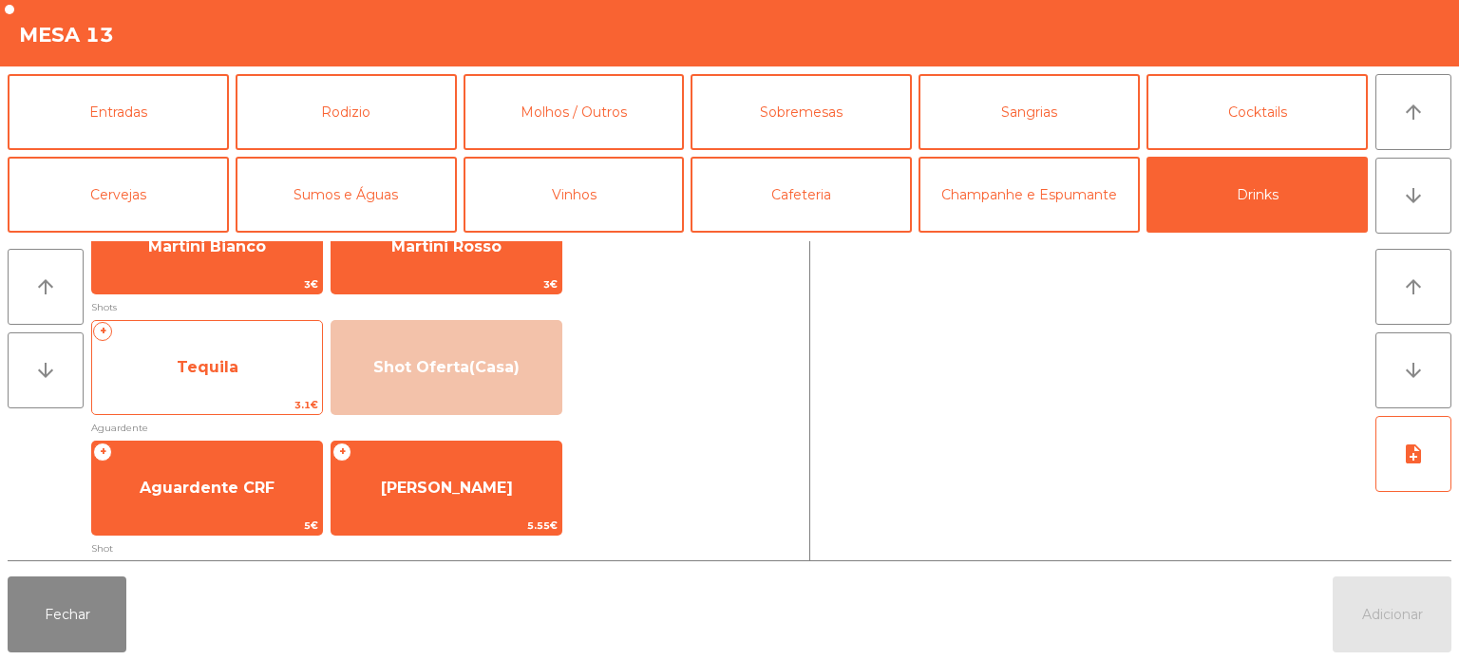
click at [232, 380] on span "Tequila" at bounding box center [207, 367] width 230 height 51
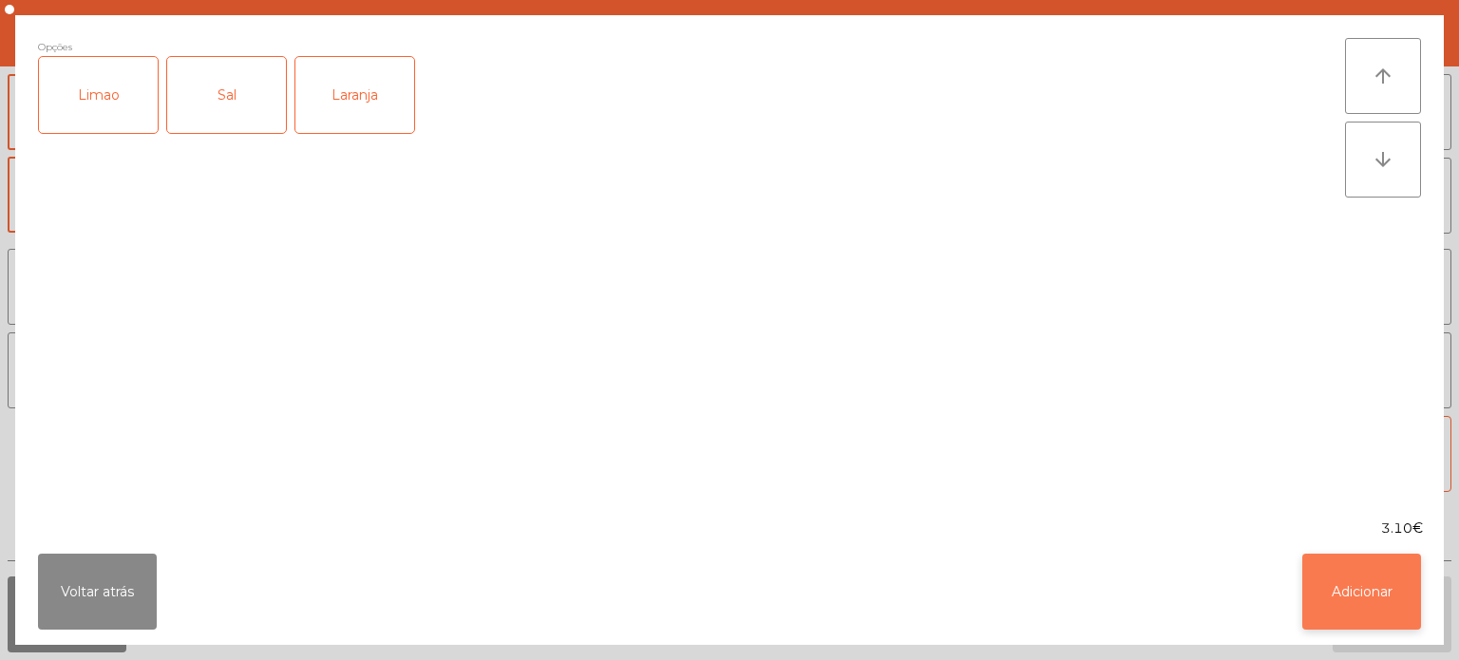
click at [1390, 593] on button "Adicionar" at bounding box center [1362, 592] width 119 height 76
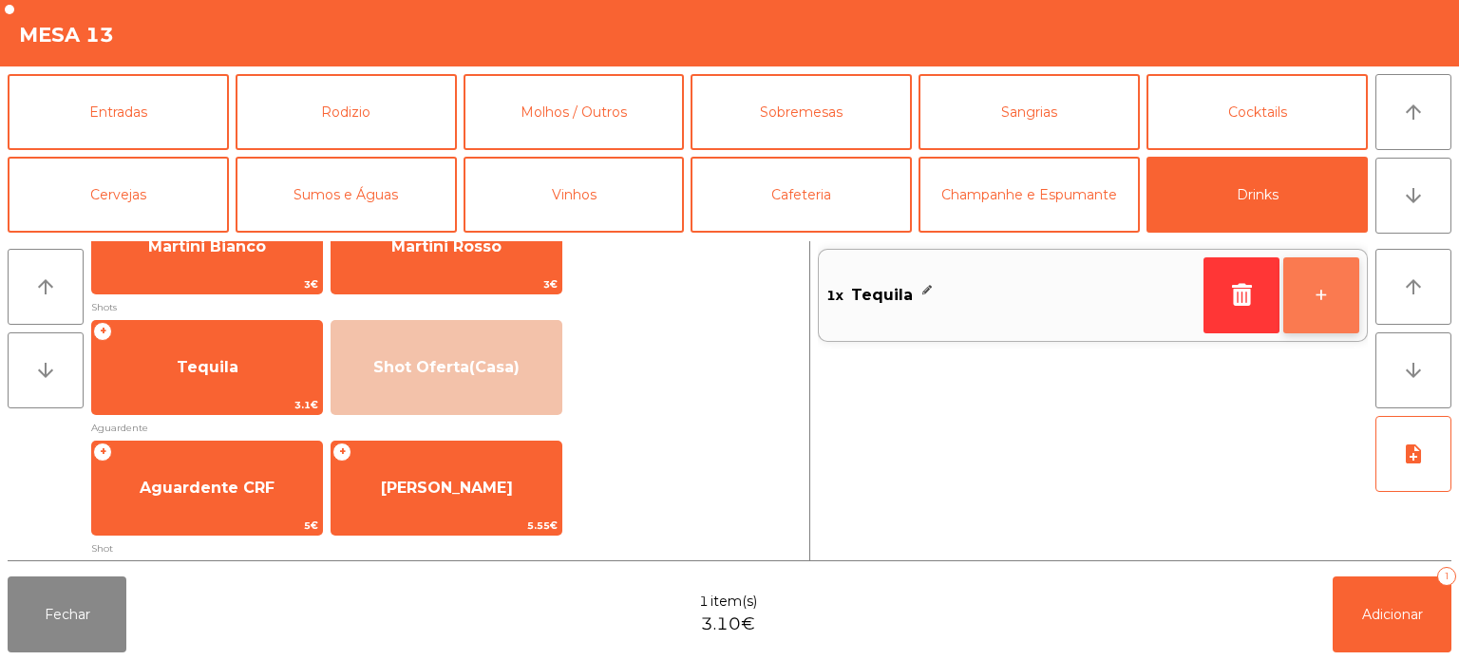
click at [1312, 300] on button "+" at bounding box center [1322, 295] width 76 height 76
click at [1329, 299] on button "+" at bounding box center [1322, 295] width 76 height 76
click at [1340, 295] on button "+" at bounding box center [1322, 295] width 76 height 76
click at [1342, 295] on button "+" at bounding box center [1322, 295] width 76 height 76
click at [1338, 300] on button "+" at bounding box center [1322, 295] width 76 height 76
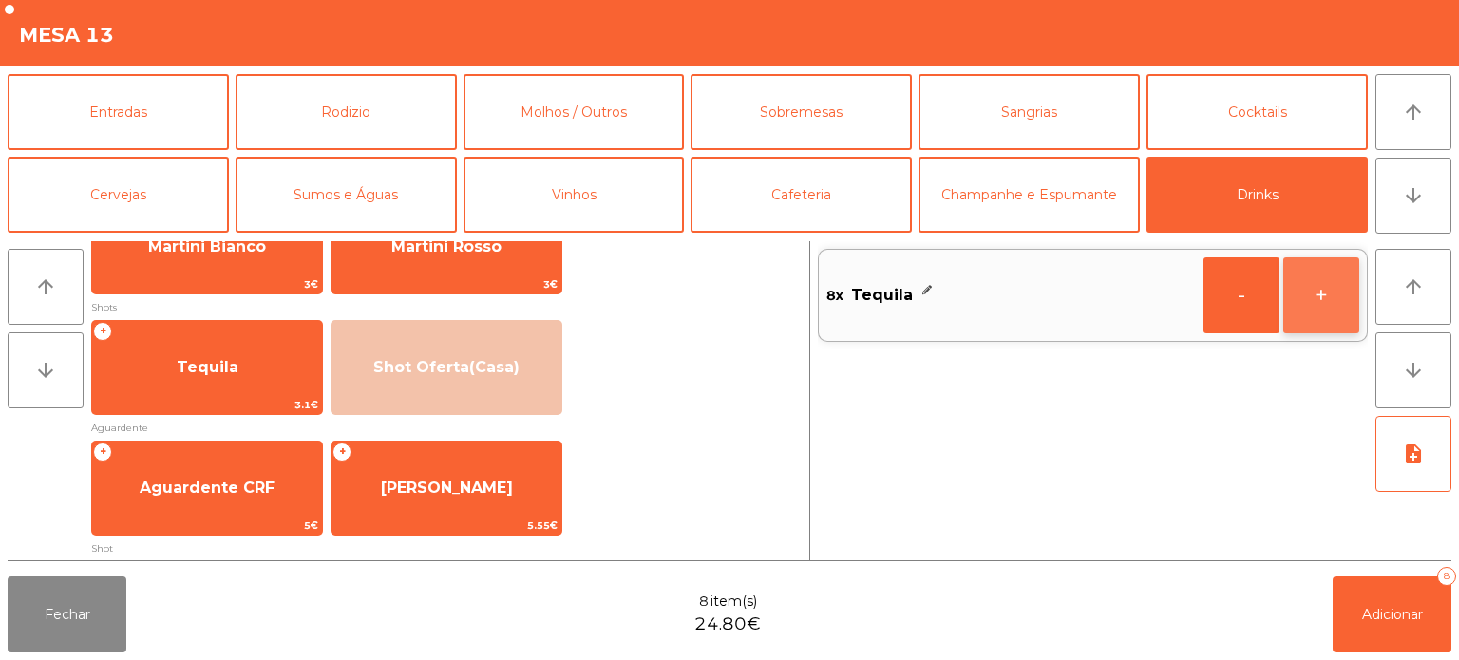
click at [1335, 300] on button "+" at bounding box center [1322, 295] width 76 height 76
click at [1317, 302] on button "+" at bounding box center [1322, 295] width 76 height 76
click at [1307, 304] on button "+" at bounding box center [1322, 295] width 76 height 76
click at [1329, 319] on button "+" at bounding box center [1322, 295] width 76 height 76
click at [1325, 295] on button "+" at bounding box center [1322, 295] width 76 height 76
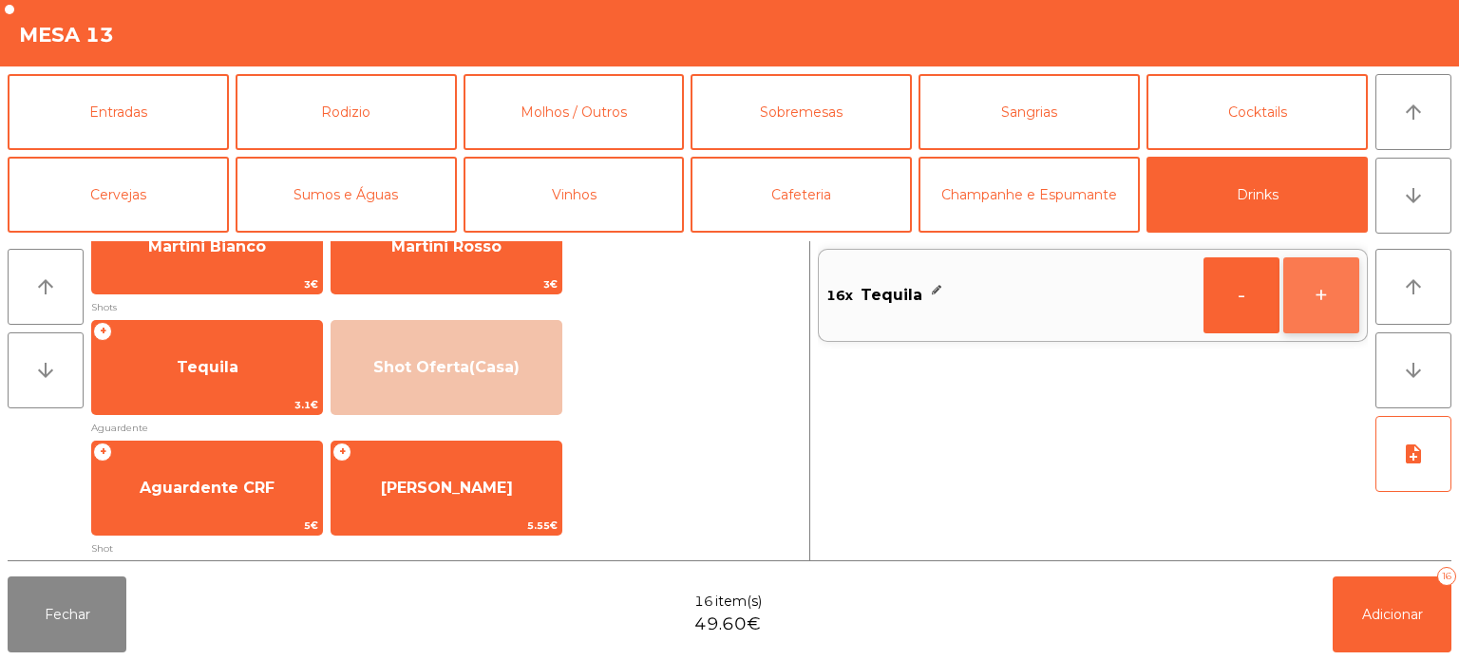
click at [1342, 293] on button "+" at bounding box center [1322, 295] width 76 height 76
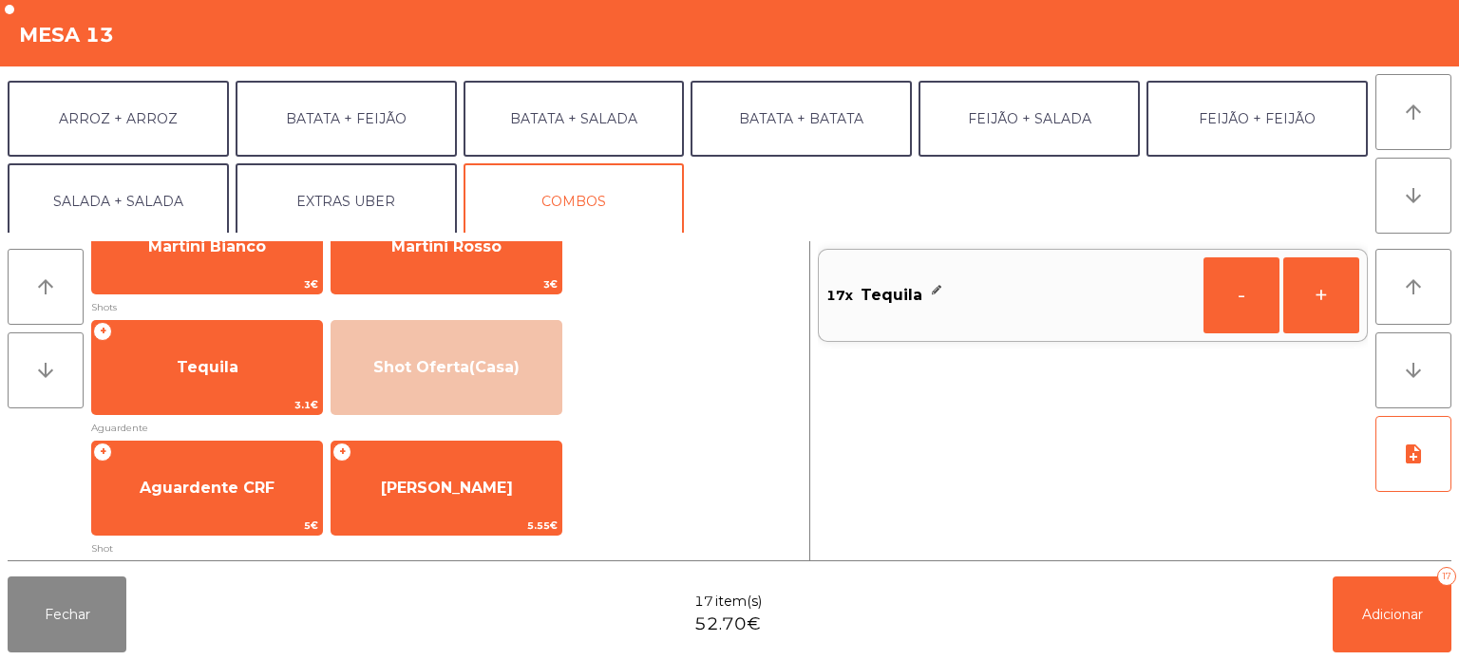
scroll to position [247, 0]
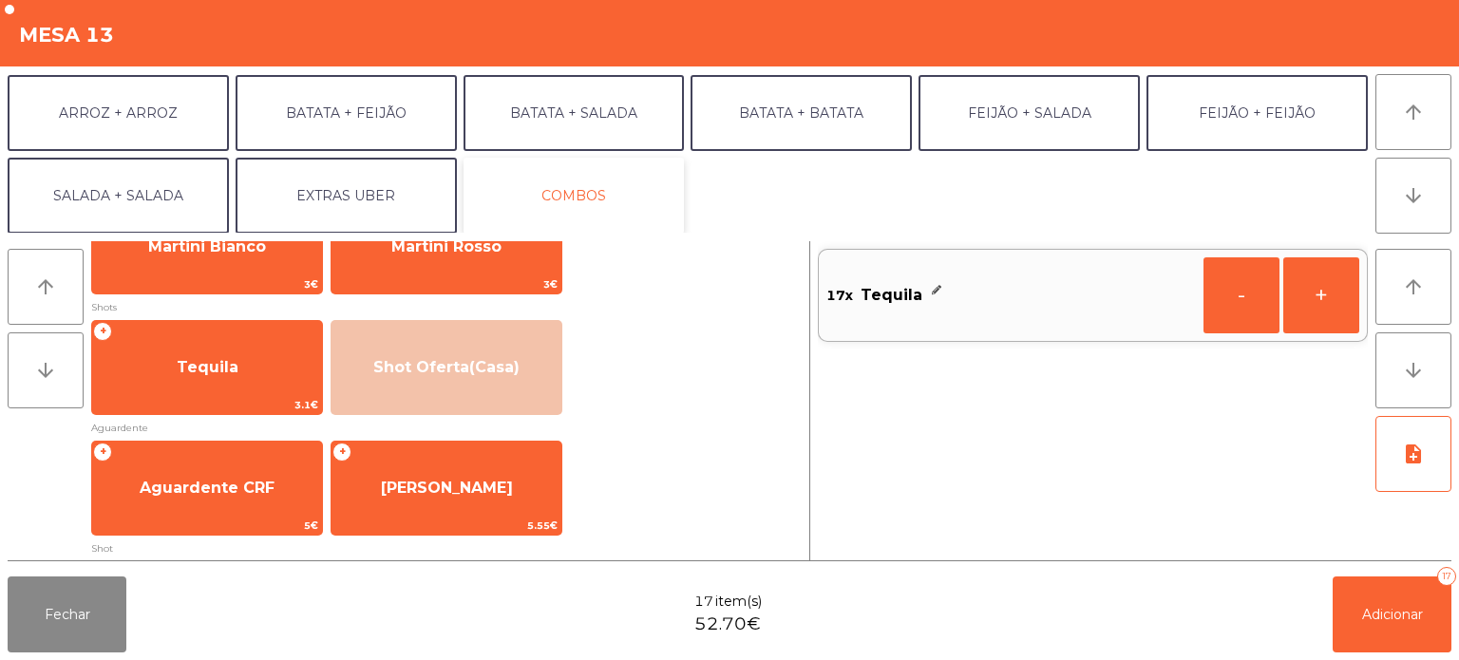
click at [652, 180] on button "COMBOS" at bounding box center [574, 196] width 221 height 76
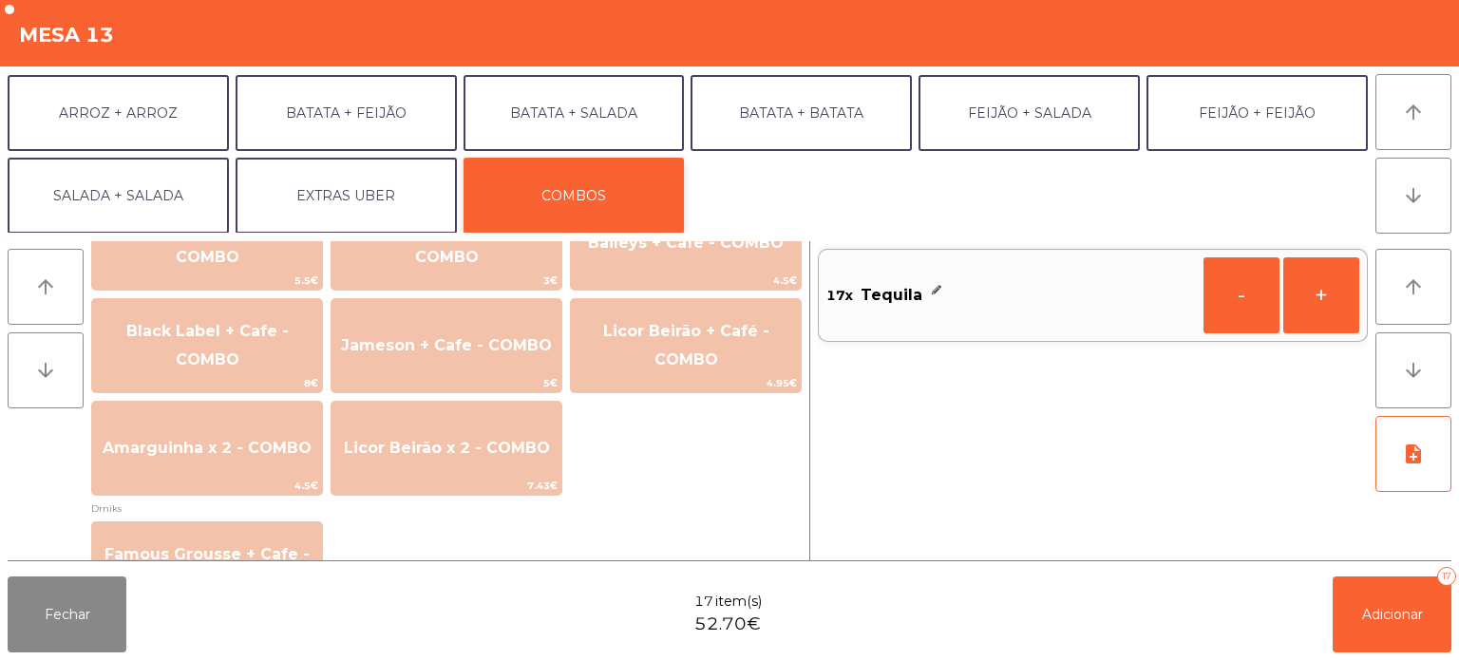
click at [620, 184] on button "COMBOS" at bounding box center [574, 196] width 221 height 76
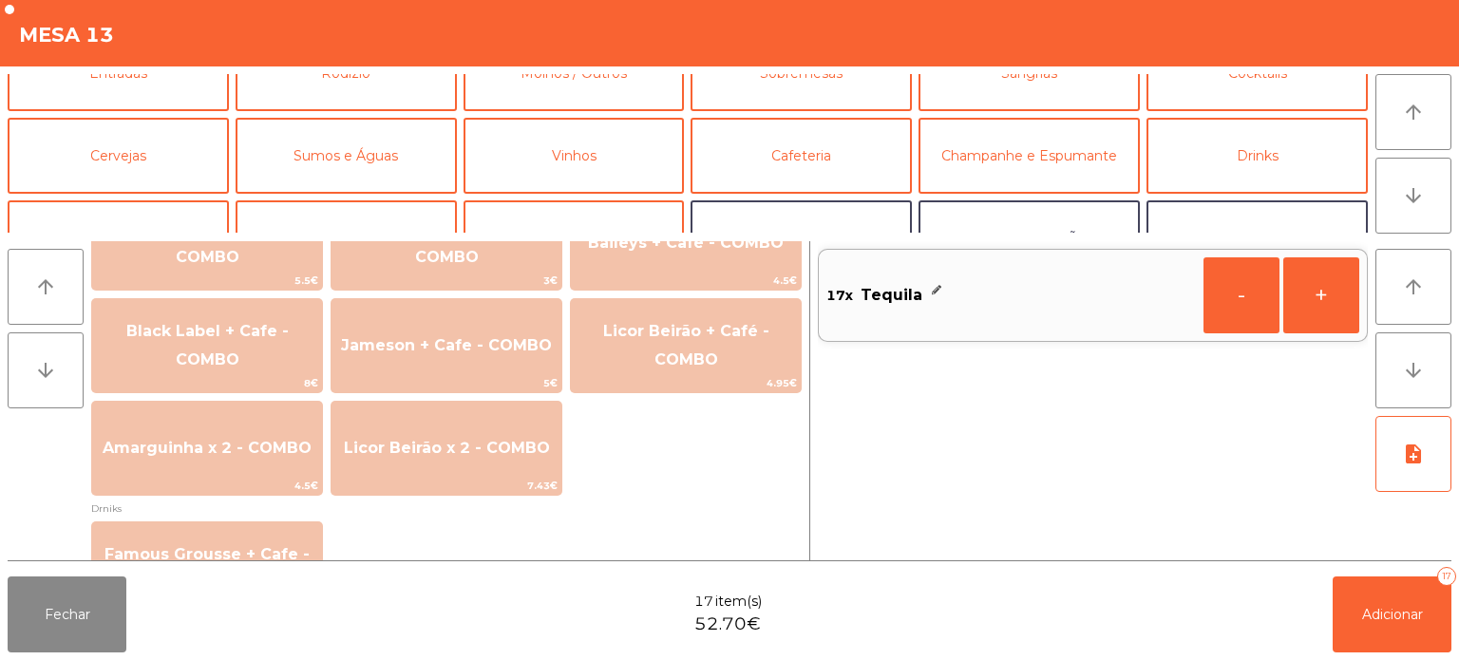
scroll to position [0, 0]
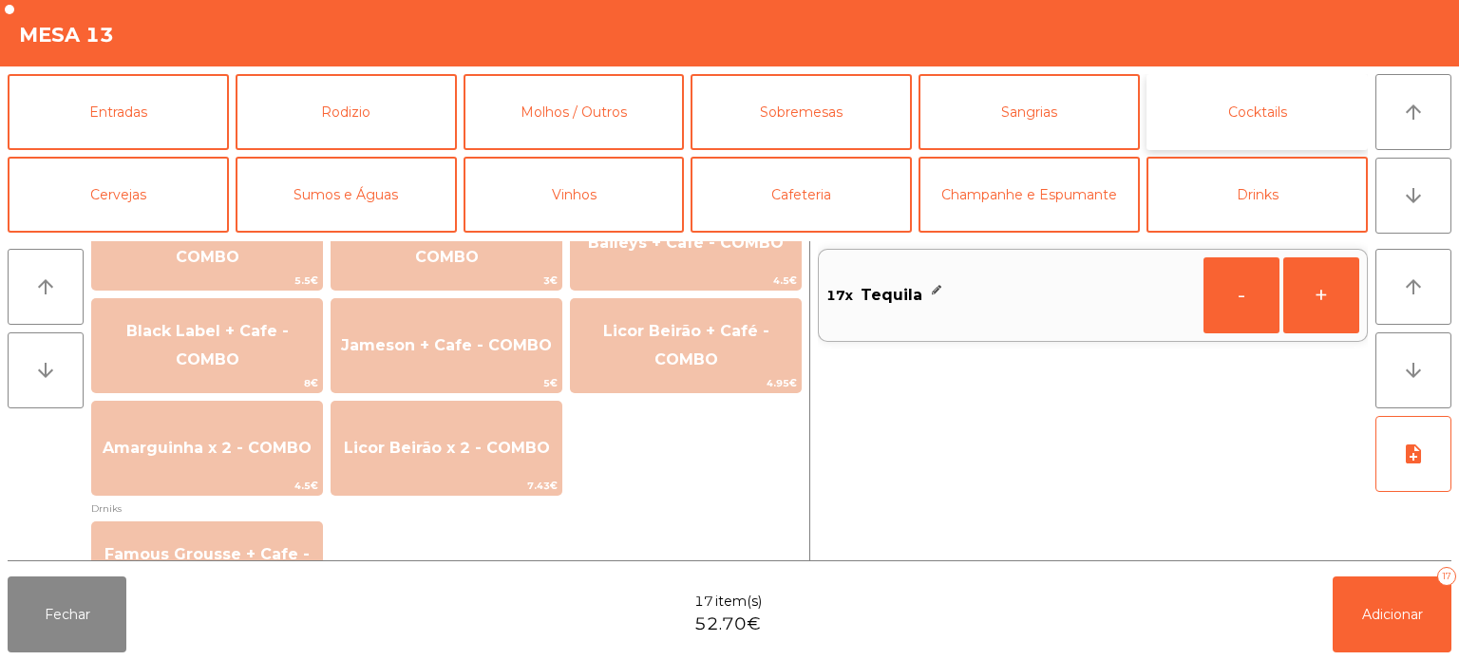
click at [1257, 130] on button "Cocktails" at bounding box center [1257, 112] width 221 height 76
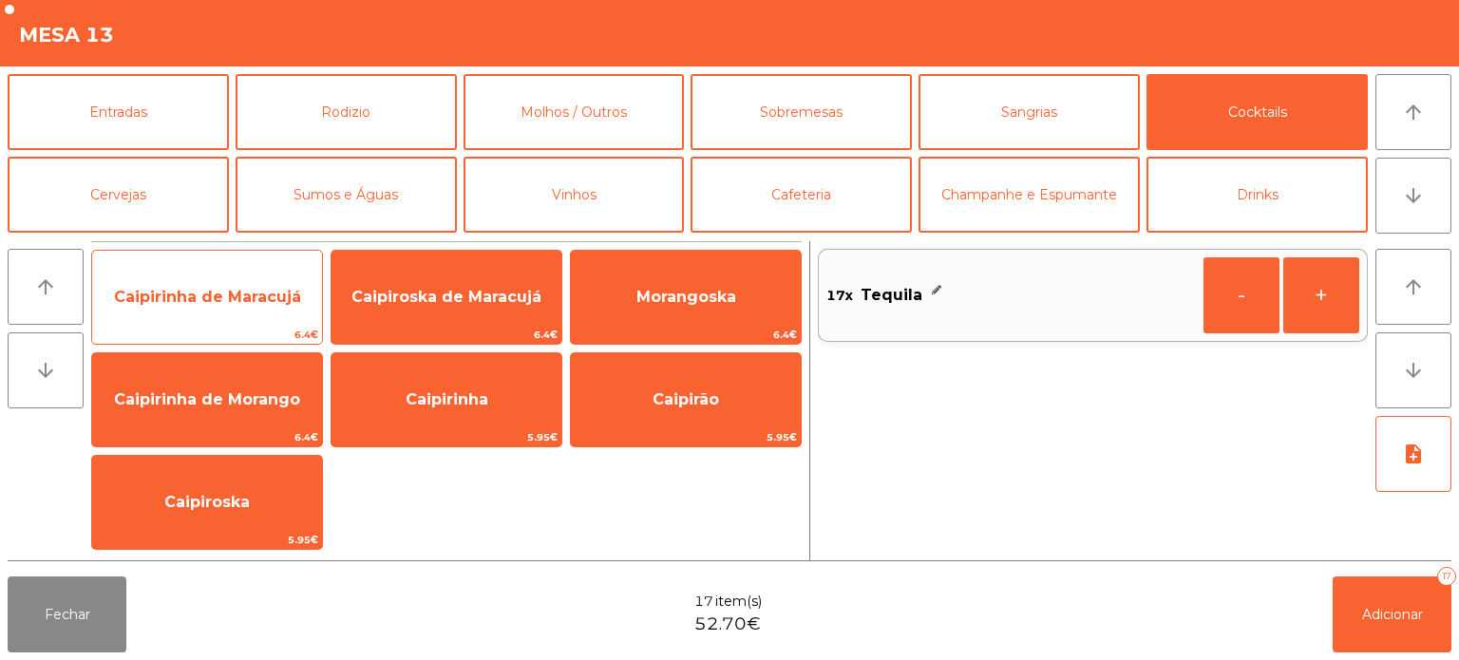
click at [220, 307] on span "Caipirinha de Maracujá" at bounding box center [207, 297] width 230 height 51
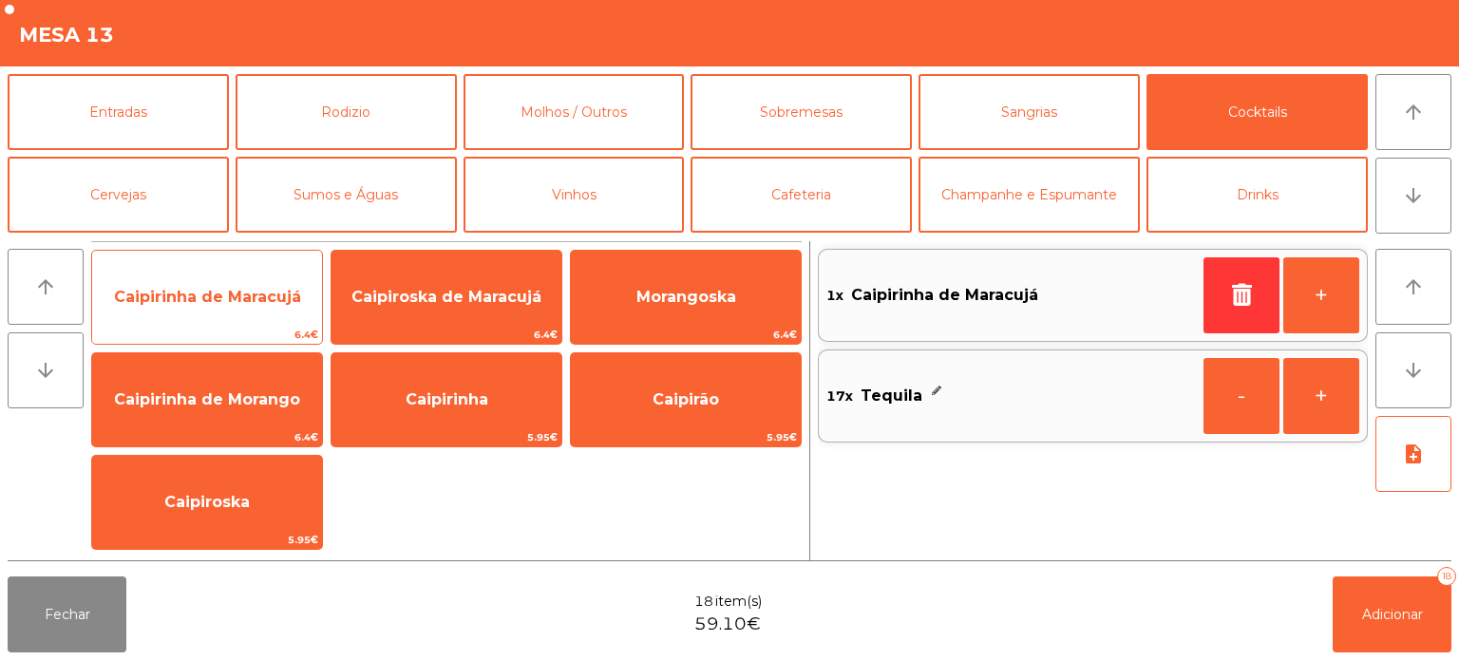
click at [186, 300] on span "Caipirinha de Maracujá" at bounding box center [207, 297] width 187 height 18
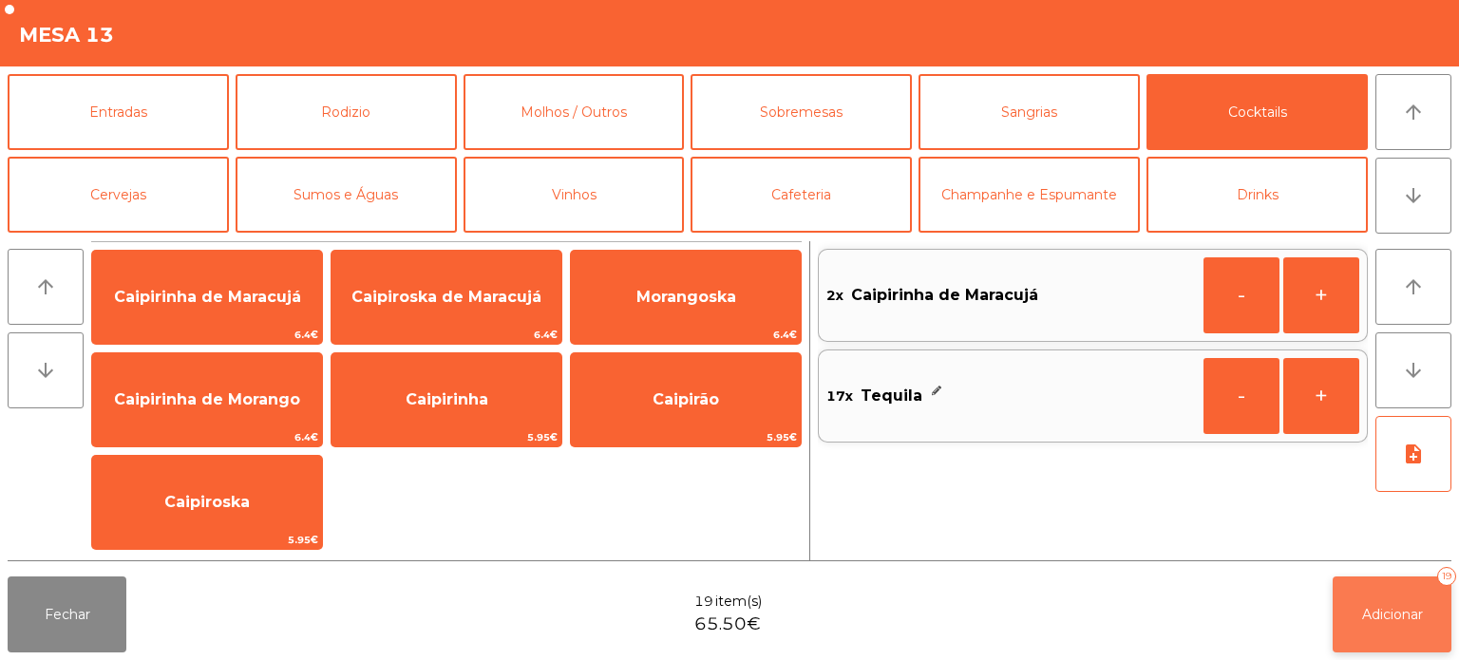
click at [1384, 600] on button "Adicionar 19" at bounding box center [1392, 615] width 119 height 76
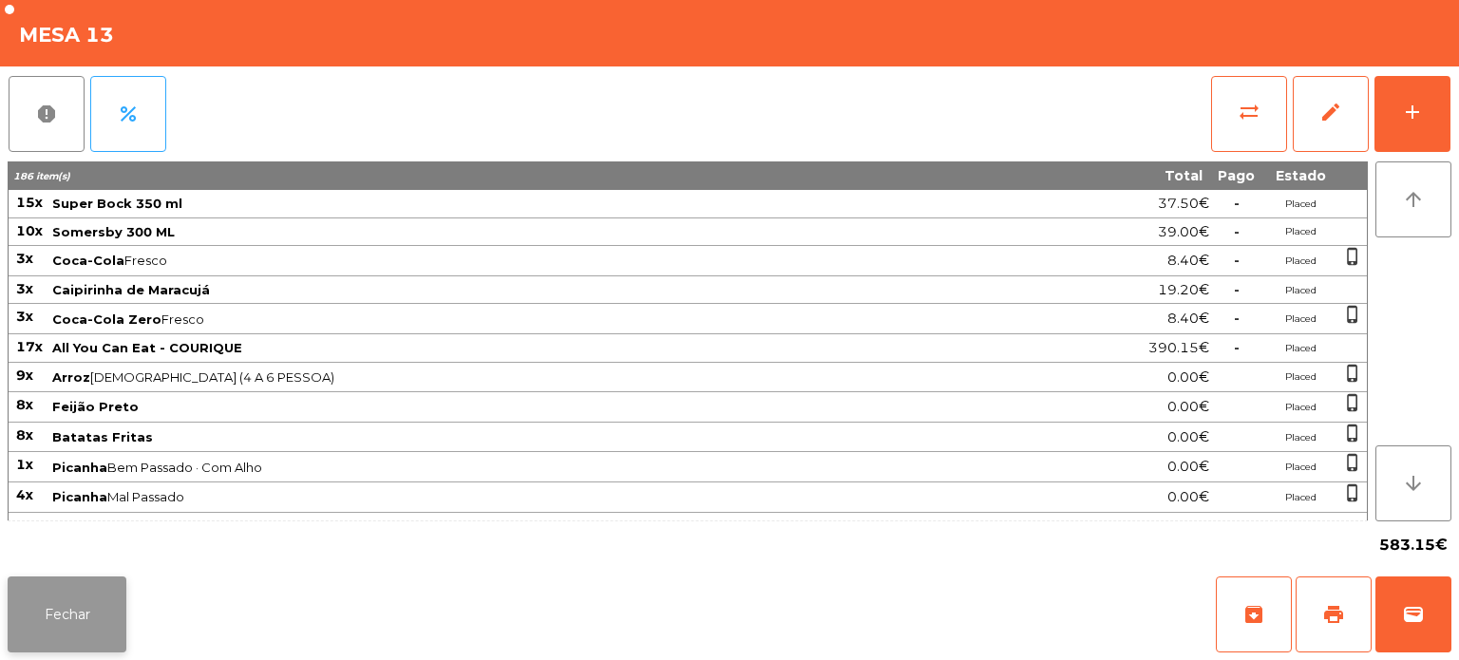
click at [81, 608] on button "Fechar" at bounding box center [67, 615] width 119 height 76
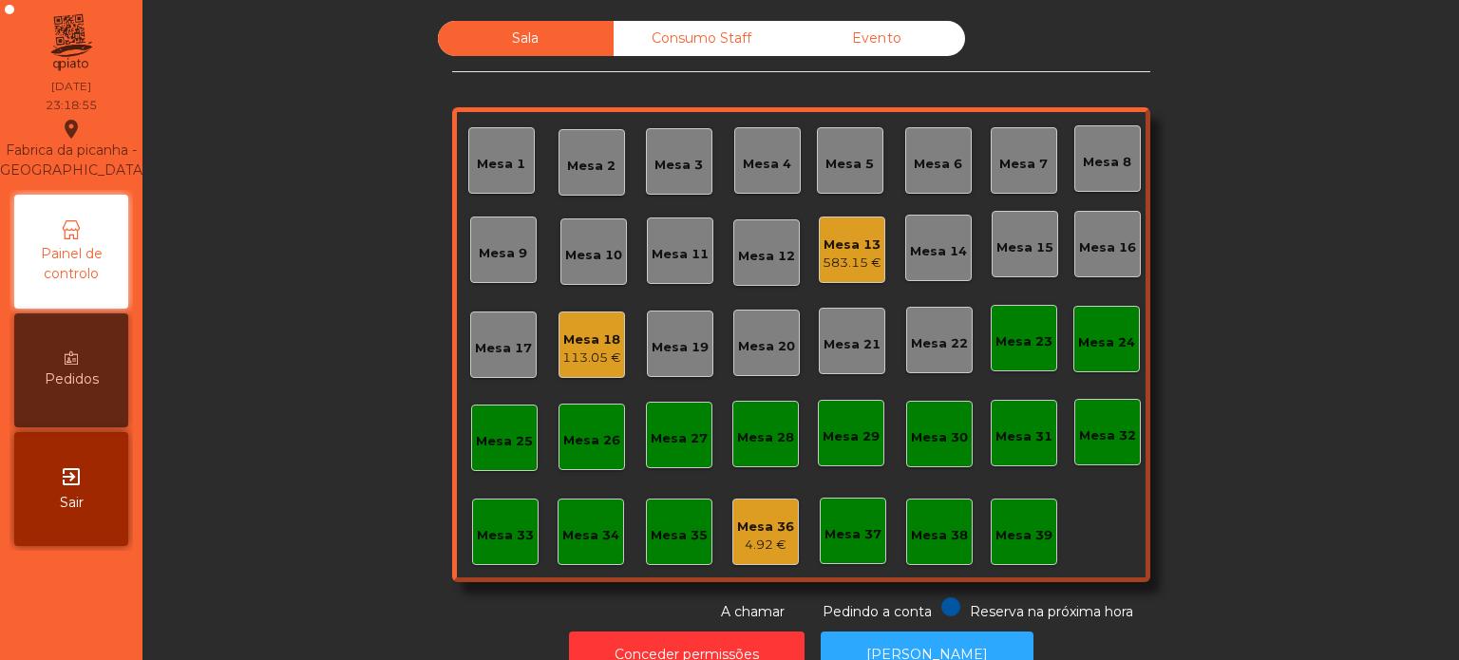
click at [585, 333] on div "Mesa 18" at bounding box center [591, 340] width 59 height 19
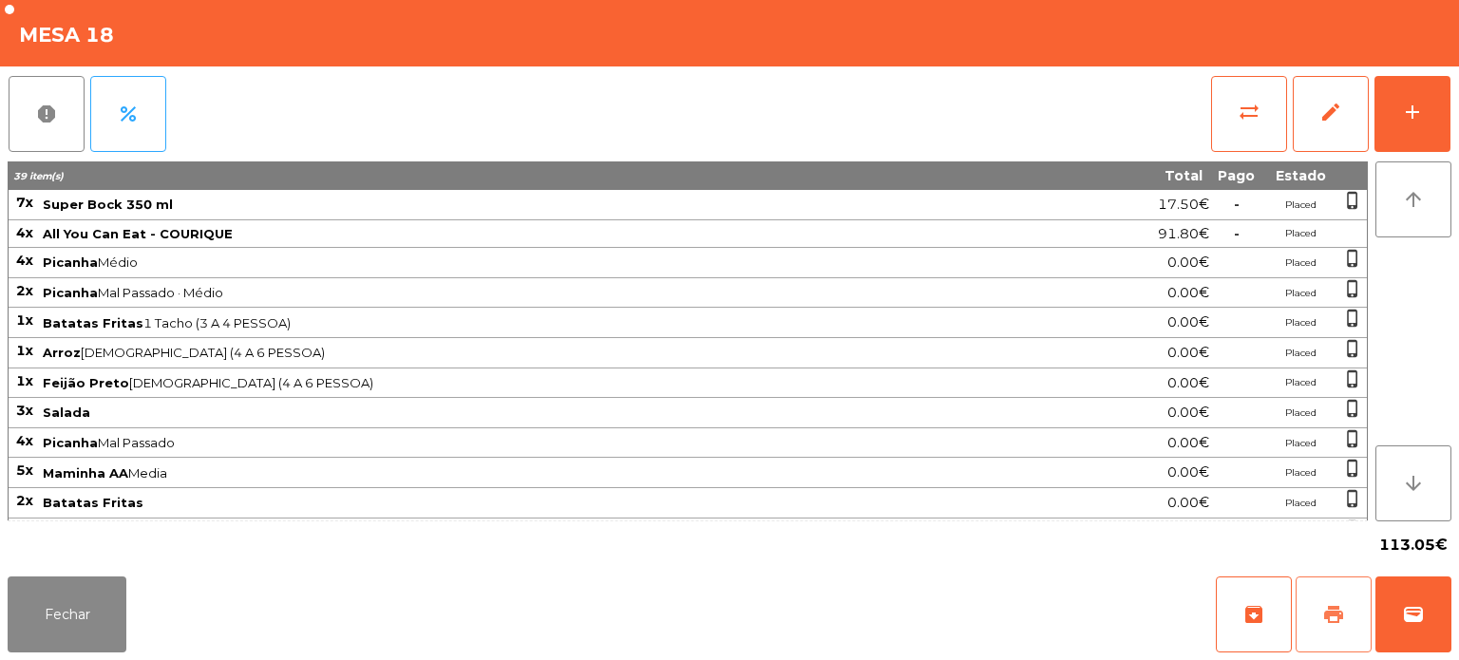
click at [1313, 589] on button "print" at bounding box center [1334, 615] width 76 height 76
click at [1434, 631] on button "wallet" at bounding box center [1414, 615] width 76 height 76
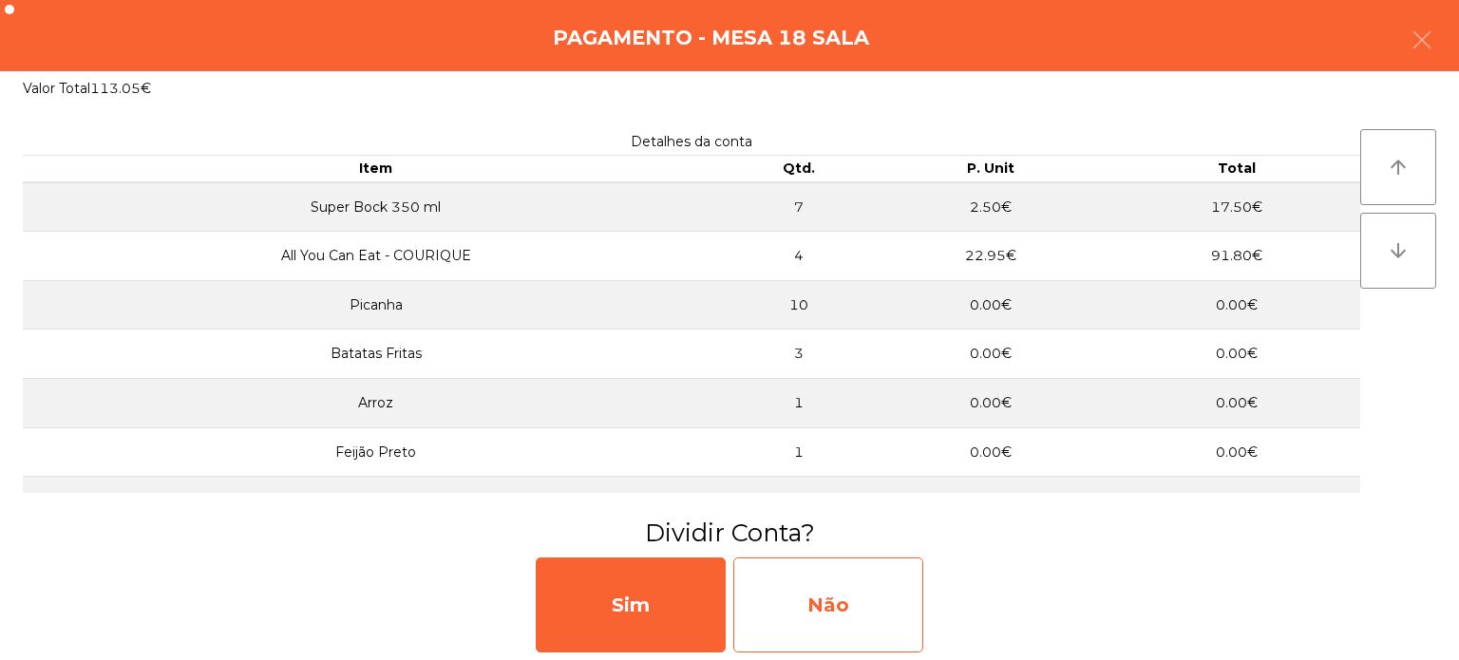
click at [867, 568] on div "Não" at bounding box center [828, 605] width 190 height 95
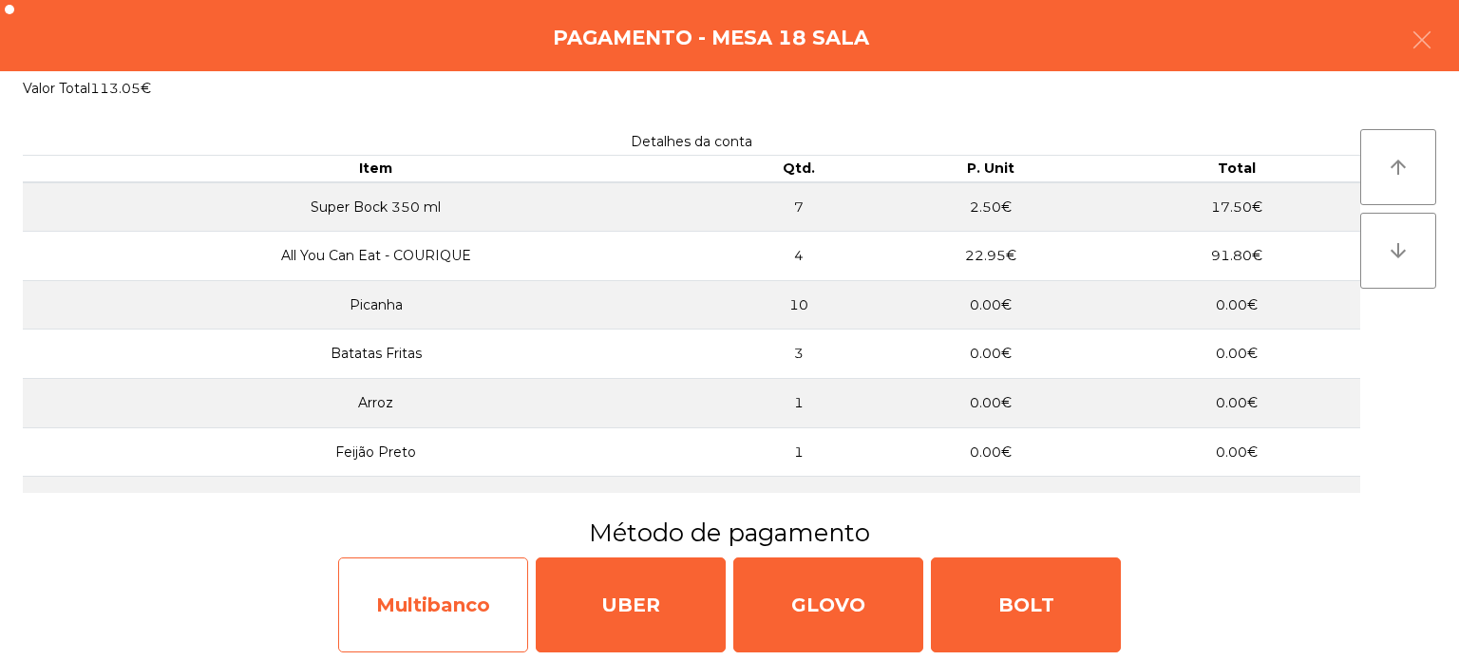
click at [451, 563] on div "Multibanco" at bounding box center [433, 605] width 190 height 95
select select "**"
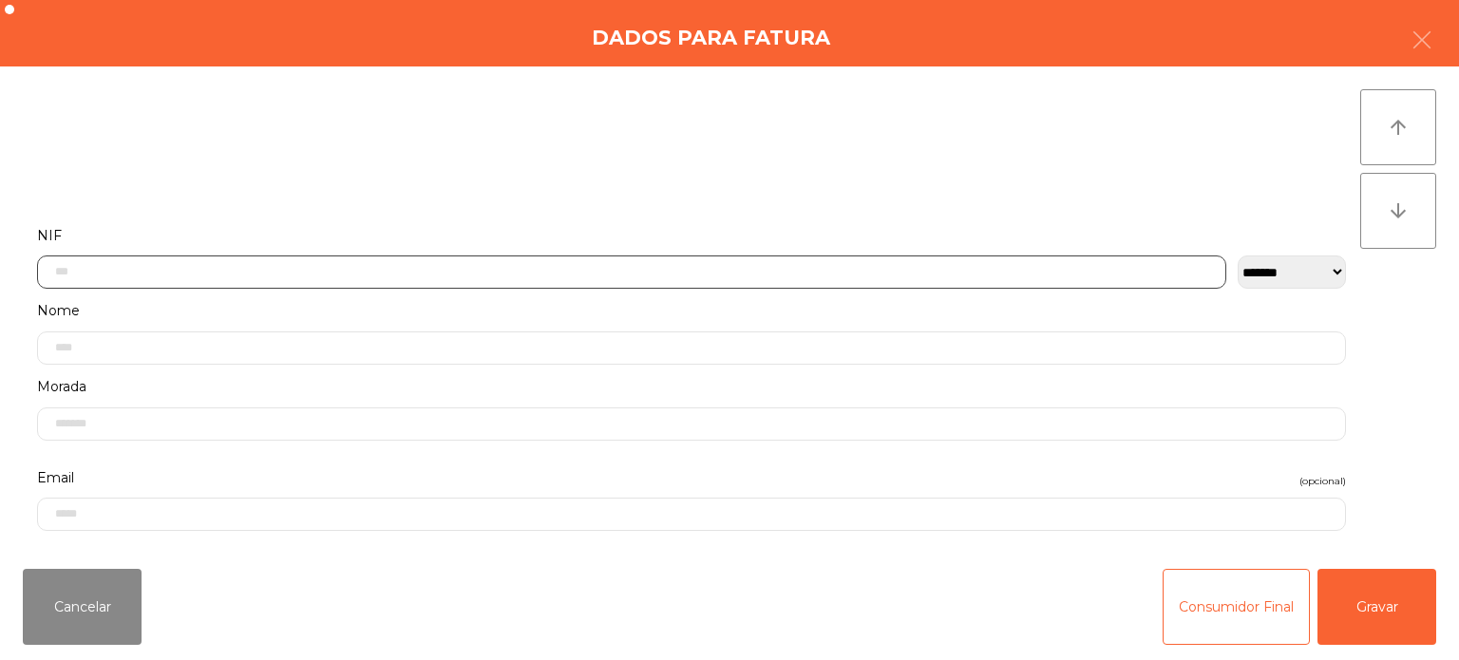
click at [449, 266] on input "text" at bounding box center [632, 272] width 1190 height 33
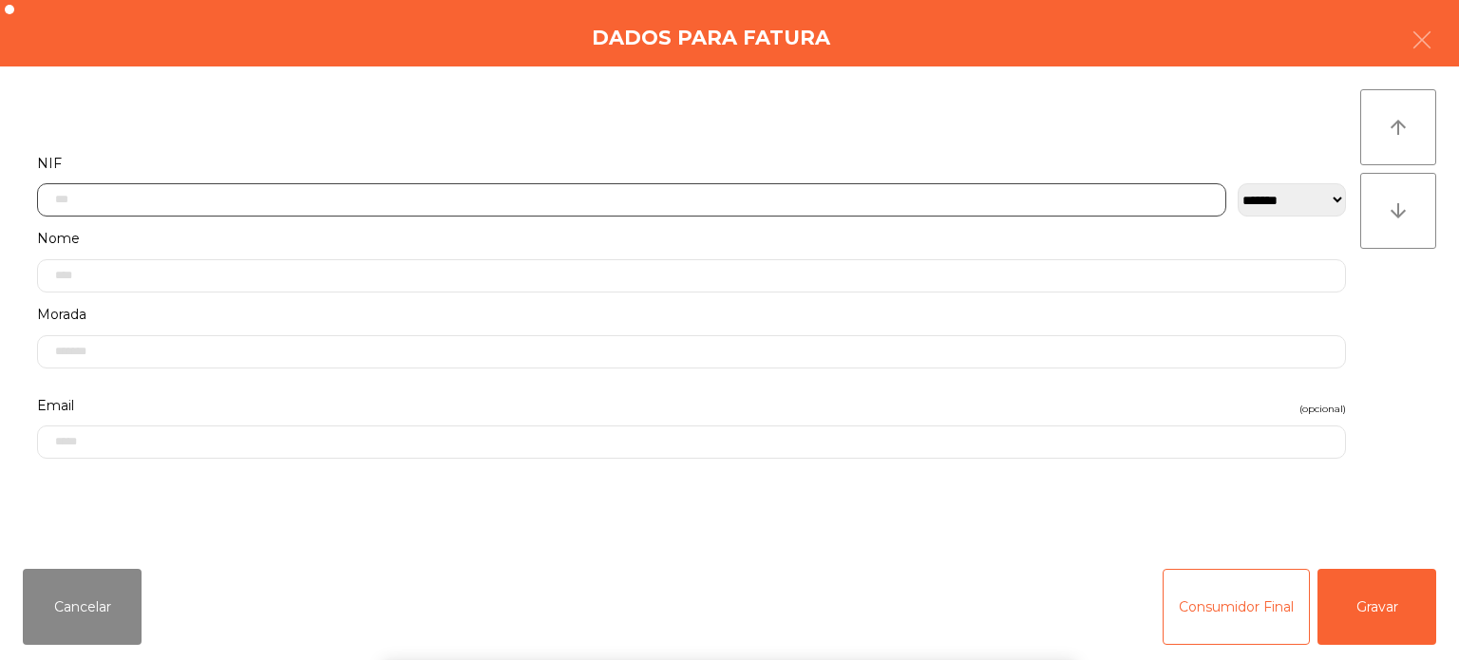
scroll to position [132, 0]
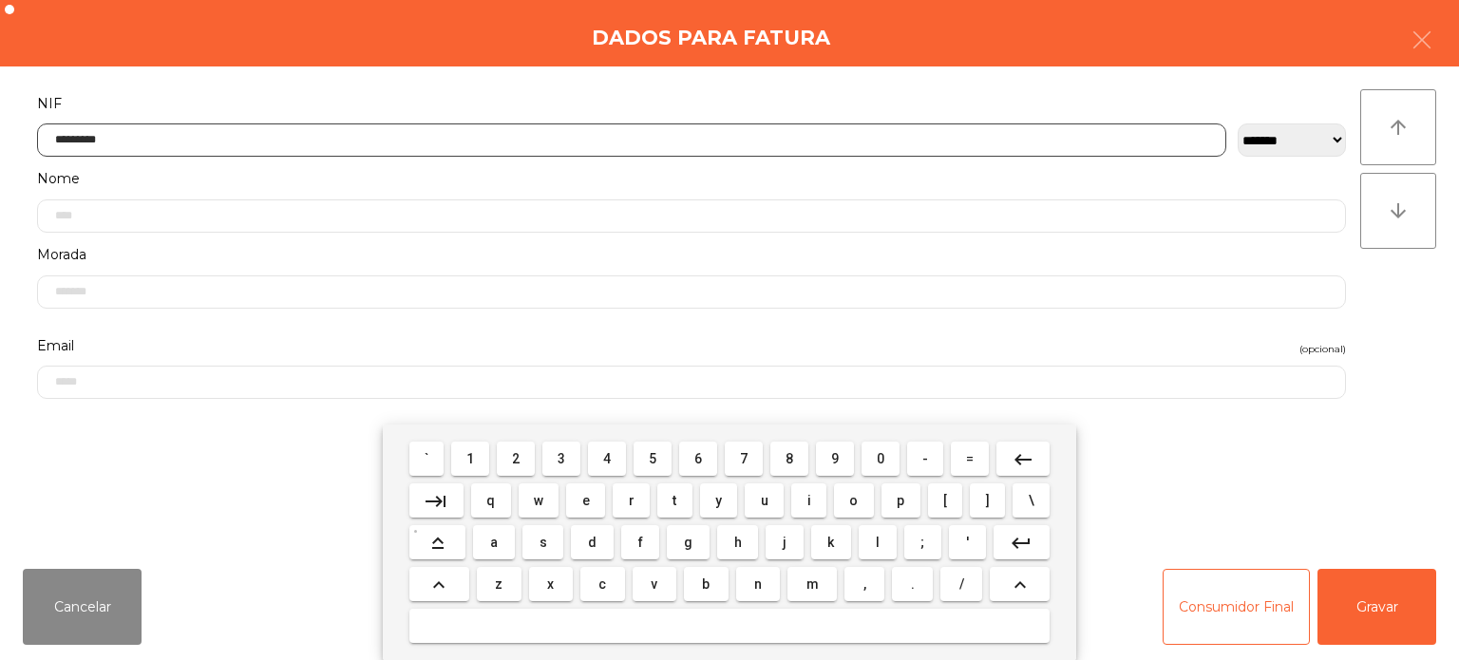
type input "*********"
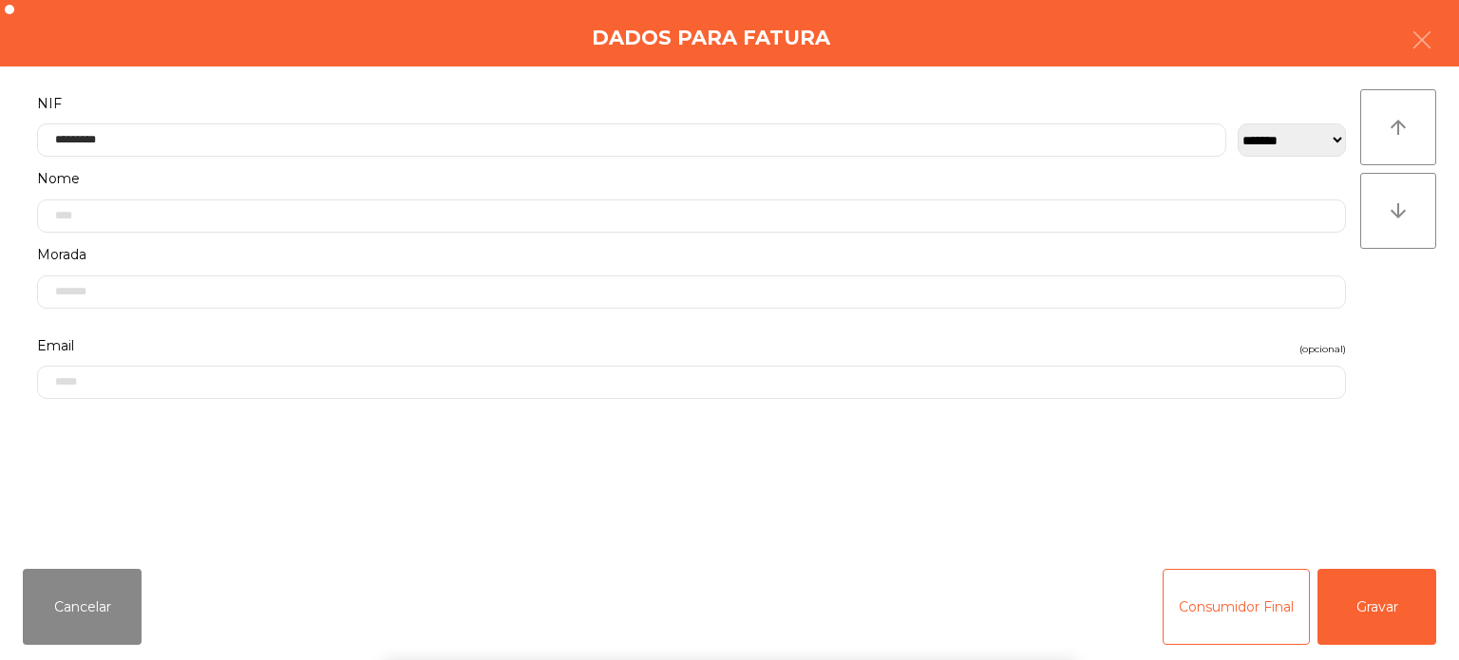
click at [1399, 276] on div "arrow_upward arrow_downward" at bounding box center [1399, 310] width 76 height 442
click at [1383, 600] on button "Gravar" at bounding box center [1377, 607] width 119 height 76
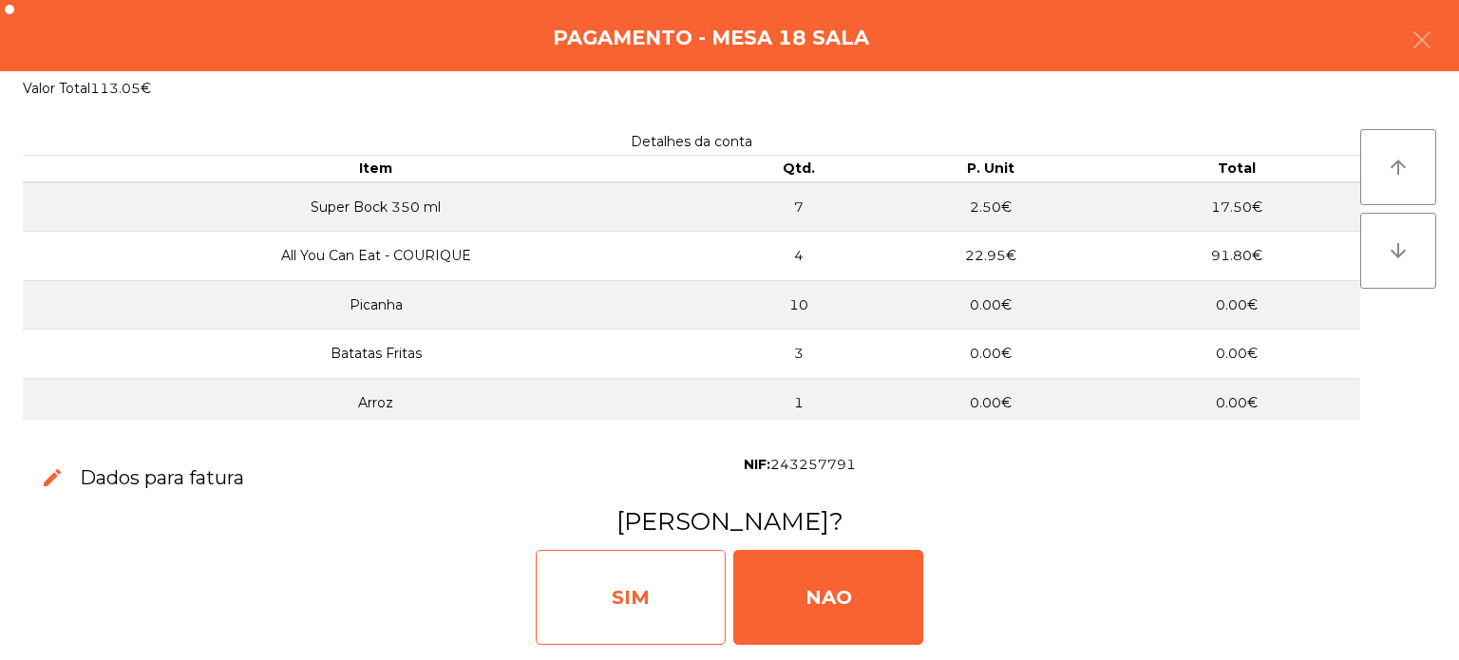
click at [649, 581] on div "SIM" at bounding box center [631, 597] width 190 height 95
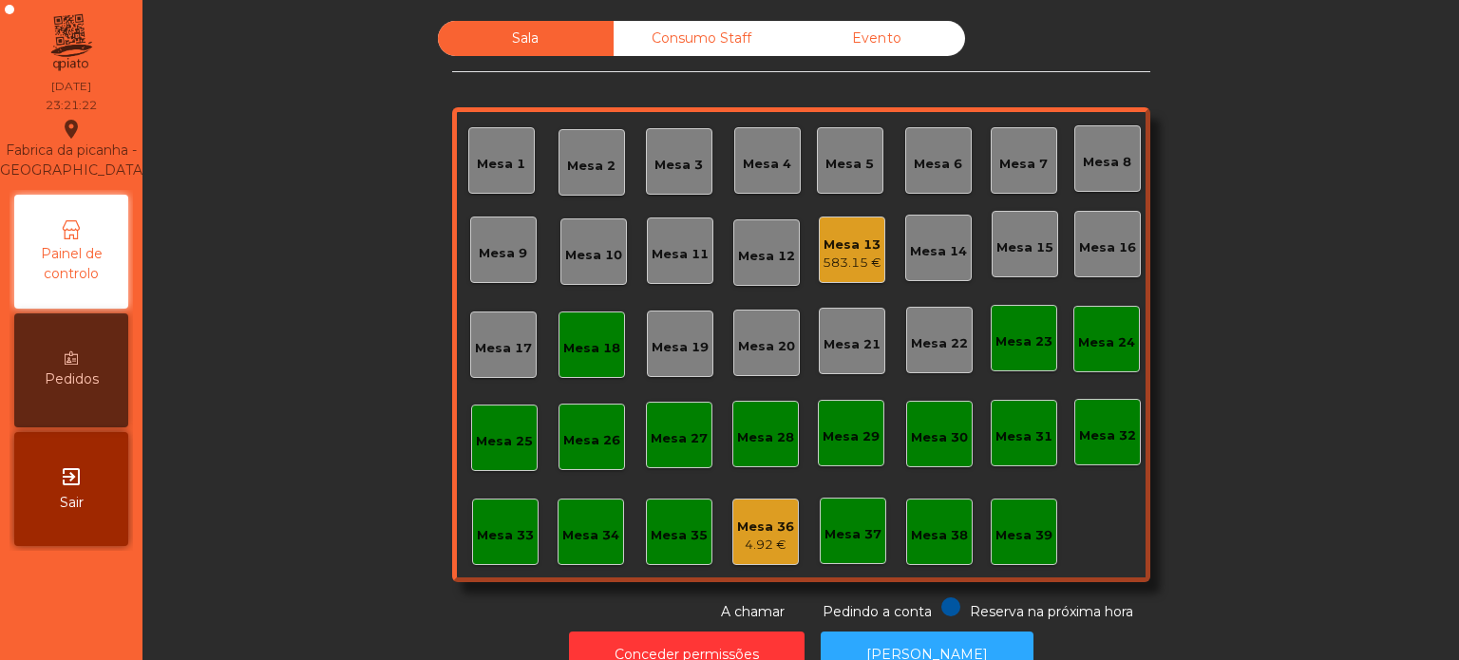
click at [576, 364] on div "Mesa 18" at bounding box center [592, 345] width 67 height 67
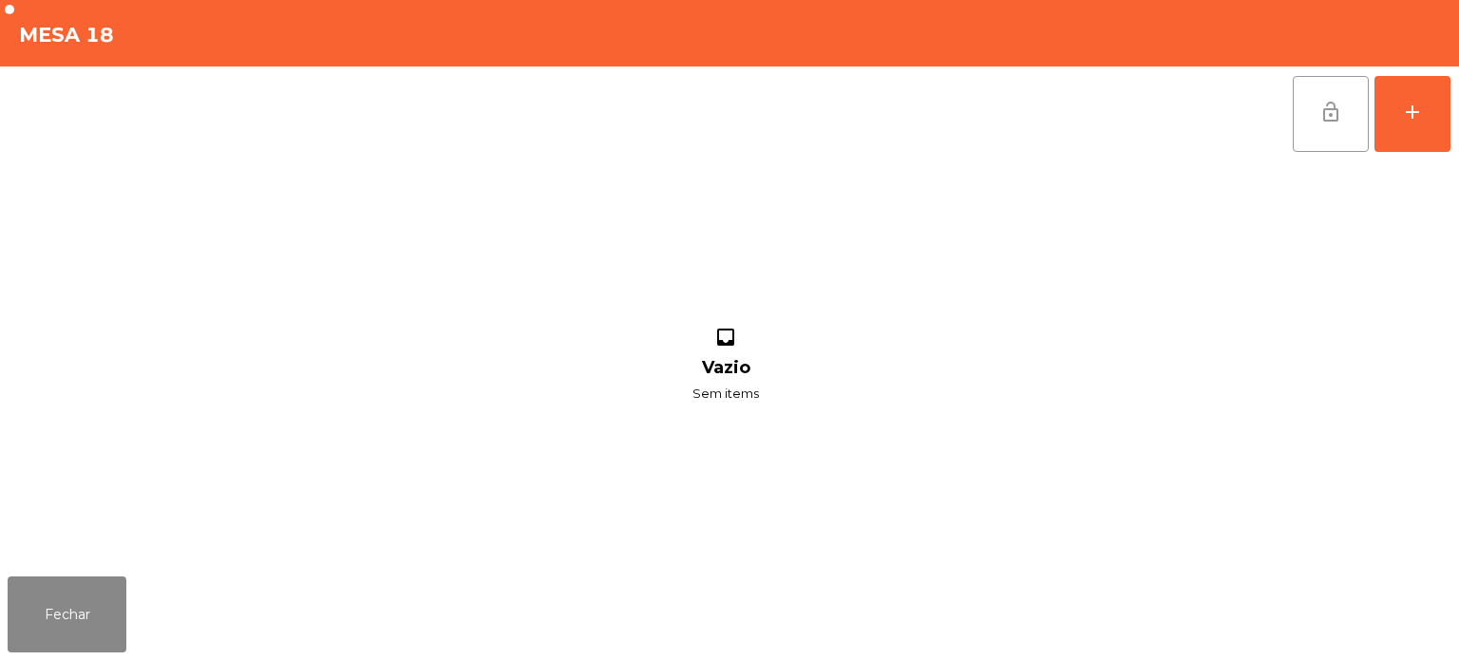
click at [1339, 118] on span "lock_open" at bounding box center [1331, 112] width 23 height 23
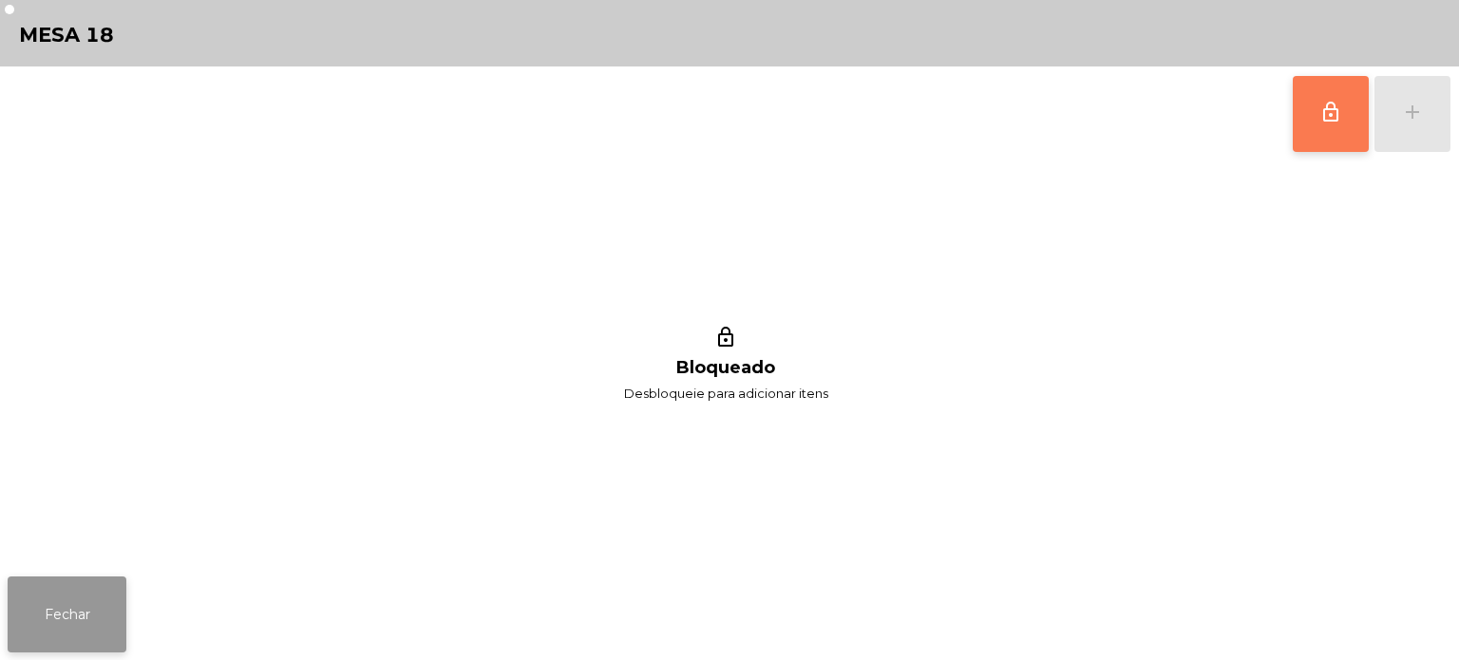
click at [37, 606] on button "Fechar" at bounding box center [67, 615] width 119 height 76
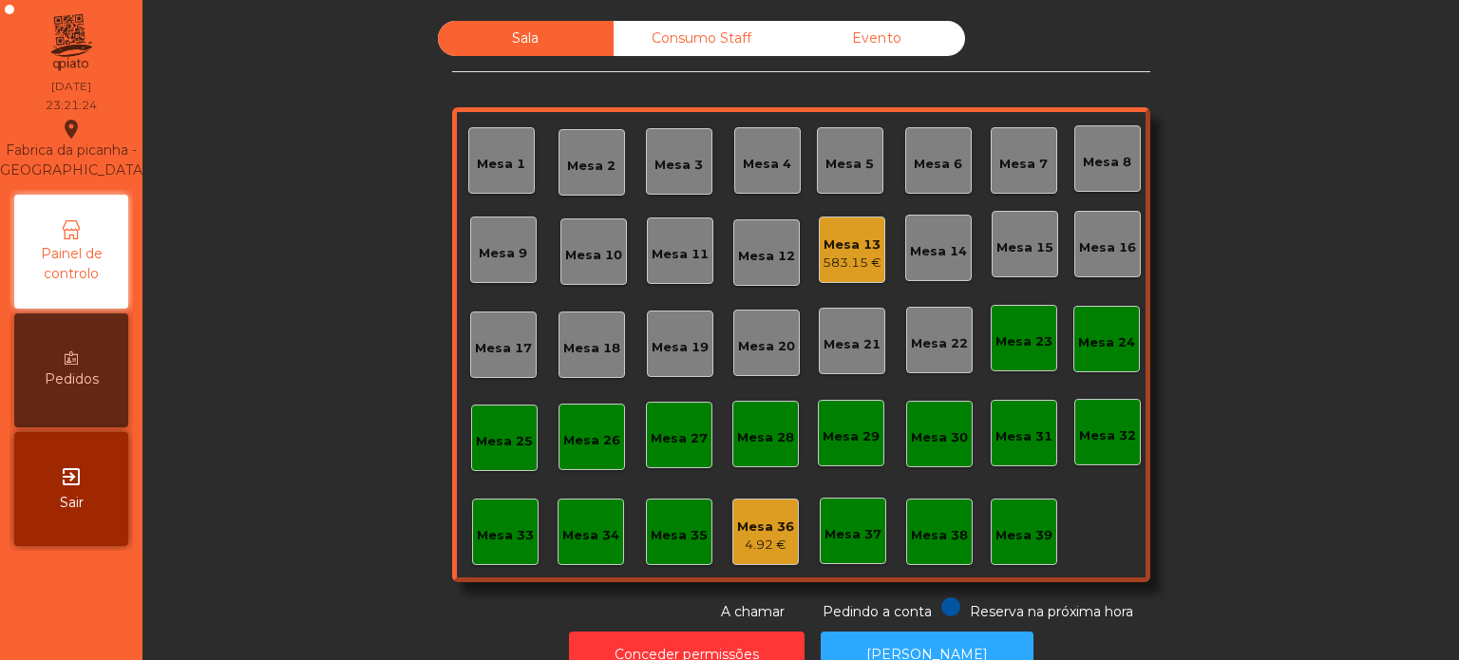
click at [859, 239] on div "Mesa 13" at bounding box center [852, 245] width 59 height 19
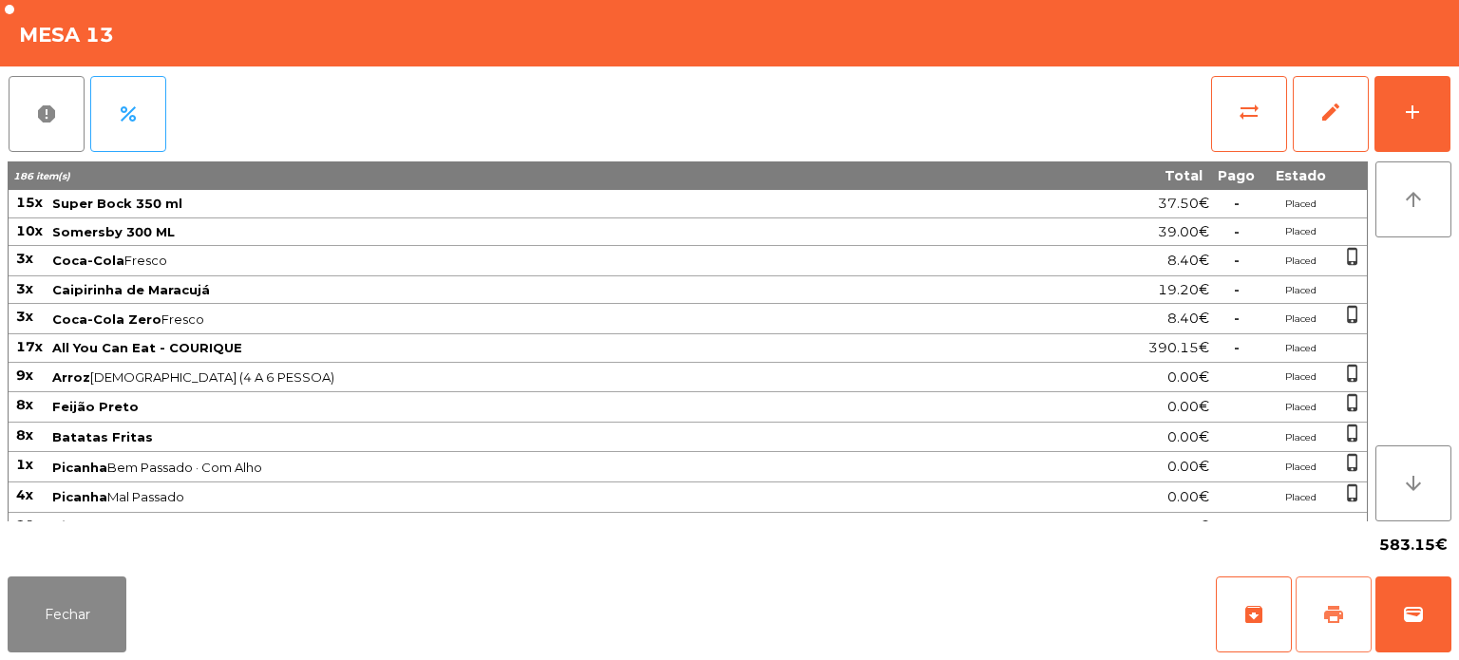
click at [1330, 597] on button "print" at bounding box center [1334, 615] width 76 height 76
click at [76, 622] on button "Fechar" at bounding box center [67, 615] width 119 height 76
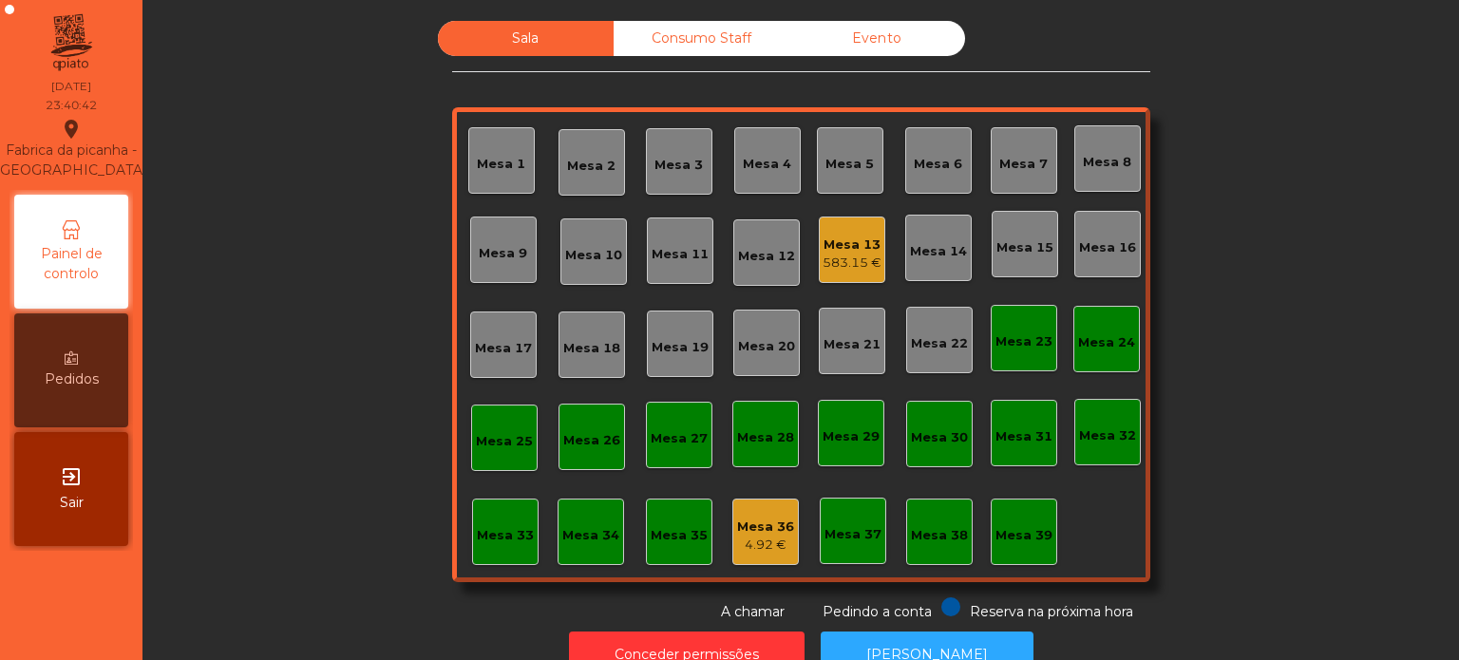
click at [510, 526] on div "Mesa 33" at bounding box center [505, 535] width 57 height 19
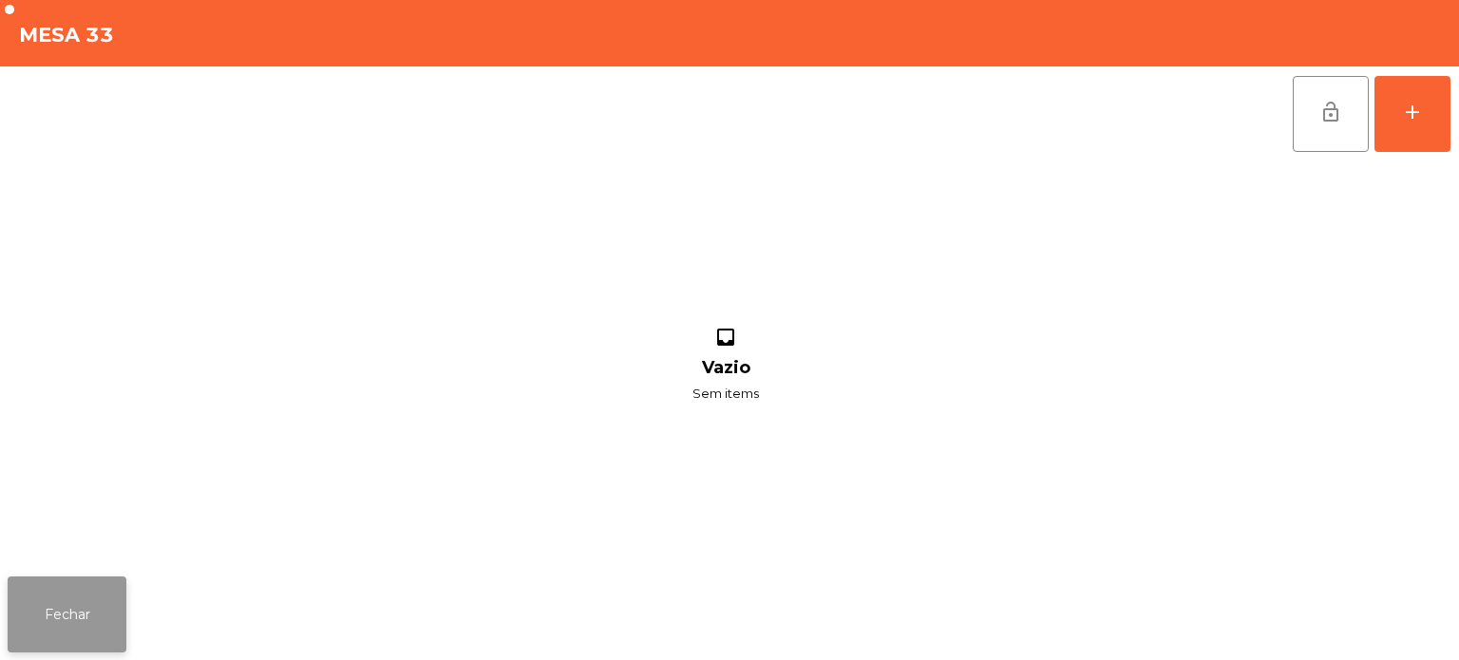
click at [38, 619] on button "Fechar" at bounding box center [67, 615] width 119 height 76
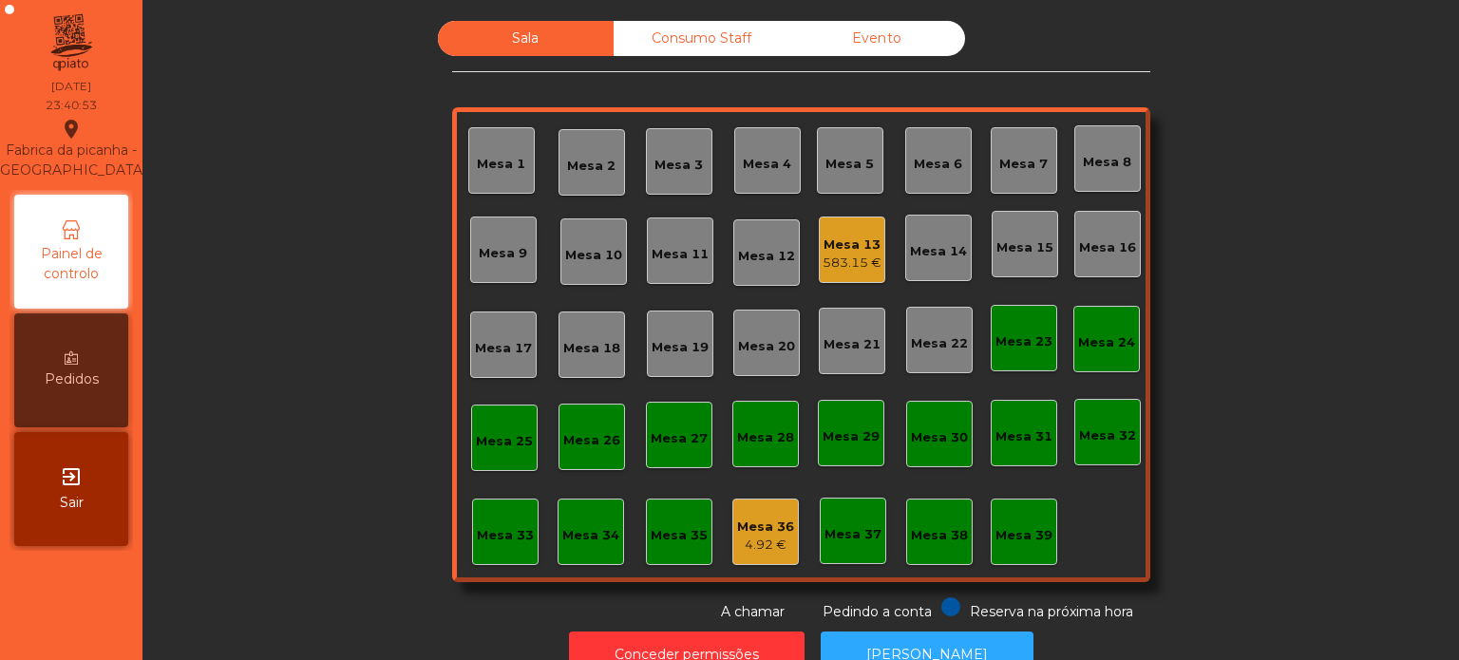
click at [1011, 543] on div "Mesa 39" at bounding box center [1024, 535] width 57 height 19
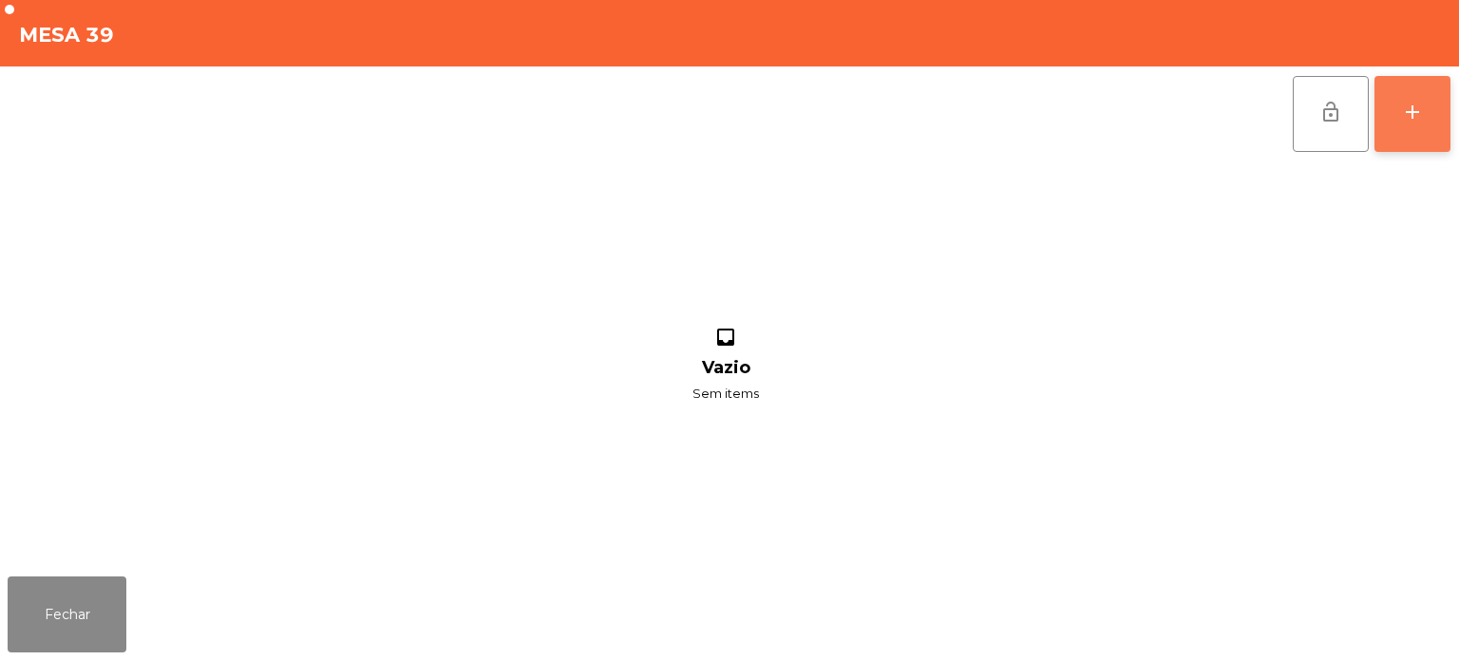
click at [1387, 128] on button "add" at bounding box center [1413, 114] width 76 height 76
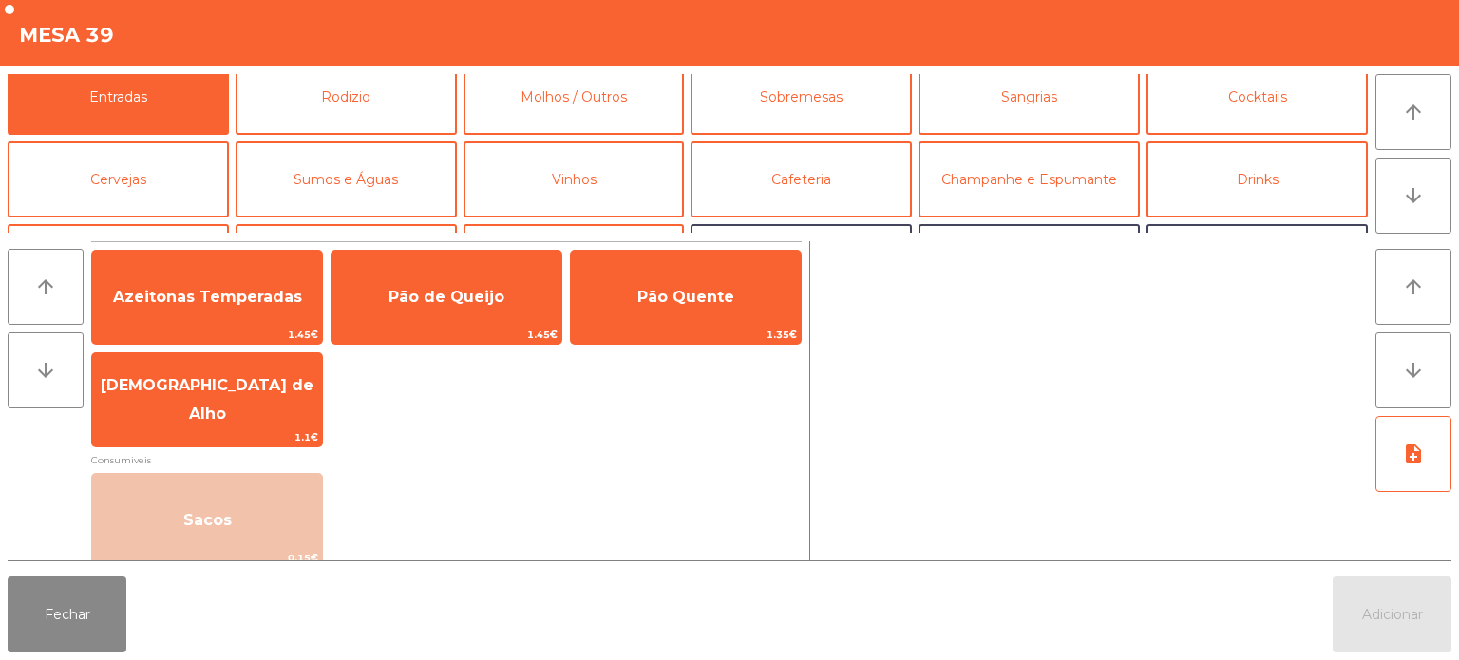
scroll to position [17, 0]
click at [144, 186] on button "Cervejas" at bounding box center [118, 178] width 221 height 76
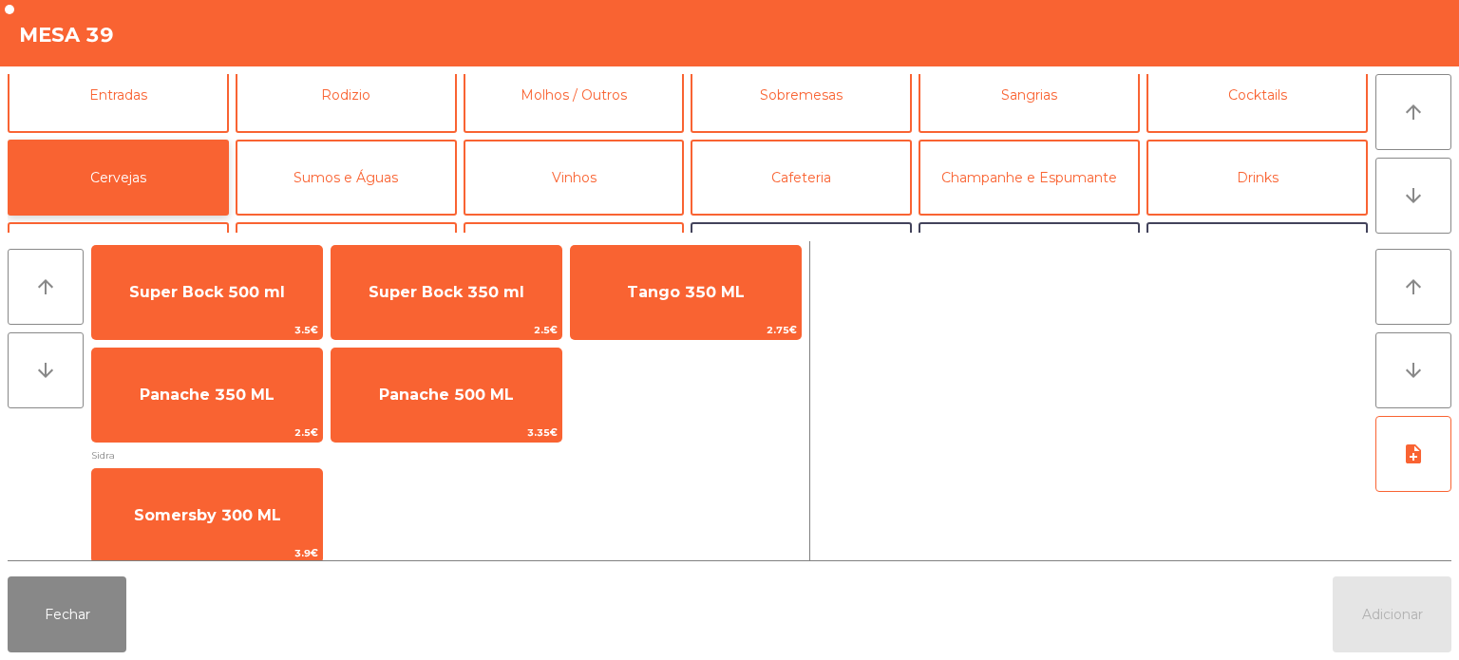
scroll to position [0, 0]
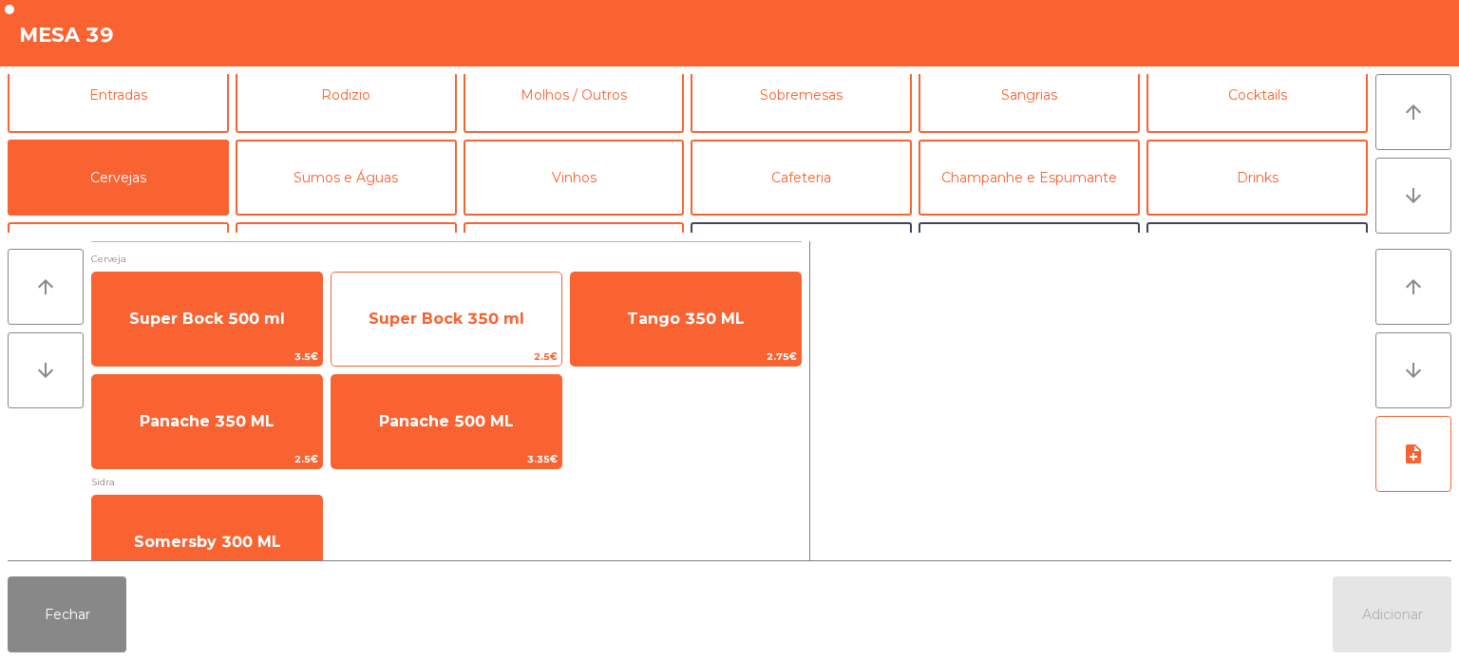
click at [464, 324] on span "Super Bock 350 ml" at bounding box center [447, 319] width 156 height 18
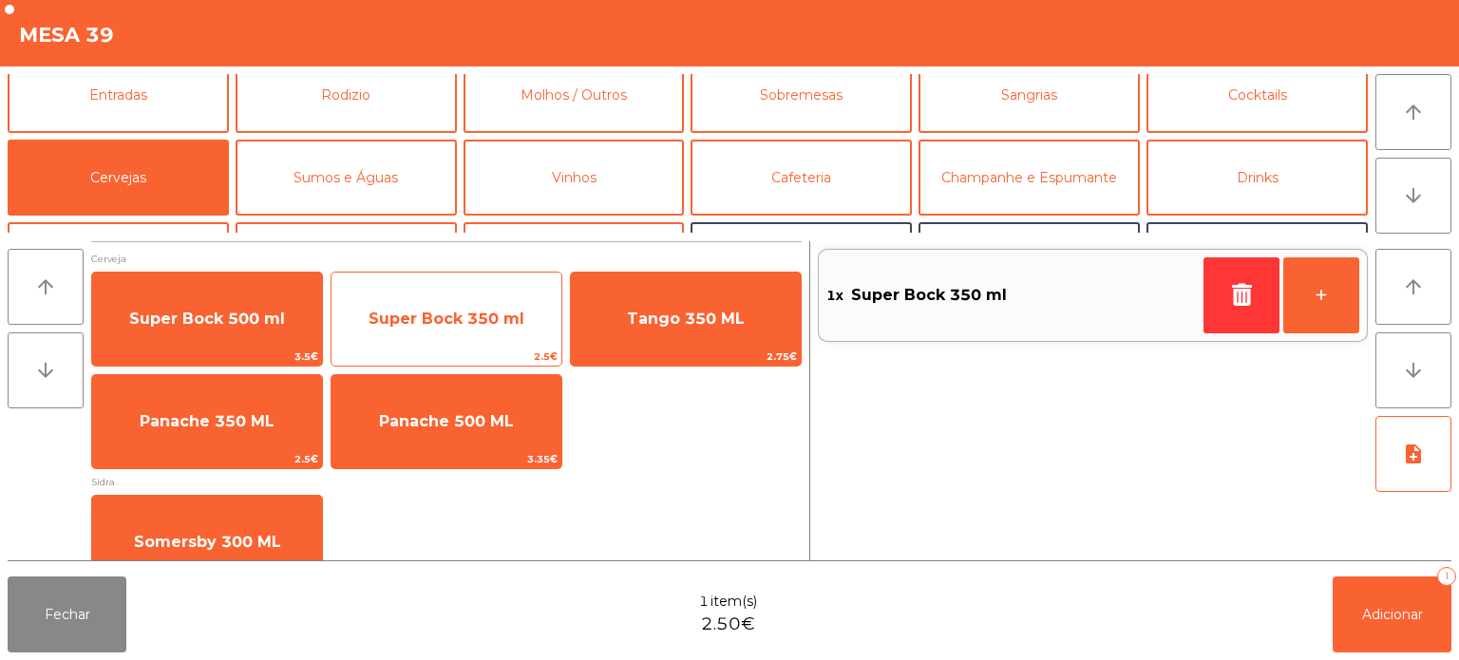
click at [448, 306] on span "Super Bock 350 ml" at bounding box center [447, 319] width 230 height 51
click at [442, 312] on span "Super Bock 350 ml" at bounding box center [447, 319] width 156 height 18
click at [442, 323] on span "Super Bock 350 ml" at bounding box center [447, 319] width 156 height 18
click at [444, 326] on span "Super Bock 350 ml" at bounding box center [447, 319] width 156 height 18
click at [449, 306] on span "Super Bock 350 ml" at bounding box center [447, 319] width 230 height 51
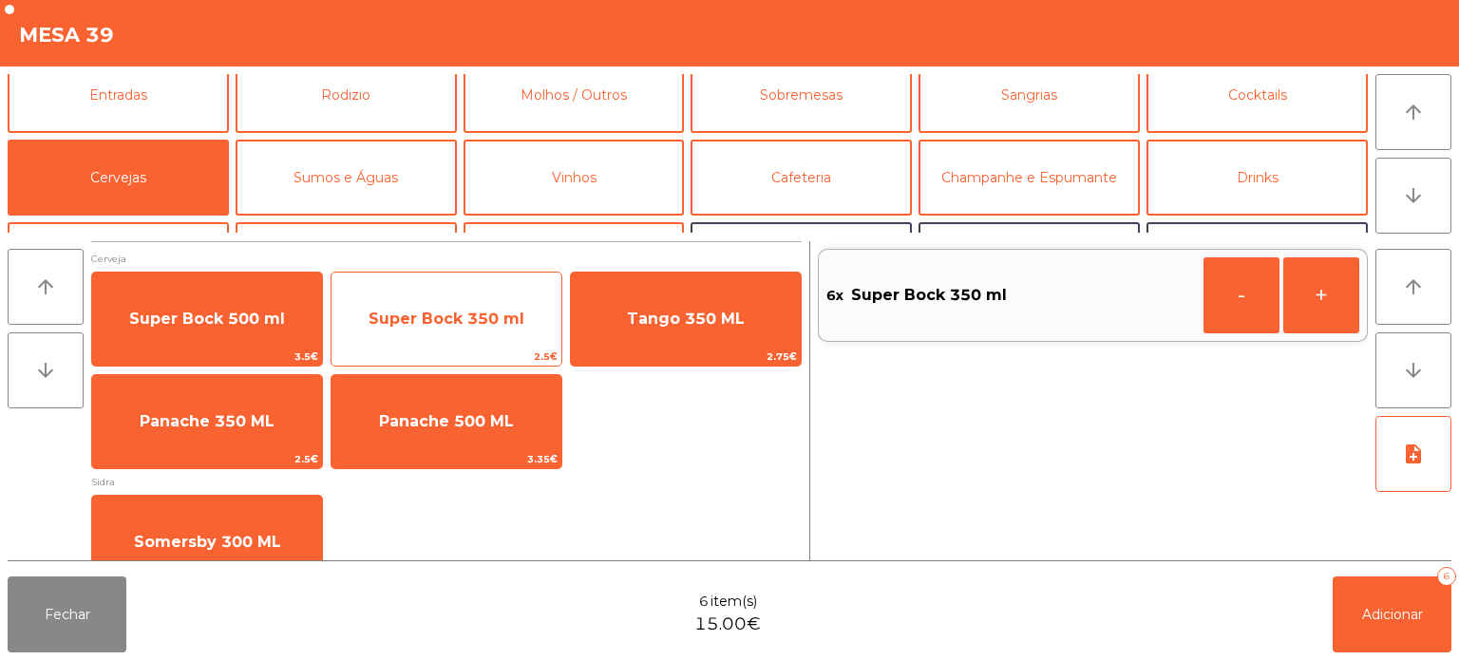
scroll to position [36, 0]
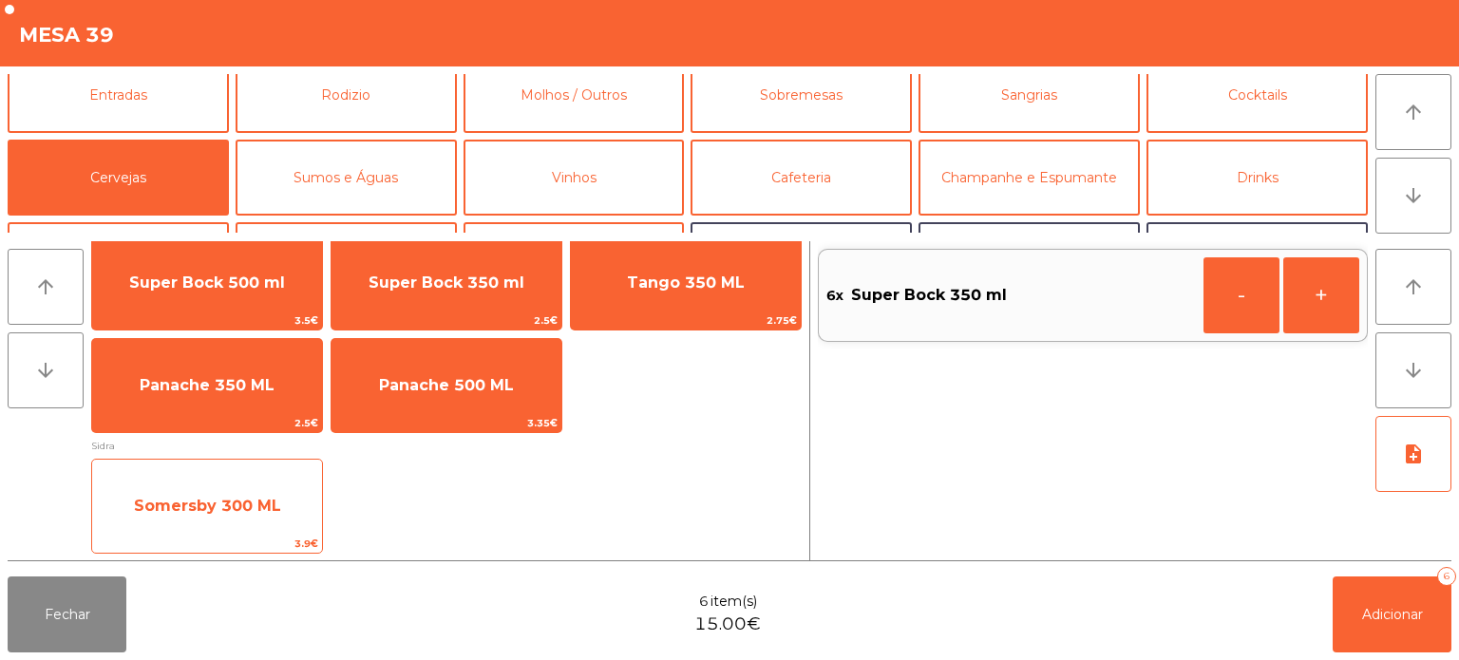
click at [232, 485] on span "Somersby 300 ML" at bounding box center [207, 506] width 230 height 51
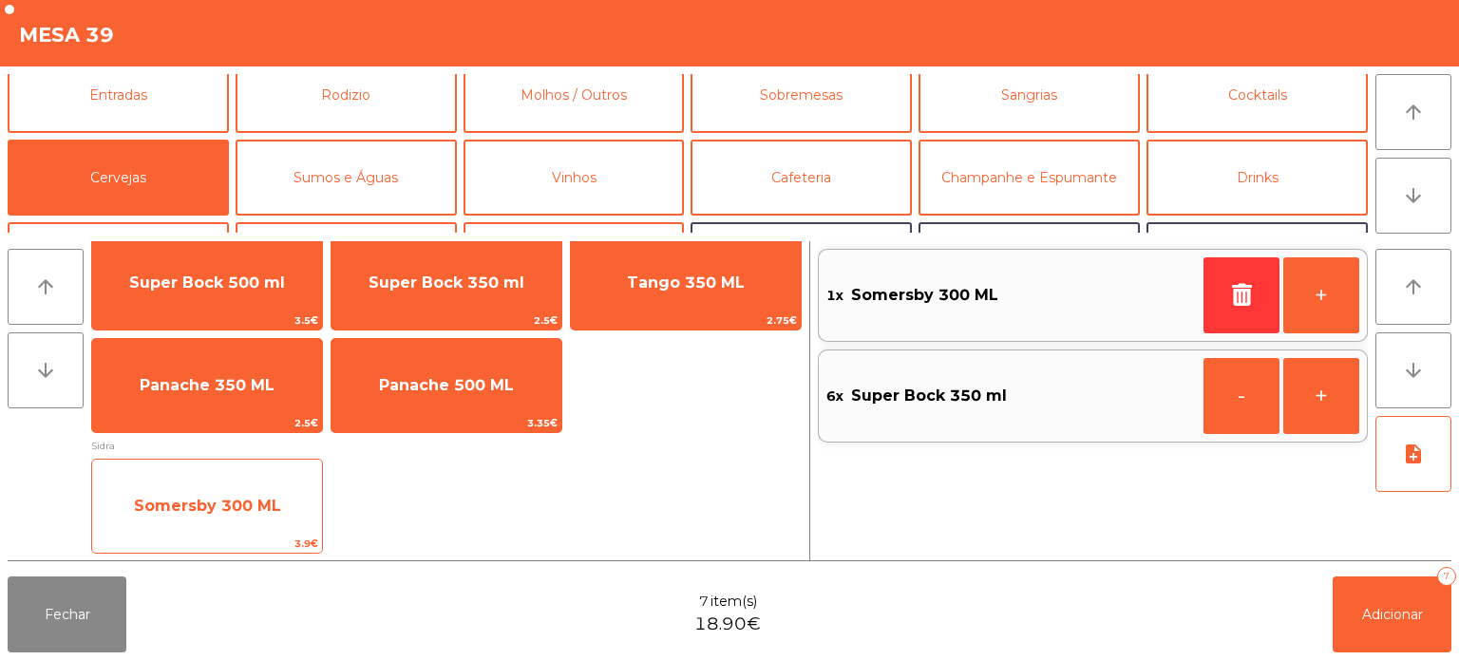
click at [222, 501] on span "Somersby 300 ML" at bounding box center [207, 506] width 147 height 18
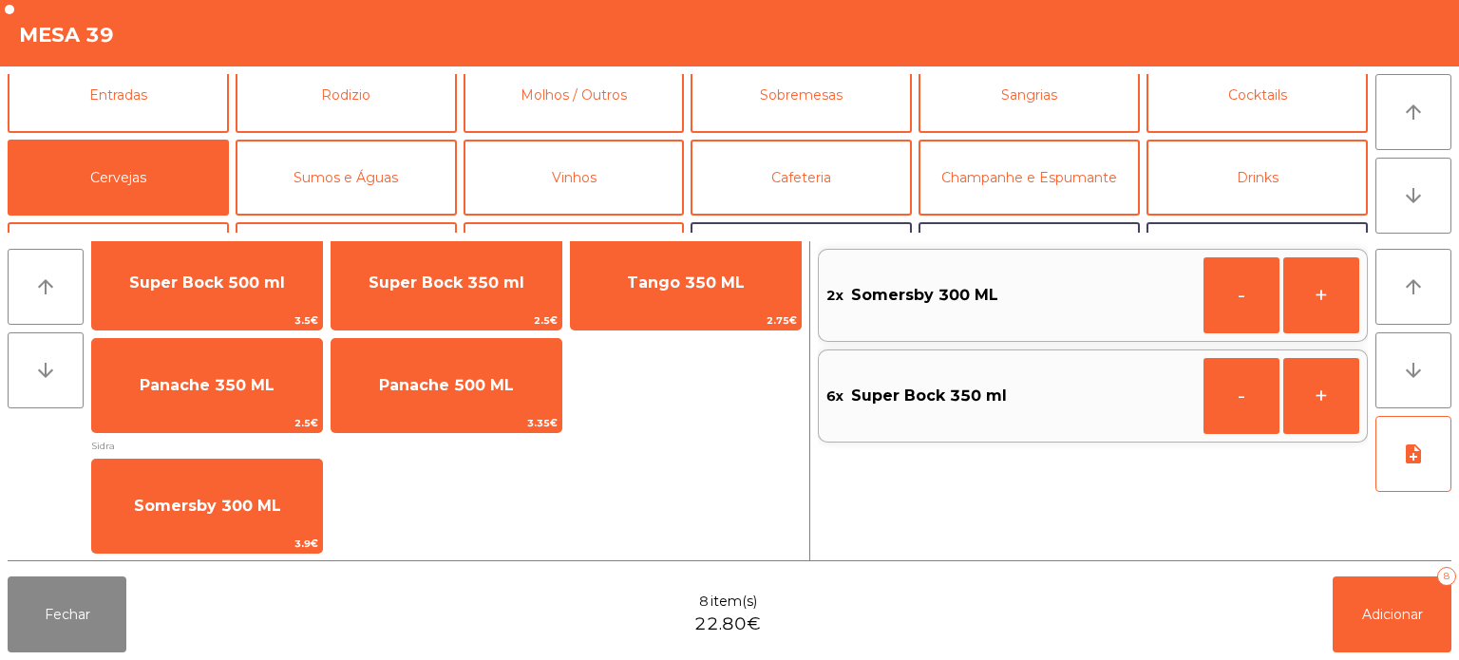
click at [1425, 657] on div "Fechar 8 item(s) 22.80€ Adicionar 8" at bounding box center [729, 614] width 1459 height 91
click at [1414, 581] on button "Adicionar 8" at bounding box center [1392, 615] width 119 height 76
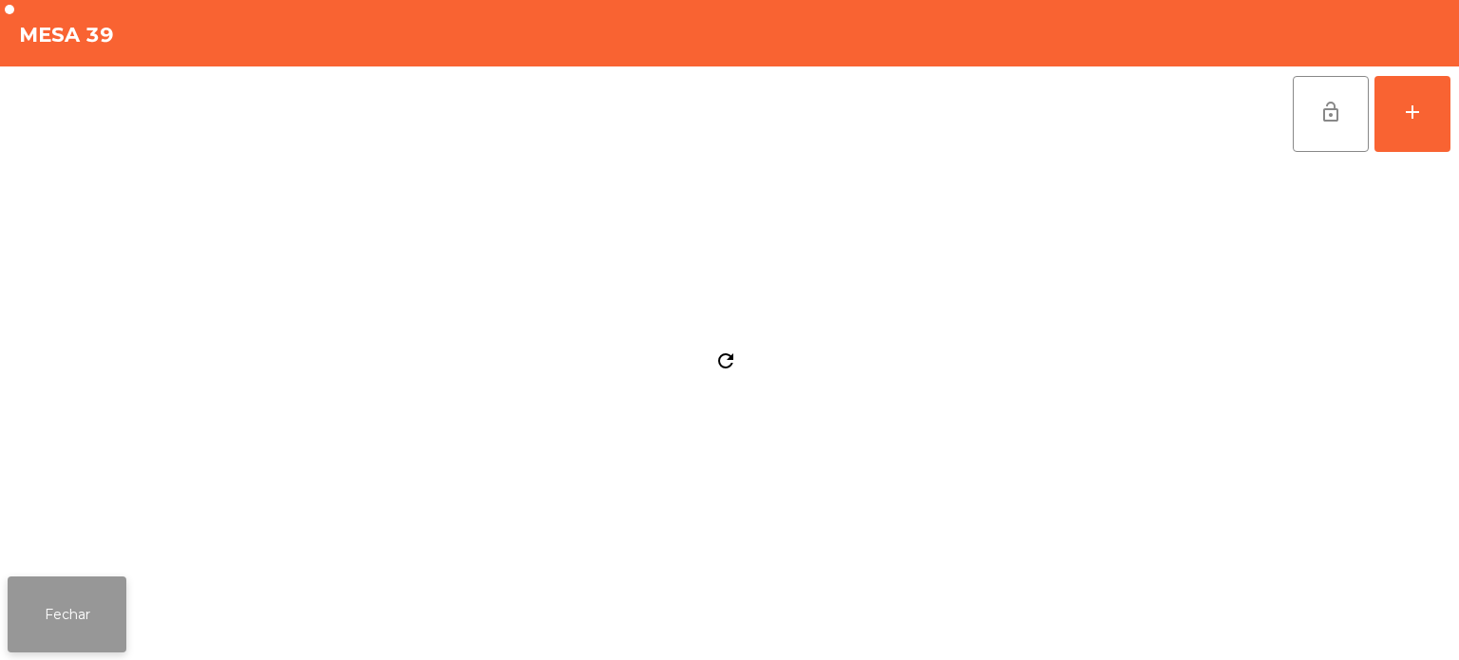
click at [80, 610] on button "Fechar" at bounding box center [67, 615] width 119 height 76
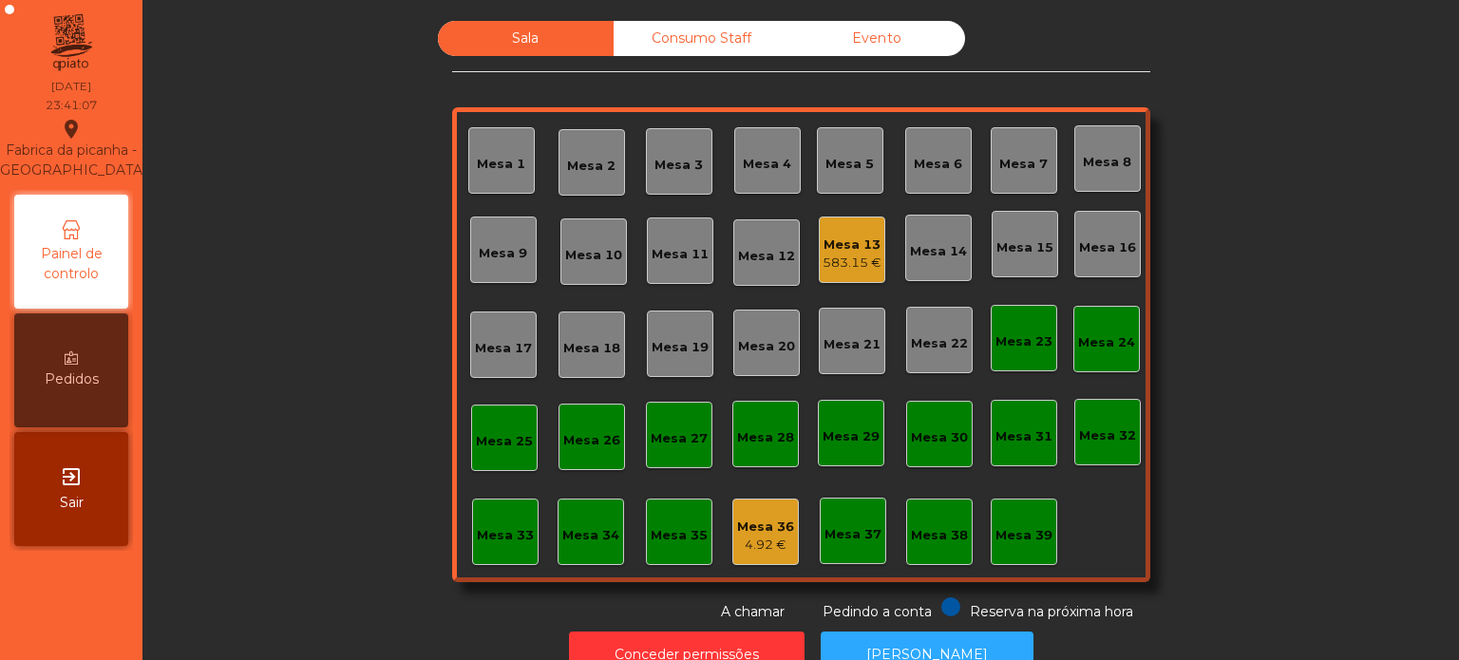
scroll to position [52, 0]
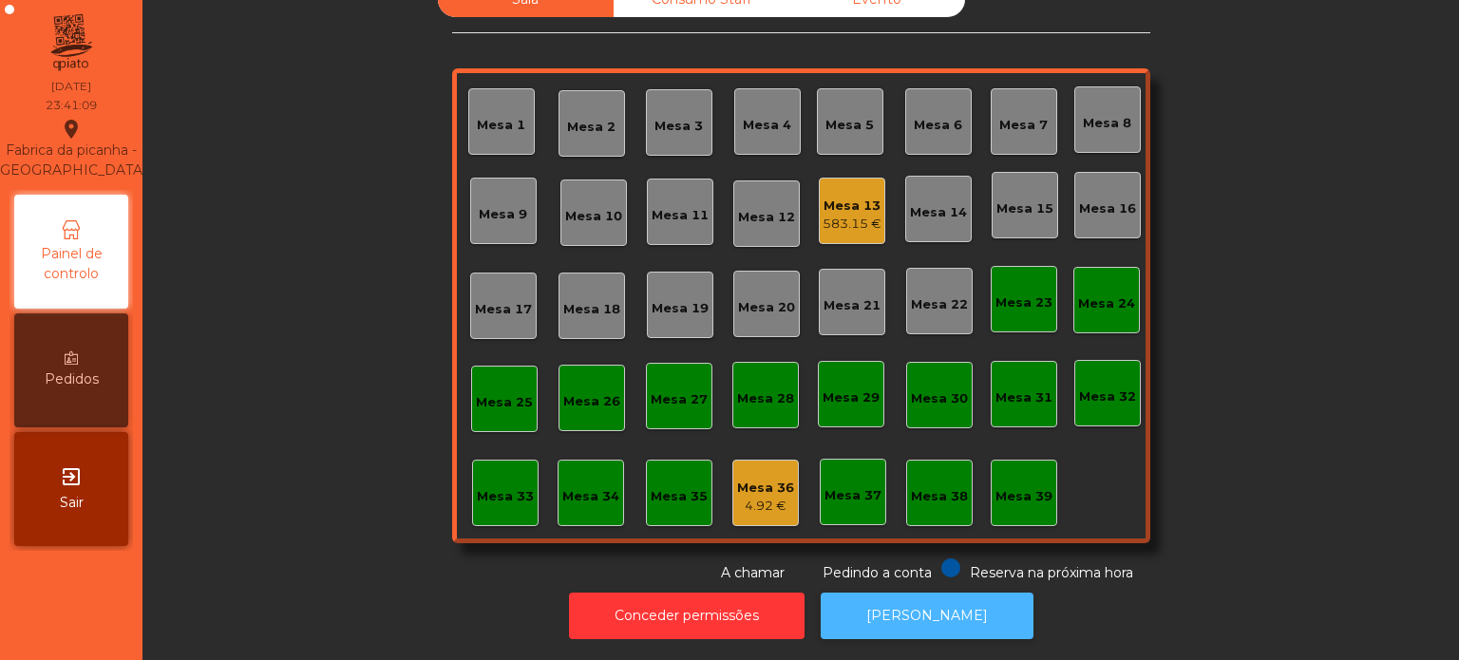
click at [913, 619] on button "[PERSON_NAME]" at bounding box center [927, 616] width 213 height 47
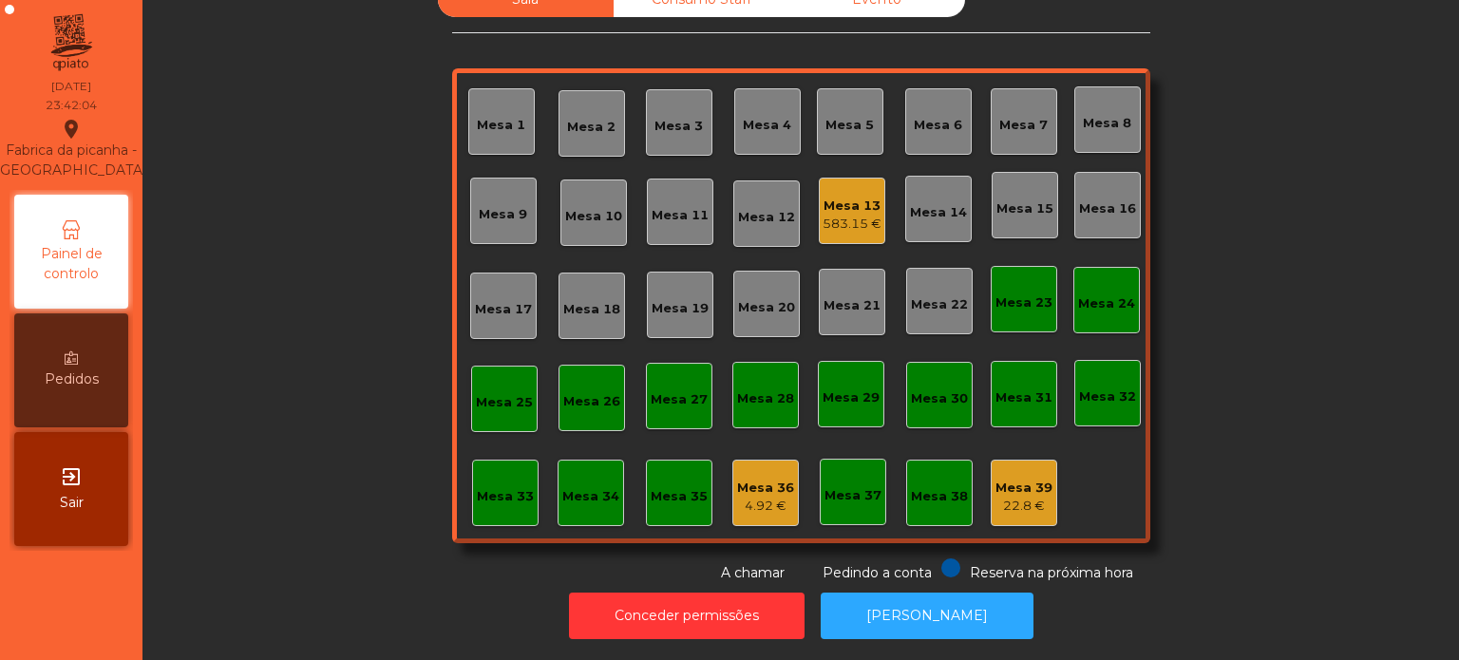
click at [848, 197] on div "Mesa 13" at bounding box center [852, 206] width 59 height 19
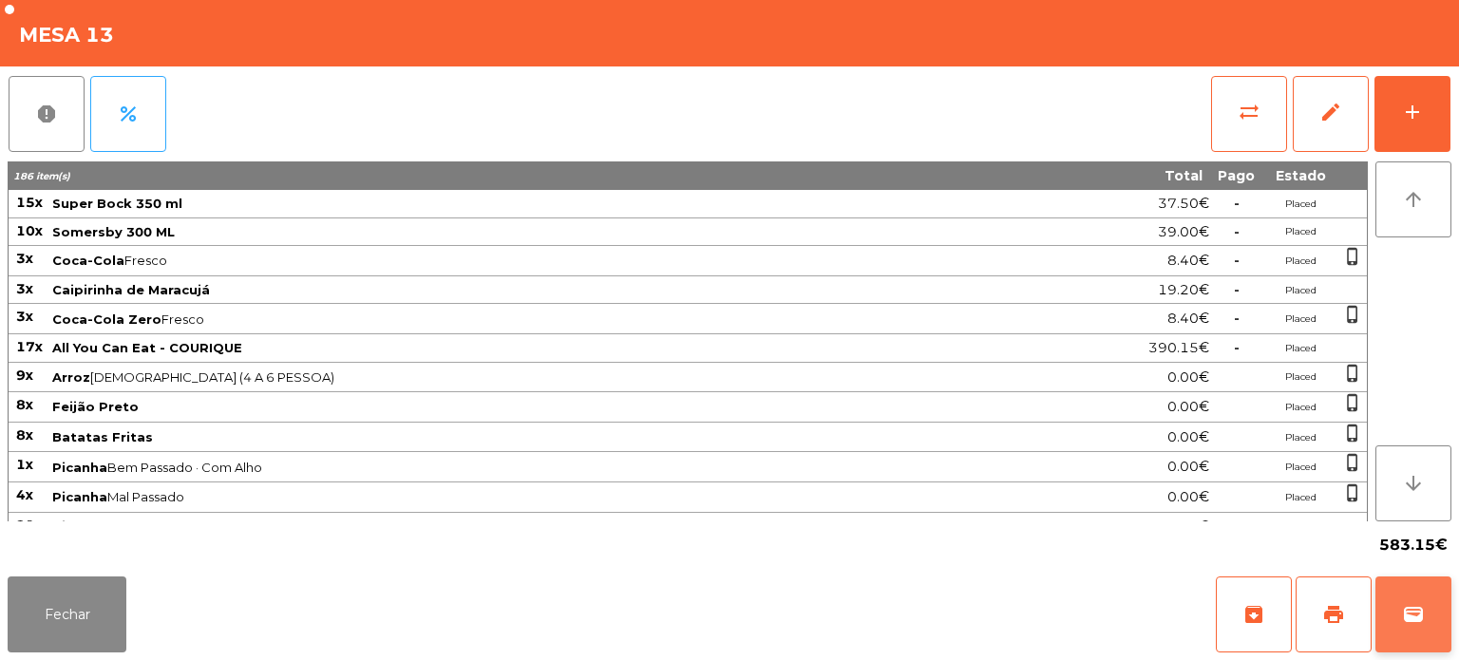
click at [1414, 610] on span "wallet" at bounding box center [1413, 614] width 23 height 23
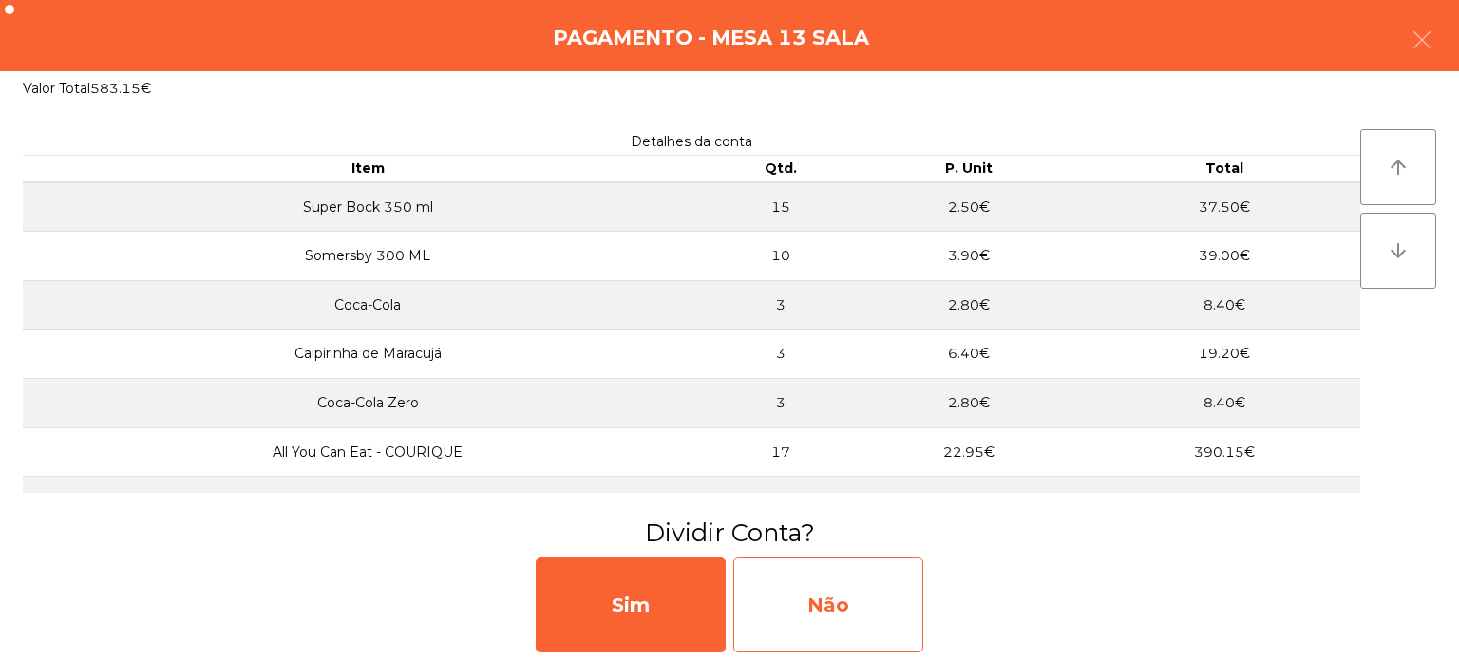
click at [859, 577] on div "Não" at bounding box center [828, 605] width 190 height 95
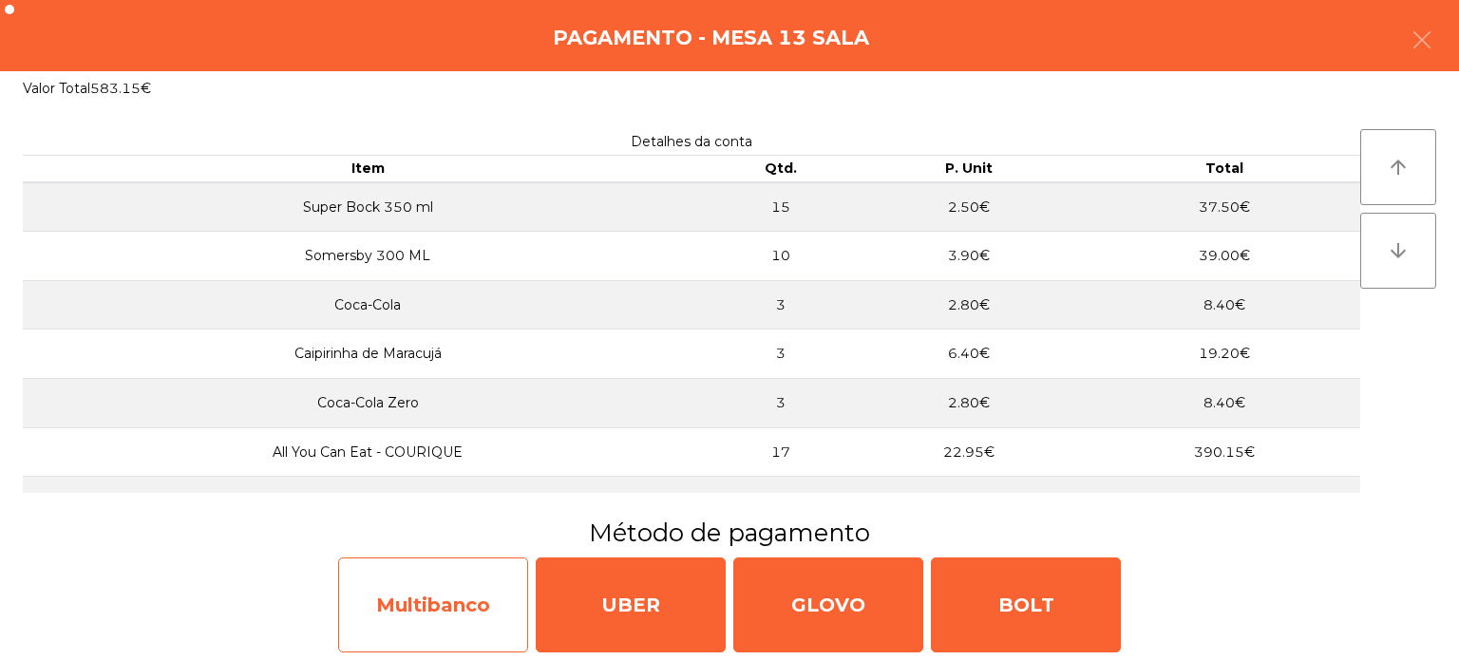
click at [467, 598] on div "Multibanco" at bounding box center [433, 605] width 190 height 95
select select "**"
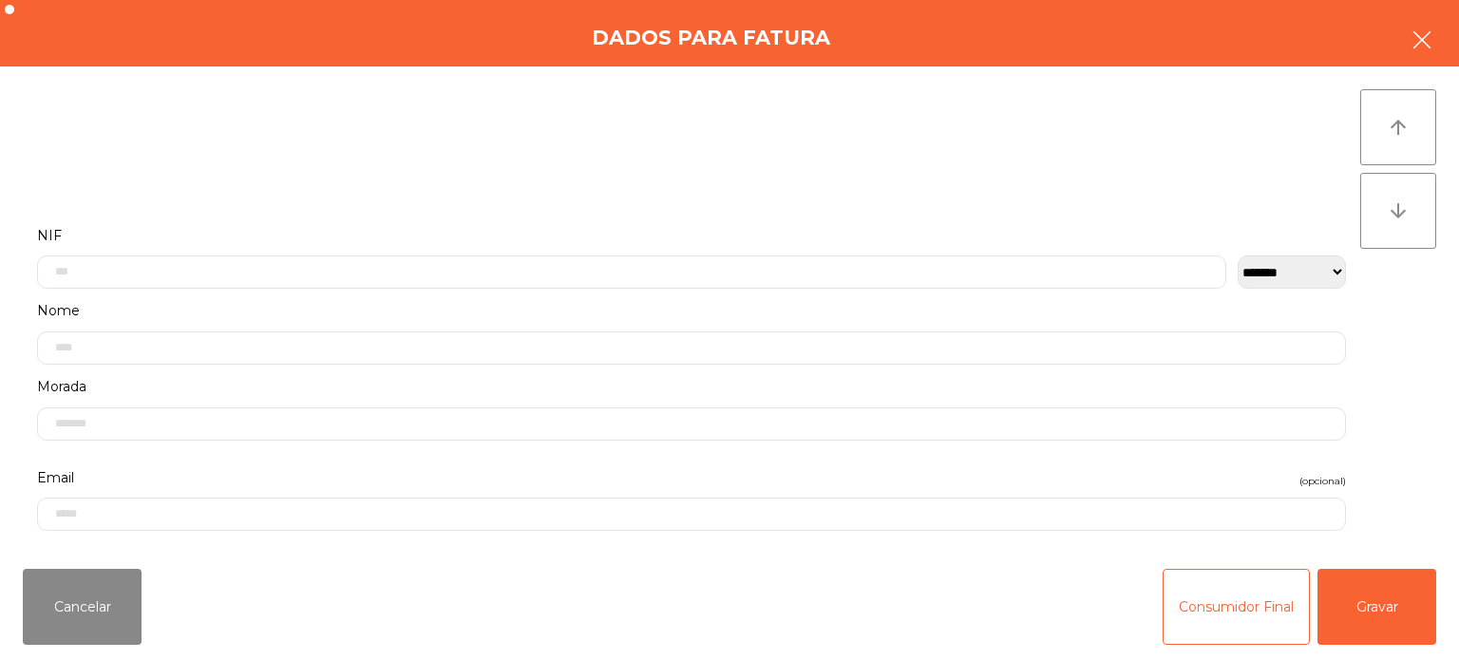
click at [1421, 48] on icon "button" at bounding box center [1422, 40] width 23 height 23
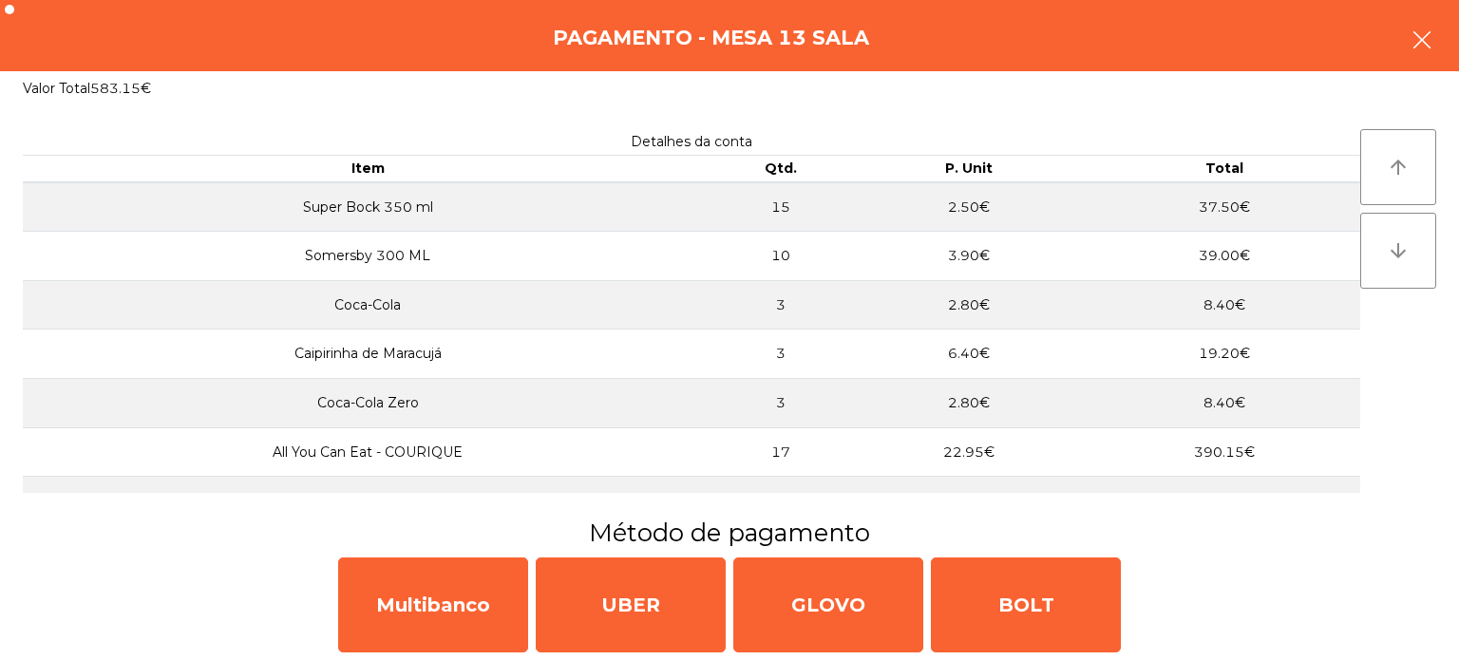
click at [1406, 50] on button "button" at bounding box center [1422, 41] width 53 height 57
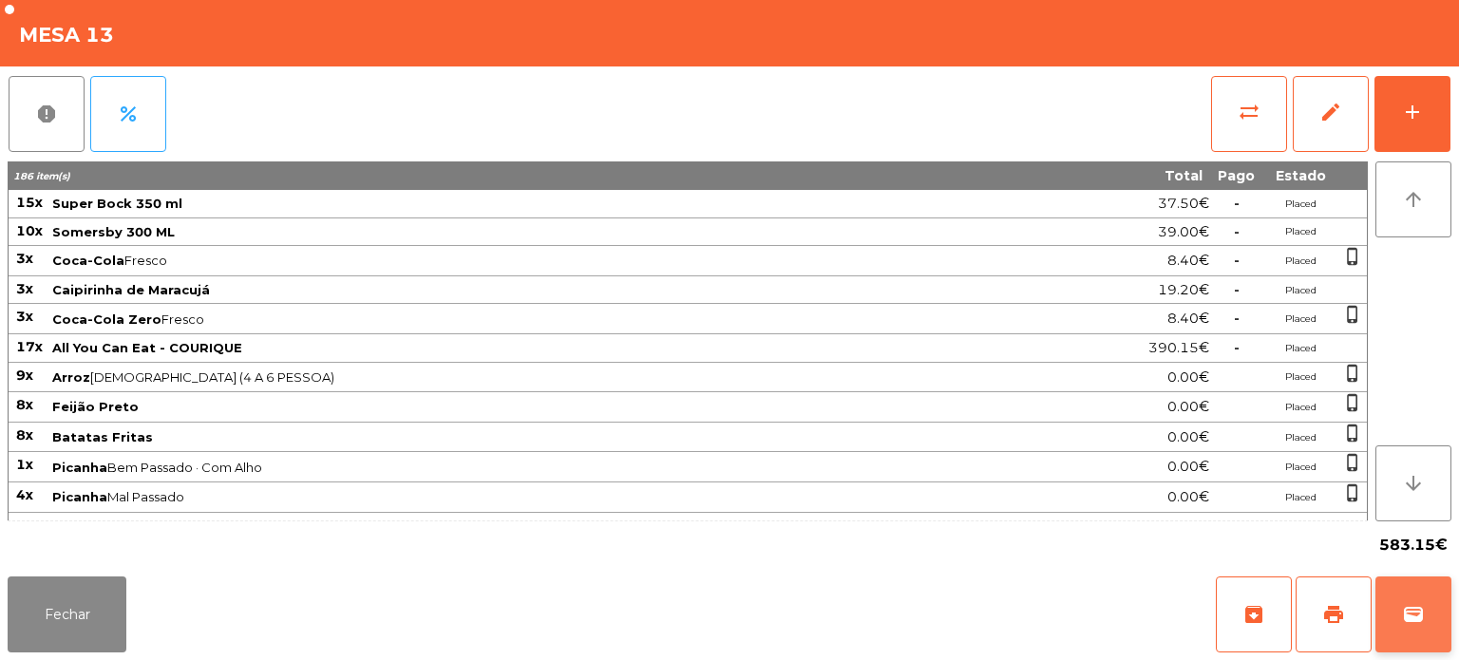
click at [1408, 616] on span "wallet" at bounding box center [1413, 614] width 23 height 23
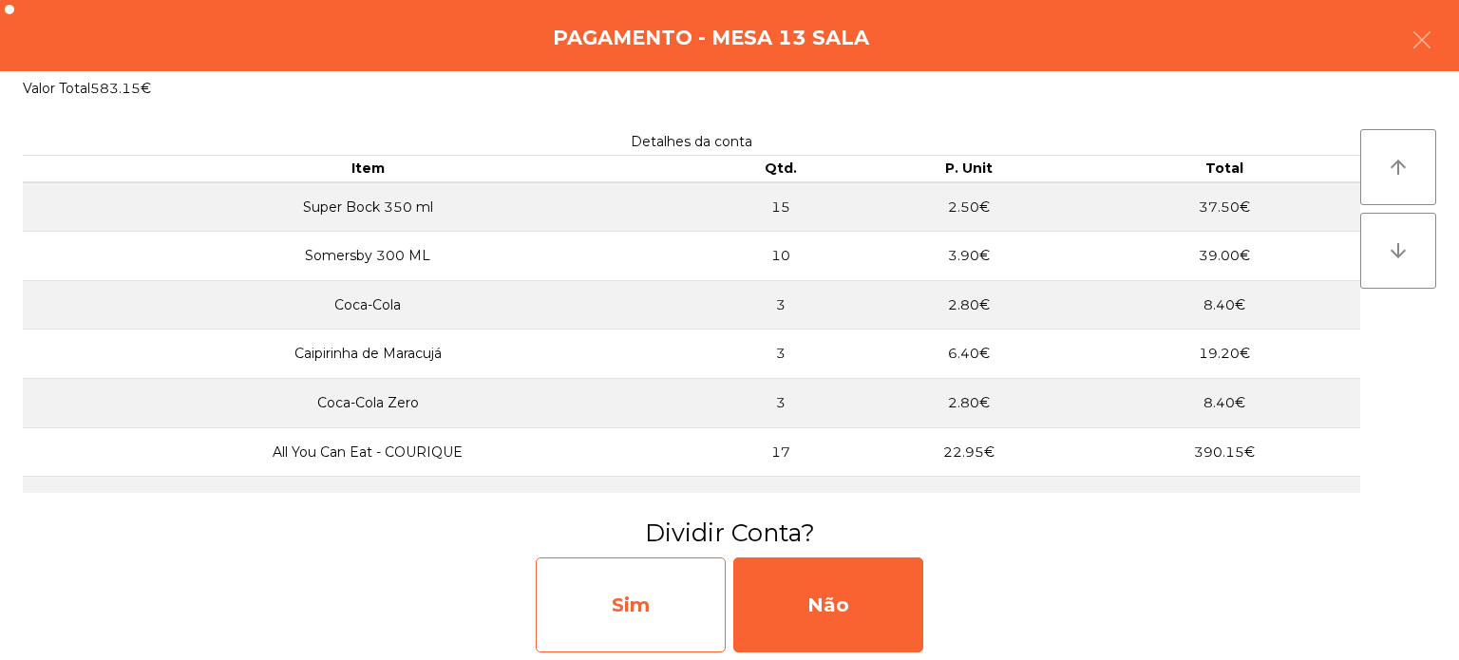
click at [614, 629] on div "Sim" at bounding box center [631, 605] width 190 height 95
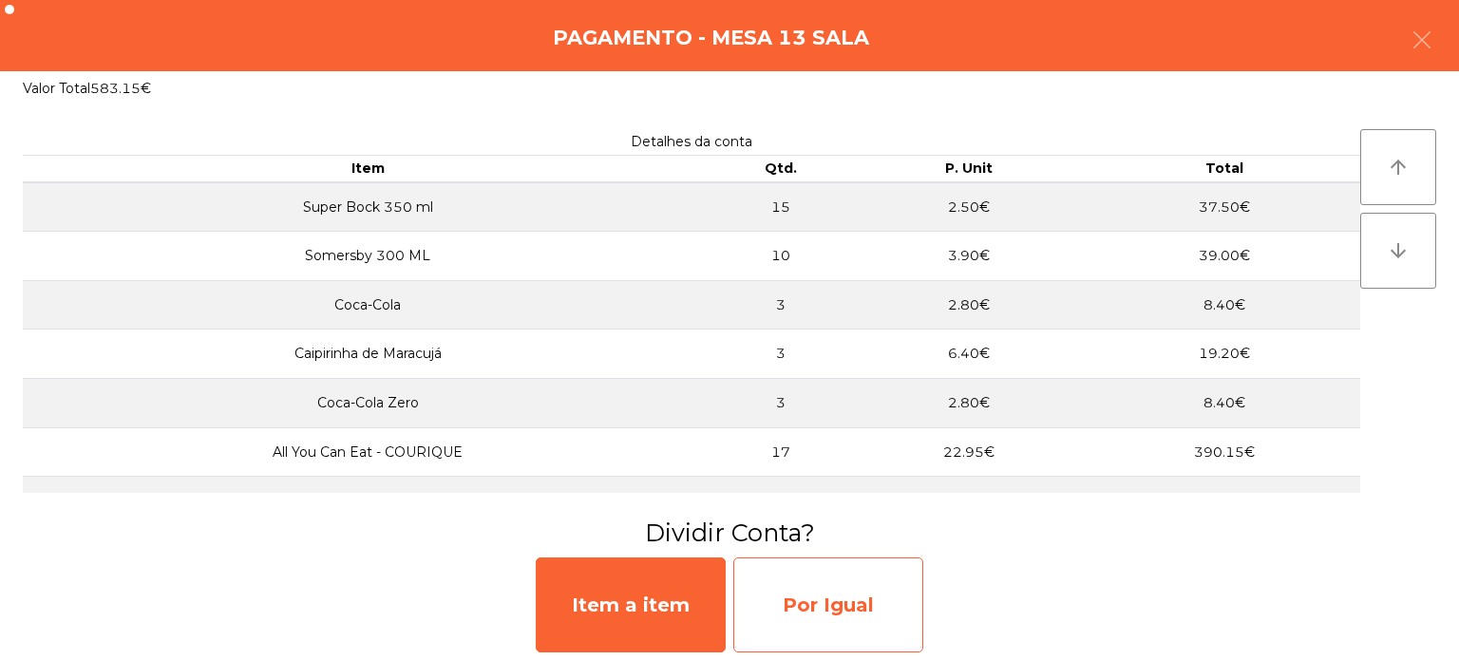
click at [836, 568] on div "Por Igual" at bounding box center [828, 605] width 190 height 95
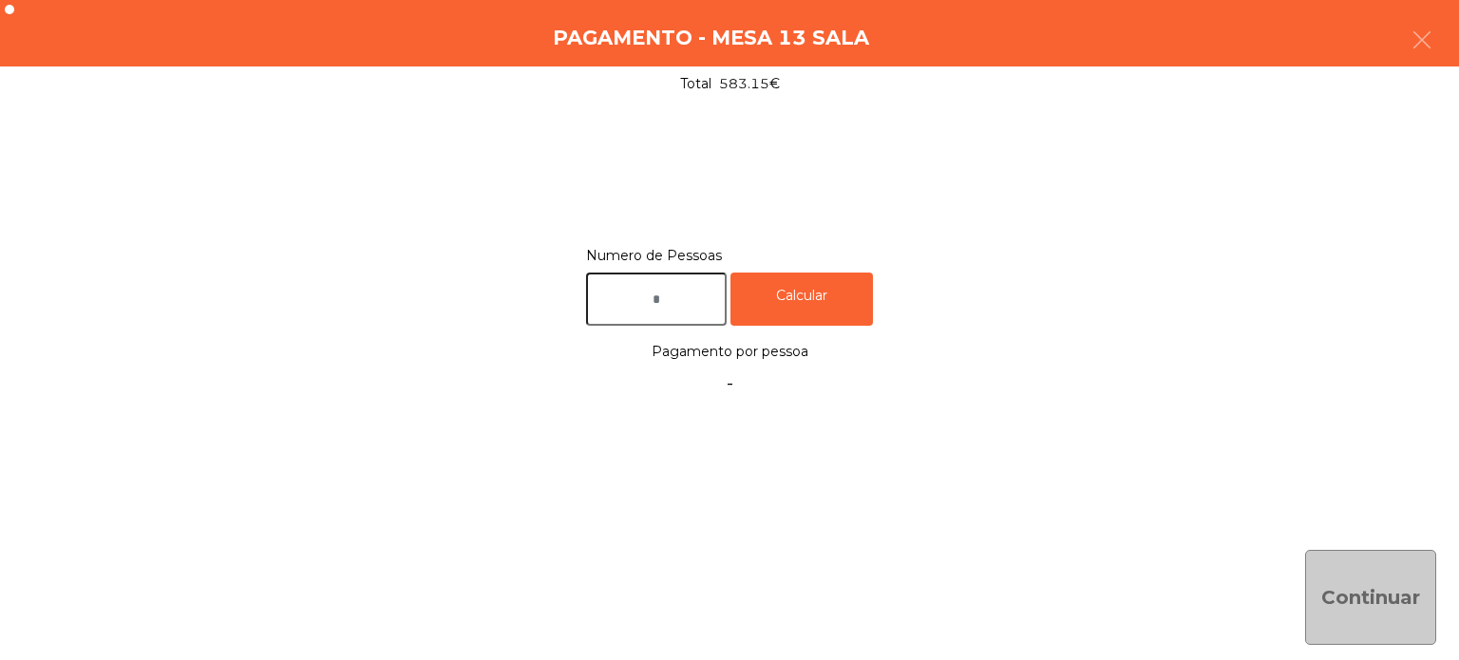
click at [653, 300] on input "text" at bounding box center [656, 300] width 141 height 54
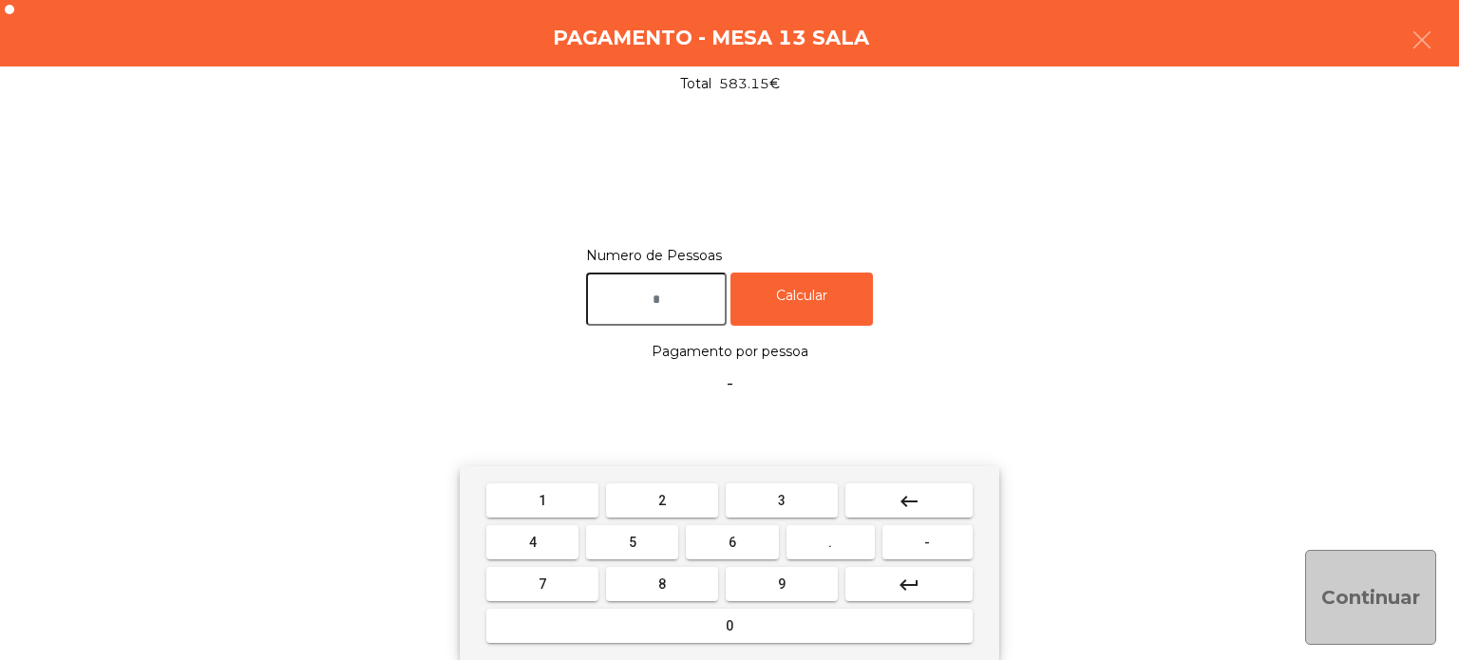
click at [656, 543] on button "5" at bounding box center [632, 542] width 92 height 34
type input "*"
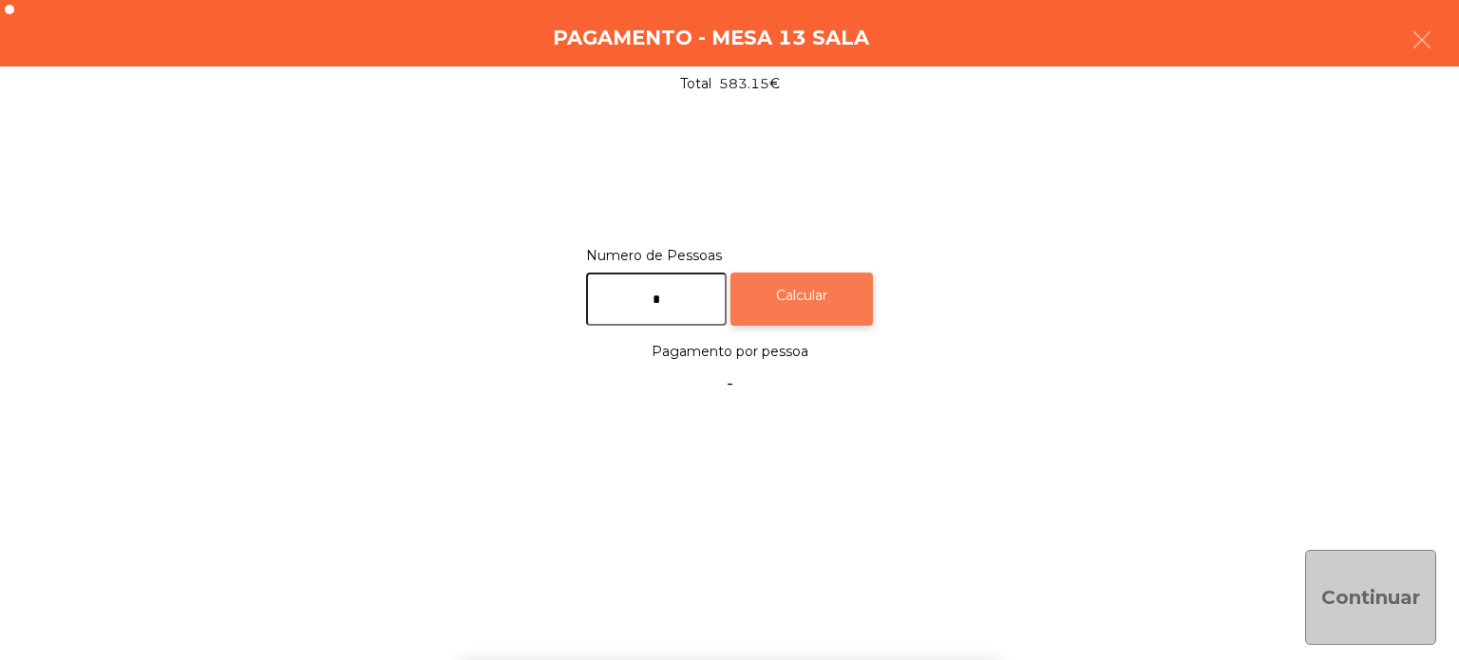
click at [828, 304] on div "Calcular" at bounding box center [802, 300] width 143 height 54
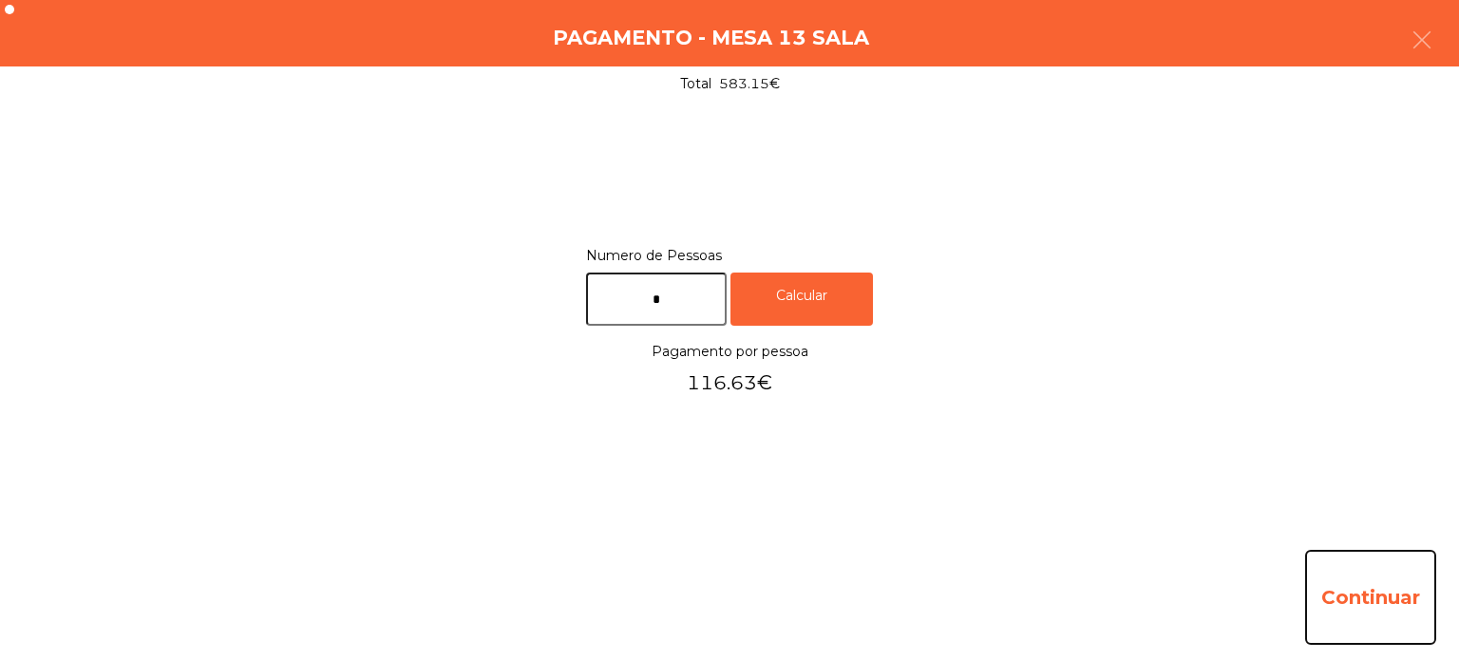
click at [1383, 555] on button "Continuar" at bounding box center [1370, 597] width 131 height 95
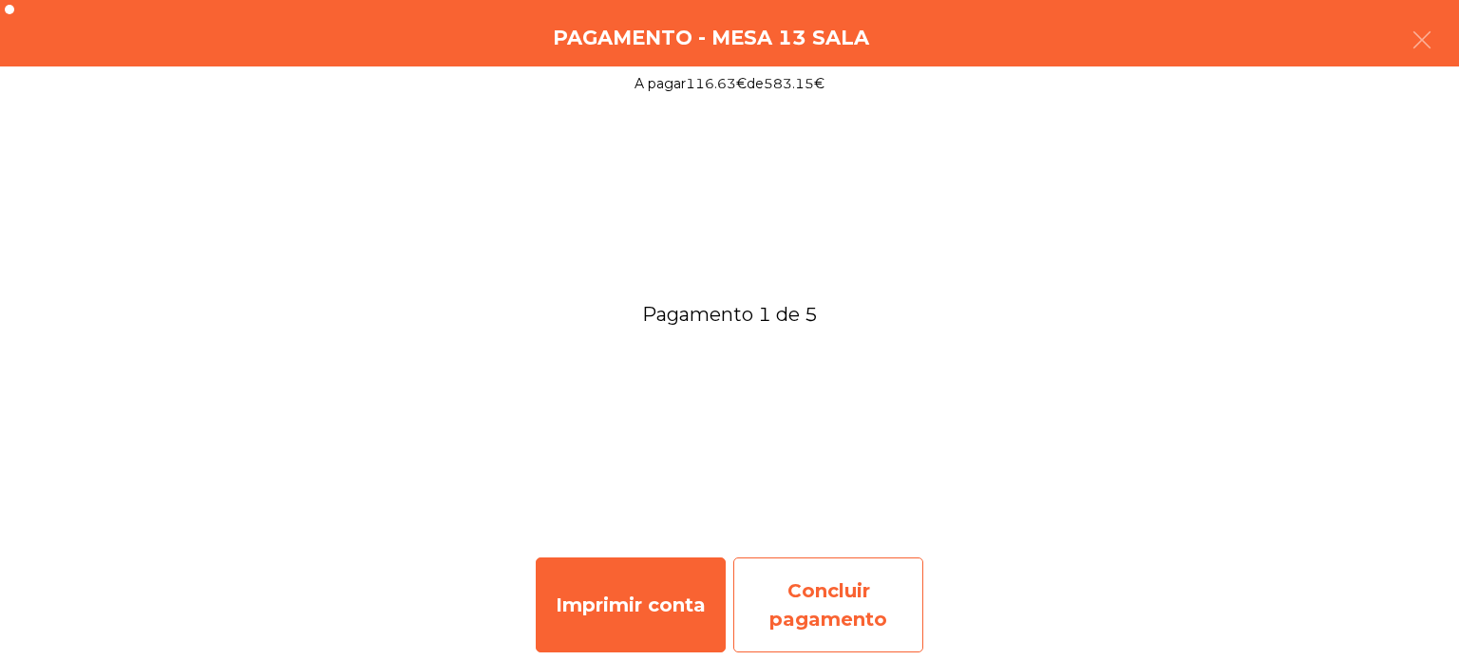
click at [866, 598] on div "Concluir pagamento" at bounding box center [828, 605] width 190 height 95
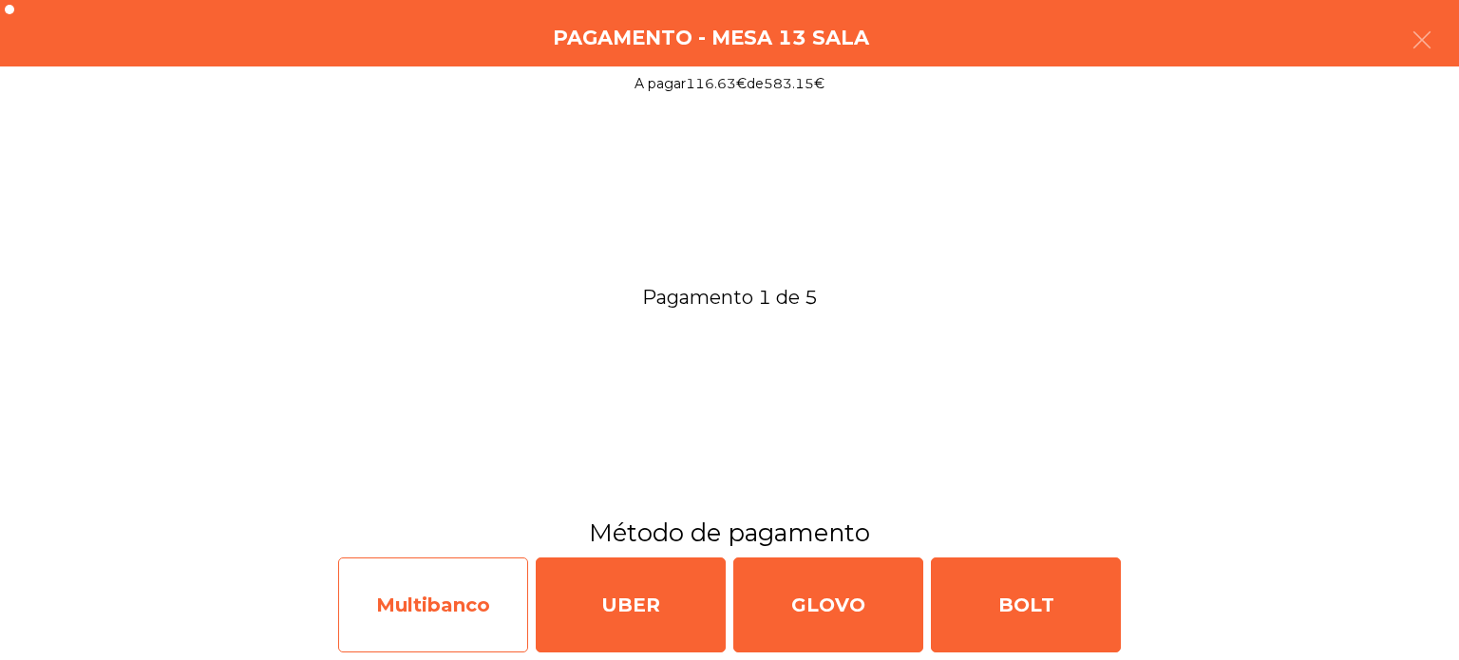
click at [437, 607] on div "Multibanco" at bounding box center [433, 605] width 190 height 95
select select "**"
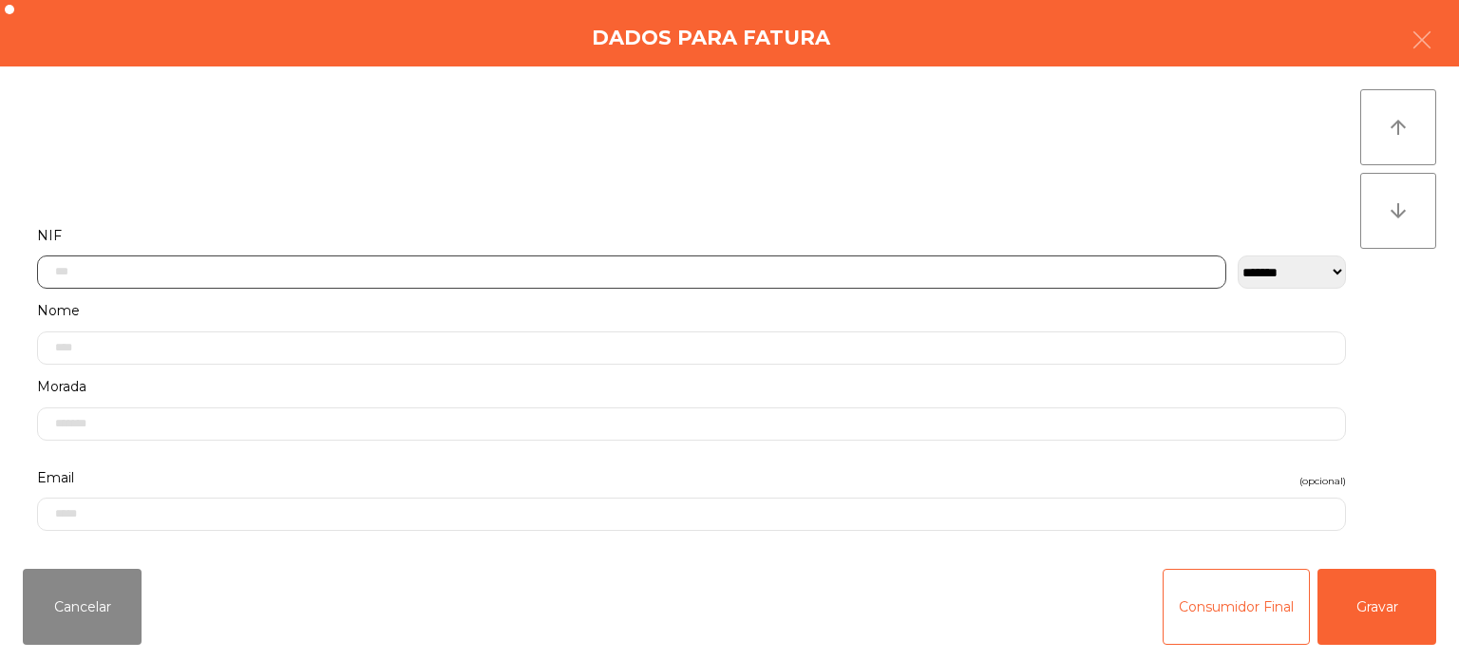
click at [673, 271] on input "text" at bounding box center [632, 272] width 1190 height 33
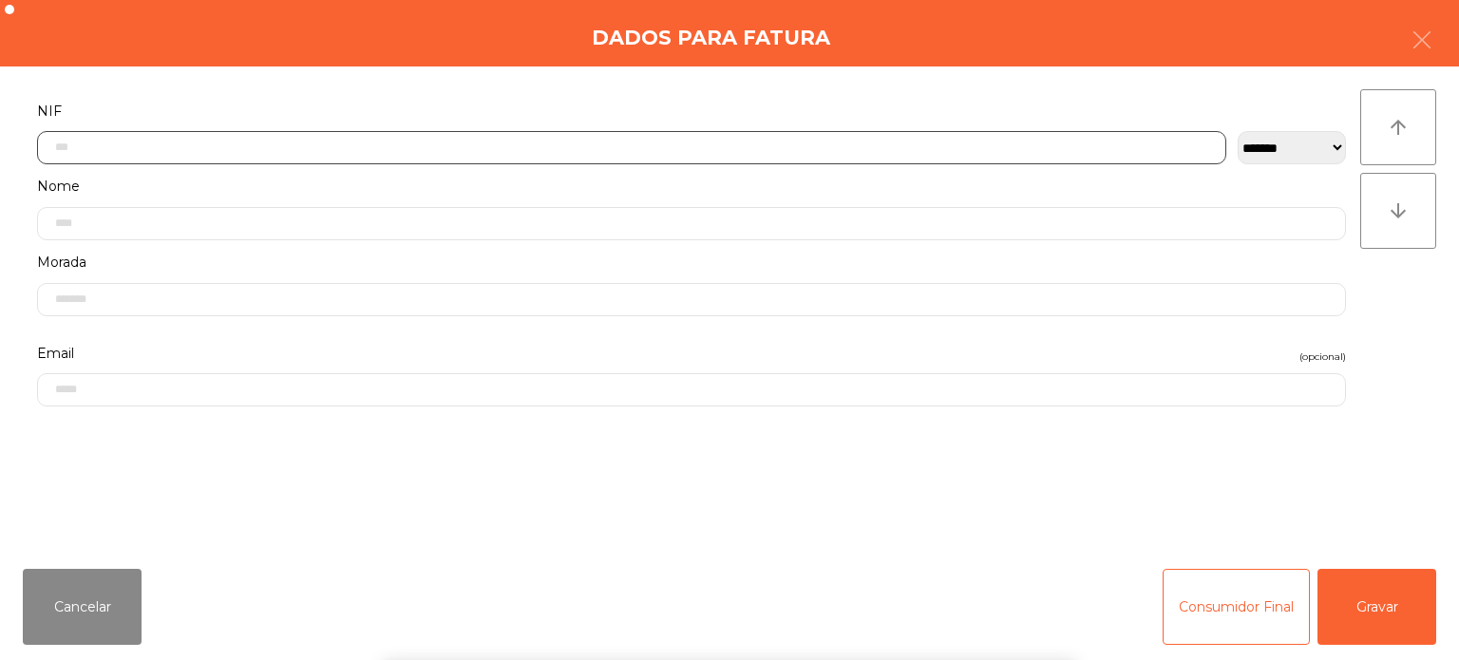
scroll to position [132, 0]
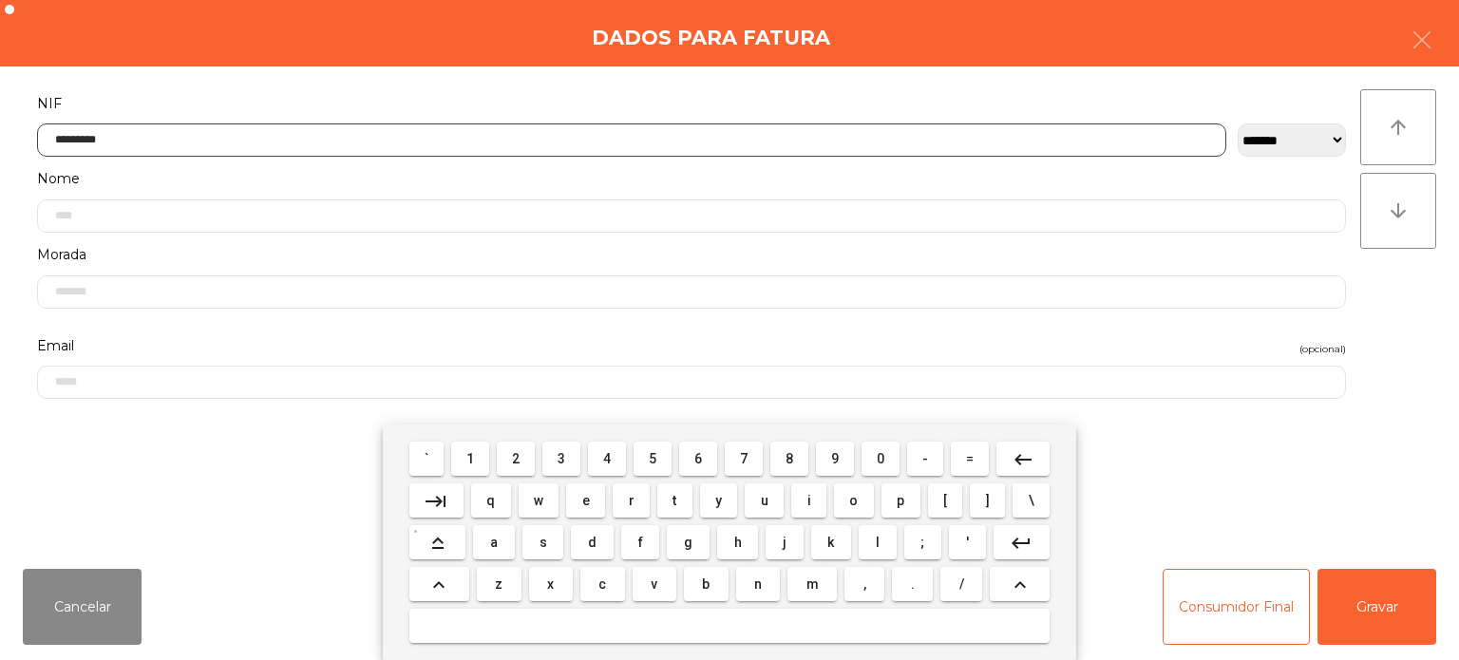
type input "*********"
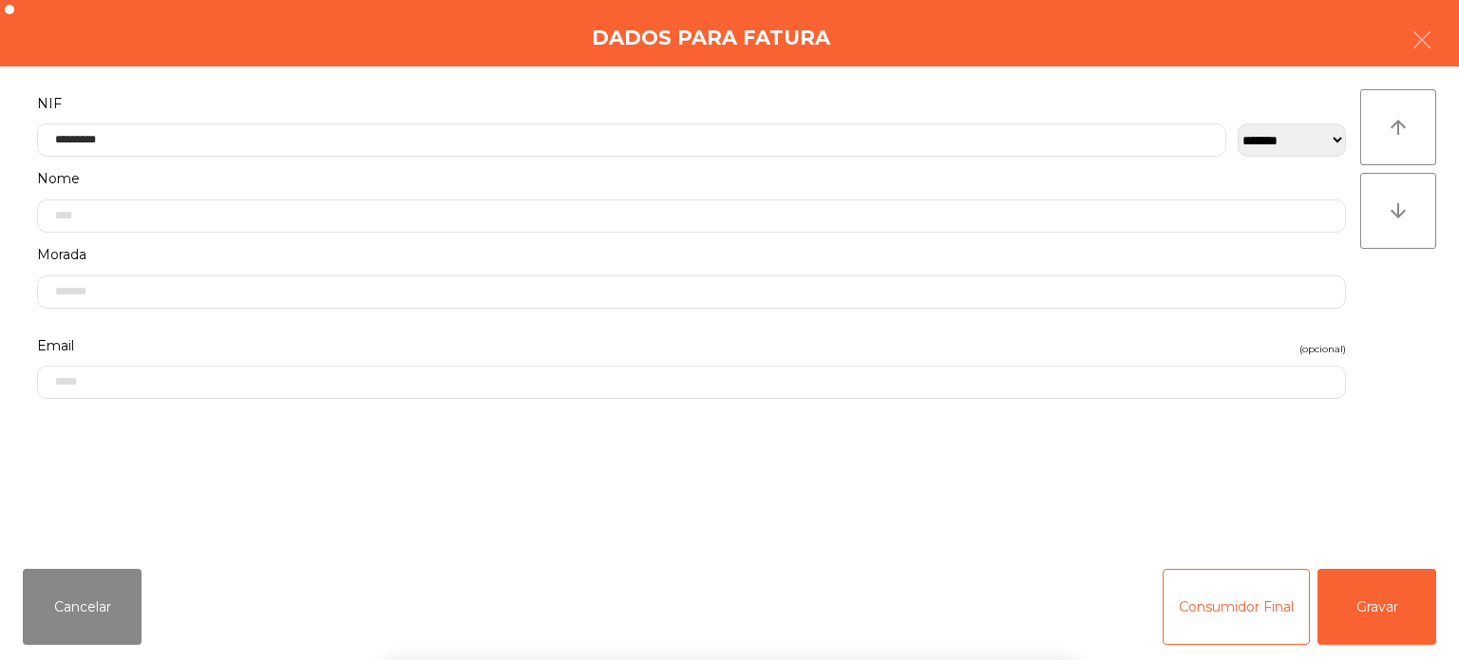
click at [1383, 603] on div "` 1 2 3 4 5 6 7 8 9 0 - = keyboard_backspace keyboard_tab q w e r t y u i o p […" at bounding box center [729, 543] width 1459 height 236
click at [1377, 599] on button "Gravar" at bounding box center [1377, 607] width 119 height 76
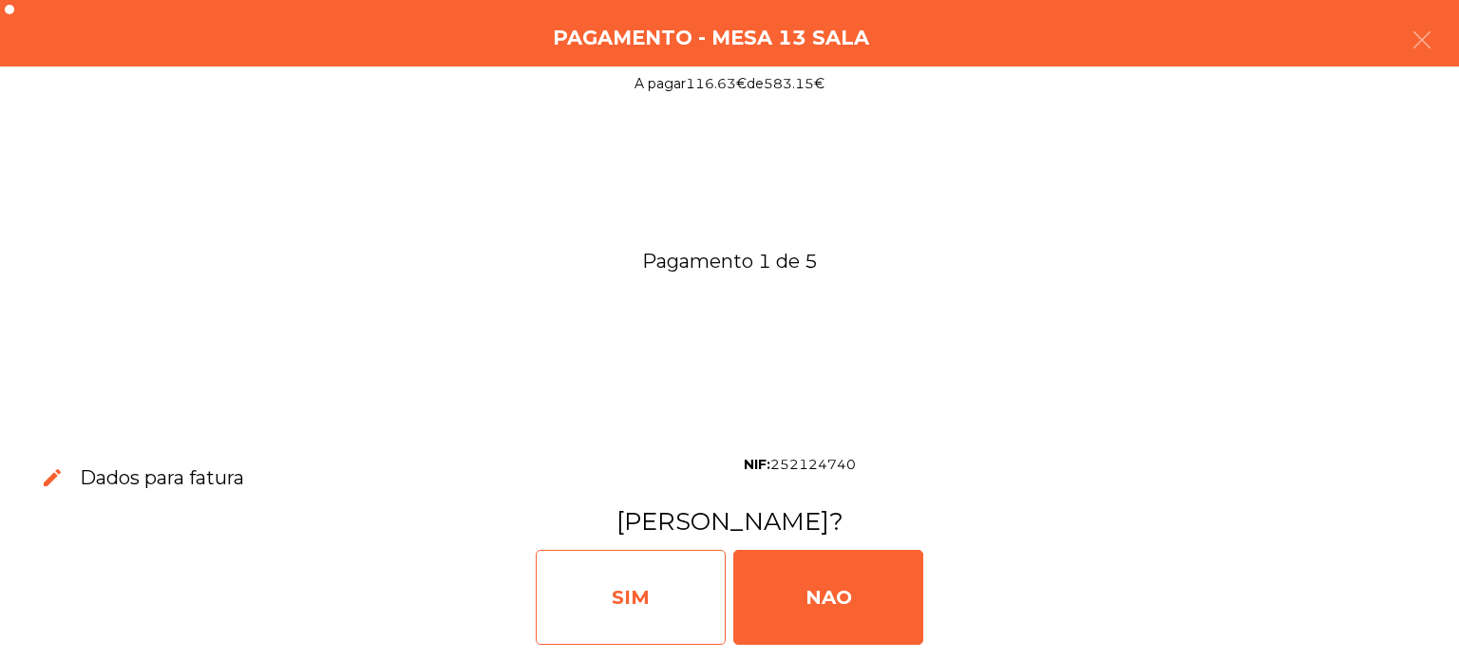
click at [579, 586] on div "SIM" at bounding box center [631, 597] width 190 height 95
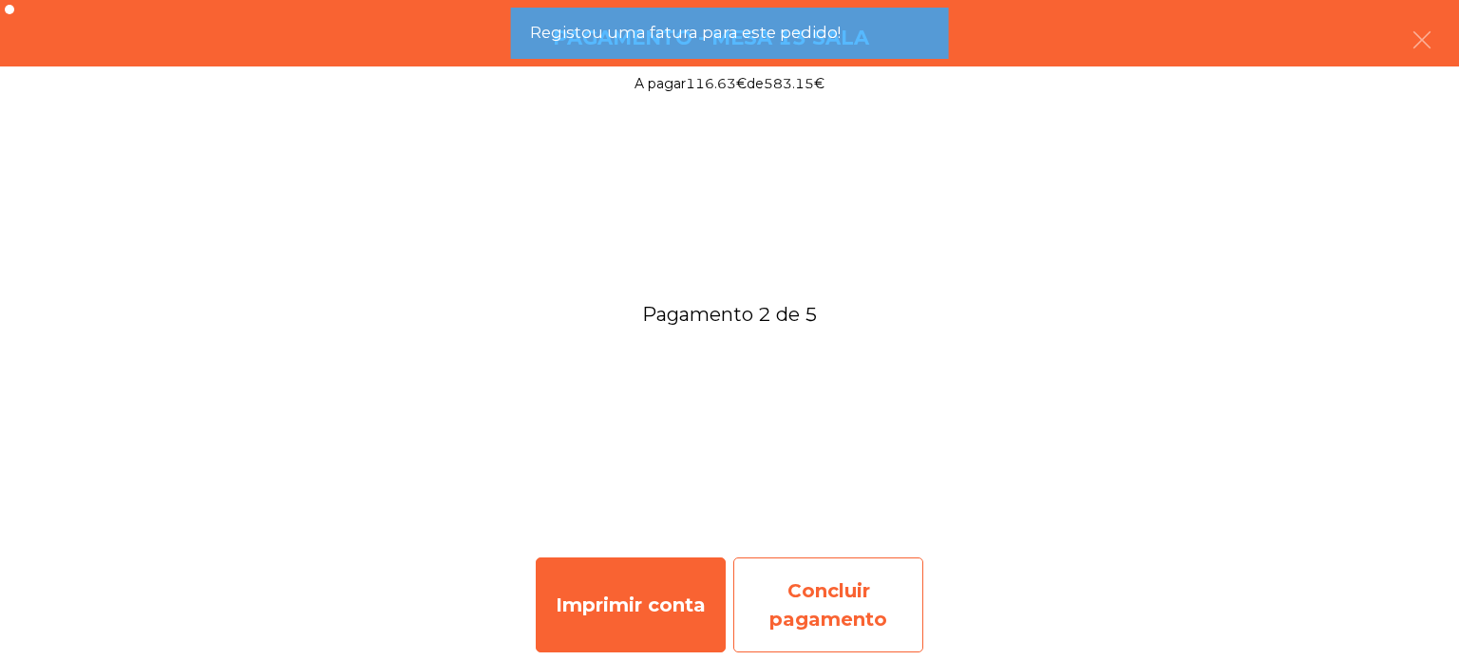
click at [827, 609] on div "Concluir pagamento" at bounding box center [828, 605] width 190 height 95
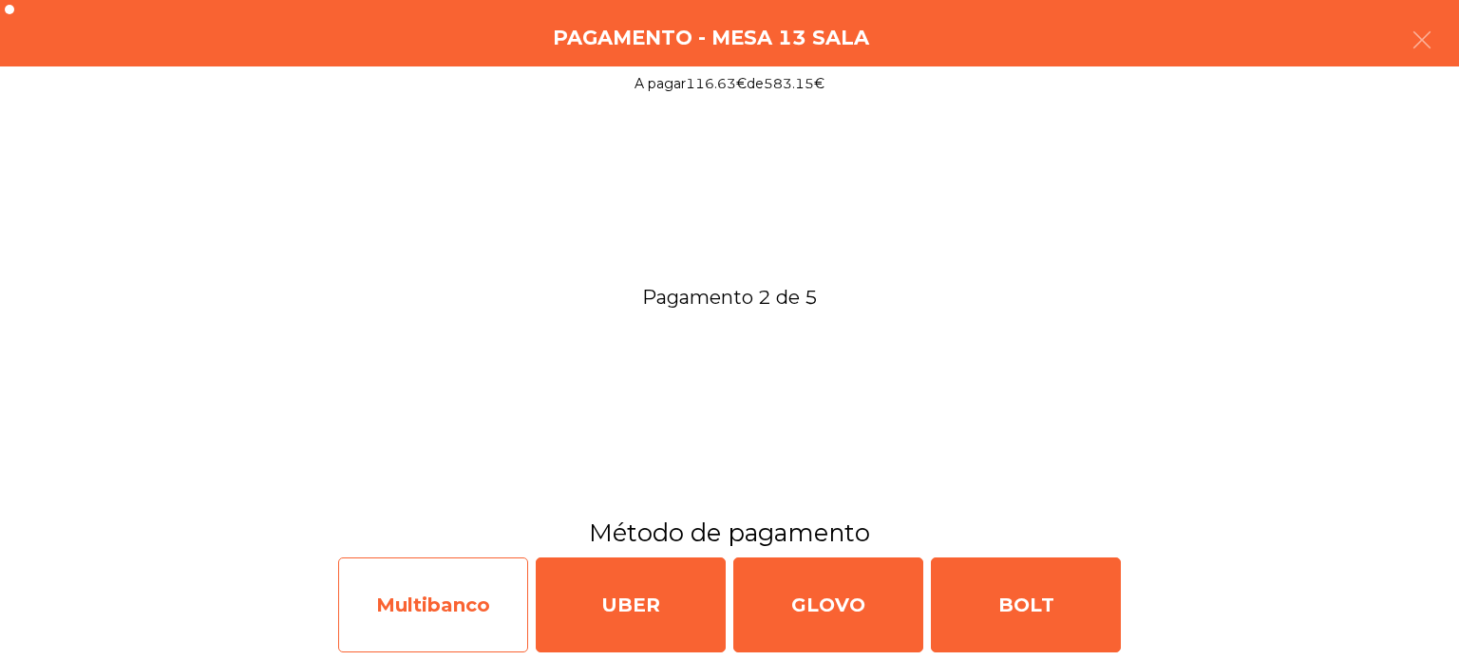
click at [445, 584] on div "Multibanco" at bounding box center [433, 605] width 190 height 95
select select "**"
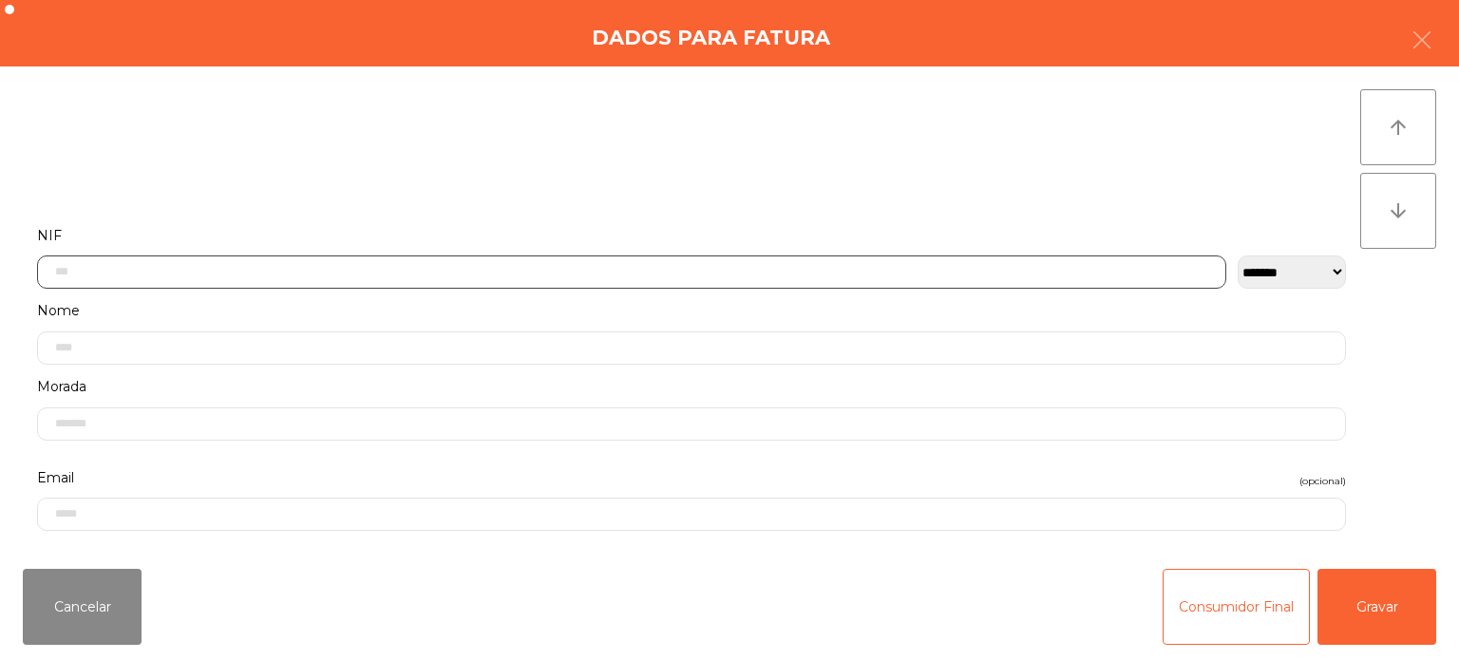
click at [618, 270] on input "text" at bounding box center [632, 272] width 1190 height 33
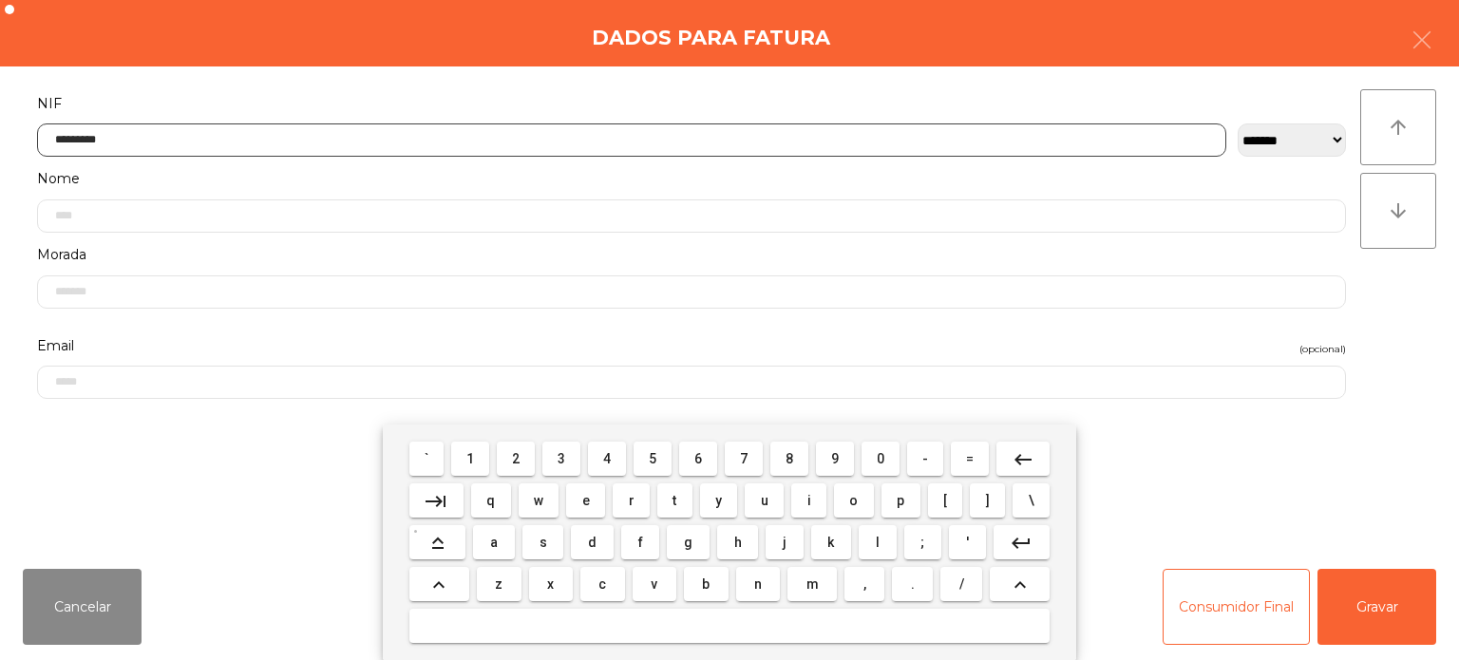
type input "*********"
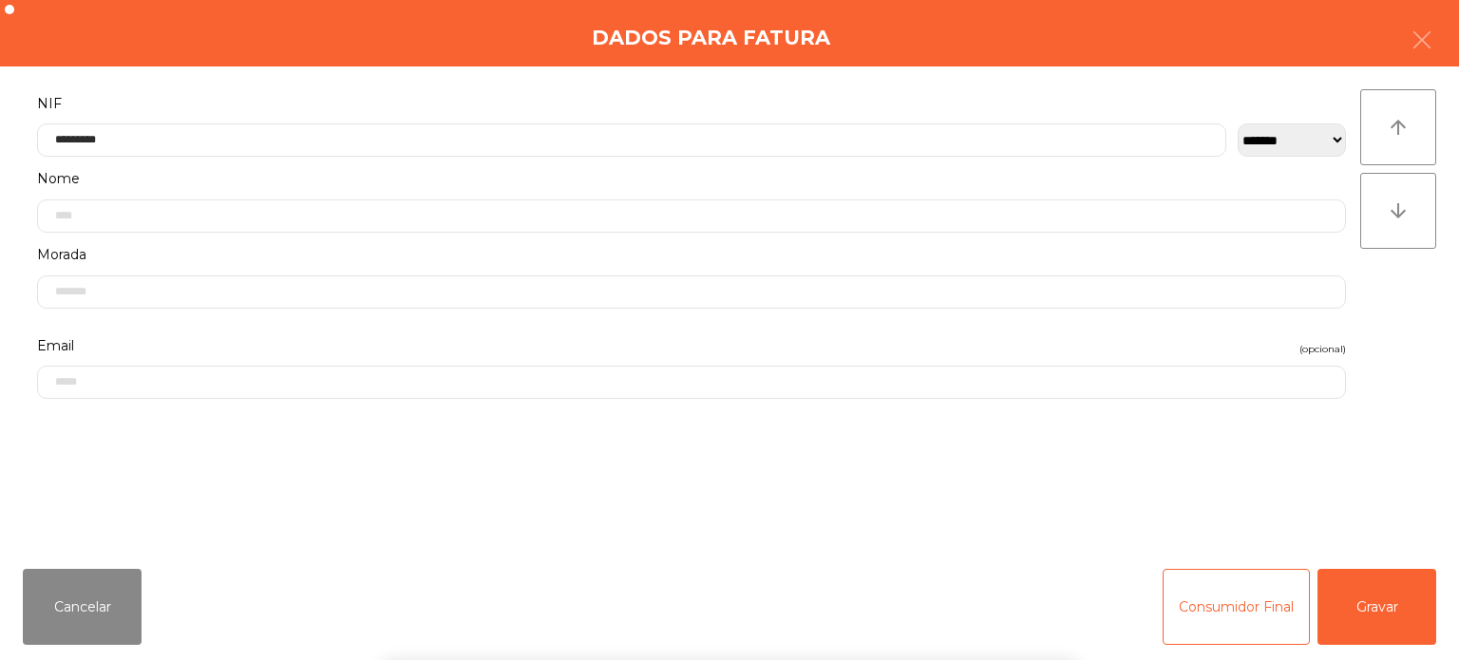
click at [1377, 595] on div "` 1 2 3 4 5 6 7 8 9 0 - = keyboard_backspace keyboard_tab q w e r t y u i o p […" at bounding box center [729, 543] width 1459 height 236
click at [1377, 609] on button "Gravar" at bounding box center [1377, 607] width 119 height 76
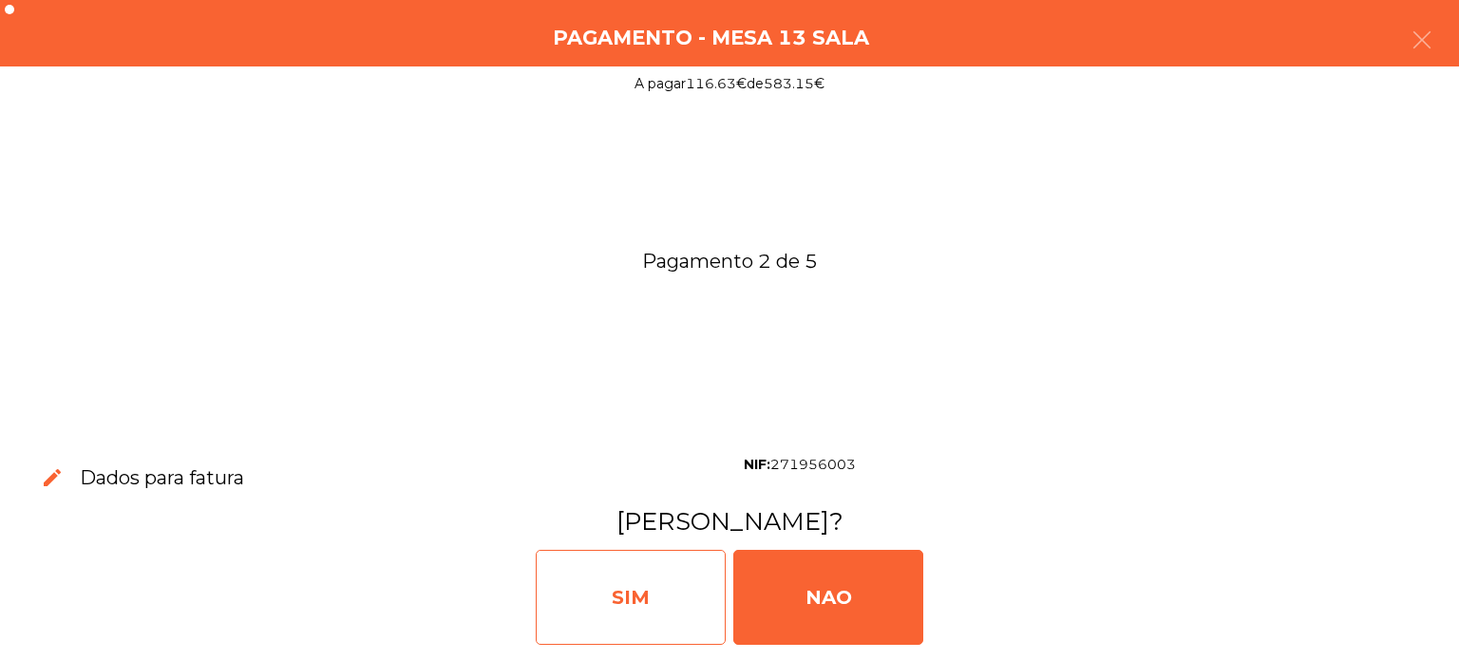
click at [625, 606] on div "SIM" at bounding box center [631, 597] width 190 height 95
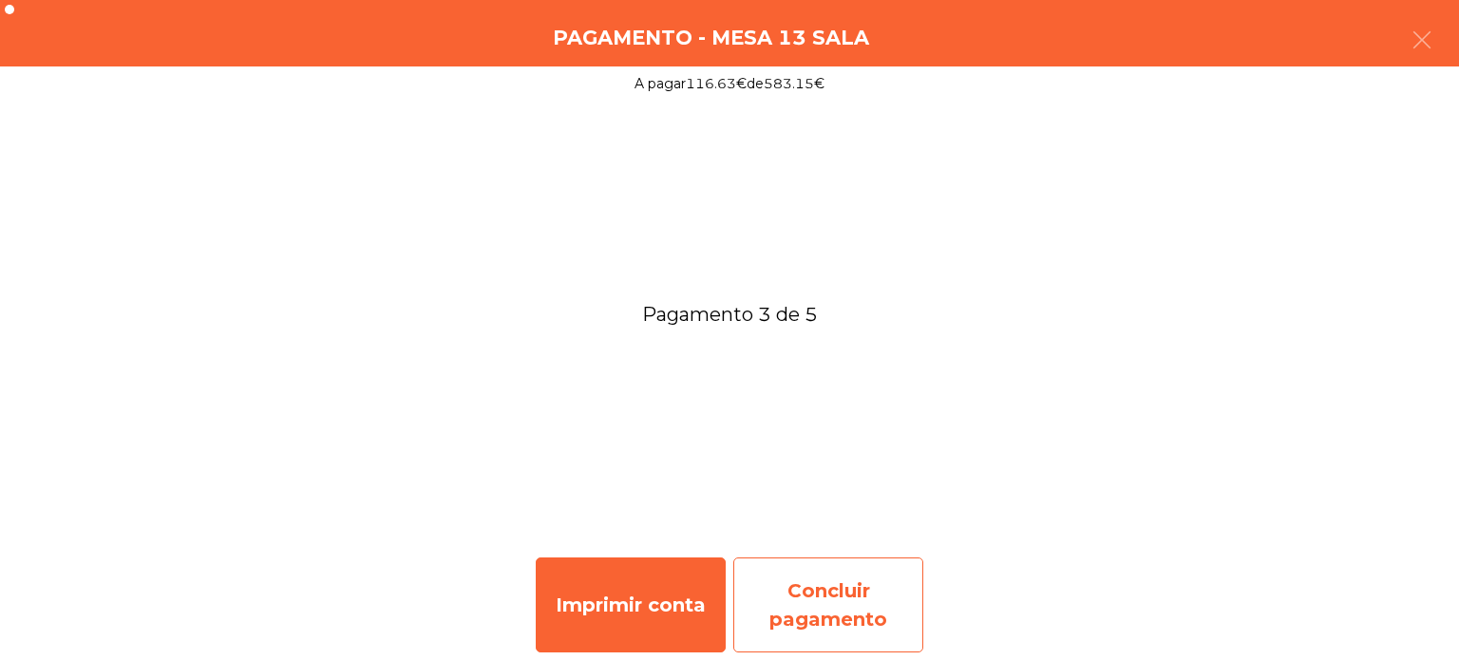
click at [828, 583] on div "Concluir pagamento" at bounding box center [828, 605] width 190 height 95
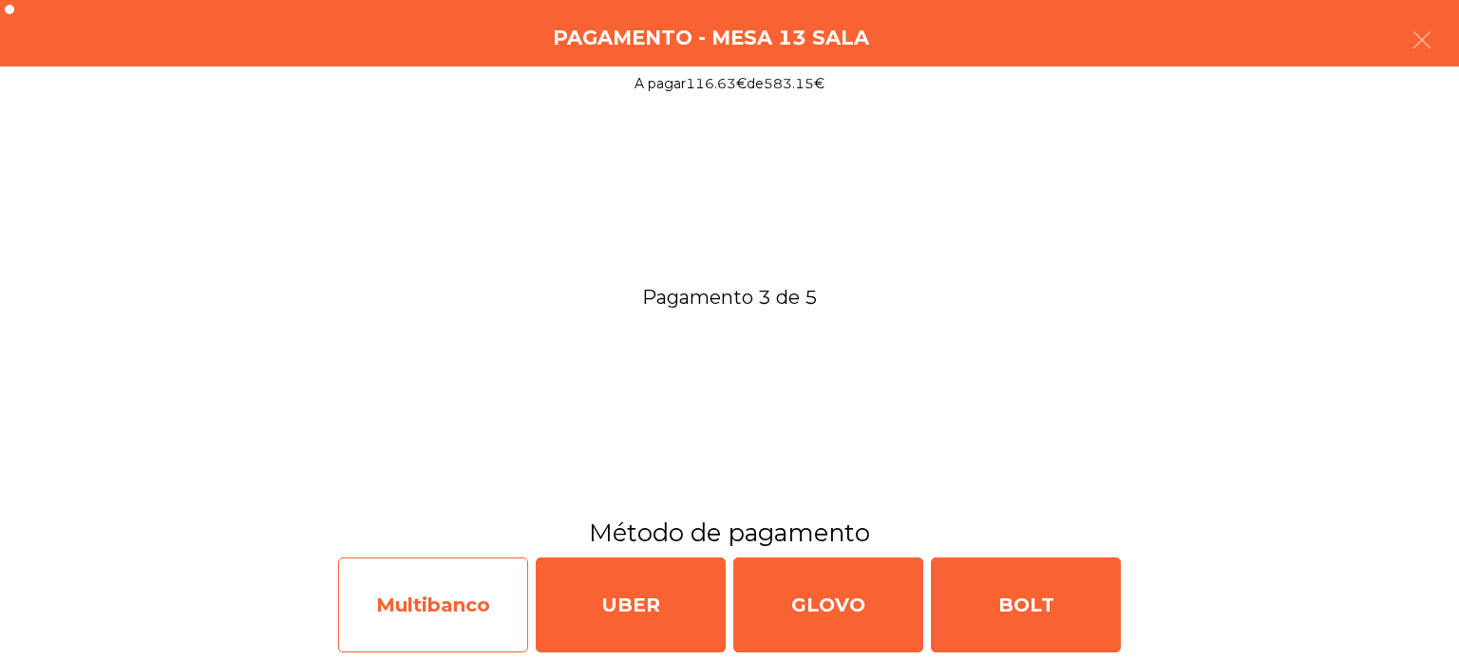
click at [477, 585] on div "Multibanco" at bounding box center [433, 605] width 190 height 95
select select "**"
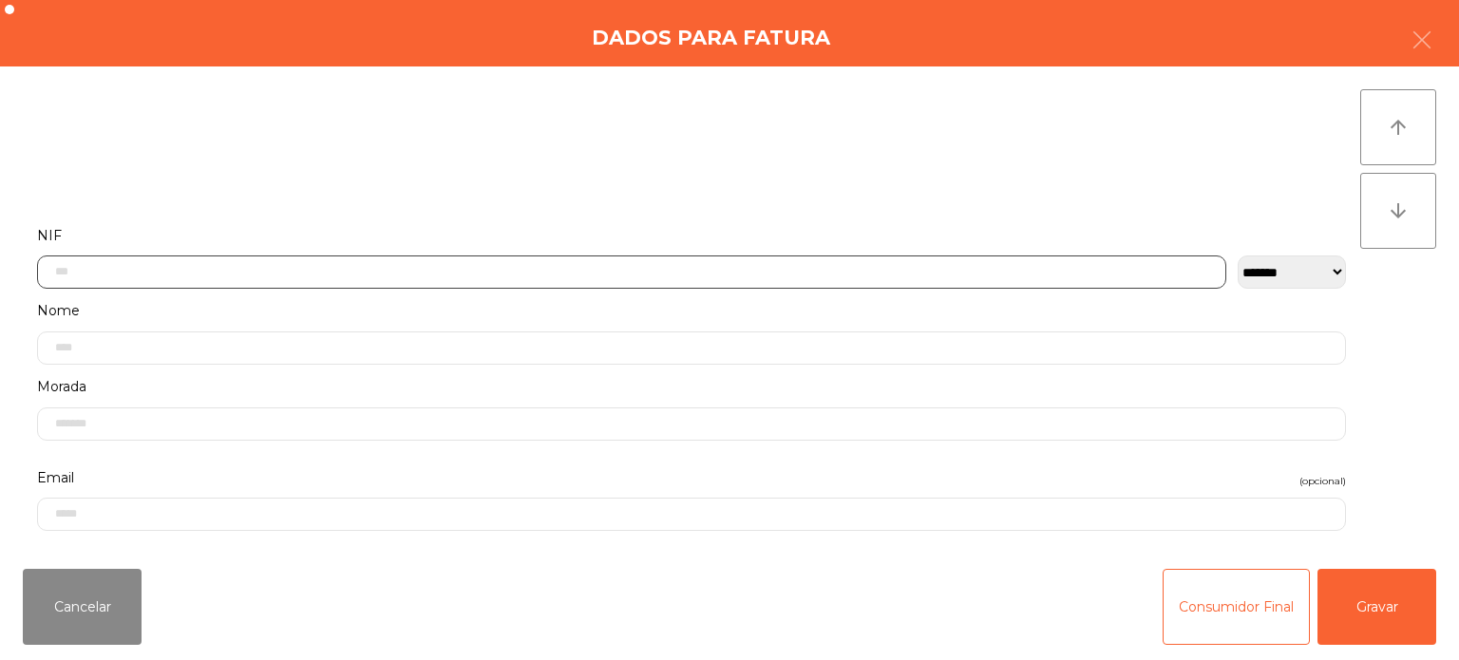
click at [773, 271] on input "text" at bounding box center [632, 272] width 1190 height 33
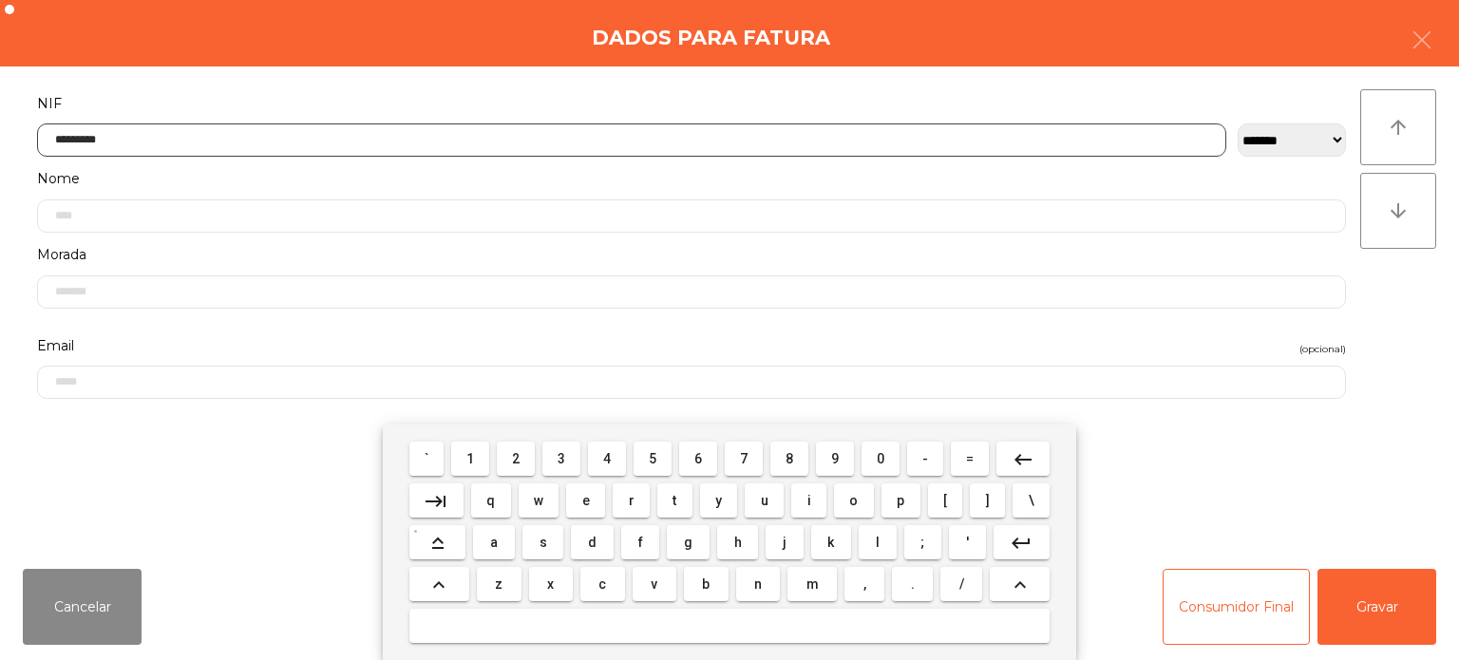
type input "*********"
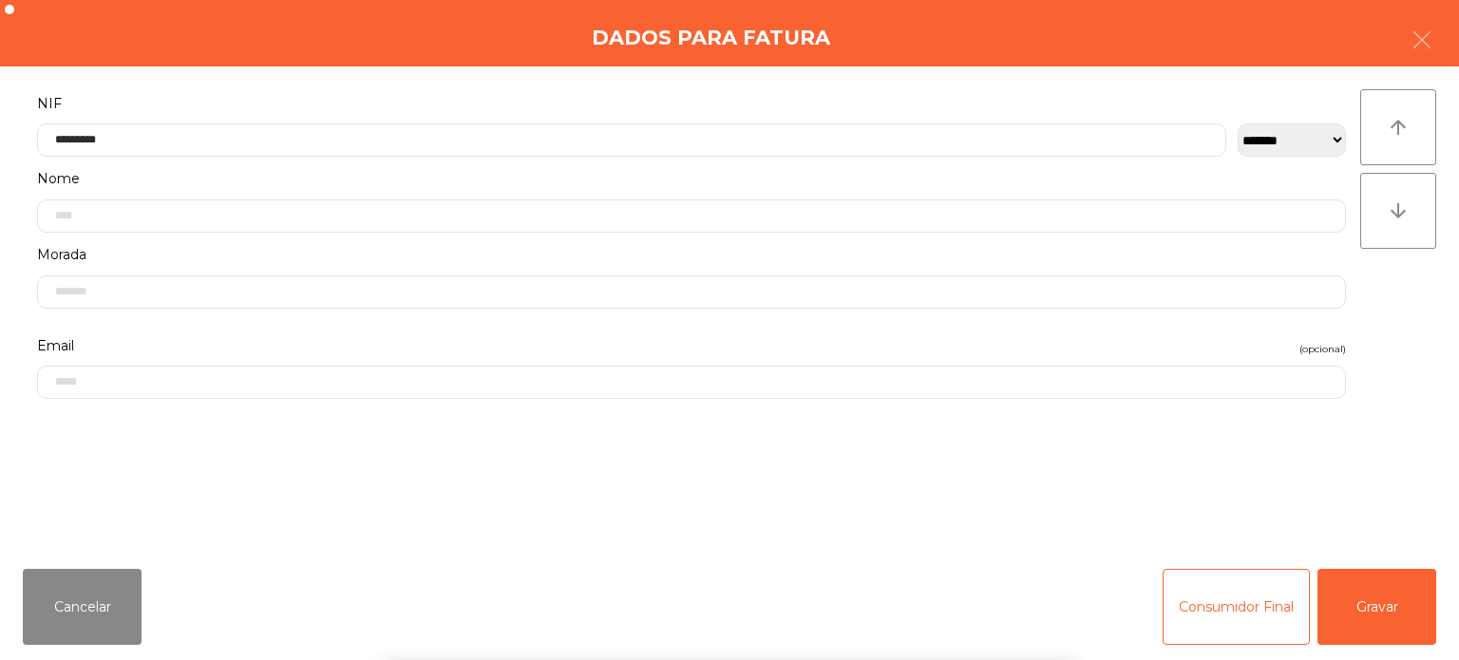
click at [1390, 441] on div "` 1 2 3 4 5 6 7 8 9 0 - = keyboard_backspace keyboard_tab q w e r t y u i o p […" at bounding box center [729, 543] width 1459 height 236
click at [1376, 604] on button "Gravar" at bounding box center [1377, 607] width 119 height 76
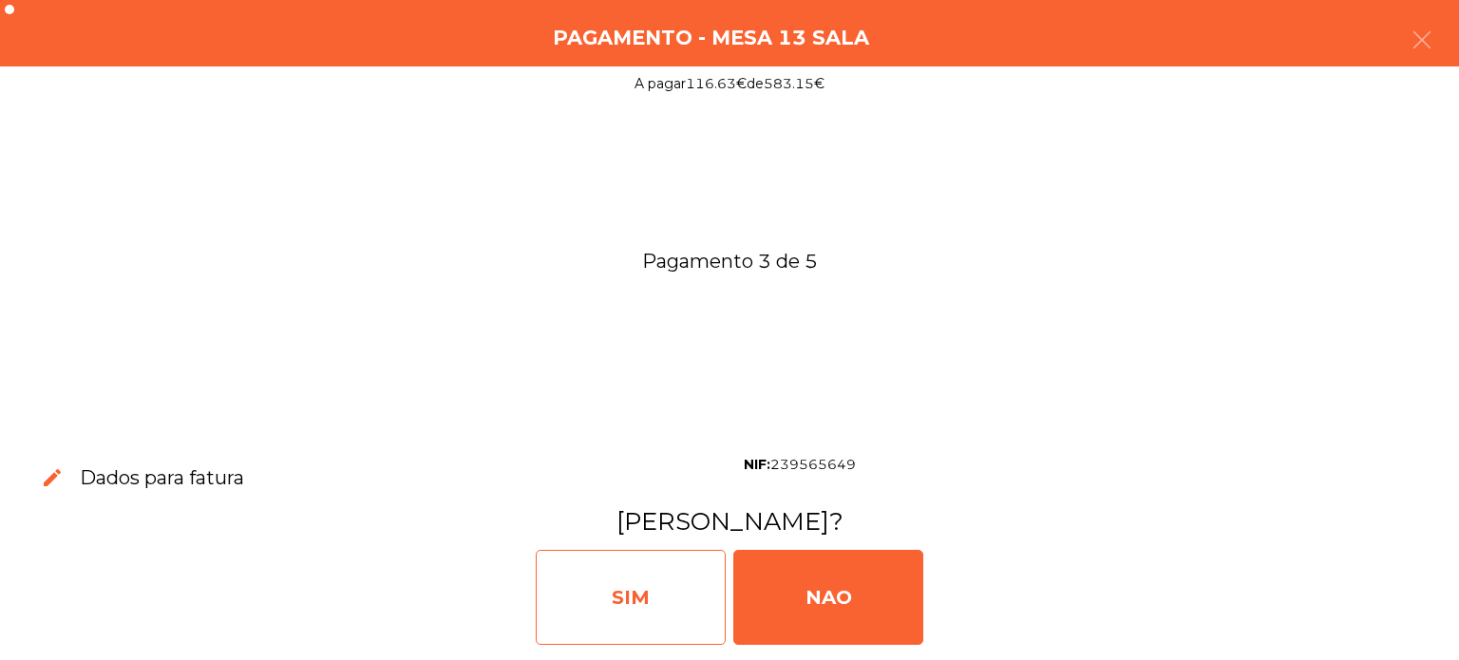
click at [654, 597] on div "SIM" at bounding box center [631, 597] width 190 height 95
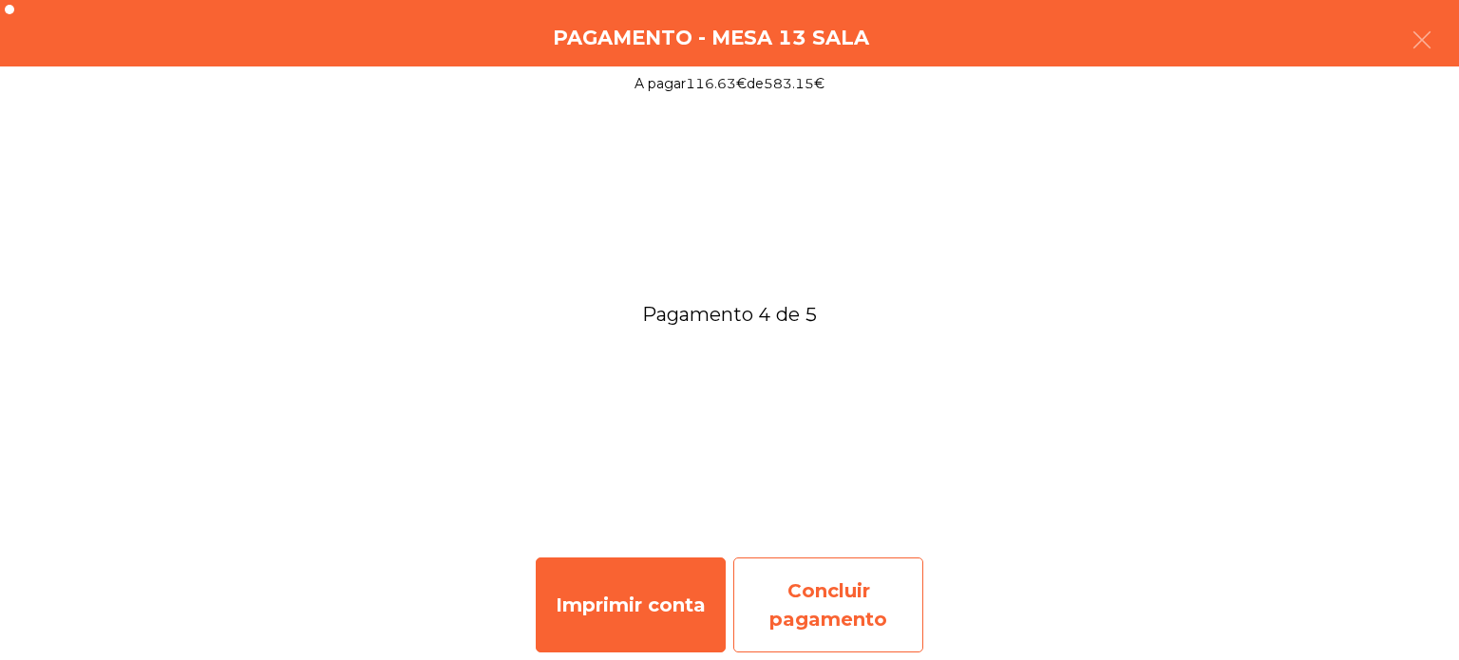
click at [832, 593] on div "Concluir pagamento" at bounding box center [828, 605] width 190 height 95
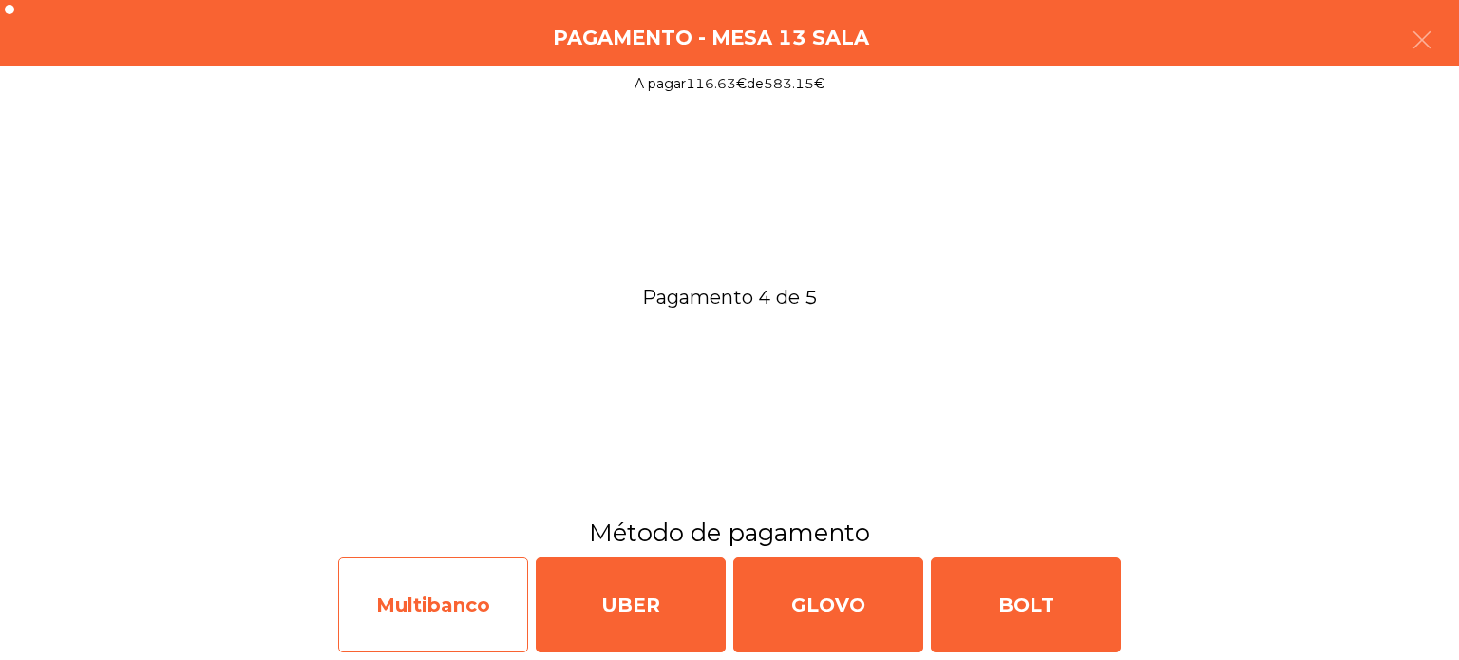
click at [465, 594] on div "Multibanco" at bounding box center [433, 605] width 190 height 95
select select "**"
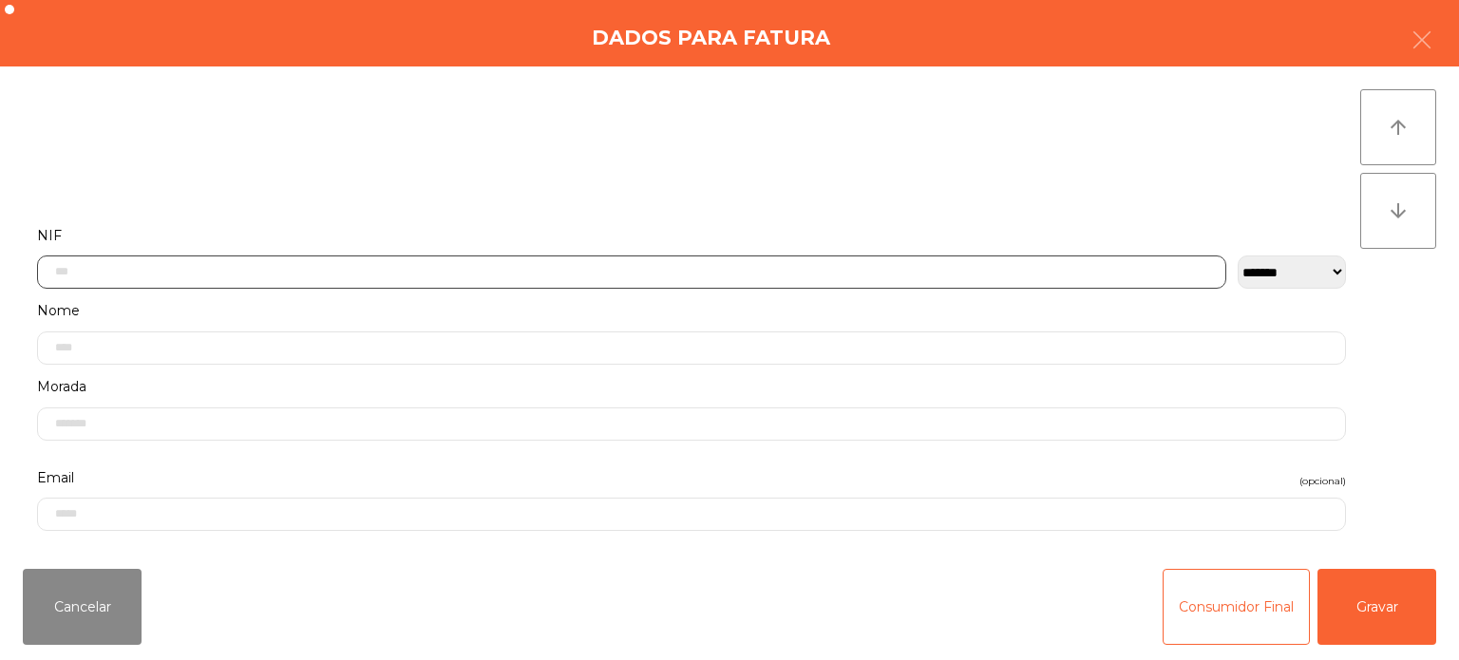
click at [513, 278] on input "text" at bounding box center [632, 272] width 1190 height 33
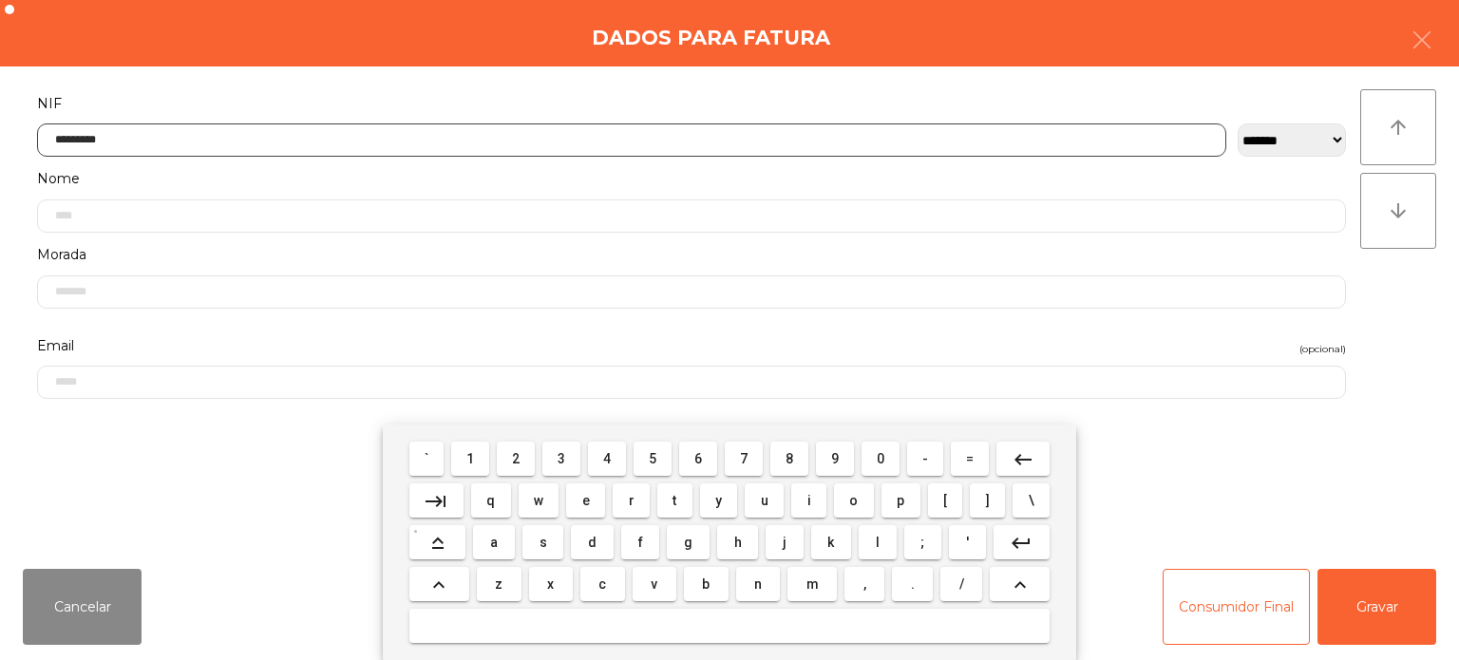
type input "*********"
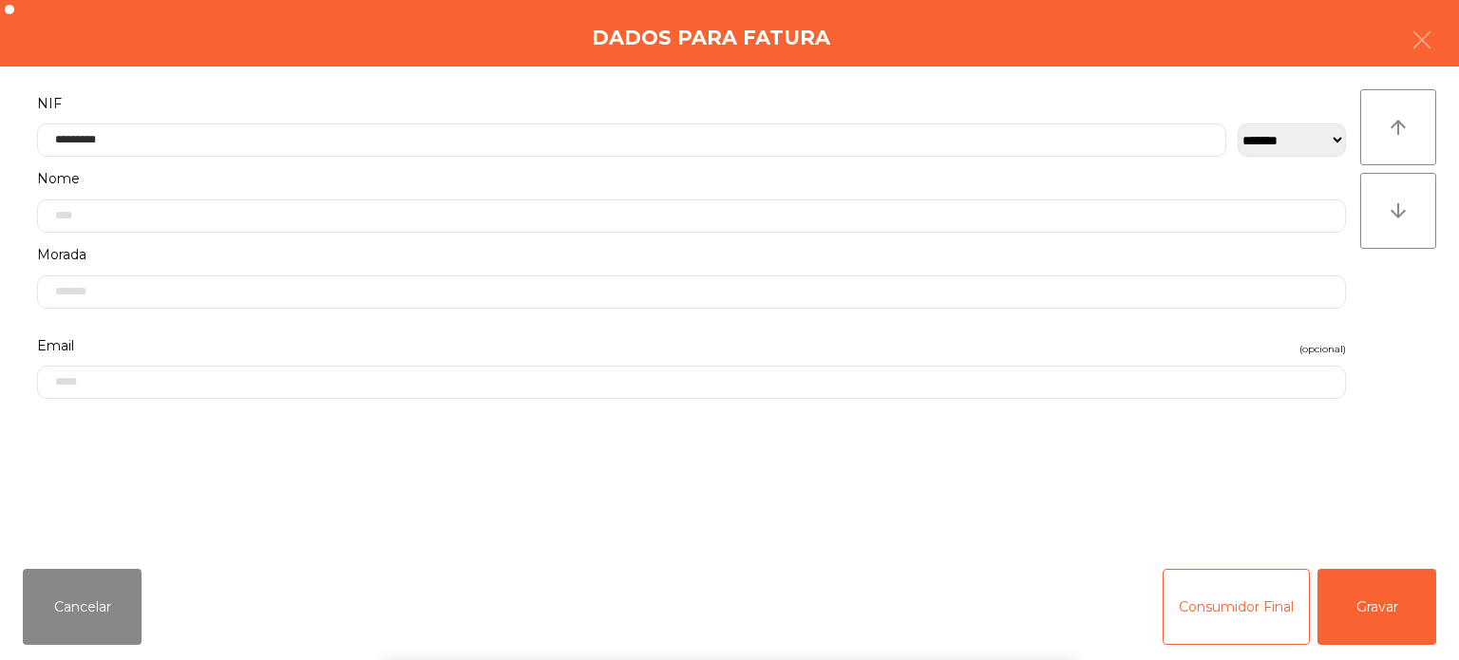
click at [1387, 441] on div "` 1 2 3 4 5 6 7 8 9 0 - = keyboard_backspace keyboard_tab q w e r t y u i o p […" at bounding box center [729, 543] width 1459 height 236
click at [1370, 581] on button "Gravar" at bounding box center [1377, 607] width 119 height 76
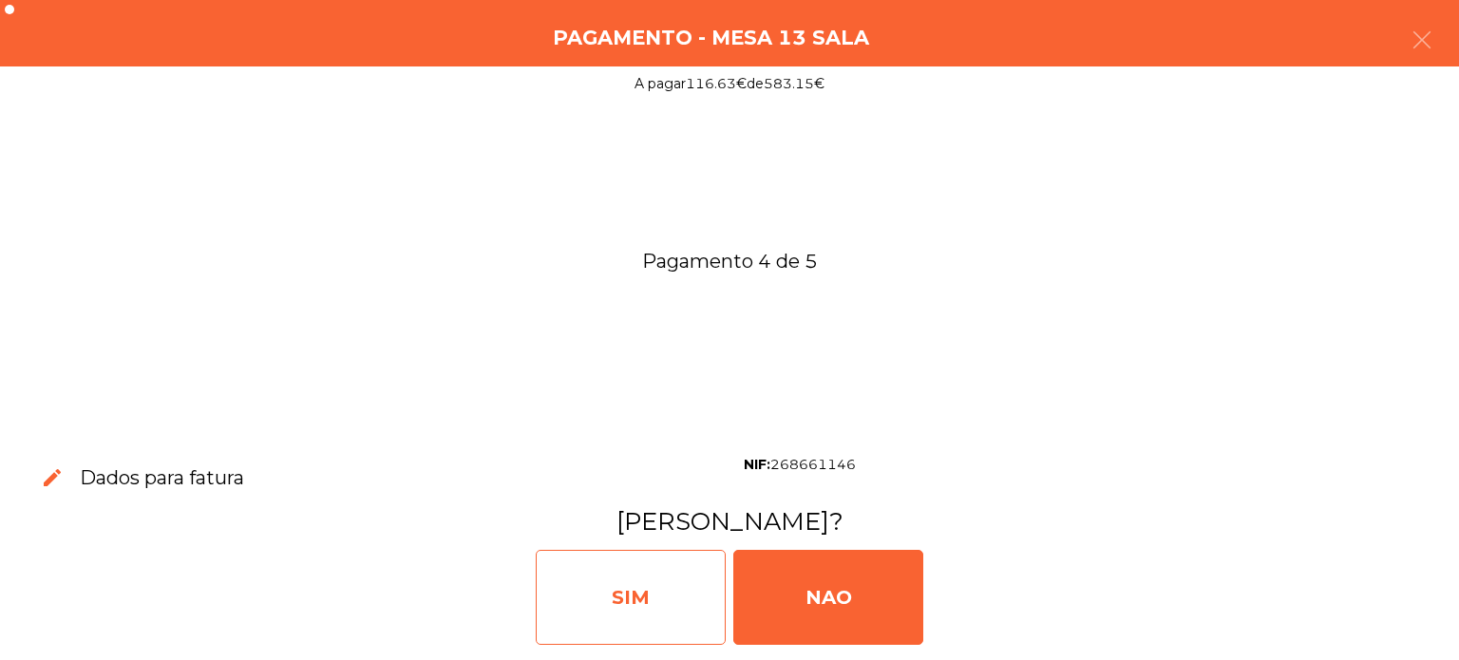
click at [616, 588] on div "SIM" at bounding box center [631, 597] width 190 height 95
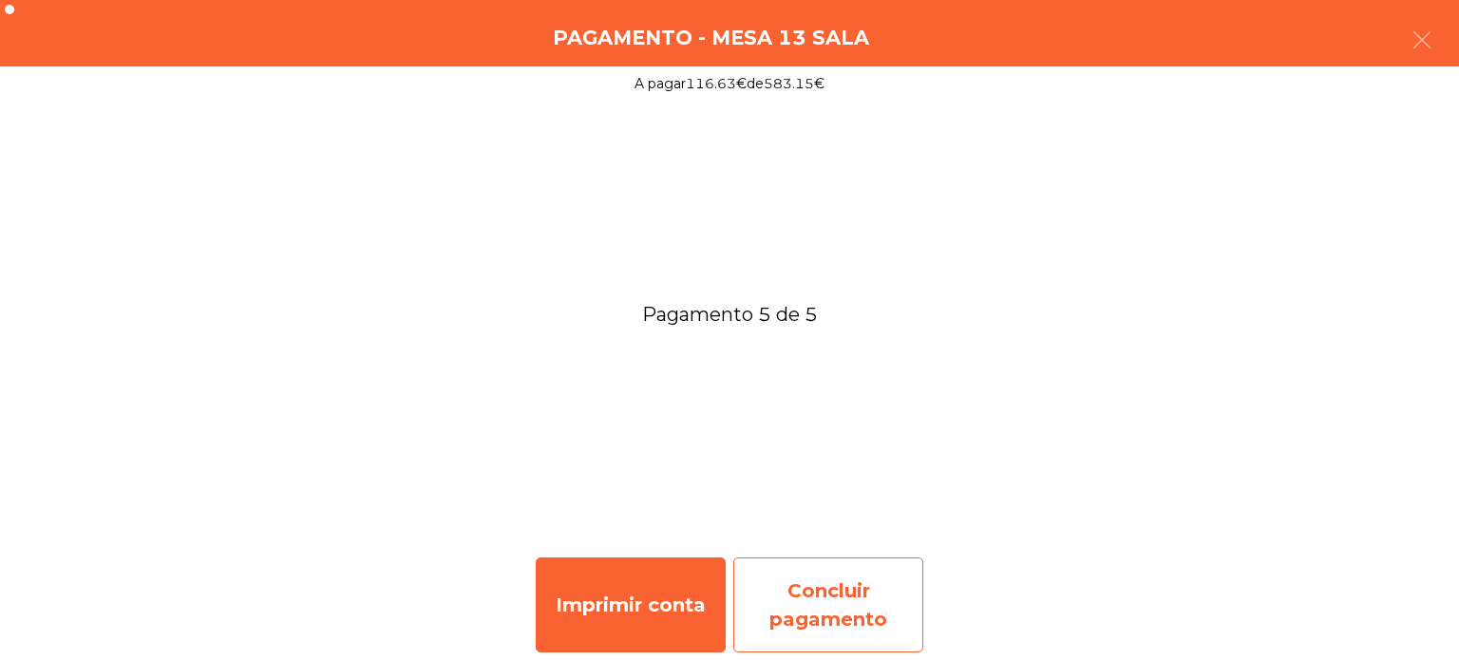
click at [847, 585] on div "Concluir pagamento" at bounding box center [828, 605] width 190 height 95
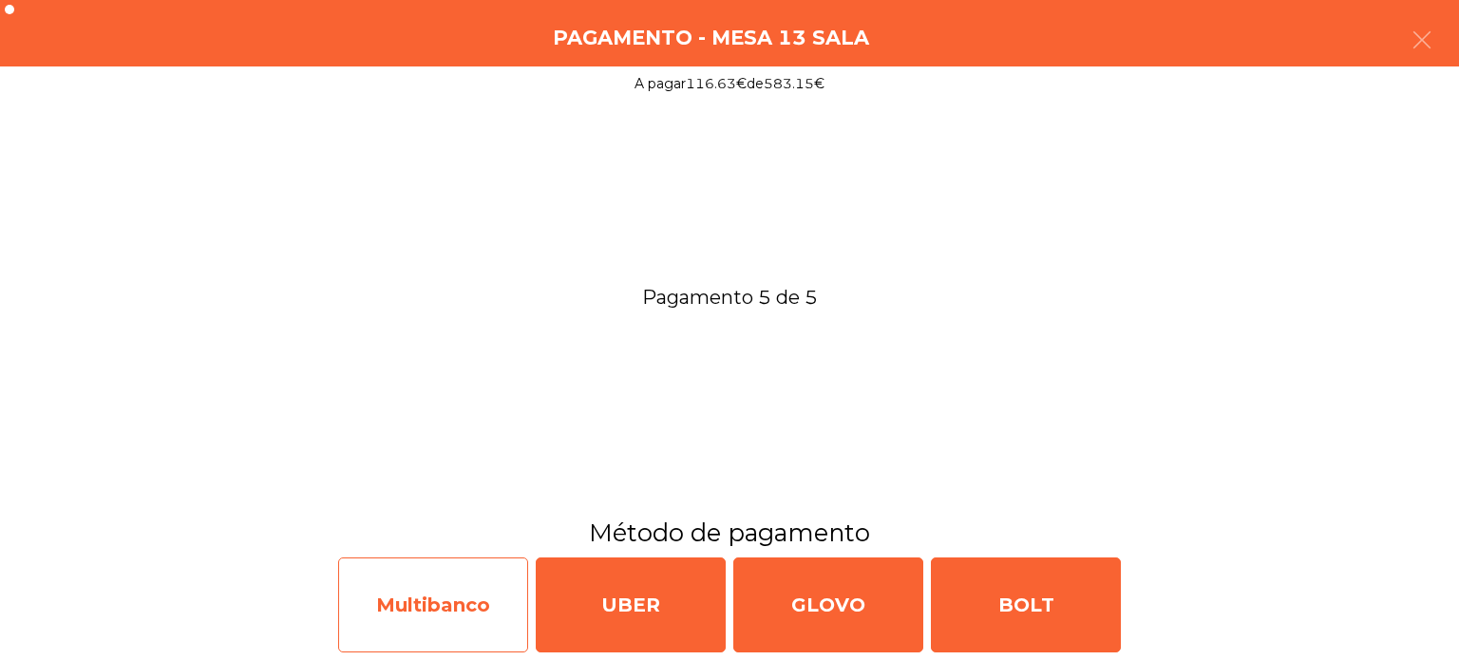
click at [447, 596] on div "Multibanco" at bounding box center [433, 605] width 190 height 95
select select "**"
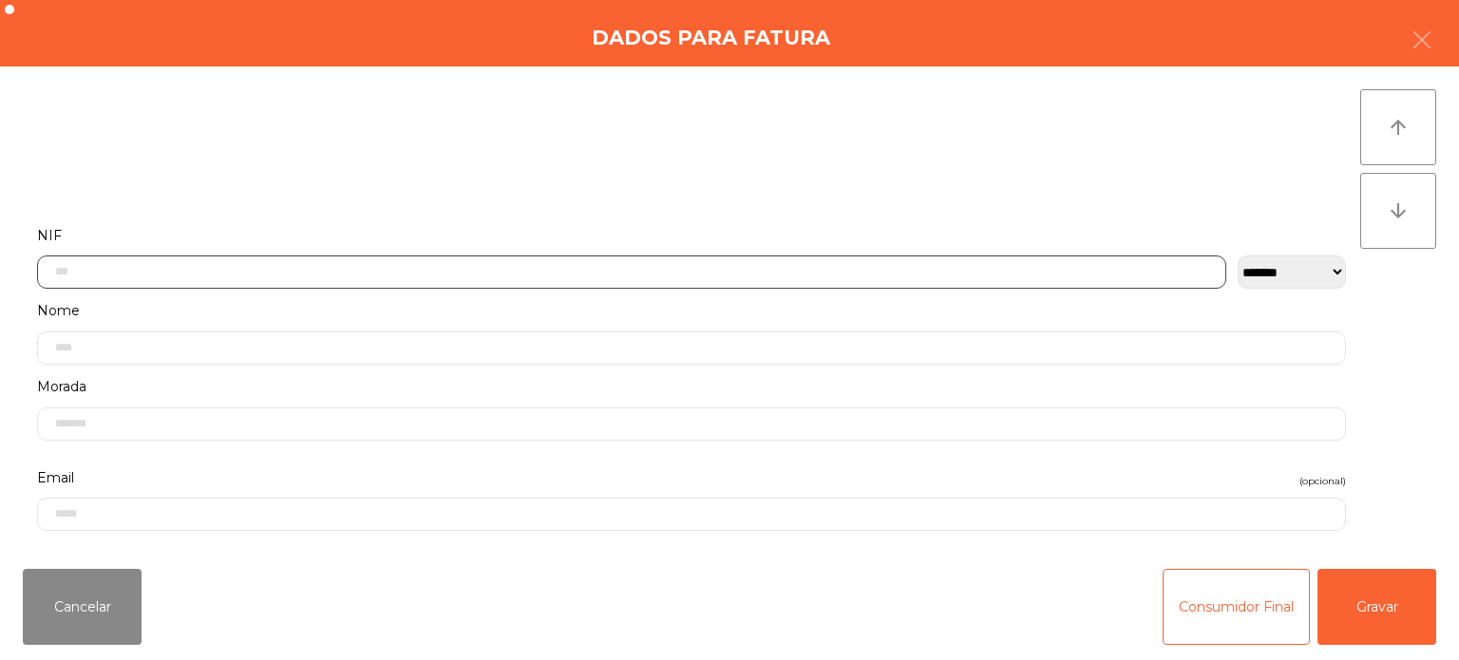
click at [581, 270] on input "text" at bounding box center [632, 272] width 1190 height 33
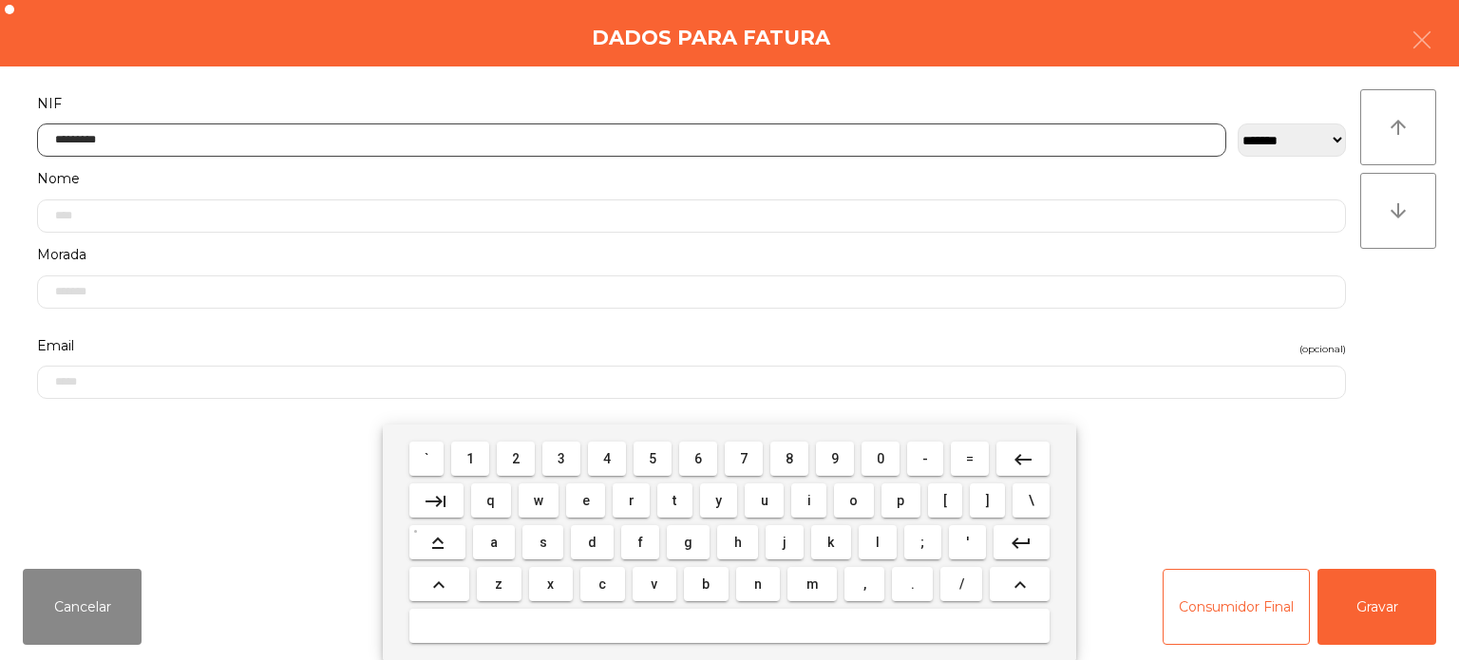
type input "*********"
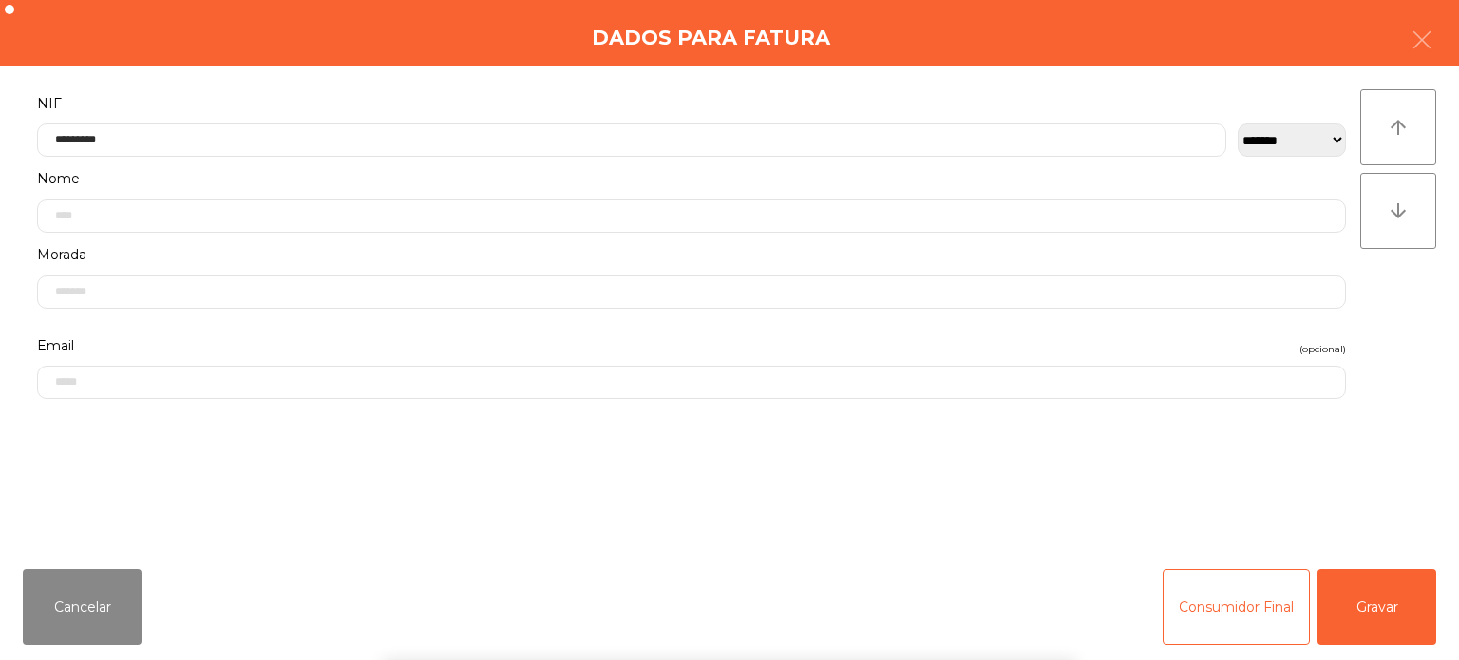
click at [1398, 505] on div "` 1 2 3 4 5 6 7 8 9 0 - = keyboard_backspace keyboard_tab q w e r t y u i o p […" at bounding box center [729, 543] width 1459 height 236
click at [1376, 590] on button "Gravar" at bounding box center [1377, 607] width 119 height 76
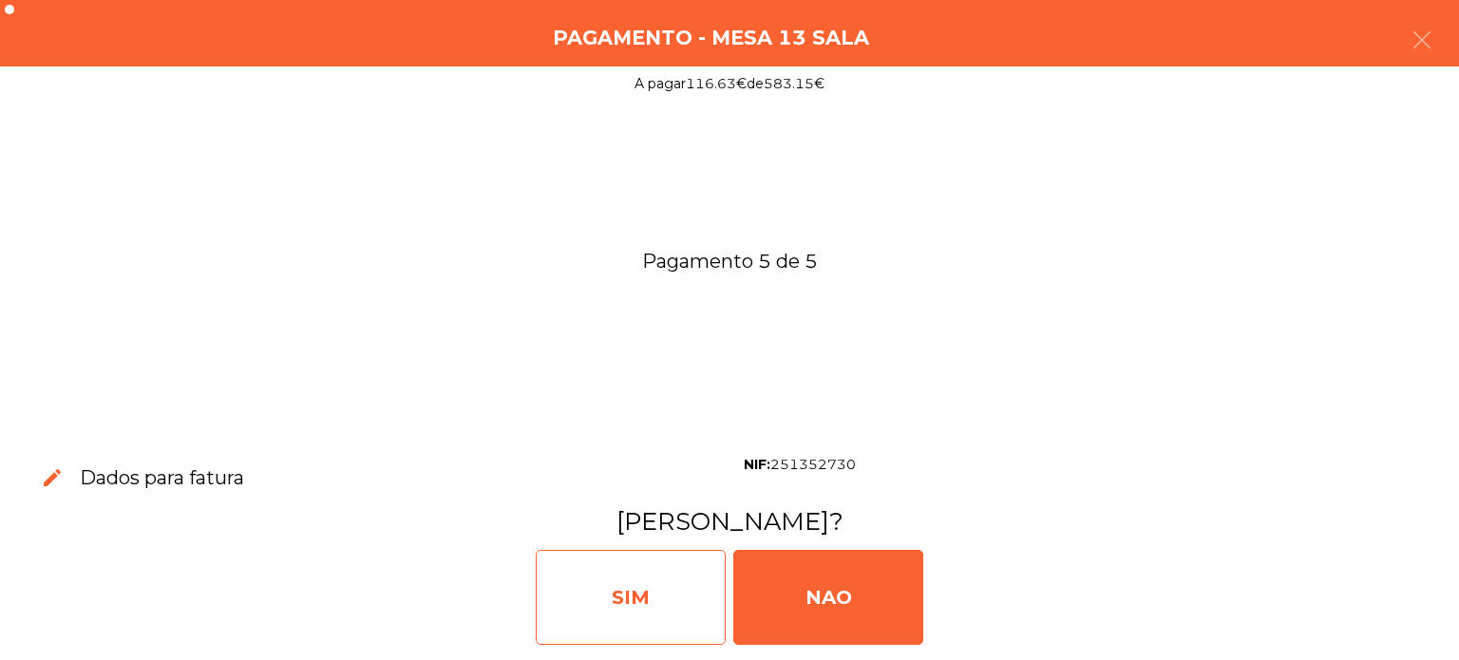
click at [631, 599] on div "SIM" at bounding box center [631, 597] width 190 height 95
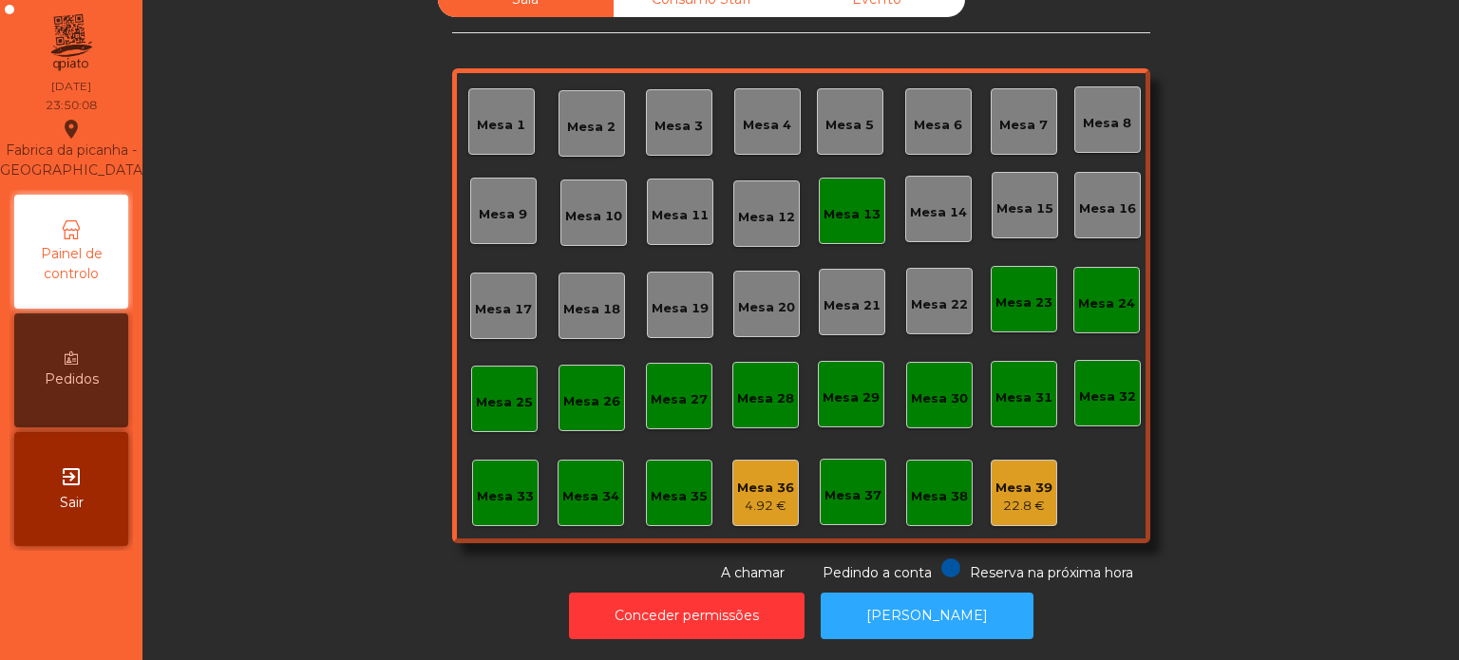
click at [855, 212] on div "Mesa 13" at bounding box center [852, 211] width 67 height 67
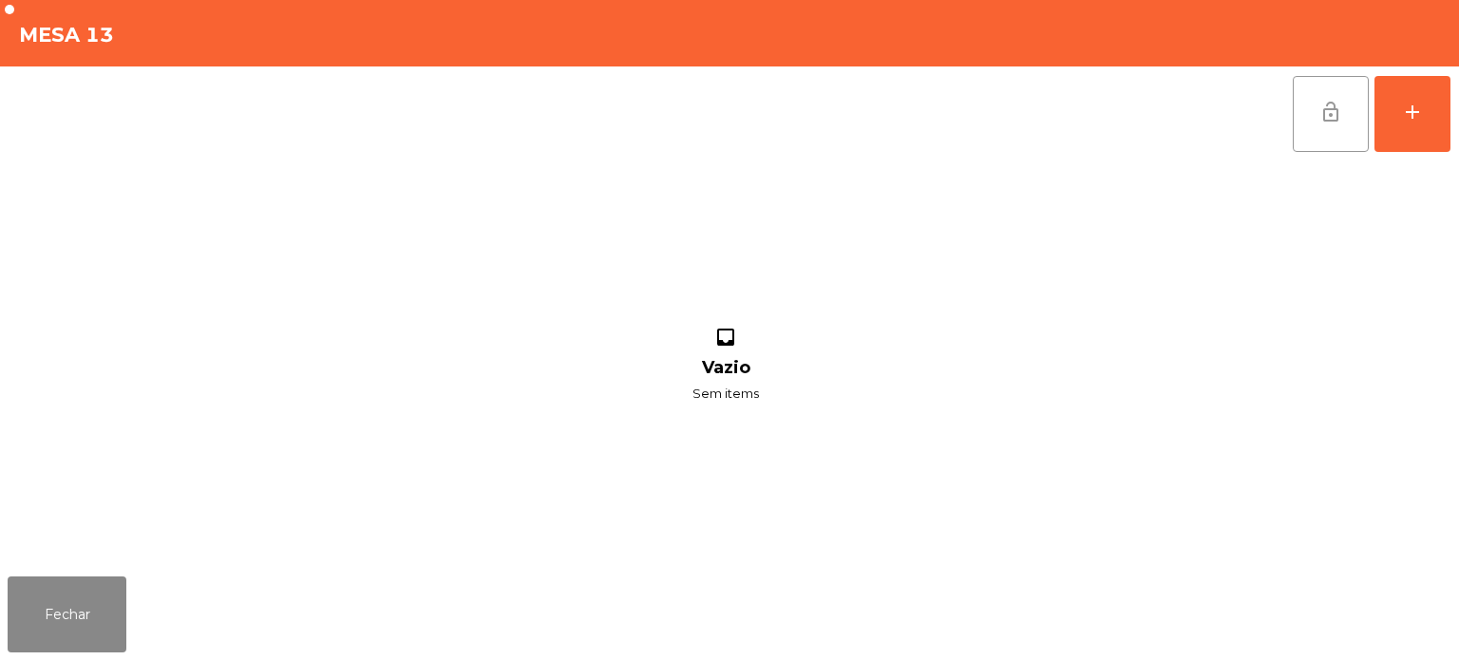
click at [1325, 79] on button "lock_open" at bounding box center [1331, 114] width 76 height 76
click at [85, 623] on button "Fechar" at bounding box center [67, 615] width 119 height 76
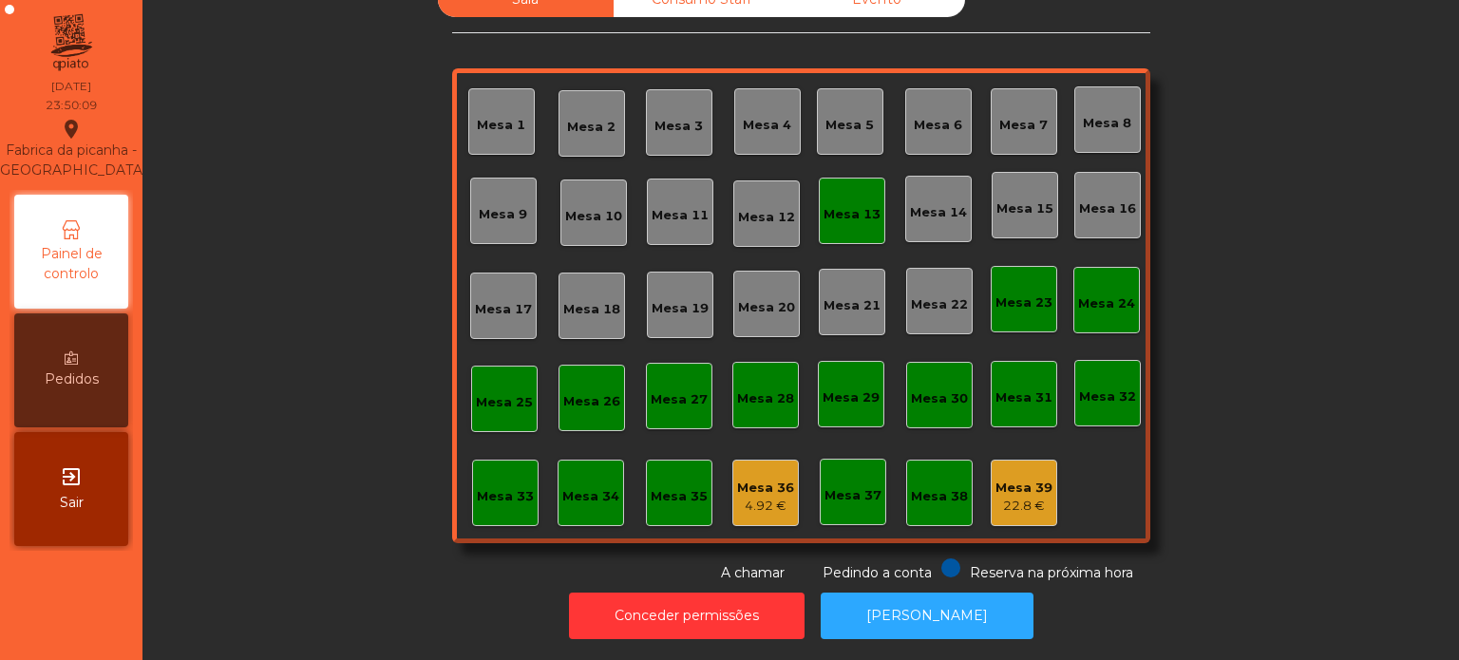
click at [638, 34] on div "Sala Consumo Staff Evento [GEOGRAPHIC_DATA] 3 Mesa 4 Mesa 5 [GEOGRAPHIC_DATA] 7…" at bounding box center [801, 282] width 698 height 601
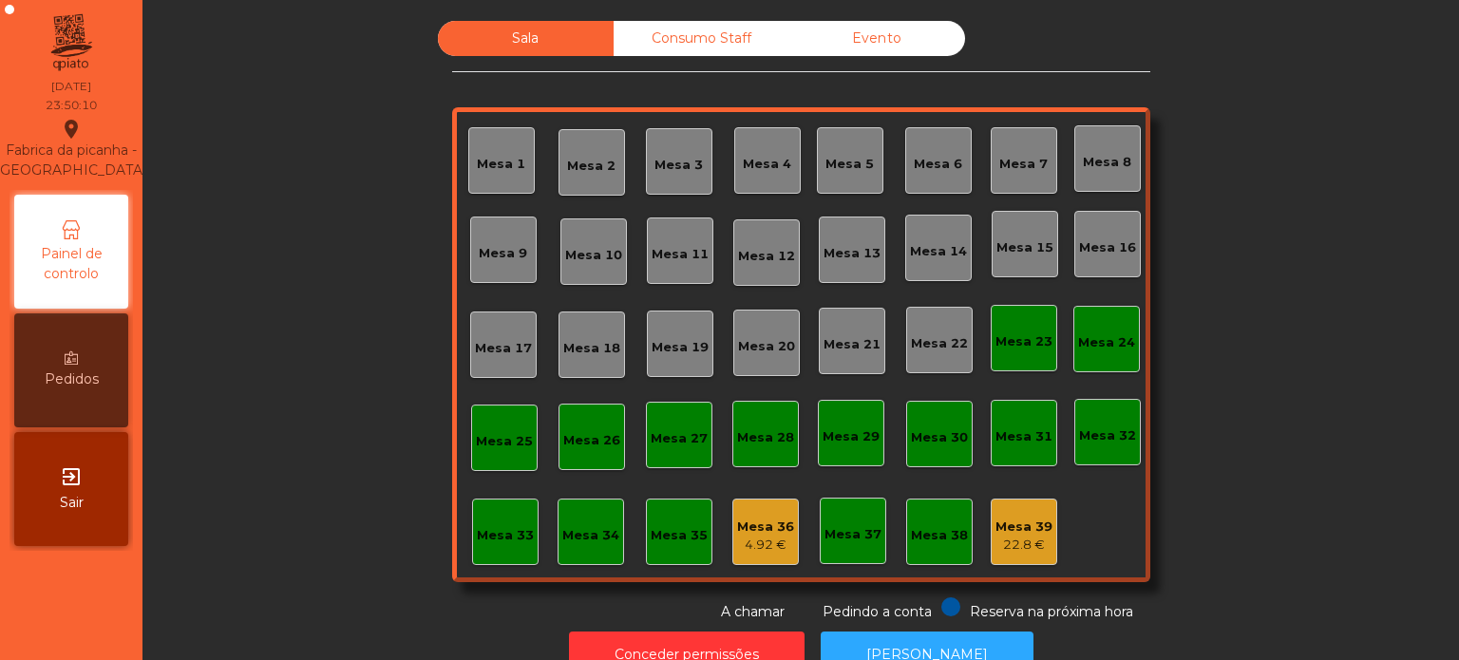
click at [705, 48] on div "Consumo Staff" at bounding box center [702, 38] width 176 height 35
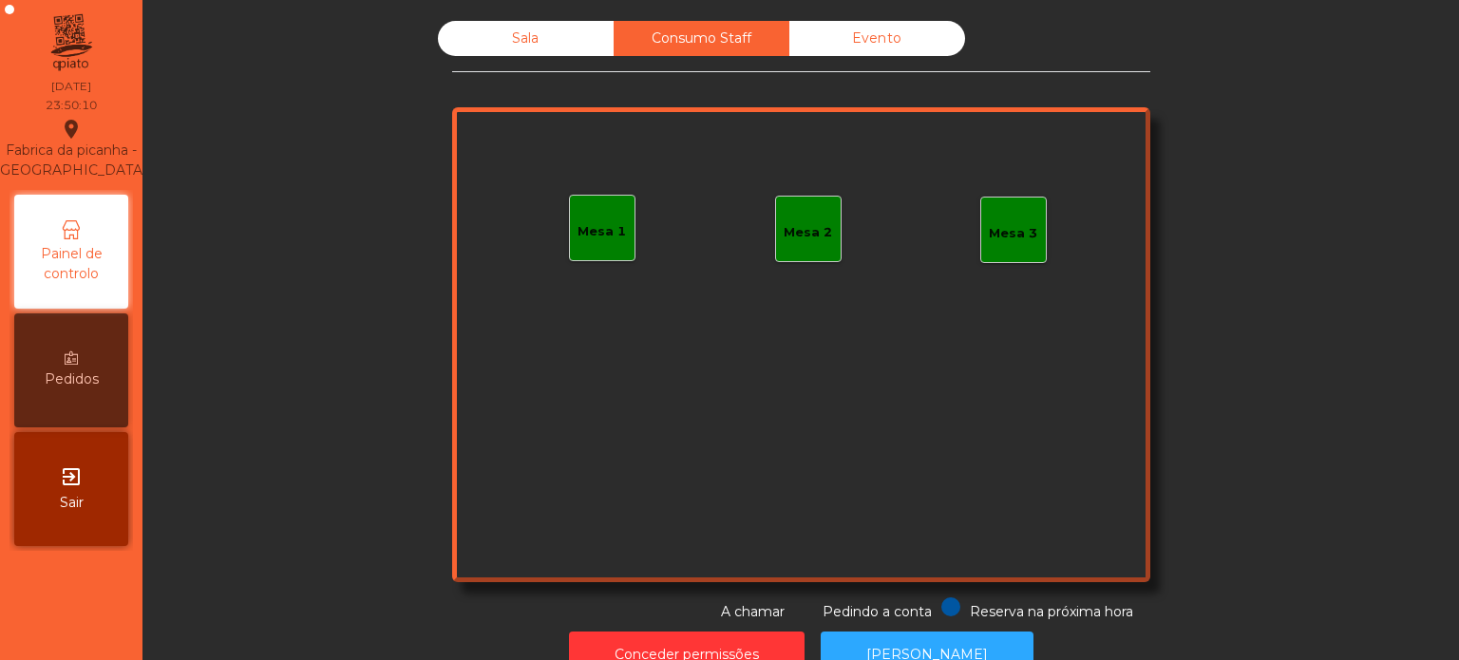
click at [871, 52] on div "Evento" at bounding box center [878, 38] width 176 height 35
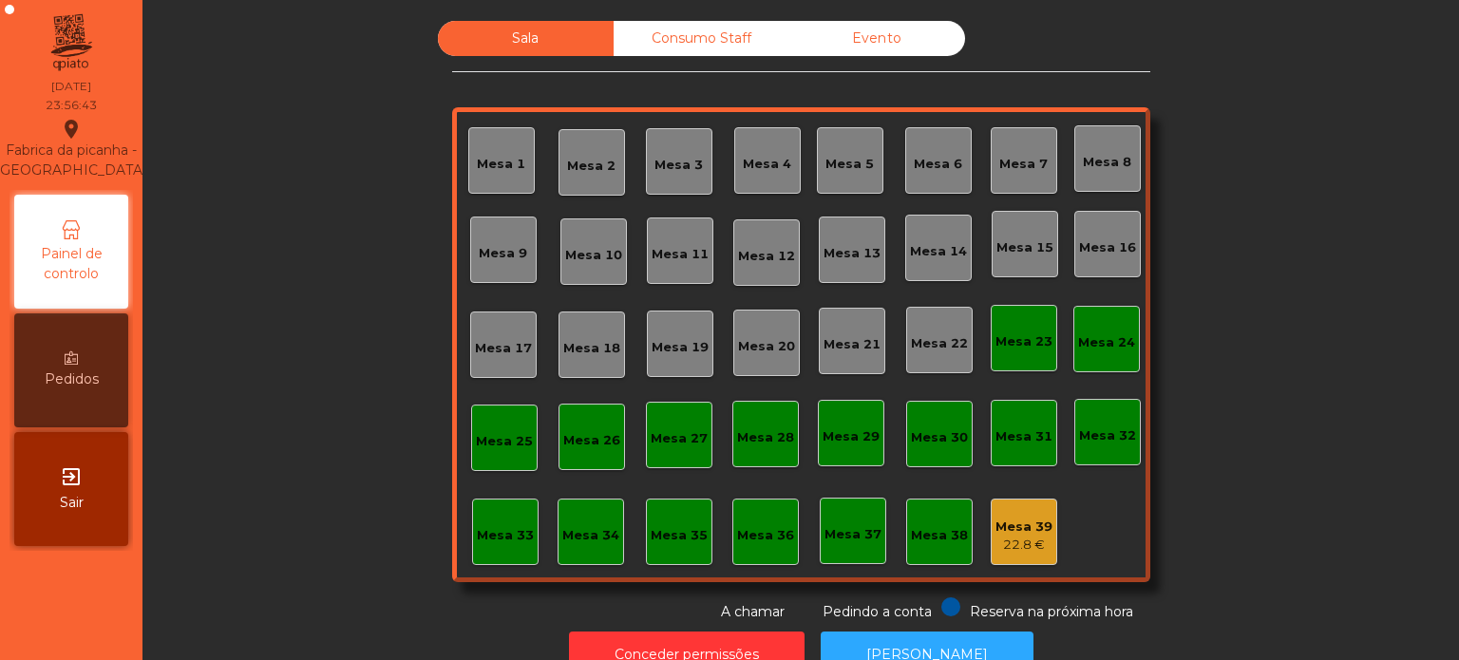
click at [1011, 540] on div "22.8 €" at bounding box center [1024, 545] width 57 height 19
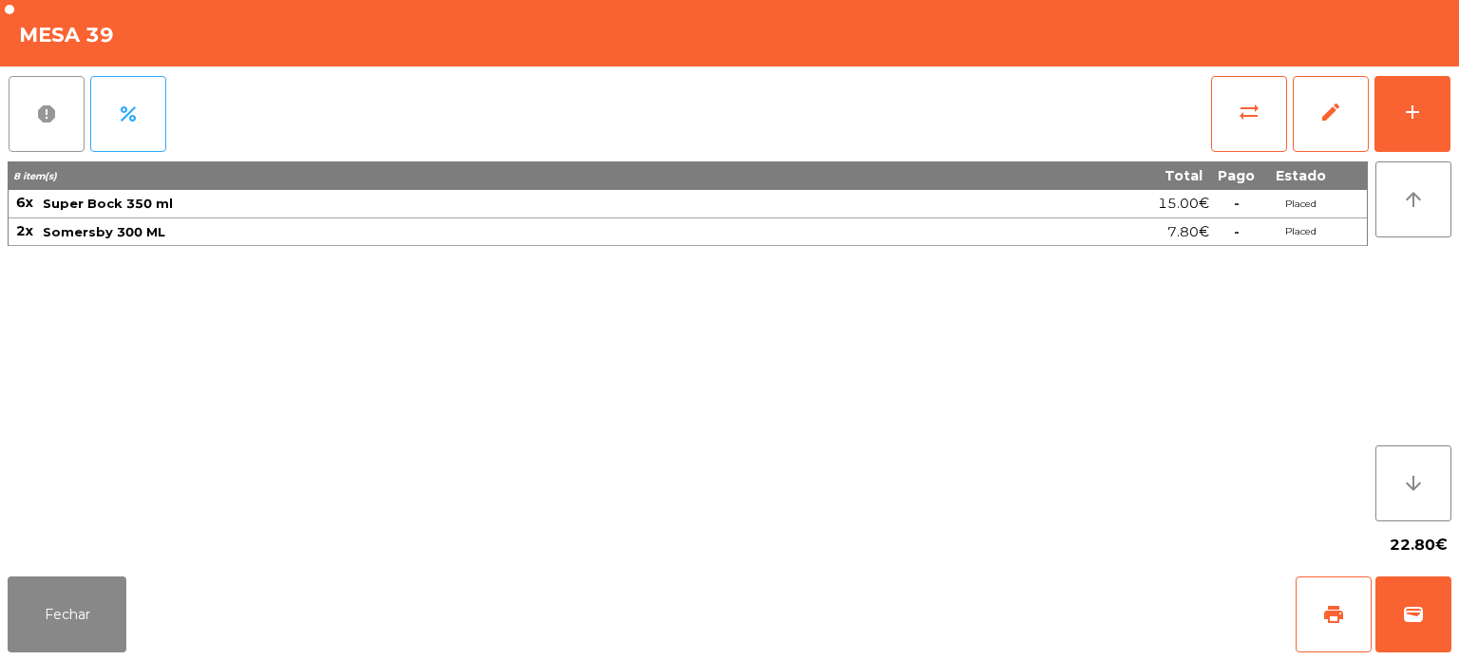
click at [59, 85] on button "report" at bounding box center [47, 114] width 76 height 76
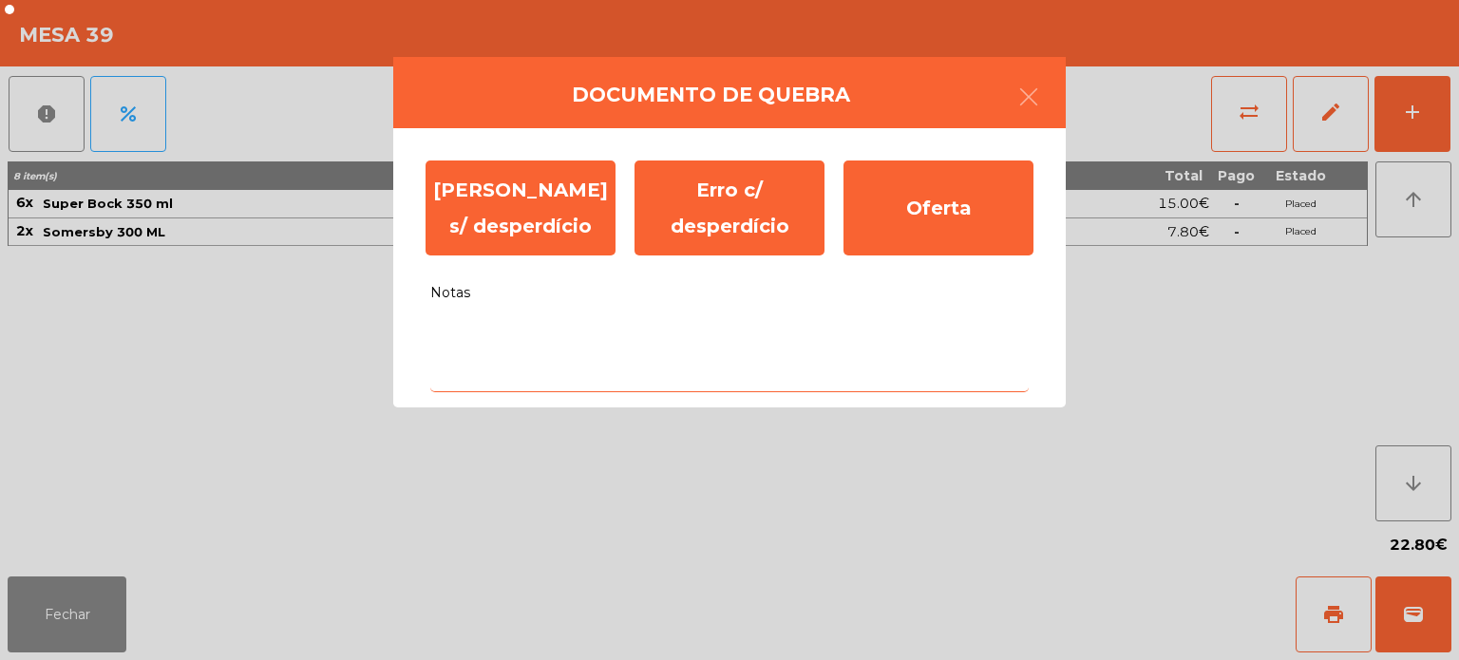
click at [722, 340] on textarea "Notas" at bounding box center [729, 353] width 599 height 79
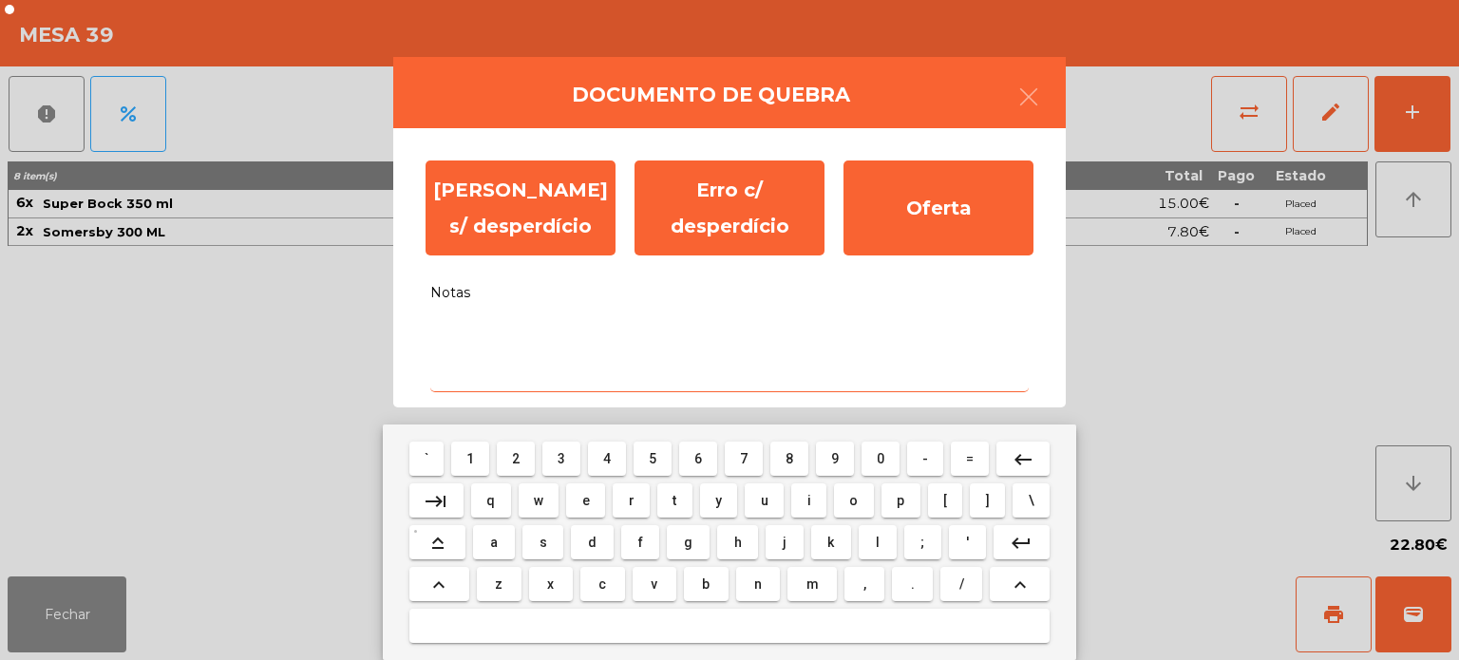
click at [853, 501] on span "o" at bounding box center [853, 500] width 9 height 15
click at [638, 527] on button "f" at bounding box center [640, 542] width 38 height 34
click at [583, 505] on span "e" at bounding box center [586, 500] width 8 height 15
click at [631, 499] on span "r" at bounding box center [632, 500] width 6 height 15
type textarea "****"
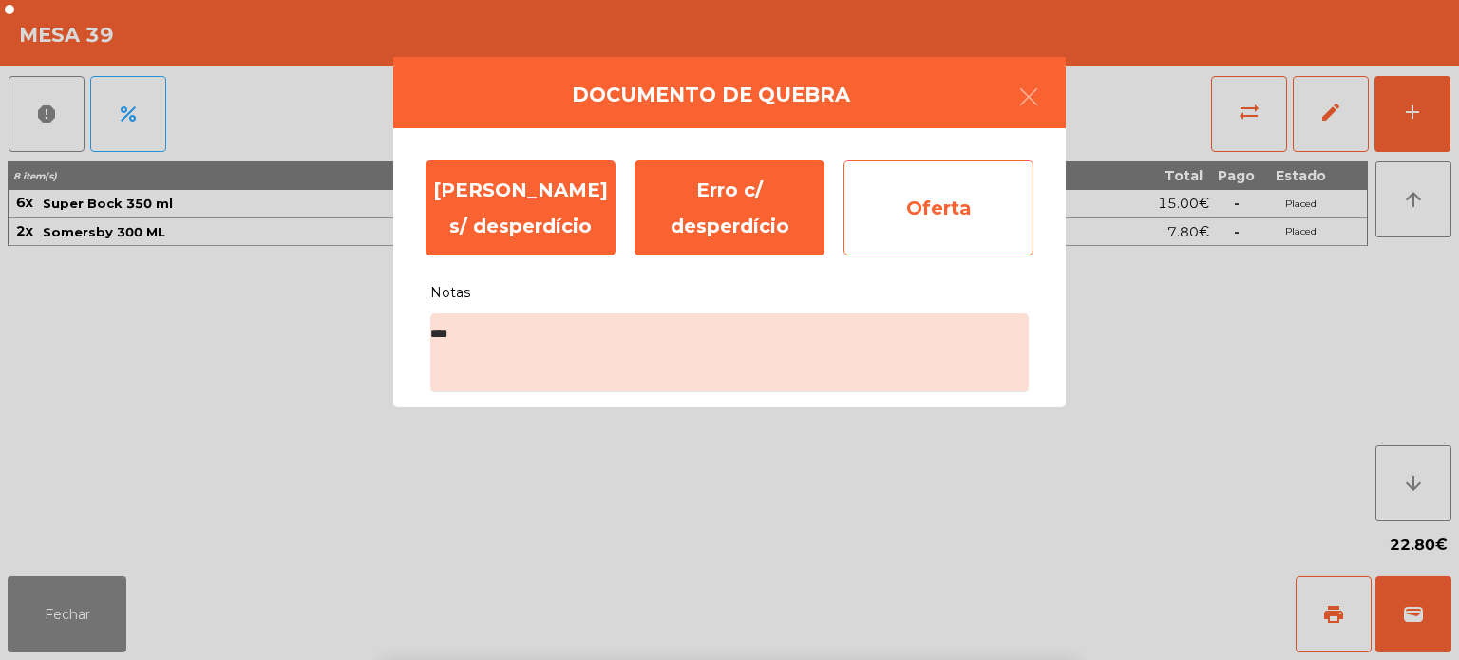
click at [942, 209] on div "Oferta" at bounding box center [939, 208] width 190 height 95
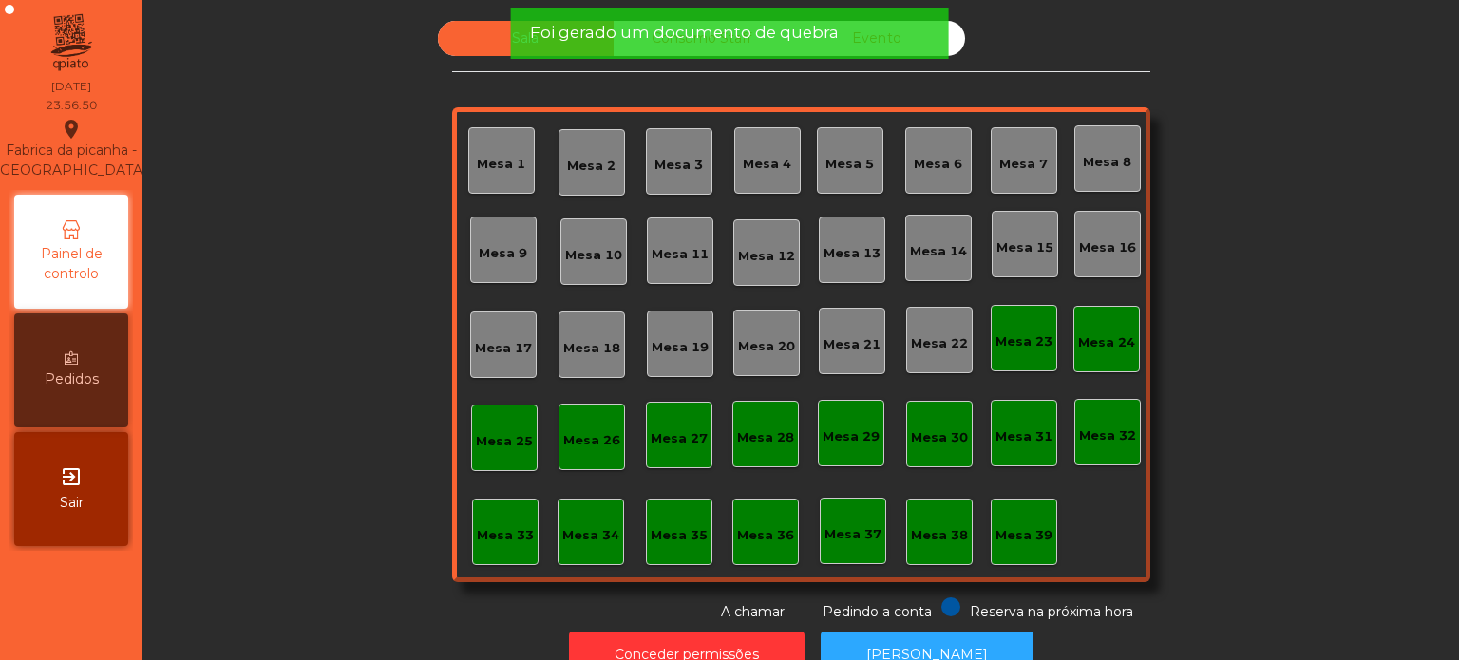
scroll to position [52, 0]
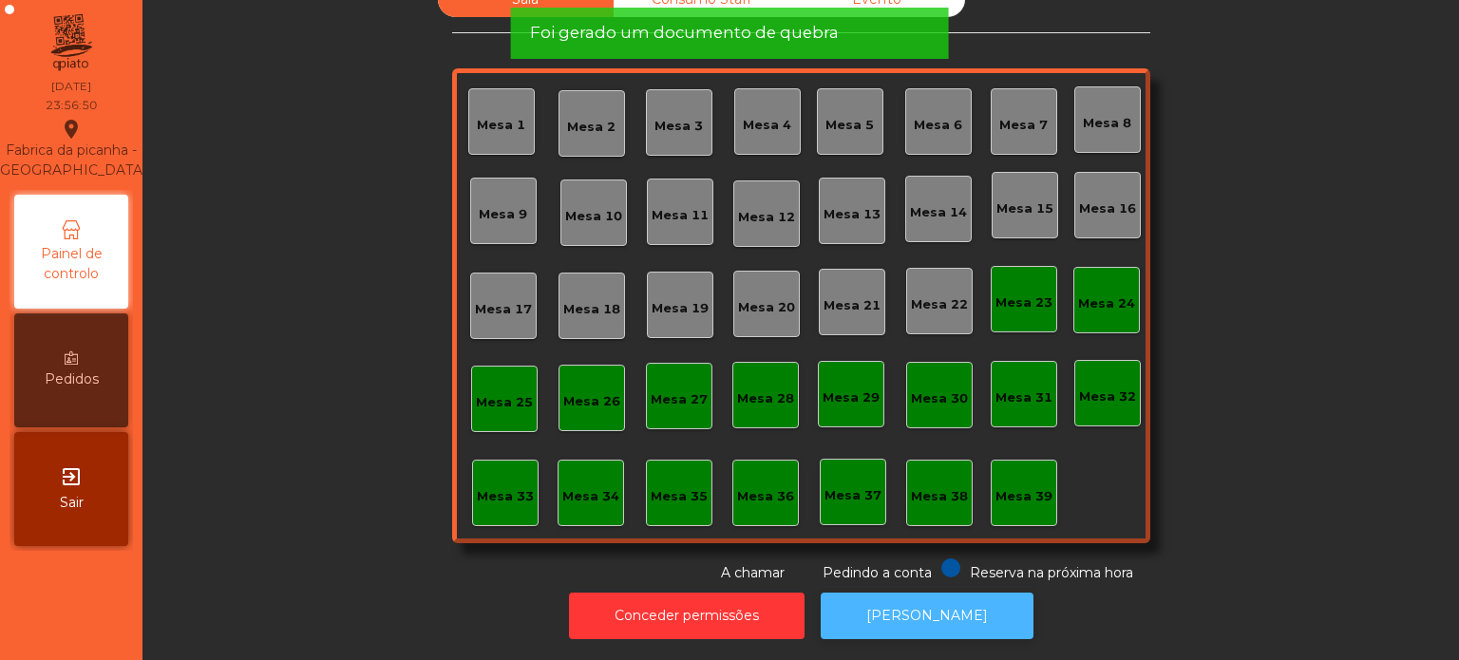
click at [909, 593] on button "[PERSON_NAME]" at bounding box center [927, 616] width 213 height 47
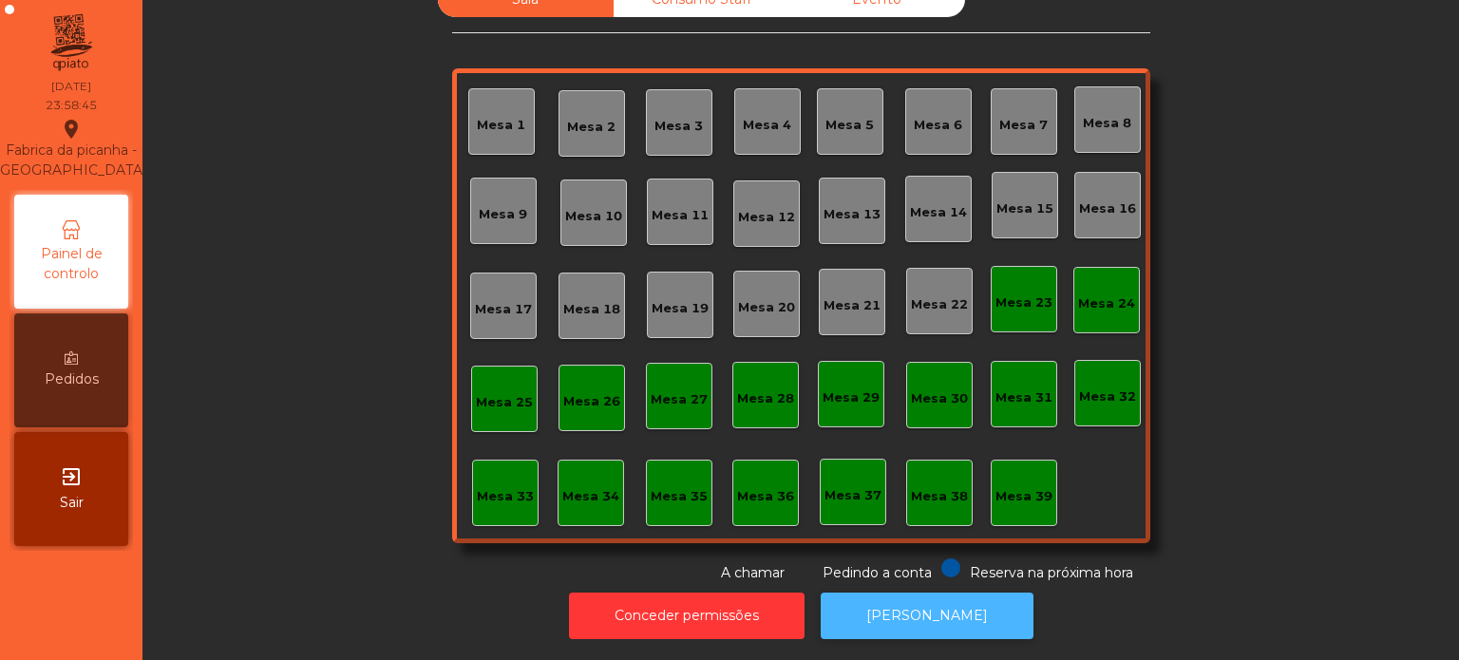
scroll to position [0, 0]
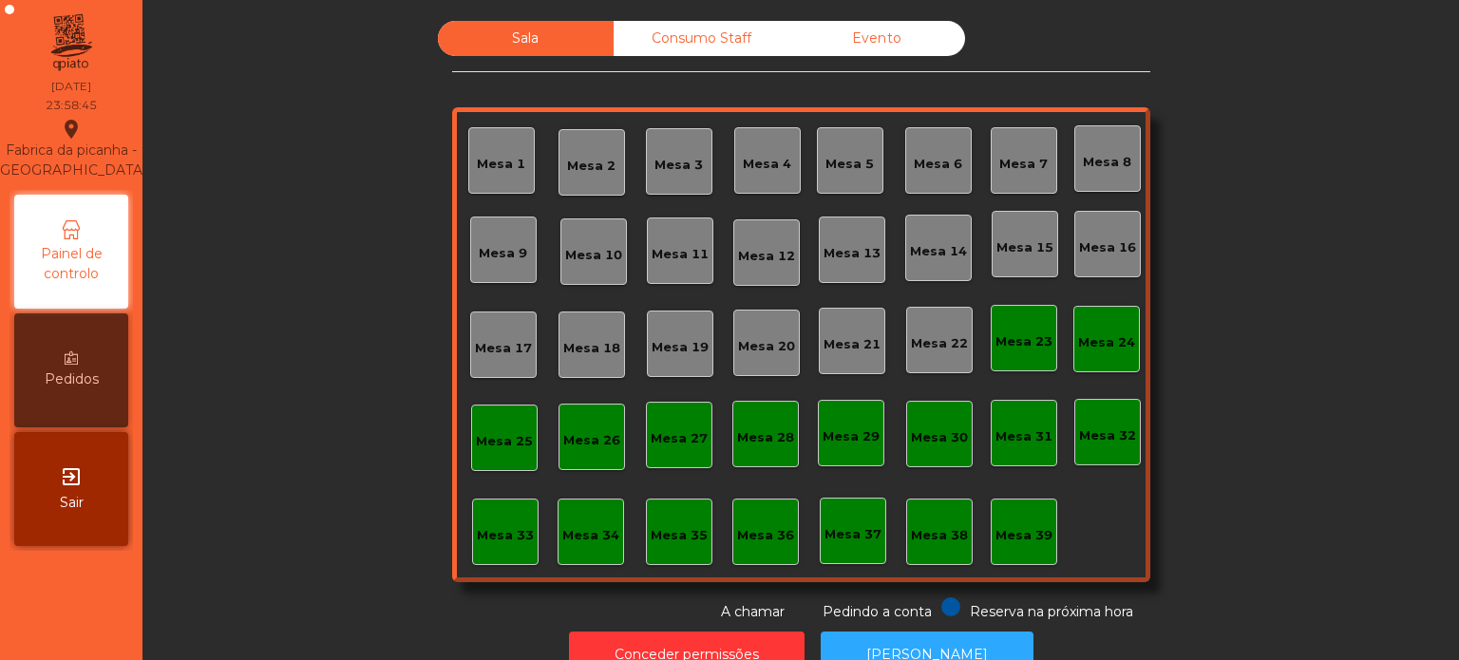
click at [688, 50] on div "Consumo Staff" at bounding box center [702, 38] width 176 height 35
click at [874, 43] on div "Evento" at bounding box center [878, 38] width 176 height 35
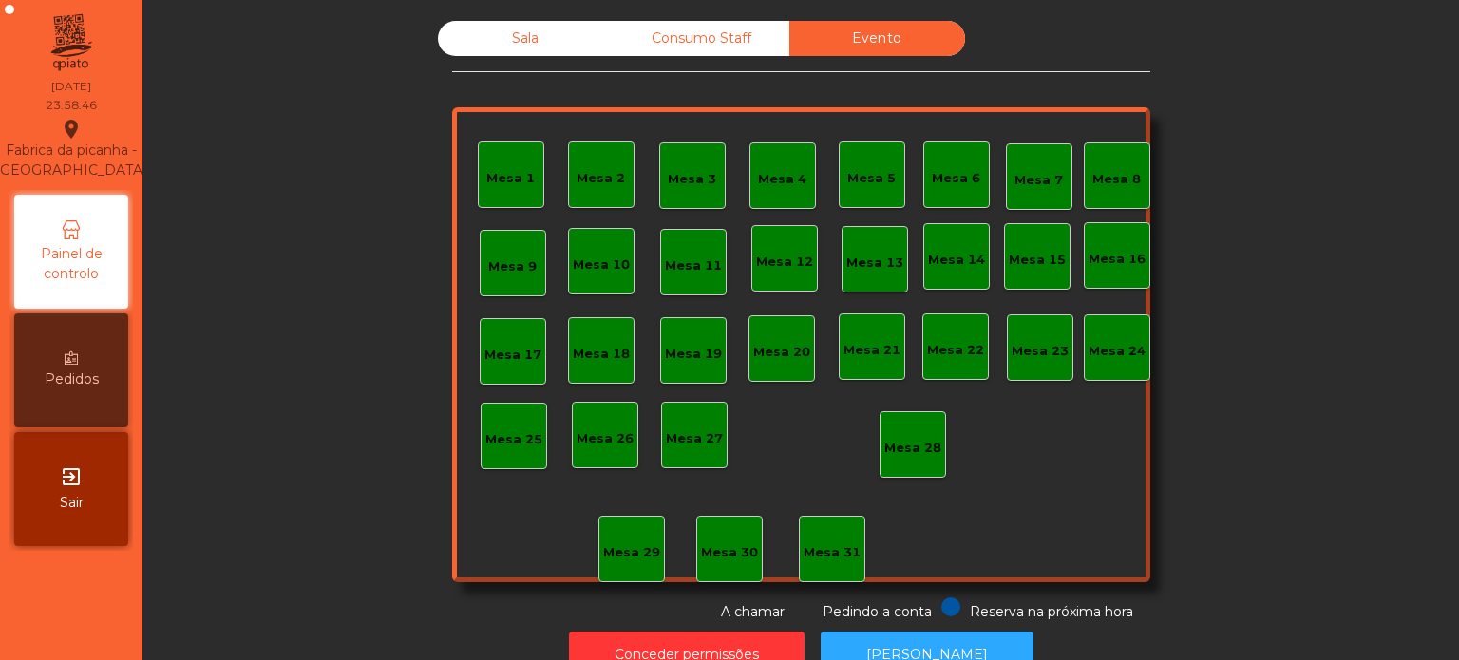
click at [510, 39] on div "Sala" at bounding box center [526, 38] width 176 height 35
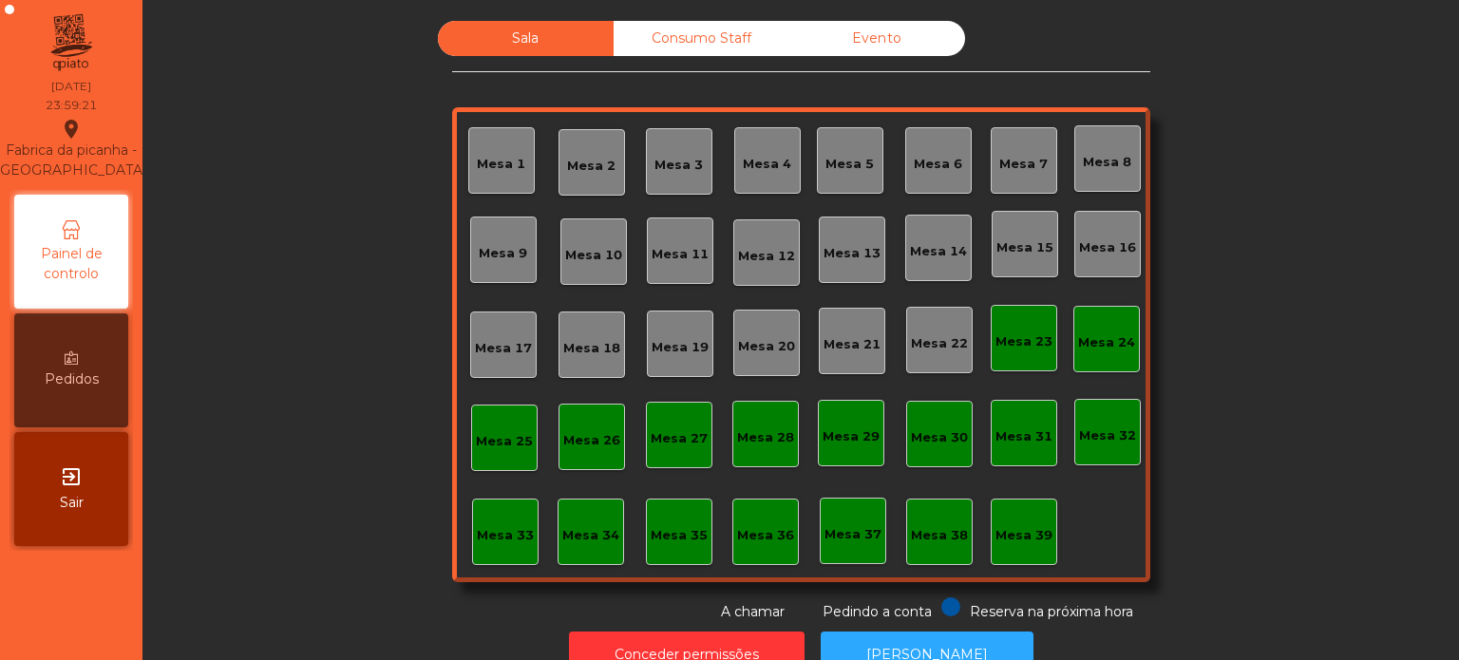
click at [702, 30] on div "Consumo Staff" at bounding box center [702, 38] width 176 height 35
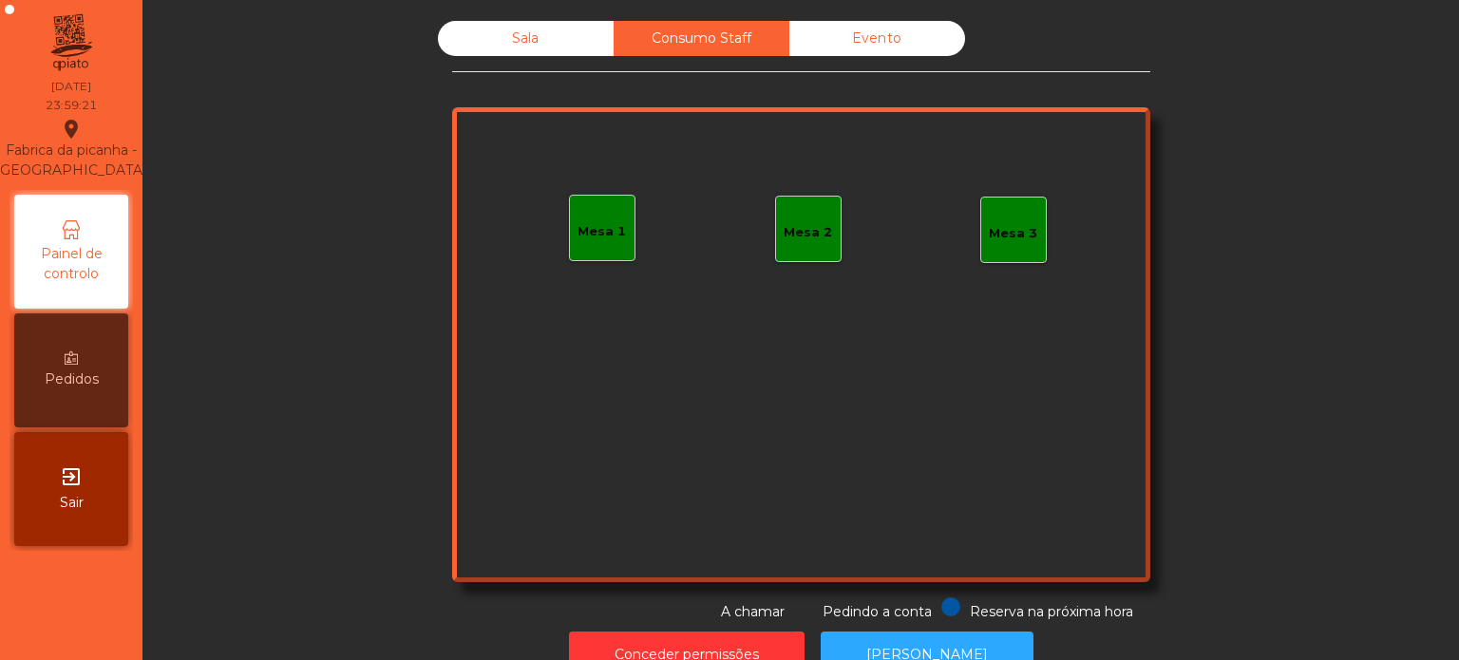
click at [901, 32] on div "Evento" at bounding box center [878, 38] width 176 height 35
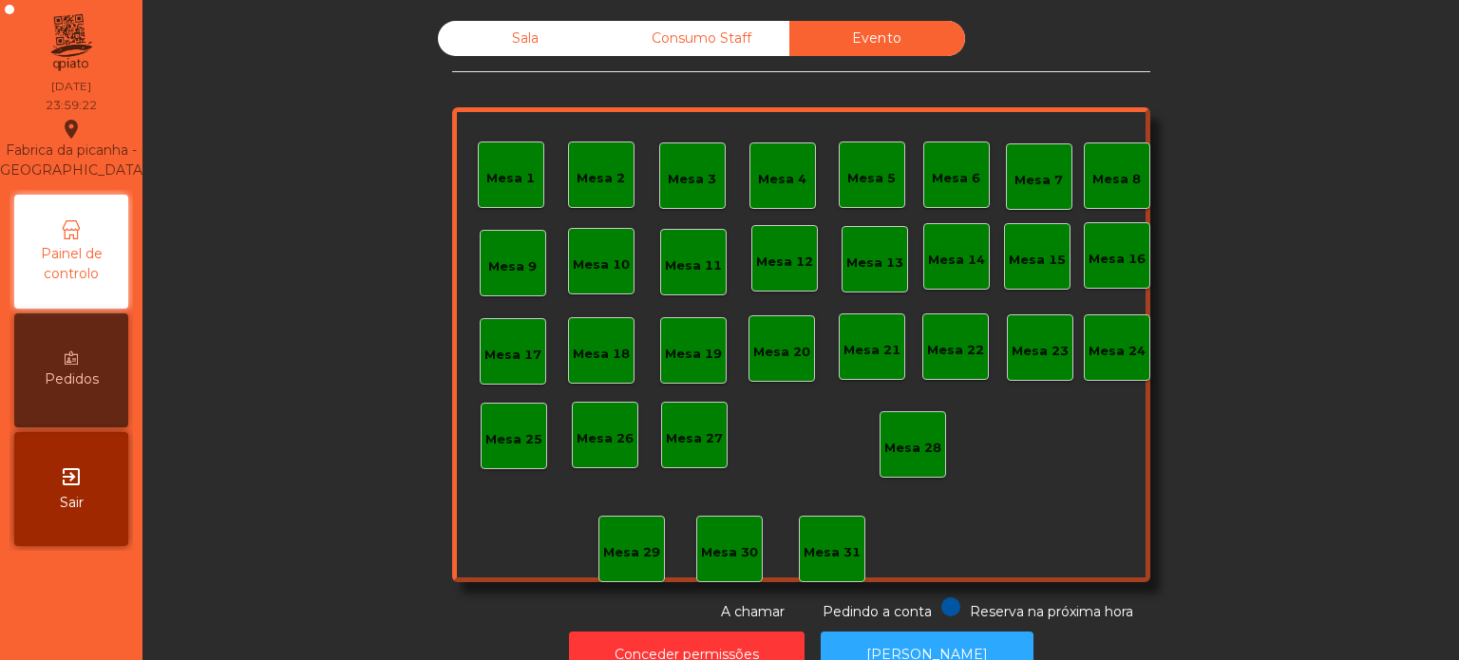
click at [521, 52] on div "Sala" at bounding box center [526, 38] width 176 height 35
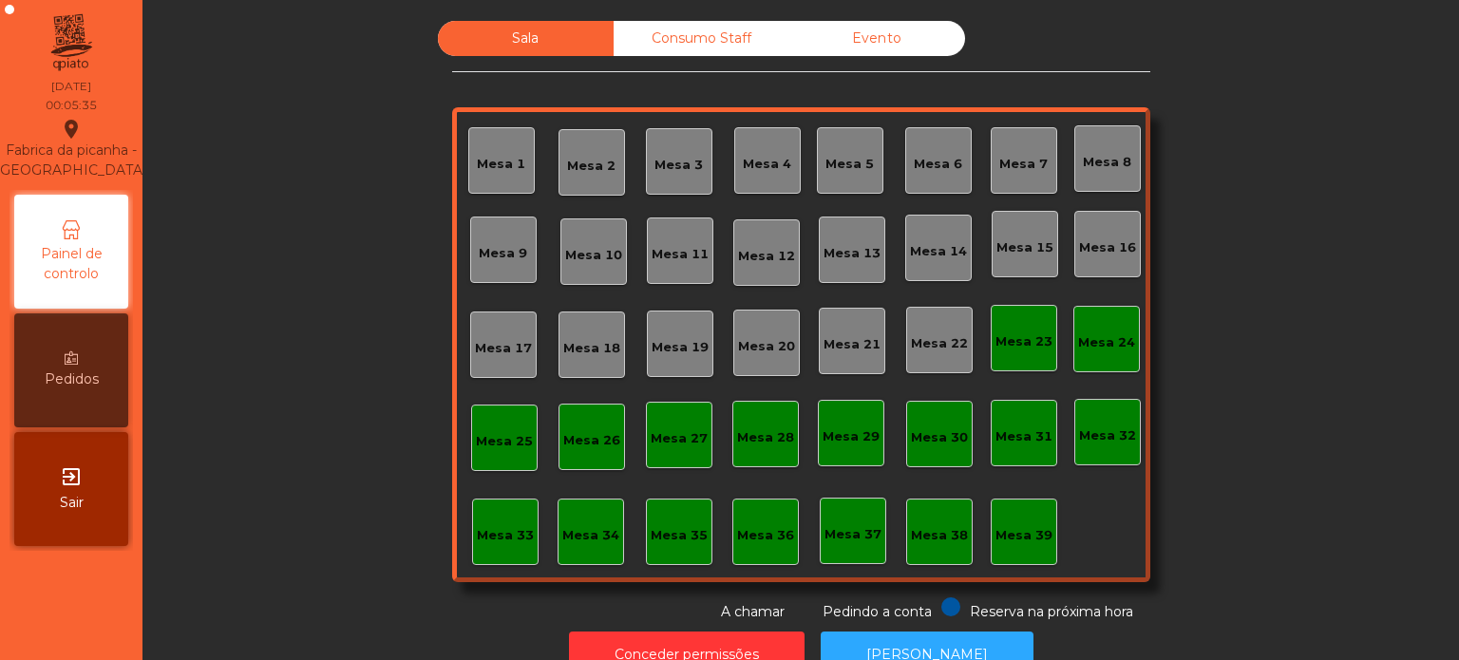
scroll to position [52, 0]
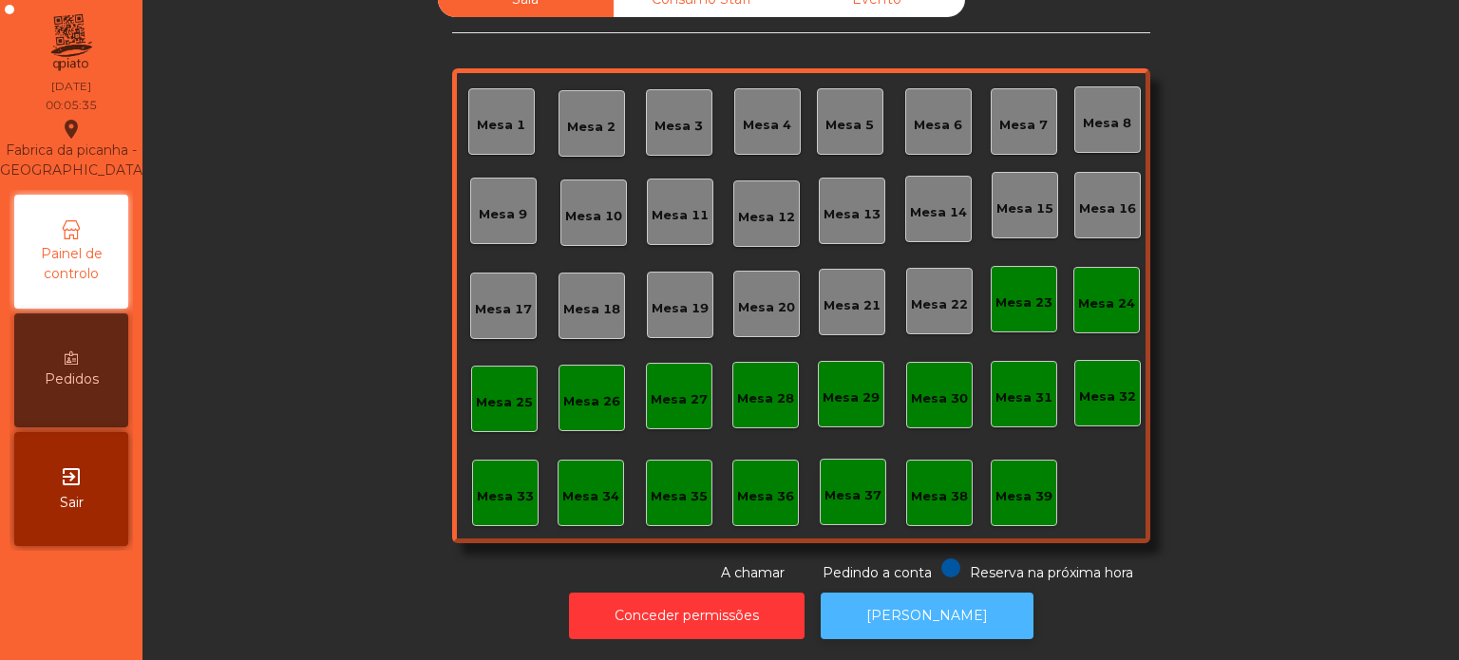
click at [912, 593] on button "[PERSON_NAME]" at bounding box center [927, 616] width 213 height 47
click at [769, 487] on div "Mesa 36" at bounding box center [765, 496] width 57 height 19
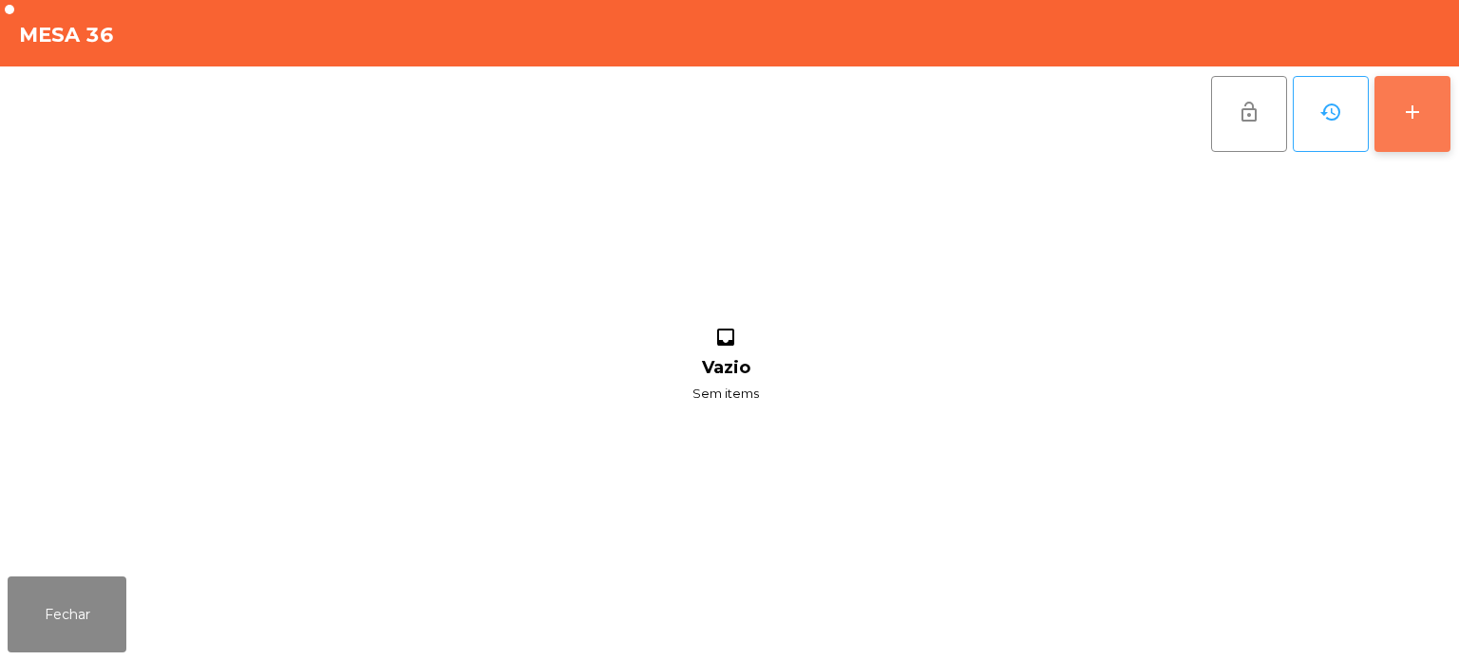
click at [1412, 114] on div "add" at bounding box center [1412, 112] width 23 height 23
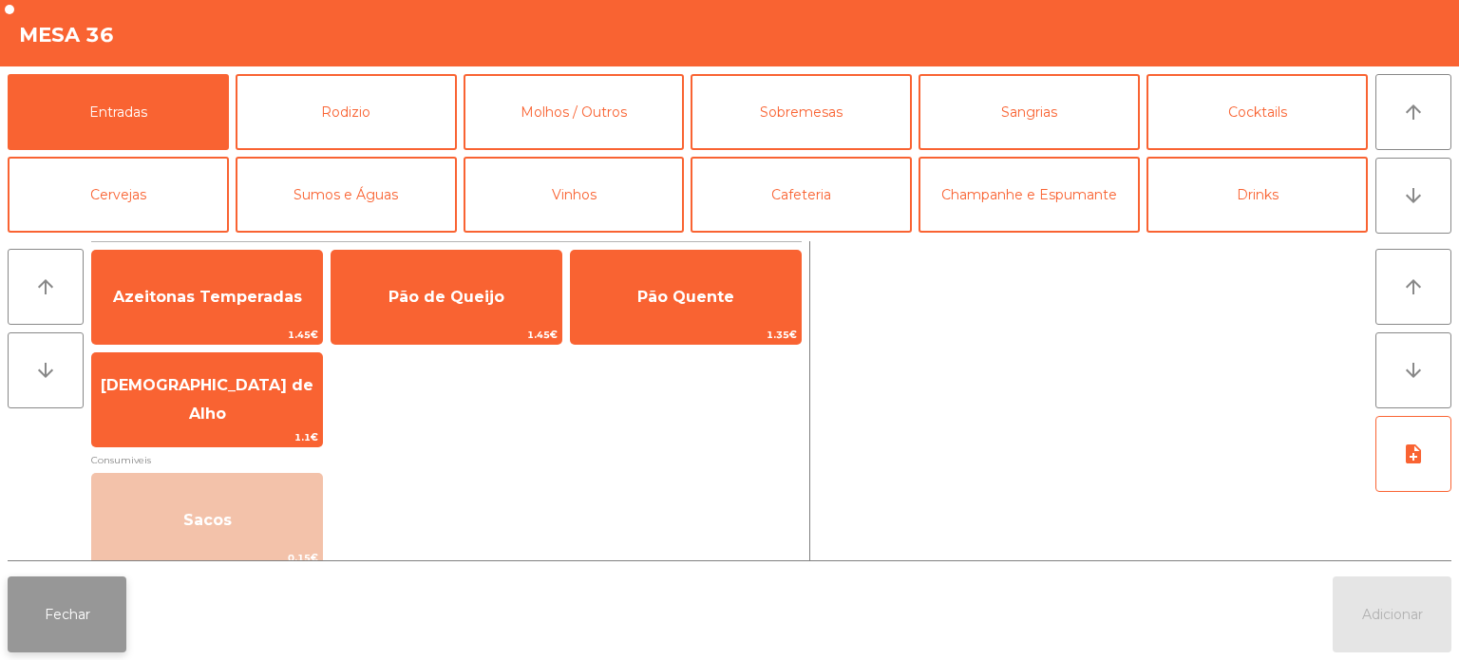
click at [58, 627] on button "Fechar" at bounding box center [67, 615] width 119 height 76
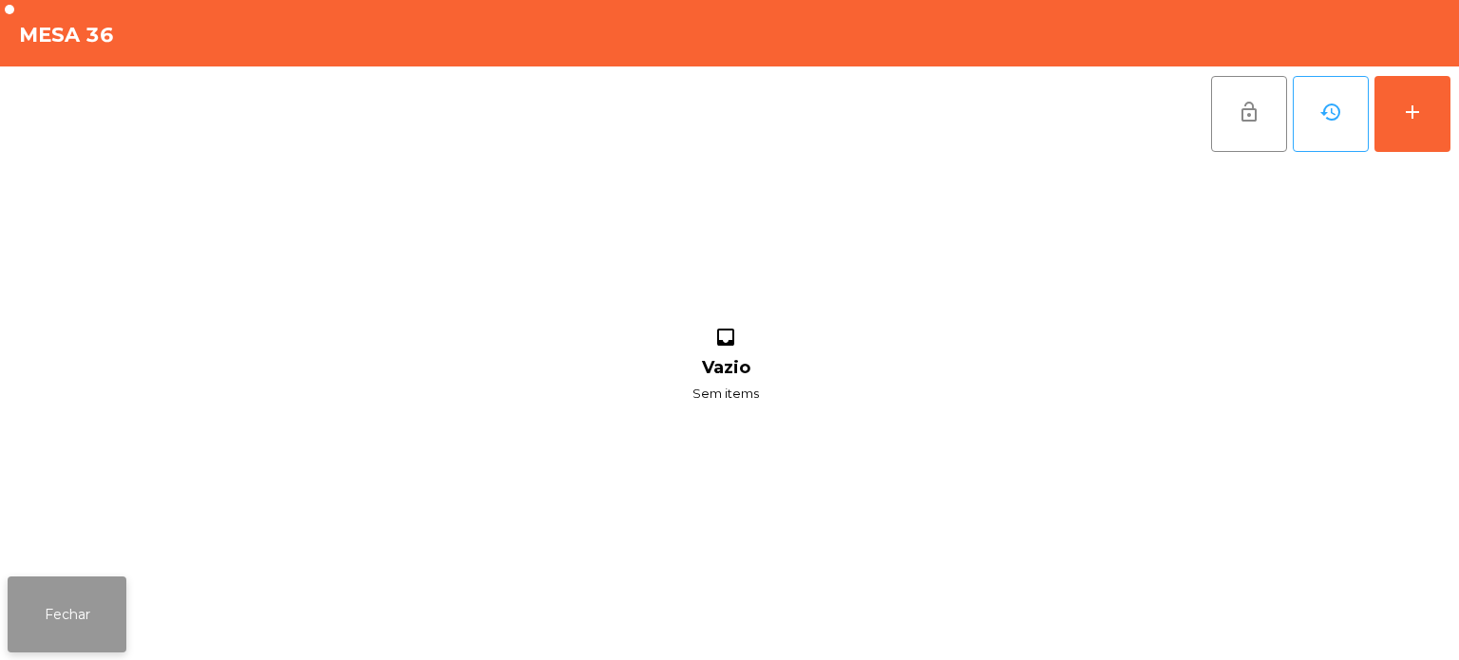
click at [67, 612] on button "Fechar" at bounding box center [67, 615] width 119 height 76
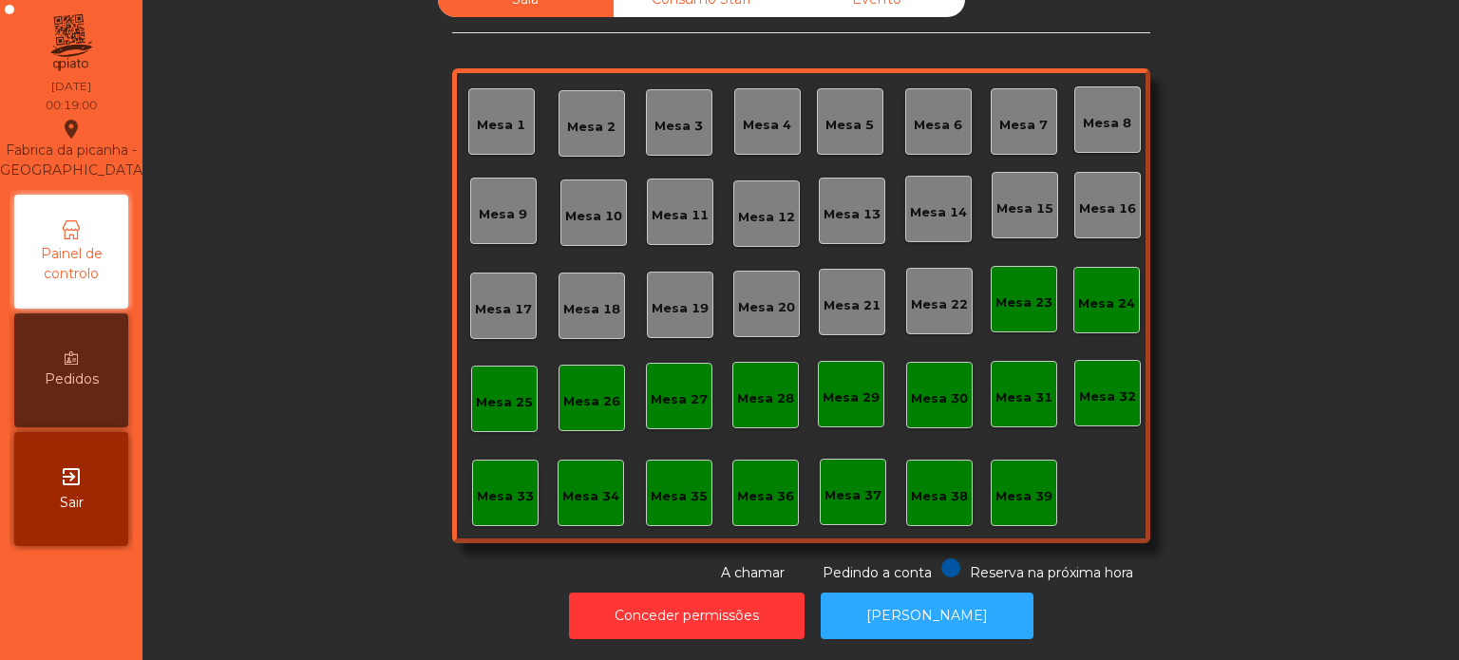
scroll to position [0, 0]
